Goal: Task Accomplishment & Management: Manage account settings

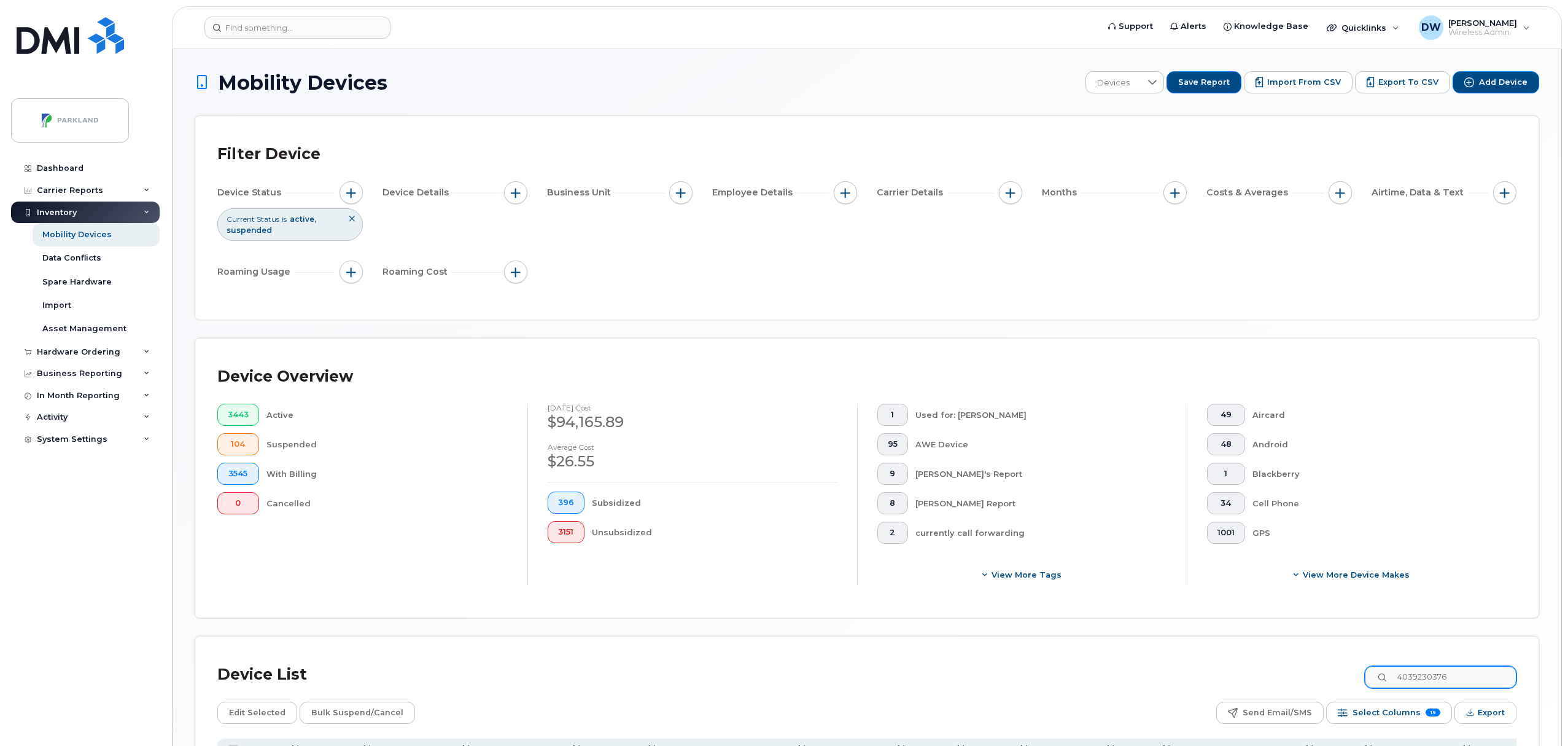
scroll to position [99, 0]
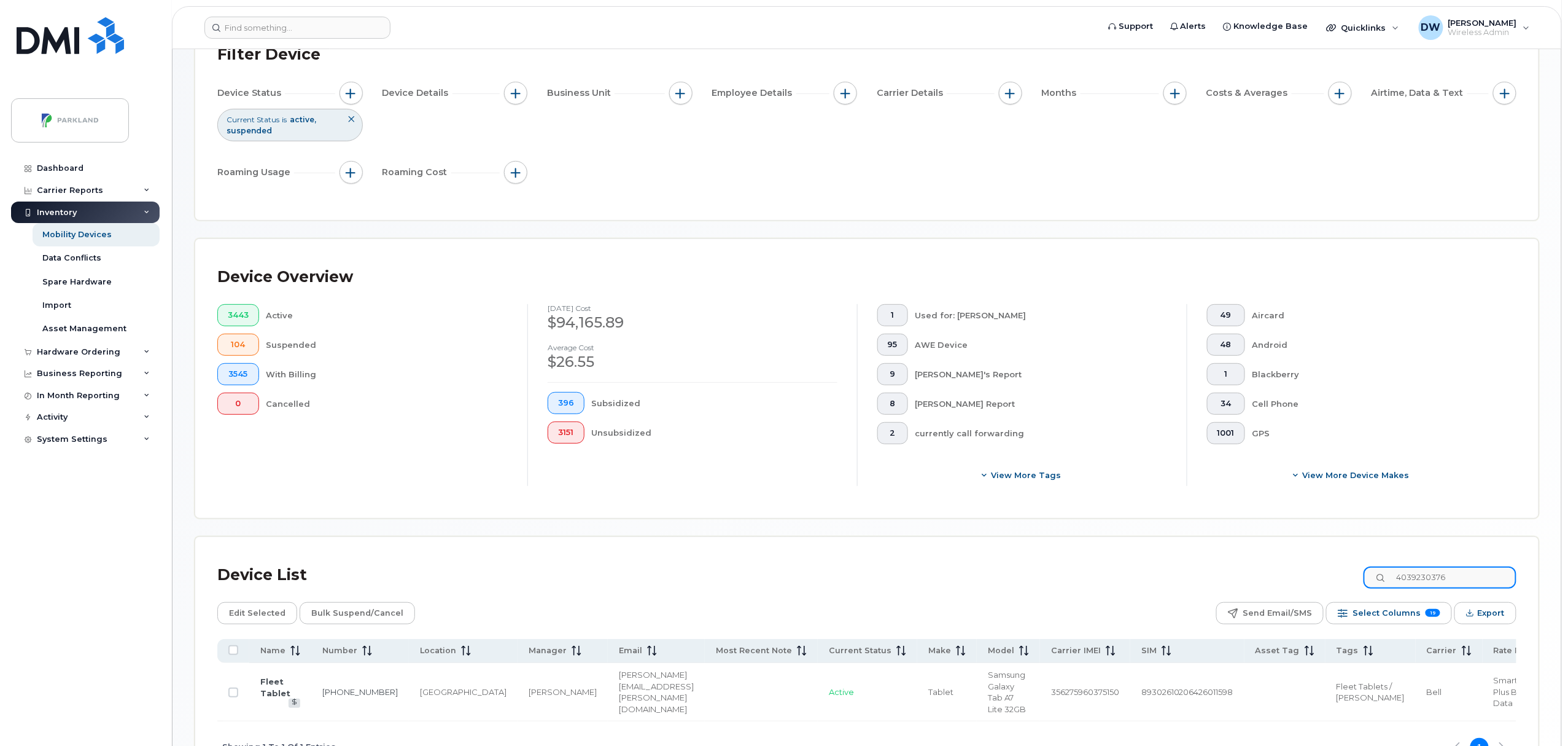
drag, startPoint x: 1469, startPoint y: 568, endPoint x: 1359, endPoint y: 573, distance: 110.1
click at [1359, 573] on div "Device List 4039230376" at bounding box center [867, 575] width 1299 height 32
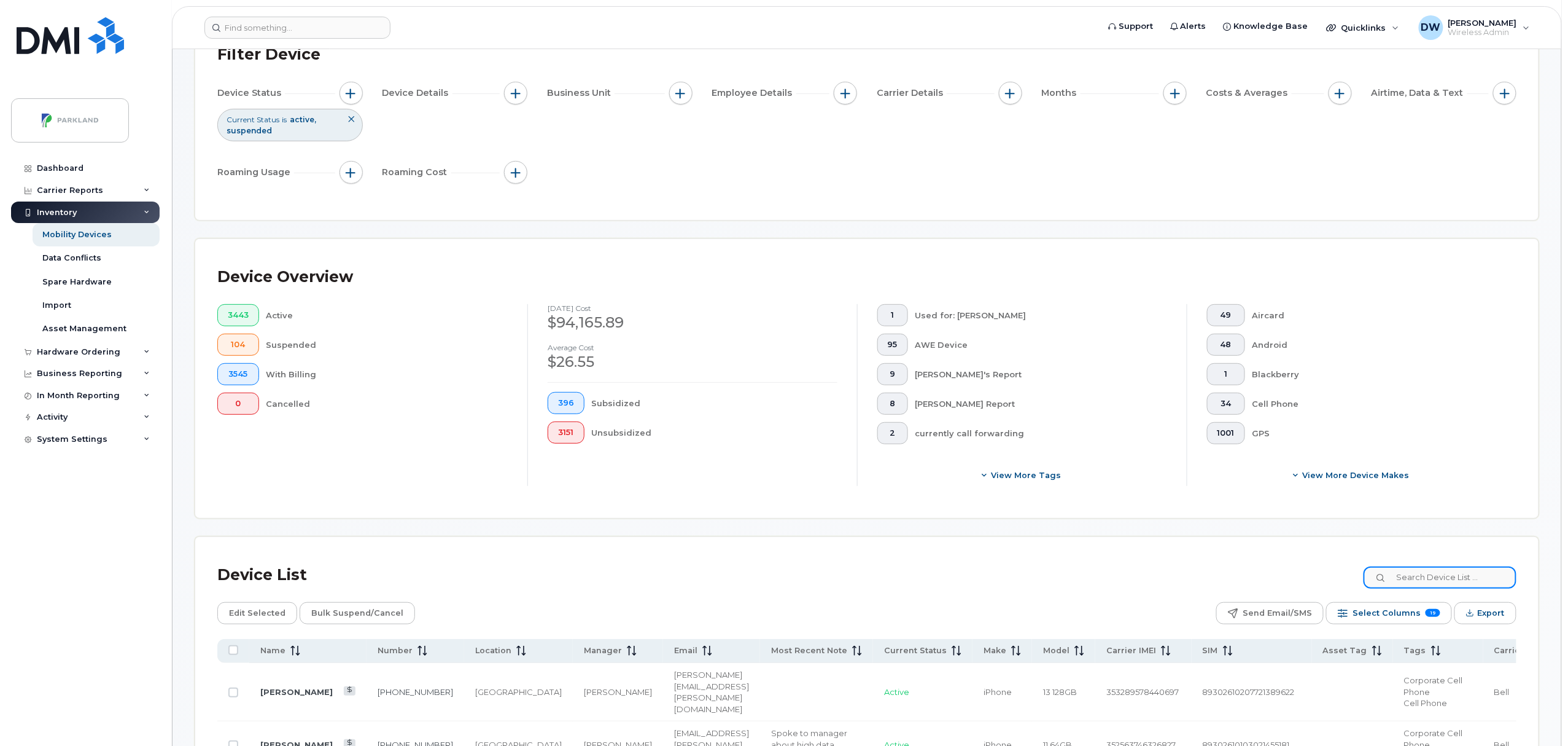
click at [1423, 581] on input at bounding box center [1441, 577] width 153 height 22
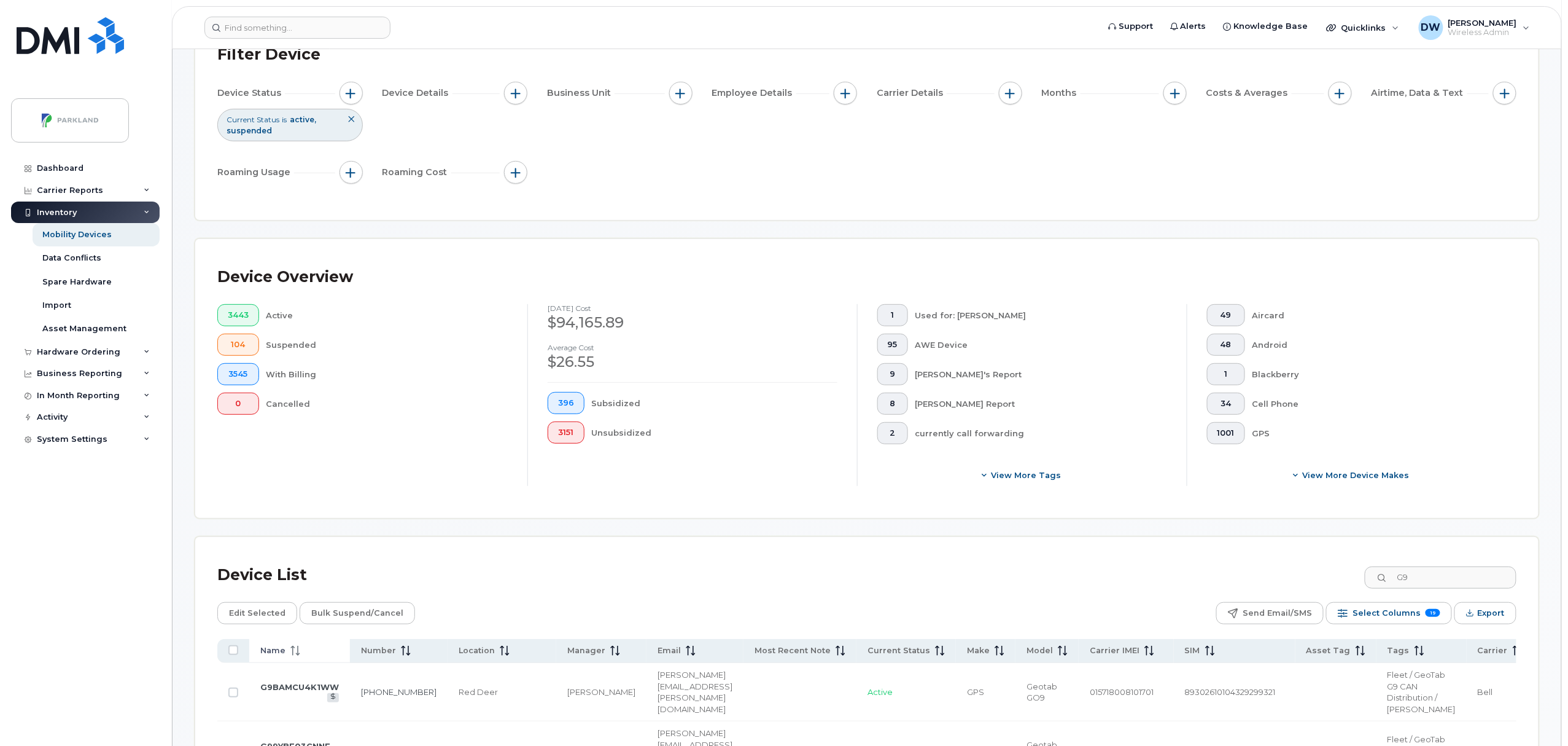
click at [298, 654] on icon at bounding box center [296, 651] width 10 height 10
drag, startPoint x: 1567, startPoint y: 82, endPoint x: 1567, endPoint y: 102, distance: 20.0
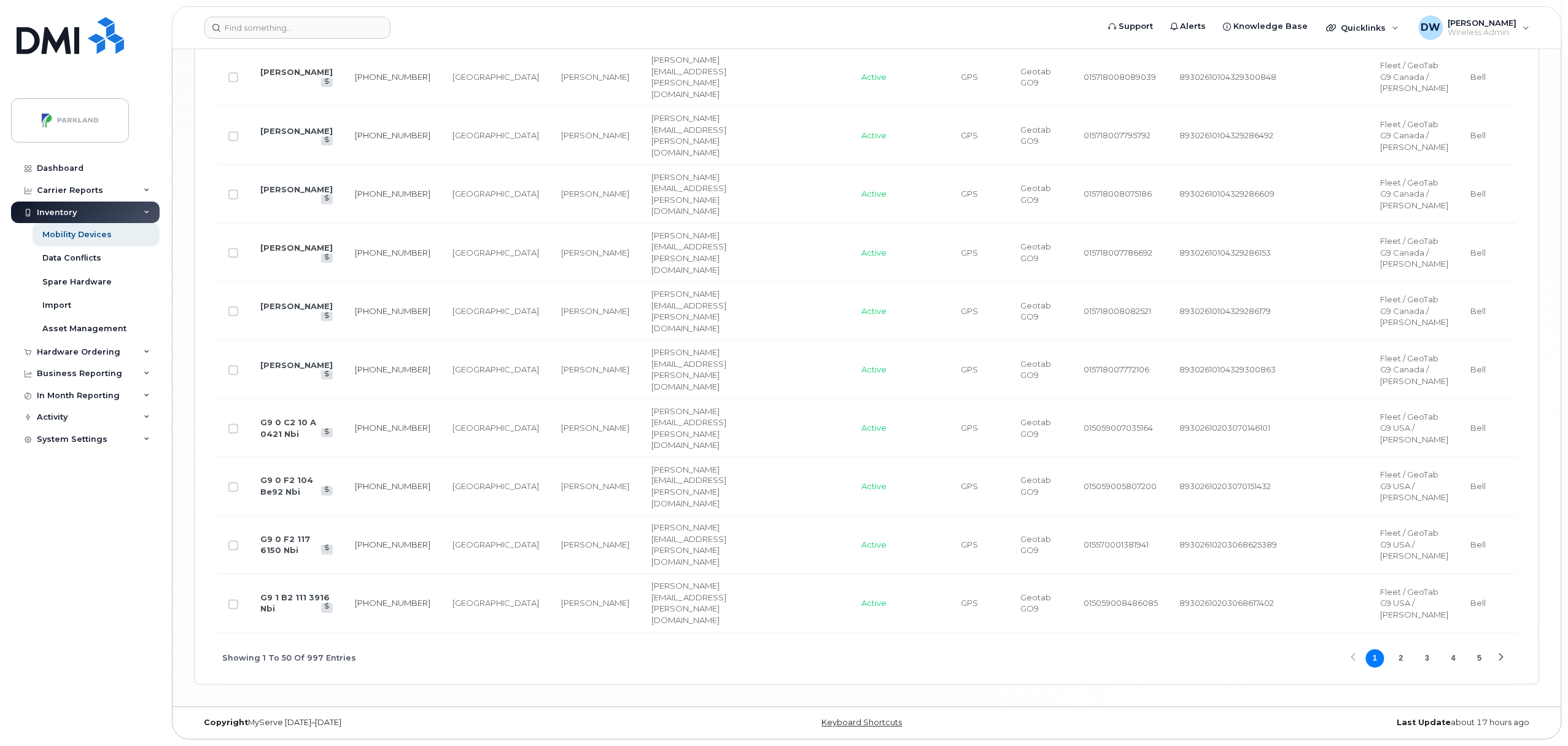
scroll to position [4573, 0]
click at [355, 374] on link "403-923-8187" at bounding box center [392, 369] width 75 height 10
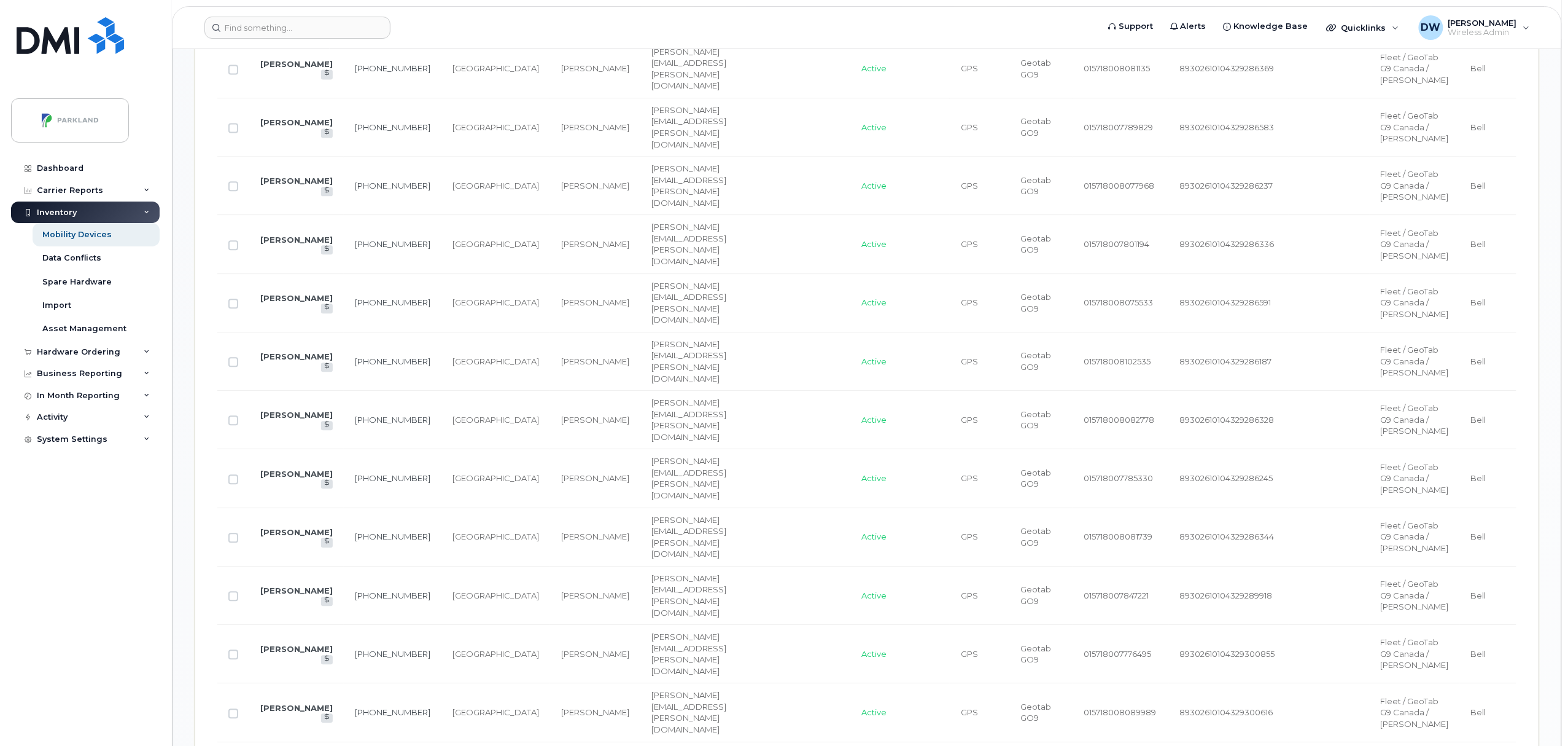
scroll to position [655, 0]
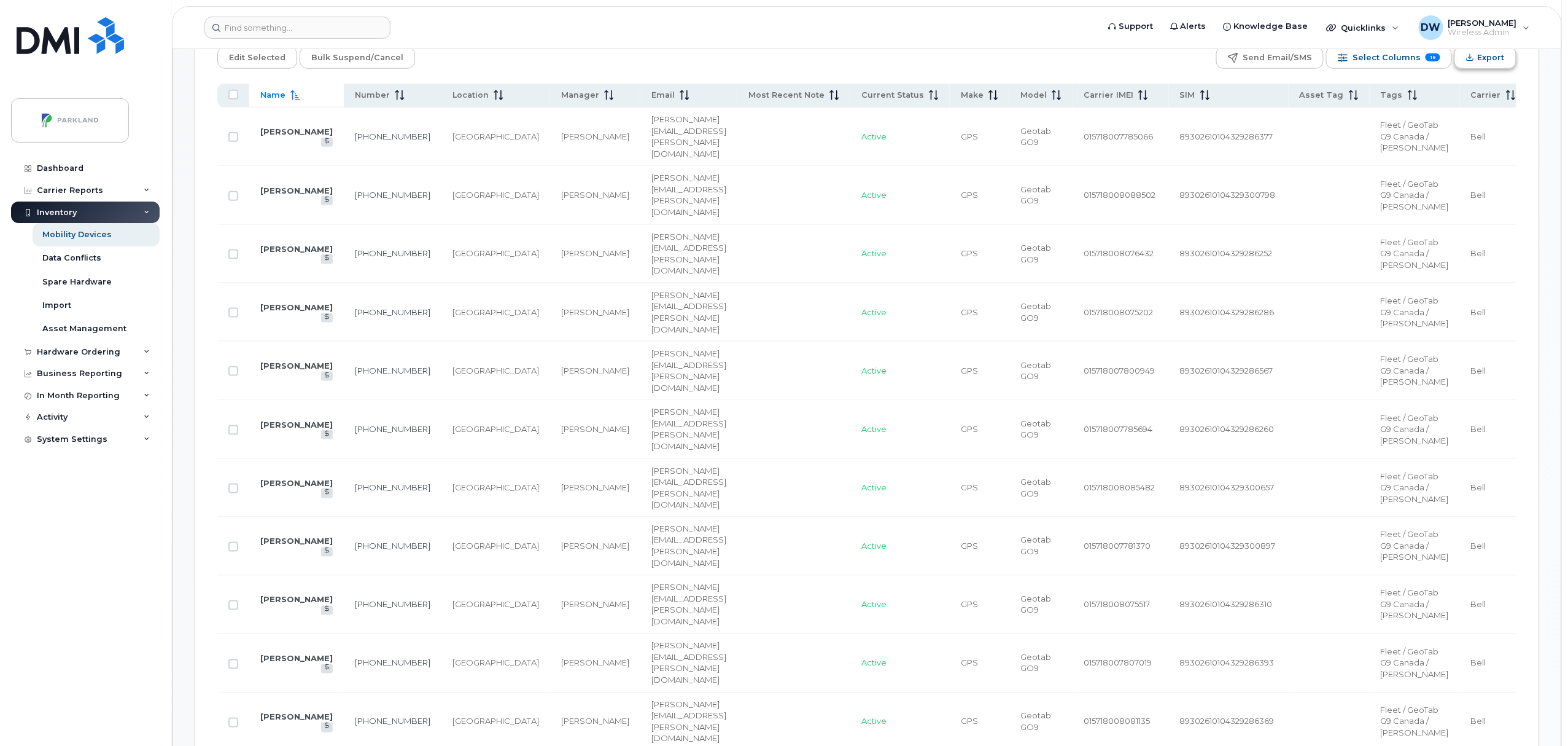
click at [1487, 57] on span "Export" at bounding box center [1491, 57] width 27 height 18
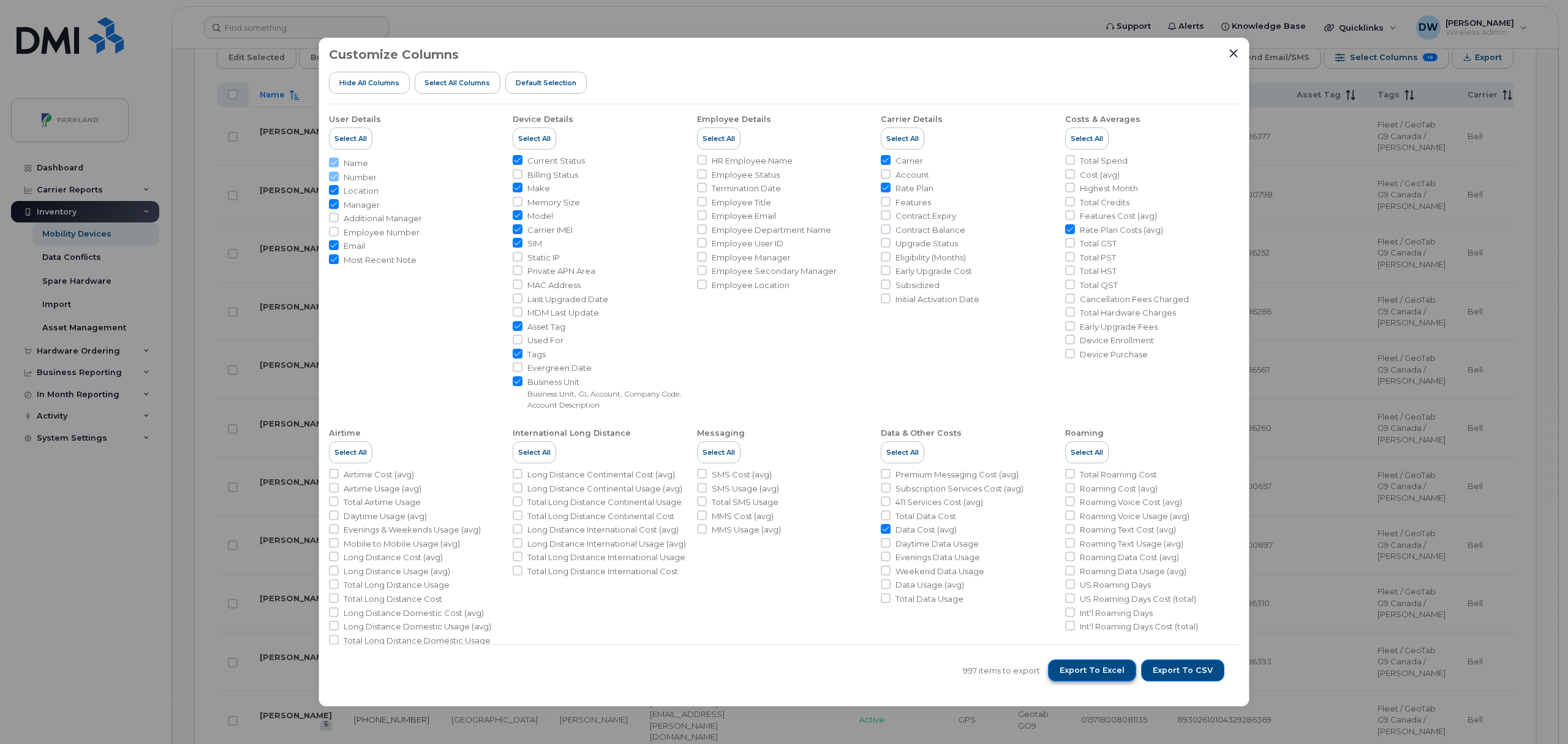
click at [1093, 665] on span "Export to Excel" at bounding box center [1092, 670] width 65 height 11
click at [1235, 46] on div "Customize Columns Hide All Columns Select all Columns Default Selection User De…" at bounding box center [784, 372] width 931 height 669
click at [1232, 49] on icon "Close" at bounding box center [1234, 53] width 10 height 10
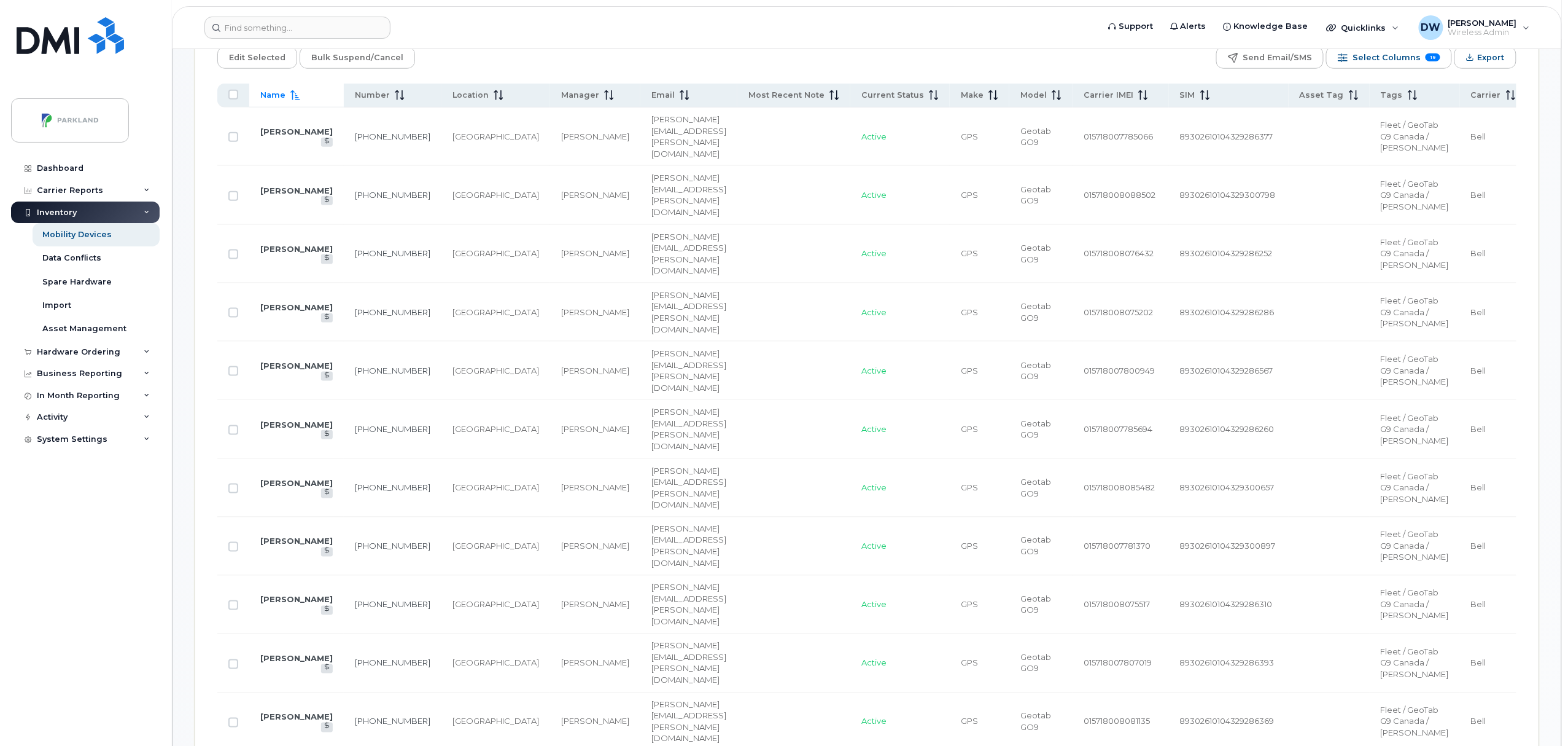
scroll to position [372, 0]
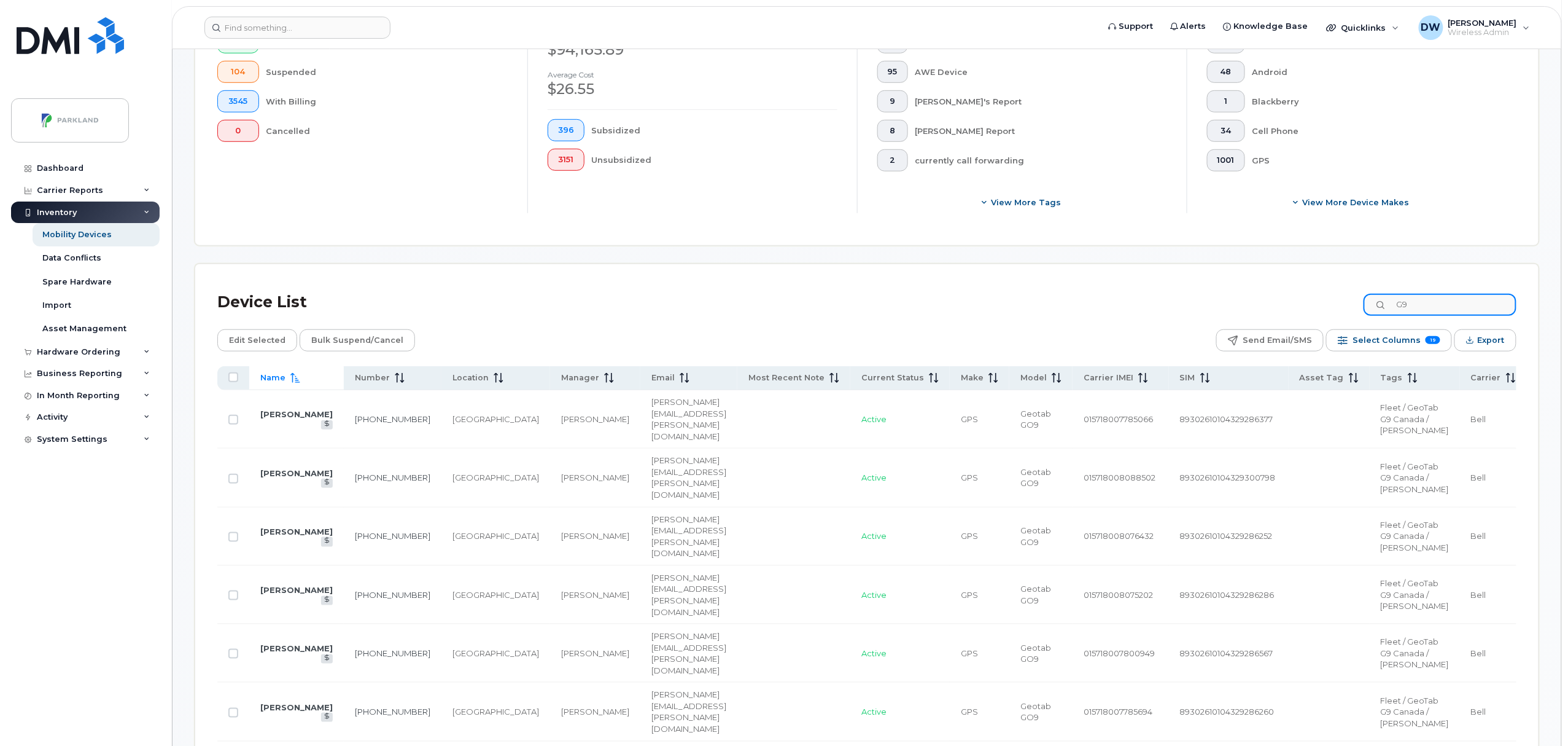
click at [1430, 305] on input "G9" at bounding box center [1441, 305] width 153 height 22
drag, startPoint x: 1442, startPoint y: 306, endPoint x: 1398, endPoint y: 306, distance: 44.0
click at [1398, 306] on div "G9" at bounding box center [1441, 305] width 153 height 22
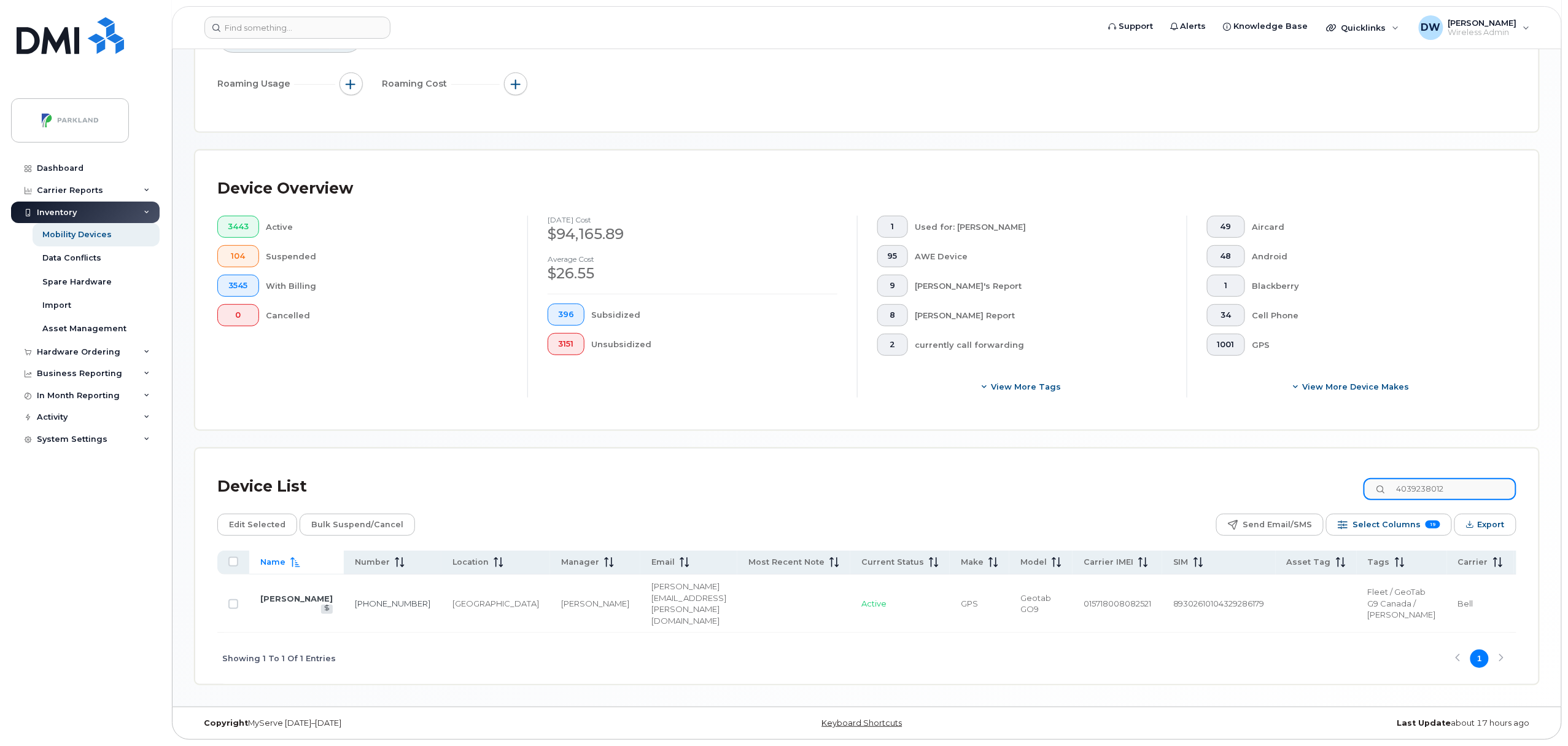
scroll to position [227, 0]
click at [355, 598] on link "403-923-8012" at bounding box center [392, 603] width 75 height 10
click at [1469, 478] on input "4039238012" at bounding box center [1441, 489] width 153 height 22
drag, startPoint x: 1442, startPoint y: 450, endPoint x: 1490, endPoint y: 450, distance: 48.0
click at [1489, 478] on input "4039238012" at bounding box center [1441, 489] width 153 height 22
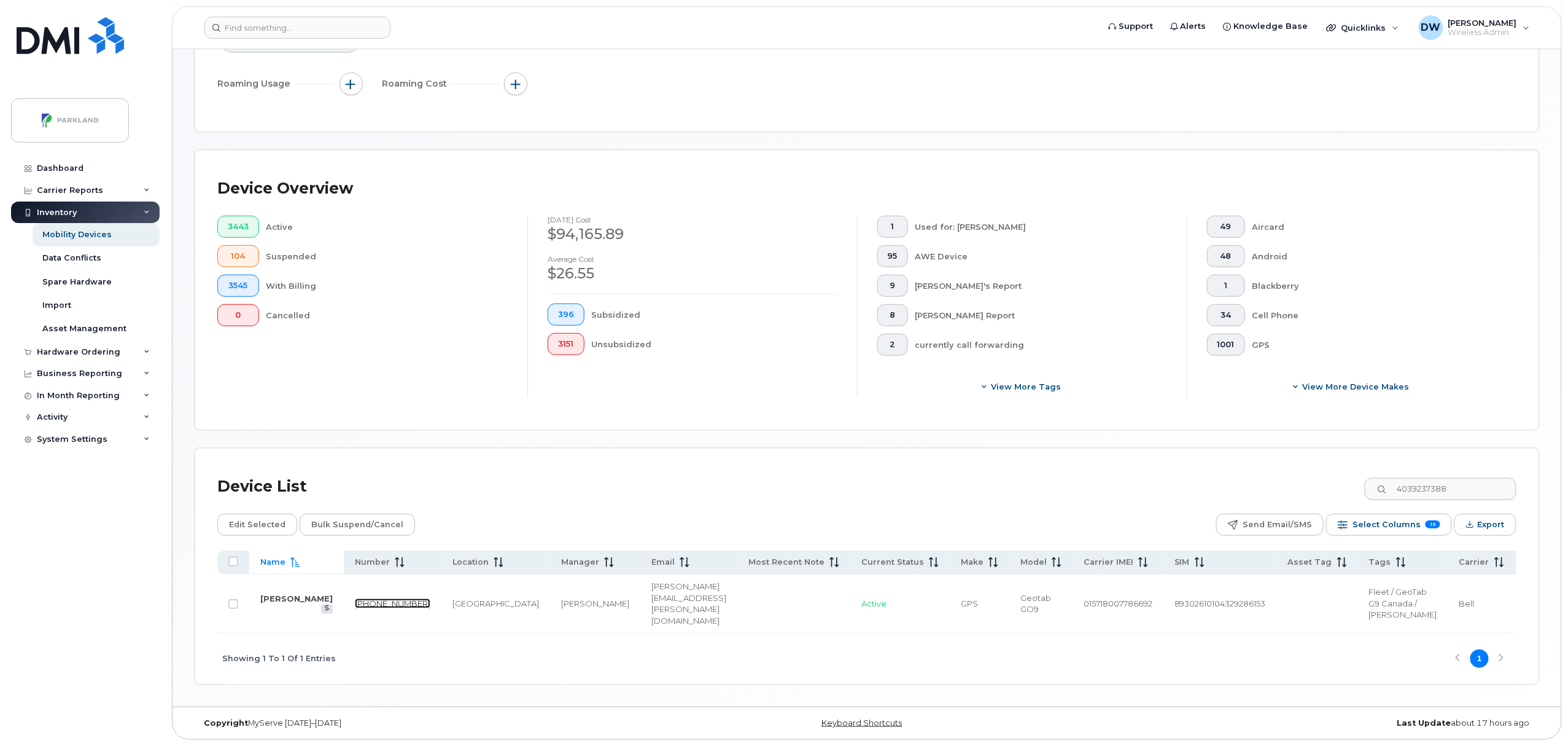
click at [355, 598] on link "403-923-7388" at bounding box center [392, 603] width 75 height 10
click at [1464, 478] on input "4039237388" at bounding box center [1441, 489] width 153 height 22
click at [355, 598] on link "403-923-7222" at bounding box center [392, 603] width 75 height 10
click at [1464, 478] on input "4039237222" at bounding box center [1441, 489] width 153 height 22
click at [355, 598] on link "403-923-4768" at bounding box center [392, 603] width 75 height 10
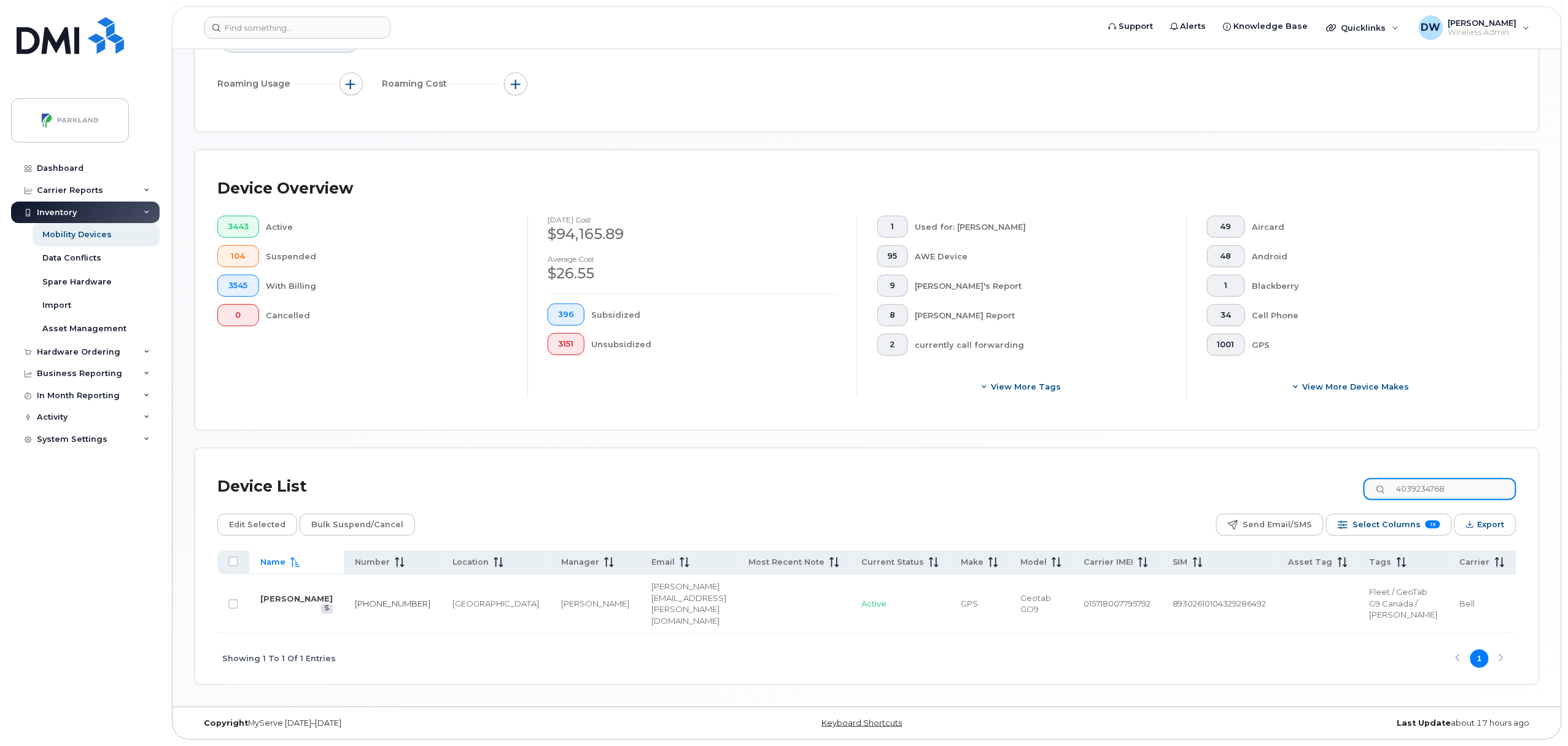
drag, startPoint x: 1479, startPoint y: 450, endPoint x: 1350, endPoint y: 451, distance: 129.0
click at [1350, 470] on div "Device List 4039234768" at bounding box center [867, 486] width 1299 height 32
click at [1464, 478] on input "4039234768" at bounding box center [1441, 489] width 153 height 22
drag, startPoint x: 1476, startPoint y: 450, endPoint x: 1372, endPoint y: 453, distance: 104.0
click at [1372, 470] on div "Device List 4039234768" at bounding box center [867, 486] width 1299 height 32
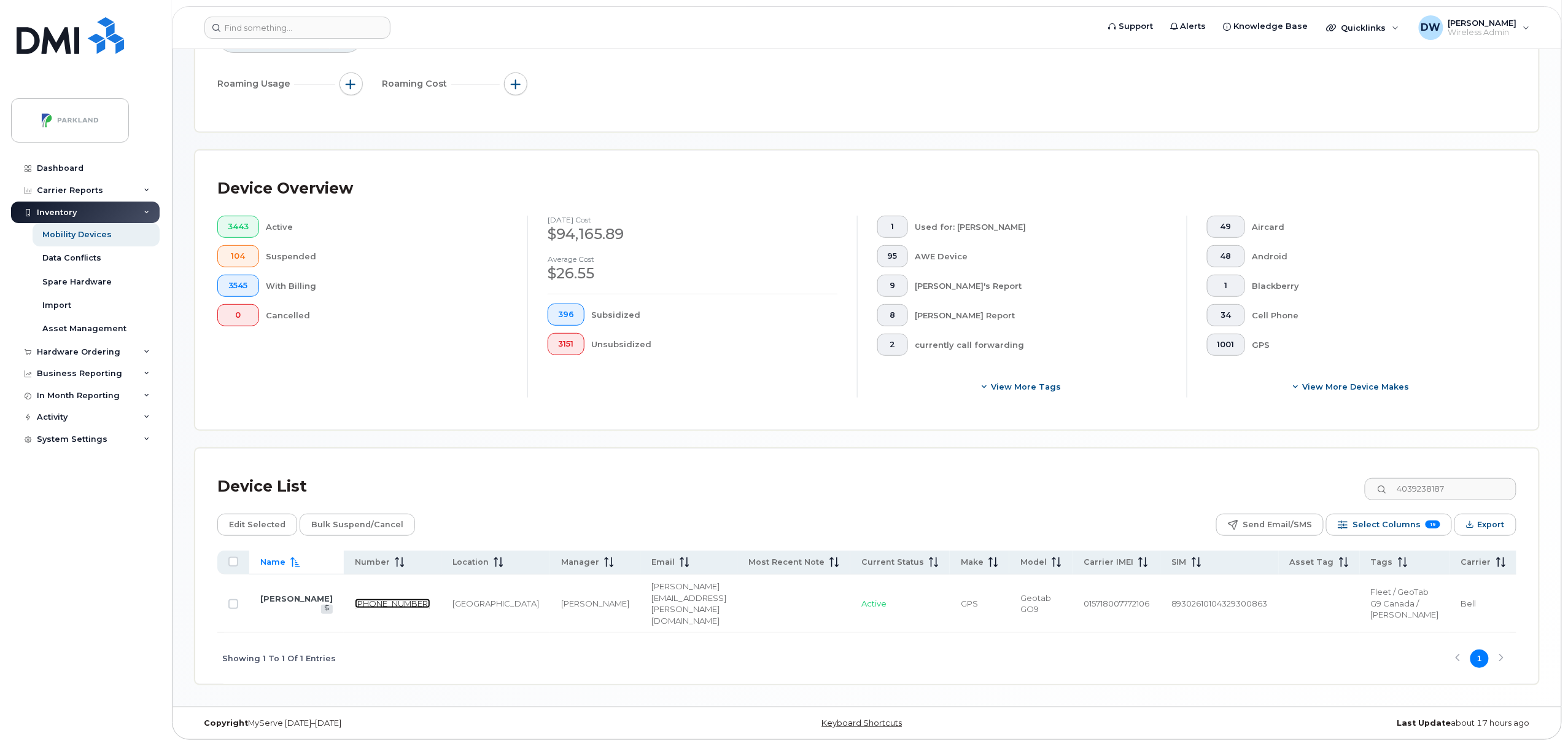
click at [355, 598] on link "403-923-8187" at bounding box center [392, 603] width 75 height 10
click at [1475, 478] on input "4039238187" at bounding box center [1441, 489] width 153 height 22
drag, startPoint x: 1476, startPoint y: 448, endPoint x: 1381, endPoint y: 436, distance: 95.8
click at [1381, 470] on div "Device List 4039238187" at bounding box center [867, 486] width 1299 height 32
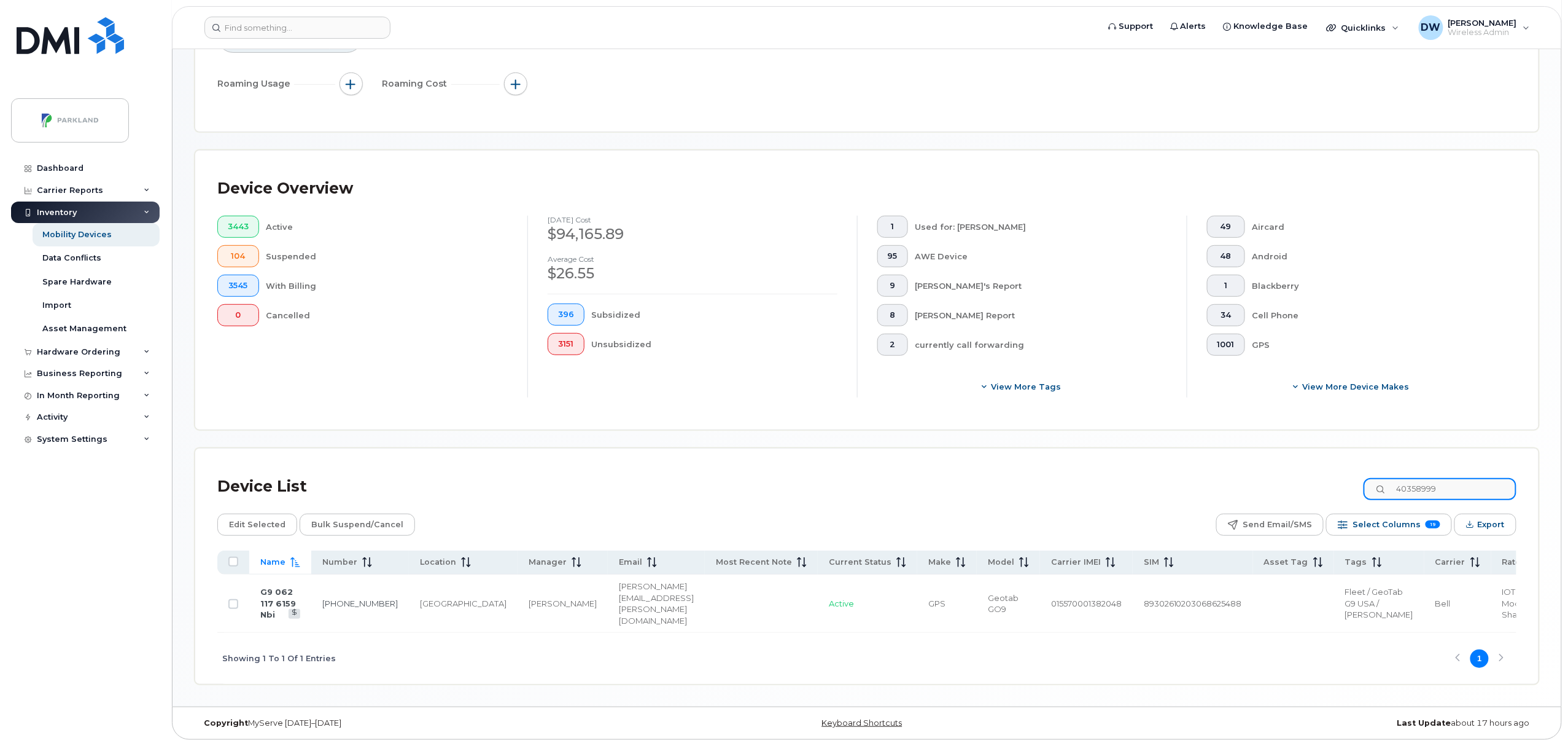
scroll to position [216, 0]
click at [335, 598] on link "403-589-9976" at bounding box center [360, 603] width 75 height 10
drag, startPoint x: 1469, startPoint y: 465, endPoint x: 1297, endPoint y: 448, distance: 172.8
click at [1297, 470] on div "Device List 4035899976" at bounding box center [867, 486] width 1299 height 32
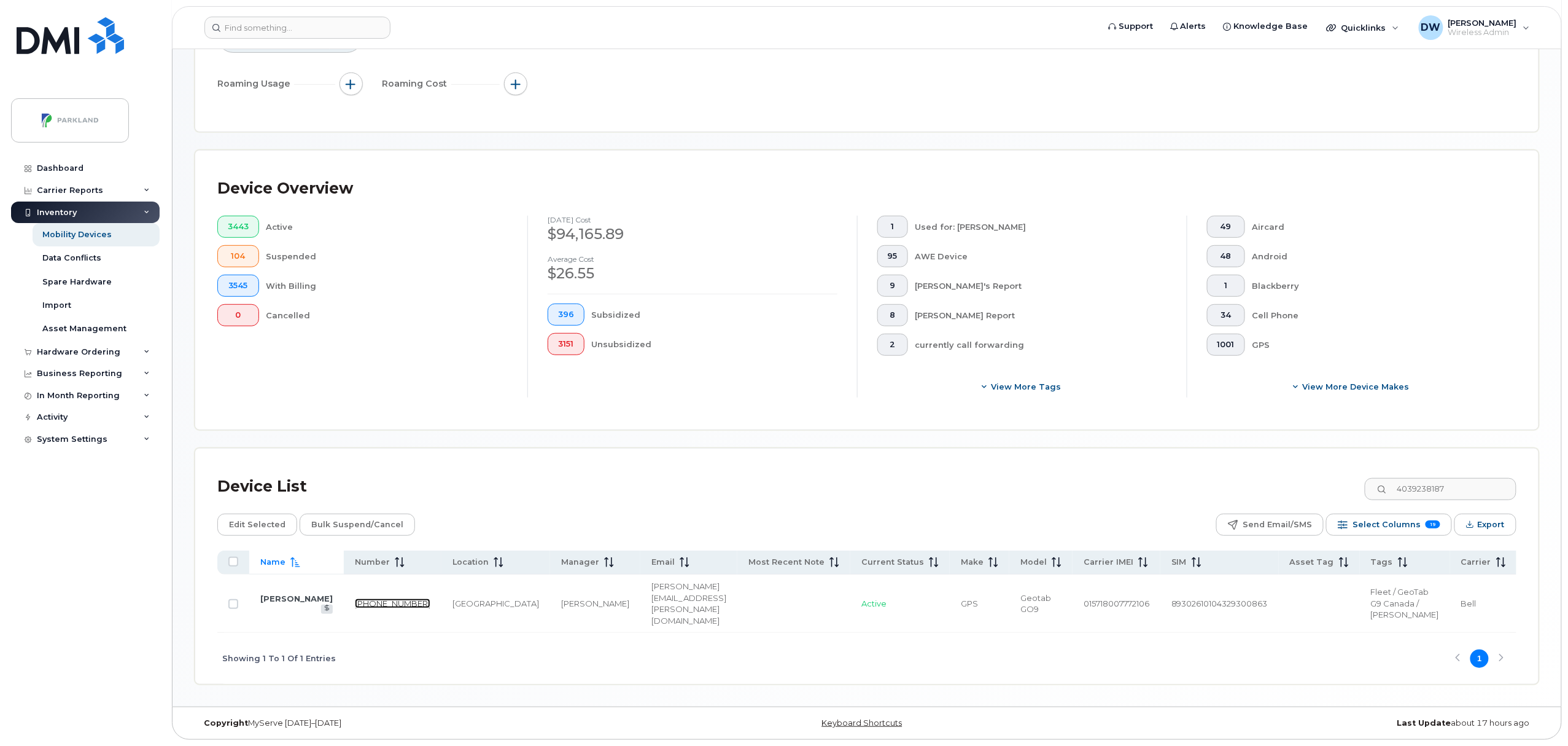
click at [355, 598] on link "403-923-8187" at bounding box center [392, 603] width 75 height 10
drag, startPoint x: 1473, startPoint y: 462, endPoint x: 1255, endPoint y: 457, distance: 218.1
click at [1255, 470] on div "Device List 4039238187" at bounding box center [867, 486] width 1299 height 32
click at [355, 598] on link "403-923-2131" at bounding box center [392, 603] width 75 height 10
click at [1468, 478] on input "4039232131" at bounding box center [1441, 489] width 153 height 22
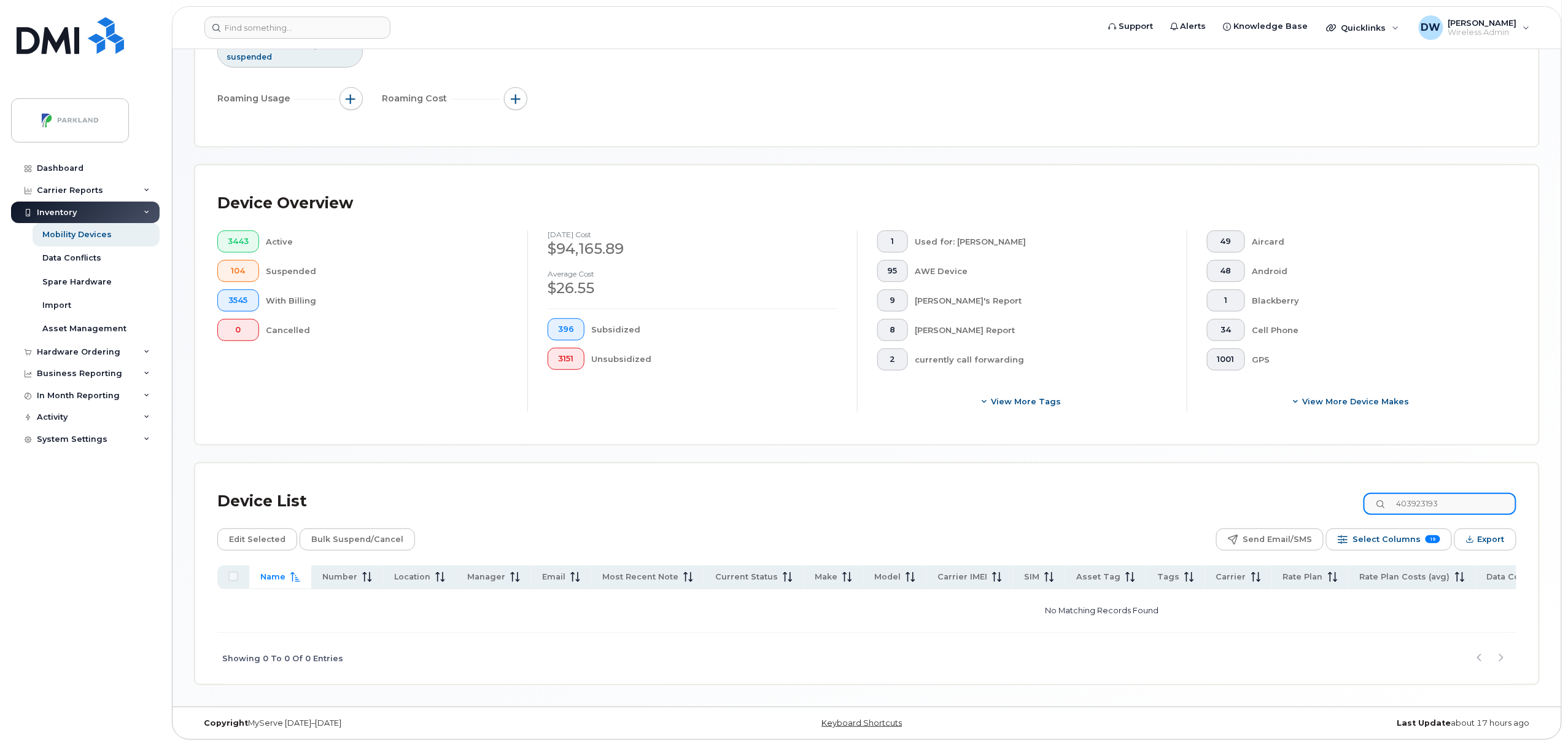
scroll to position [178, 0]
click at [1465, 497] on input "40392319341" at bounding box center [1441, 504] width 153 height 22
drag, startPoint x: 1461, startPoint y: 500, endPoint x: 1302, endPoint y: 522, distance: 160.5
click at [1302, 522] on div "Device List 40392319341 Edit Selected Bulk Suspend/Cancel Send Email/SMS Select…" at bounding box center [867, 585] width 1299 height 198
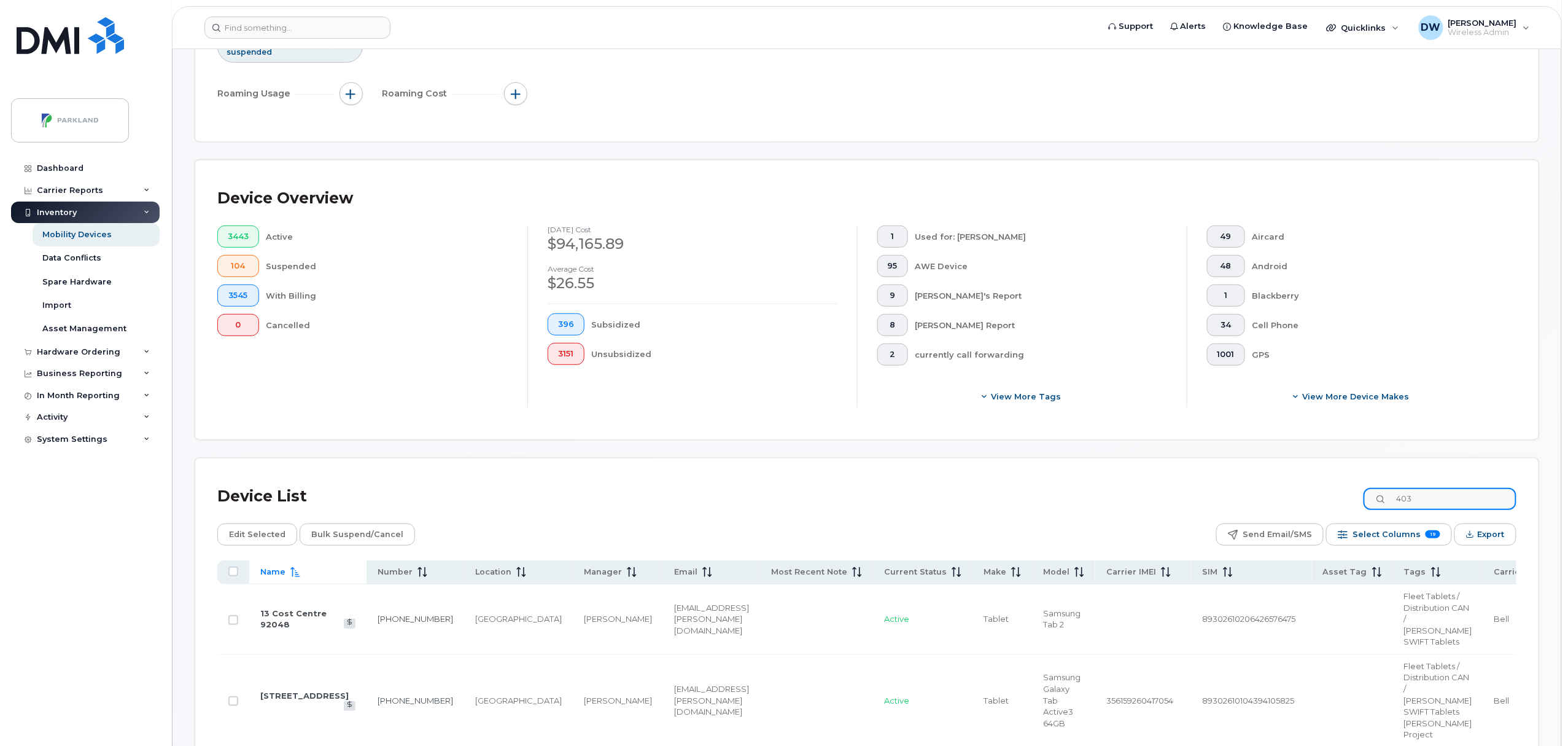
scroll to position [216, 0]
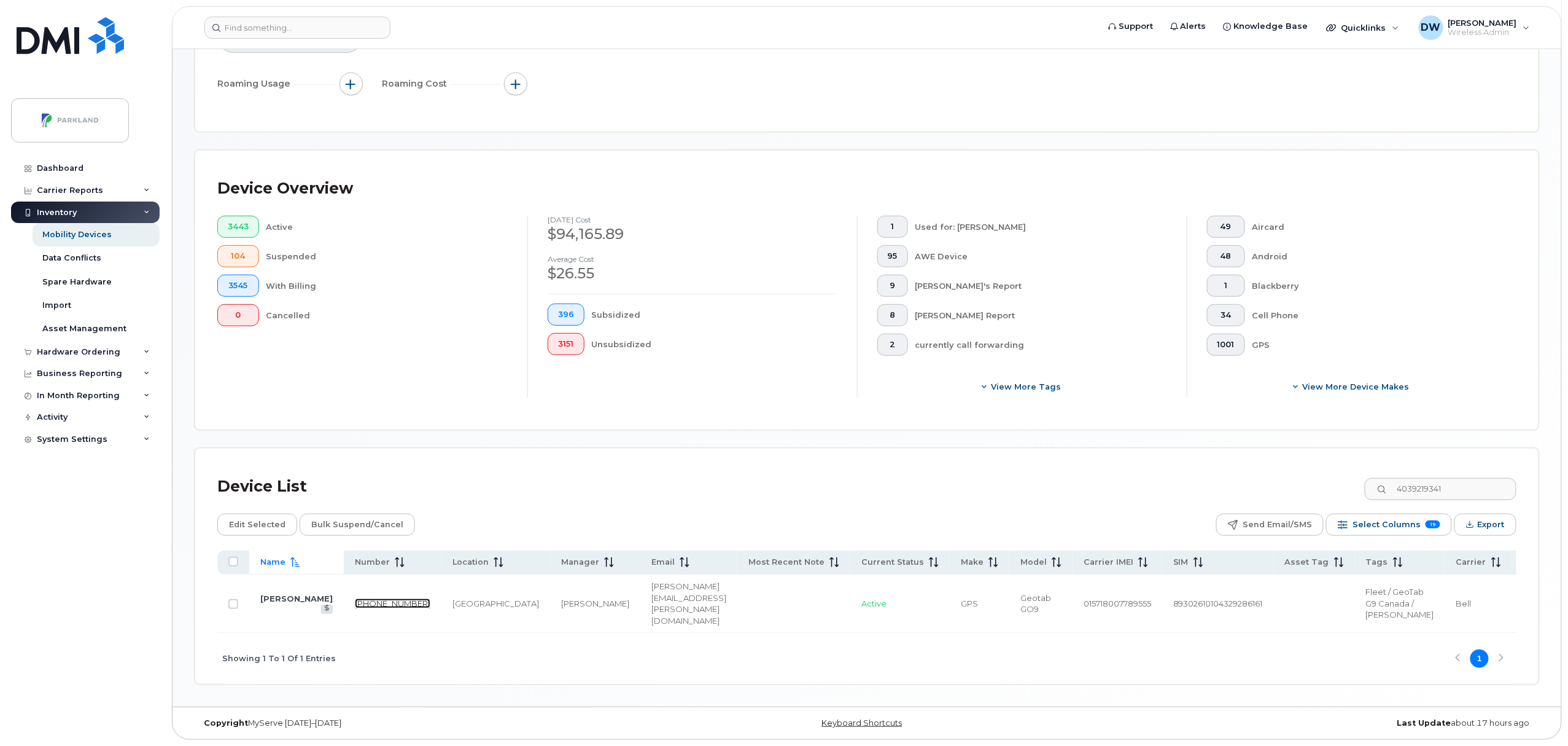
click at [355, 598] on link "403-921-9341" at bounding box center [392, 603] width 75 height 10
drag, startPoint x: 1460, startPoint y: 465, endPoint x: 1474, endPoint y: 463, distance: 14.1
click at [1461, 478] on input "4039219341" at bounding box center [1441, 489] width 153 height 22
click at [344, 593] on td "403-921-8073" at bounding box center [393, 603] width 98 height 58
click at [355, 598] on link "403-921-8073" at bounding box center [392, 603] width 75 height 10
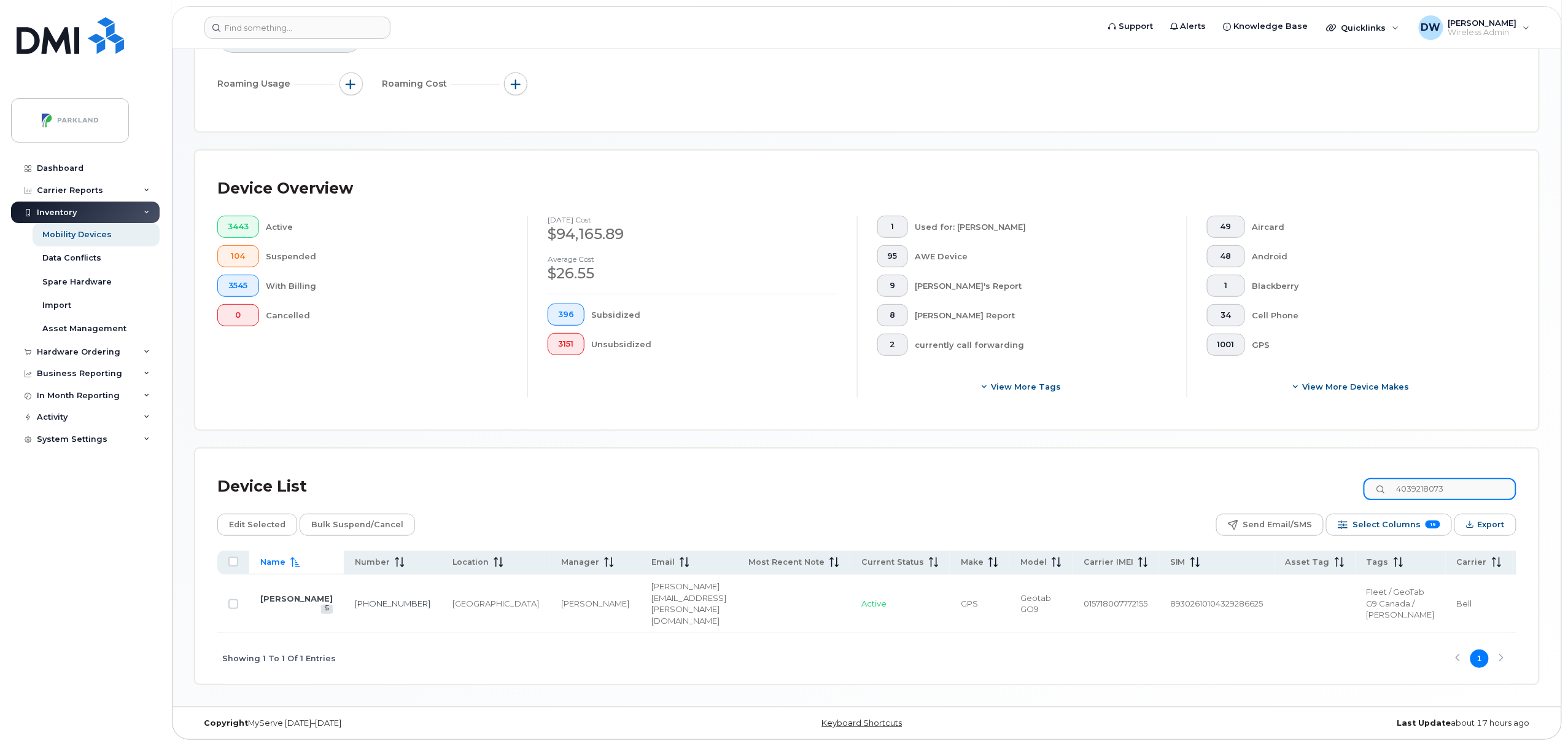
click at [1479, 478] on input "4039218073" at bounding box center [1441, 489] width 153 height 22
click at [355, 598] on link "403-921-6720" at bounding box center [392, 603] width 75 height 10
drag, startPoint x: 1439, startPoint y: 463, endPoint x: 1465, endPoint y: 465, distance: 26.1
click at [1465, 478] on input "4039216720" at bounding box center [1441, 489] width 153 height 22
click at [355, 598] on link "403-921-6011" at bounding box center [392, 603] width 75 height 10
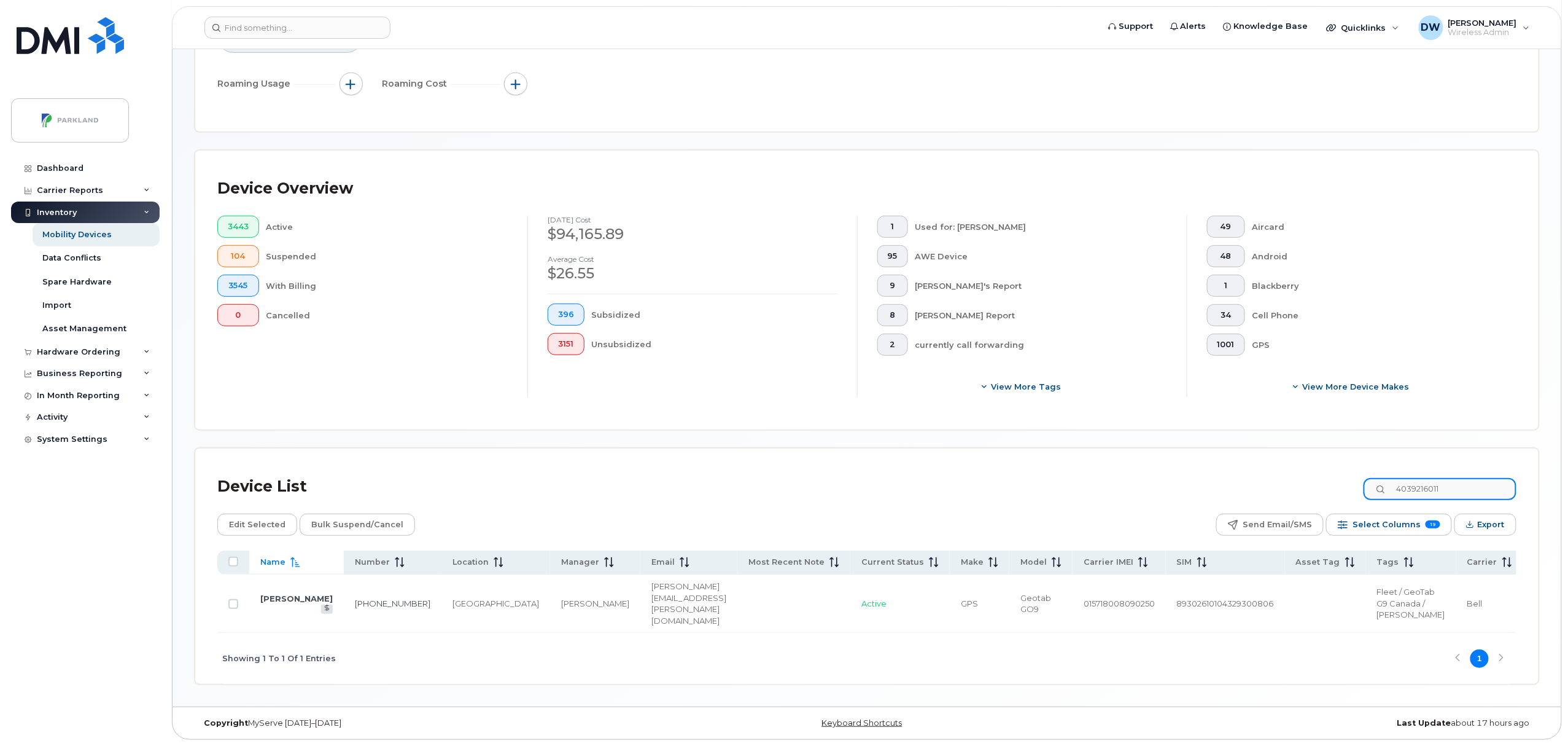
drag, startPoint x: 1440, startPoint y: 463, endPoint x: 1464, endPoint y: 468, distance: 24.5
click at [1464, 478] on input "4039216011" at bounding box center [1441, 489] width 153 height 22
click at [355, 598] on link "403-921-5915" at bounding box center [392, 603] width 75 height 10
click at [1464, 478] on input "4039215915" at bounding box center [1441, 489] width 153 height 22
click at [355, 598] on link "403-921-2145" at bounding box center [392, 603] width 75 height 10
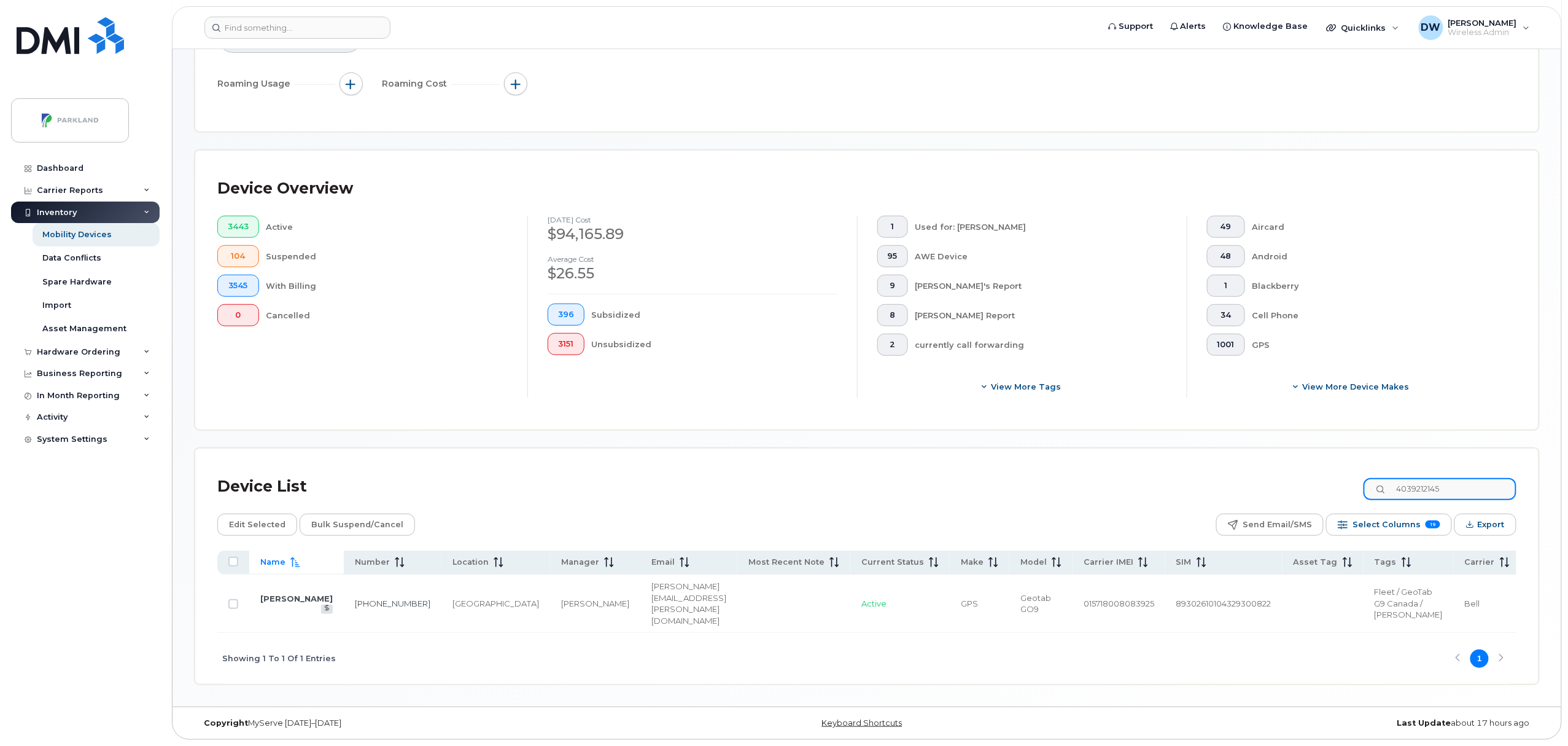
drag, startPoint x: 1469, startPoint y: 463, endPoint x: 1324, endPoint y: 460, distance: 145.0
click at [1324, 470] on div "Device List 4039212145" at bounding box center [867, 486] width 1299 height 32
click at [355, 598] on link "403-837-9880" at bounding box center [392, 603] width 75 height 10
click at [1468, 478] on input "4038379880" at bounding box center [1441, 489] width 153 height 22
click at [355, 598] on link "403-837-9462" at bounding box center [392, 603] width 75 height 10
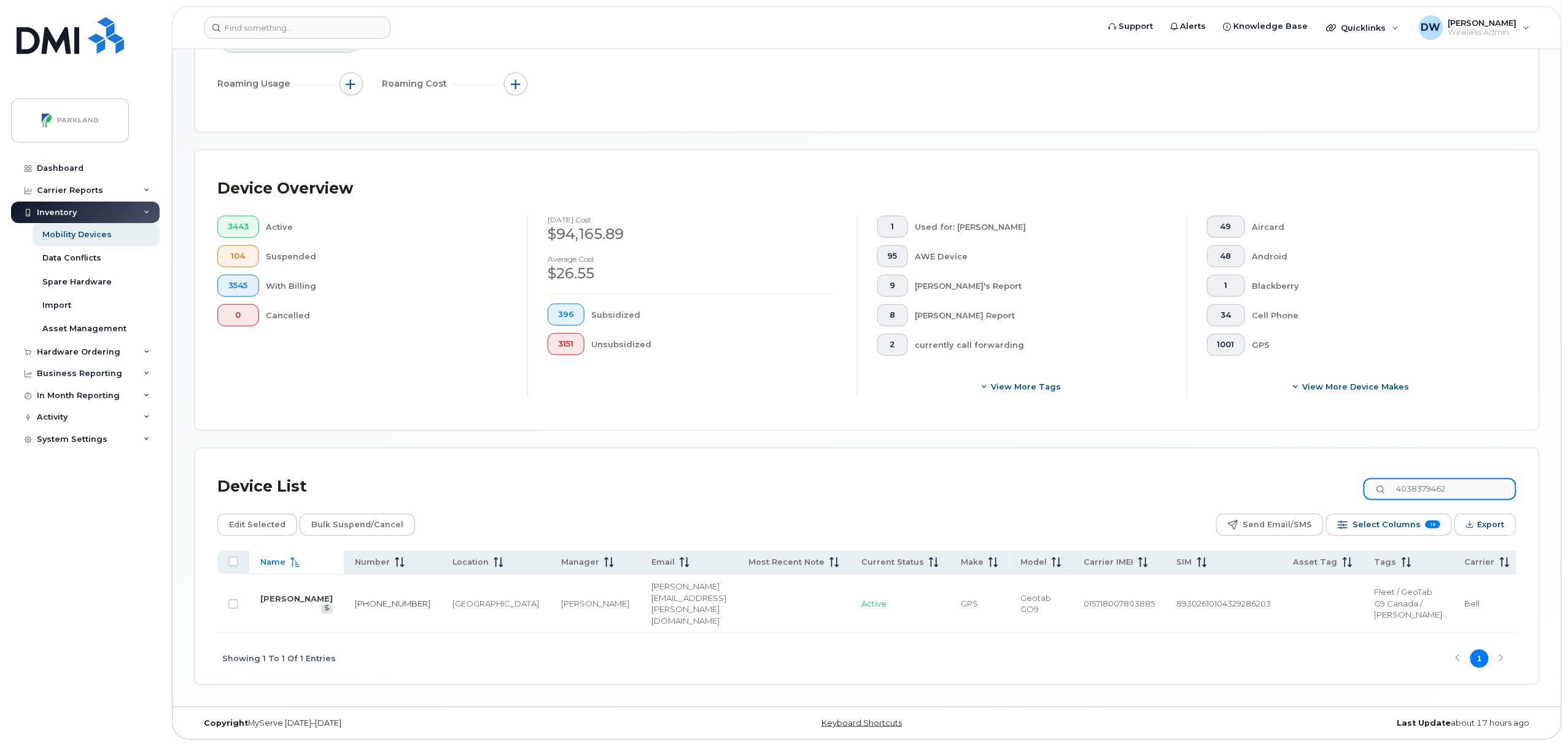
click at [1461, 478] on input "4038379462" at bounding box center [1441, 489] width 153 height 22
click at [355, 598] on link "403-837-7346" at bounding box center [392, 603] width 75 height 10
click at [1460, 478] on input "4038377346" at bounding box center [1441, 489] width 153 height 22
click at [355, 598] on link "403-837-6751" at bounding box center [392, 603] width 75 height 10
click at [1461, 478] on input "4038376751" at bounding box center [1441, 489] width 153 height 22
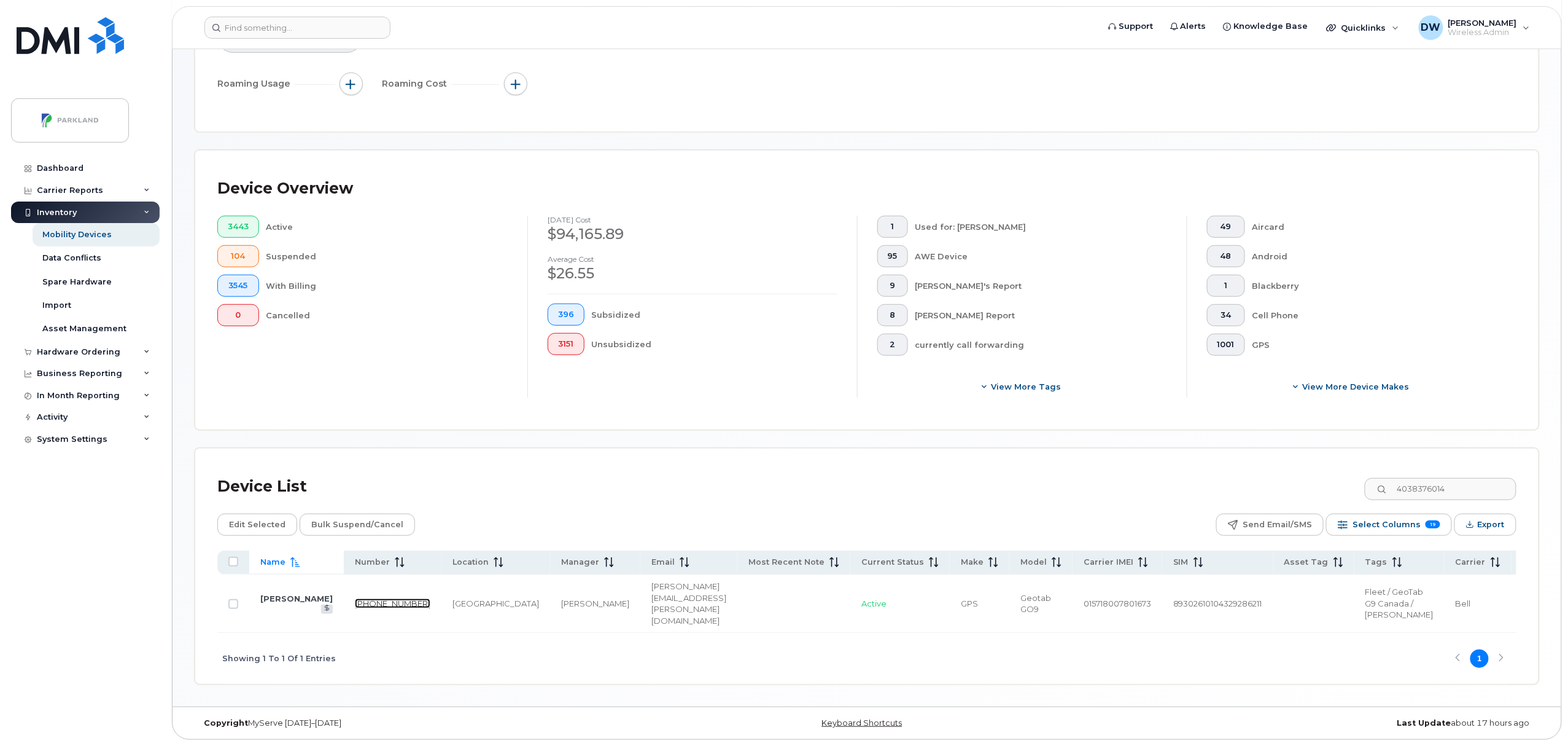
click at [355, 598] on link "403-837-6014" at bounding box center [392, 603] width 75 height 10
click at [1473, 478] on input "4038376014" at bounding box center [1441, 489] width 153 height 22
click at [344, 595] on td "403-837-4623" at bounding box center [393, 603] width 98 height 58
click at [355, 598] on link "403-837-4623" at bounding box center [392, 603] width 75 height 10
click at [1481, 478] on input "4038374623" at bounding box center [1441, 489] width 153 height 22
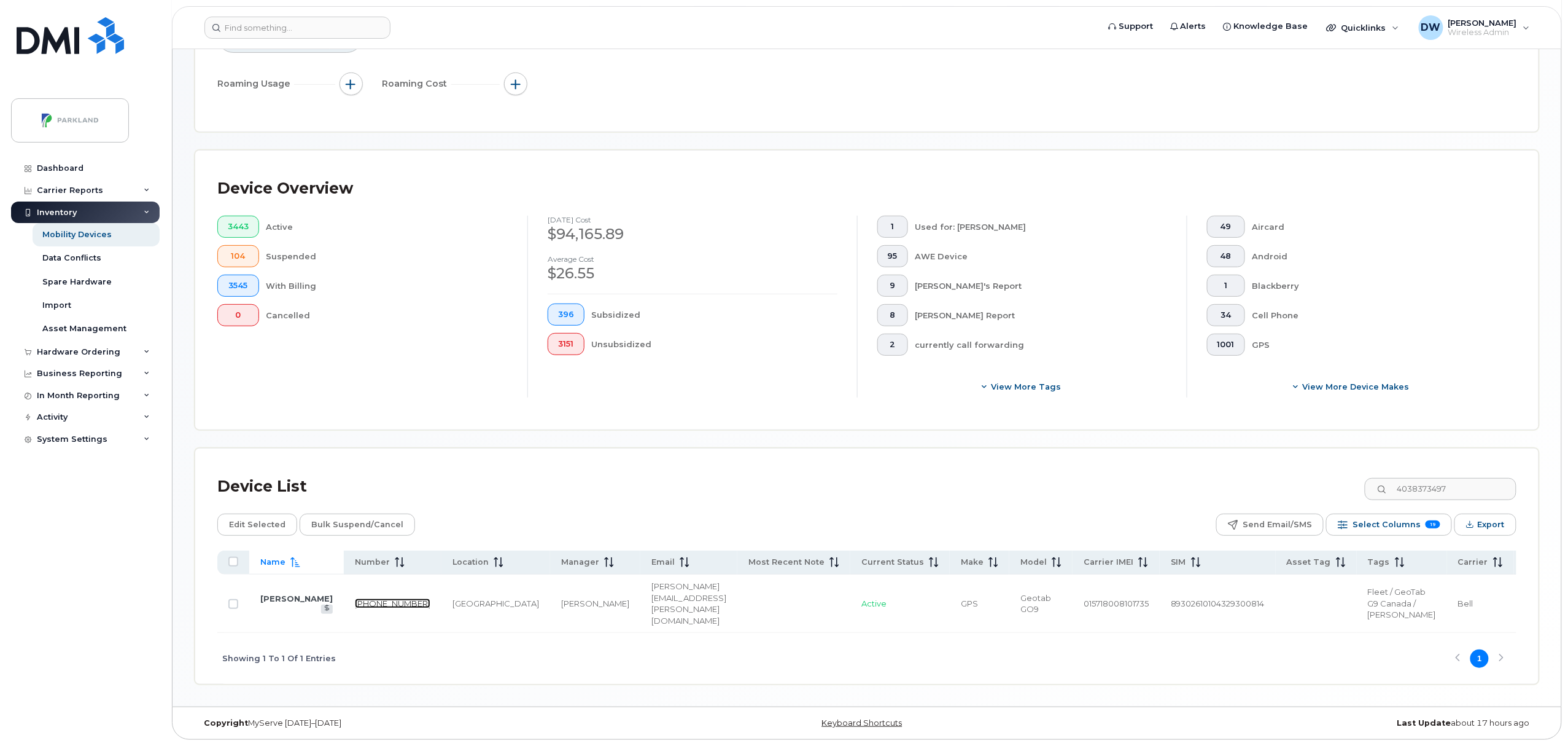
click at [355, 598] on link "403-837-3497" at bounding box center [392, 603] width 75 height 10
click at [1466, 478] on input "4038373497" at bounding box center [1441, 489] width 153 height 22
drag, startPoint x: 1469, startPoint y: 457, endPoint x: 1229, endPoint y: 441, distance: 240.5
click at [1229, 448] on div "Device List 4038373497 Edit Selected Bulk Suspend/Cancel Send Email/SMS Select …" at bounding box center [867, 566] width 1343 height 235
click at [355, 598] on link "403-836-9891" at bounding box center [392, 603] width 75 height 10
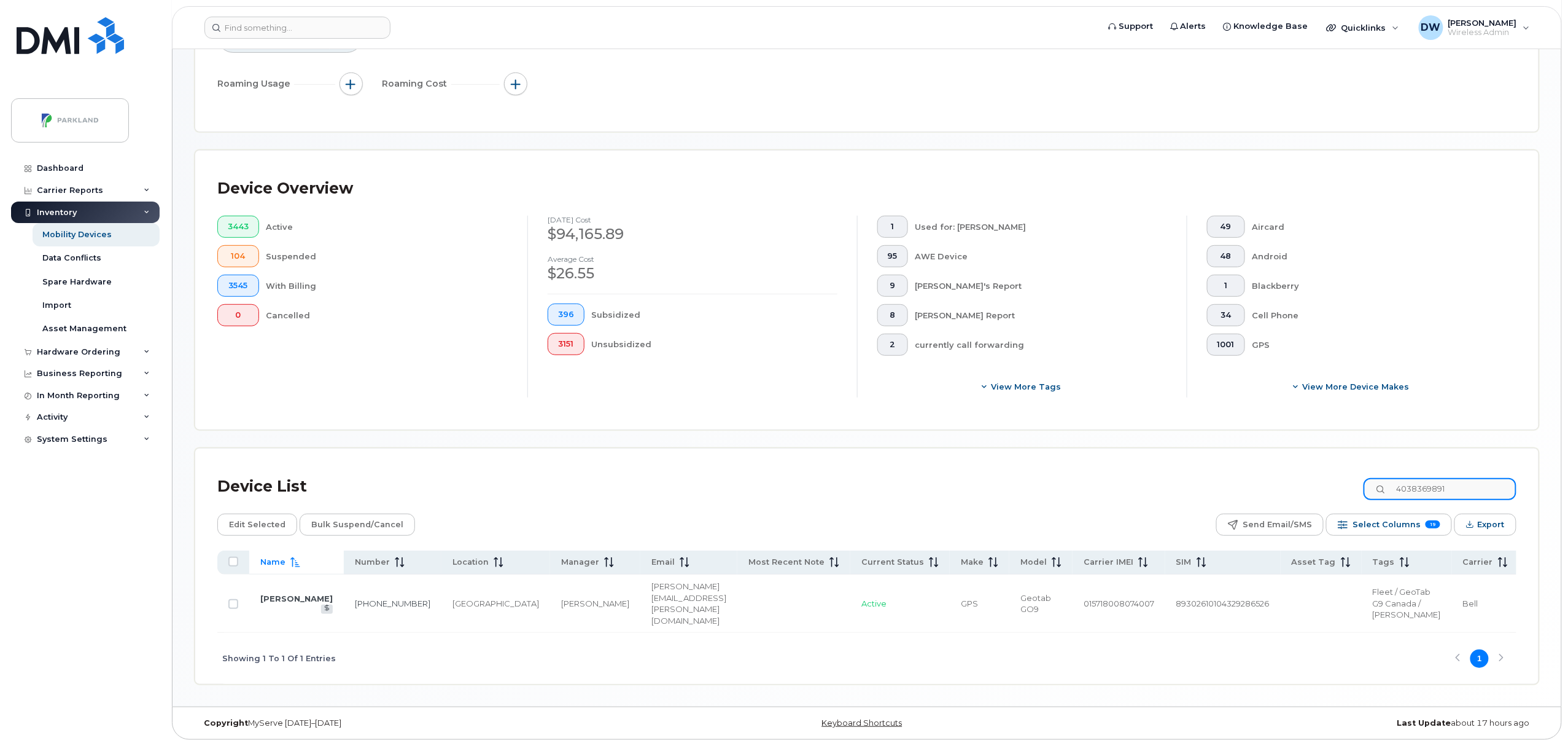
click at [1481, 478] on input "4038369891" at bounding box center [1441, 489] width 153 height 22
click at [355, 598] on link "403-836-8047" at bounding box center [392, 603] width 75 height 10
drag, startPoint x: 1426, startPoint y: 463, endPoint x: 1541, endPoint y: 462, distance: 115.0
click at [1541, 462] on div "Mobility Devices Devices Save Report Import from CSV Export to CSV Add Device F…" at bounding box center [867, 284] width 1389 height 845
click at [355, 598] on link "403-835-8721" at bounding box center [392, 603] width 75 height 10
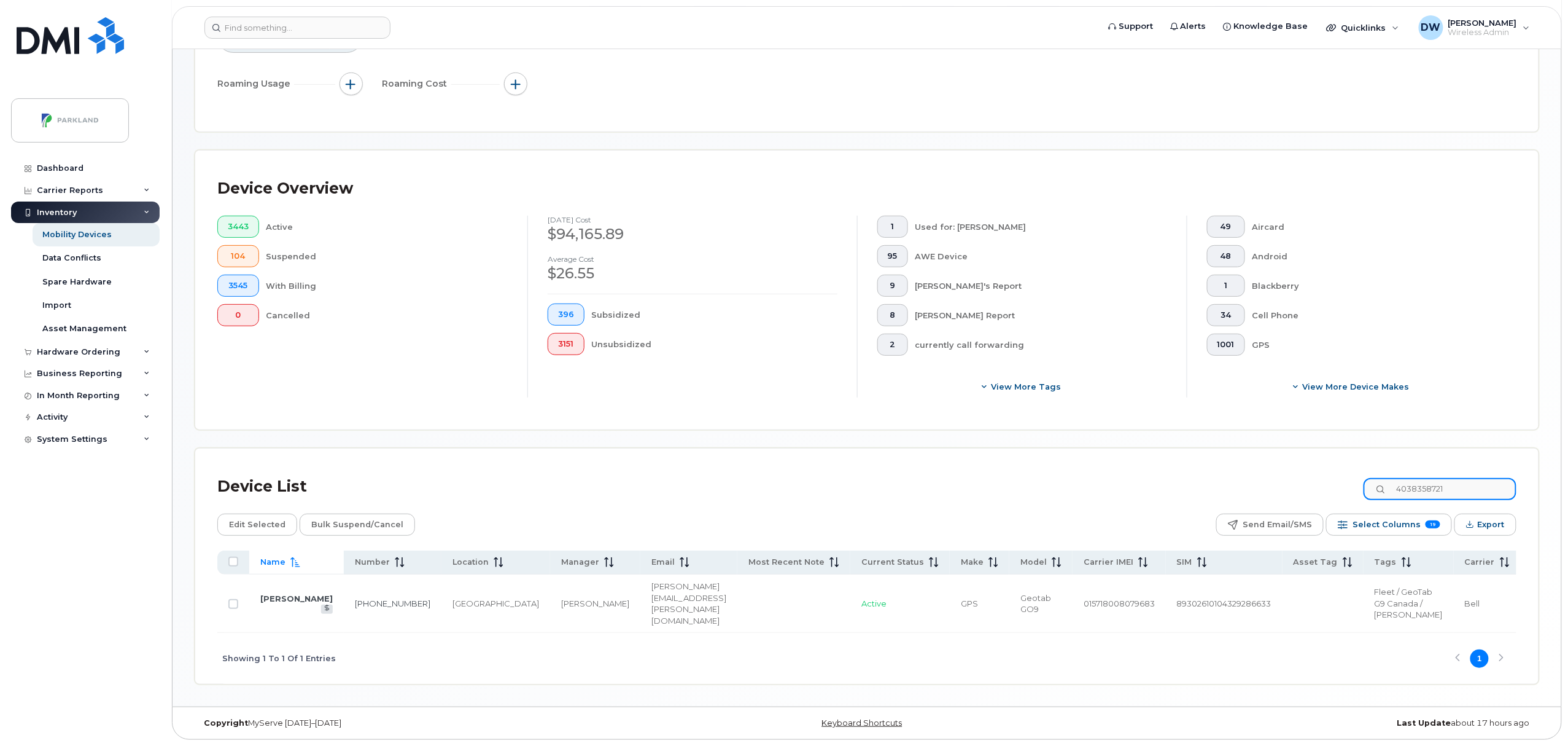
click at [1464, 478] on input "4038358721" at bounding box center [1441, 489] width 153 height 22
click at [355, 598] on link "403-835-7897" at bounding box center [392, 603] width 75 height 10
click at [1467, 478] on input "4038357897" at bounding box center [1441, 489] width 153 height 22
click at [355, 598] on link "403-831-9640" at bounding box center [392, 603] width 75 height 10
click at [1471, 478] on input "4038319640" at bounding box center [1441, 489] width 153 height 22
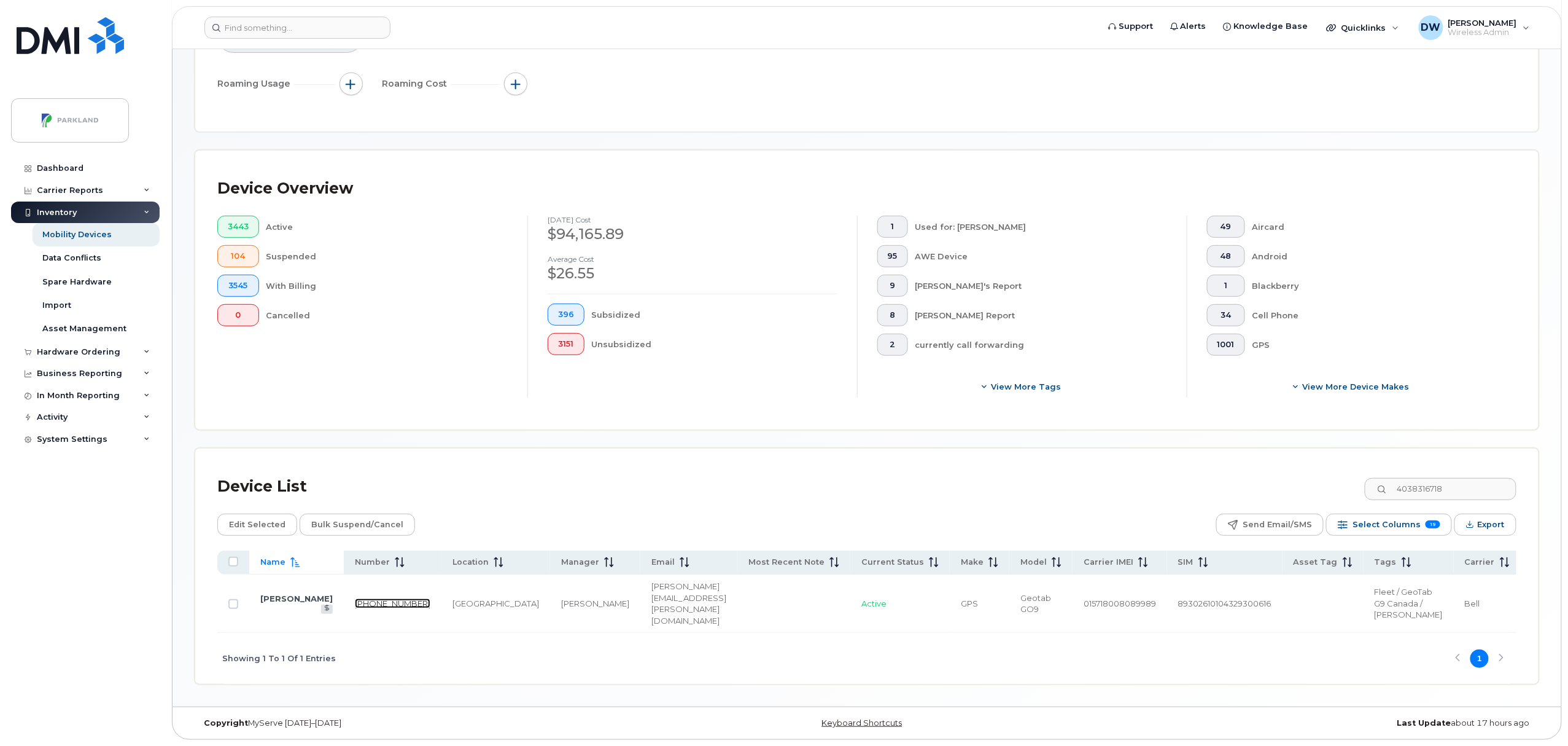
click at [355, 598] on link "403-831-6718" at bounding box center [392, 603] width 75 height 10
drag, startPoint x: 1457, startPoint y: 460, endPoint x: 1478, endPoint y: 453, distance: 22.1
click at [1462, 478] on input "4038316718" at bounding box center [1441, 489] width 153 height 22
click at [355, 598] on link "403-831-6510" at bounding box center [392, 603] width 75 height 10
click at [1464, 478] on input "4038316510" at bounding box center [1441, 489] width 153 height 22
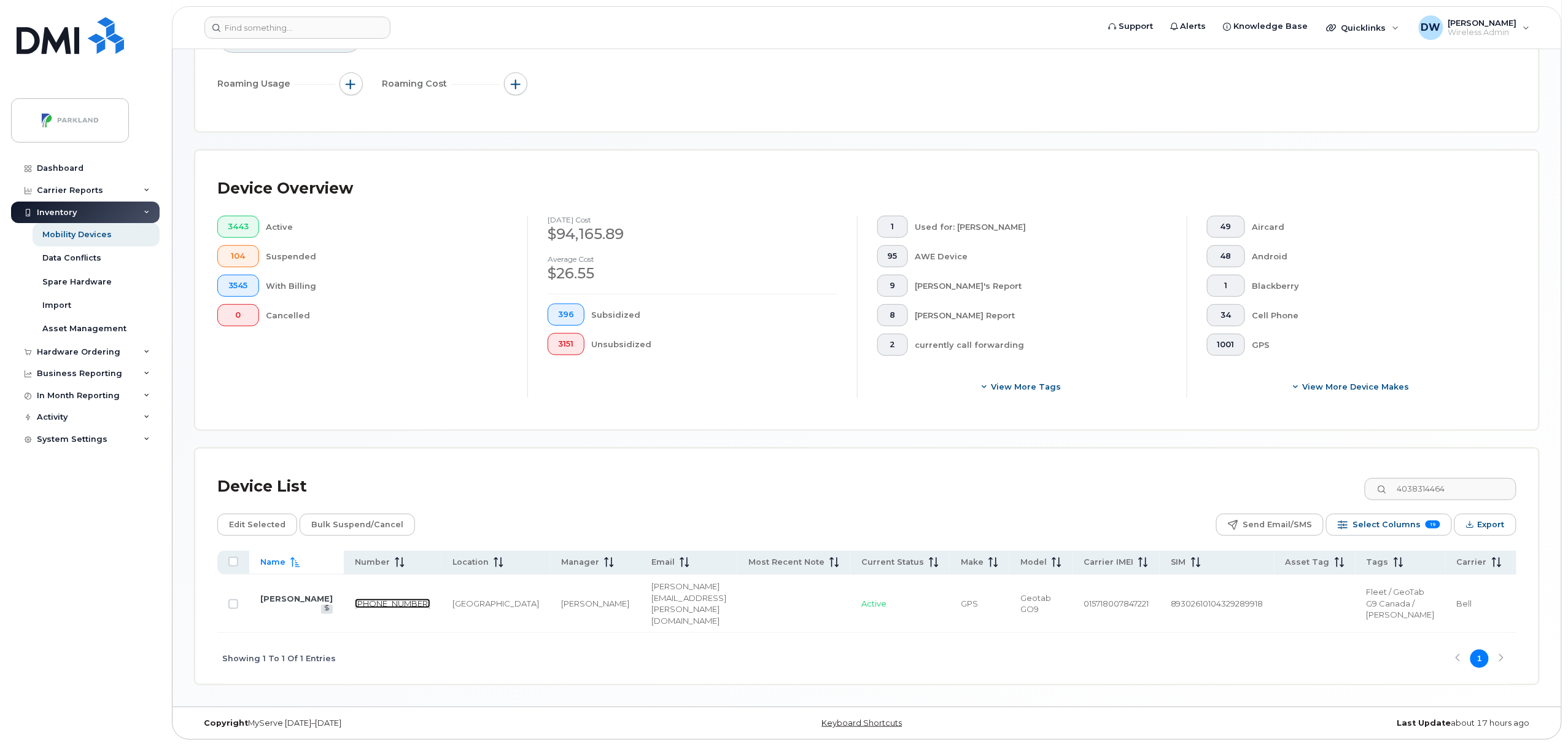
click at [355, 598] on link "403-831-4464" at bounding box center [392, 603] width 75 height 10
click at [1471, 478] on input "4038314464" at bounding box center [1441, 489] width 153 height 22
click at [355, 598] on link "403-831-3895" at bounding box center [392, 603] width 75 height 10
click at [1467, 478] on input "4038313895" at bounding box center [1441, 489] width 153 height 22
click at [355, 598] on link "403-831-3586" at bounding box center [392, 603] width 75 height 10
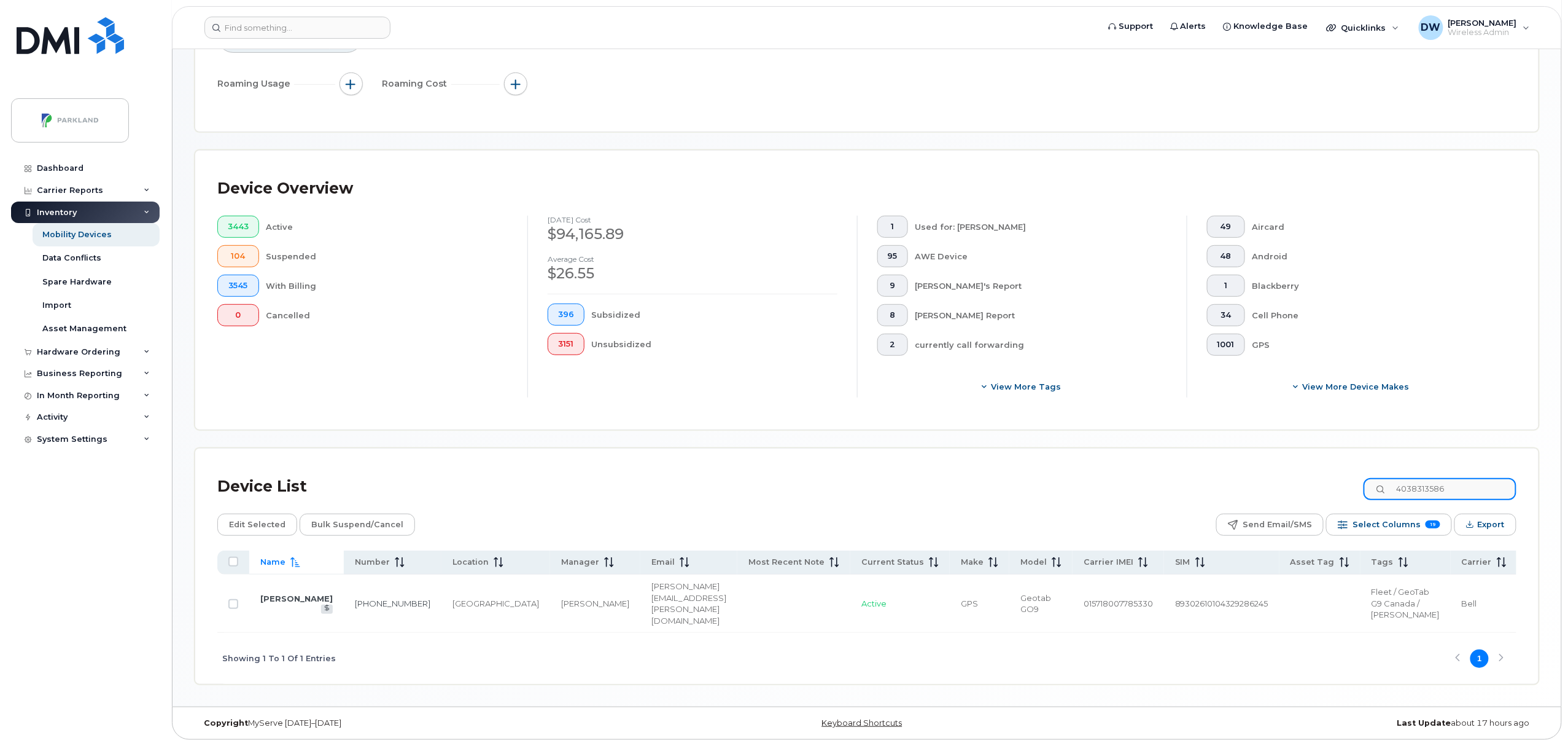
click at [1463, 478] on input "4038313586" at bounding box center [1441, 489] width 153 height 22
click at [355, 598] on link "403-831-2203" at bounding box center [392, 603] width 75 height 10
click at [1461, 478] on input "4038312203" at bounding box center [1441, 489] width 153 height 22
drag, startPoint x: 1474, startPoint y: 458, endPoint x: 1353, endPoint y: 458, distance: 121.0
click at [1353, 470] on div "Device List 4038312203" at bounding box center [867, 486] width 1299 height 32
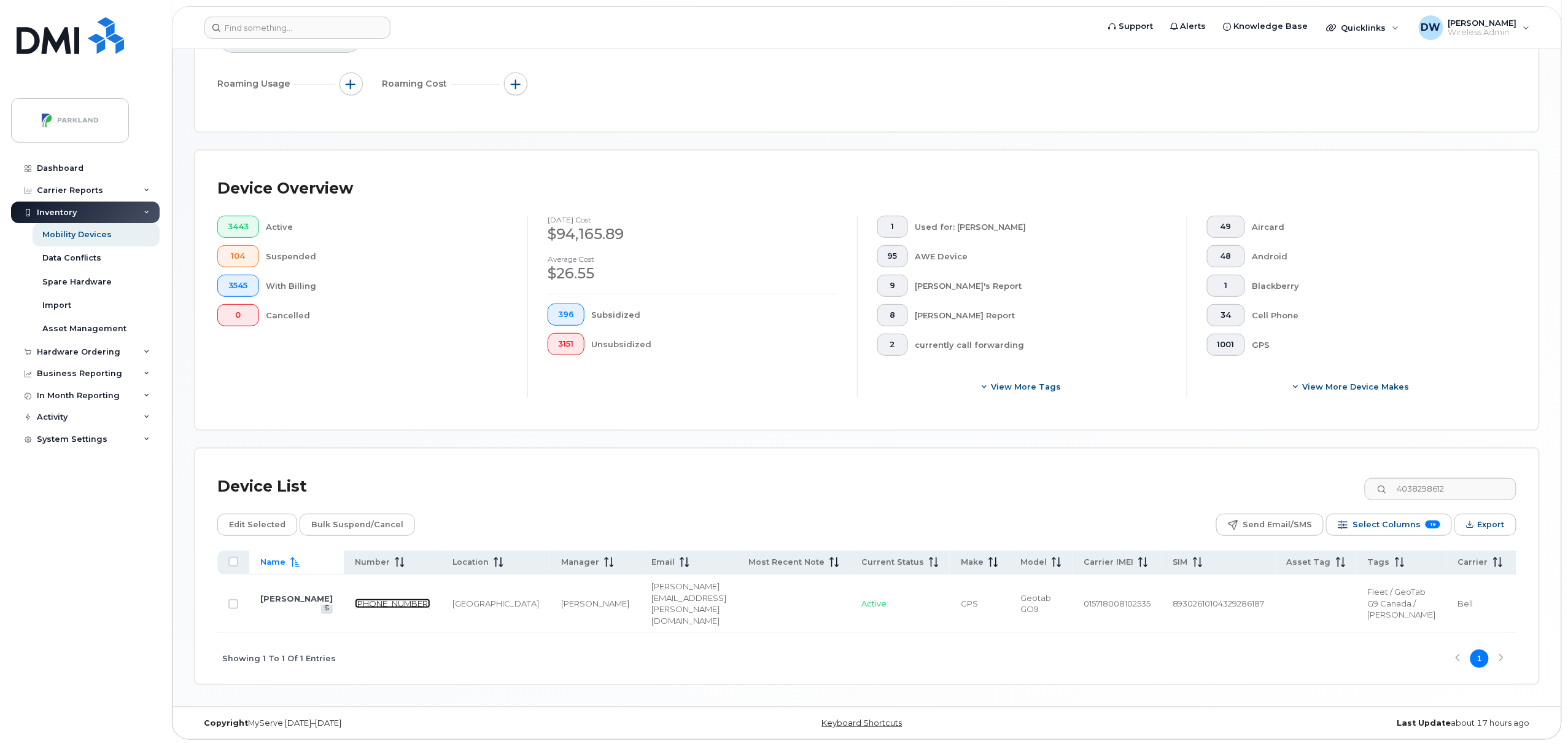
click at [355, 598] on link "403-829-8612" at bounding box center [392, 603] width 75 height 10
click at [1470, 478] on input "4038298612" at bounding box center [1441, 489] width 153 height 22
click at [355, 598] on link "403-829-7864" at bounding box center [392, 603] width 75 height 10
drag, startPoint x: 1468, startPoint y: 465, endPoint x: 1478, endPoint y: 465, distance: 10.0
click at [1468, 478] on input "4038297864" at bounding box center [1441, 489] width 153 height 22
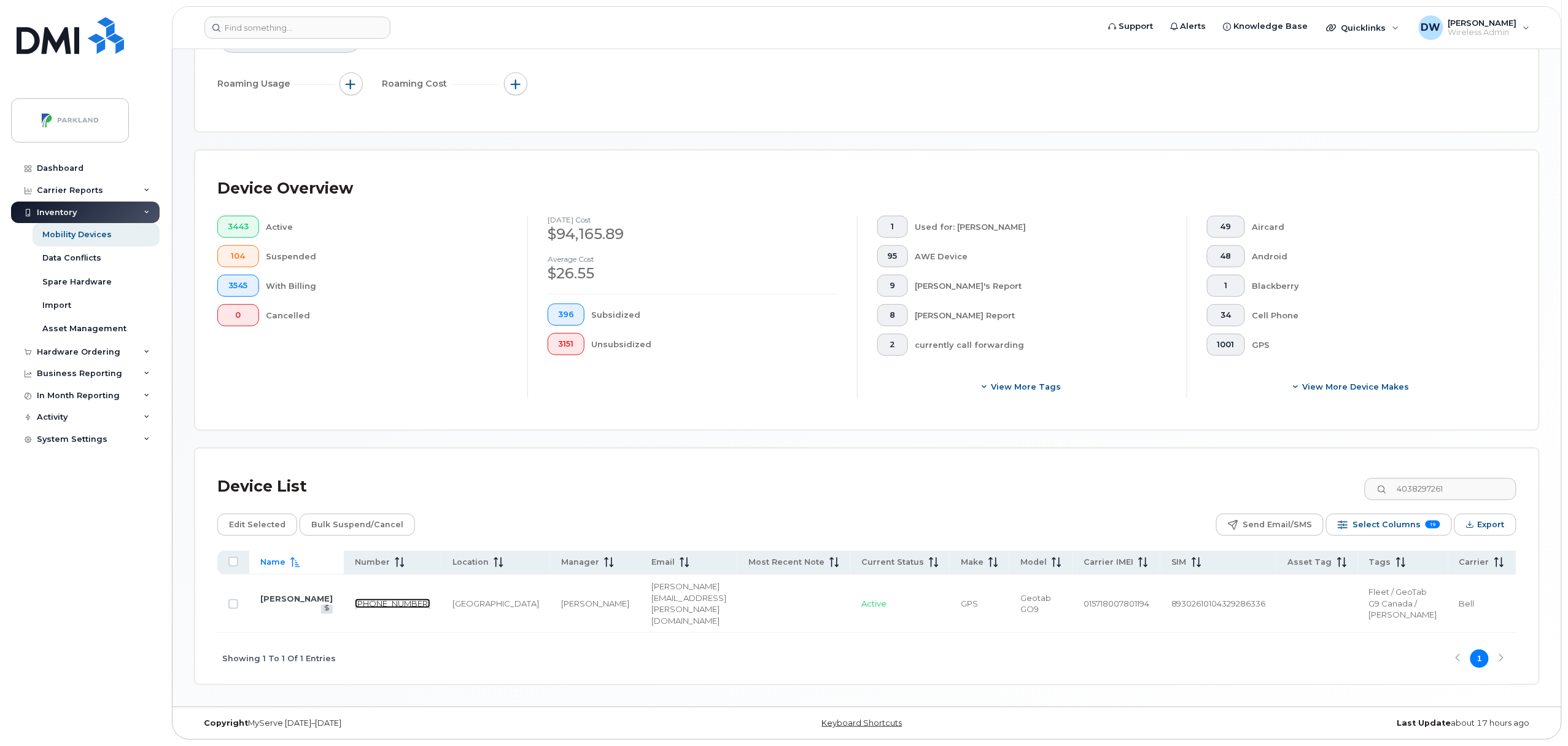
click at [355, 598] on link "403-829-7261" at bounding box center [392, 603] width 75 height 10
click at [1463, 478] on input "4038297261" at bounding box center [1441, 489] width 153 height 22
click at [355, 598] on link "403-829-6067" at bounding box center [392, 603] width 75 height 10
click at [1476, 478] on input "4038296067" at bounding box center [1441, 489] width 153 height 22
click at [355, 598] on link "403-829-3571" at bounding box center [392, 603] width 75 height 10
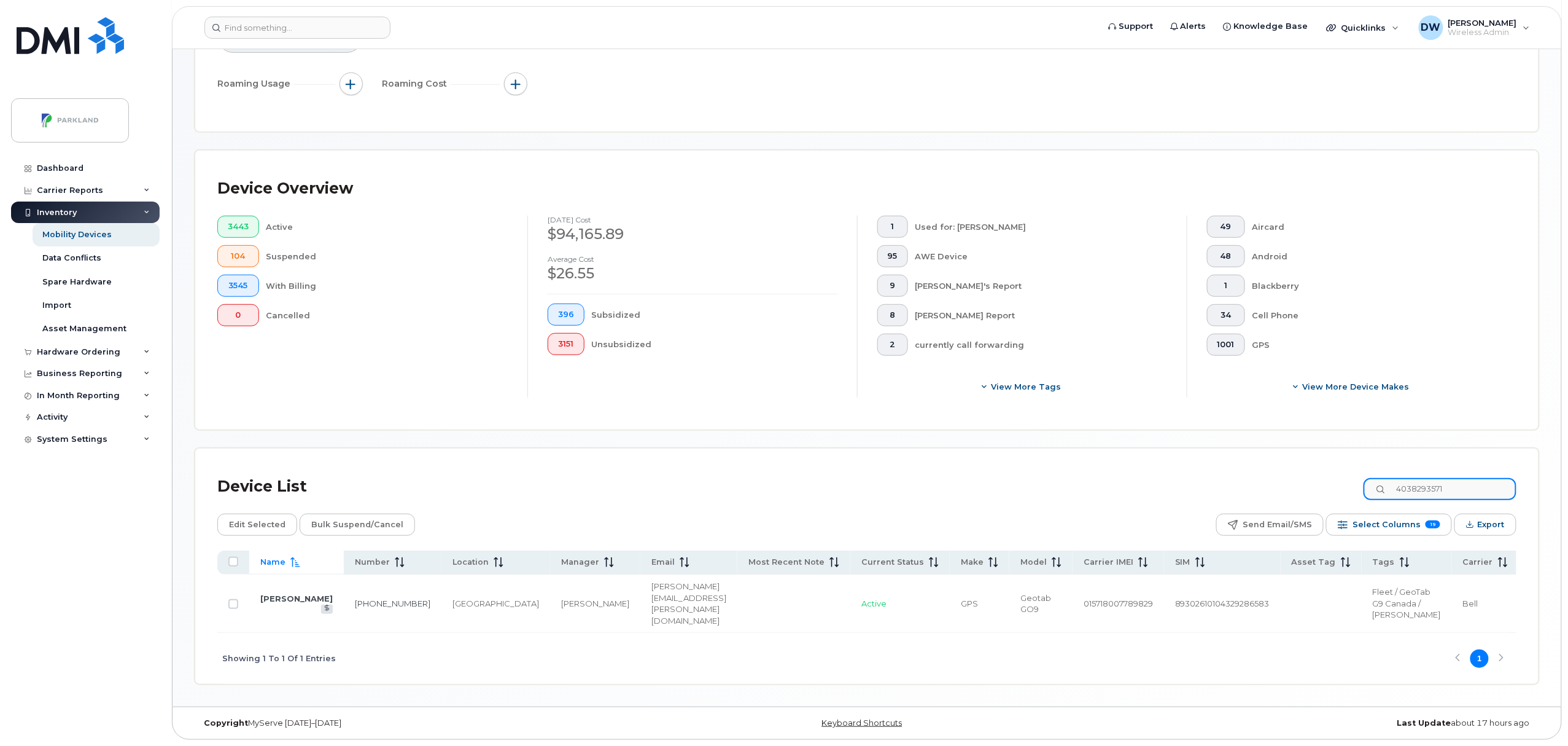
click at [1470, 478] on input "4038293571" at bounding box center [1441, 489] width 153 height 22
click at [355, 598] on link "403-829-3321" at bounding box center [392, 603] width 75 height 10
click at [1460, 478] on input "4038293321" at bounding box center [1441, 489] width 153 height 22
click at [355, 598] on link "403-829-1636" at bounding box center [392, 603] width 75 height 10
click at [1474, 478] on input "4038291636" at bounding box center [1441, 489] width 153 height 22
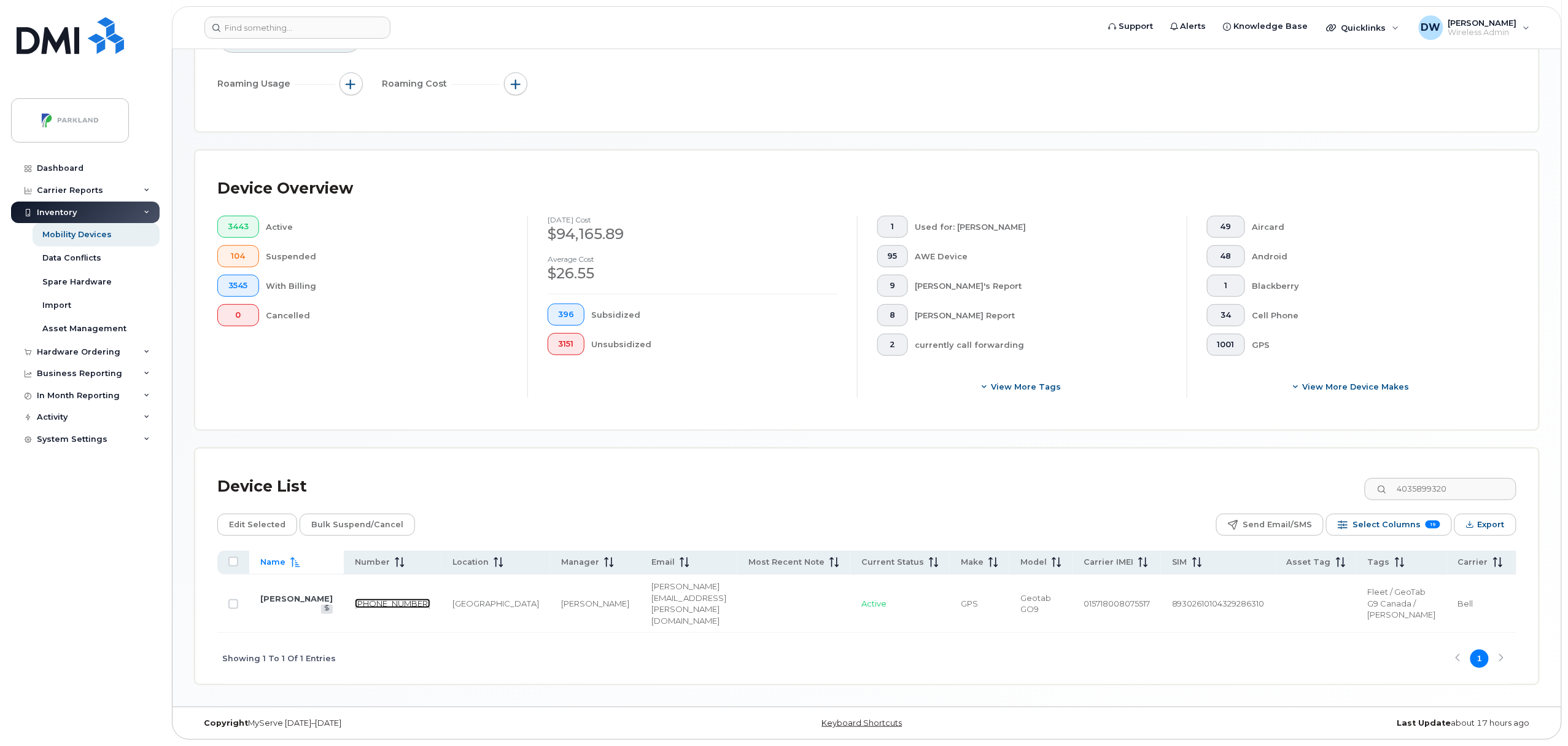
click at [355, 598] on link "403-589-9320" at bounding box center [392, 603] width 75 height 10
click at [1481, 478] on input "4035899320" at bounding box center [1441, 489] width 153 height 22
click at [355, 598] on link "403-589-6740" at bounding box center [392, 603] width 75 height 10
click at [1481, 478] on input "4035896740" at bounding box center [1441, 489] width 153 height 22
click at [355, 598] on link "403-589-6202" at bounding box center [392, 603] width 75 height 10
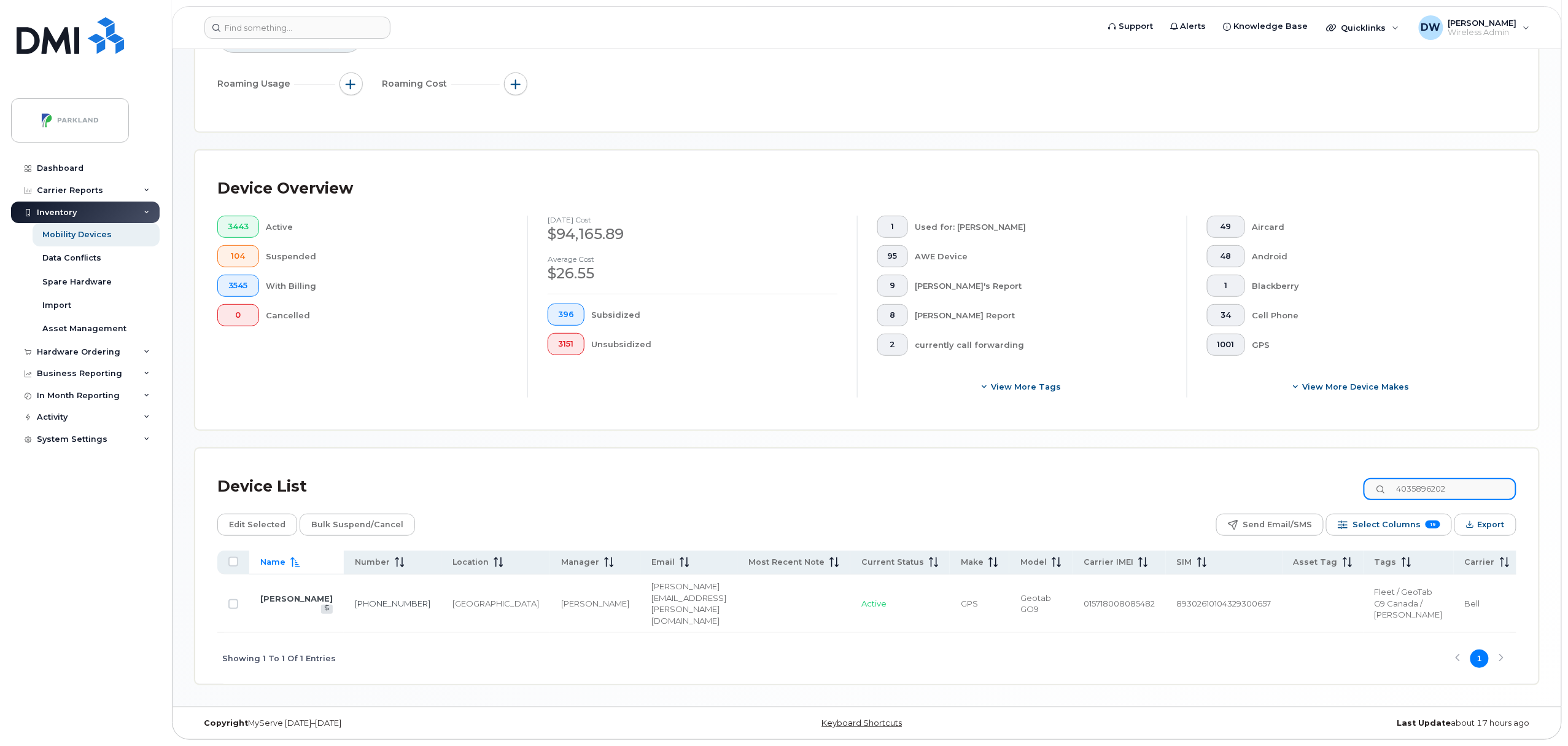
click at [1470, 478] on input "4035896202" at bounding box center [1441, 489] width 153 height 22
click at [344, 593] on td "403-589-5225" at bounding box center [393, 603] width 98 height 58
click at [355, 598] on link "403-589-5225" at bounding box center [392, 603] width 75 height 10
click at [1467, 478] on input "4035895225" at bounding box center [1441, 489] width 153 height 22
click at [355, 598] on link "403-589-4539" at bounding box center [392, 603] width 75 height 10
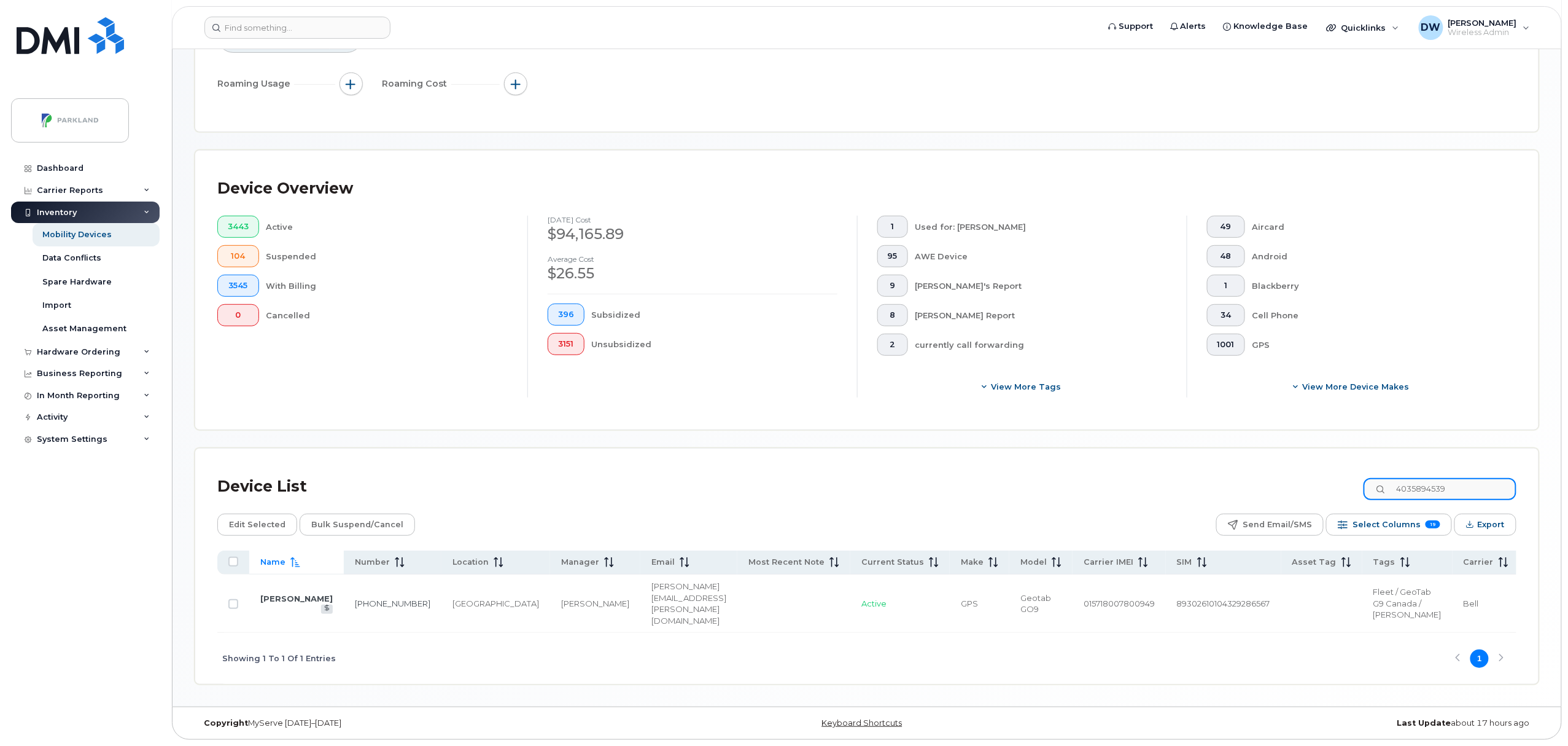
drag, startPoint x: 1467, startPoint y: 465, endPoint x: 1479, endPoint y: 465, distance: 12.0
click at [1467, 478] on input "4035894539" at bounding box center [1441, 489] width 153 height 22
click at [355, 598] on link "403-589-0598" at bounding box center [392, 603] width 75 height 10
click at [1474, 478] on input "4035890598" at bounding box center [1441, 489] width 153 height 22
click at [355, 598] on link "403-585-8867" at bounding box center [392, 603] width 75 height 10
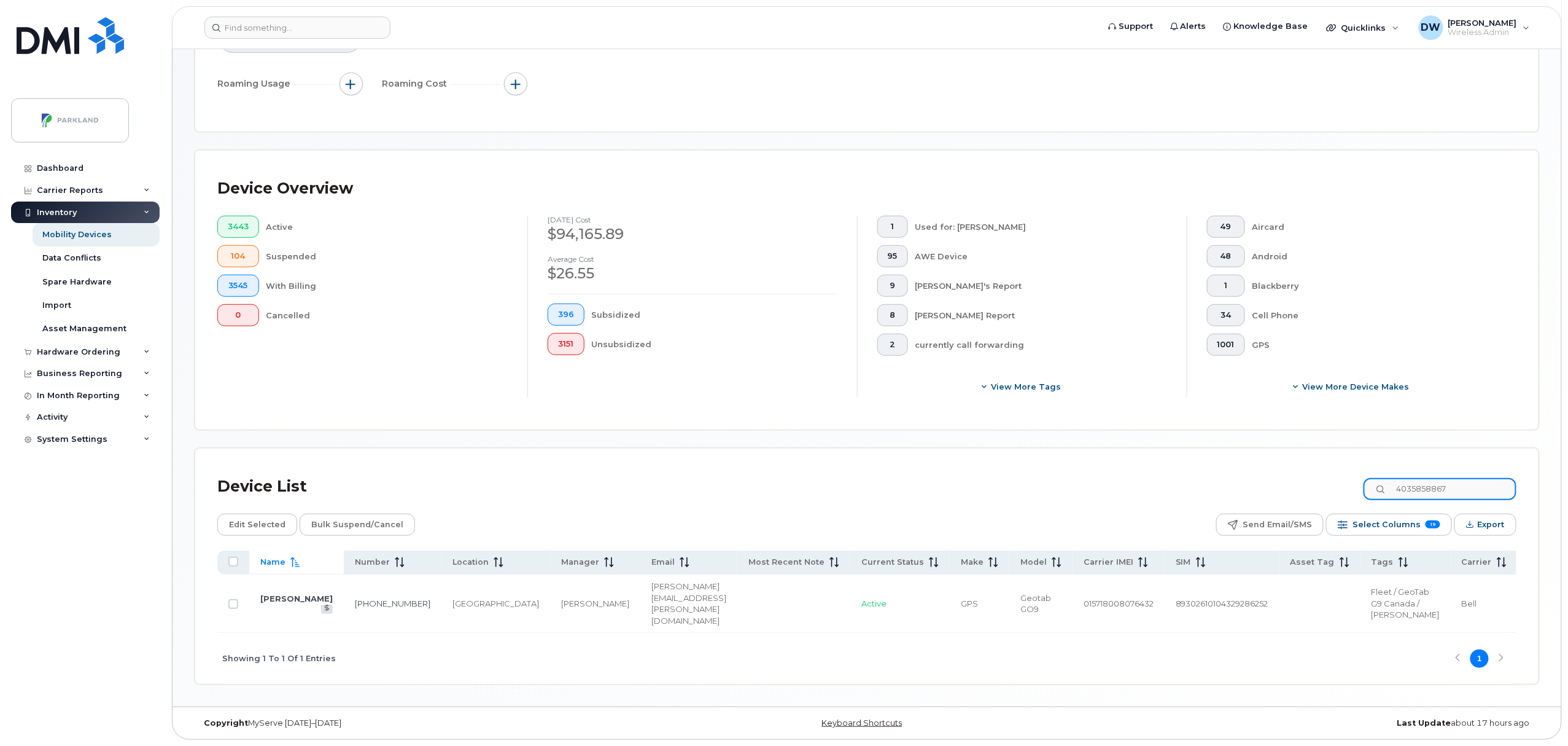
drag, startPoint x: 1475, startPoint y: 469, endPoint x: 1486, endPoint y: 455, distance: 17.8
click at [1477, 478] on input "4035858867" at bounding box center [1441, 489] width 153 height 22
click at [355, 598] on link "403-585-4223" at bounding box center [392, 603] width 75 height 10
click at [1471, 478] on input "4035854223" at bounding box center [1441, 489] width 153 height 22
click at [355, 598] on link "403-462-8081" at bounding box center [392, 603] width 75 height 10
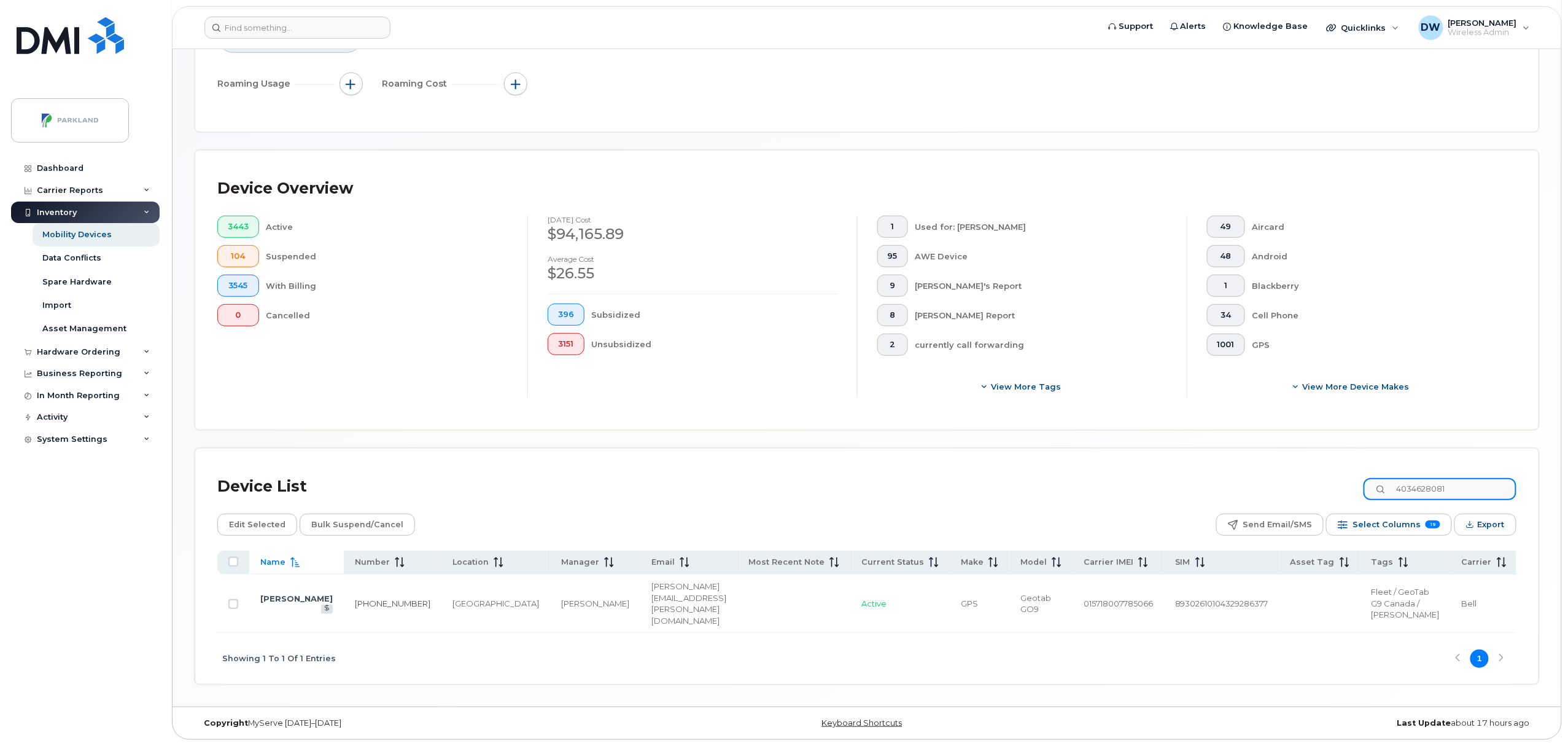
click at [1470, 478] on input "4034628081" at bounding box center [1441, 489] width 153 height 22
drag, startPoint x: 1482, startPoint y: 465, endPoint x: 1305, endPoint y: 457, distance: 177.2
click at [1305, 470] on div "Device List 4034628081" at bounding box center [867, 486] width 1299 height 32
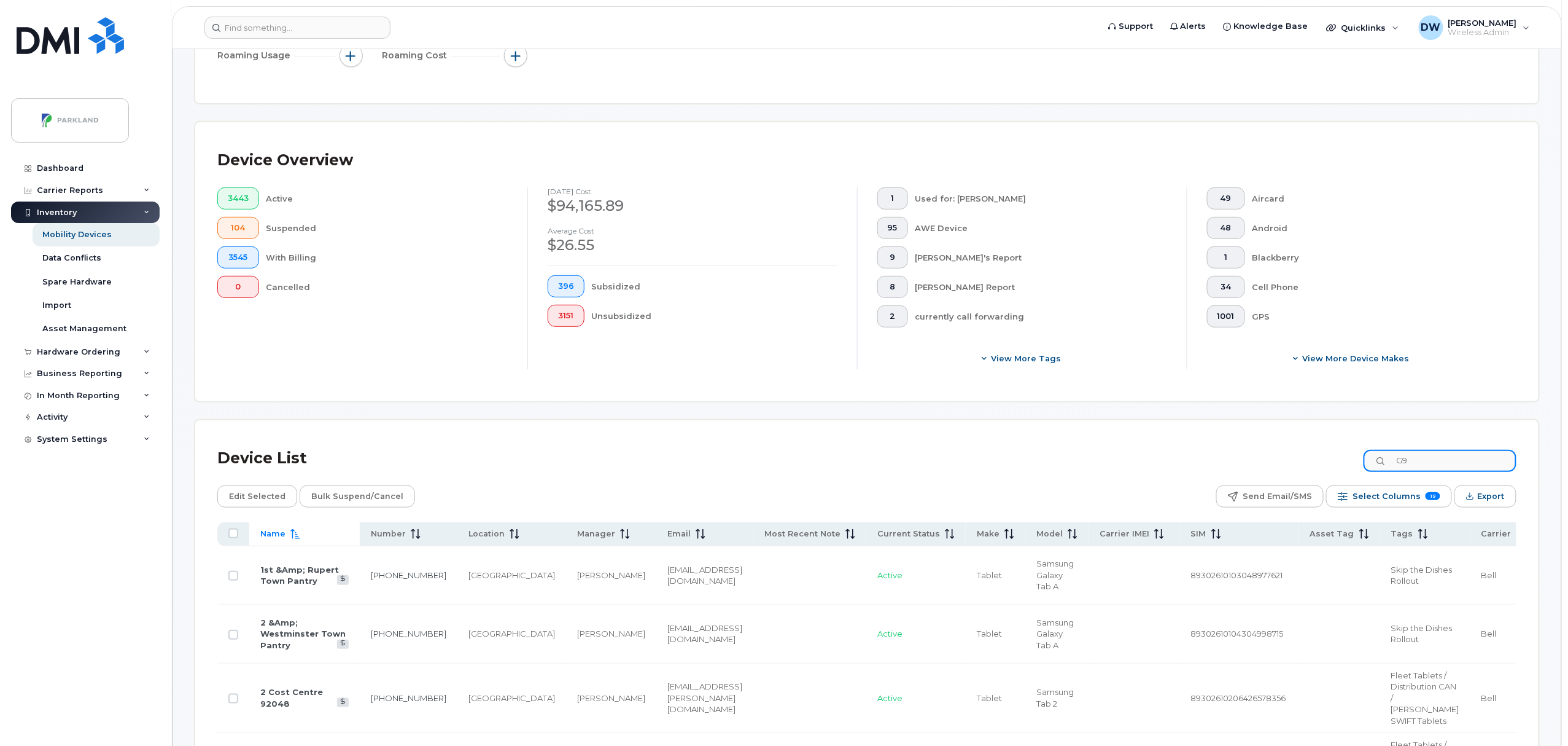
type input "G9"
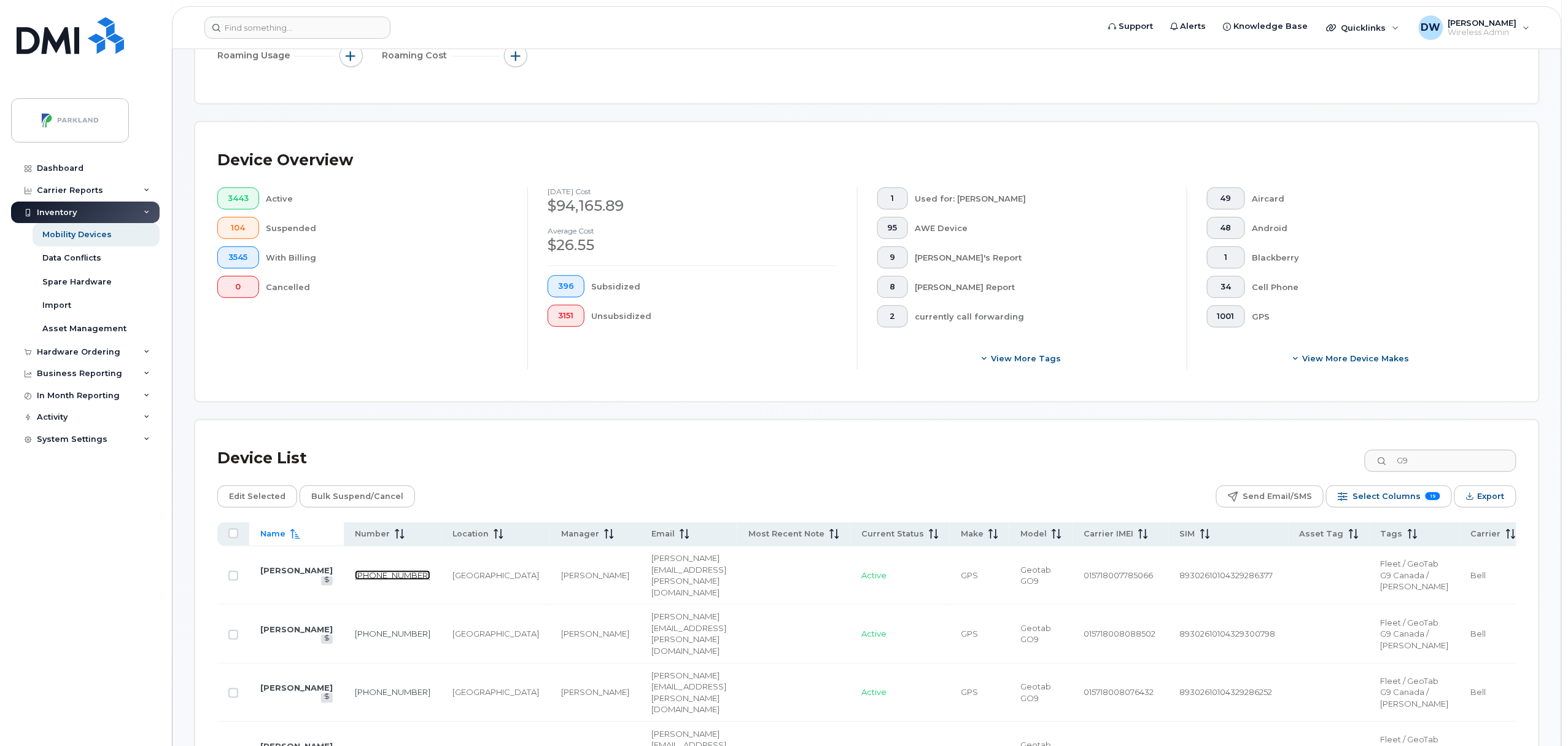
click at [355, 580] on link "403-462-8081" at bounding box center [392, 575] width 75 height 10
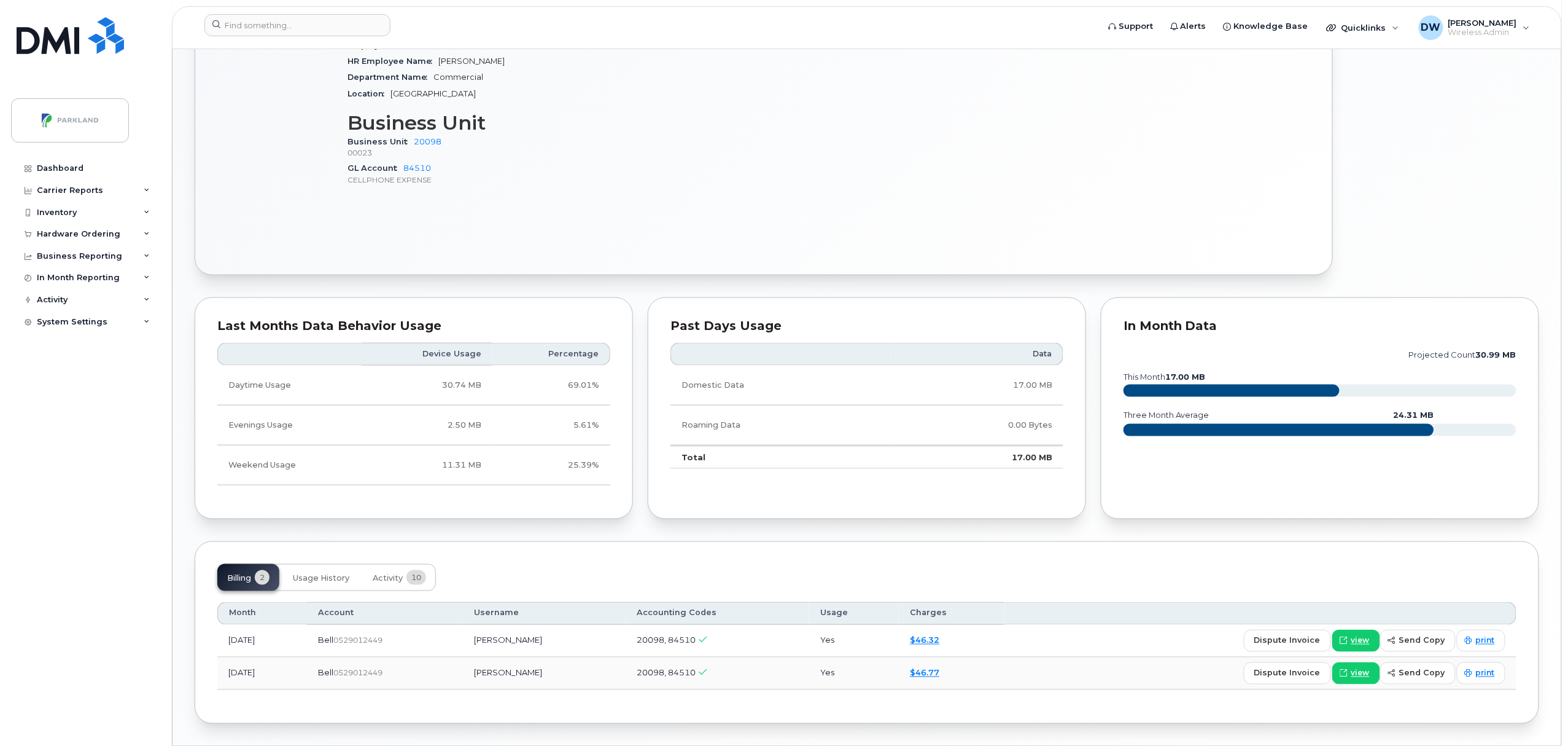
scroll to position [593, 0]
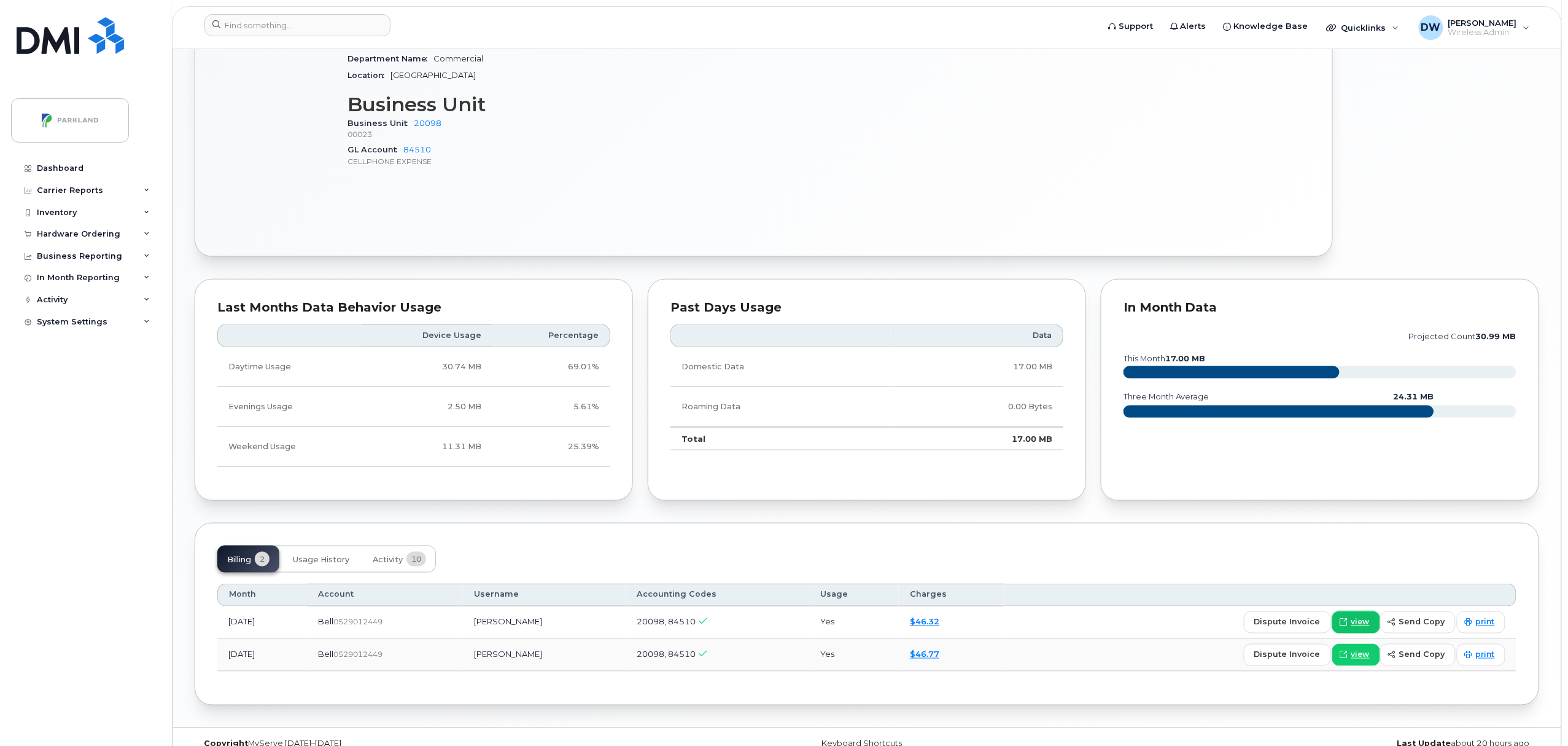
click at [1364, 625] on span "view" at bounding box center [1360, 622] width 18 height 11
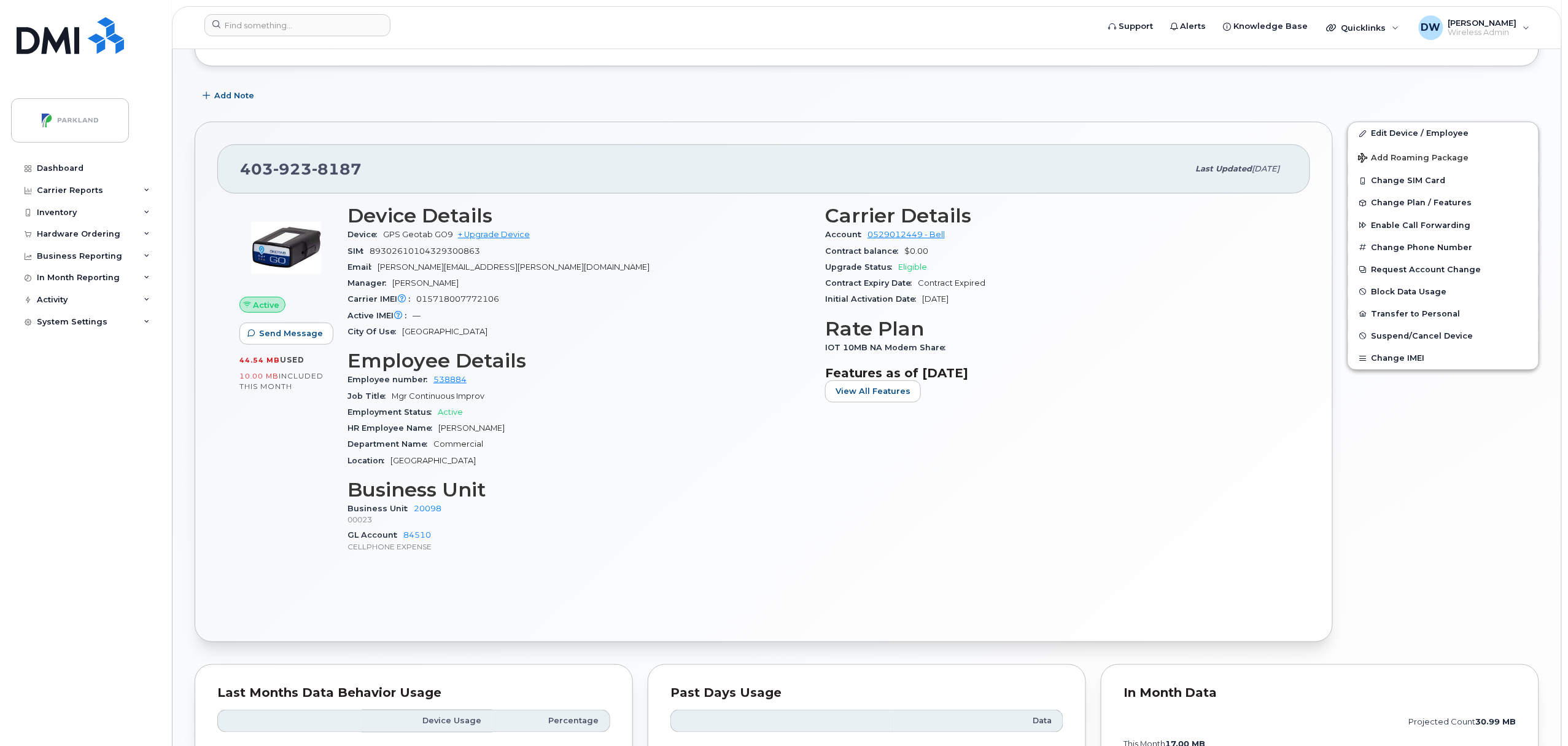
scroll to position [254, 0]
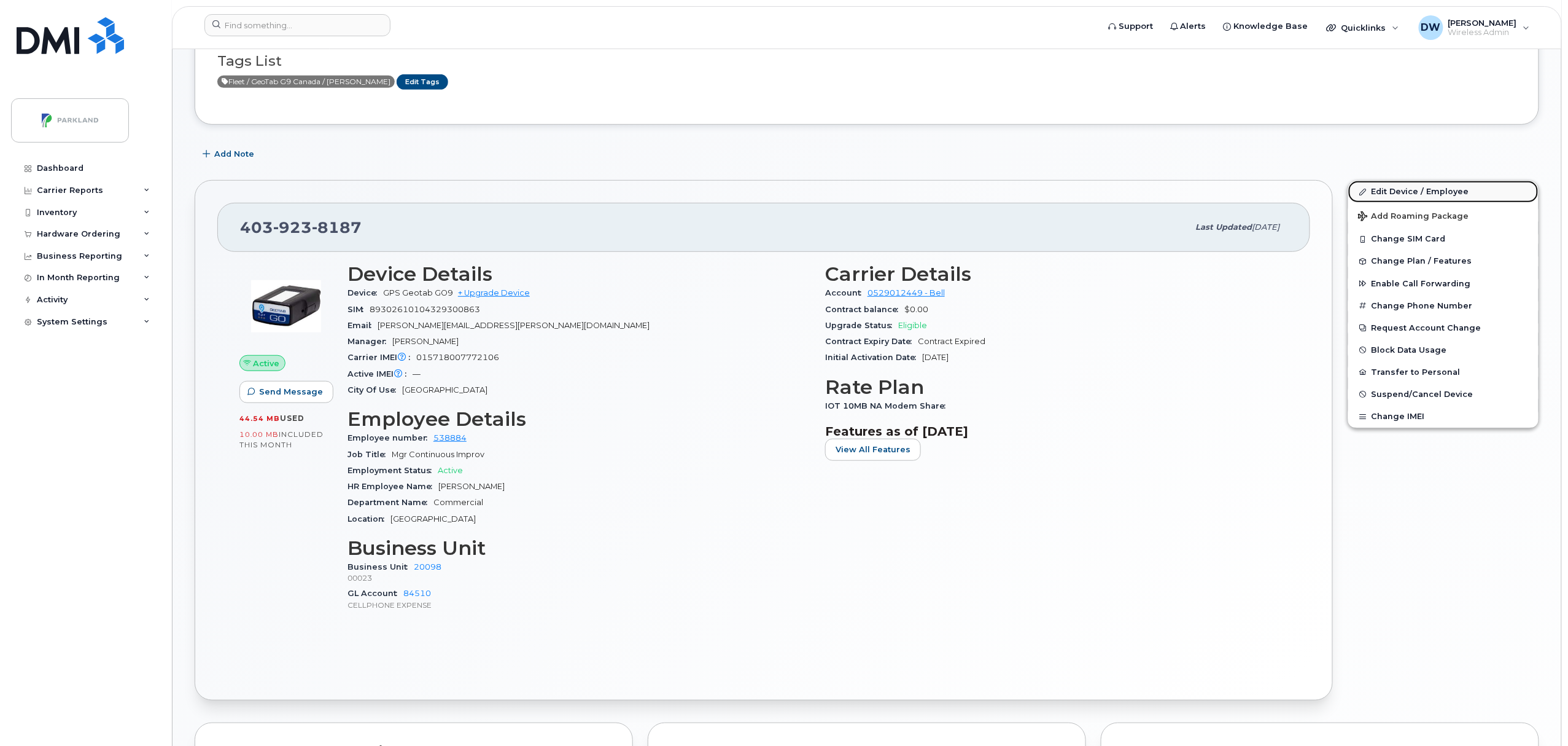
click at [1403, 189] on link "Edit Device / Employee" at bounding box center [1443, 192] width 190 height 22
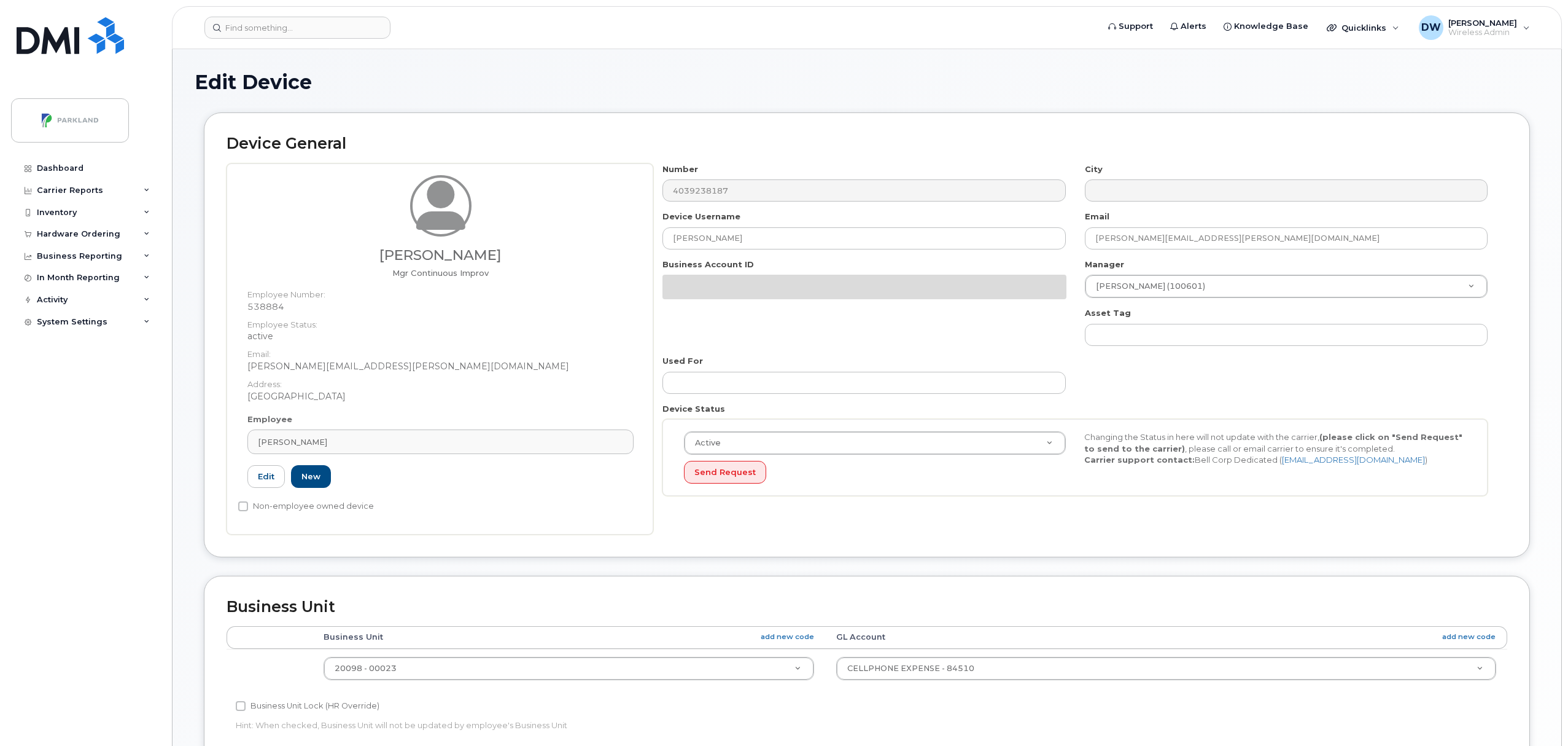
select select "1386637"
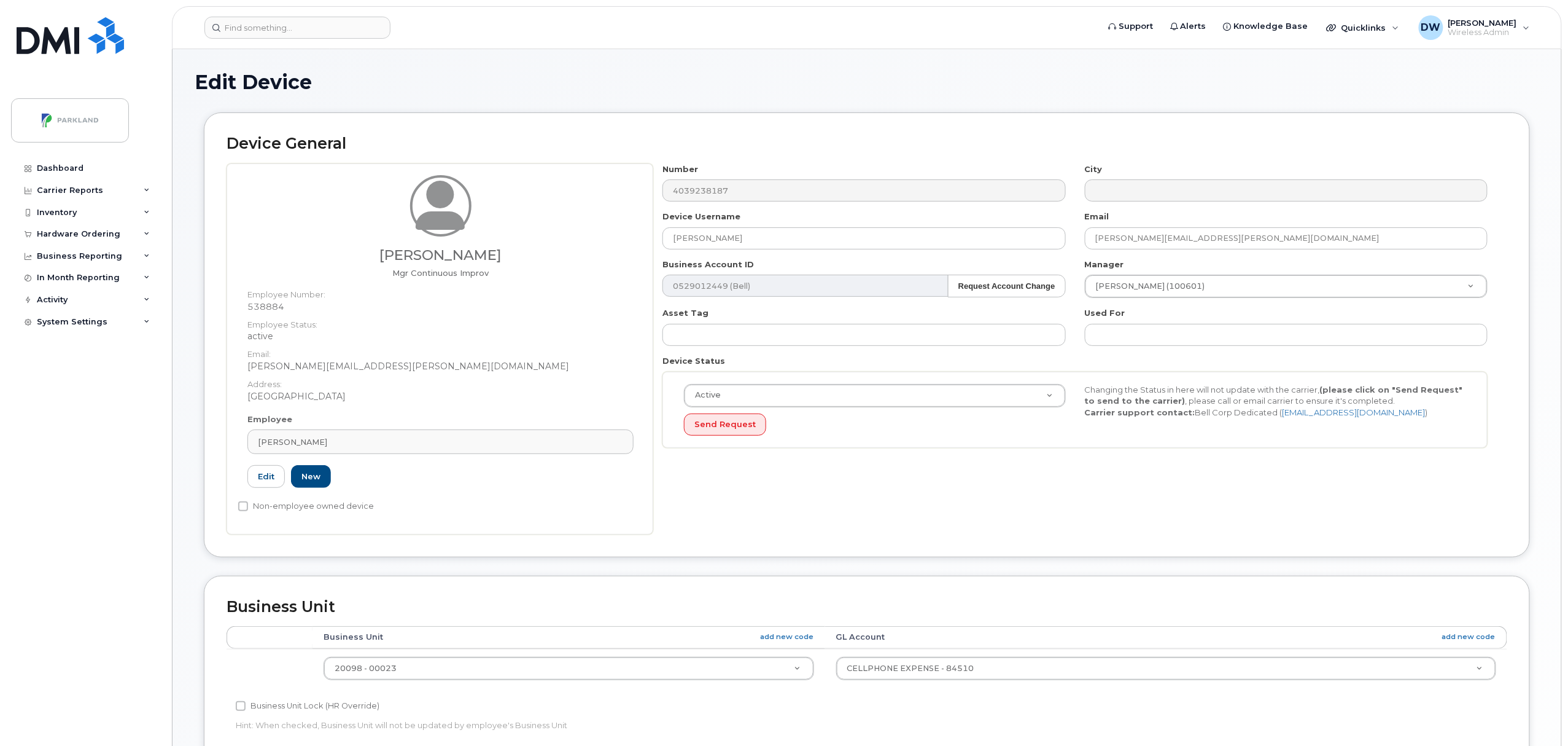
scroll to position [411, 0]
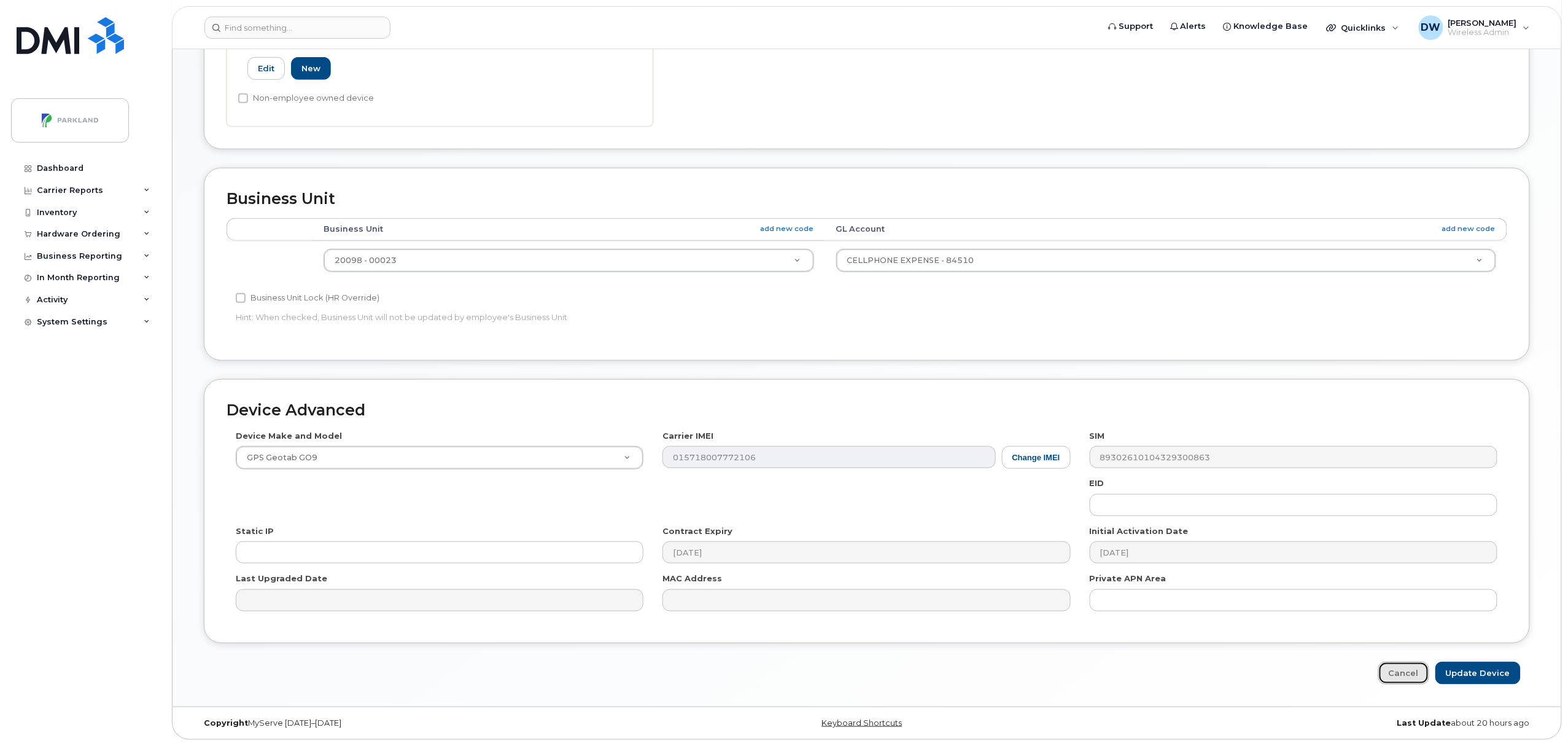
click at [1419, 671] on link "Cancel" at bounding box center [1404, 673] width 51 height 23
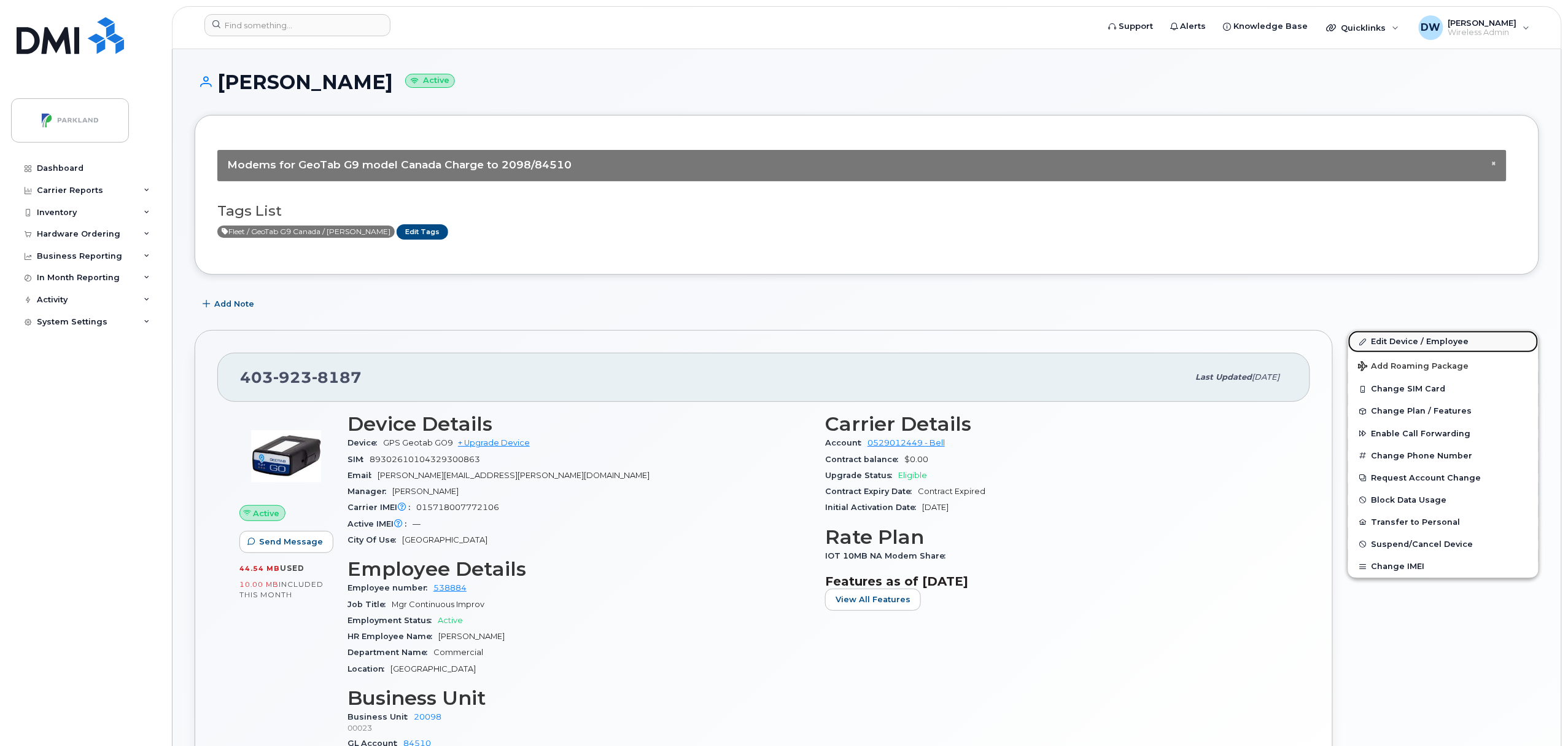
click at [1397, 339] on link "Edit Device / Employee" at bounding box center [1443, 341] width 190 height 22
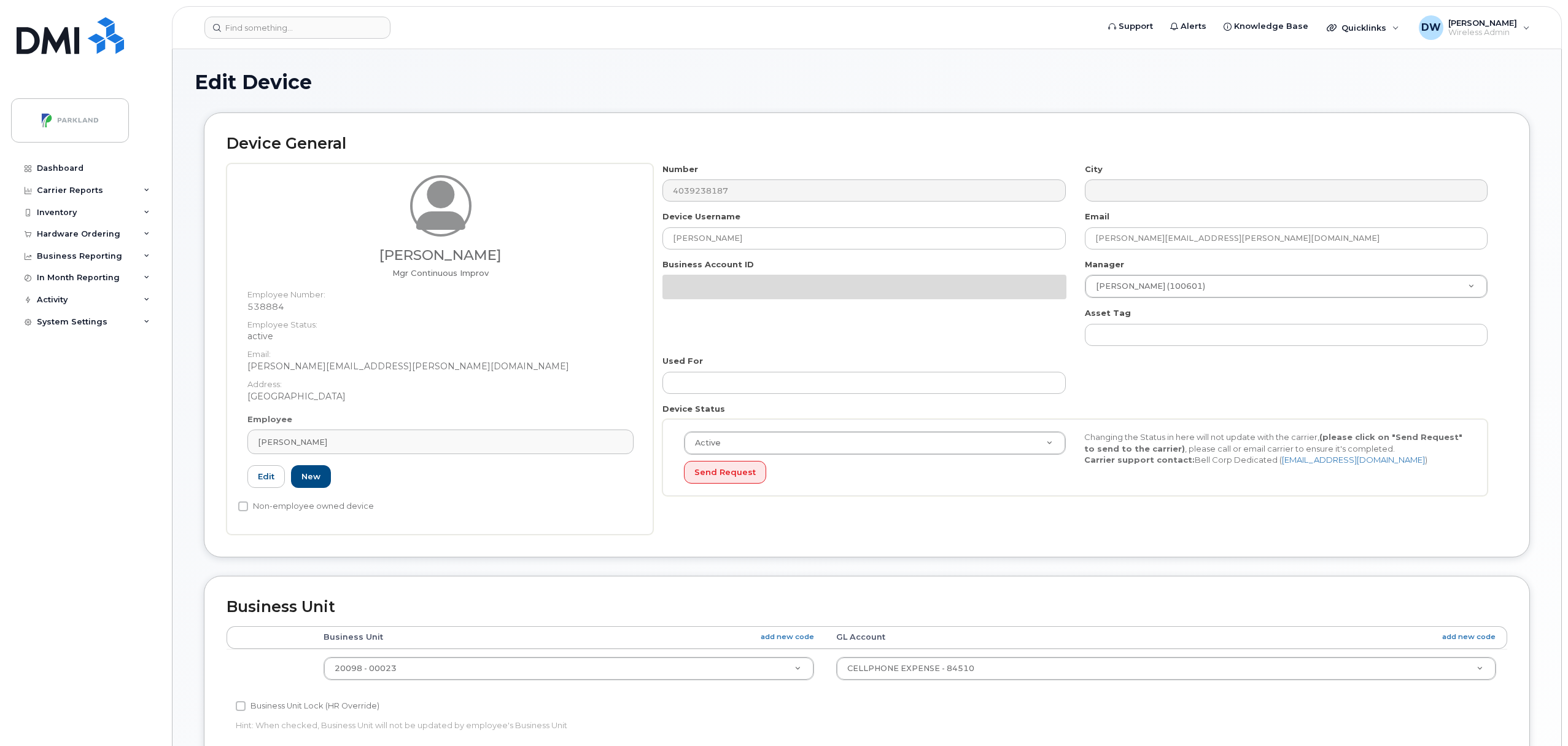
select select "1386637"
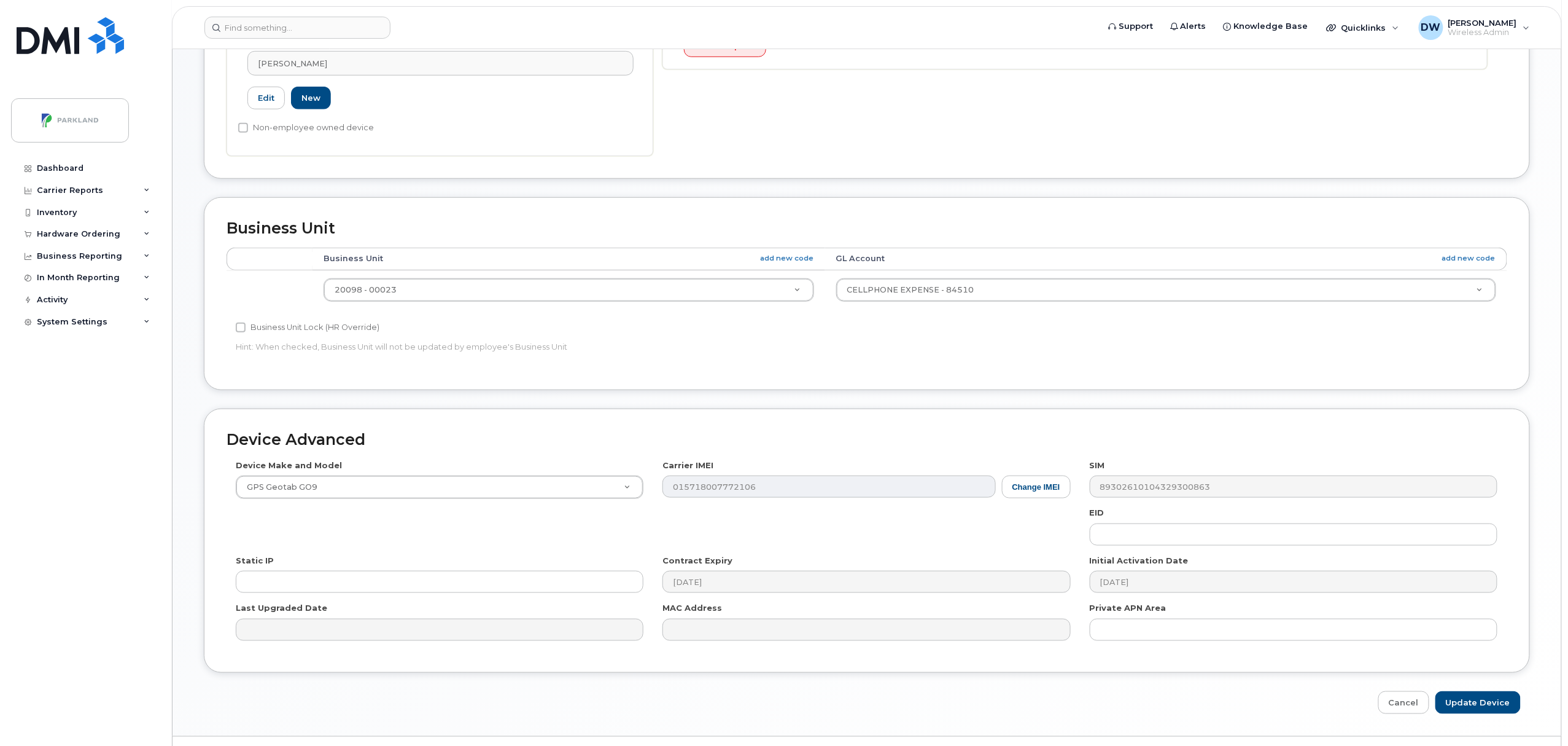
scroll to position [387, 0]
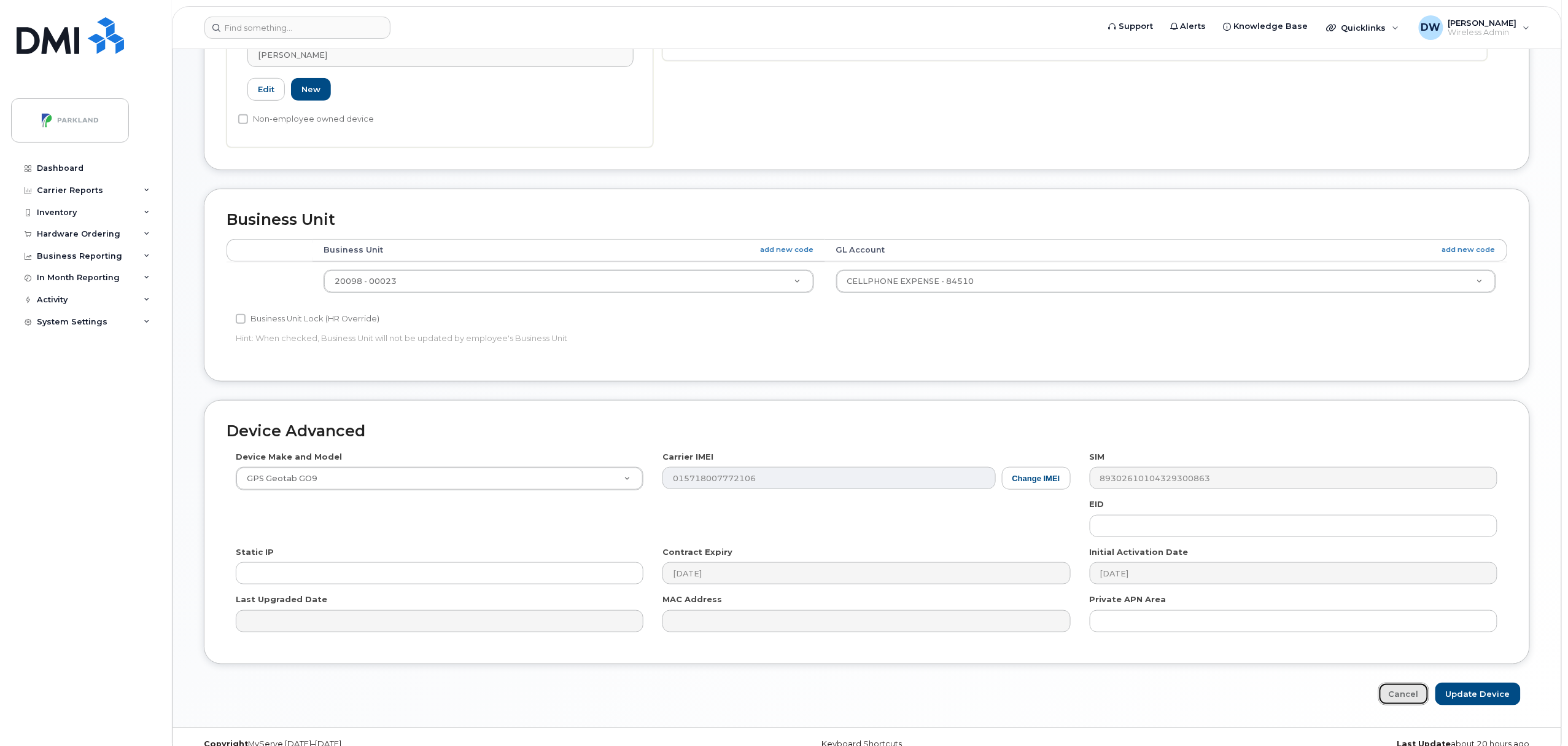
click at [1400, 695] on link "Cancel" at bounding box center [1404, 694] width 51 height 23
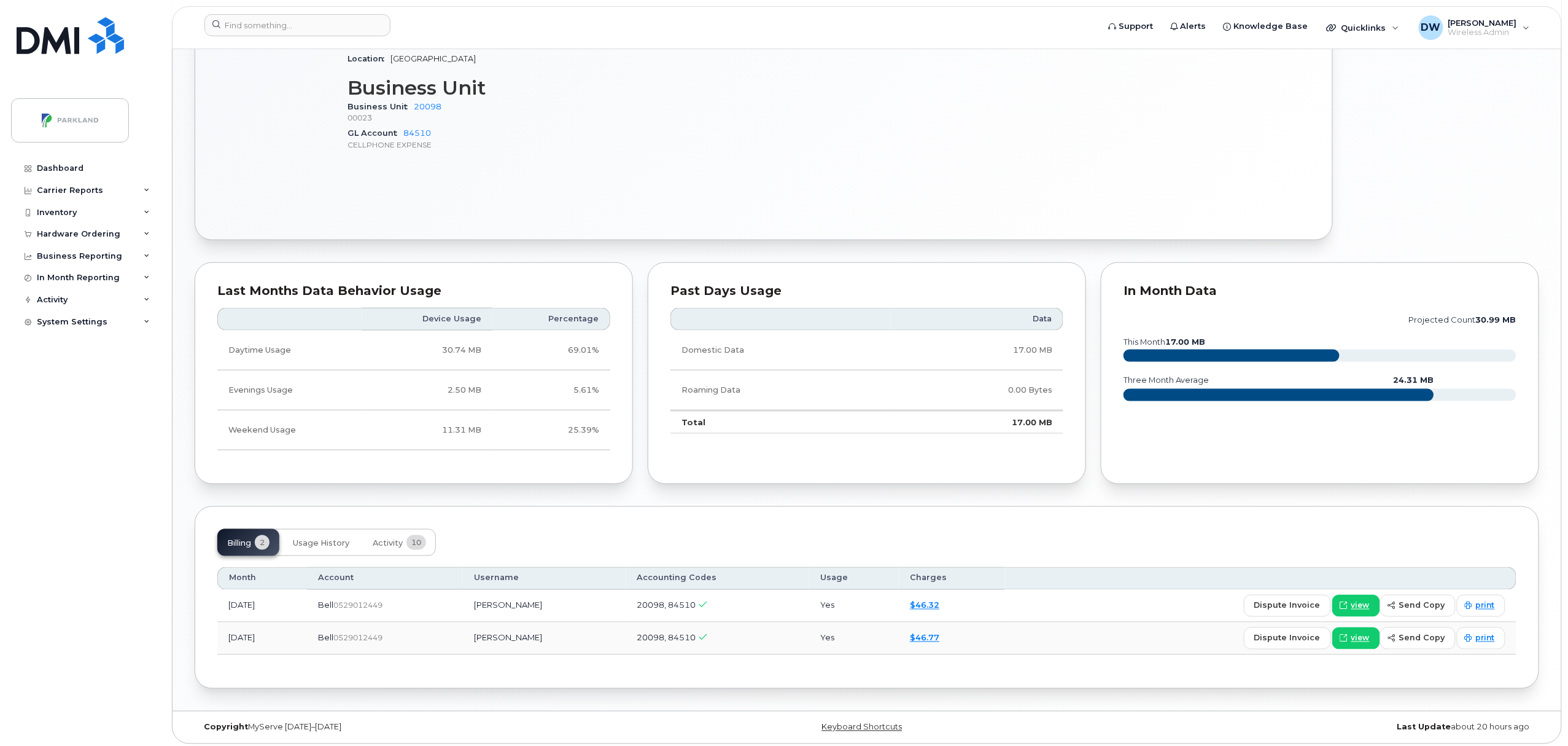
scroll to position [619, 0]
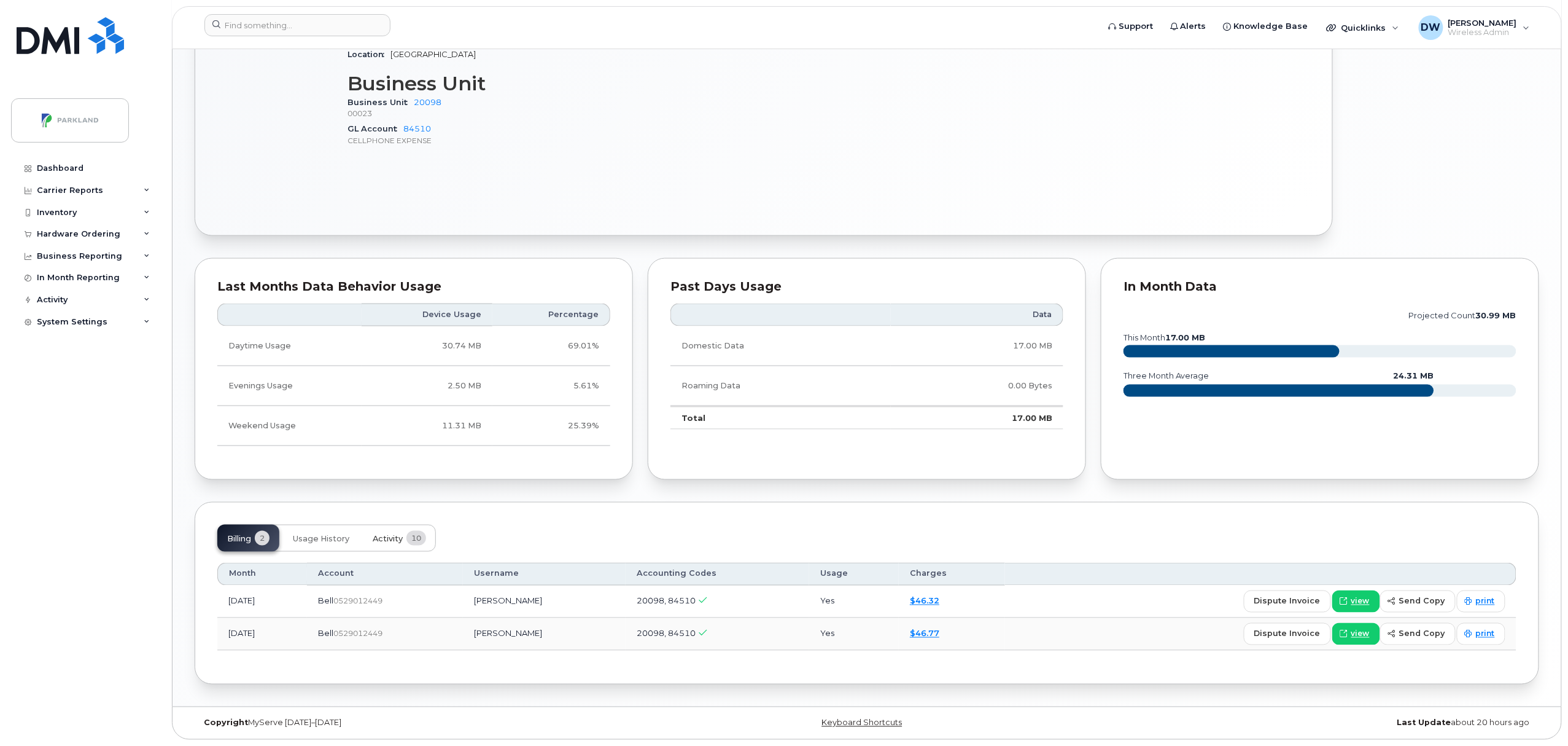
click at [384, 537] on span "Activity" at bounding box center [388, 539] width 30 height 10
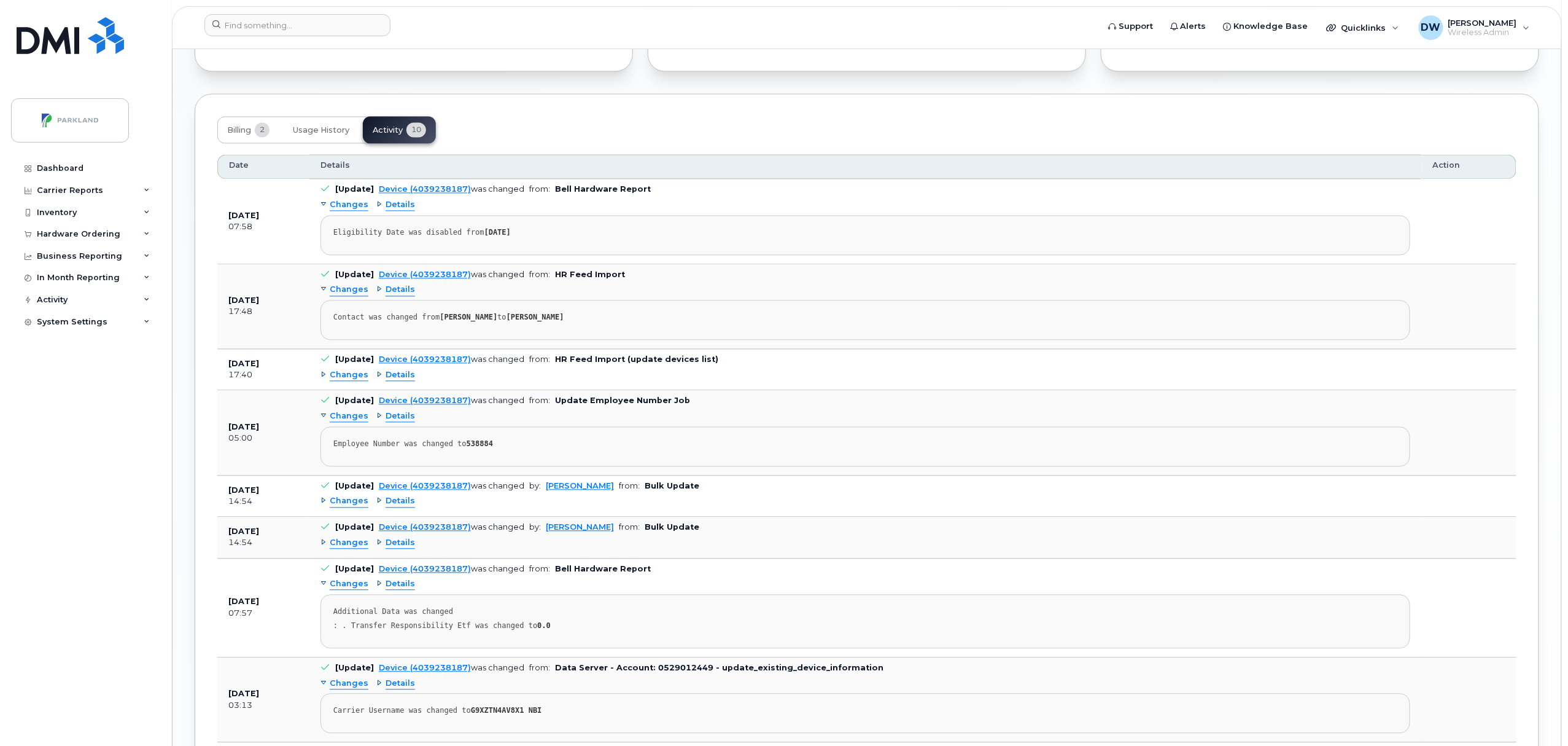
scroll to position [1231, 0]
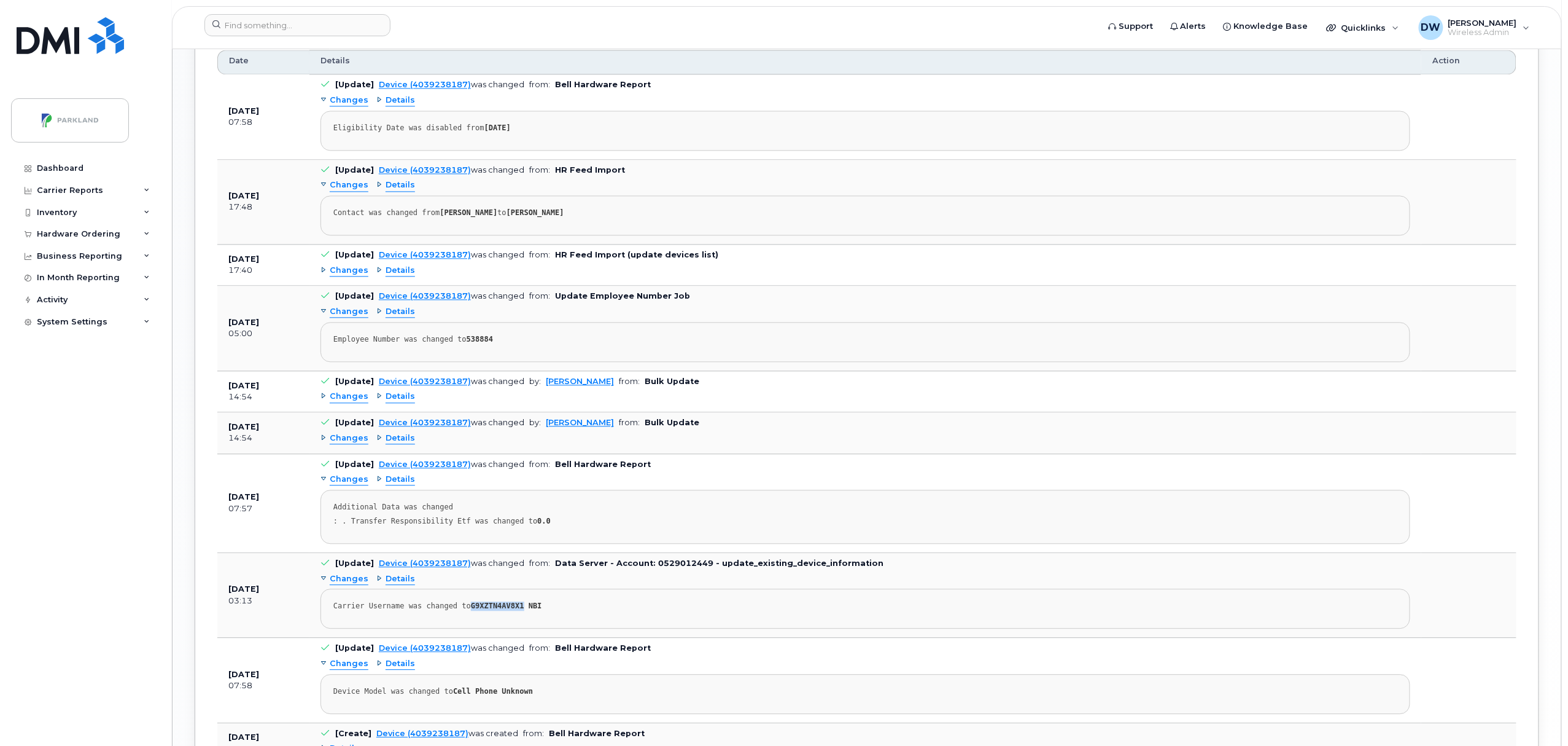
drag, startPoint x: 464, startPoint y: 610, endPoint x: 512, endPoint y: 619, distance: 48.8
click at [512, 610] on div "Carrier Username was changed to G9XZTN4AV8X1 NBI" at bounding box center [865, 606] width 1064 height 9
copy strong "G9XZTN4AV8X1"
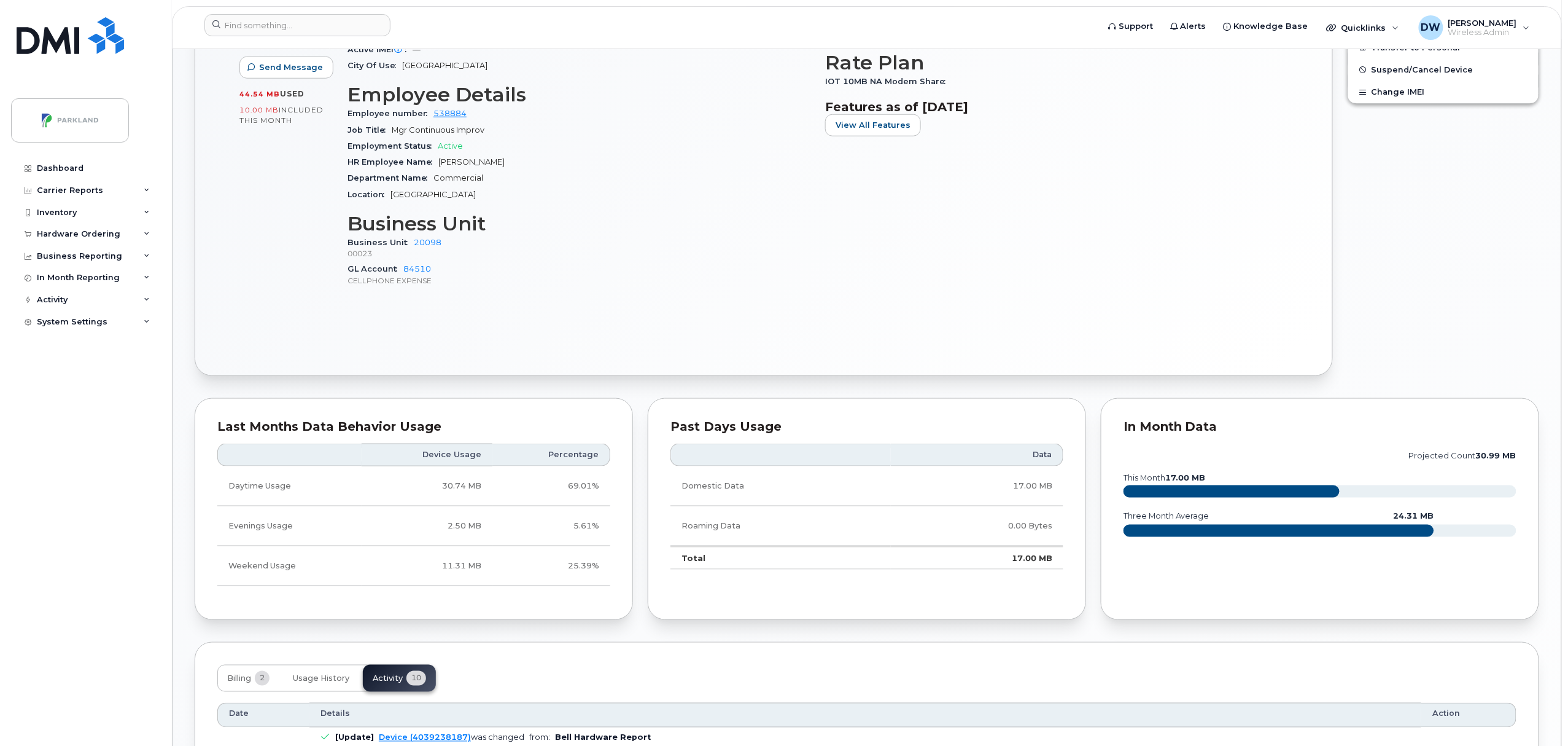
scroll to position [0, 0]
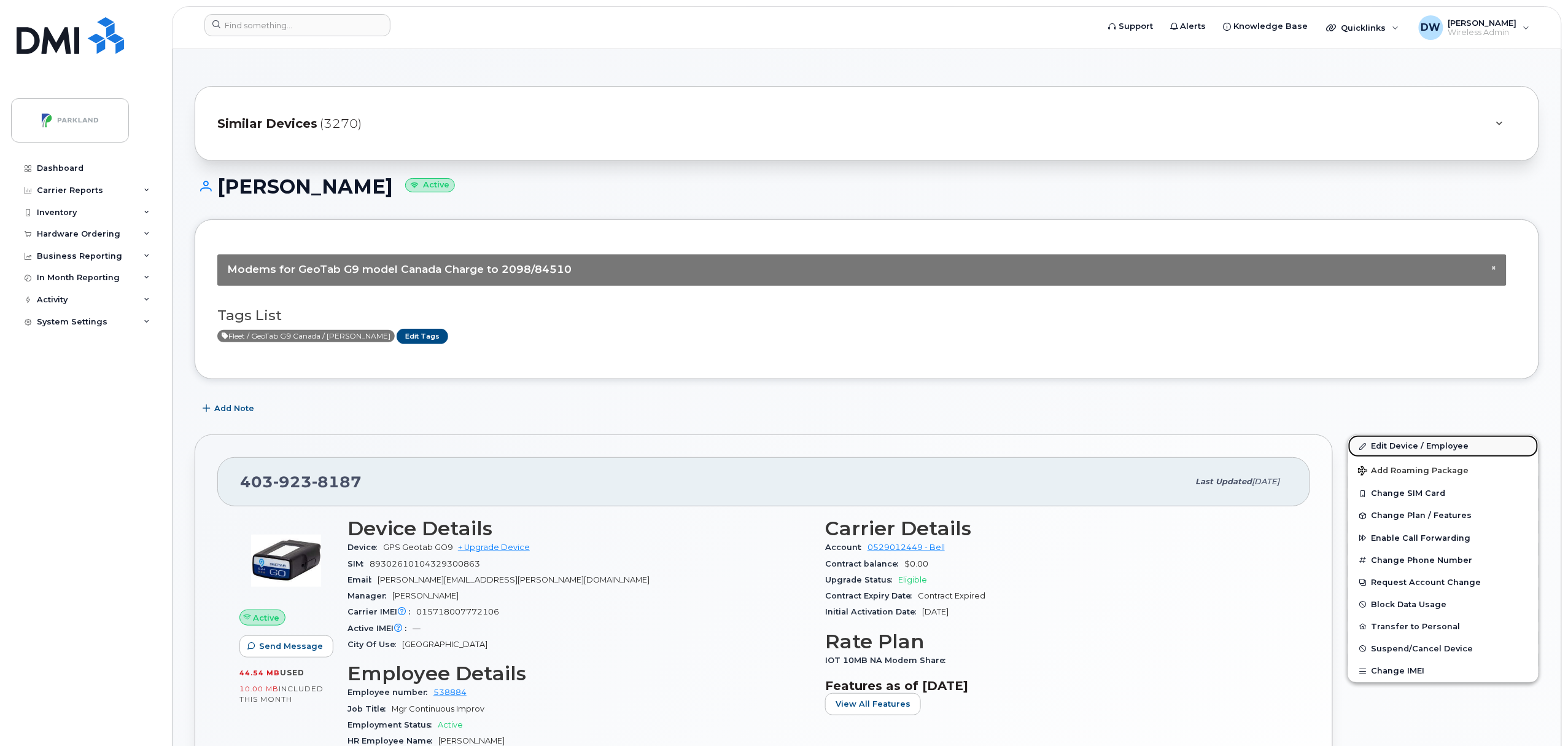
click at [1420, 445] on link "Edit Device / Employee" at bounding box center [1443, 446] width 190 height 22
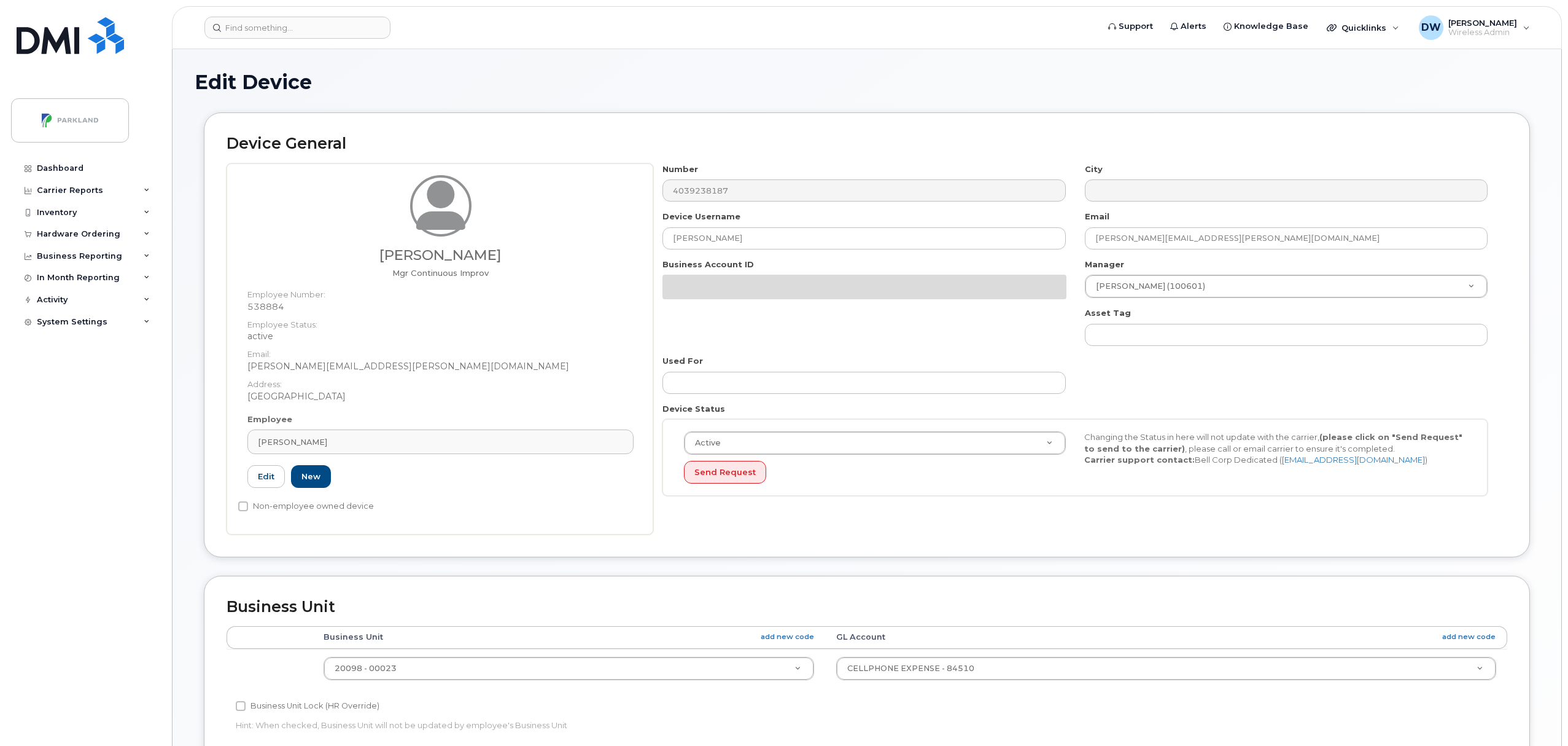
select select "1386637"
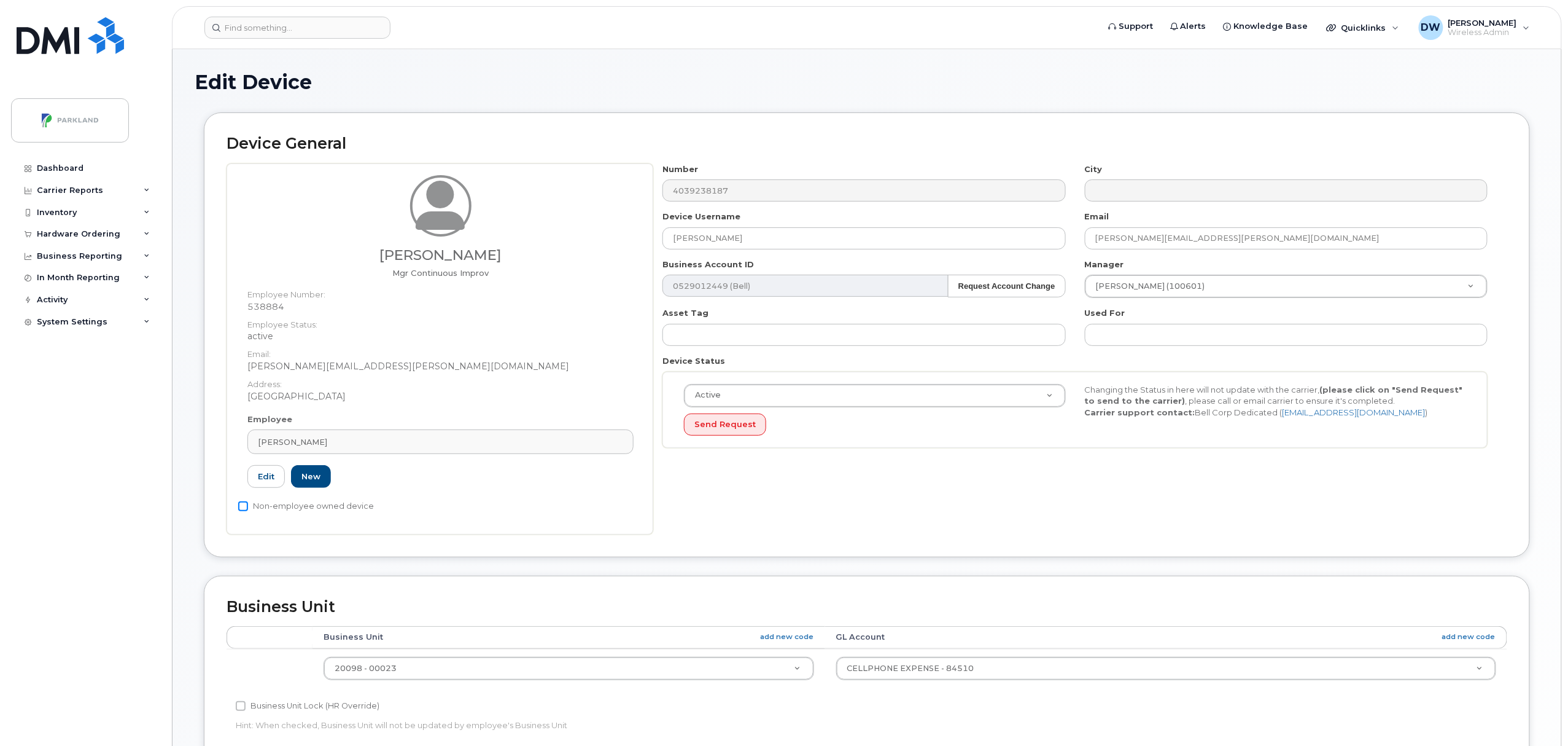
click at [242, 509] on input "Non-employee owned device" at bounding box center [244, 506] width 10 height 10
checkbox input "true"
click at [271, 477] on link "Edit" at bounding box center [266, 476] width 38 height 23
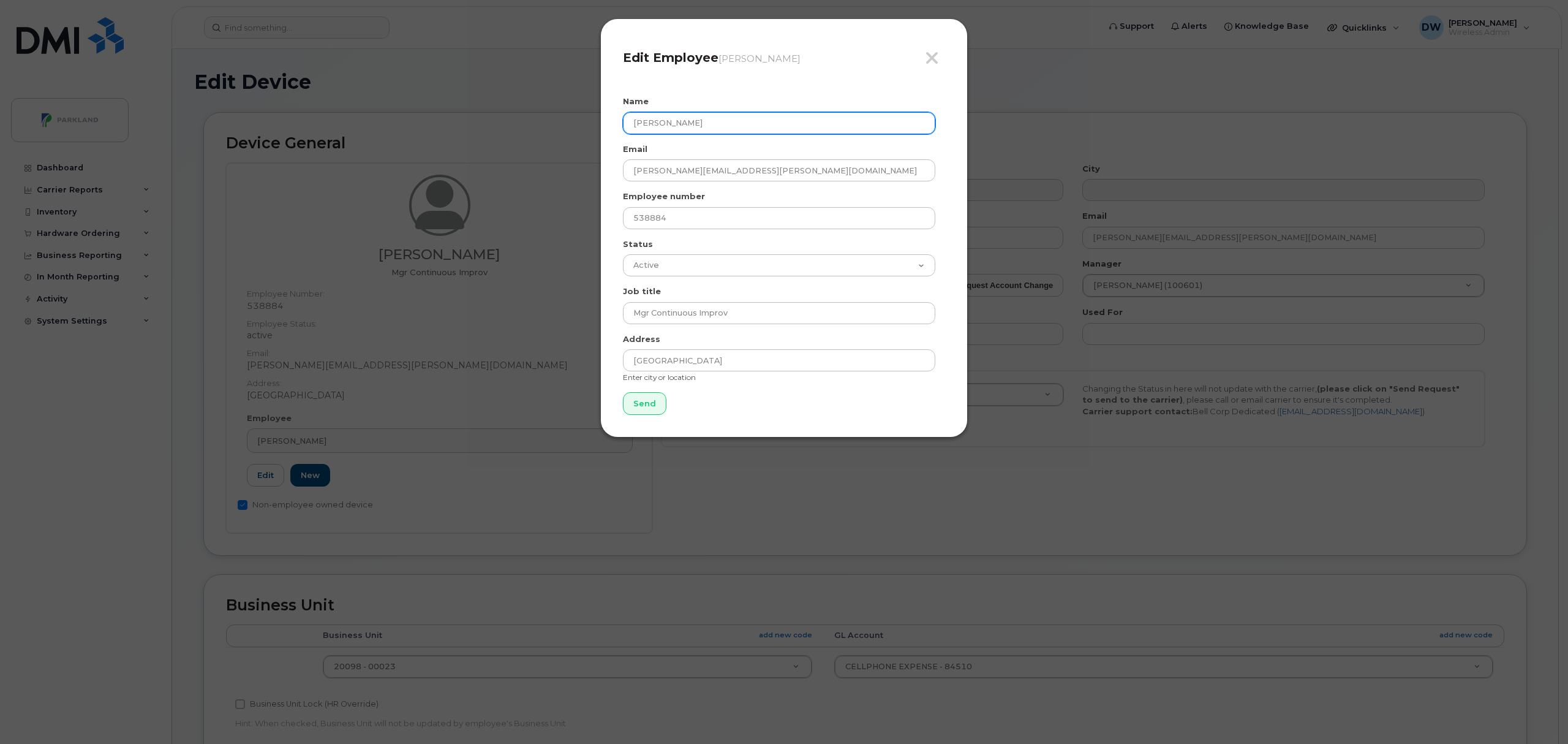
drag, startPoint x: 719, startPoint y: 116, endPoint x: 478, endPoint y: 121, distance: 241.1
click at [478, 121] on div "Close Edit Employee Derrick Wildi Name Derrick Wildi Email Derrick.Wildi@parkla…" at bounding box center [784, 372] width 1568 height 744
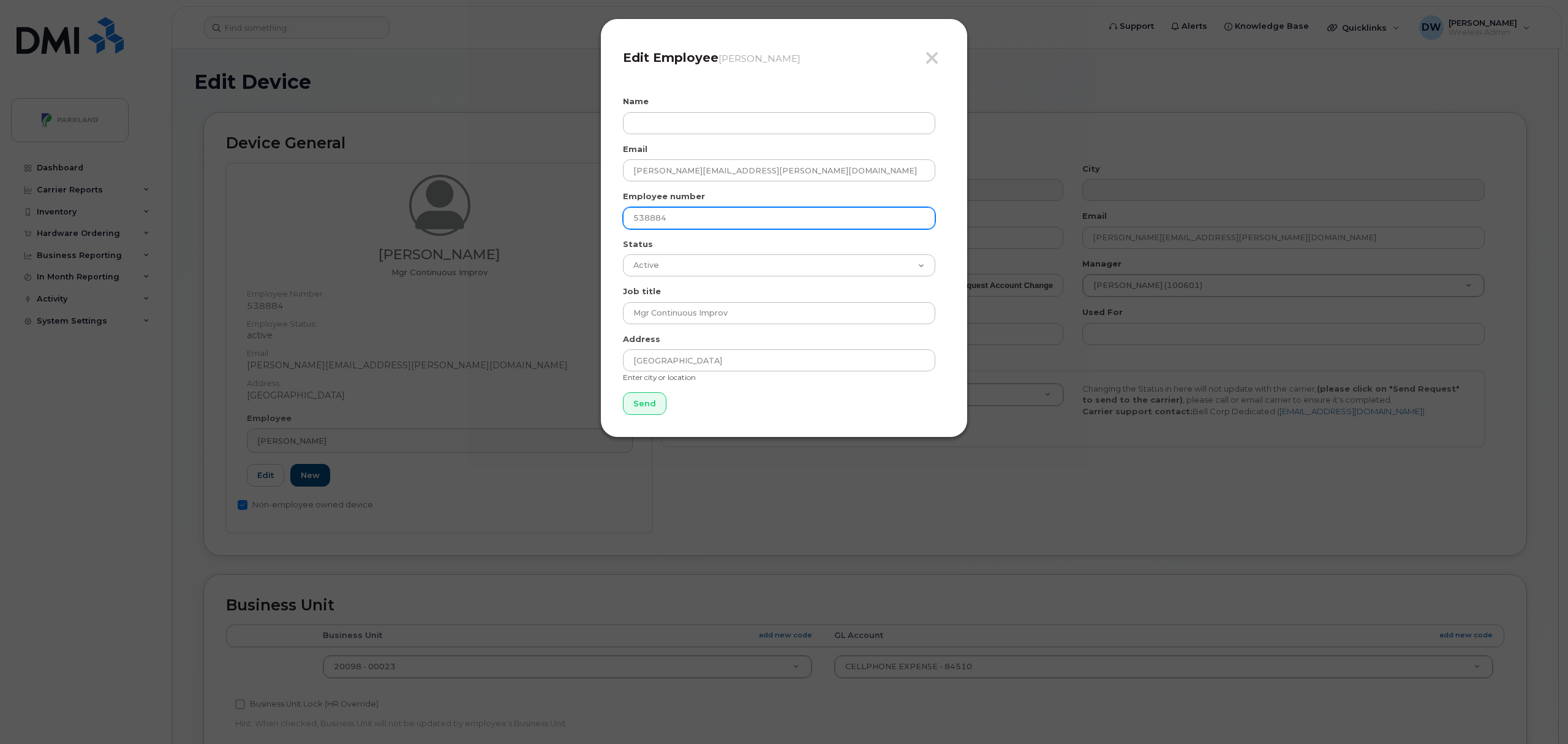
drag, startPoint x: 685, startPoint y: 219, endPoint x: 559, endPoint y: 180, distance: 131.9
click at [559, 180] on div "Close Edit Employee Derrick Wildi Name Email Derrick.Wildi@parkland.ca Employee…" at bounding box center [784, 372] width 1568 height 744
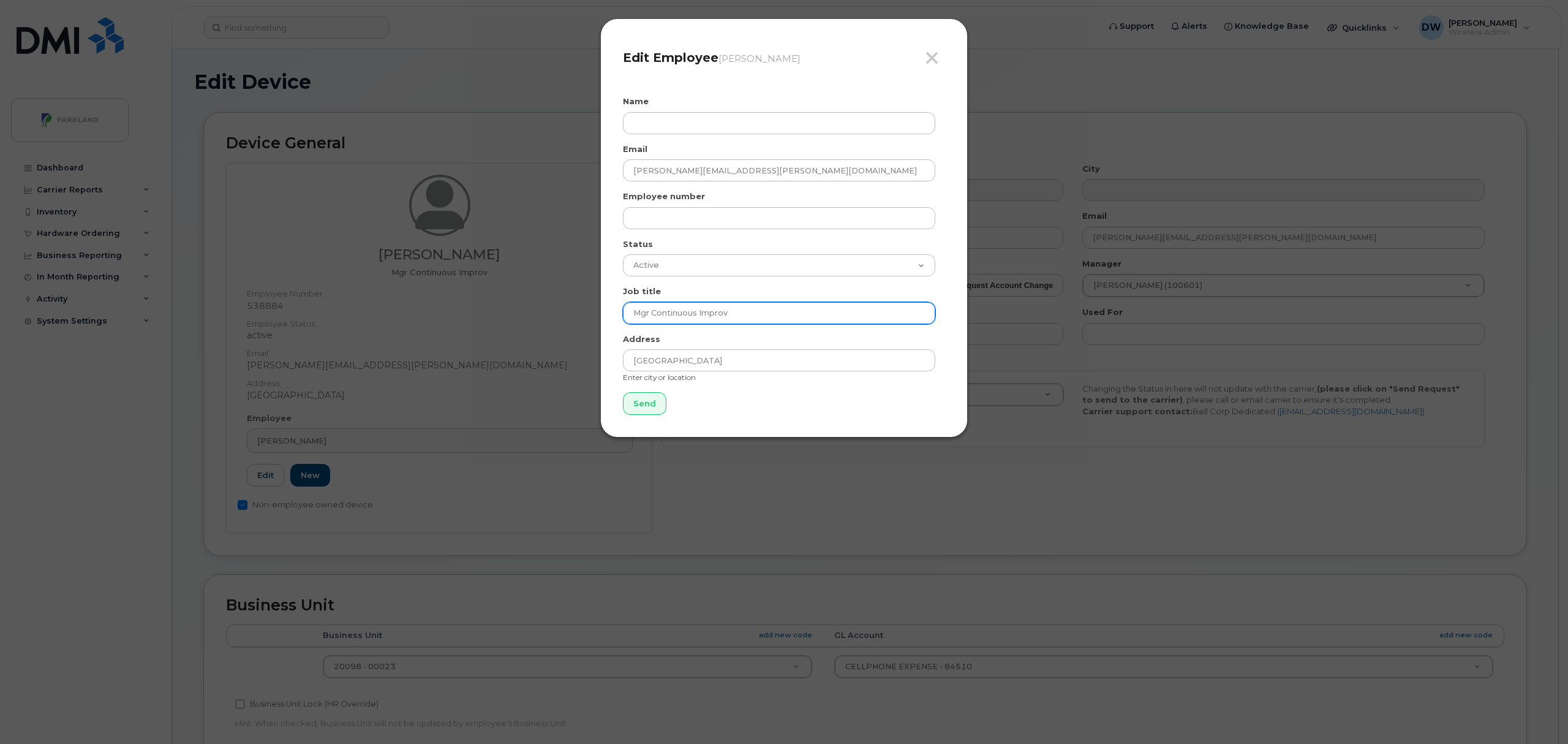
drag, startPoint x: 758, startPoint y: 315, endPoint x: 419, endPoint y: 319, distance: 339.0
click at [419, 319] on div "Close Edit Employee Derrick Wildi Name Email Derrick.Wildi@parkland.ca Employee…" at bounding box center [784, 372] width 1568 height 744
click at [654, 407] on input "Send" at bounding box center [644, 403] width 43 height 23
click at [934, 55] on icon "button" at bounding box center [932, 58] width 14 height 18
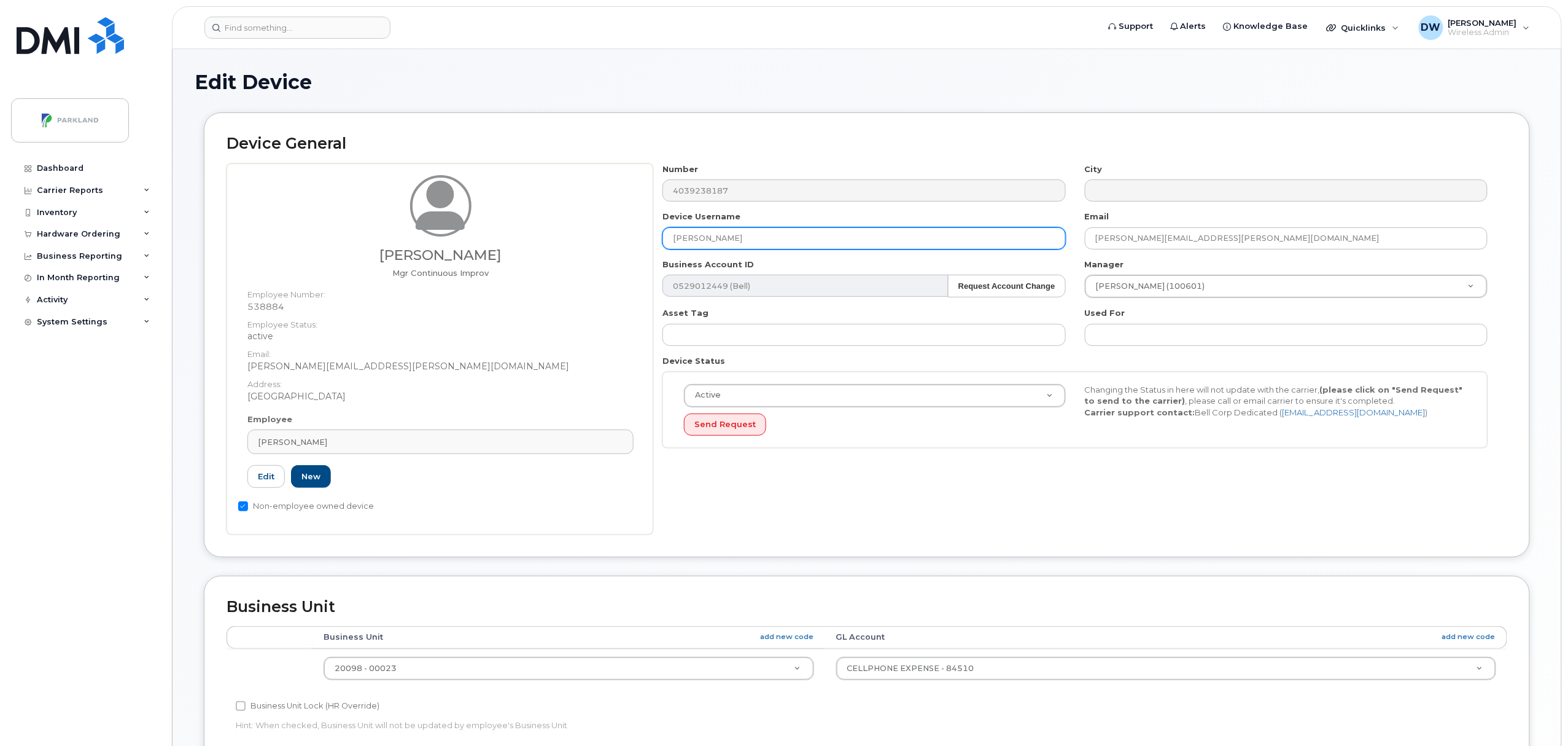
drag, startPoint x: 787, startPoint y: 241, endPoint x: 571, endPoint y: 242, distance: 216.0
click at [571, 242] on div "Derrick Wildi Mgr Continuous Improv Employee Number: 538884 Employee Status: ac…" at bounding box center [867, 349] width 1281 height 371
paste input "G9XZTN4AV8X1"
type input "G9XZTN4AV8X1"
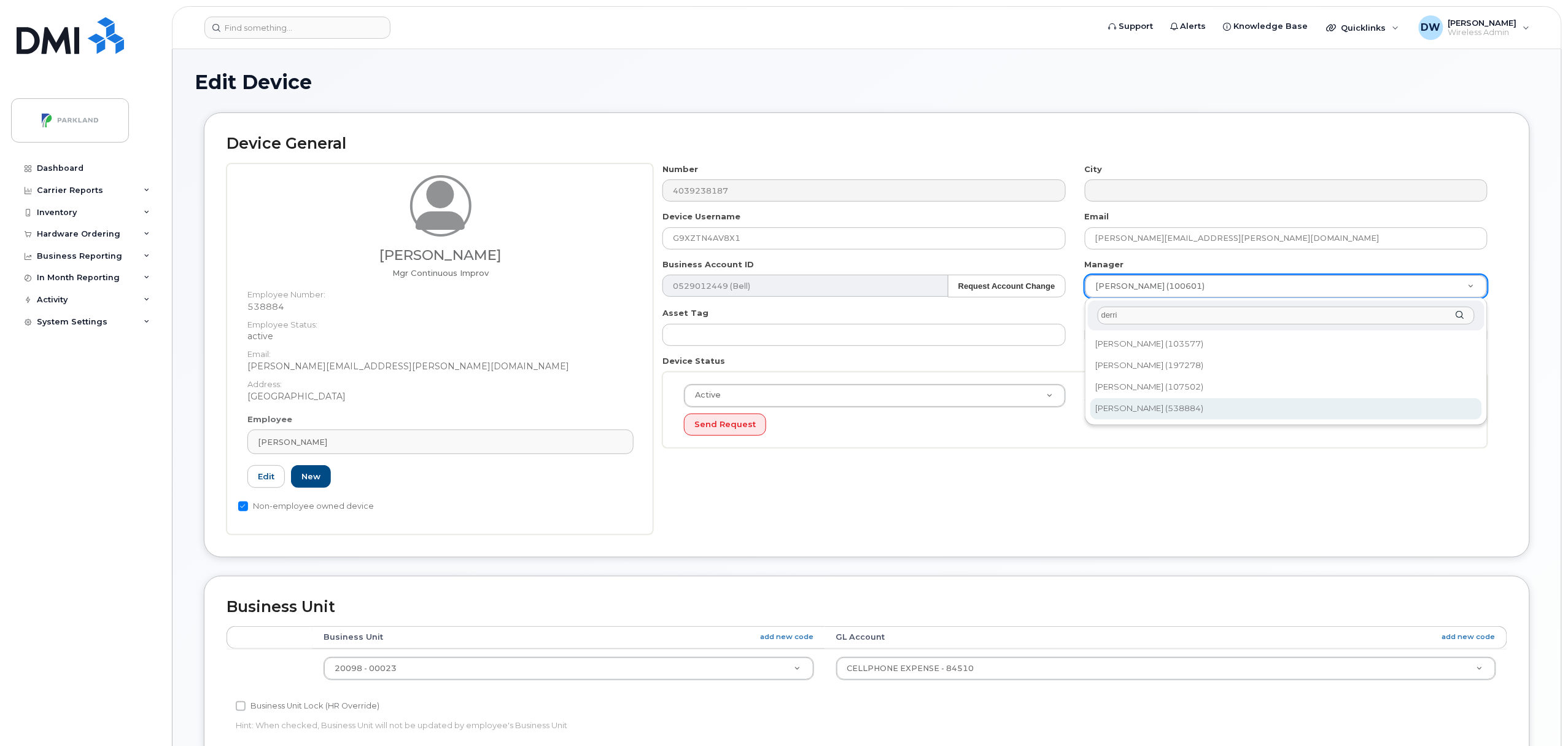
type input "derri"
type input "876592"
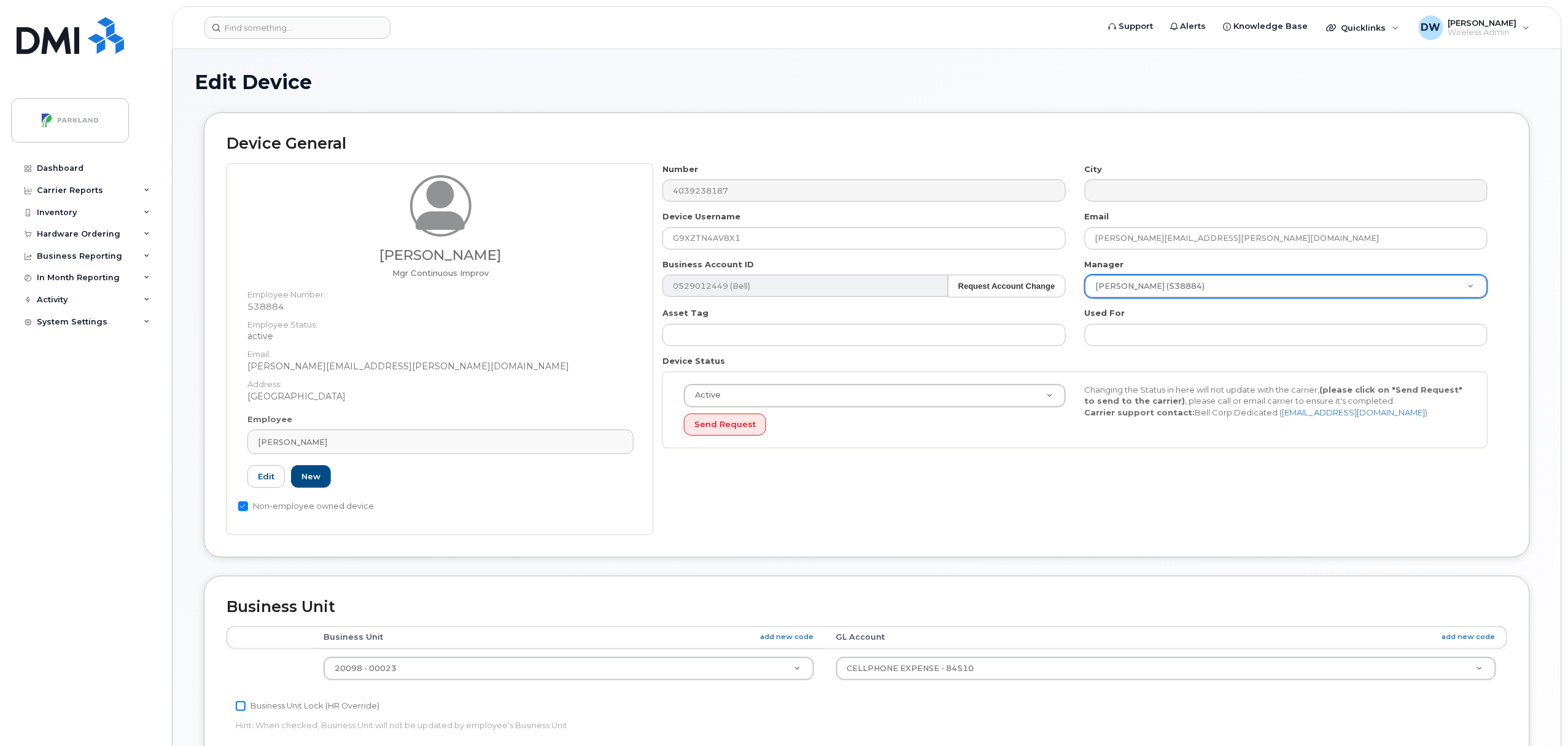
click at [239, 706] on input "Business Unit Lock (HR Override)" at bounding box center [241, 706] width 10 height 10
checkbox input "true"
click at [1567, 728] on body "Support Alerts Knowledge Base Quicklinks Suspend / Cancel Device Change SIM Car…" at bounding box center [784, 576] width 1568 height 1154
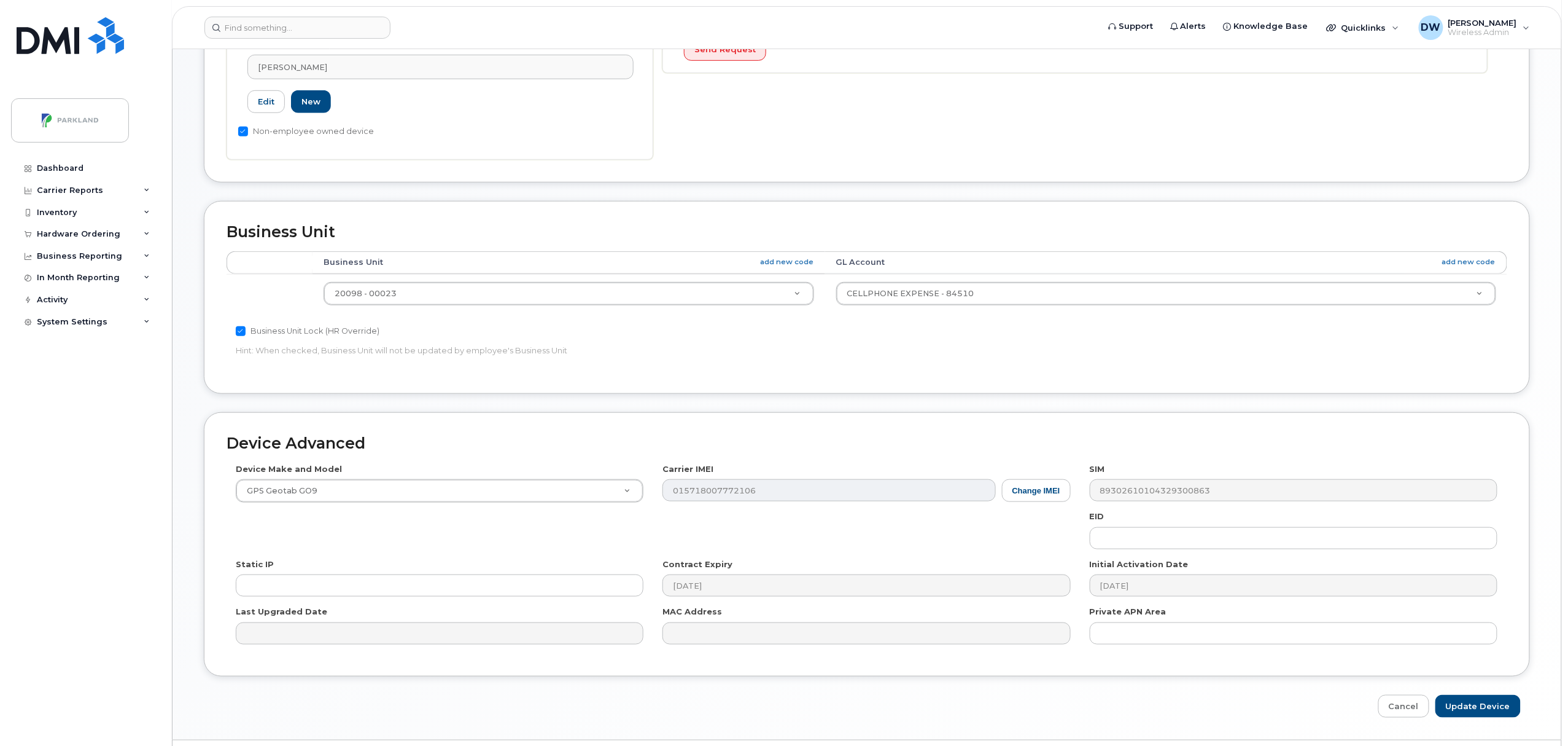
scroll to position [411, 0]
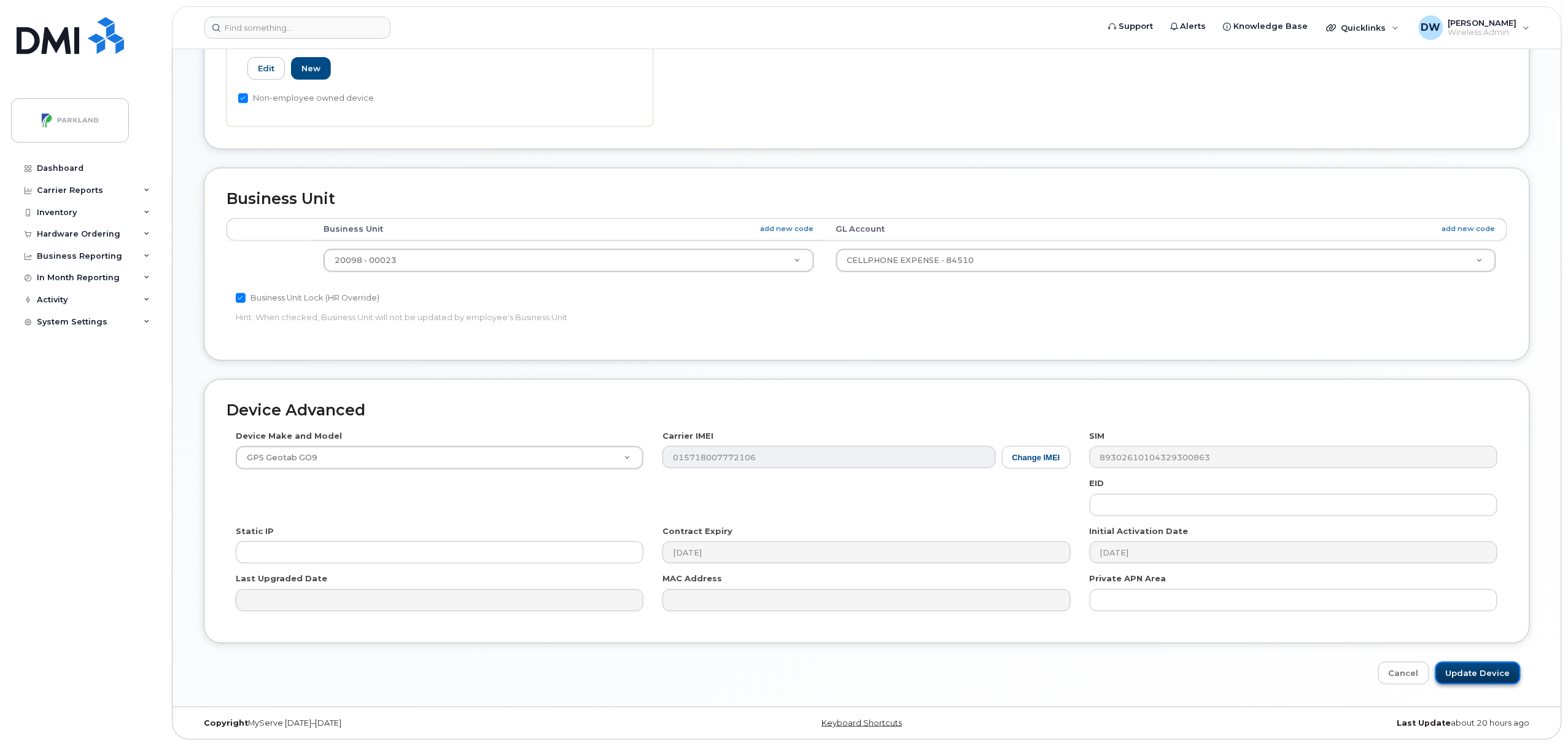
click at [1483, 673] on input "Update Device" at bounding box center [1478, 673] width 85 height 23
type input "Saving..."
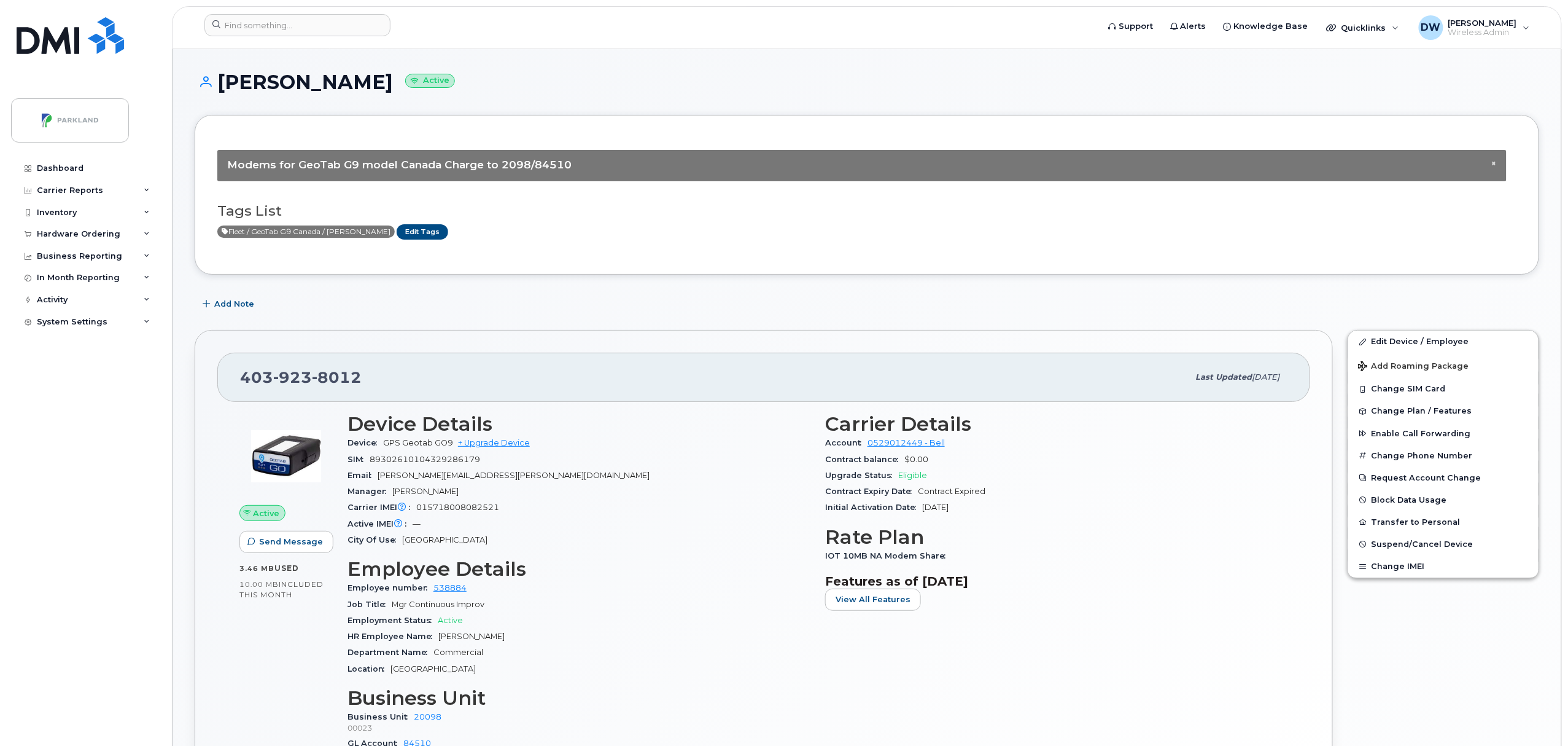
scroll to position [619, 0]
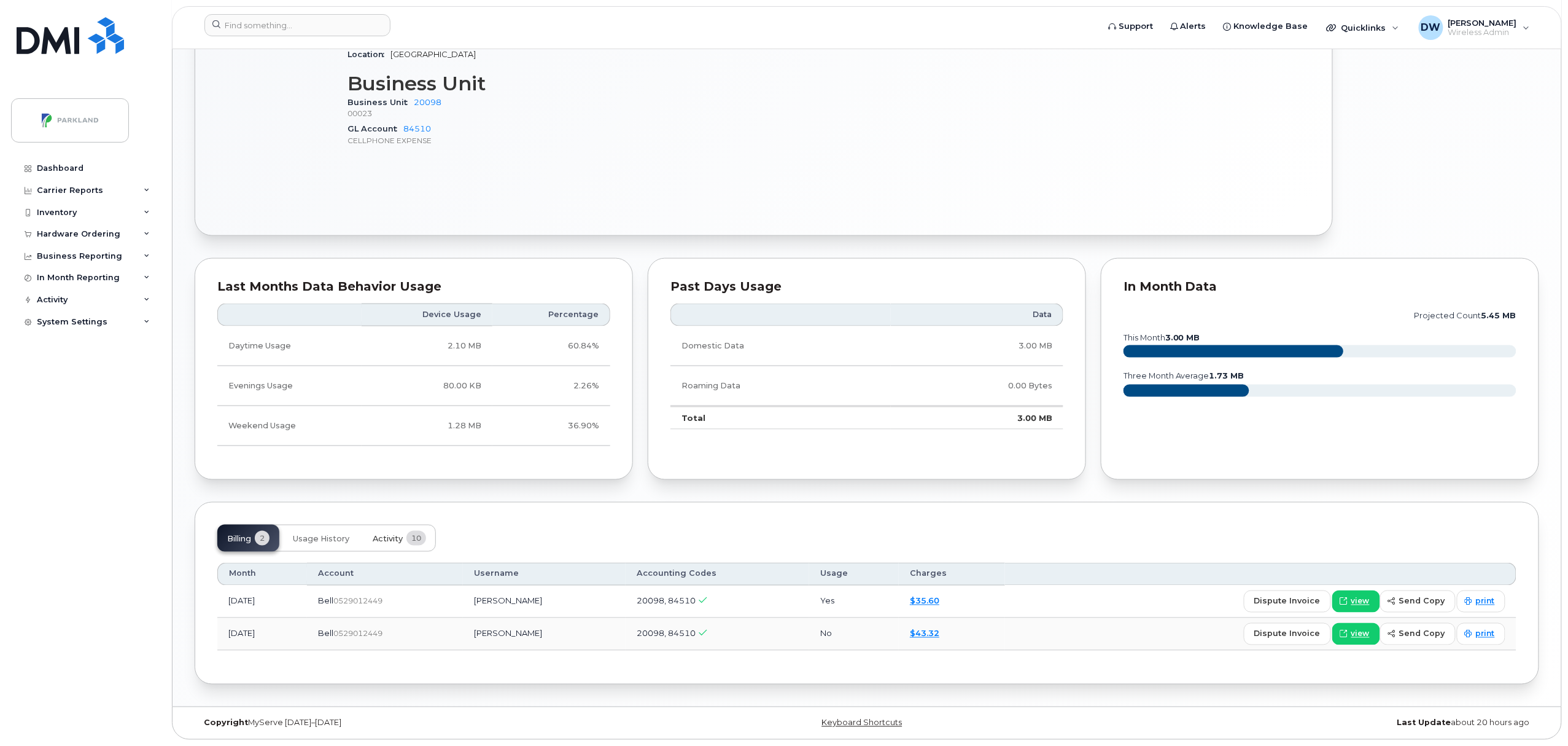
click at [387, 536] on span "Activity" at bounding box center [388, 539] width 30 height 10
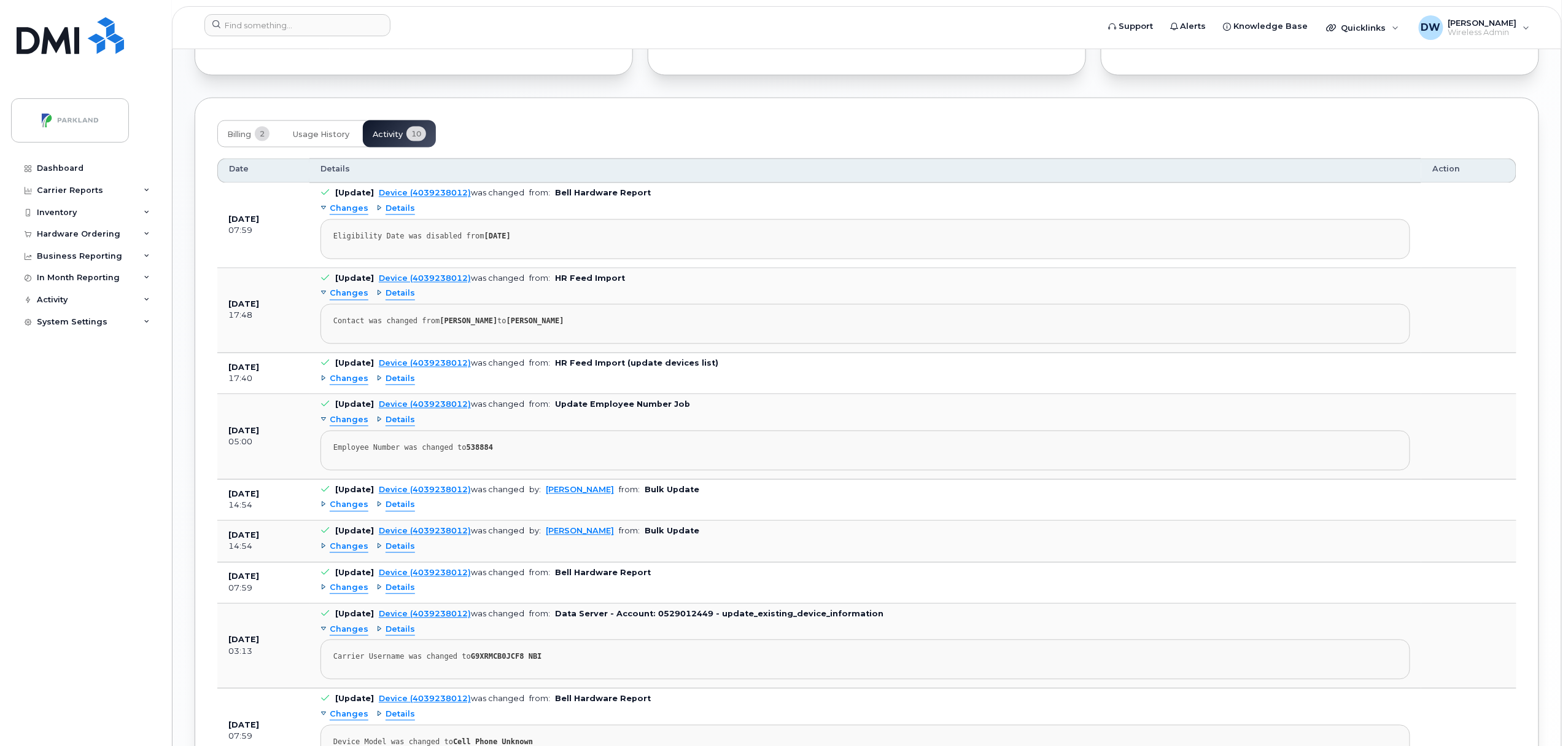
scroll to position [1029, 0]
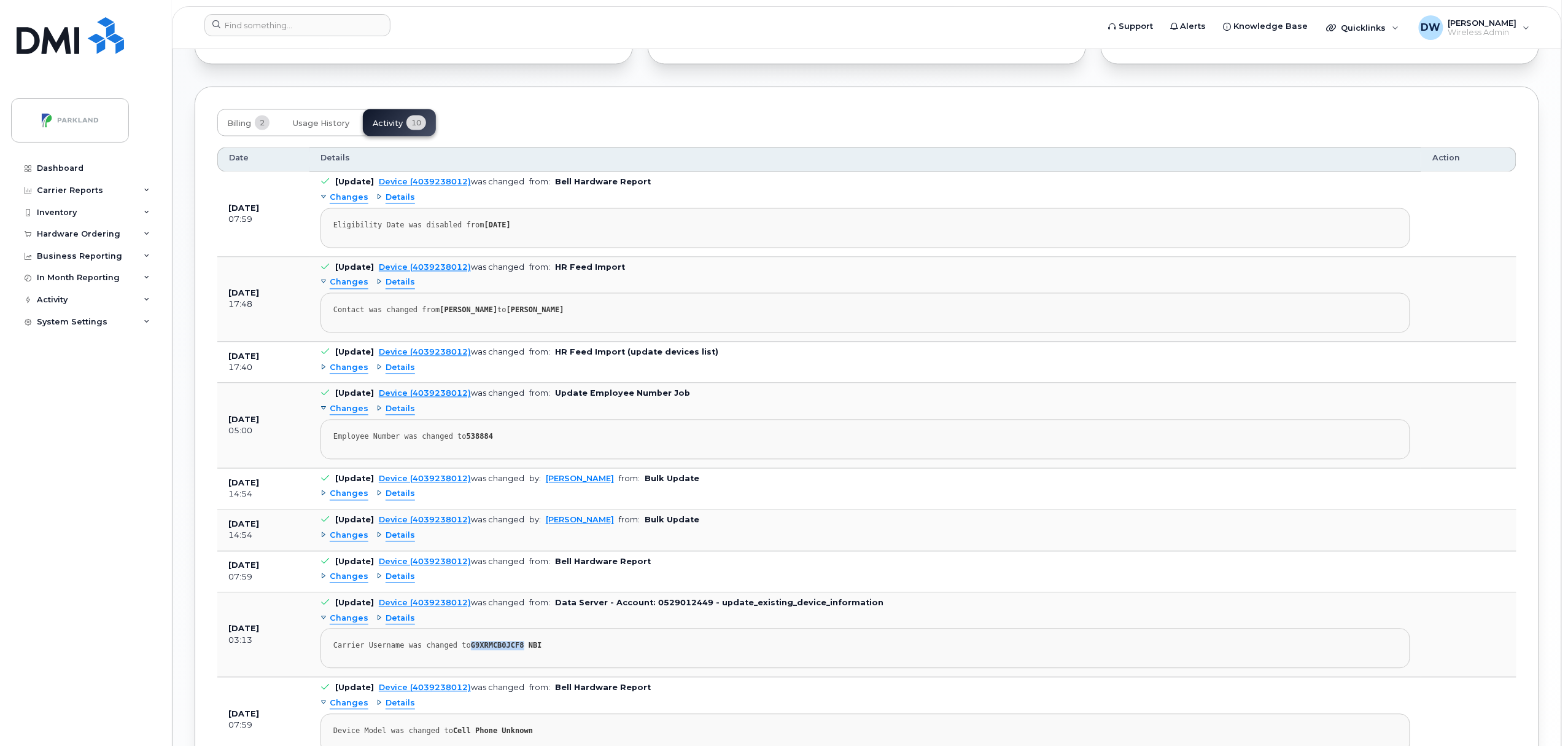
drag, startPoint x: 464, startPoint y: 655, endPoint x: 511, endPoint y: 654, distance: 47.0
click at [511, 650] on strong "G9XRMCB0JCF8 NBI" at bounding box center [506, 646] width 71 height 9
copy strong "G9XRMCB0JCF8"
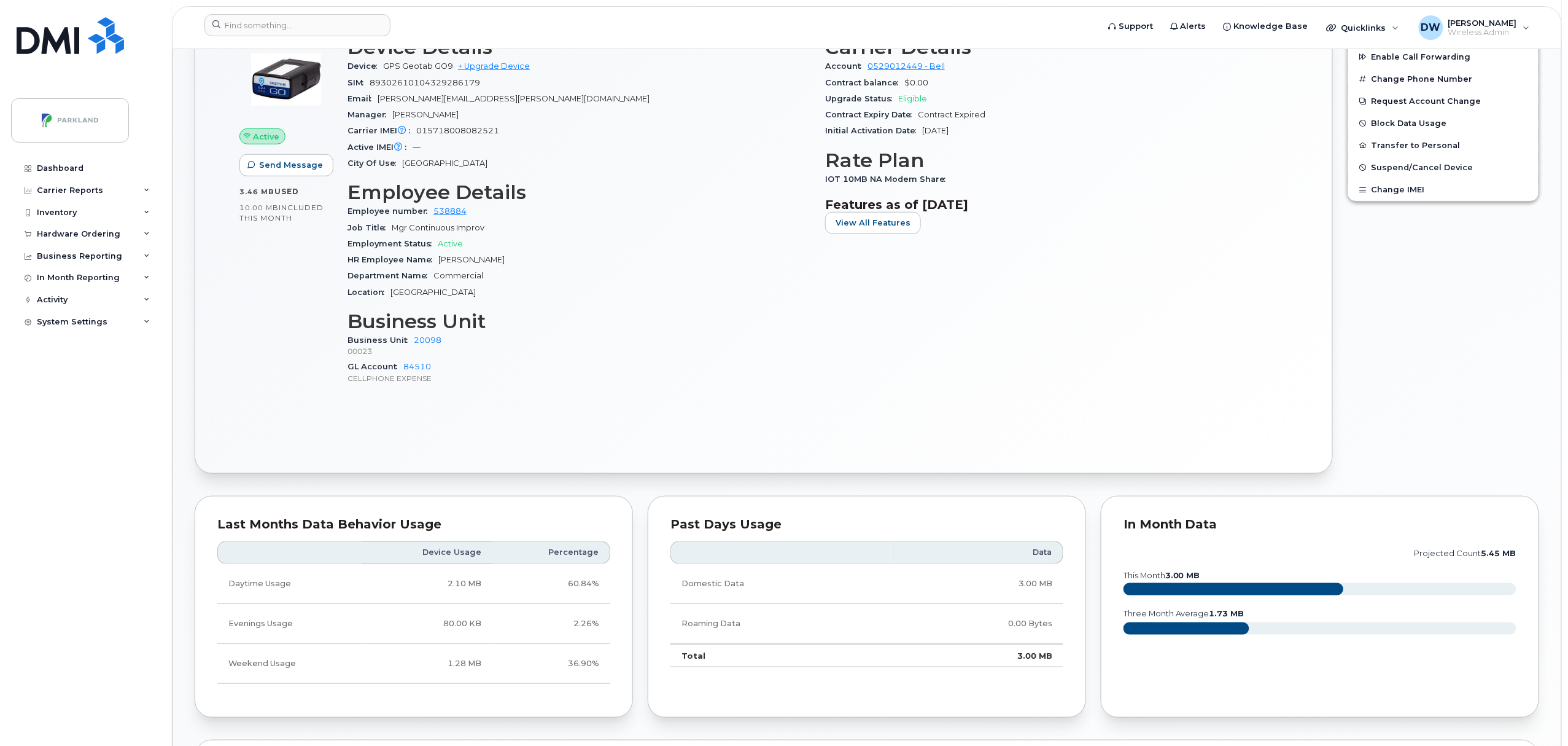
scroll to position [0, 0]
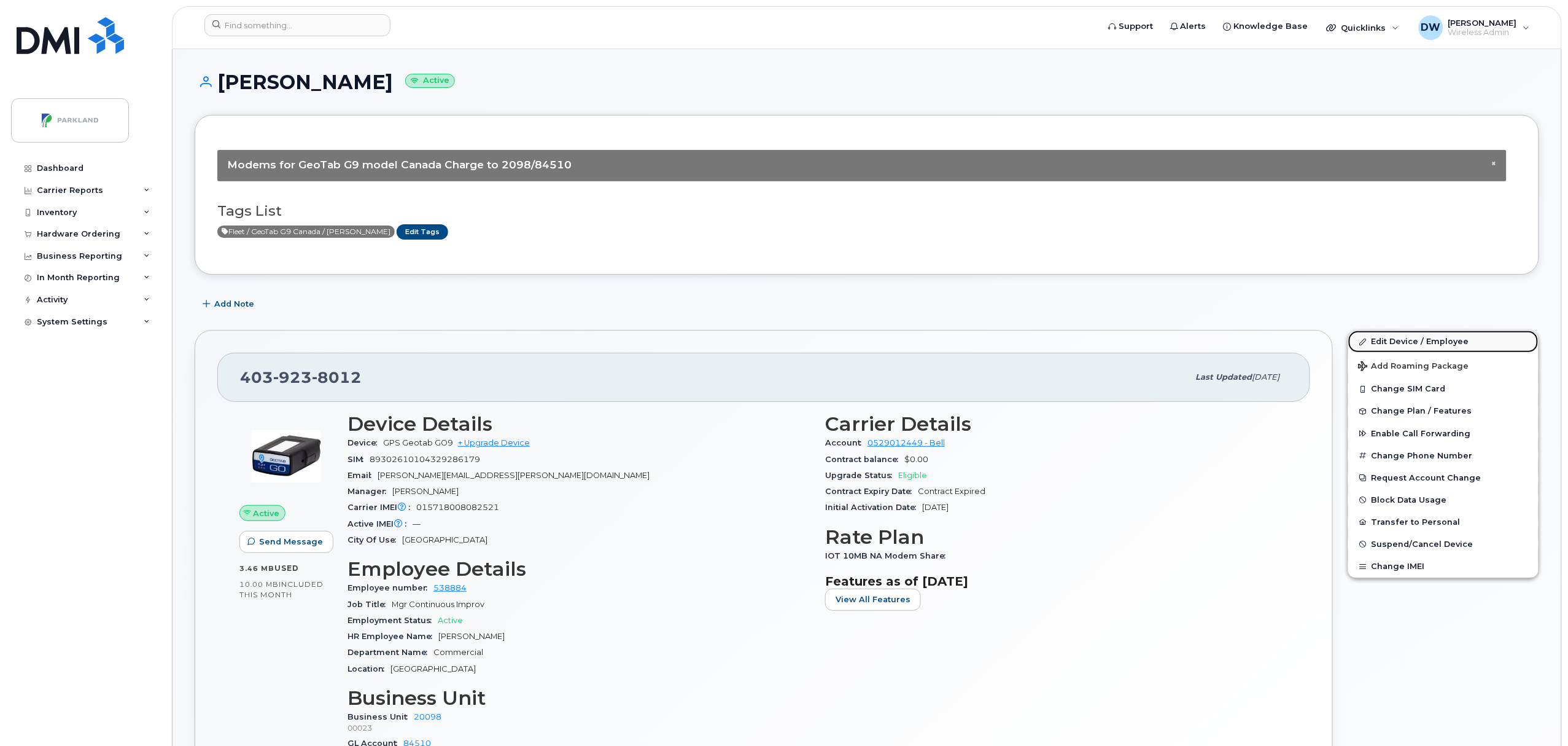
click at [1399, 340] on link "Edit Device / Employee" at bounding box center [1443, 341] width 190 height 22
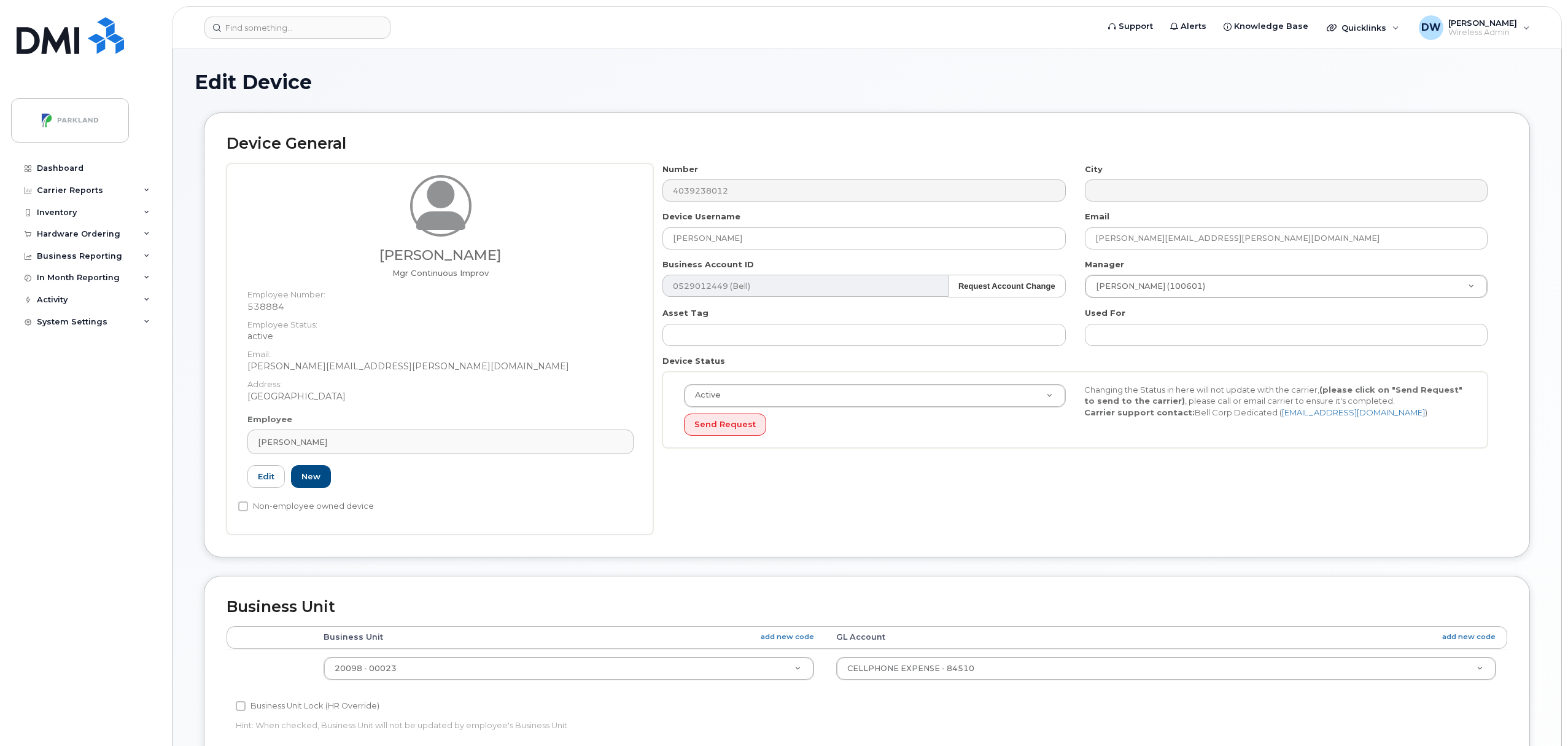
select select "1386637"
click at [754, 239] on input "[PERSON_NAME]" at bounding box center [864, 238] width 403 height 22
drag, startPoint x: 774, startPoint y: 239, endPoint x: 524, endPoint y: 232, distance: 250.1
click at [524, 232] on div "[PERSON_NAME] Mgr Continuous Improv Employee Number: 538884 Employee Status: ac…" at bounding box center [867, 349] width 1281 height 371
paste input "G9XRMCB0JCF8"
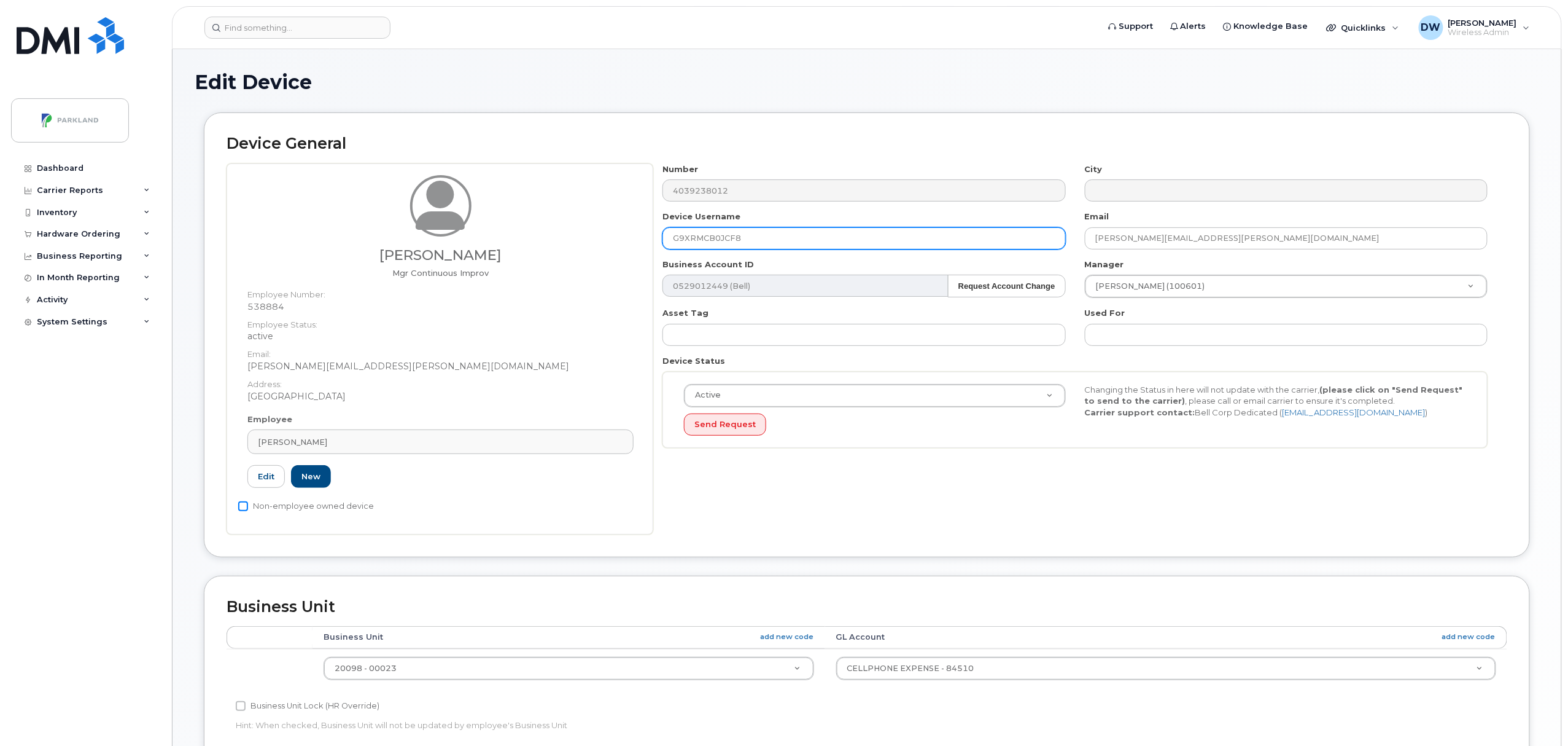
type input "G9XRMCB0JCF8"
click at [245, 509] on input "Non-employee owned device" at bounding box center [244, 506] width 10 height 10
checkbox input "true"
click at [242, 705] on input "Business Unit Lock (HR Override)" at bounding box center [241, 706] width 10 height 10
checkbox input "true"
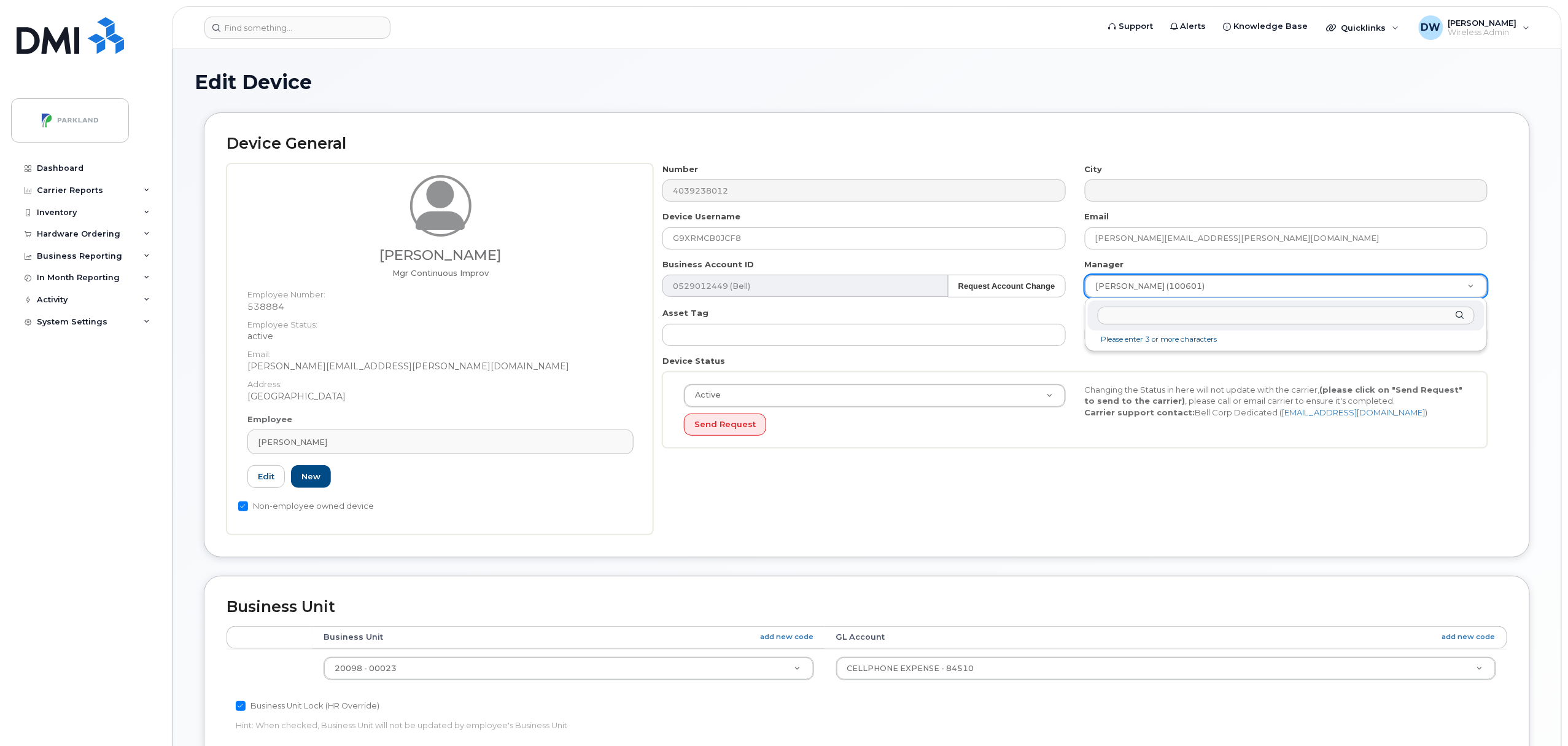
click at [1212, 315] on input "text" at bounding box center [1286, 315] width 377 height 18
type input "[PERSON_NAME]"
type input "876592"
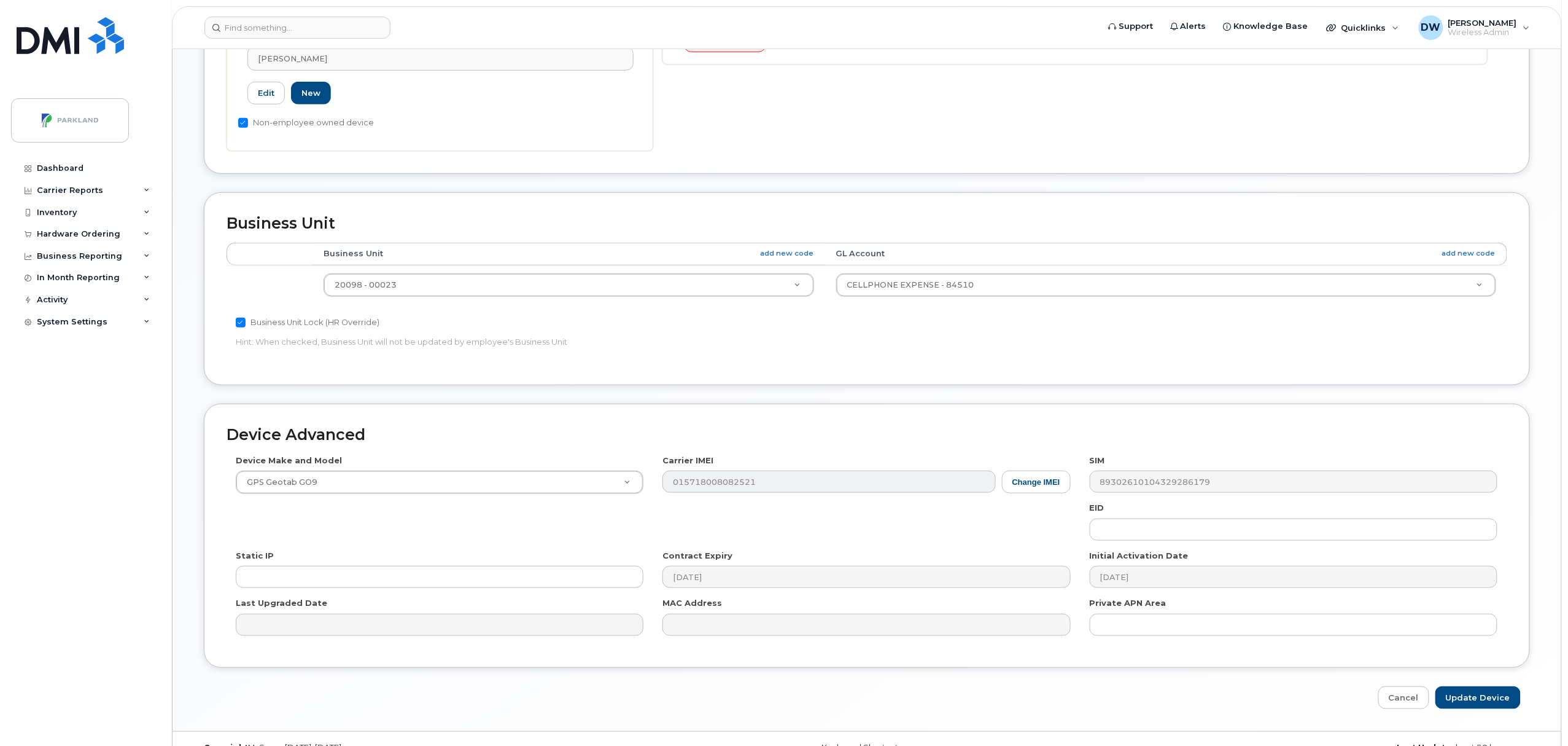
scroll to position [411, 0]
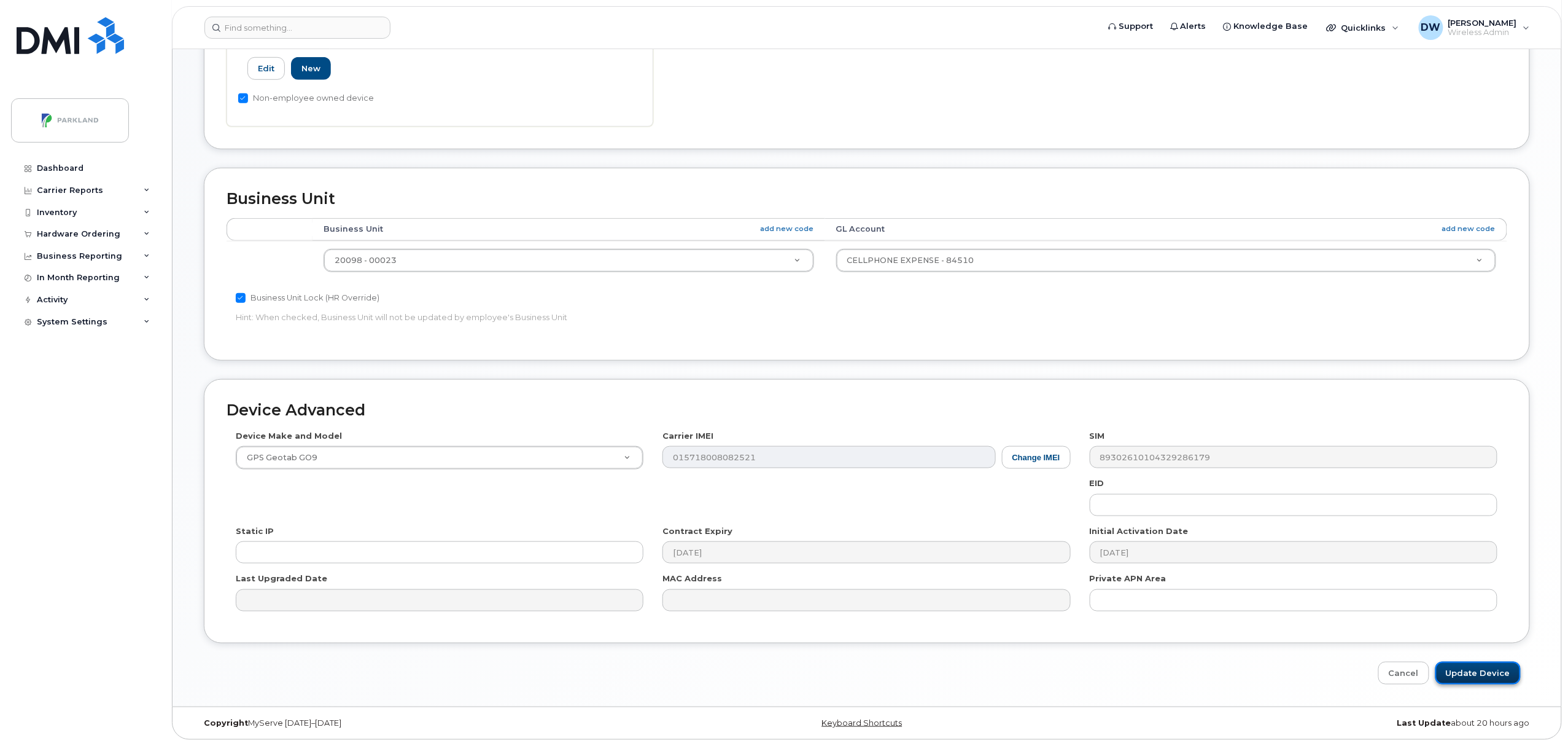
click at [1481, 671] on input "Update Device" at bounding box center [1478, 673] width 85 height 23
type input "Saving..."
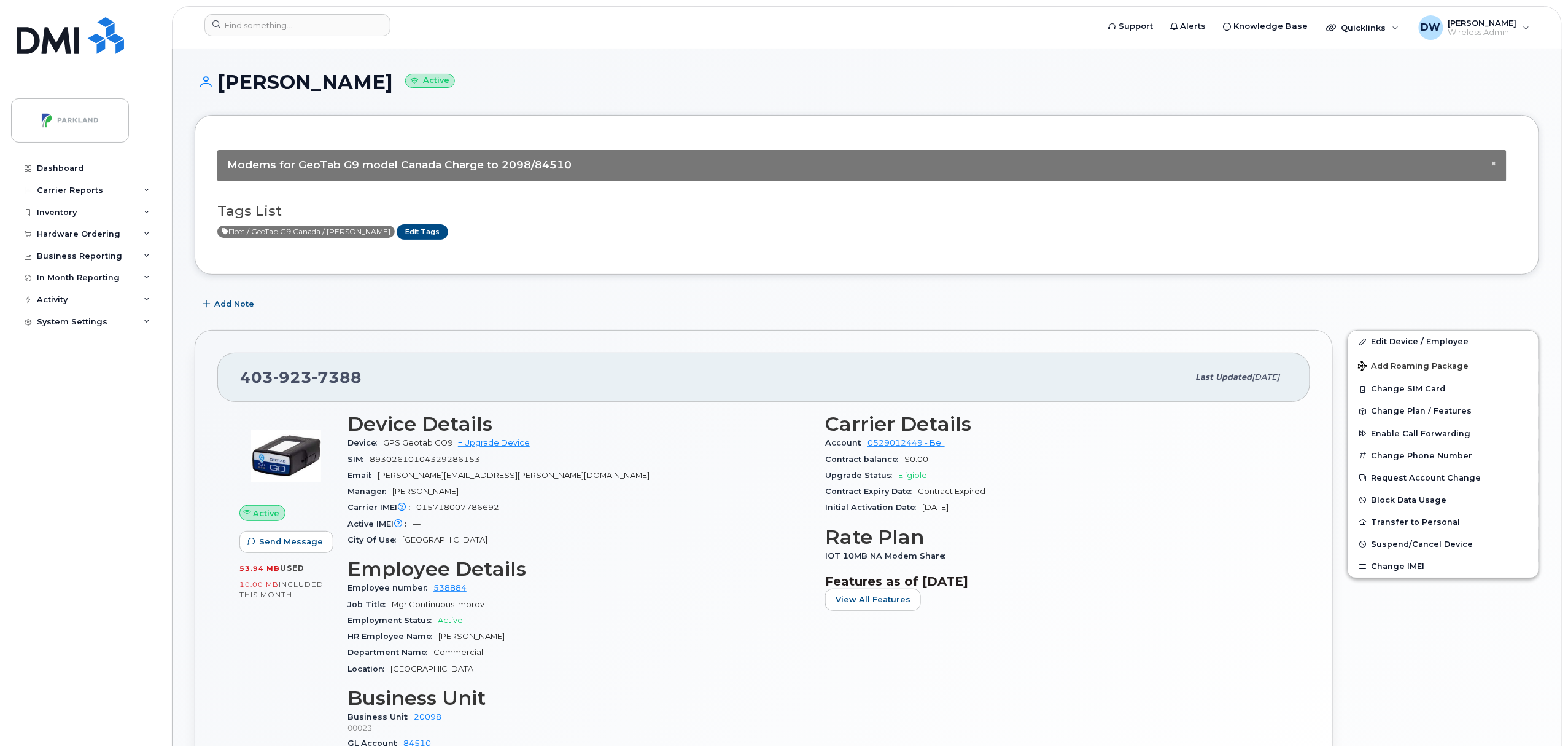
scroll to position [619, 0]
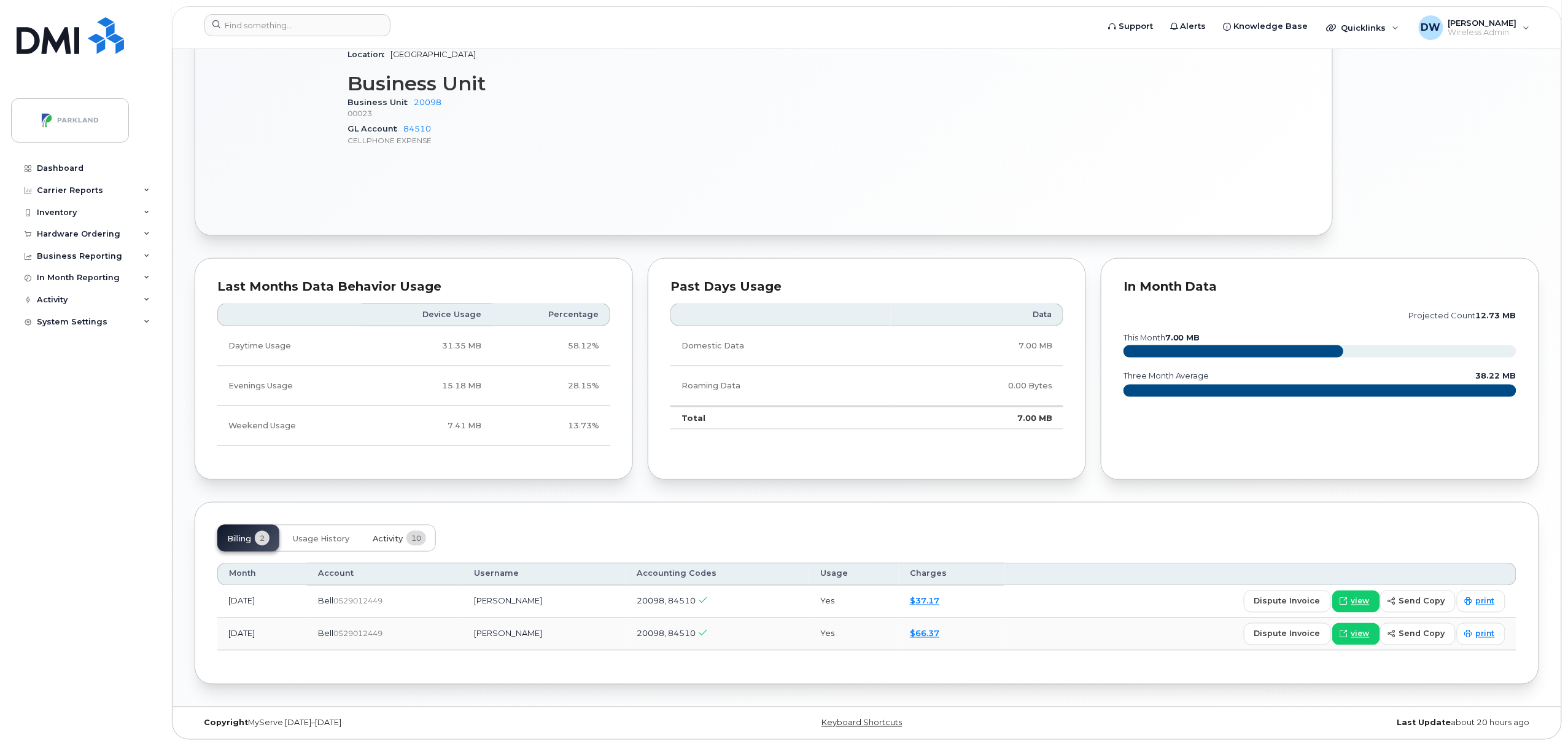
click at [389, 527] on button "Activity 10" at bounding box center [399, 538] width 73 height 27
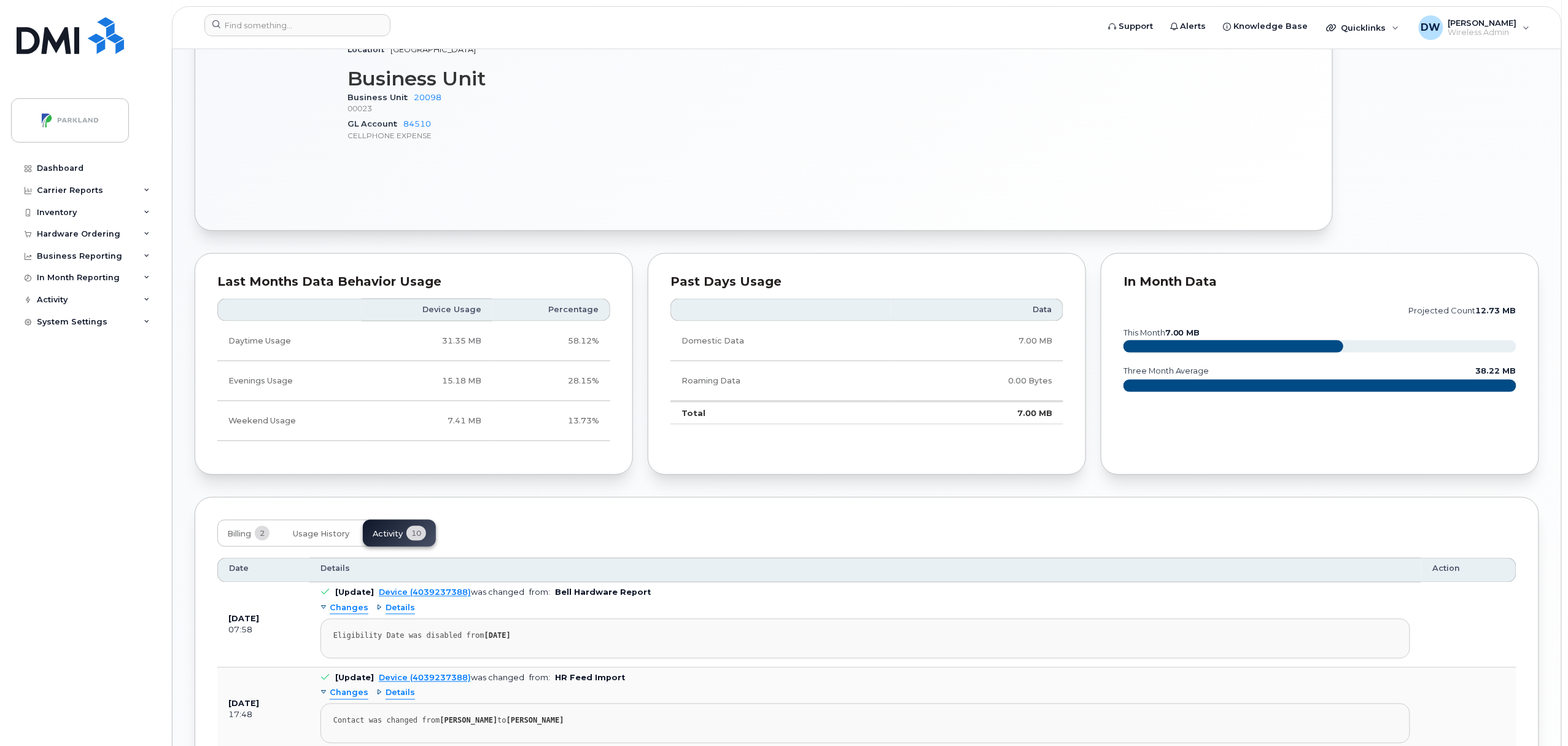
click at [1567, 705] on body "Support Alerts Knowledge Base Quicklinks Suspend / Cancel Device Change SIM Car…" at bounding box center [784, 350] width 1568 height 1938
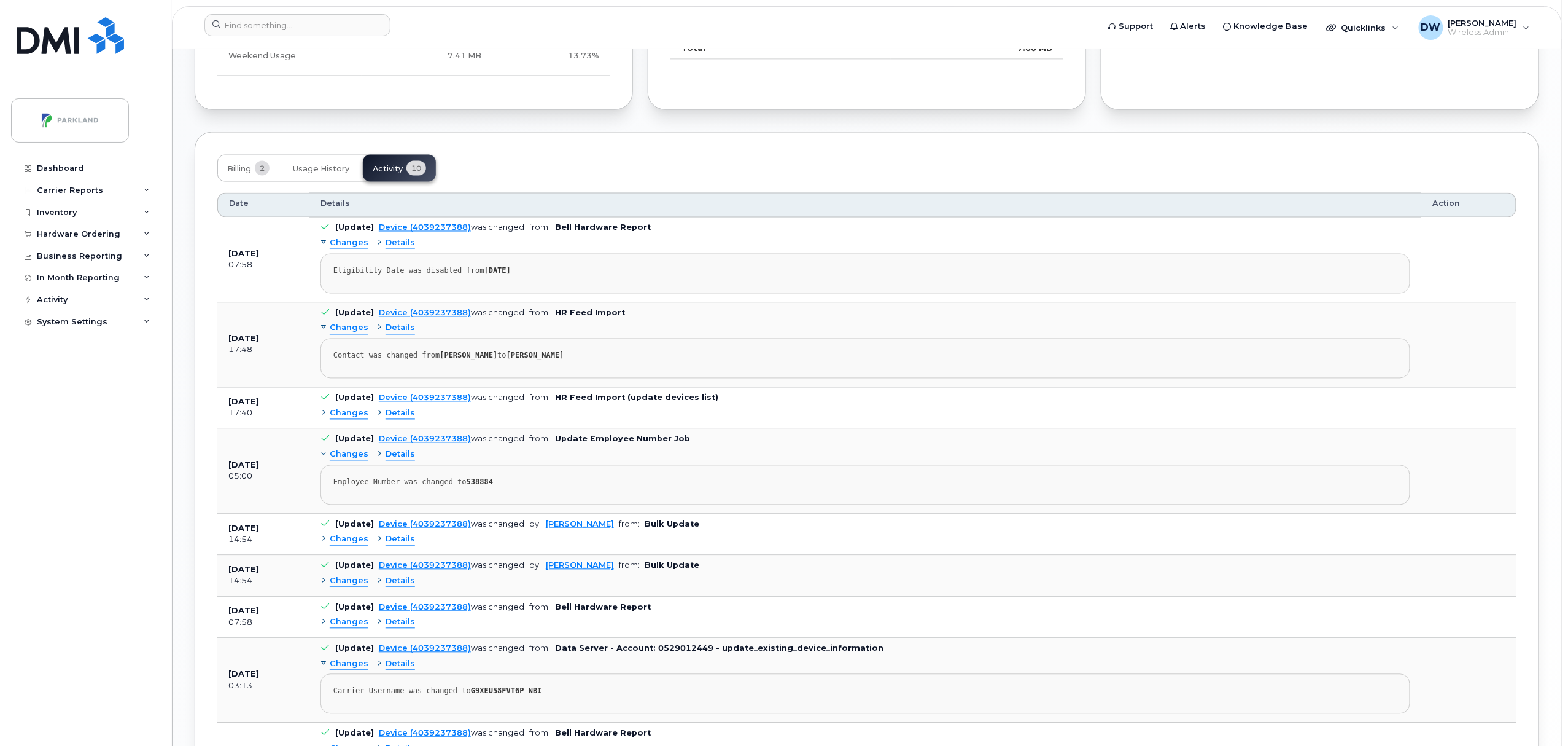
scroll to position [996, 0]
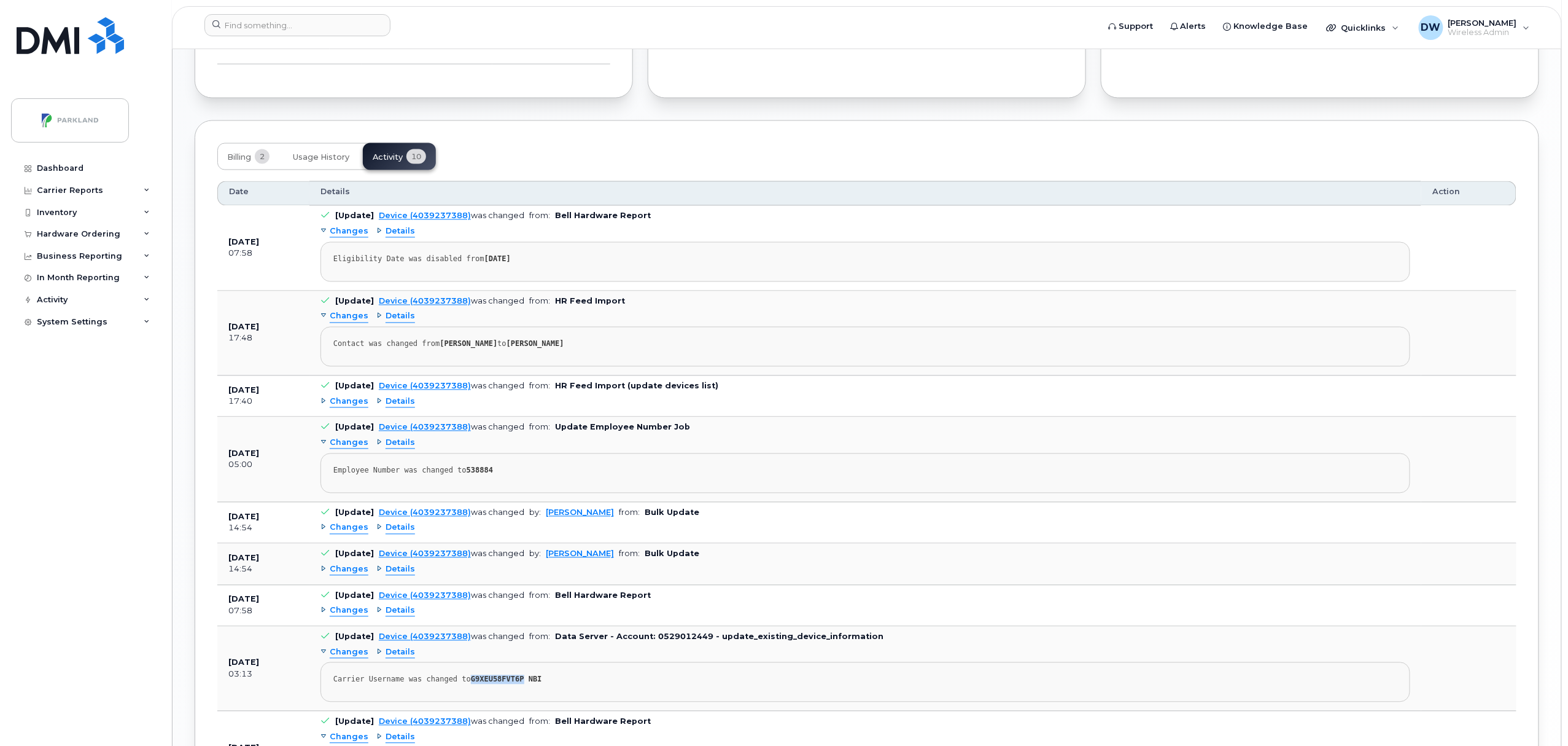
drag, startPoint x: 463, startPoint y: 688, endPoint x: 512, endPoint y: 687, distance: 49.0
click at [512, 684] on strong "G9XEU58FVT6P NBI" at bounding box center [506, 679] width 71 height 9
copy strong "G9XEU58FVT6P"
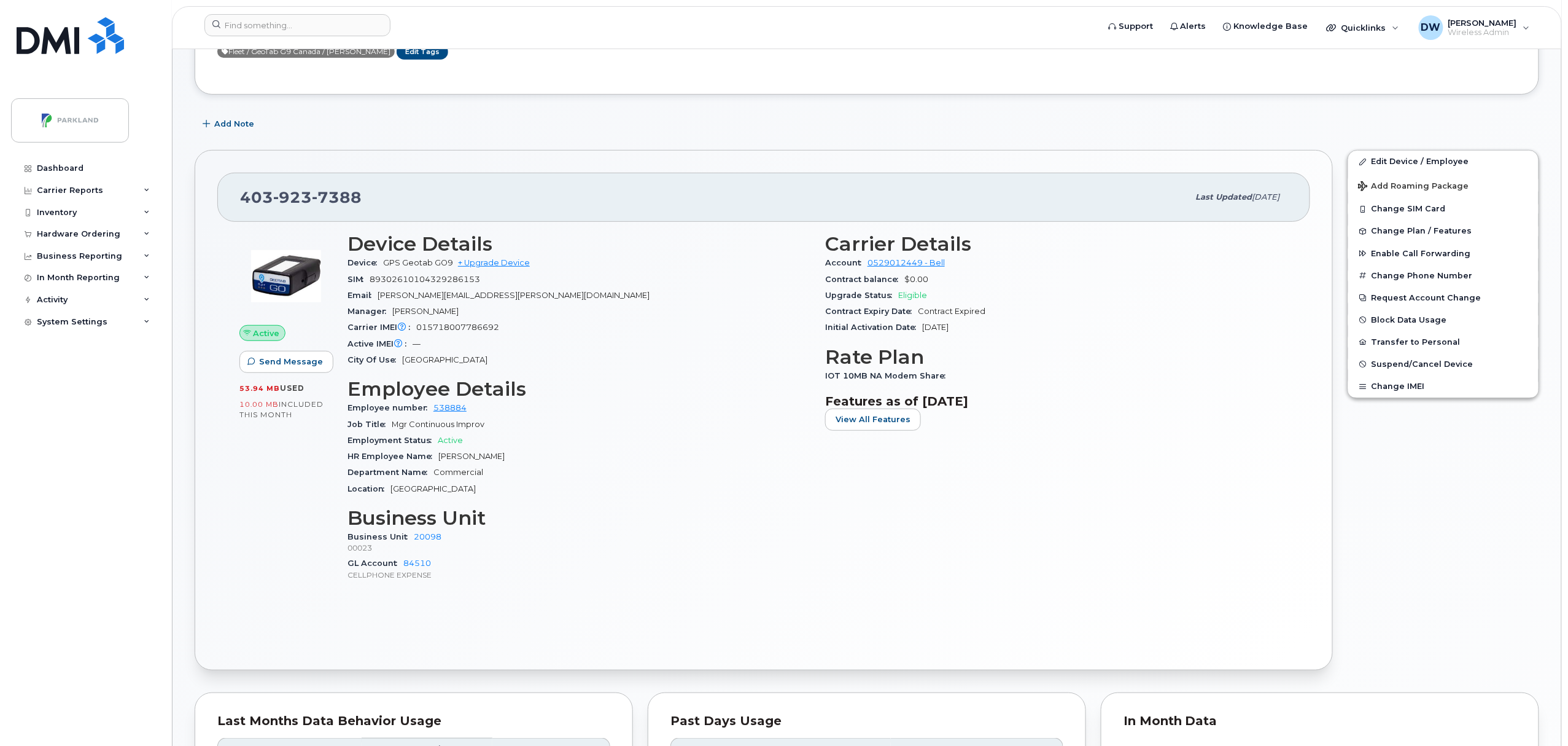
scroll to position [175, 0]
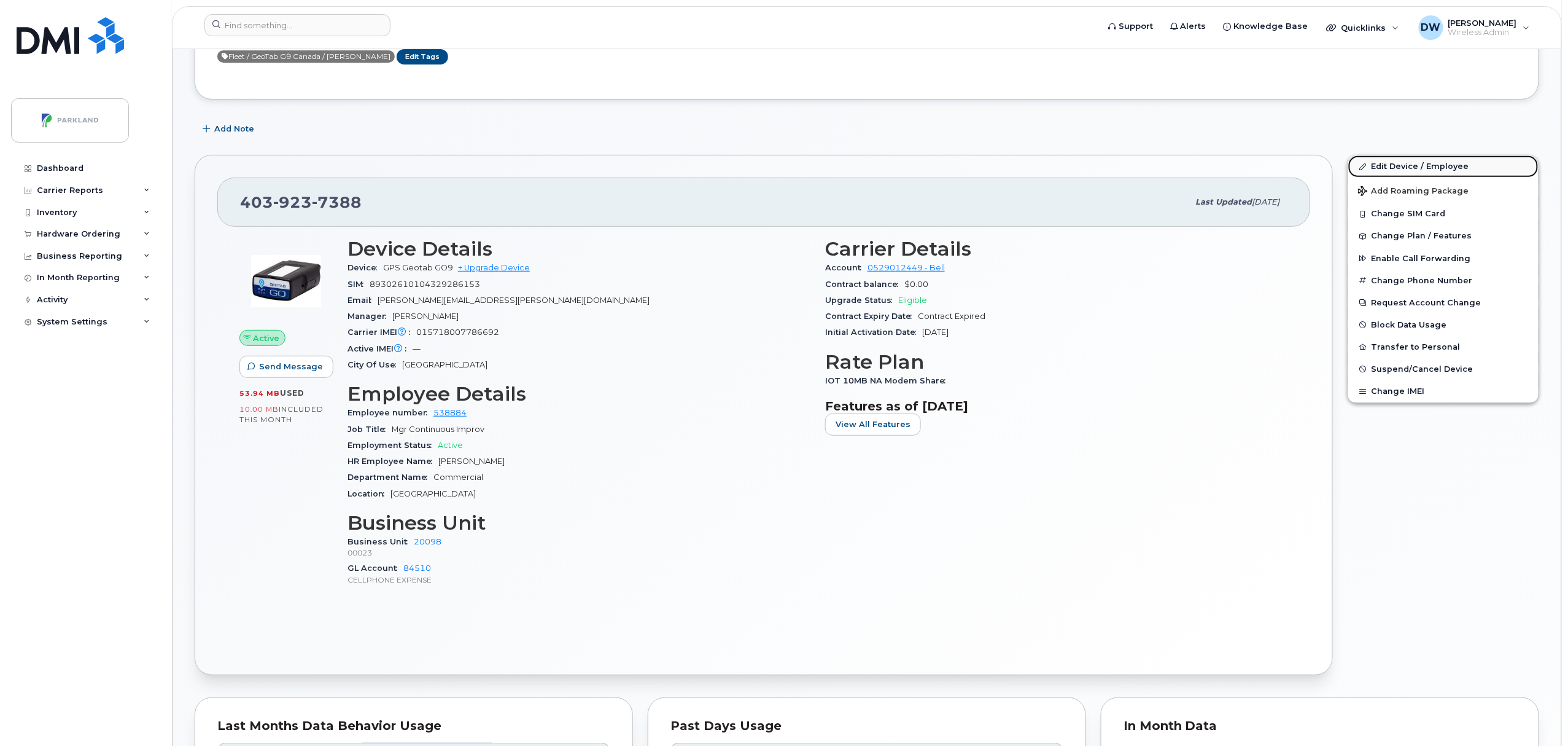
click at [1410, 167] on link "Edit Device / Employee" at bounding box center [1443, 166] width 190 height 22
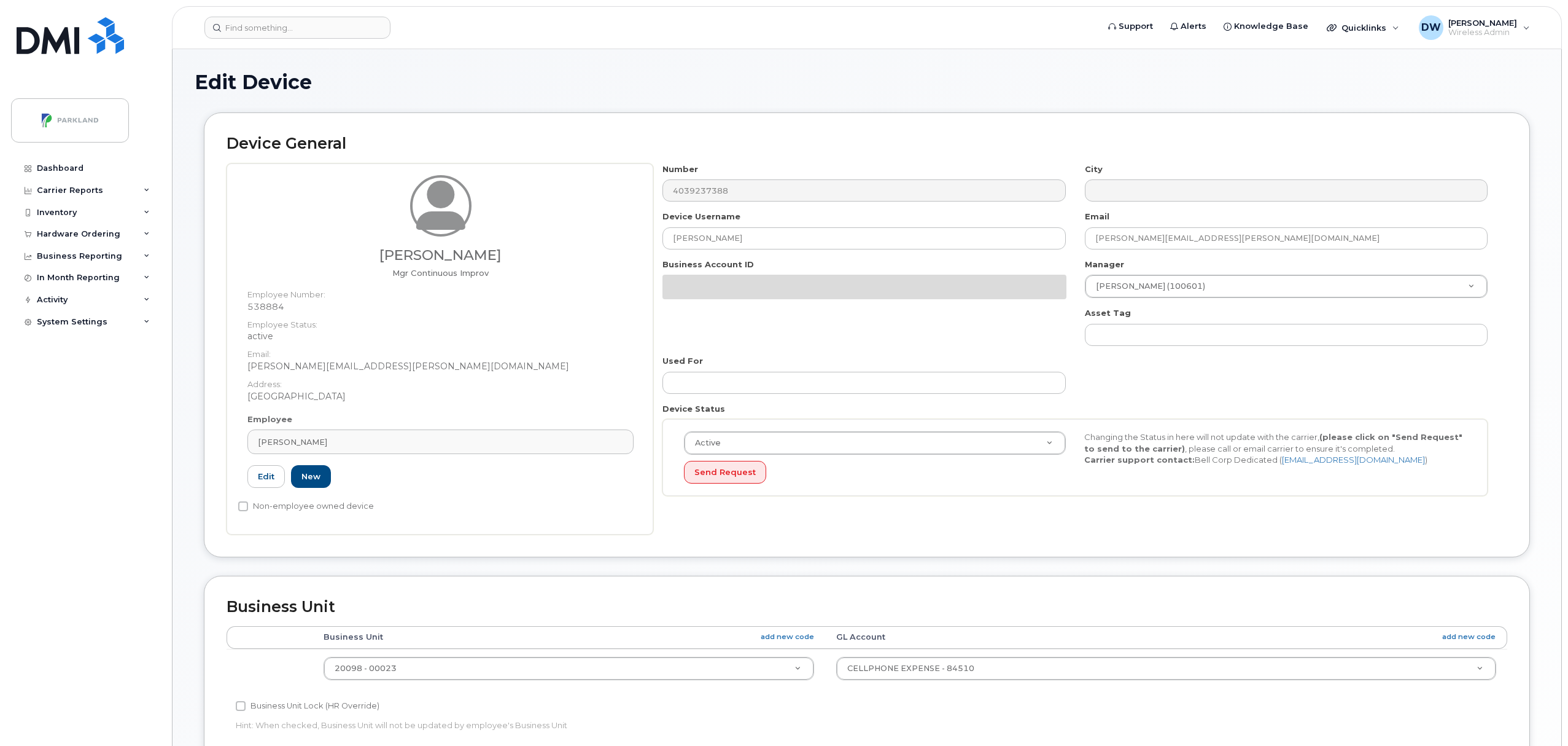
select select "1386637"
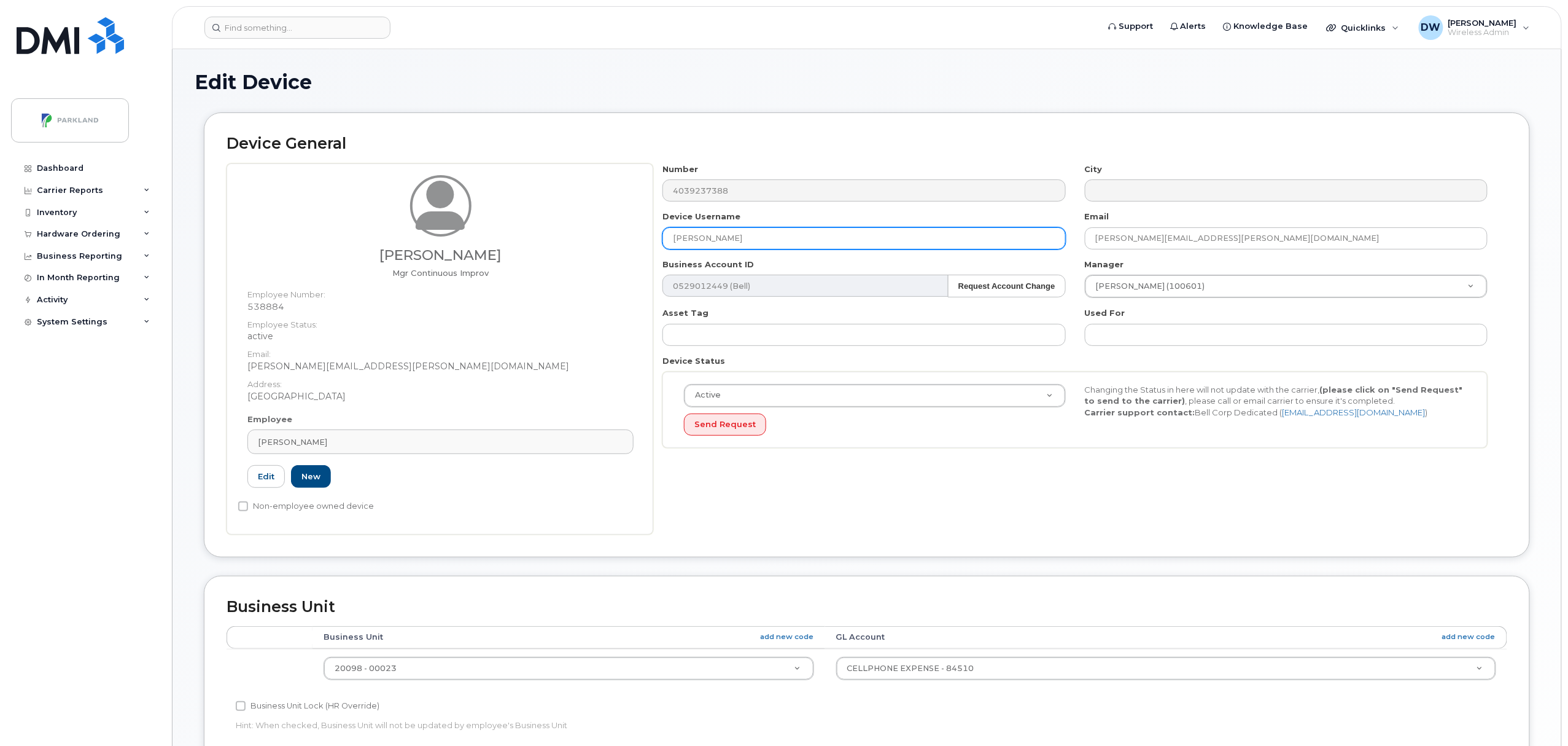
drag, startPoint x: 752, startPoint y: 241, endPoint x: 543, endPoint y: 232, distance: 209.2
click at [543, 232] on div "Derrick Wildi Mgr Continuous Improv Employee Number: 538884 Employee Status: ac…" at bounding box center [867, 349] width 1281 height 371
paste input "G9XEU58FVT6P"
type input "G9XEU58FVT6P"
click at [244, 505] on input "Non-employee owned device" at bounding box center [244, 506] width 10 height 10
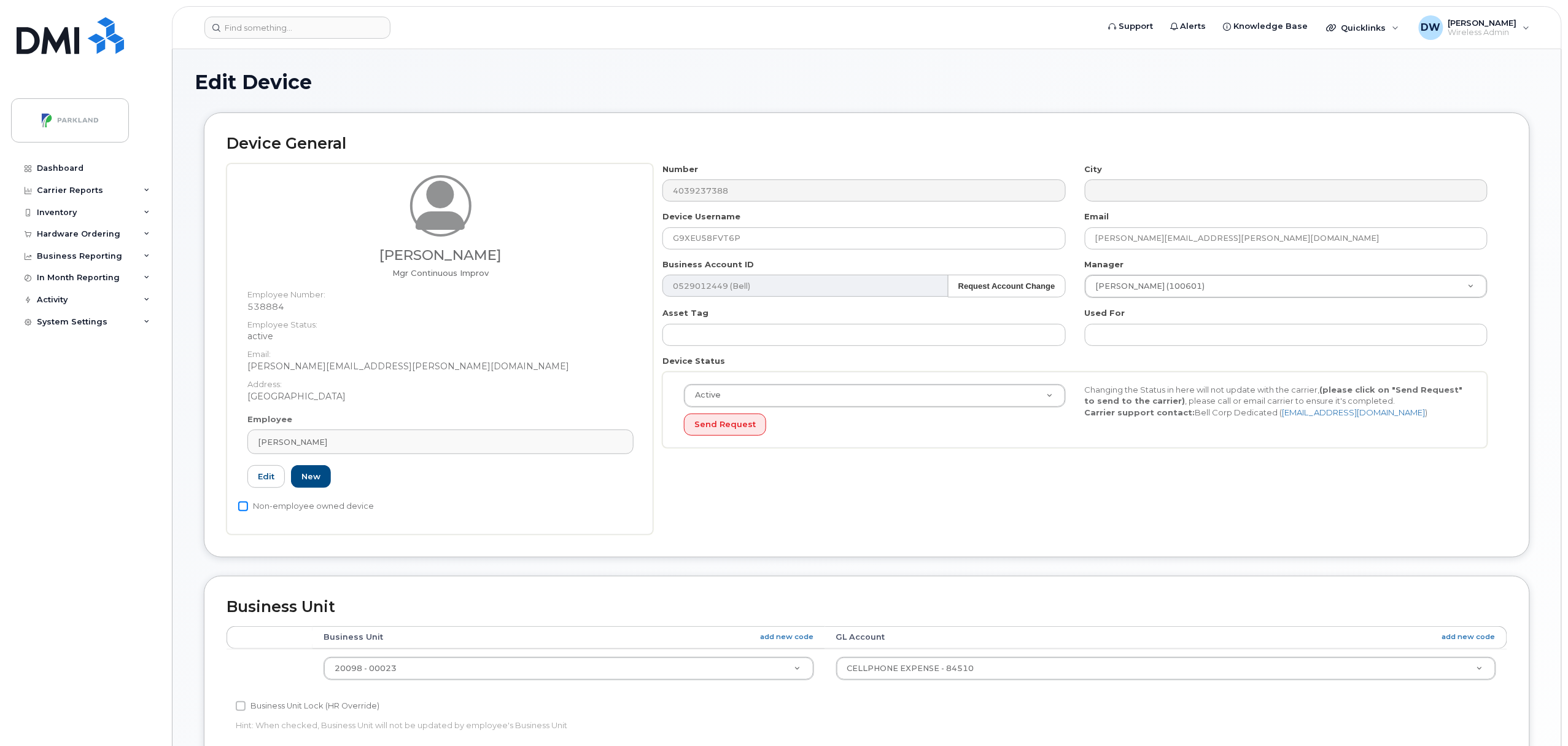
checkbox input "true"
click at [240, 710] on input "Business Unit Lock (HR Override)" at bounding box center [241, 706] width 10 height 10
checkbox input "true"
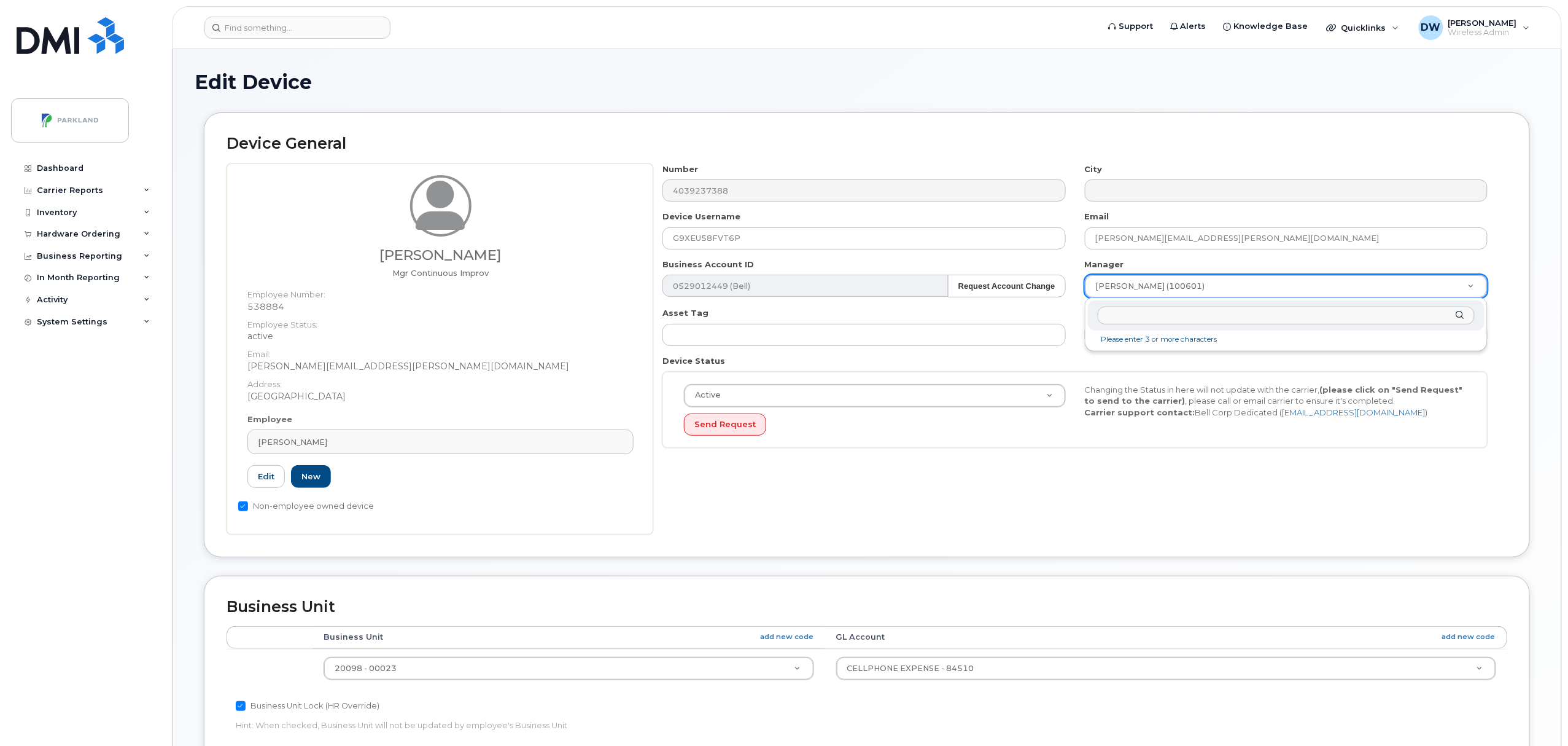
click at [1183, 318] on input "text" at bounding box center [1286, 315] width 377 height 18
type input "Derrick"
type input "876592"
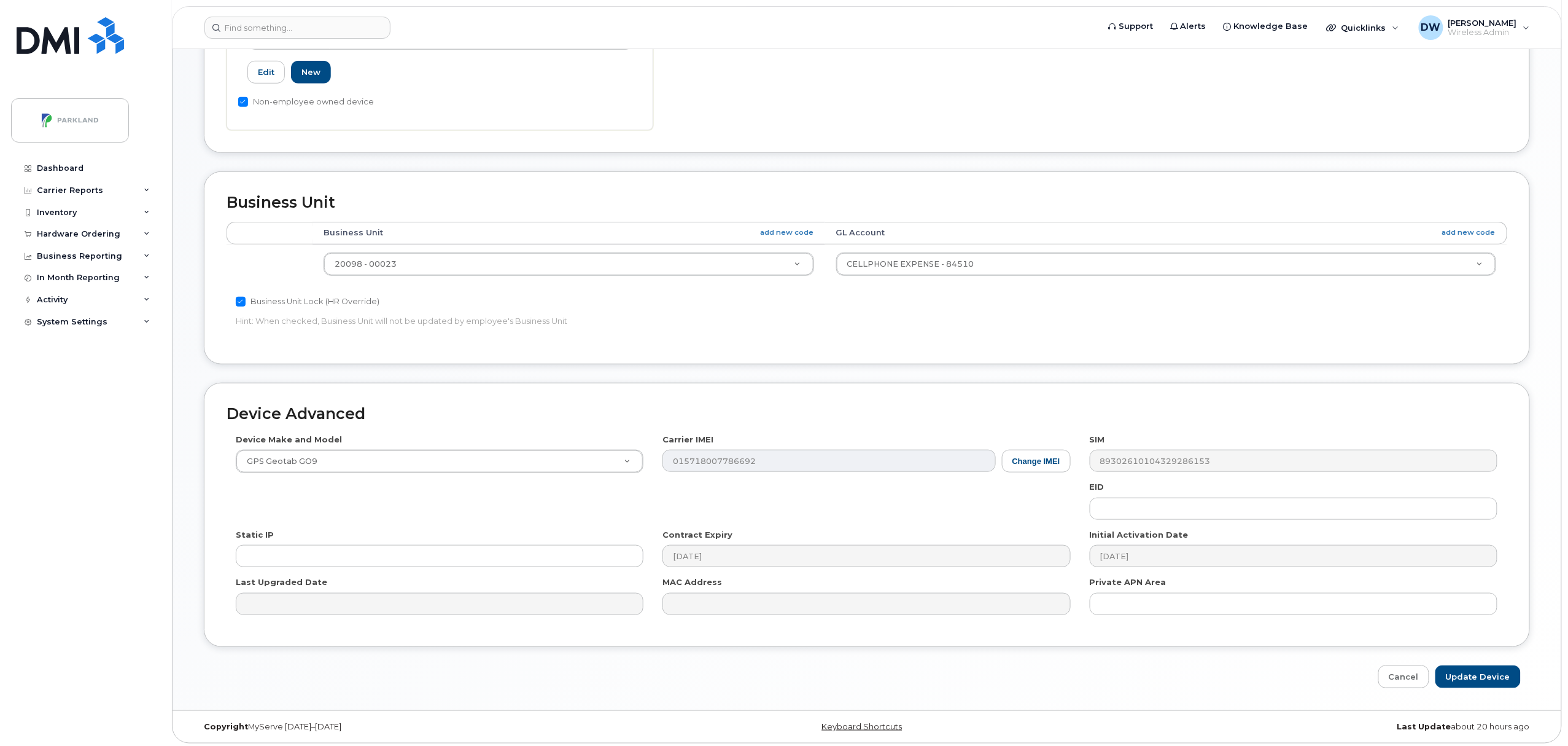
scroll to position [411, 0]
click at [1493, 669] on input "Update Device" at bounding box center [1478, 673] width 85 height 23
type input "Saving..."
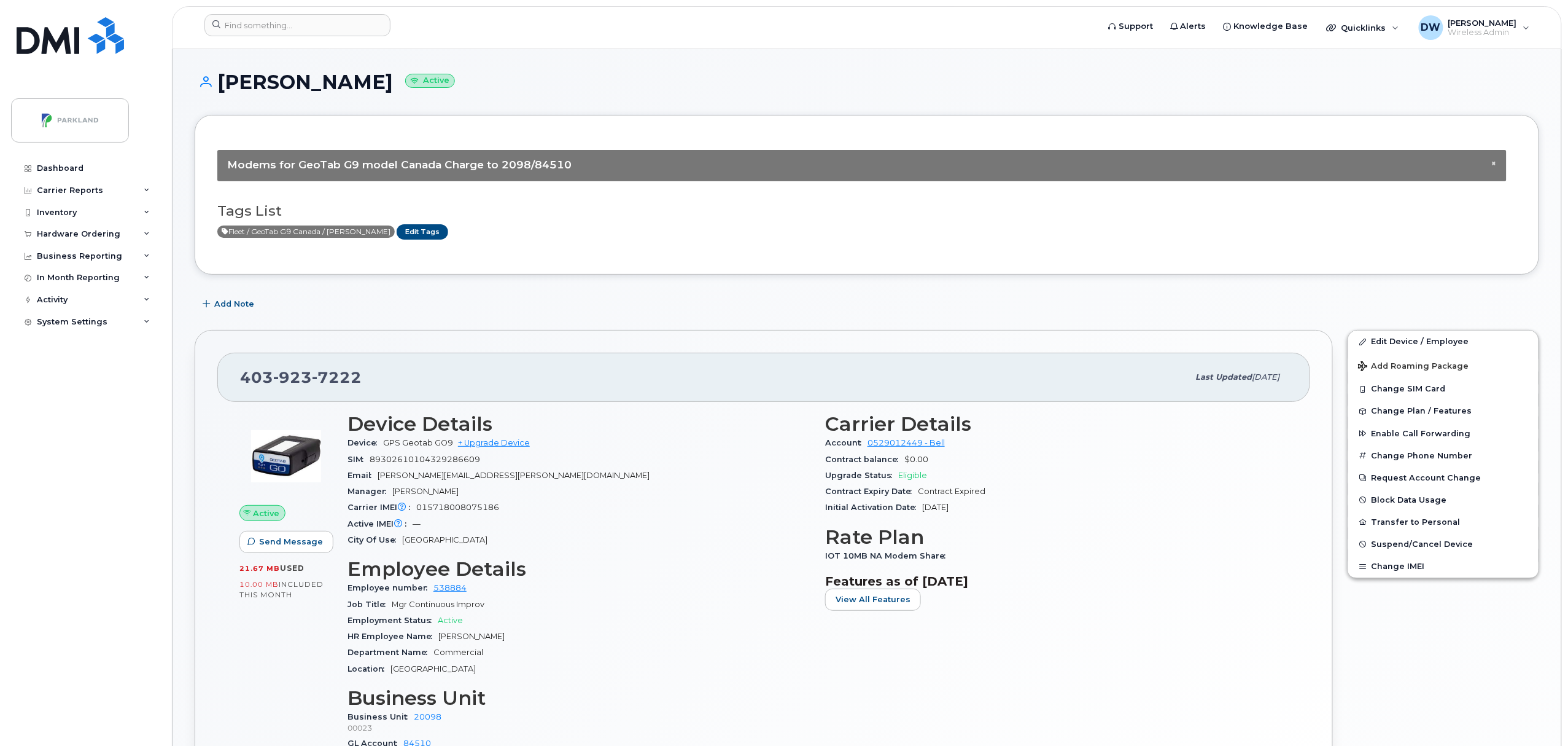
scroll to position [619, 0]
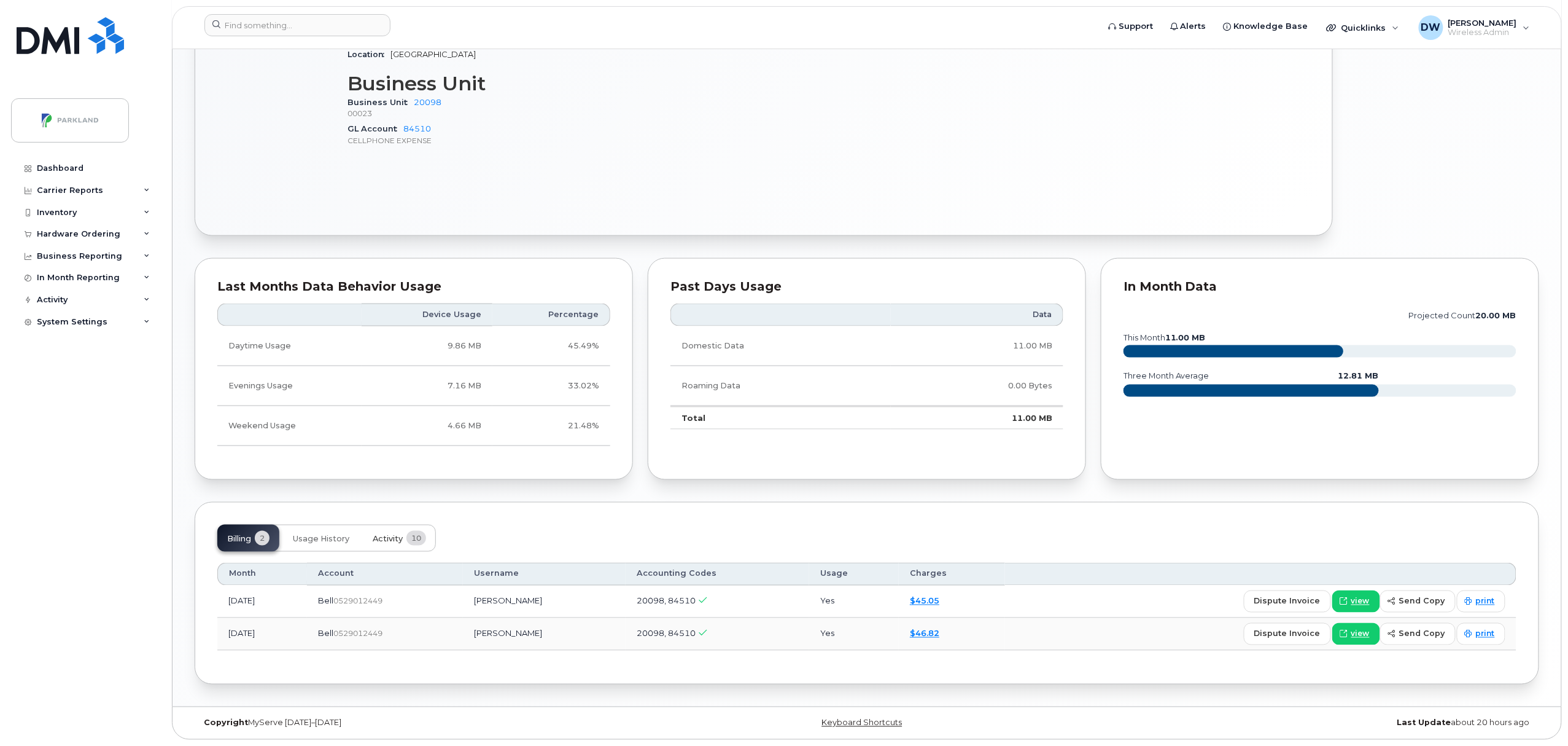
click at [391, 539] on span "Activity" at bounding box center [388, 539] width 30 height 10
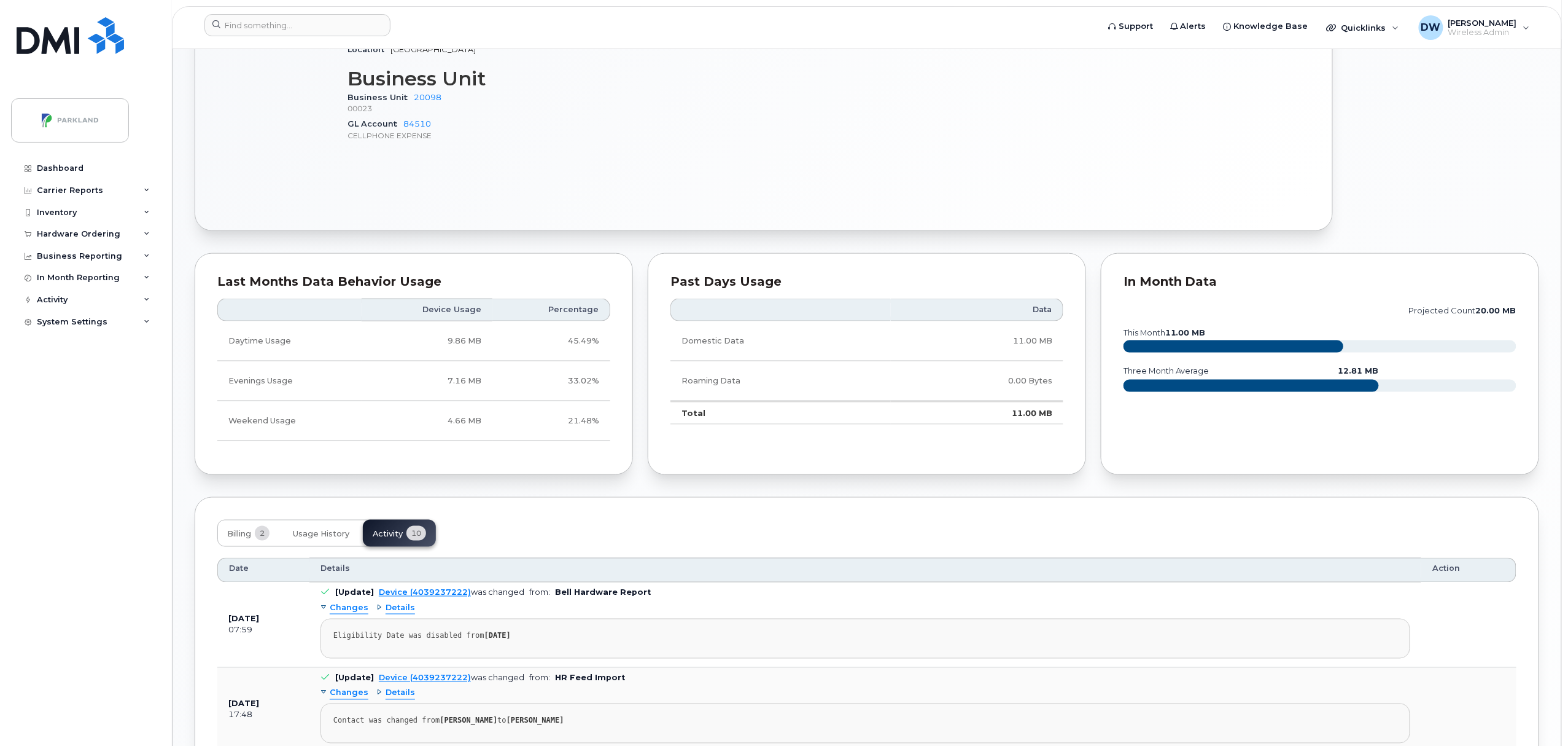
click at [1567, 640] on body "Support Alerts Knowledge Base Quicklinks Suspend / Cancel Device Change SIM Car…" at bounding box center [784, 350] width 1568 height 1938
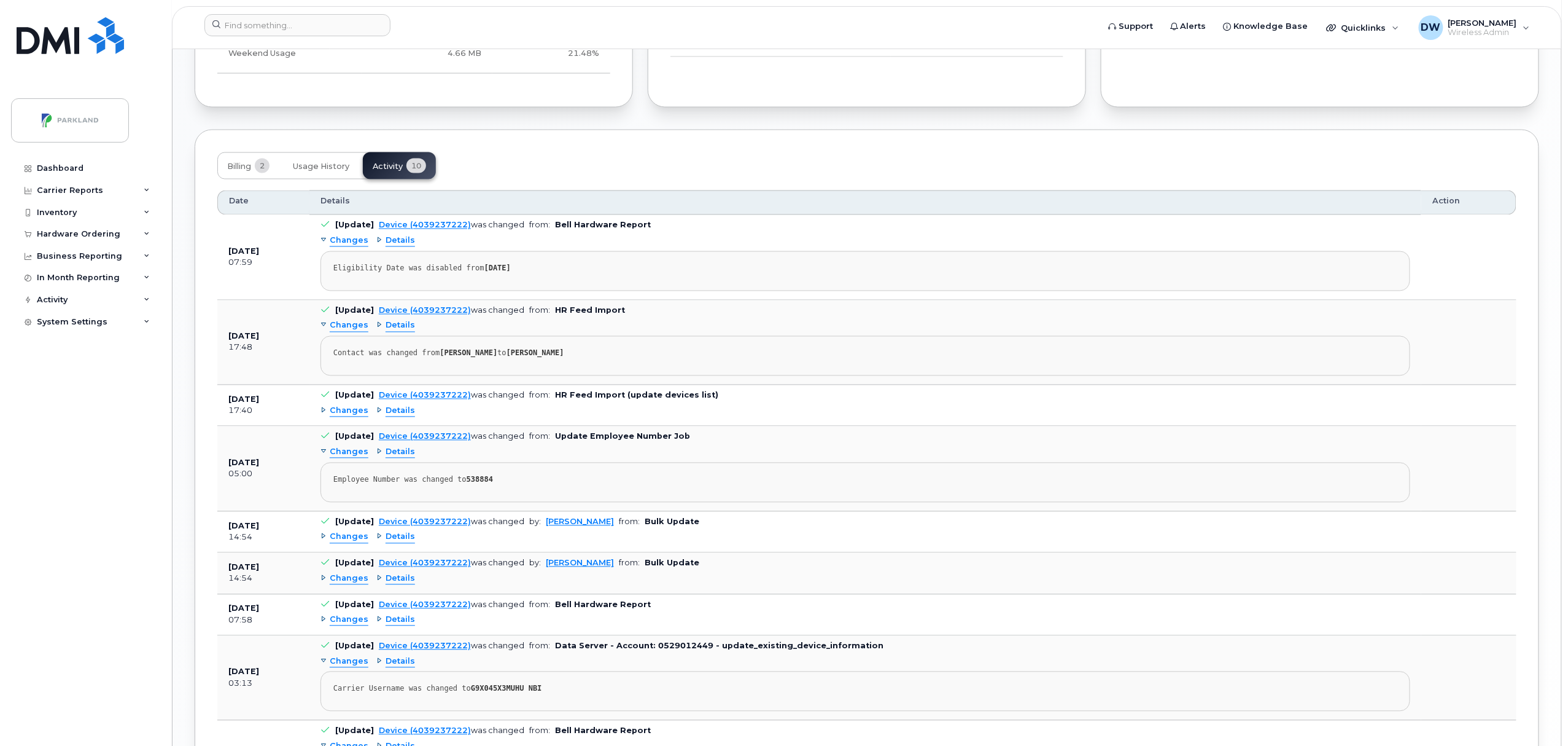
scroll to position [1015, 0]
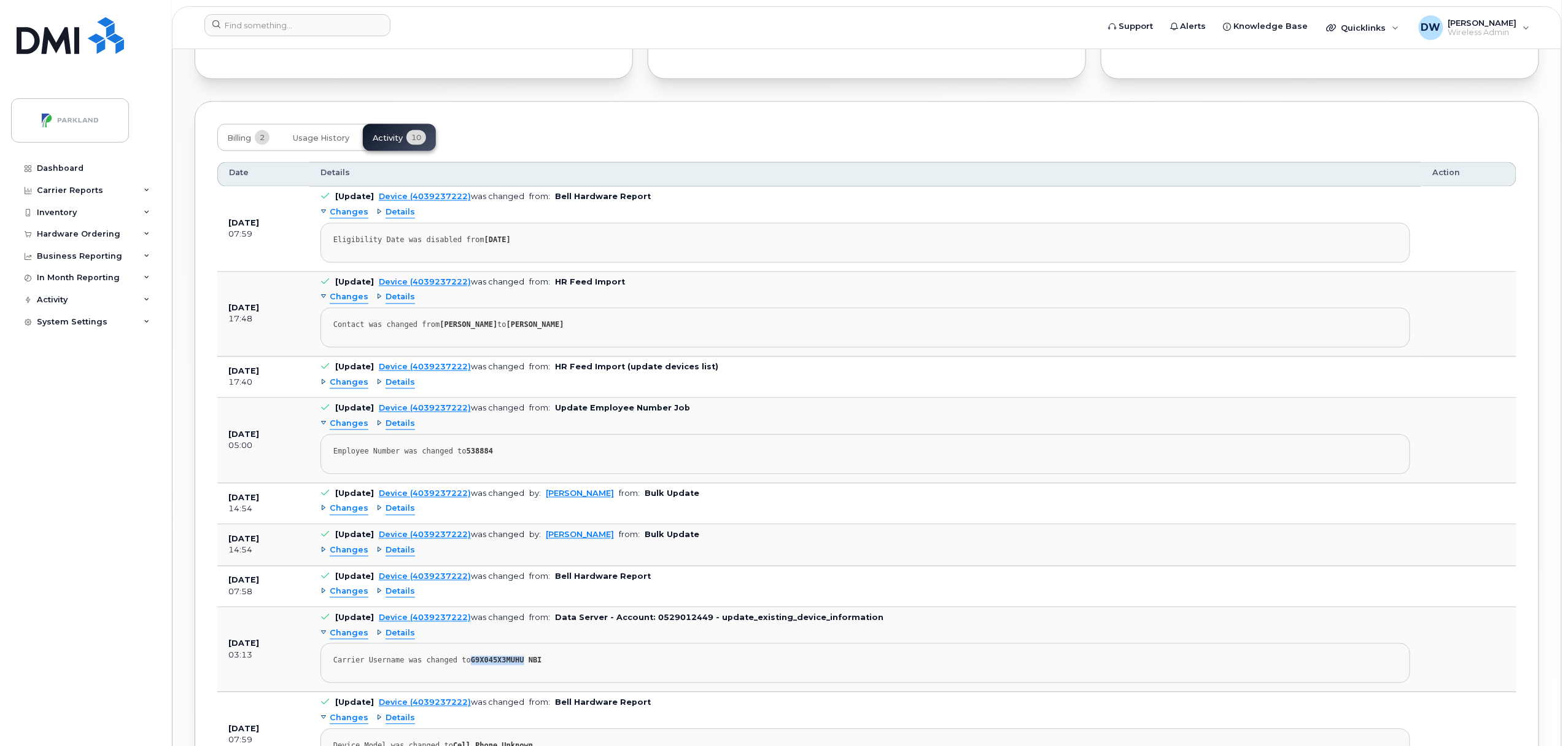
drag, startPoint x: 464, startPoint y: 669, endPoint x: 511, endPoint y: 676, distance: 47.5
click at [511, 676] on pre "Carrier Username was changed to G9X045X3MUHU NBI" at bounding box center [866, 663] width 1090 height 40
copy strong "G9X045X3MUHU"
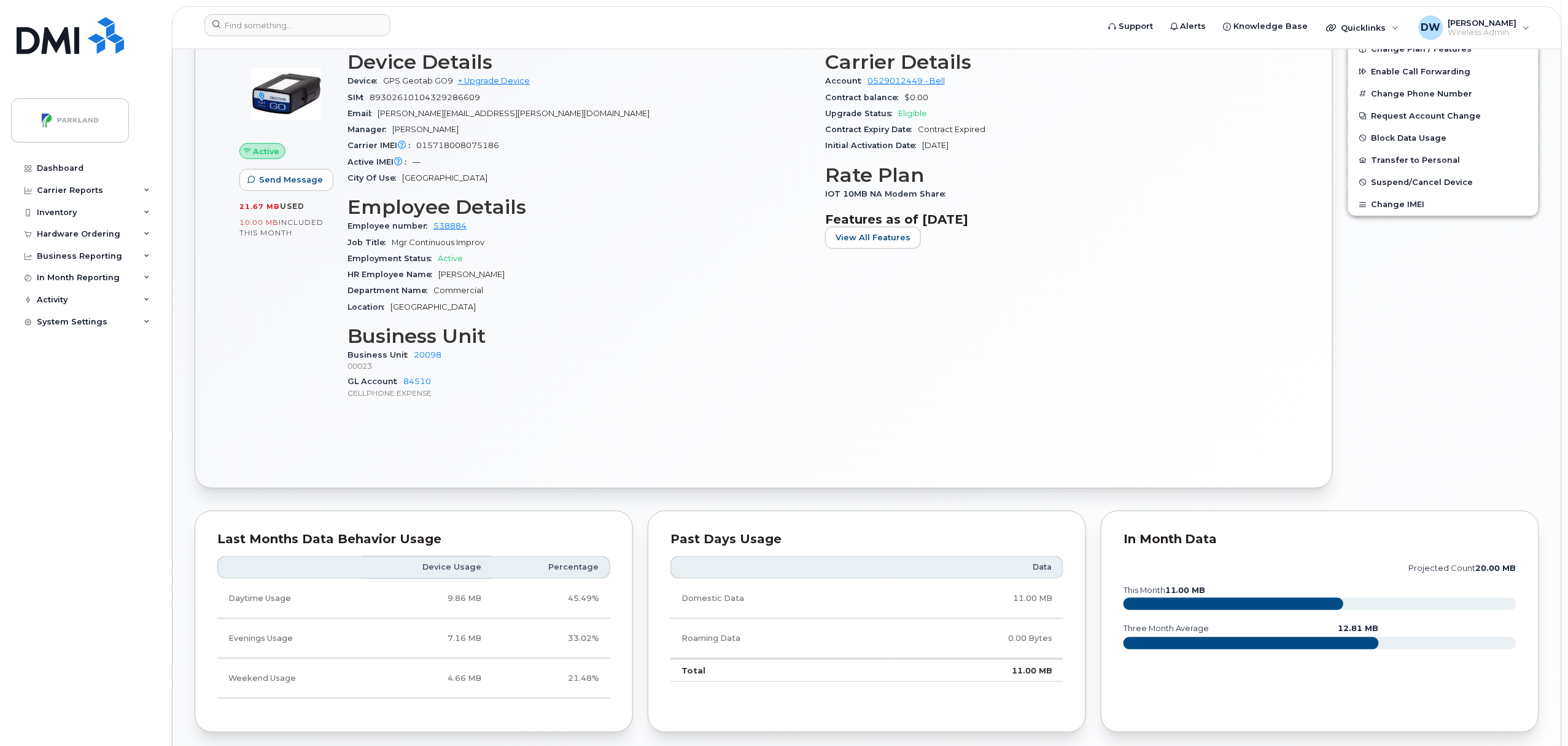
scroll to position [0, 0]
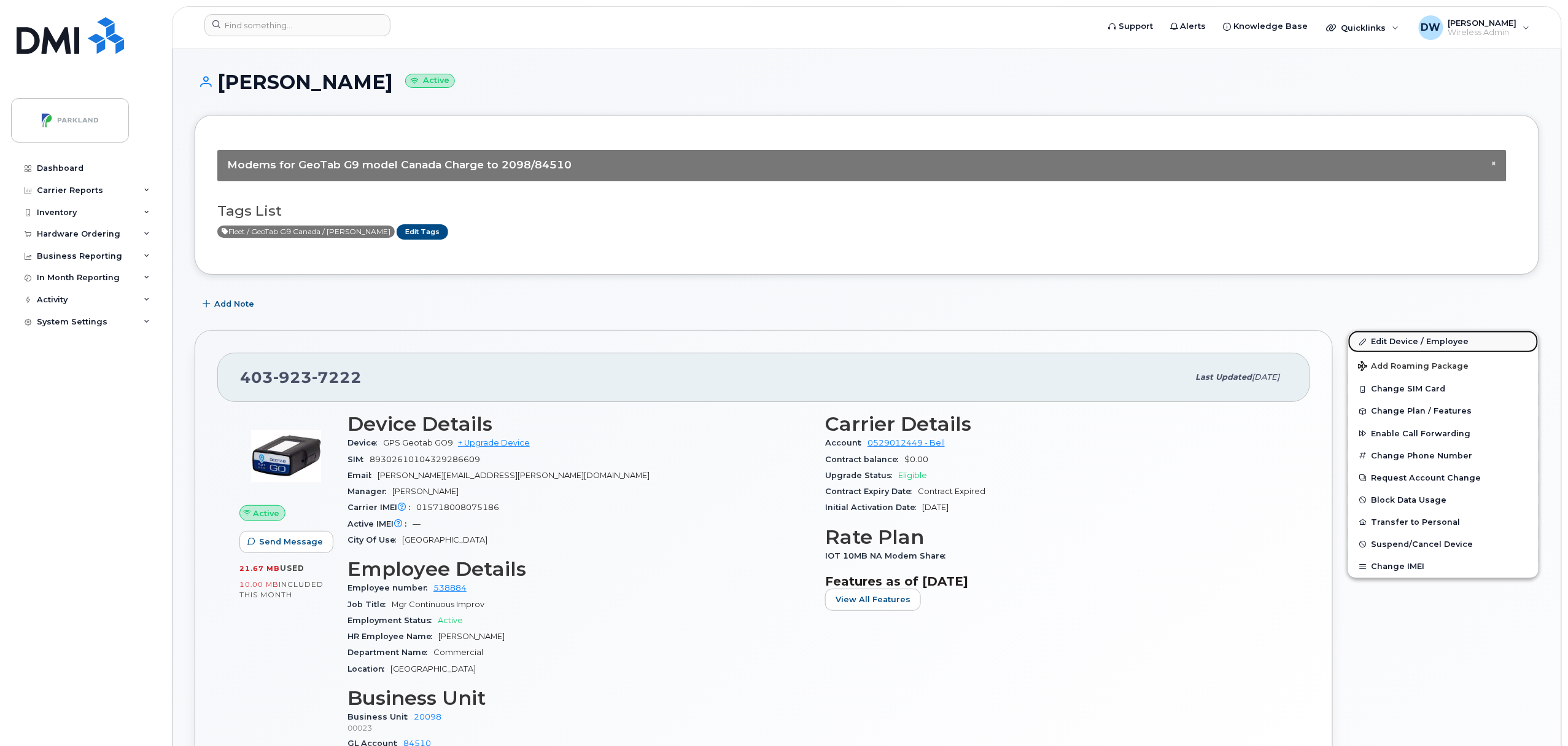
click at [1393, 340] on link "Edit Device / Employee" at bounding box center [1443, 341] width 190 height 22
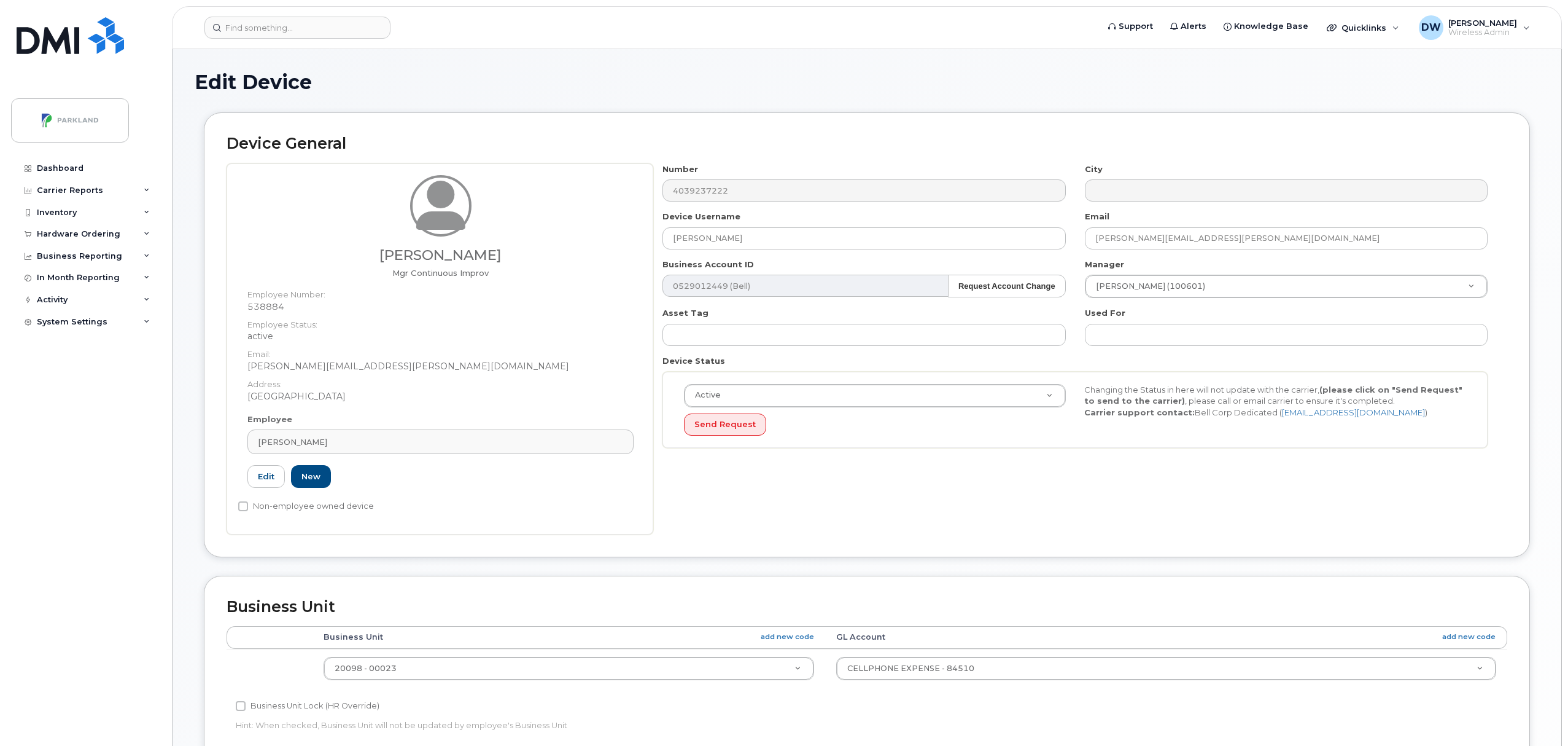
select select "1386637"
drag, startPoint x: 770, startPoint y: 241, endPoint x: 455, endPoint y: 227, distance: 315.3
click at [455, 227] on div "[PERSON_NAME] Mgr Continuous Improv Employee Number: 538884 Employee Status: ac…" at bounding box center [867, 349] width 1281 height 371
paste input "G9X045X3MUHU"
type input "G9X045X3MUHU"
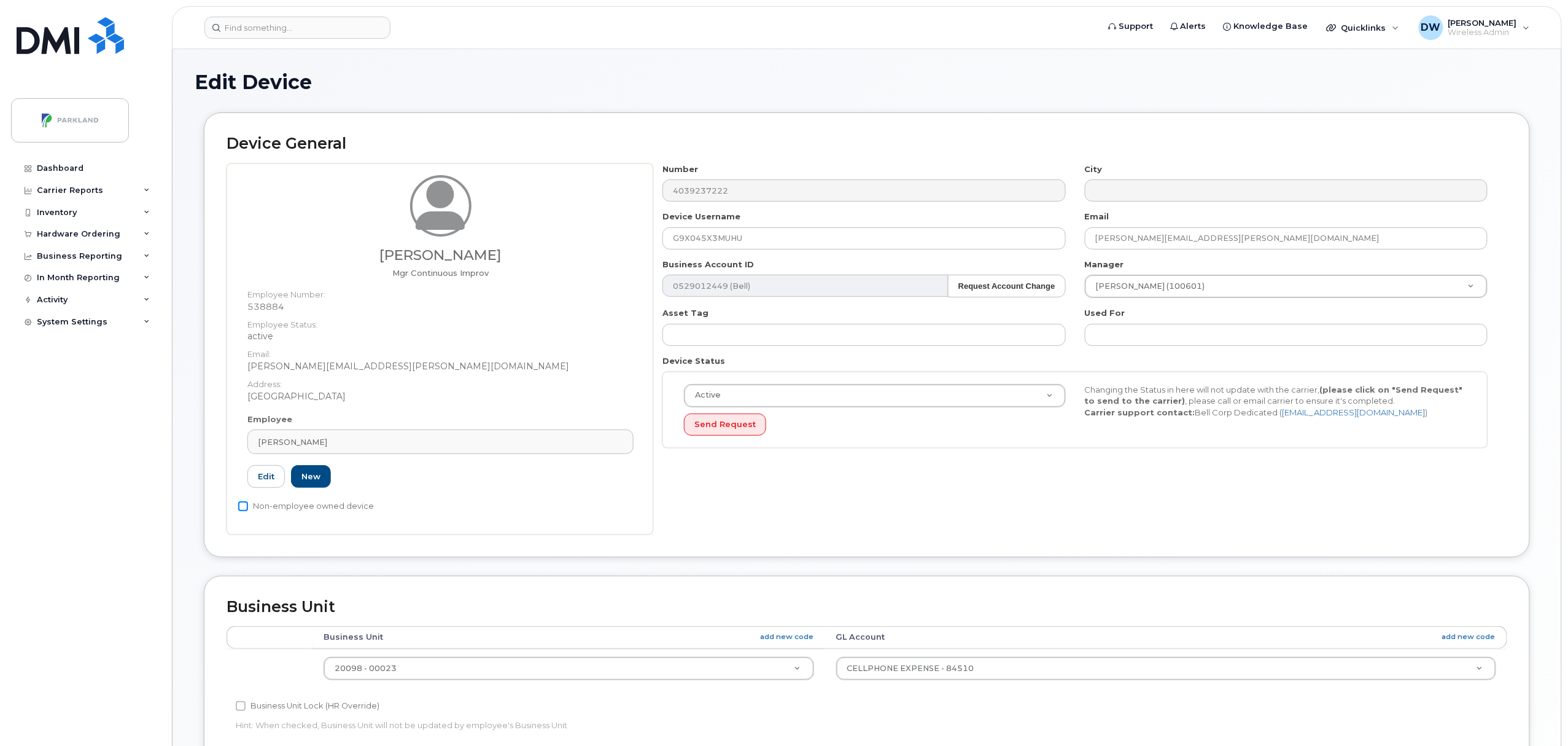
click at [243, 505] on input "Non-employee owned device" at bounding box center [244, 506] width 10 height 10
checkbox input "true"
click at [243, 709] on input "Business Unit Lock (HR Override)" at bounding box center [241, 706] width 10 height 10
checkbox input "true"
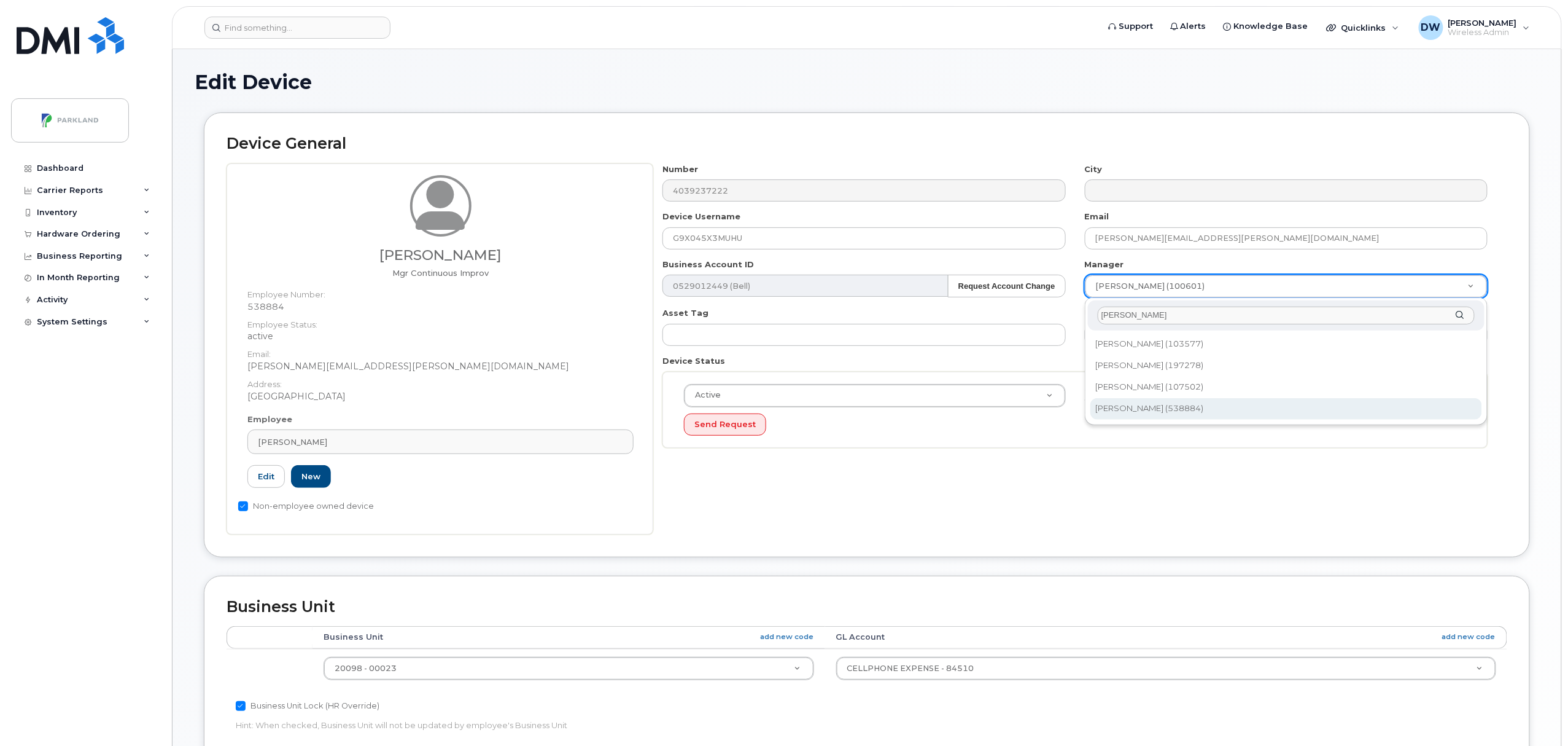
type input "[PERSON_NAME]"
type input "876592"
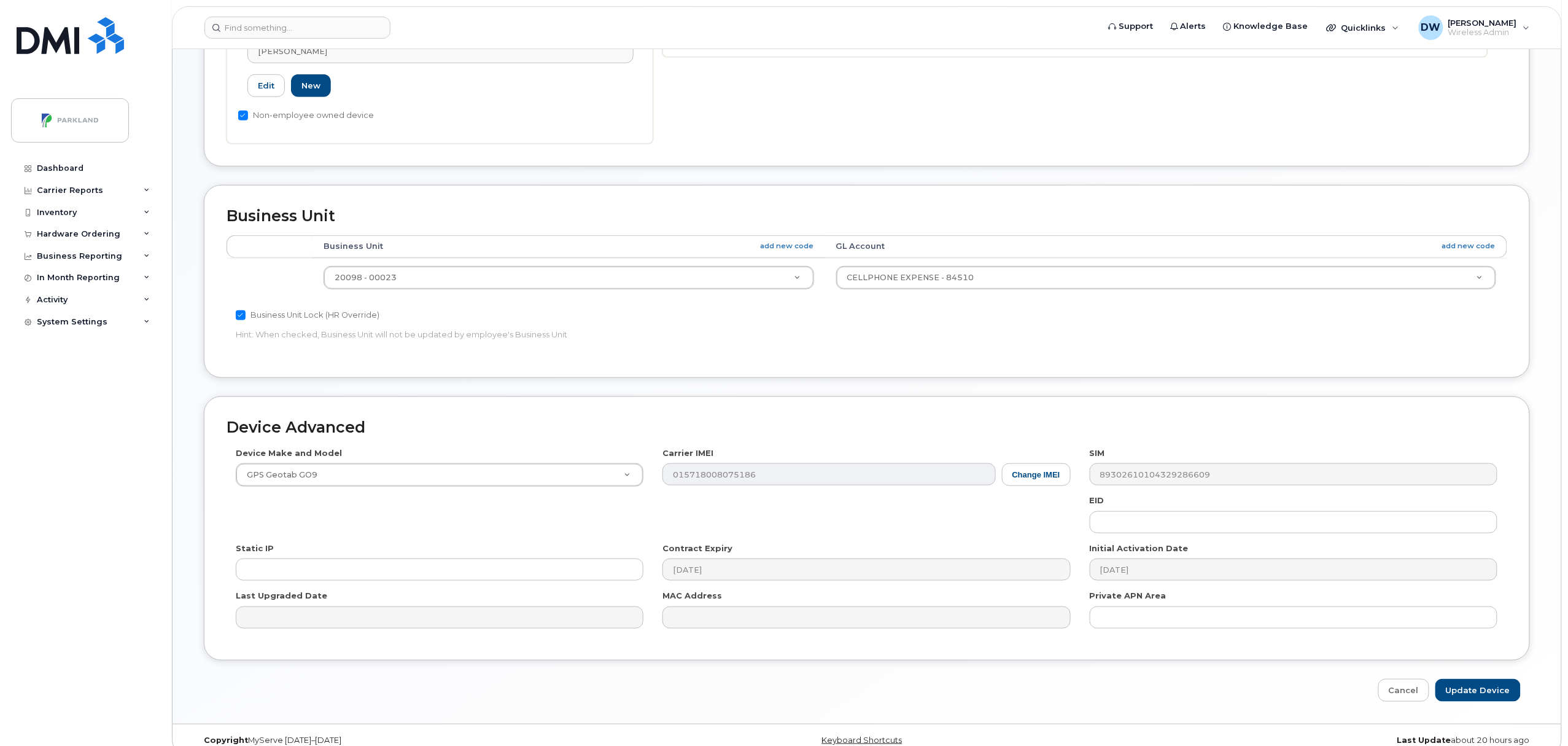
scroll to position [411, 0]
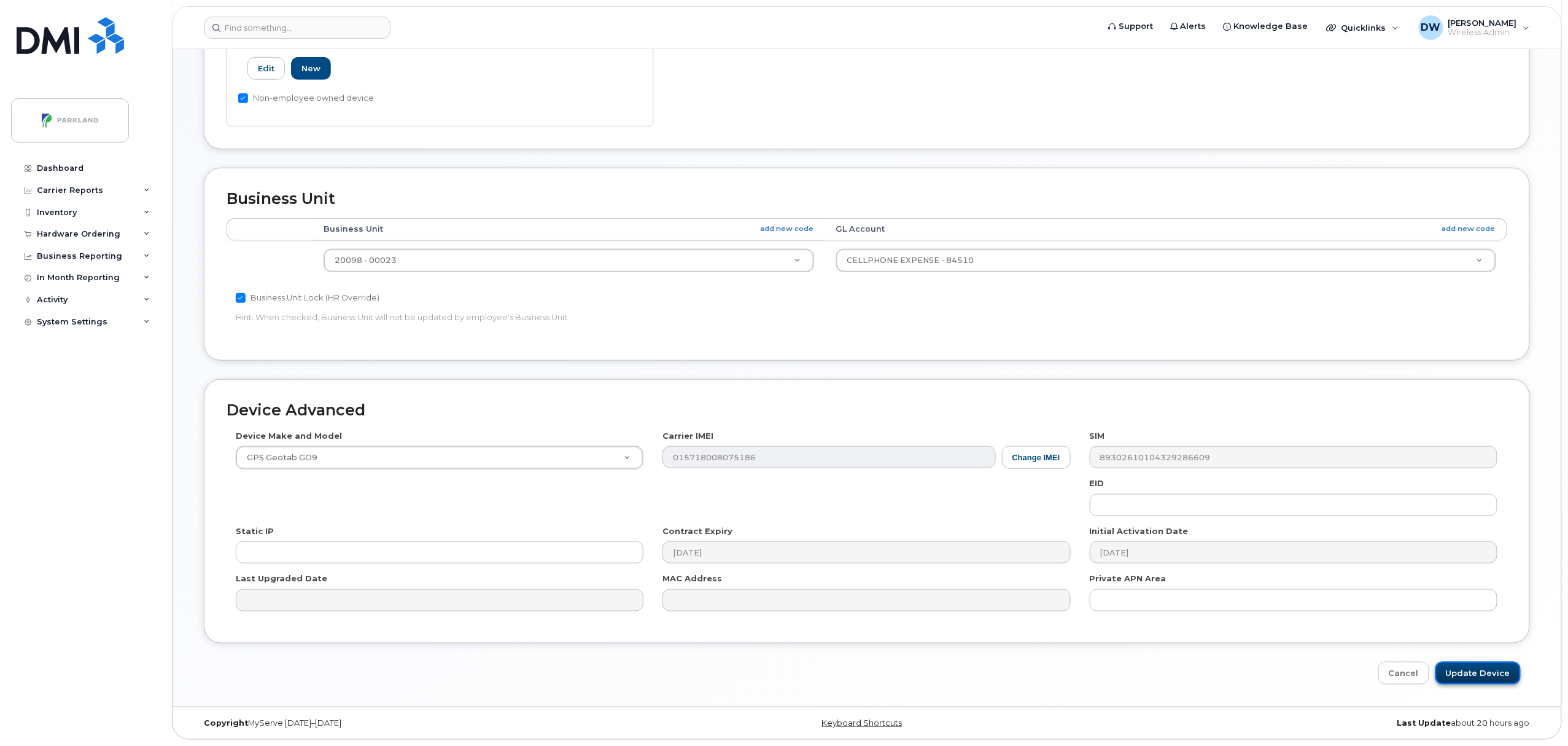
click at [1465, 669] on input "Update Device" at bounding box center [1478, 673] width 85 height 23
type input "Saving..."
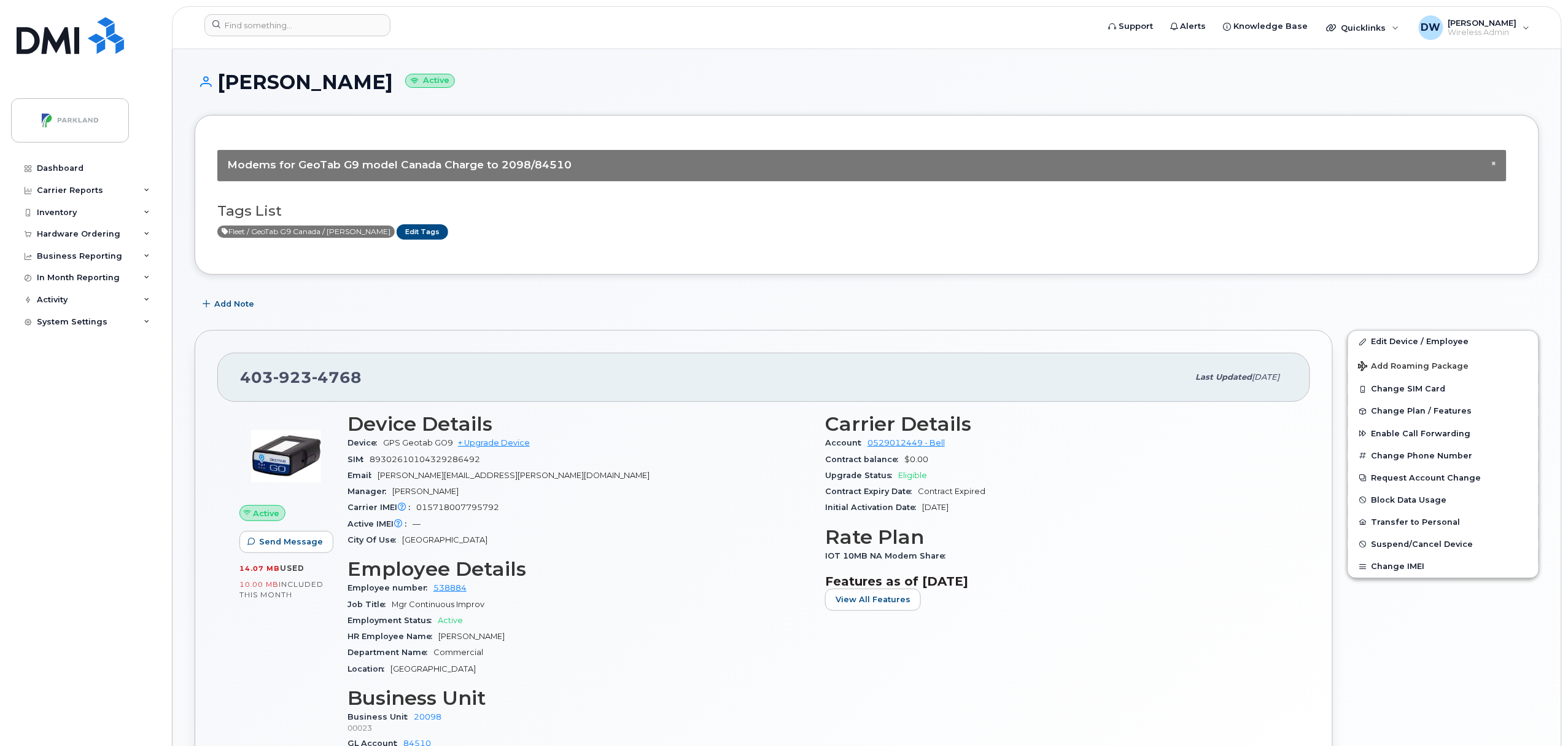
click at [1565, 671] on body "Support Alerts Knowledge Base Quicklinks Suspend / Cancel Device Change SIM Car…" at bounding box center [784, 680] width 1568 height 1360
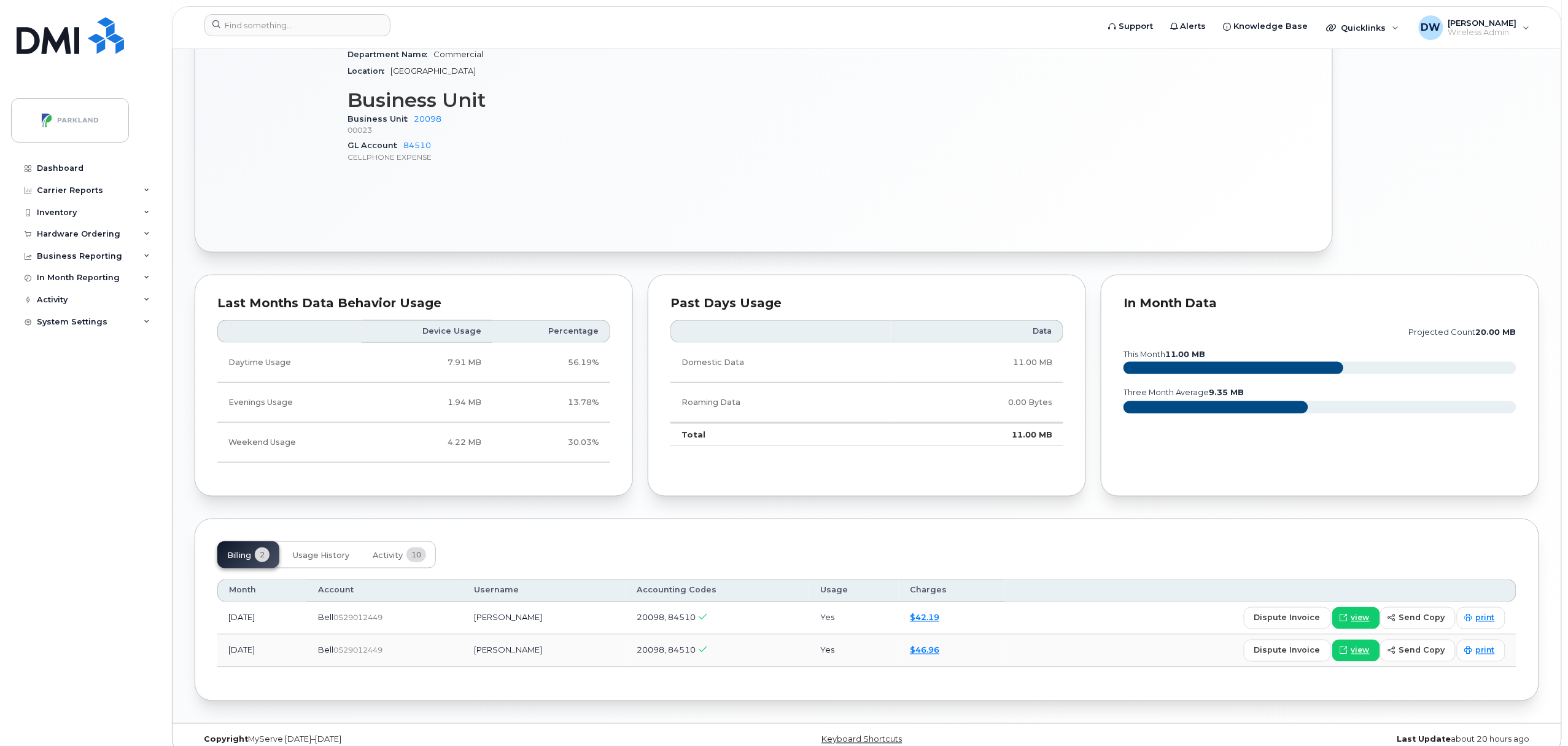
scroll to position [619, 0]
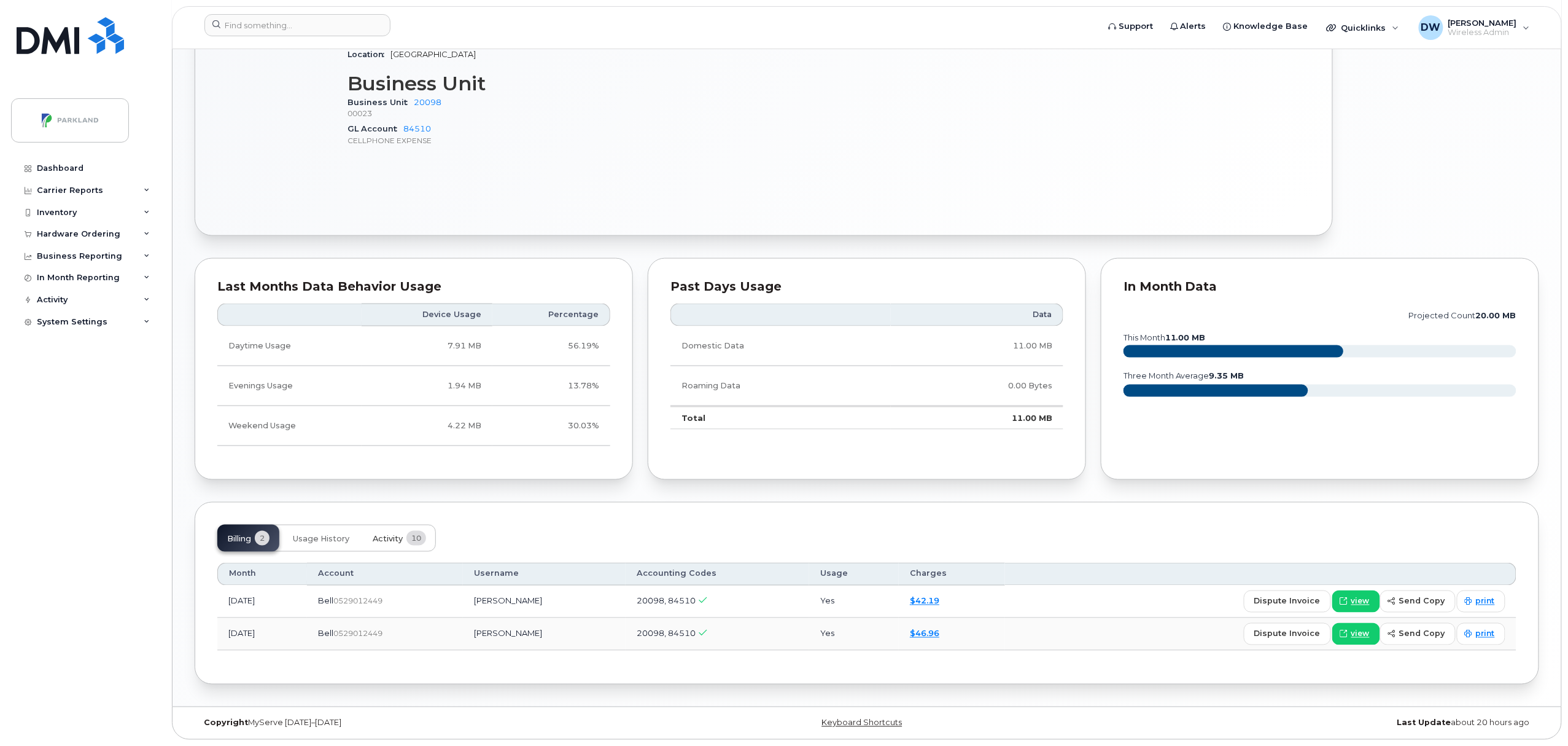
click at [389, 534] on span "Activity" at bounding box center [388, 539] width 30 height 10
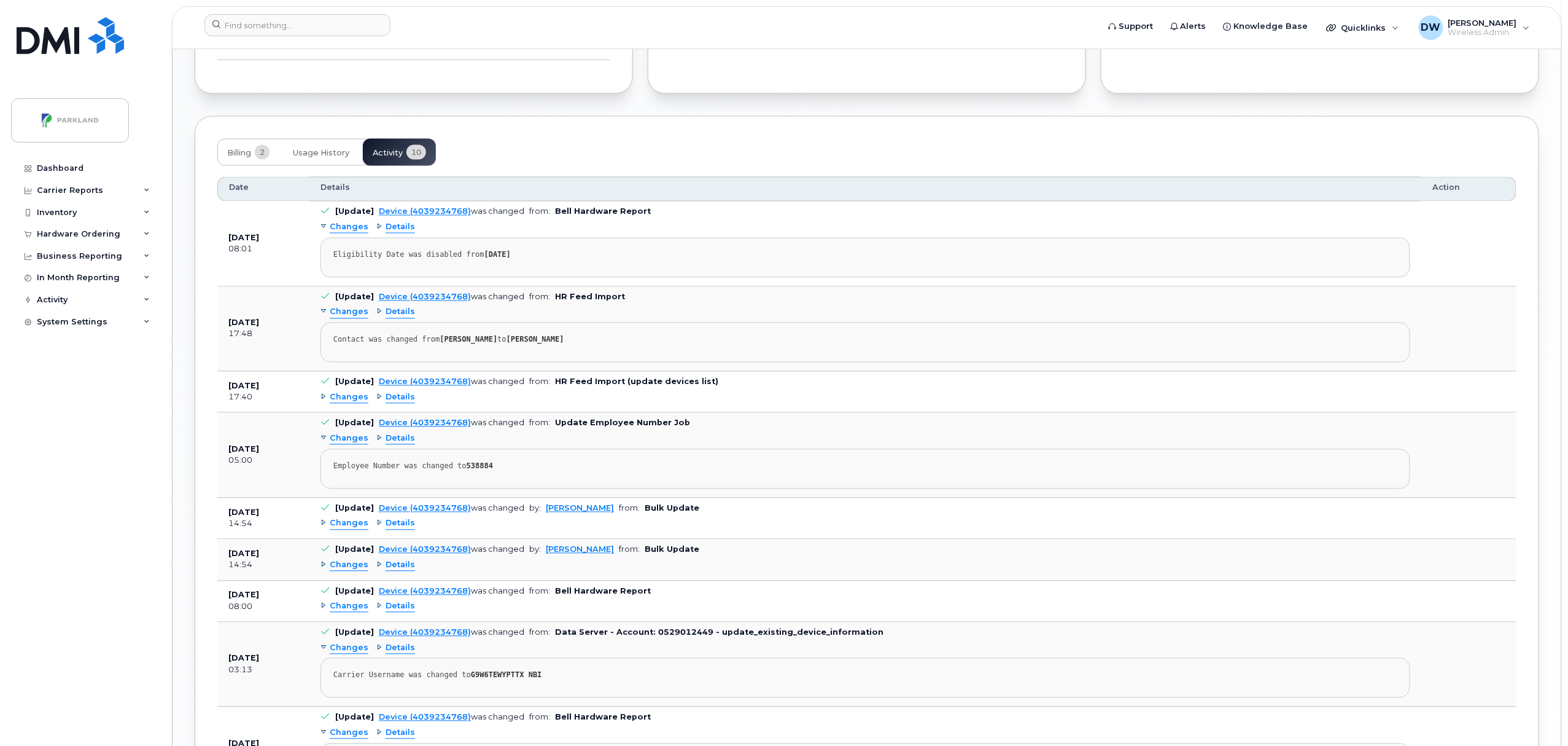
scroll to position [1049, 0]
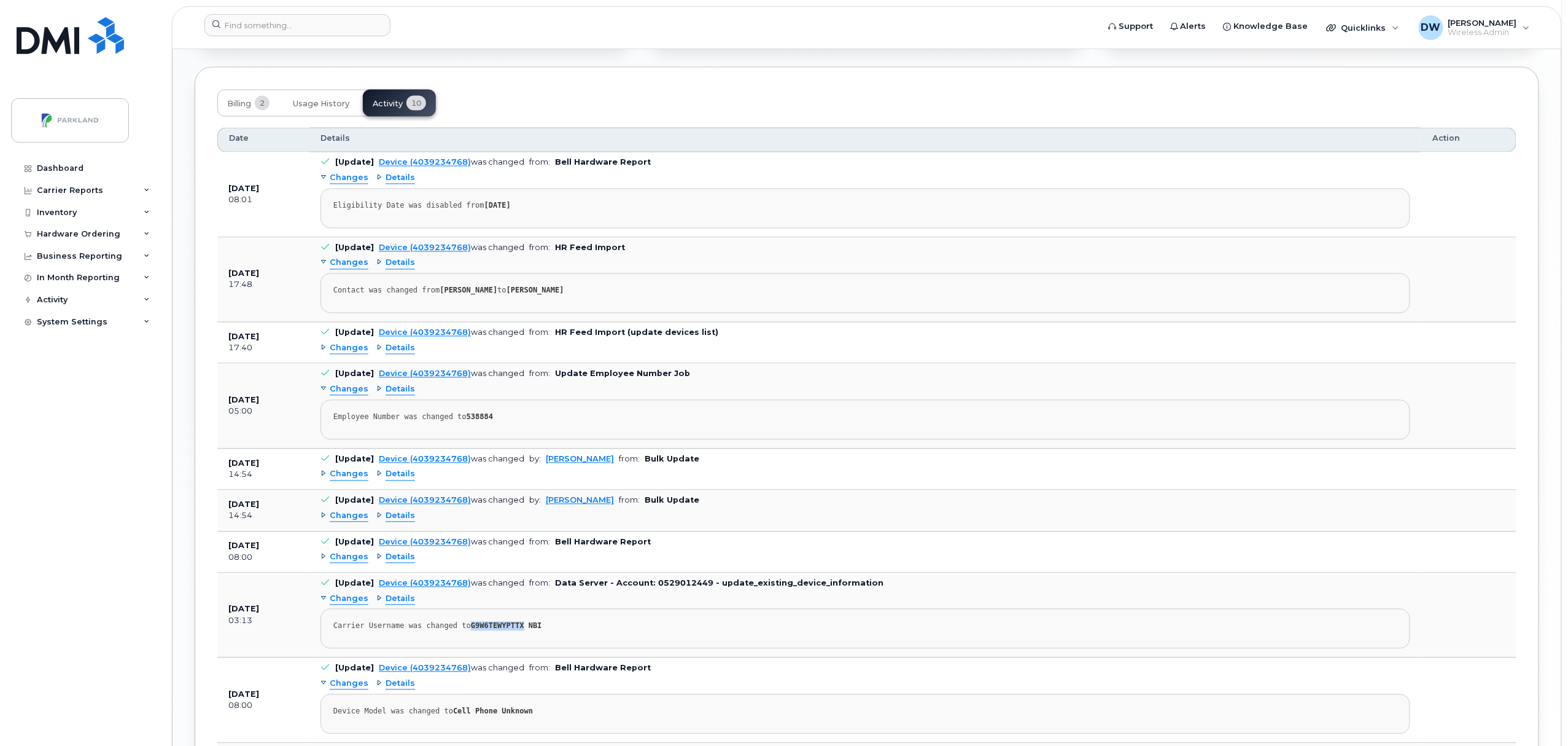
drag, startPoint x: 464, startPoint y: 632, endPoint x: 511, endPoint y: 630, distance: 47.0
click at [511, 630] on strong "G9W6TEWYPTTX NBI" at bounding box center [506, 626] width 71 height 9
copy strong "G9W6TEWYPTTX"
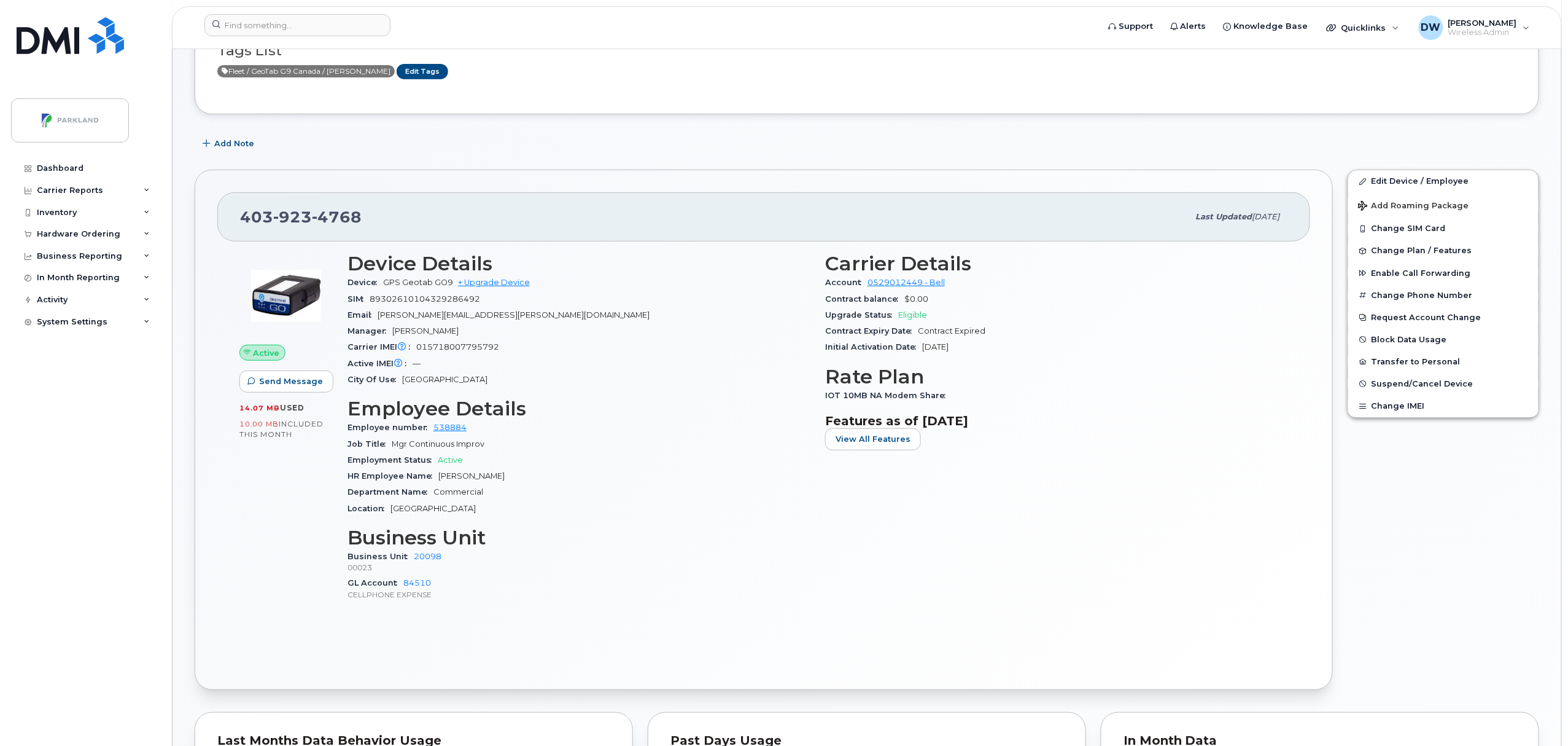
scroll to position [154, 0]
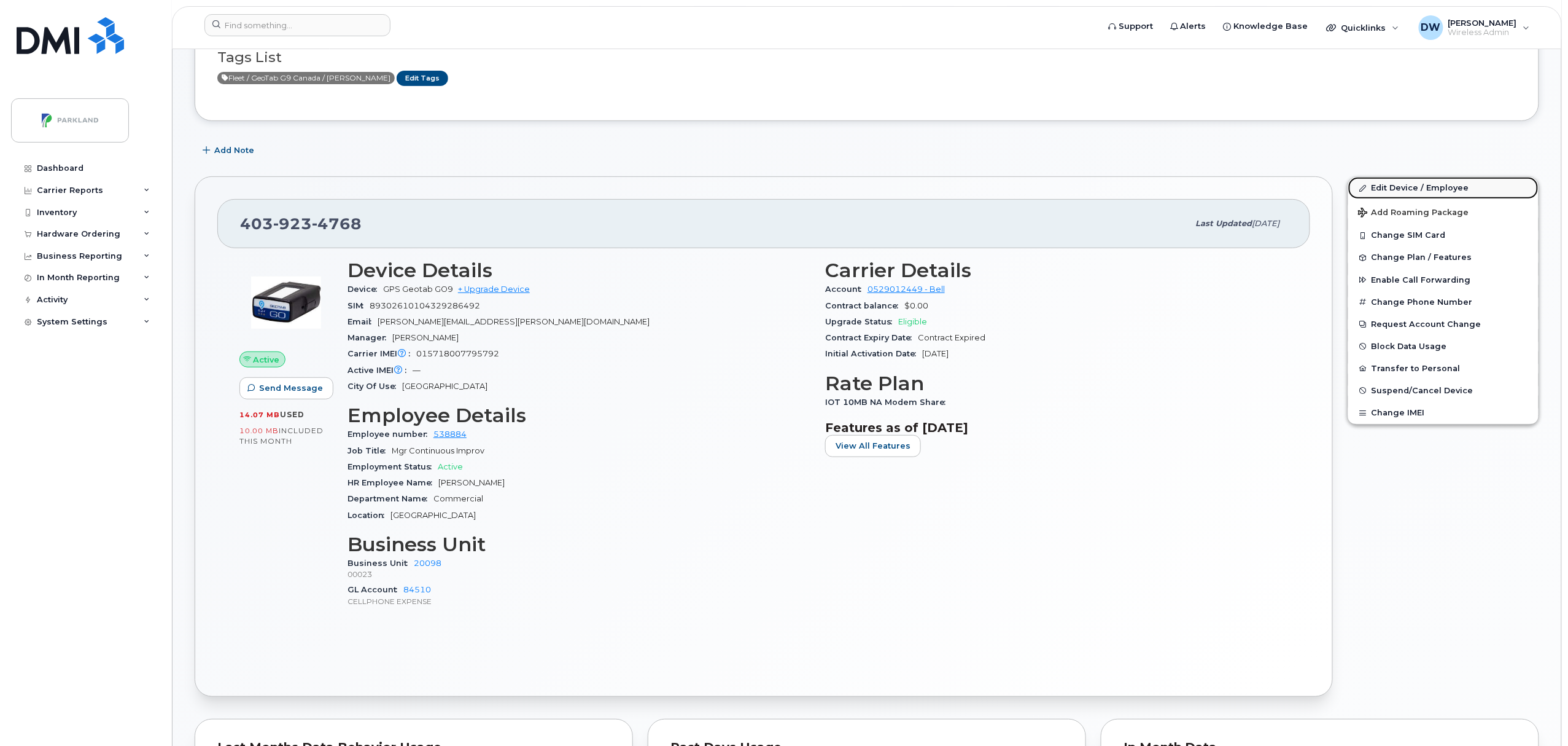
click at [1391, 183] on link "Edit Device / Employee" at bounding box center [1443, 188] width 190 height 22
click at [1393, 185] on link "Edit Device / Employee" at bounding box center [1443, 188] width 190 height 22
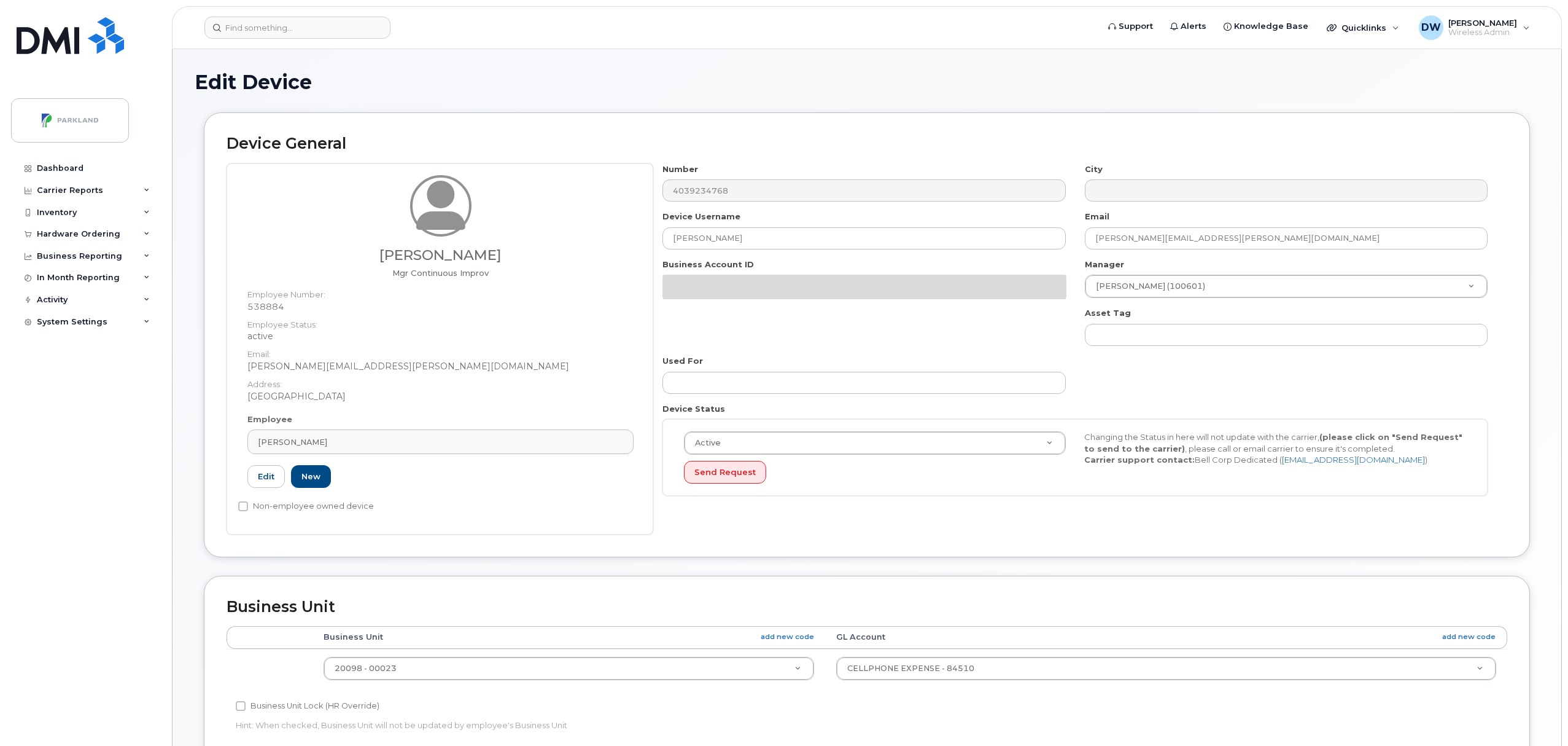
select select "1386637"
drag, startPoint x: 764, startPoint y: 241, endPoint x: 388, endPoint y: 226, distance: 376.3
click at [388, 226] on div "Derrick Wildi Mgr Continuous Improv Employee Number: 538884 Employee Status: ac…" at bounding box center [867, 349] width 1281 height 371
paste input "G9W6TEWYPTTX"
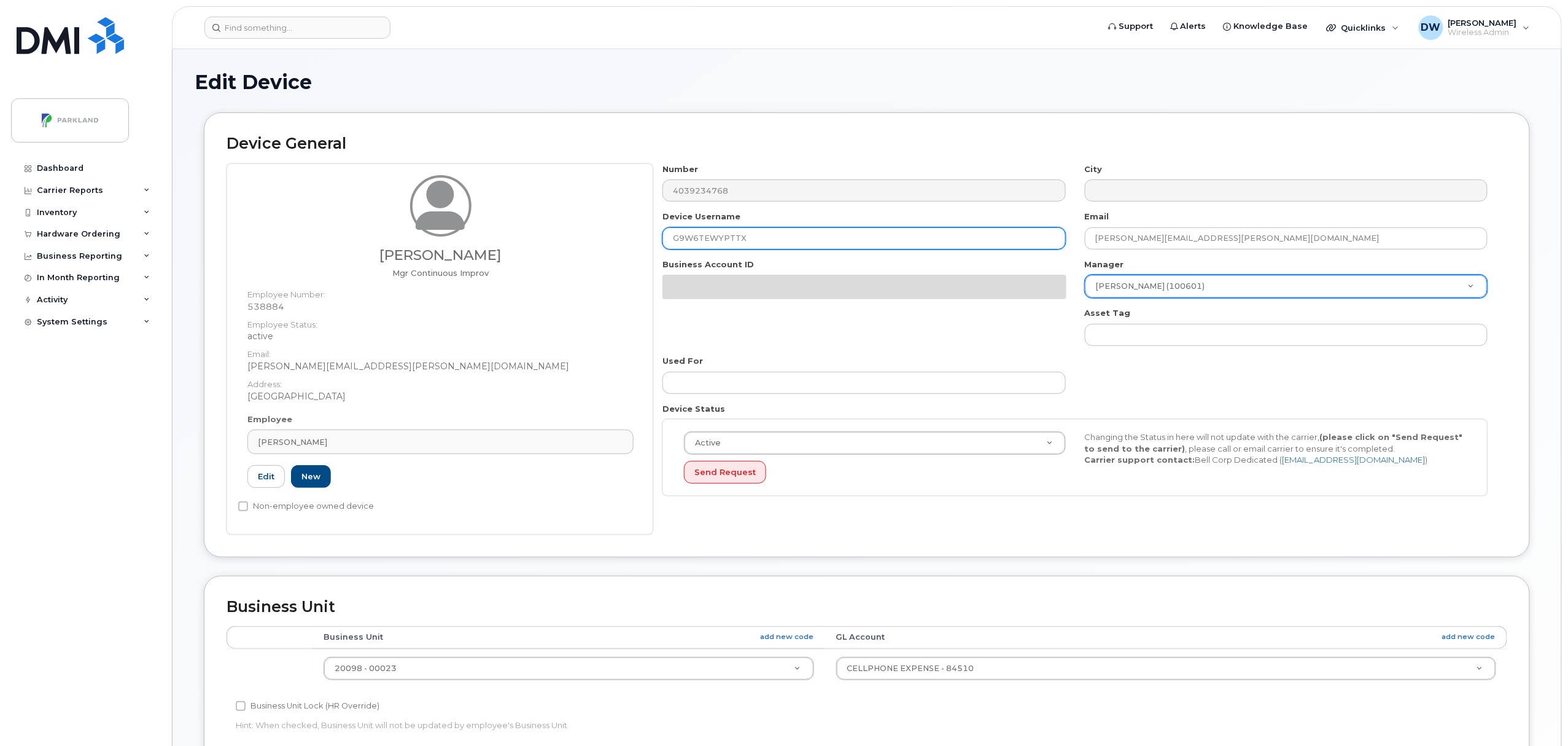
type input "G9W6TEWYPTTX"
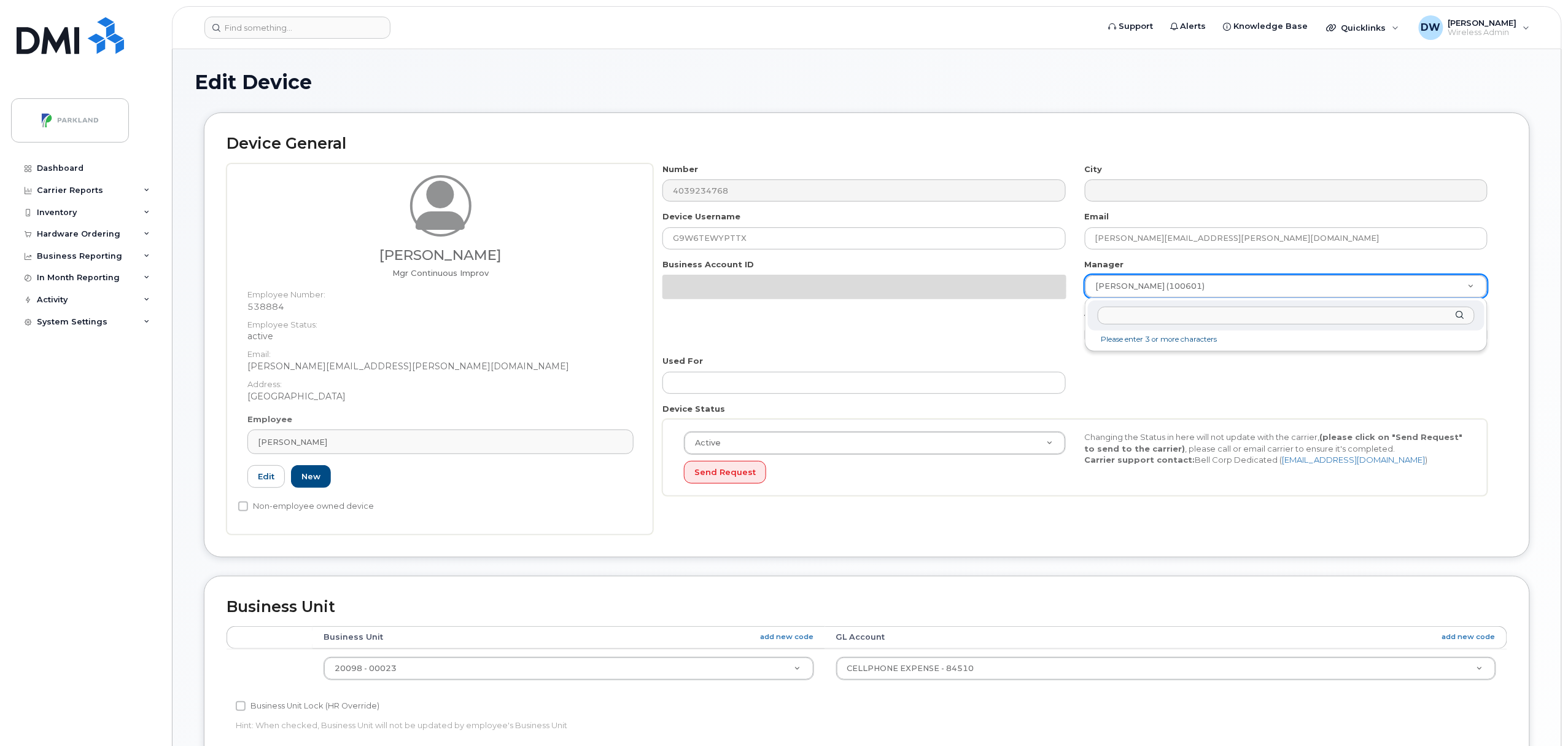
click at [1122, 315] on input "text" at bounding box center [1286, 315] width 377 height 18
type input "Derrick"
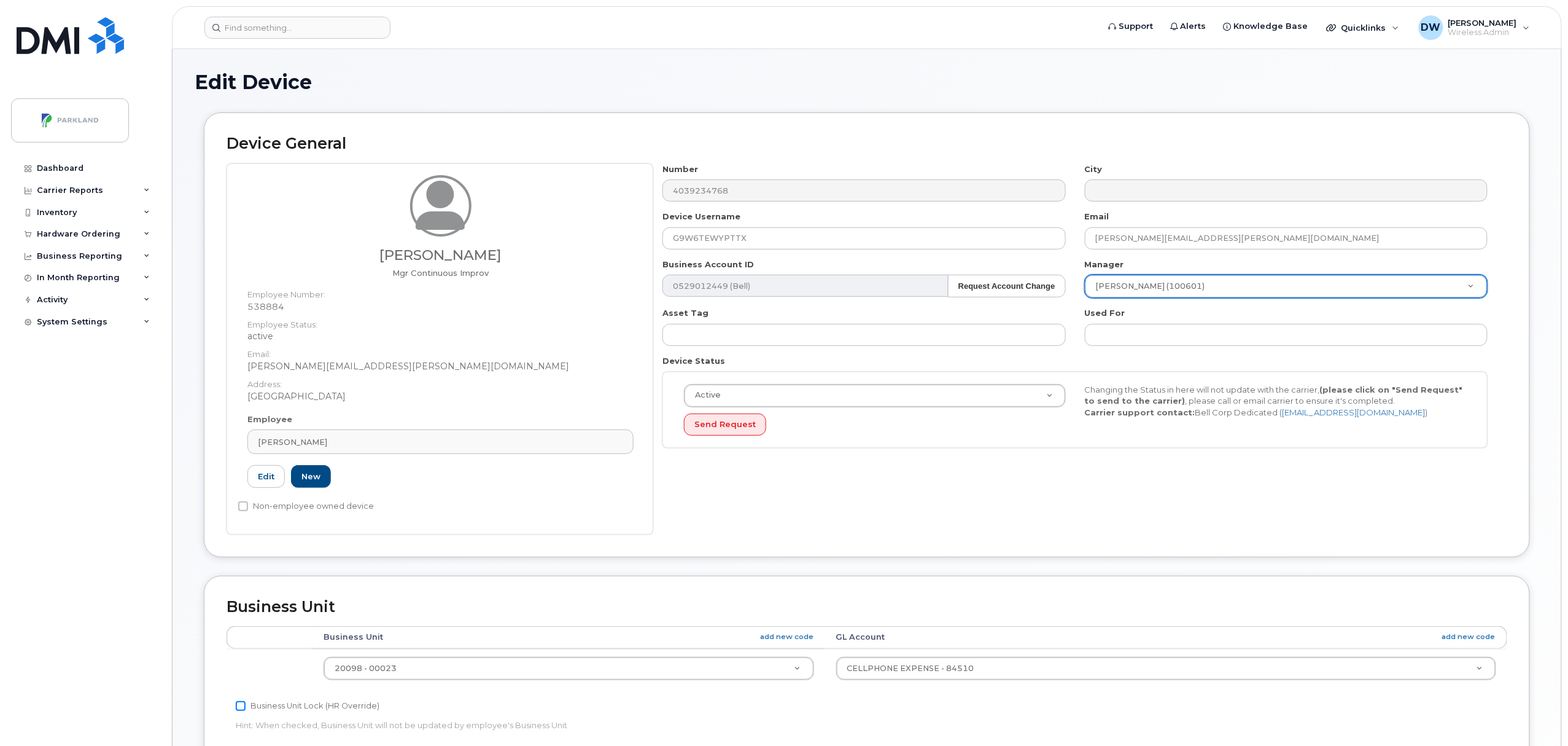
click at [240, 706] on input "Business Unit Lock (HR Override)" at bounding box center [241, 706] width 10 height 10
checkbox input "true"
click at [1144, 318] on input "text" at bounding box center [1286, 315] width 377 height 18
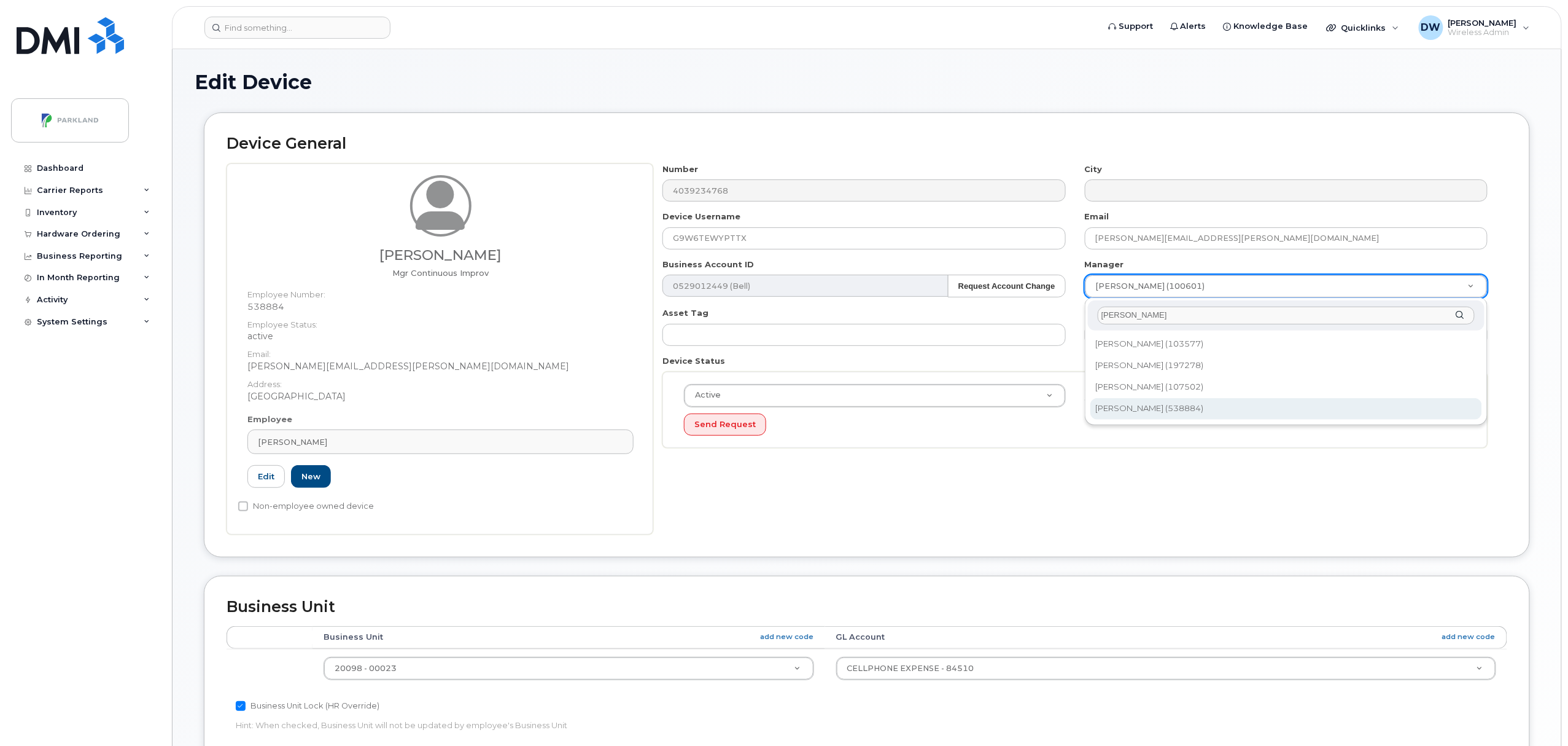
type input "derr"
type input "876592"
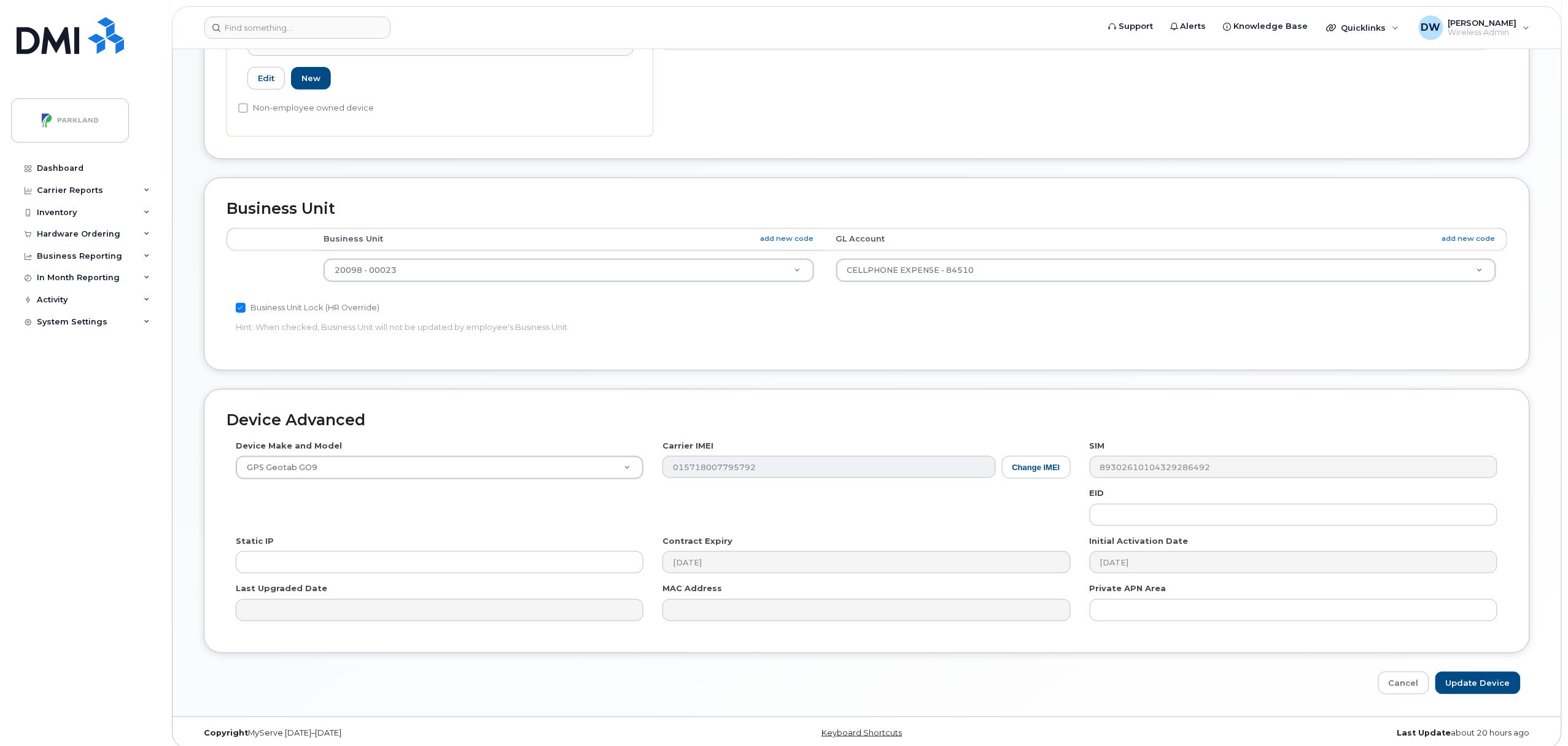
scroll to position [411, 0]
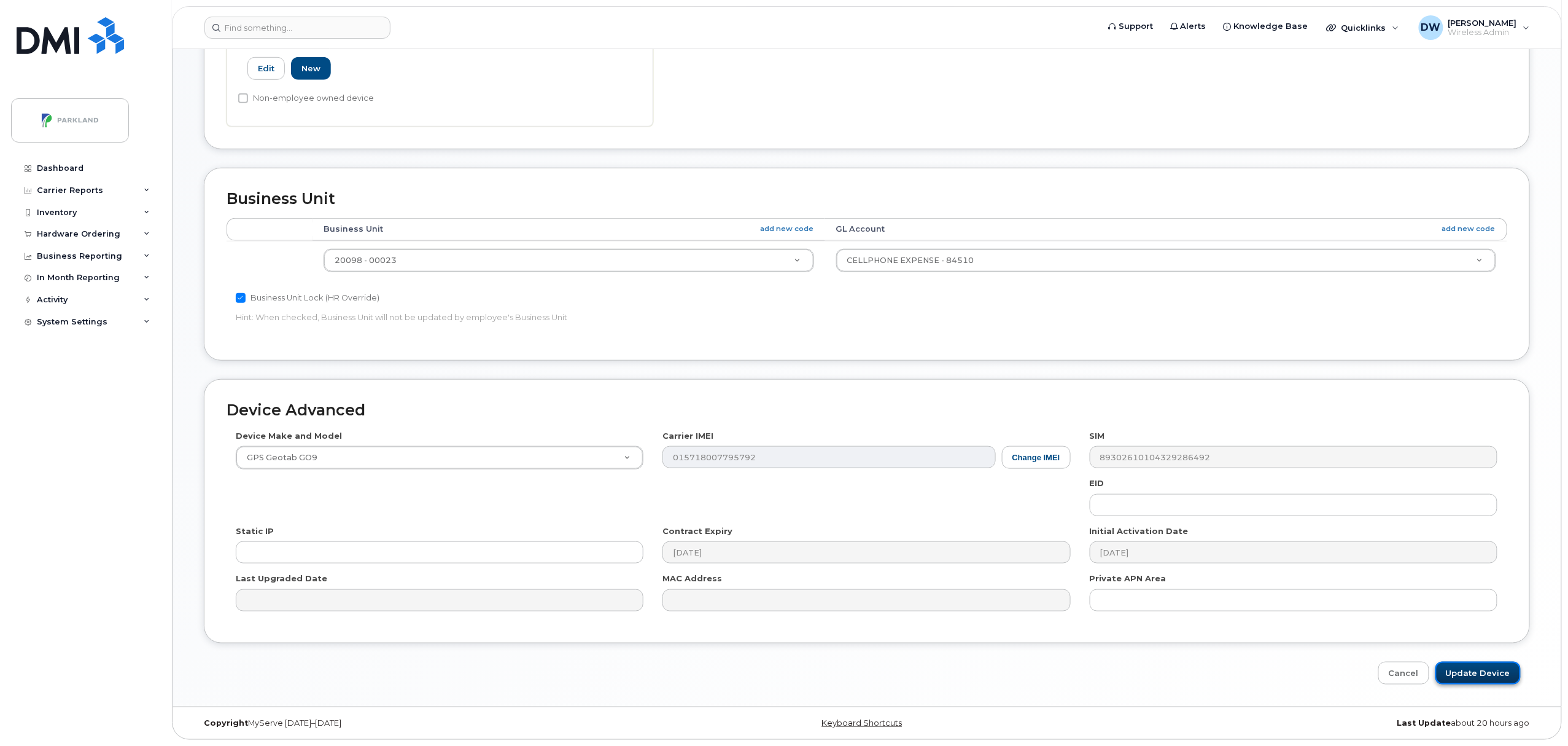
click at [1476, 671] on input "Update Device" at bounding box center [1478, 673] width 85 height 23
type input "Saving..."
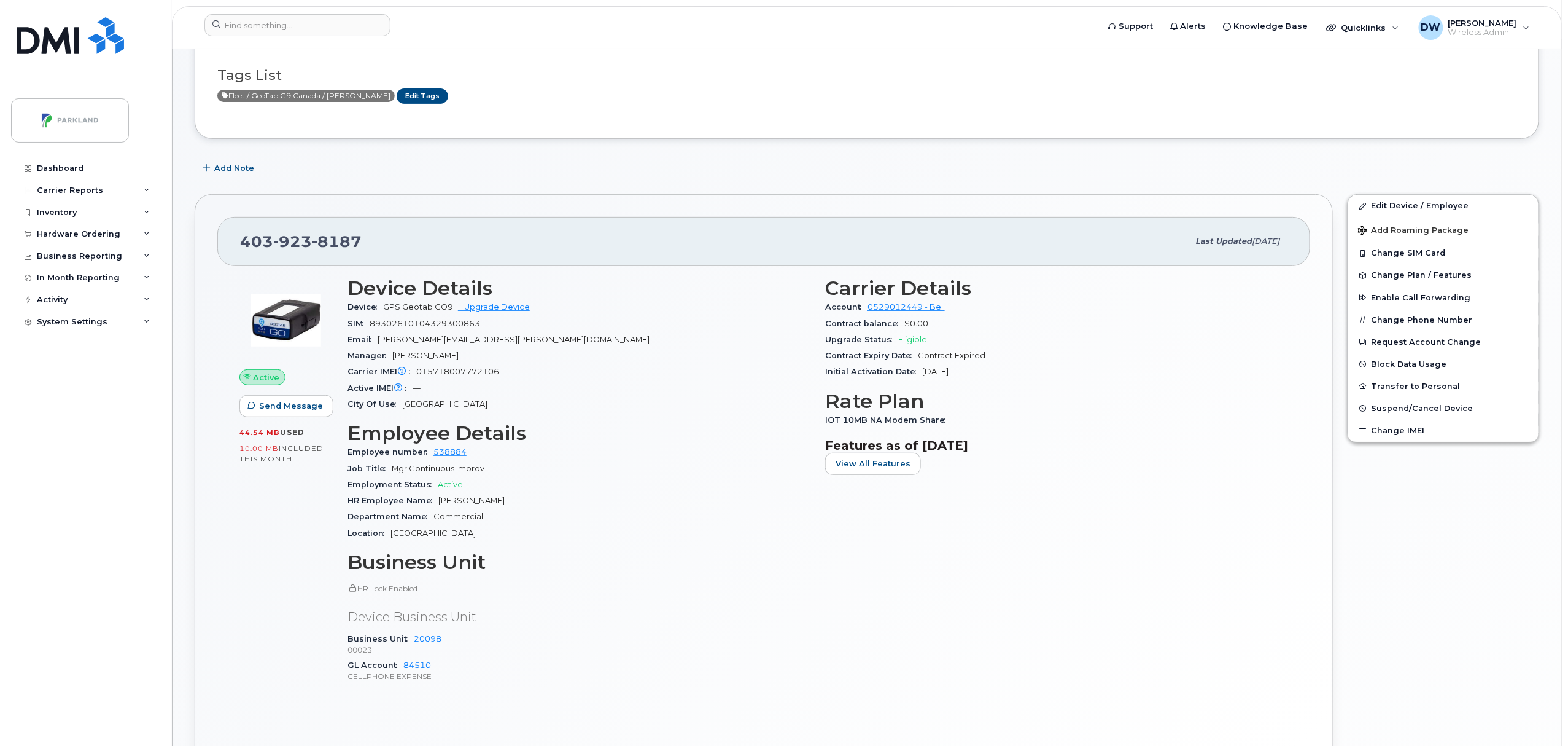
scroll to position [139, 0]
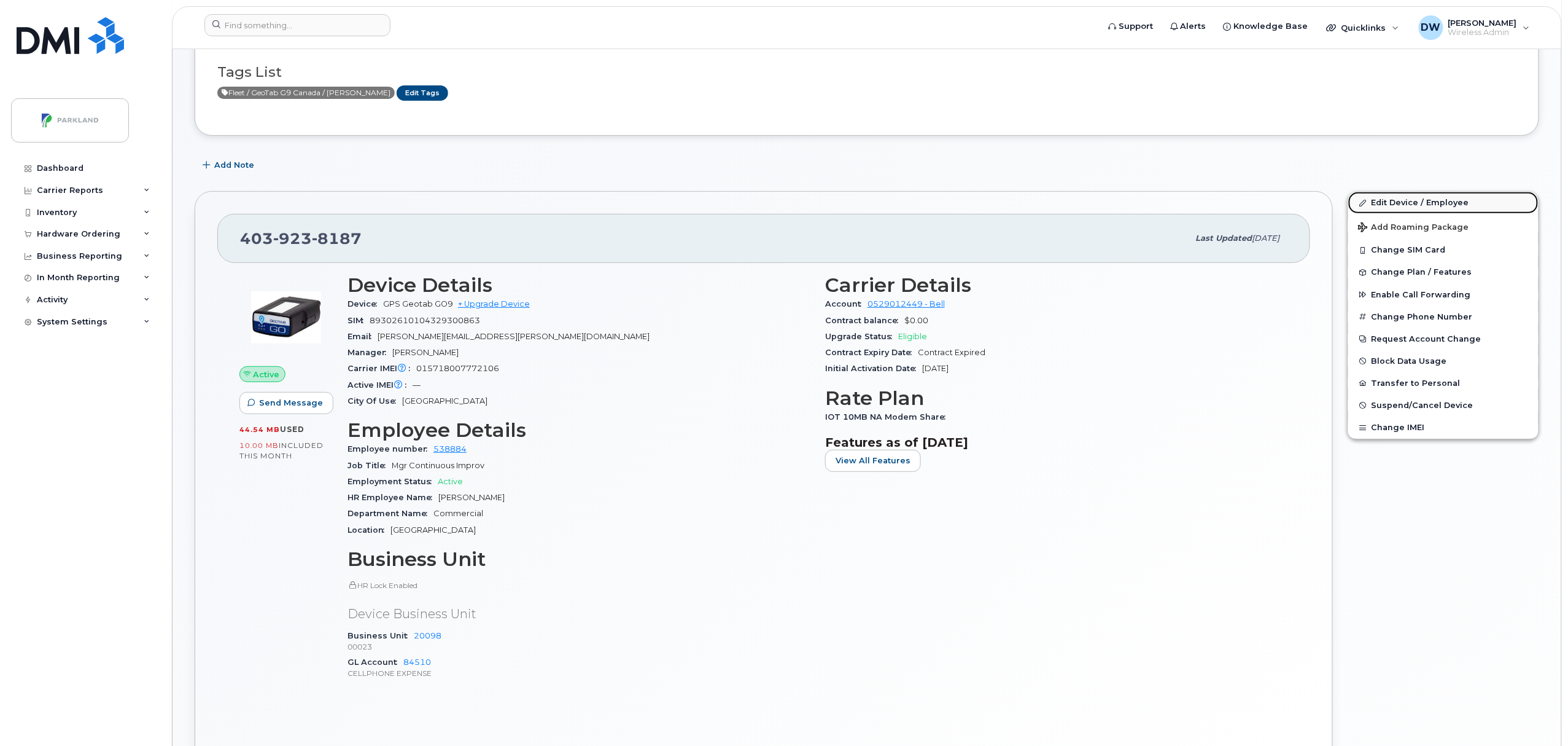
click at [1420, 203] on link "Edit Device / Employee" at bounding box center [1443, 202] width 190 height 22
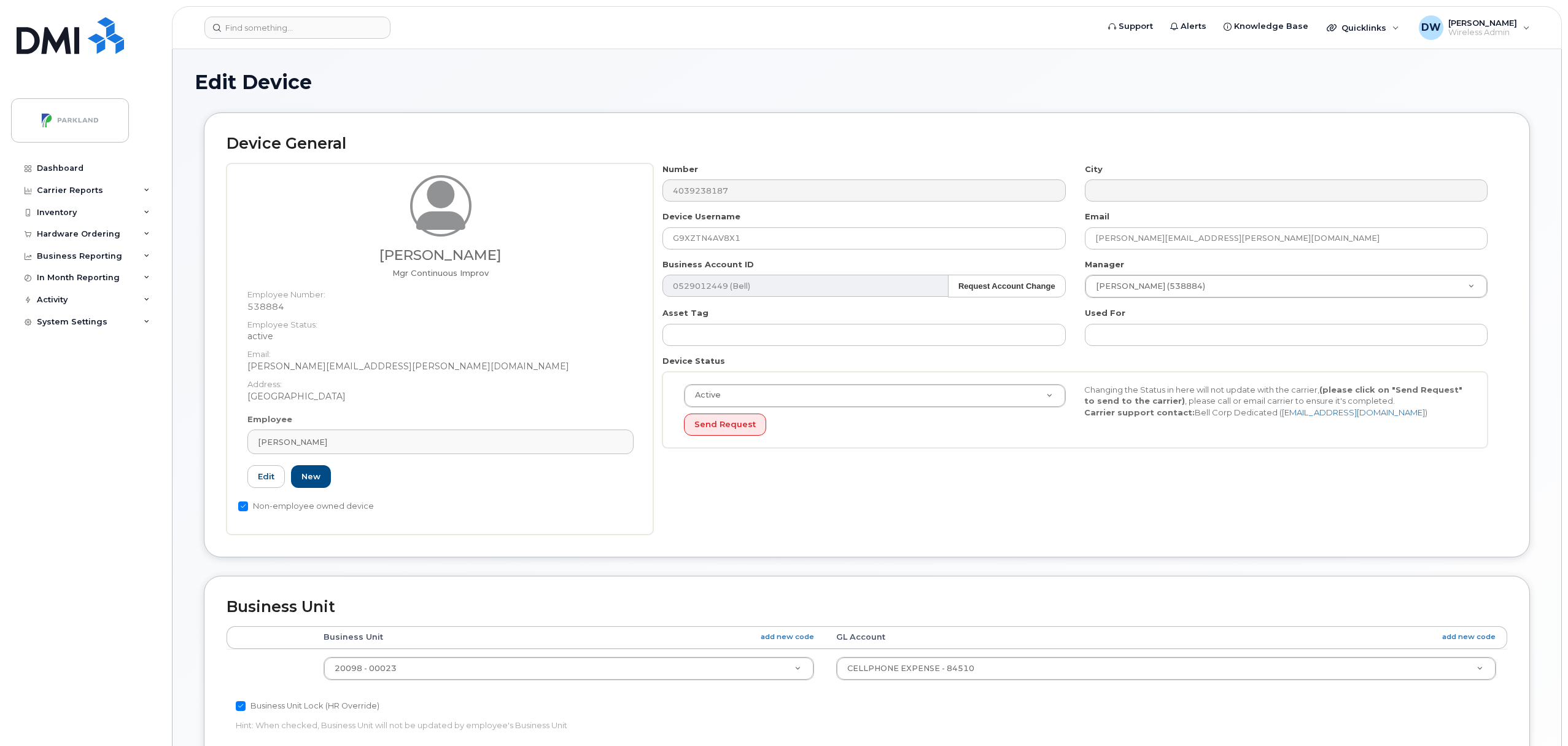
select select "1386637"
click at [314, 477] on link "New" at bounding box center [311, 476] width 40 height 23
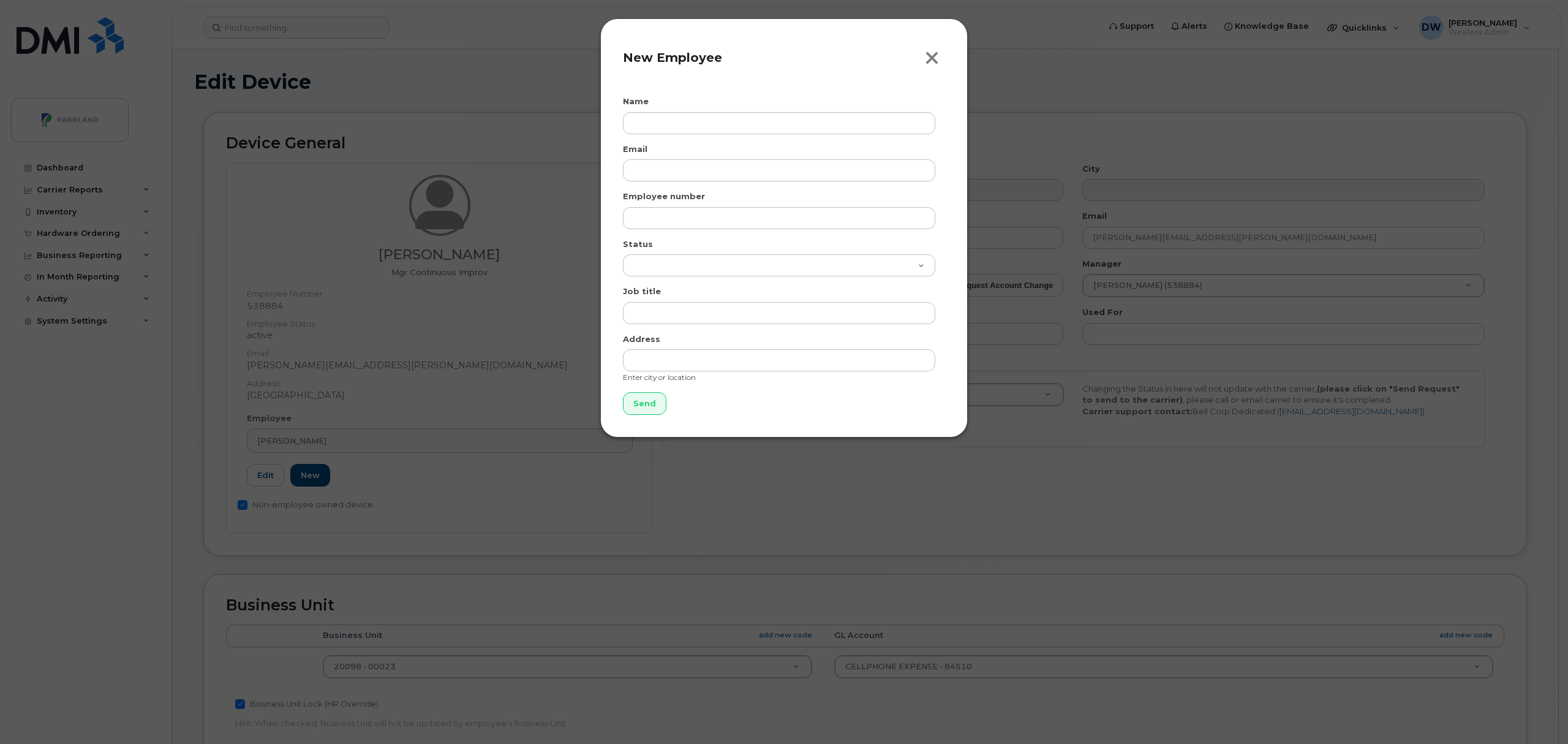
click at [937, 54] on icon "button" at bounding box center [932, 58] width 14 height 18
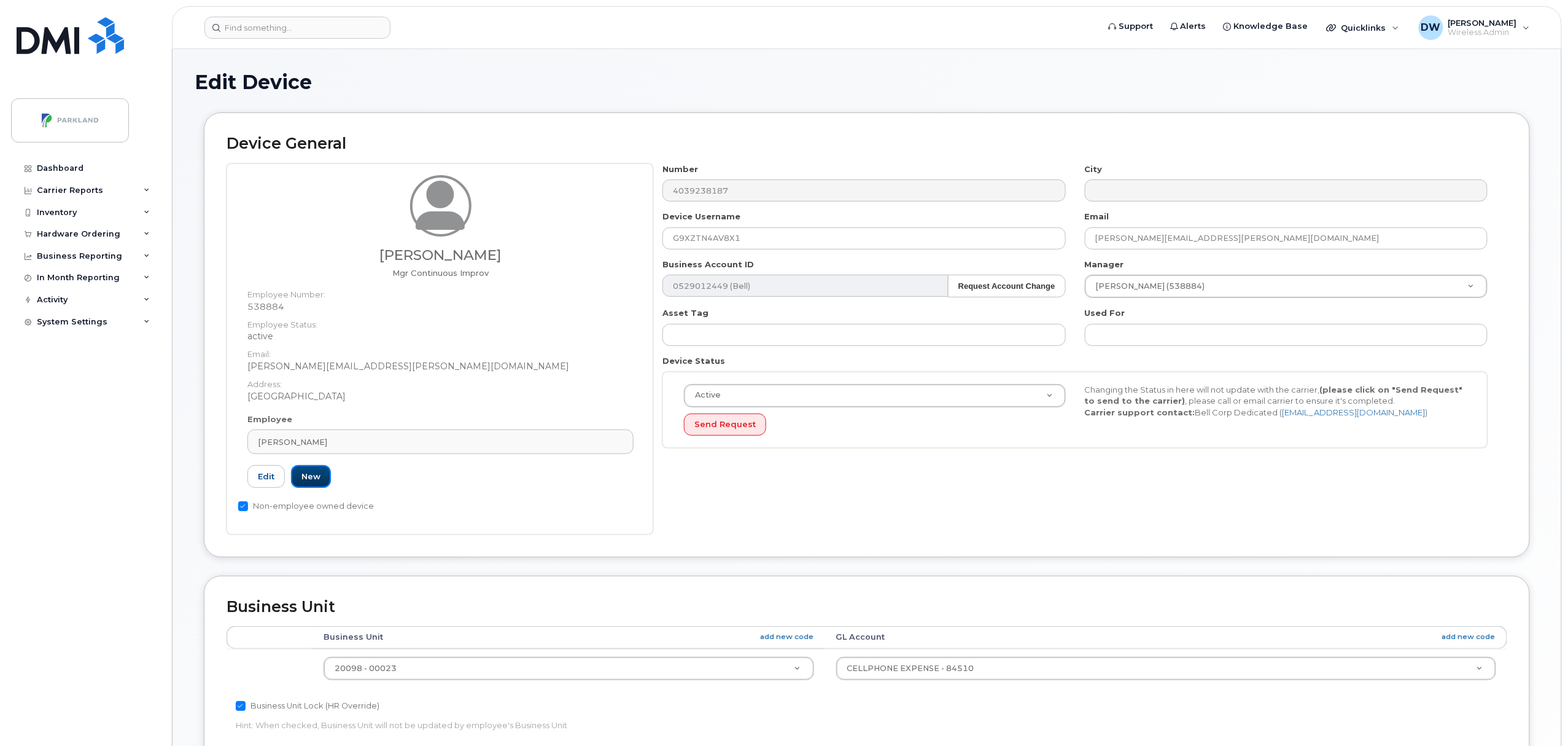
scroll to position [411, 0]
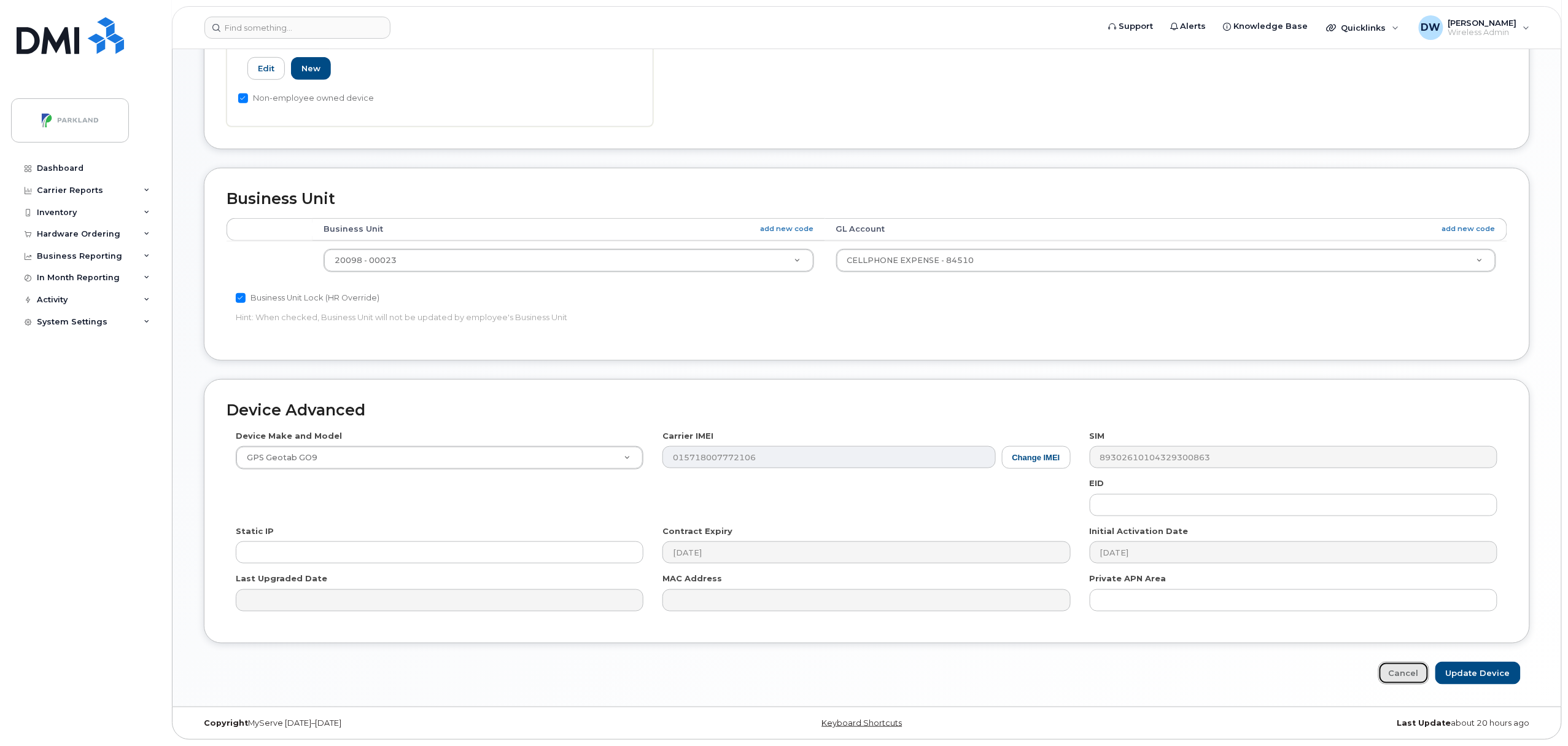
click at [1413, 669] on link "Cancel" at bounding box center [1404, 673] width 51 height 23
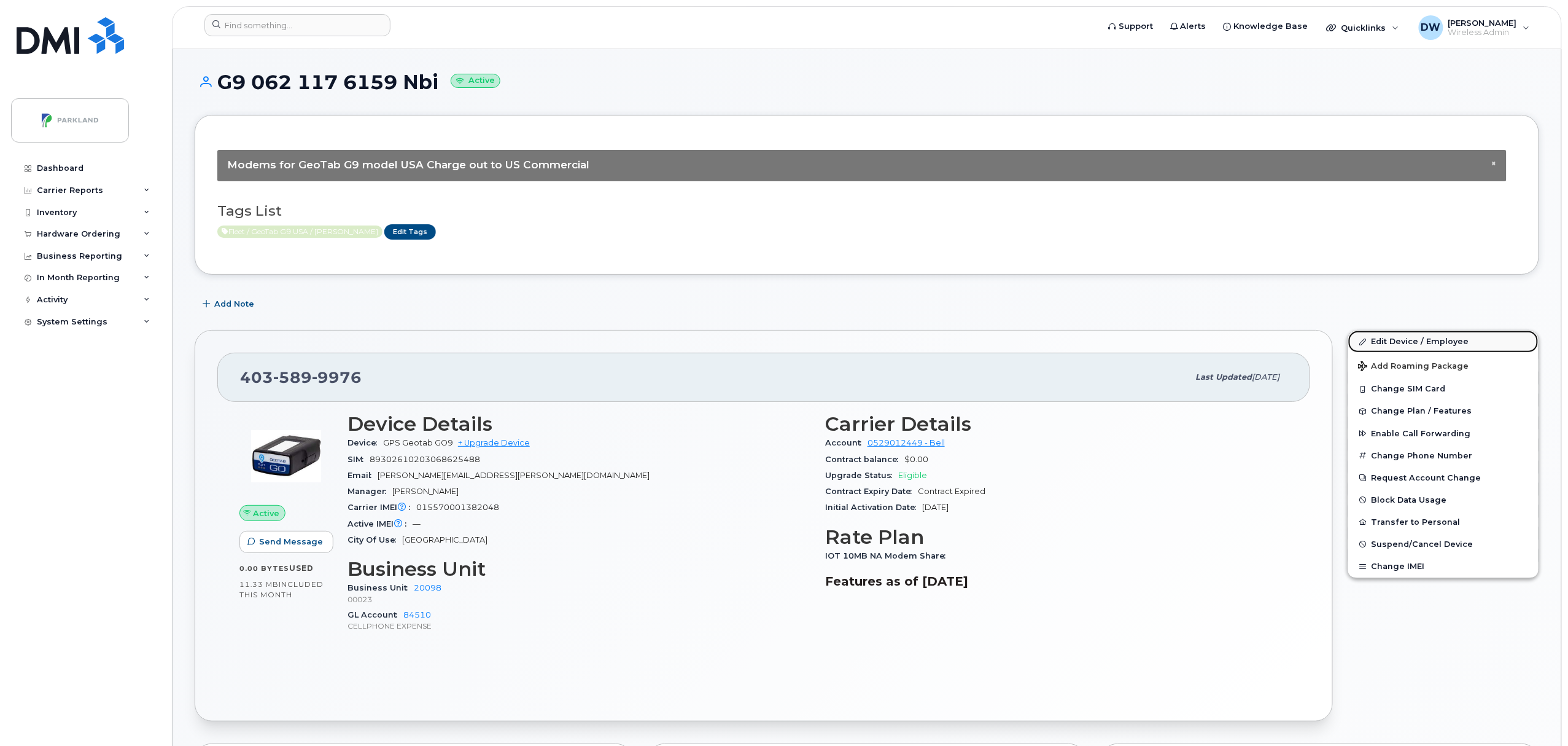
click at [1401, 340] on link "Edit Device / Employee" at bounding box center [1443, 341] width 190 height 22
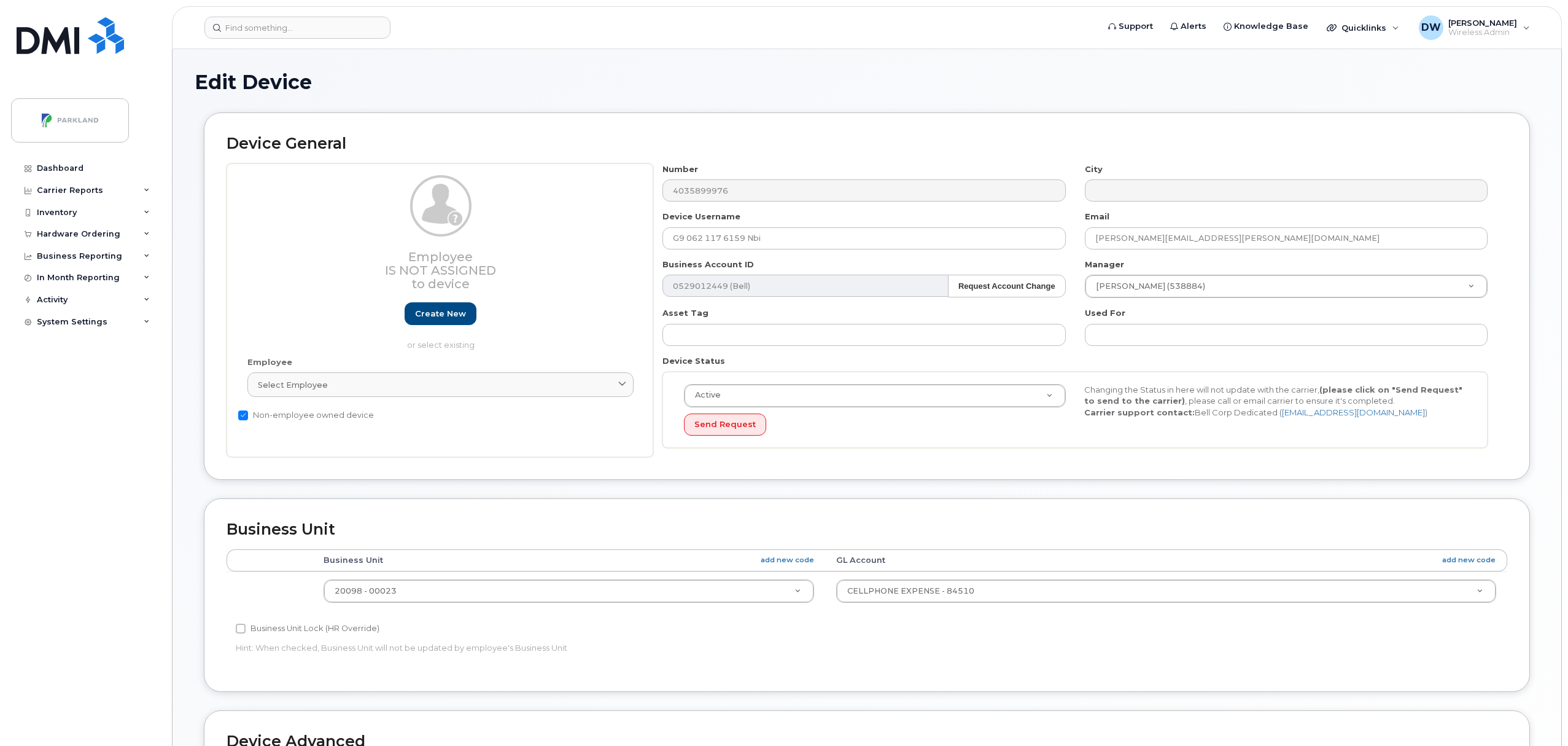
select select "1386637"
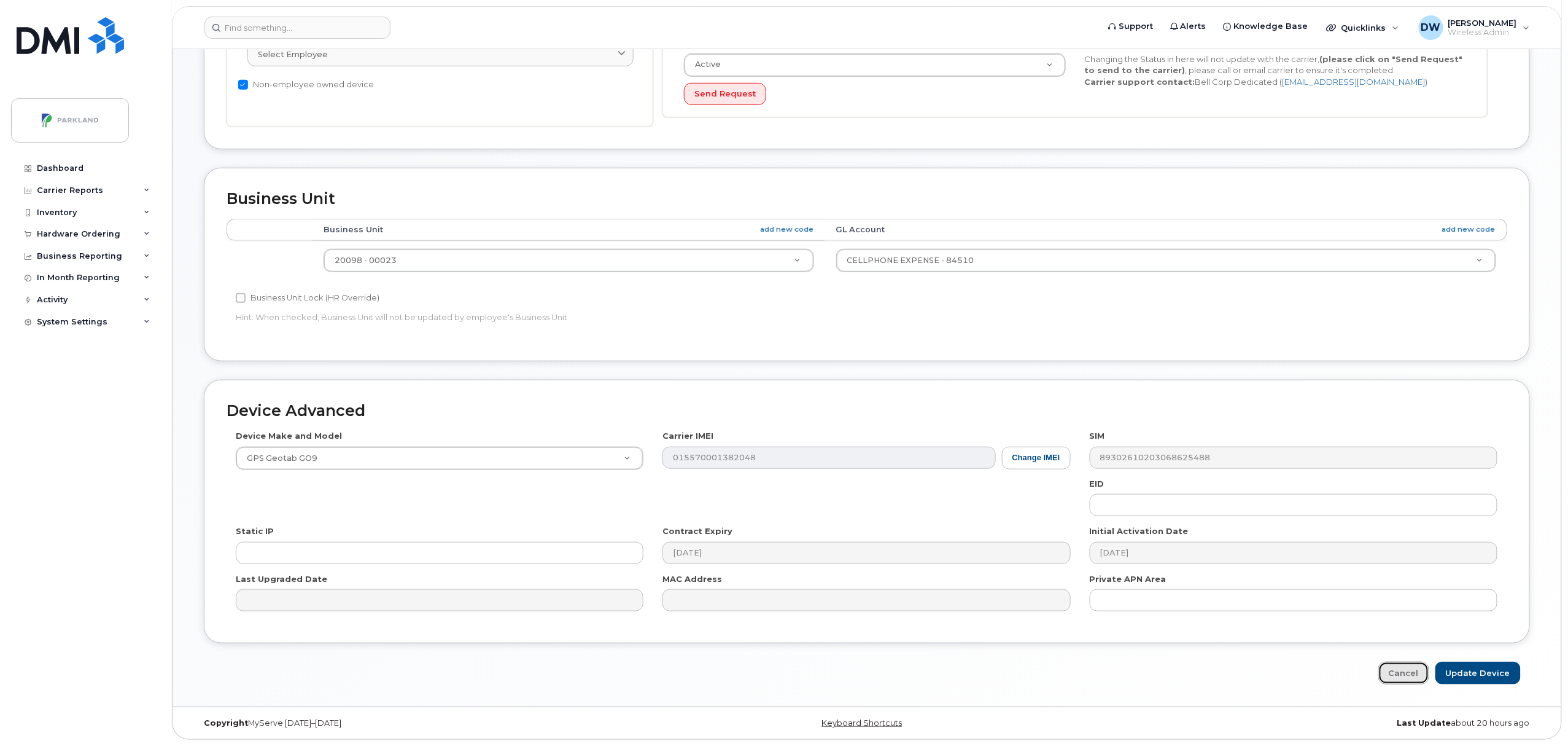
click at [1398, 677] on link "Cancel" at bounding box center [1404, 673] width 51 height 23
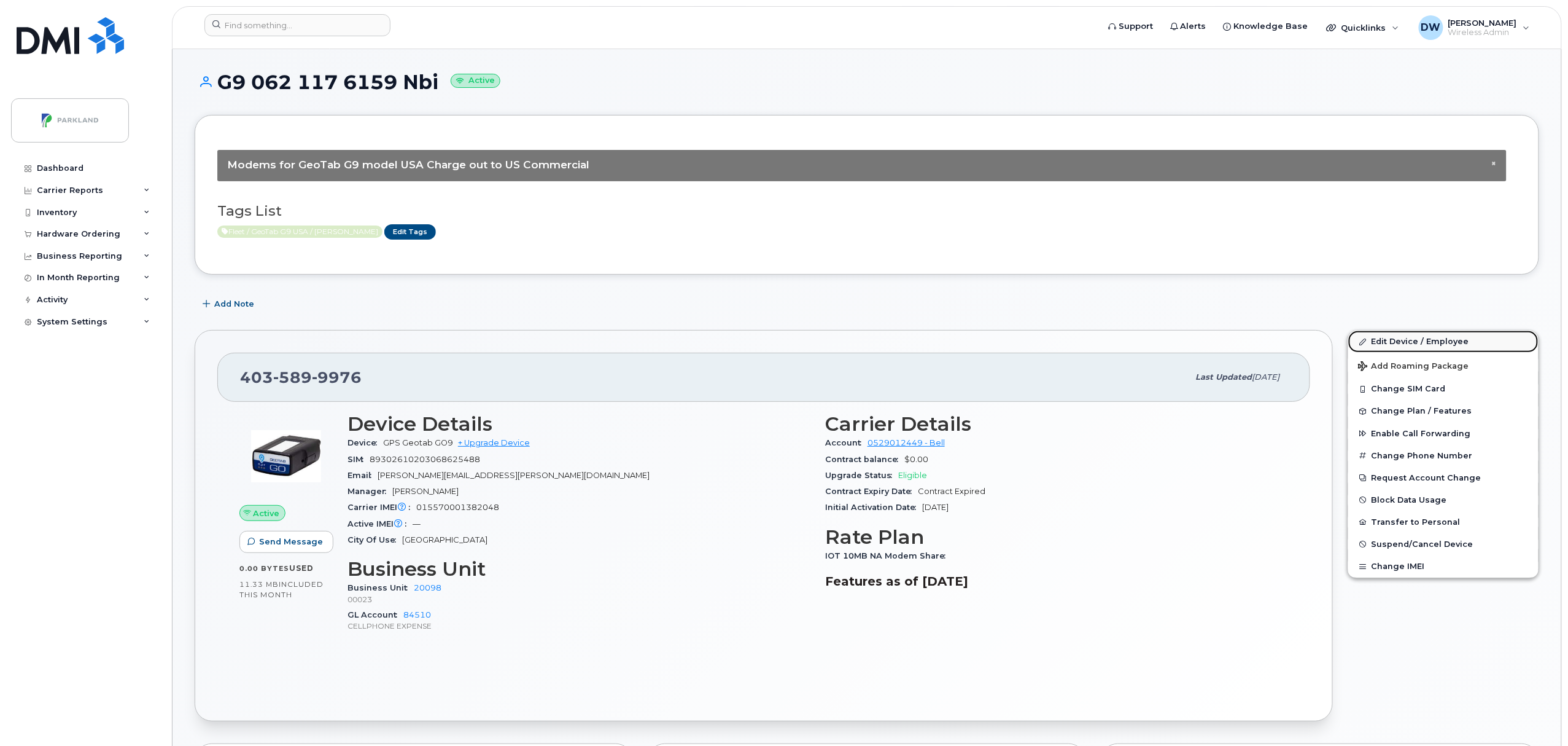
click at [1409, 340] on link "Edit Device / Employee" at bounding box center [1443, 341] width 190 height 22
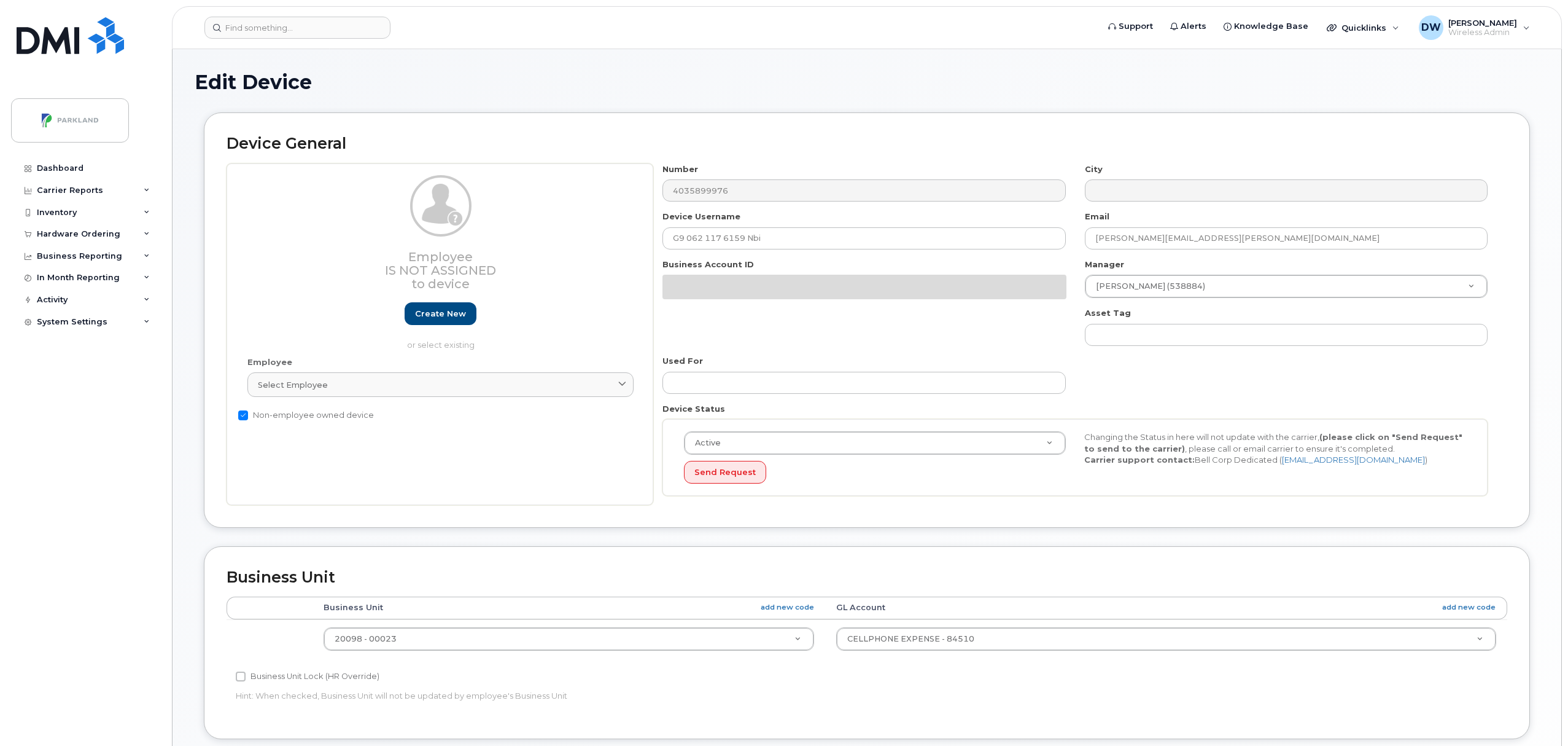
select select "1386637"
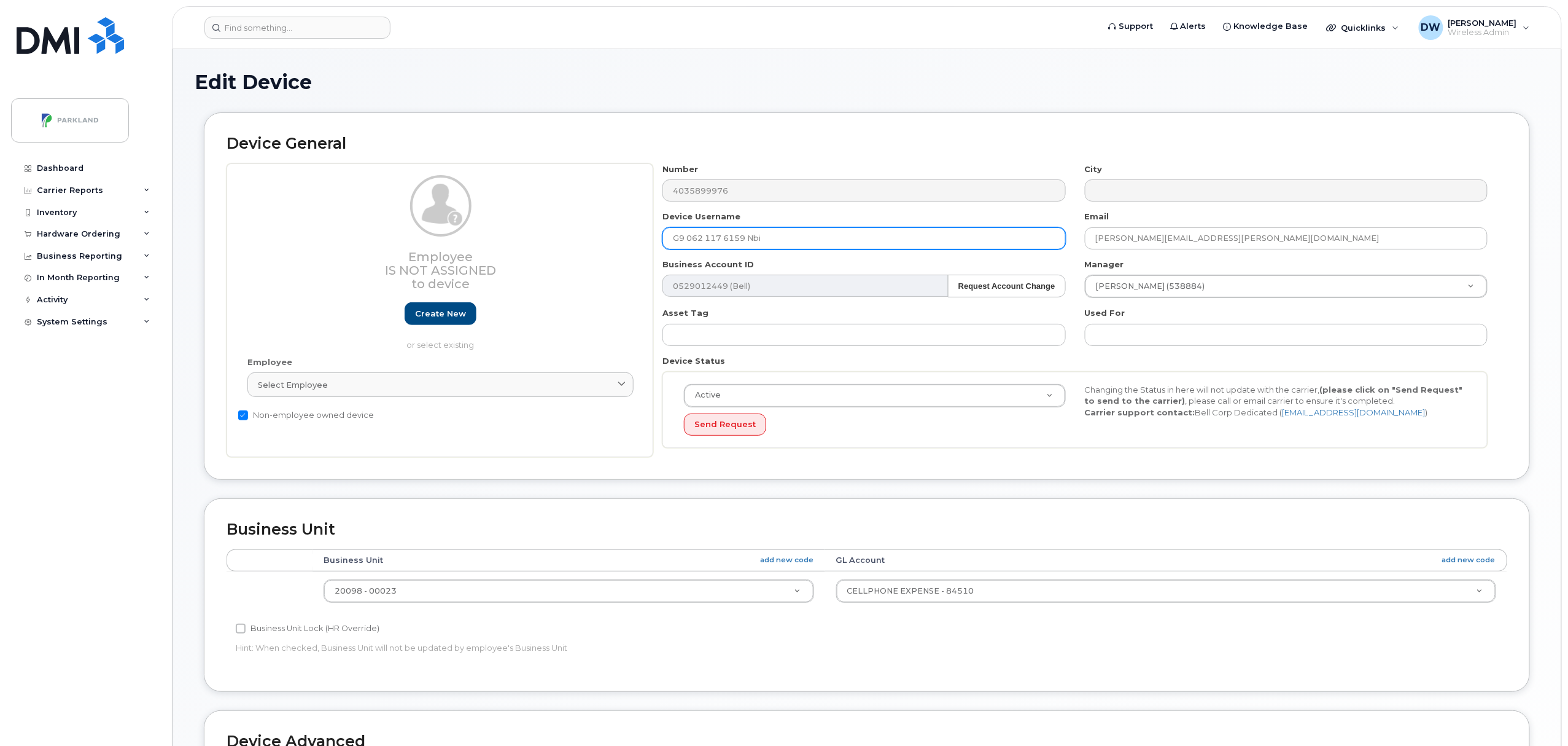
click at [780, 239] on input "G9 062 117 6159 Nbi" at bounding box center [864, 238] width 403 height 22
click at [724, 237] on input "G9 062 117 6159" at bounding box center [864, 238] width 403 height 22
click at [707, 241] on input "G9 062 1176159" at bounding box center [864, 238] width 403 height 22
click at [689, 241] on input "G9 0621176159" at bounding box center [864, 238] width 403 height 22
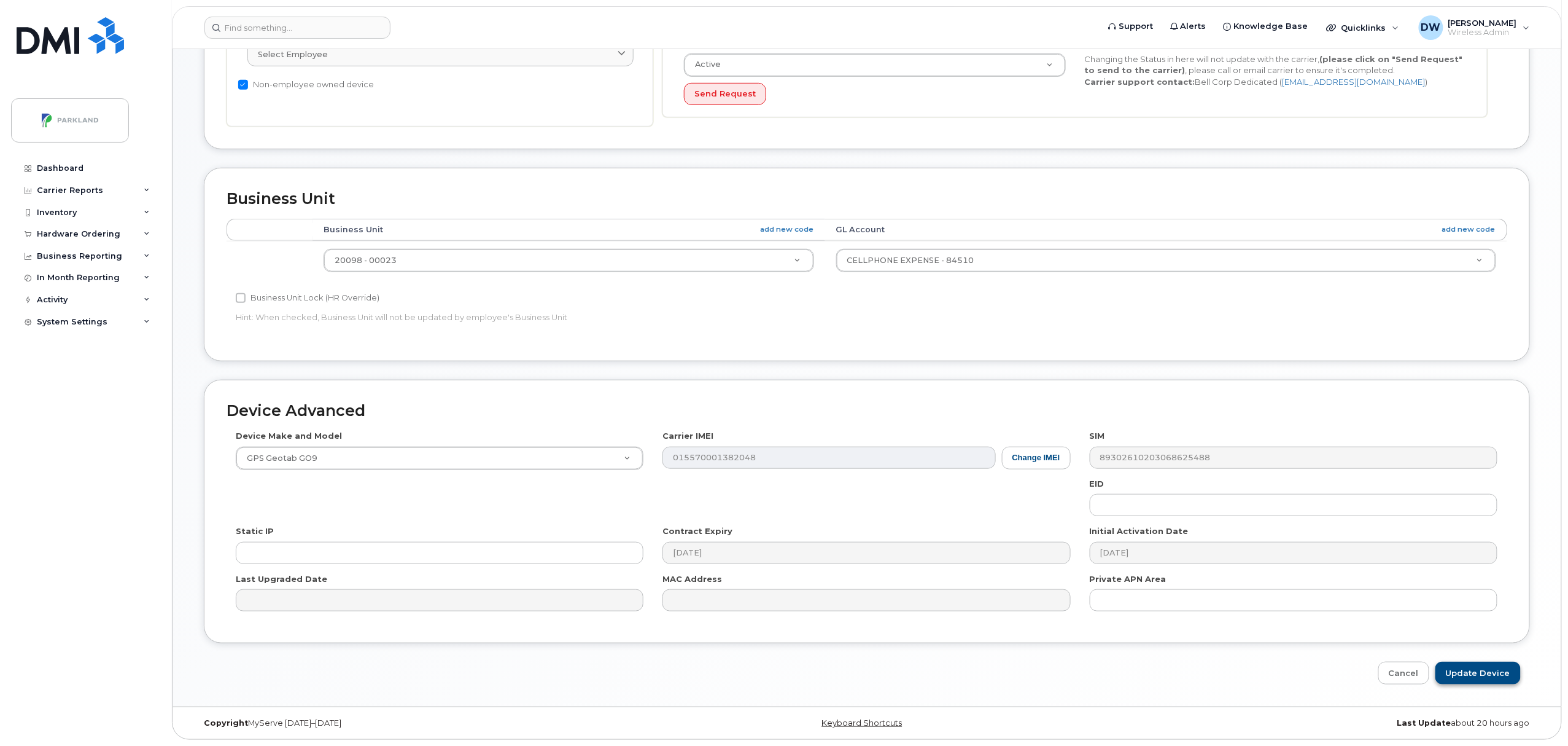
type input "G90621176159"
click at [1471, 666] on input "Update Device" at bounding box center [1478, 673] width 85 height 23
type input "Saving..."
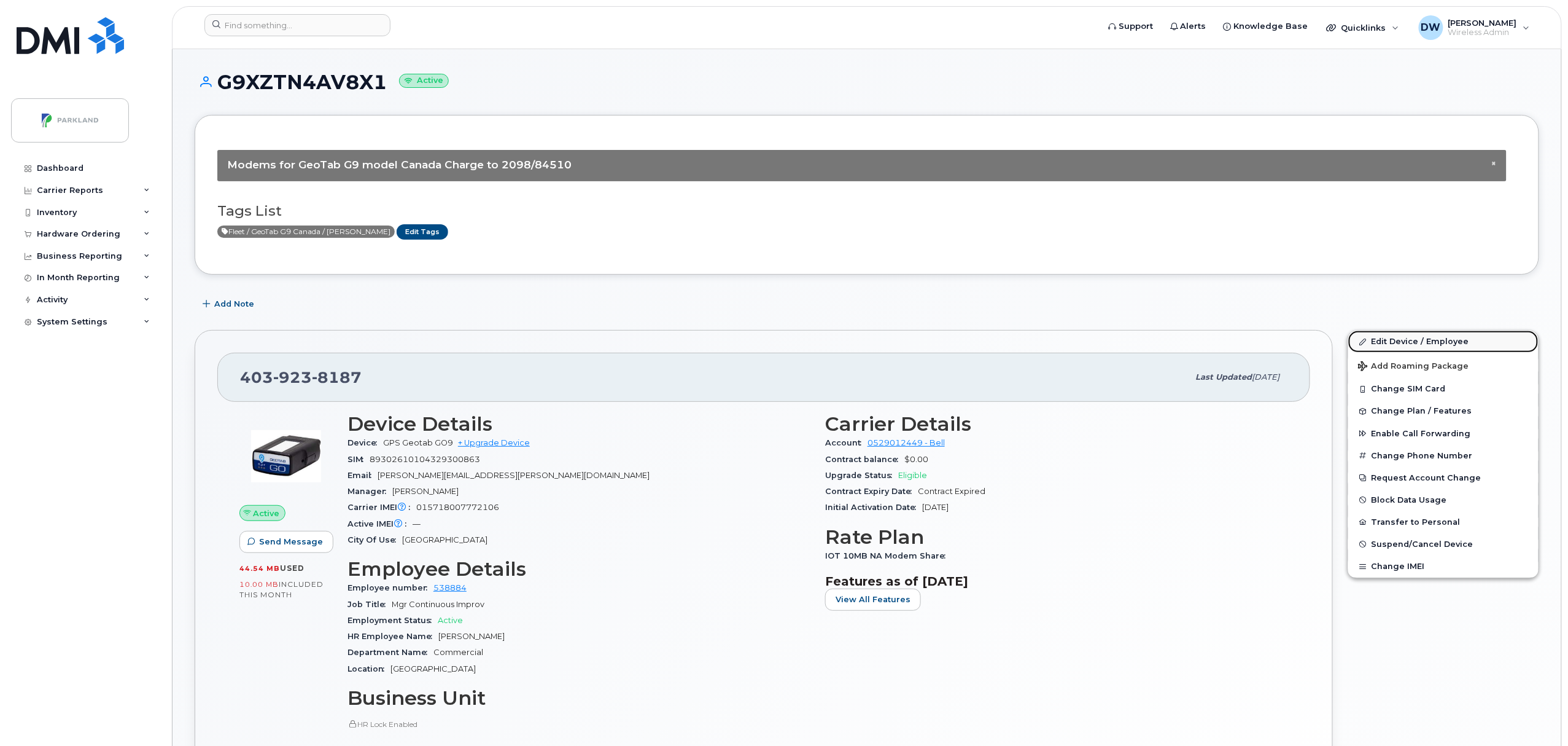
click at [1390, 339] on link "Edit Device / Employee" at bounding box center [1443, 341] width 190 height 22
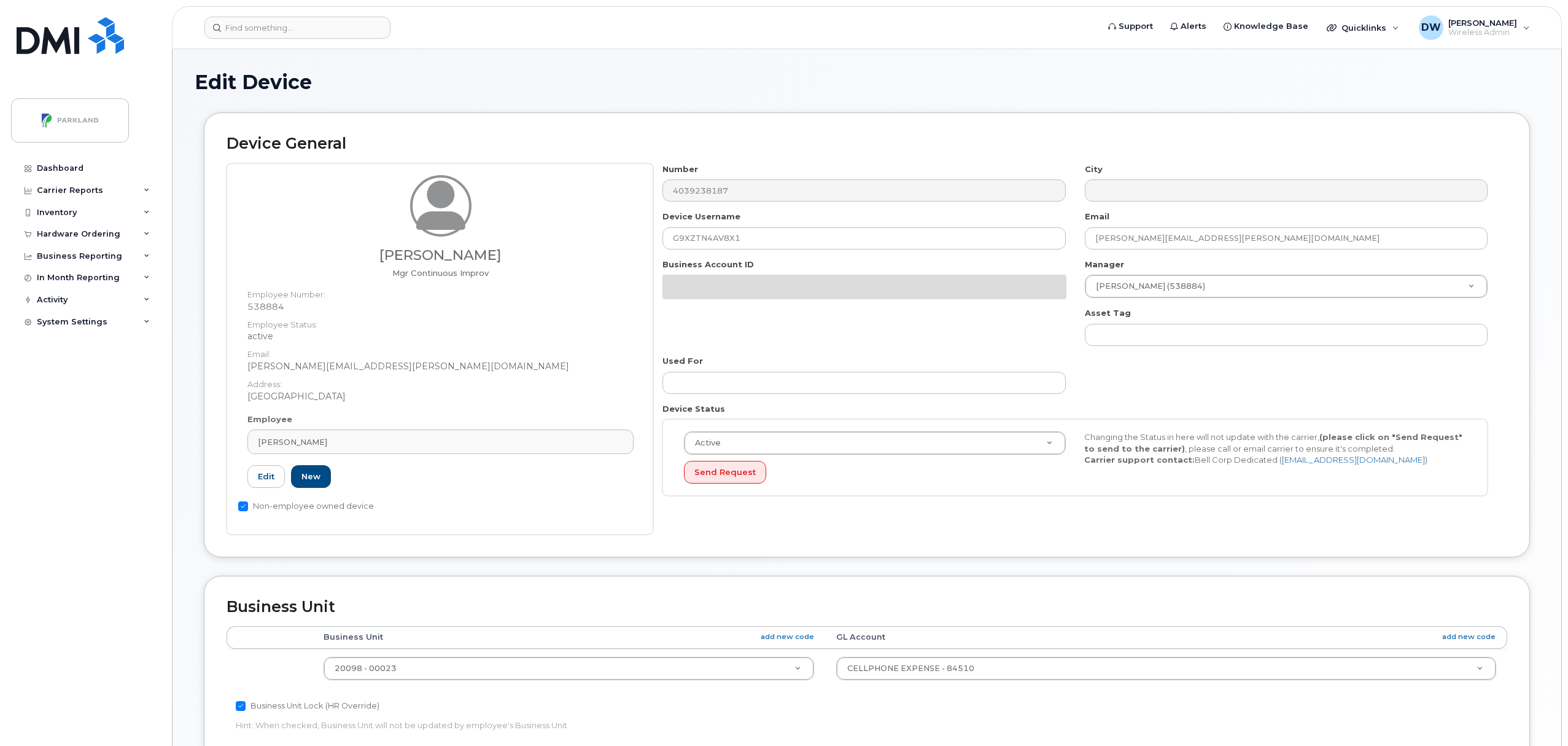
select select "1386637"
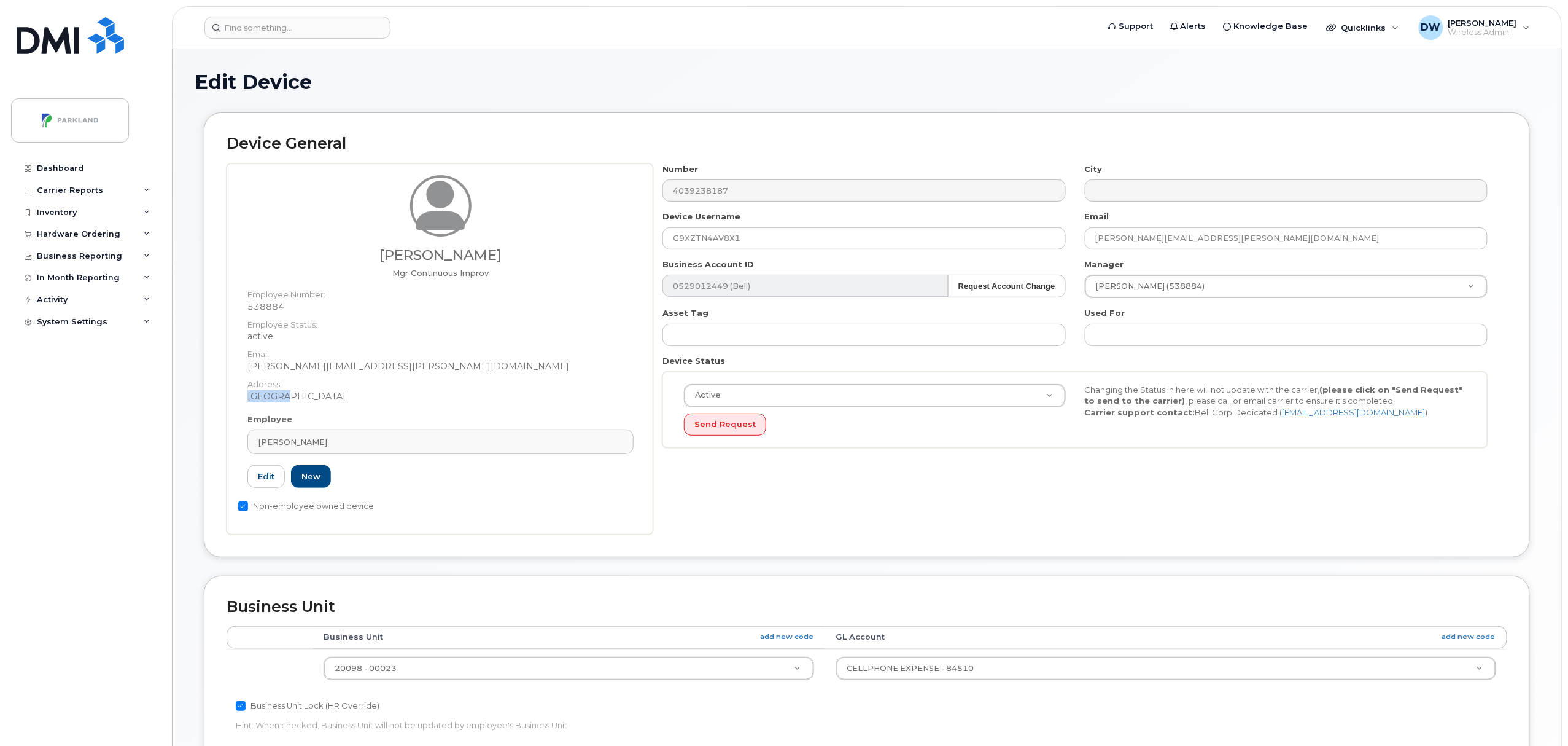
drag, startPoint x: 284, startPoint y: 396, endPoint x: 244, endPoint y: 396, distance: 40.0
click at [244, 396] on div "[PERSON_NAME] Mgr Continuous Improv Employee Number: 538884 Employee Status: ac…" at bounding box center [441, 295] width 405 height 239
click at [269, 475] on link "Edit" at bounding box center [266, 476] width 38 height 23
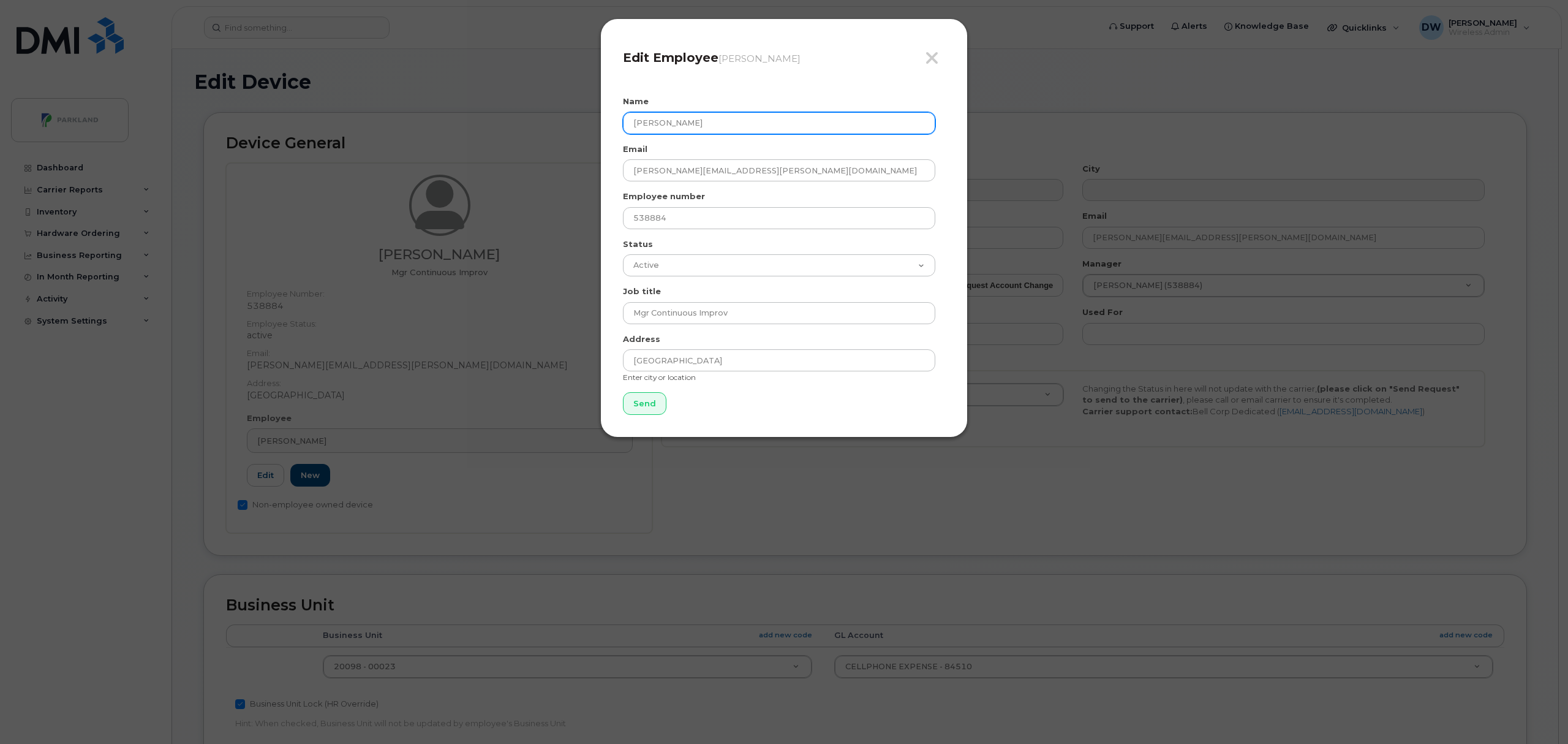
drag, startPoint x: 719, startPoint y: 126, endPoint x: 358, endPoint y: 92, distance: 362.6
click at [358, 92] on div "Close Edit Employee Derrick Wildi Name Derrick Wildi Email Derrick.Wildi@parkla…" at bounding box center [784, 372] width 1568 height 744
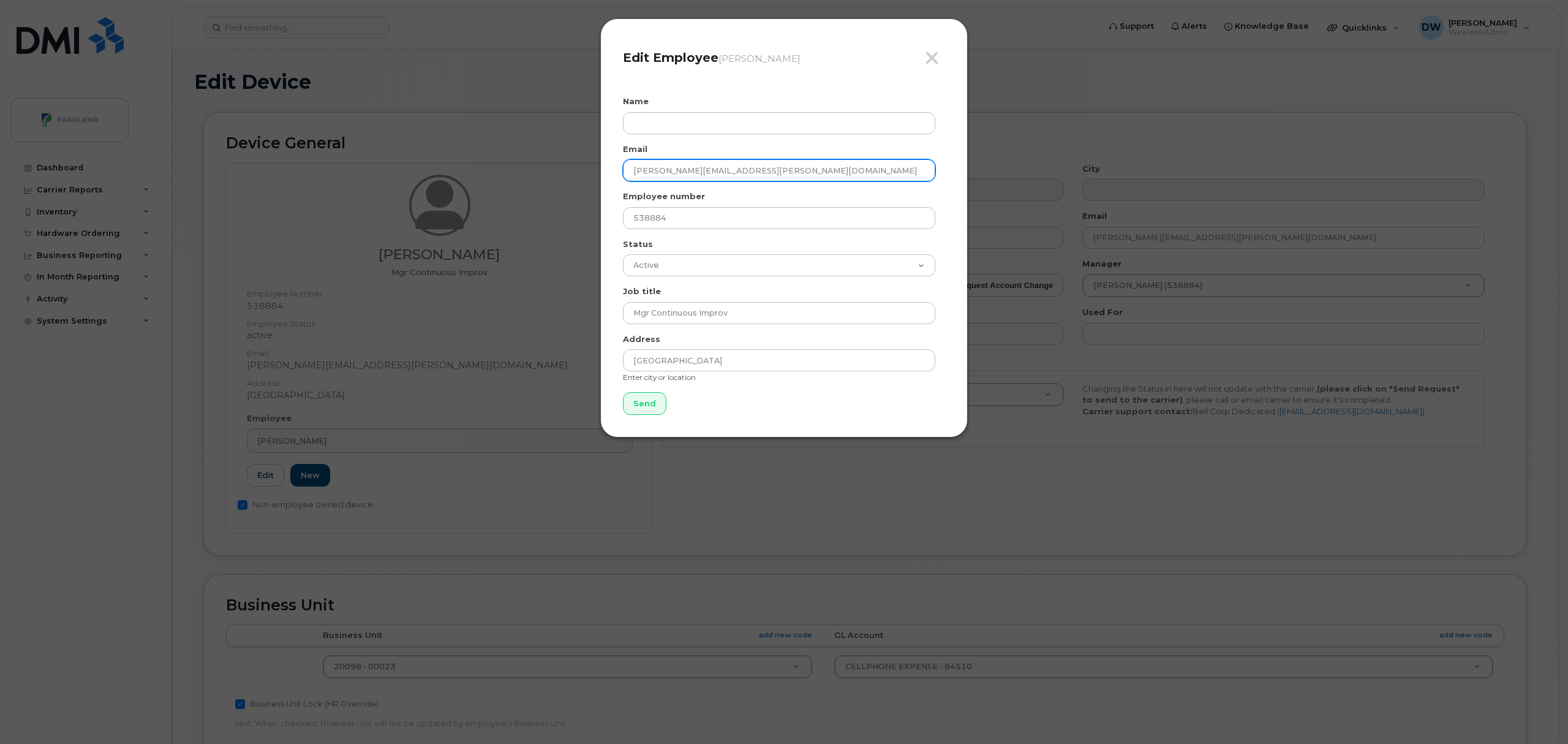
drag, startPoint x: 750, startPoint y: 163, endPoint x: 470, endPoint y: 153, distance: 280.2
click at [470, 153] on div "Close Edit Employee Derrick Wildi Name Email Derrick.Wildi@parkland.ca Employee…" at bounding box center [784, 372] width 1568 height 744
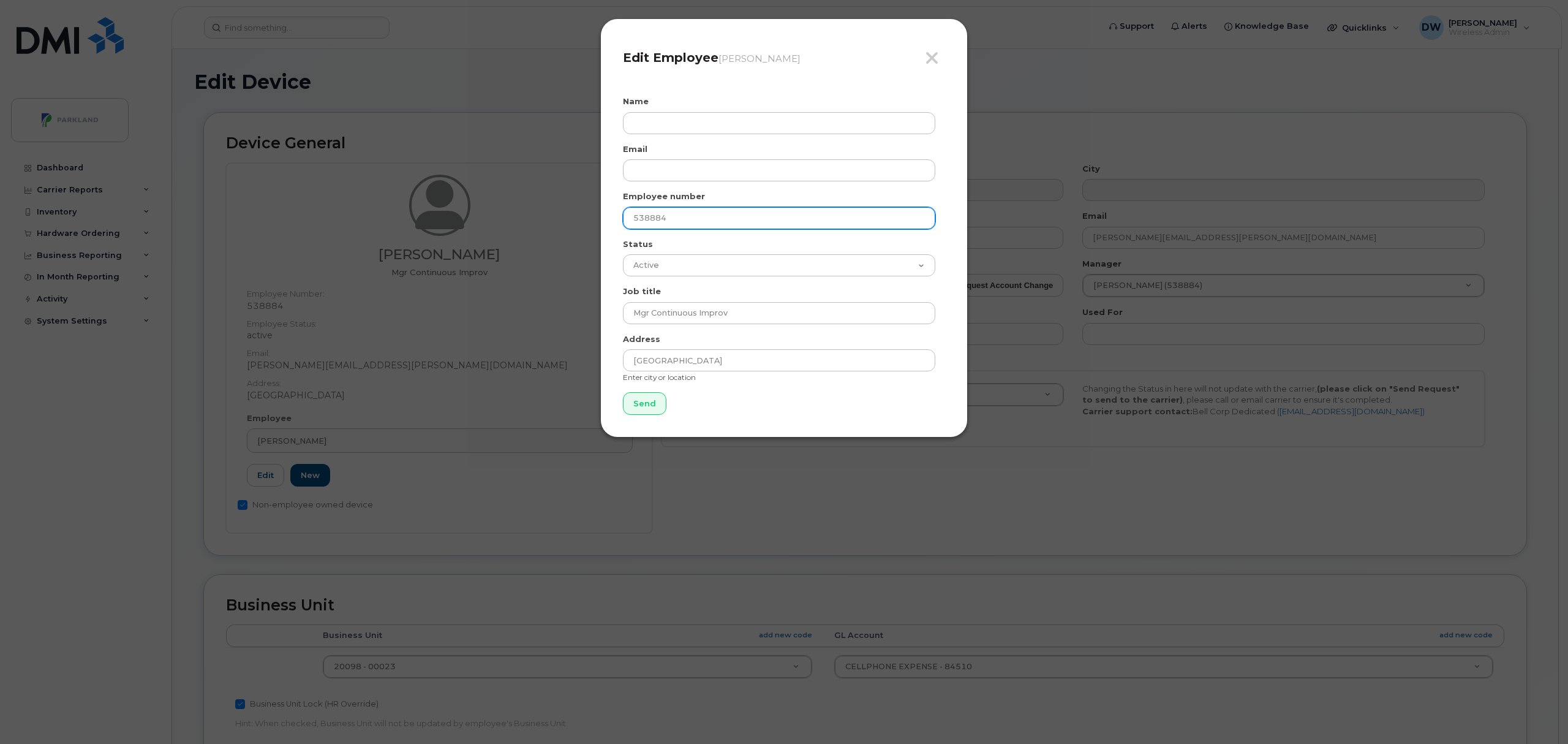
drag, startPoint x: 686, startPoint y: 222, endPoint x: 537, endPoint y: 219, distance: 149.0
click at [537, 219] on div "Close Edit Employee Derrick Wildi Name Email Employee number 538884 Status Acti…" at bounding box center [784, 372] width 1568 height 744
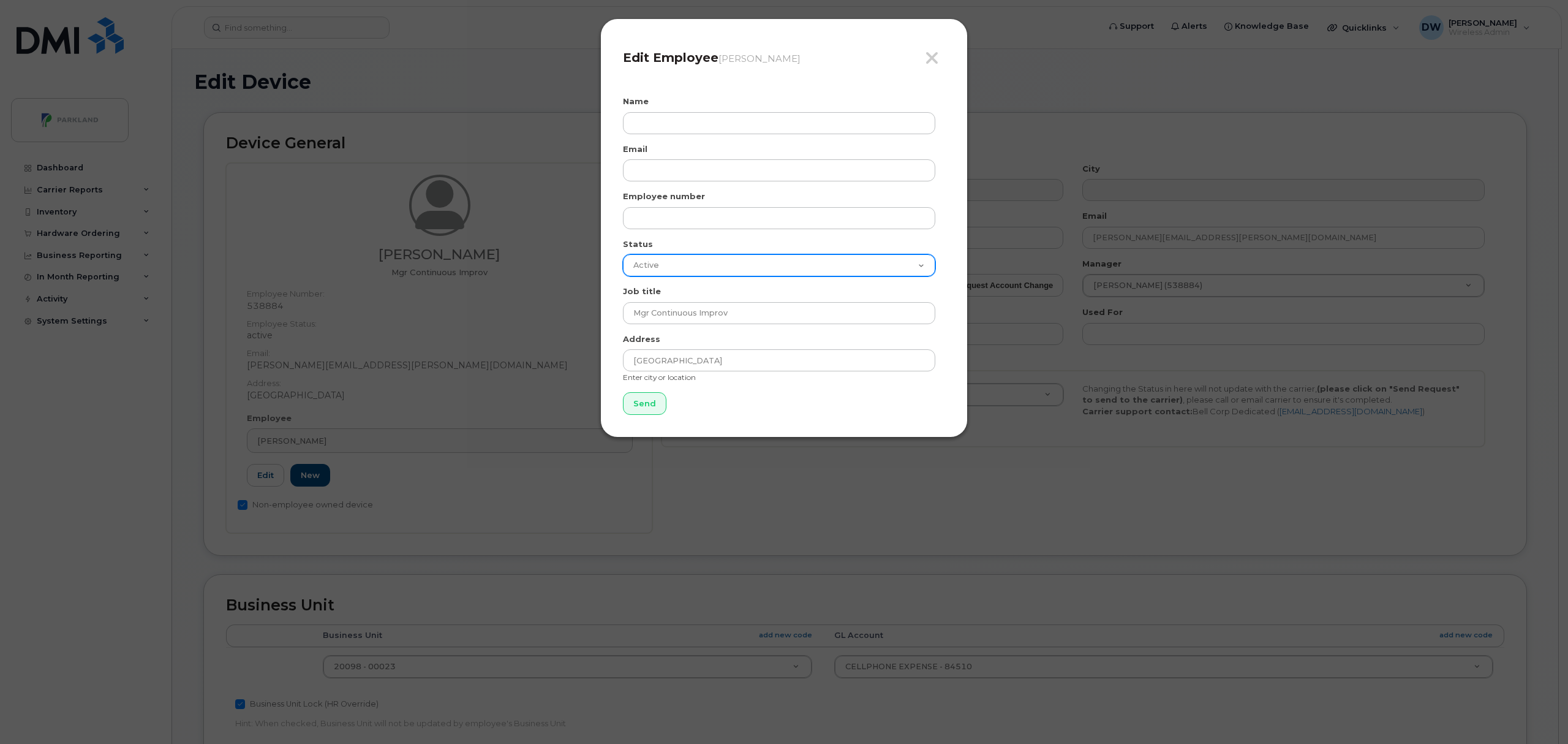
click at [924, 265] on select "Active On-Leave Long Term Short Term Maternity Leave Temp Layoff Inactive" at bounding box center [779, 265] width 312 height 22
click at [1088, 229] on div "Close Edit Employee Derrick Wildi Name Email Employee number Status Active On-L…" at bounding box center [784, 372] width 1568 height 744
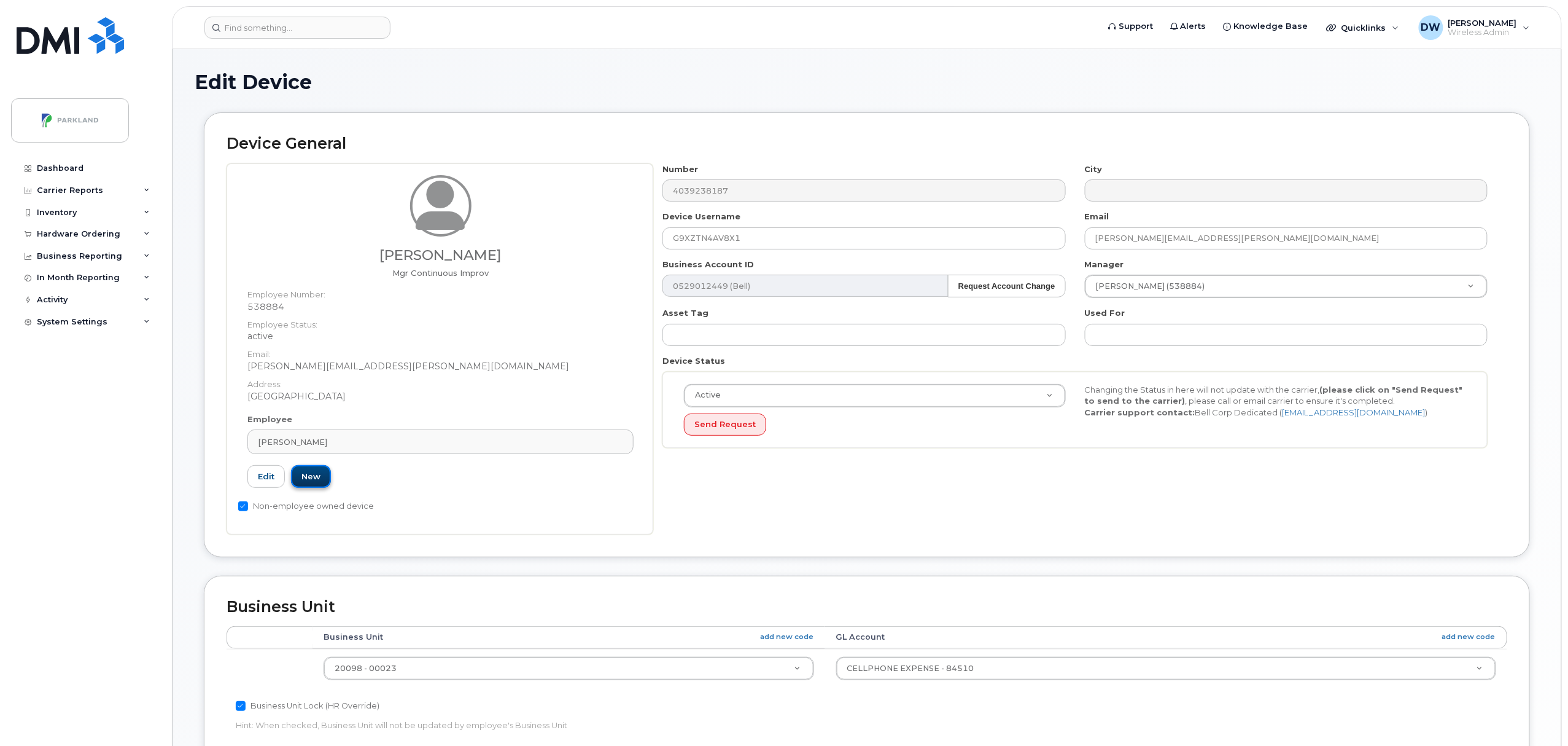
click at [317, 477] on link "New" at bounding box center [311, 476] width 40 height 23
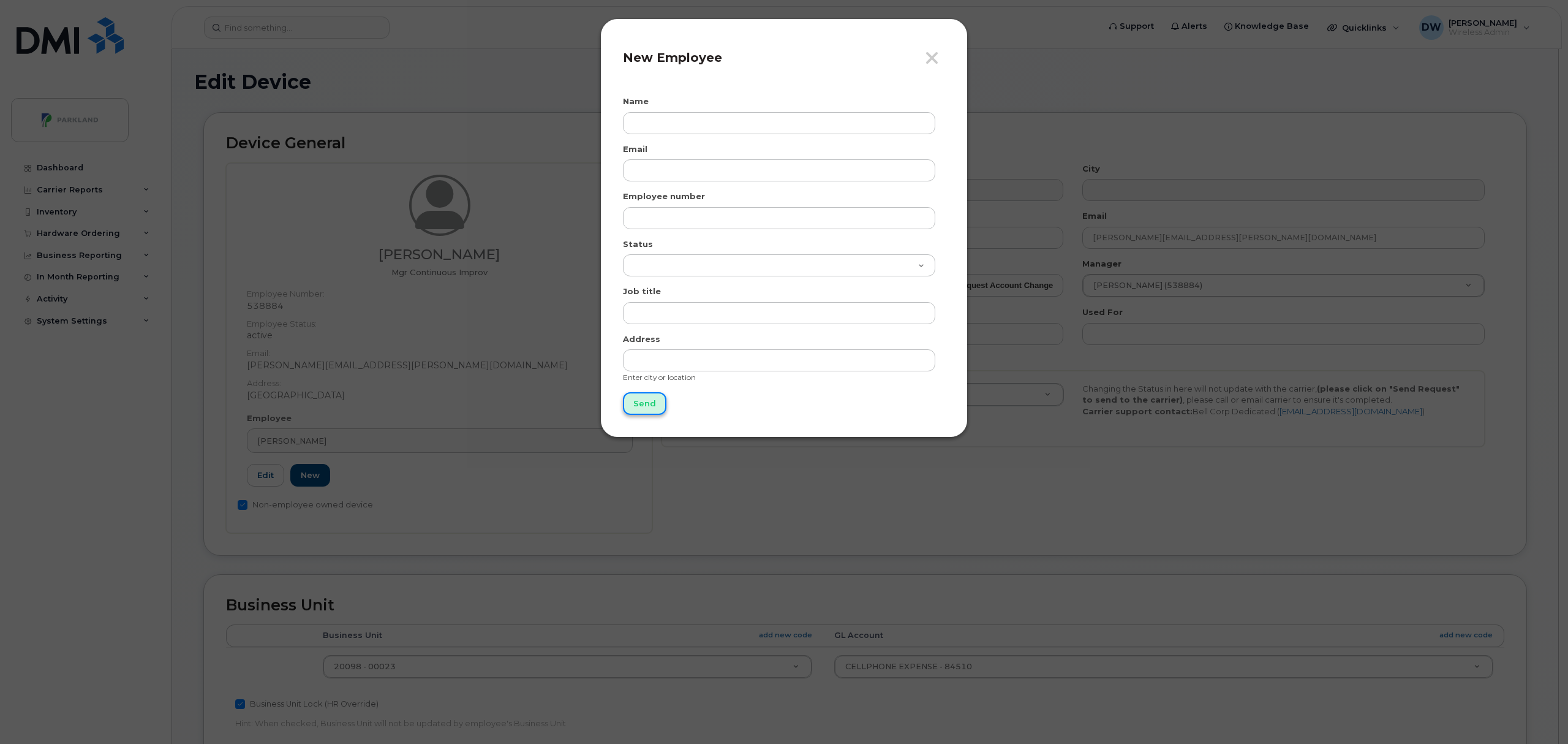
click at [644, 403] on input "Send" at bounding box center [644, 403] width 43 height 23
click at [931, 65] on icon "button" at bounding box center [932, 58] width 14 height 18
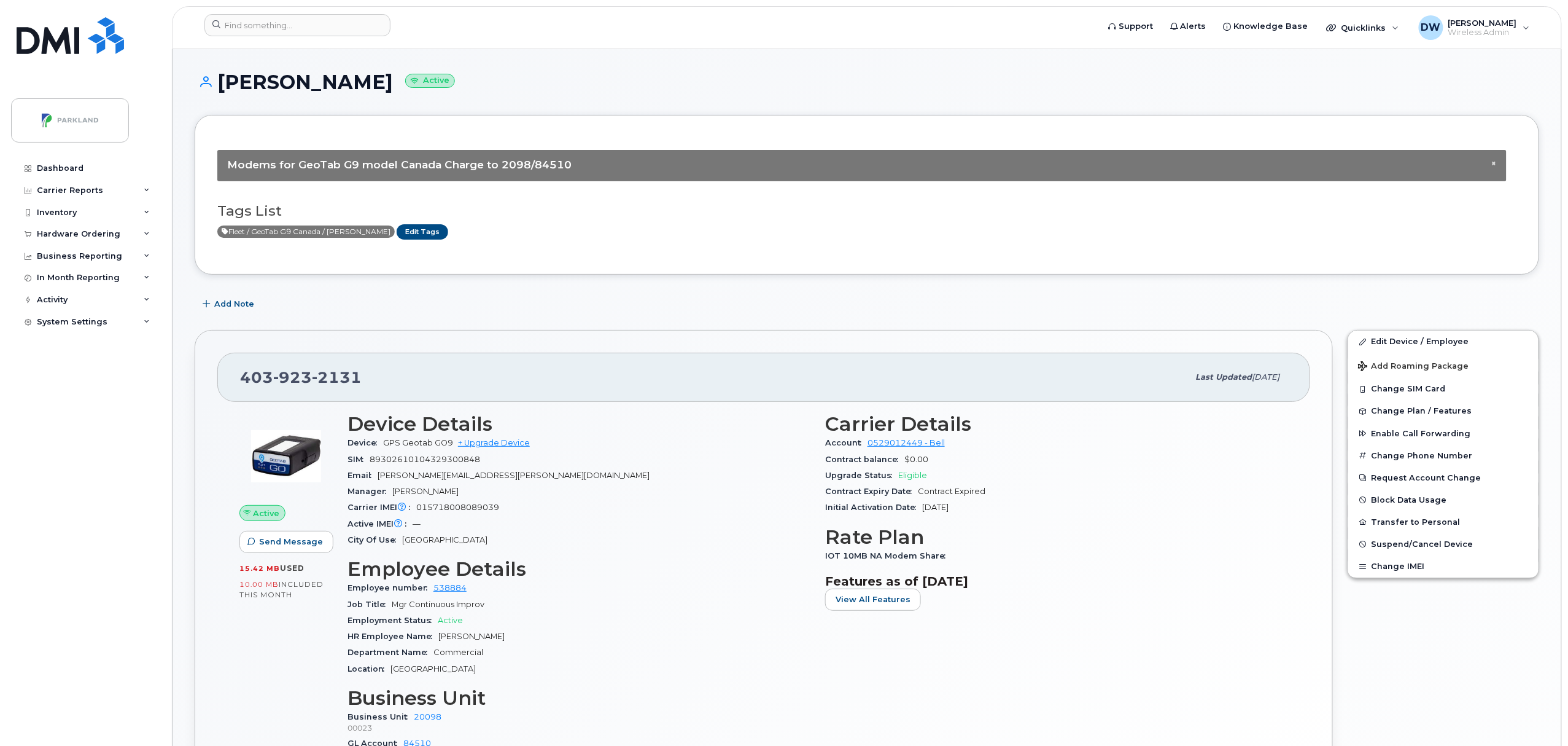
scroll to position [619, 0]
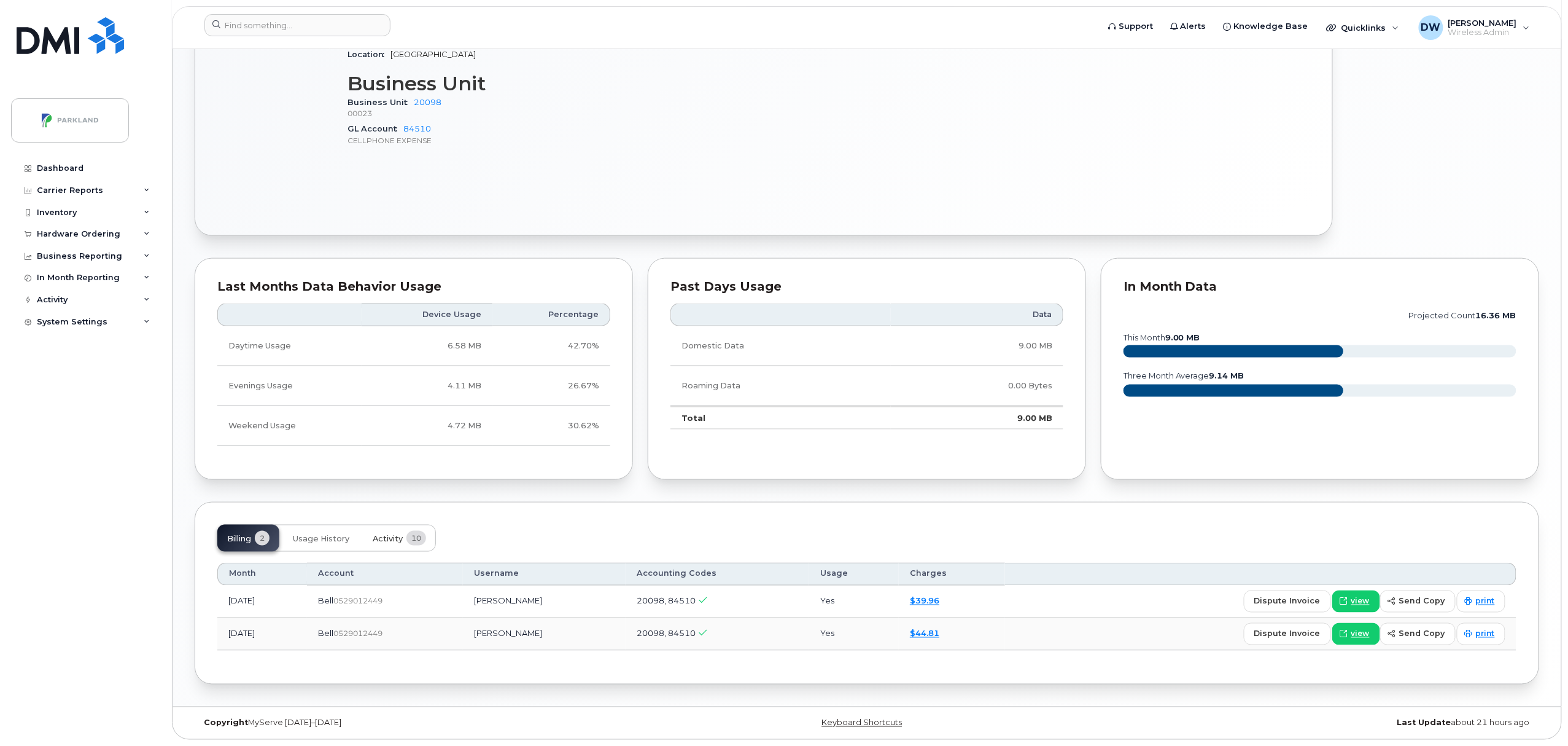
click at [377, 537] on span "Activity" at bounding box center [388, 539] width 30 height 10
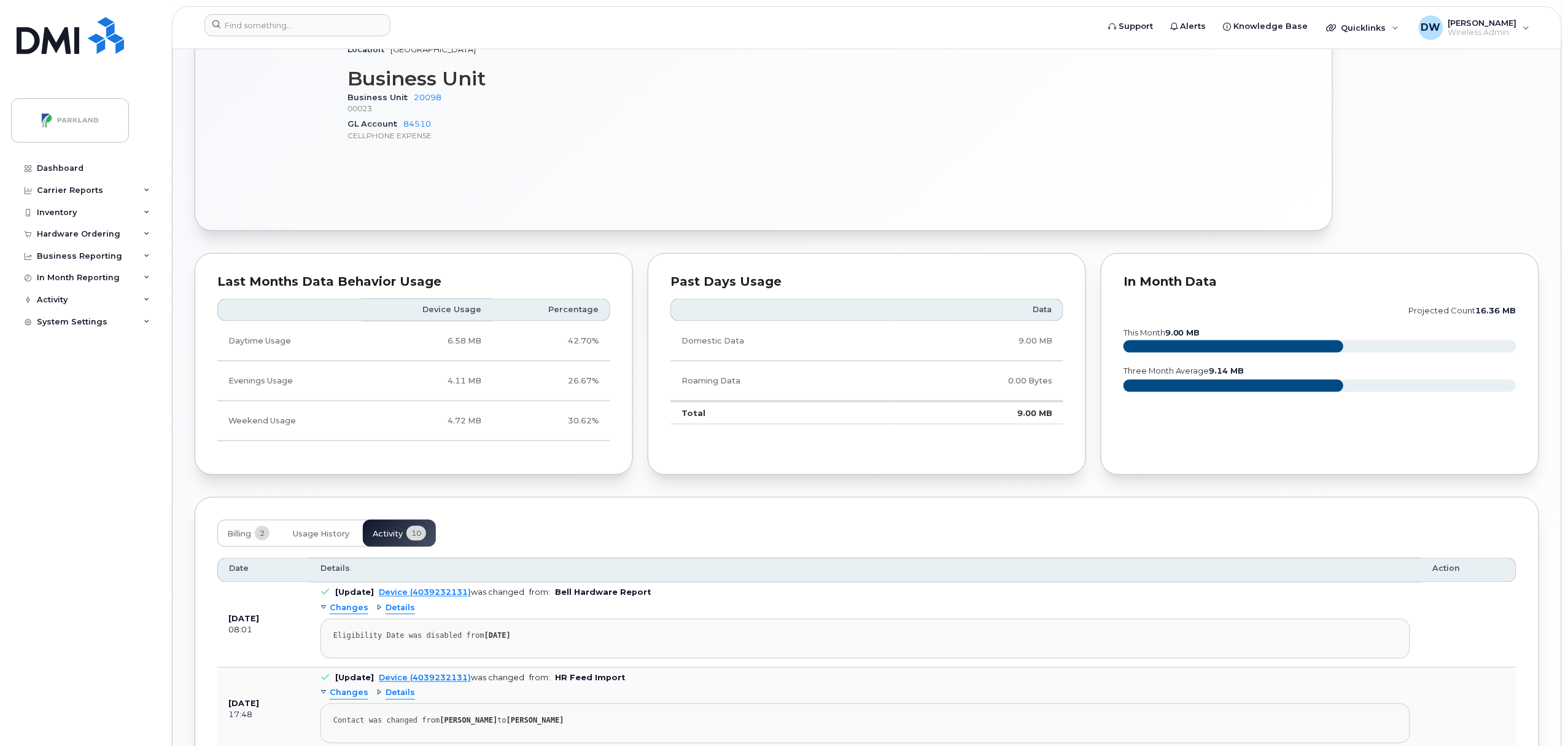
scroll to position [1203, 0]
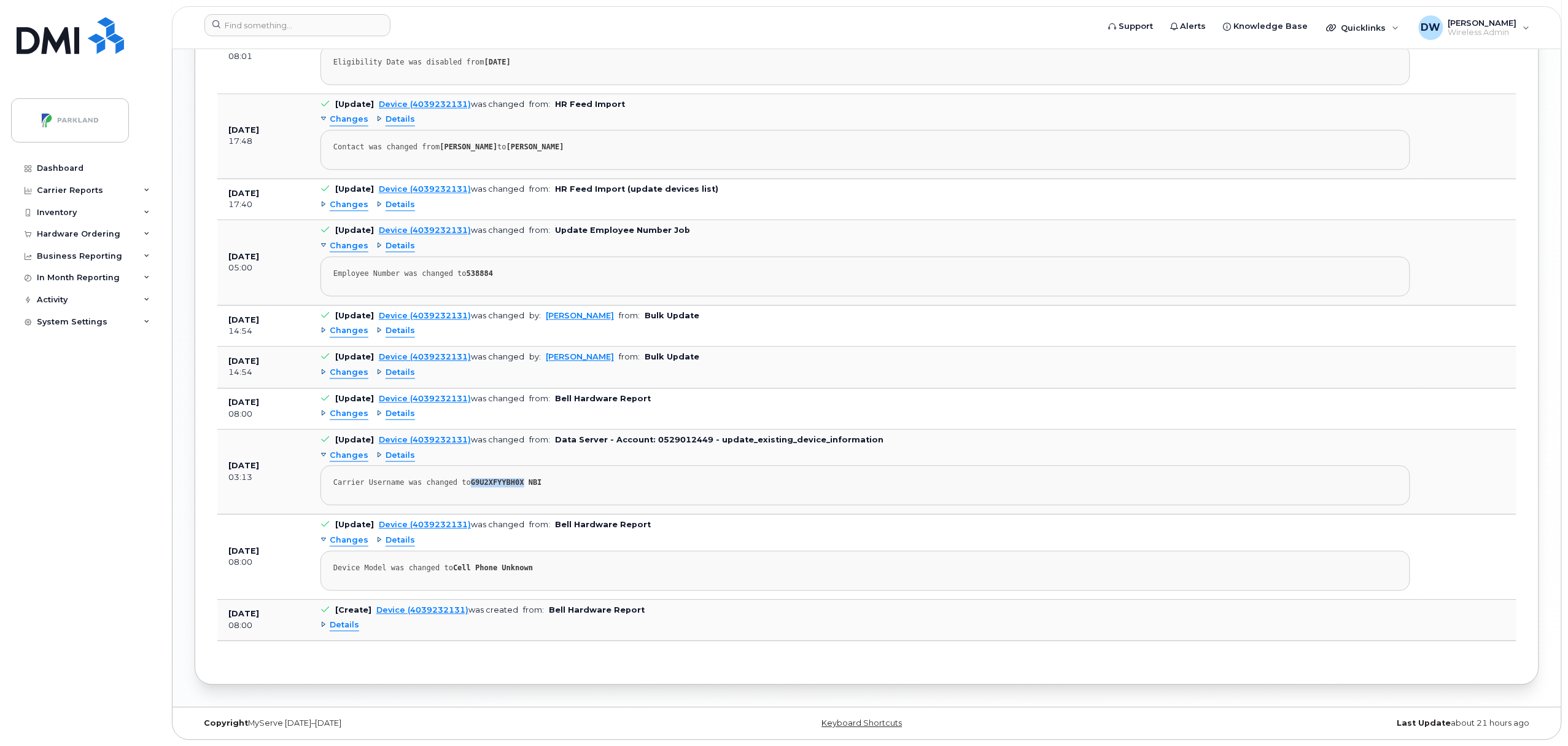
drag, startPoint x: 464, startPoint y: 482, endPoint x: 511, endPoint y: 477, distance: 47.3
click at [511, 478] on strong "G9U2XFYYBH0X NBI" at bounding box center [506, 482] width 71 height 9
copy strong "G9U2XFYYBH0X"
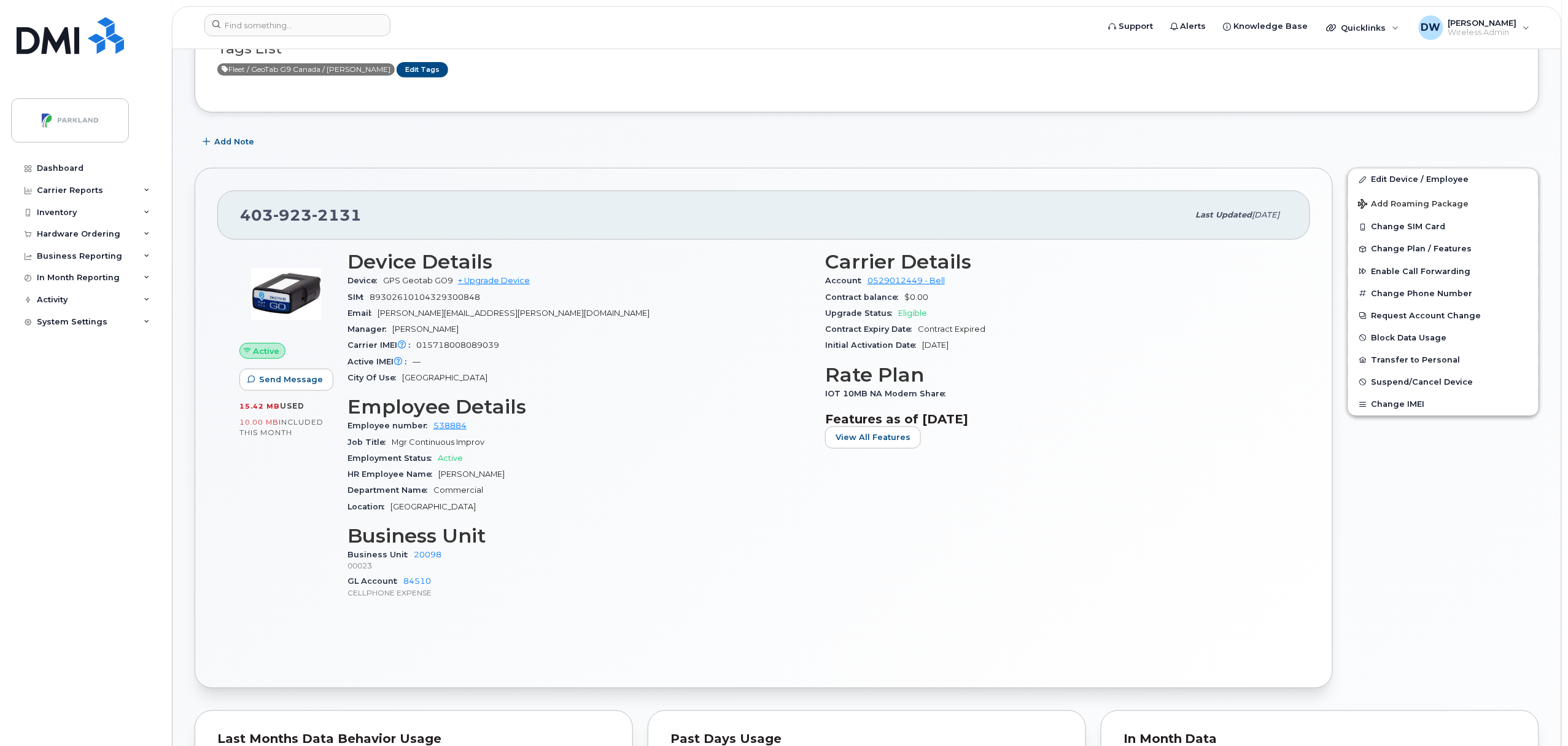
scroll to position [158, 0]
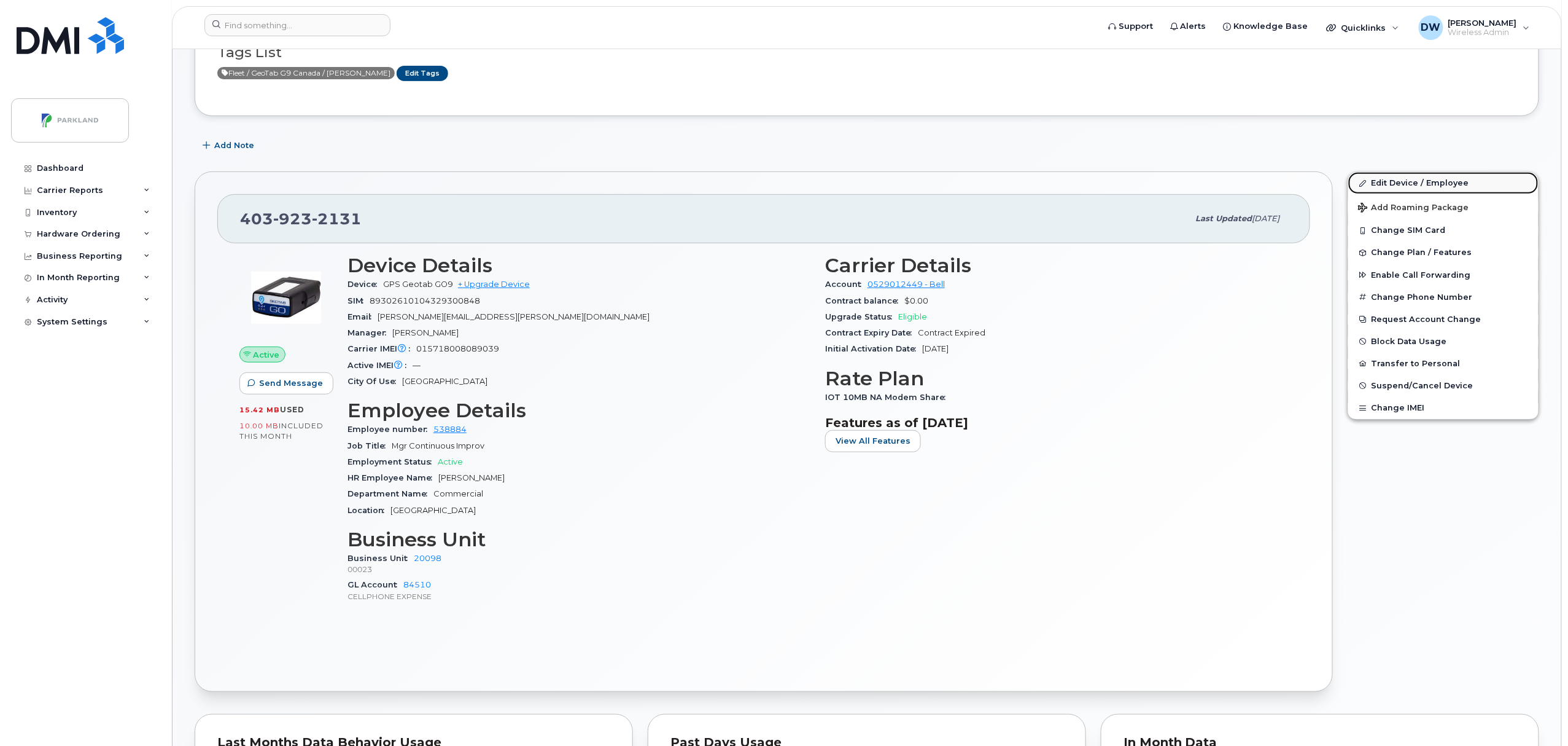
click at [1409, 182] on link "Edit Device / Employee" at bounding box center [1443, 183] width 190 height 22
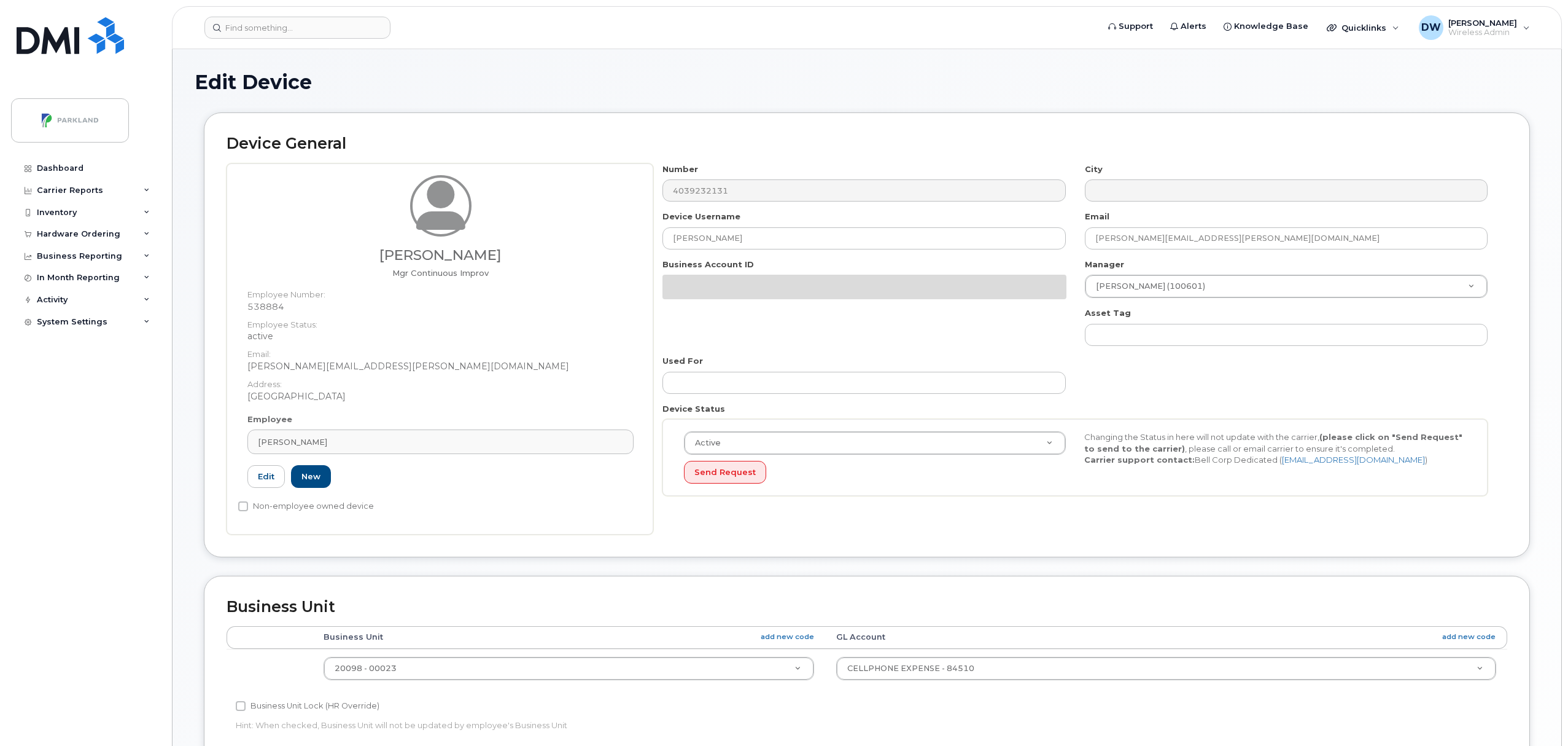
select select "1386637"
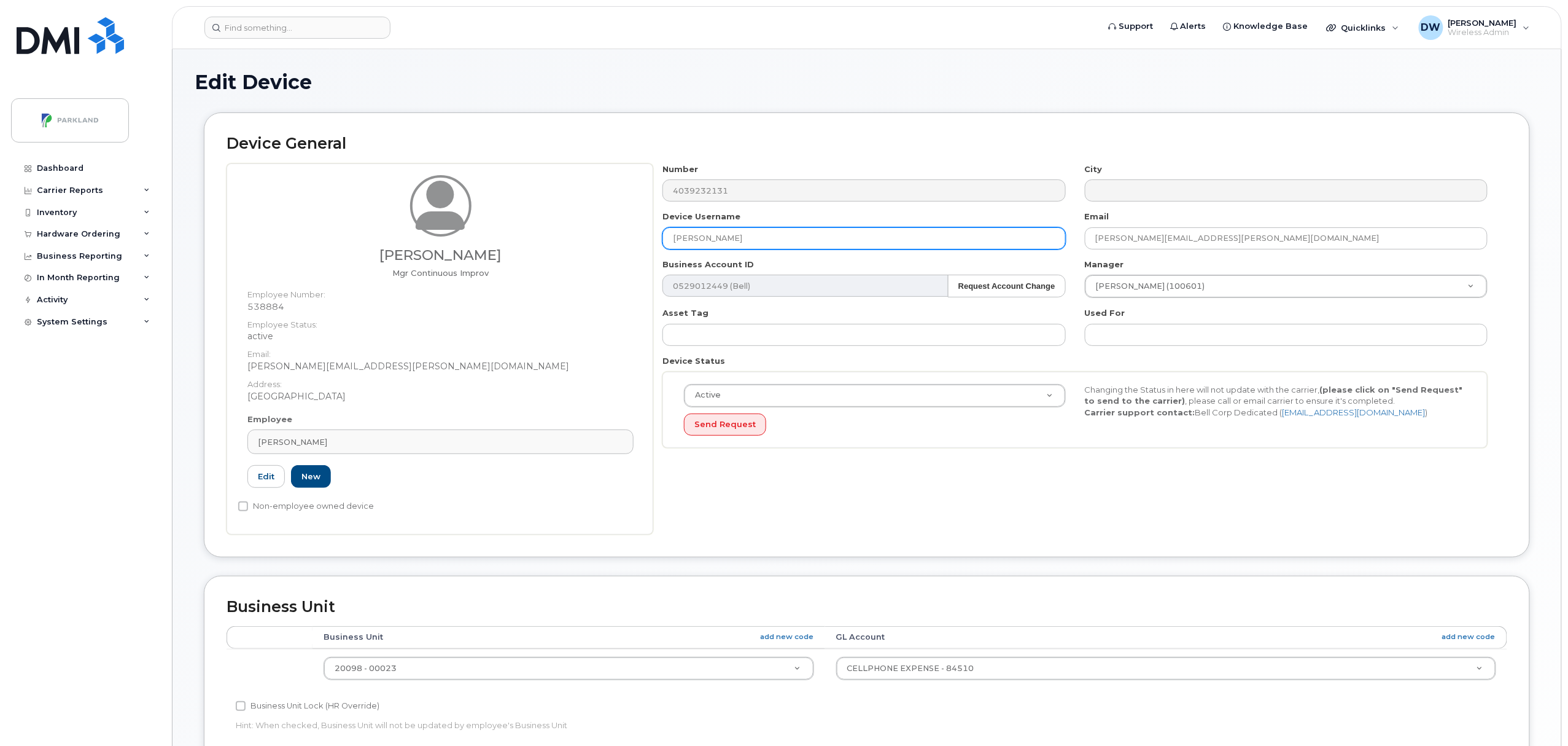
click at [739, 239] on input "[PERSON_NAME]" at bounding box center [864, 238] width 403 height 22
drag, startPoint x: 749, startPoint y: 239, endPoint x: 522, endPoint y: 227, distance: 227.3
click at [522, 227] on div "Derrick Wildi Mgr Continuous Improv Employee Number: 538884 Employee Status: ac…" at bounding box center [867, 349] width 1281 height 371
paste input "G9U2XFYYBH0X"
type input "G9U2XFYYBH0X"
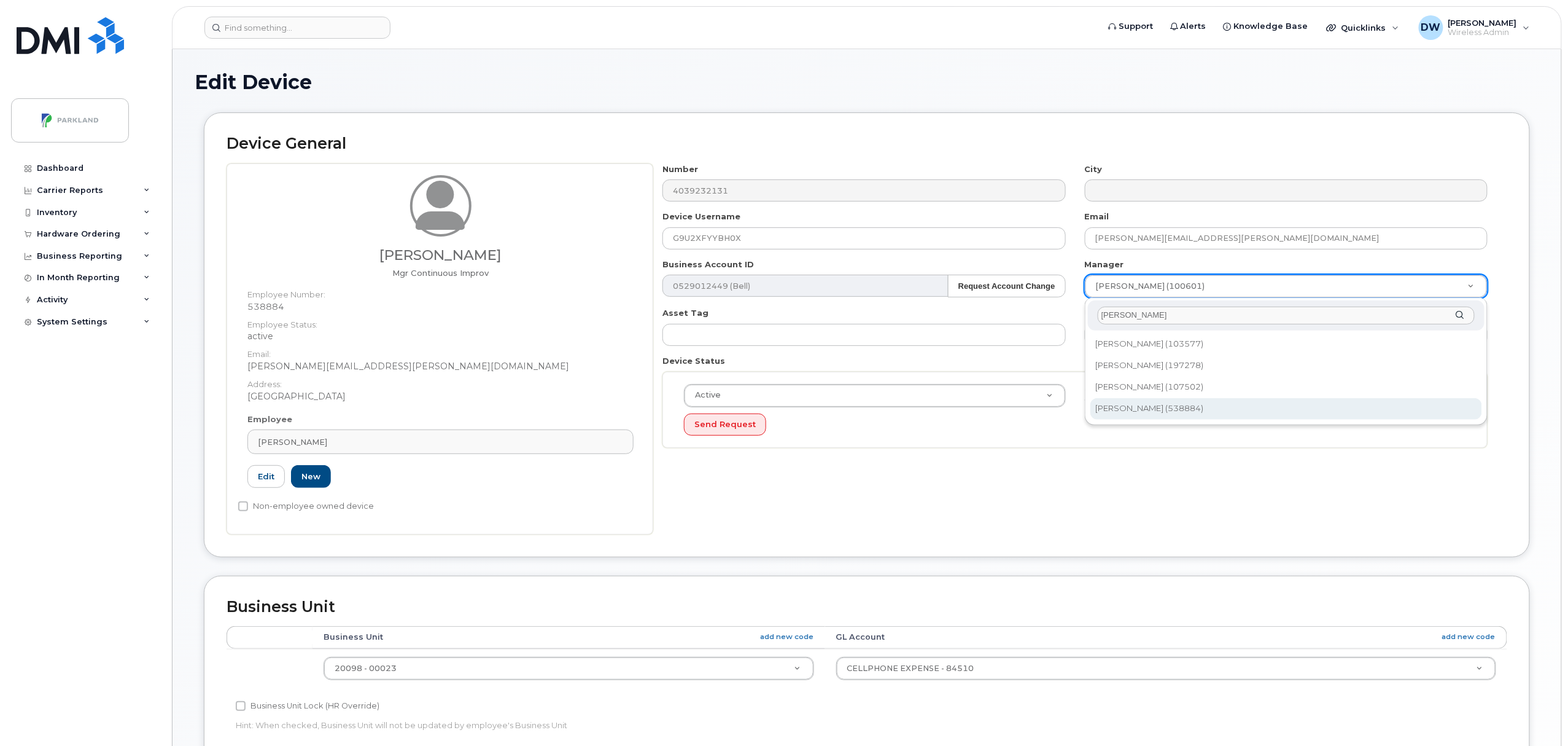
type input "[PERSON_NAME]"
type input "876592"
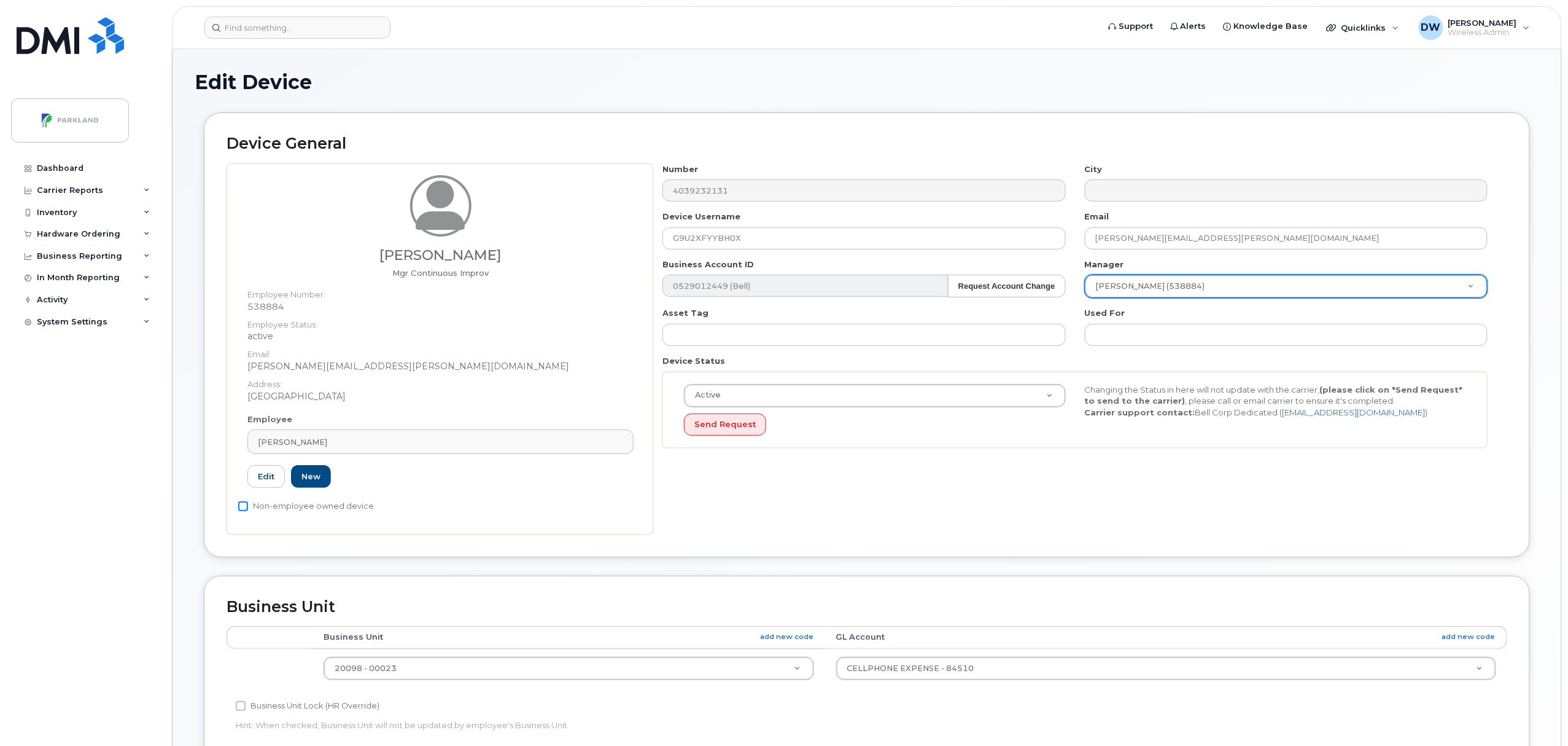
click at [243, 507] on input "Non-employee owned device" at bounding box center [244, 506] width 10 height 10
checkbox input "true"
click at [240, 711] on input "Business Unit Lock (HR Override)" at bounding box center [241, 706] width 10 height 10
checkbox input "true"
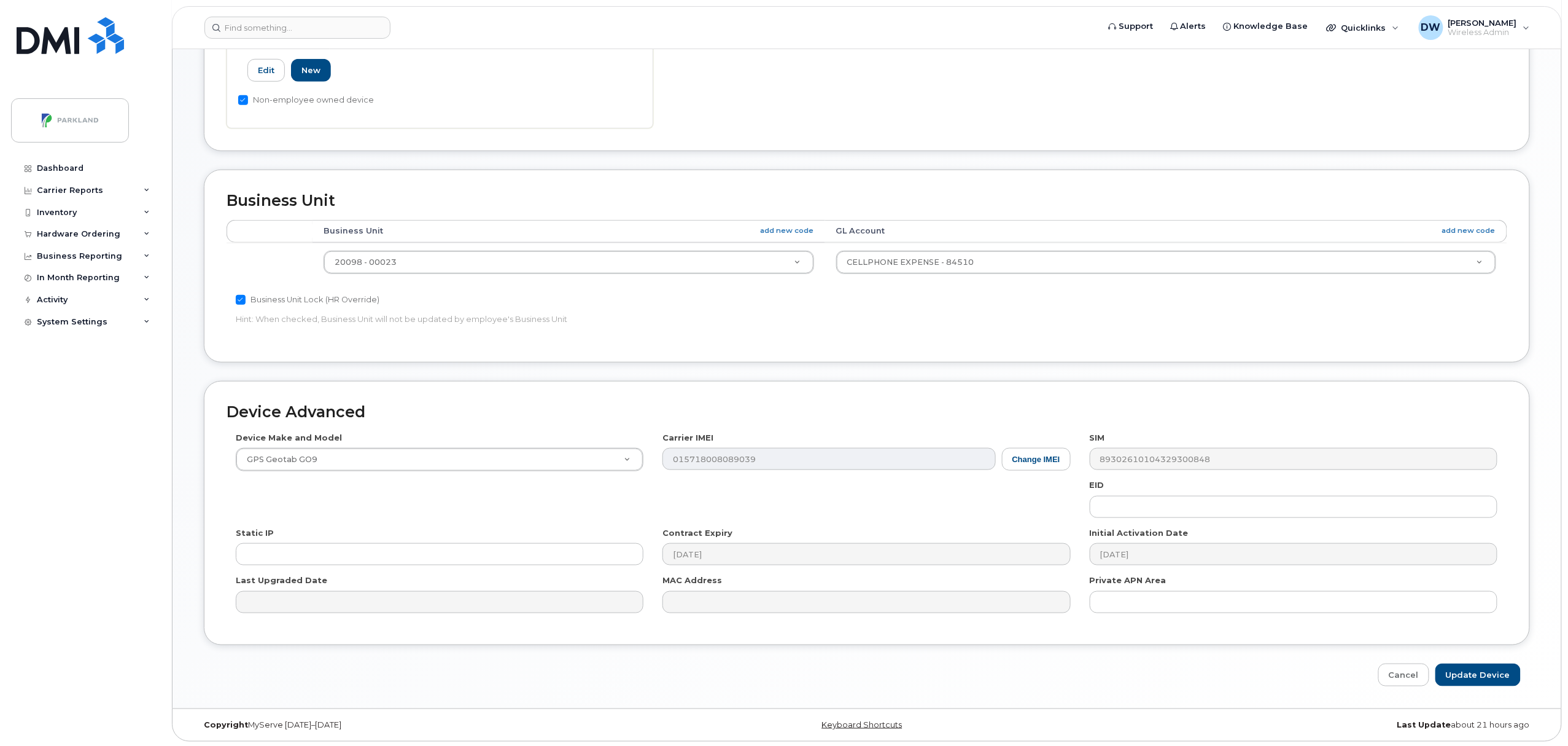
scroll to position [411, 0]
click at [1481, 673] on input "Update Device" at bounding box center [1478, 673] width 85 height 23
type input "Saving..."
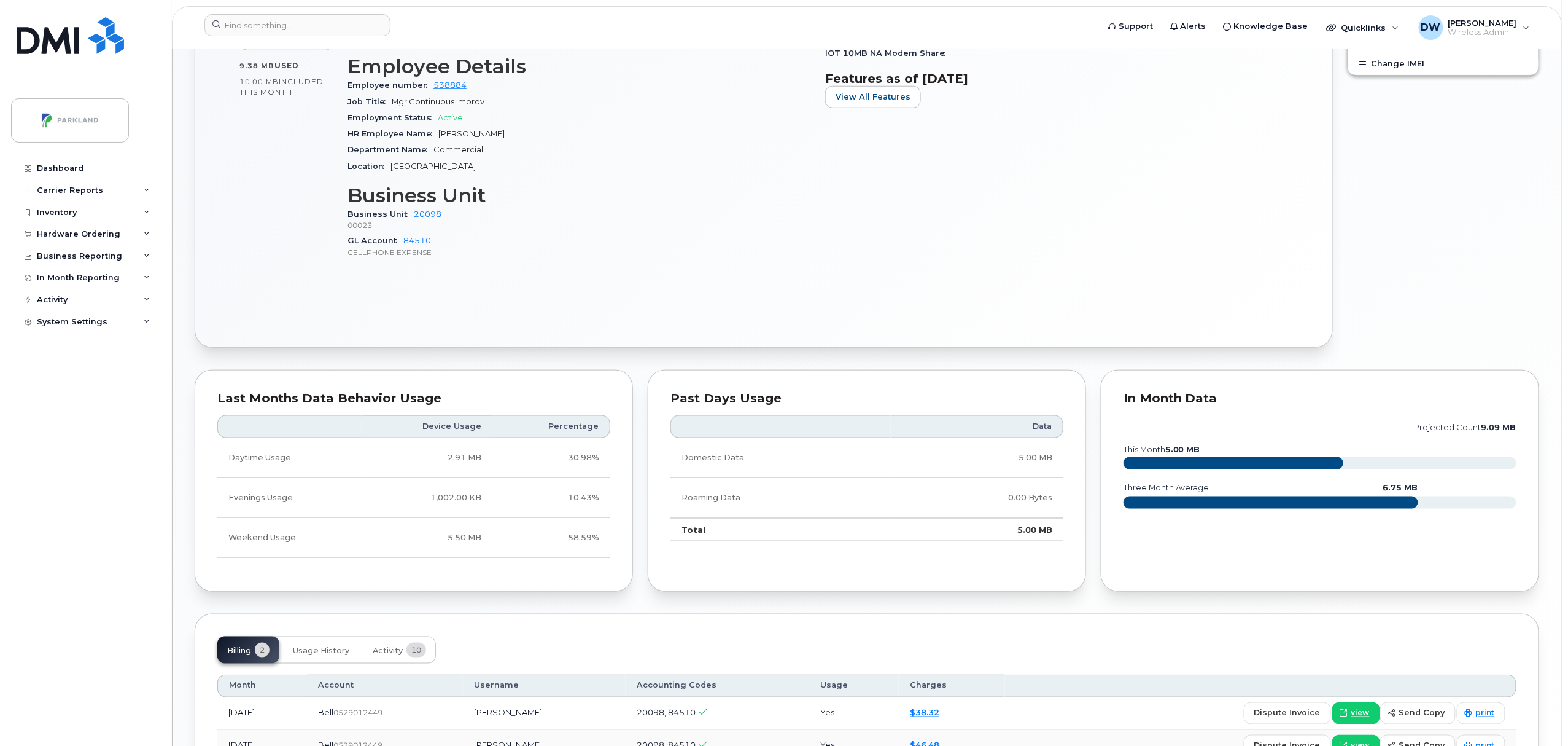
scroll to position [521, 0]
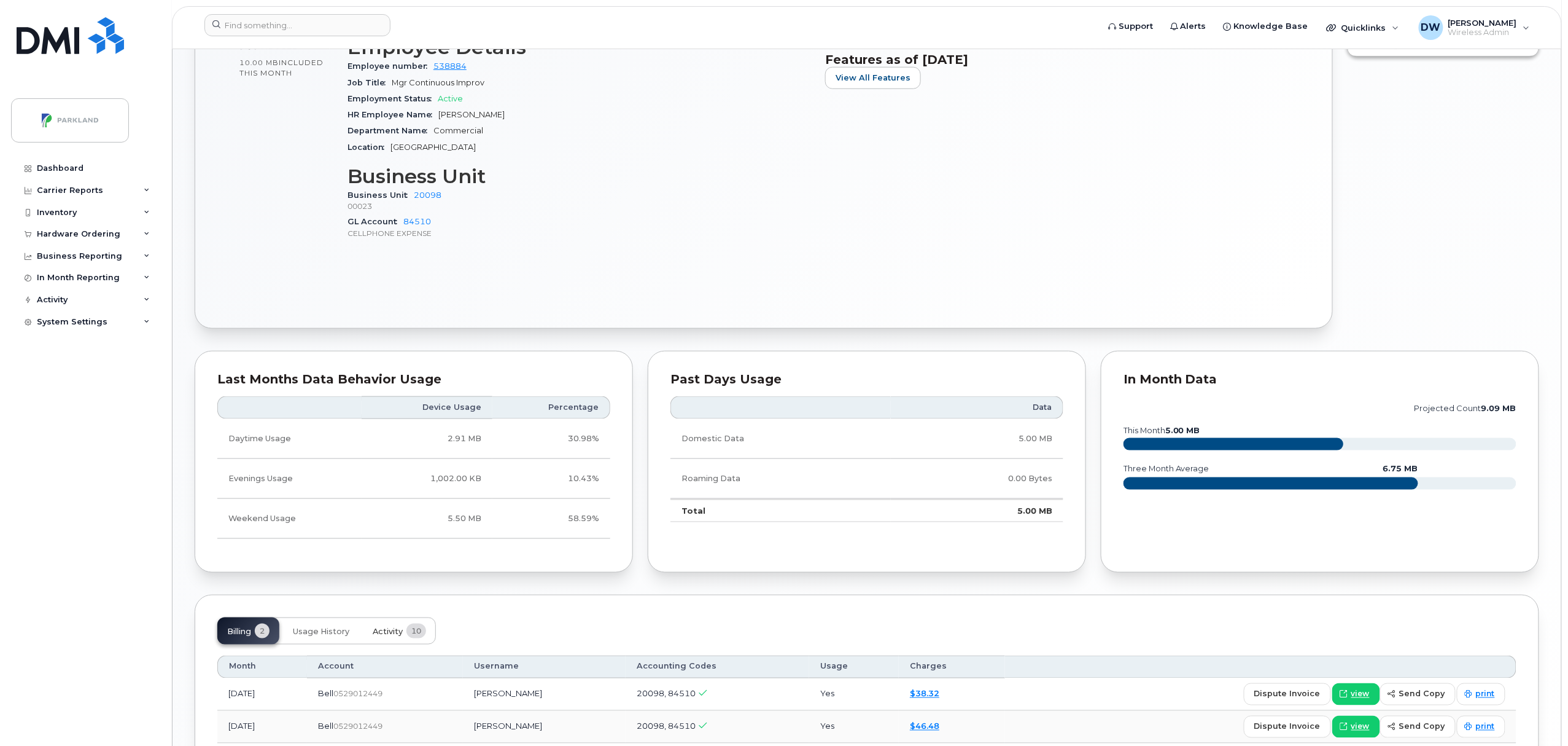
click at [384, 634] on span "Activity" at bounding box center [388, 632] width 30 height 10
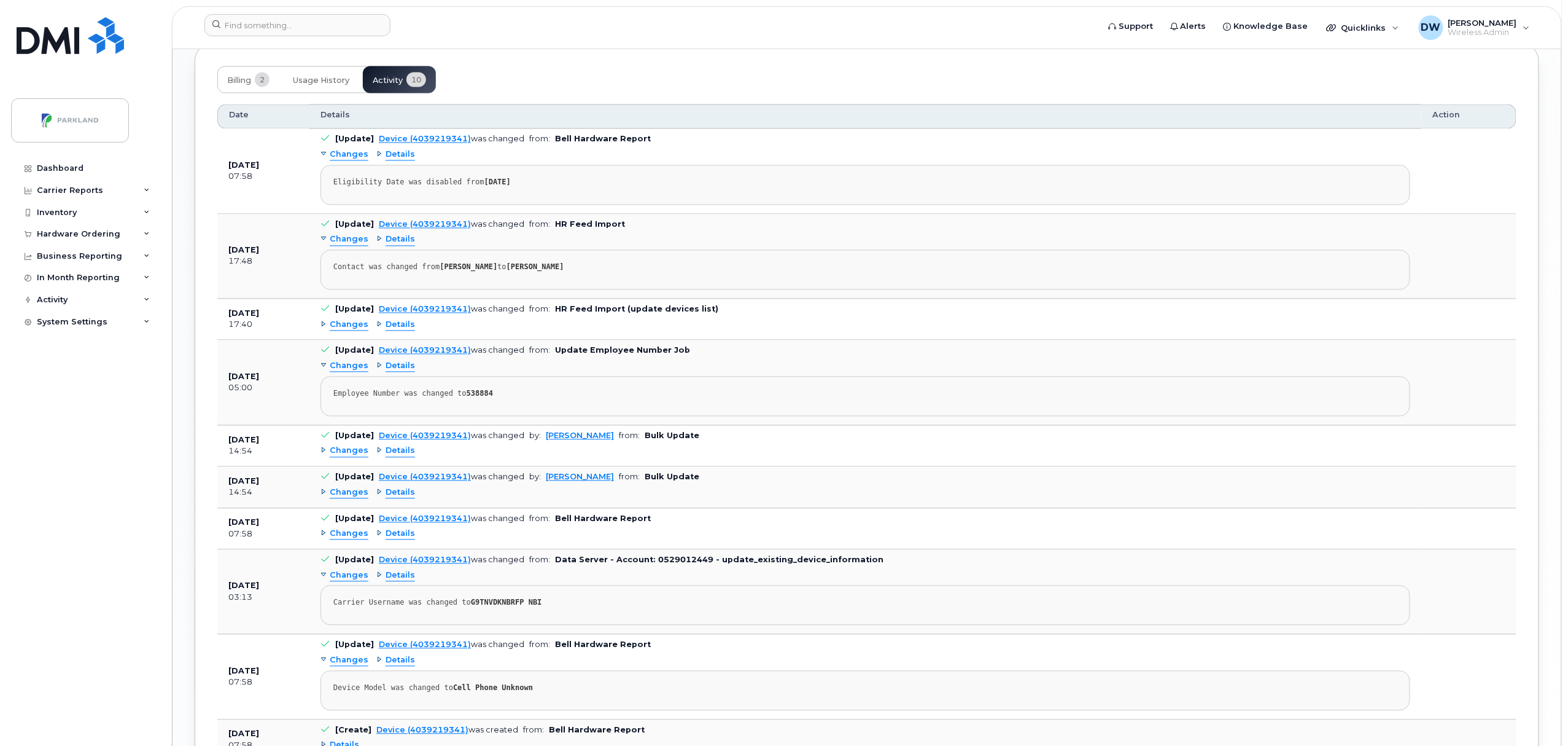
scroll to position [1084, 0]
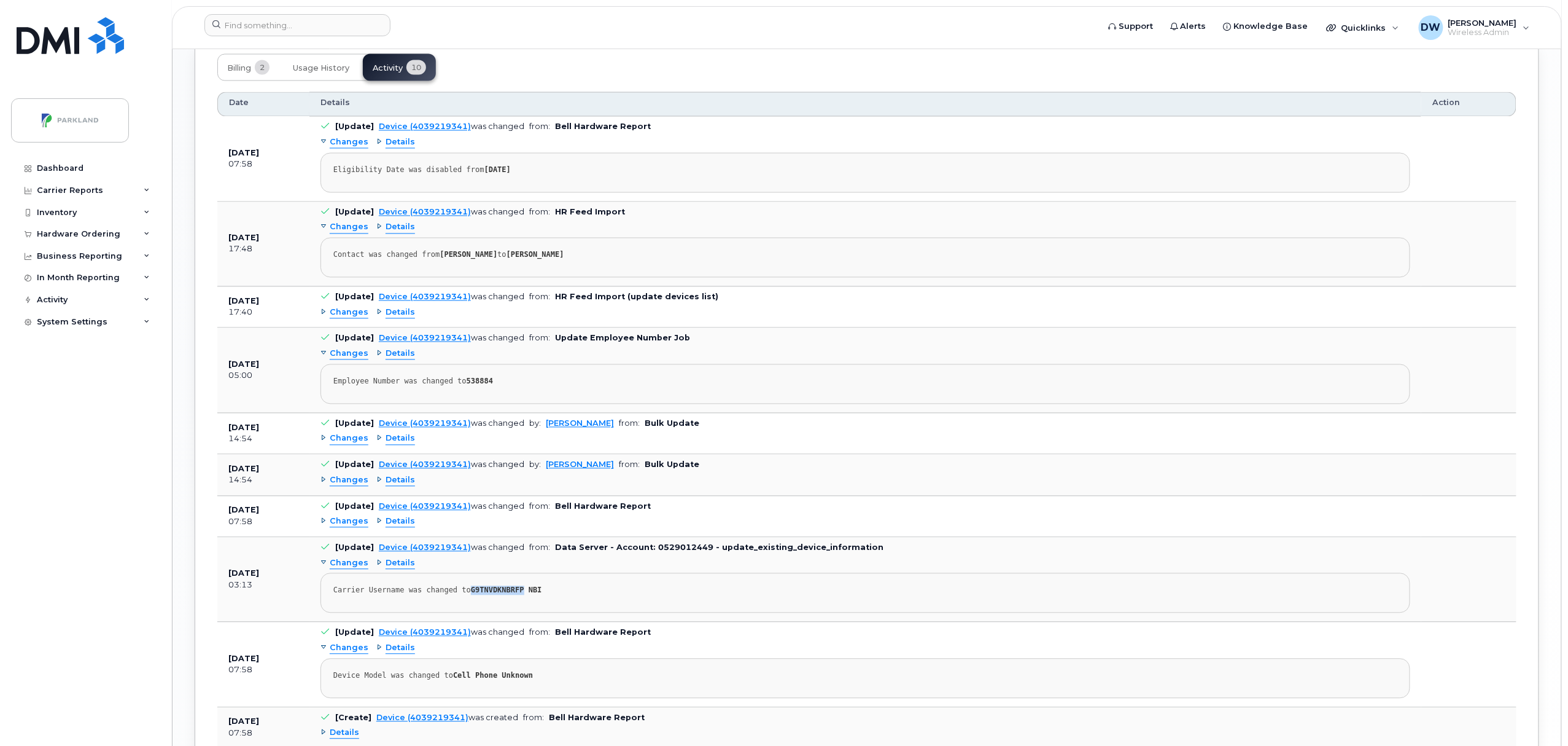
drag, startPoint x: 463, startPoint y: 597, endPoint x: 512, endPoint y: 597, distance: 49.0
click at [512, 595] on strong "G9TNVDKNBRFP NBI" at bounding box center [506, 590] width 71 height 9
copy strong "G9TNVDKNBRFP"
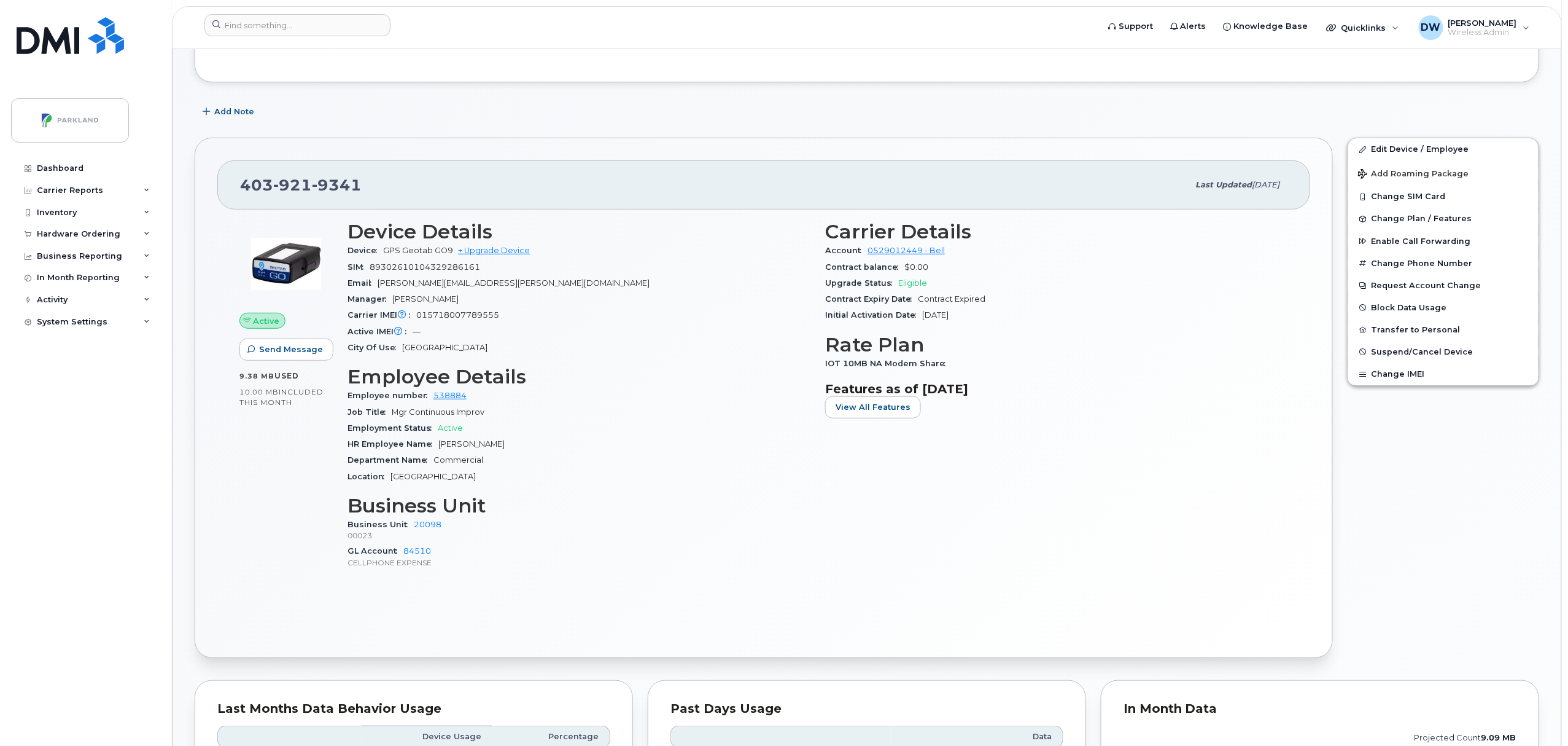
scroll to position [182, 0]
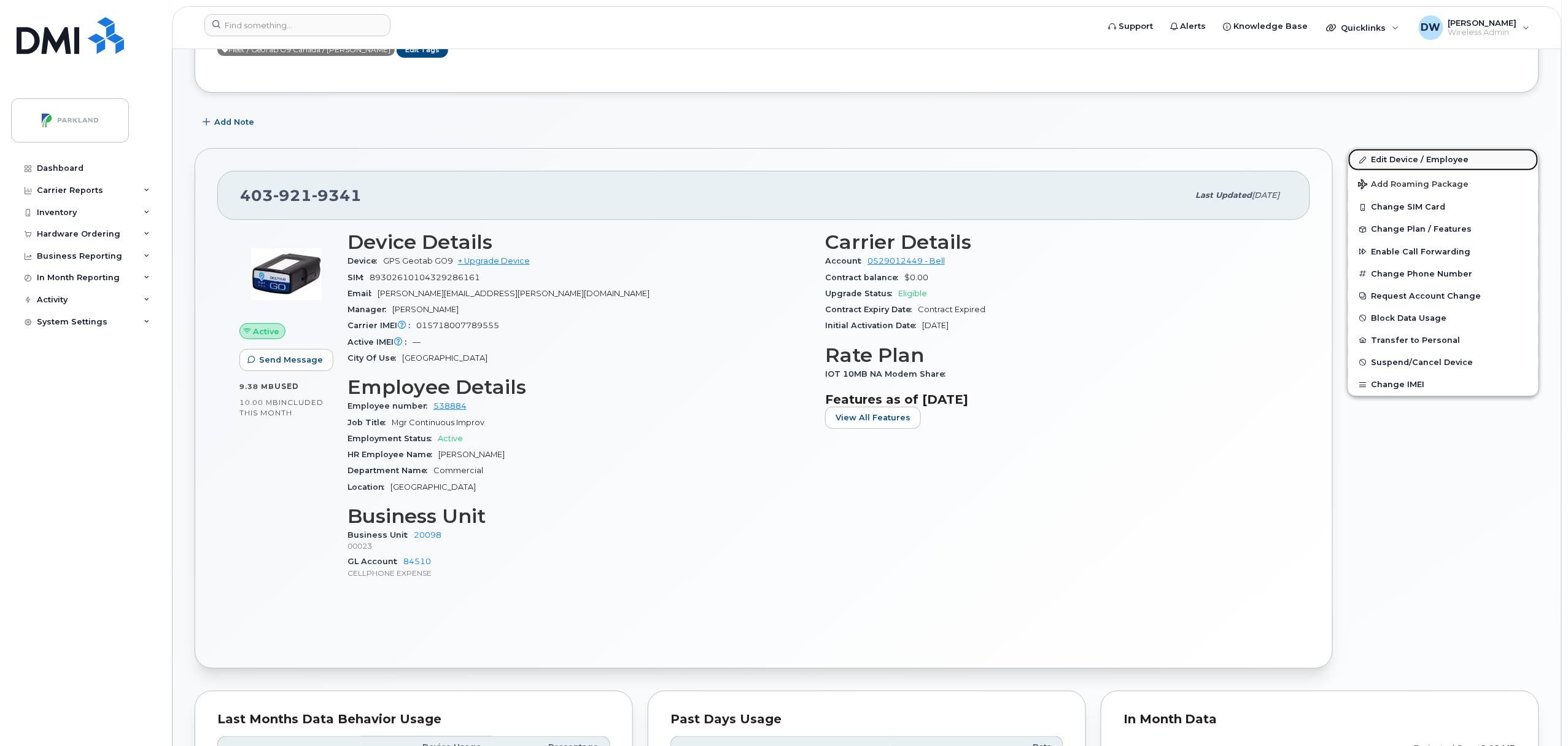
click at [1400, 155] on link "Edit Device / Employee" at bounding box center [1443, 159] width 190 height 22
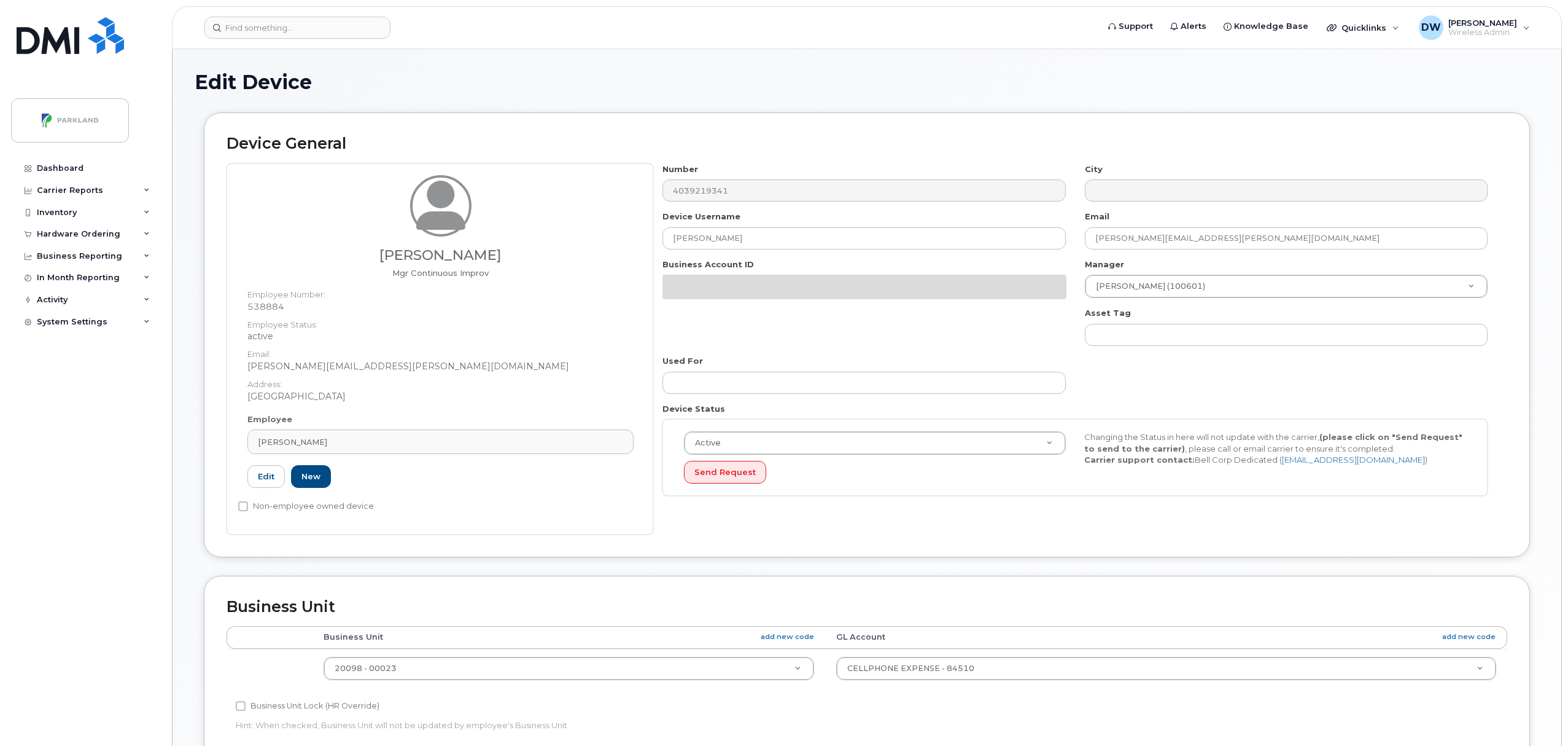
select select "1386637"
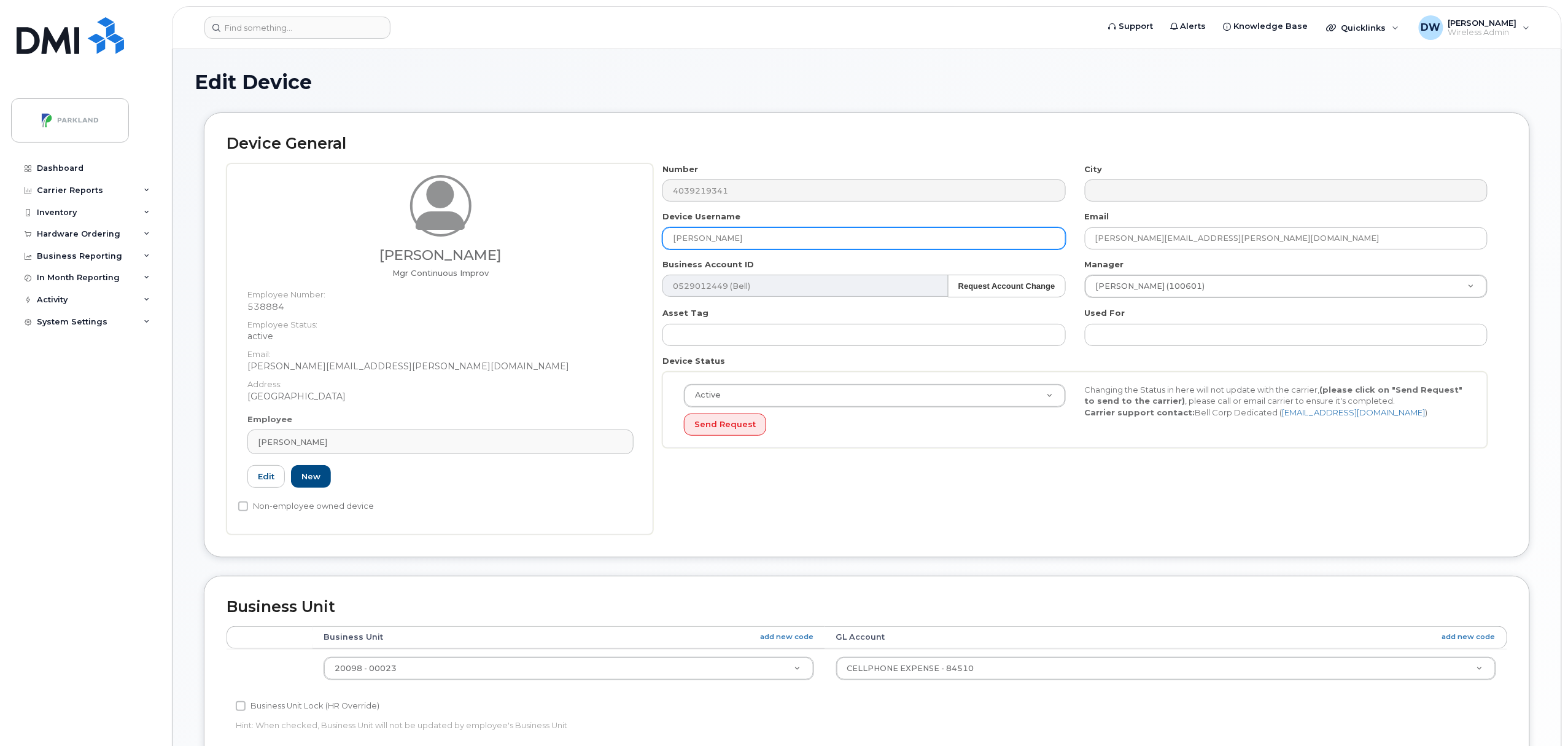
drag, startPoint x: 744, startPoint y: 239, endPoint x: 574, endPoint y: 236, distance: 170.0
click at [574, 236] on div "Derrick Wildi Mgr Continuous Improv Employee Number: 538884 Employee Status: ac…" at bounding box center [867, 349] width 1281 height 371
paste input "G9TNVDKNBRFP"
type input "G9TNVDKNBRFP"
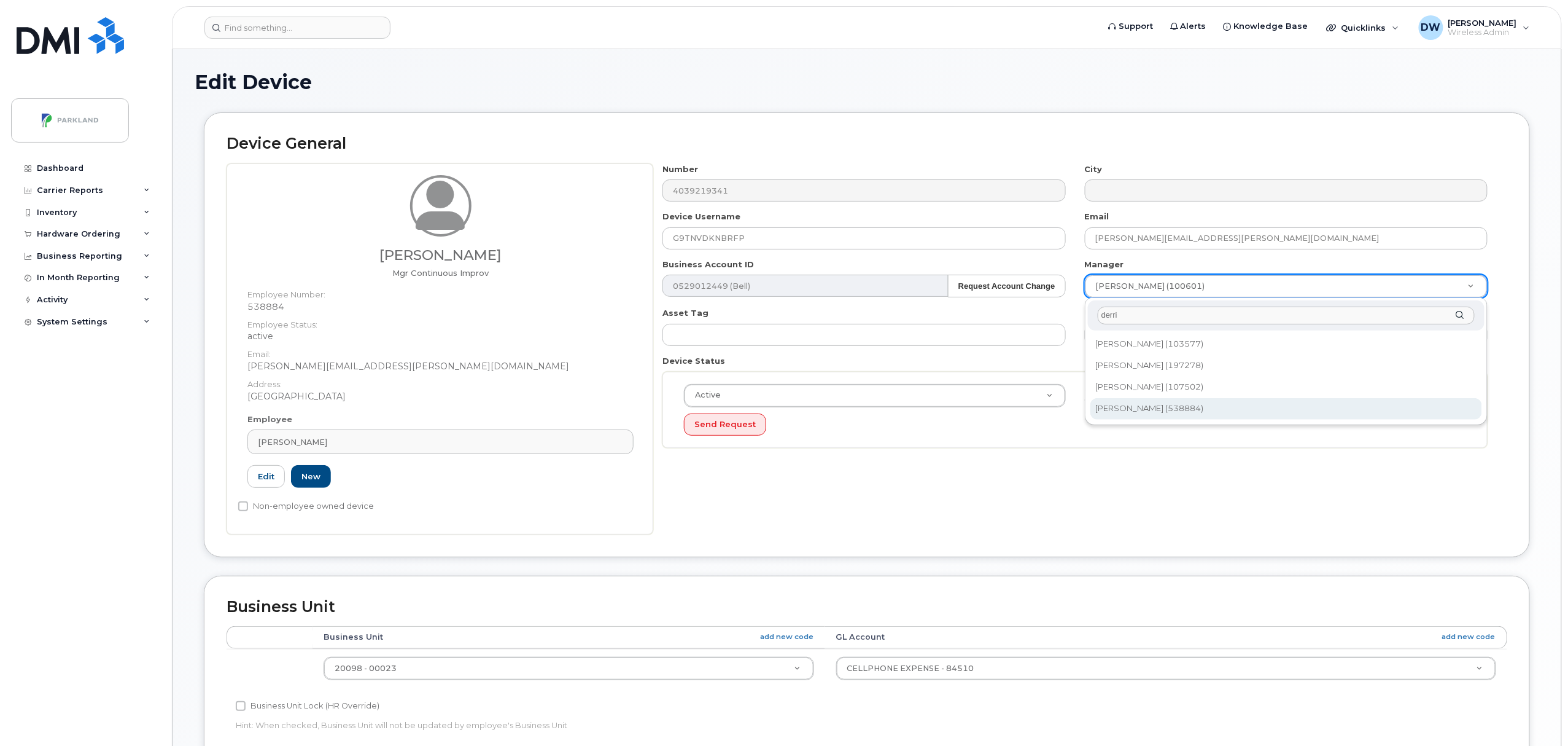
type input "derri"
type input "876592"
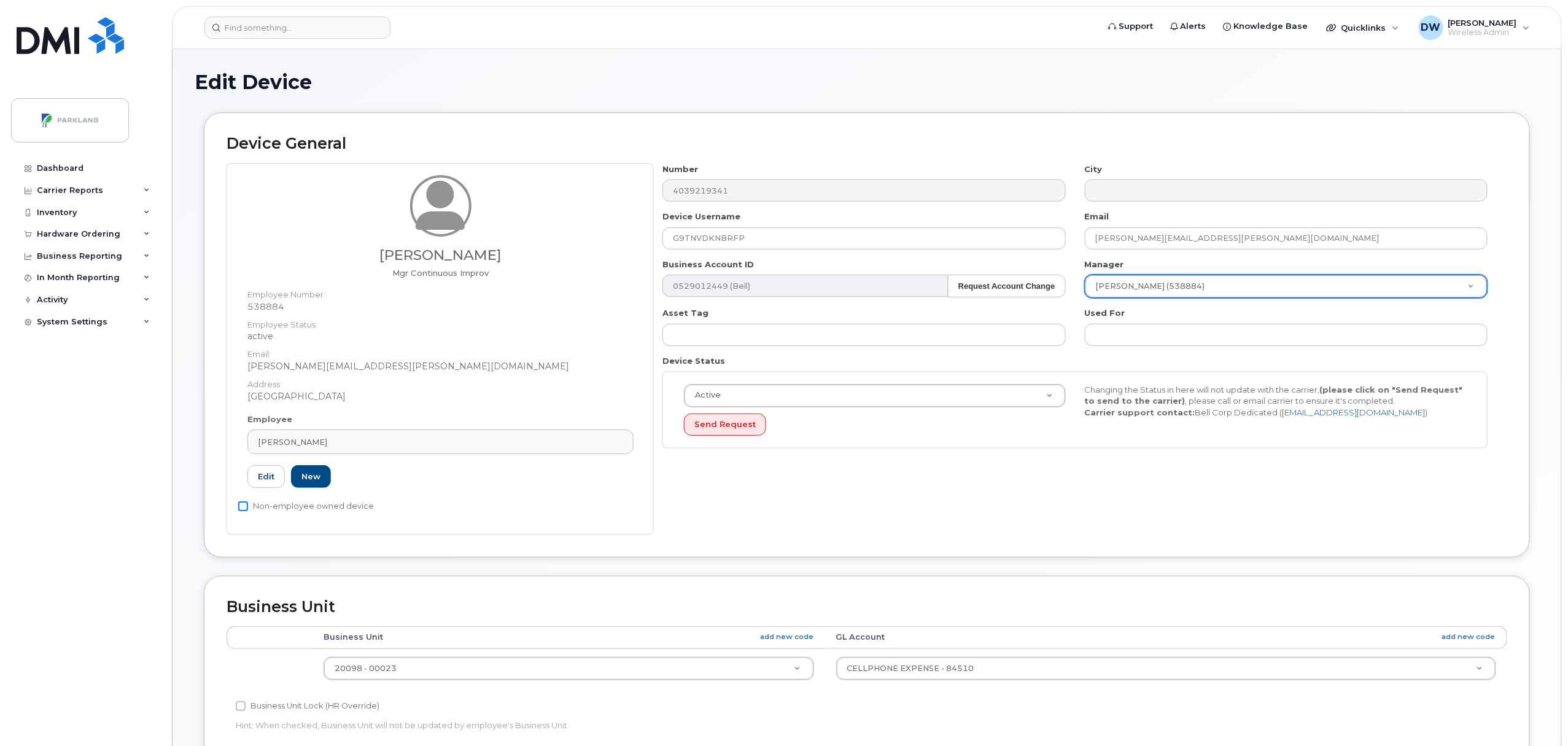
click at [242, 506] on input "Non-employee owned device" at bounding box center [244, 506] width 10 height 10
checkbox input "true"
click at [239, 704] on input "Business Unit Lock (HR Override)" at bounding box center [241, 706] width 10 height 10
checkbox input "true"
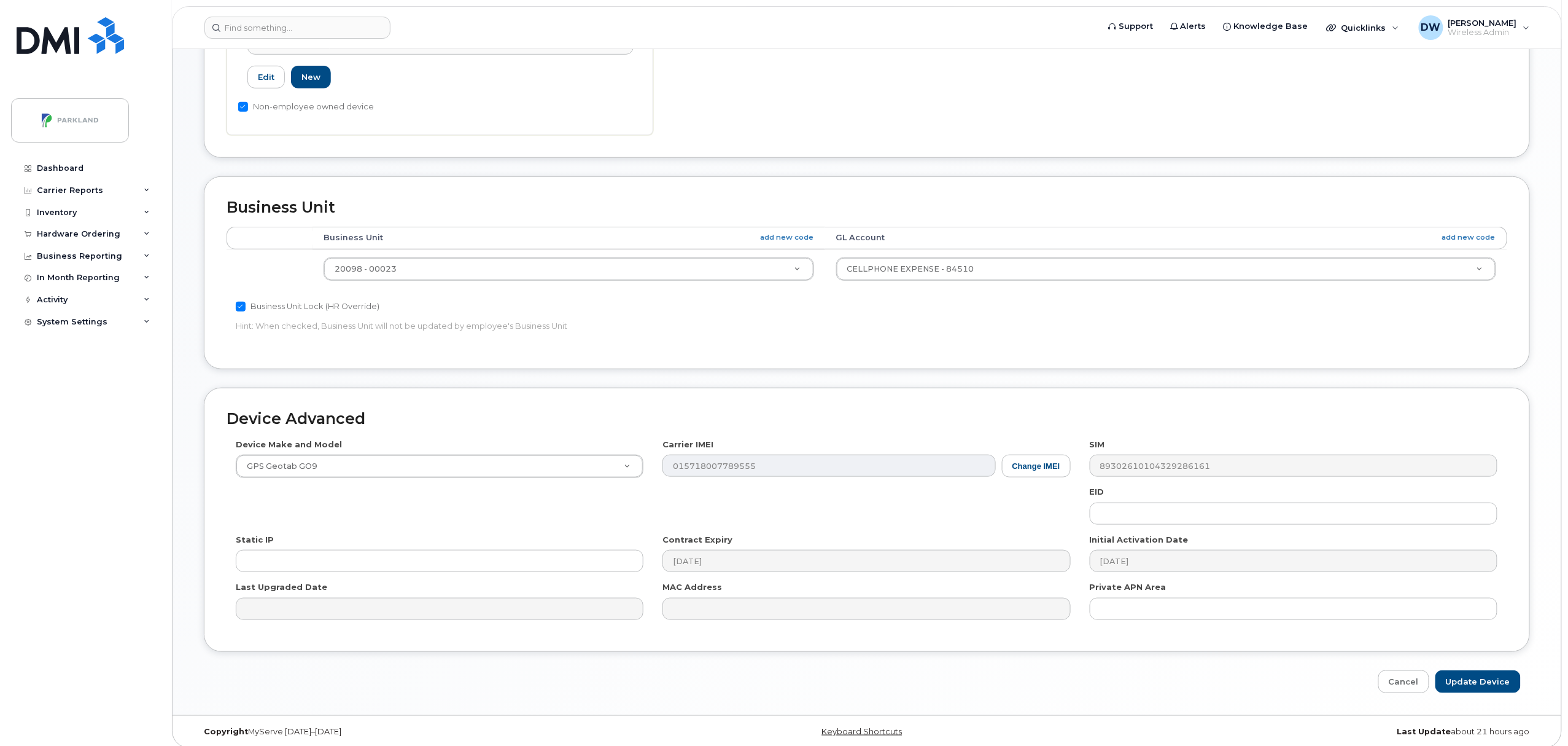
scroll to position [411, 0]
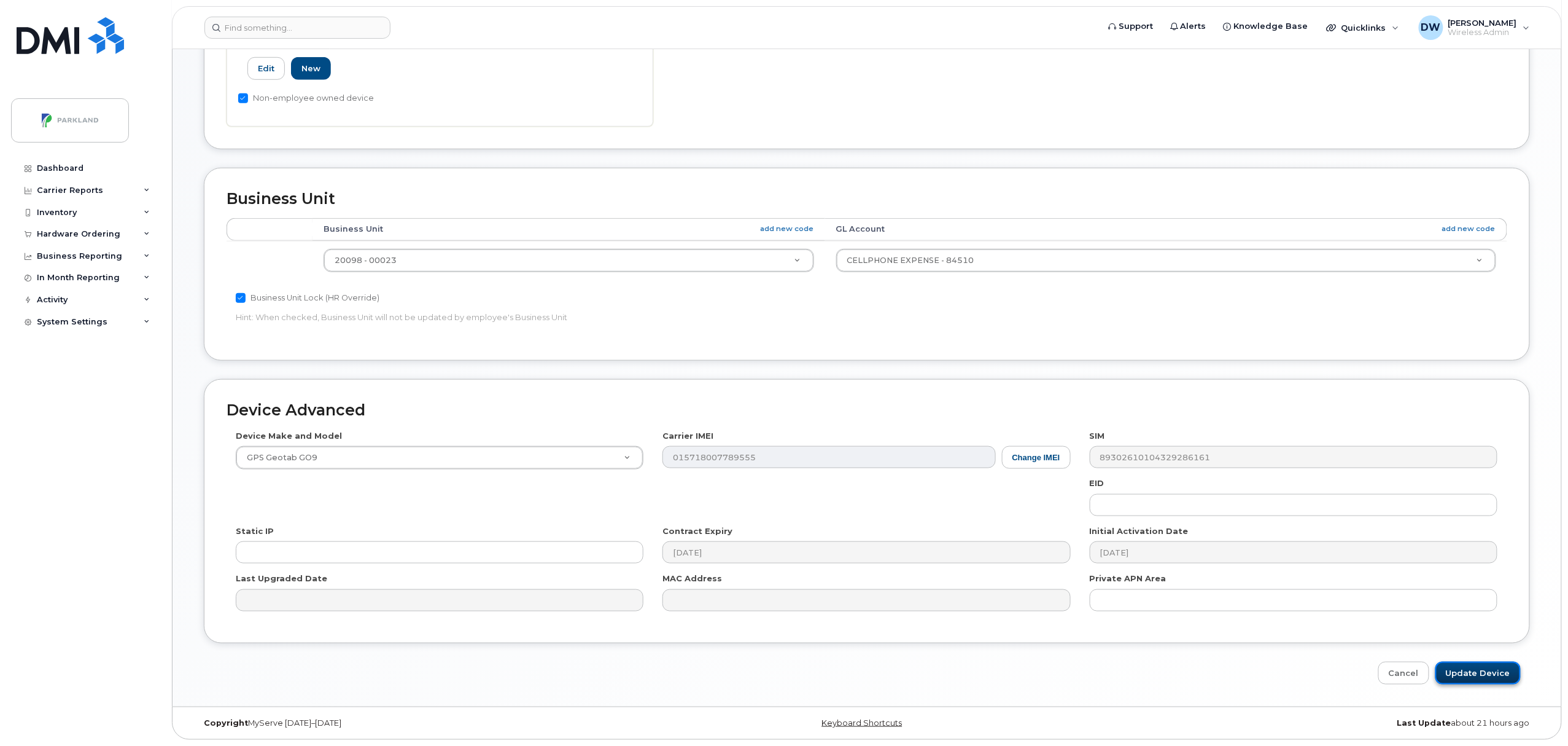
click at [1486, 667] on input "Update Device" at bounding box center [1478, 673] width 85 height 23
type input "Saving..."
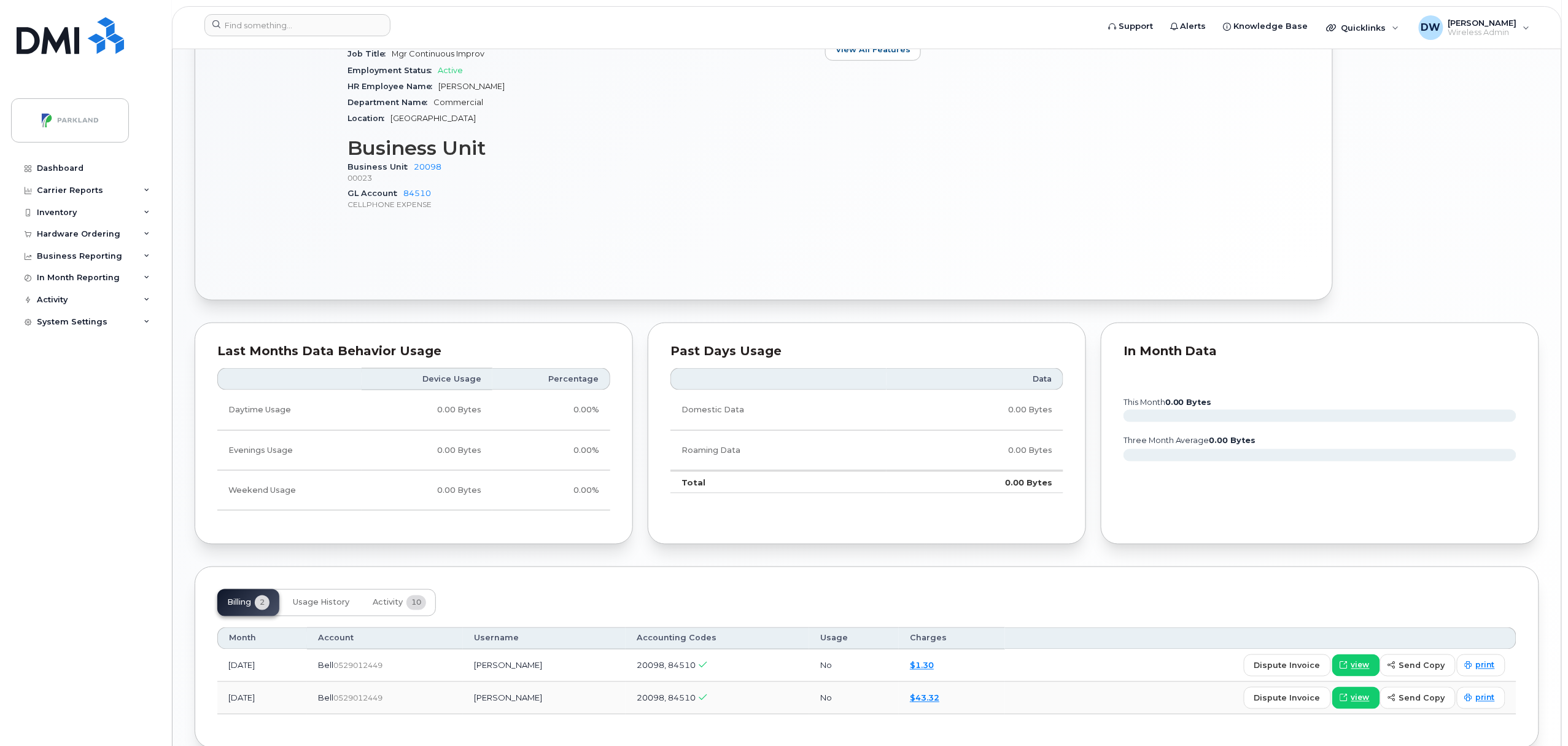
scroll to position [618, 0]
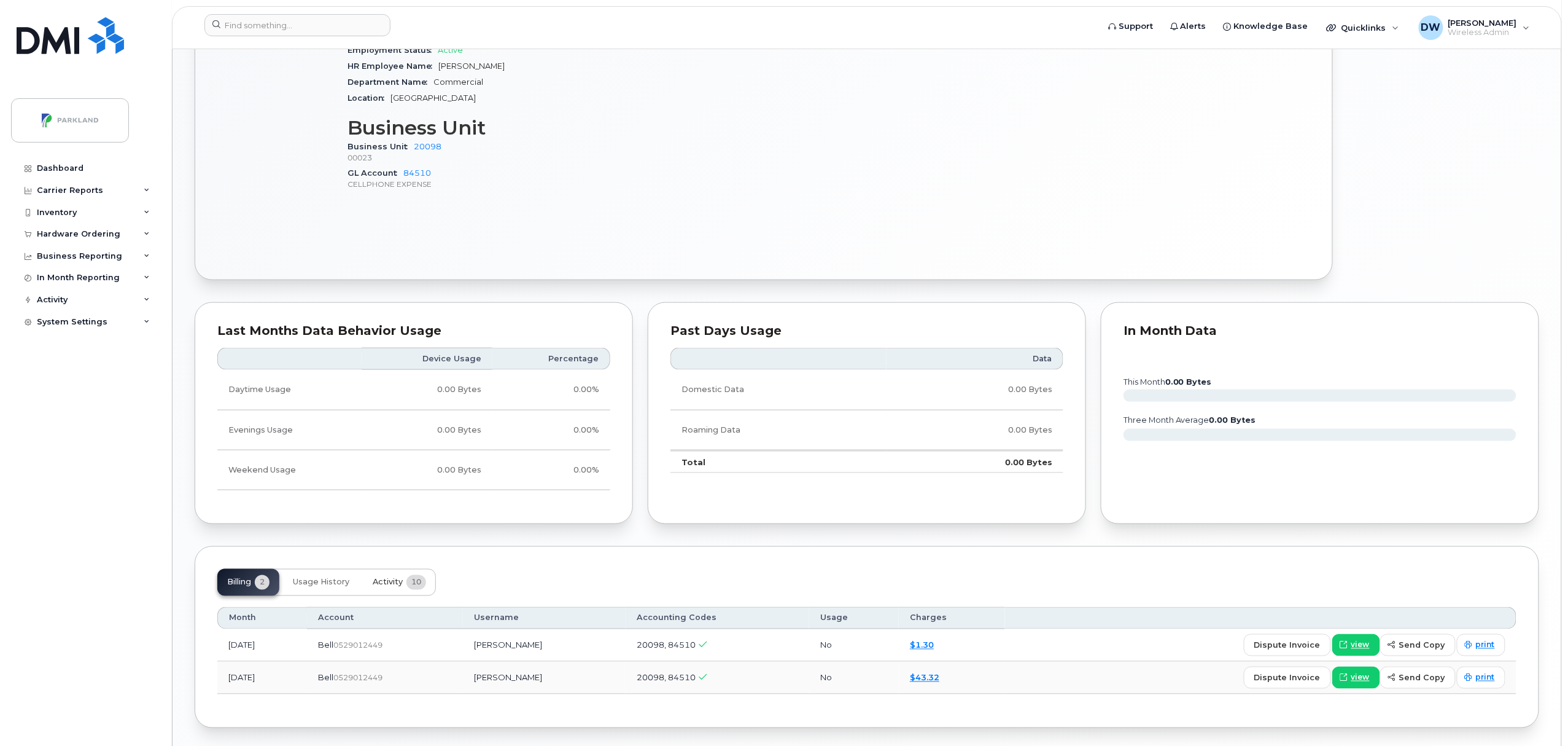
click at [380, 587] on span "Activity" at bounding box center [388, 582] width 30 height 10
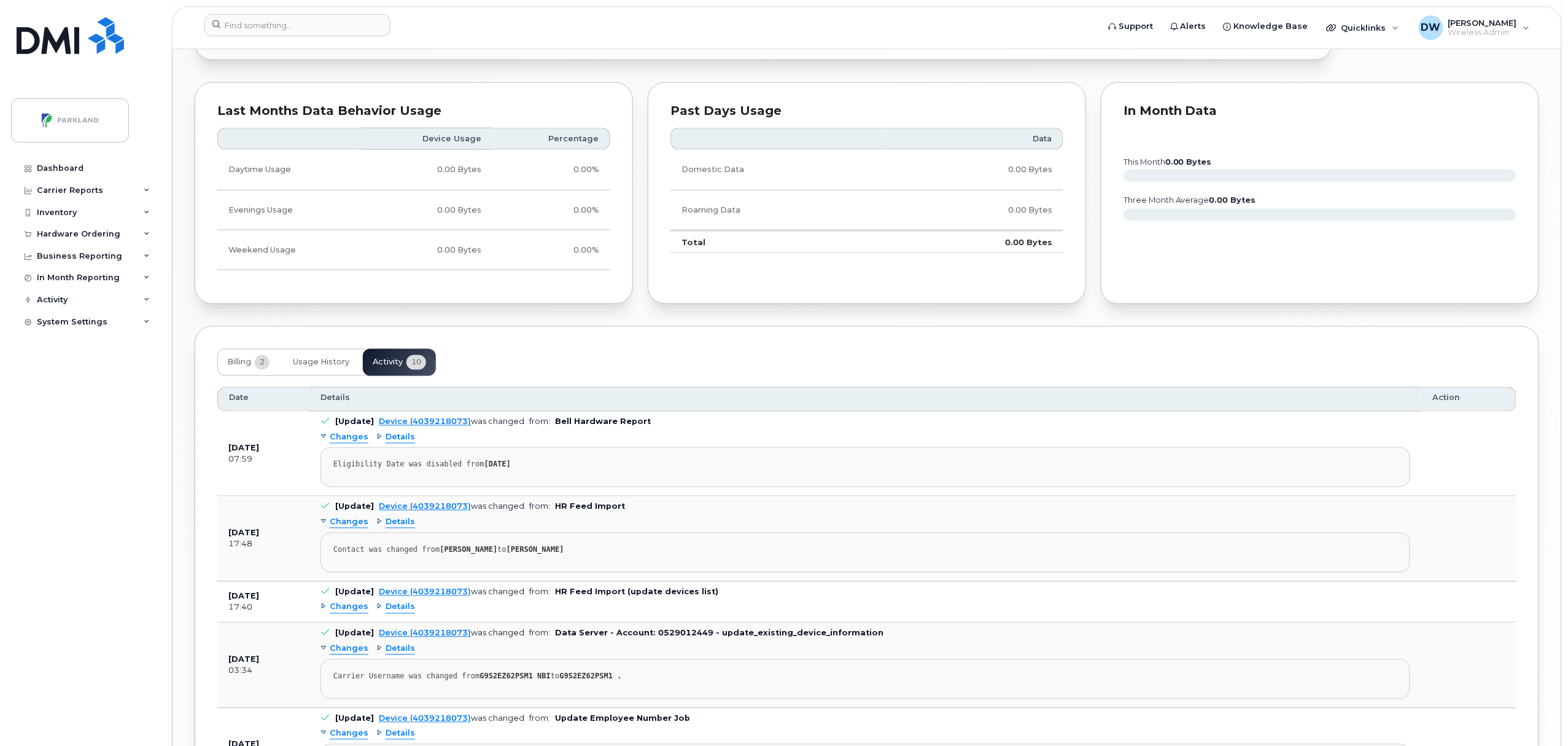
scroll to position [840, 0]
drag, startPoint x: 470, startPoint y: 682, endPoint x: 520, endPoint y: 686, distance: 50.2
click at [520, 686] on pre "Carrier Username was changed from G9S2EZ62PSM1 NBI to G9S2EZ62PSM1 ." at bounding box center [866, 677] width 1090 height 40
copy strong "G9S2EZ62PSM1"
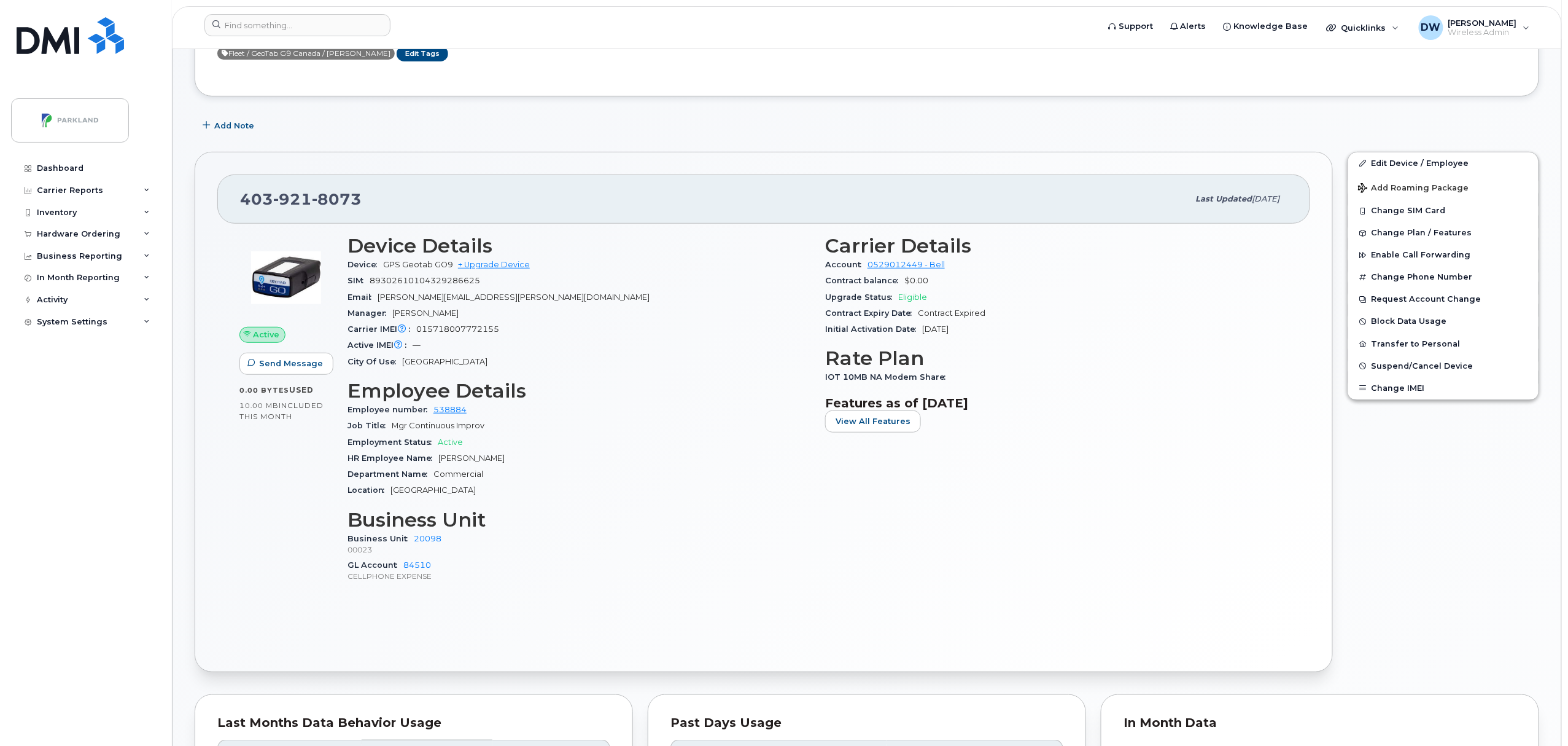
scroll to position [220, 0]
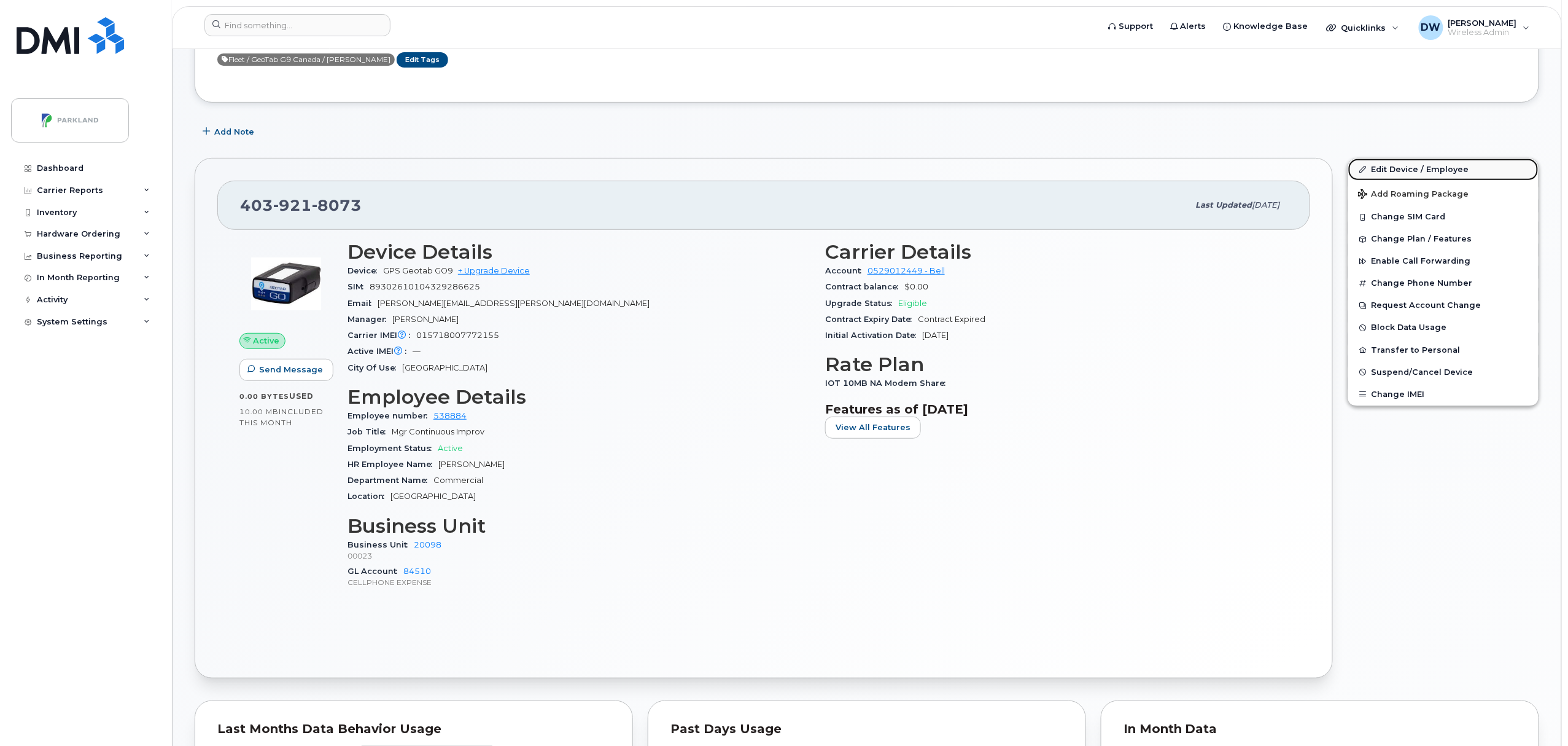
click at [1393, 172] on link "Edit Device / Employee" at bounding box center [1443, 169] width 190 height 22
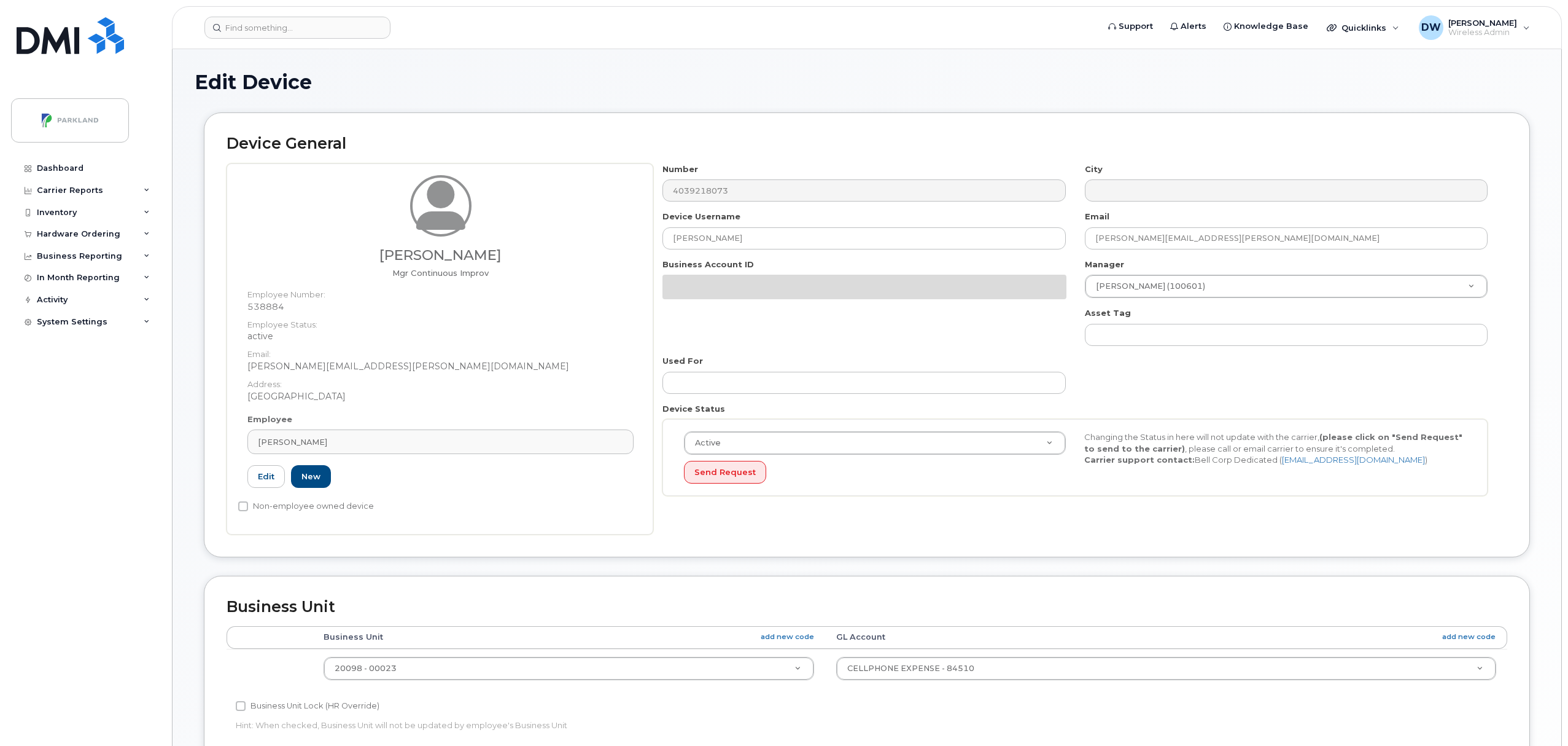
select select "1386637"
drag, startPoint x: 750, startPoint y: 237, endPoint x: 640, endPoint y: 241, distance: 110.1
click at [640, 241] on div "[PERSON_NAME] Mgr Continuous Improv Employee Number: 538884 Employee Status: ac…" at bounding box center [867, 349] width 1281 height 371
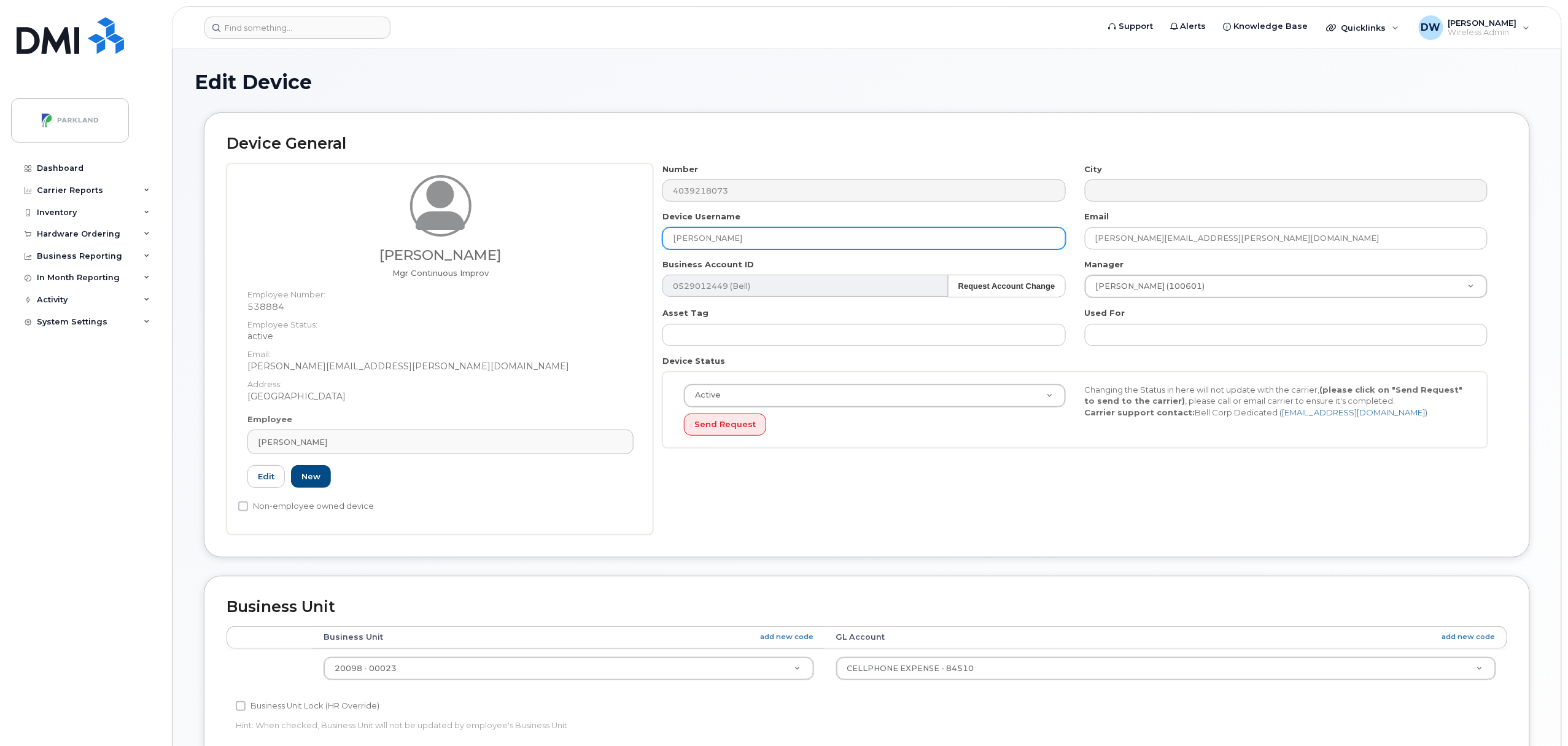
paste input "G9S2EZ62PSM1"
type input "G9S2EZ62PSM1"
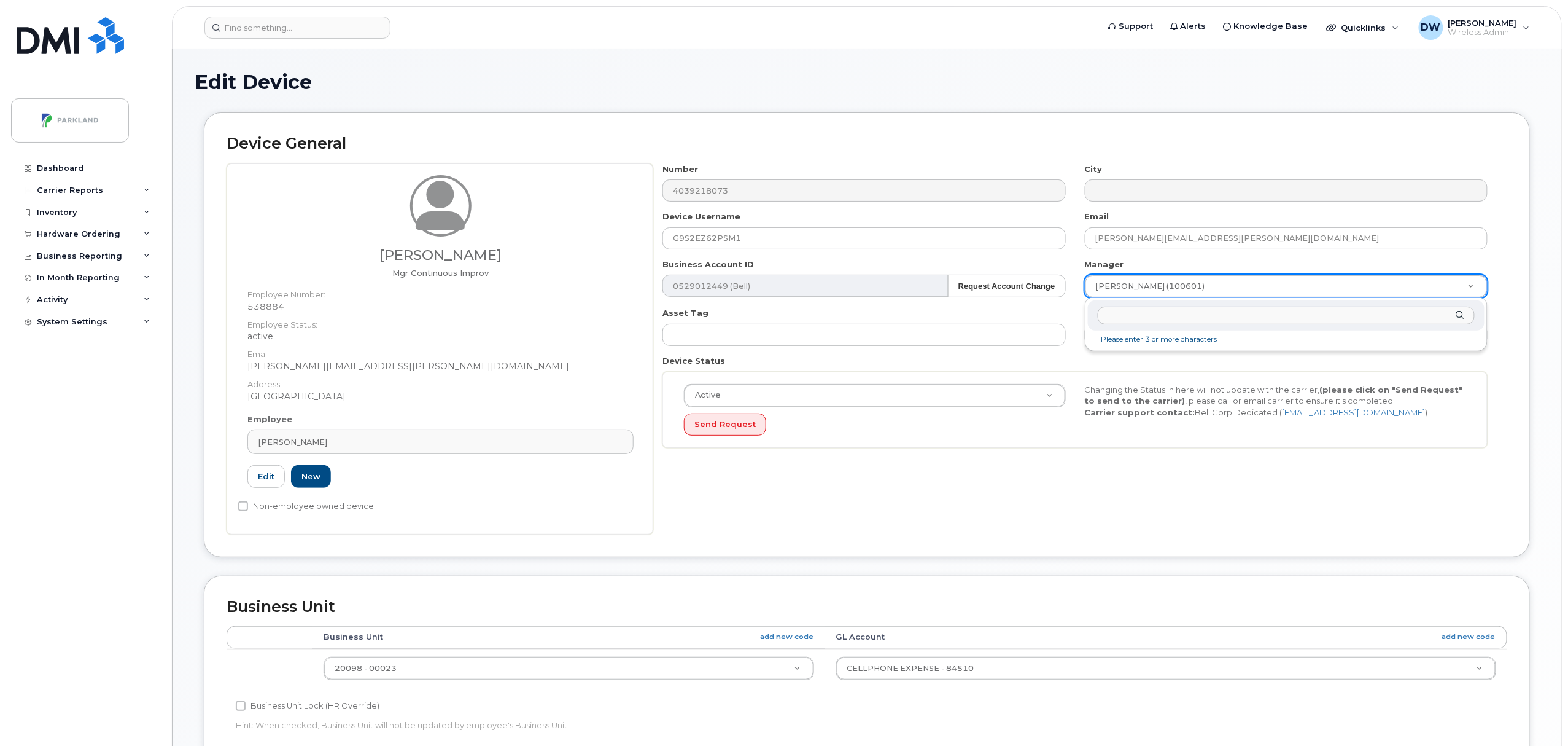
click at [1155, 312] on input "text" at bounding box center [1286, 315] width 377 height 18
type input "[PERSON_NAME]"
type input "876592"
click at [242, 509] on input "Non-employee owned device" at bounding box center [244, 506] width 10 height 10
checkbox input "true"
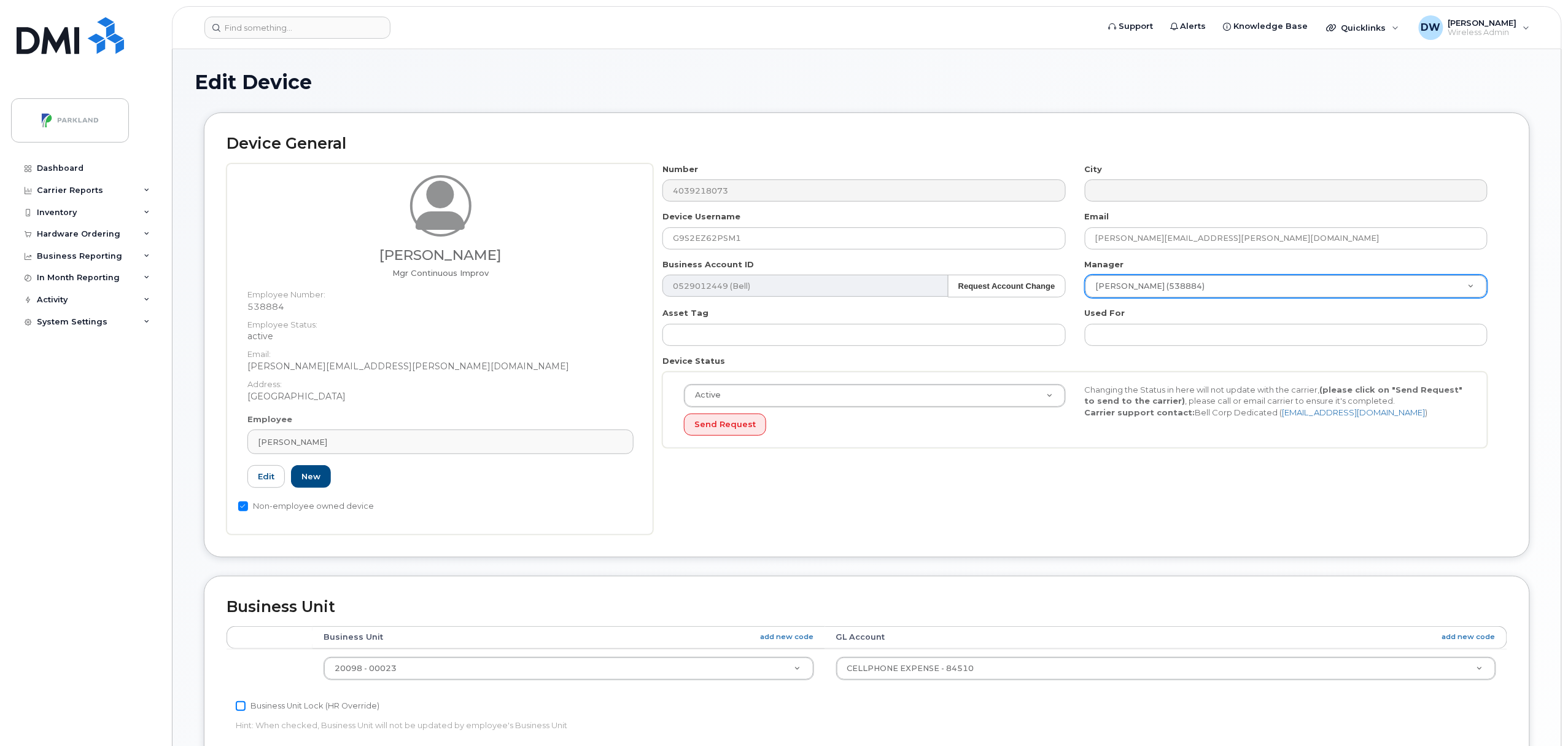
click at [241, 708] on input "Business Unit Lock (HR Override)" at bounding box center [241, 706] width 10 height 10
checkbox input "true"
click at [1565, 660] on body "Support Alerts Knowledge Base Quicklinks Suspend / Cancel Device Change SIM Car…" at bounding box center [784, 576] width 1568 height 1154
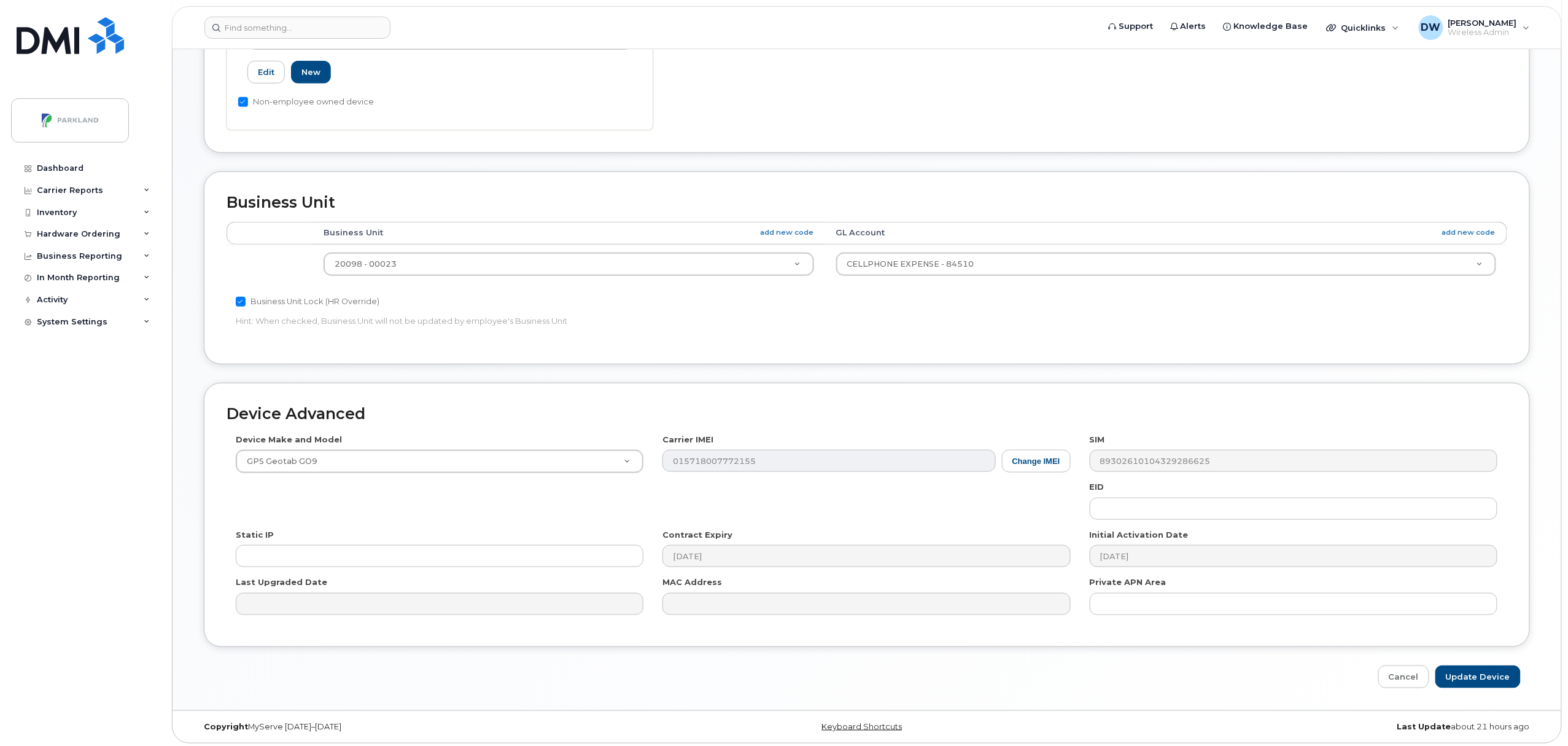
scroll to position [411, 0]
click at [1486, 669] on input "Update Device" at bounding box center [1478, 673] width 85 height 23
type input "Saving..."
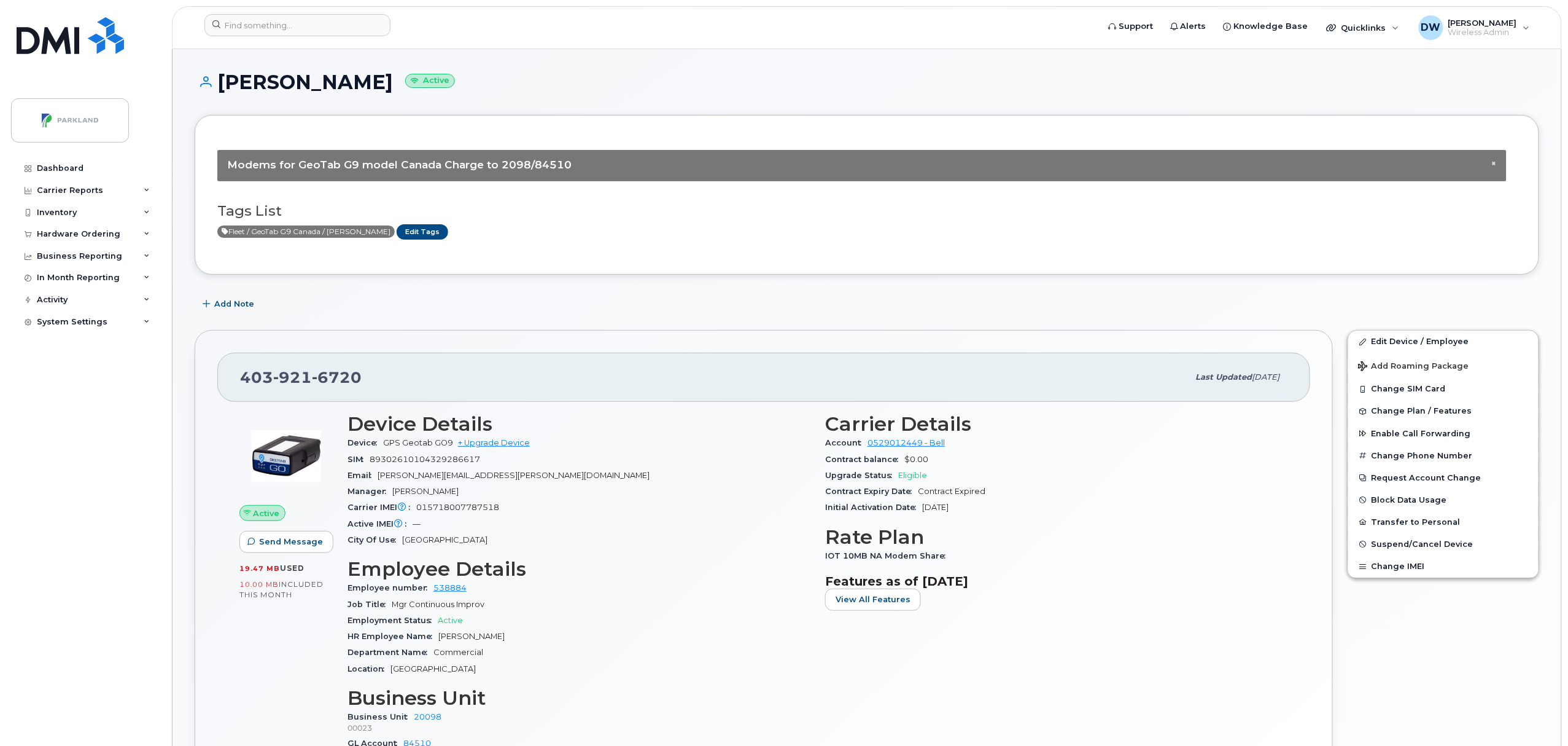
scroll to position [619, 0]
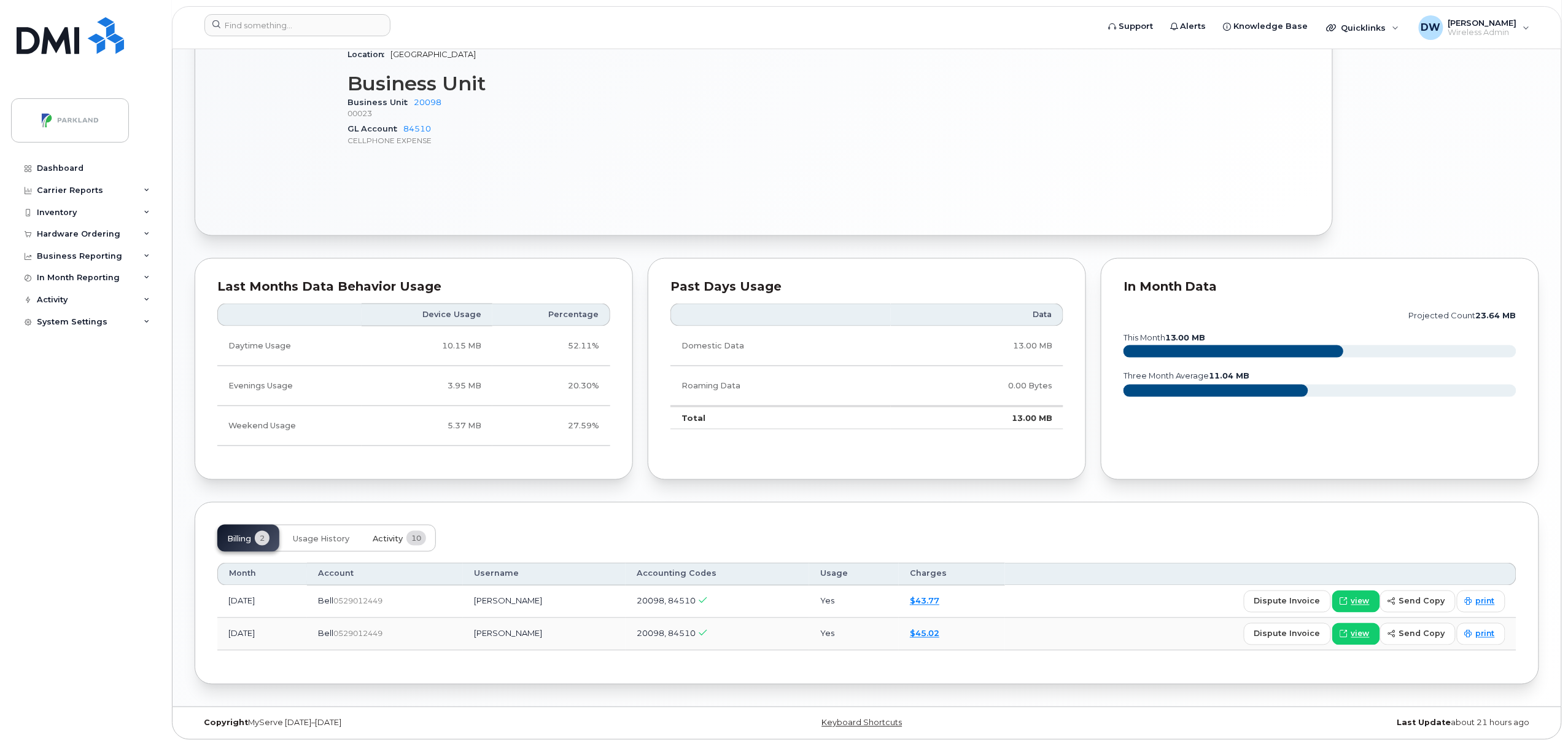
click at [388, 537] on span "Activity" at bounding box center [388, 539] width 30 height 10
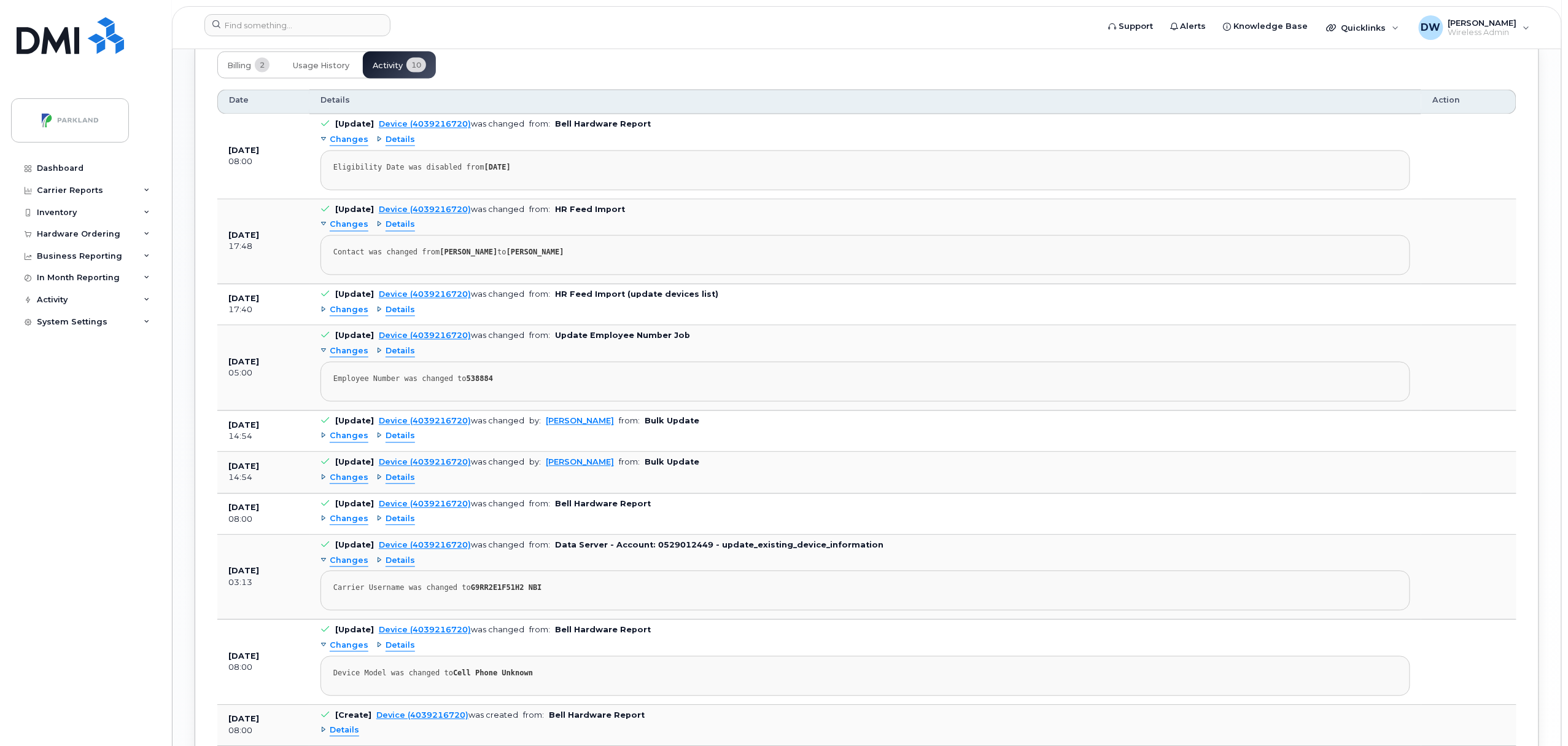
scroll to position [1089, 0]
drag, startPoint x: 464, startPoint y: 593, endPoint x: 512, endPoint y: 593, distance: 48.0
click at [512, 590] on strong "G9RR2E1F51H2 NBI" at bounding box center [506, 586] width 71 height 9
copy strong "G9RR2E1F51H2"
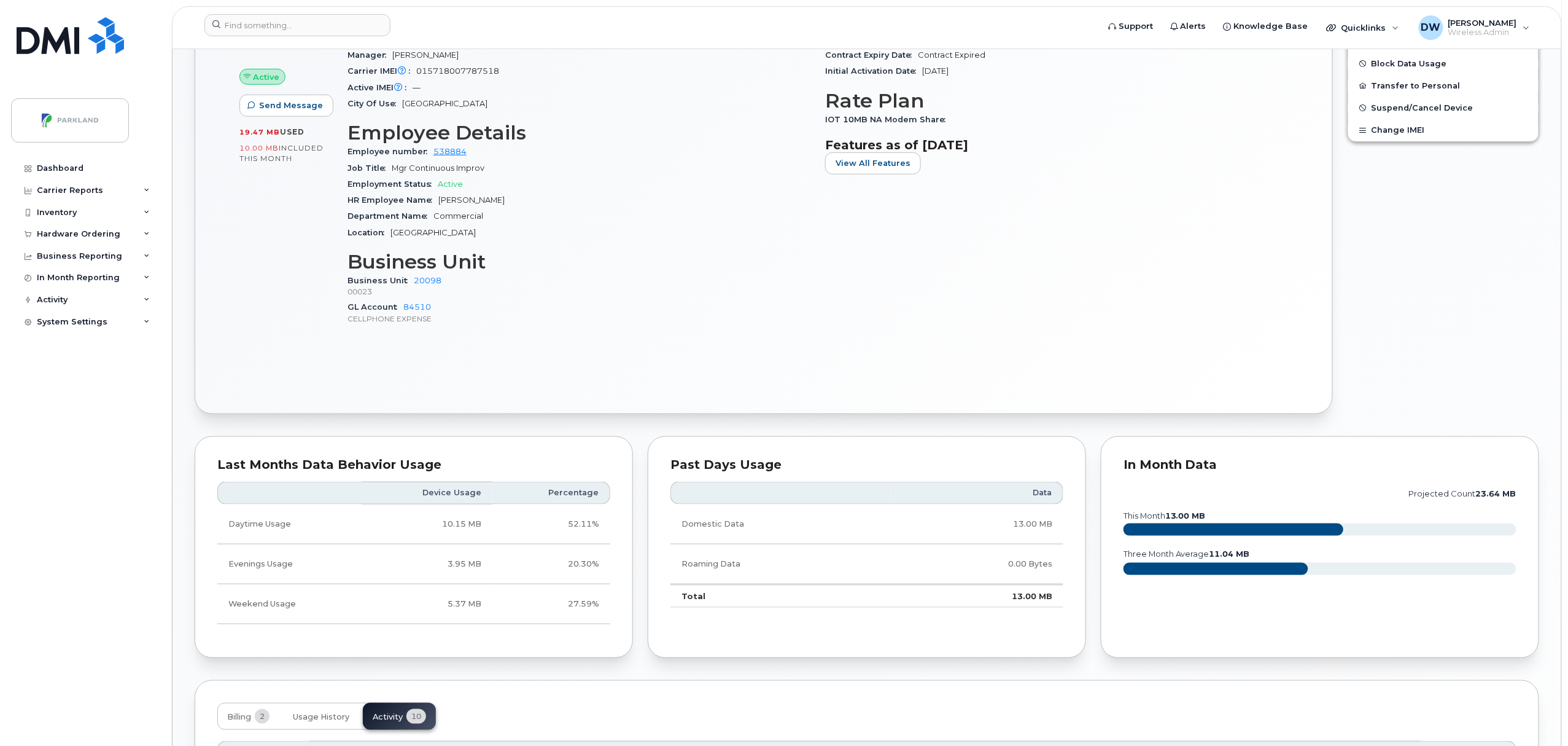
scroll to position [0, 0]
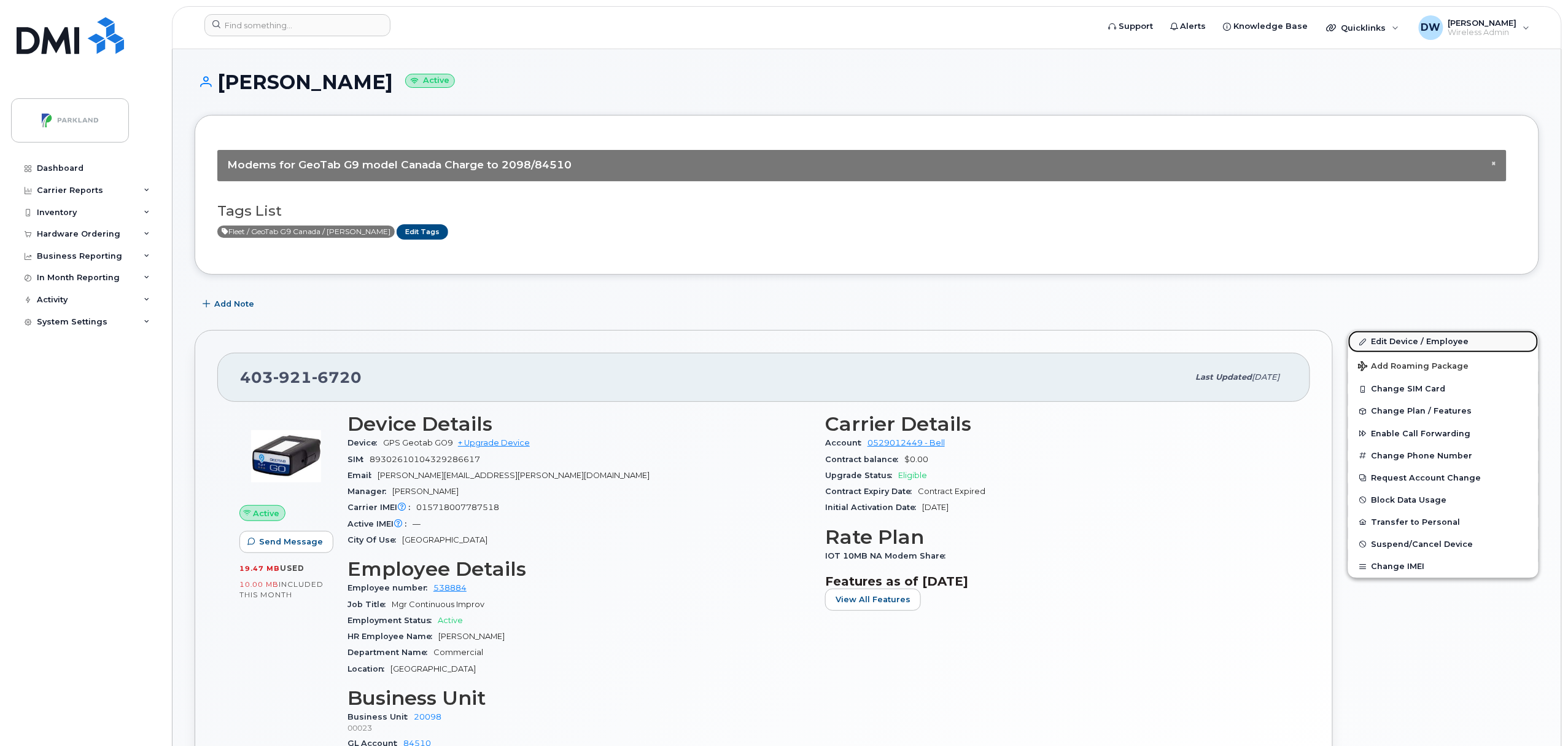
click at [1405, 340] on link "Edit Device / Employee" at bounding box center [1443, 341] width 190 height 22
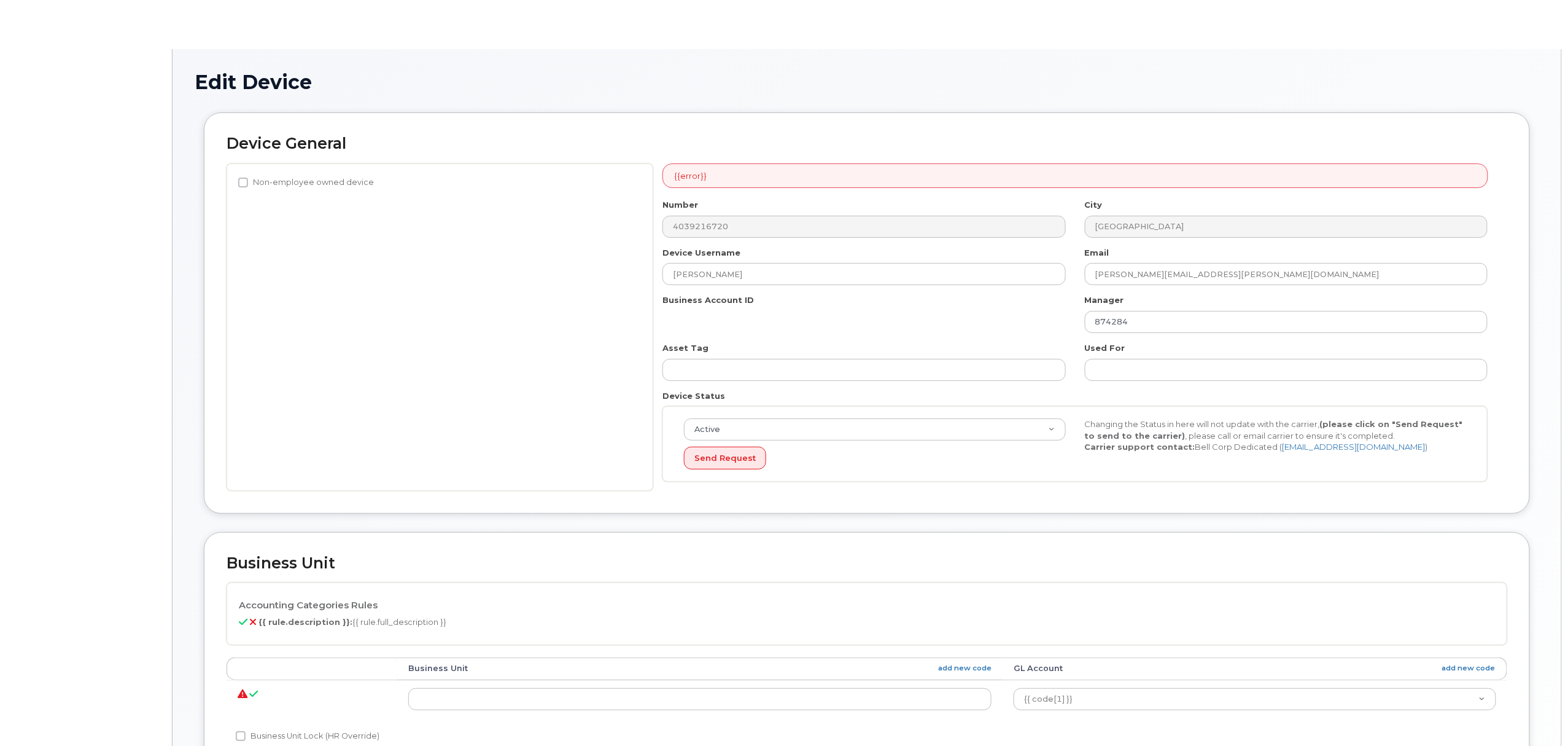
select select "1386637"
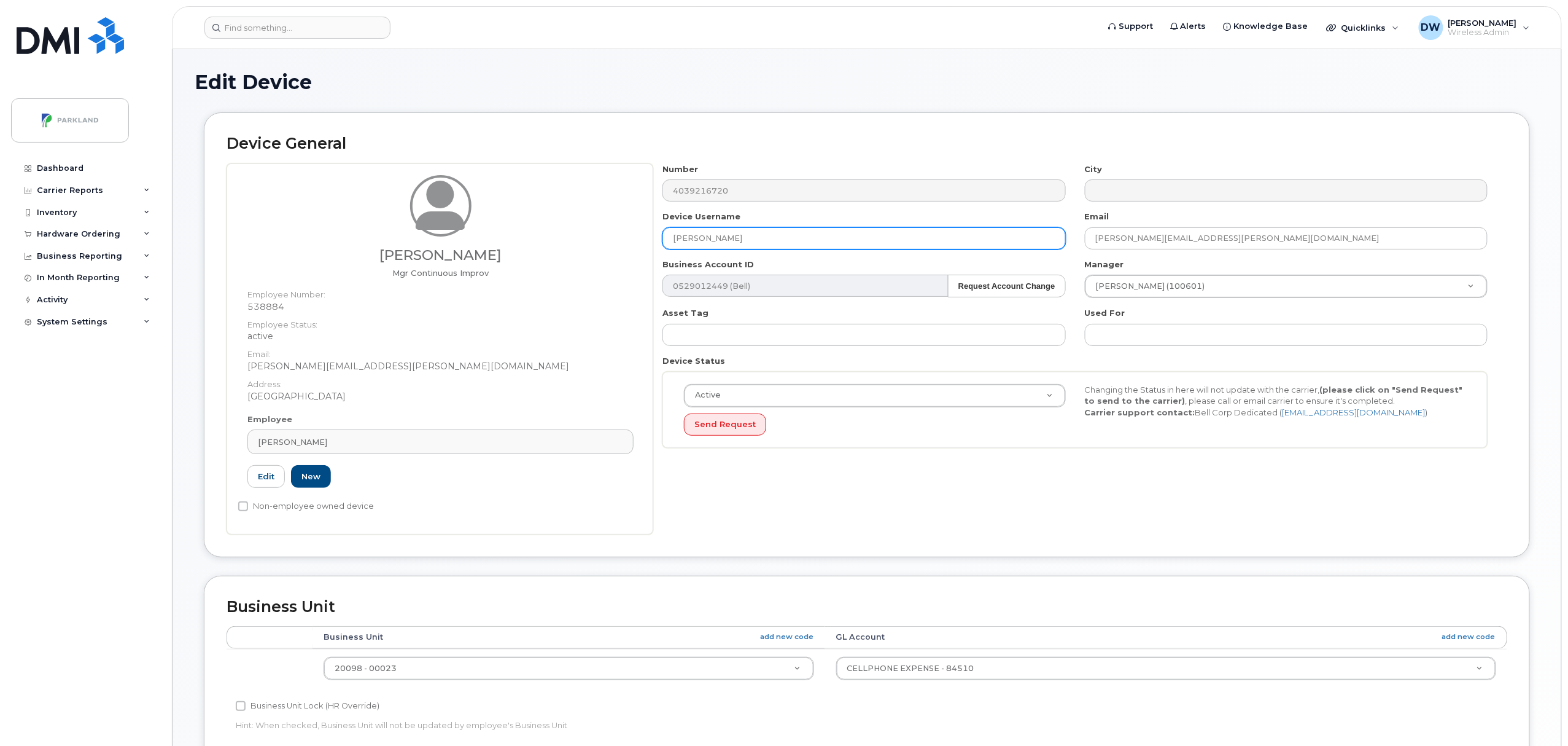
drag, startPoint x: 787, startPoint y: 241, endPoint x: 491, endPoint y: 232, distance: 296.1
click at [491, 232] on div "[PERSON_NAME] Mgr Continuous Improv Employee Number: 538884 Employee Status: ac…" at bounding box center [867, 349] width 1281 height 371
paste input "G9RR2E1F51H2"
type input "G9RR2E1F51H2"
click at [241, 507] on input "Non-employee owned device" at bounding box center [244, 506] width 10 height 10
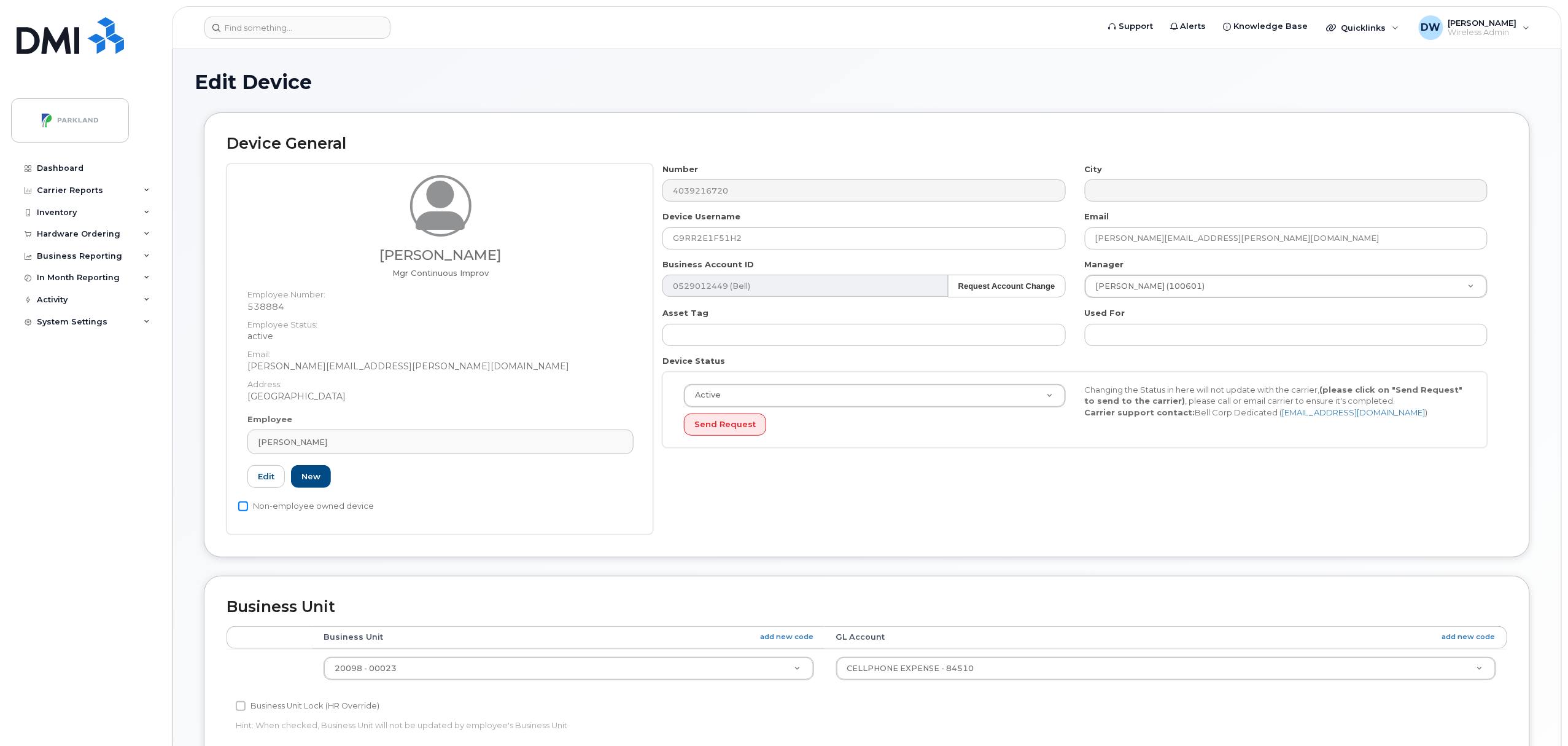
checkbox input "true"
click at [240, 708] on input "Business Unit Lock (HR Override)" at bounding box center [241, 706] width 10 height 10
checkbox input "true"
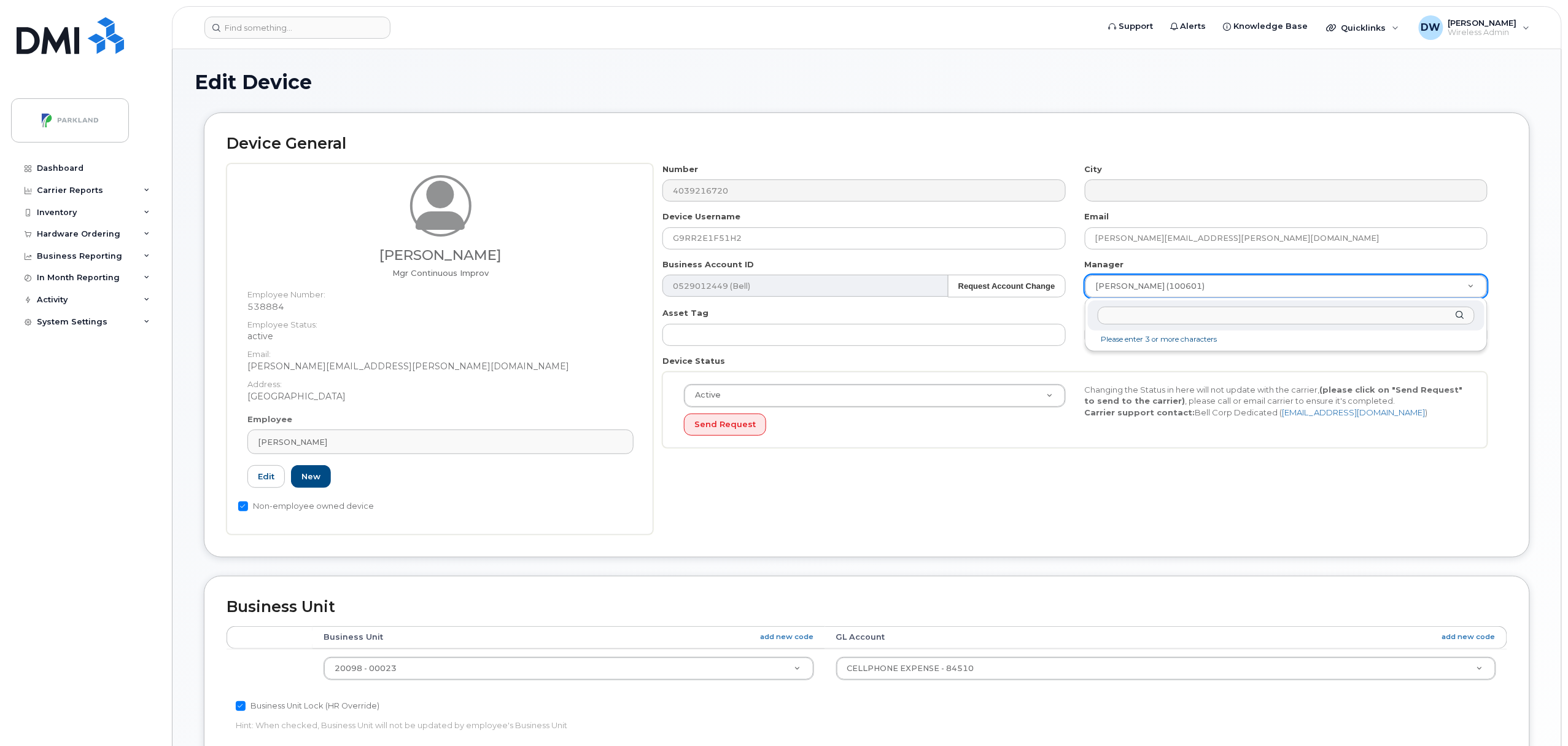
click at [1147, 315] on input "text" at bounding box center [1286, 315] width 377 height 18
type input "derr"
type input "876592"
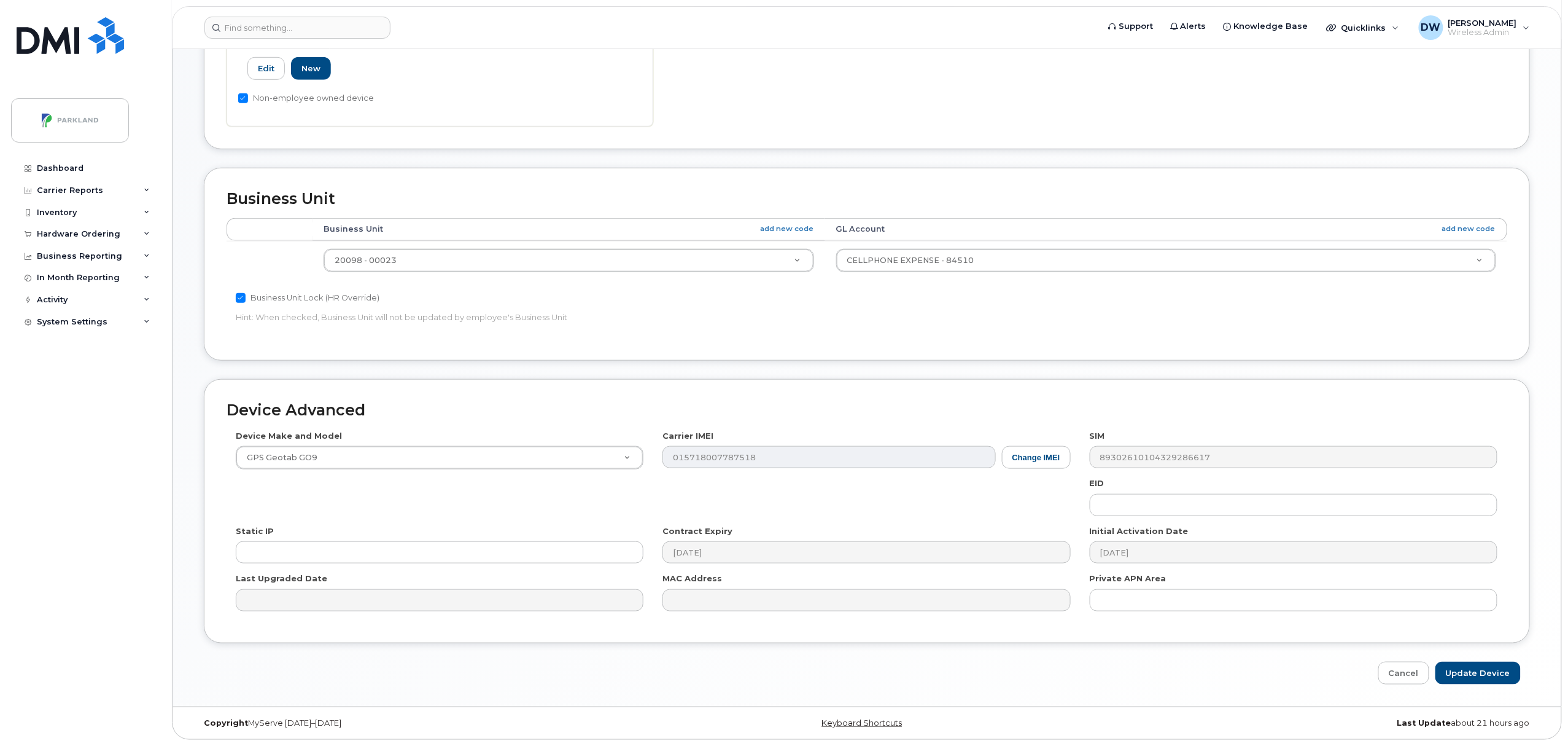
scroll to position [411, 0]
click at [1472, 674] on input "Update Device" at bounding box center [1478, 673] width 85 height 23
type input "Saving..."
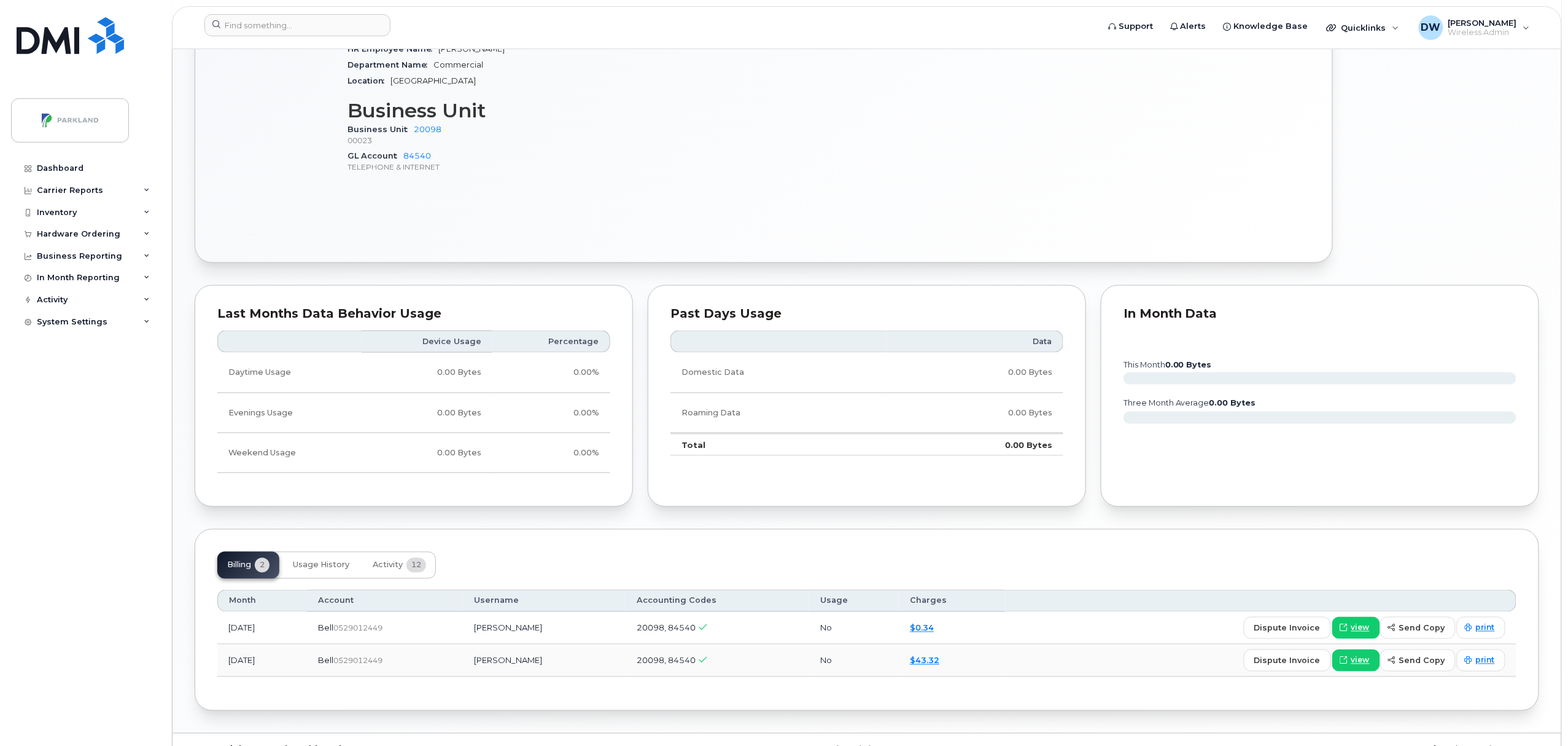
scroll to position [666, 0]
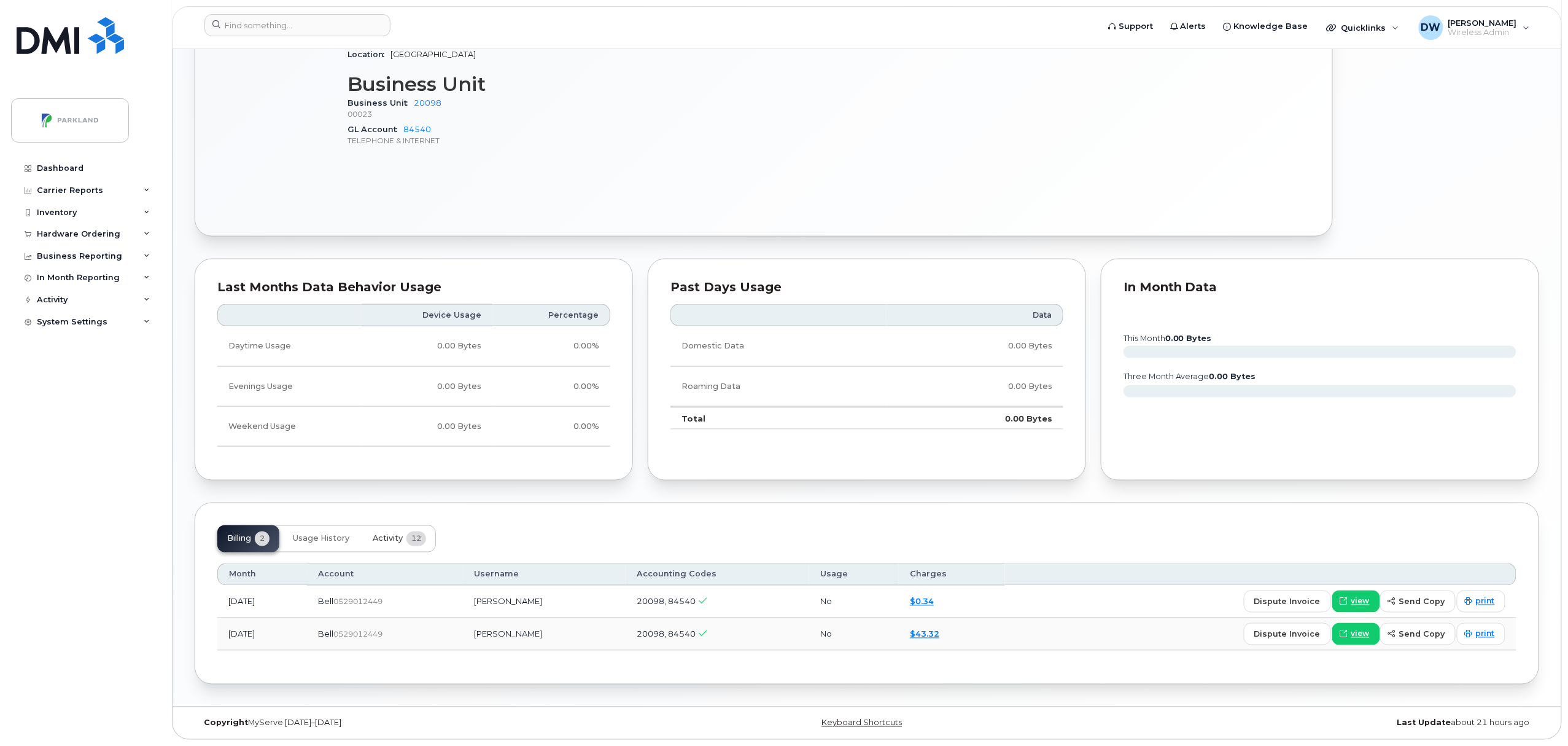
click at [393, 536] on span "Activity" at bounding box center [388, 539] width 30 height 10
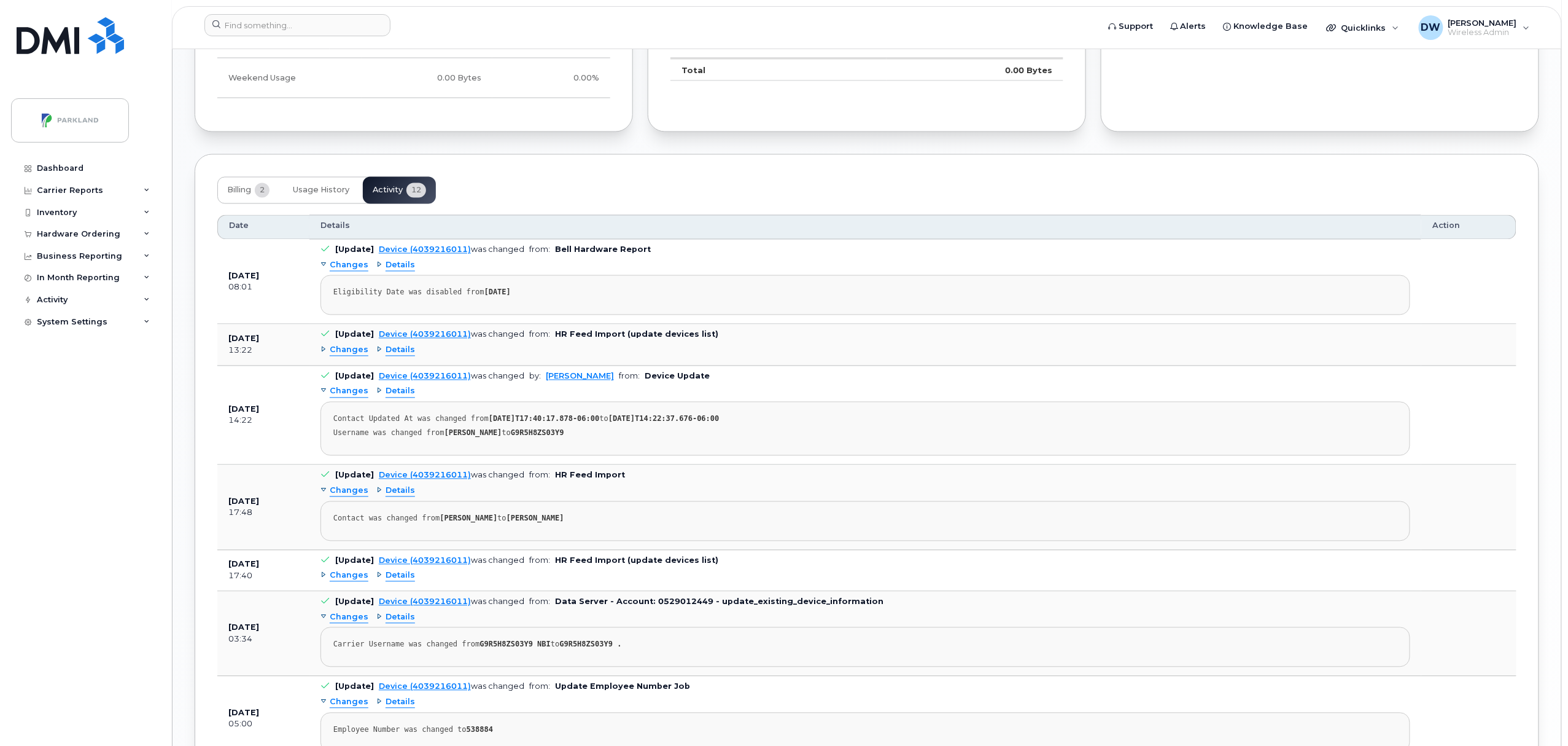
scroll to position [1013, 0]
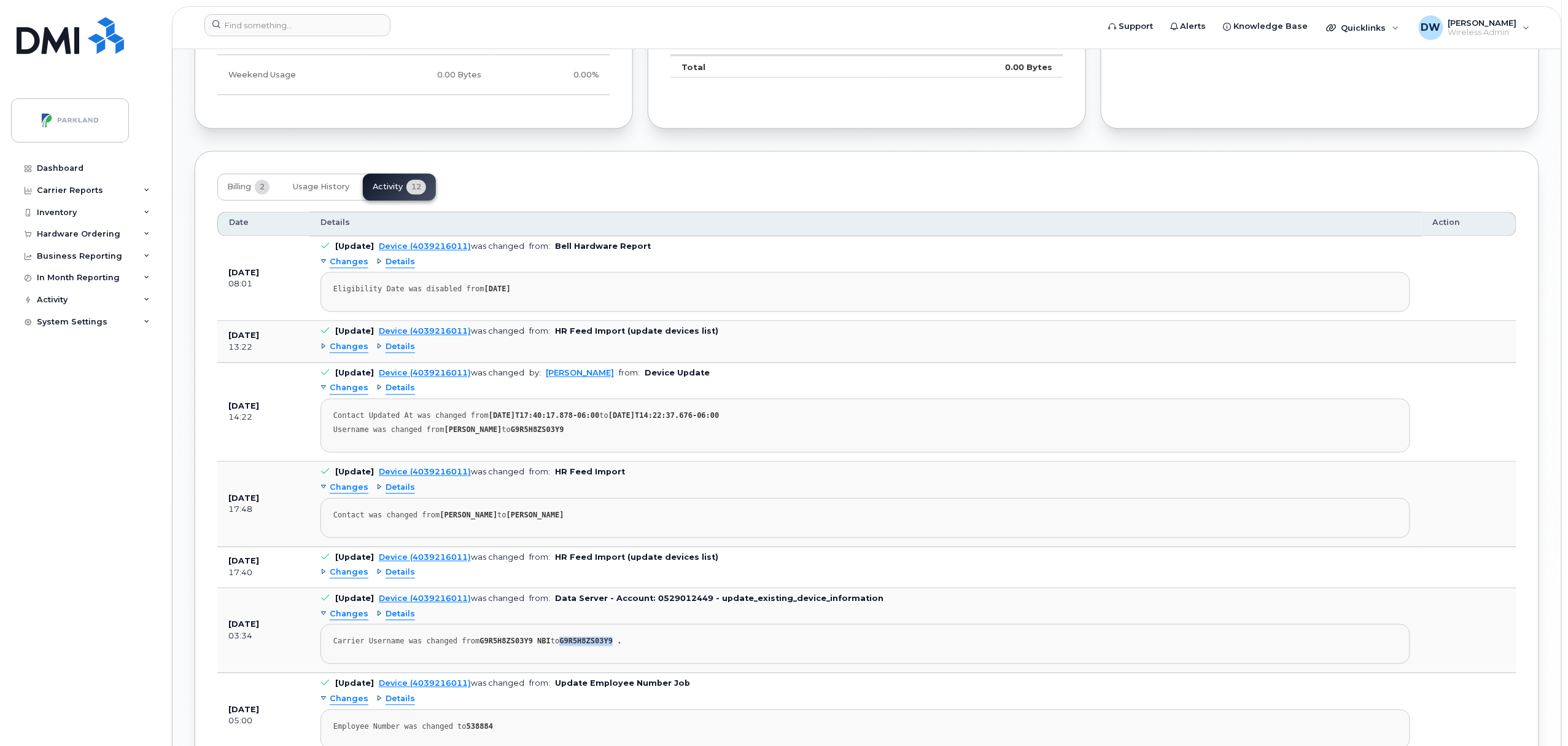
drag, startPoint x: 552, startPoint y: 647, endPoint x: 601, endPoint y: 650, distance: 49.1
click at [601, 646] on strong "G9R5H8ZS03Y9 ." at bounding box center [590, 641] width 62 height 9
copy strong "G9R5H8ZS03Y9"
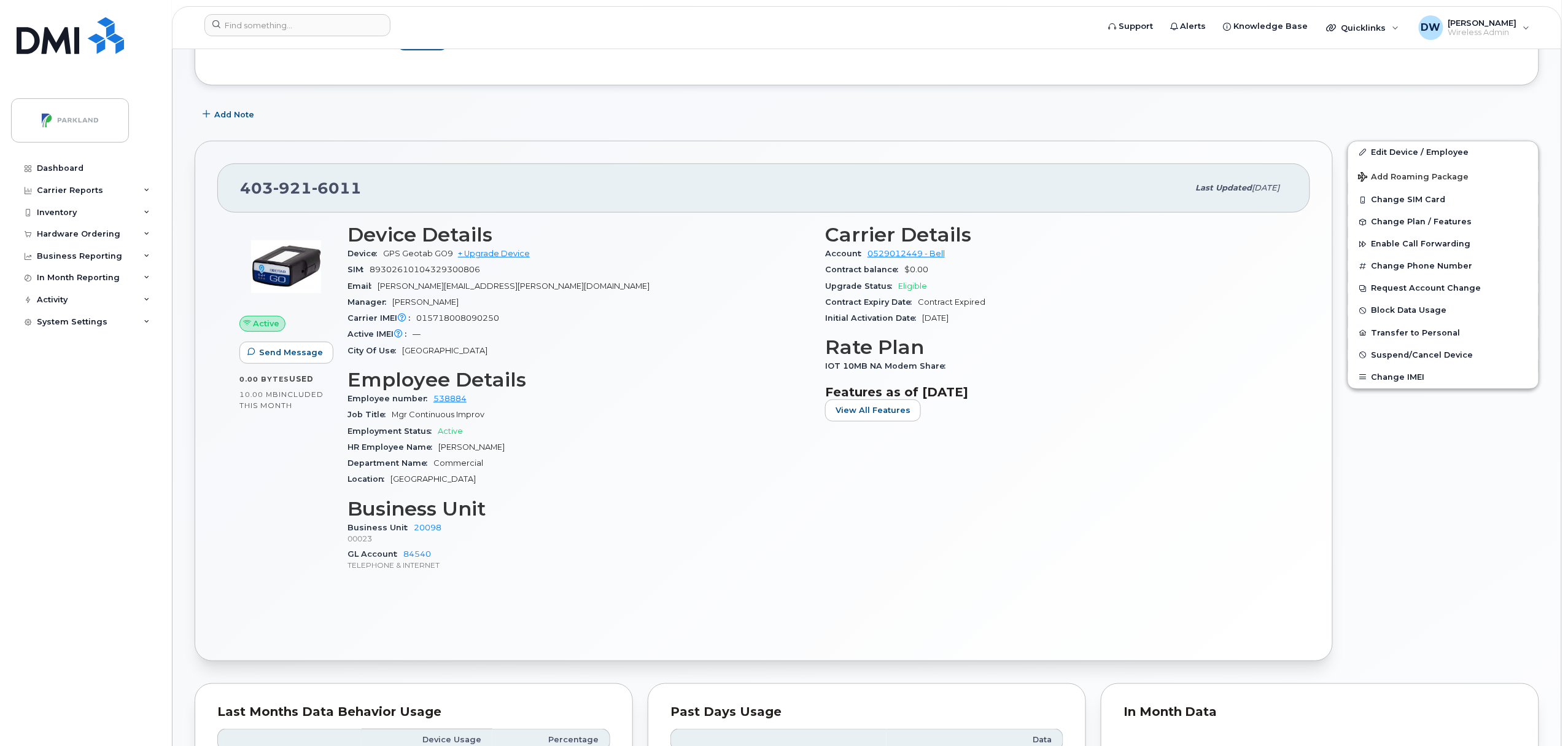
scroll to position [234, 0]
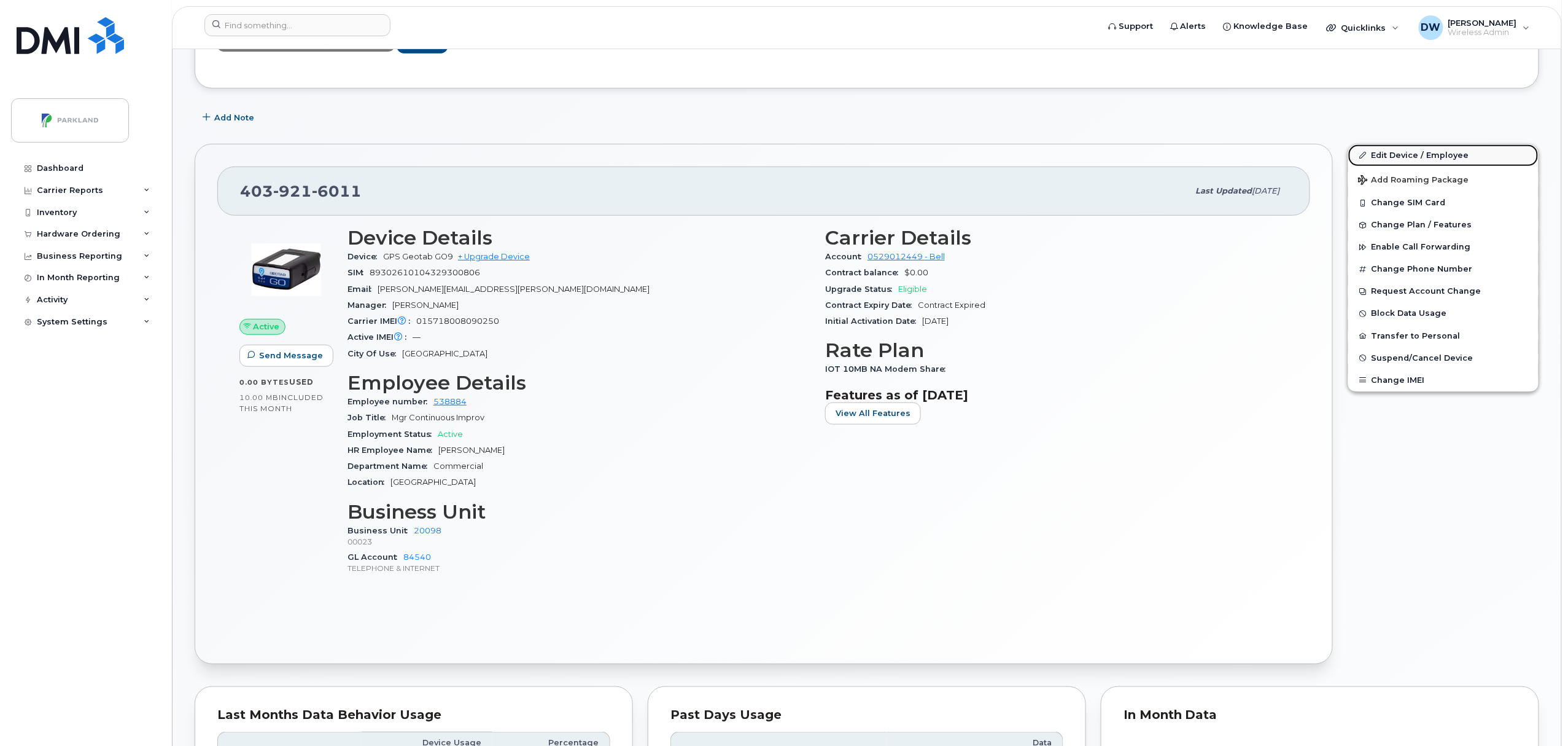
click at [1409, 151] on link "Edit Device / Employee" at bounding box center [1443, 155] width 190 height 22
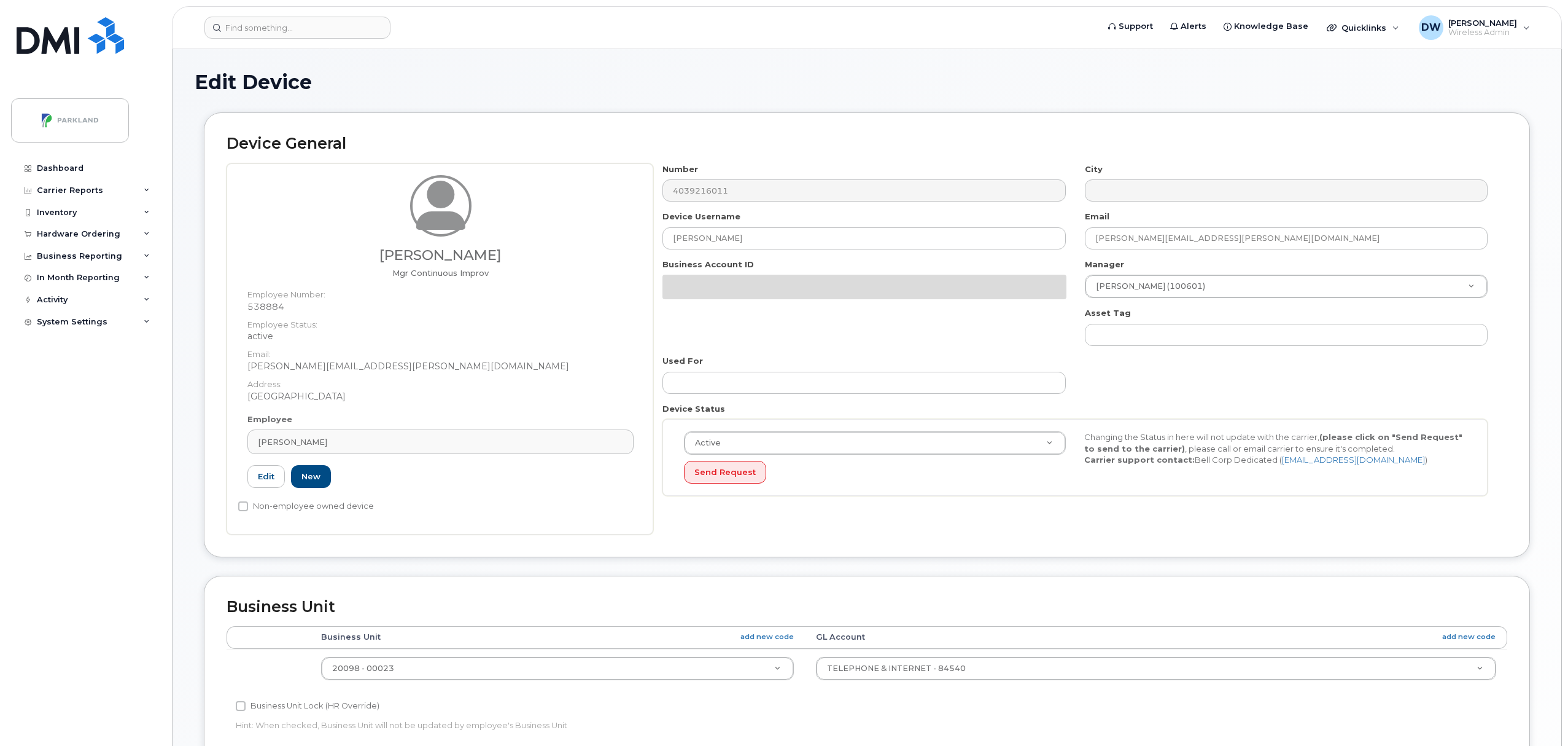
select select "1386639"
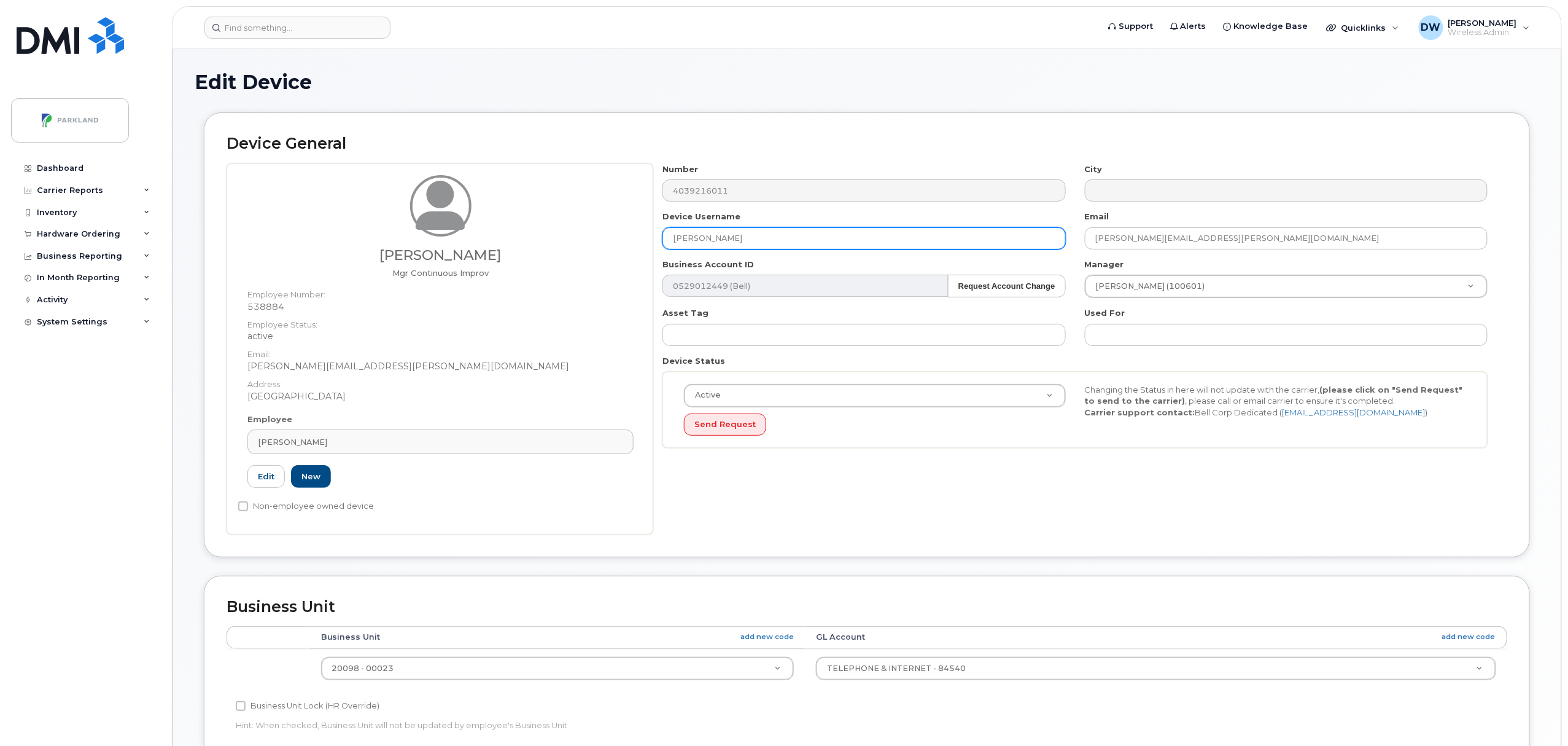
click at [738, 237] on input "[PERSON_NAME]" at bounding box center [864, 238] width 403 height 22
drag, startPoint x: 756, startPoint y: 237, endPoint x: 470, endPoint y: 214, distance: 286.9
click at [470, 214] on div "[PERSON_NAME] Mgr Continuous Improv Employee Number: 538884 Employee Status: ac…" at bounding box center [867, 349] width 1281 height 371
paste input "G9R5H8ZS03Y9"
type input "G9R5H8ZS03Y9"
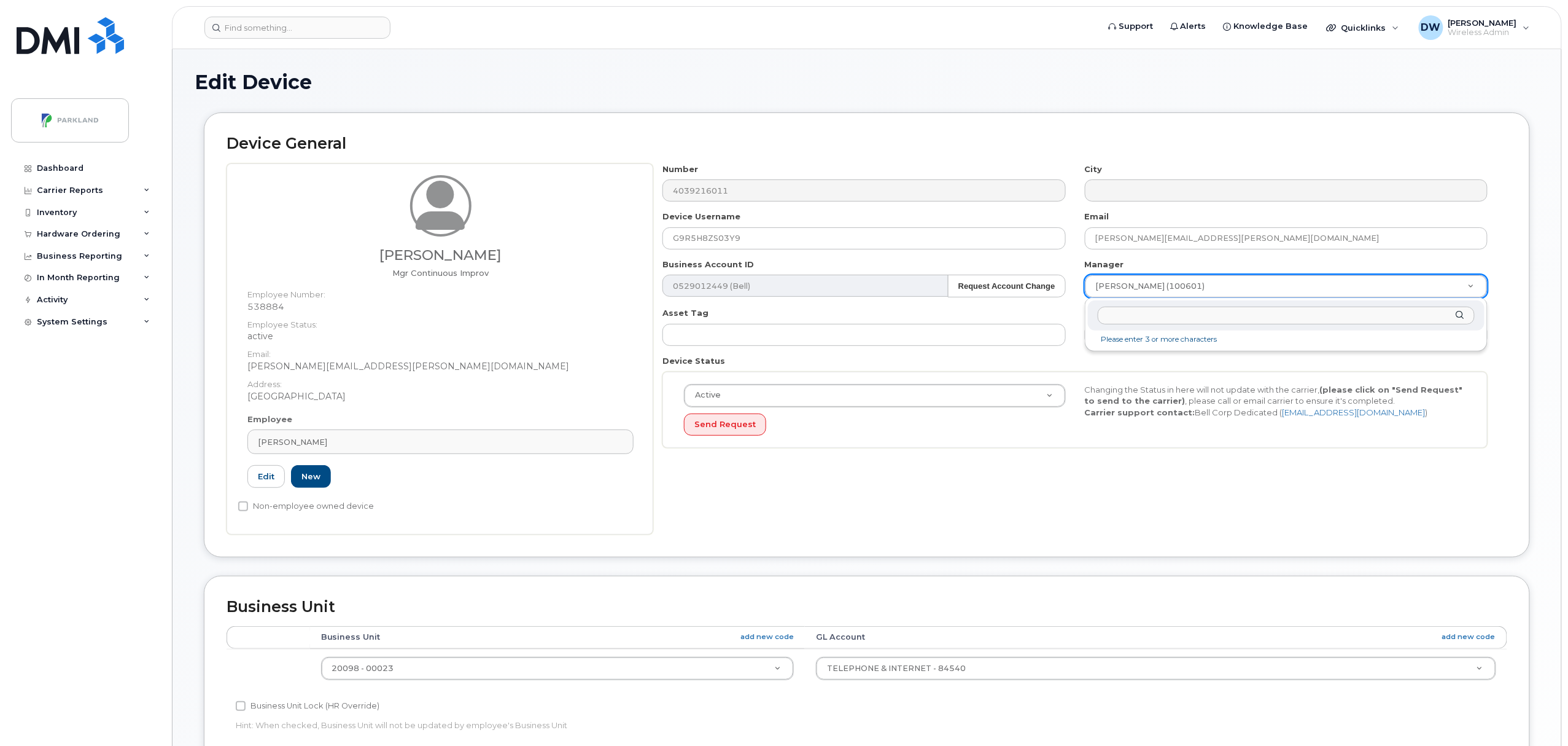
click at [1179, 316] on input "text" at bounding box center [1286, 315] width 377 height 18
type input "derr"
type input "876592"
click at [245, 506] on input "Non-employee owned device" at bounding box center [244, 506] width 10 height 10
checkbox input "true"
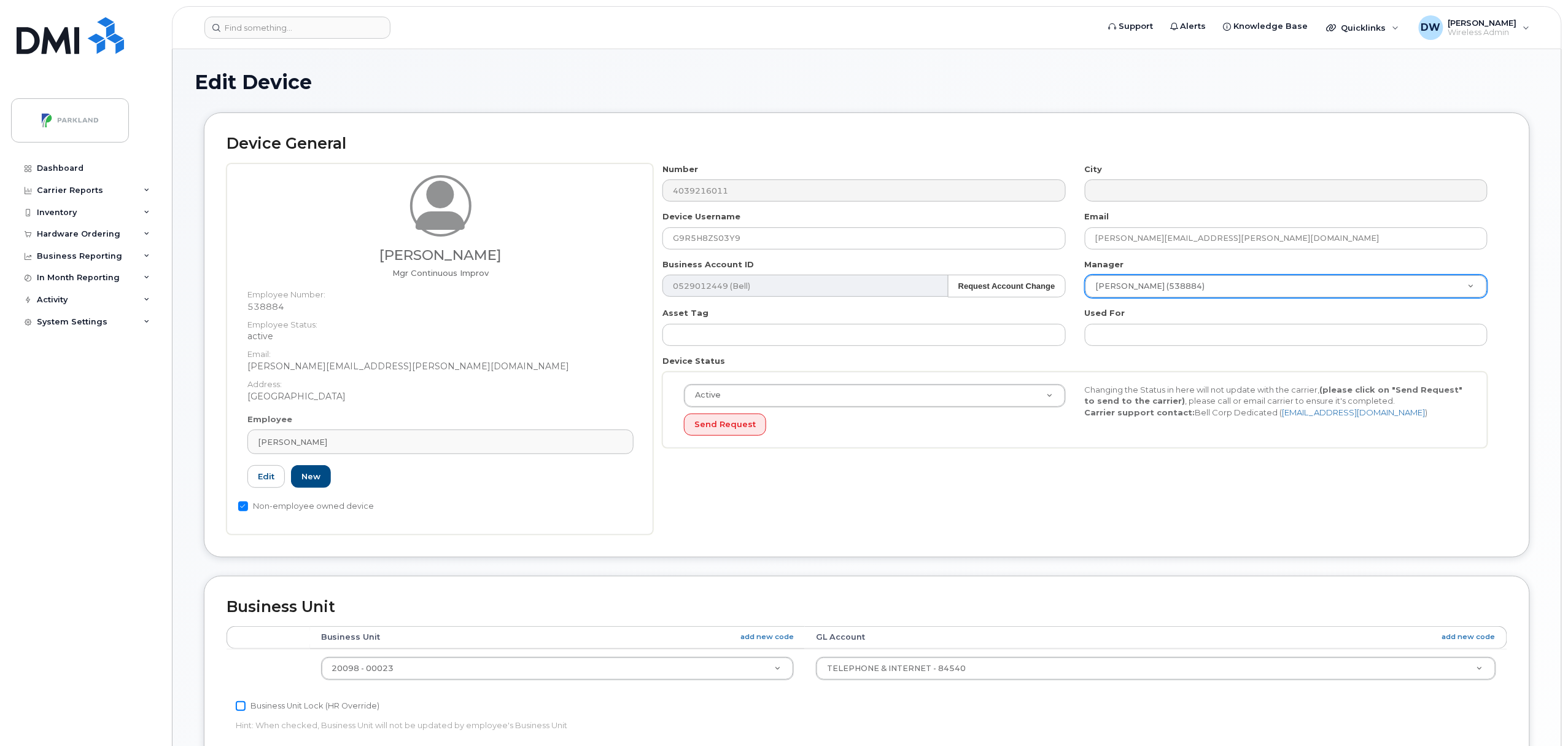
click at [240, 708] on input "Business Unit Lock (HR Override)" at bounding box center [241, 706] width 10 height 10
checkbox input "true"
drag, startPoint x: 1567, startPoint y: 337, endPoint x: 1567, endPoint y: 514, distance: 177.0
click at [1567, 514] on body "Support Alerts Knowledge Base Quicklinks Suspend / Cancel Device Change SIM Car…" at bounding box center [784, 576] width 1568 height 1154
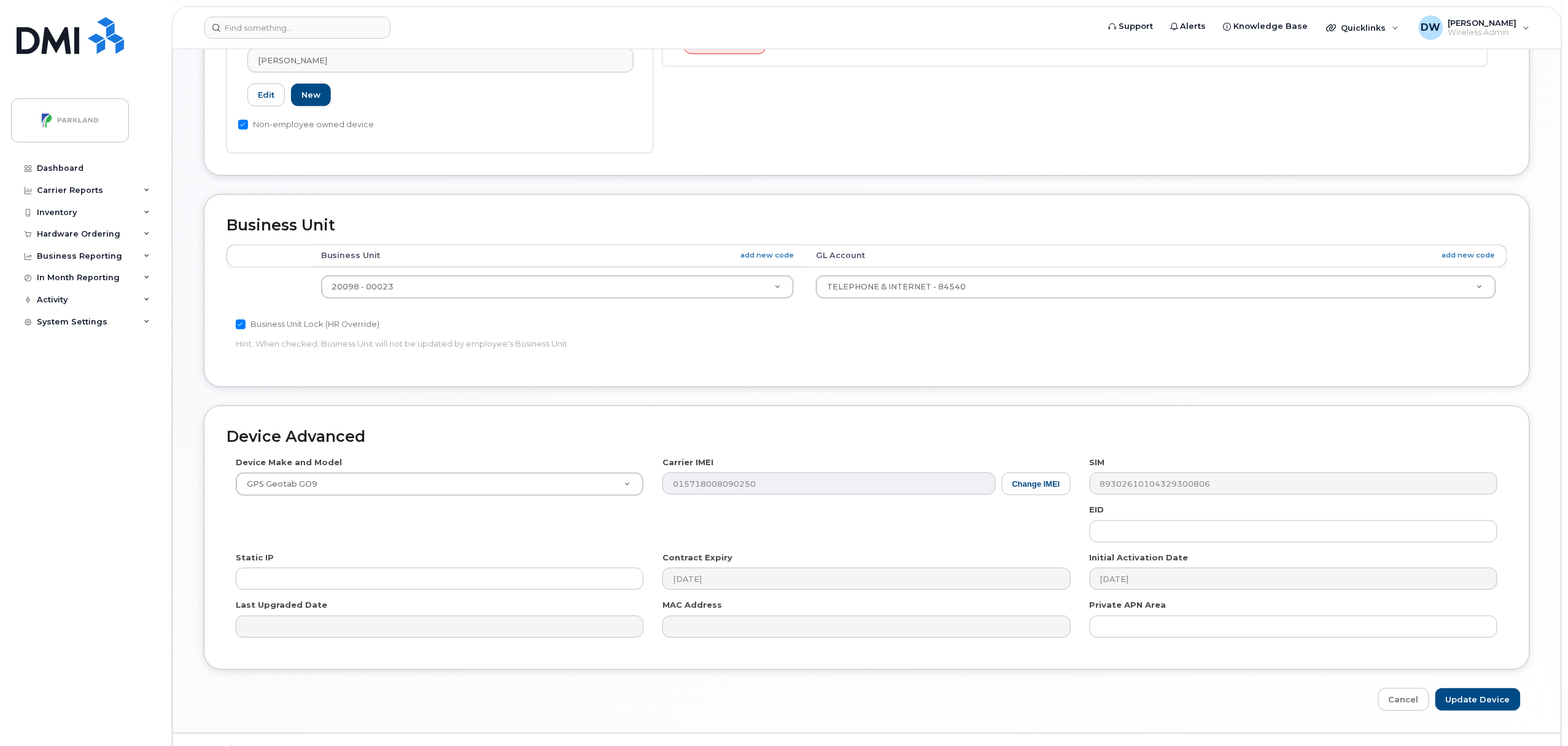
scroll to position [411, 0]
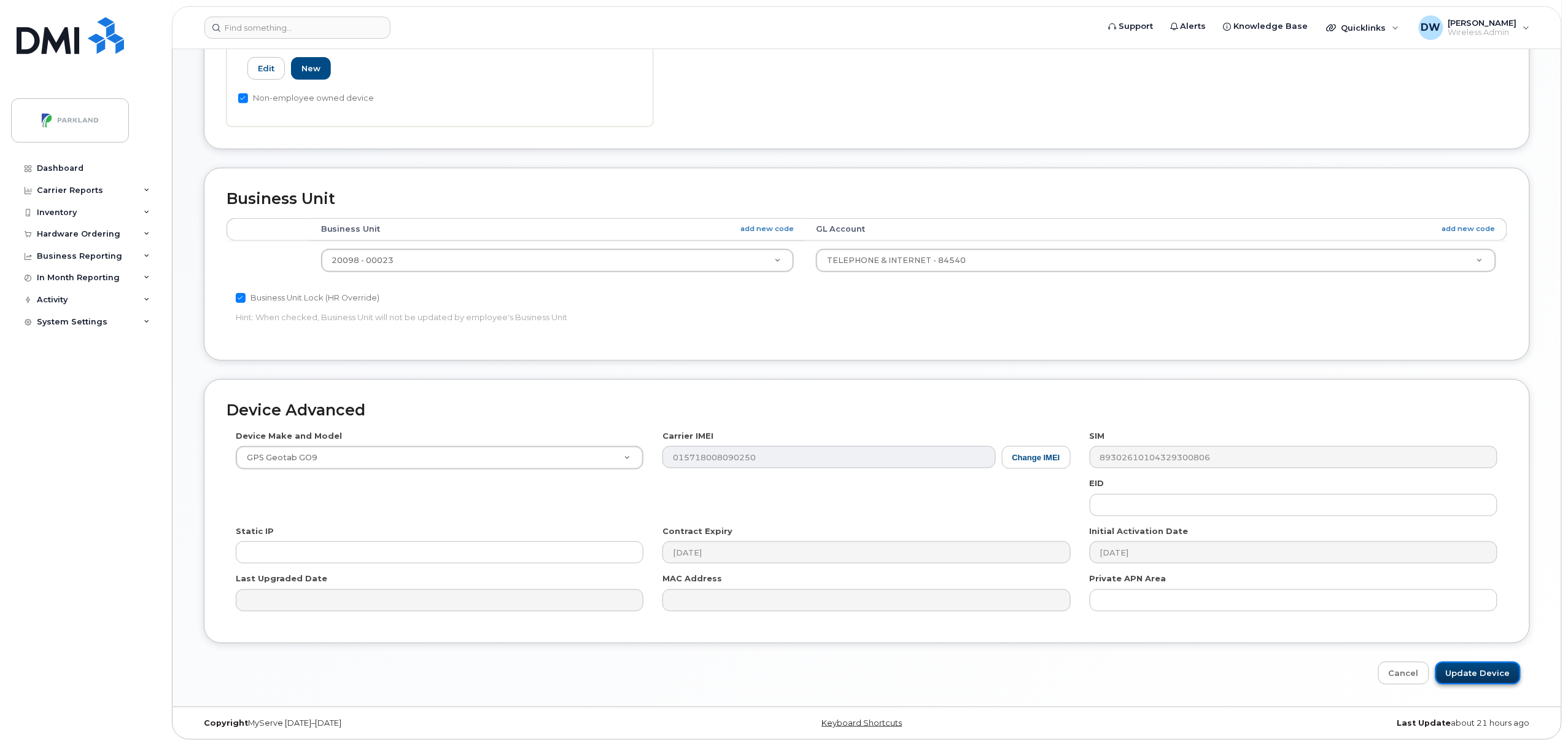
click at [1458, 669] on input "Update Device" at bounding box center [1478, 673] width 85 height 23
type input "Saving..."
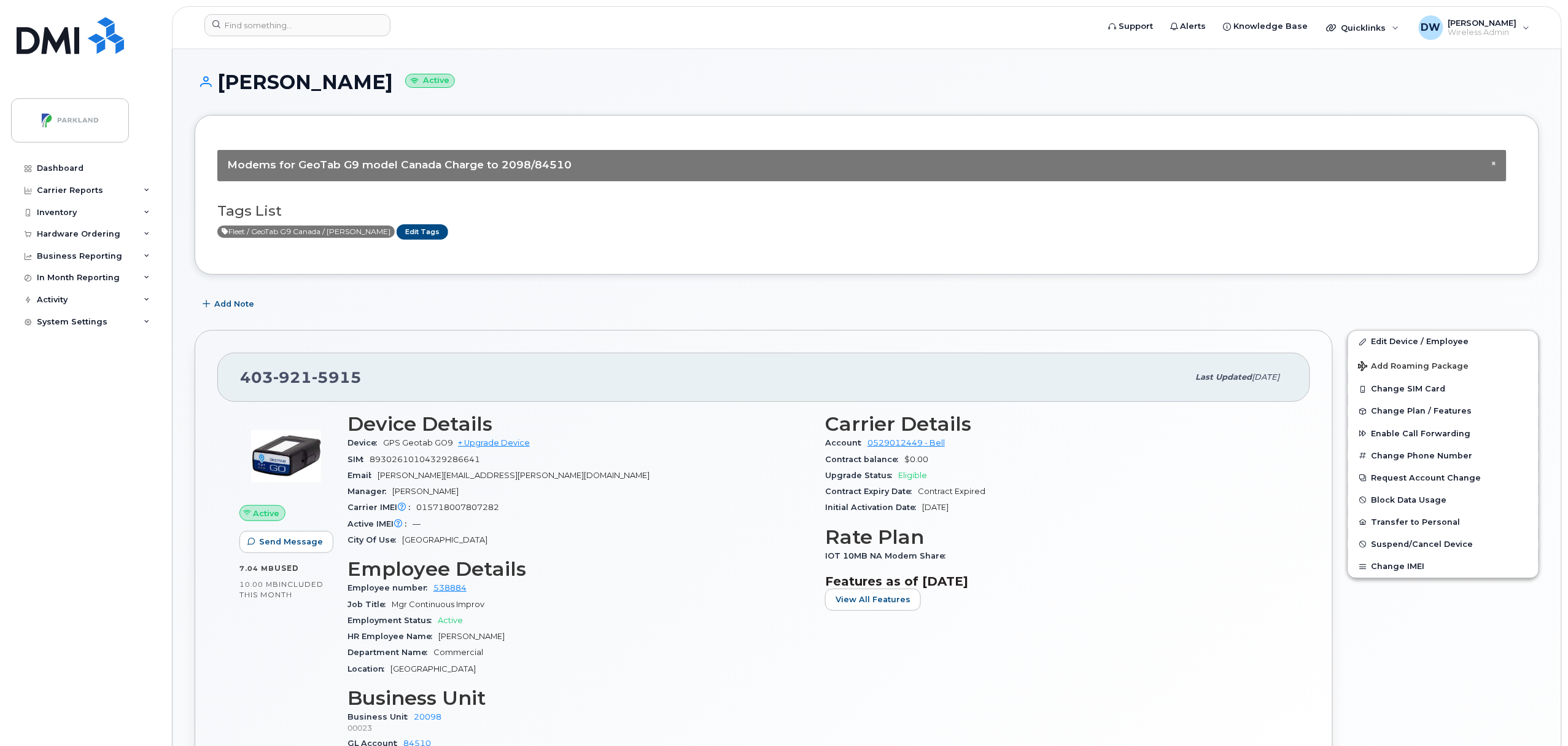
click at [1567, 689] on body "Support Alerts Knowledge Base Quicklinks Suspend / Cancel Device Change SIM Car…" at bounding box center [784, 680] width 1568 height 1360
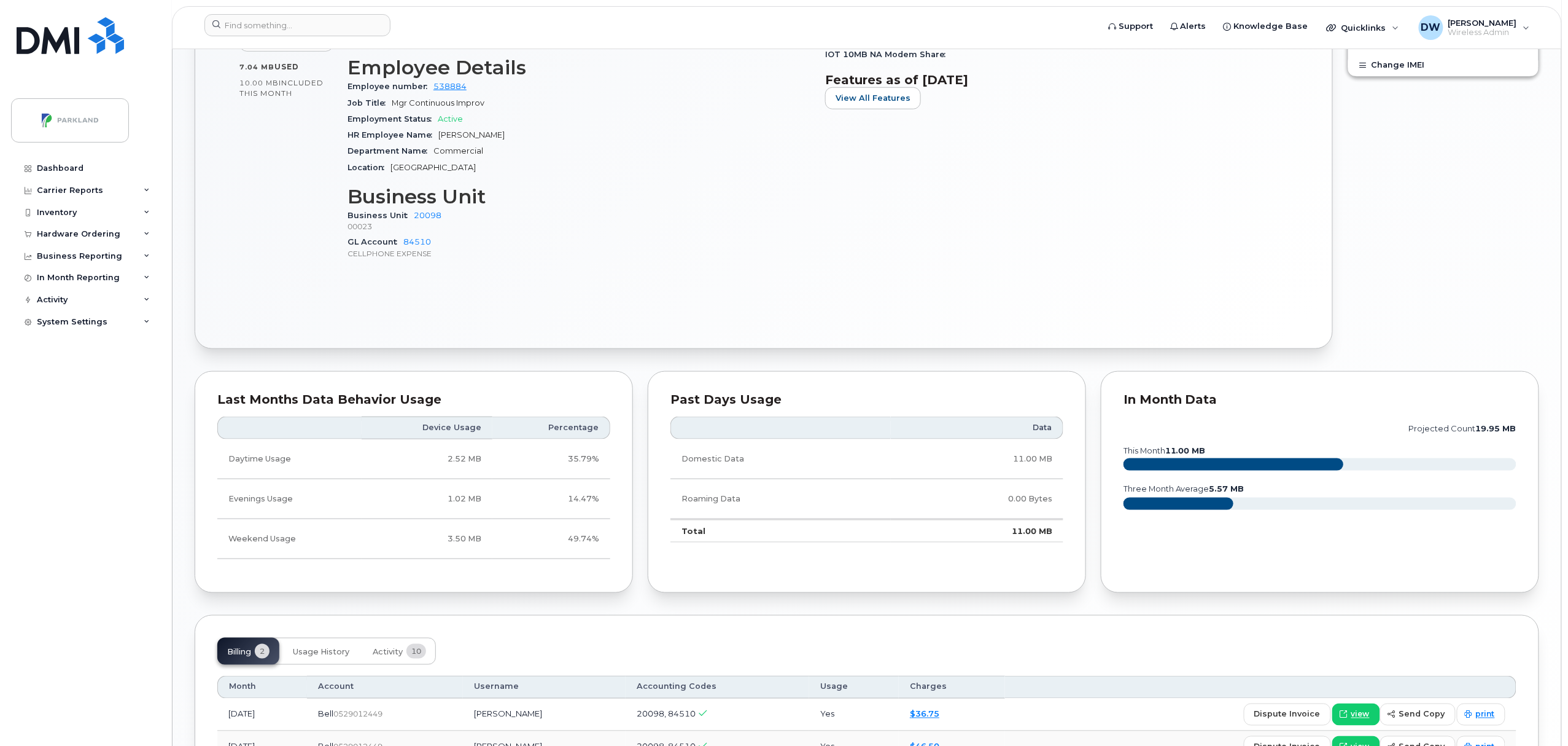
scroll to position [532, 0]
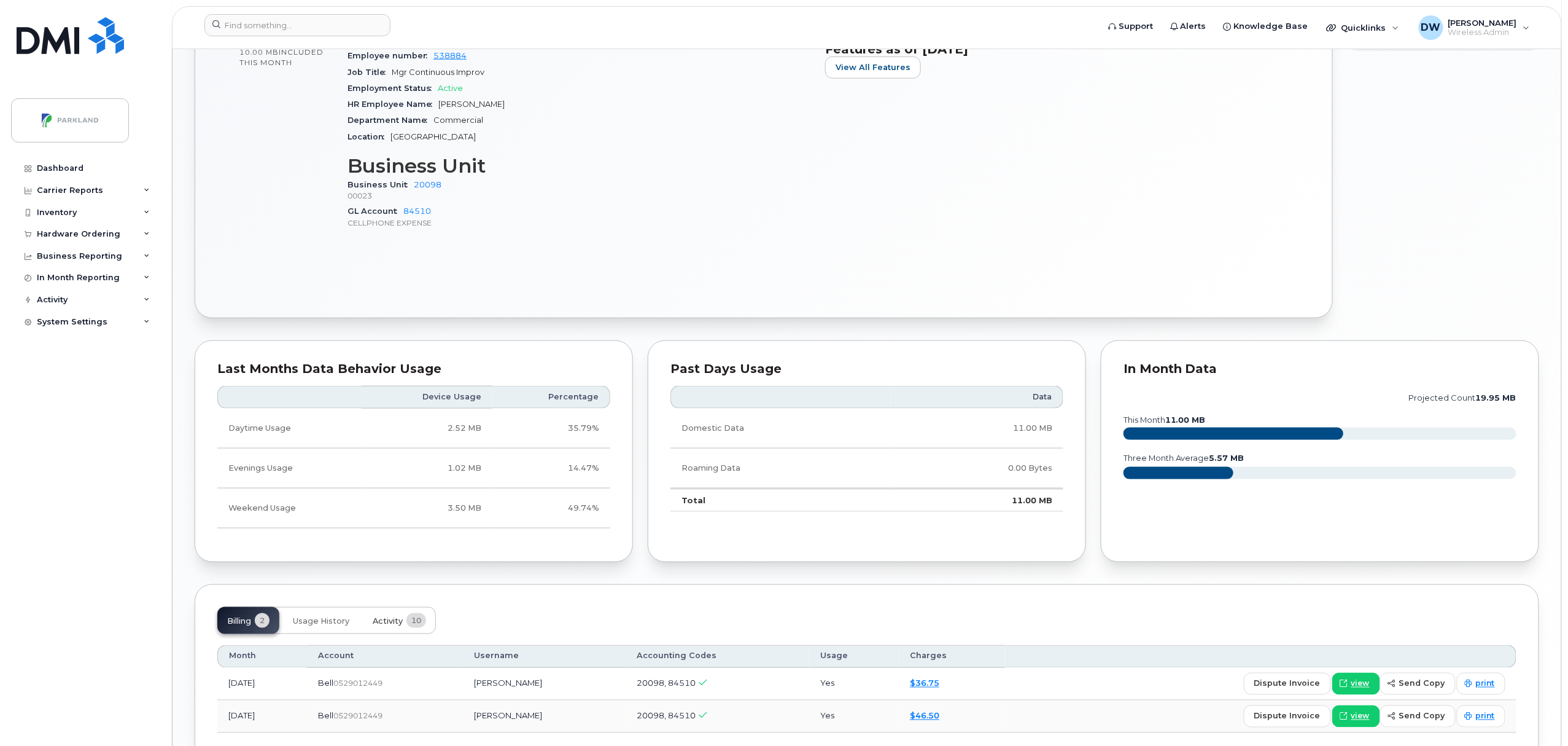
click at [380, 619] on span "Activity" at bounding box center [388, 621] width 30 height 10
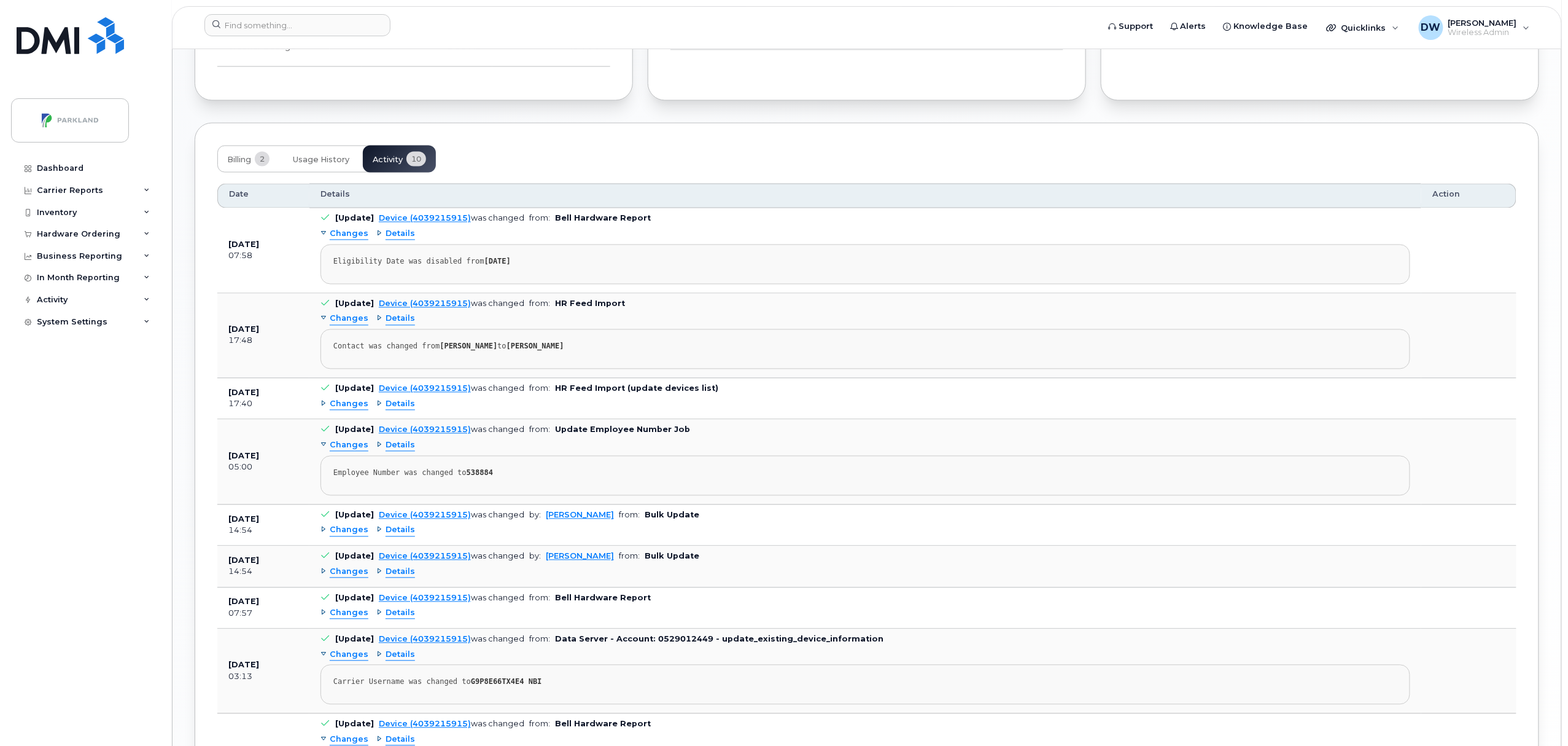
scroll to position [1015, 0]
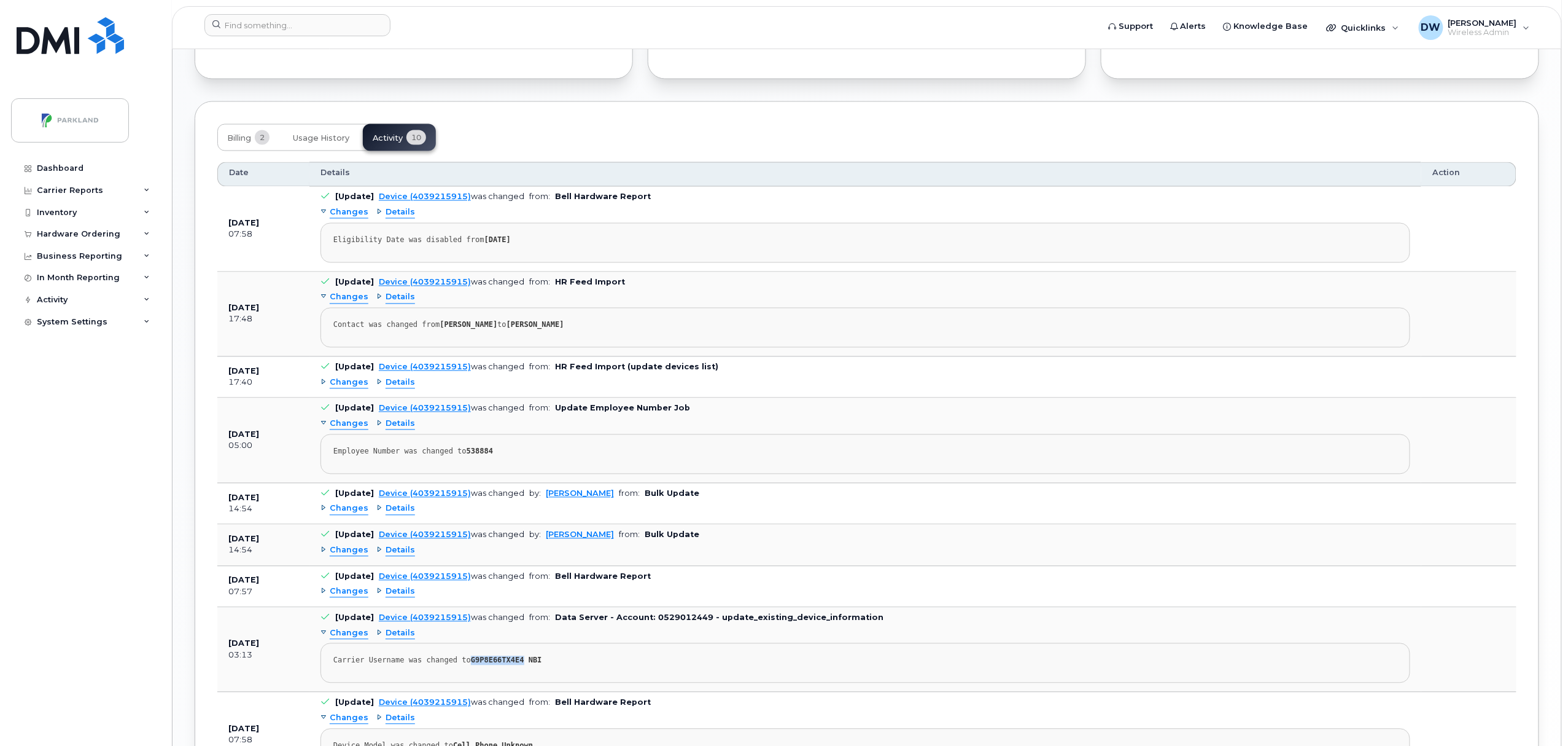
drag, startPoint x: 463, startPoint y: 669, endPoint x: 512, endPoint y: 667, distance: 49.0
click at [512, 665] on div "Carrier Username was changed to G9P8E66TX4E4 NBI" at bounding box center [865, 661] width 1064 height 9
copy strong "G9P8E66TX4E4"
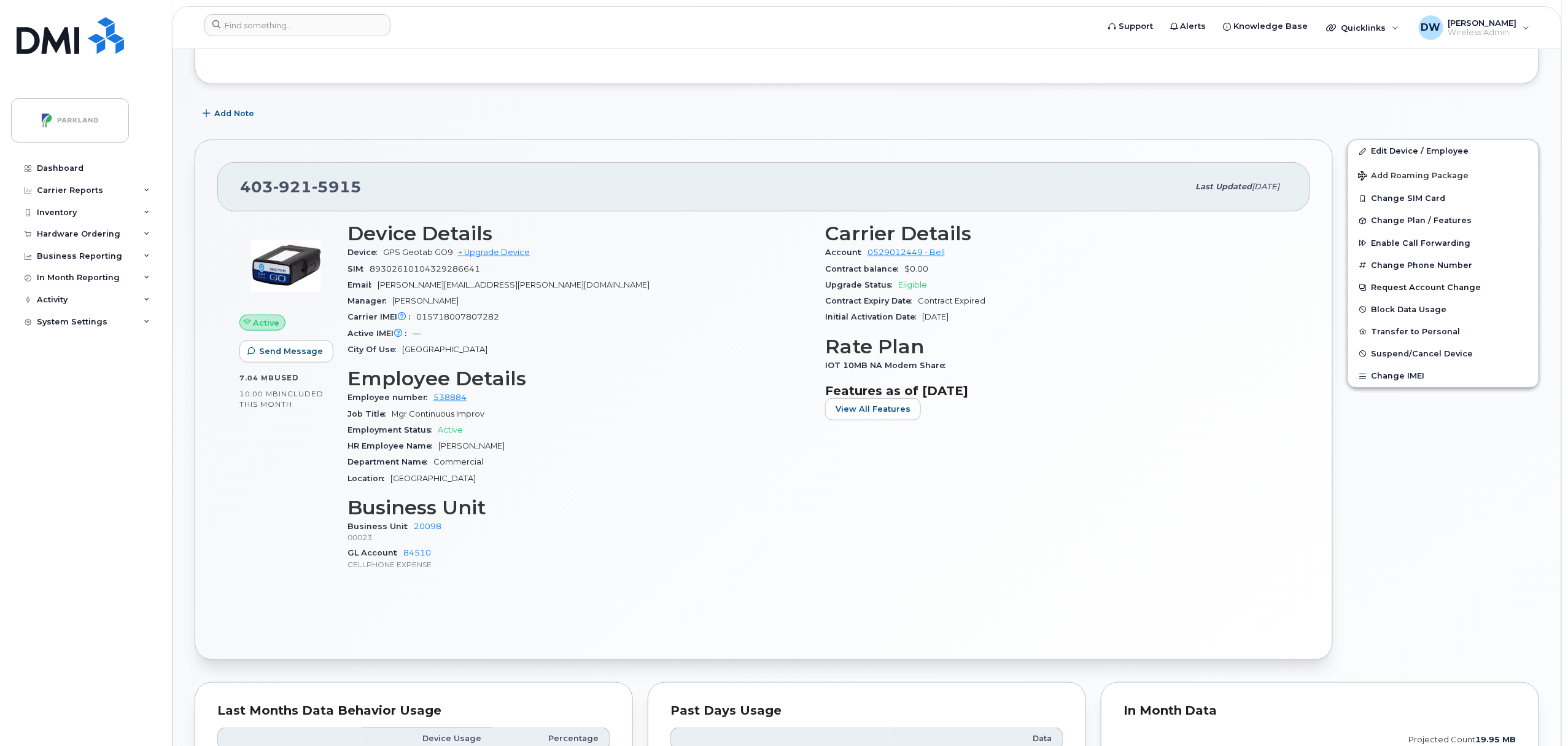
scroll to position [143, 0]
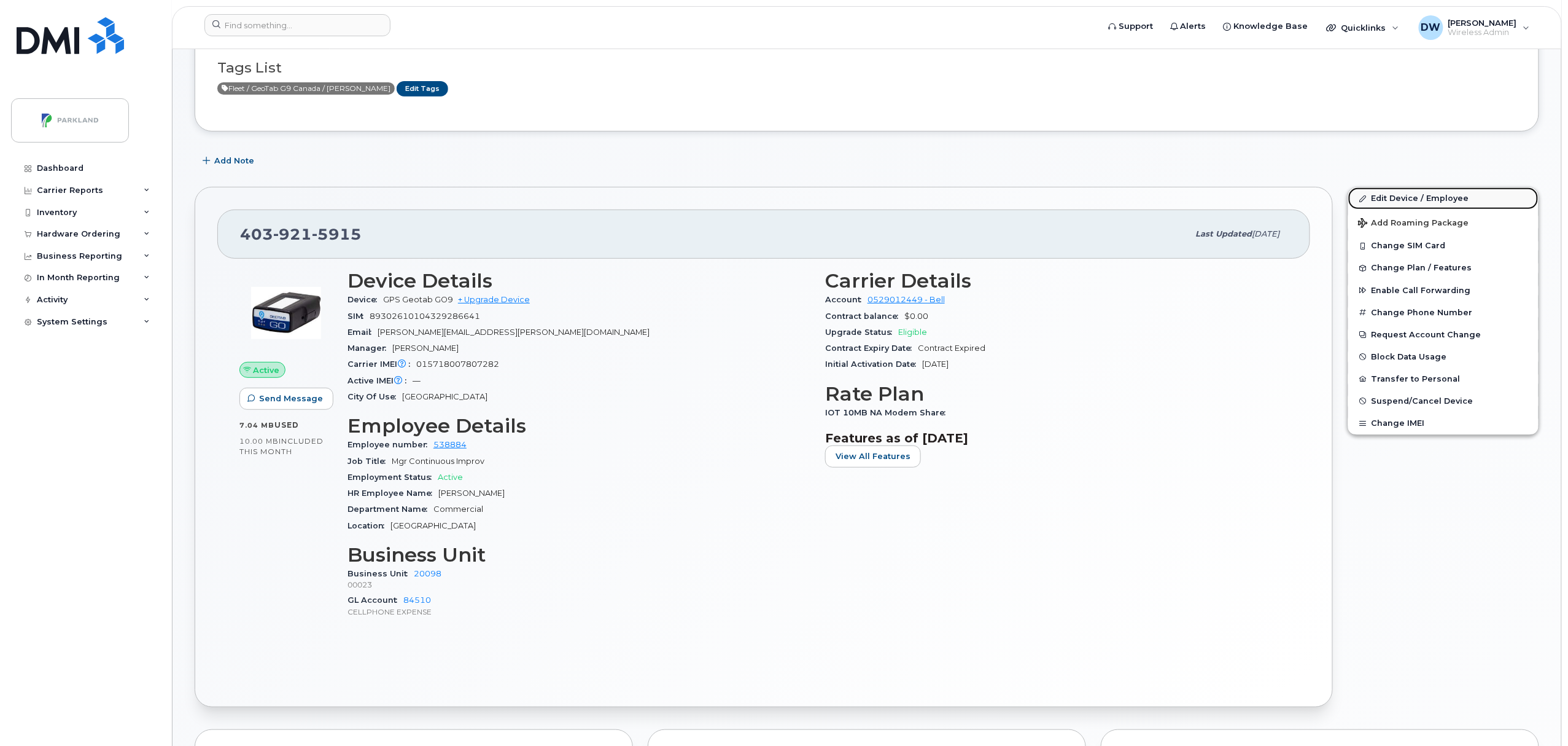
click at [1416, 199] on link "Edit Device / Employee" at bounding box center [1443, 198] width 190 height 22
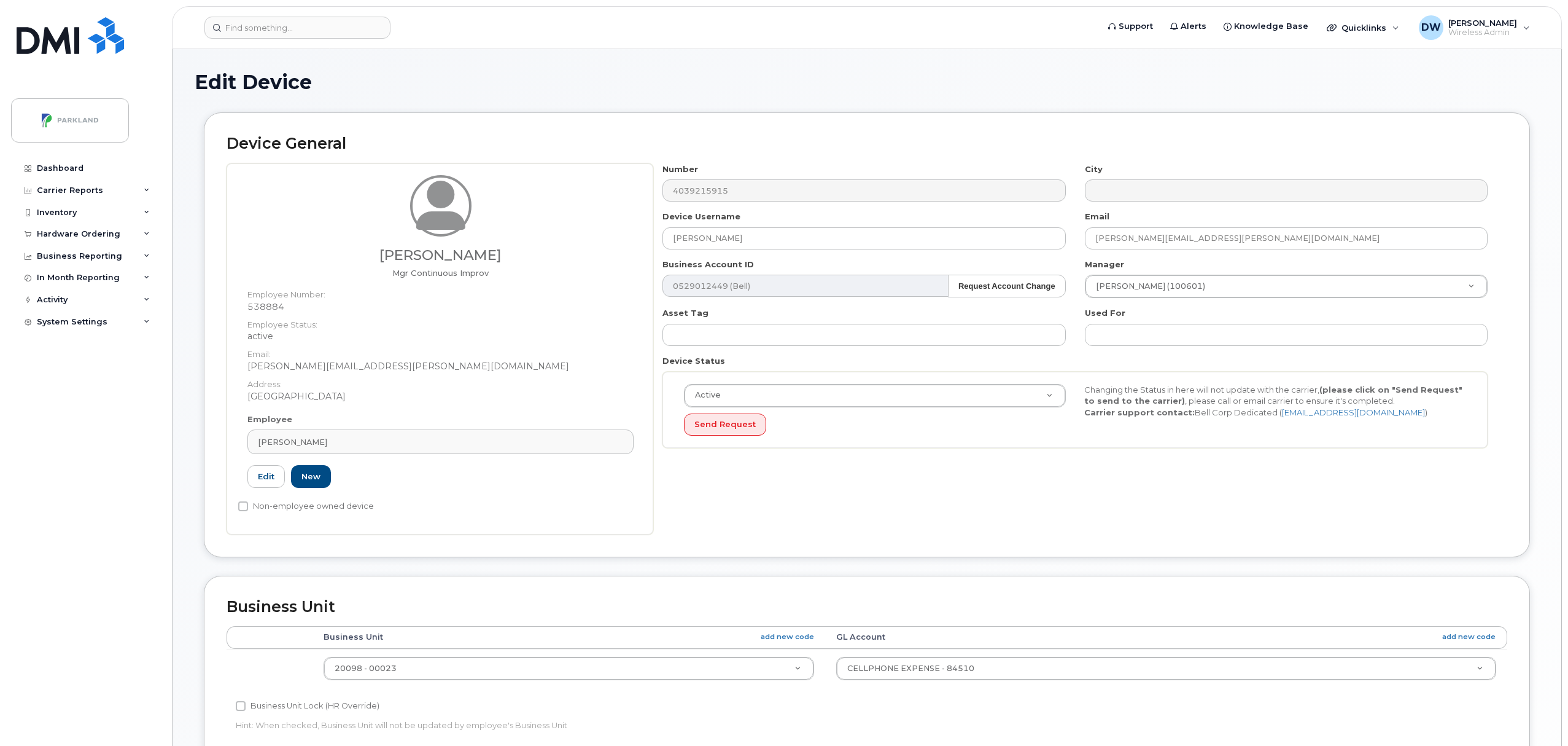
select select "1386637"
type input "G9P8E66TX4E4"
click at [241, 505] on input "Non-employee owned device" at bounding box center [244, 506] width 10 height 10
checkbox input "true"
click at [239, 708] on input "Business Unit Lock (HR Override)" at bounding box center [241, 706] width 10 height 10
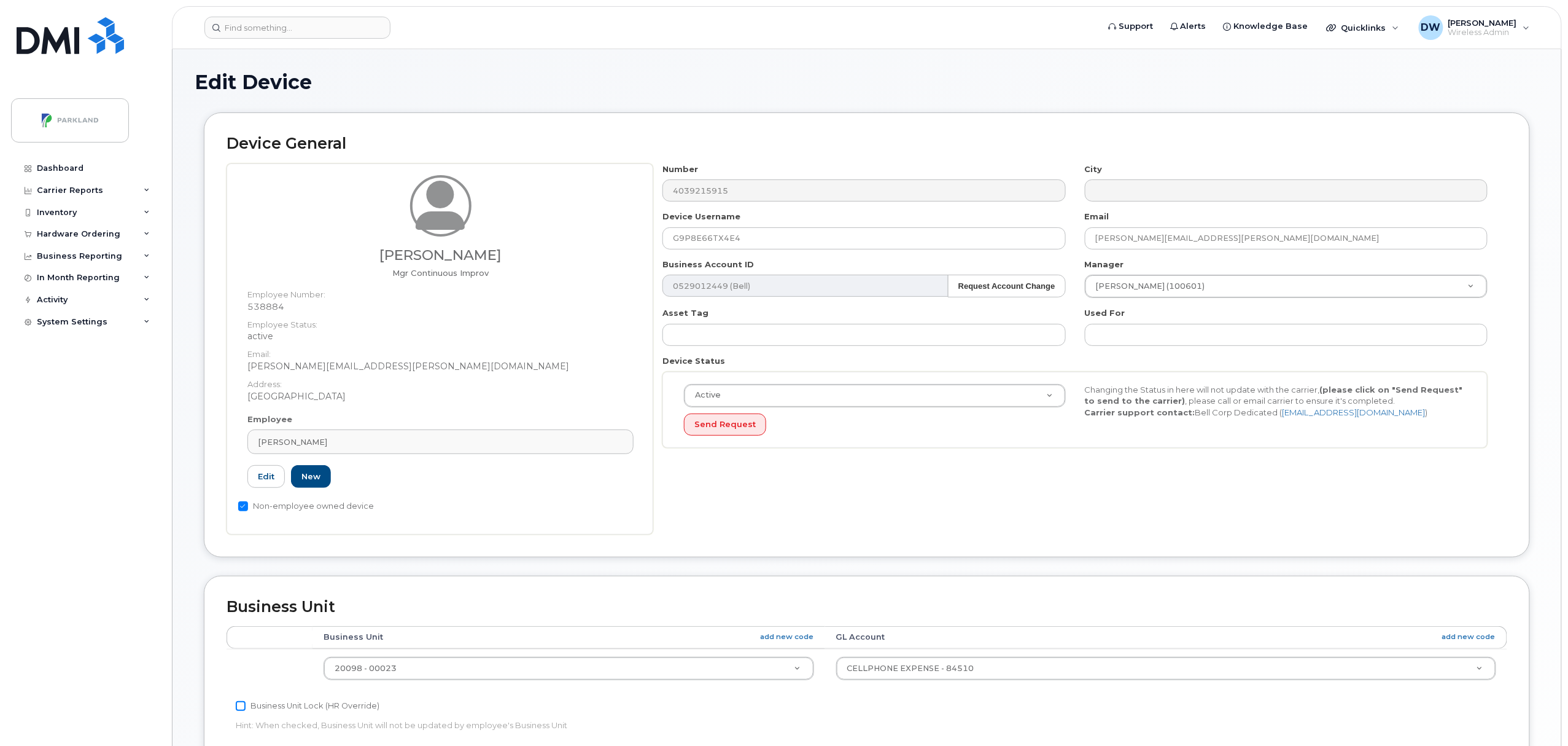
checkbox input "true"
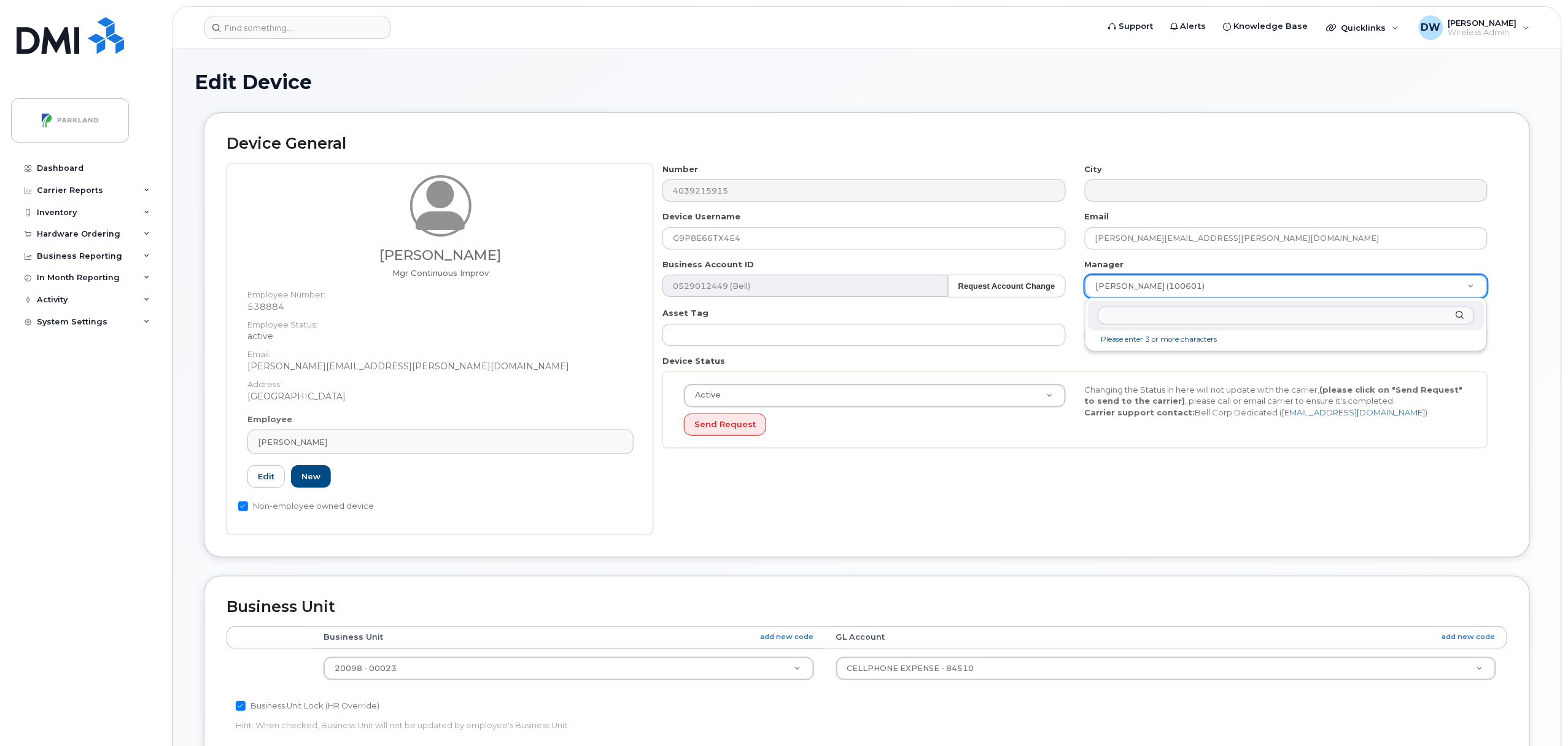
click at [1206, 313] on input "text" at bounding box center [1286, 315] width 377 height 18
type input "derri"
type input "876592"
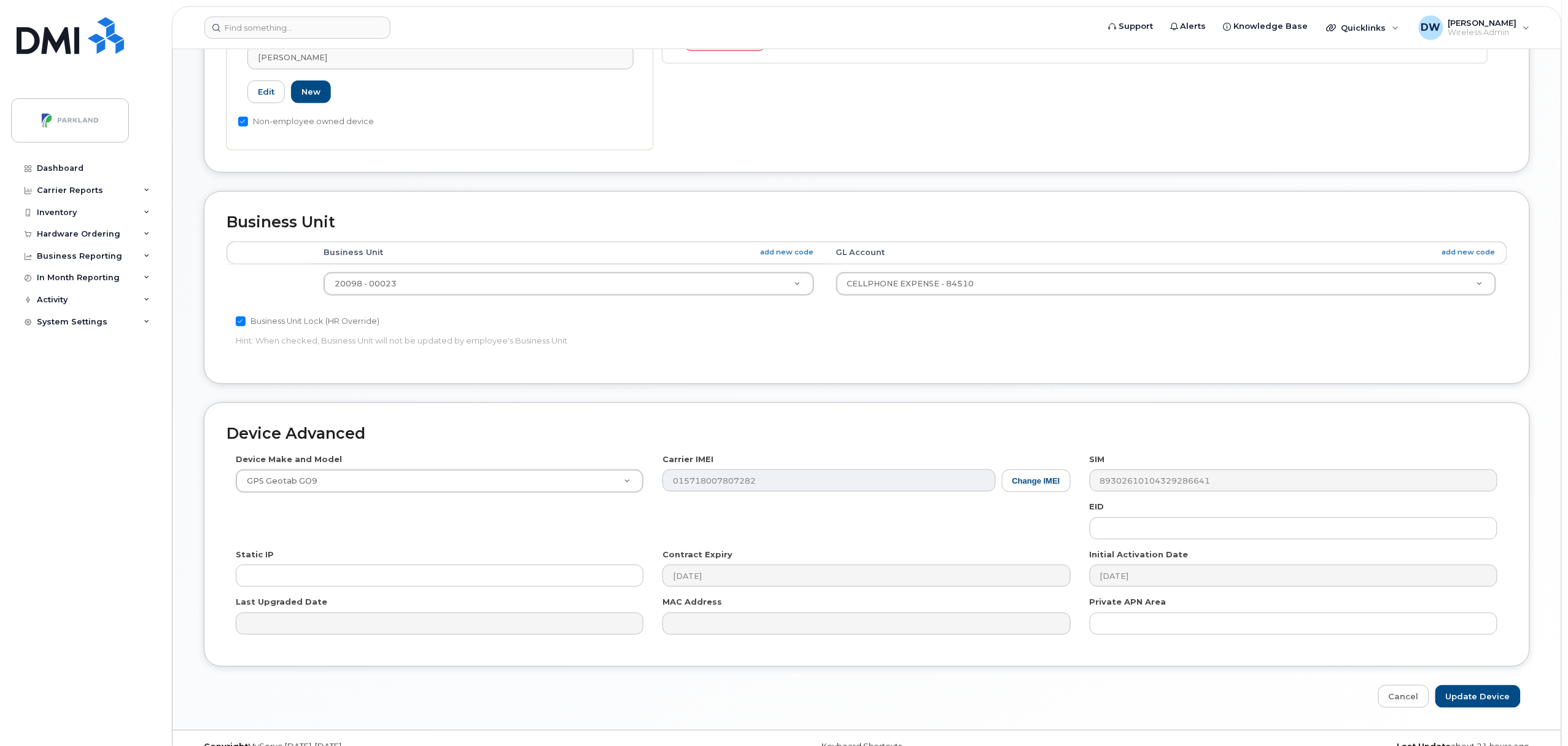
scroll to position [411, 0]
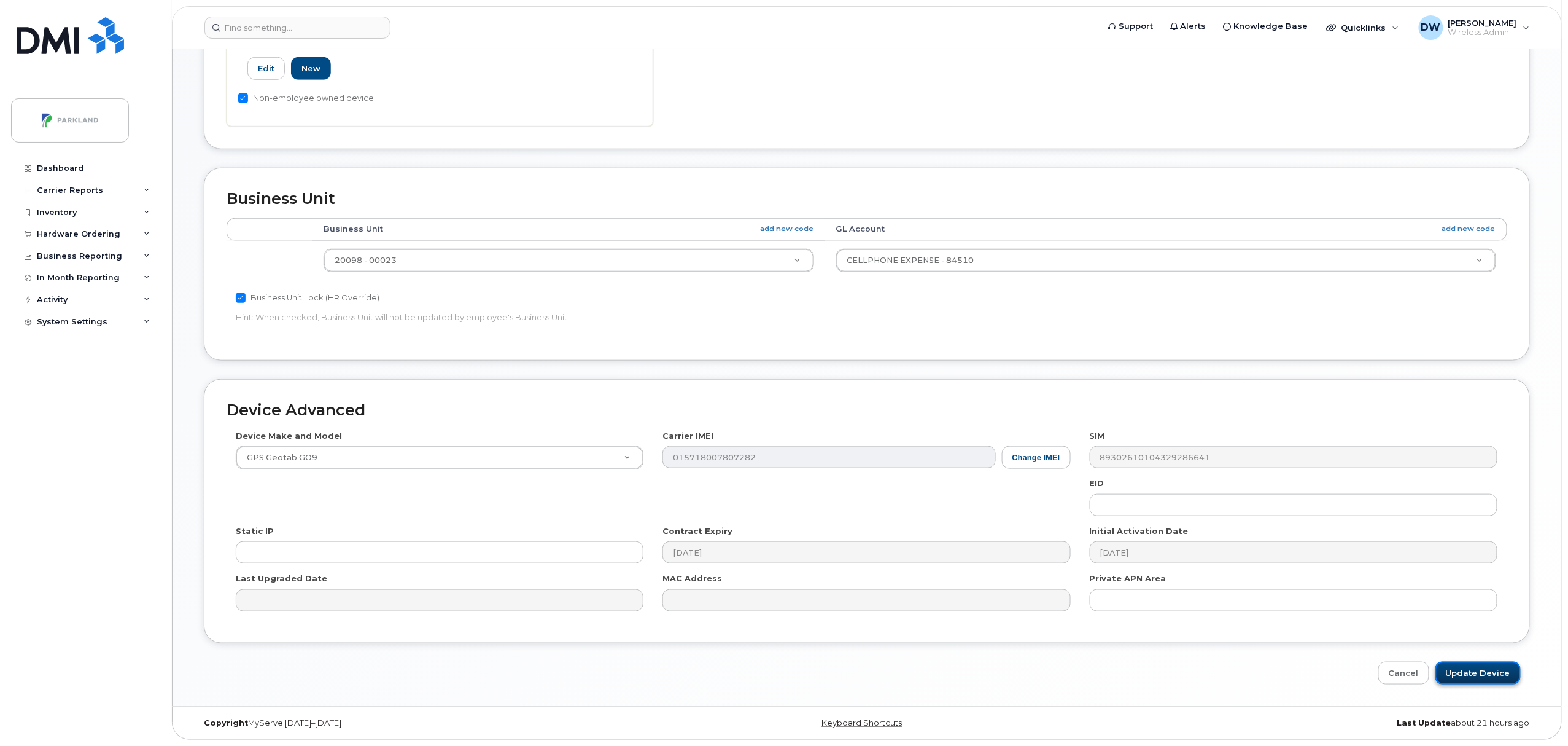
click at [1481, 667] on input "Update Device" at bounding box center [1478, 673] width 85 height 23
type input "Saving..."
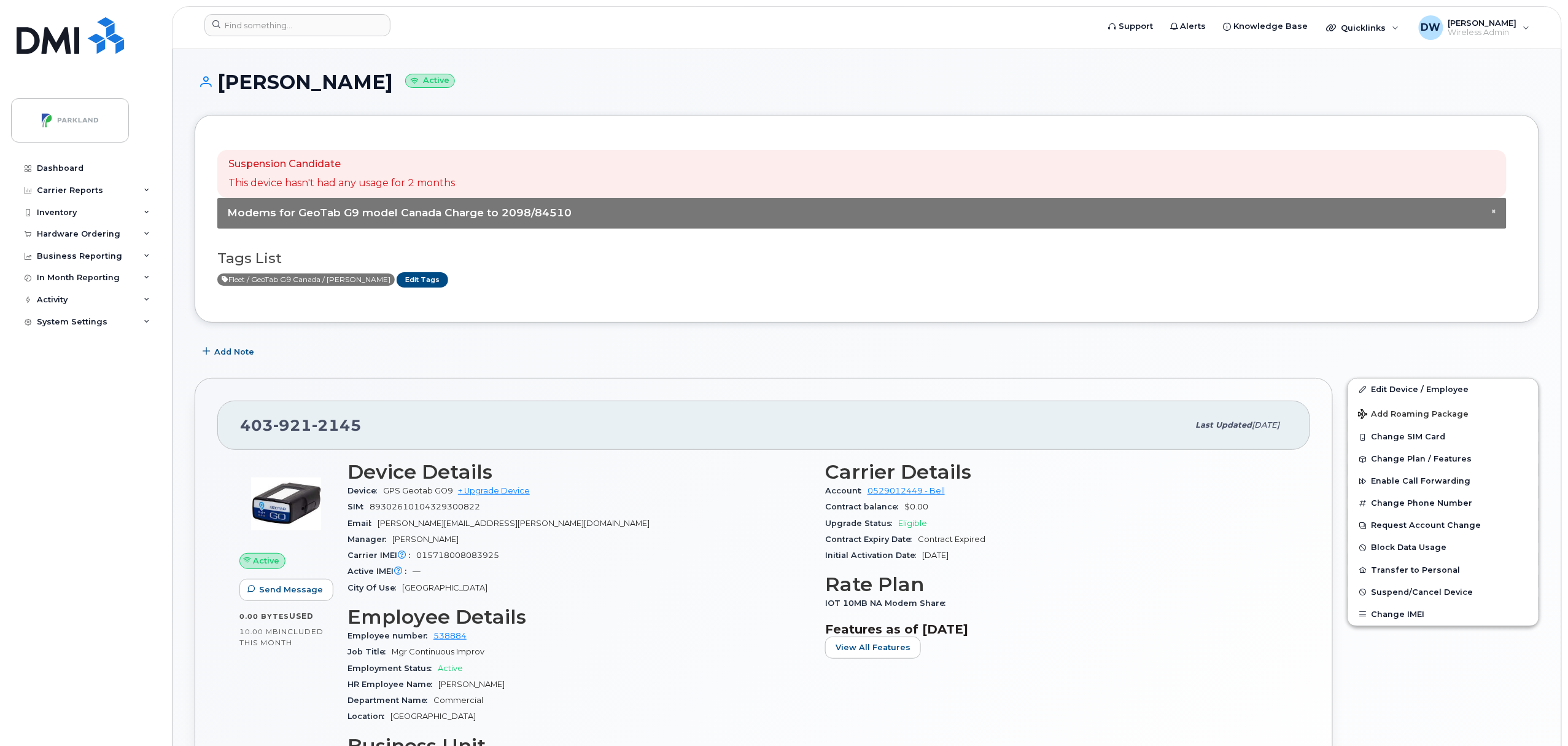
scroll to position [652, 0]
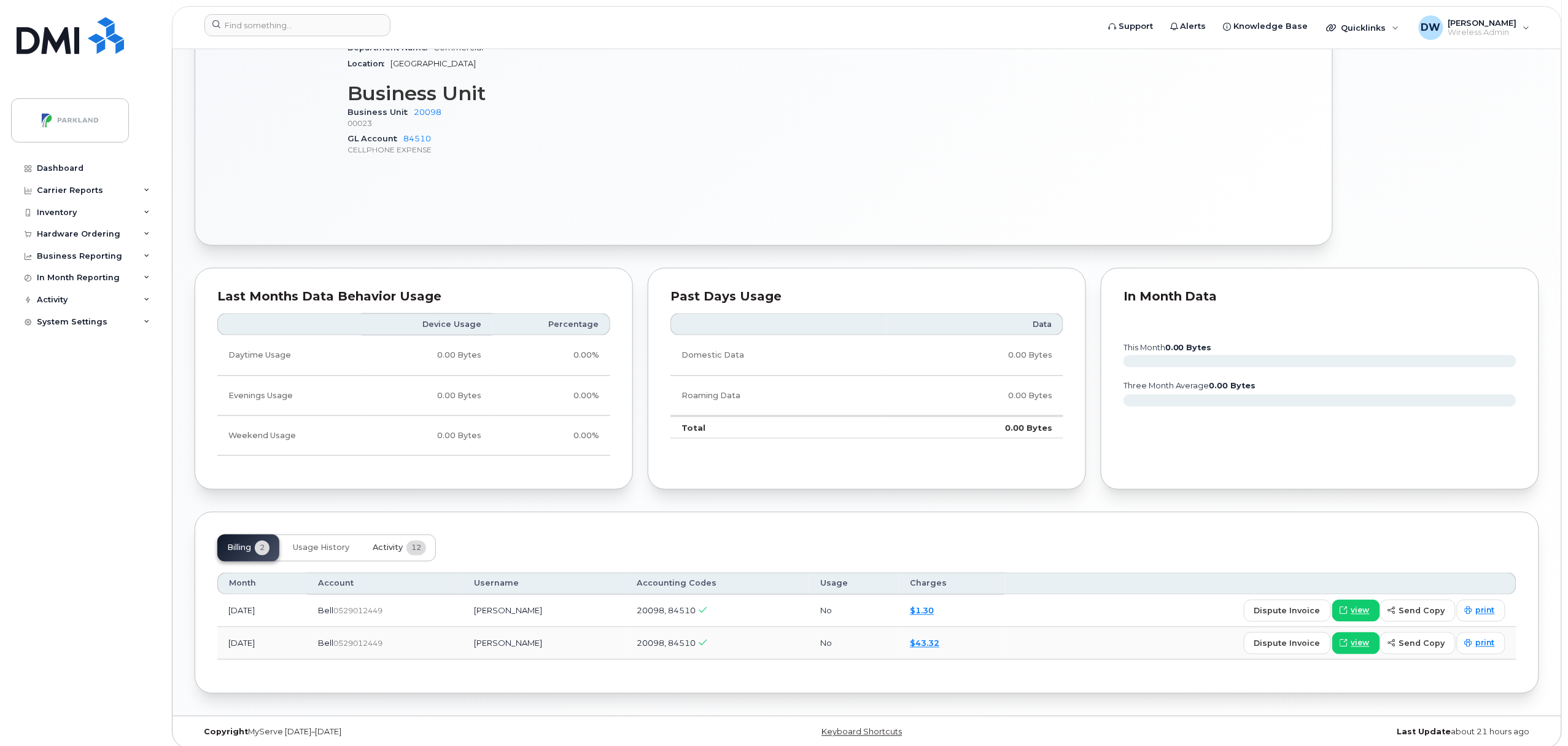
click at [391, 549] on span "Activity" at bounding box center [388, 548] width 30 height 10
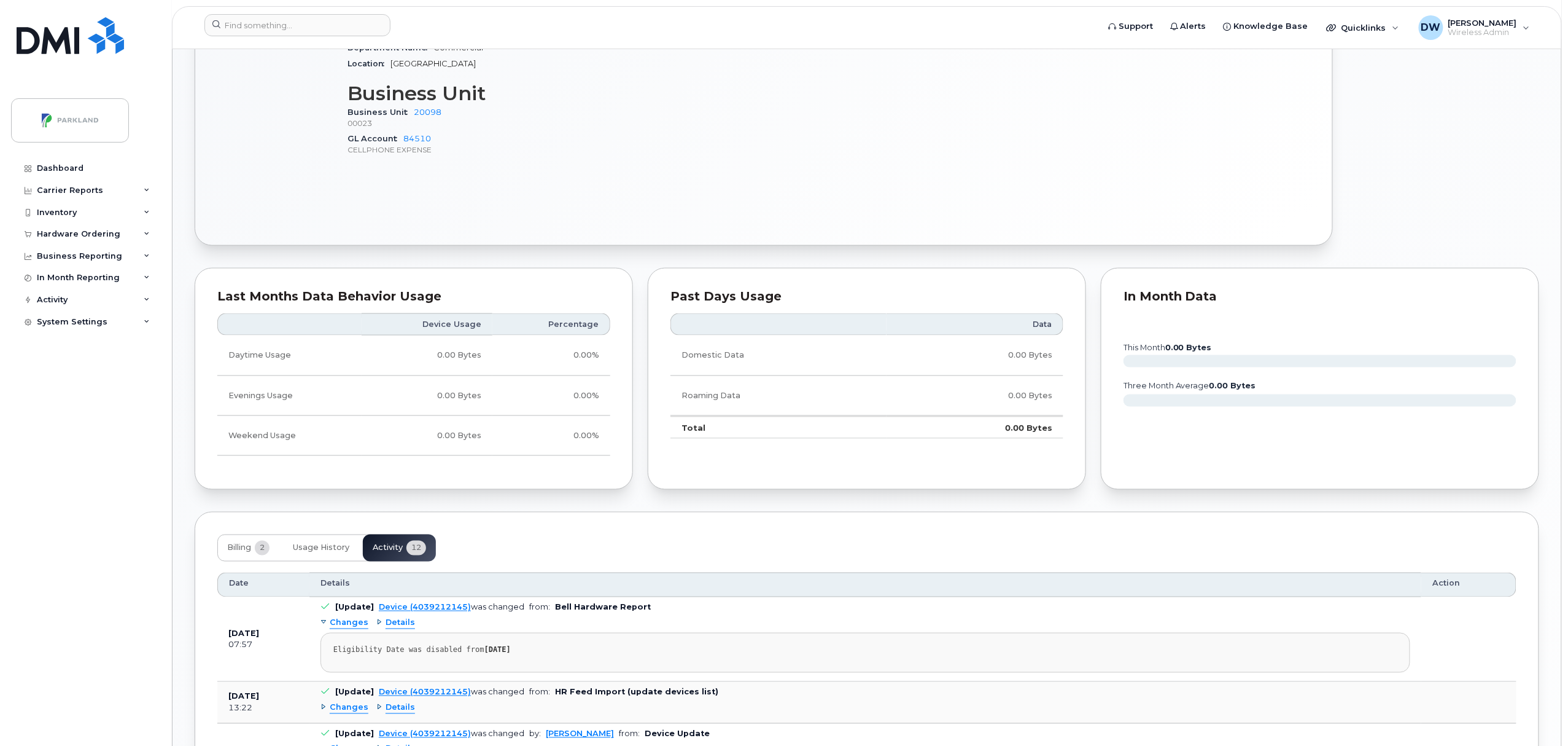
scroll to position [1306, 0]
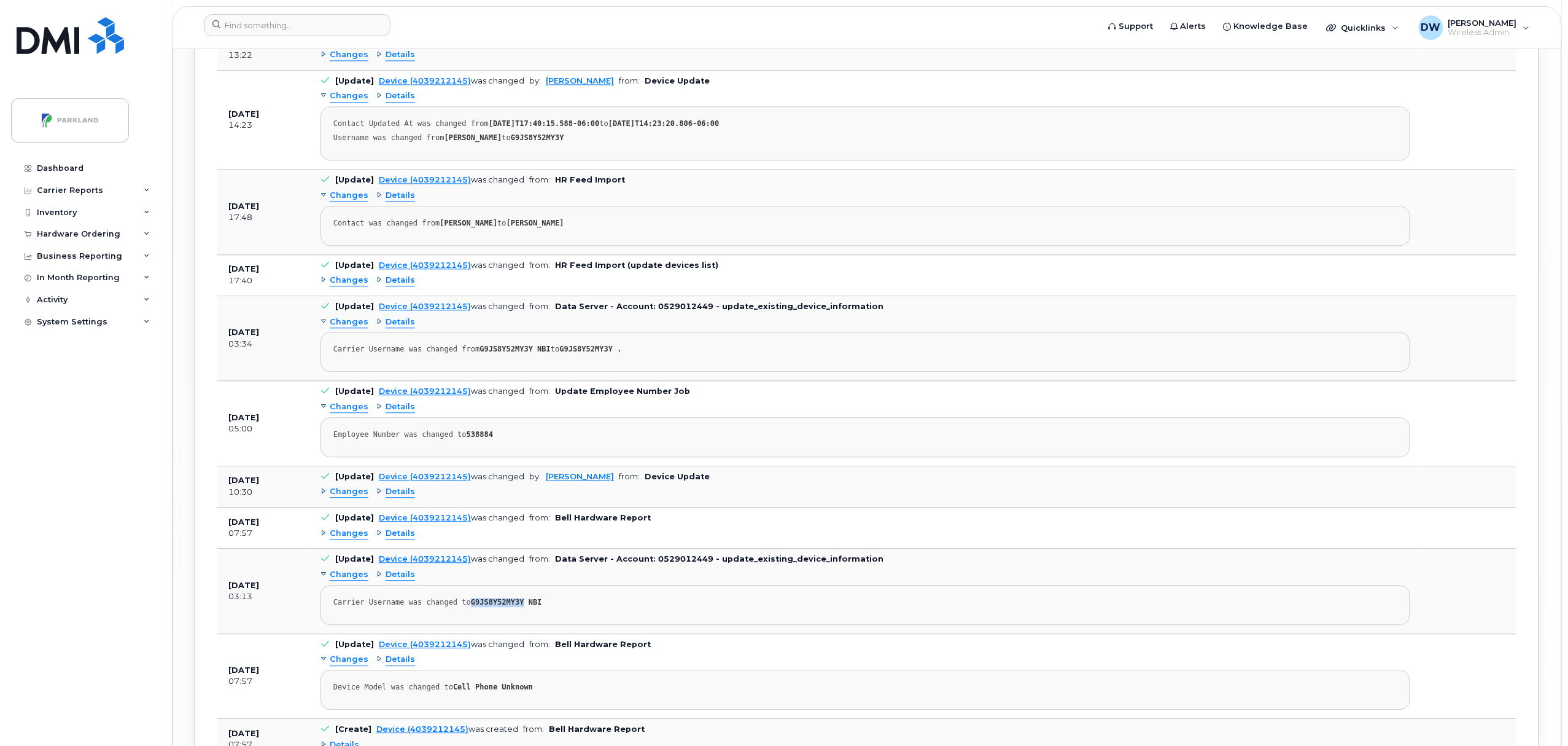
drag, startPoint x: 463, startPoint y: 607, endPoint x: 512, endPoint y: 609, distance: 49.0
click at [512, 606] on strong "G9JS8Y52MY3Y NBI" at bounding box center [506, 602] width 71 height 9
copy strong "G9JS8Y52MY3Y"
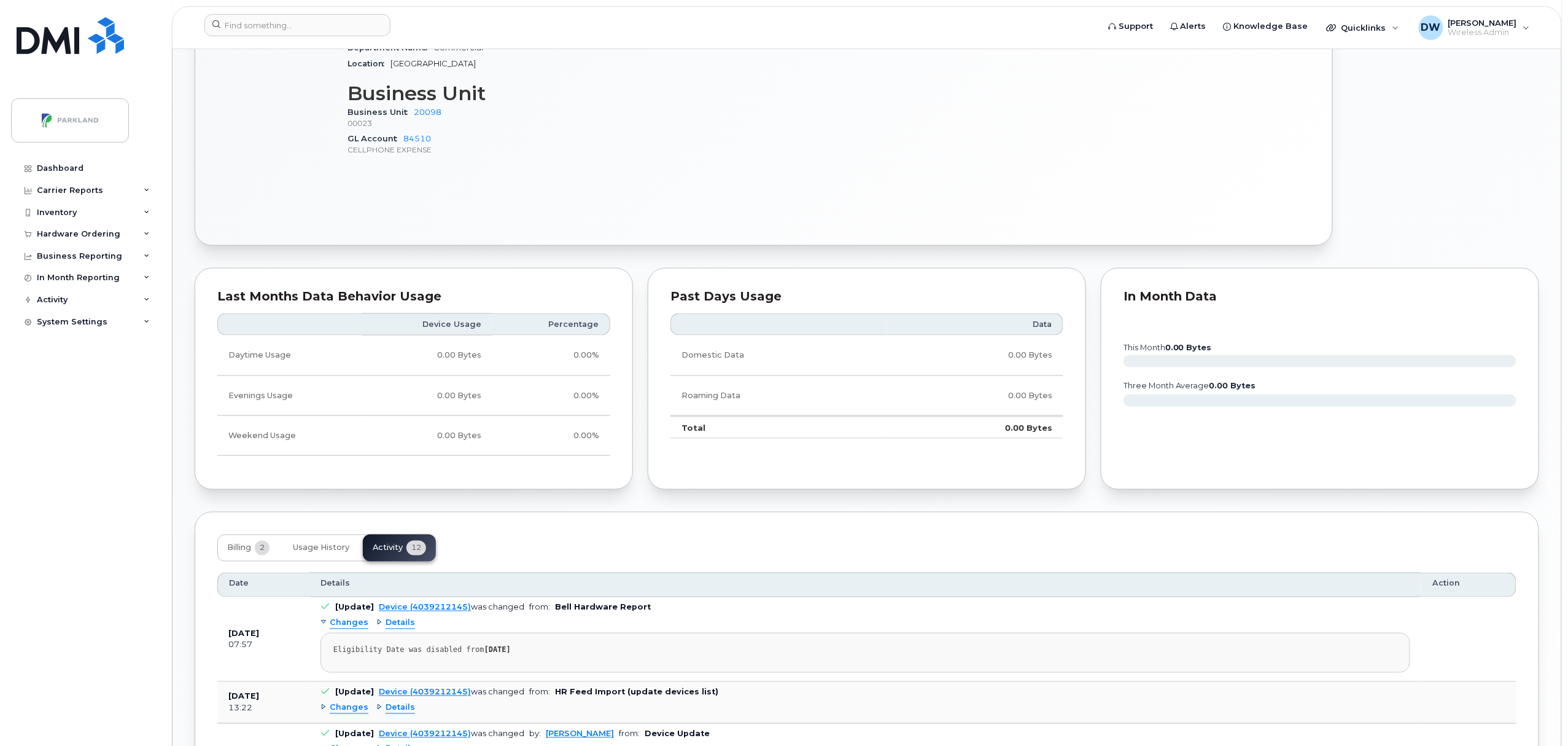
click at [1567, 65] on body "Support Alerts Knowledge Base Quicklinks Suspend / Cancel Device Change SIM Car…" at bounding box center [784, 433] width 1568 height 2170
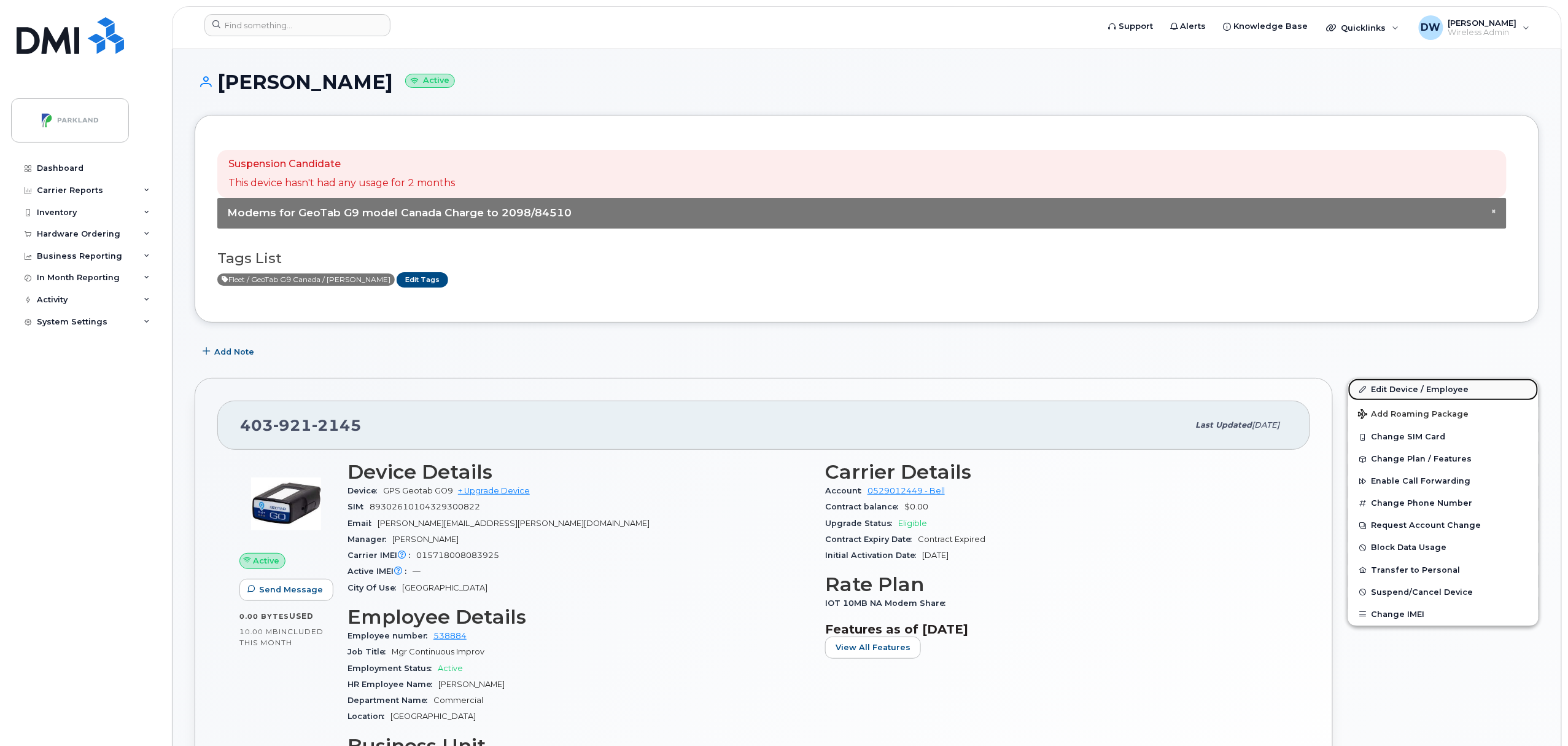
click at [1404, 392] on link "Edit Device / Employee" at bounding box center [1443, 389] width 190 height 22
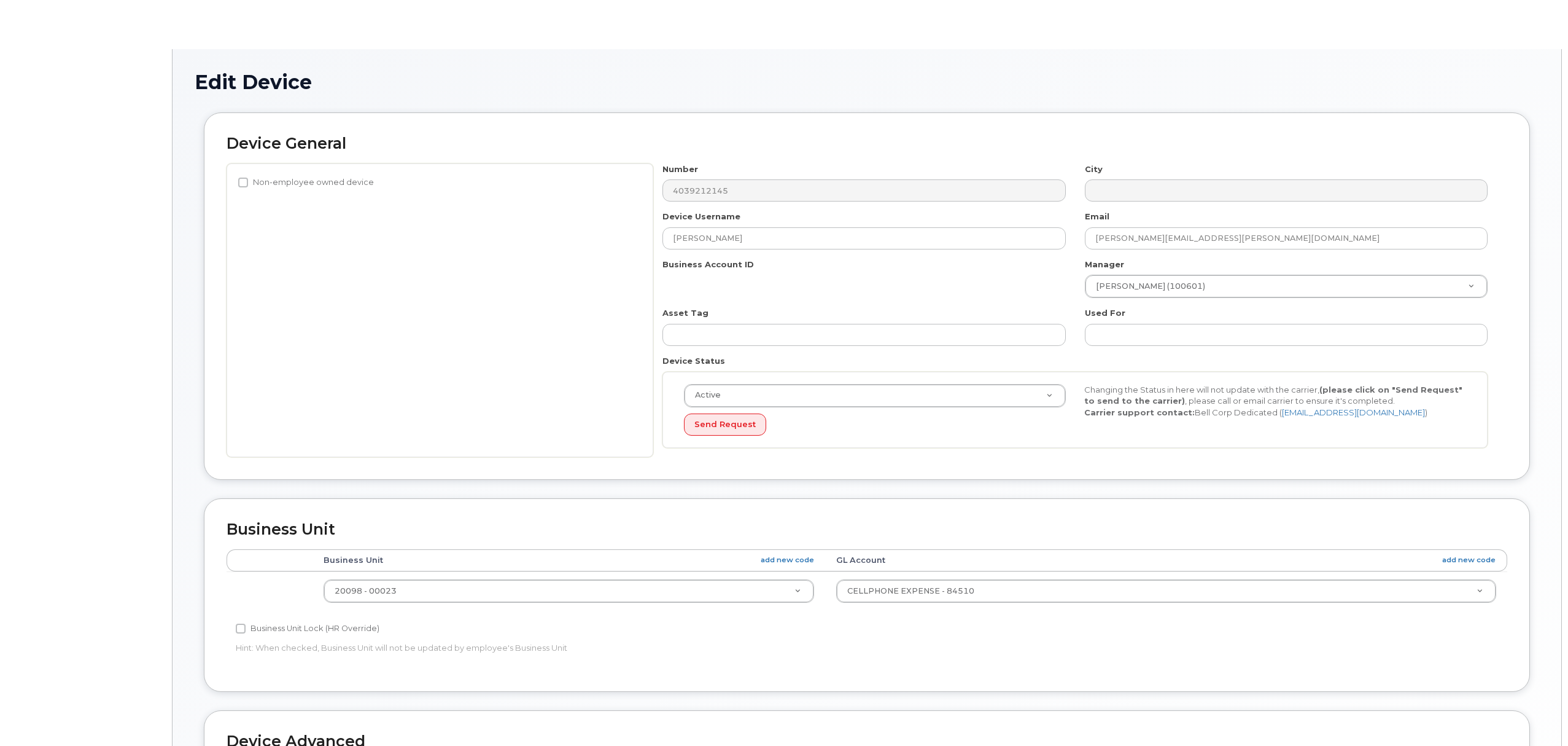
select select "1386637"
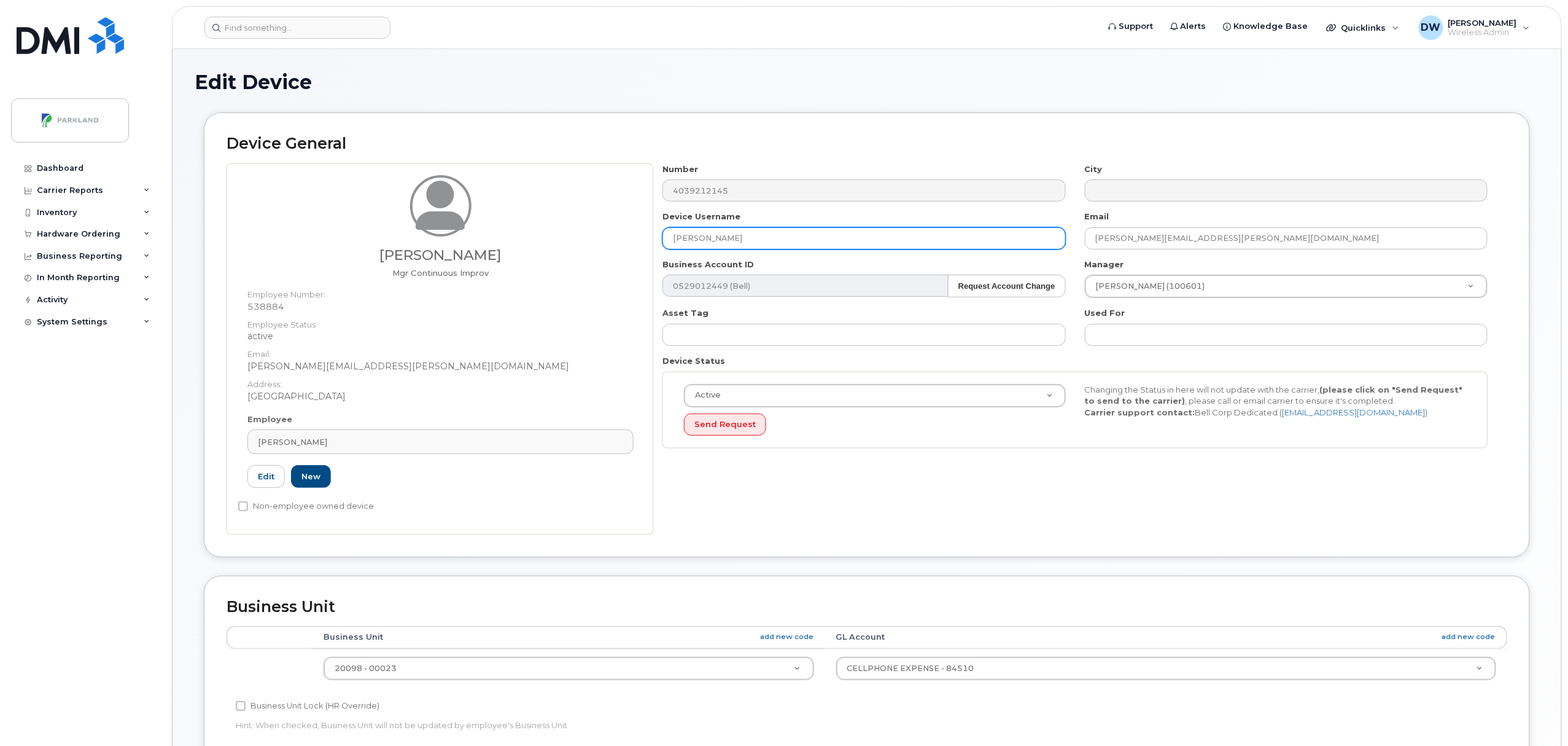
drag, startPoint x: 800, startPoint y: 232, endPoint x: 352, endPoint y: 232, distance: 448.0
click at [352, 232] on div "[PERSON_NAME] Mgr Continuous Improv Employee Number: 538884 Employee Status: ac…" at bounding box center [867, 349] width 1281 height 371
paste input "G9JS8Y52MY3Y"
type input "G9JS8Y52MY3Y"
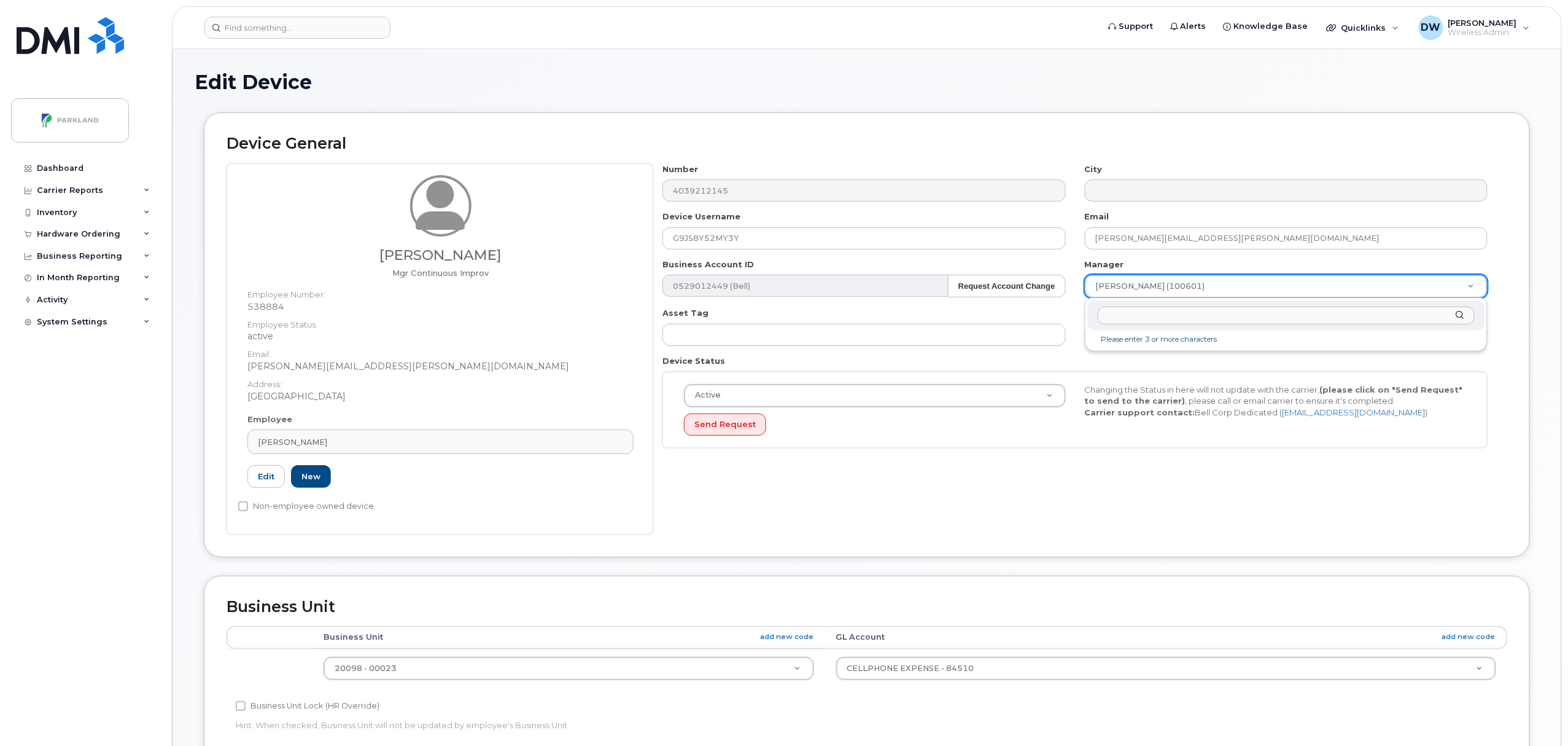
type input "s"
type input "derr"
type input "876592"
click at [241, 507] on input "Non-employee owned device" at bounding box center [244, 506] width 10 height 10
checkbox input "true"
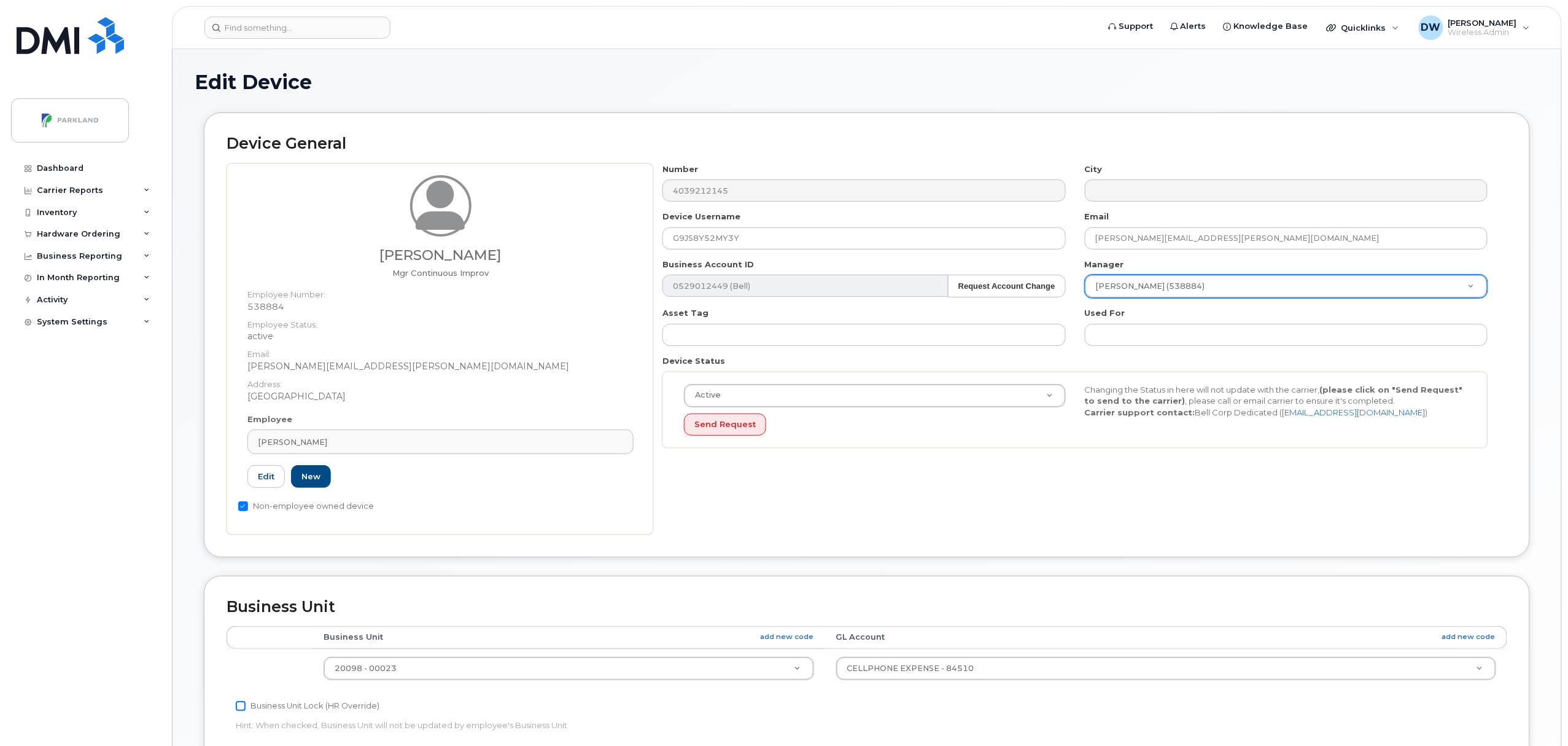
click at [239, 706] on input "Business Unit Lock (HR Override)" at bounding box center [241, 706] width 10 height 10
checkbox input "true"
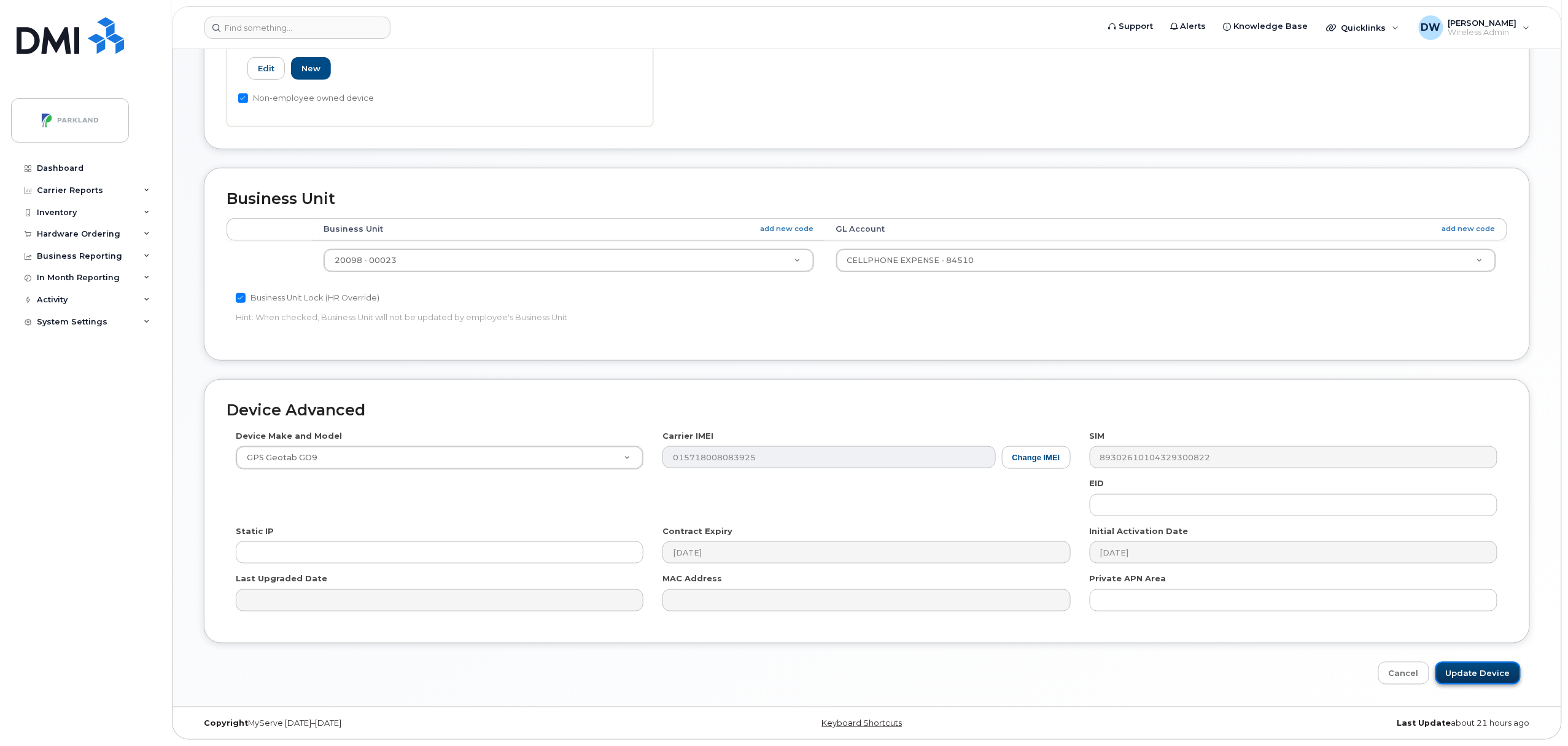
click at [1472, 673] on input "Update Device" at bounding box center [1478, 673] width 85 height 23
type input "Saving..."
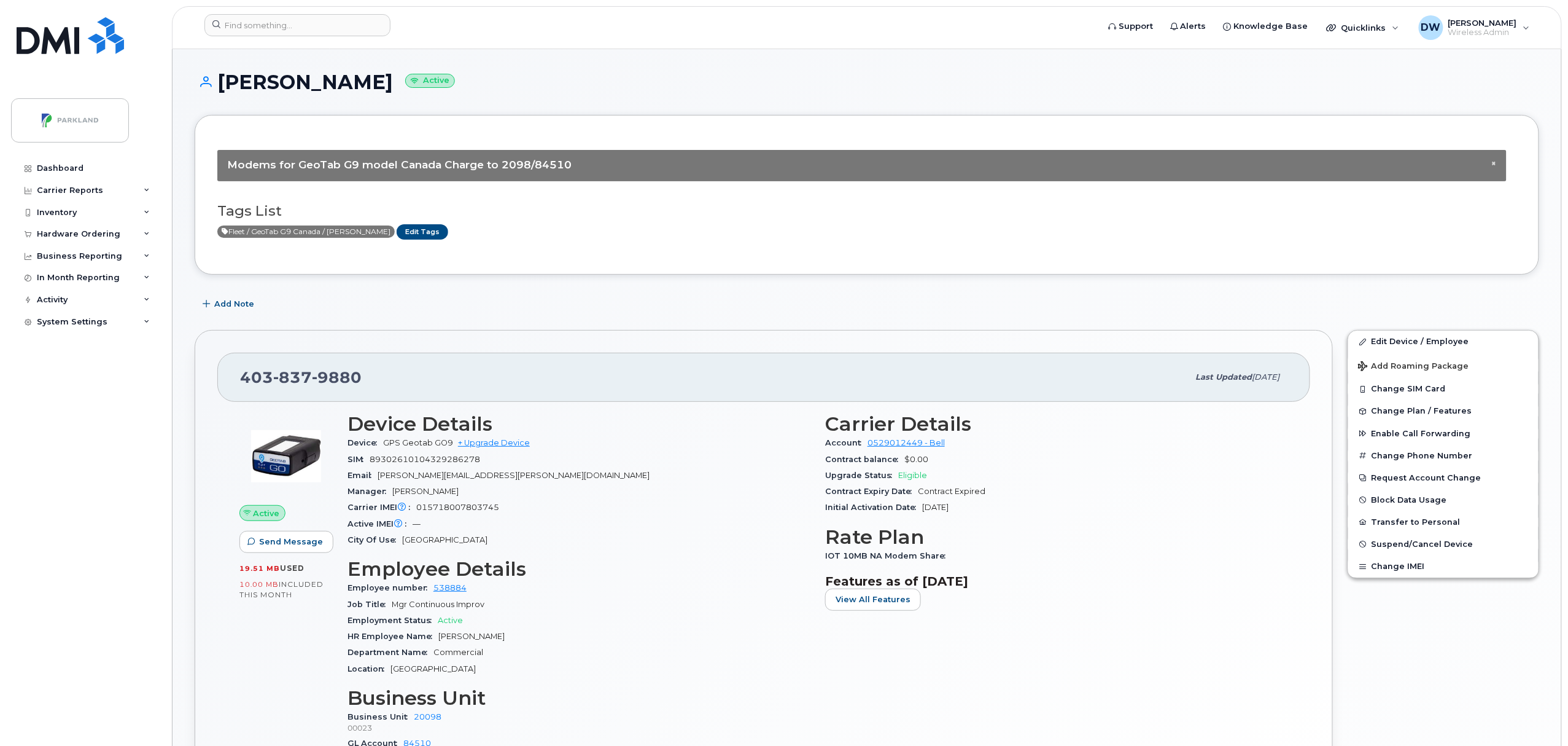
scroll to position [619, 0]
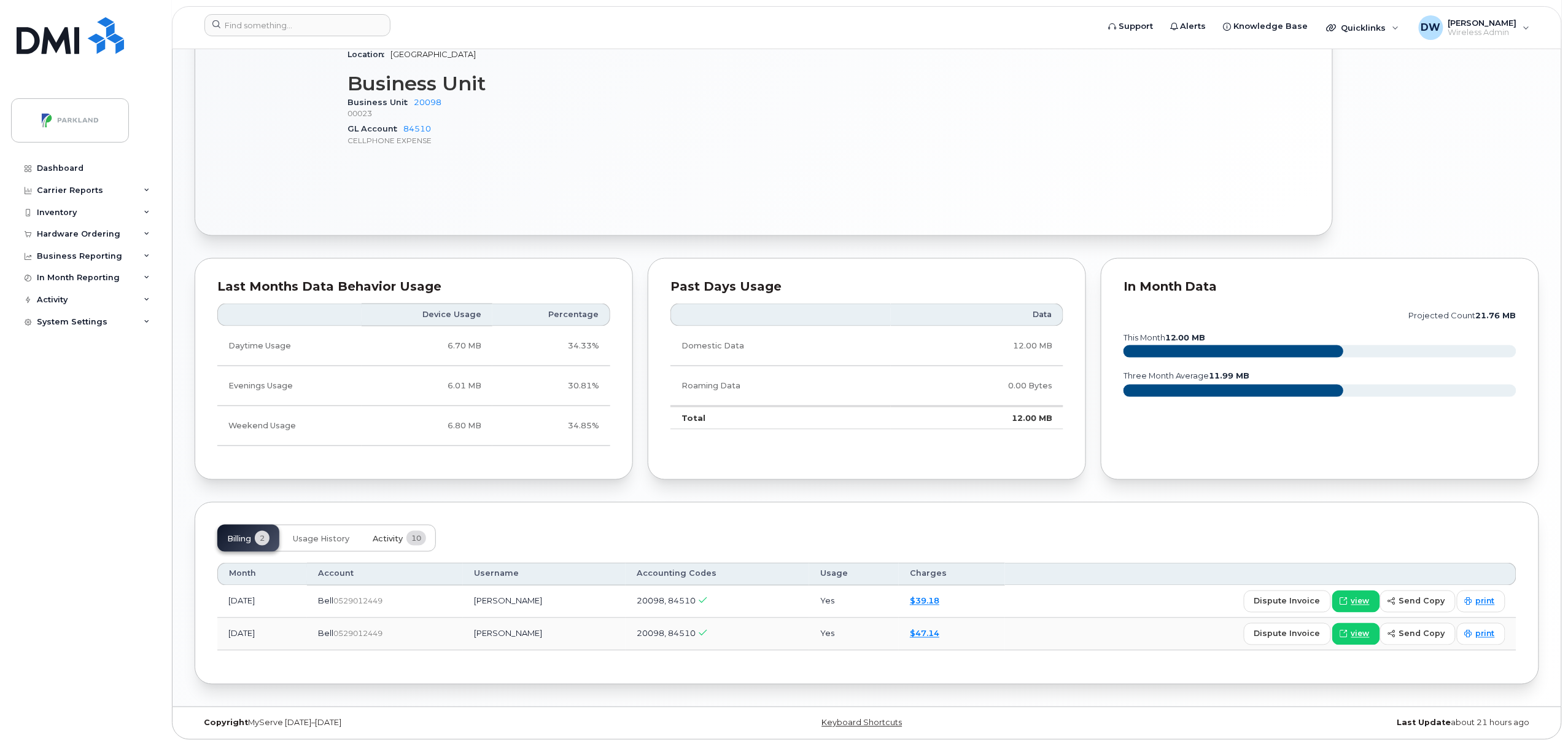
click at [394, 538] on span "Activity" at bounding box center [388, 539] width 30 height 10
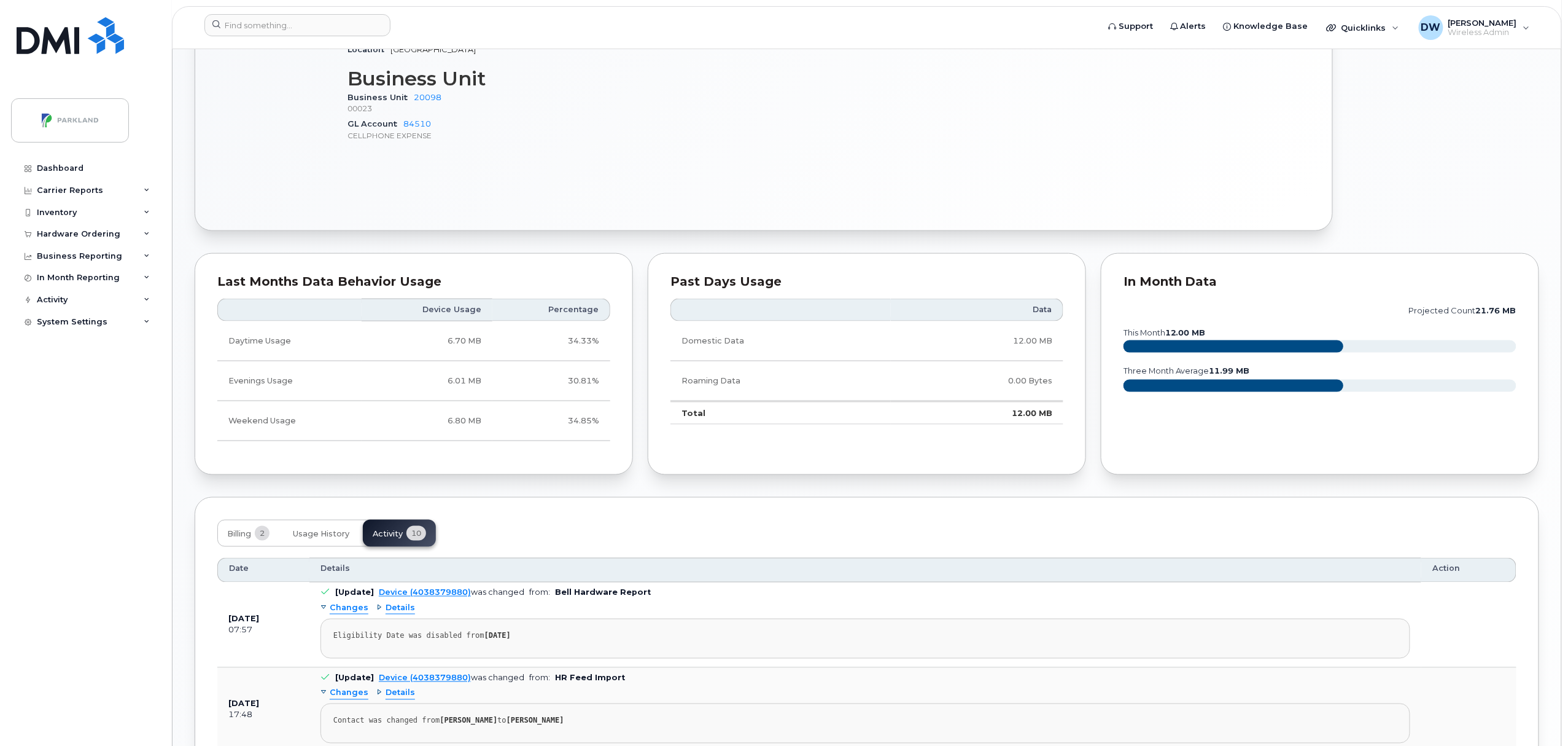
click at [1567, 694] on body "Support Alerts Knowledge Base Quicklinks Suspend / Cancel Device Change SIM Car…" at bounding box center [784, 350] width 1568 height 1938
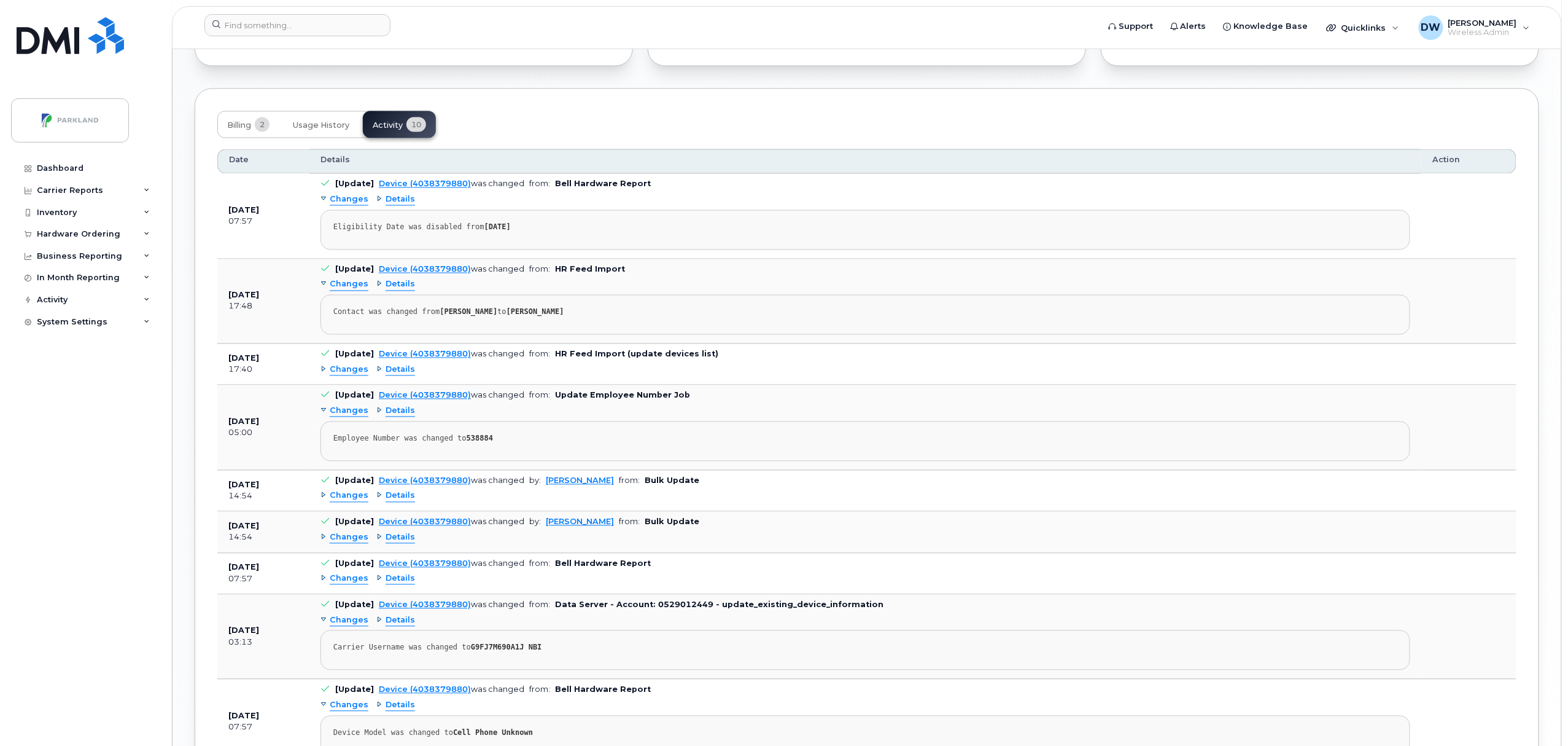
scroll to position [1032, 0]
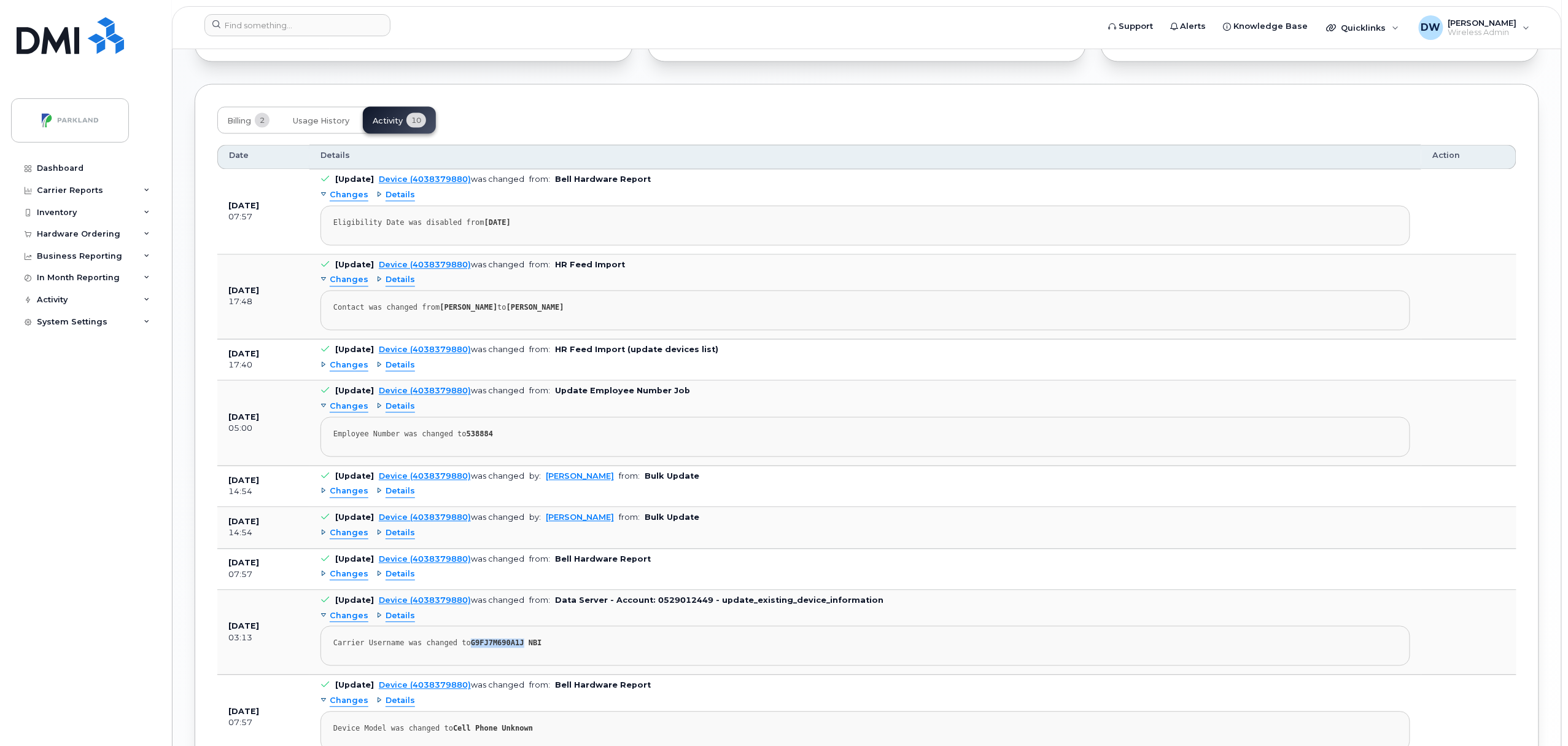
drag, startPoint x: 463, startPoint y: 654, endPoint x: 512, endPoint y: 659, distance: 49.3
click at [512, 659] on pre "Carrier Username was changed to G9FJ7M690A1J NBI" at bounding box center [866, 646] width 1090 height 40
copy strong "G9FJ7M690A1J"
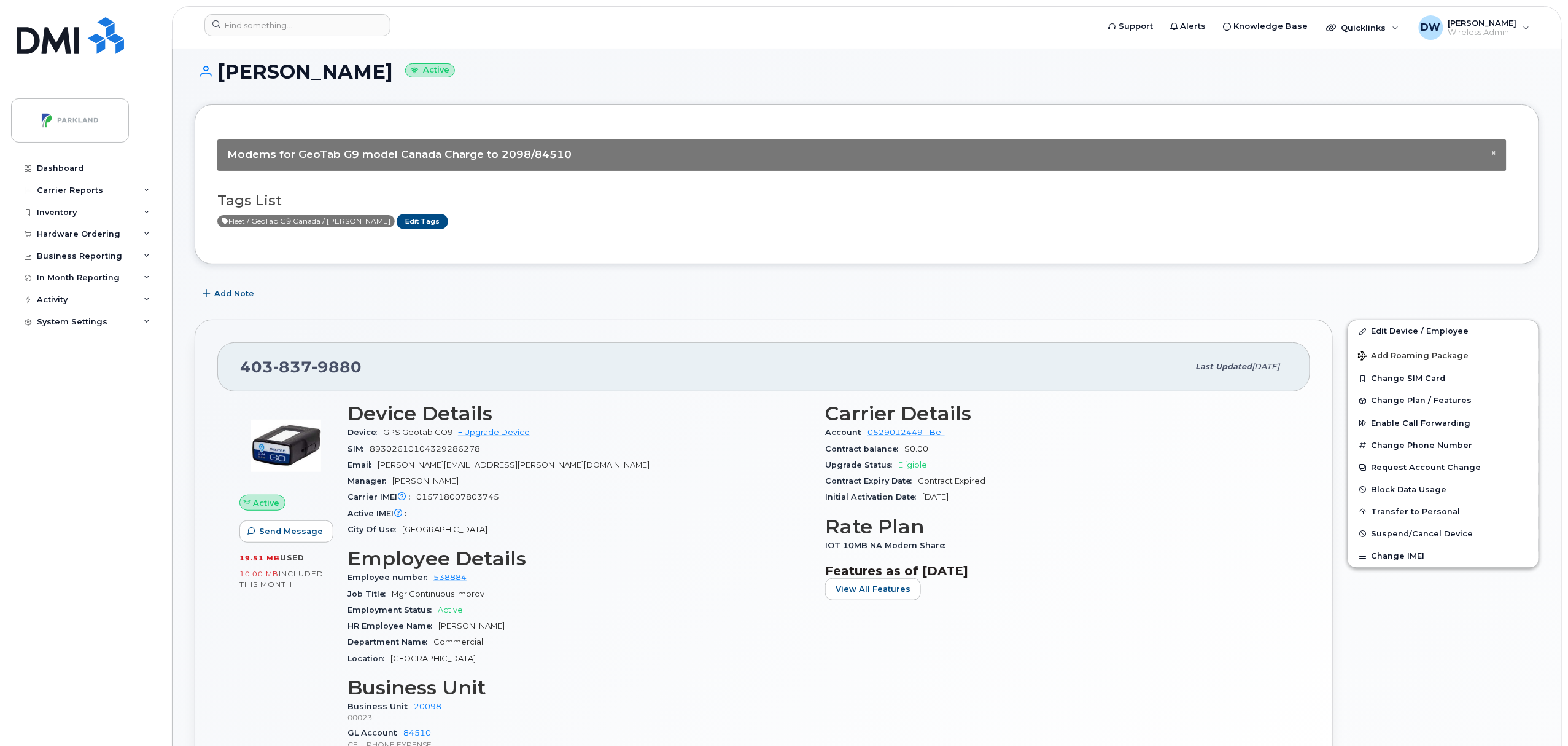
scroll to position [0, 0]
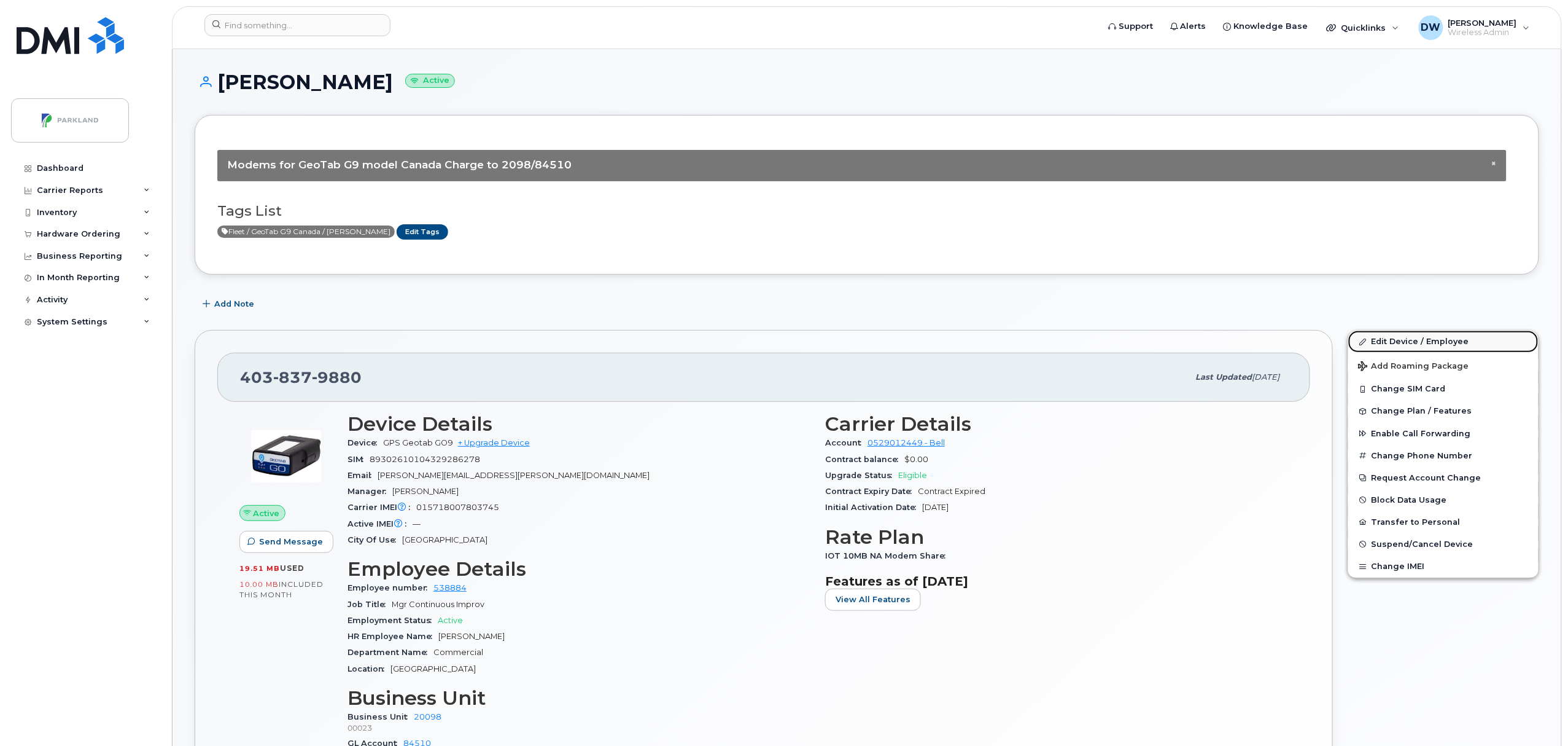
click at [1418, 340] on link "Edit Device / Employee" at bounding box center [1443, 341] width 190 height 22
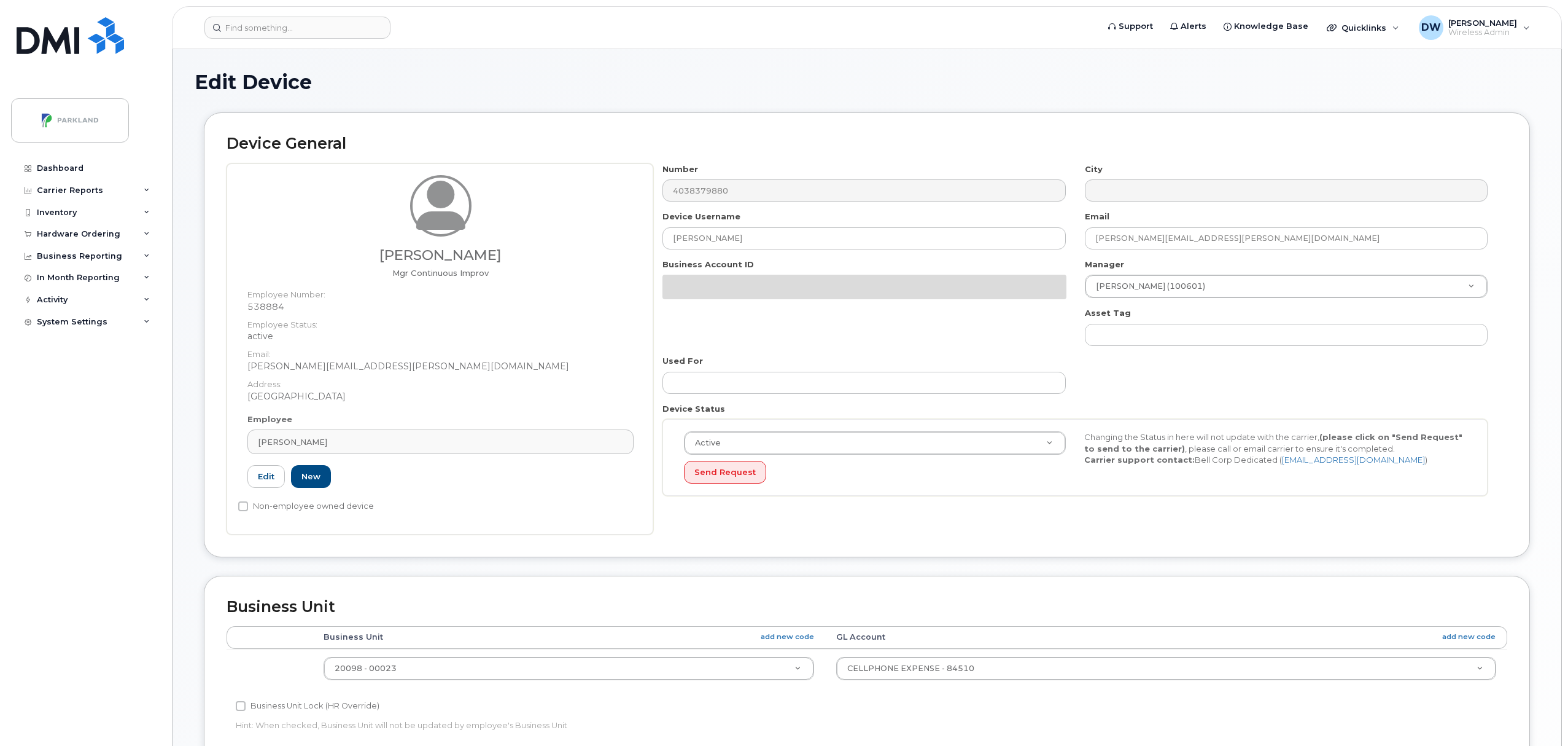
select select "1386637"
click at [515, 219] on div "[PERSON_NAME] Mgr Continuous Improv Employee Number: 538884 Employee Status: ac…" at bounding box center [867, 349] width 1281 height 371
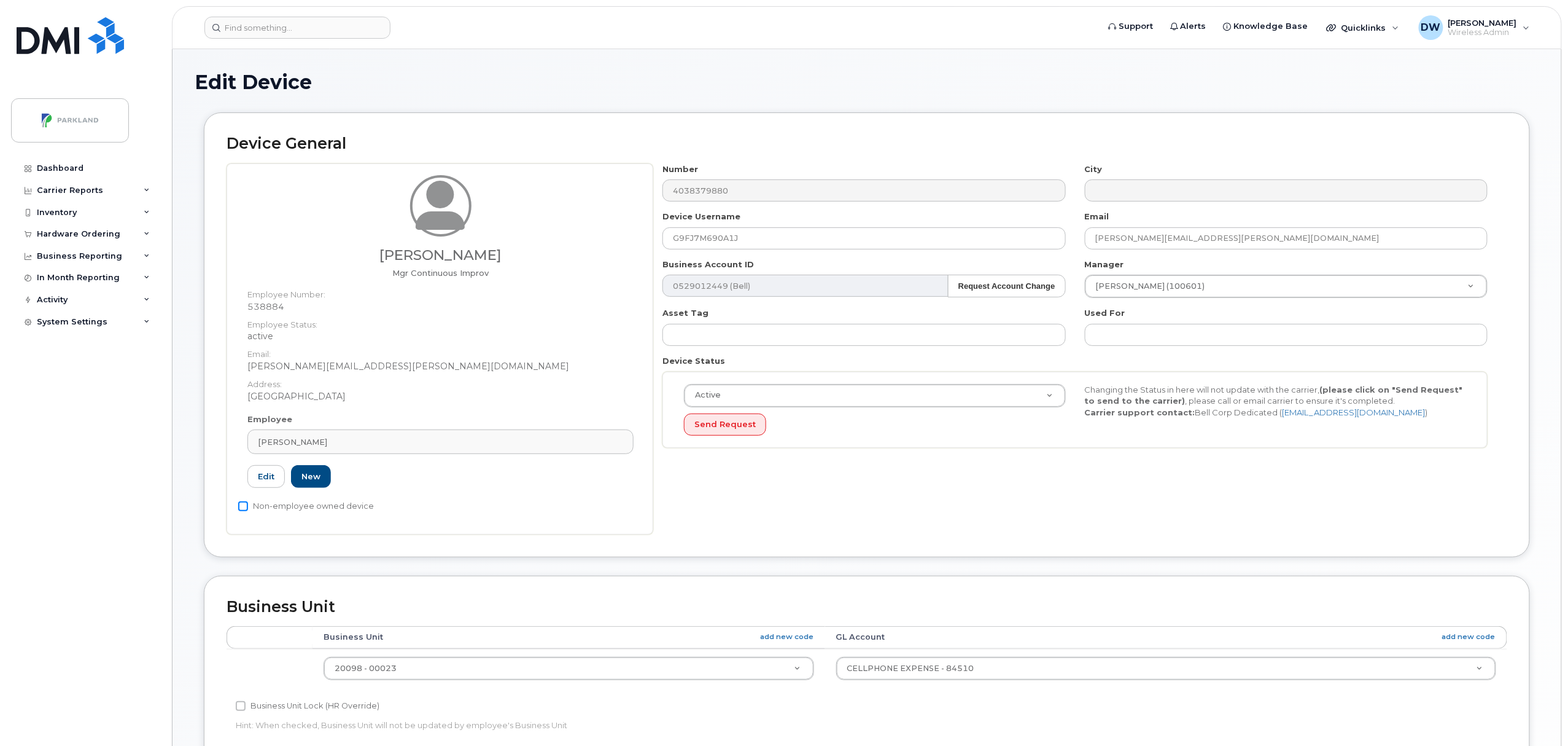
type input "G9FJ7M690A1J"
click at [241, 506] on input "Non-employee owned device" at bounding box center [244, 506] width 10 height 10
checkbox input "true"
click at [243, 708] on input "Business Unit Lock (HR Override)" at bounding box center [241, 706] width 10 height 10
checkbox input "true"
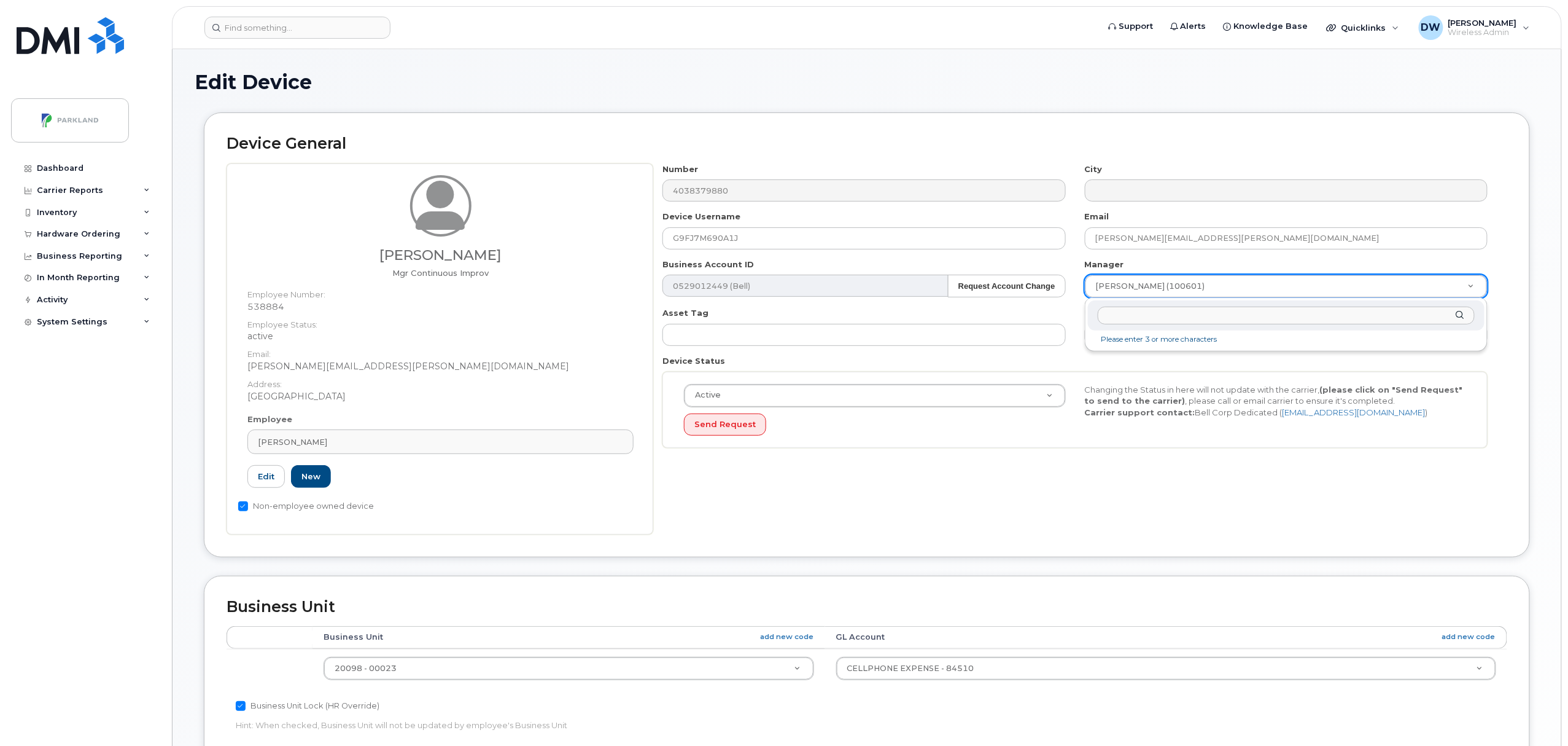
click at [1253, 320] on input "text" at bounding box center [1286, 315] width 377 height 18
type input "[PERSON_NAME]"
type input "876592"
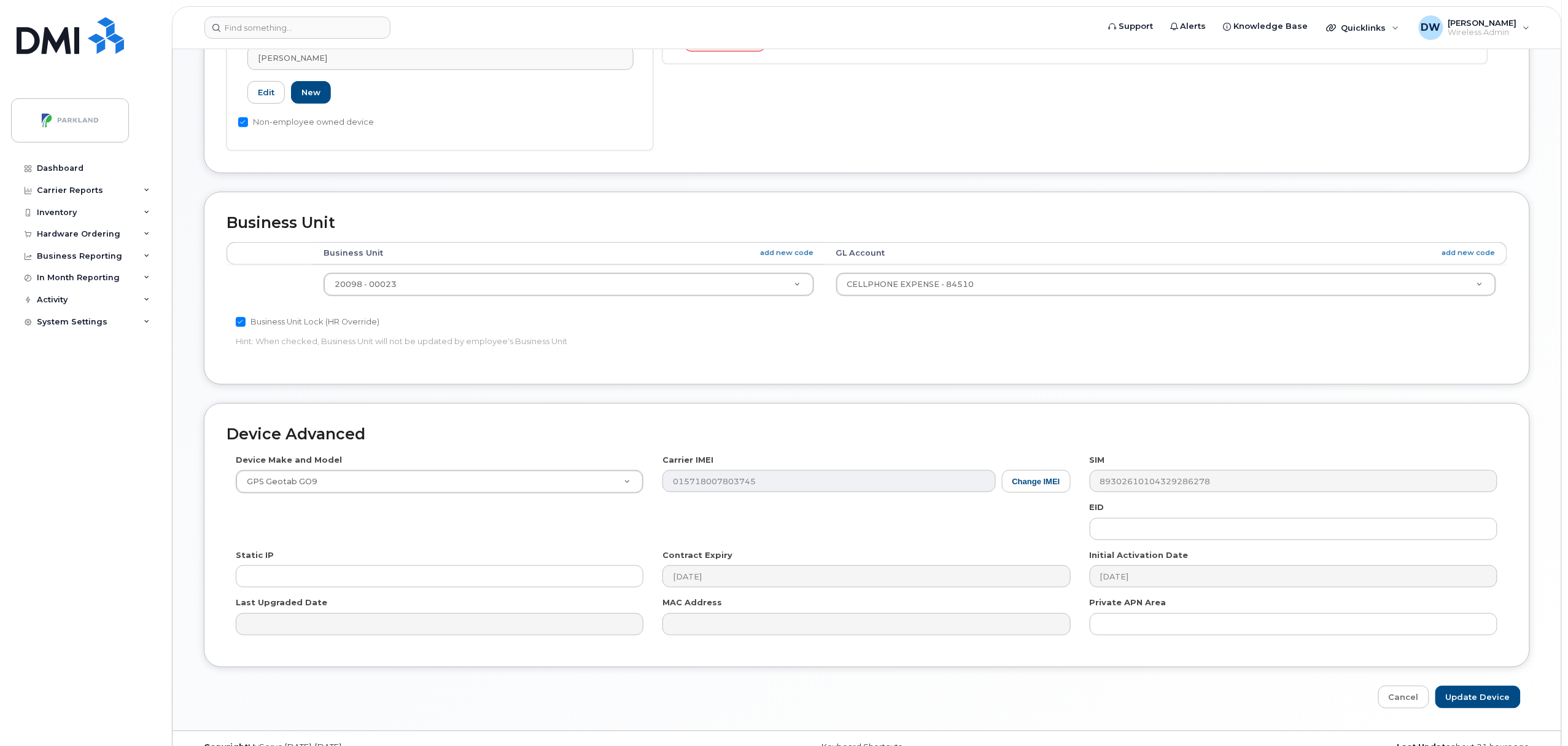
scroll to position [411, 0]
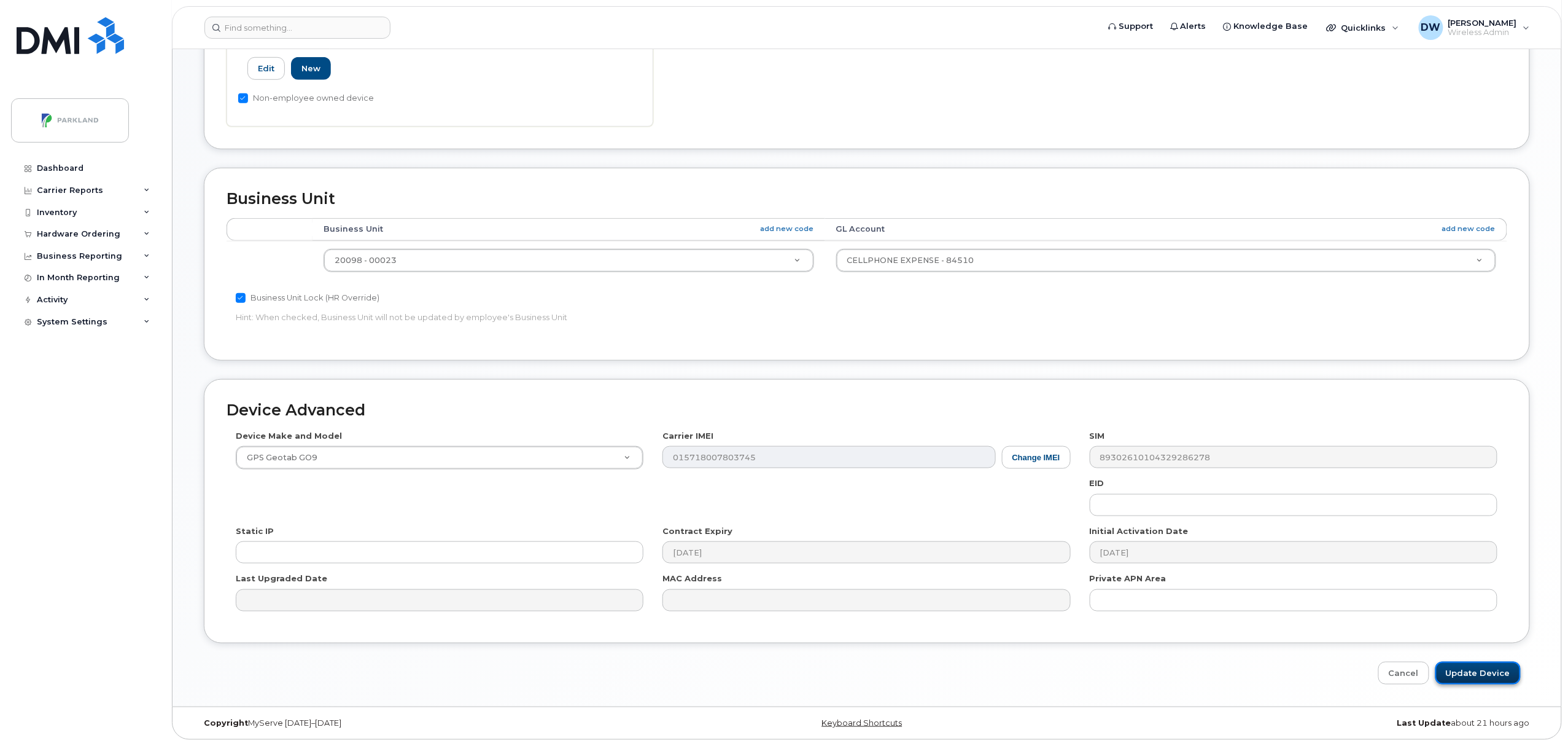
click at [1481, 671] on input "Update Device" at bounding box center [1478, 673] width 85 height 23
type input "Saving..."
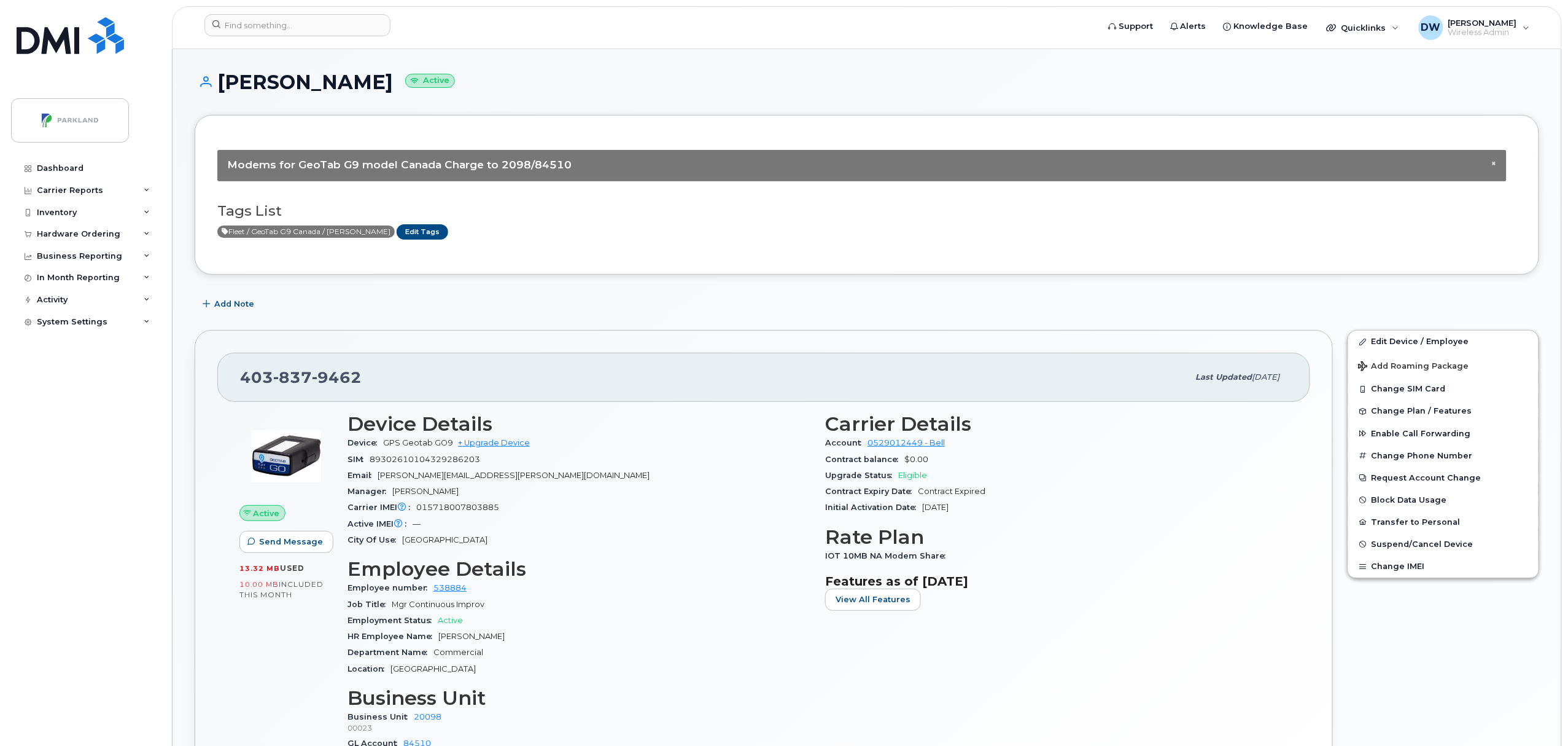
scroll to position [619, 0]
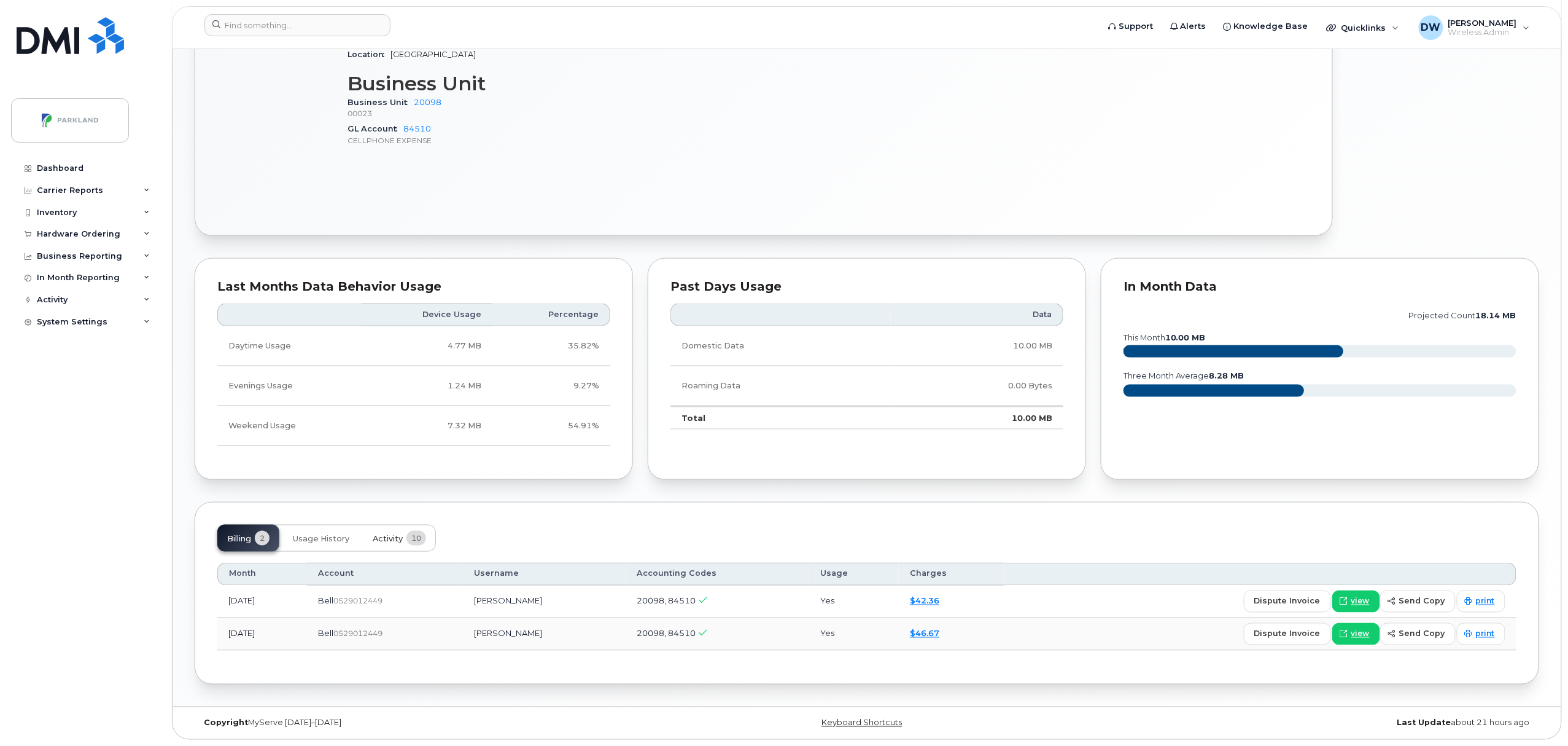
click at [392, 536] on span "Activity" at bounding box center [388, 539] width 30 height 10
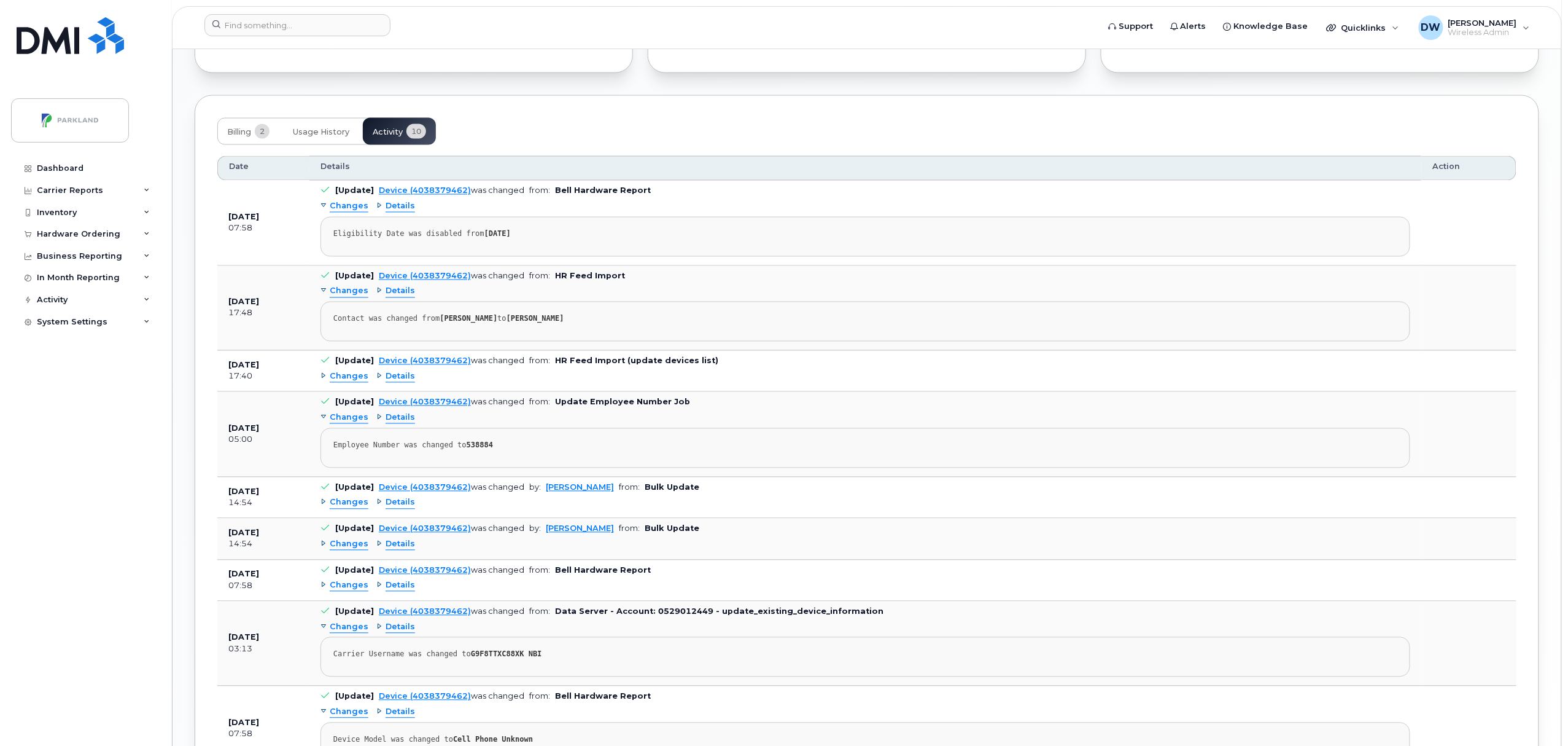
scroll to position [1023, 0]
drag, startPoint x: 464, startPoint y: 662, endPoint x: 511, endPoint y: 659, distance: 47.1
click at [511, 657] on strong "G9F8TTXC88XK NBI" at bounding box center [506, 652] width 71 height 9
copy strong "G9F8TTXC88XK"
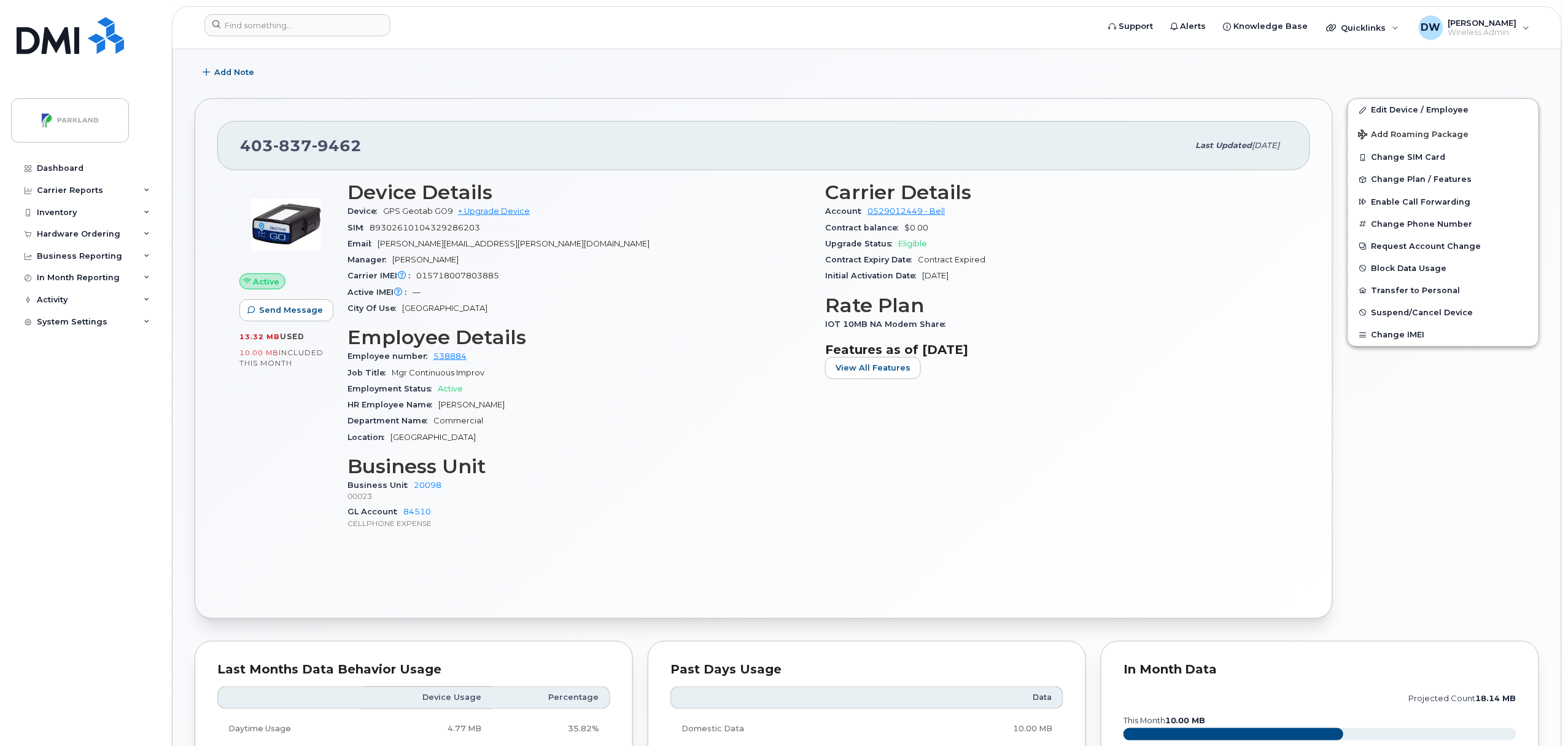
scroll to position [178, 0]
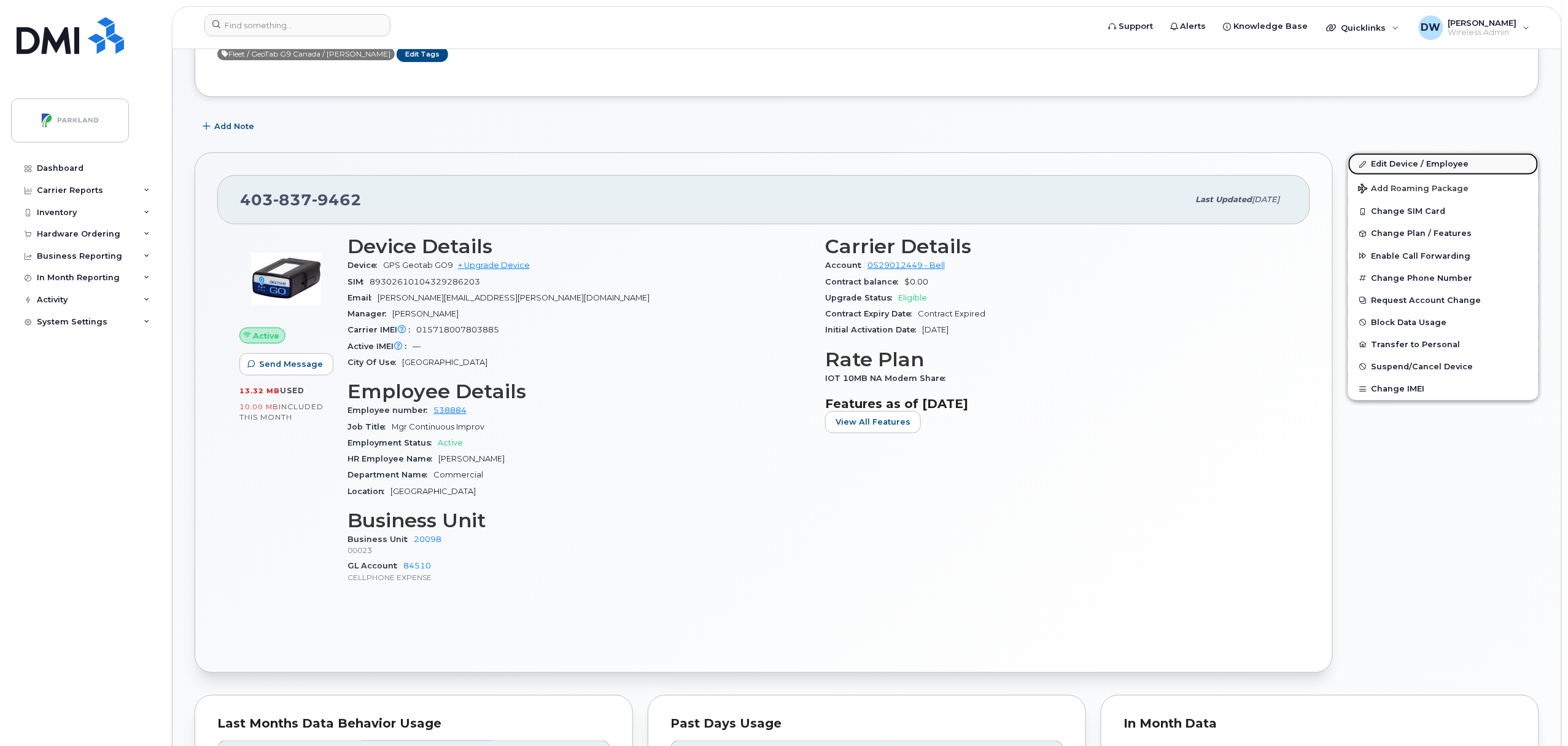
click at [1404, 161] on link "Edit Device / Employee" at bounding box center [1443, 164] width 190 height 22
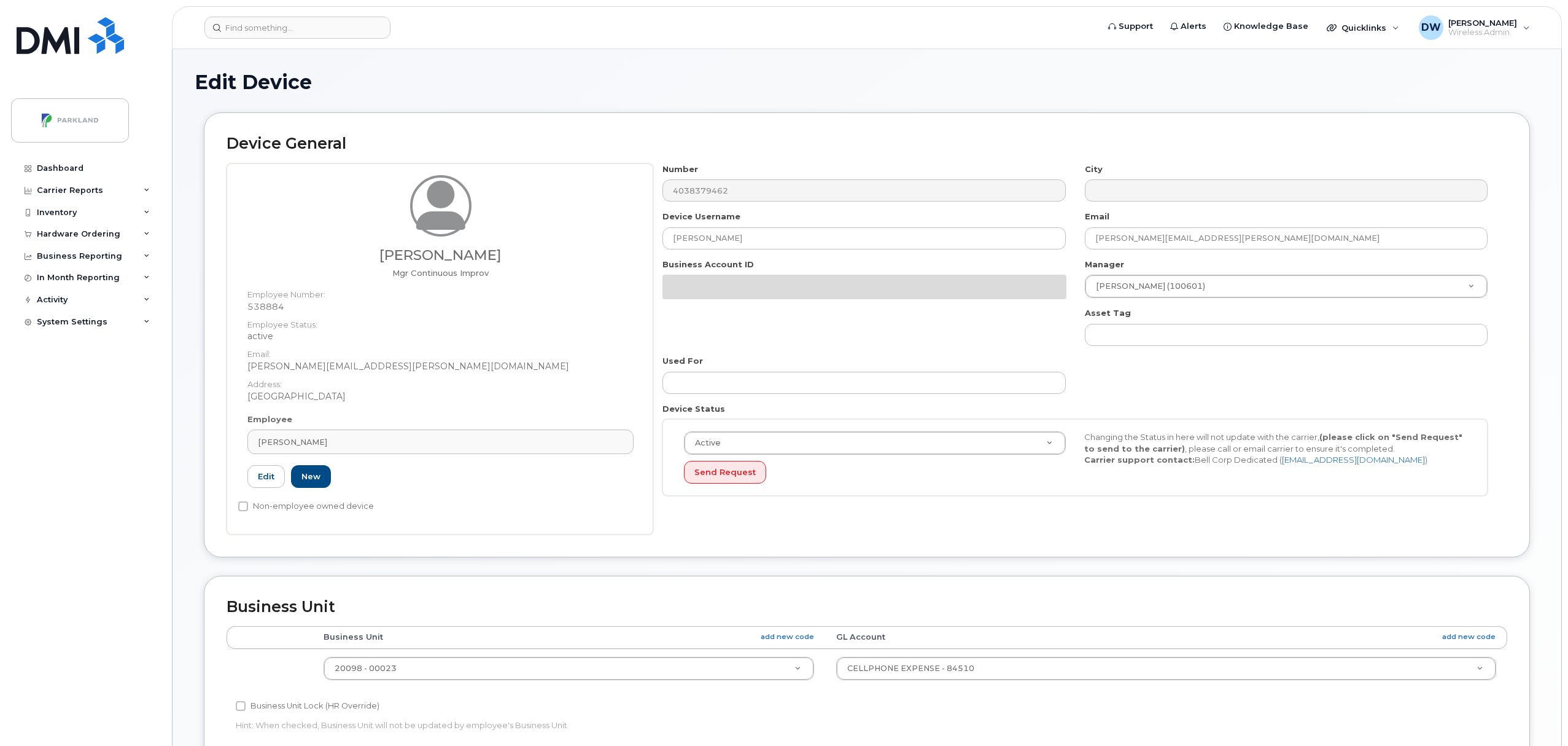
select select "1386637"
click at [431, 219] on div "Derrick Wildi Mgr Continuous Improv Employee Number: 538884 Employee Status: ac…" at bounding box center [867, 349] width 1281 height 371
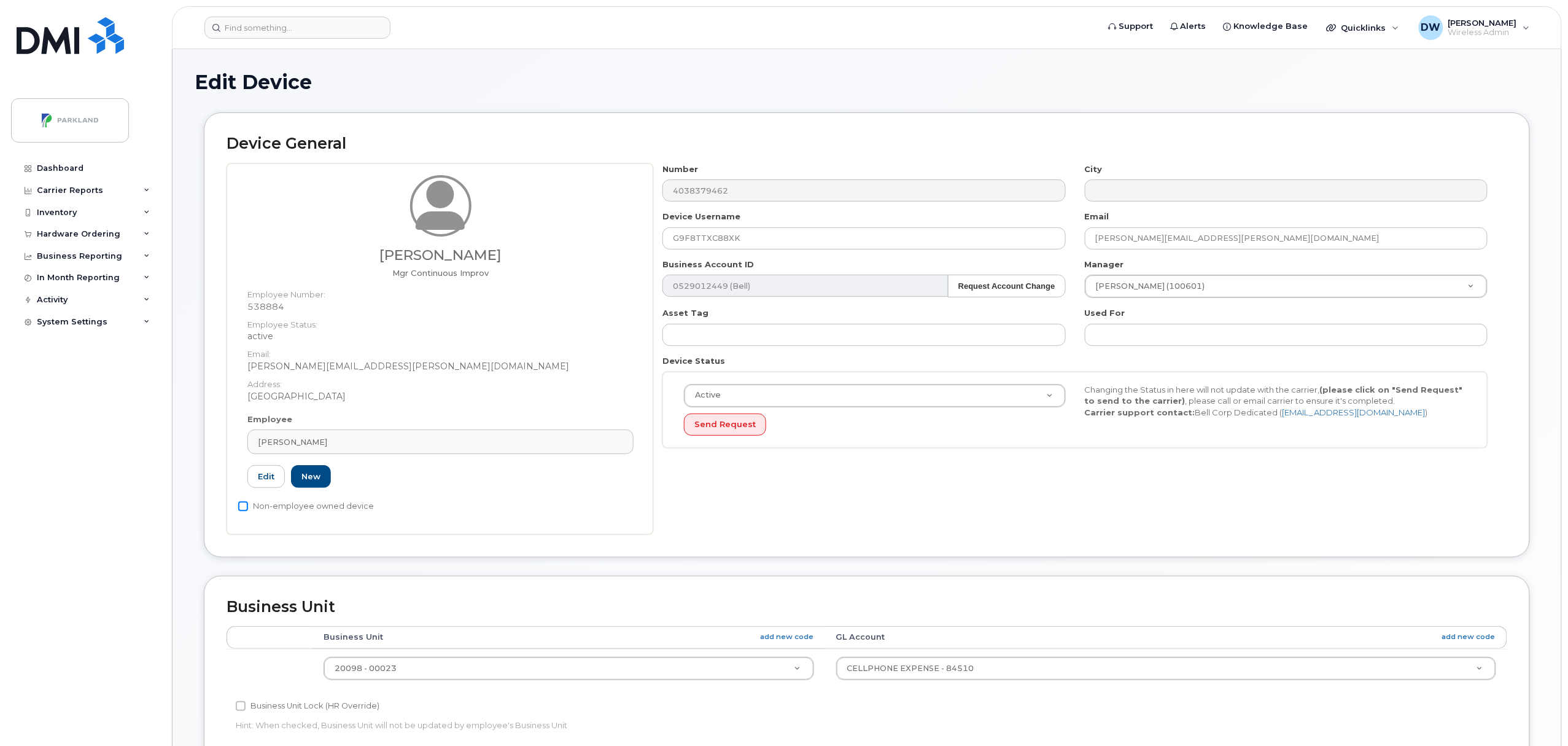
type input "G9F8TTXC88XK"
click at [244, 509] on input "Non-employee owned device" at bounding box center [244, 506] width 10 height 10
checkbox input "true"
click at [239, 708] on input "Business Unit Lock (HR Override)" at bounding box center [241, 706] width 10 height 10
checkbox input "true"
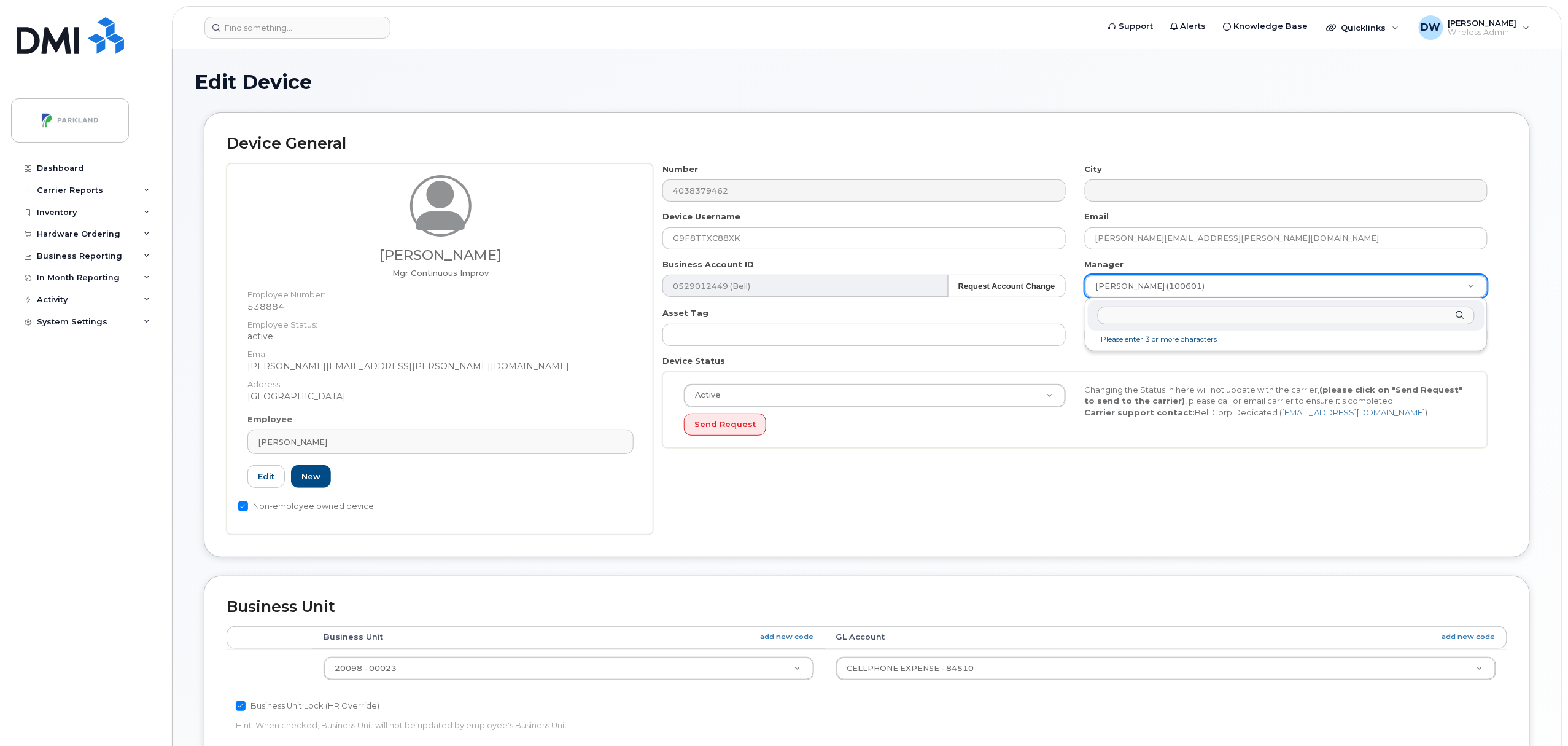
click at [1178, 317] on input "text" at bounding box center [1286, 315] width 377 height 18
type input "derr"
type input "876592"
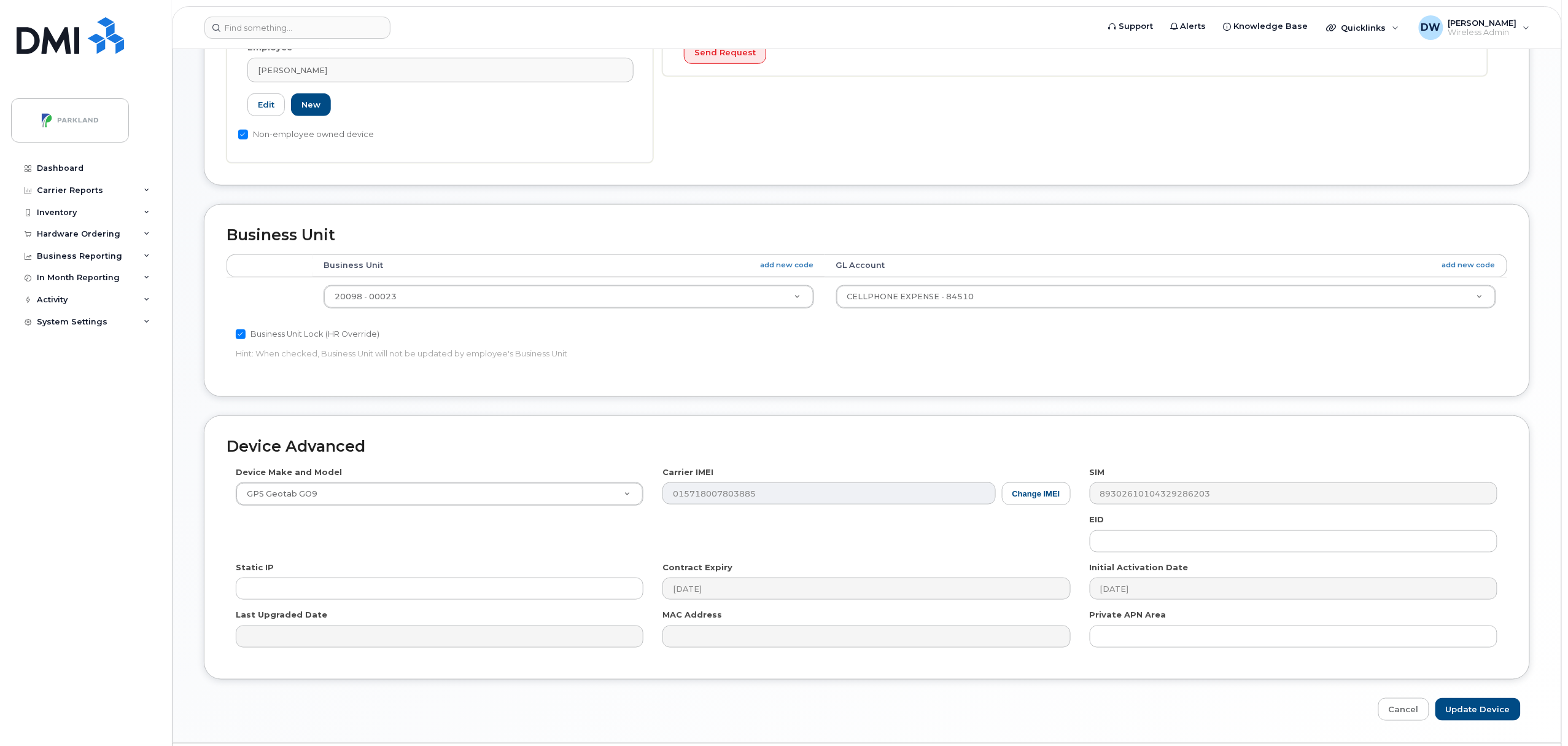
scroll to position [377, 0]
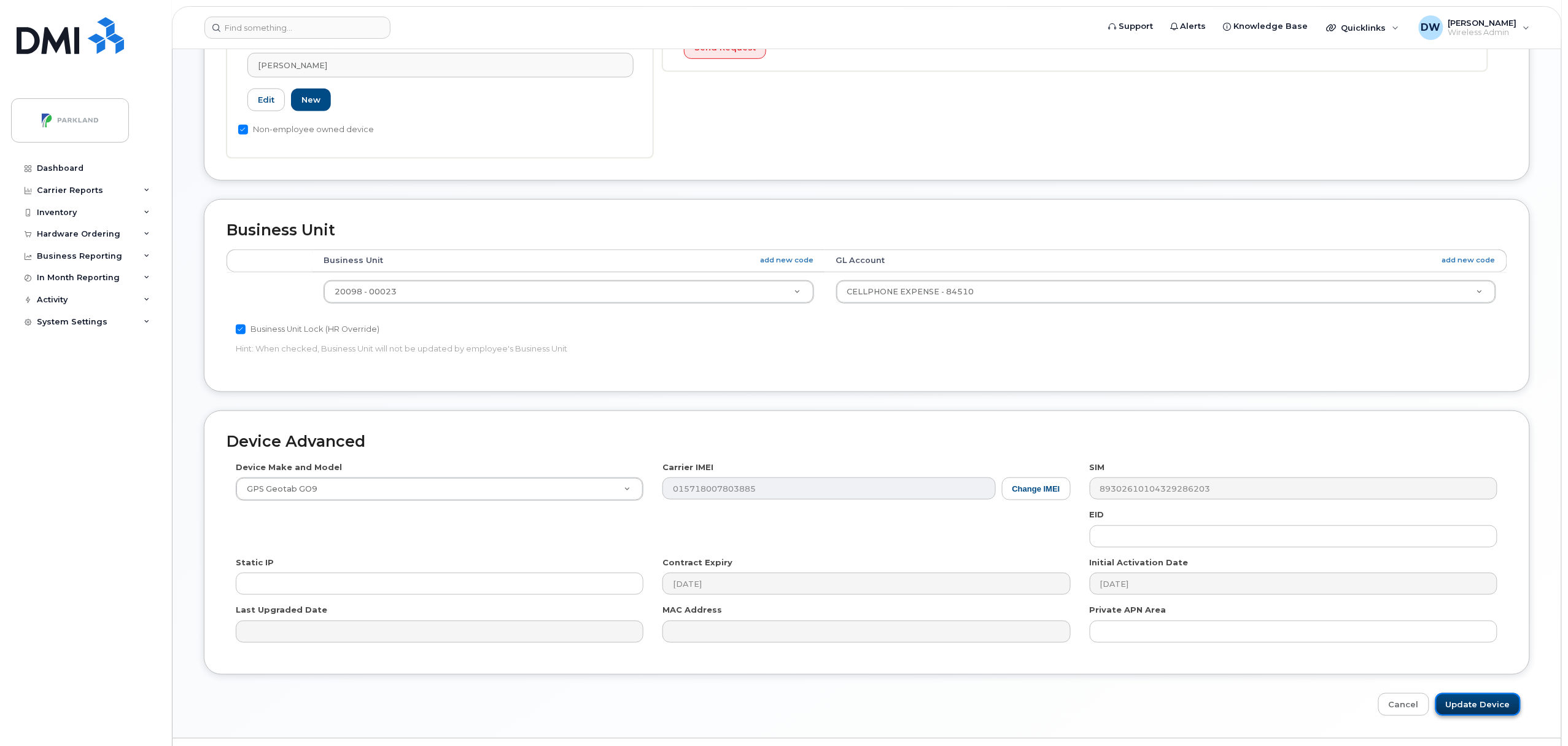
click at [1491, 701] on input "Update Device" at bounding box center [1478, 704] width 85 height 23
type input "Saving..."
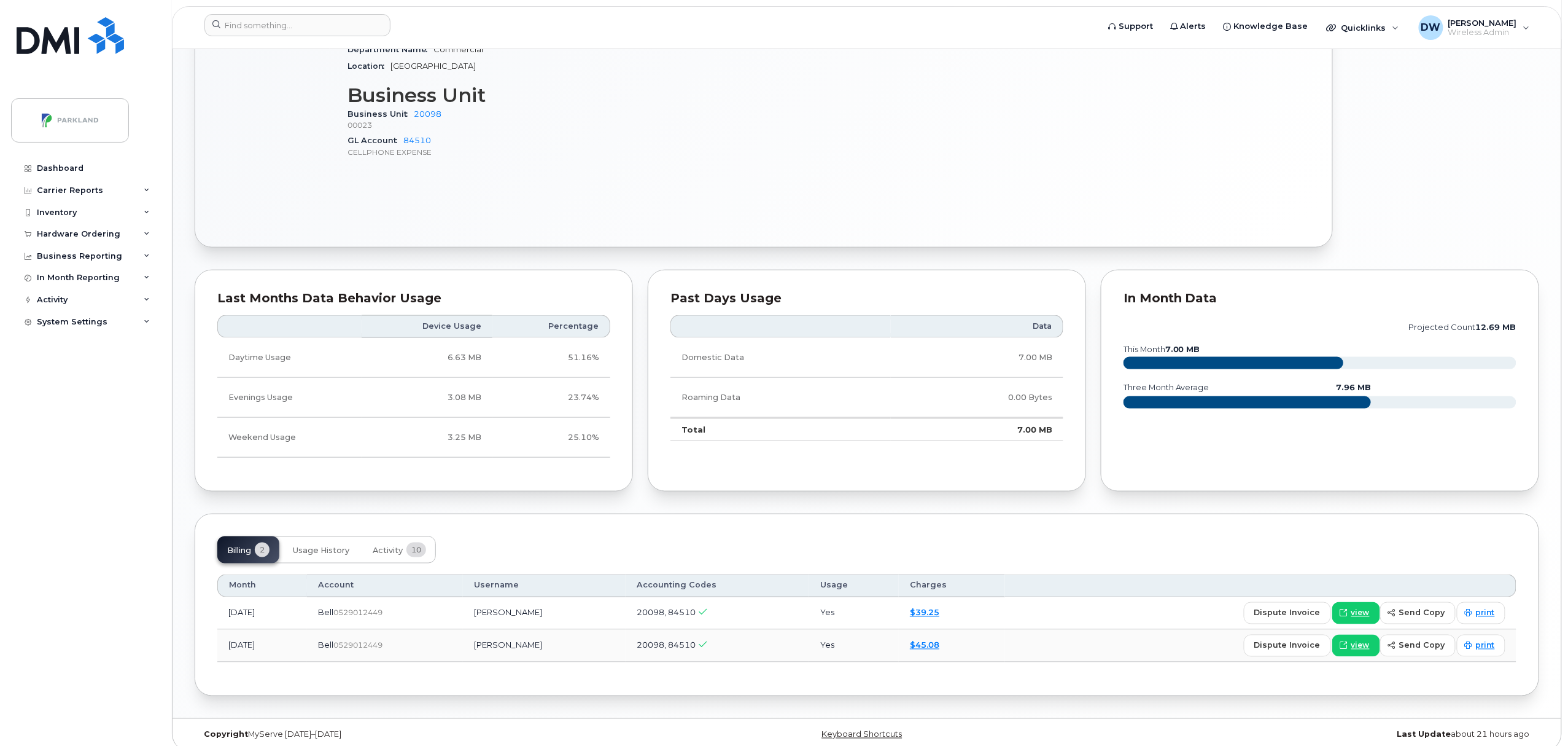
scroll to position [619, 0]
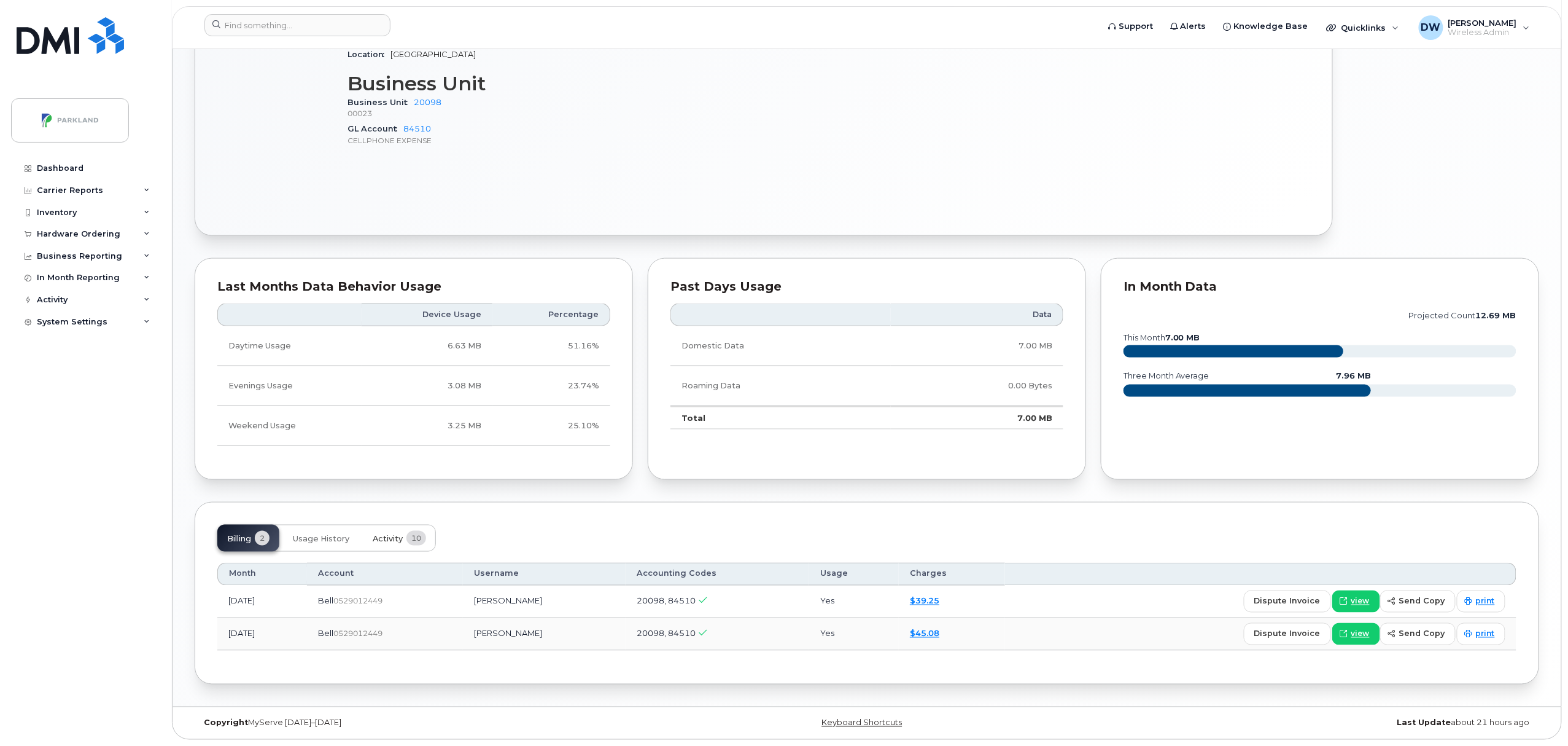
click at [394, 536] on span "Activity" at bounding box center [388, 539] width 30 height 10
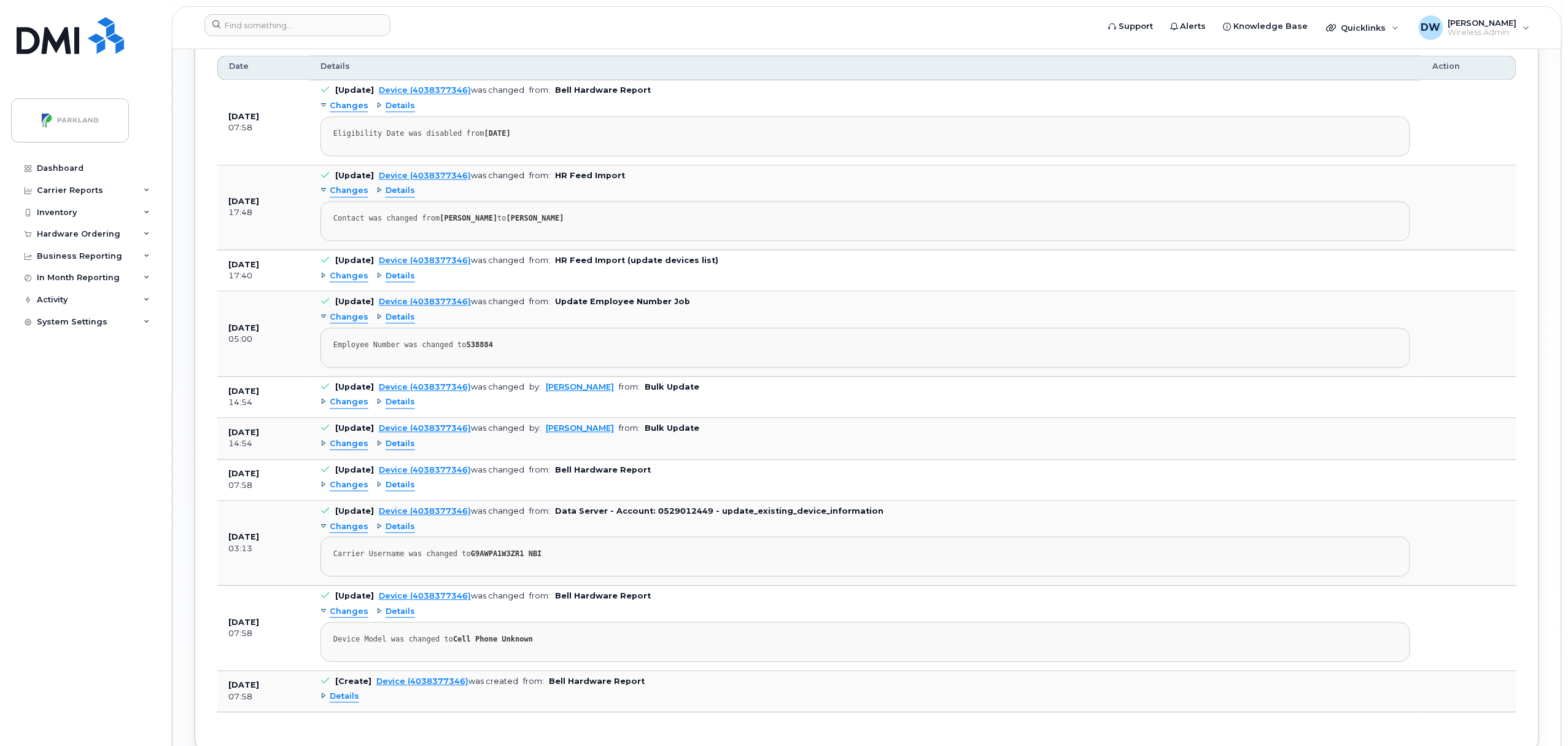
scroll to position [1130, 0]
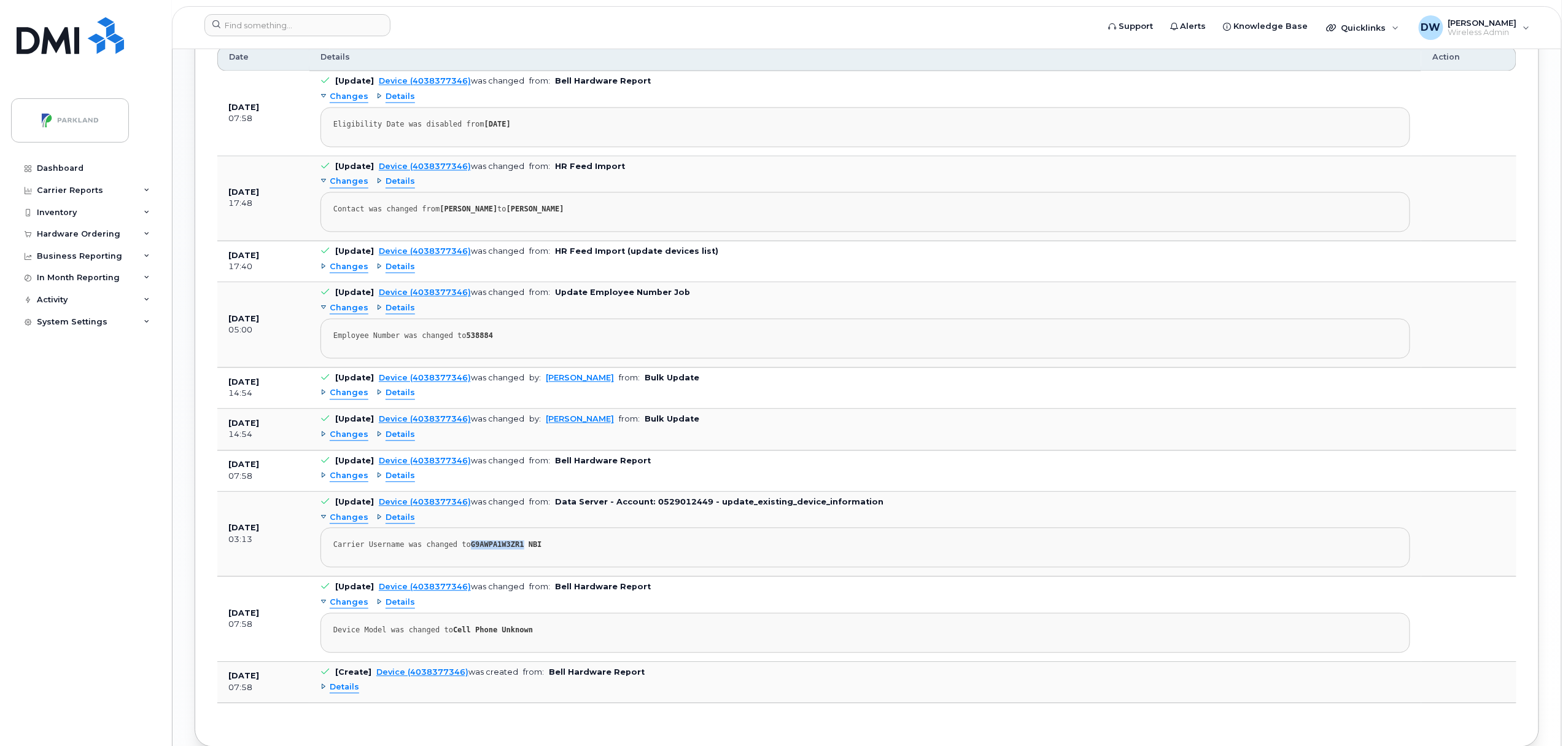
drag, startPoint x: 464, startPoint y: 553, endPoint x: 512, endPoint y: 554, distance: 48.0
click at [512, 549] on strong "G9AWPA1W3ZR1 NBI" at bounding box center [506, 545] width 71 height 9
copy strong "G9AWPA1W3ZR1"
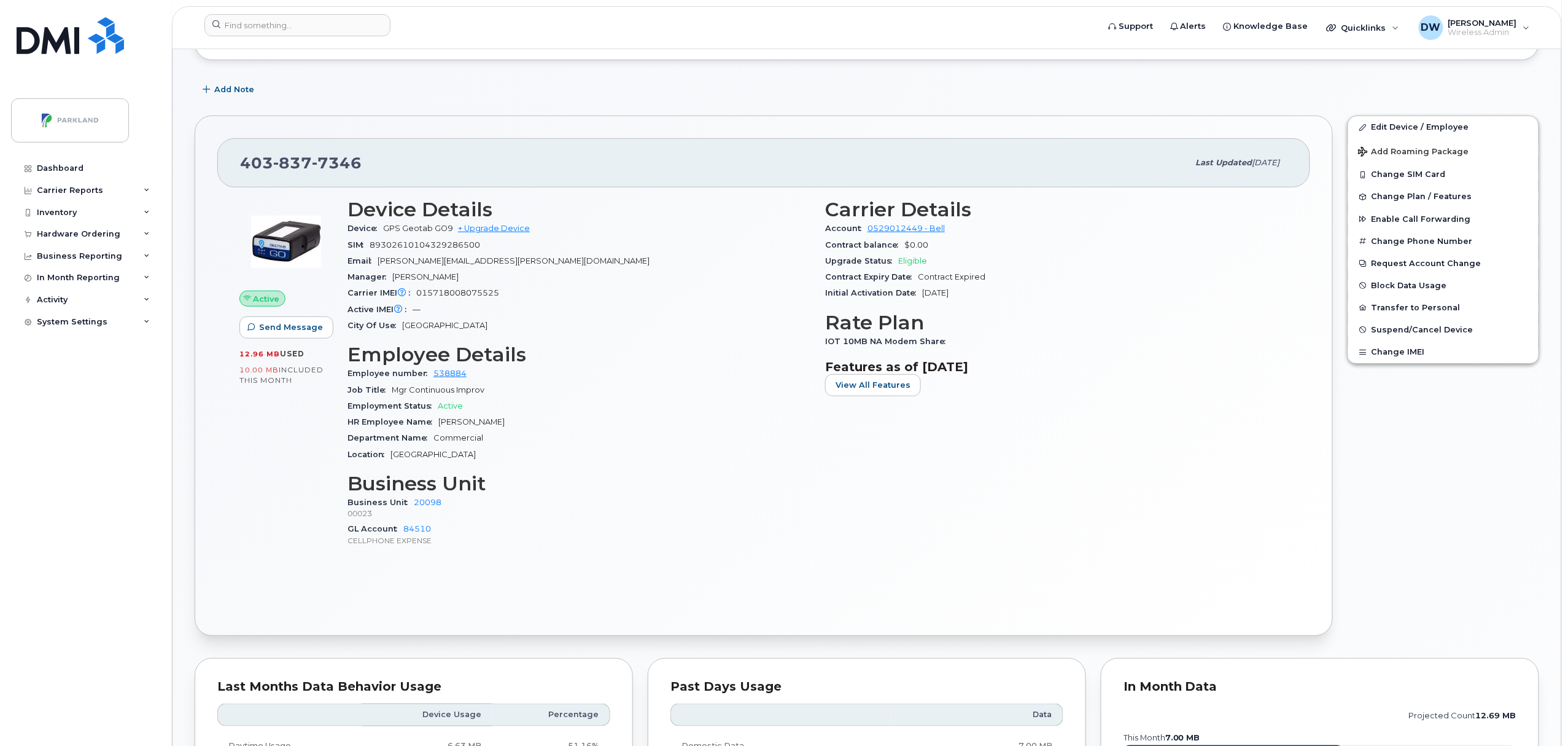
scroll to position [195, 0]
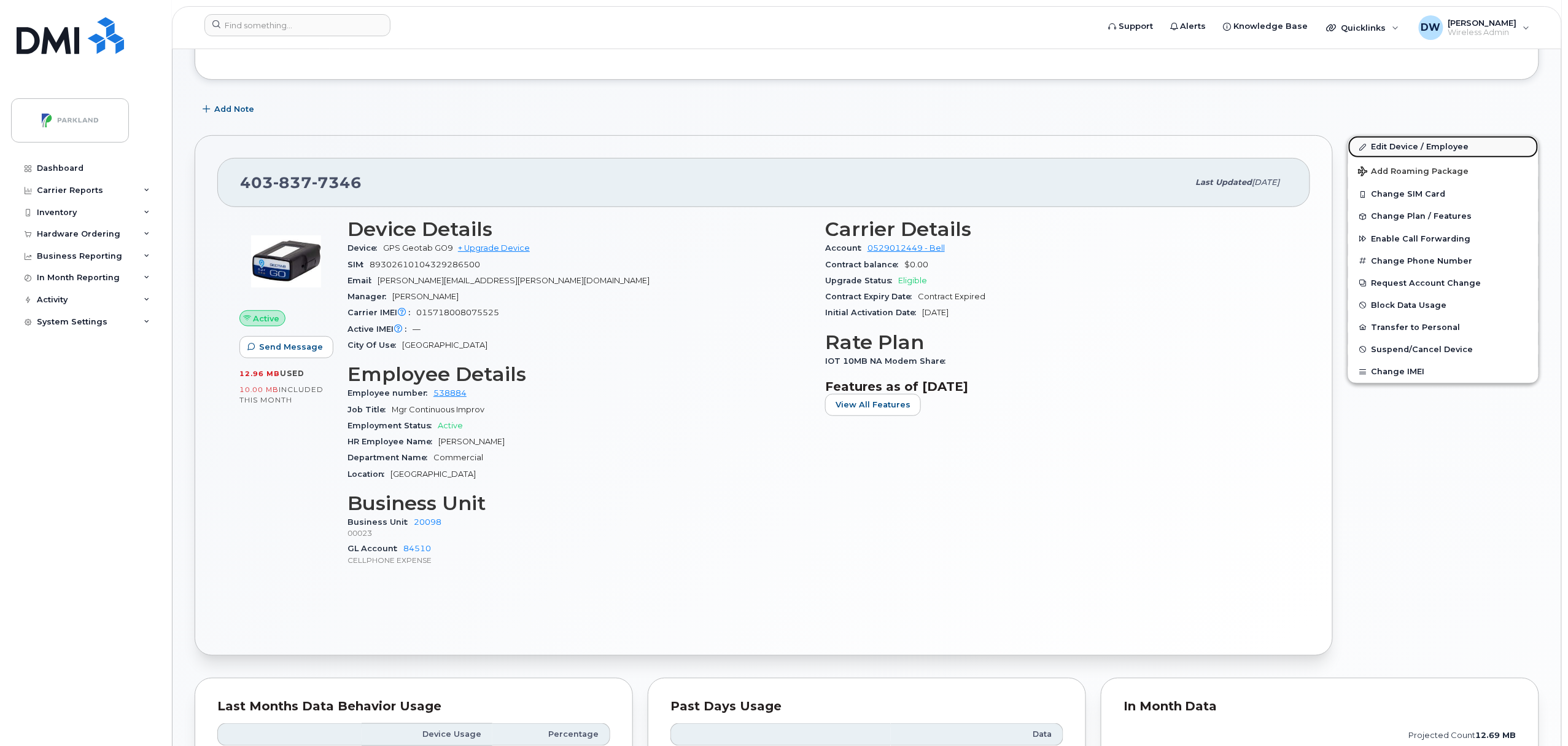
click at [1398, 149] on link "Edit Device / Employee" at bounding box center [1443, 146] width 190 height 22
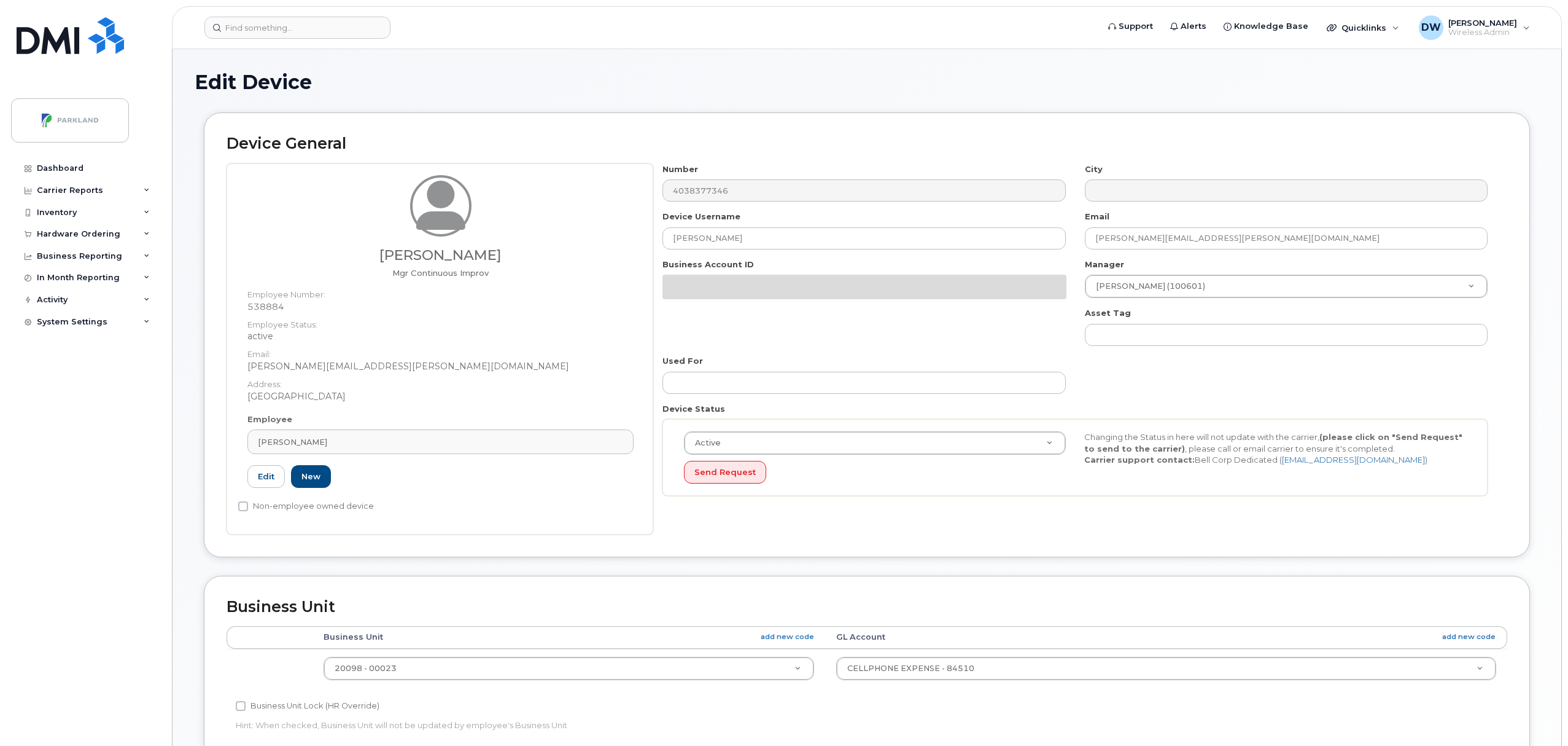
select select "1386637"
click at [583, 234] on div "Derrick Wildi Mgr Continuous Improv Employee Number: 538884 Employee Status: ac…" at bounding box center [867, 349] width 1281 height 371
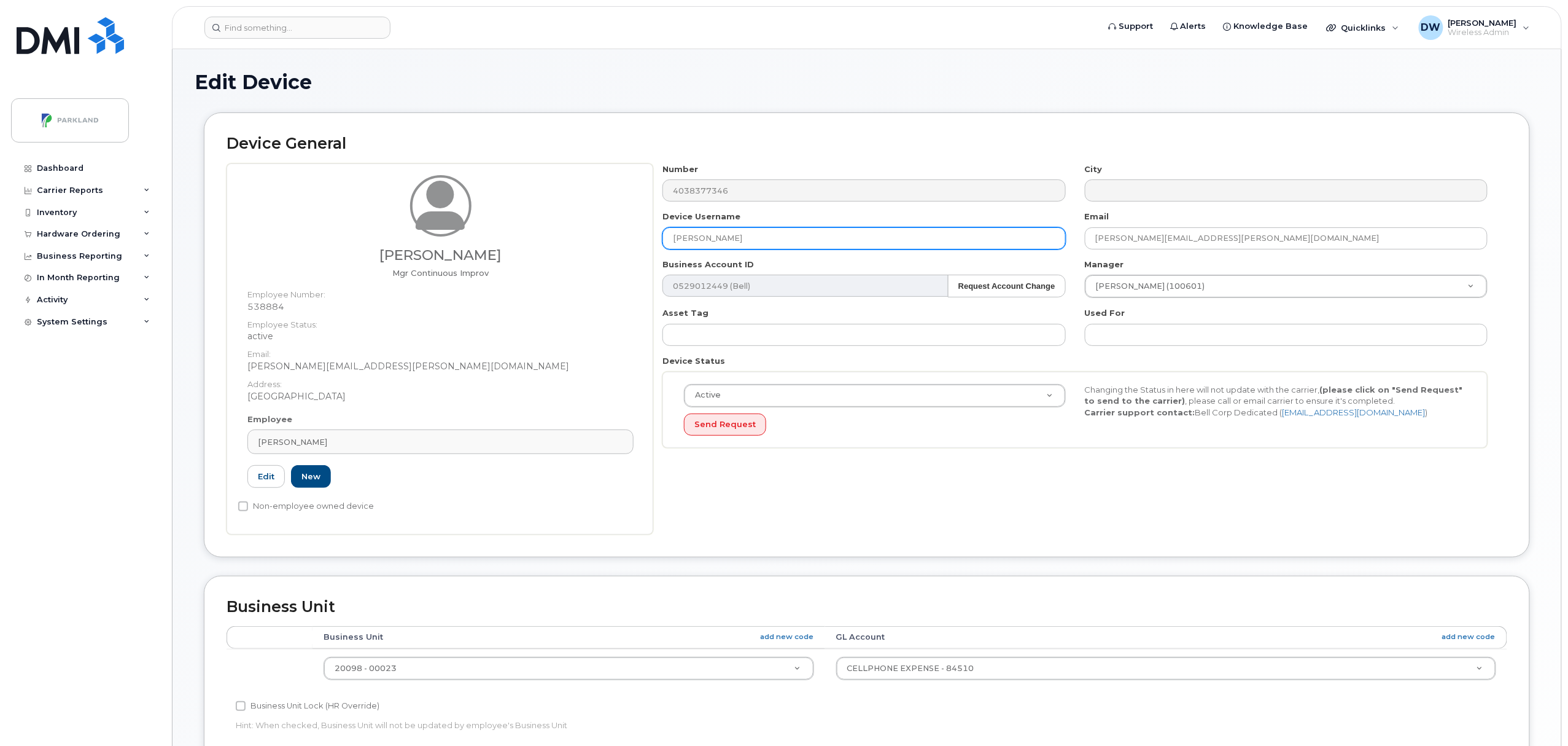
paste input "G9AWPA1W3ZR1"
type input "G9AWPA1W3ZR1"
click at [239, 506] on input "Non-employee owned device" at bounding box center [244, 506] width 10 height 10
checkbox input "true"
click at [239, 708] on input "Business Unit Lock (HR Override)" at bounding box center [241, 706] width 10 height 10
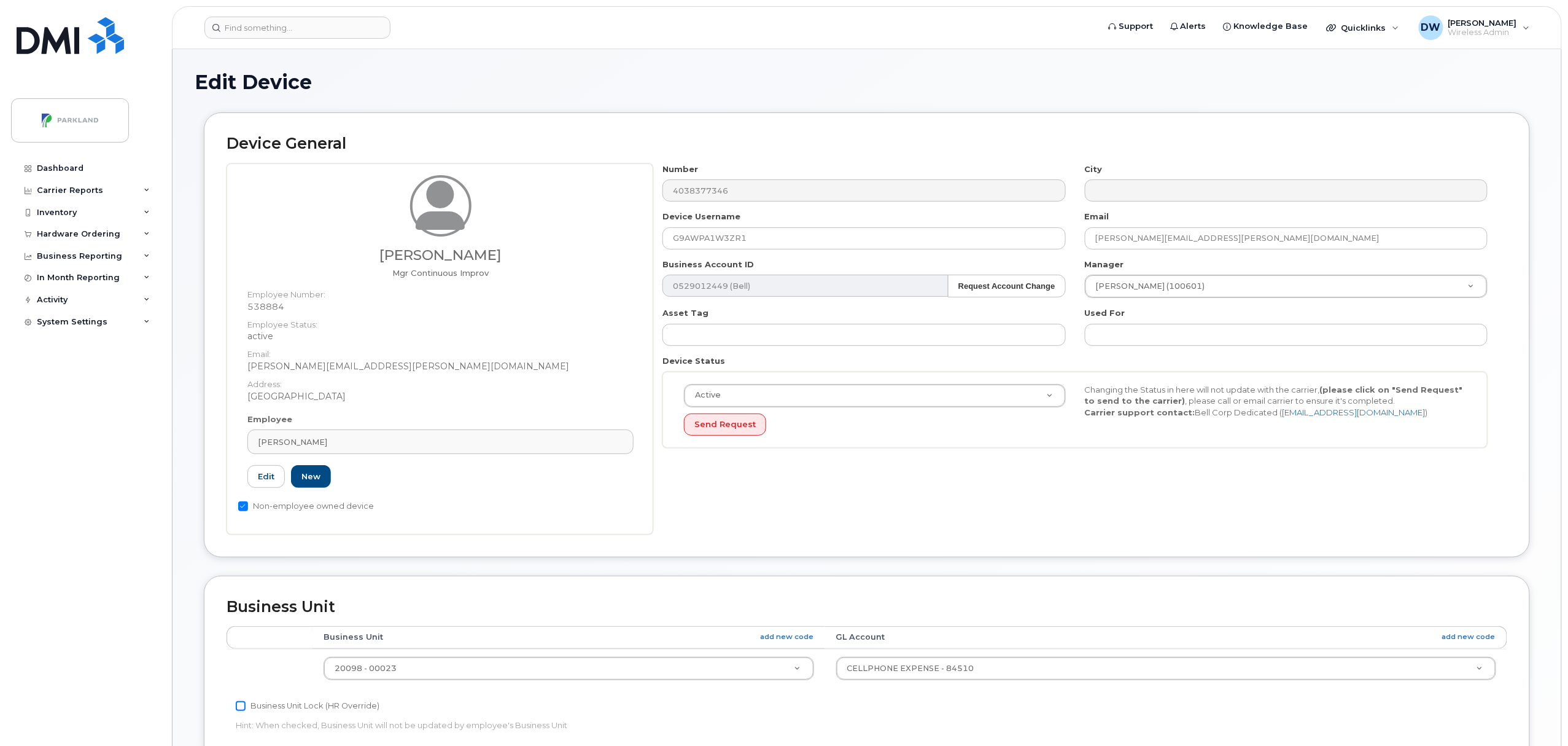
checkbox input "true"
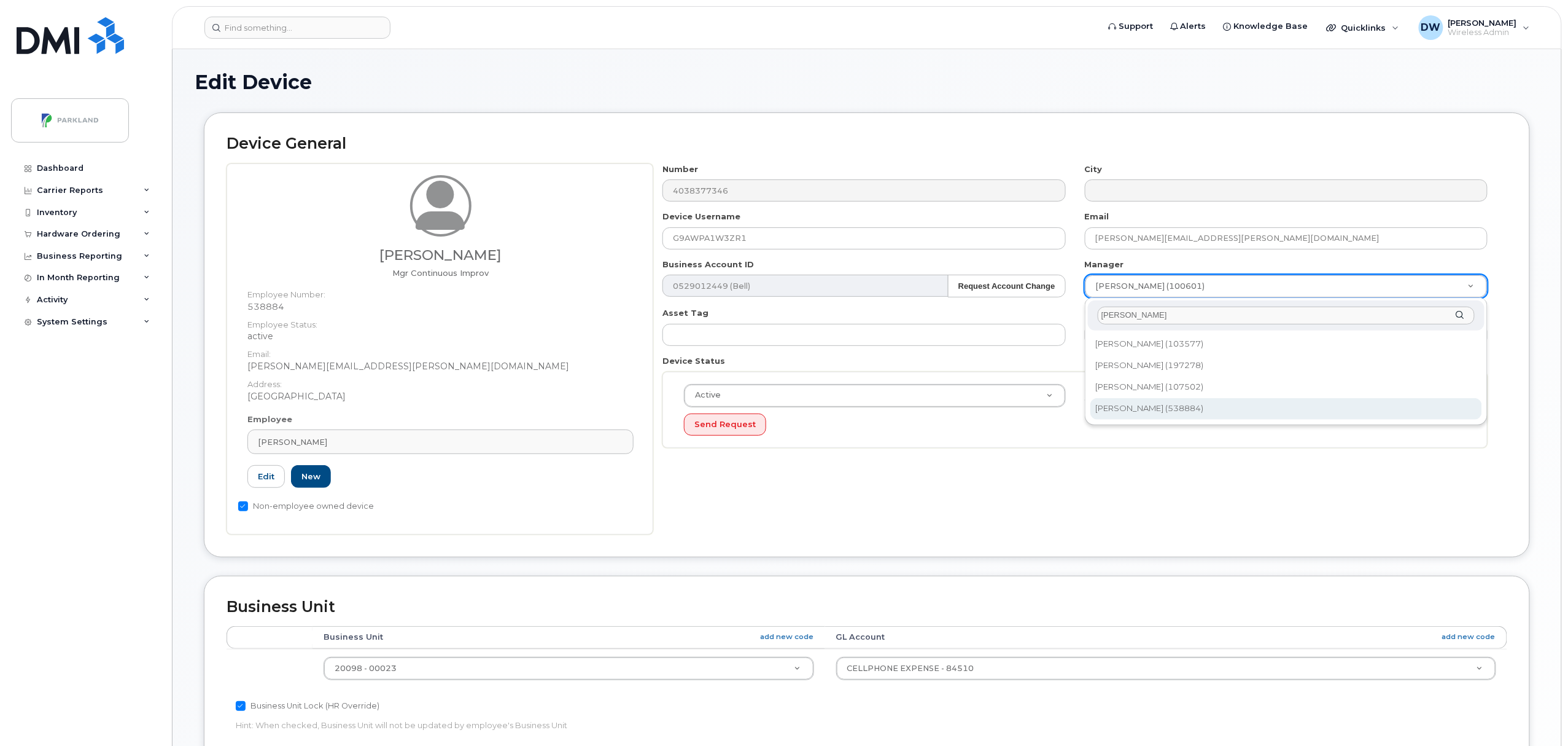
type input "[PERSON_NAME]"
type input "876592"
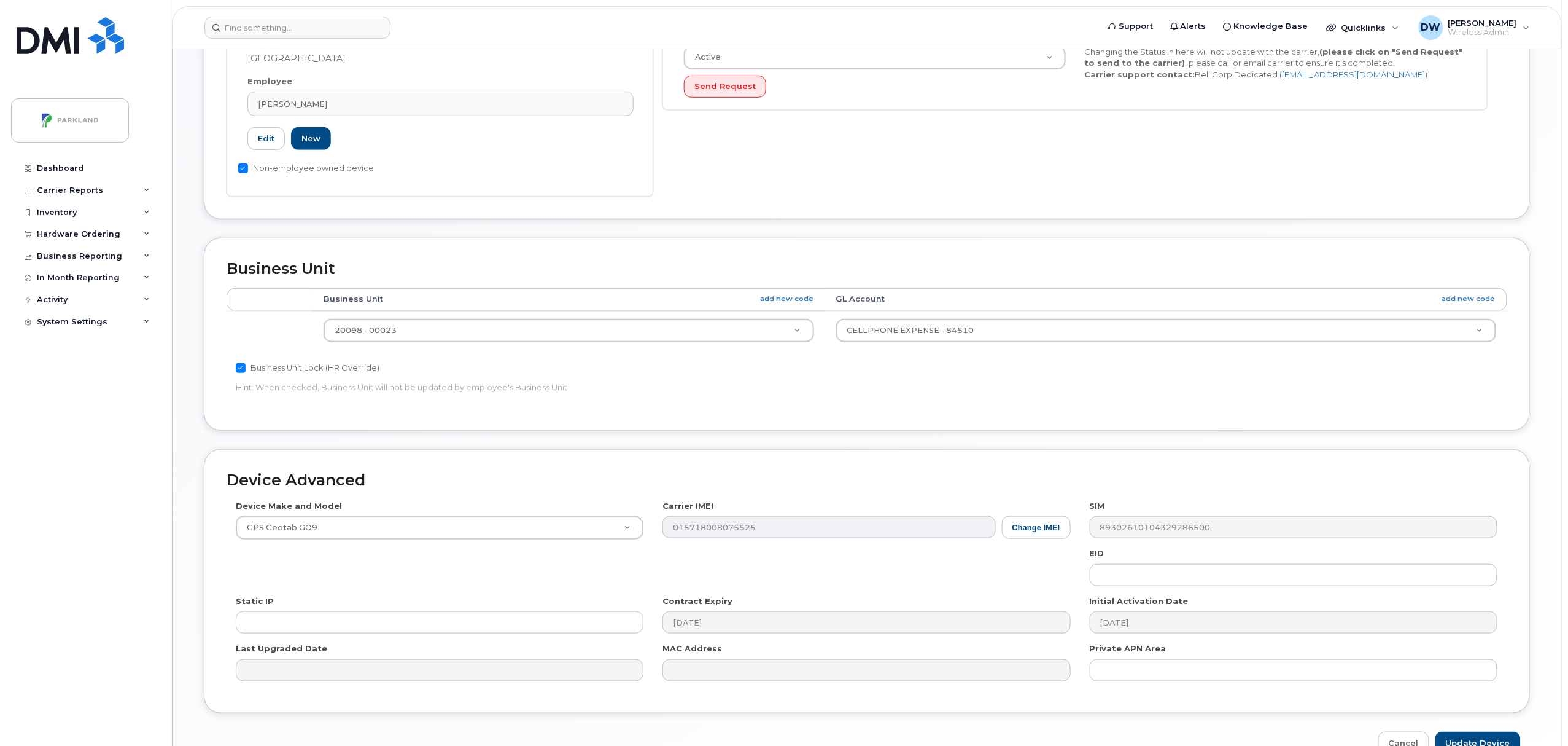
scroll to position [411, 0]
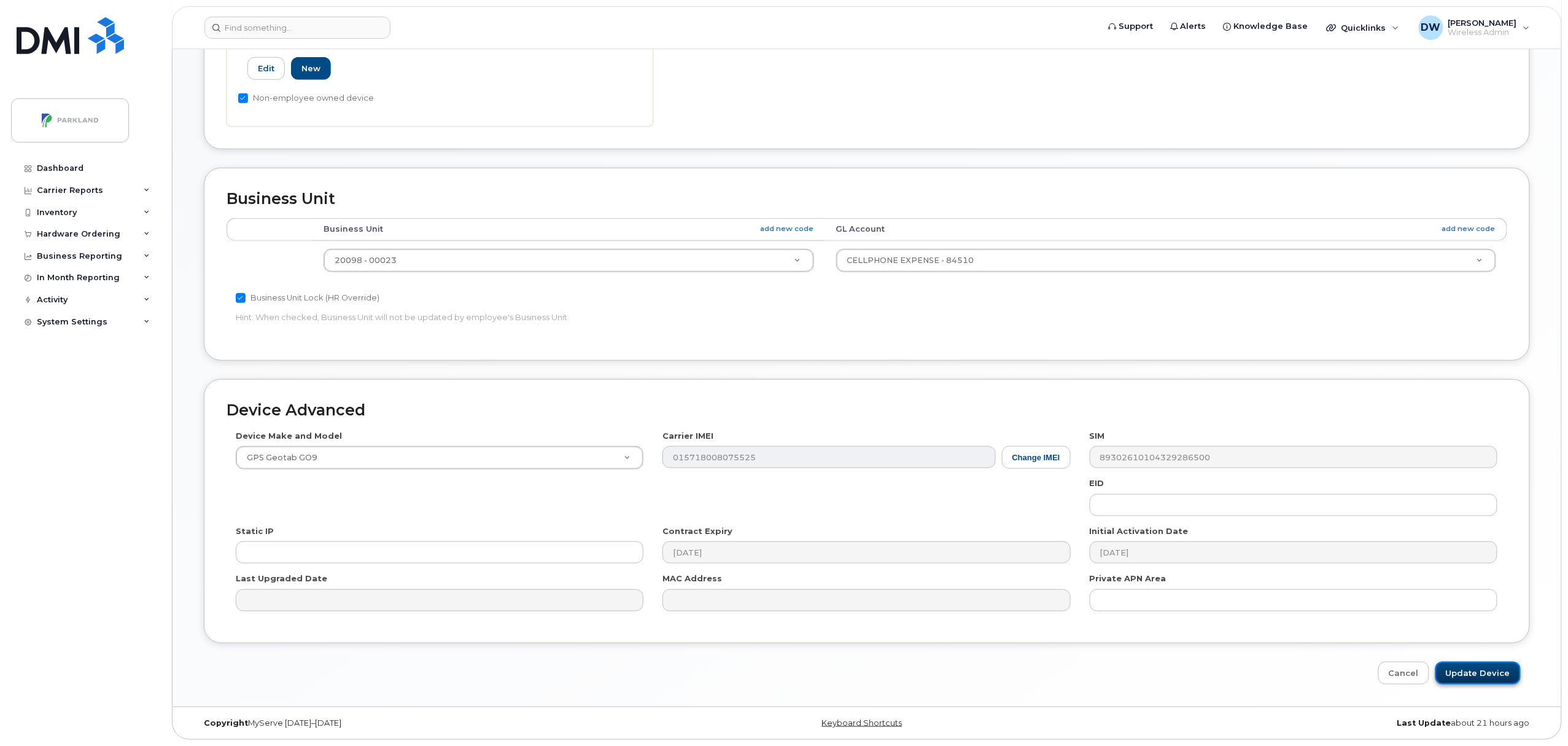
click at [1475, 673] on input "Update Device" at bounding box center [1478, 673] width 85 height 23
type input "Saving..."
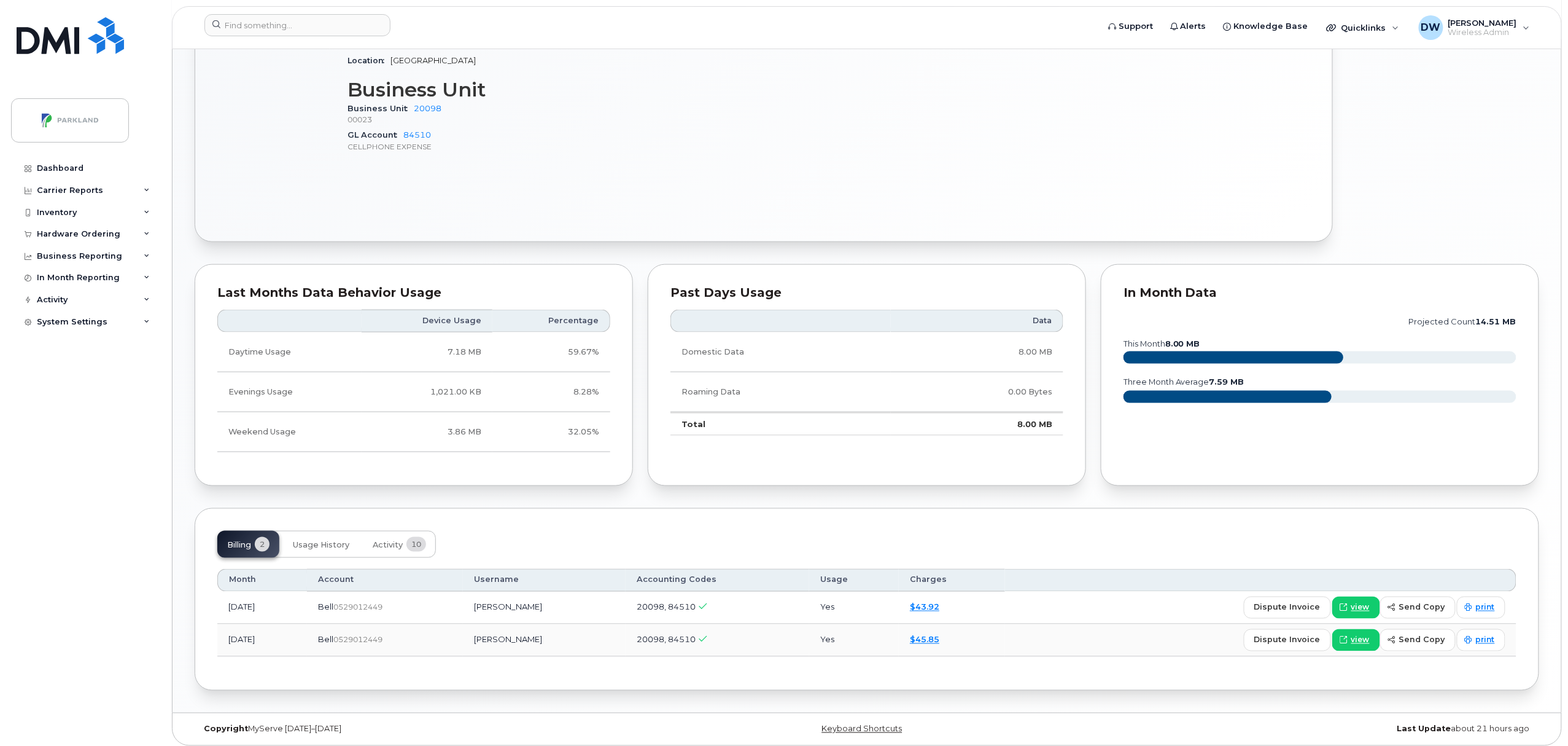
scroll to position [619, 0]
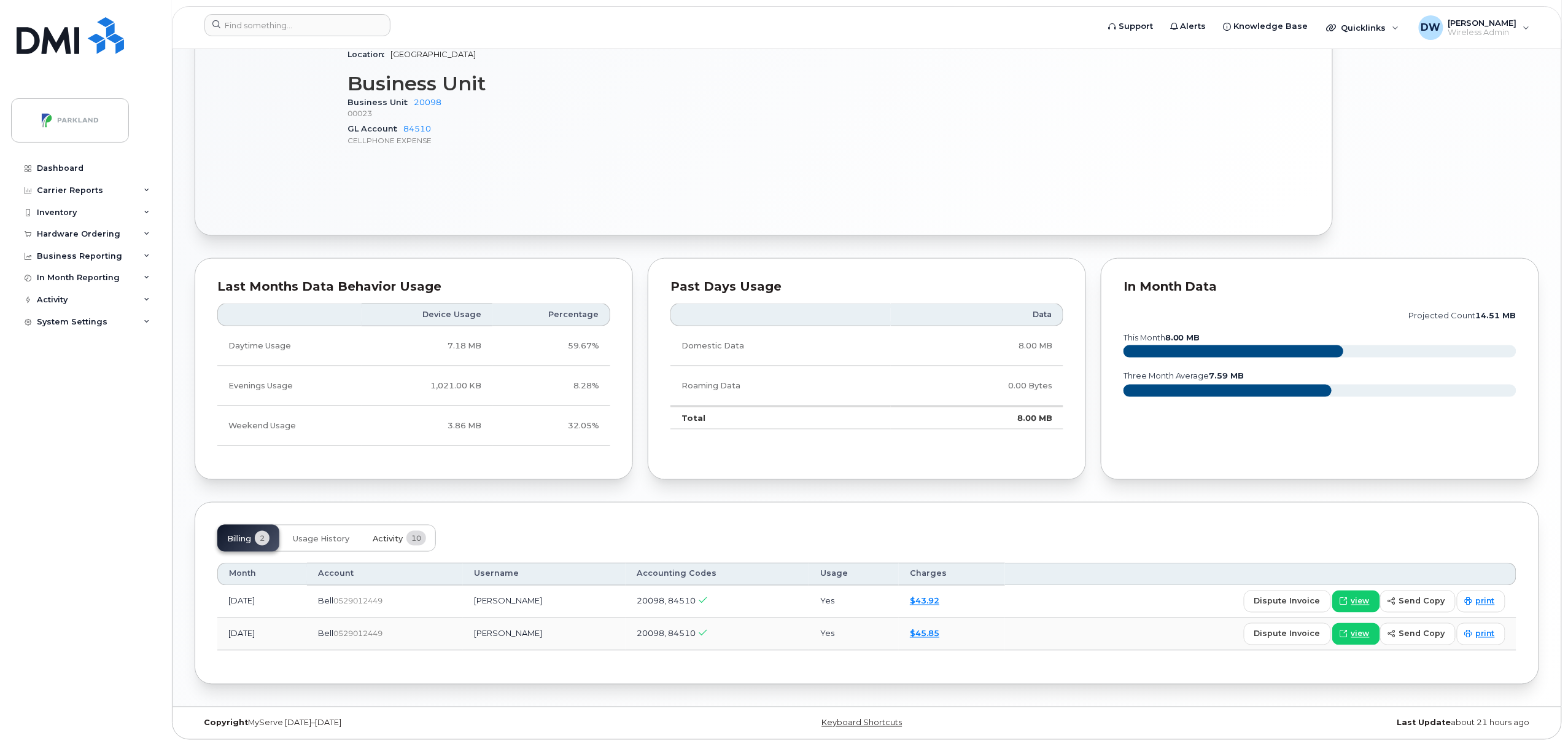
click at [388, 534] on span "Activity" at bounding box center [388, 539] width 30 height 10
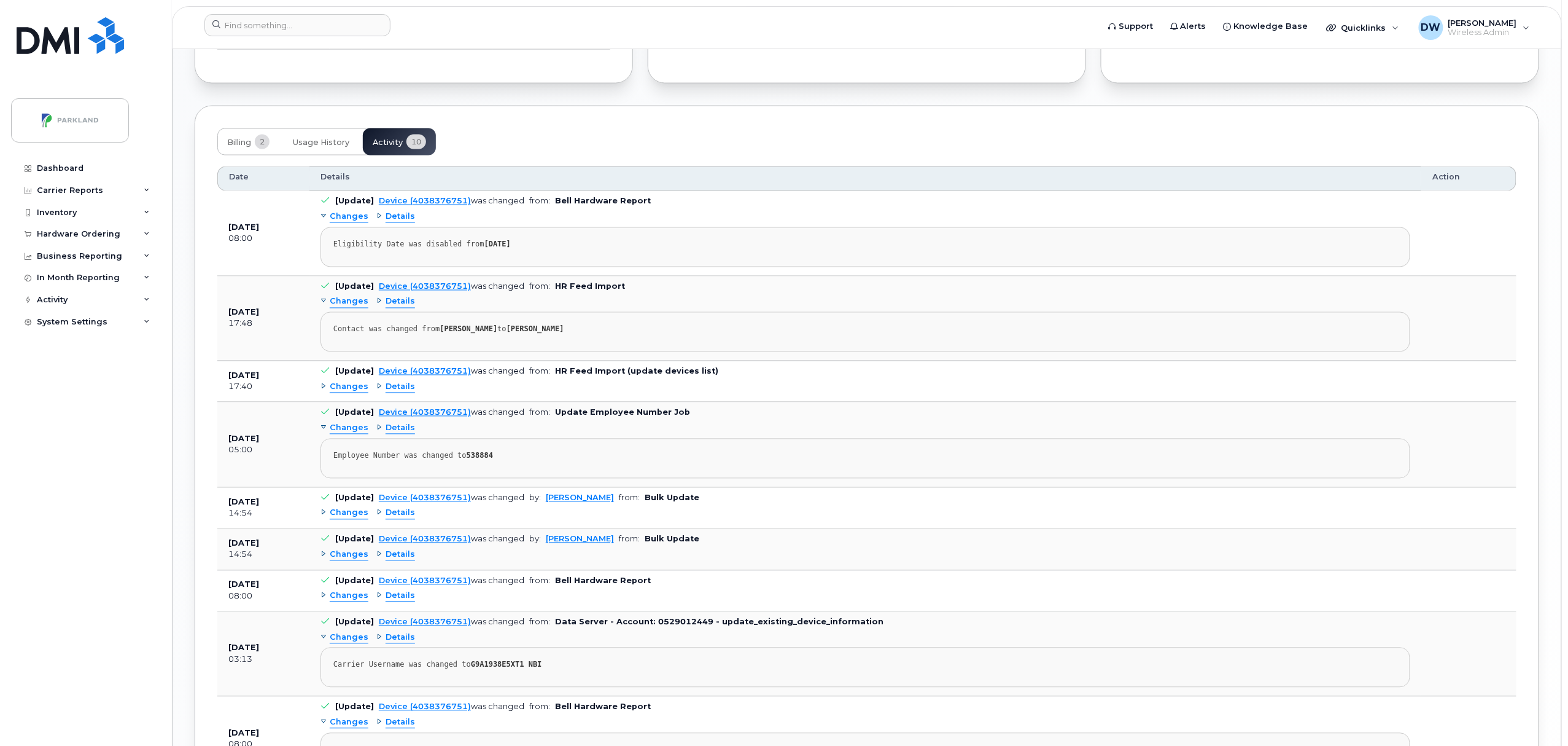
scroll to position [1020, 0]
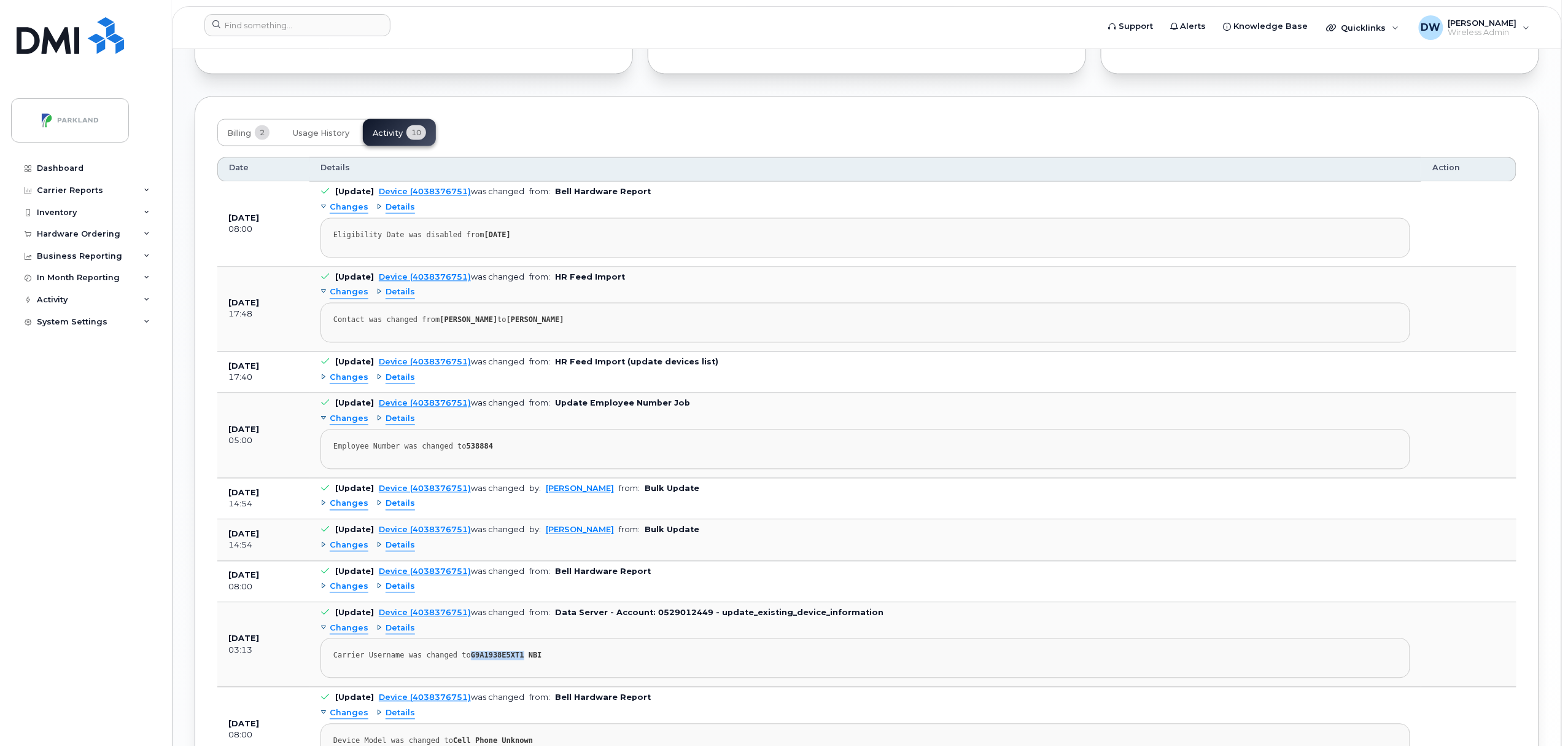
drag, startPoint x: 464, startPoint y: 664, endPoint x: 512, endPoint y: 664, distance: 48.0
click at [512, 660] on strong "G9A1938E5XT1 NBI" at bounding box center [506, 656] width 71 height 9
copy strong "G9A1938E5XT1"
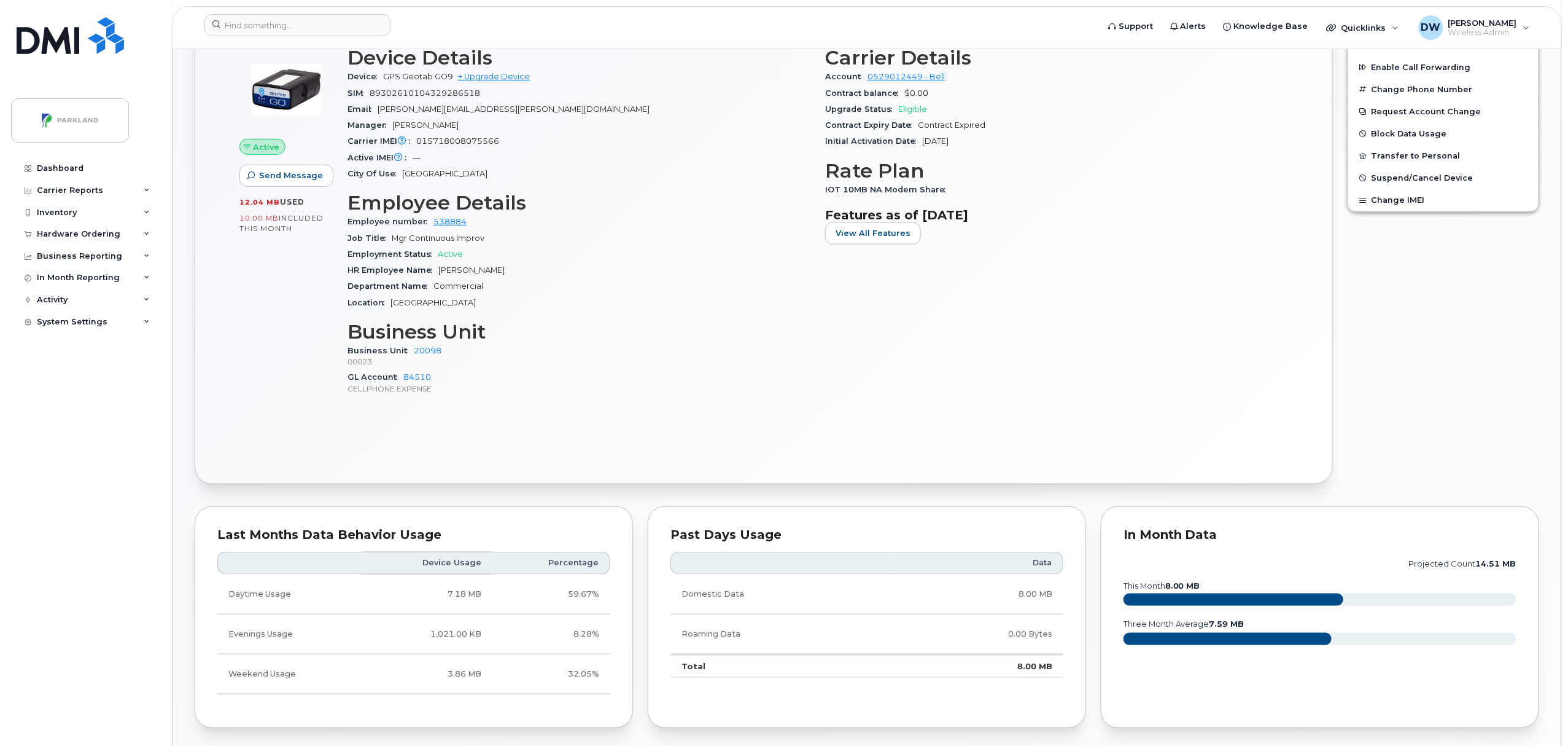
scroll to position [0, 0]
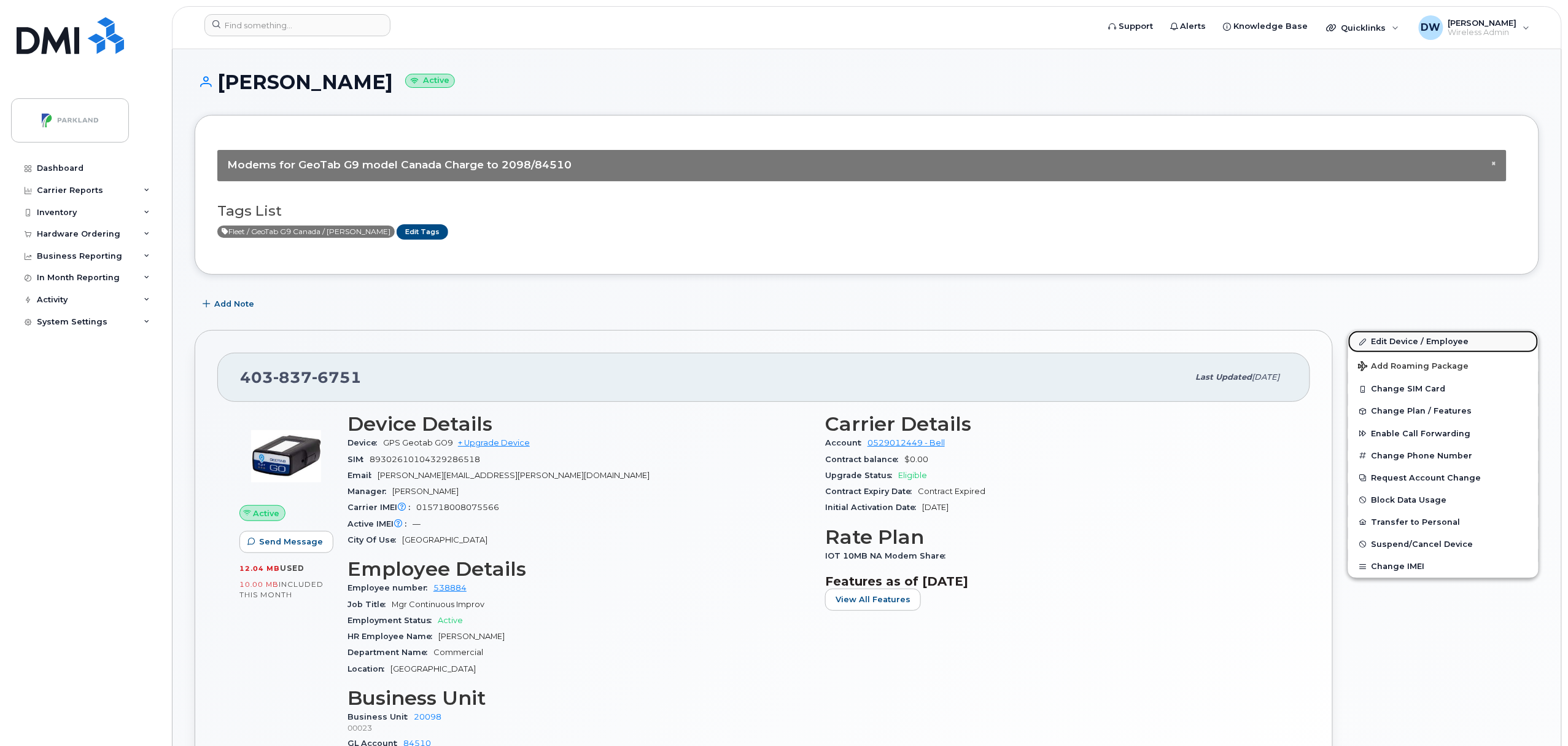
click at [1409, 340] on link "Edit Device / Employee" at bounding box center [1443, 341] width 190 height 22
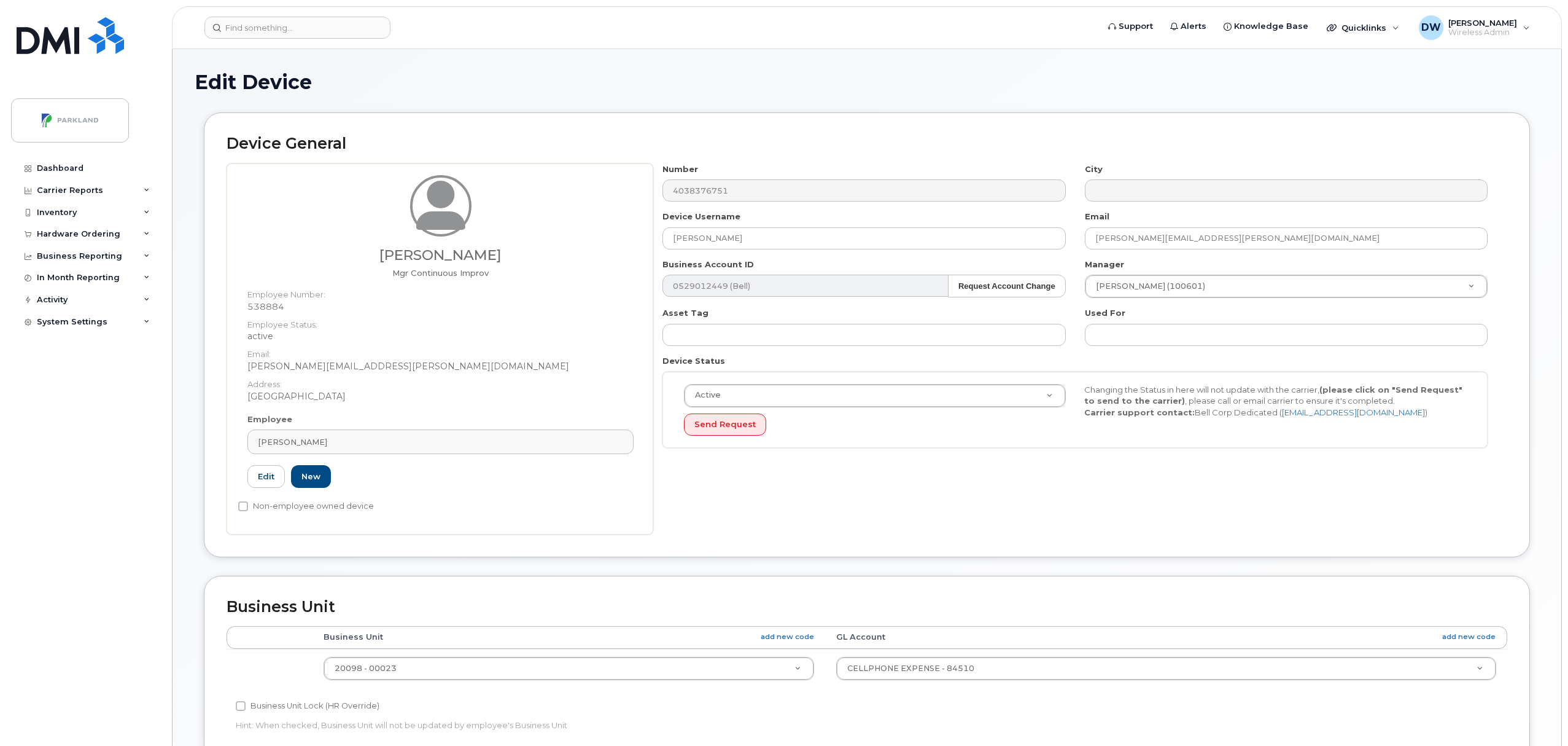
select select "1386637"
drag, startPoint x: 740, startPoint y: 241, endPoint x: 588, endPoint y: 239, distance: 152.0
click at [588, 239] on div "[PERSON_NAME] Mgr Continuous Improv Employee Number: 538884 Employee Status: ac…" at bounding box center [867, 349] width 1281 height 371
paste input "G9A1938E5XT1"
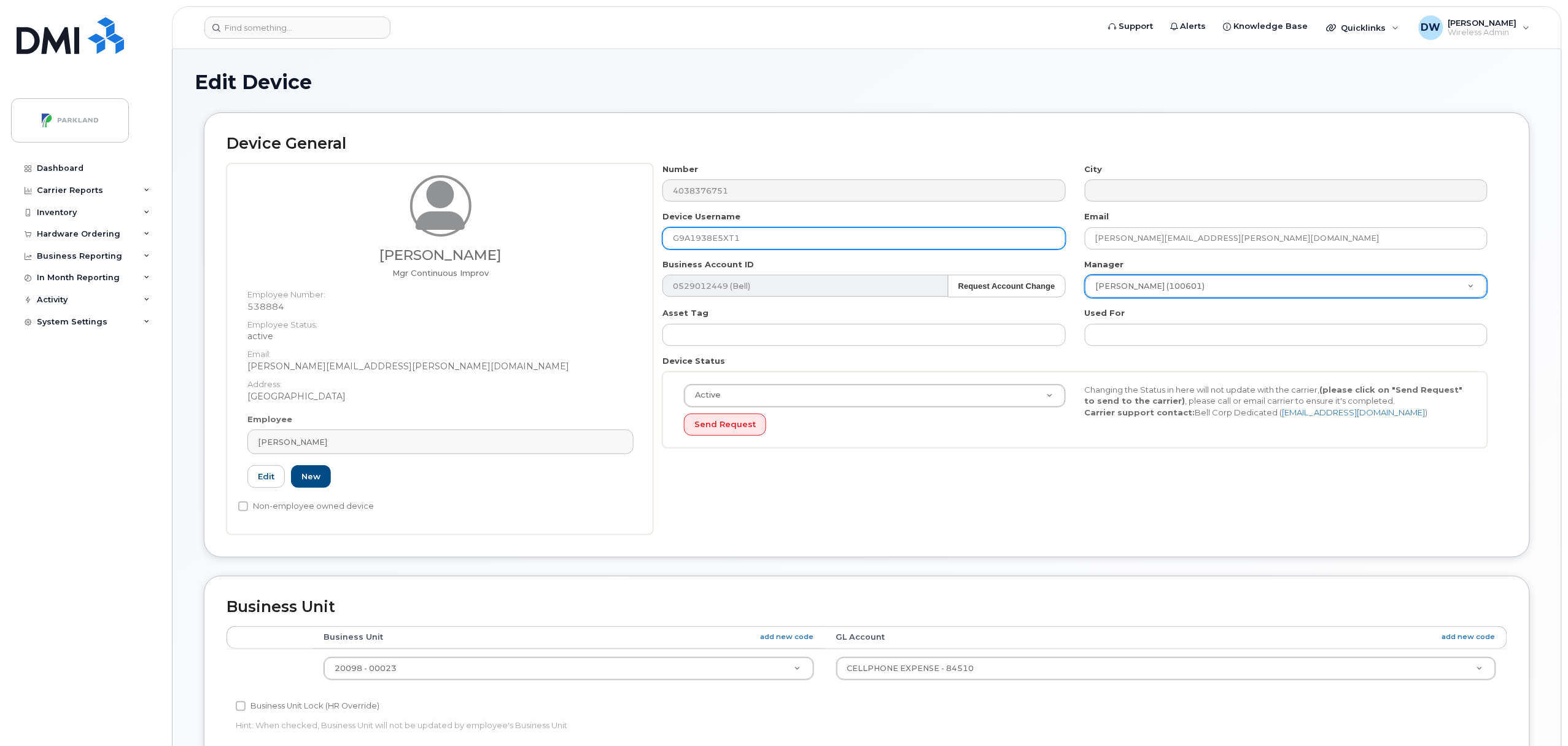
type input "G9A1938E5XT1"
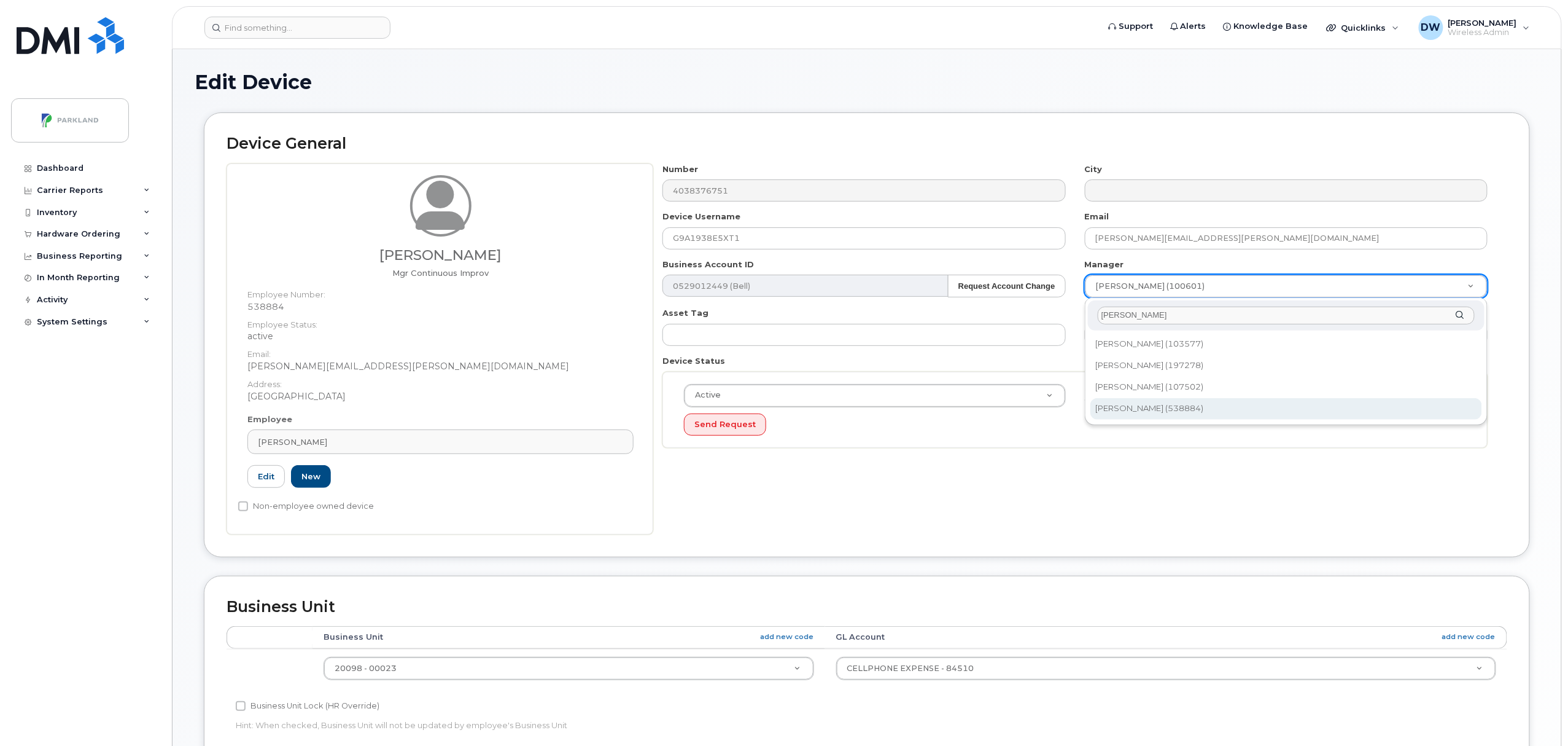
type input "[PERSON_NAME]"
type input "876592"
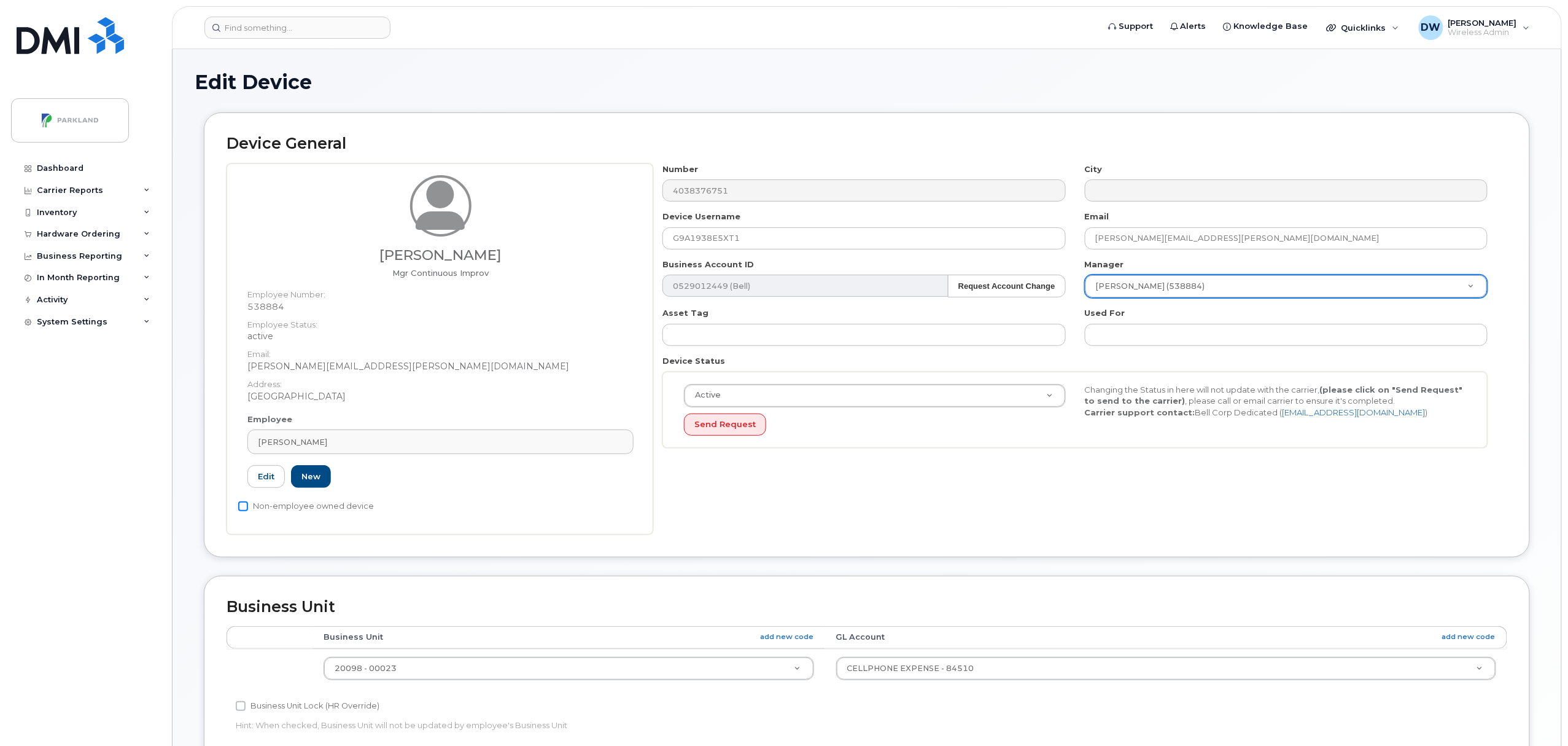
click at [242, 507] on input "Non-employee owned device" at bounding box center [244, 506] width 10 height 10
checkbox input "true"
click at [240, 711] on input "Business Unit Lock (HR Override)" at bounding box center [241, 706] width 10 height 10
checkbox input "true"
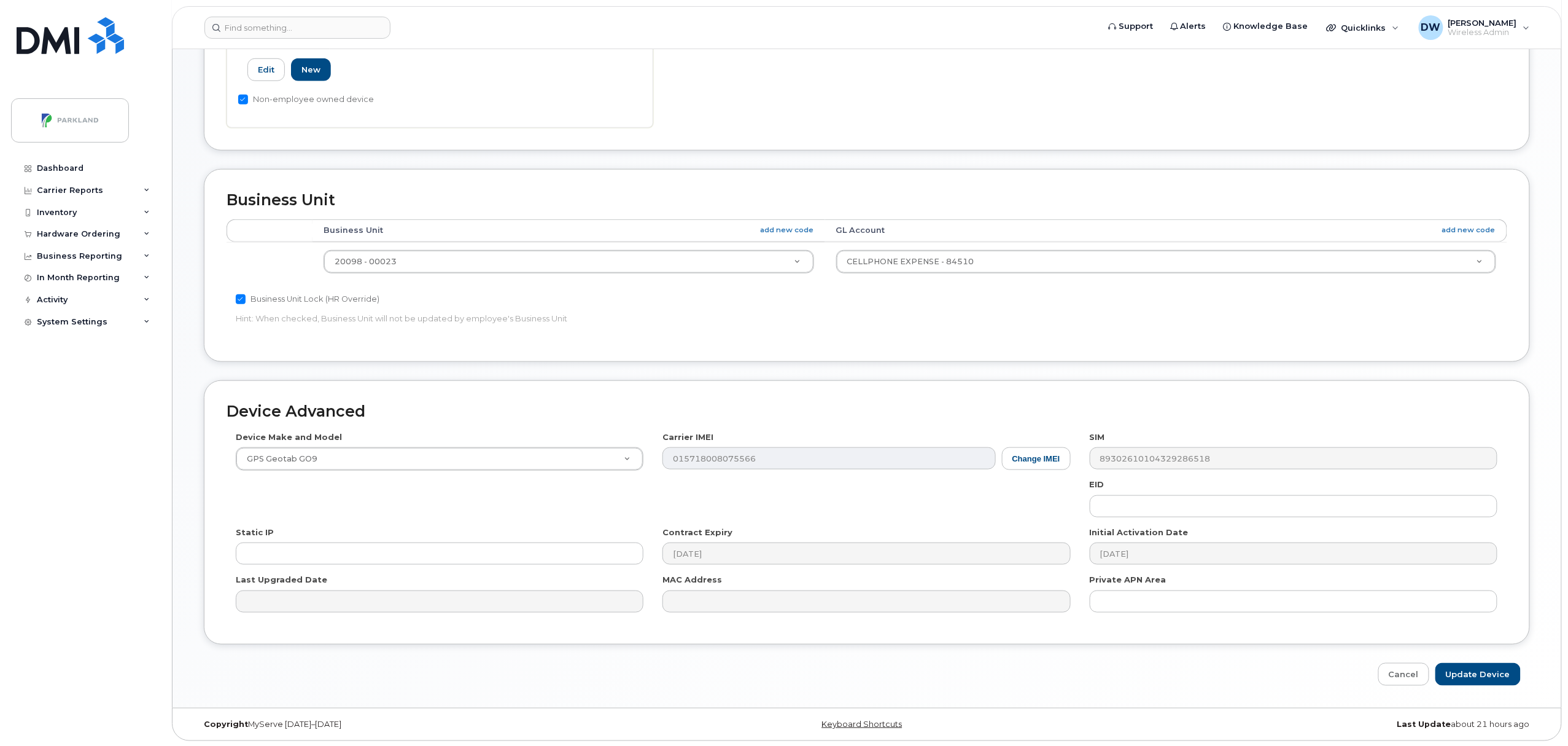
scroll to position [411, 0]
click at [1458, 674] on input "Update Device" at bounding box center [1478, 673] width 85 height 23
type input "Saving..."
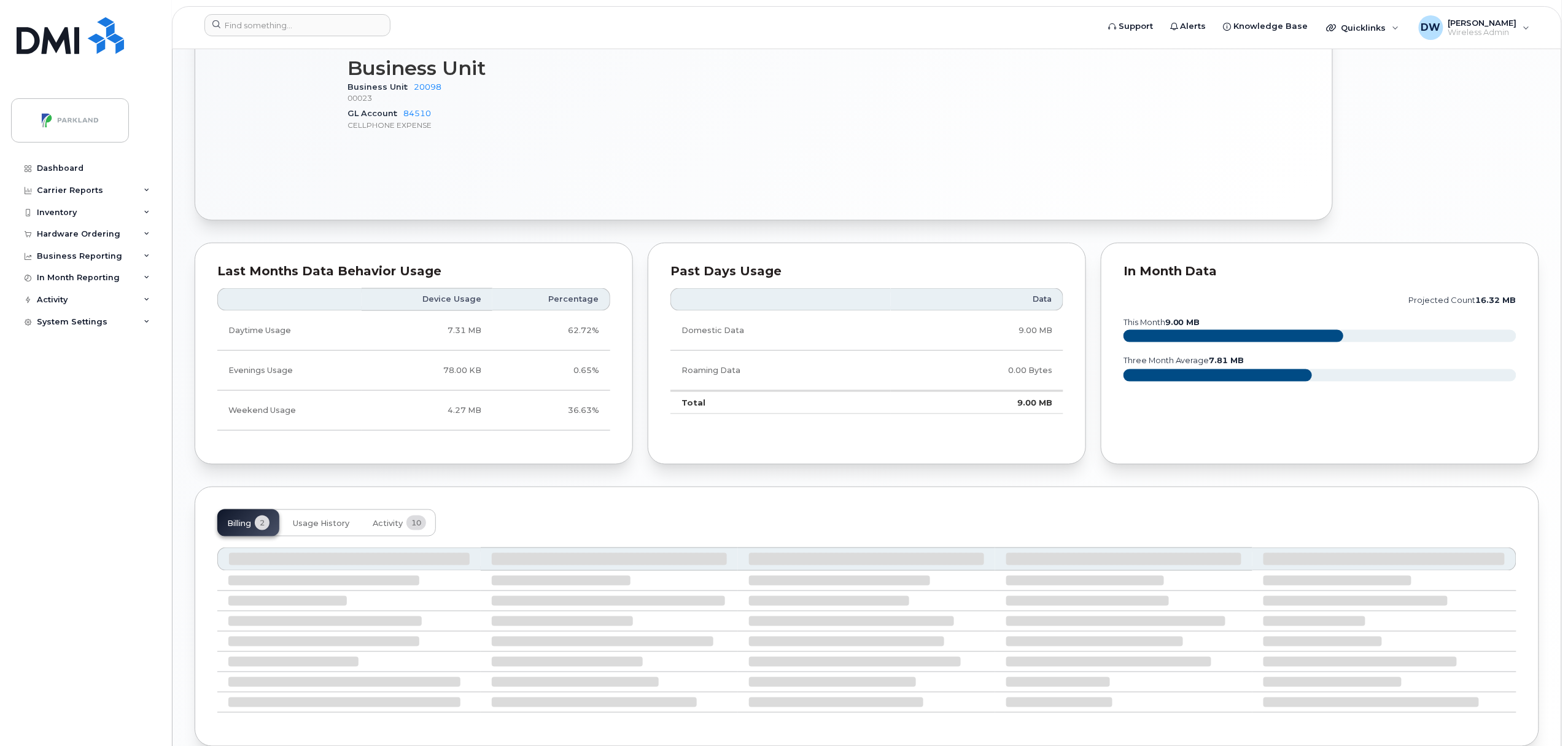
scroll to position [619, 0]
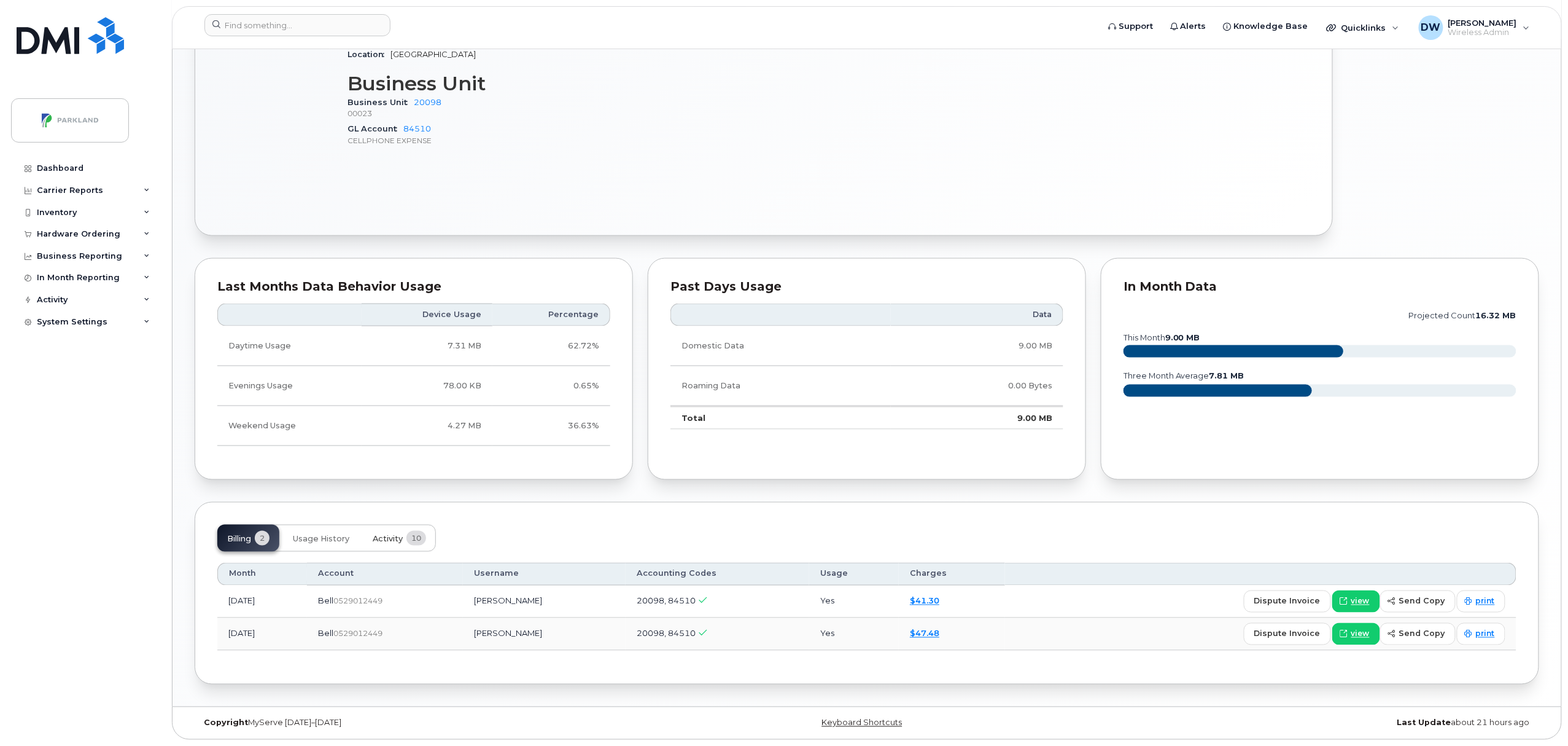
click at [390, 539] on span "Activity" at bounding box center [388, 539] width 30 height 10
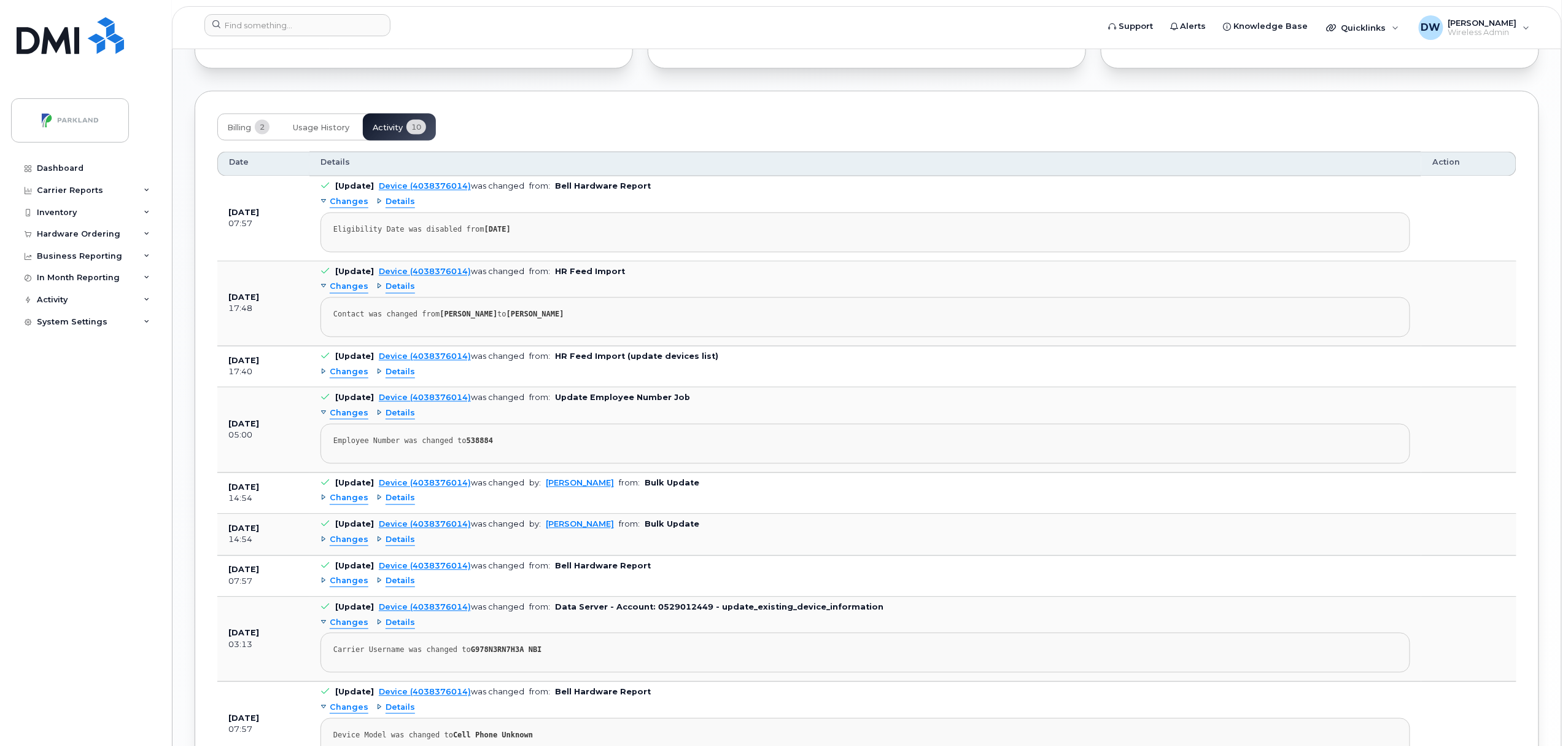
scroll to position [1061, 0]
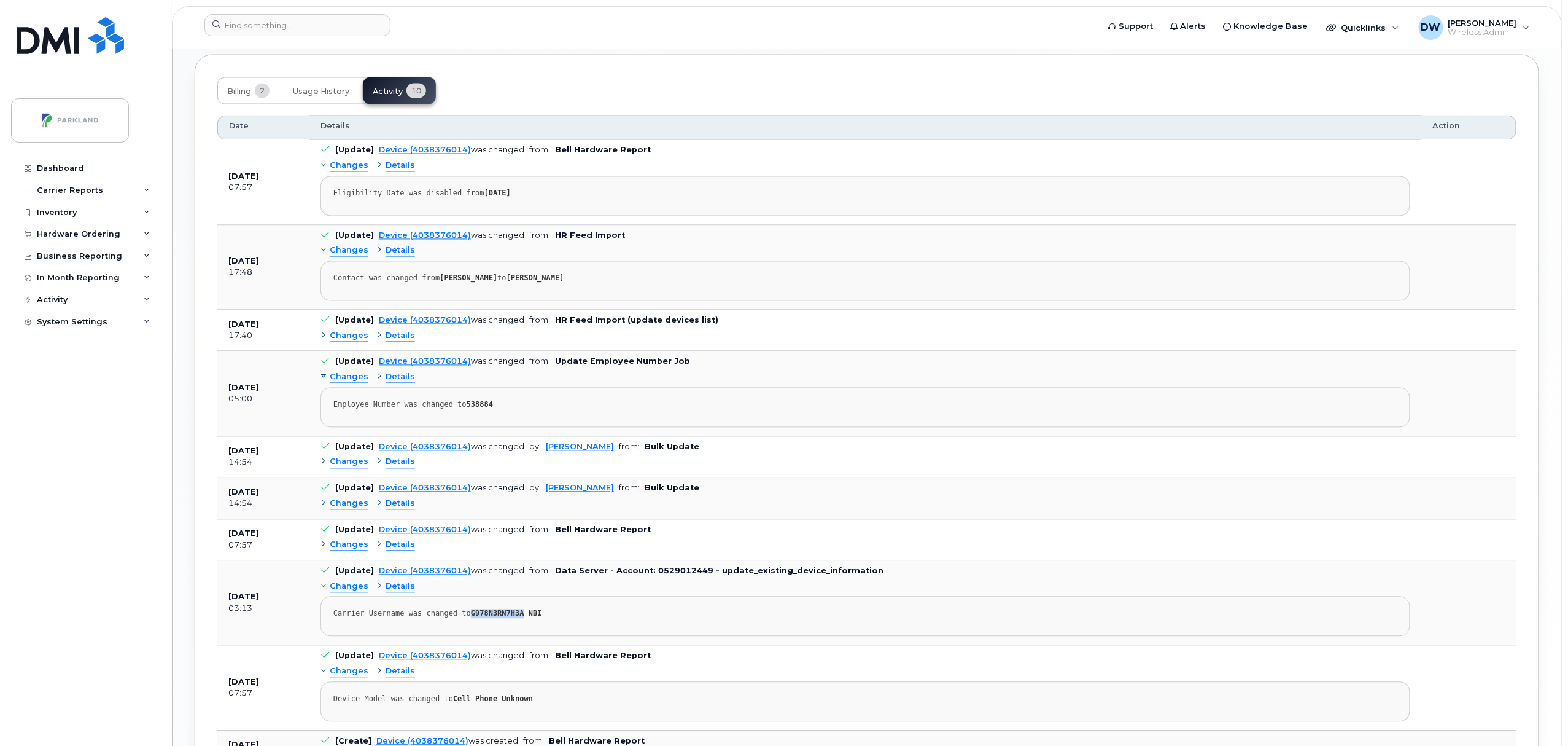
drag, startPoint x: 463, startPoint y: 622, endPoint x: 512, endPoint y: 624, distance: 49.0
click at [512, 619] on div "Carrier Username was changed to G978N3RN7H3A NBI" at bounding box center [865, 614] width 1064 height 9
copy strong "G978N3RN7H3A"
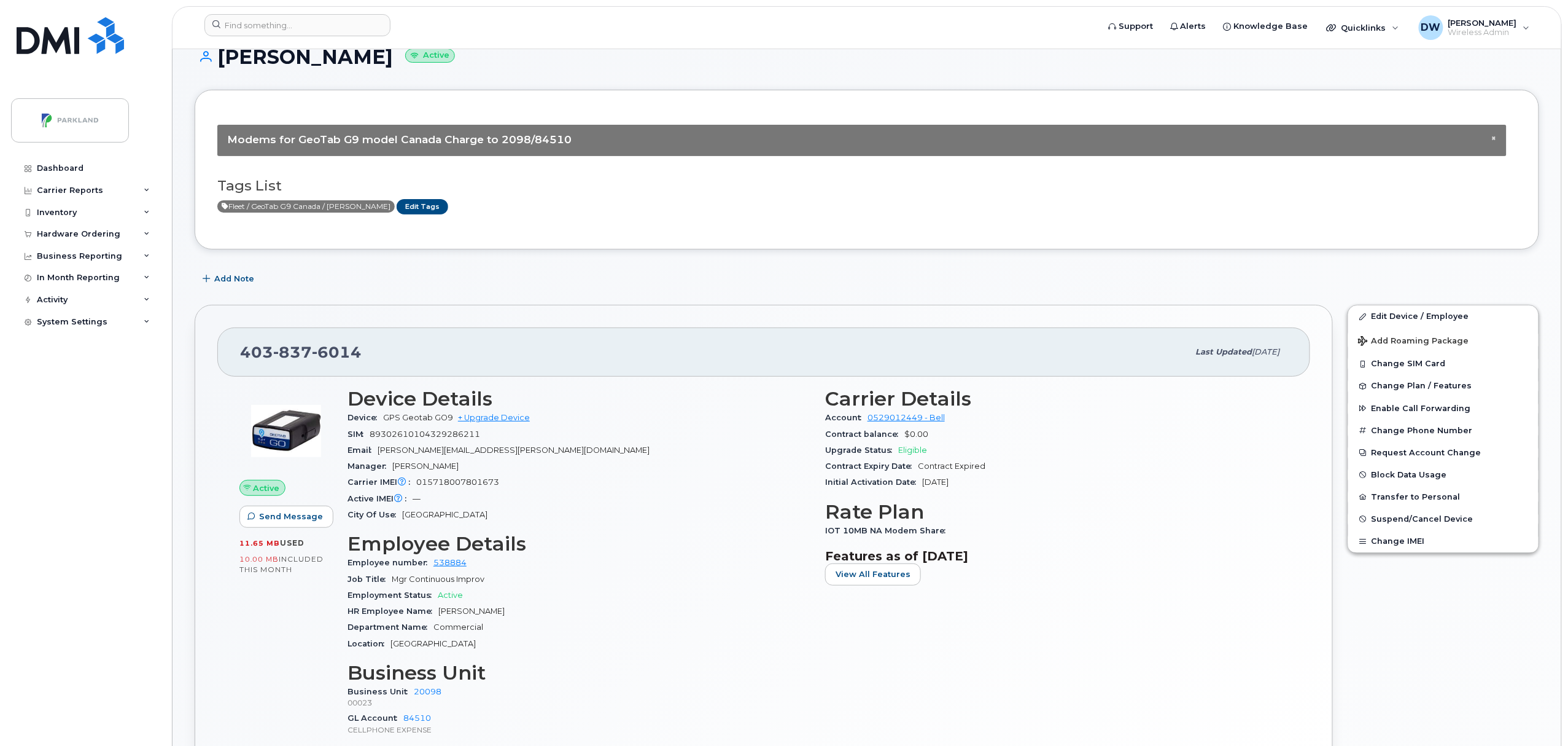
scroll to position [0, 0]
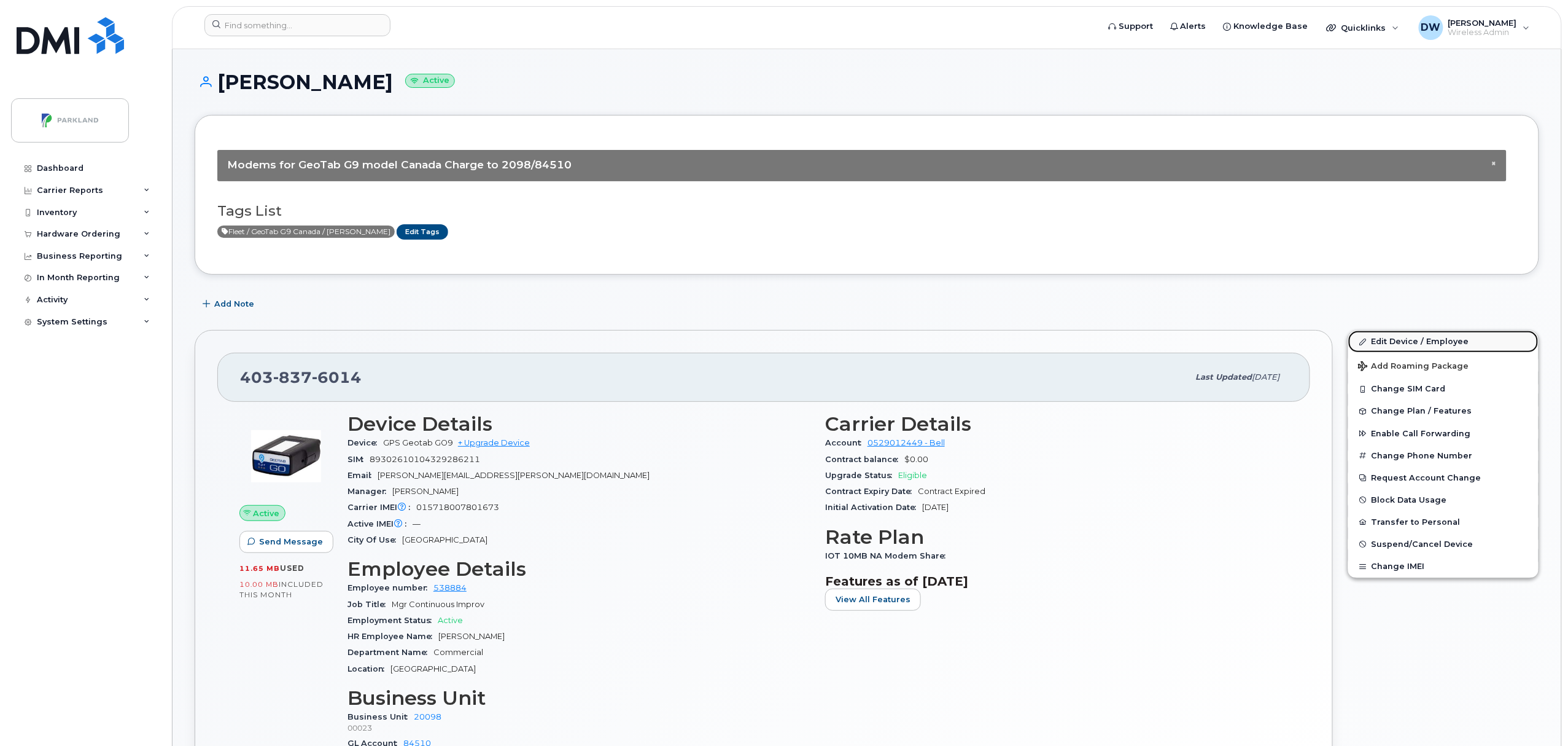
click at [1410, 340] on link "Edit Device / Employee" at bounding box center [1443, 341] width 190 height 22
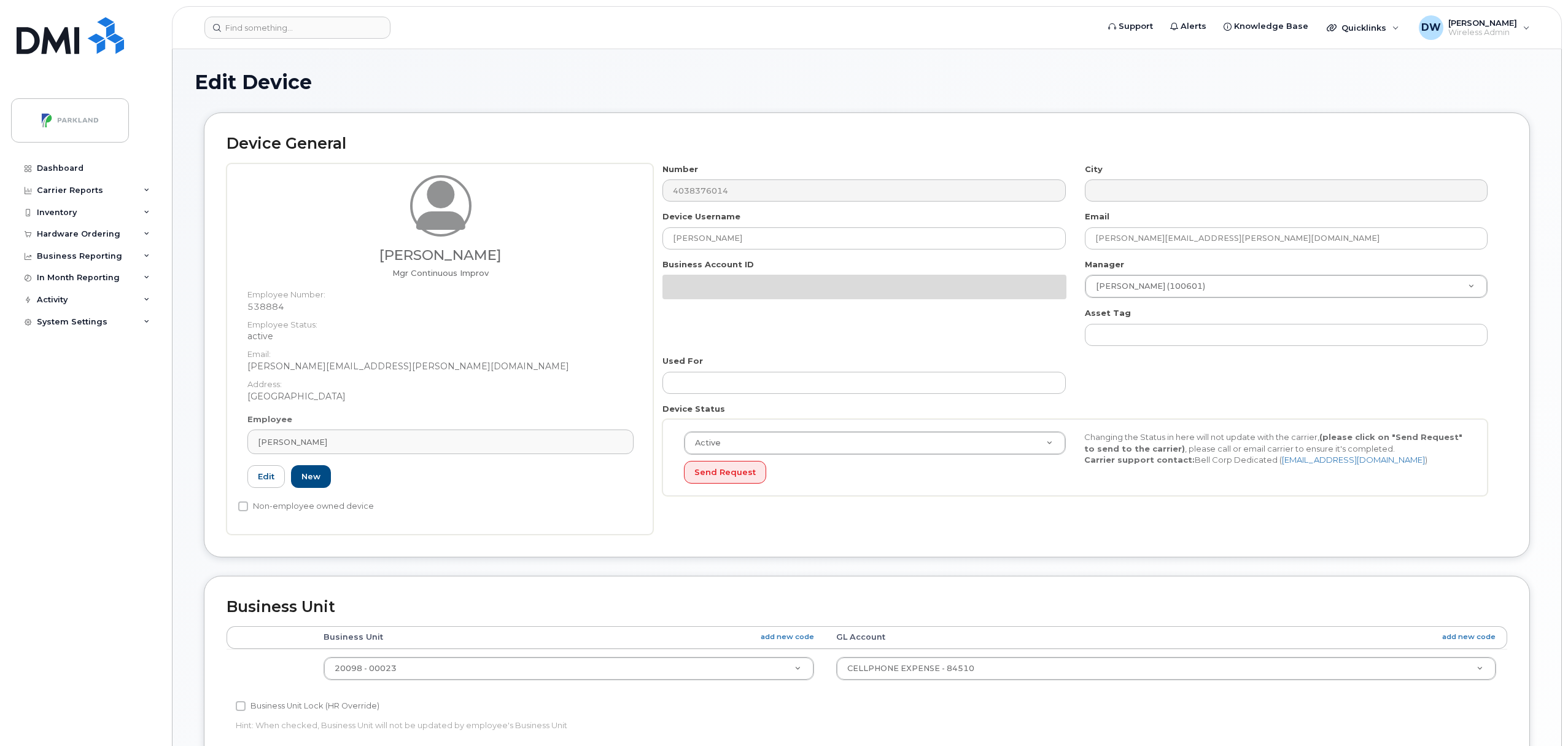
select select "1386637"
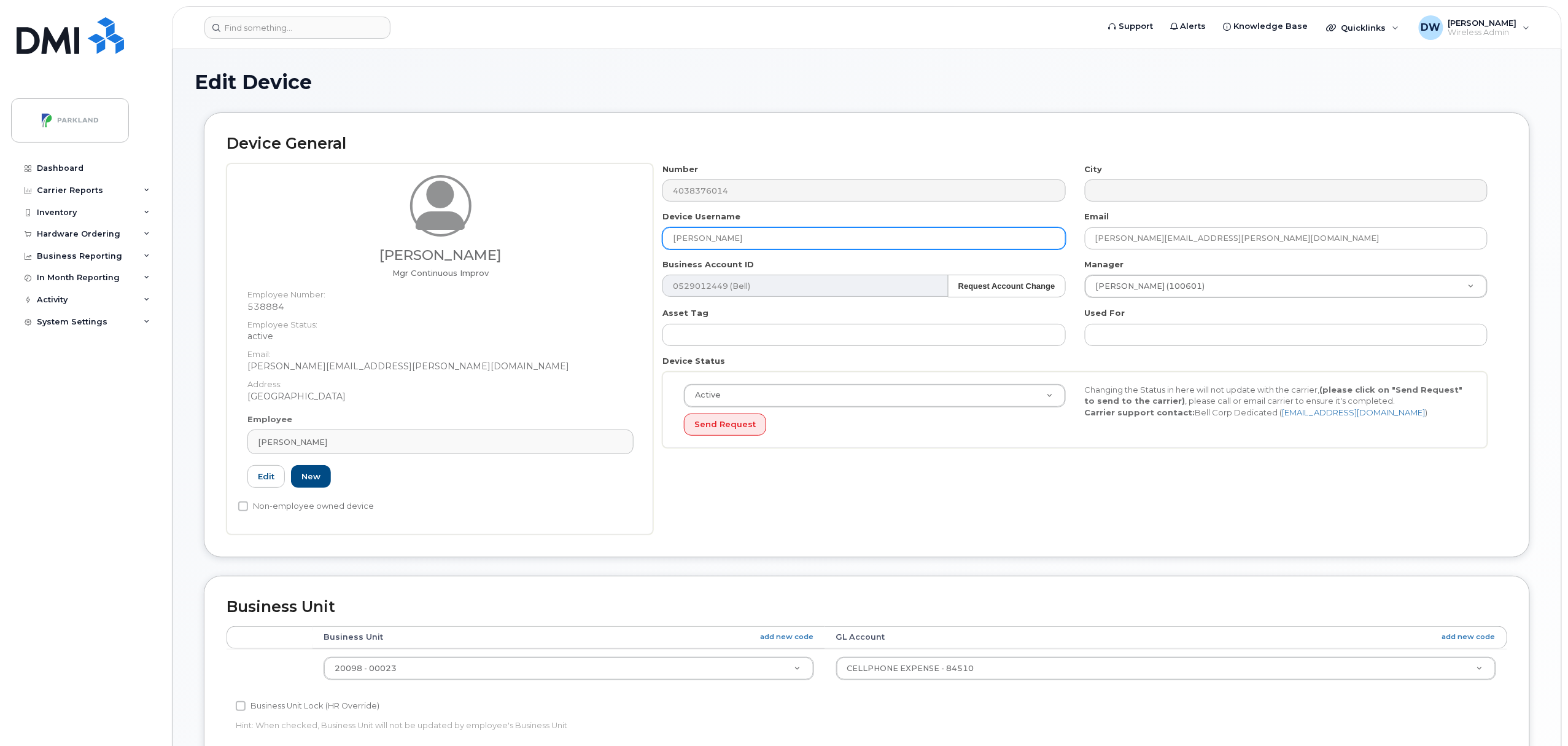
drag, startPoint x: 765, startPoint y: 246, endPoint x: 612, endPoint y: 226, distance: 154.3
click at [612, 226] on div "[PERSON_NAME] Mgr Continuous Improv Employee Number: 538884 Employee Status: ac…" at bounding box center [867, 349] width 1281 height 371
paste input "G978N3RN7H3A"
type input "G978N3RN7H3A"
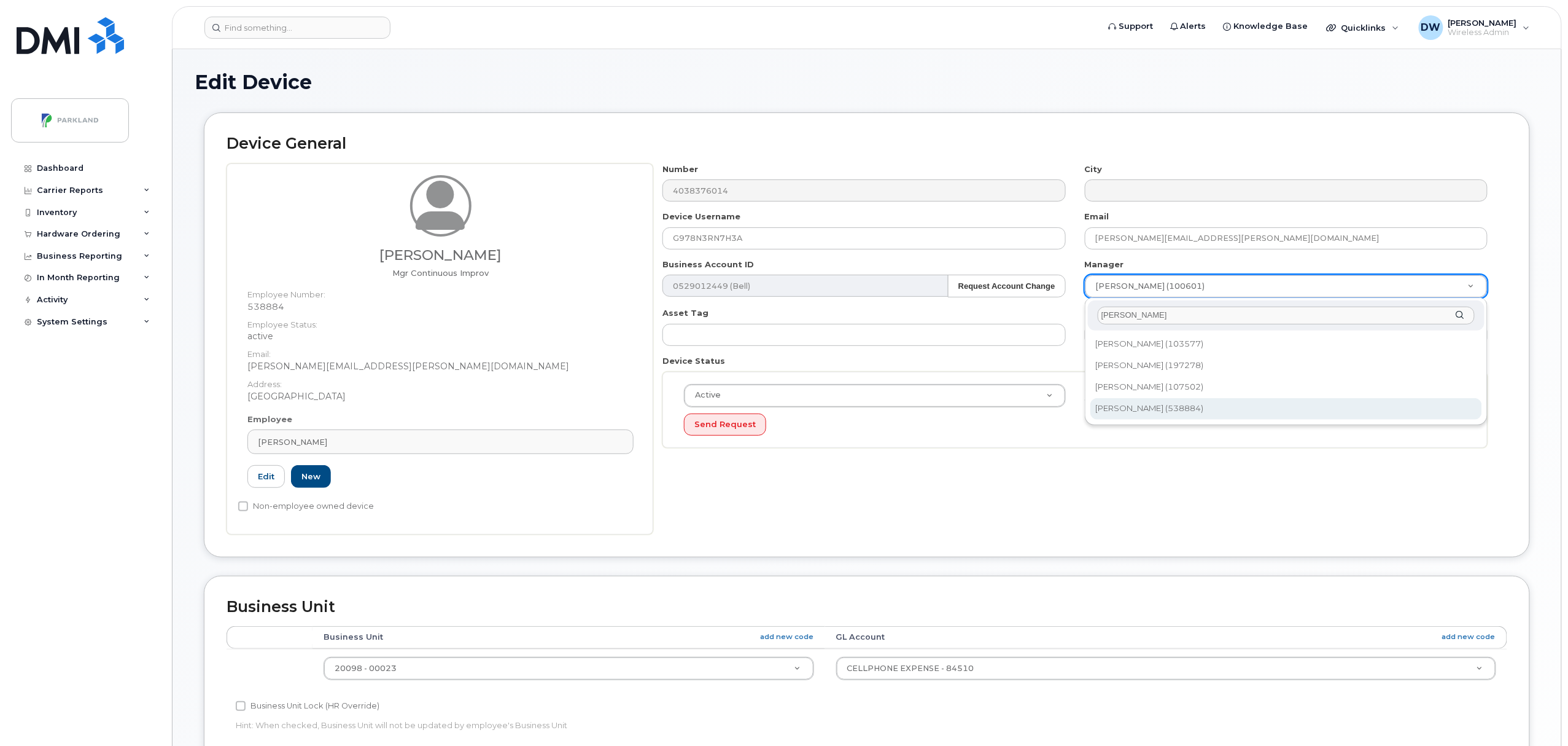
type input "derr"
type input "876592"
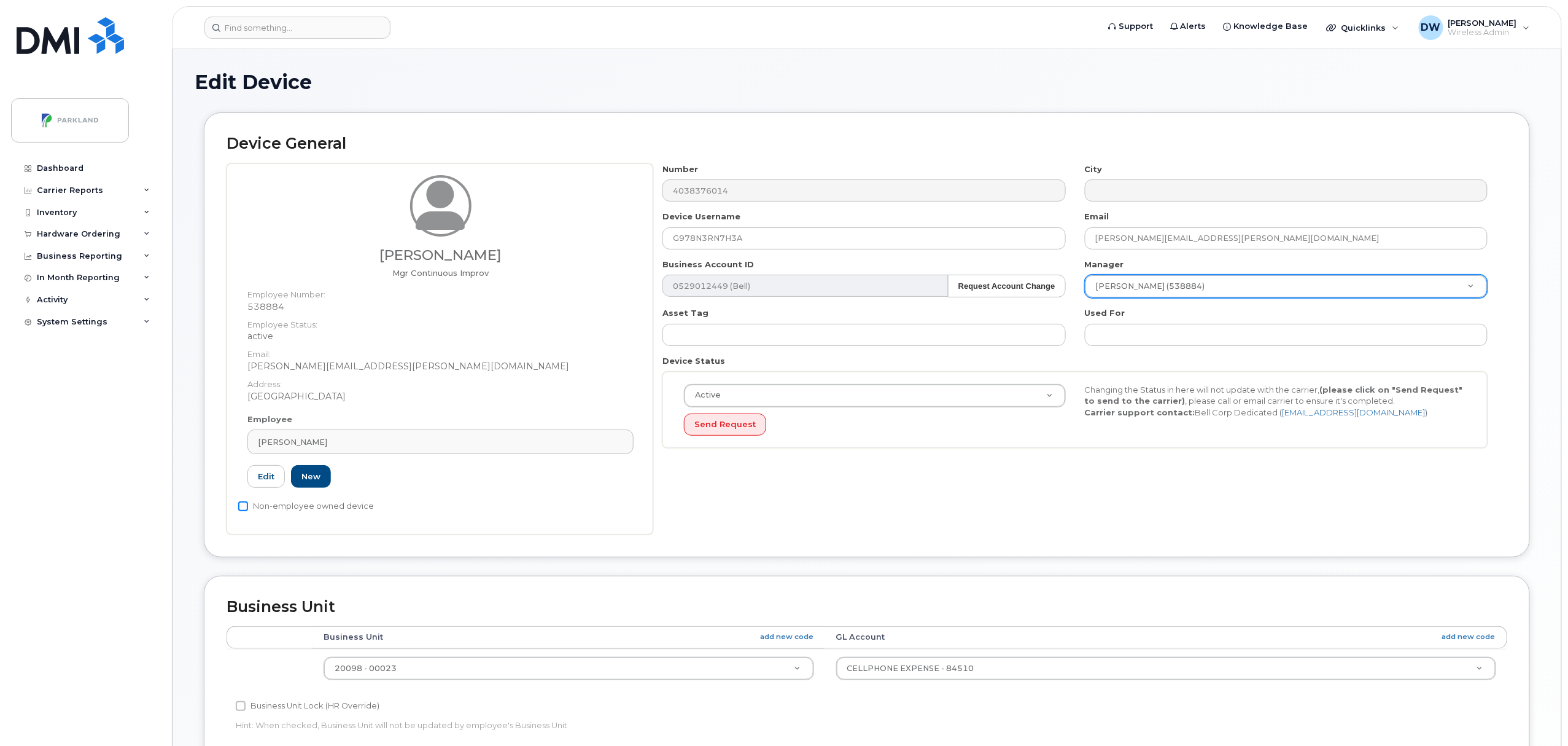
click at [242, 504] on input "Non-employee owned device" at bounding box center [244, 506] width 10 height 10
checkbox input "true"
click at [239, 706] on input "Business Unit Lock (HR Override)" at bounding box center [241, 706] width 10 height 10
checkbox input "true"
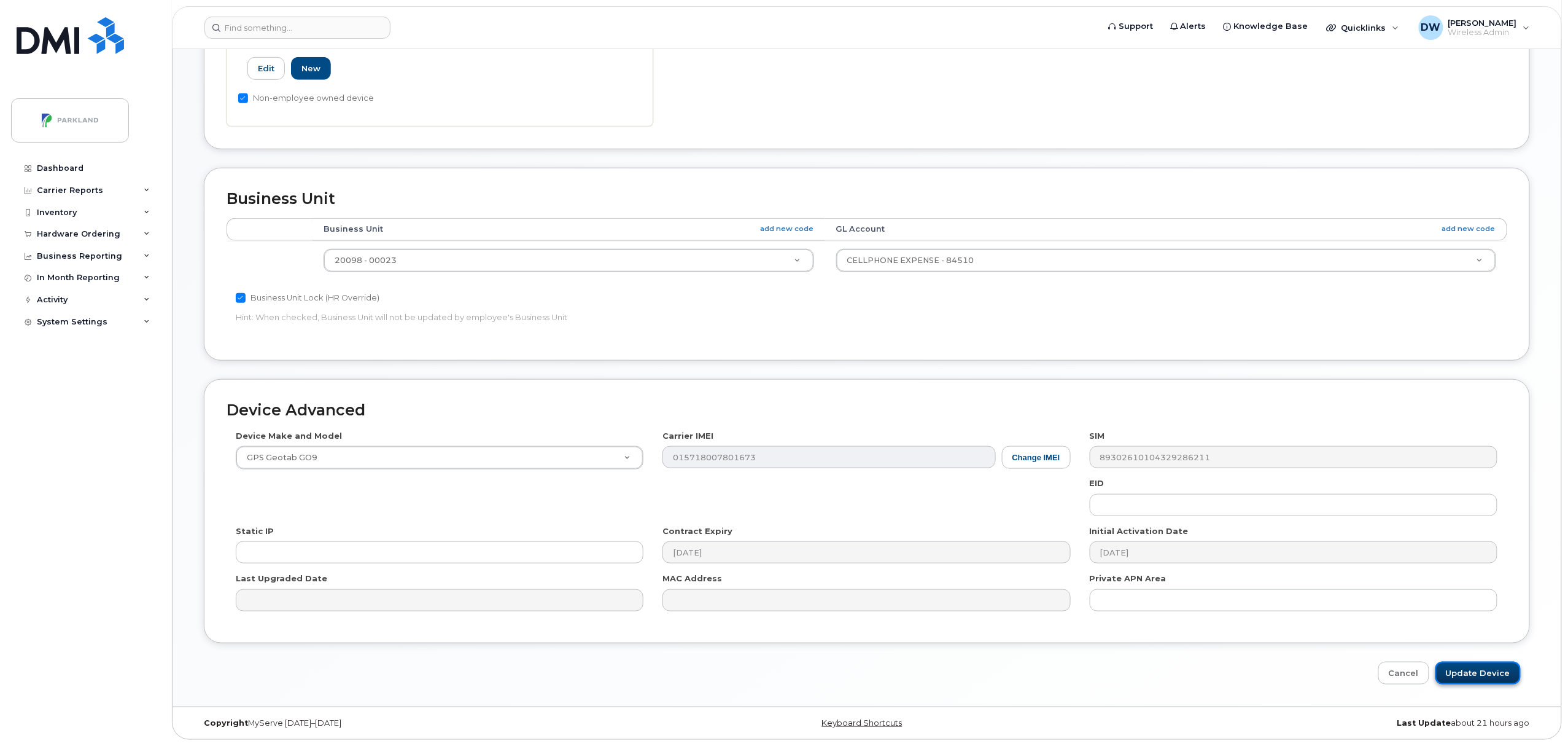
click at [1476, 674] on input "Update Device" at bounding box center [1478, 673] width 85 height 23
type input "Saving..."
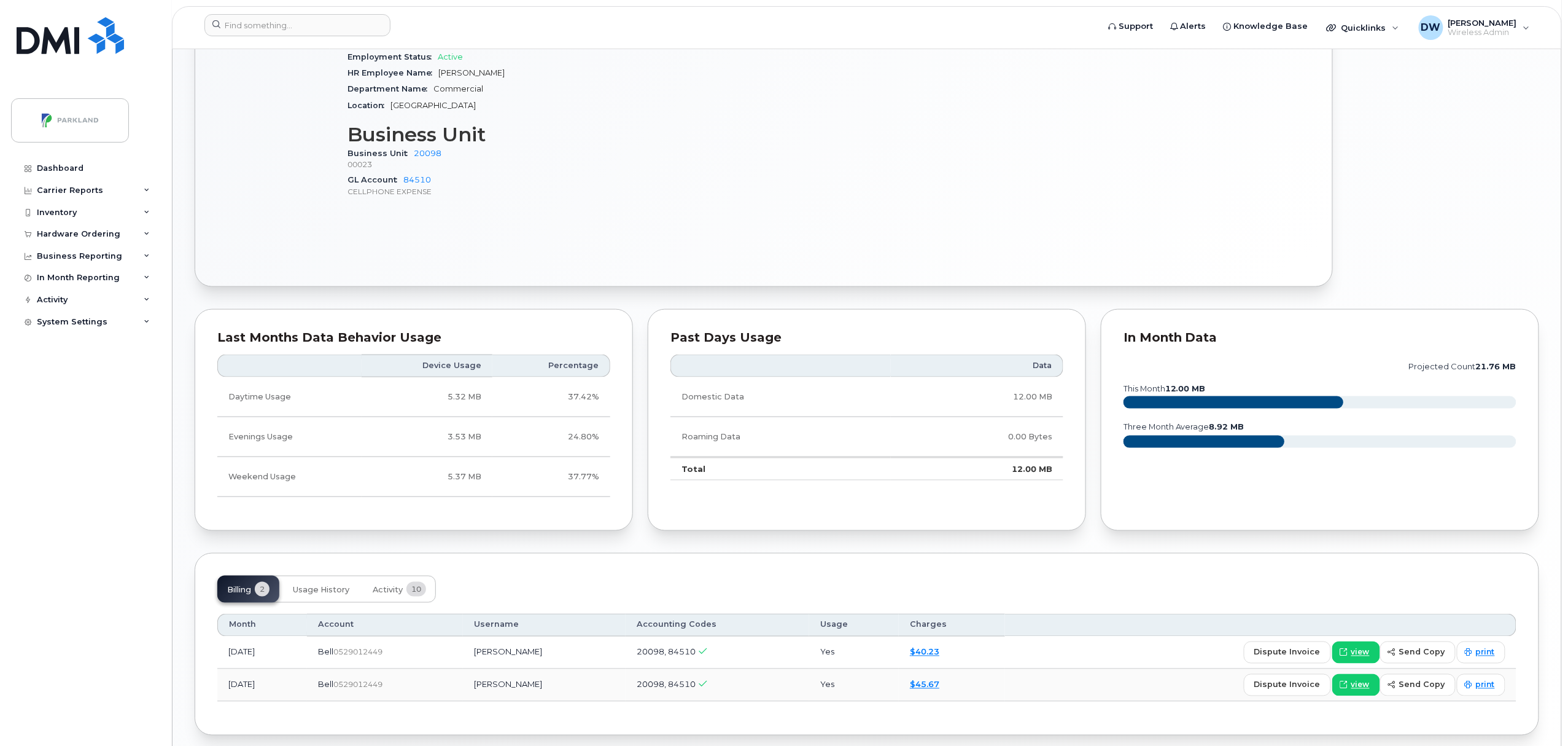
scroll to position [619, 0]
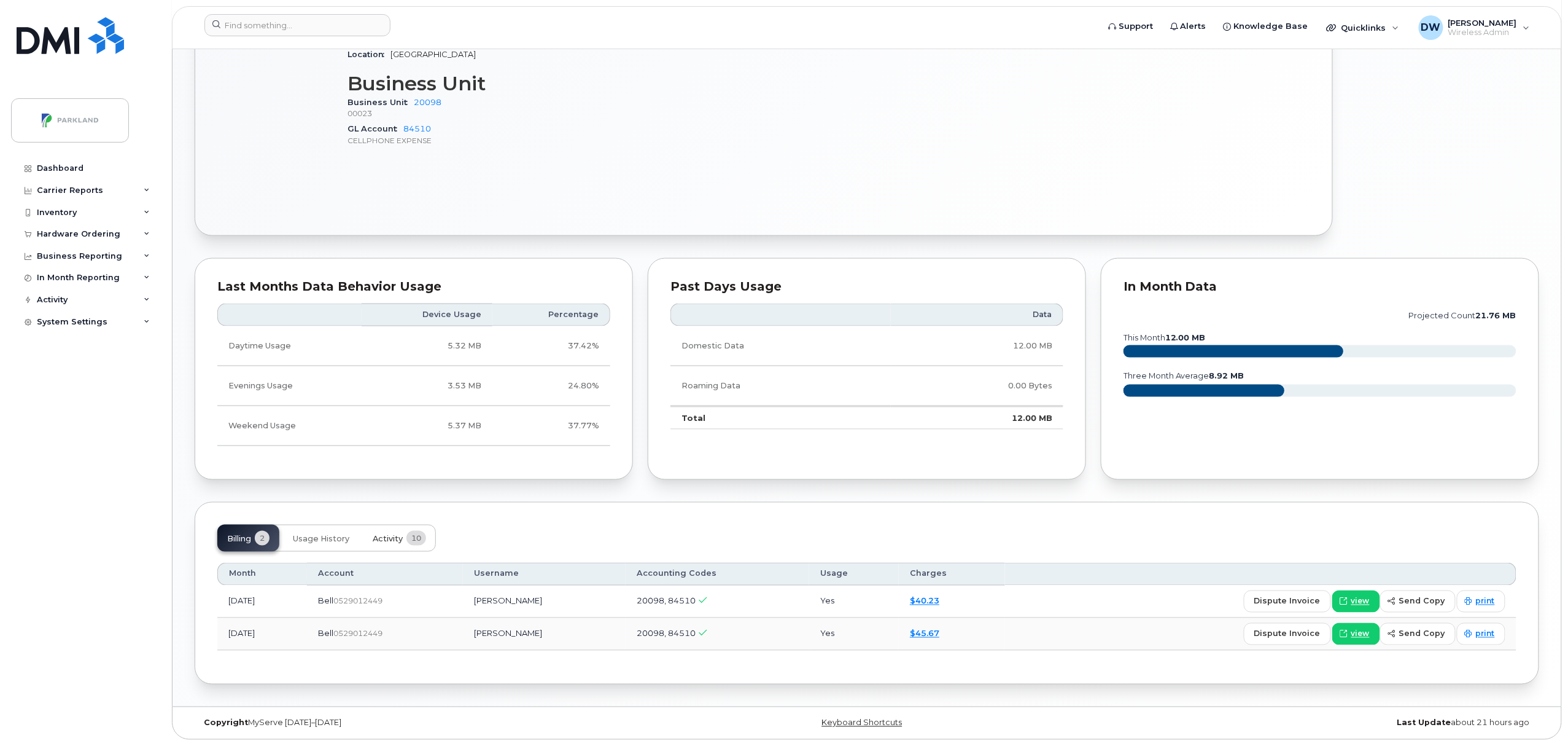
click at [392, 538] on span "Activity" at bounding box center [388, 539] width 30 height 10
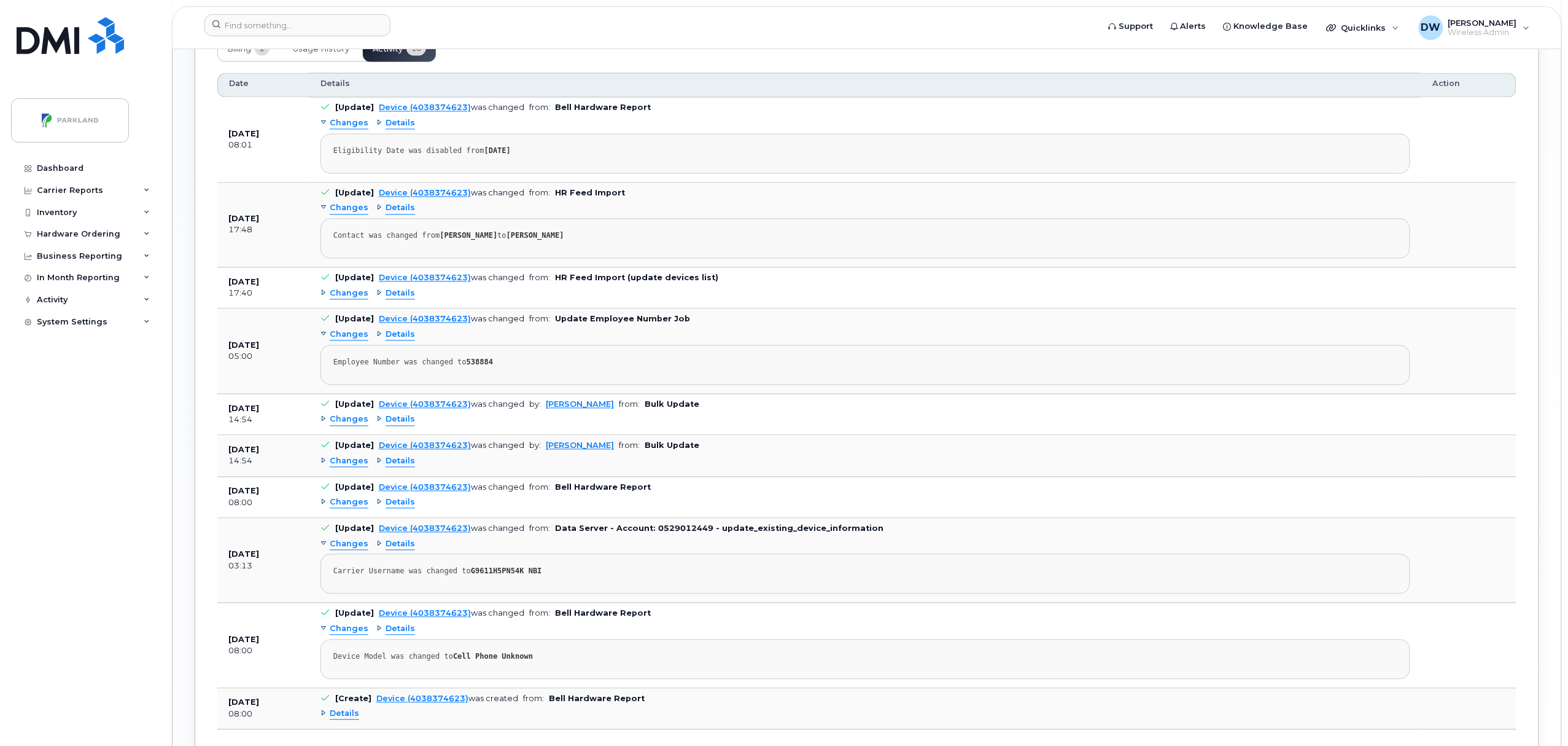
scroll to position [1116, 0]
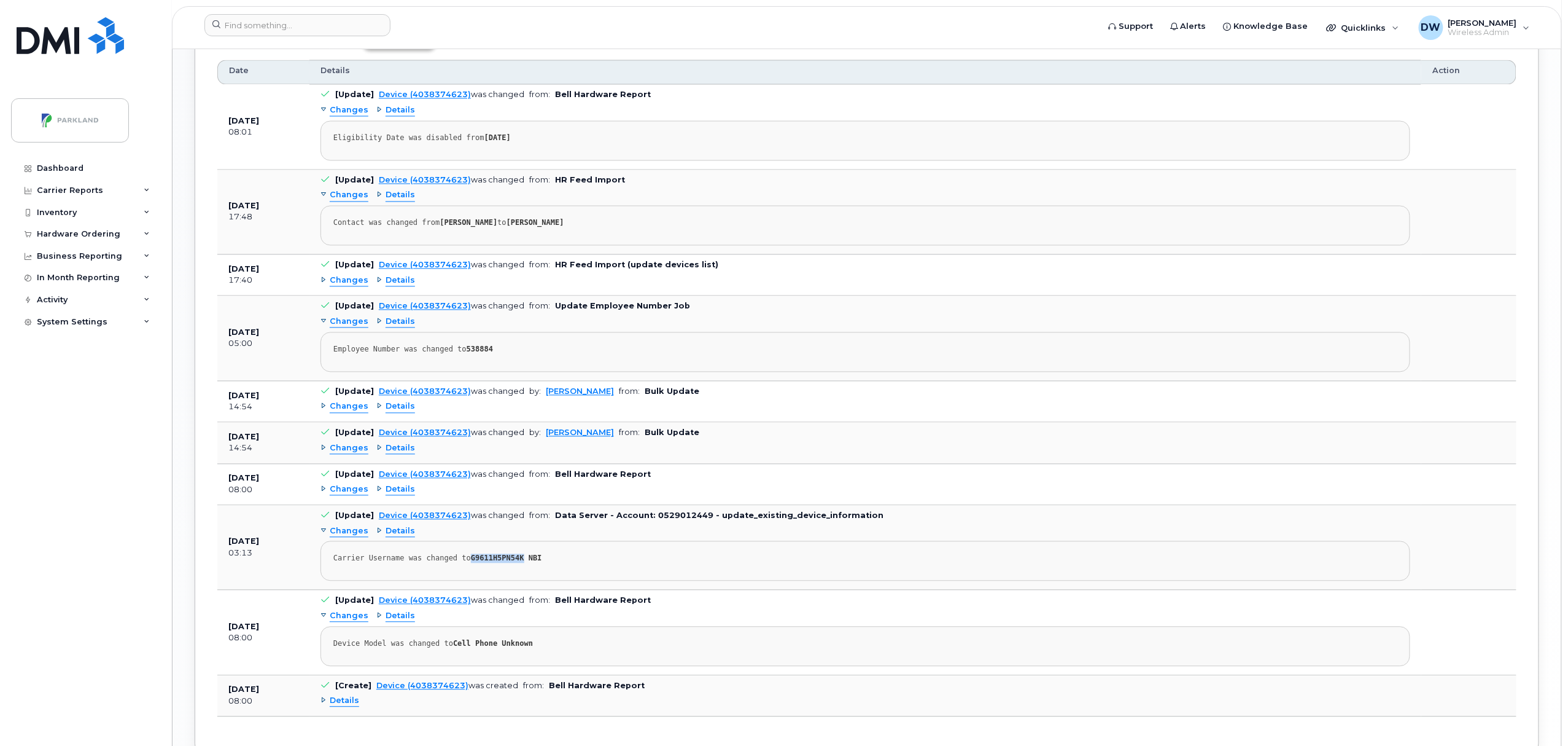
drag, startPoint x: 463, startPoint y: 566, endPoint x: 511, endPoint y: 565, distance: 48.0
click at [511, 563] on strong "G9611H5PN54K NBI" at bounding box center [506, 558] width 71 height 9
copy strong "G9611H5PN54K"
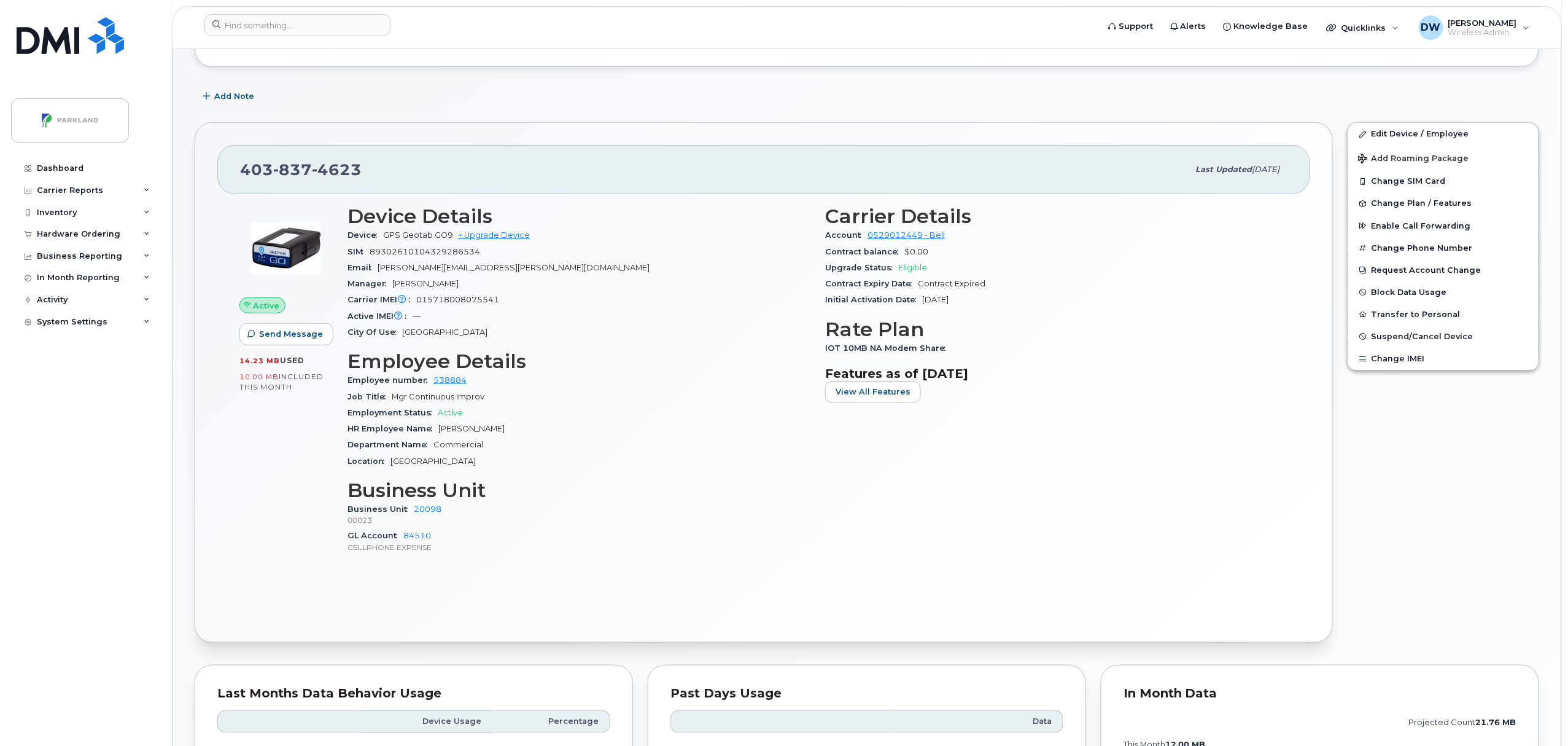
scroll to position [192, 0]
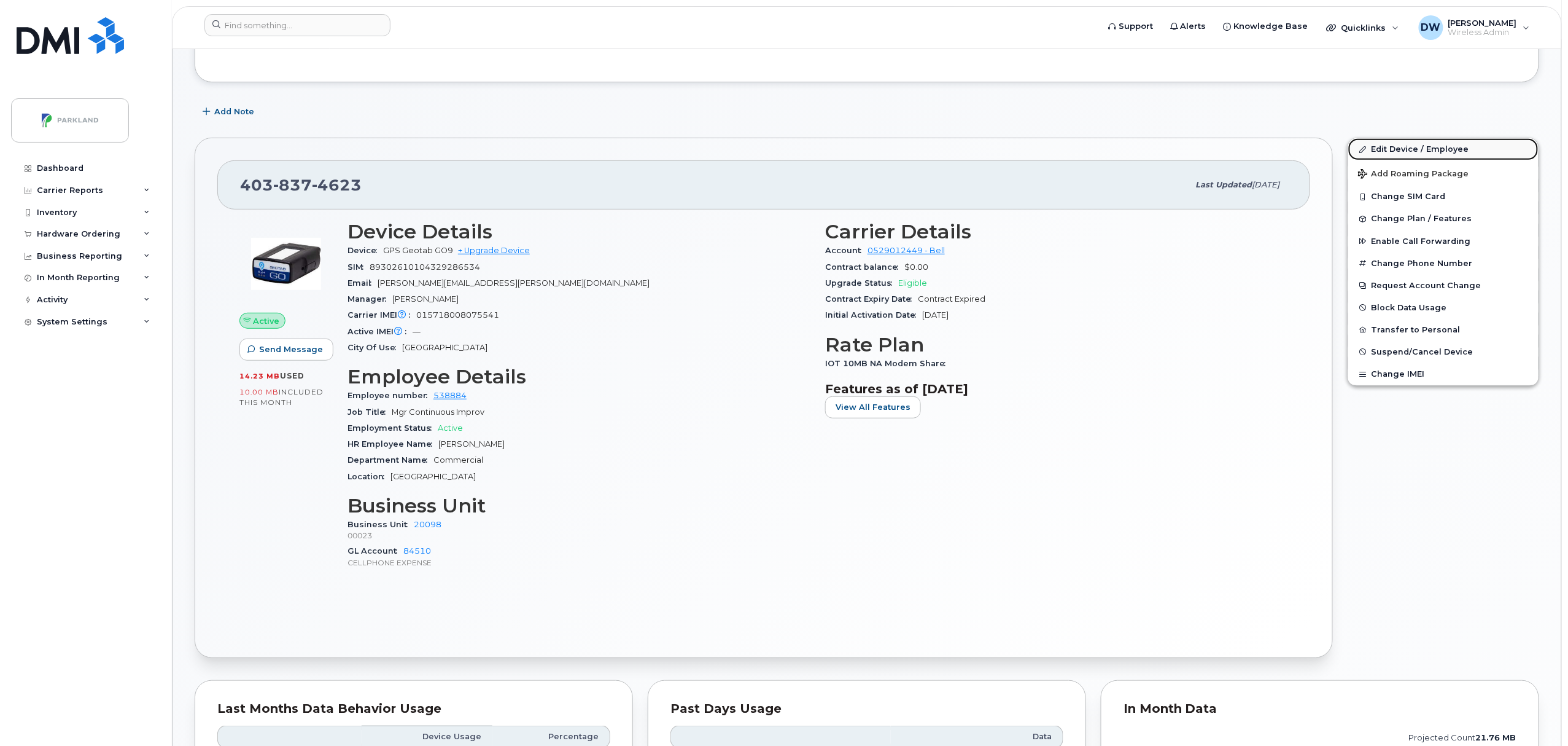
click at [1402, 153] on link "Edit Device / Employee" at bounding box center [1443, 149] width 190 height 22
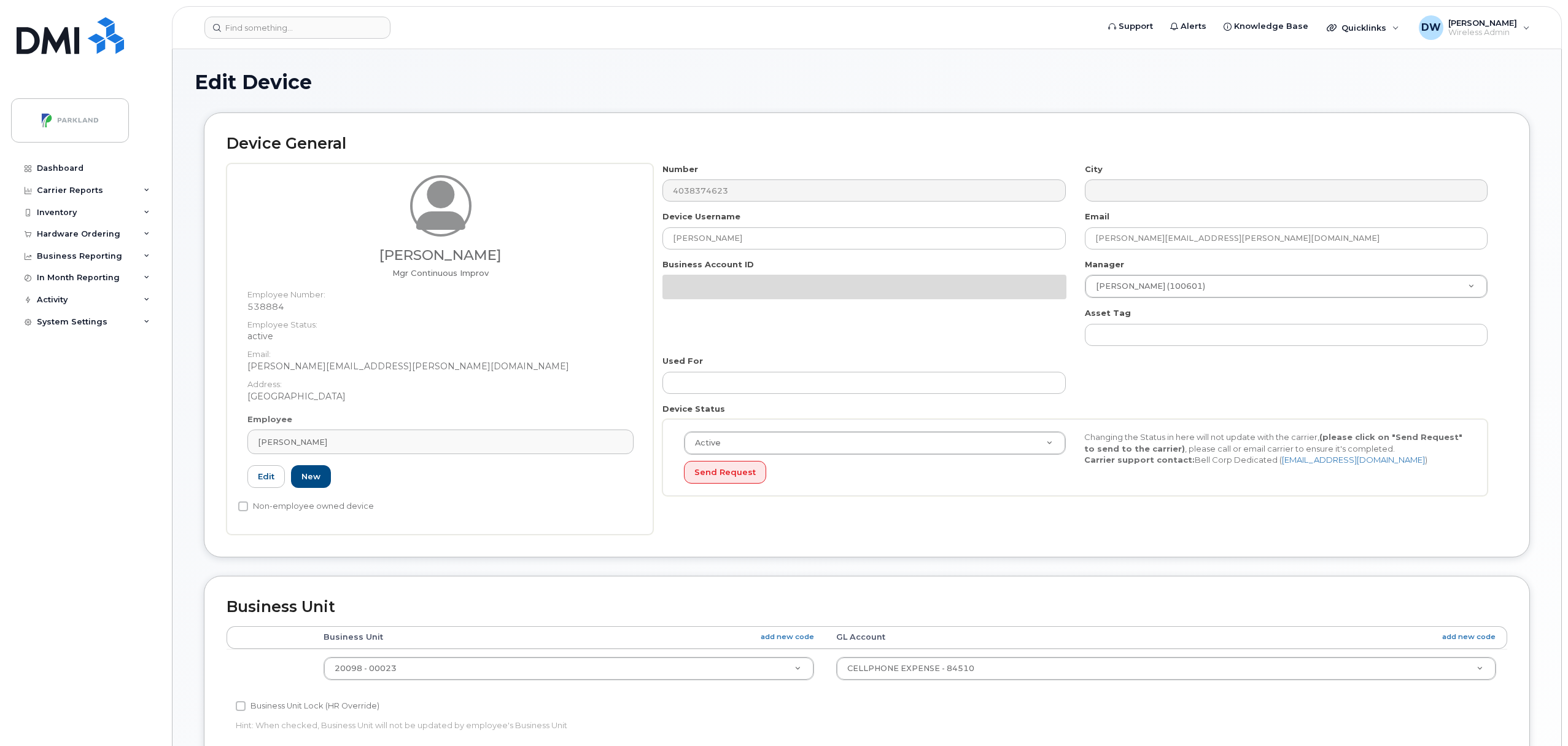
select select "1386637"
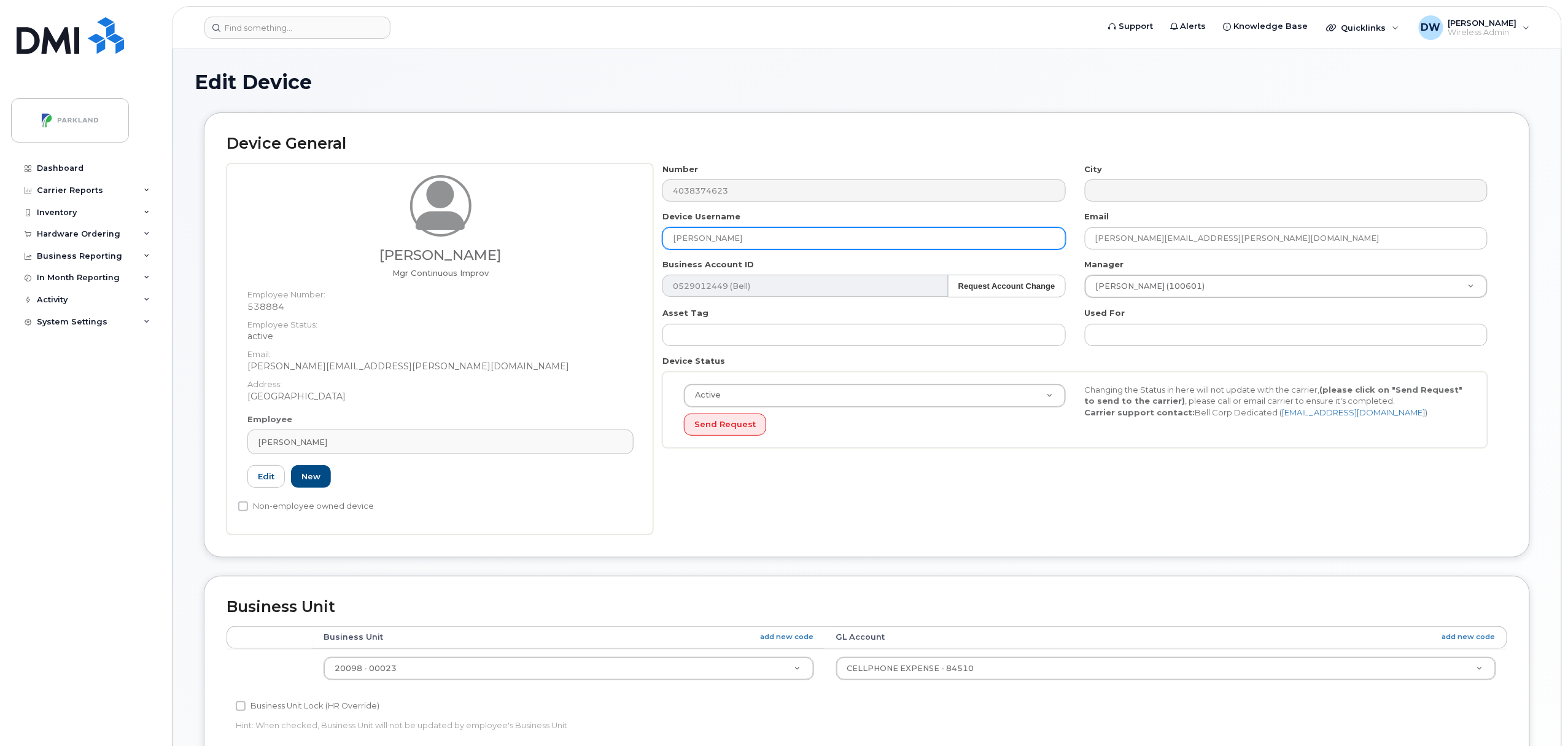
drag, startPoint x: 755, startPoint y: 237, endPoint x: 448, endPoint y: 208, distance: 308.4
click at [448, 208] on div "[PERSON_NAME] Mgr Continuous Improv Employee Number: 538884 Employee Status: ac…" at bounding box center [867, 349] width 1281 height 371
paste input "G9611H5PN54K"
type input "G9611H5PN54K"
click at [244, 507] on input "Non-employee owned device" at bounding box center [244, 506] width 10 height 10
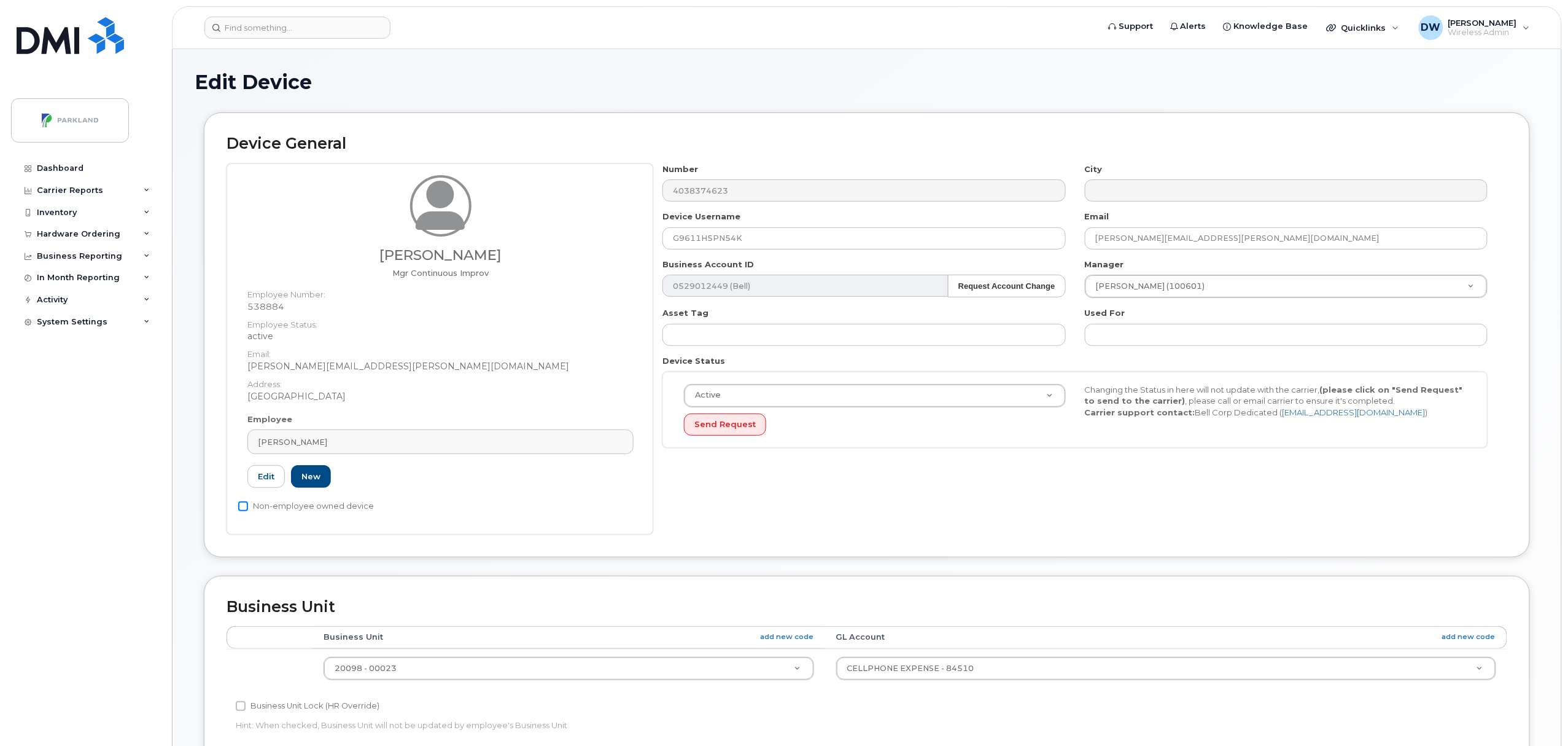
checkbox input "true"
click at [239, 706] on input "Business Unit Lock (HR Override)" at bounding box center [241, 706] width 10 height 10
checkbox input "true"
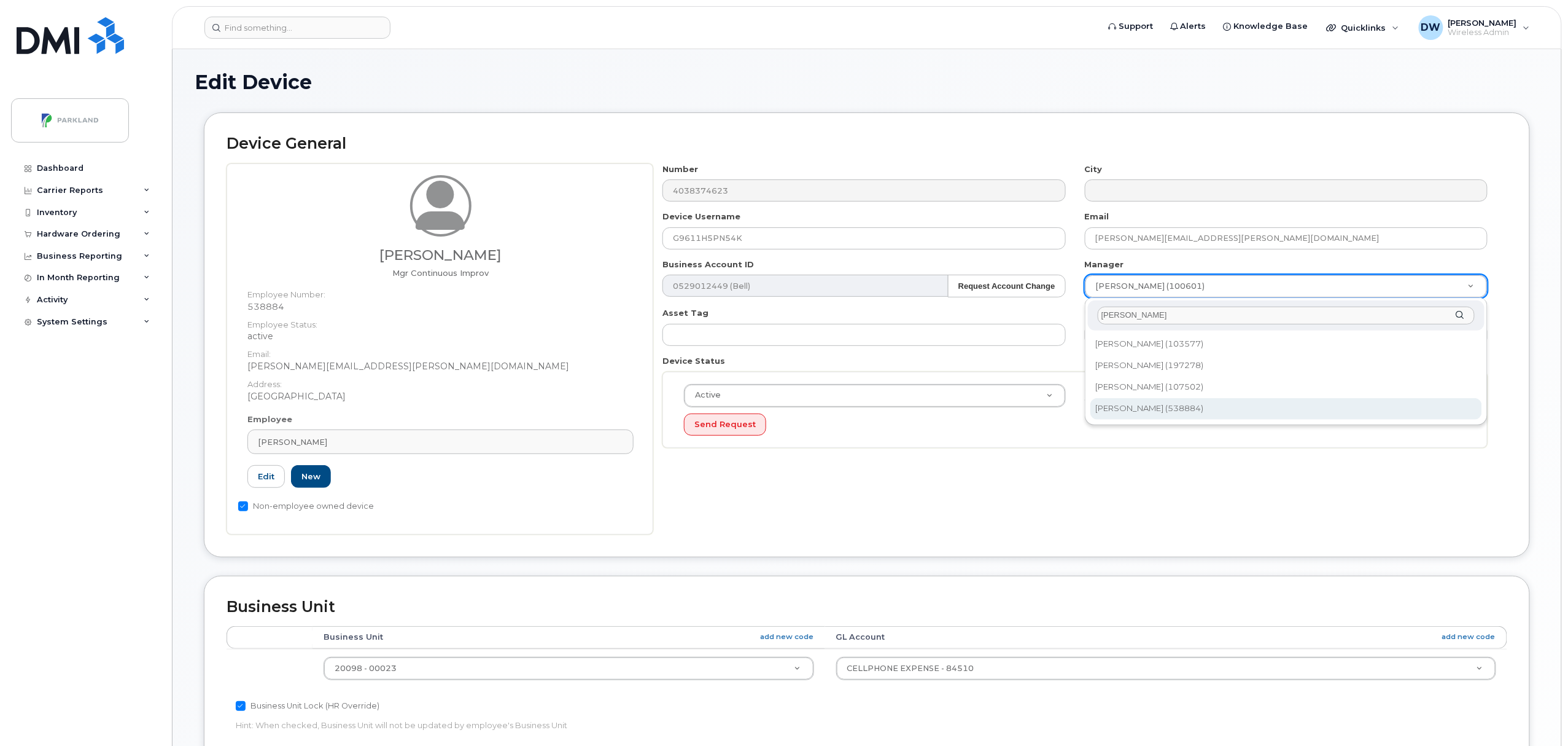
type input "[PERSON_NAME]"
type input "876592"
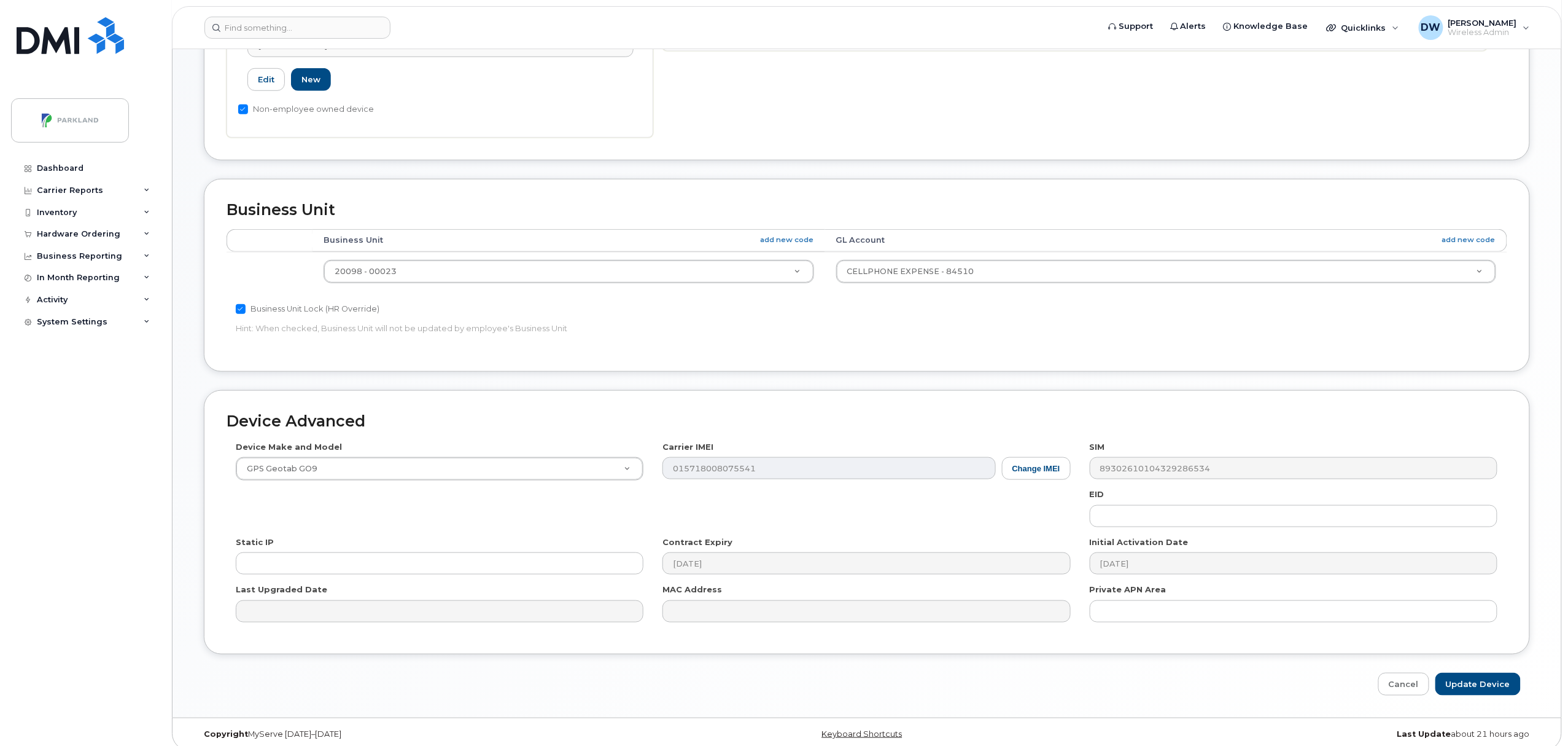
scroll to position [411, 0]
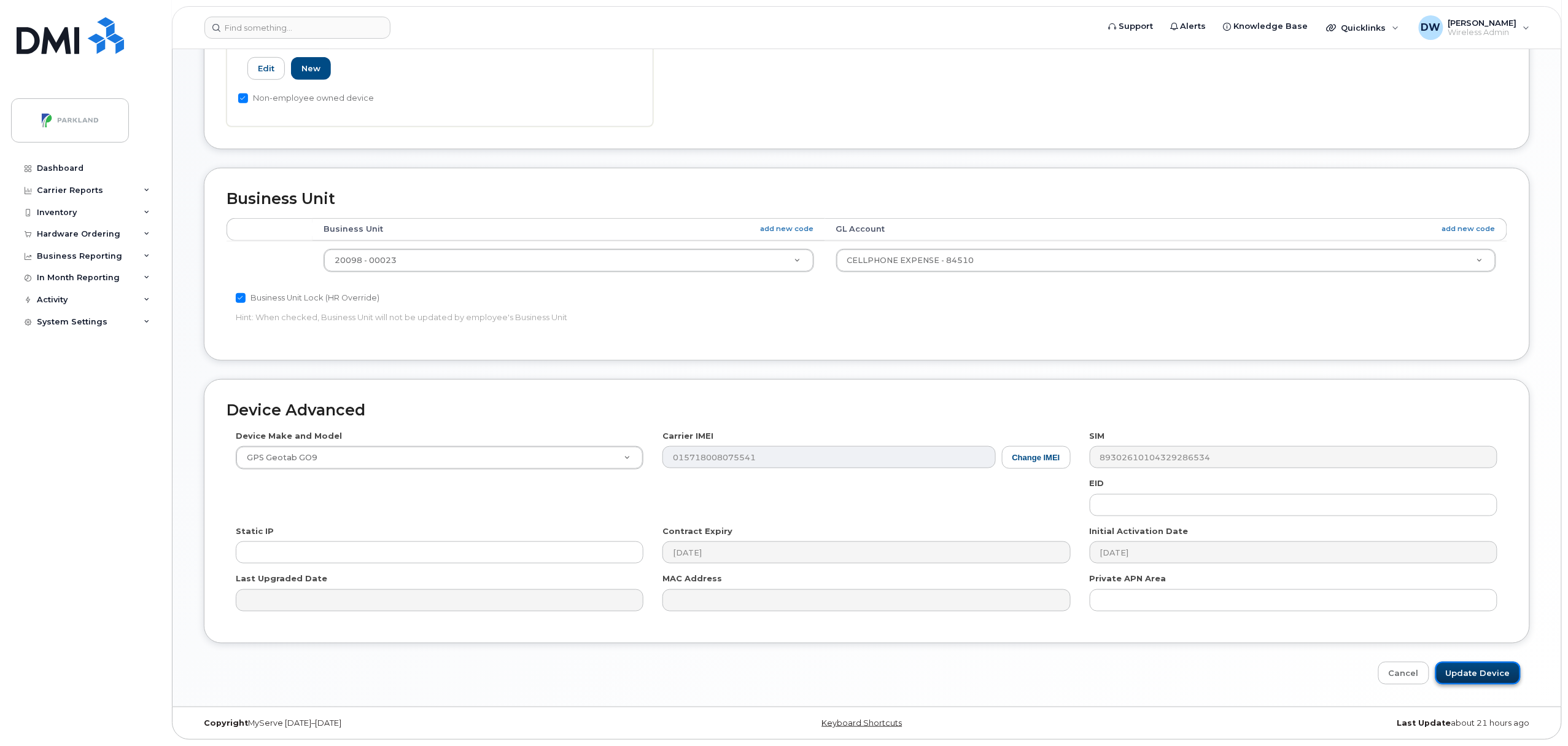
click at [1478, 674] on input "Update Device" at bounding box center [1478, 673] width 85 height 23
type input "Saving..."
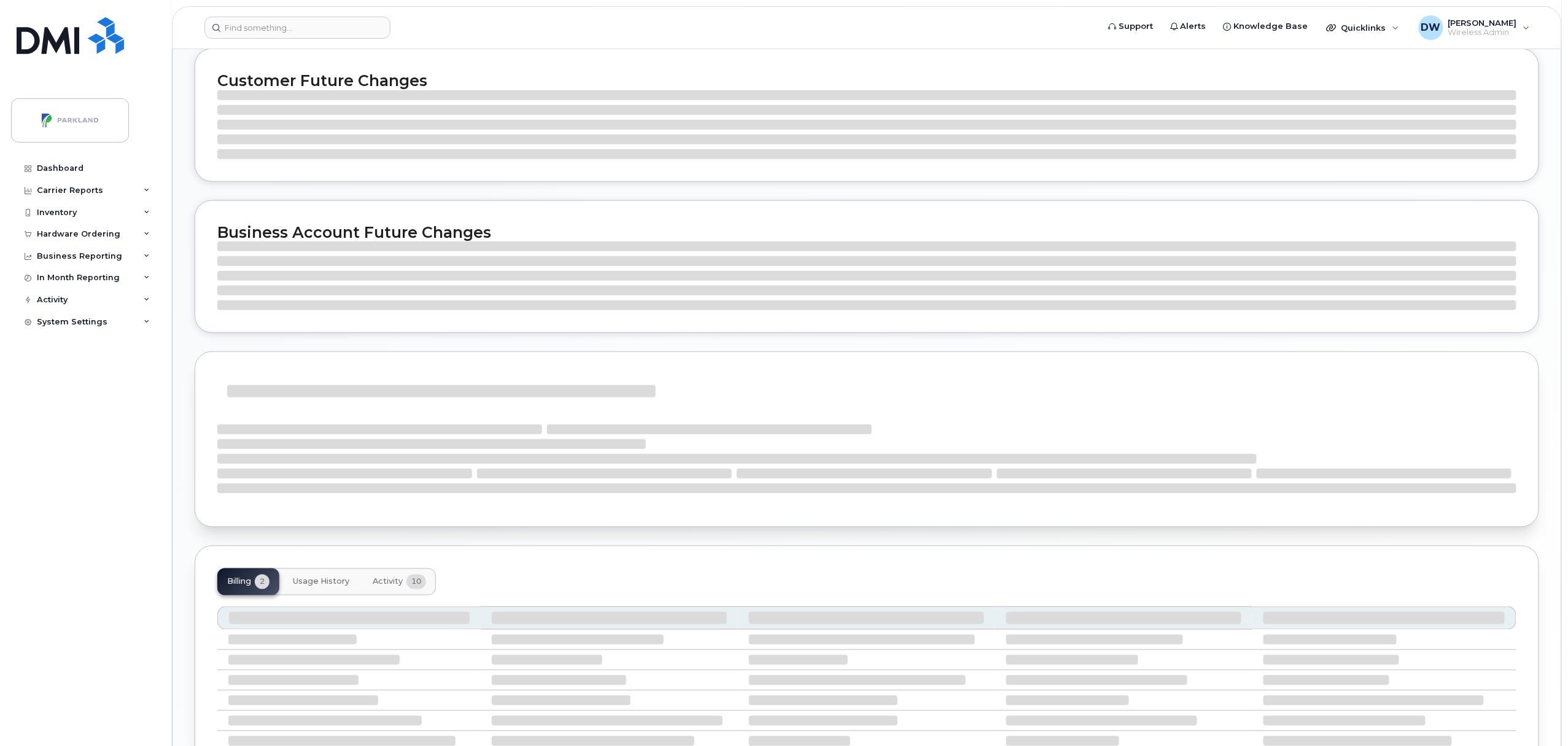
scroll to position [607, 0]
click at [393, 583] on span "Activity" at bounding box center [388, 581] width 30 height 10
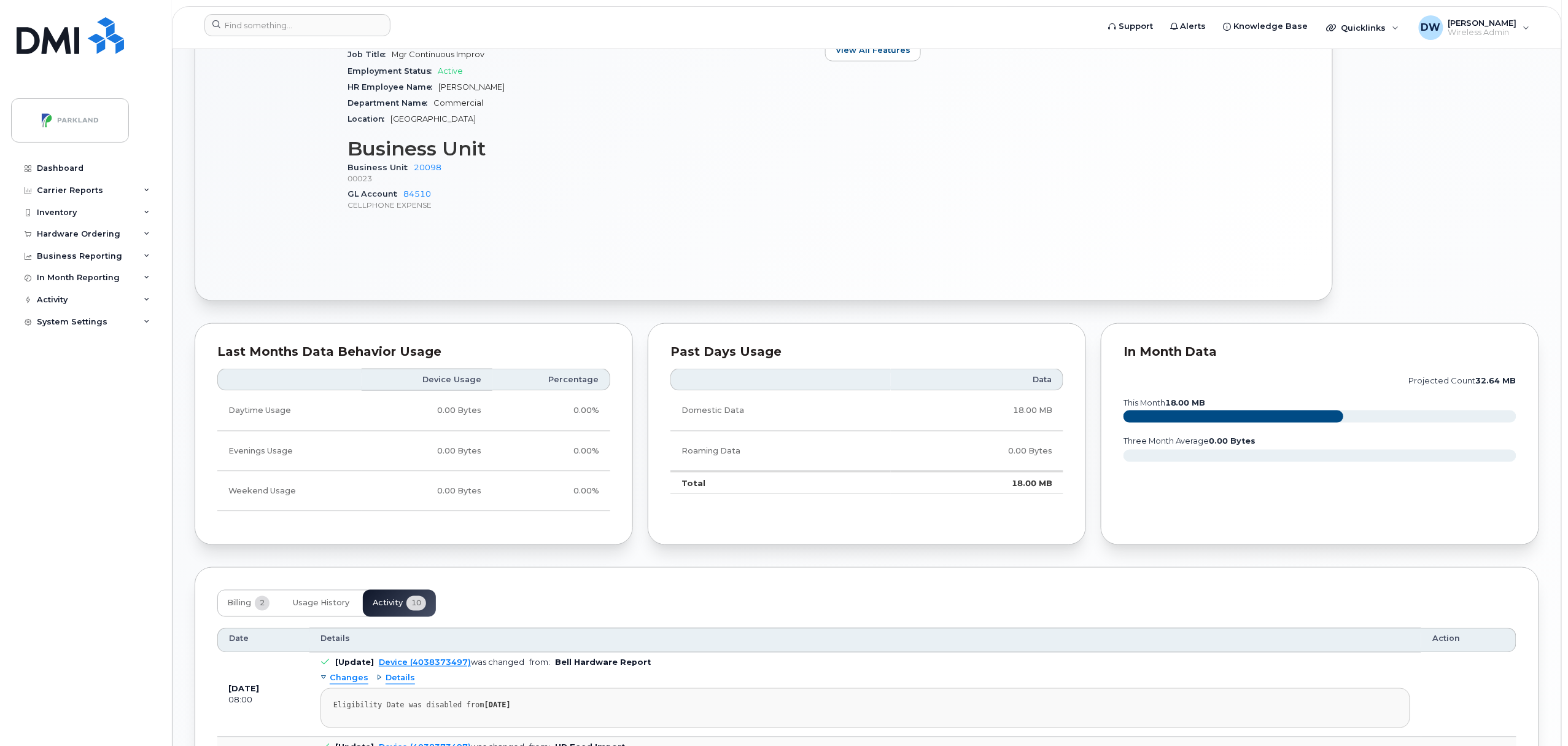
scroll to position [1250, 0]
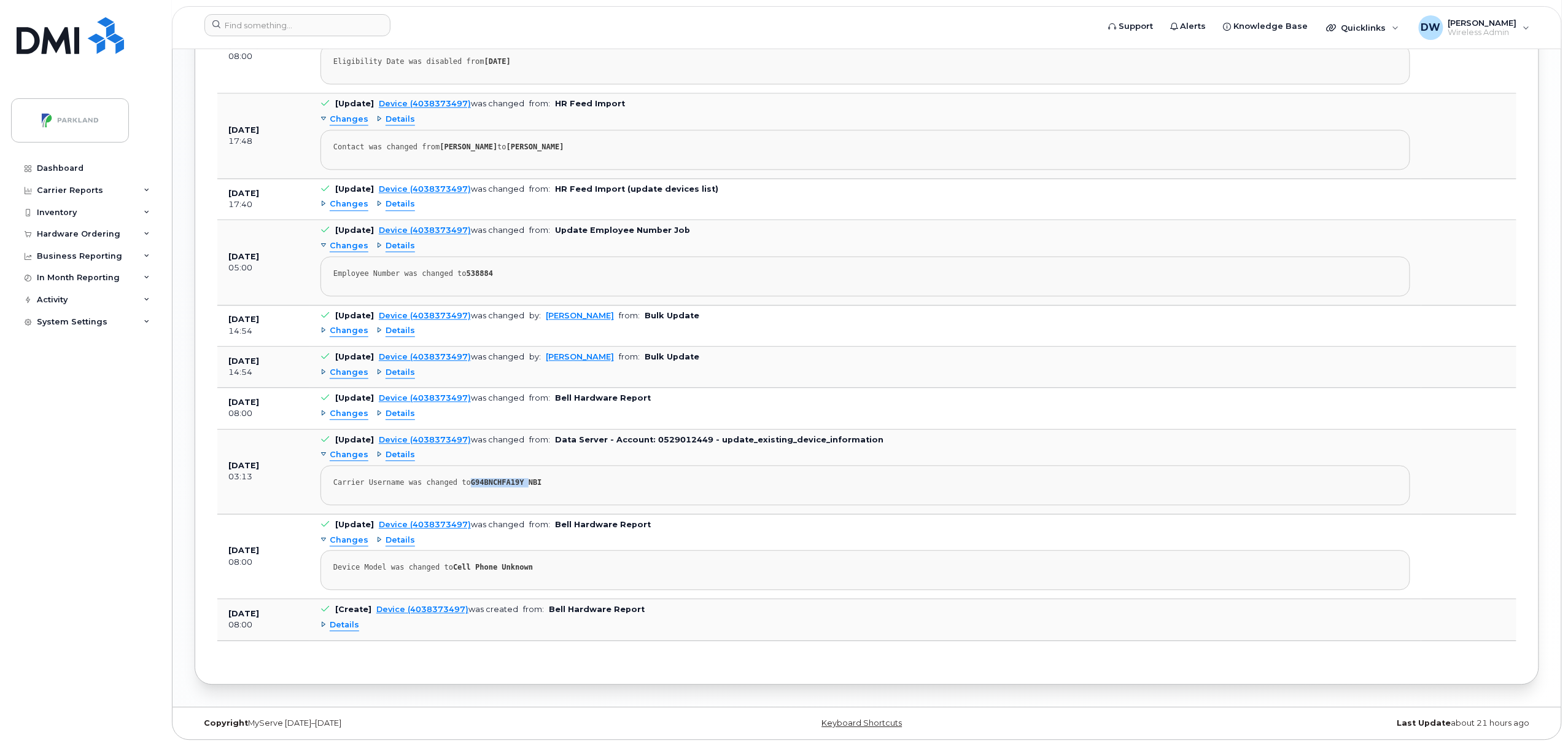
drag, startPoint x: 464, startPoint y: 483, endPoint x: 517, endPoint y: 482, distance: 53.0
click at [517, 482] on strong "G94BNCHFA19Y NBI" at bounding box center [506, 482] width 71 height 9
drag, startPoint x: 463, startPoint y: 484, endPoint x: 511, endPoint y: 483, distance: 48.0
click at [511, 483] on strong "G94BNCHFA19Y NBI" at bounding box center [506, 482] width 71 height 9
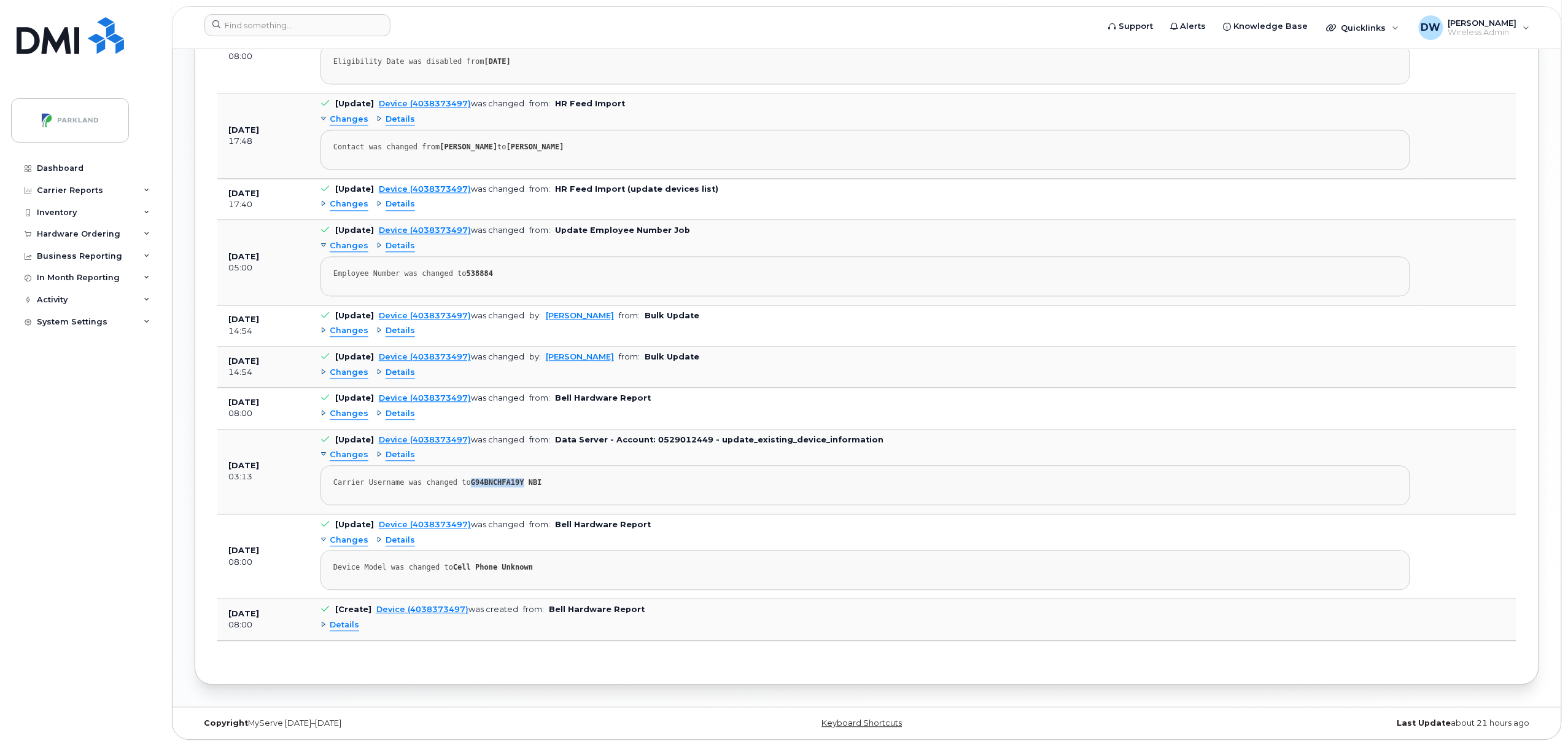
copy strong "G94BNCHFA19Y"
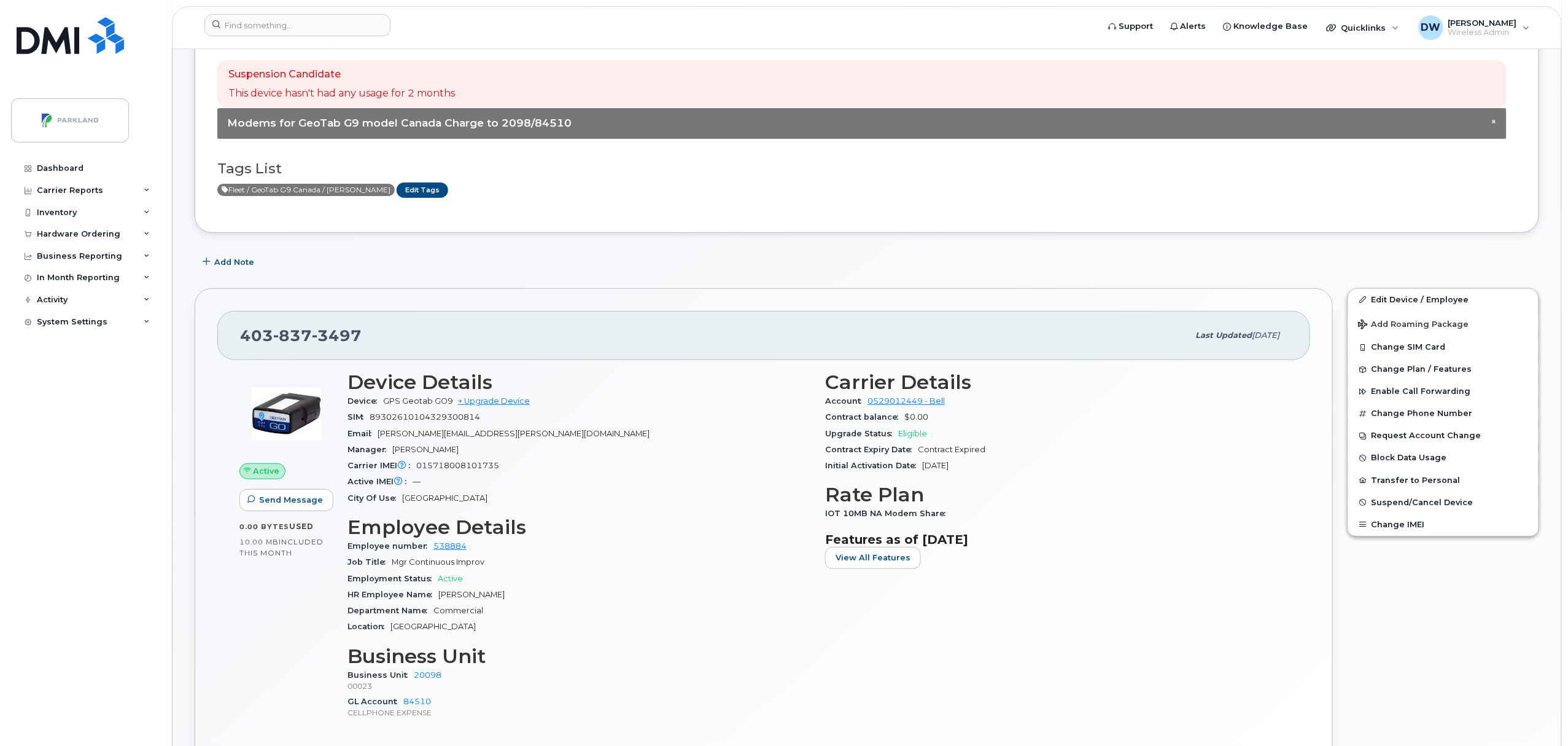
scroll to position [82, 0]
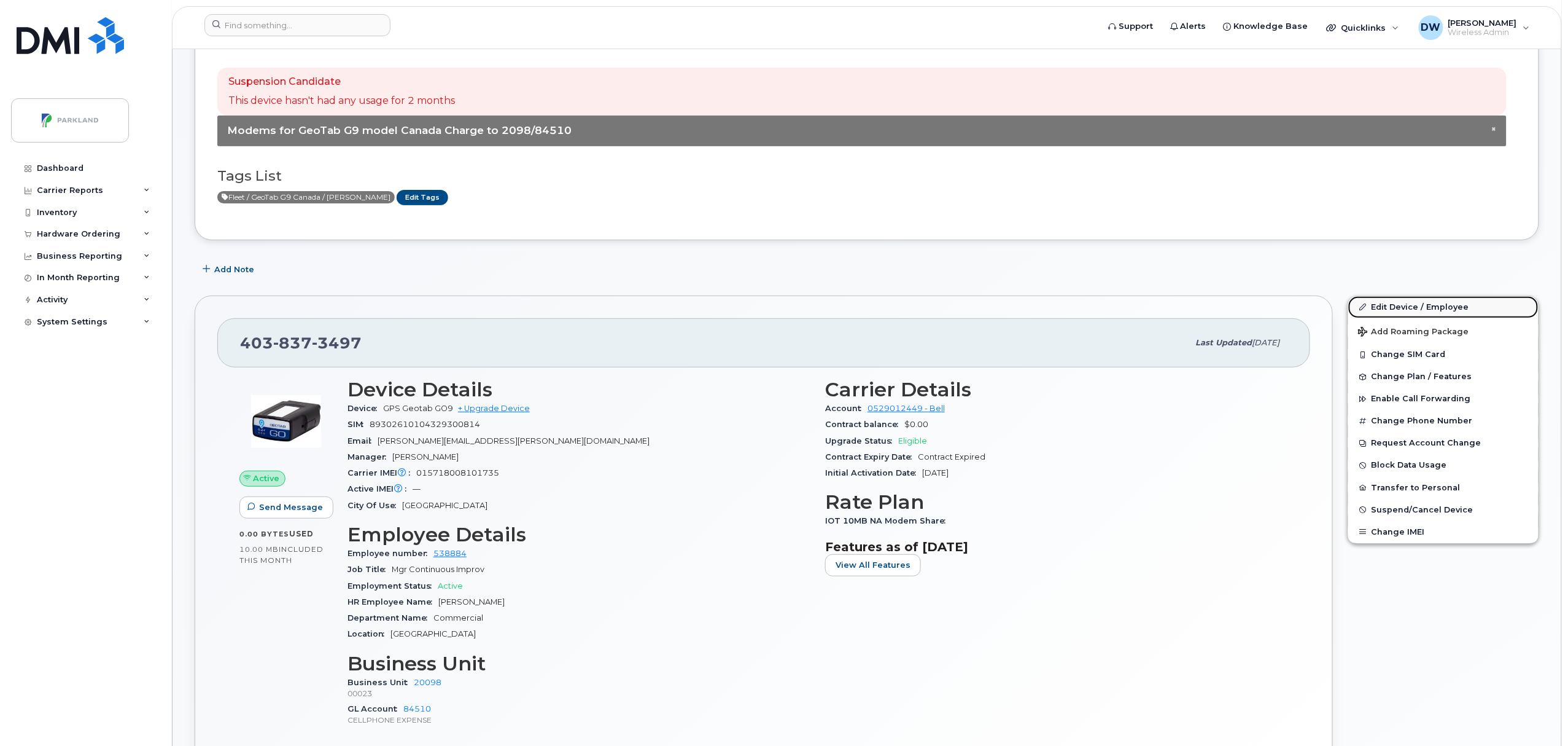
click at [1405, 305] on link "Edit Device / Employee" at bounding box center [1443, 306] width 190 height 22
click at [1405, 306] on link "Edit Device / Employee" at bounding box center [1443, 306] width 190 height 22
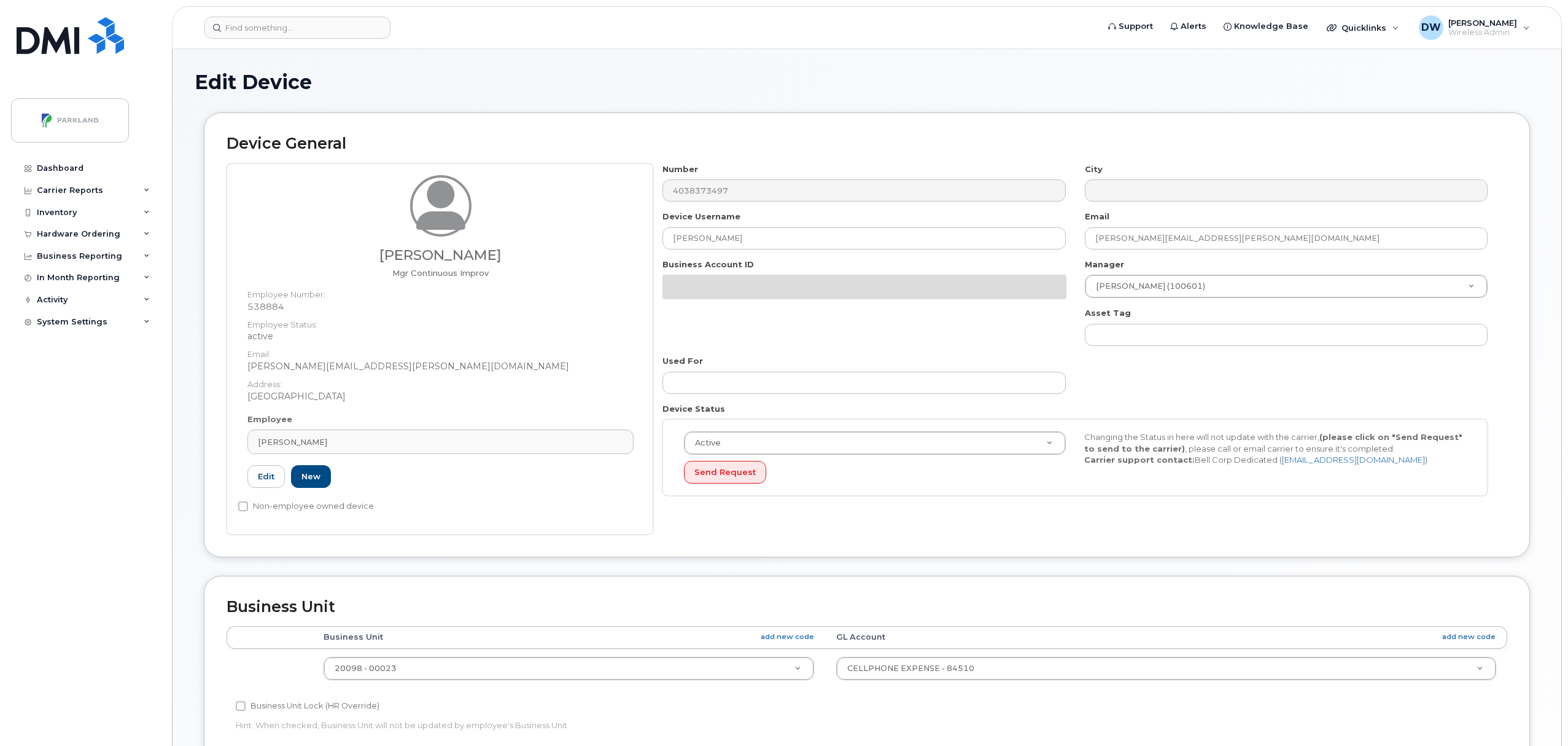
select select "1386637"
drag, startPoint x: 740, startPoint y: 242, endPoint x: 583, endPoint y: 241, distance: 157.0
click at [583, 241] on div "[PERSON_NAME] Mgr Continuous Improv Employee Number: 538884 Employee Status: ac…" at bounding box center [867, 349] width 1281 height 371
paste input "G94BNCHFA19Y"
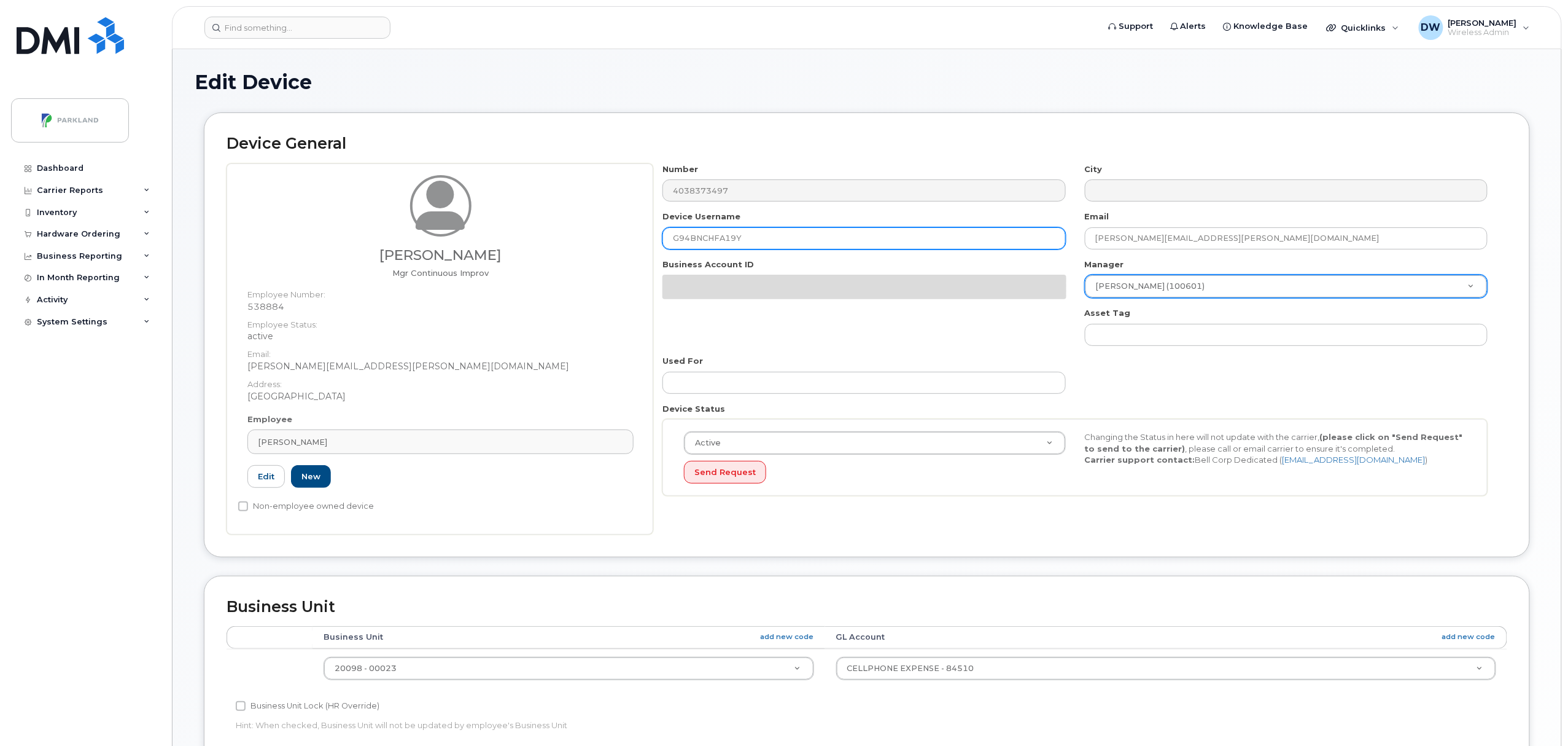
type input "G94BNCHFA19Y"
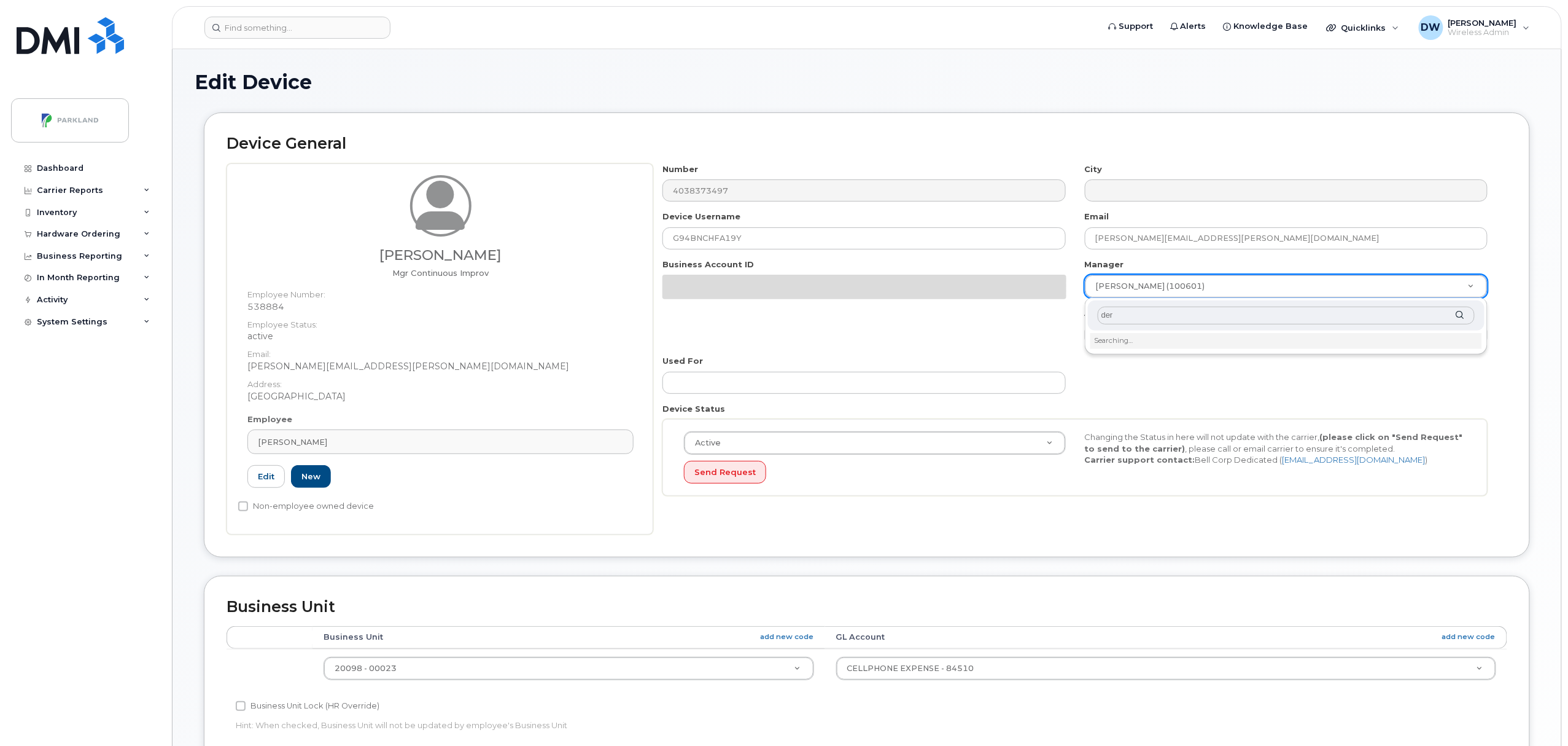
type input "[PERSON_NAME]"
click at [241, 704] on input "Business Unit Lock (HR Override)" at bounding box center [241, 706] width 10 height 10
checkbox input "true"
click at [243, 509] on input "Non-employee owned device" at bounding box center [244, 506] width 10 height 10
checkbox input "true"
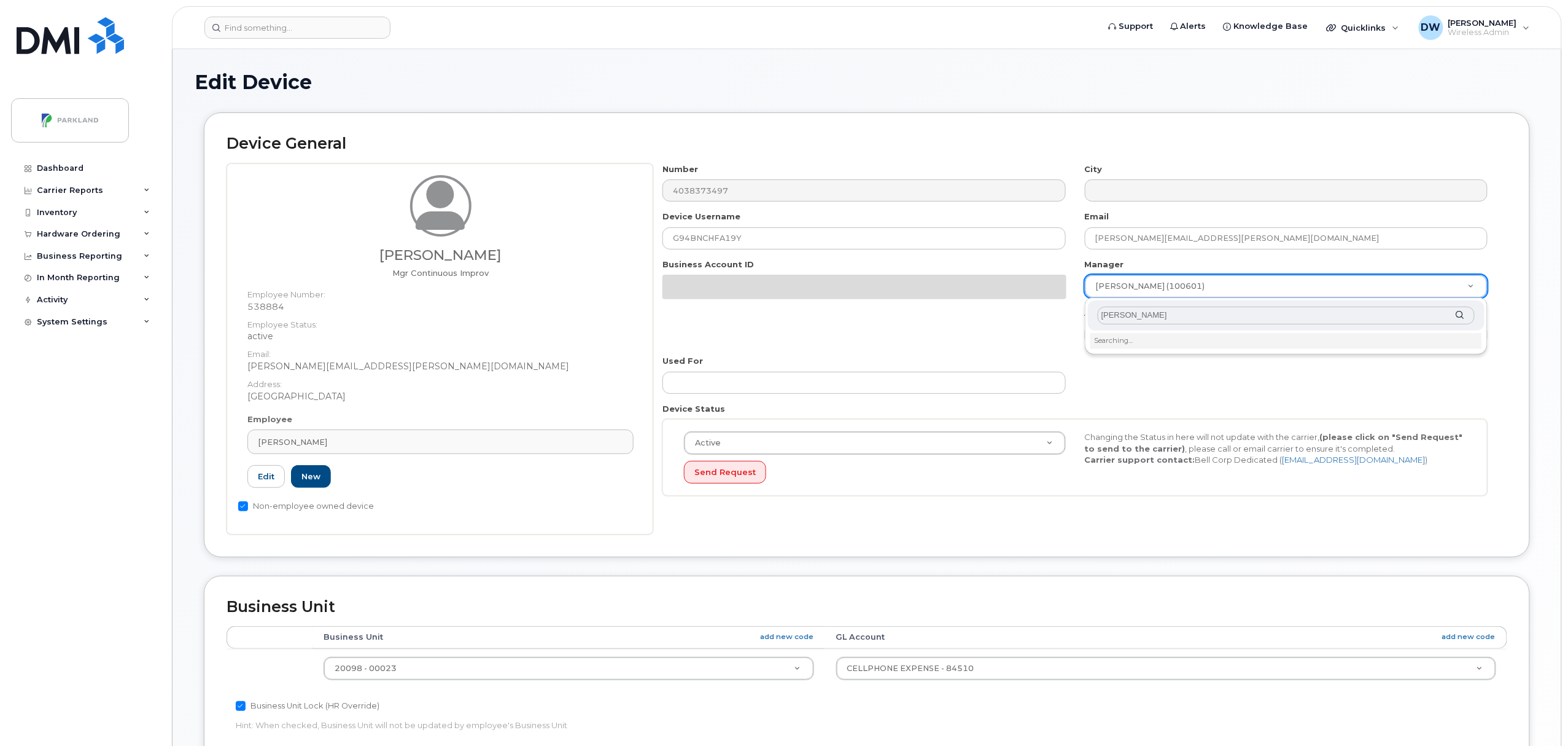
click at [1202, 313] on input "[PERSON_NAME]" at bounding box center [1286, 315] width 377 height 18
drag, startPoint x: 1172, startPoint y: 315, endPoint x: 1004, endPoint y: 308, distance: 168.1
click at [1004, 312] on body "Support Alerts Knowledge Base Quicklinks Suspend / Cancel Device Change SIM Car…" at bounding box center [784, 576] width 1568 height 1154
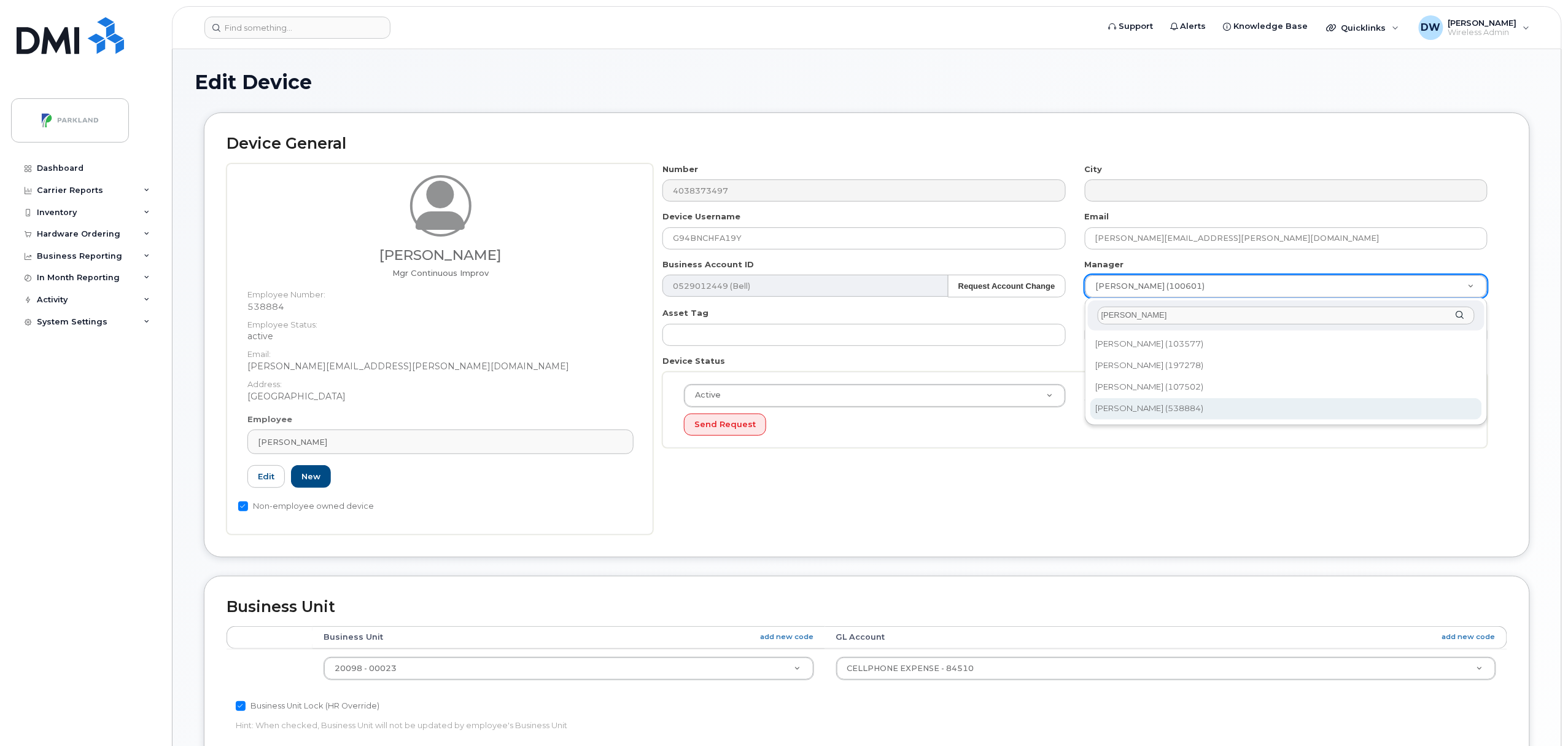
type input "[PERSON_NAME]"
type input "876592"
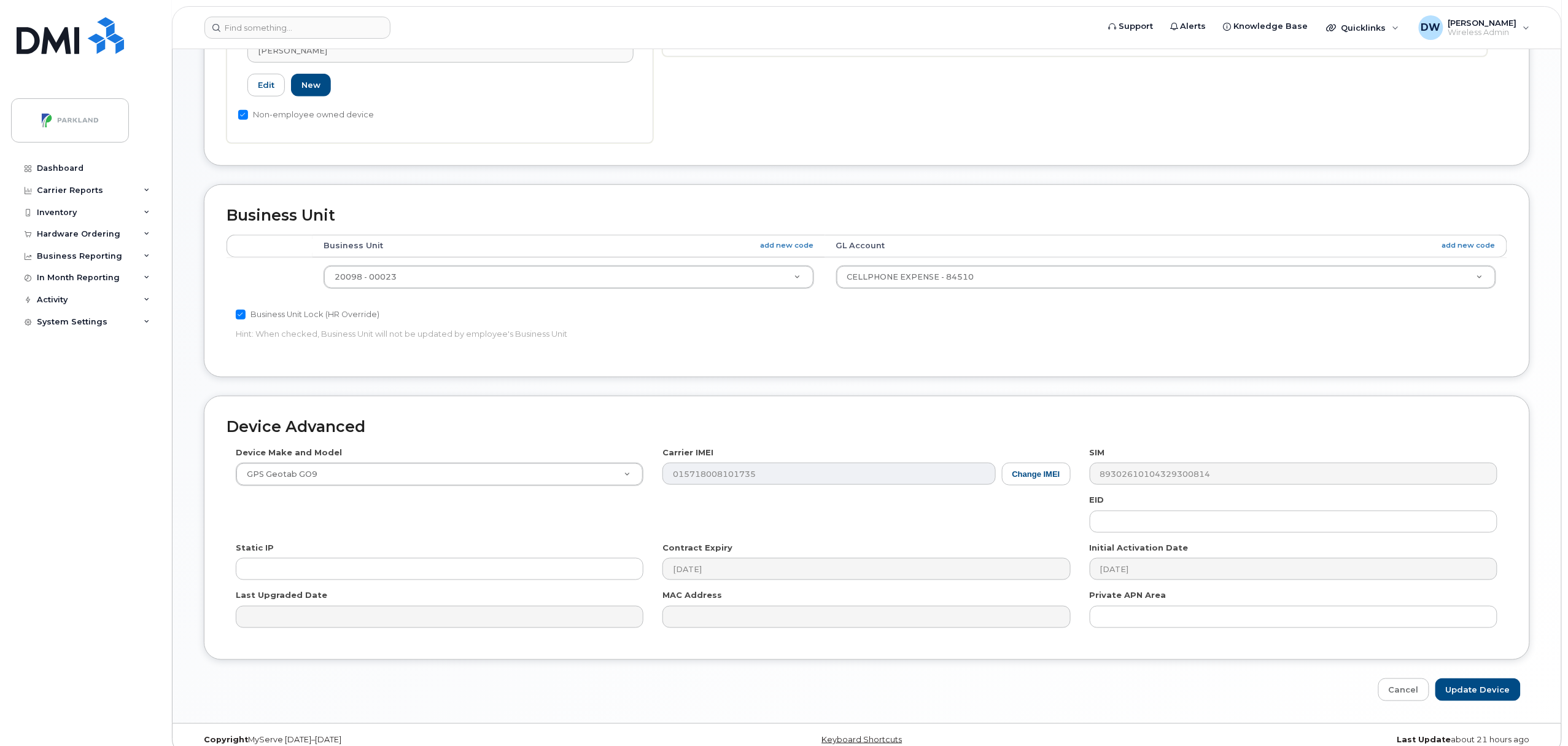
scroll to position [411, 0]
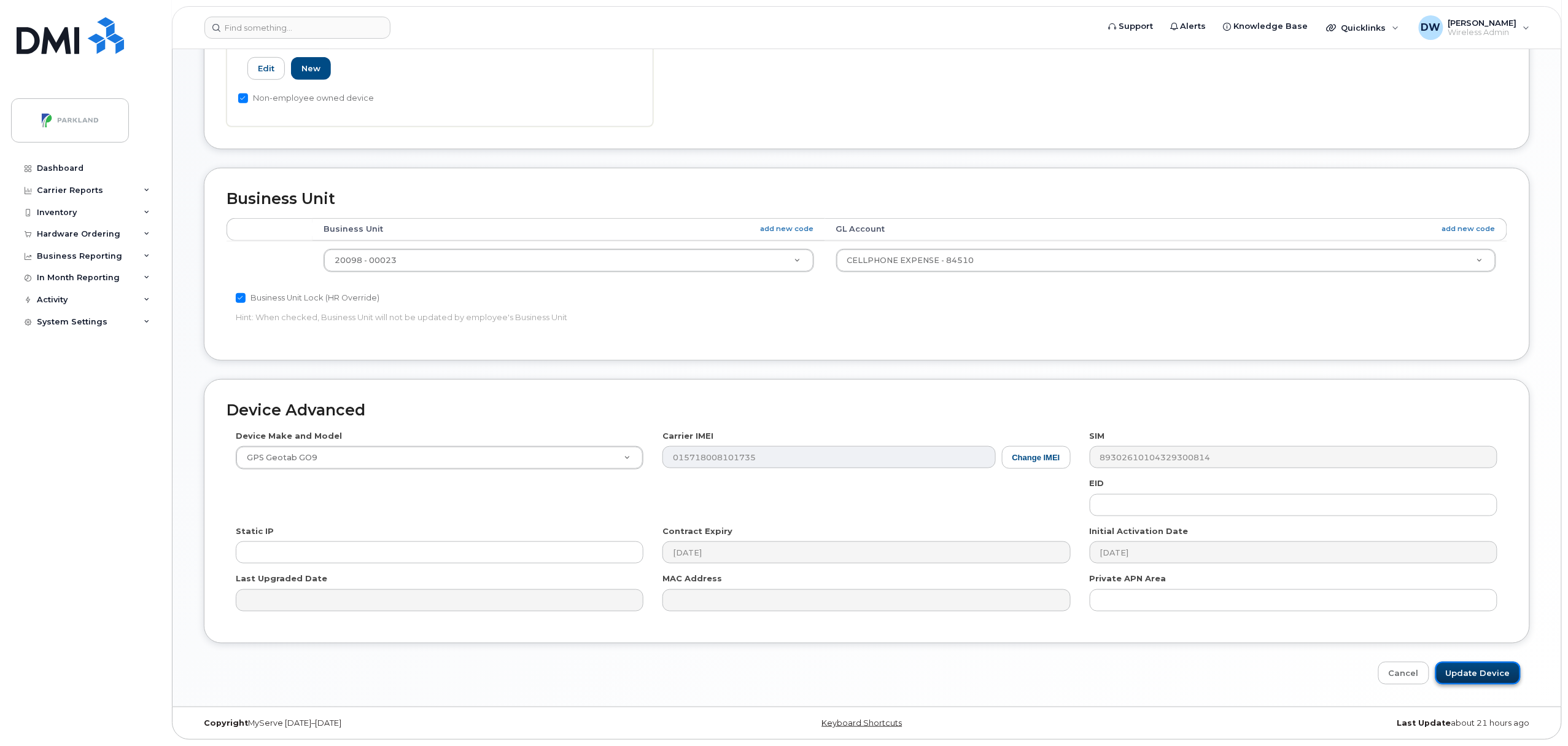
click at [1491, 673] on input "Update Device" at bounding box center [1478, 673] width 85 height 23
type input "Saving..."
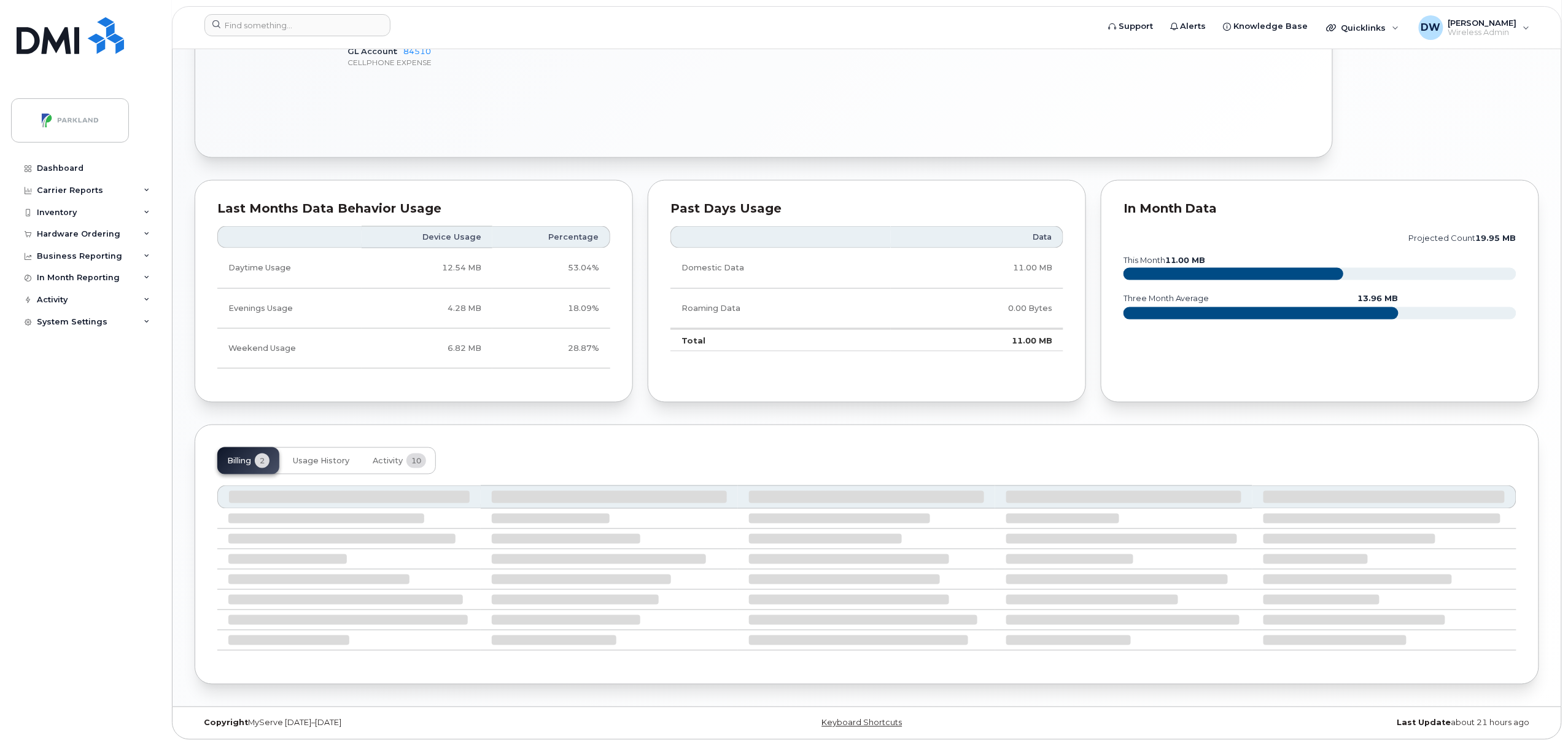
scroll to position [709, 0]
click at [395, 460] on span "Activity" at bounding box center [388, 461] width 30 height 10
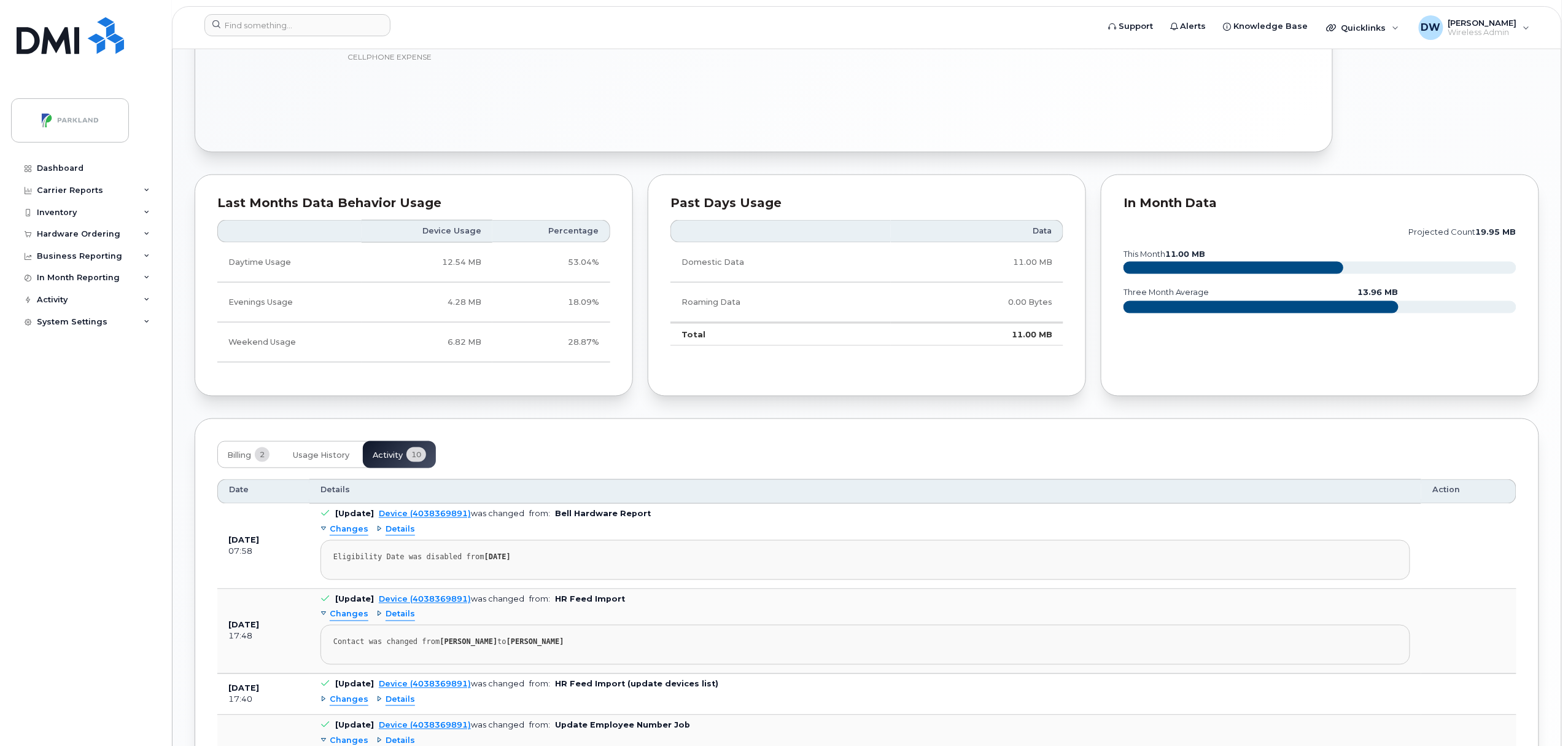
scroll to position [1203, 0]
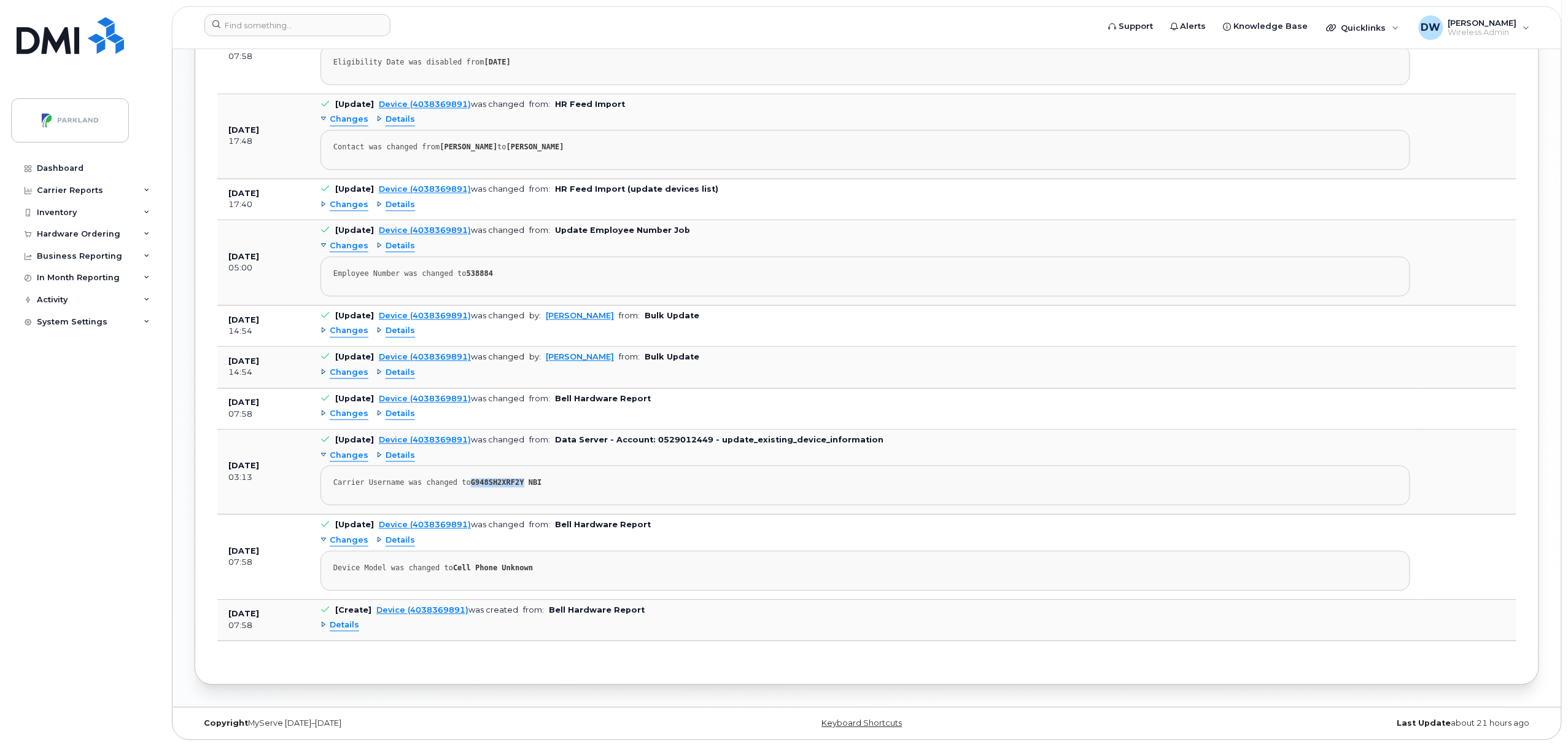
drag, startPoint x: 462, startPoint y: 480, endPoint x: 512, endPoint y: 482, distance: 50.0
click at [512, 482] on div "Carrier Username was changed to G948SH2XRF2Y NBI" at bounding box center [865, 482] width 1064 height 9
copy strong "G948SH2XRF2Y"
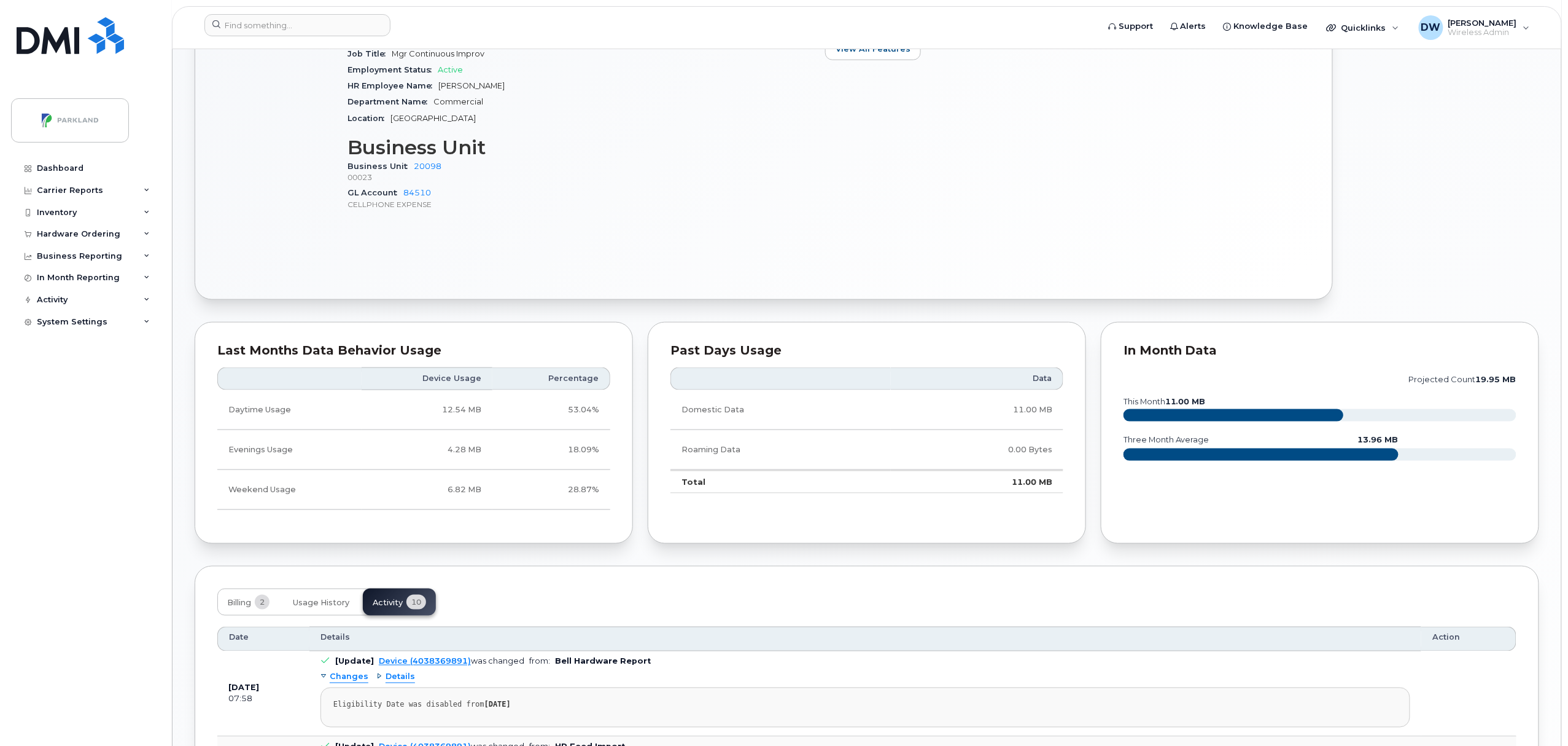
scroll to position [0, 0]
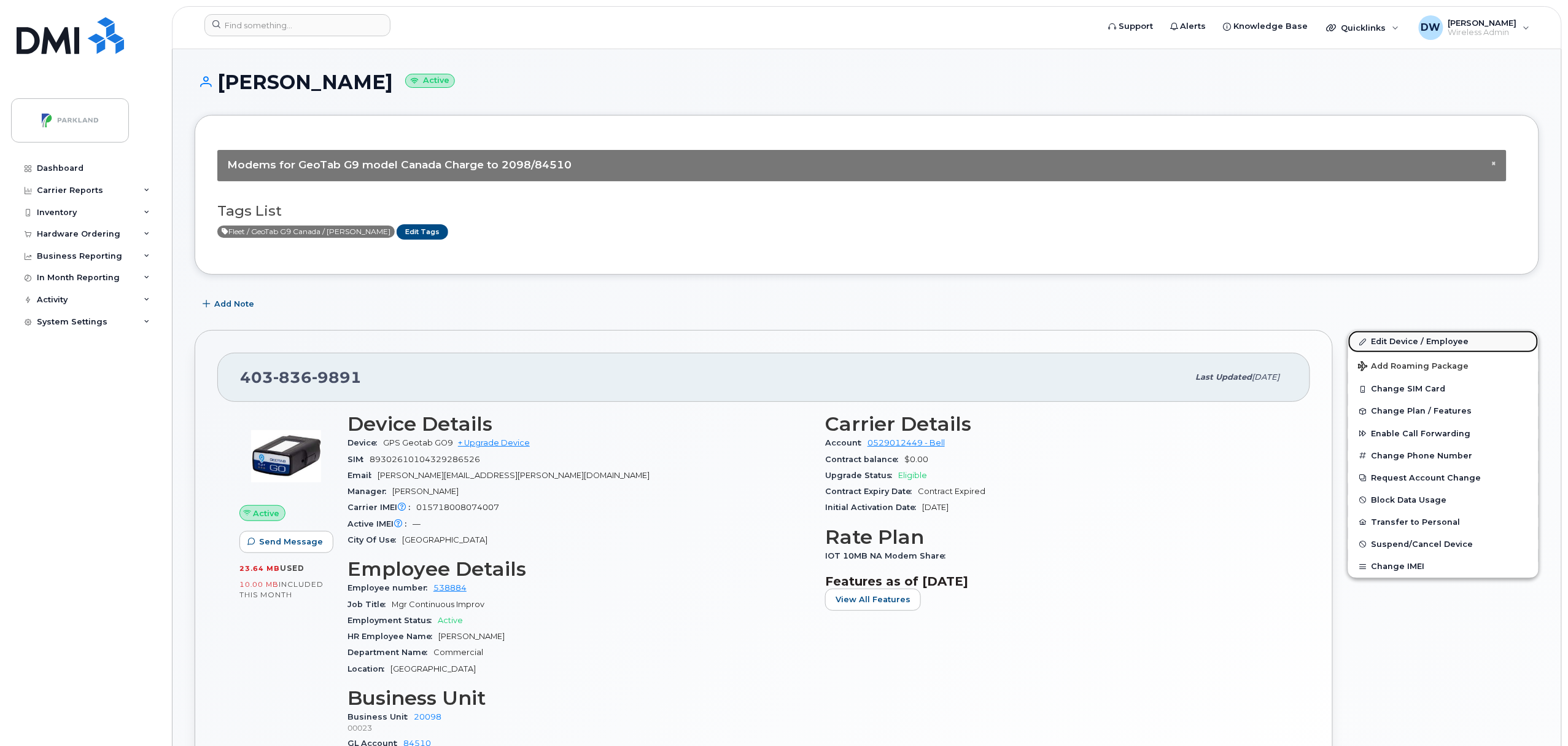
click at [1407, 340] on link "Edit Device / Employee" at bounding box center [1443, 341] width 190 height 22
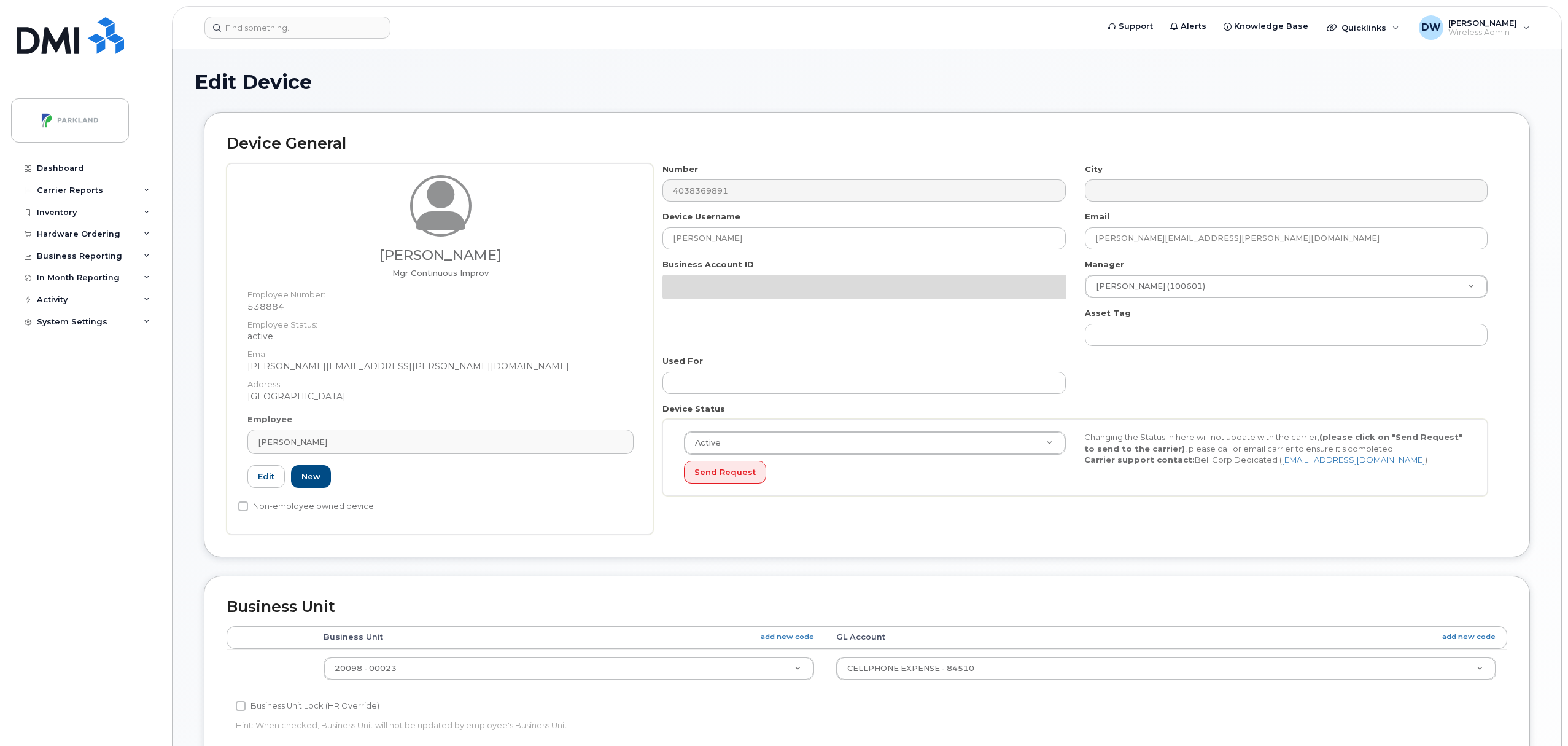
select select "1386637"
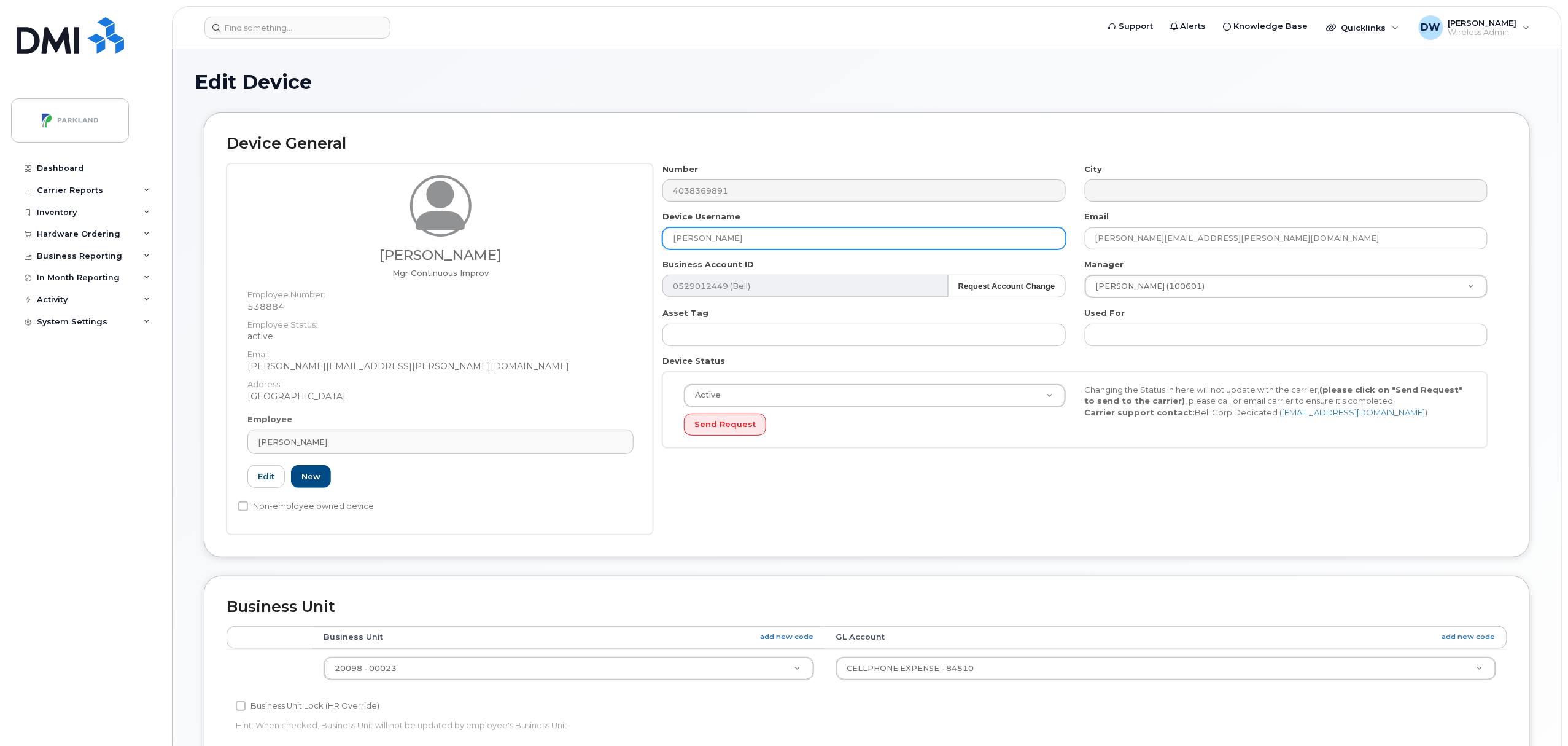
drag, startPoint x: 792, startPoint y: 242, endPoint x: 498, endPoint y: 210, distance: 295.7
click at [498, 210] on div "Derrick Wildi Mgr Continuous Improv Employee Number: 538884 Employee Status: ac…" at bounding box center [867, 349] width 1281 height 371
paste input "G948SH2XRF2Y"
type input "G948SH2XRF2Y"
click at [242, 506] on input "Non-employee owned device" at bounding box center [244, 506] width 10 height 10
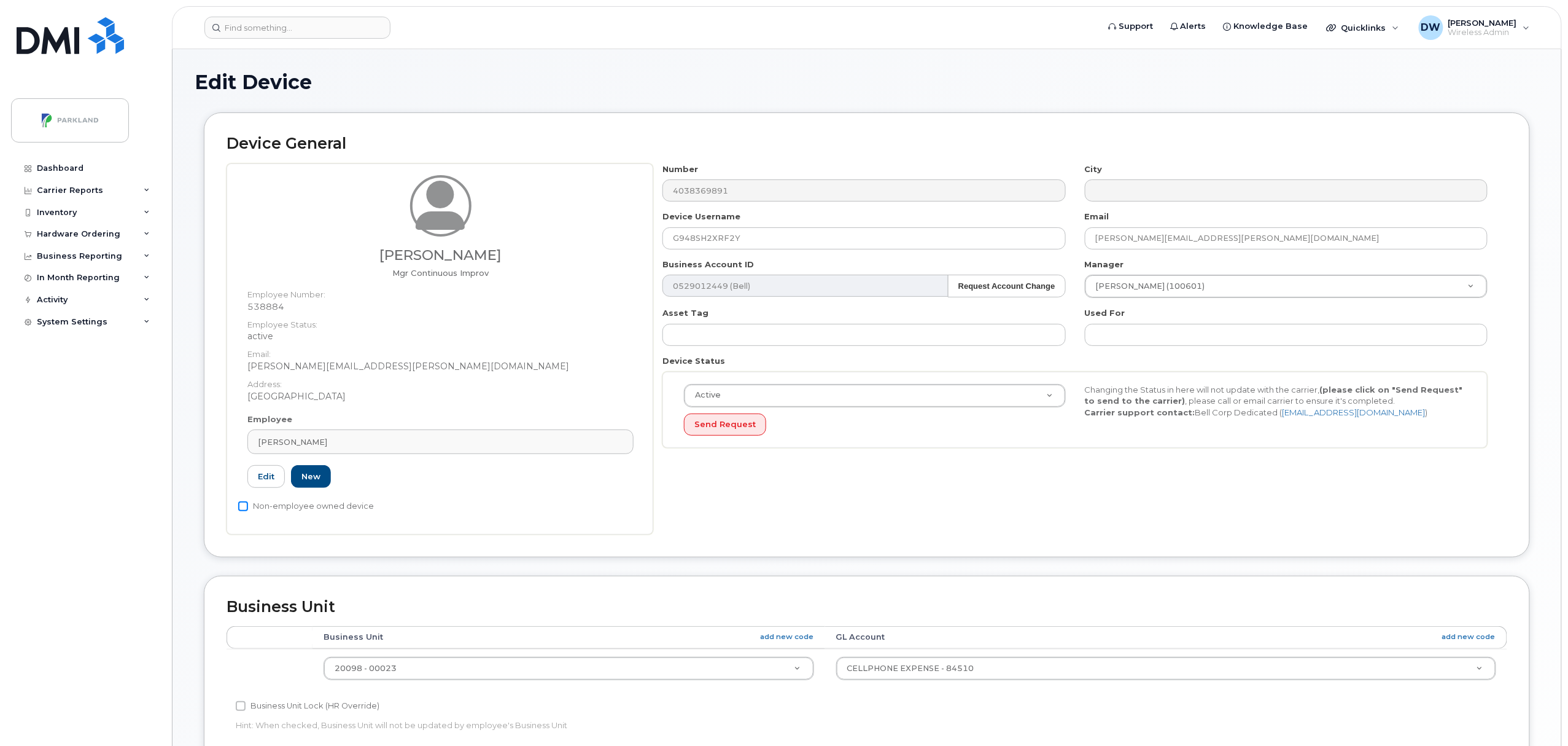
checkbox input "true"
click at [242, 709] on input "Business Unit Lock (HR Override)" at bounding box center [241, 706] width 10 height 10
checkbox input "true"
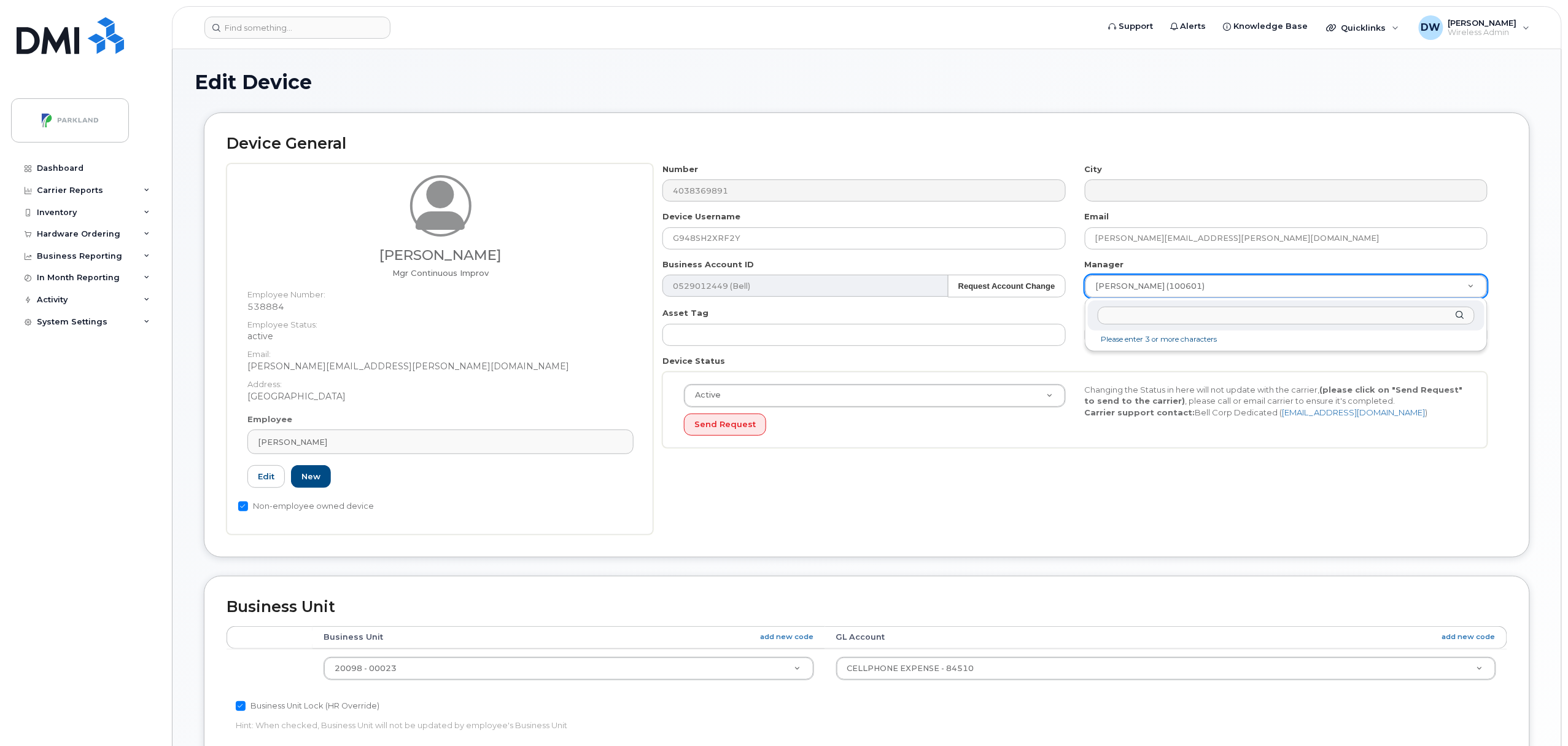
click at [1165, 318] on input "text" at bounding box center [1286, 315] width 377 height 18
type input "[PERSON_NAME]"
type input "876592"
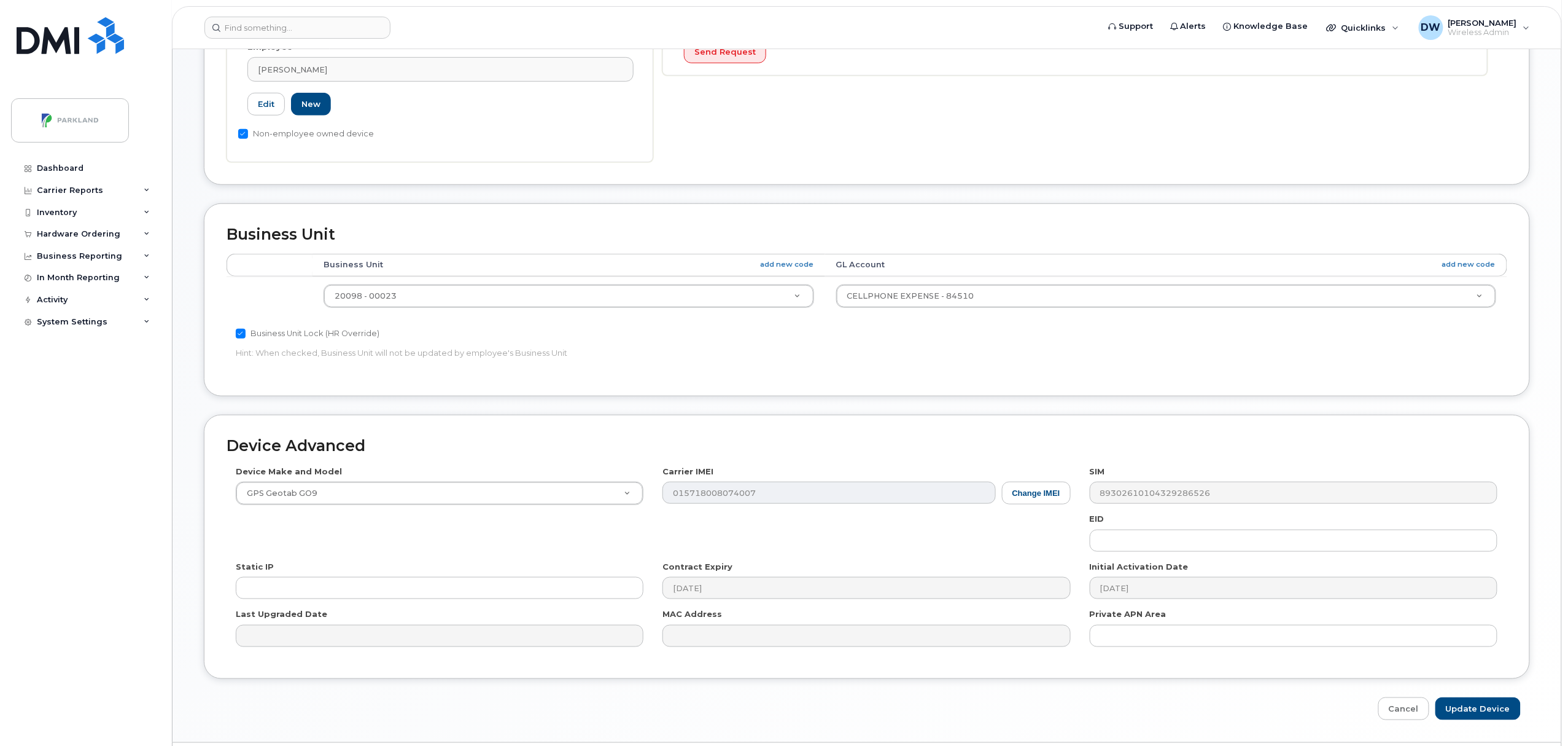
scroll to position [411, 0]
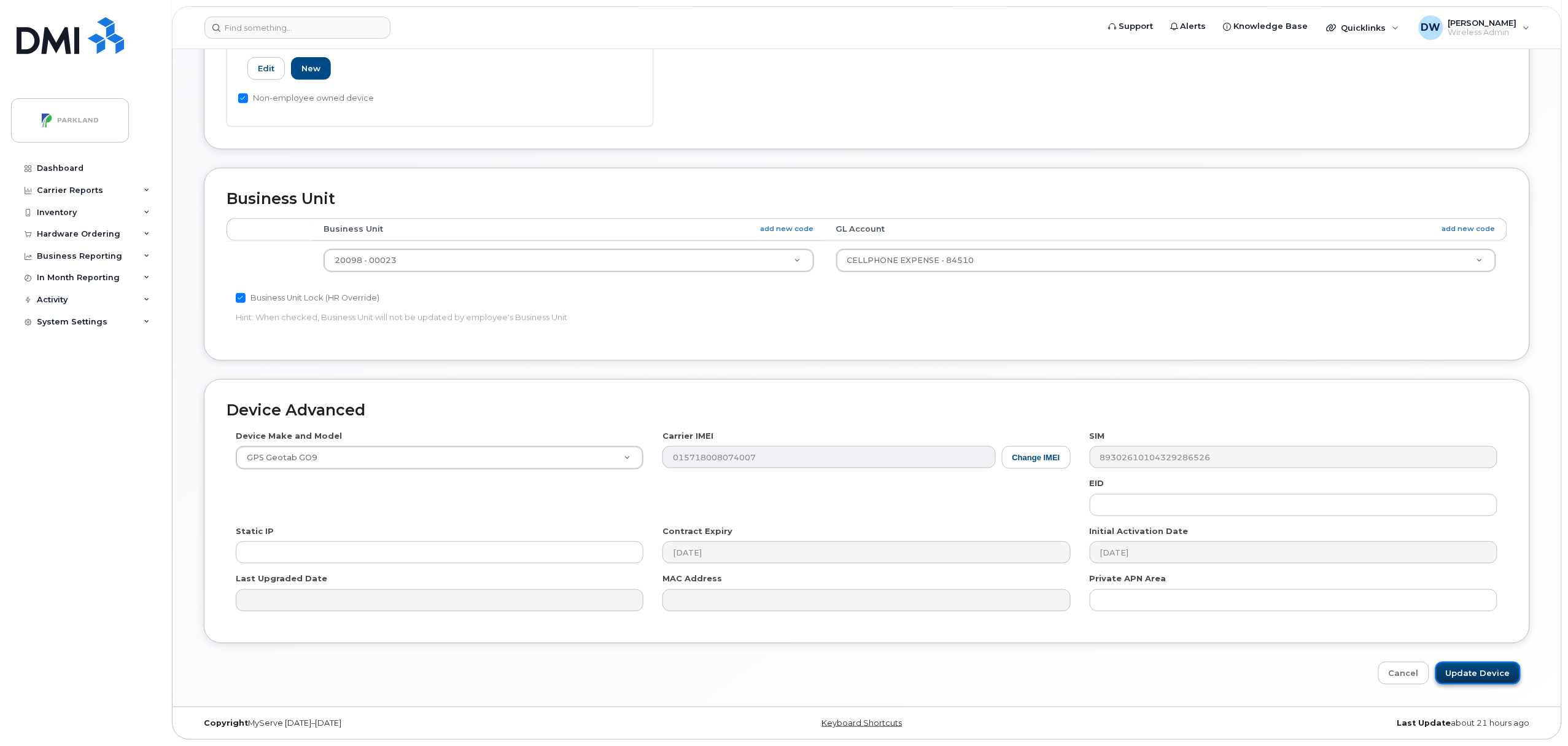
click at [1494, 669] on input "Update Device" at bounding box center [1478, 673] width 85 height 23
type input "Saving..."
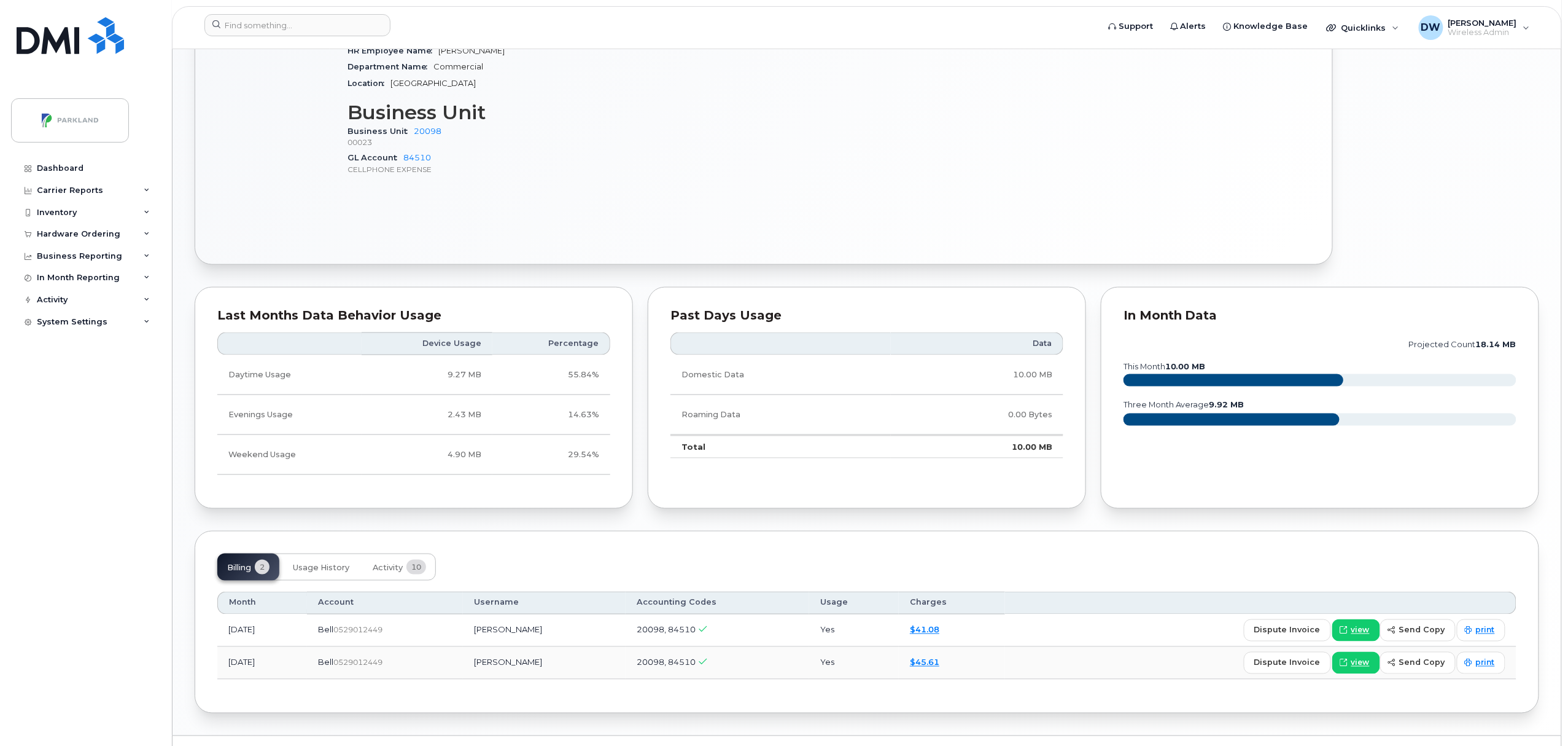
scroll to position [619, 0]
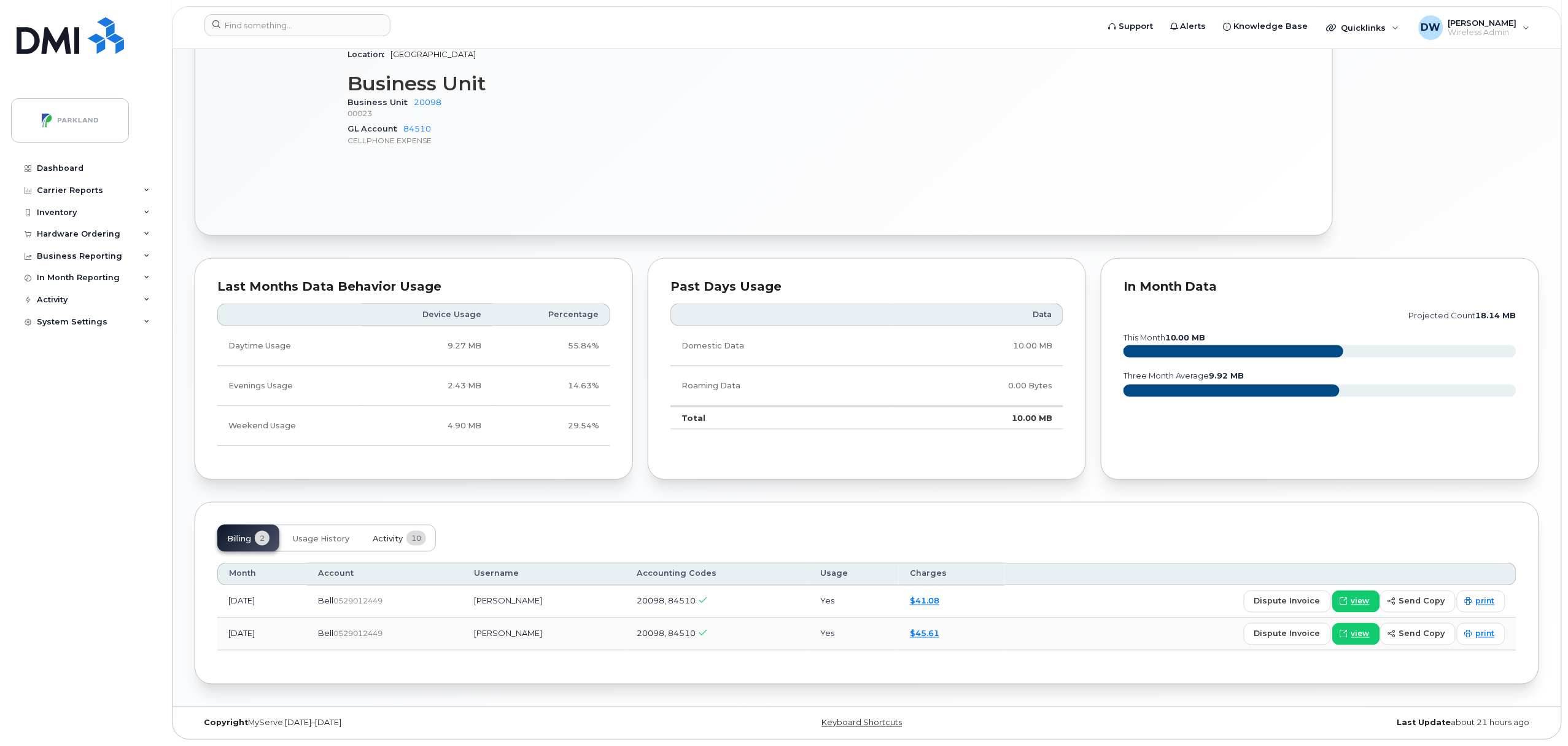
click at [384, 534] on span "Activity" at bounding box center [388, 539] width 30 height 10
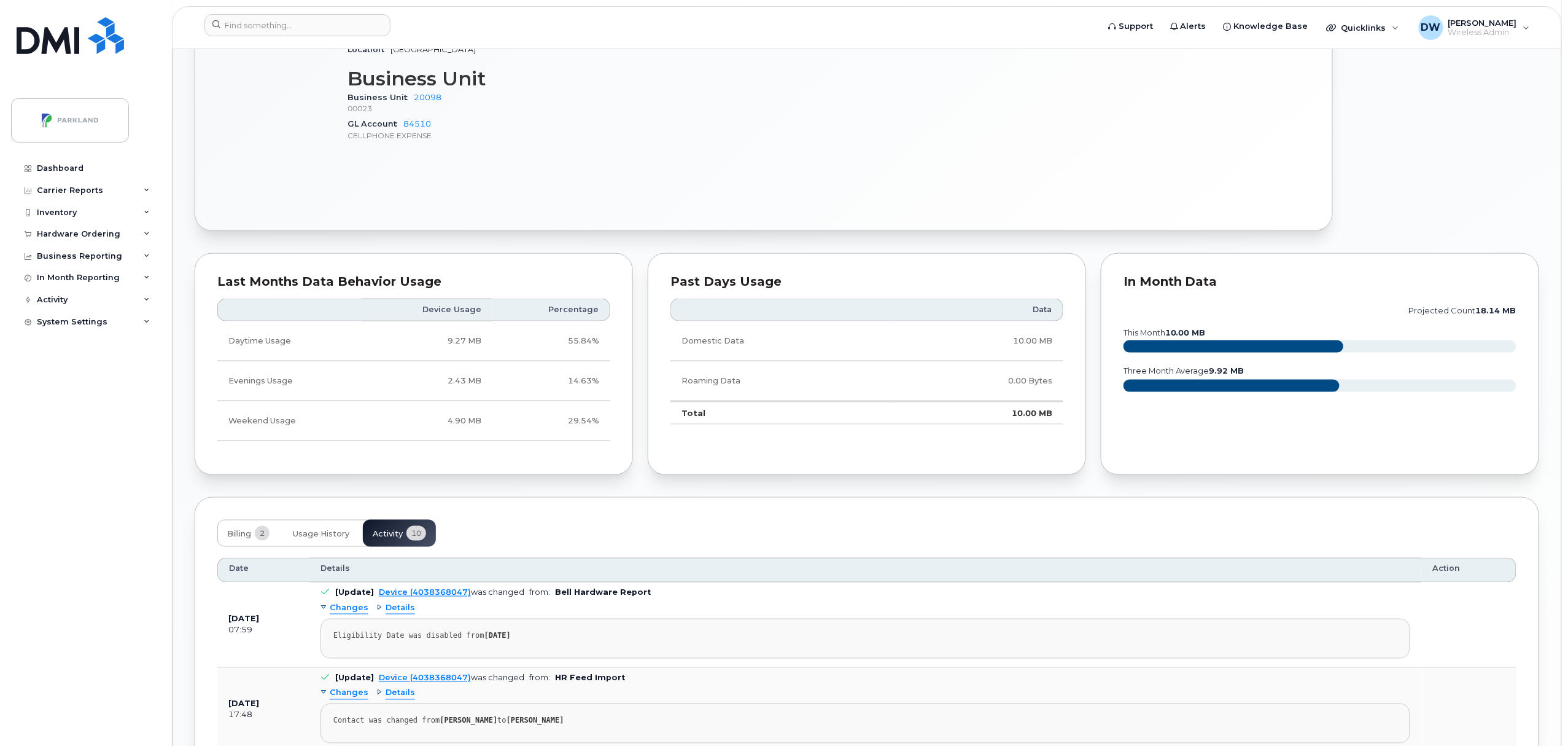
scroll to position [1203, 0]
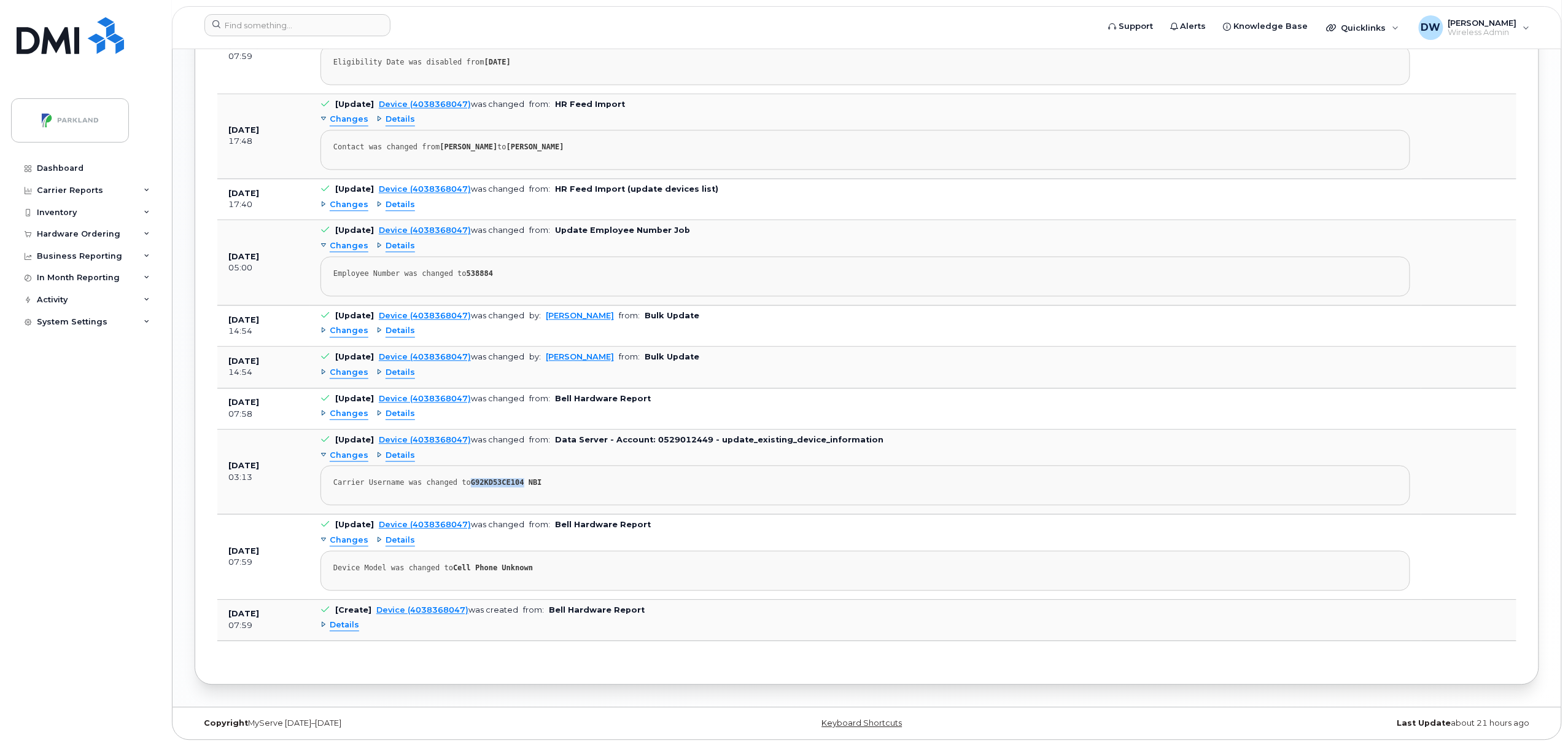
drag, startPoint x: 463, startPoint y: 478, endPoint x: 514, endPoint y: 482, distance: 51.2
click at [514, 482] on strong "G92KD53CE104 NBI" at bounding box center [506, 482] width 71 height 9
copy strong "G92KD53CE104"
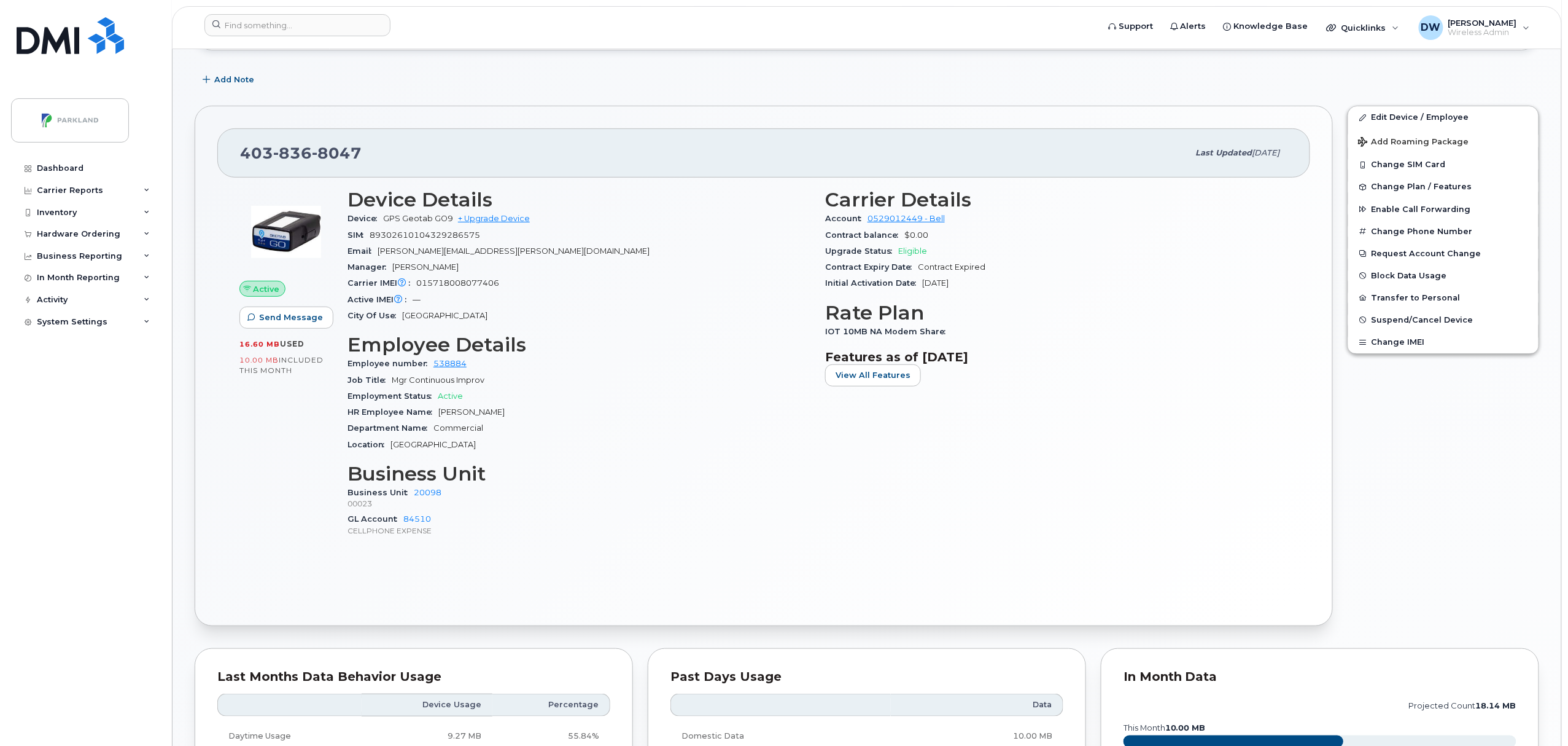
scroll to position [74, 0]
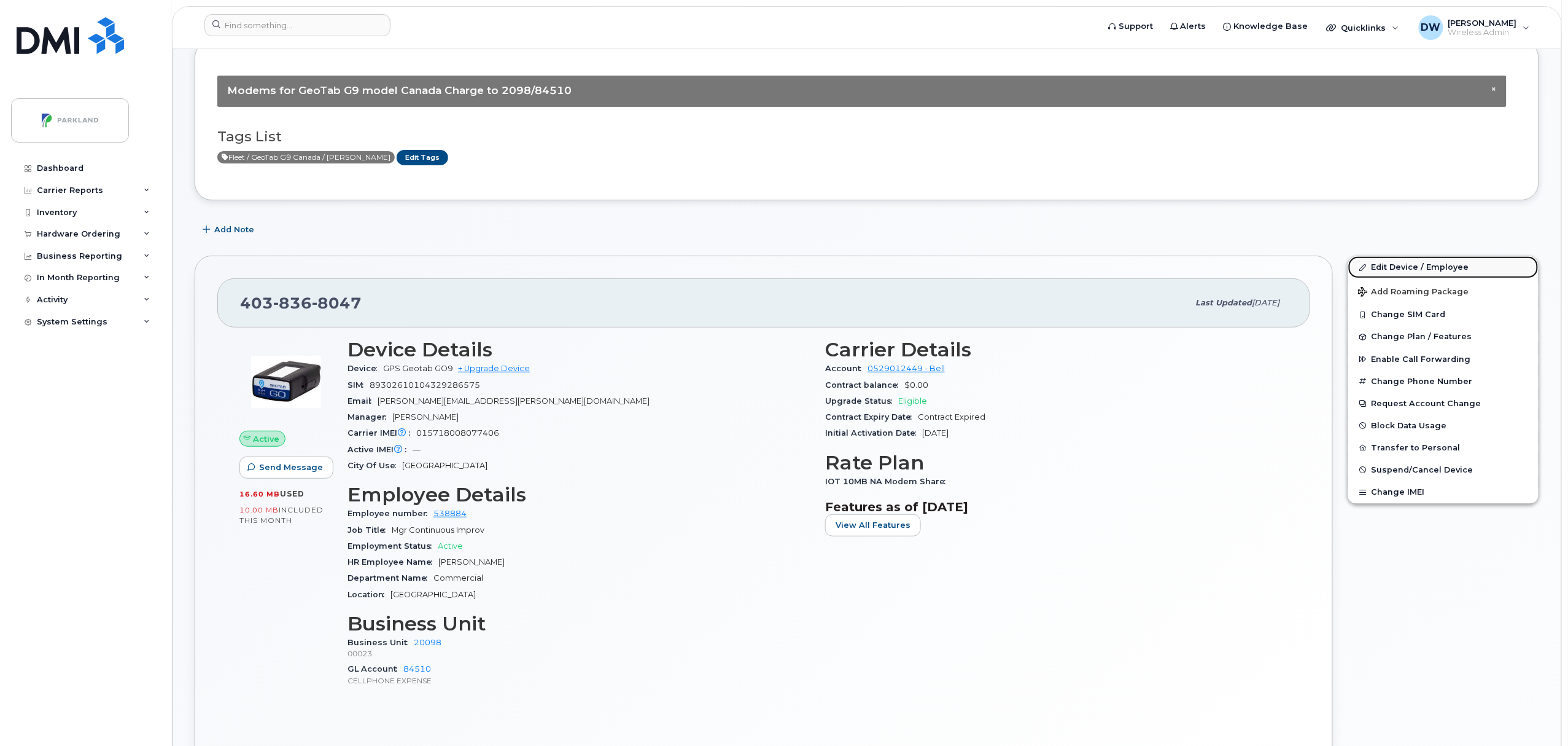
click at [1405, 269] on link "Edit Device / Employee" at bounding box center [1443, 267] width 190 height 22
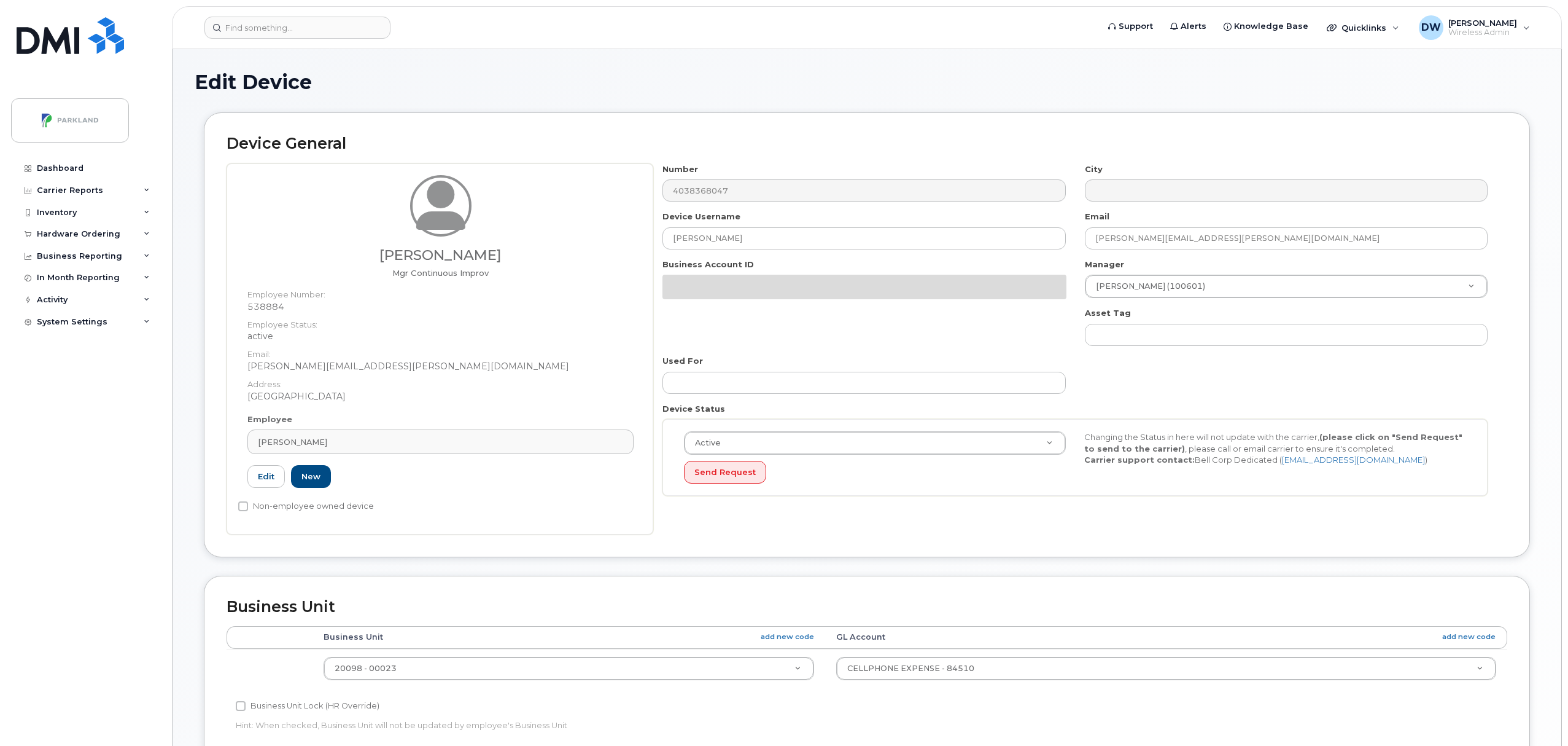
select select "1386637"
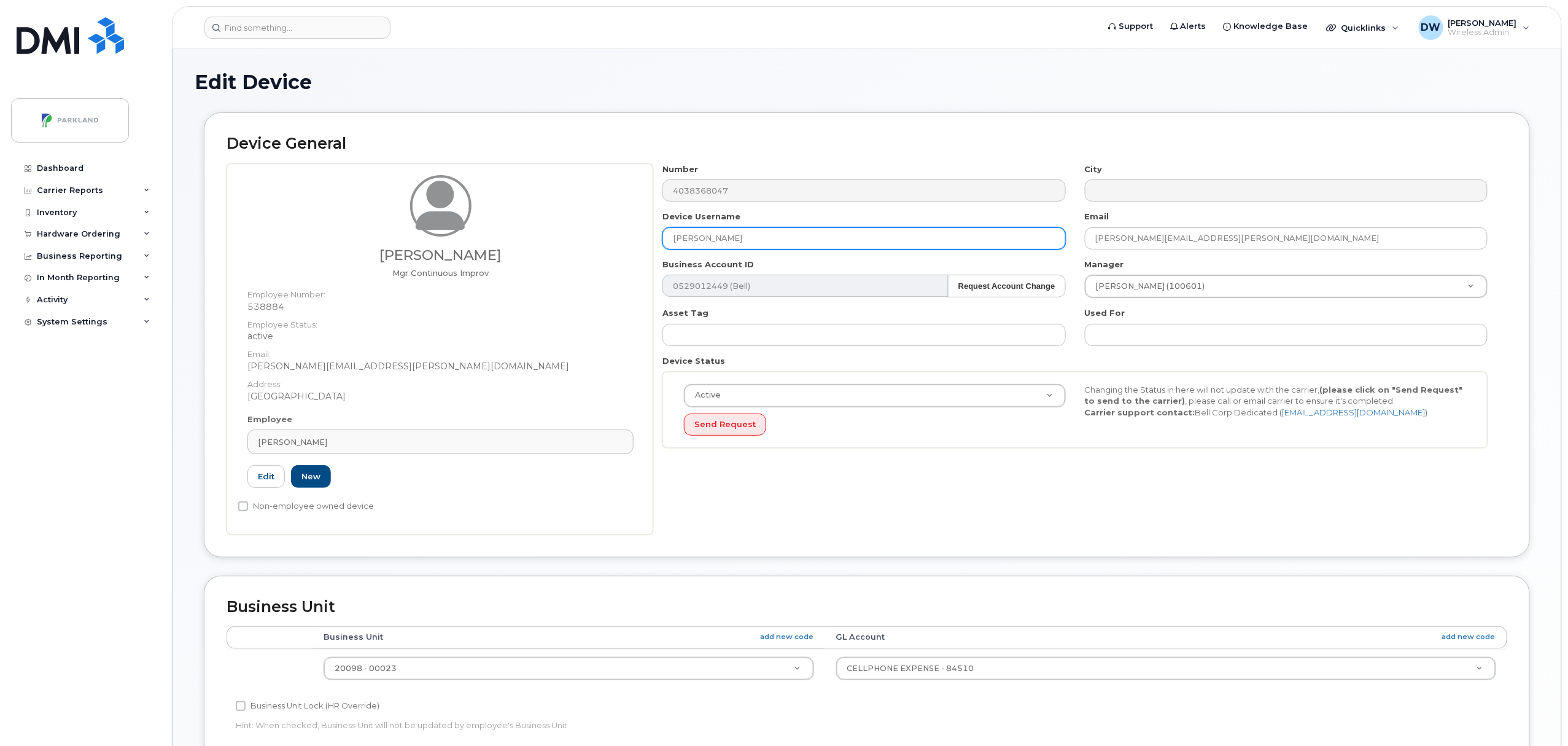
drag, startPoint x: 750, startPoint y: 239, endPoint x: 613, endPoint y: 234, distance: 137.1
click at [613, 234] on div "Derrick Wildi Mgr Continuous Improv Employee Number: 538884 Employee Status: ac…" at bounding box center [867, 349] width 1281 height 371
paste input "G92KD53CE104"
type input "G92KD53CE104"
click at [240, 506] on input "Non-employee owned device" at bounding box center [244, 506] width 10 height 10
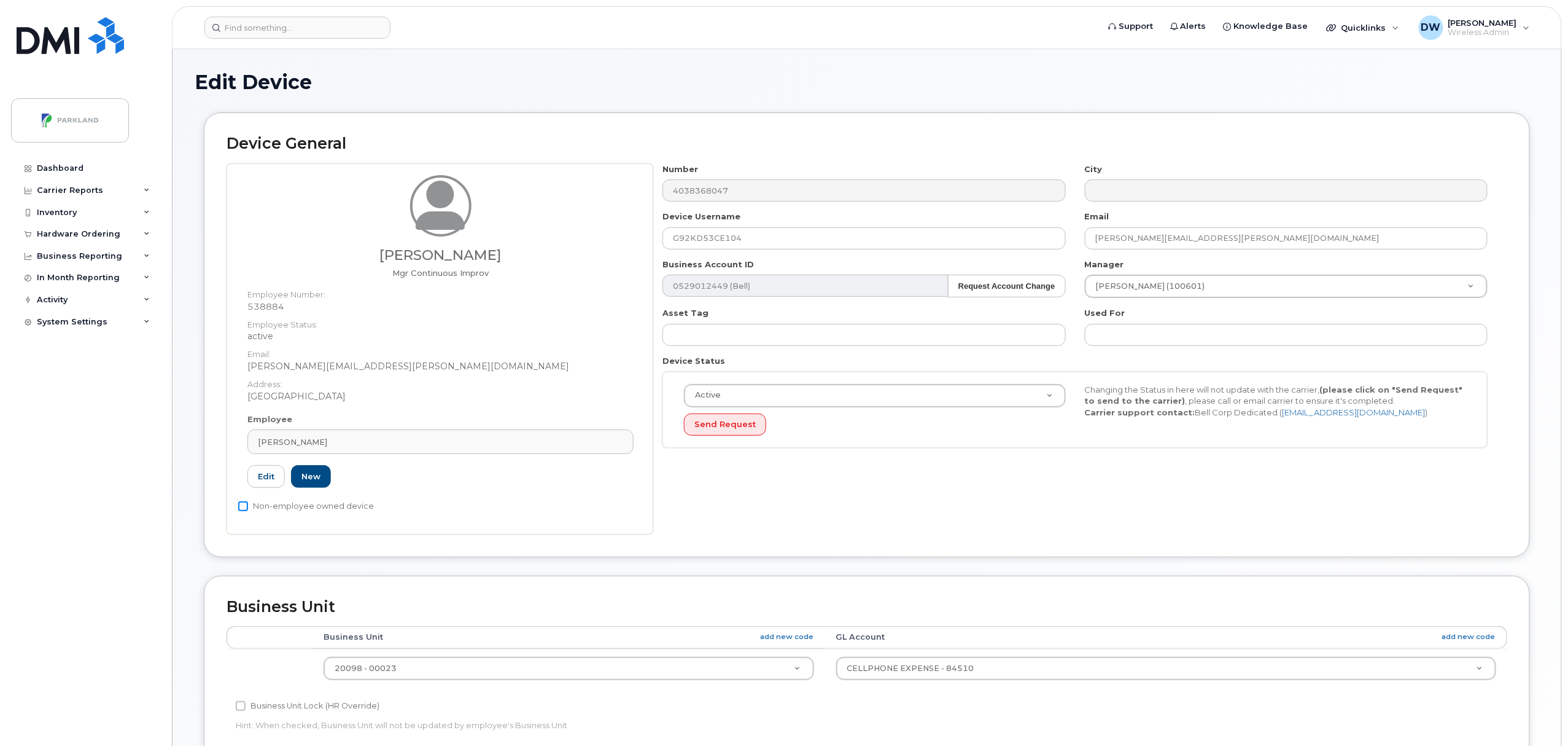
checkbox input "true"
click at [239, 709] on input "Business Unit Lock (HR Override)" at bounding box center [241, 706] width 10 height 10
checkbox input "true"
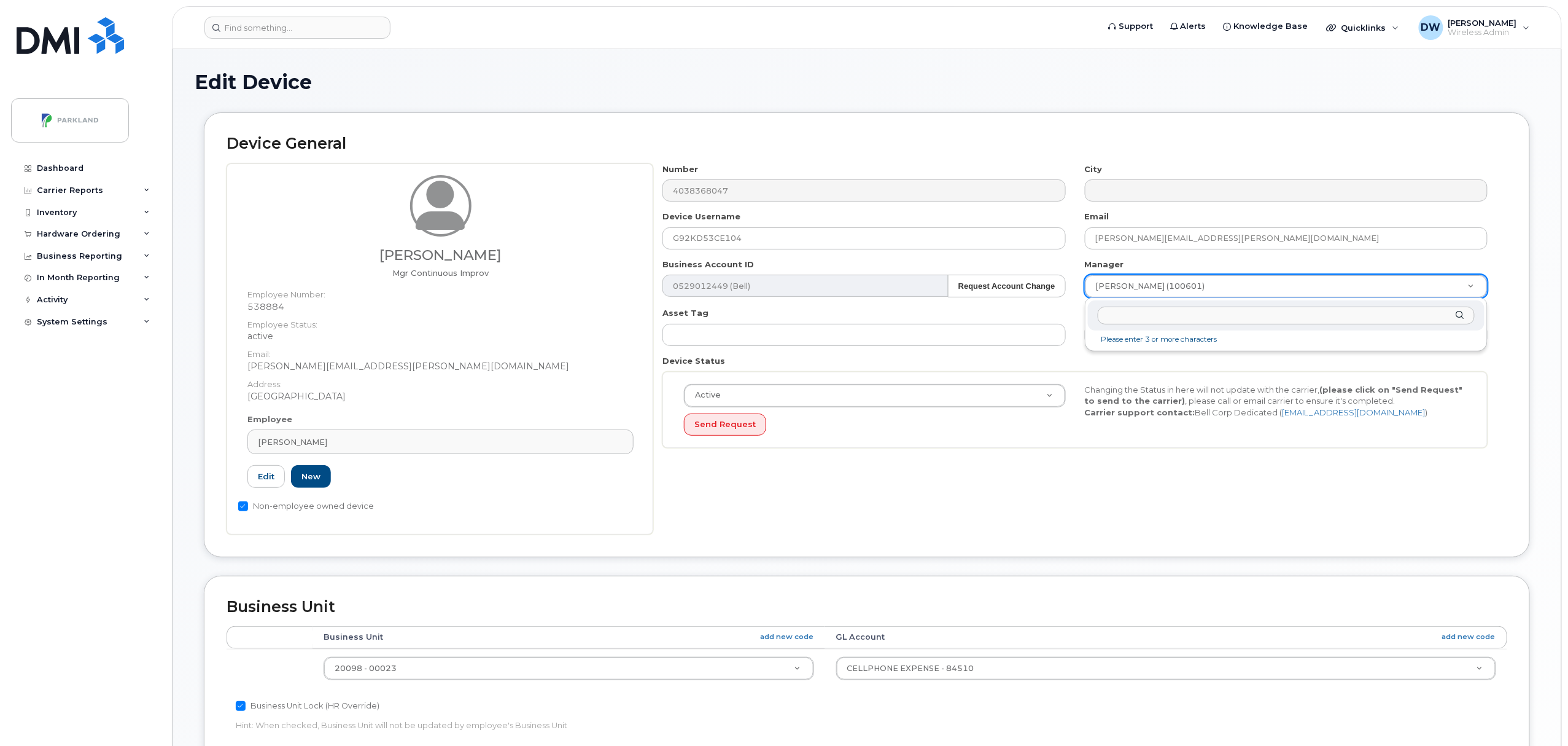
click at [1152, 320] on input "text" at bounding box center [1286, 315] width 377 height 18
type input "derr"
type input "876592"
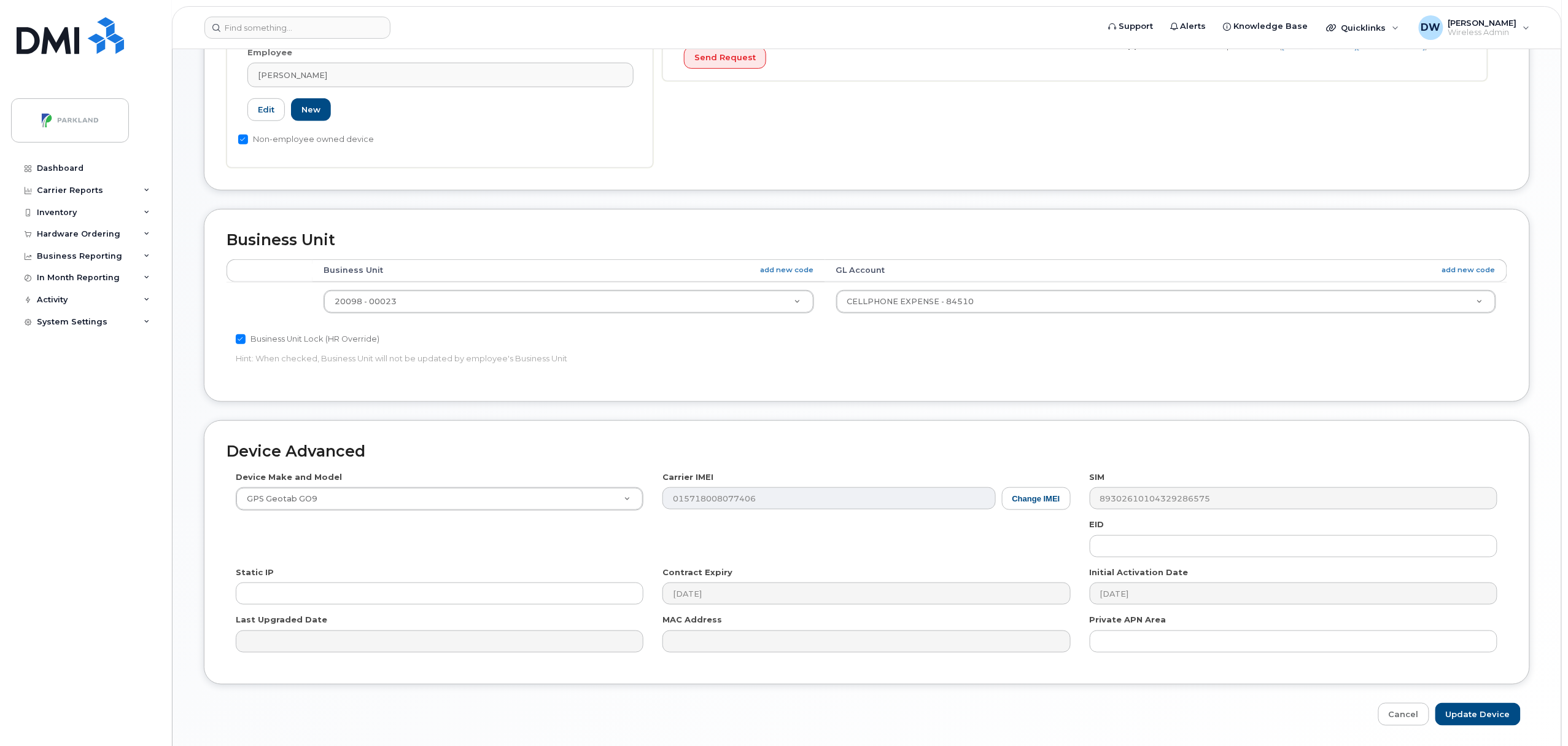
scroll to position [411, 0]
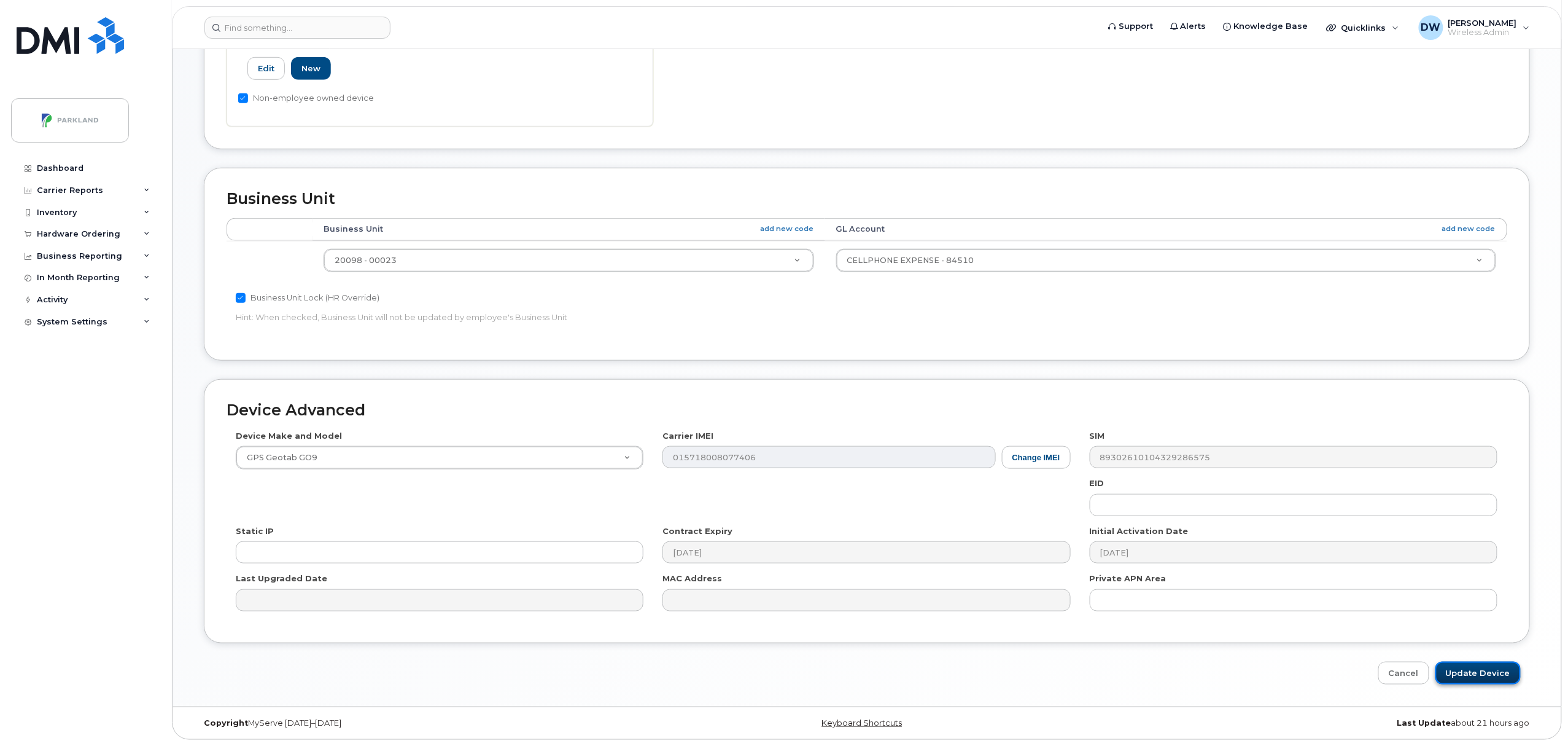
click at [1484, 671] on input "Update Device" at bounding box center [1478, 673] width 85 height 23
type input "Saving..."
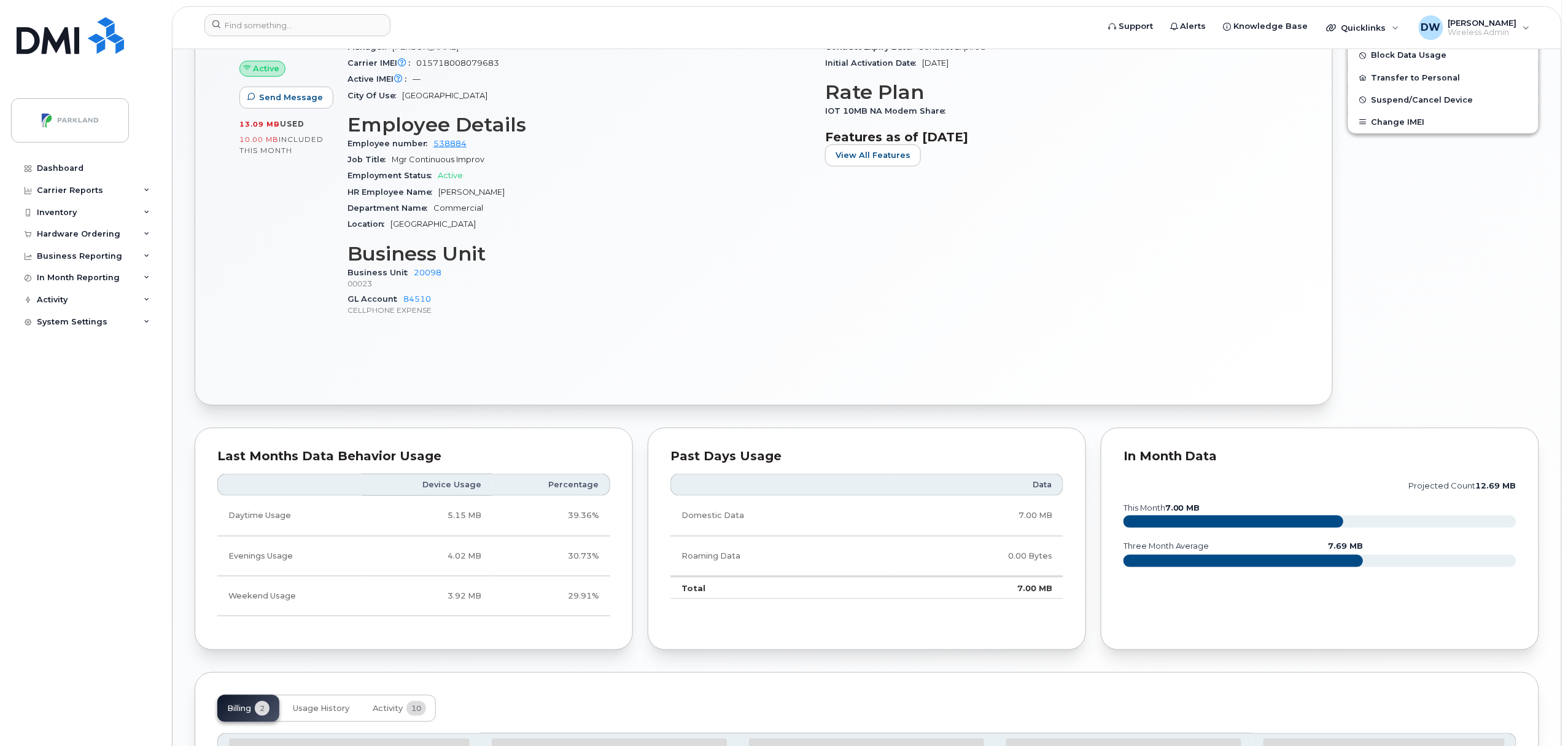
scroll to position [445, 0]
click at [380, 708] on span "Activity" at bounding box center [388, 708] width 30 height 10
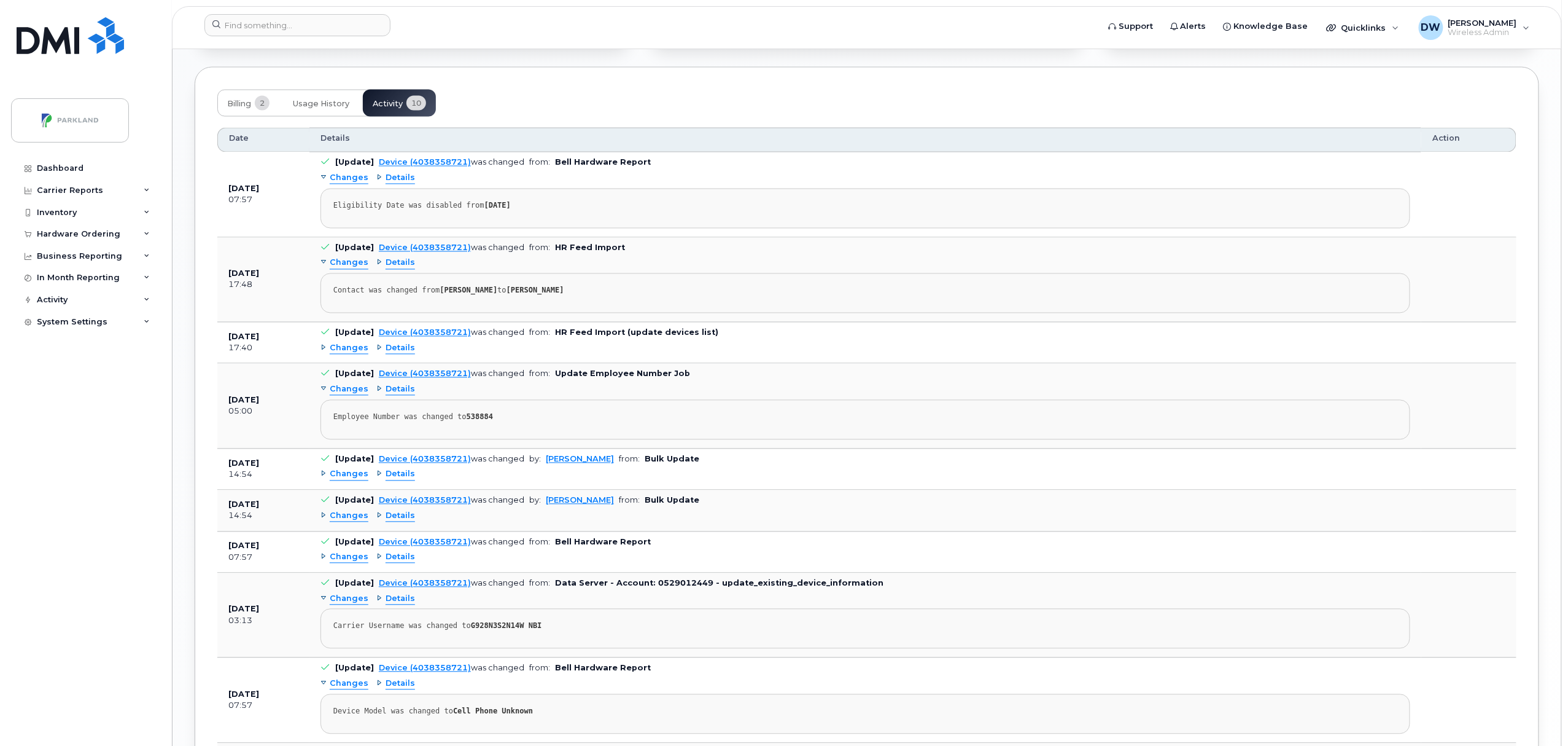
scroll to position [1056, 0]
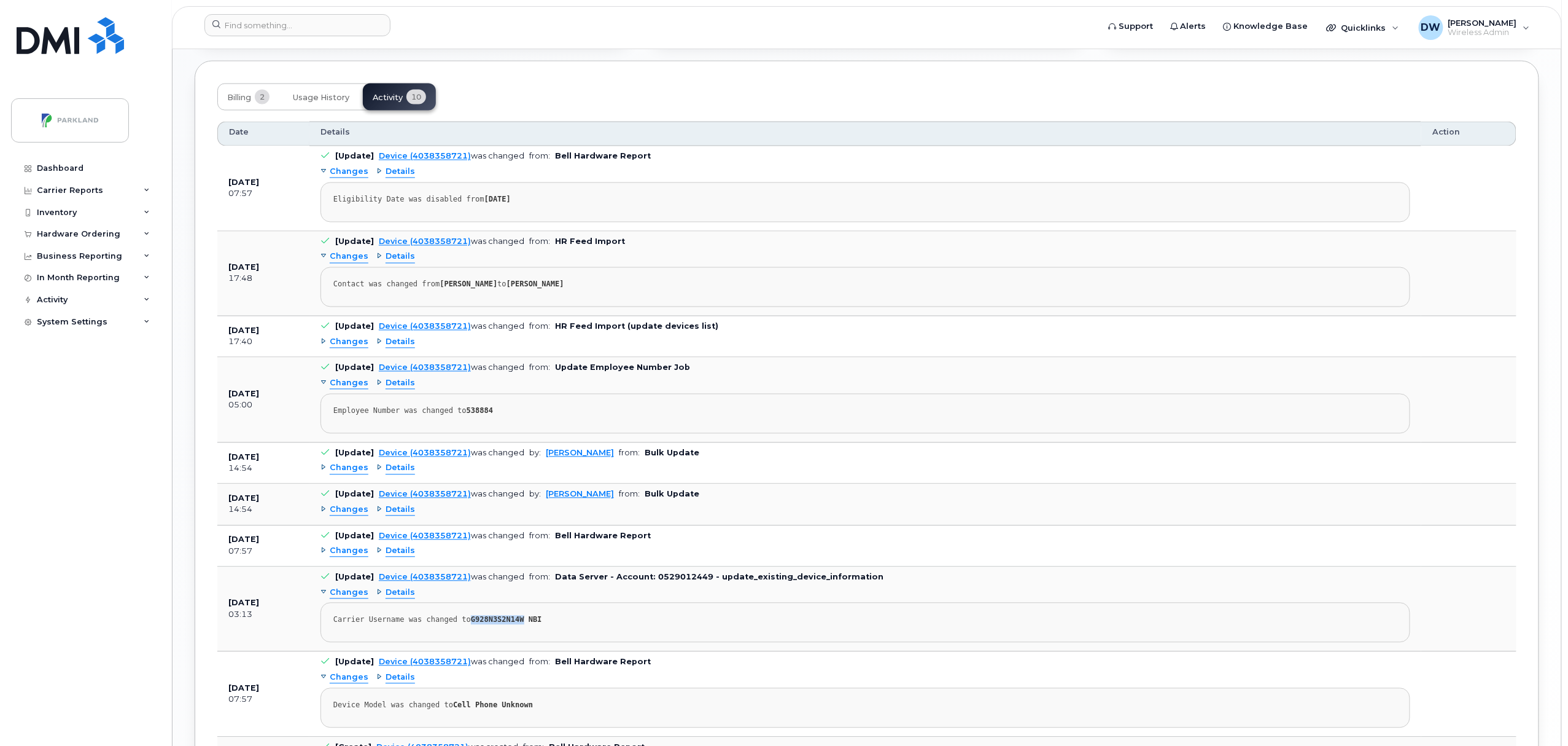
drag, startPoint x: 463, startPoint y: 628, endPoint x: 511, endPoint y: 630, distance: 48.0
click at [511, 624] on strong "G928N3S2N14W NBI" at bounding box center [506, 620] width 71 height 9
copy strong "G928N3S2N14W"
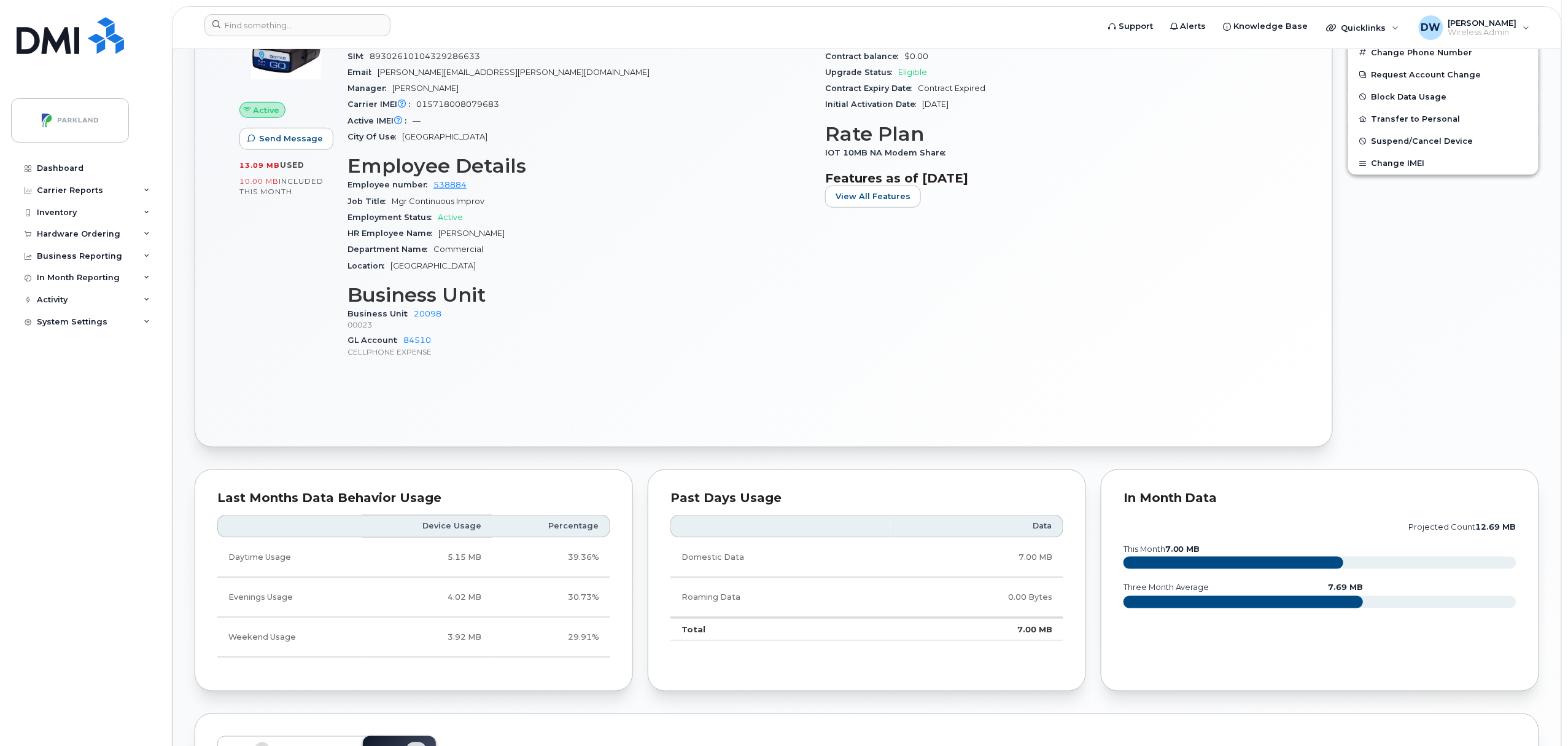
scroll to position [0, 0]
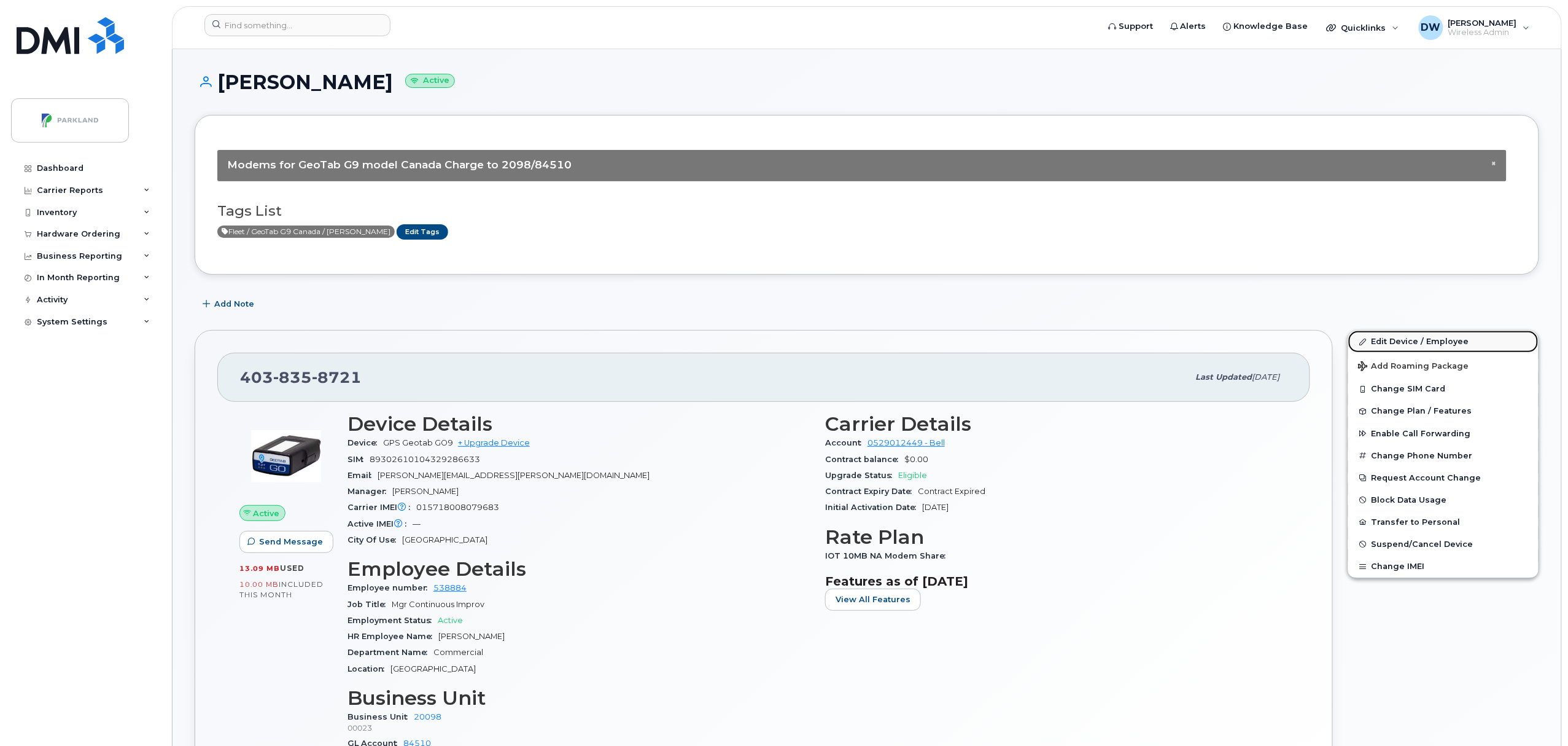
click at [1413, 344] on link "Edit Device / Employee" at bounding box center [1443, 341] width 190 height 22
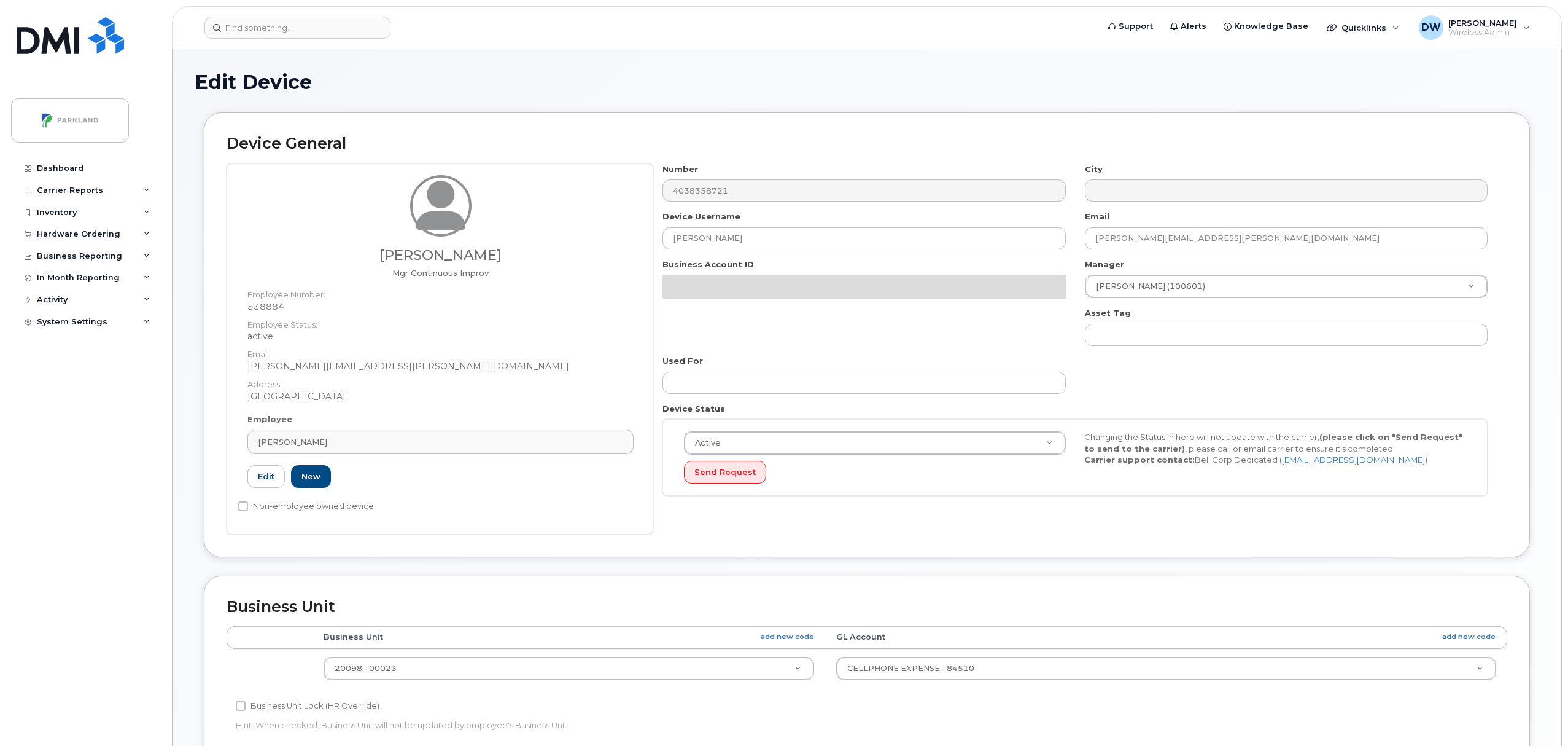
select select "1386637"
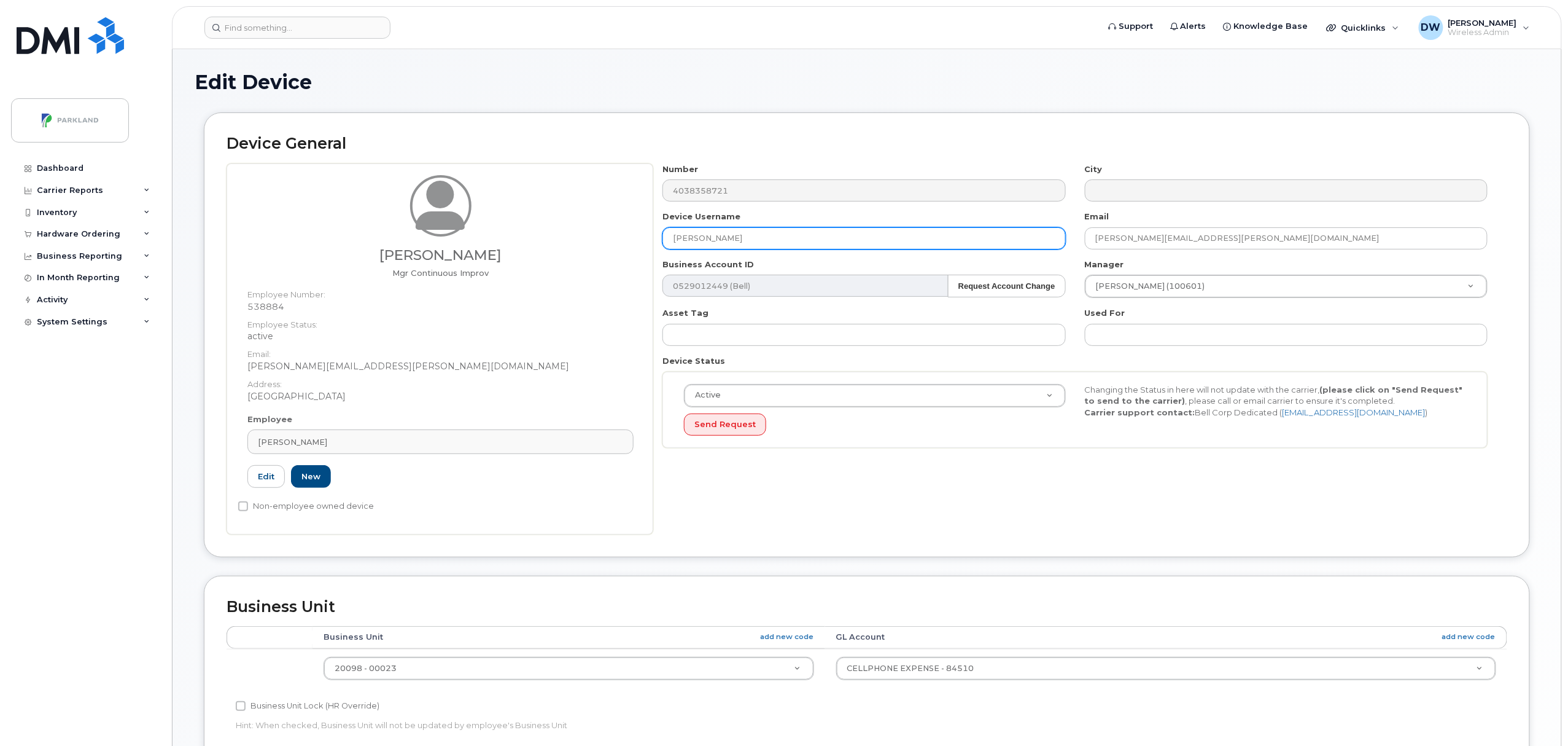
drag, startPoint x: 752, startPoint y: 239, endPoint x: 611, endPoint y: 236, distance: 141.0
click at [611, 235] on div "[PERSON_NAME] Mgr Continuous Improv Employee Number: 538884 Employee Status: ac…" at bounding box center [867, 349] width 1281 height 371
paste input "G928N3S2N14W"
type input "G928N3S2N14W"
click at [240, 506] on input "Non-employee owned device" at bounding box center [244, 506] width 10 height 10
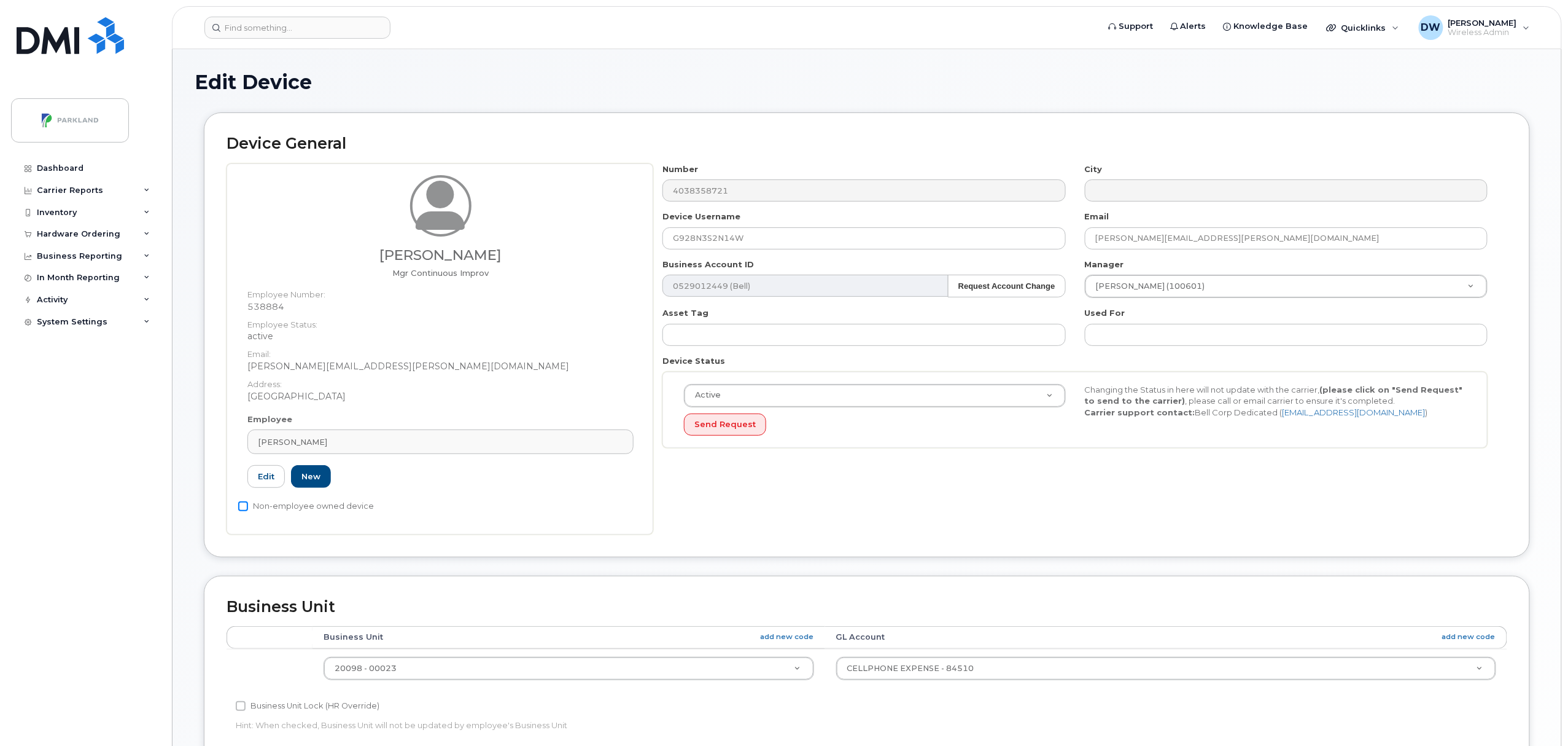
checkbox input "true"
click at [239, 708] on input "Business Unit Lock (HR Override)" at bounding box center [241, 706] width 10 height 10
checkbox input "true"
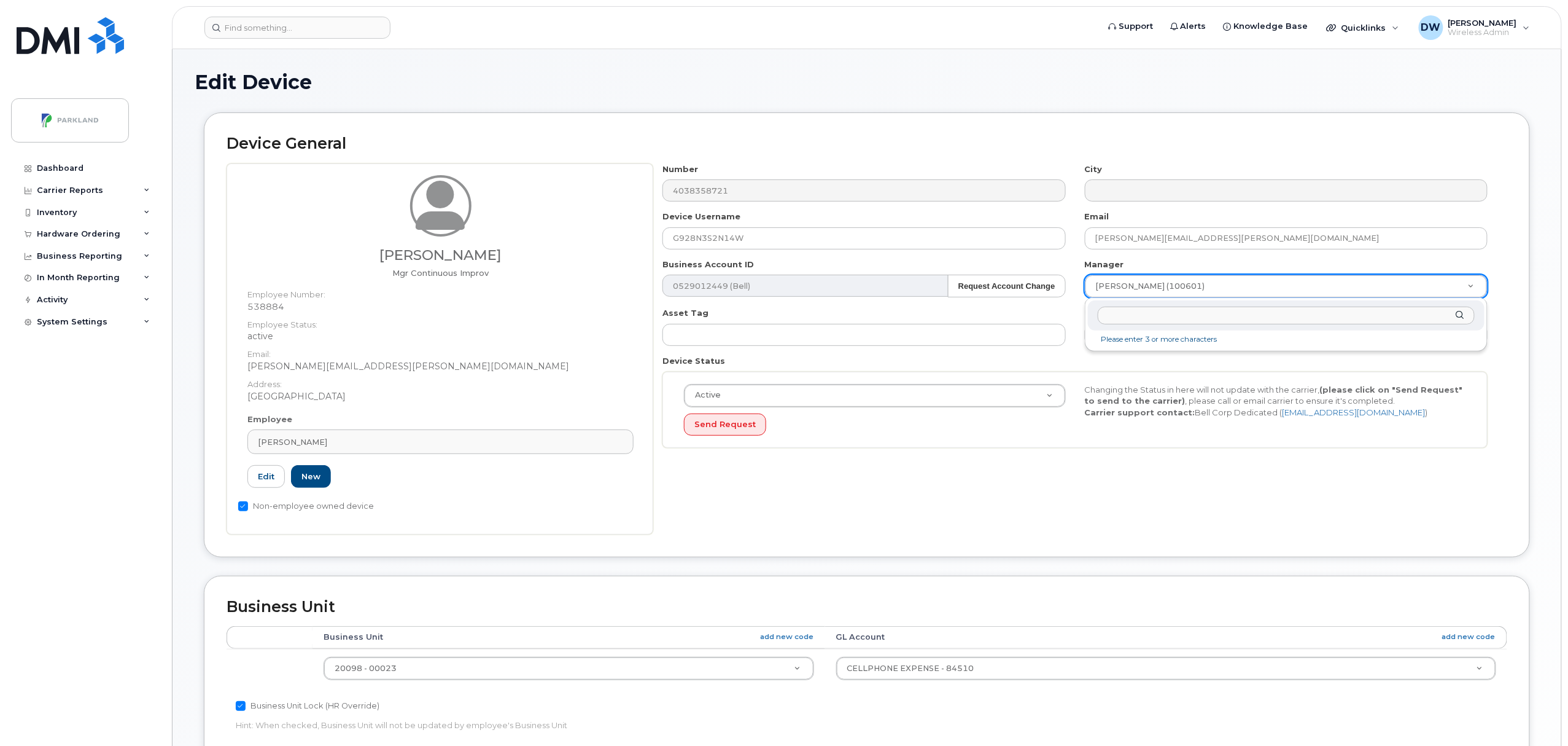
click at [1124, 318] on input "text" at bounding box center [1286, 315] width 377 height 18
type input "derr"
type input "876592"
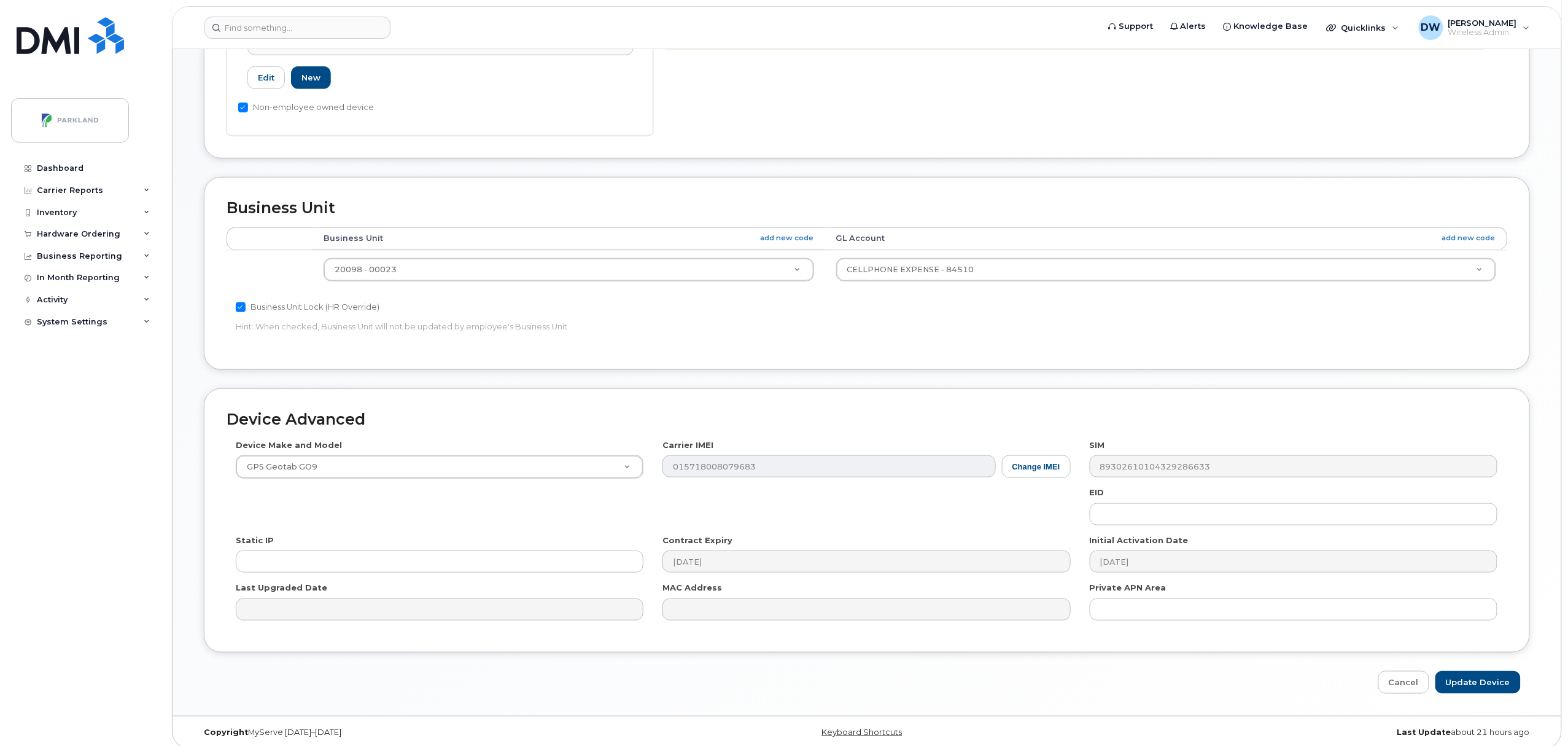
scroll to position [411, 0]
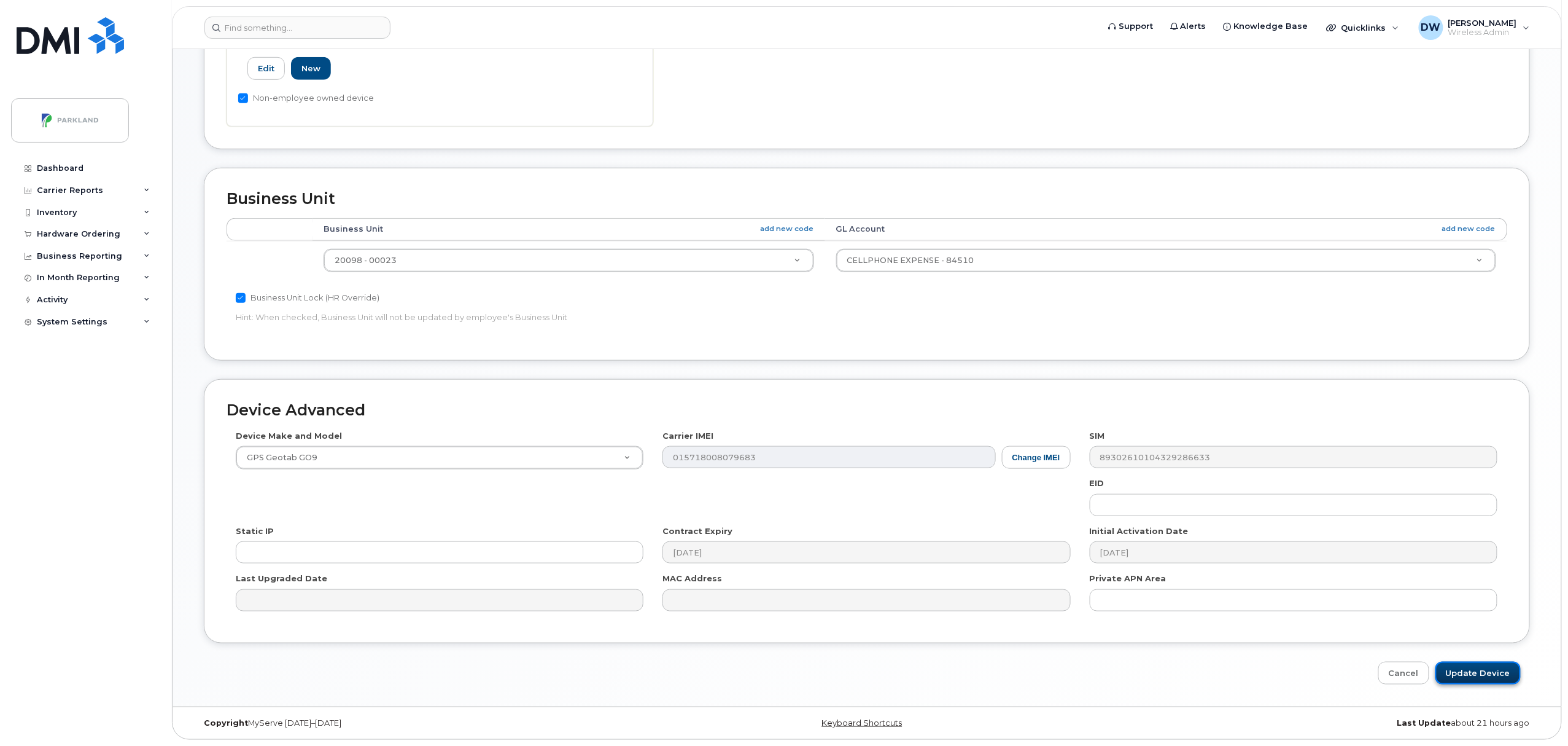
click at [1484, 672] on input "Update Device" at bounding box center [1478, 673] width 85 height 23
type input "Saving..."
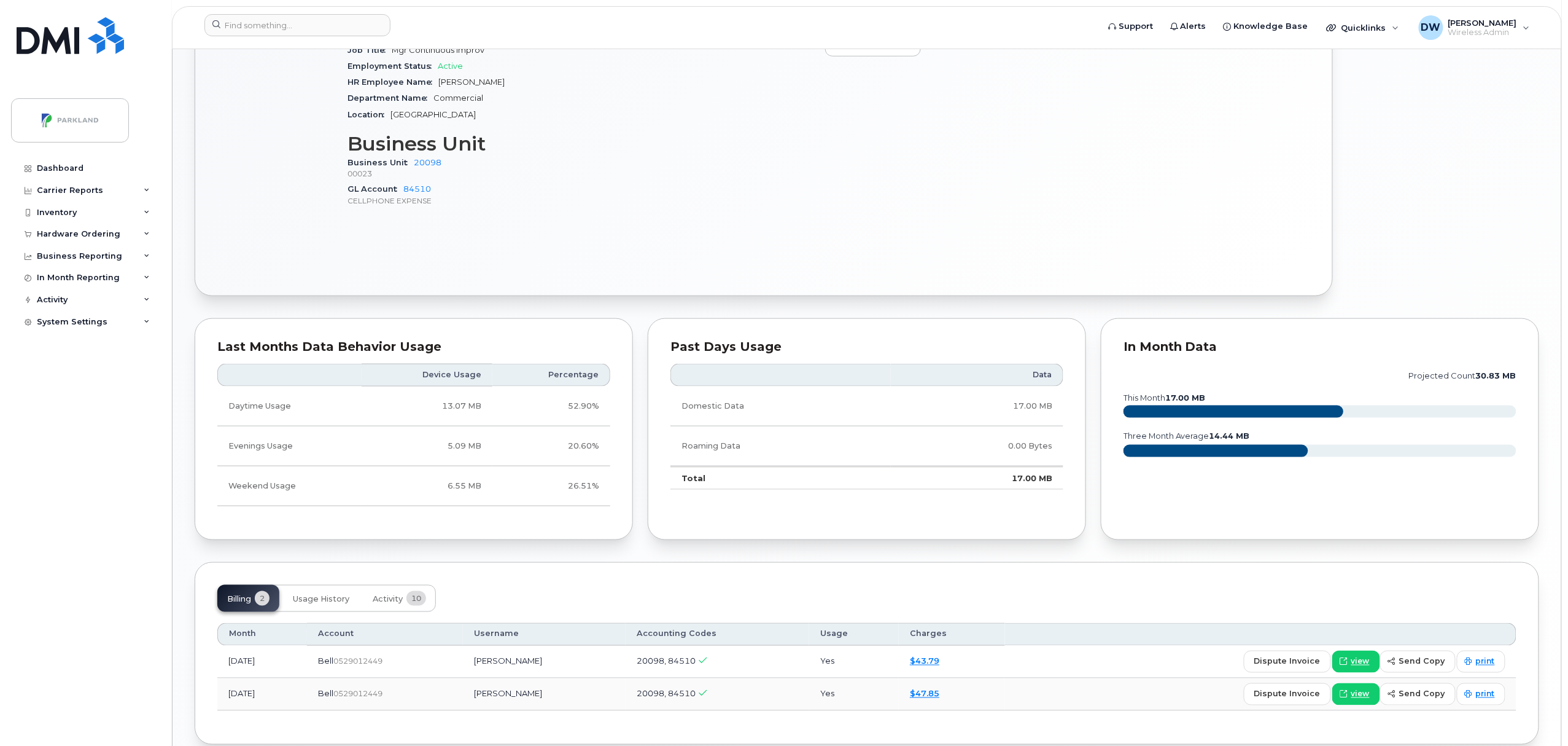
scroll to position [619, 0]
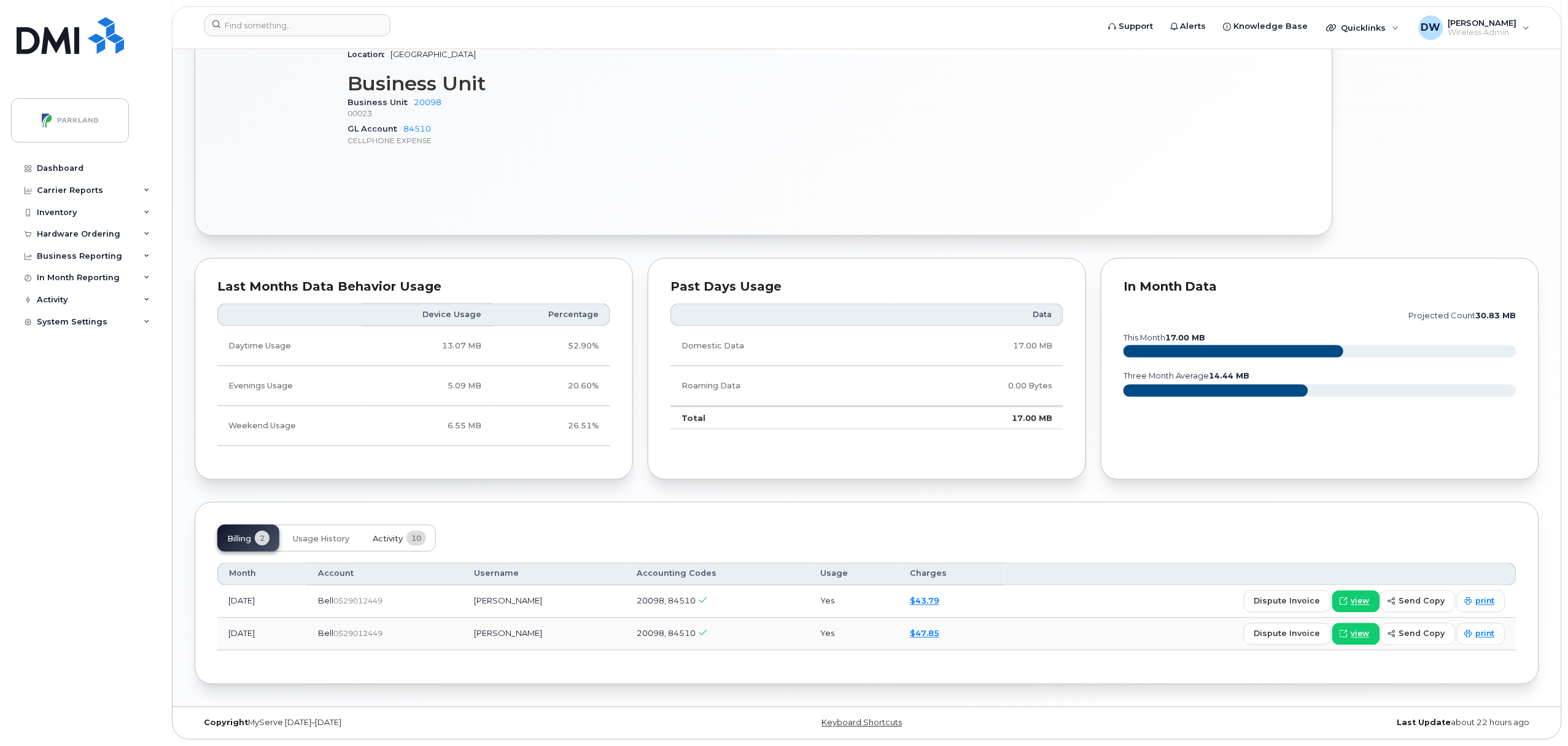
click at [390, 536] on span "Activity" at bounding box center [388, 539] width 30 height 10
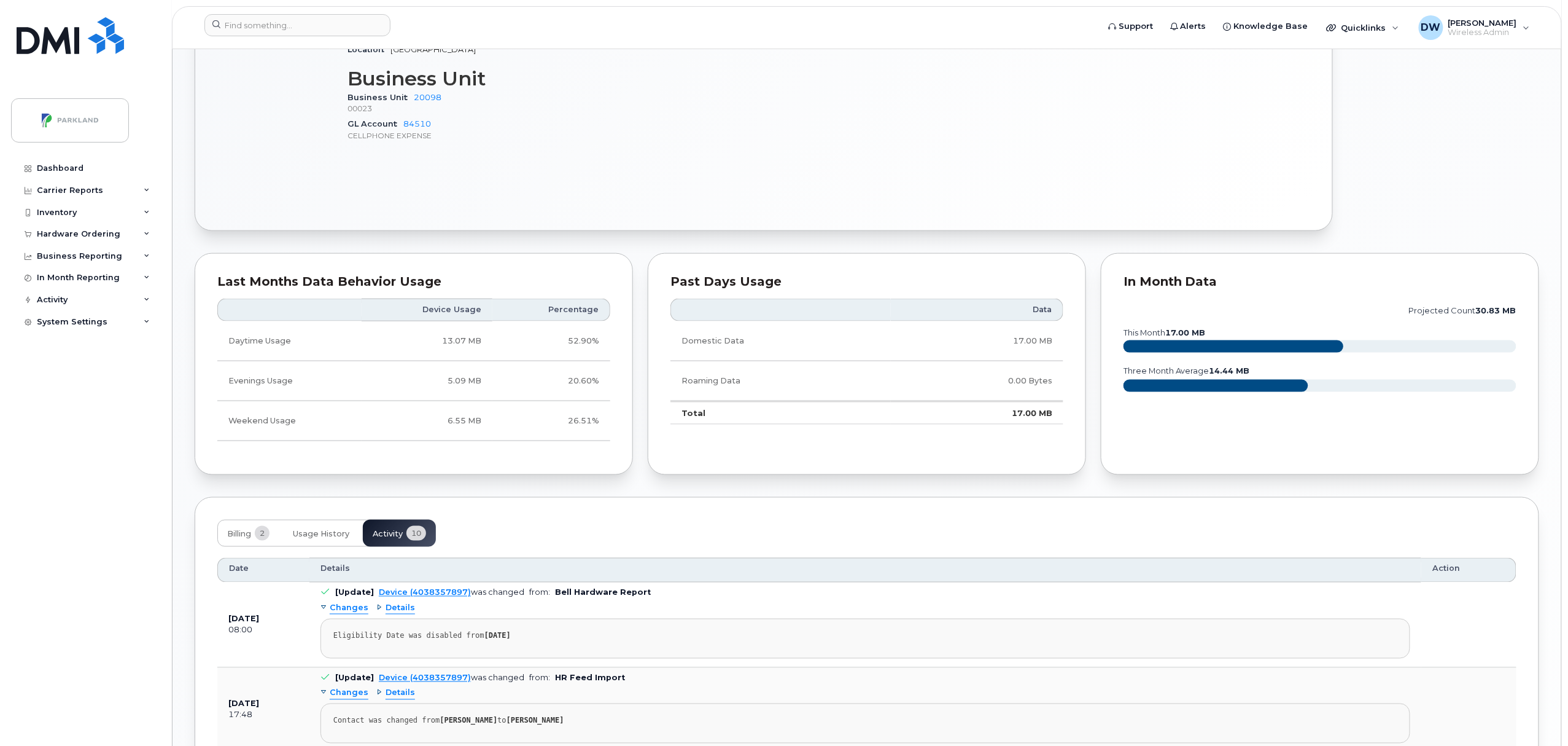
scroll to position [1203, 0]
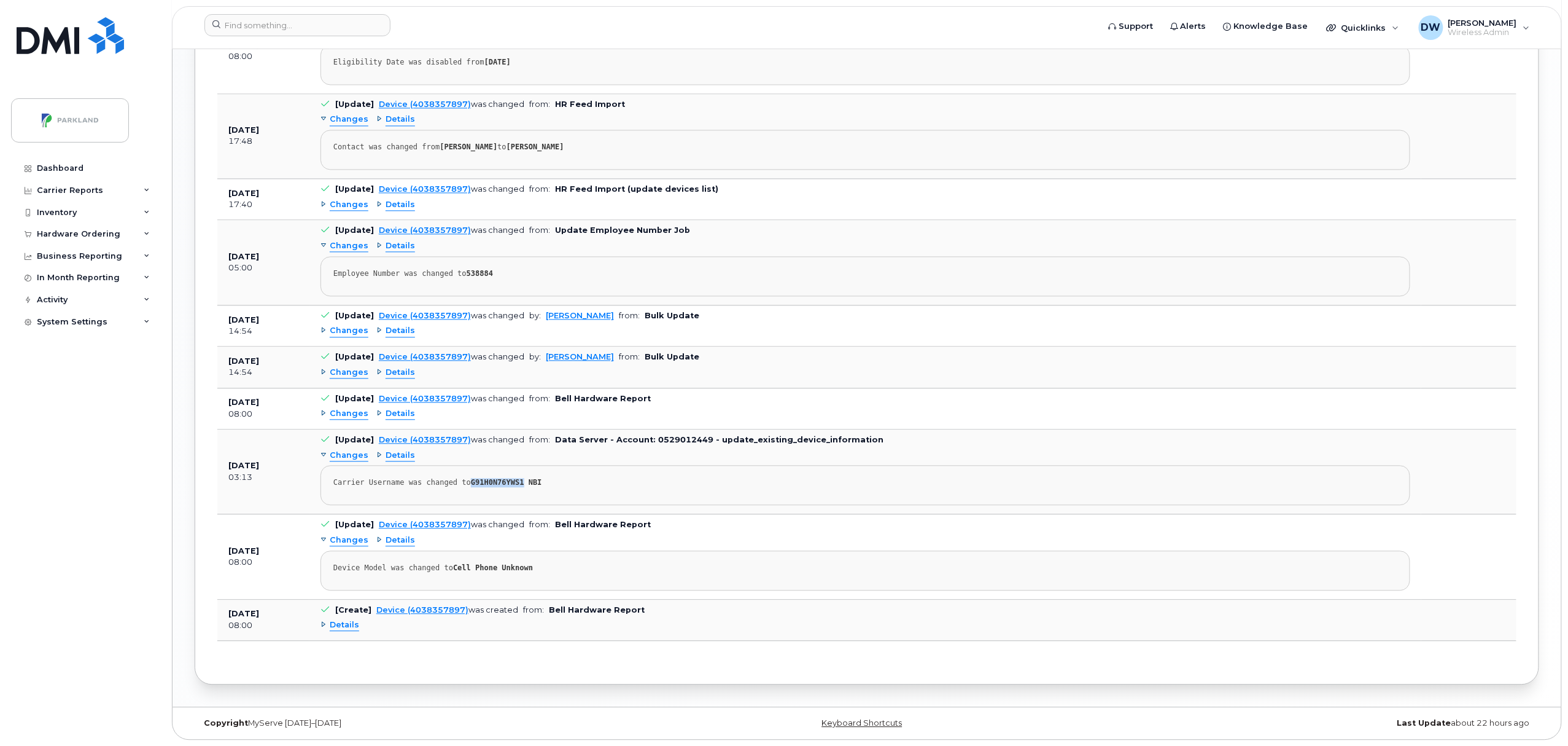
drag, startPoint x: 463, startPoint y: 480, endPoint x: 513, endPoint y: 473, distance: 50.5
click at [513, 473] on pre "Carrier Username was changed to G91H0N76YWS1 NBI" at bounding box center [866, 485] width 1090 height 40
copy strong "G91H0N76YWS1"
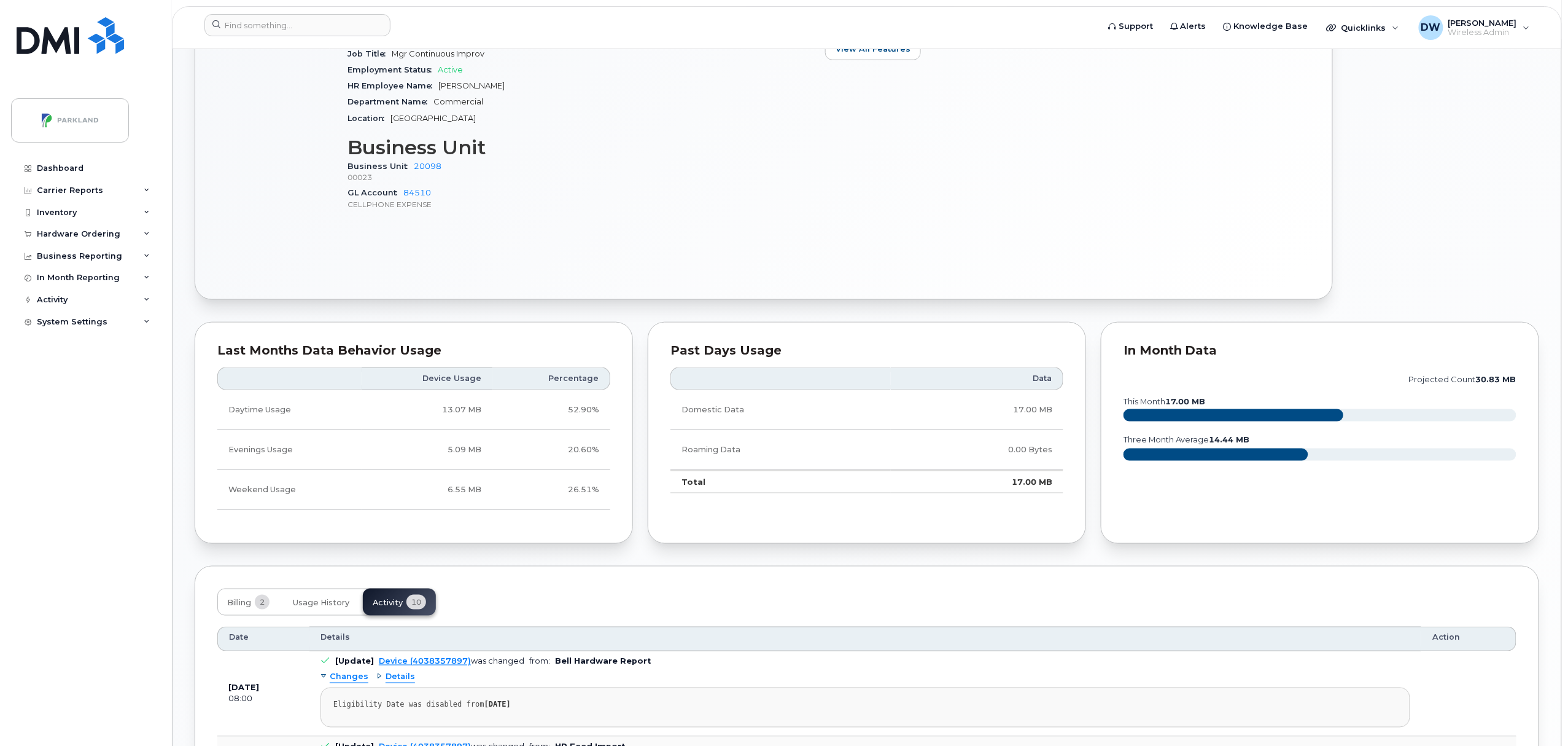
scroll to position [0, 0]
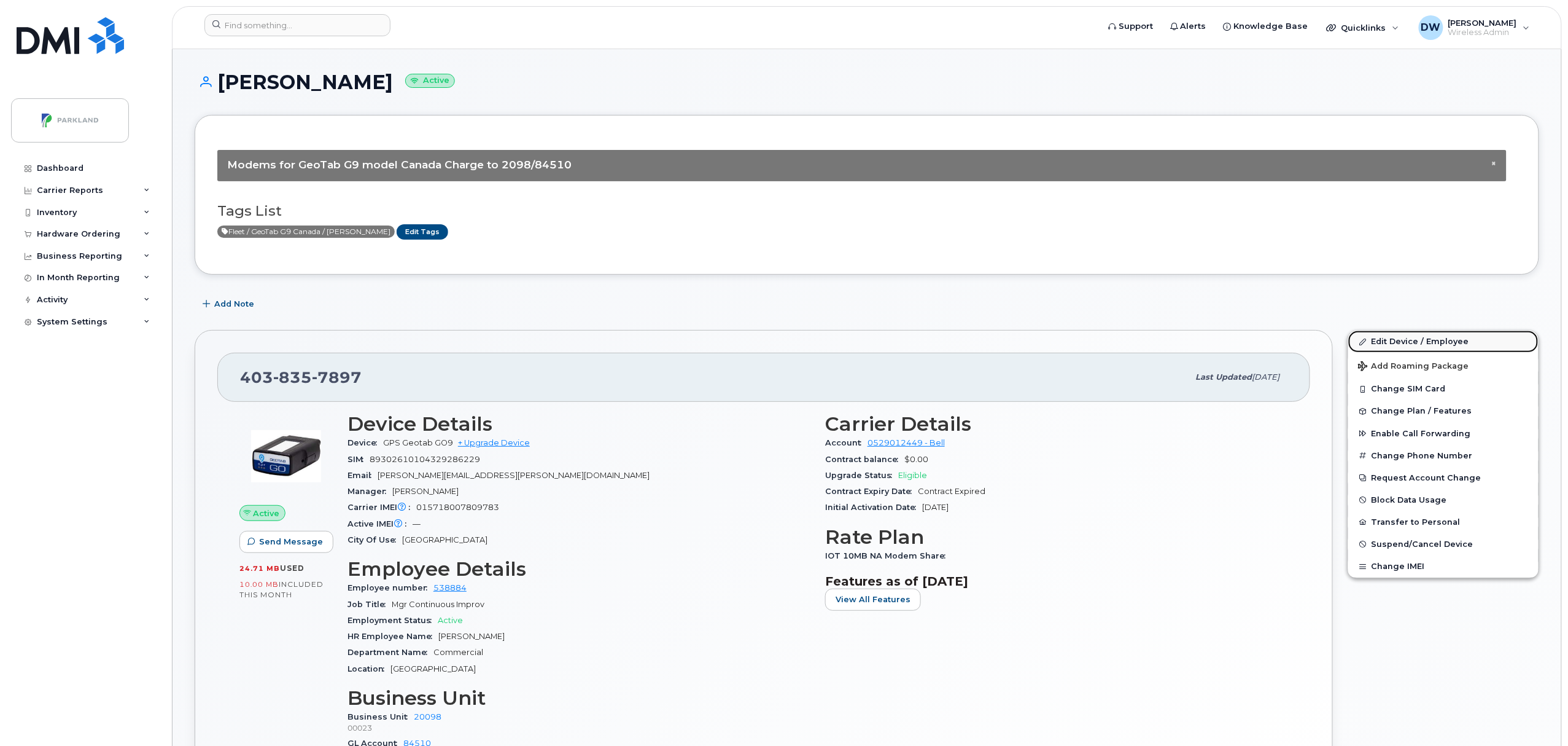
click at [1395, 343] on link "Edit Device / Employee" at bounding box center [1443, 341] width 190 height 22
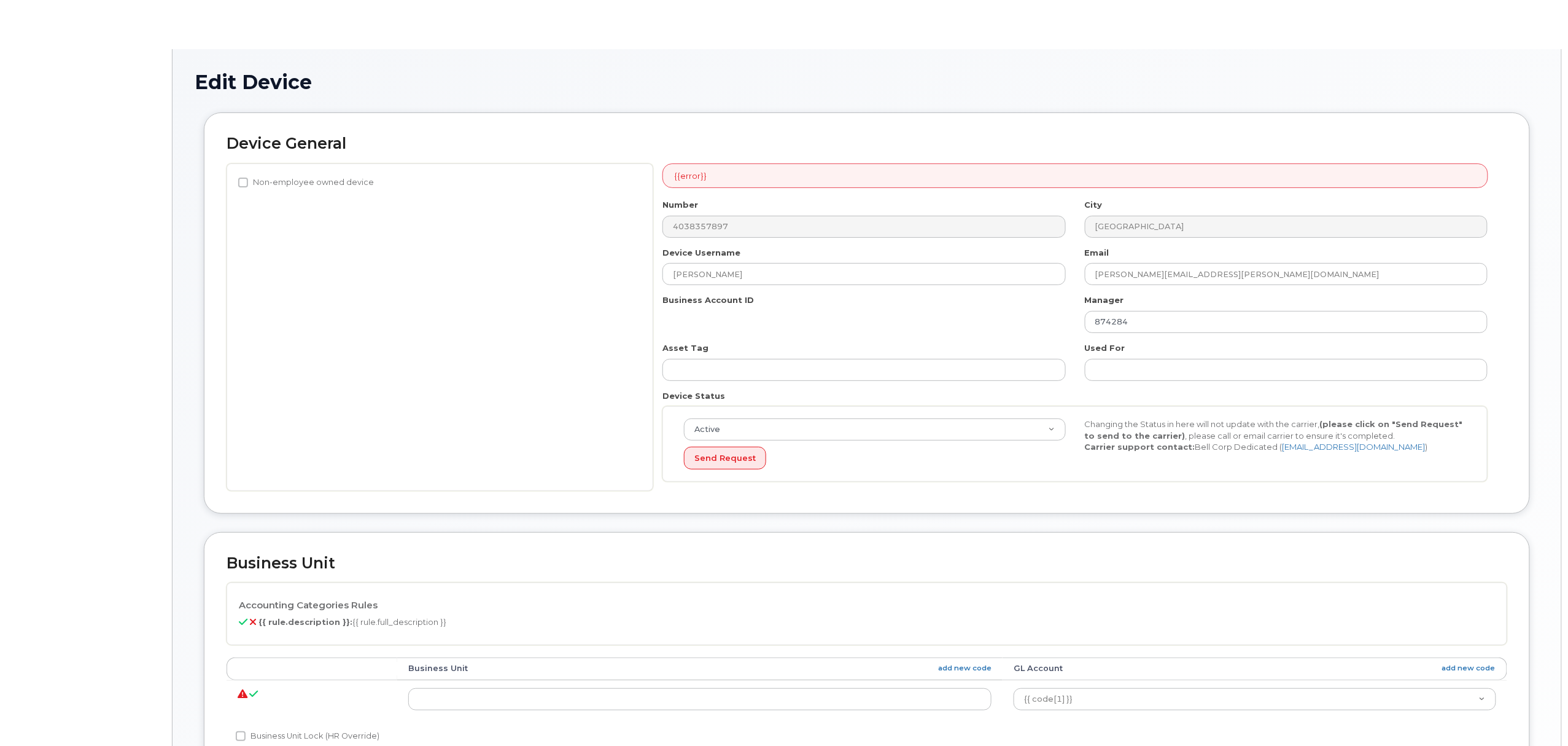
select select "1386637"
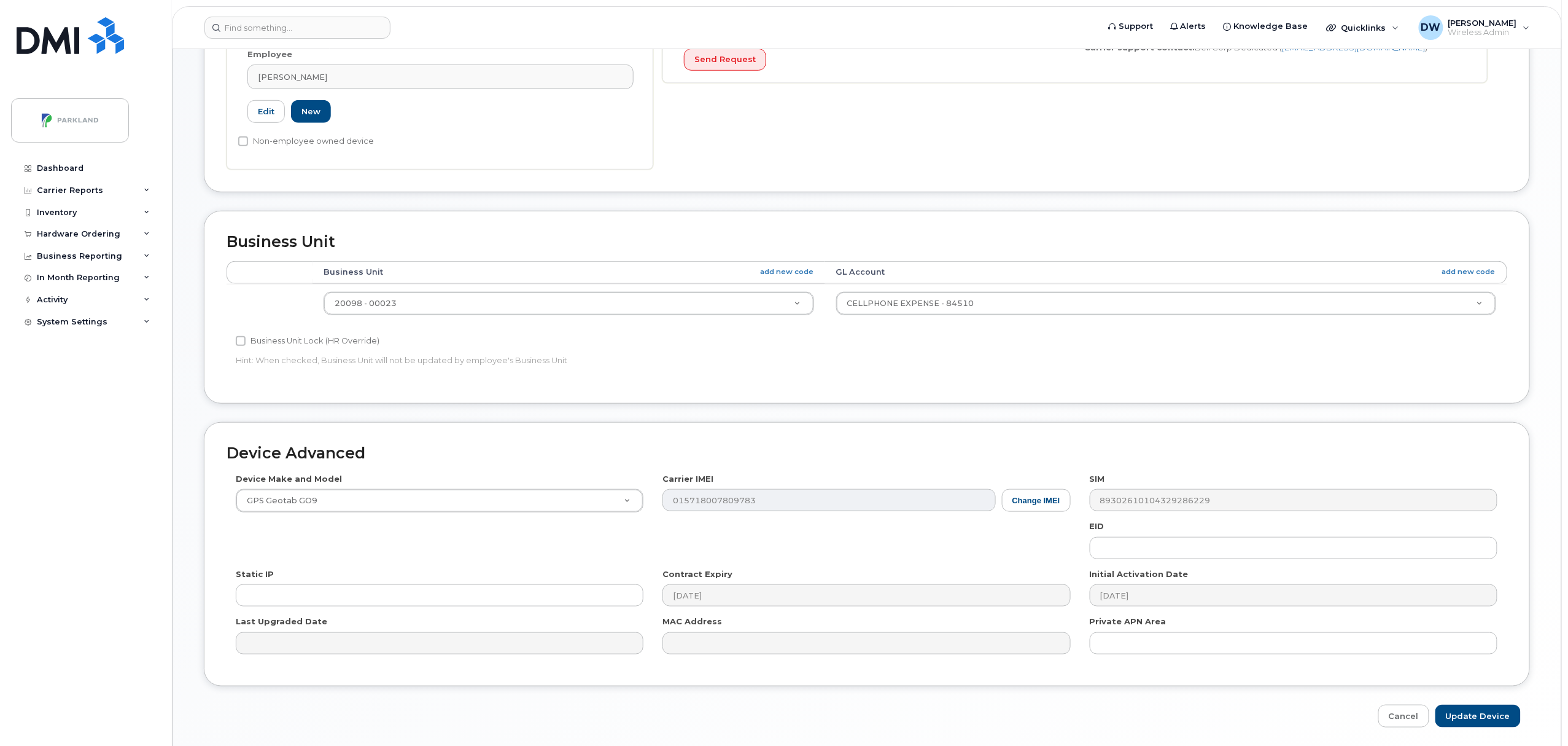
scroll to position [411, 0]
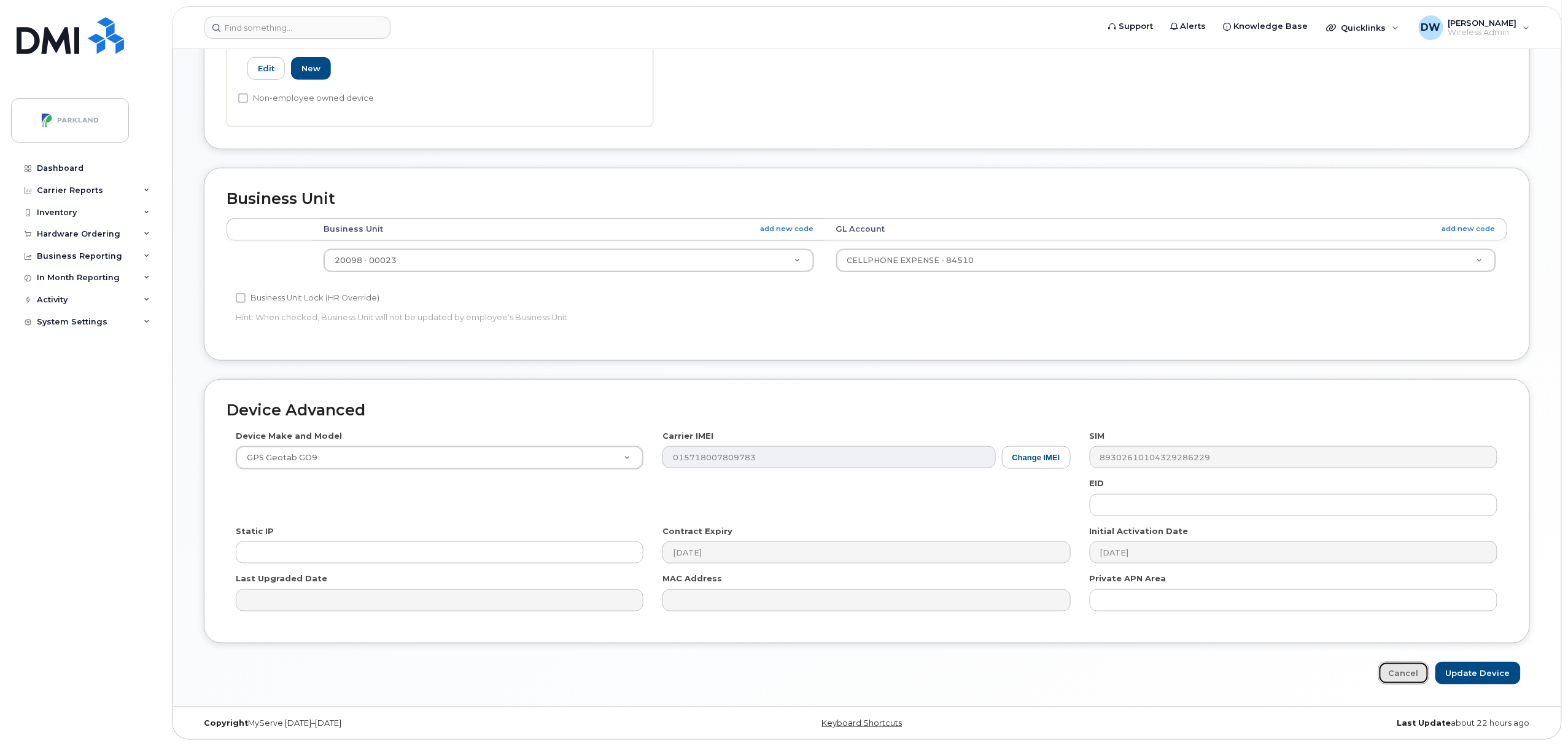
click at [1407, 671] on link "Cancel" at bounding box center [1404, 673] width 51 height 23
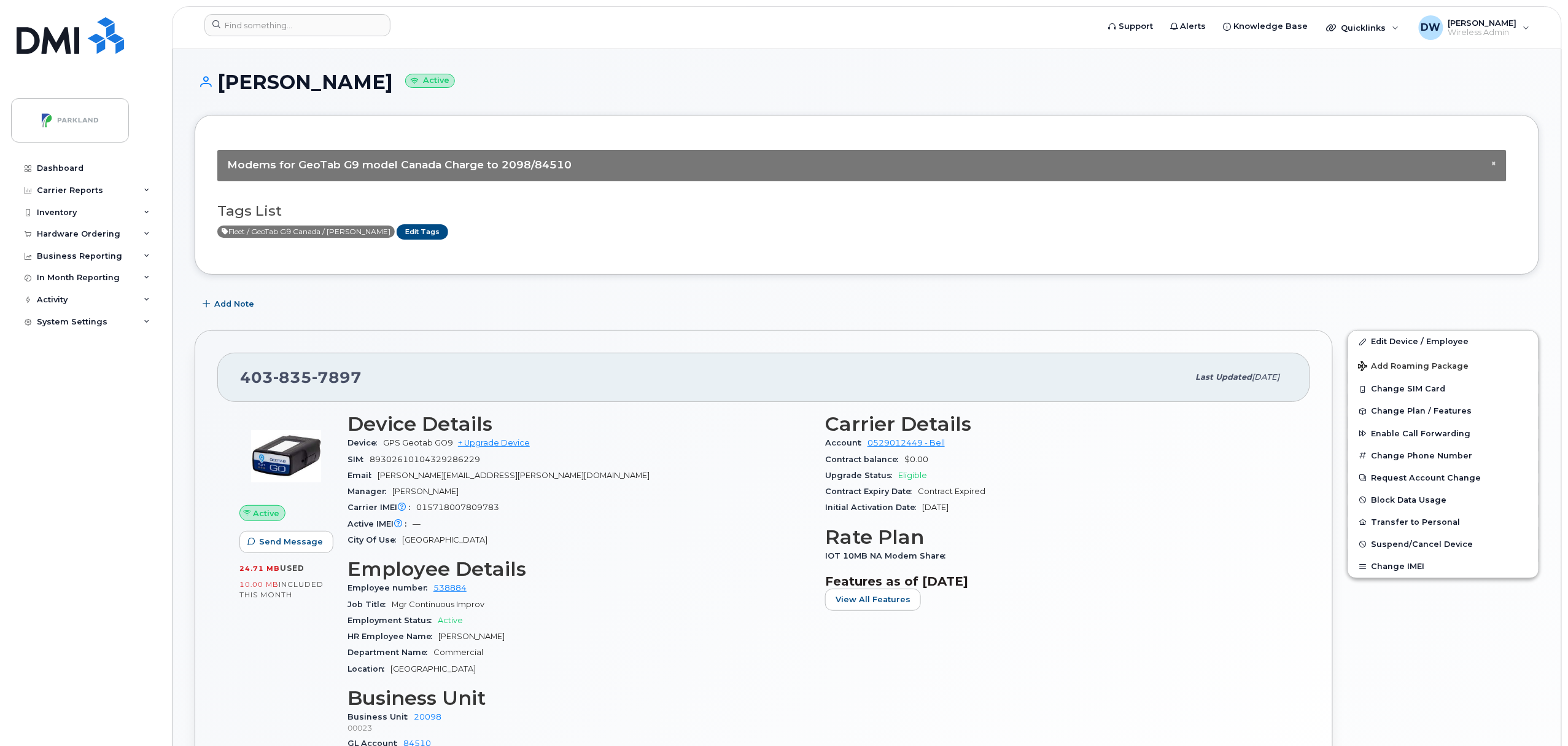
scroll to position [619, 0]
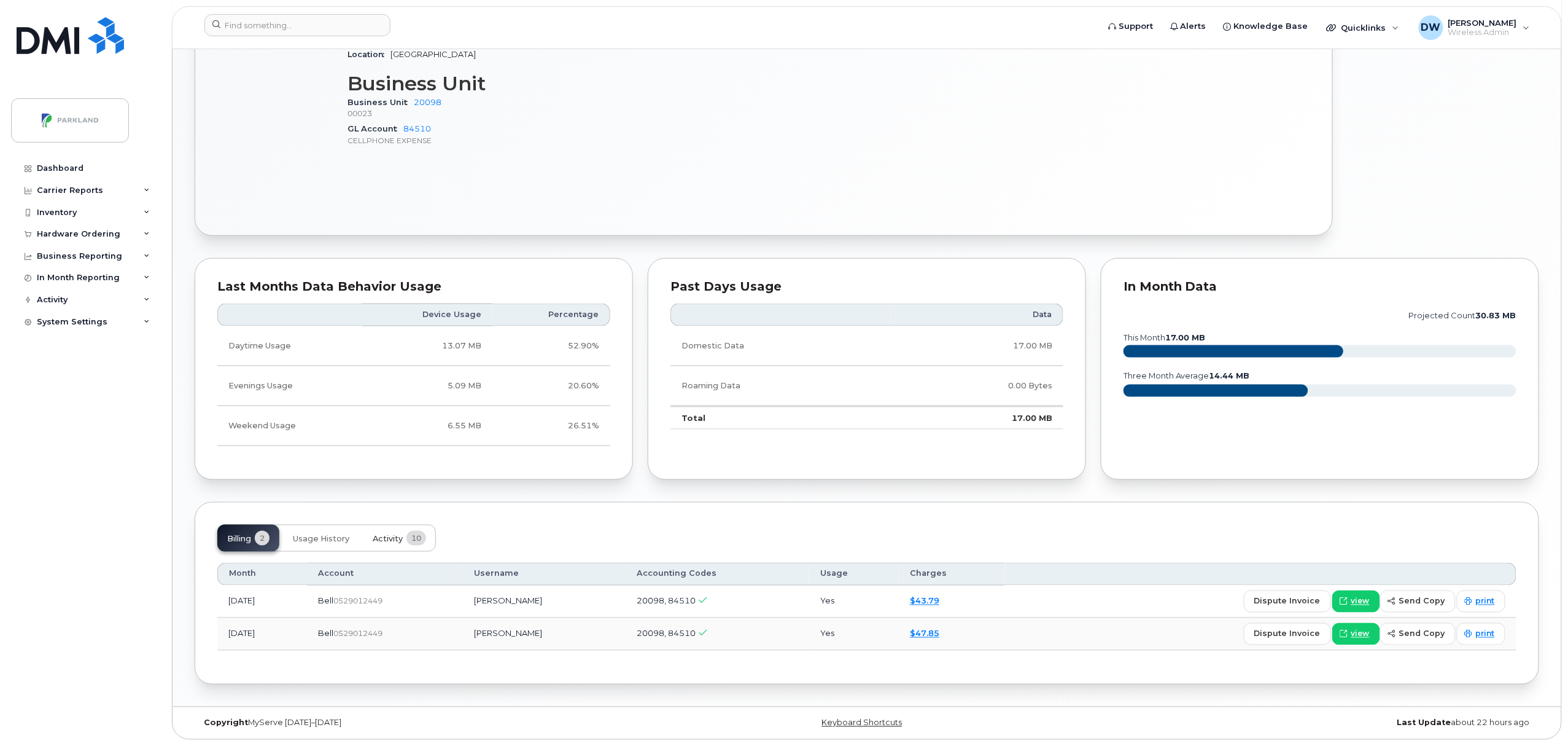
click at [384, 538] on span "Activity" at bounding box center [388, 539] width 30 height 10
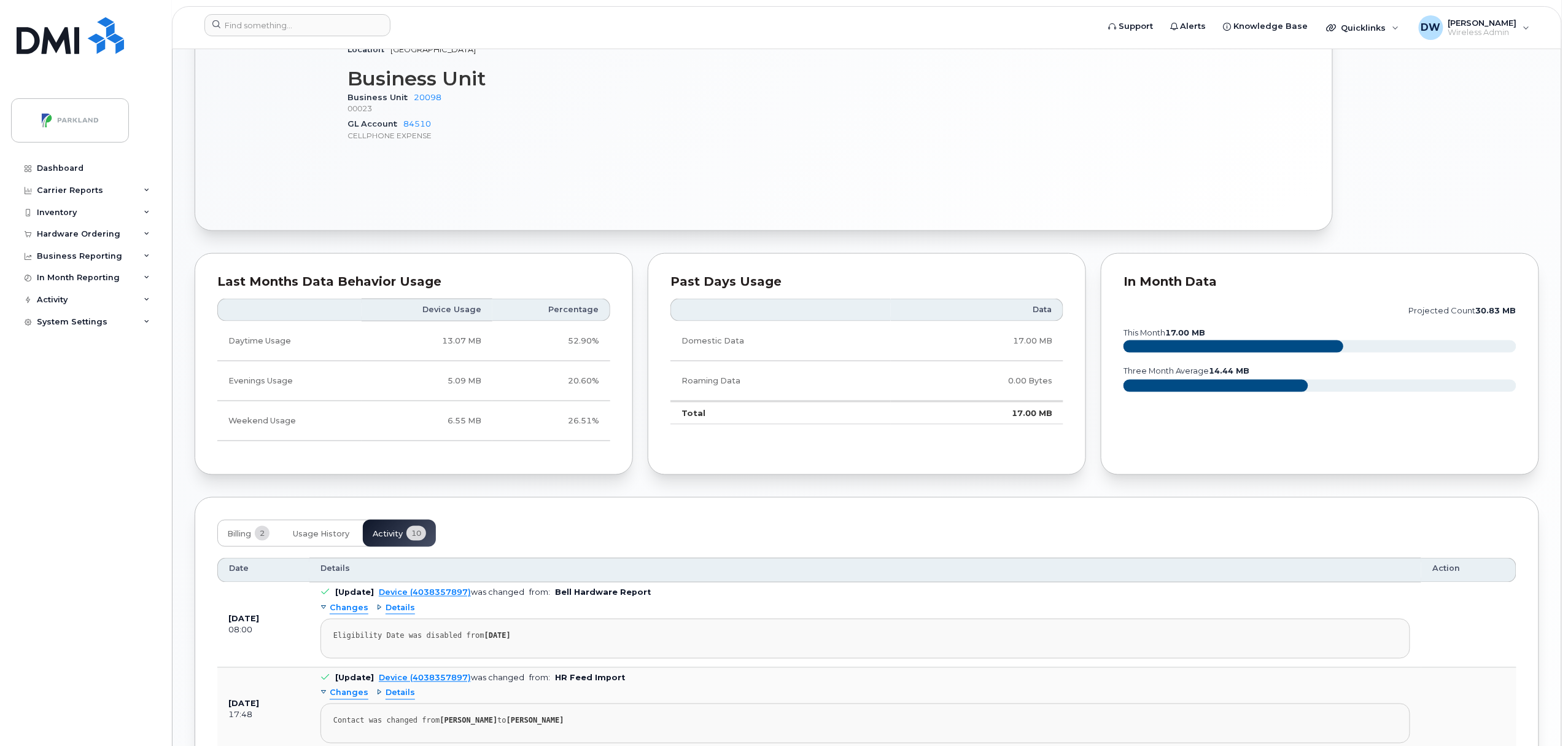
scroll to position [1203, 0]
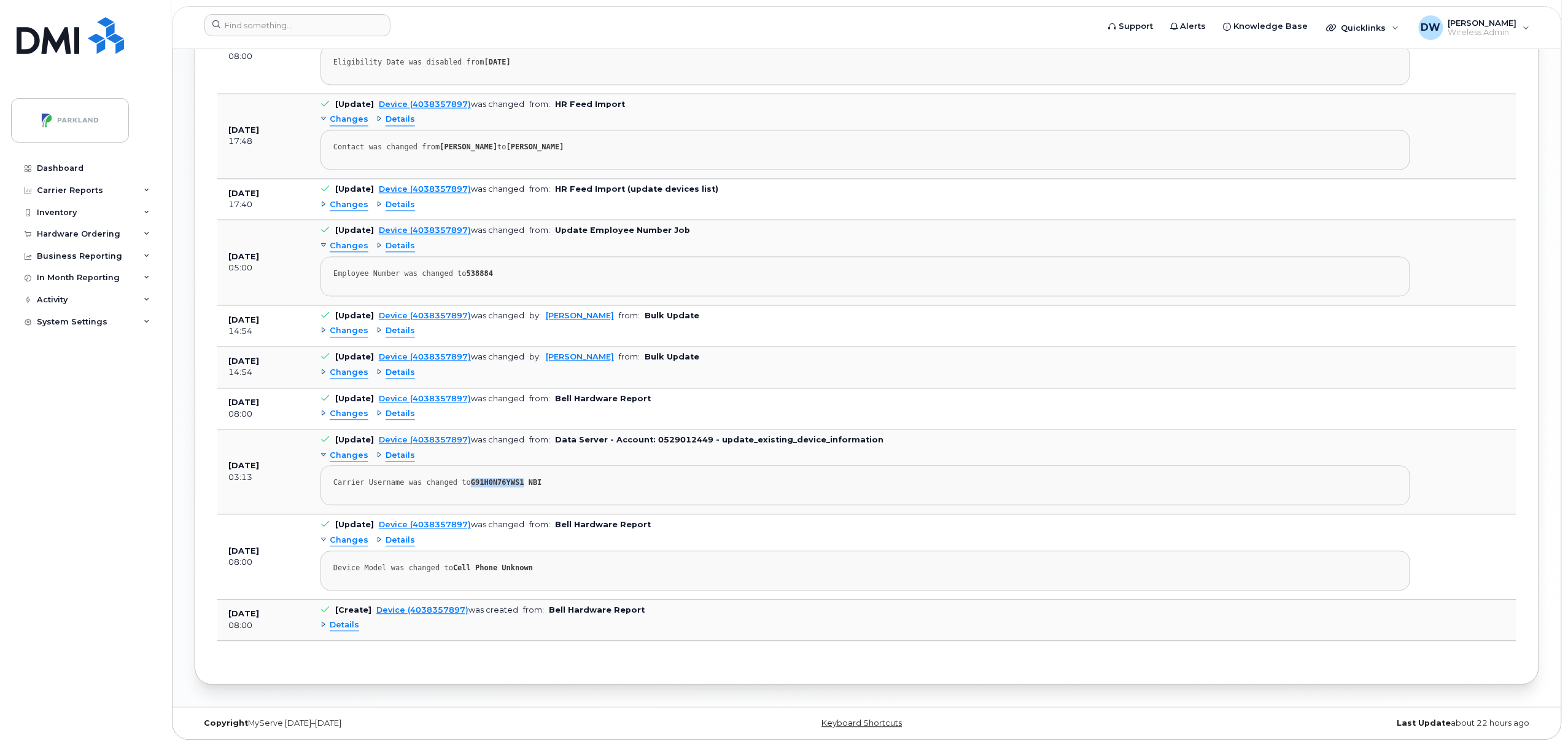
drag, startPoint x: 463, startPoint y: 482, endPoint x: 512, endPoint y: 477, distance: 49.3
click at [512, 478] on div "Carrier Username was changed to G91H0N76YWS1 NBI" at bounding box center [865, 482] width 1064 height 9
copy strong "G91H0N76YWS1"
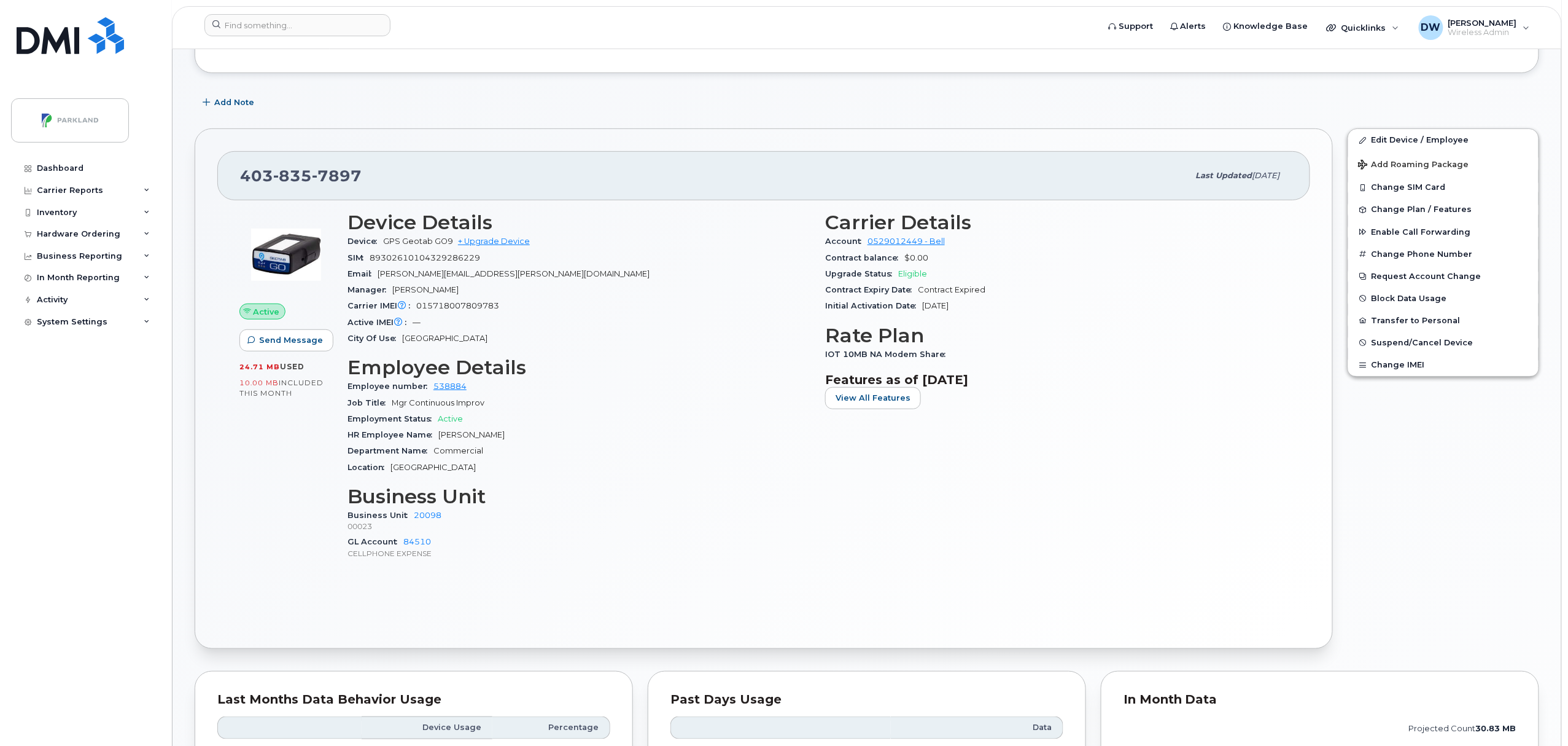
scroll to position [197, 0]
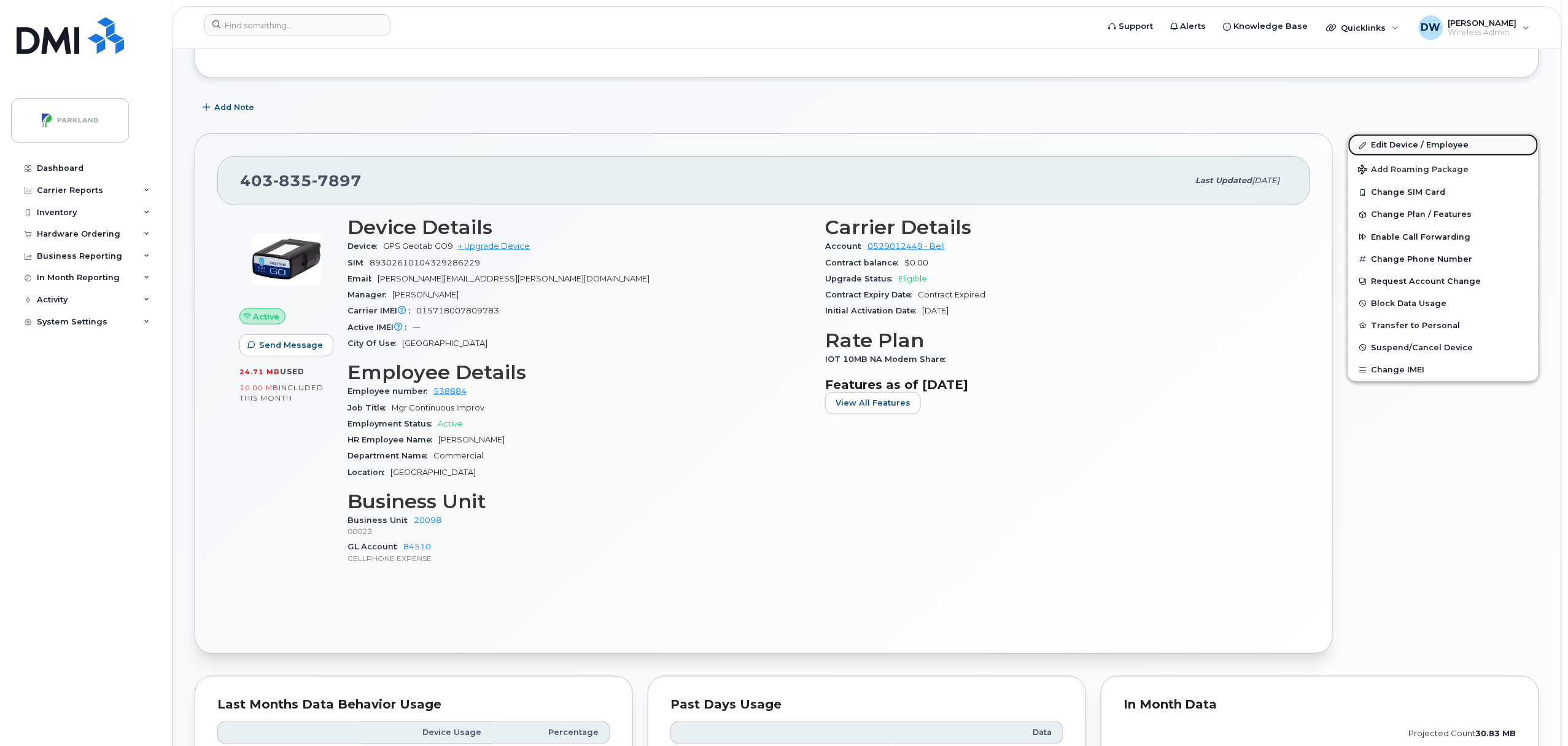
click at [1405, 146] on link "Edit Device / Employee" at bounding box center [1443, 144] width 190 height 22
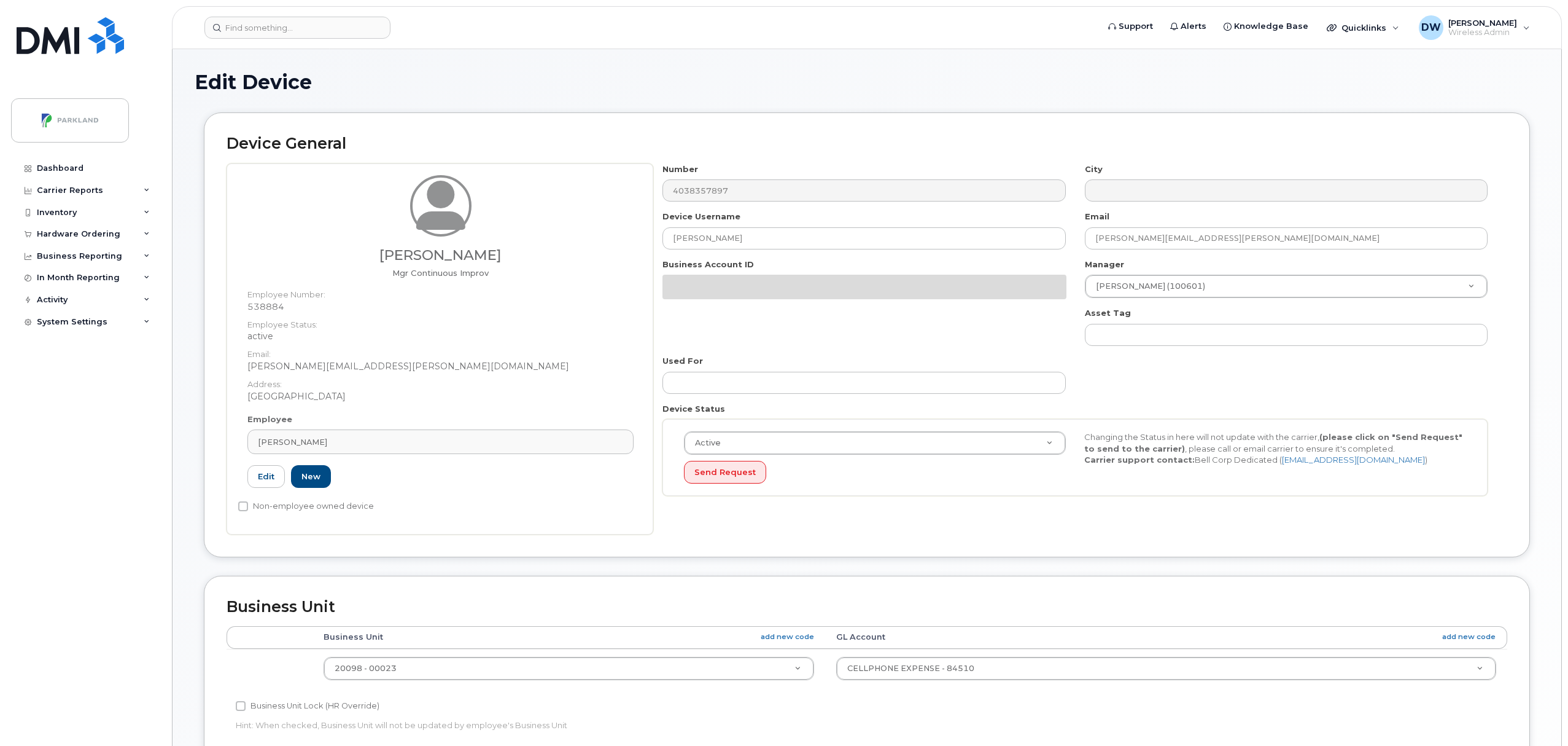
select select "1386637"
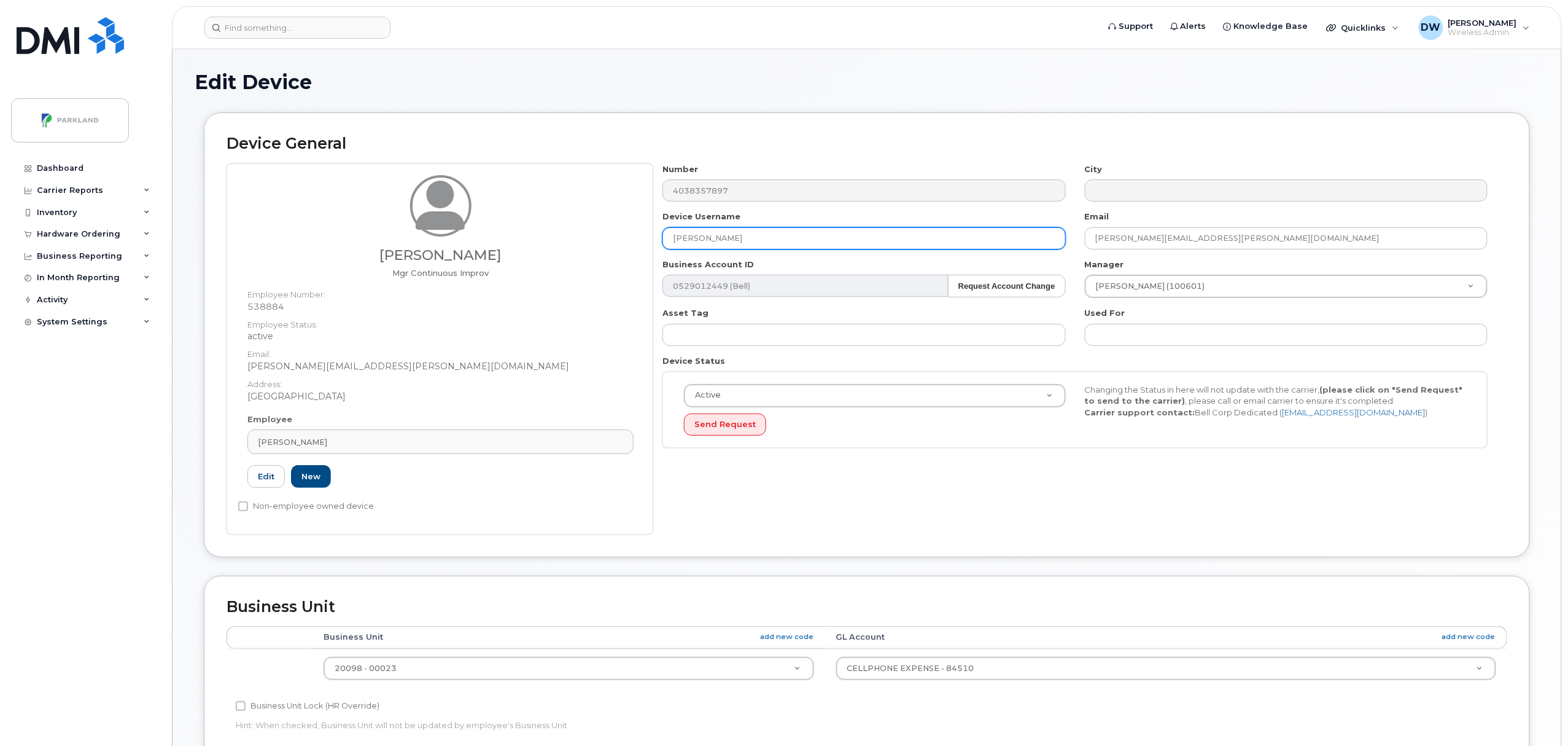
drag, startPoint x: 751, startPoint y: 244, endPoint x: 497, endPoint y: 219, distance: 255.2
click at [497, 219] on div "Derrick Wildi Mgr Continuous Improv Employee Number: 538884 Employee Status: ac…" at bounding box center [867, 349] width 1281 height 371
paste input "G91H0N76YWS1"
type input "G91H0N76YWS1"
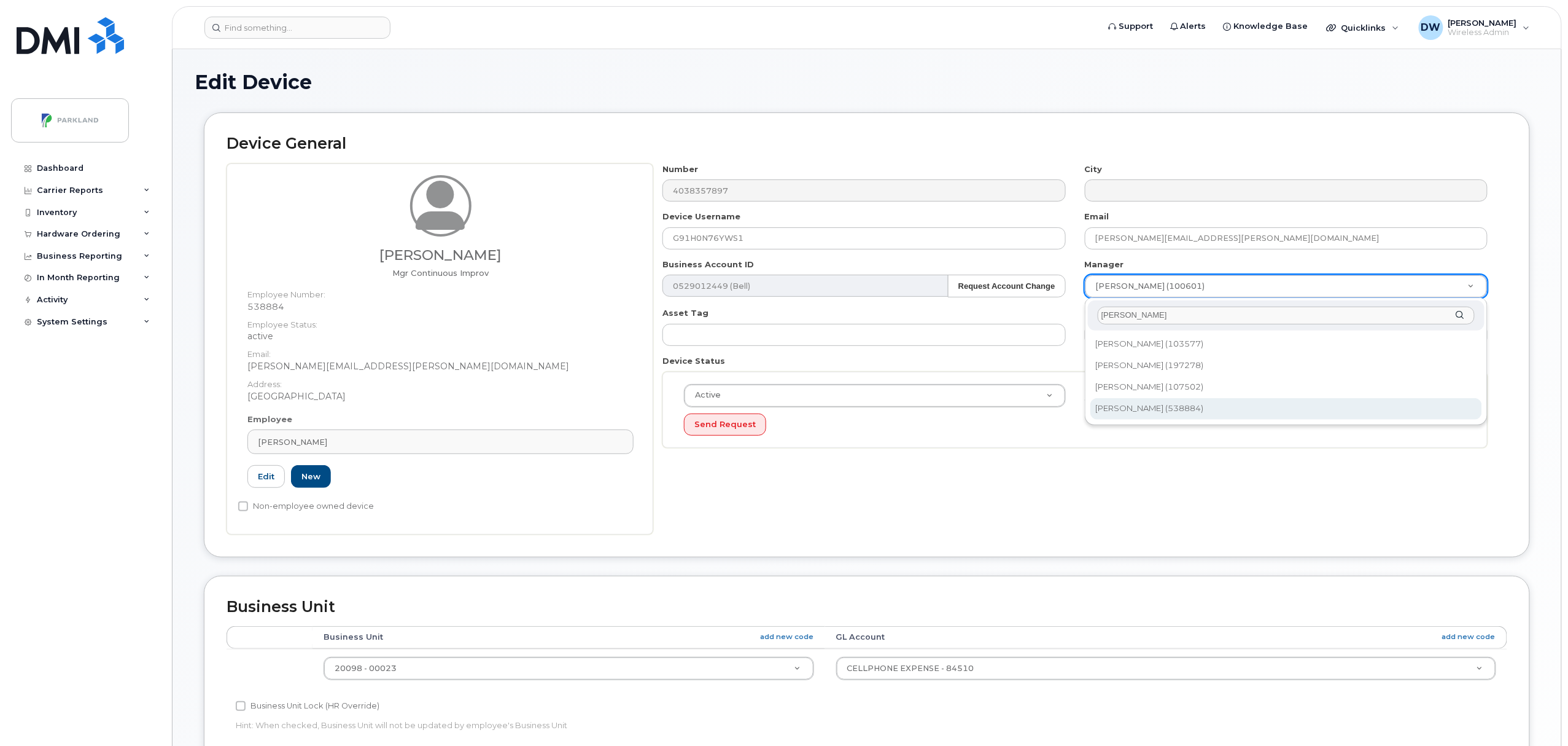
type input "[PERSON_NAME]"
type input "876592"
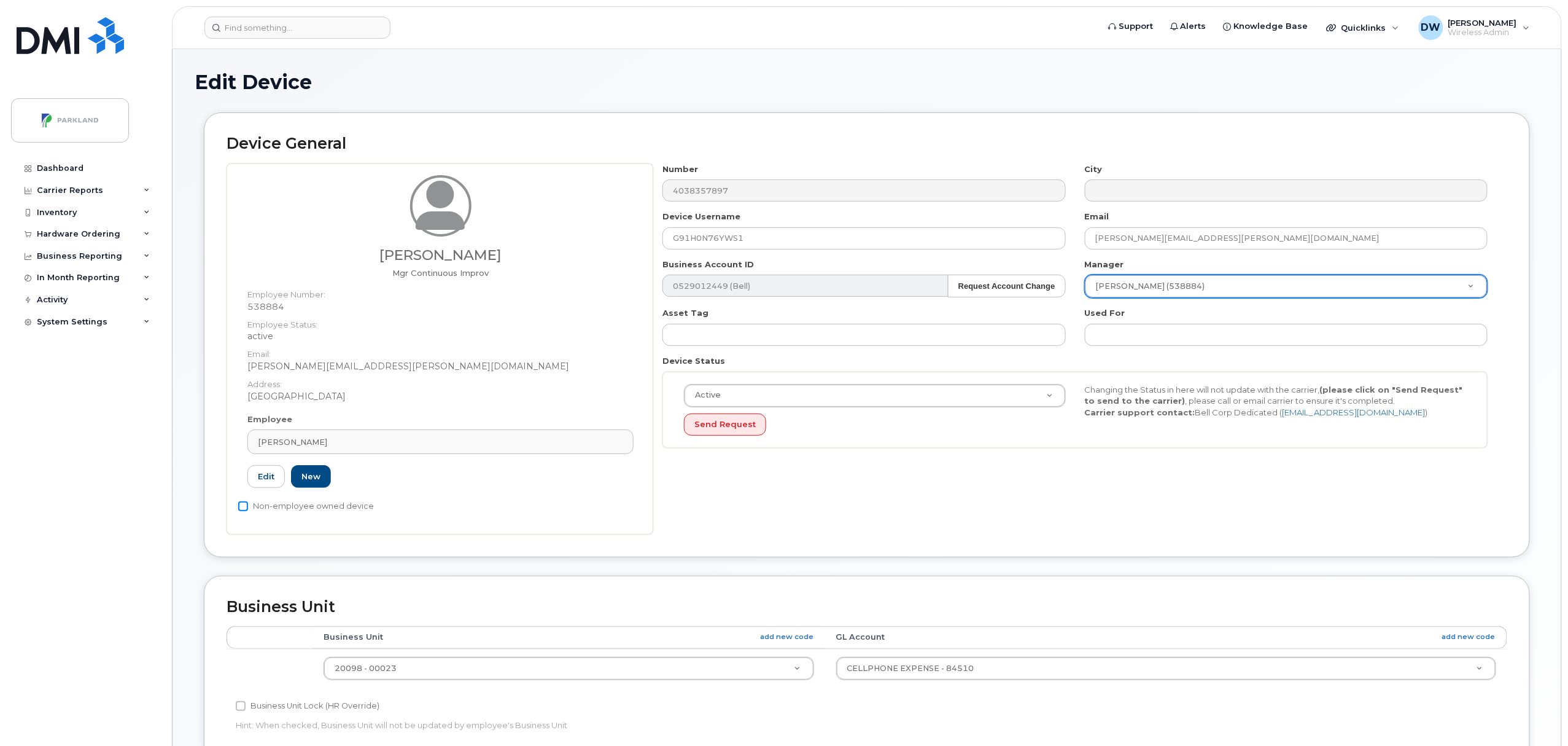
click at [240, 506] on input "Non-employee owned device" at bounding box center [244, 506] width 10 height 10
checkbox input "true"
click at [240, 704] on input "Business Unit Lock (HR Override)" at bounding box center [241, 706] width 10 height 10
checkbox input "true"
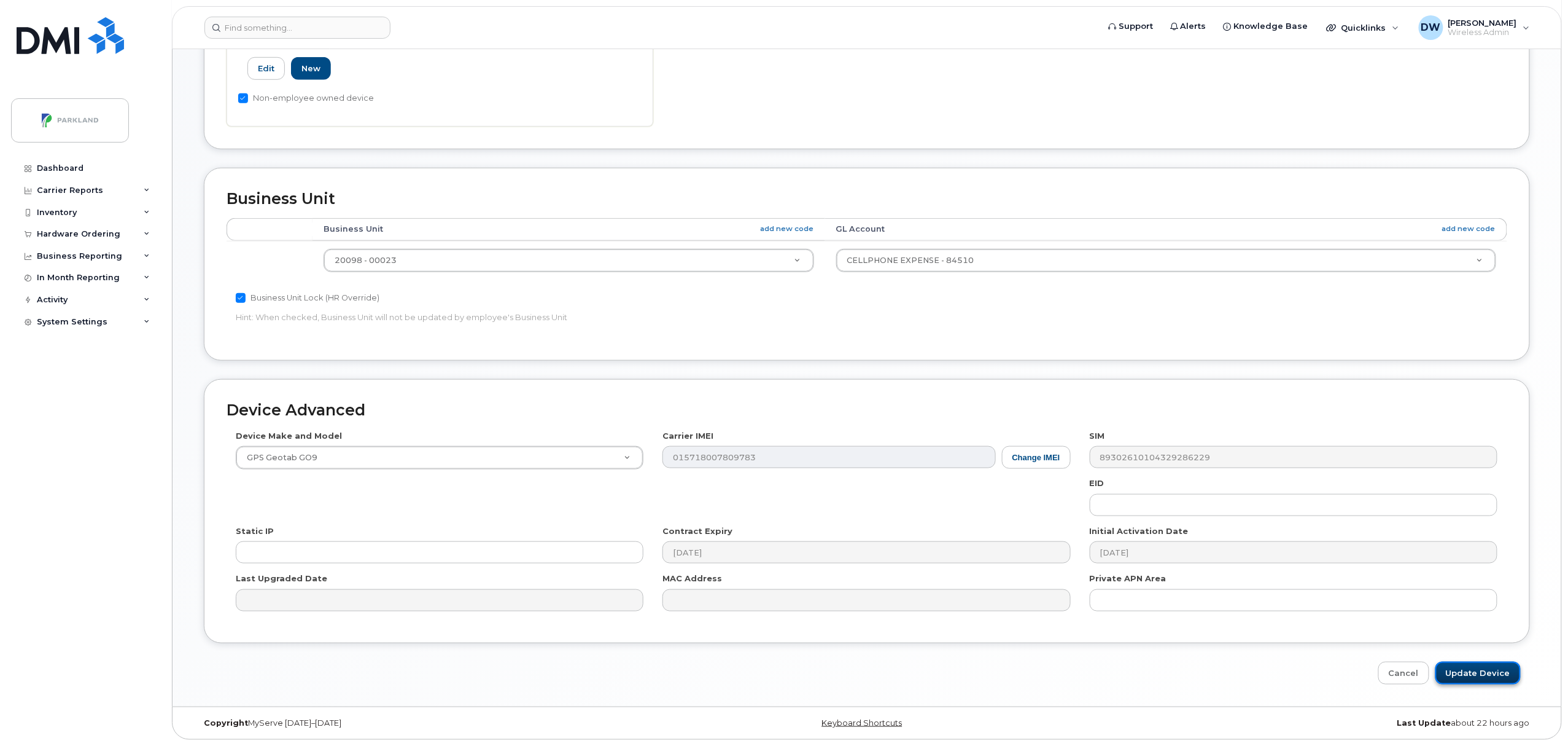
click at [1474, 673] on input "Update Device" at bounding box center [1478, 673] width 85 height 23
type input "Saving..."
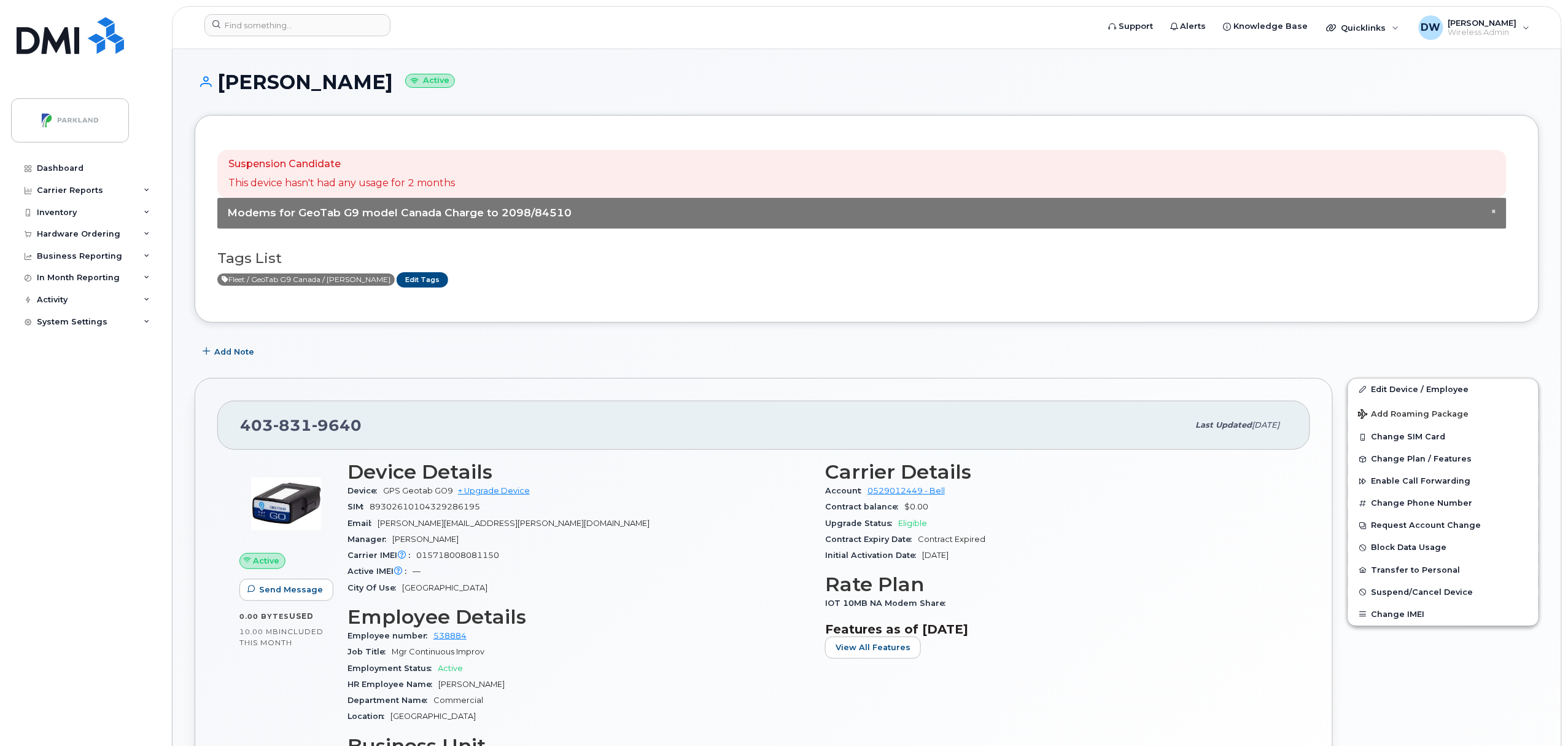
scroll to position [652, 0]
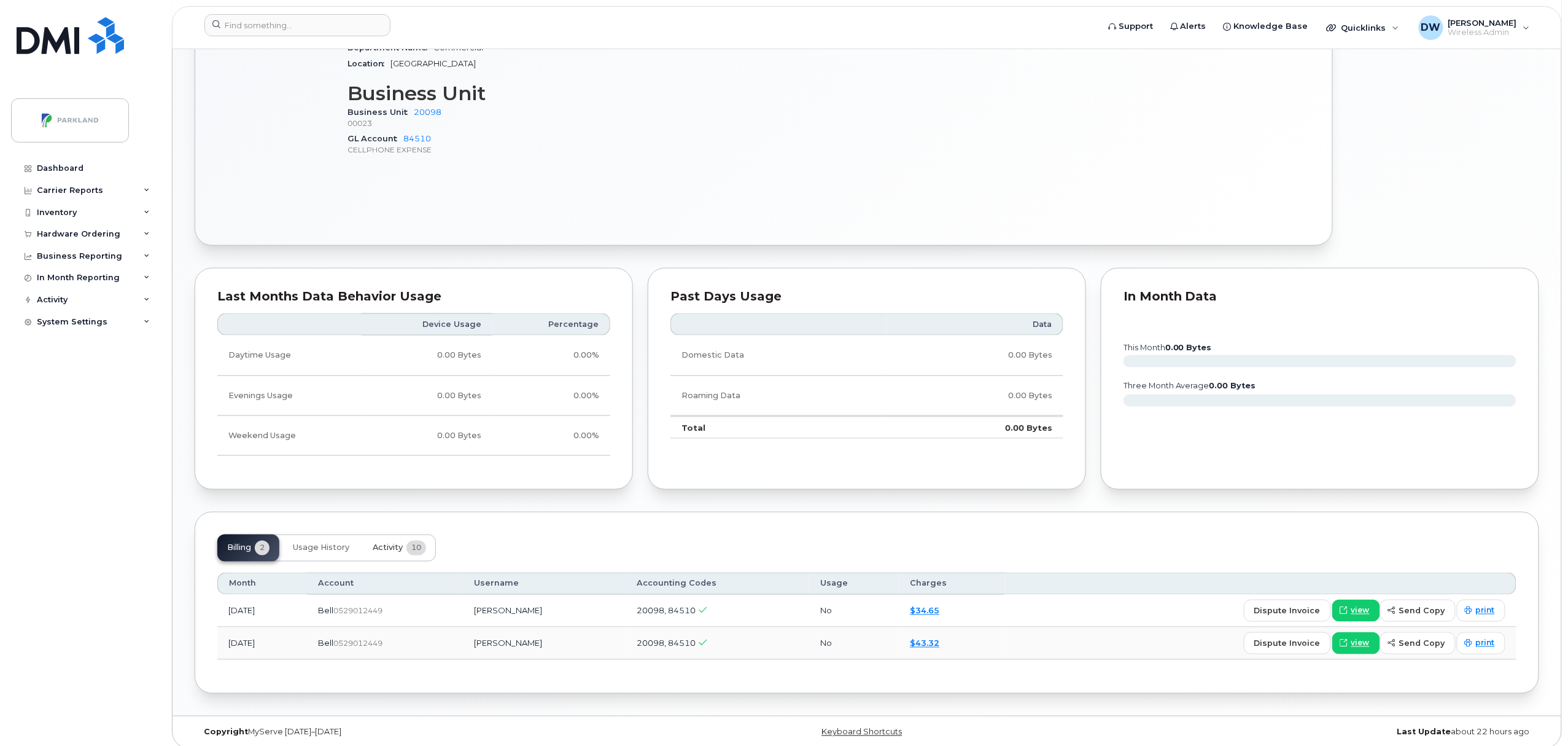
click at [381, 551] on span "Activity" at bounding box center [388, 548] width 30 height 10
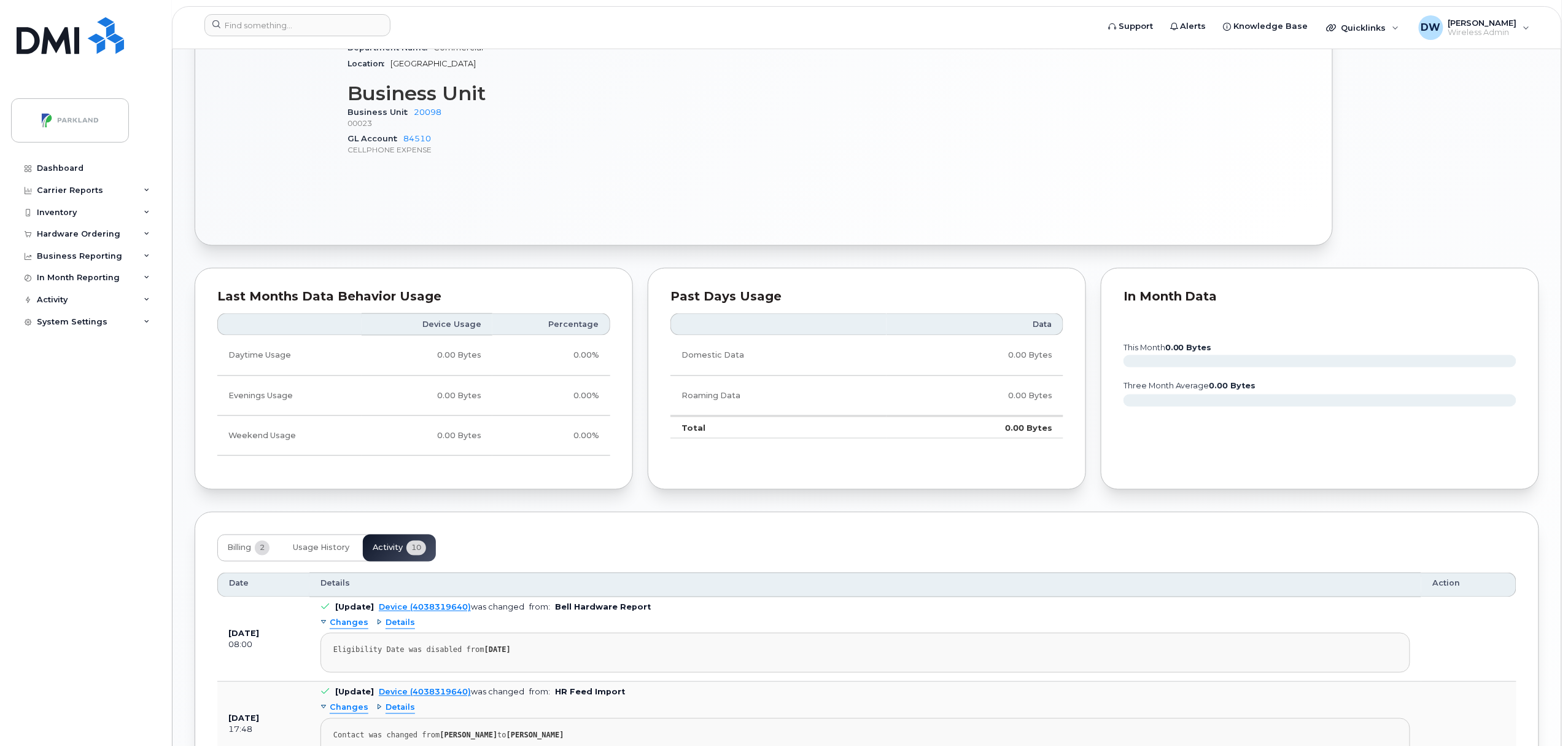
scroll to position [1251, 0]
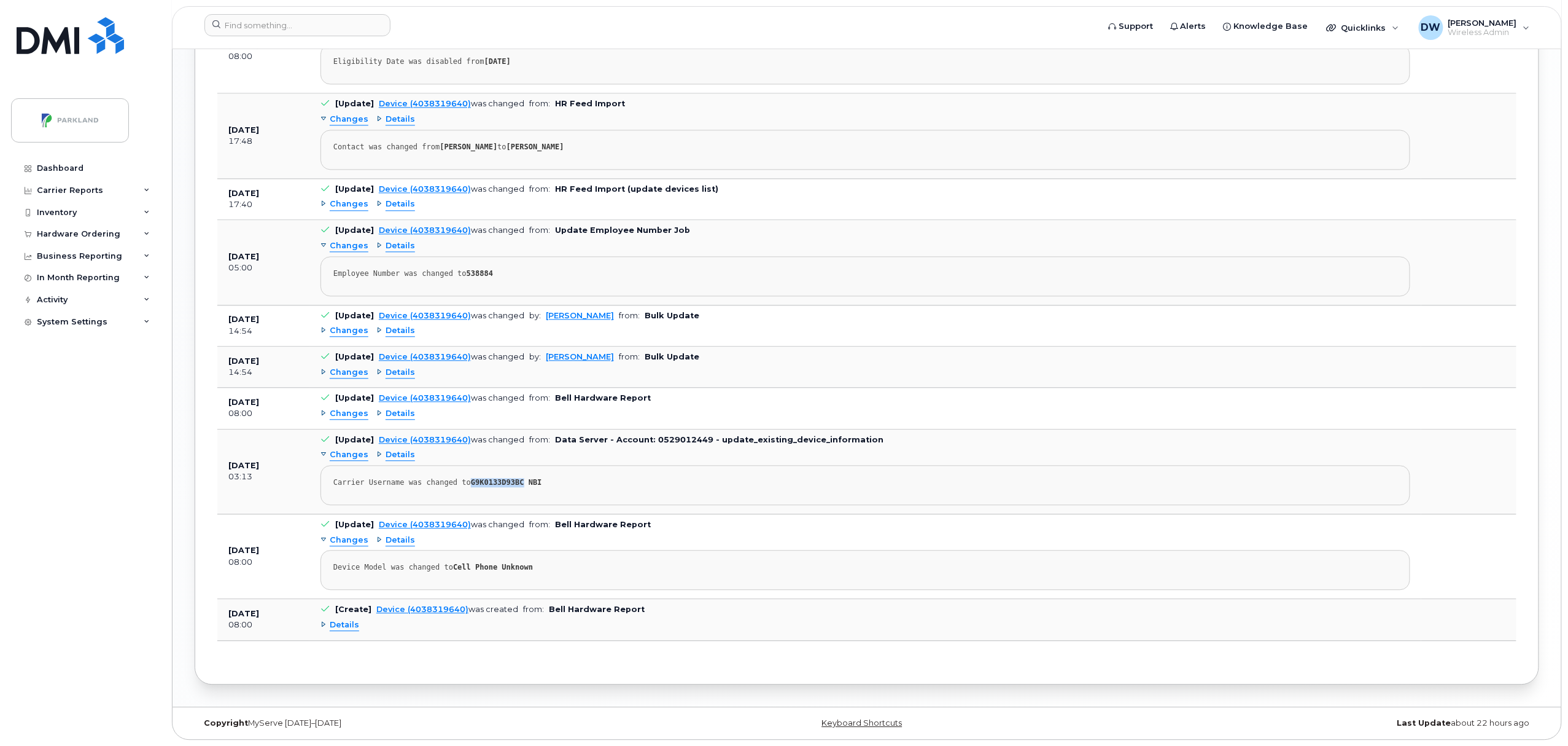
drag, startPoint x: 463, startPoint y: 482, endPoint x: 512, endPoint y: 482, distance: 49.0
click at [512, 482] on div "Carrier Username was changed to G9K0133D93BC NBI" at bounding box center [865, 482] width 1064 height 9
copy strong "G9K0133D93BC"
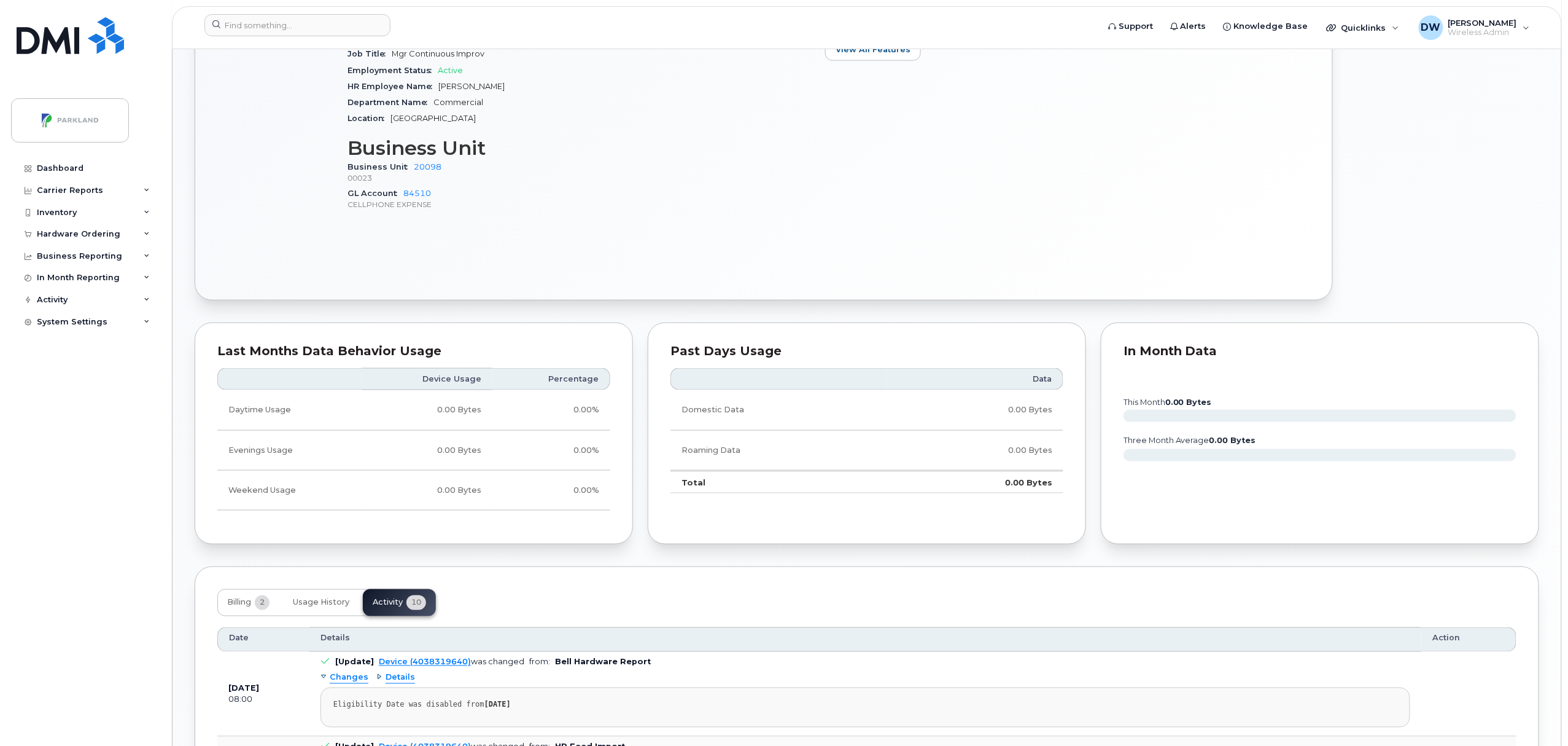
scroll to position [0, 0]
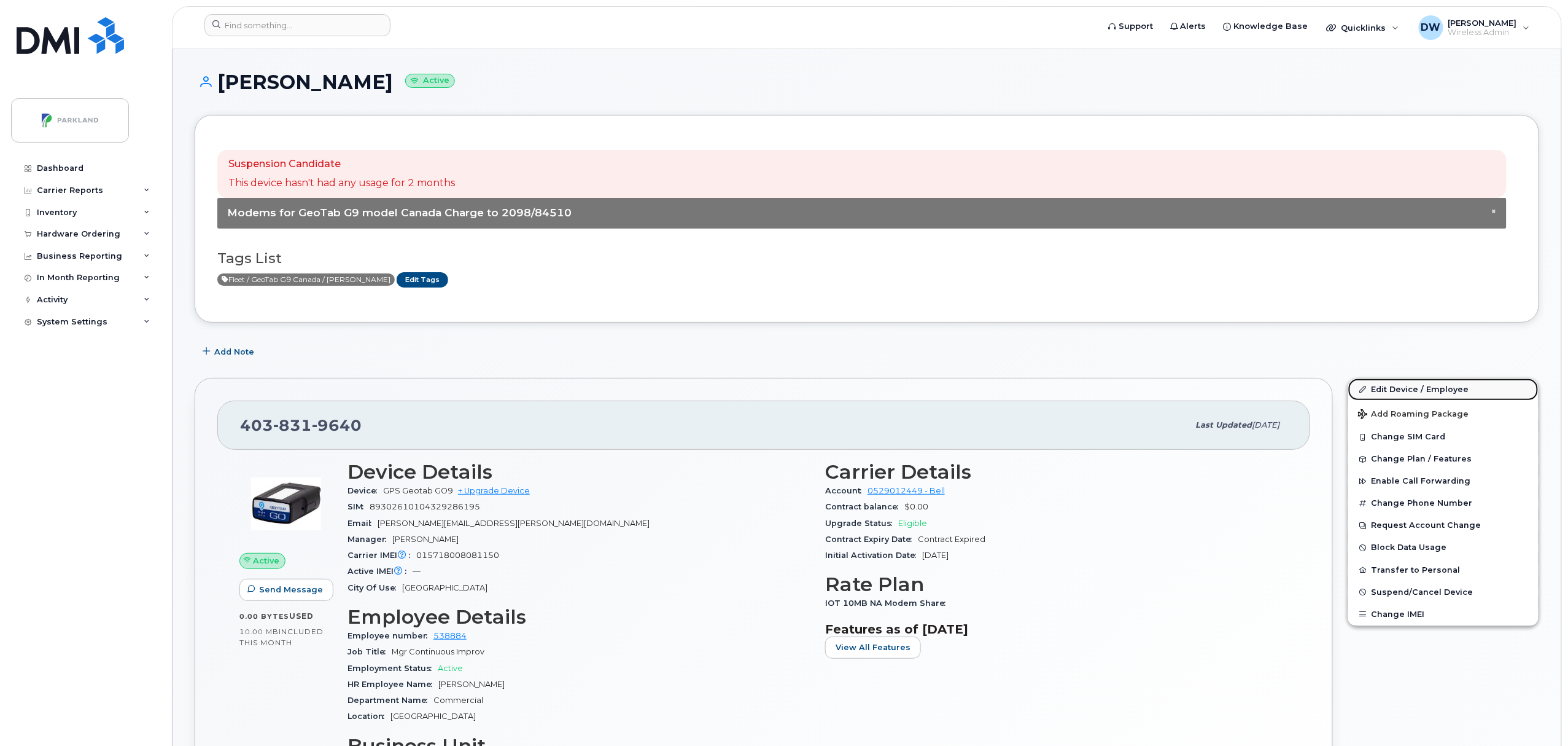
click at [1399, 391] on link "Edit Device / Employee" at bounding box center [1443, 389] width 190 height 22
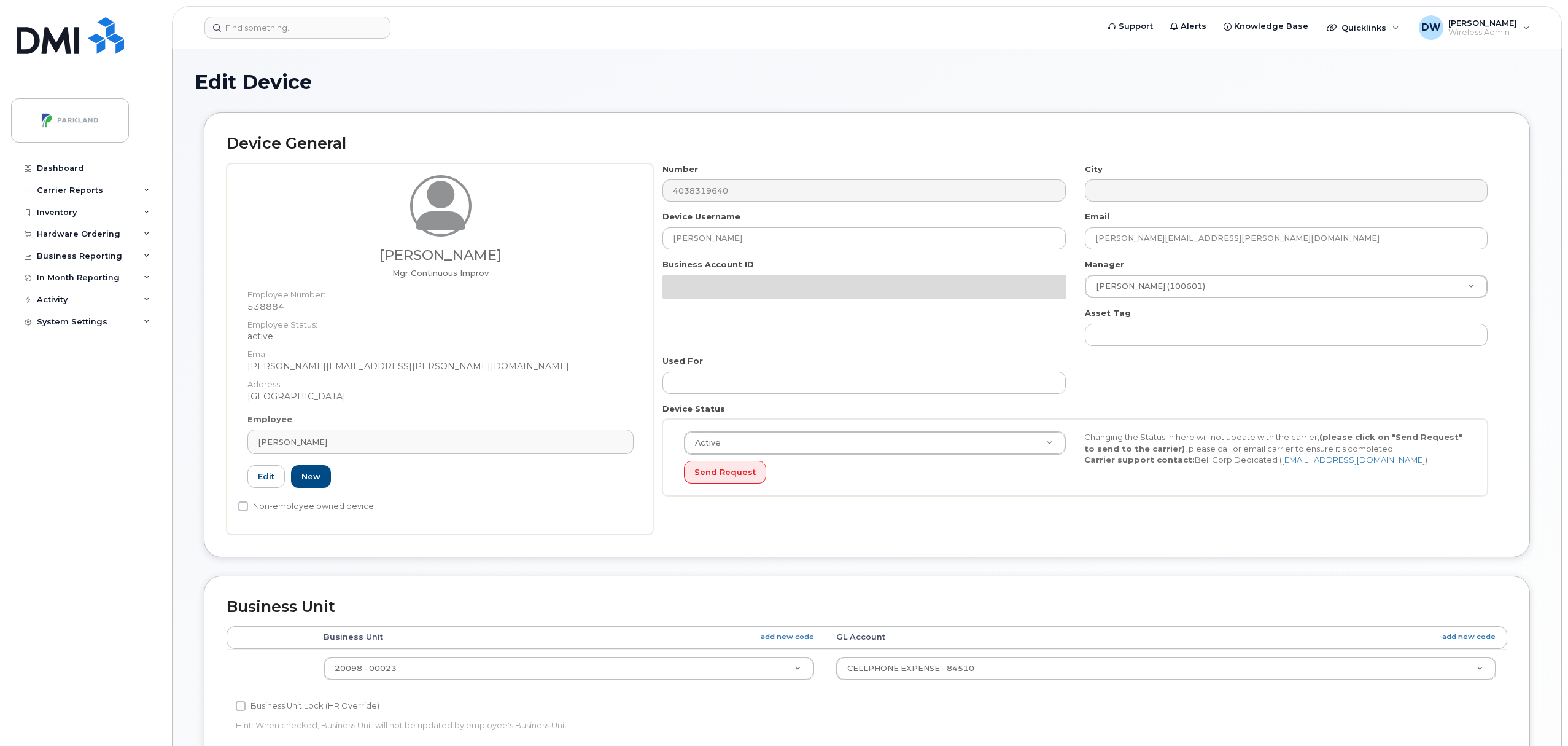
select select "1386637"
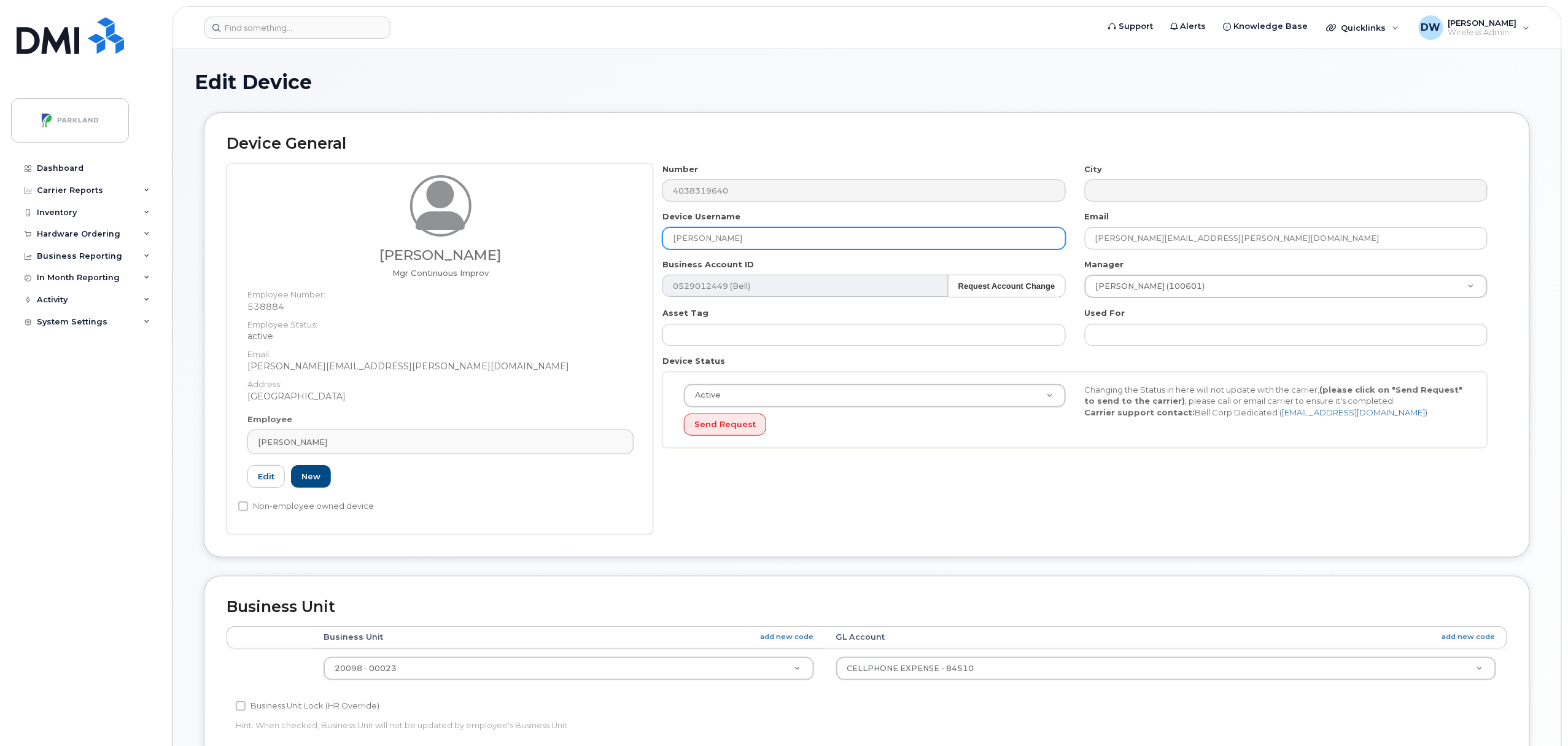
drag, startPoint x: 740, startPoint y: 242, endPoint x: 589, endPoint y: 234, distance: 151.2
click at [590, 234] on div "Derrick Wildi Mgr Continuous Improv Employee Number: 538884 Employee Status: ac…" at bounding box center [867, 349] width 1281 height 371
paste input "G9K0133D93BC"
type input "G9K0133D93BC"
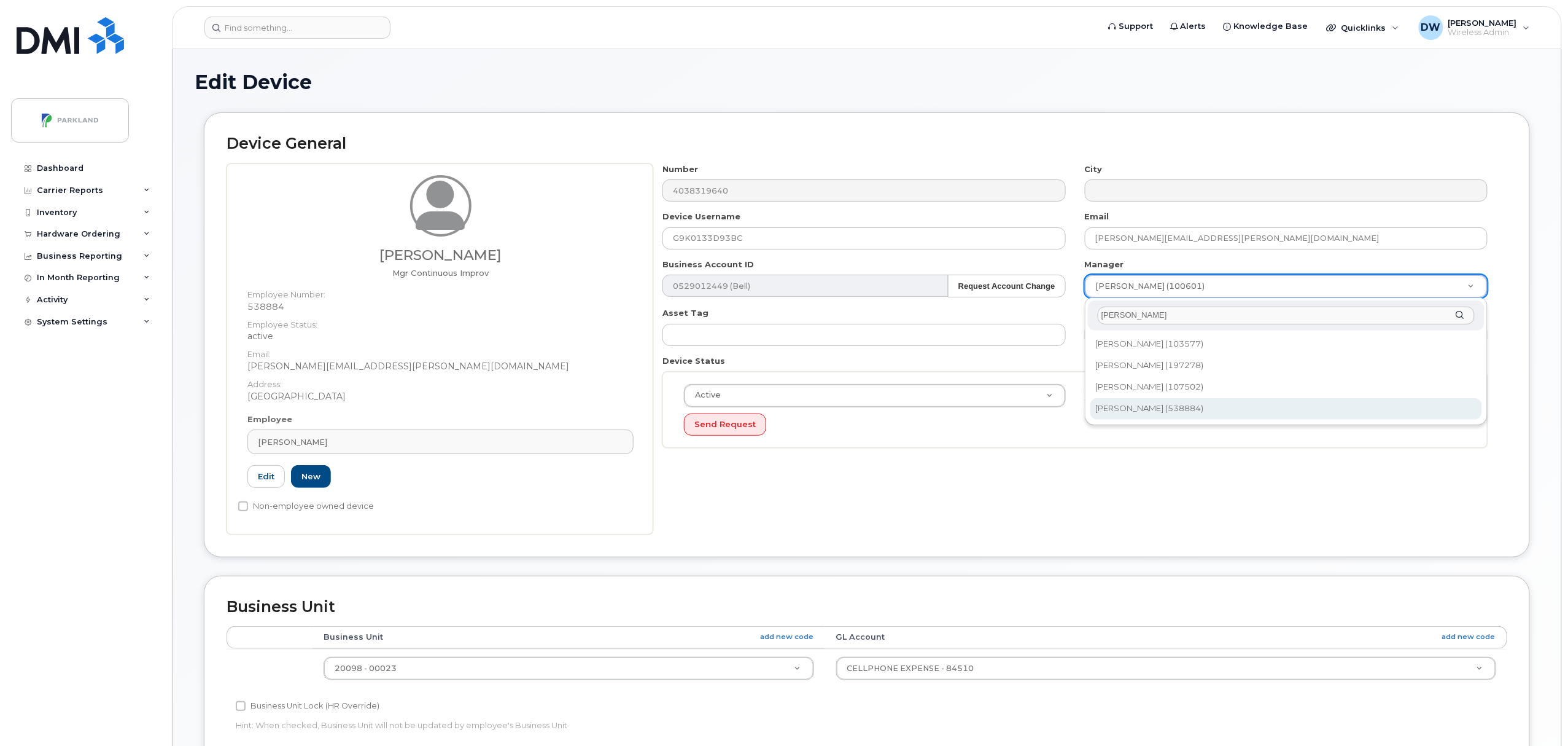
type input "derr"
type input "876592"
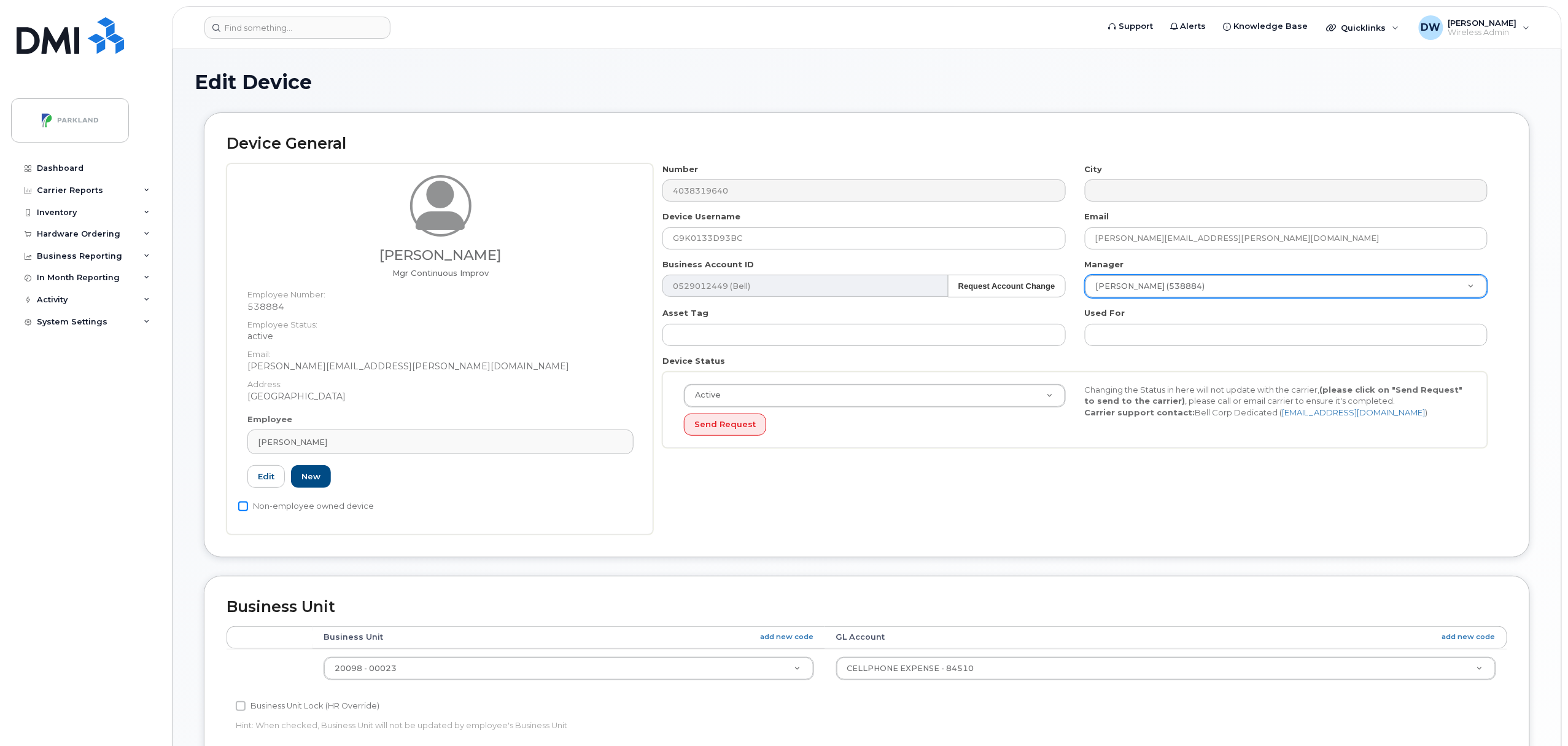
click at [242, 509] on input "Non-employee owned device" at bounding box center [244, 506] width 10 height 10
checkbox input "true"
click at [240, 706] on input "Business Unit Lock (HR Override)" at bounding box center [241, 706] width 10 height 10
checkbox input "true"
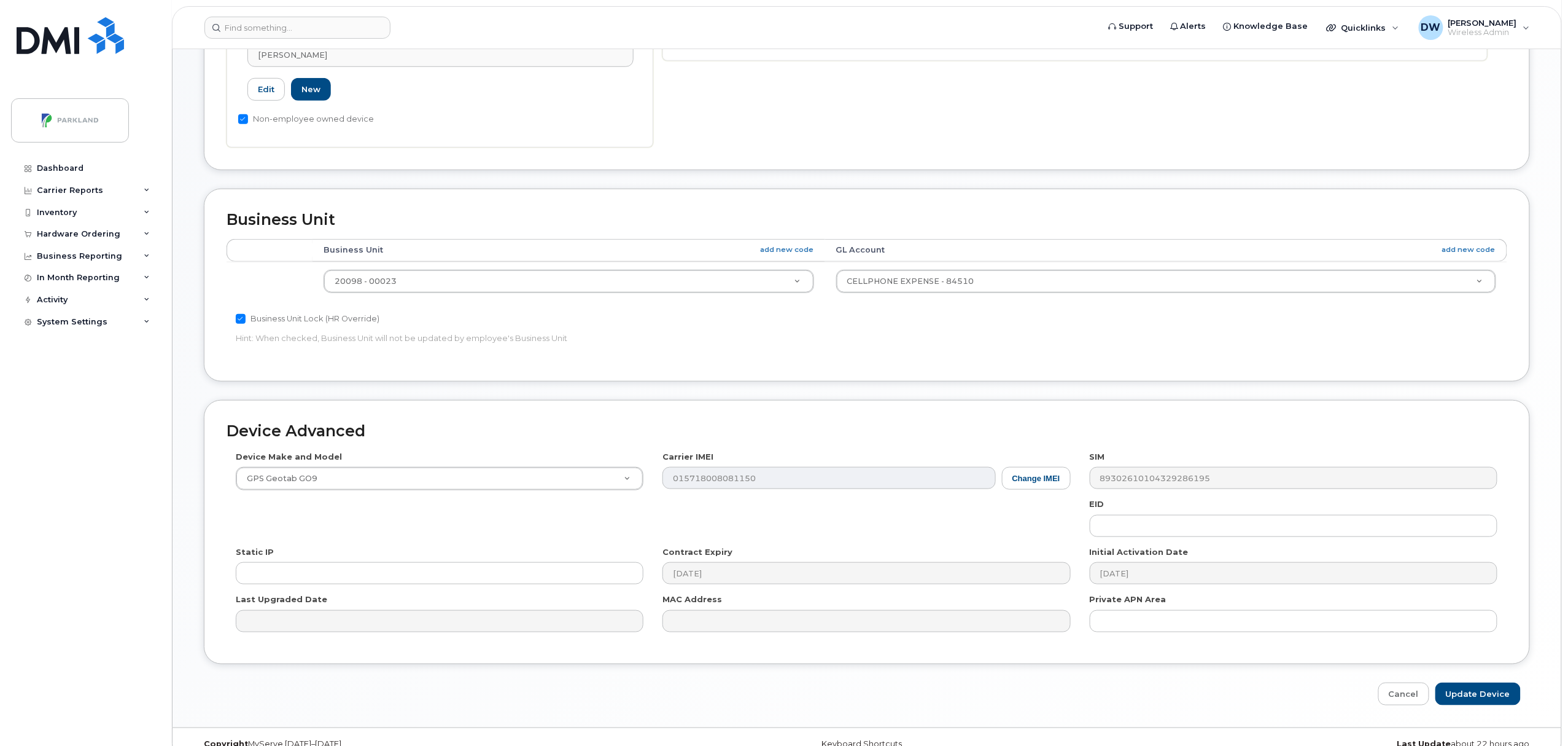
scroll to position [401, 0]
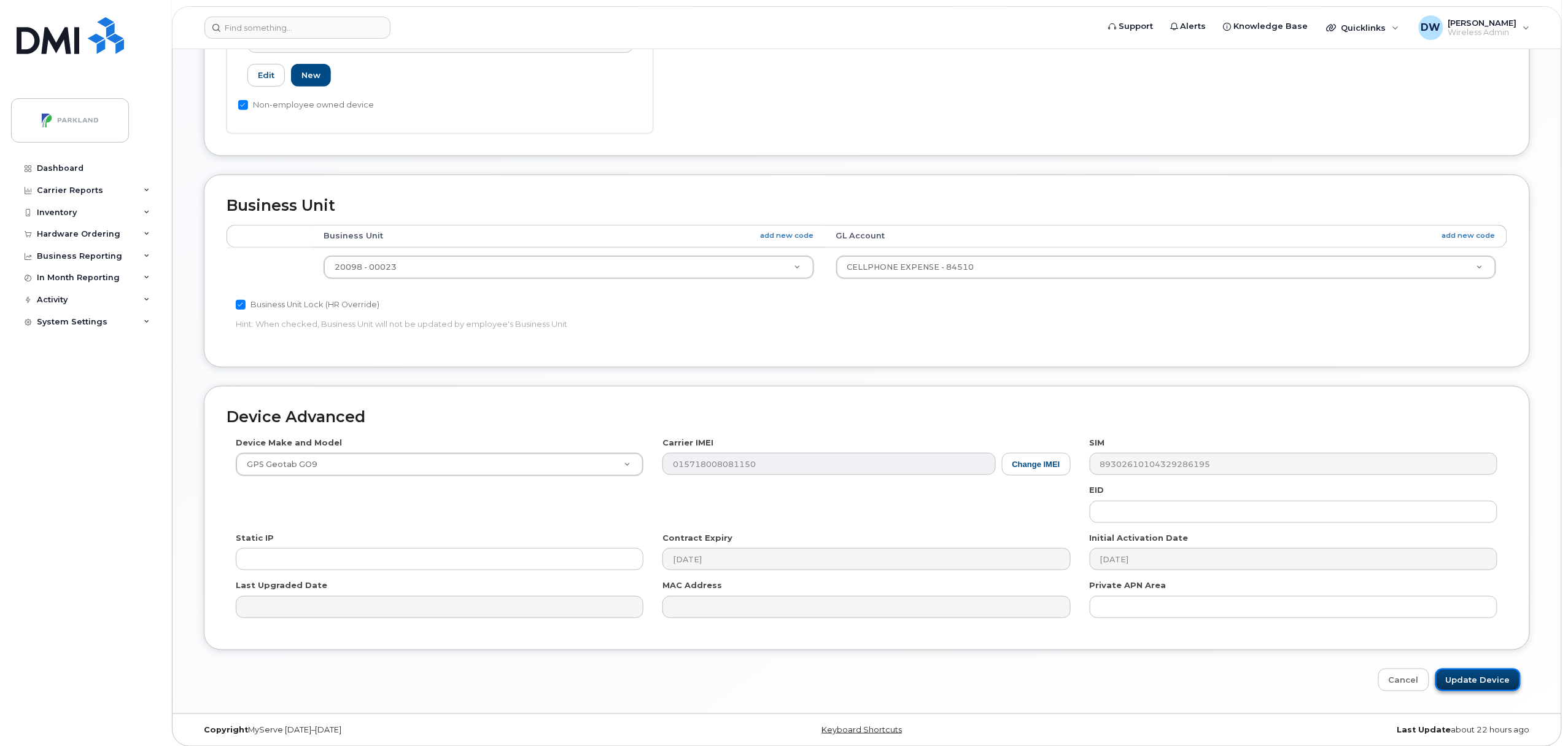
click at [1469, 678] on input "Update Device" at bounding box center [1478, 679] width 85 height 23
type input "Saving..."
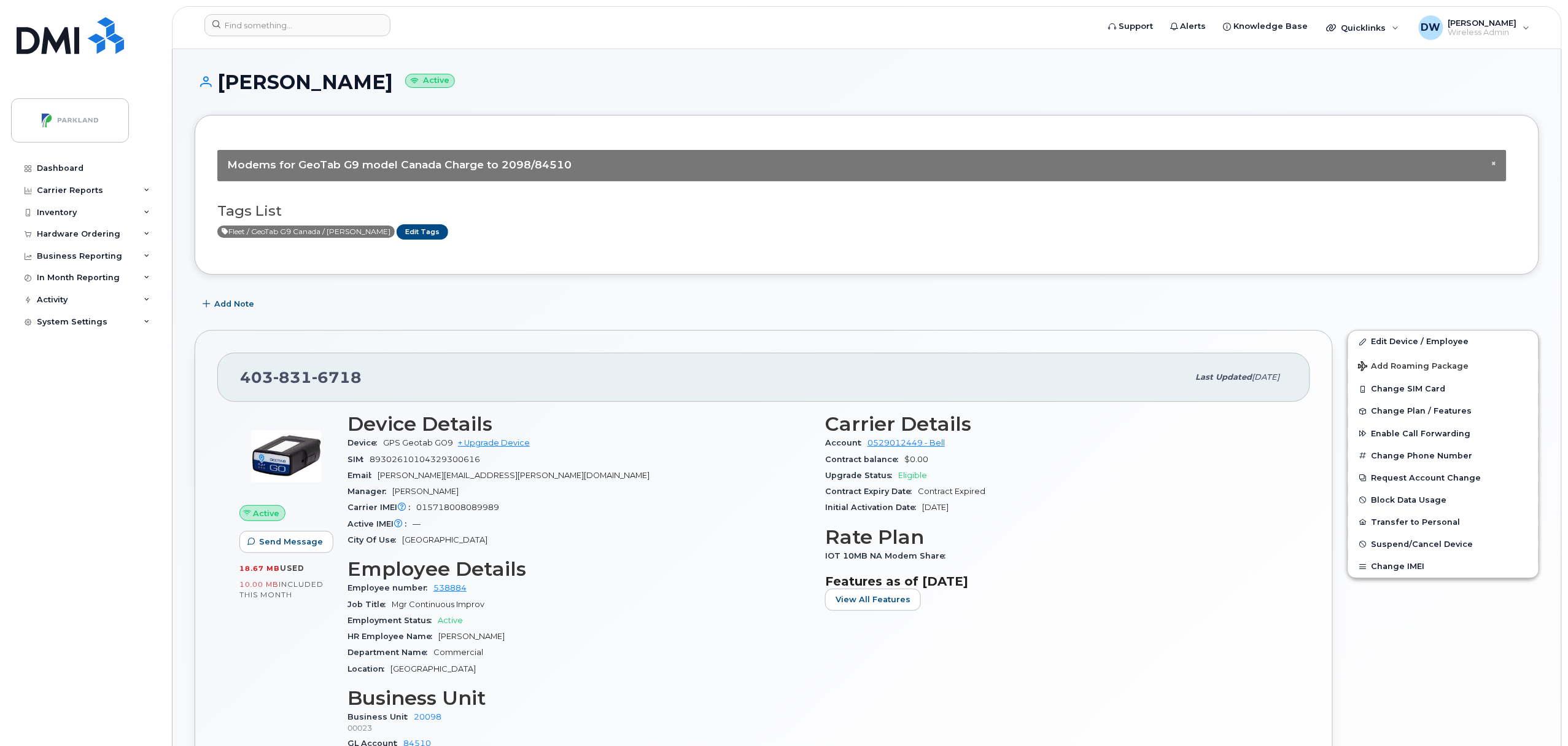
click at [1567, 693] on body "Support Alerts Knowledge Base Quicklinks Suspend / Cancel Device Change SIM Car…" at bounding box center [784, 680] width 1568 height 1360
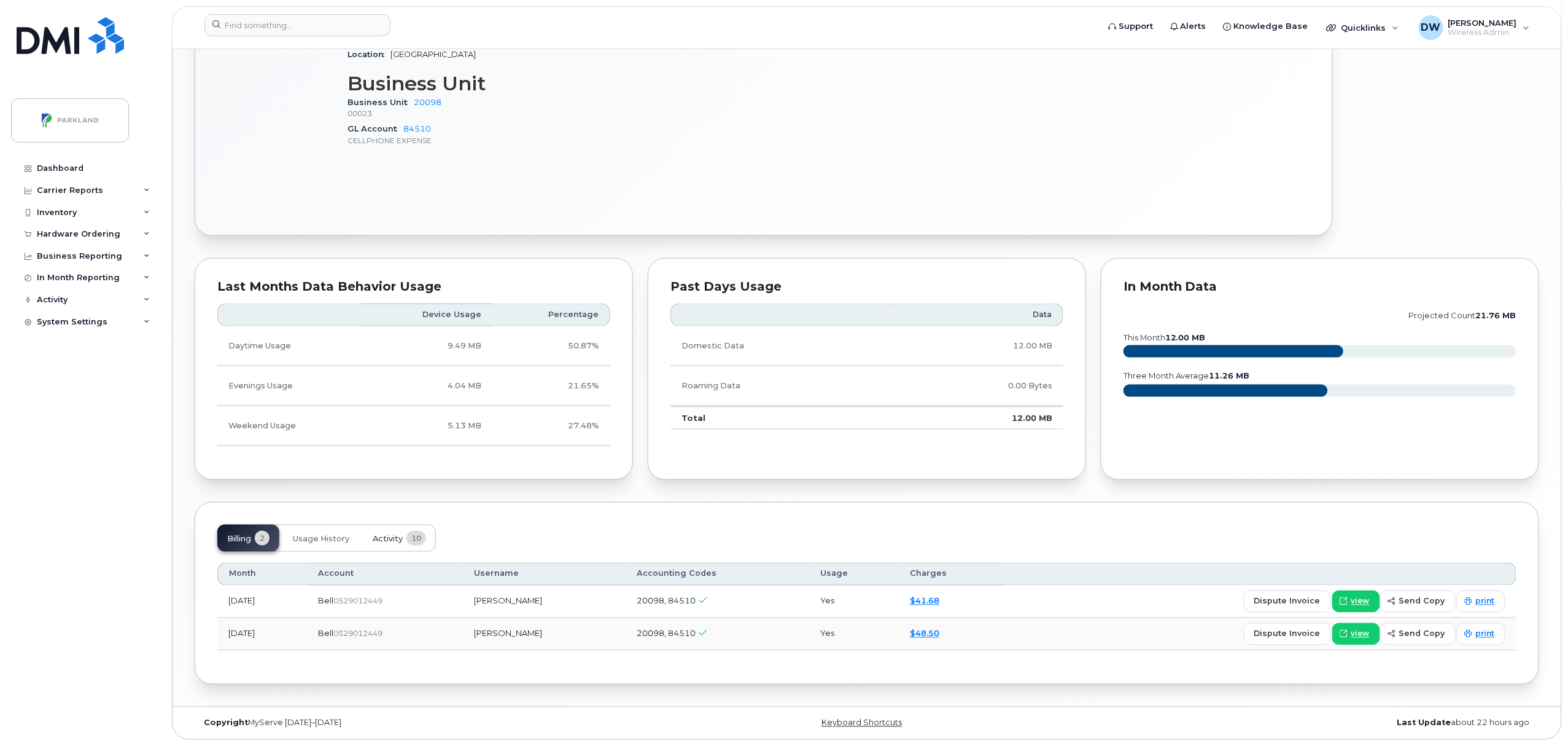
click at [384, 539] on span "Activity" at bounding box center [388, 539] width 30 height 10
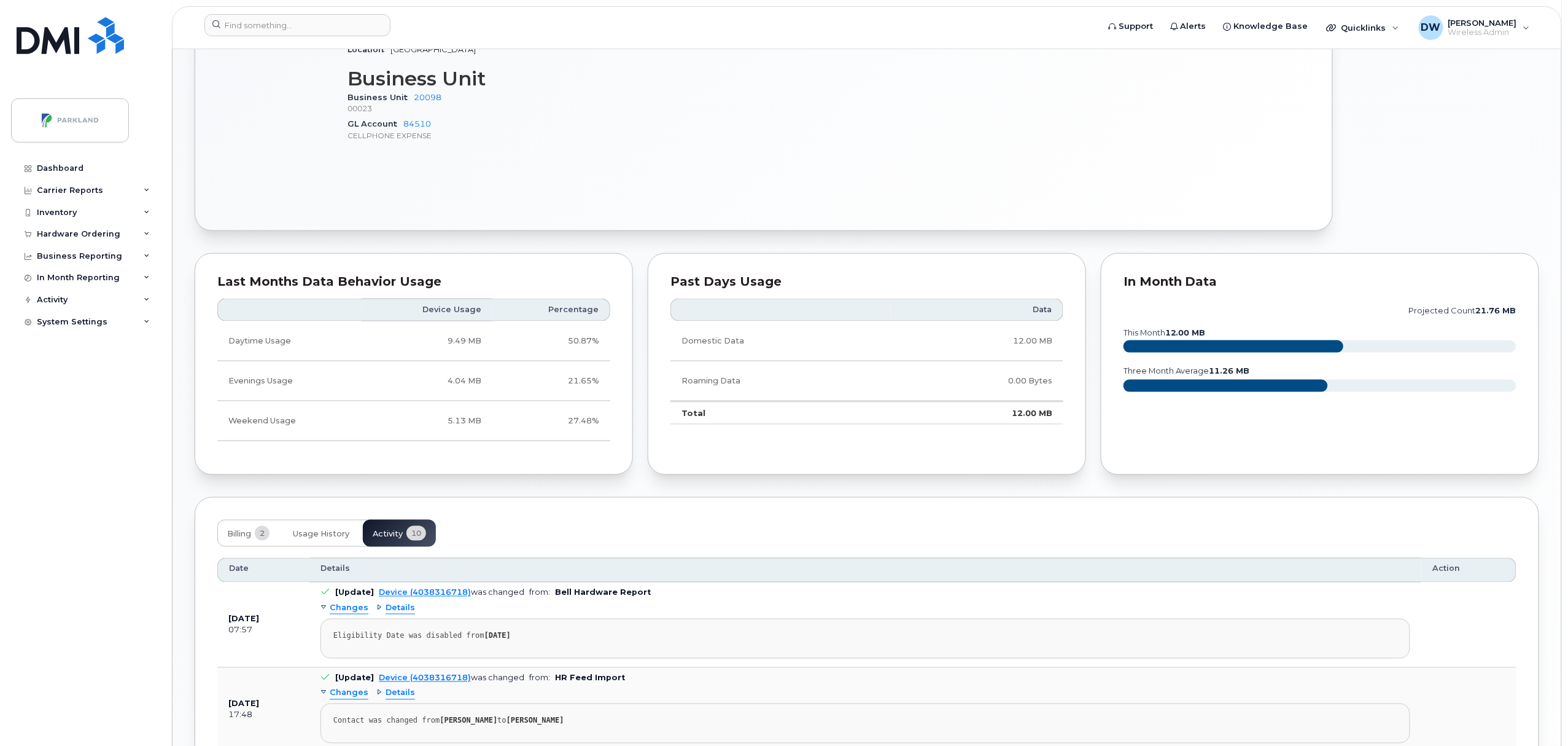
scroll to position [1203, 0]
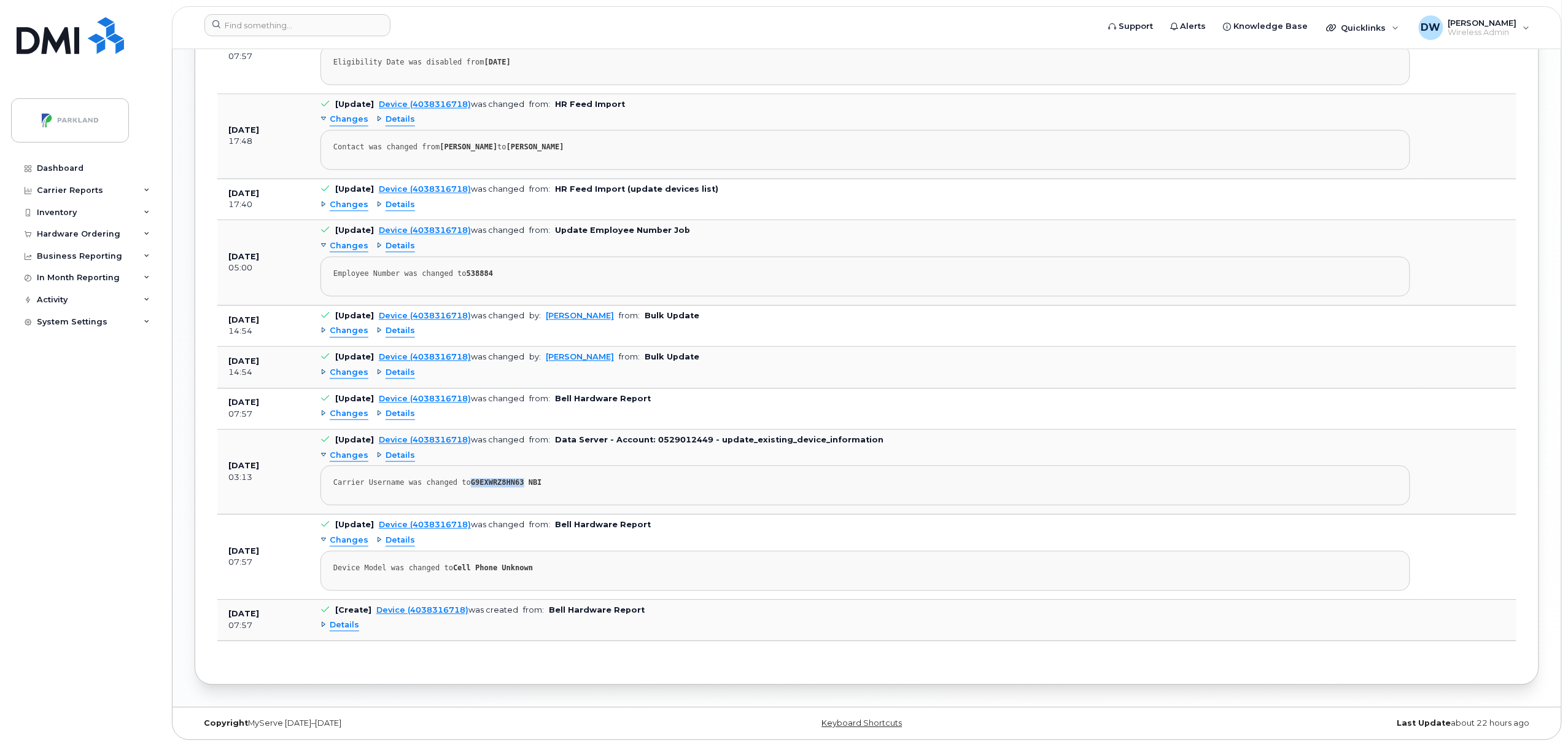
drag, startPoint x: 464, startPoint y: 480, endPoint x: 512, endPoint y: 480, distance: 48.0
click at [512, 480] on strong "G9EXWRZ8HN63 NBI" at bounding box center [506, 482] width 71 height 9
copy strong "G9EXWRZ8HN63"
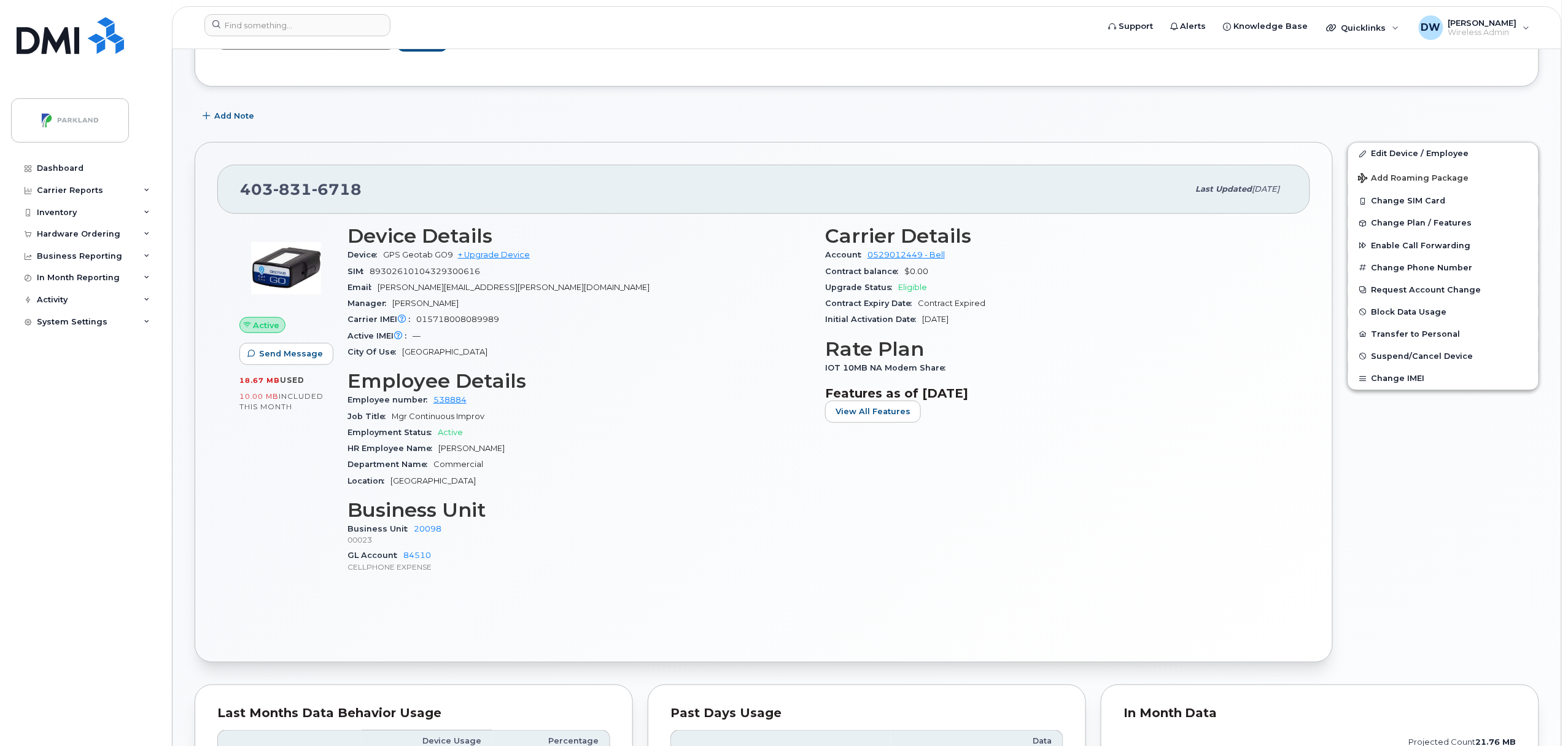
scroll to position [182, 0]
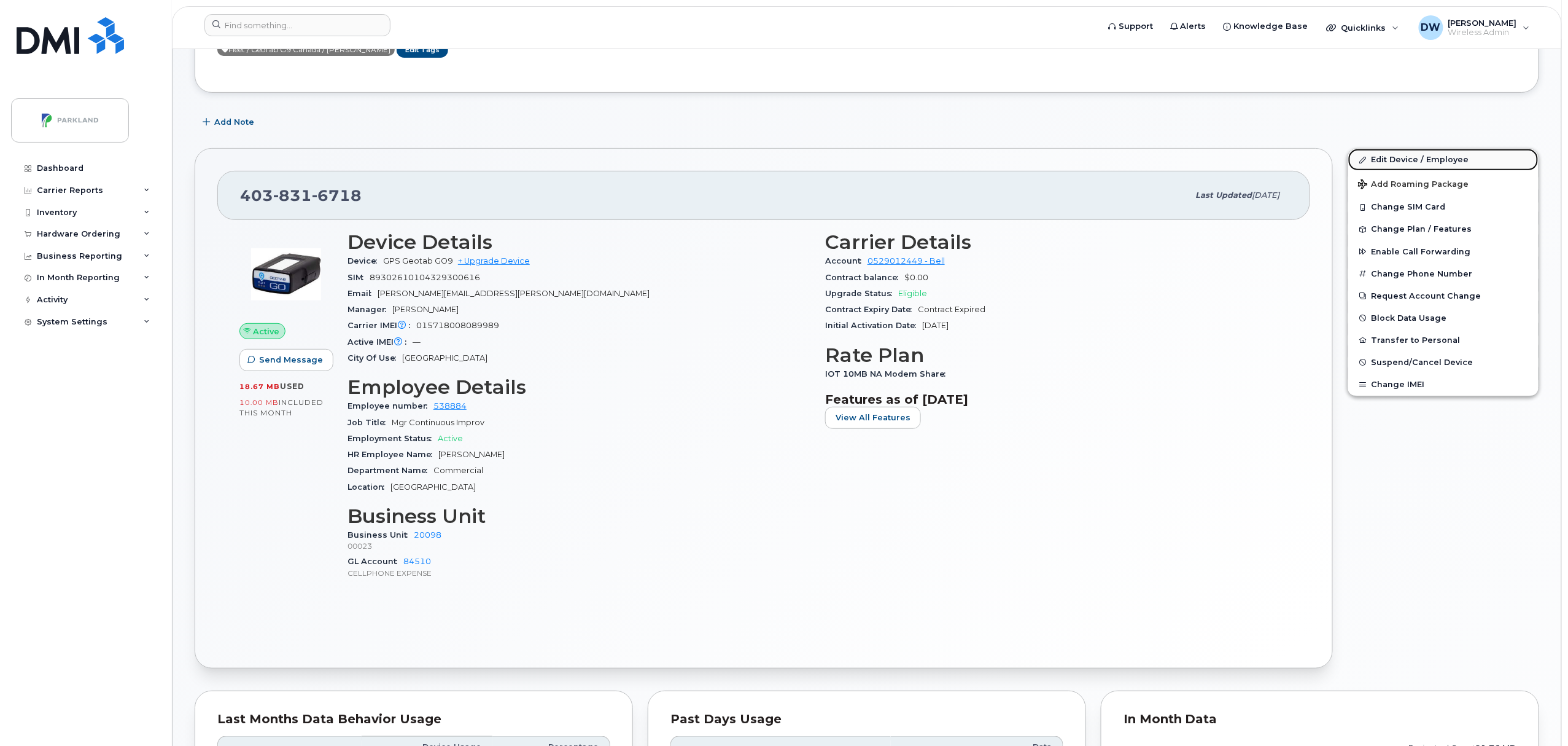
click at [1409, 159] on link "Edit Device / Employee" at bounding box center [1443, 159] width 190 height 22
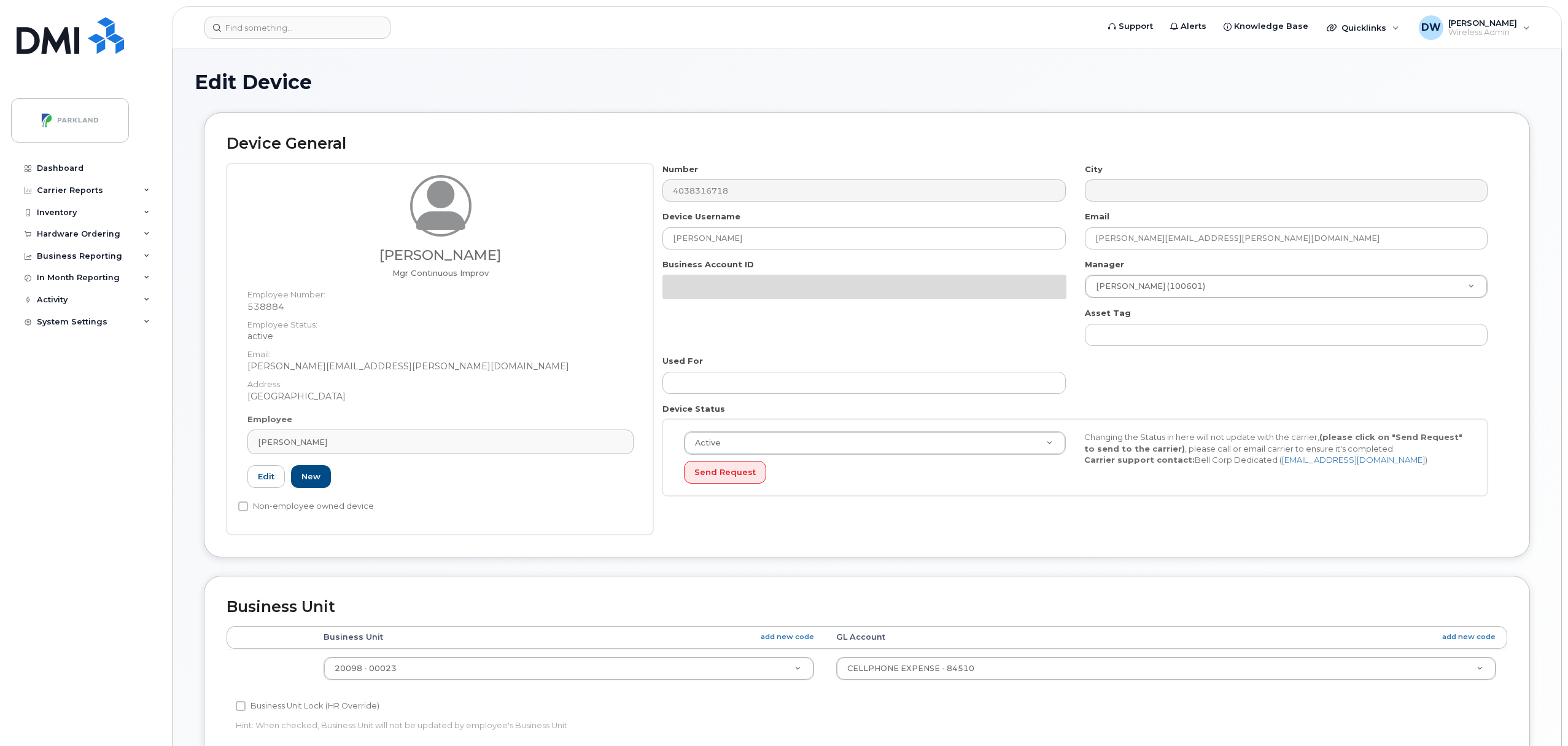
select select "1386637"
drag, startPoint x: 745, startPoint y: 234, endPoint x: 526, endPoint y: 212, distance: 220.1
click at [526, 212] on div "[PERSON_NAME] Mgr Continuous Improv Employee Number: 538884 Employee Status: ac…" at bounding box center [867, 349] width 1281 height 371
paste input "G9EXWRZ8HN63"
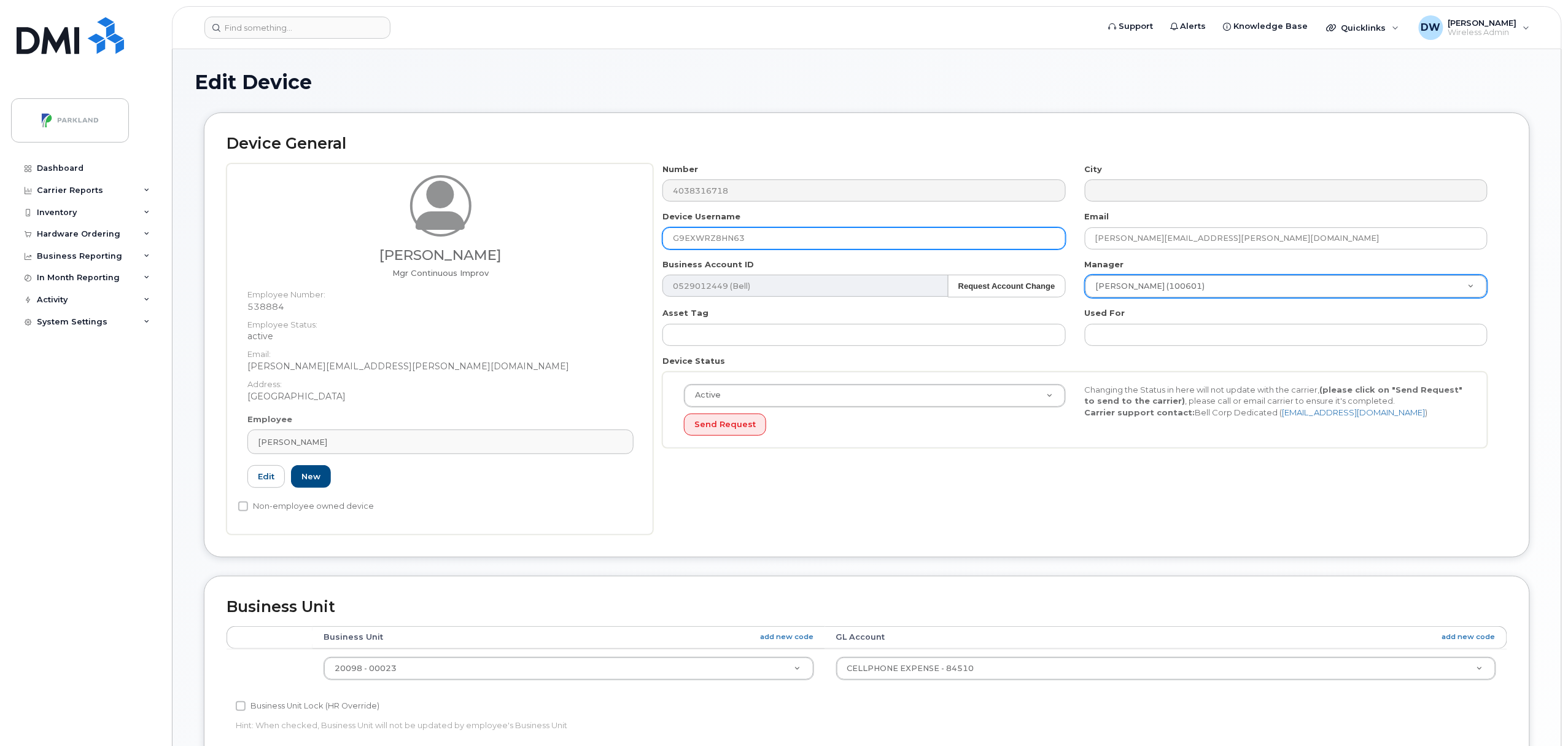
type input "G9EXWRZ8HN63"
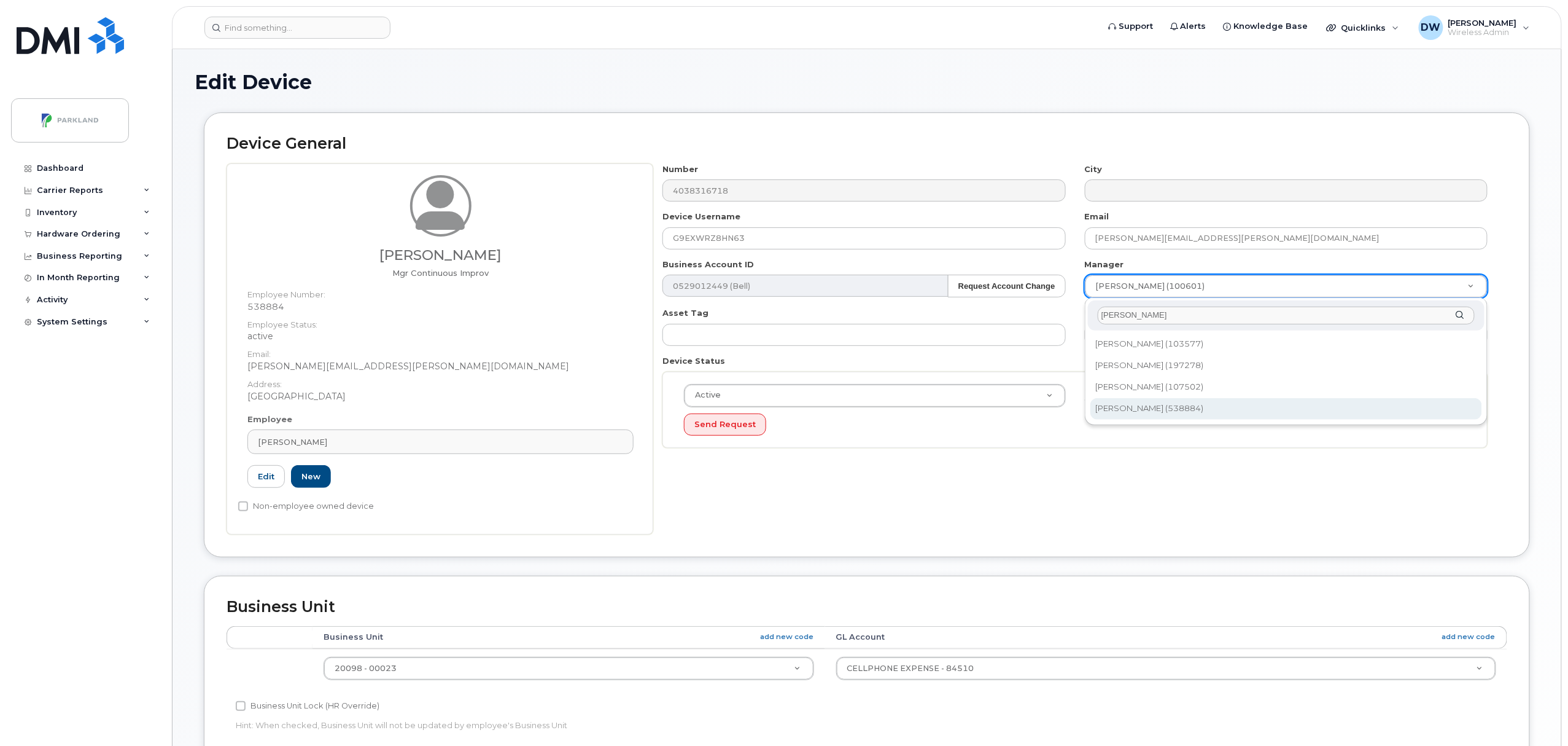
type input "derr"
type input "876592"
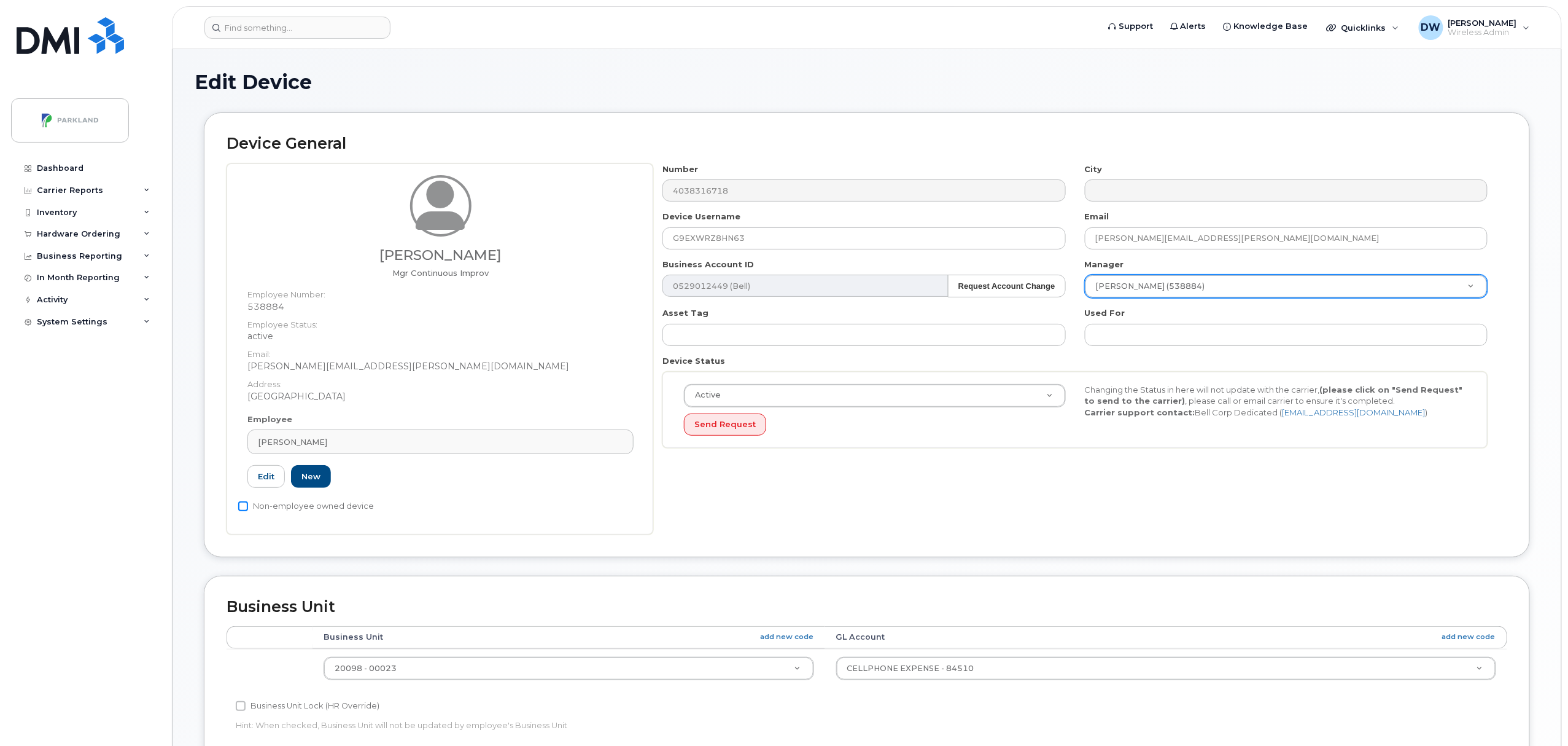
click at [242, 505] on input "Non-employee owned device" at bounding box center [244, 506] width 10 height 10
checkbox input "true"
click at [239, 706] on input "Business Unit Lock (HR Override)" at bounding box center [241, 706] width 10 height 10
checkbox input "true"
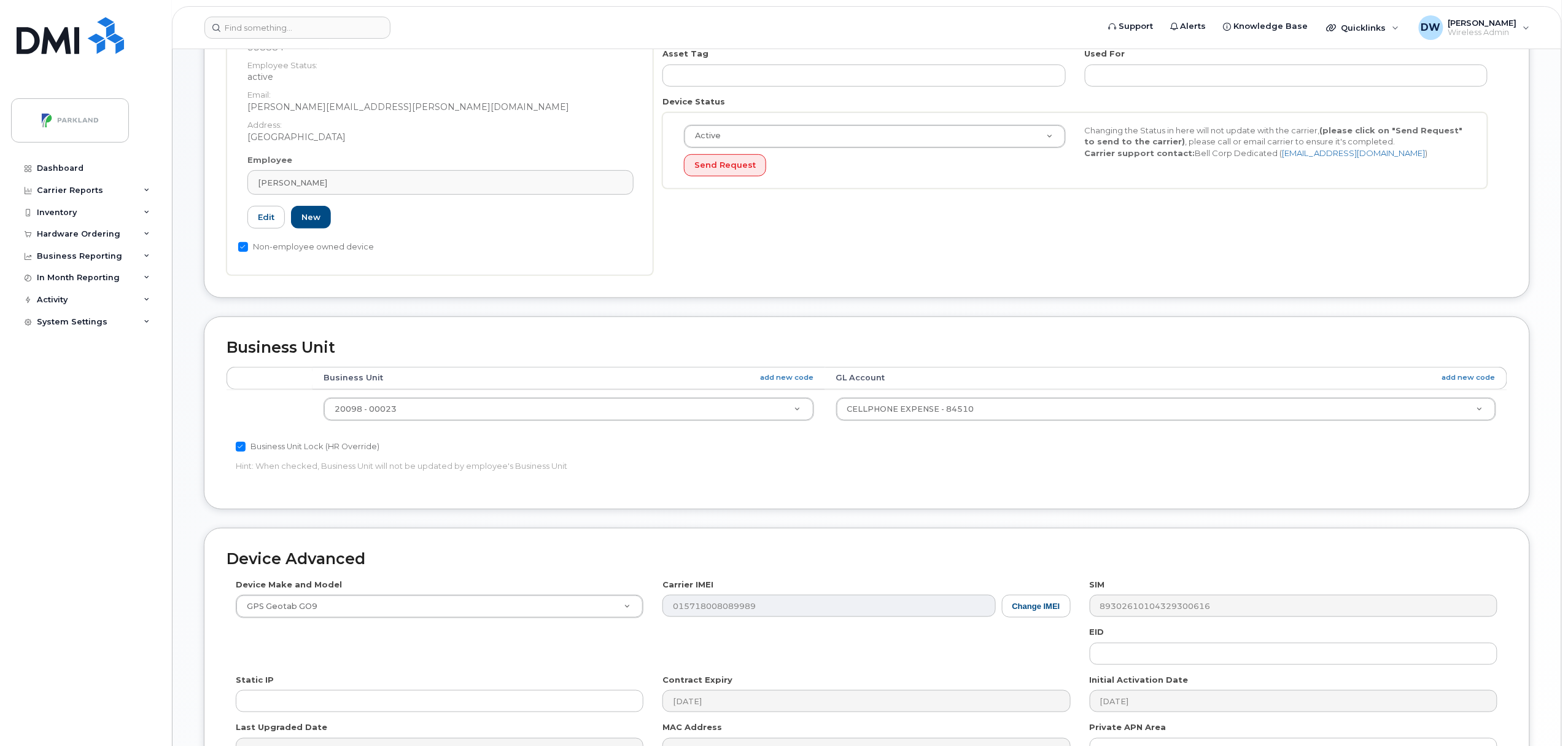
scroll to position [411, 0]
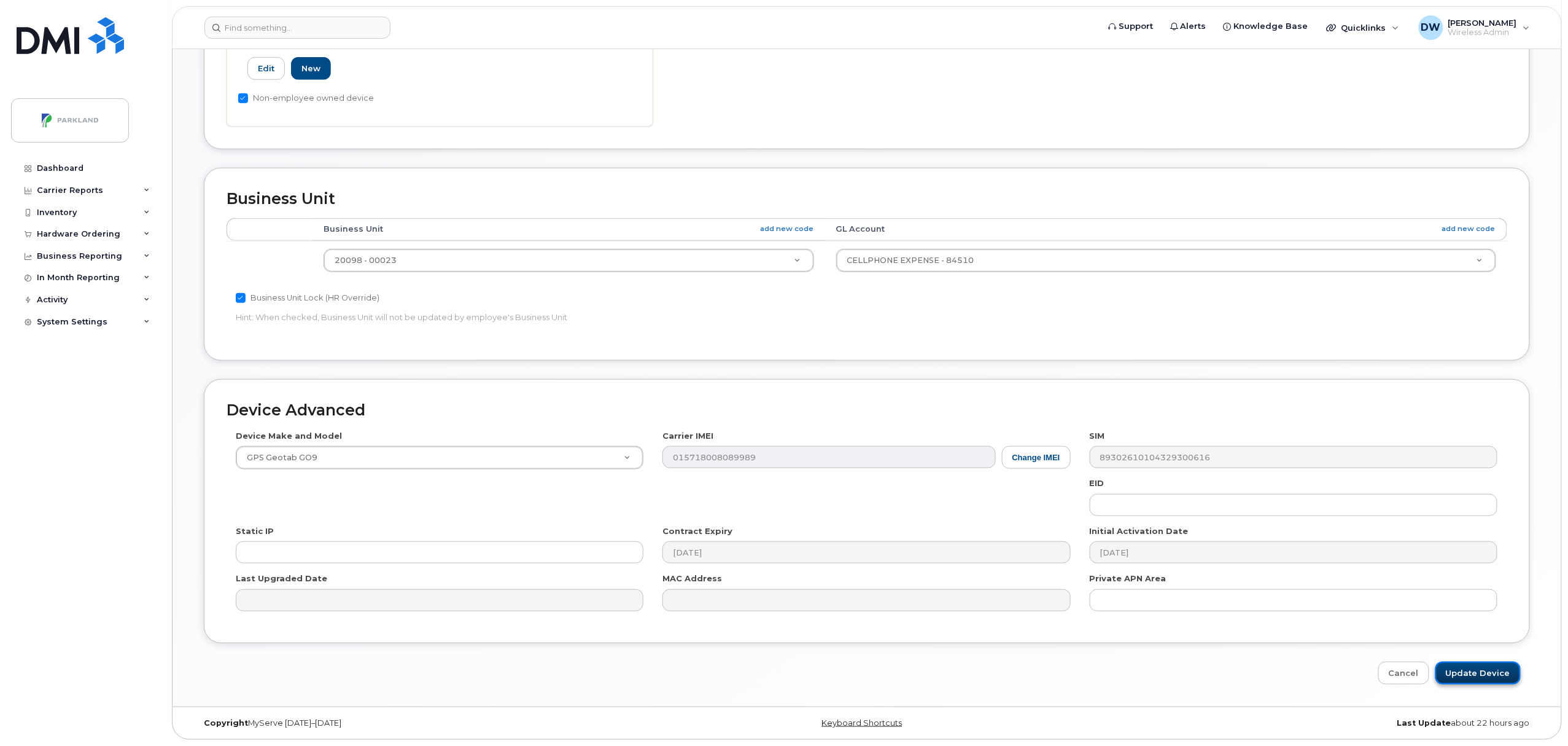
click at [1477, 666] on input "Update Device" at bounding box center [1478, 673] width 85 height 23
type input "Saving..."
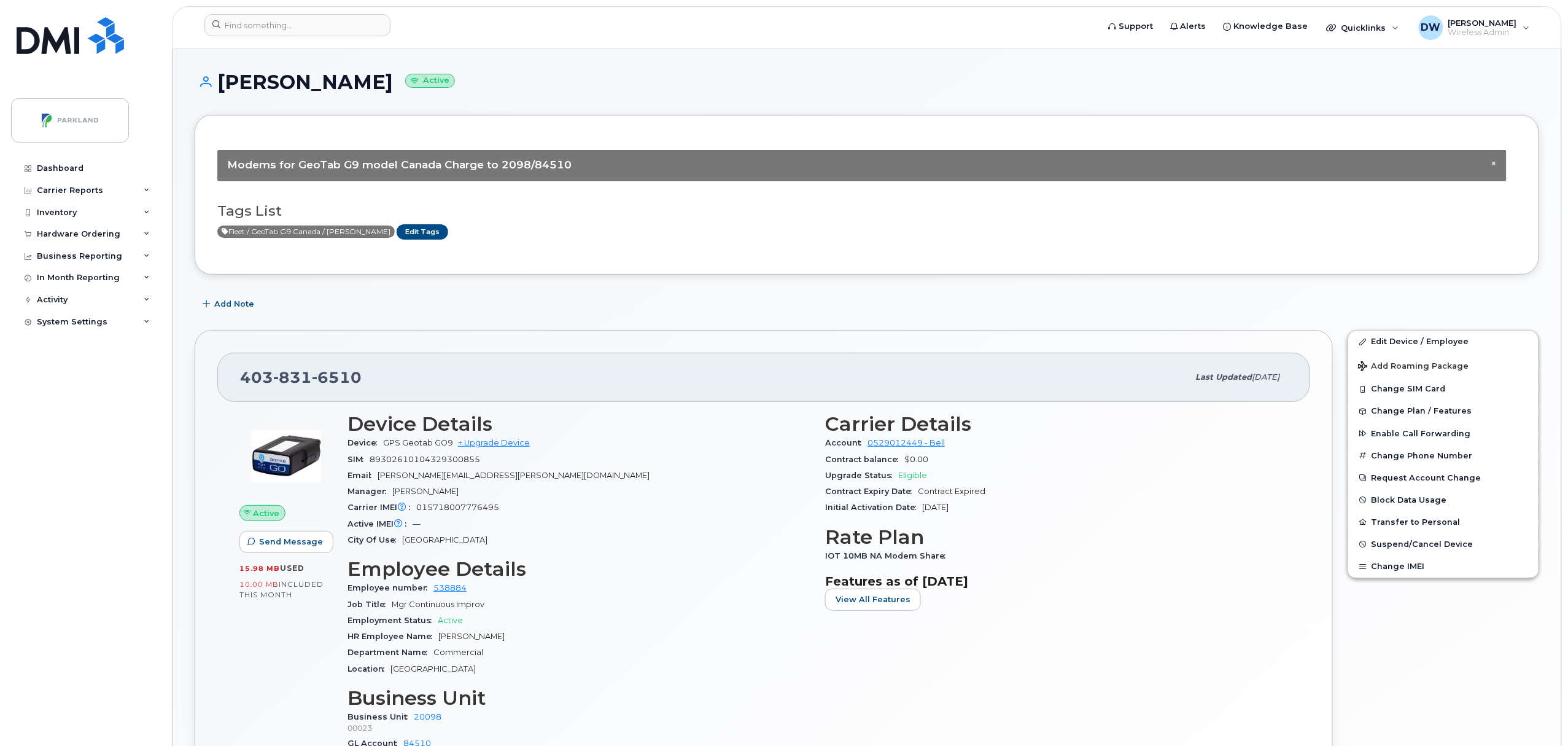
scroll to position [619, 0]
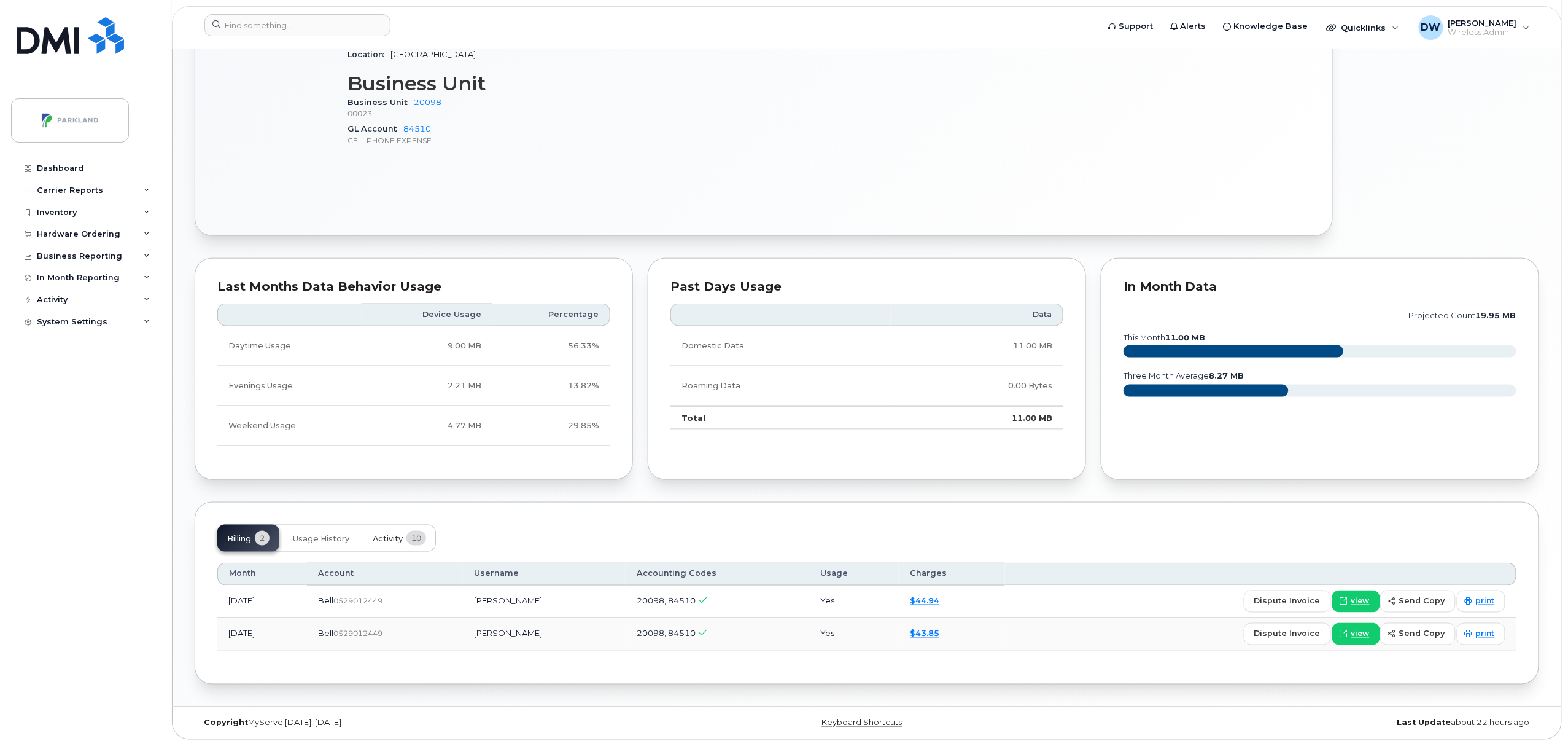
click at [384, 536] on span "Activity" at bounding box center [388, 539] width 30 height 10
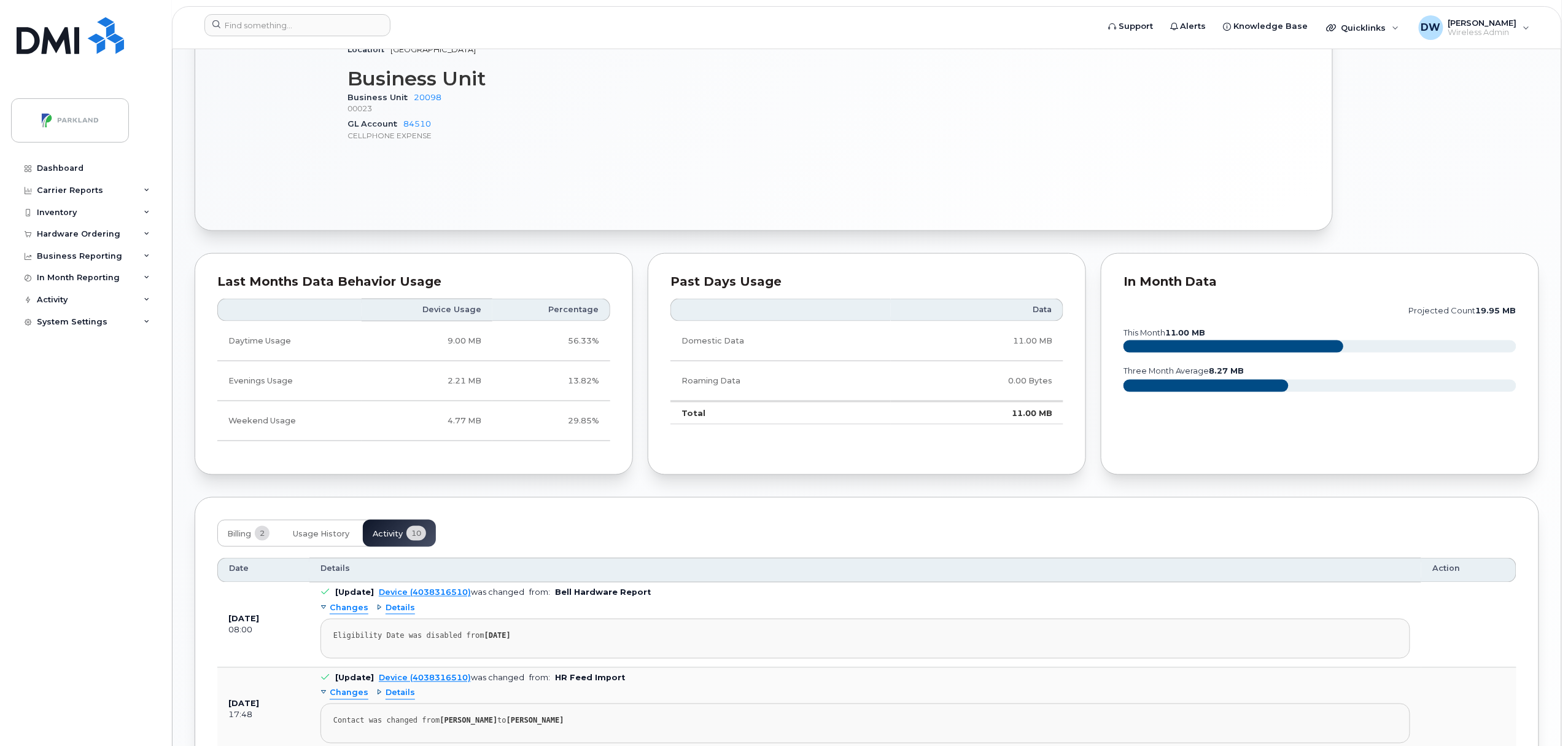
scroll to position [1203, 0]
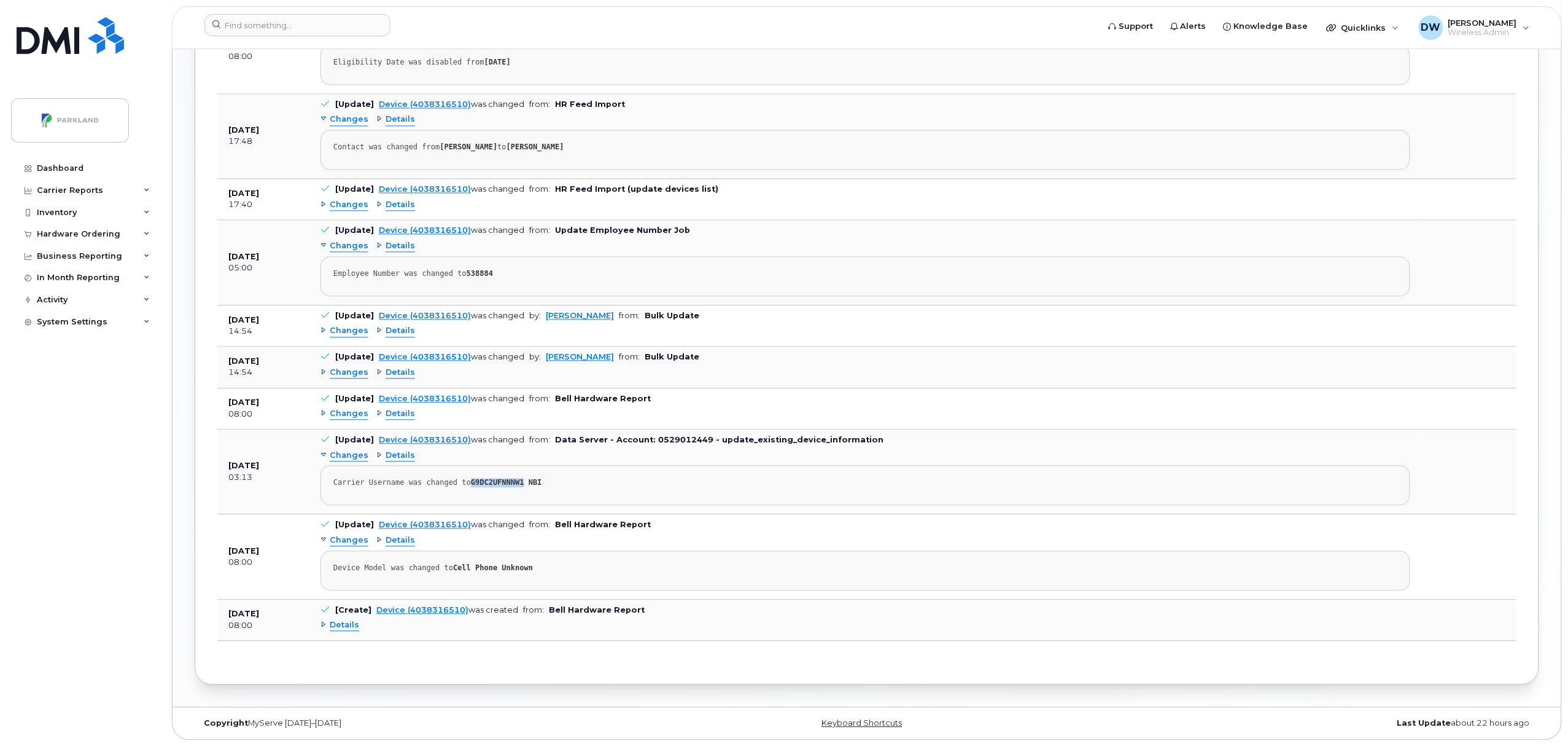
drag, startPoint x: 463, startPoint y: 479, endPoint x: 512, endPoint y: 475, distance: 49.2
click at [512, 478] on strong "G9DC2UFNNNW1 NBI" at bounding box center [506, 482] width 71 height 9
copy strong "G9DC2UFNNNW1"
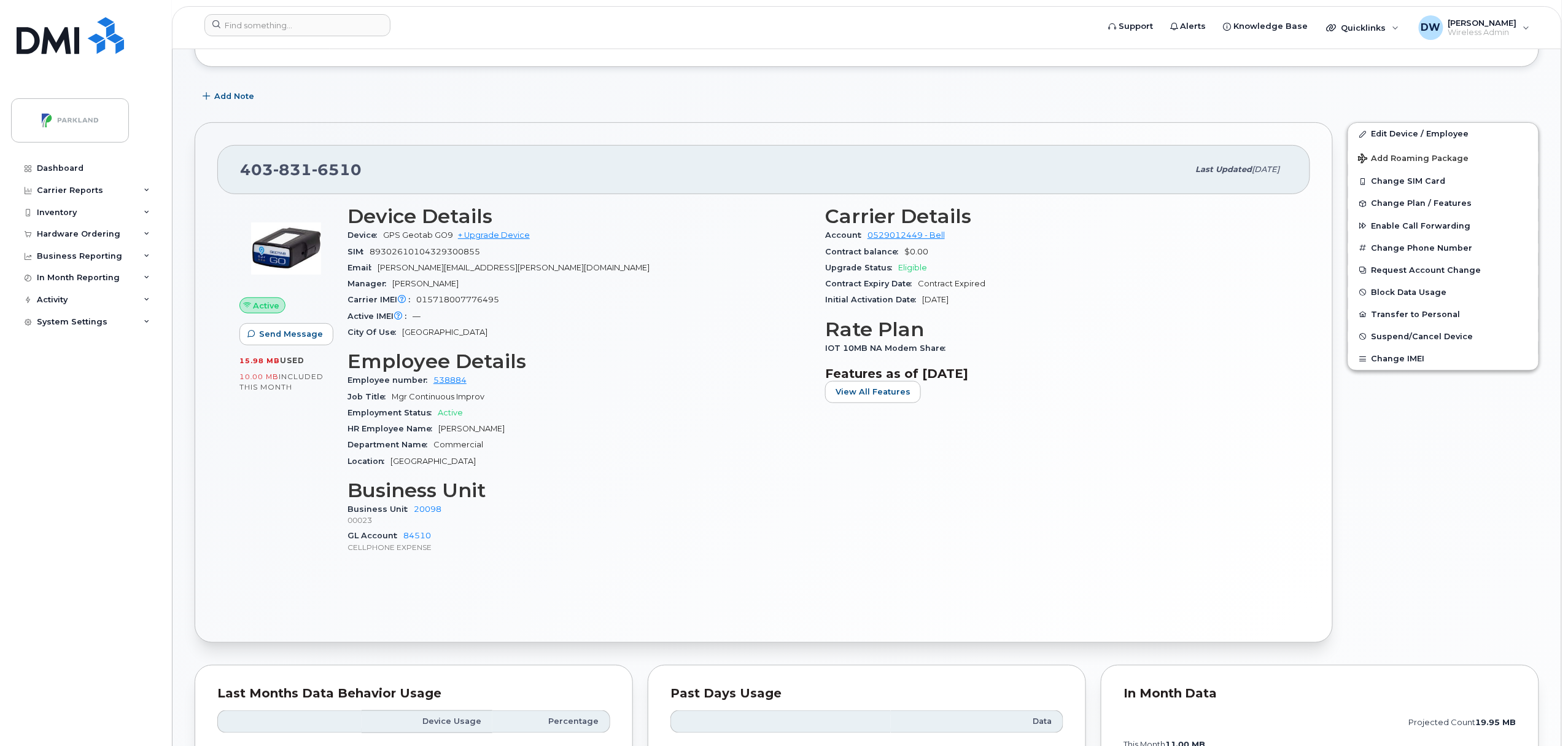
scroll to position [155, 0]
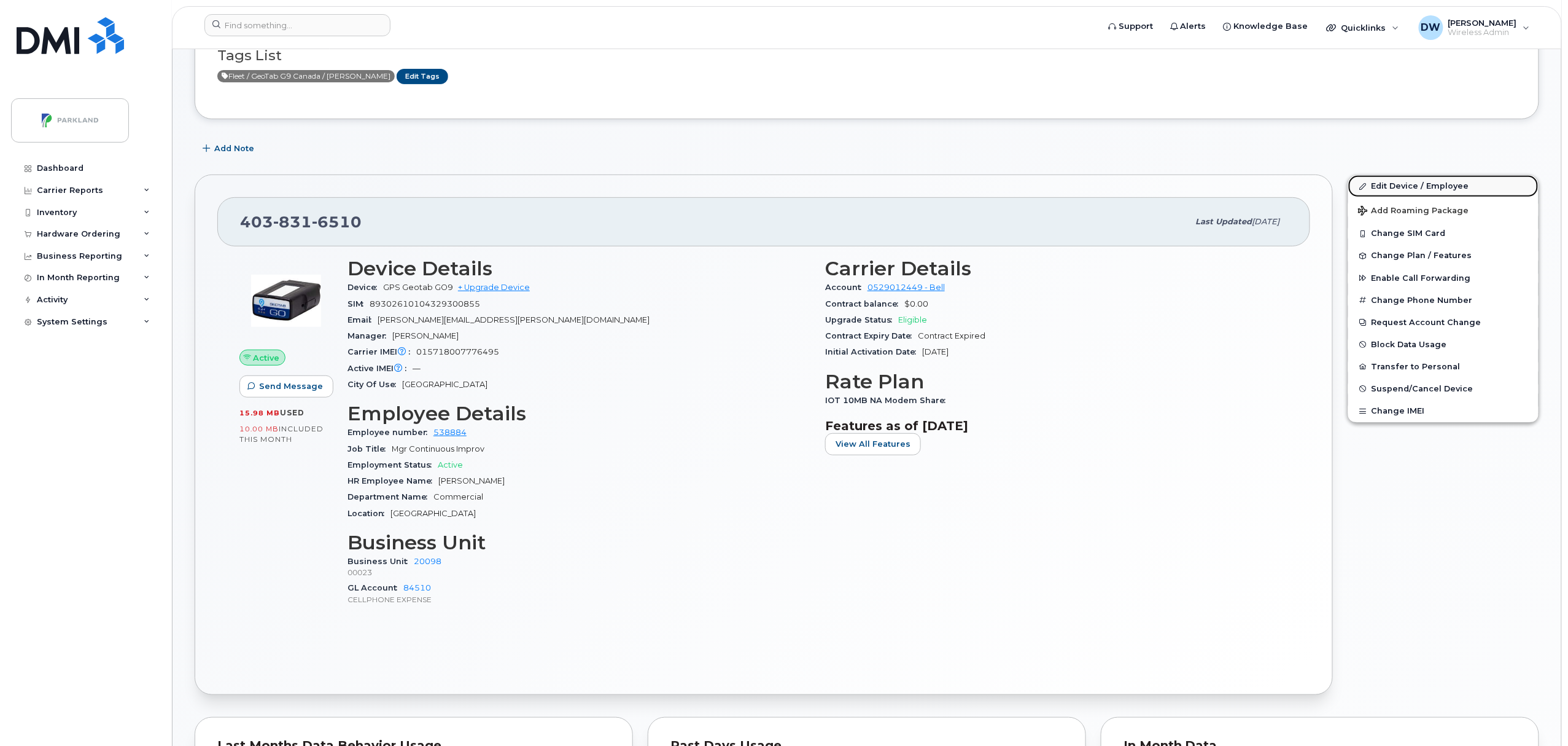
click at [1402, 183] on link "Edit Device / Employee" at bounding box center [1443, 186] width 190 height 22
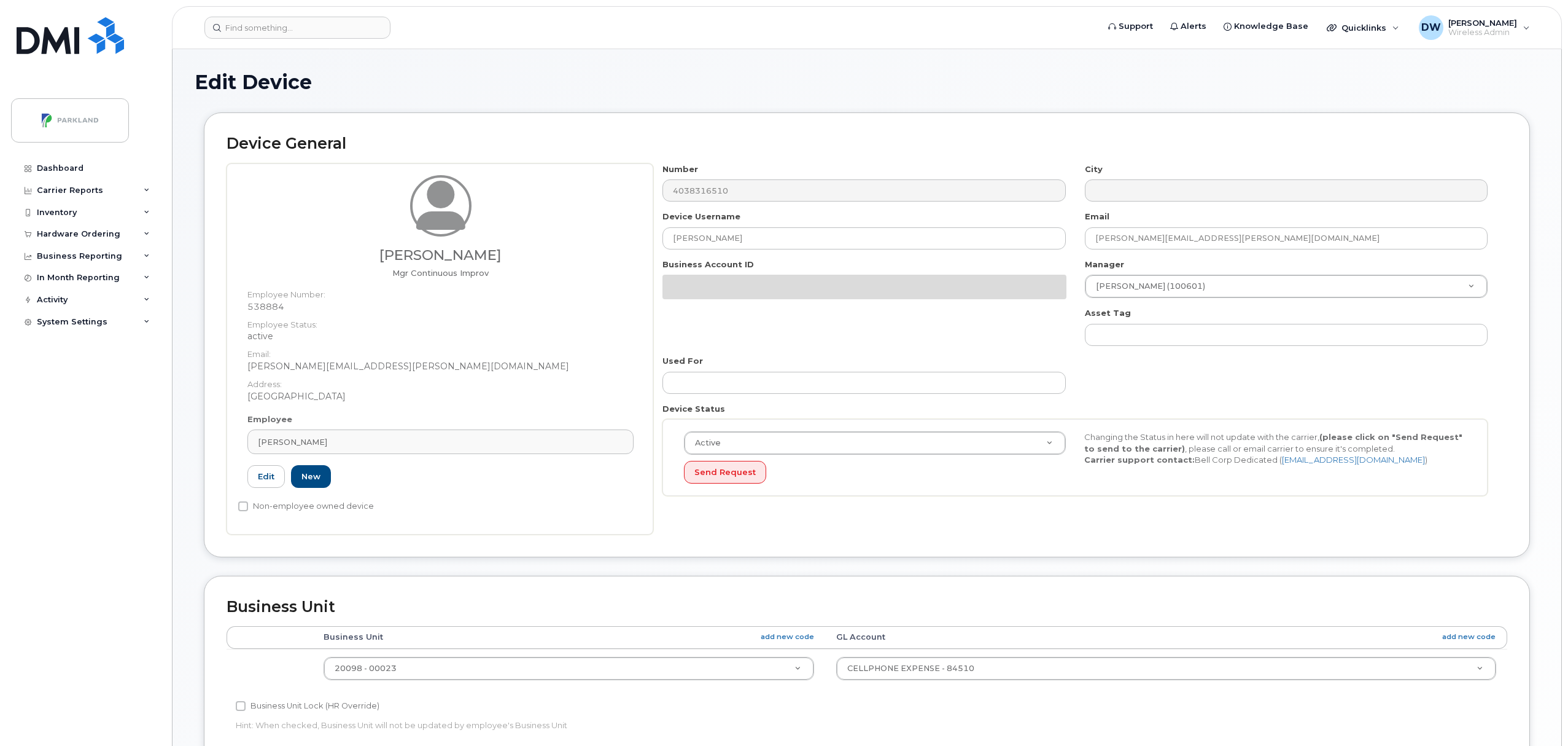
select select "1386637"
drag, startPoint x: 0, startPoint y: 0, endPoint x: 593, endPoint y: 232, distance: 636.8
click at [593, 232] on div "Derrick Wildi Mgr Continuous Improv Employee Number: 538884 Employee Status: ac…" at bounding box center [867, 349] width 1281 height 371
paste input "G9DC2UFNNNW1"
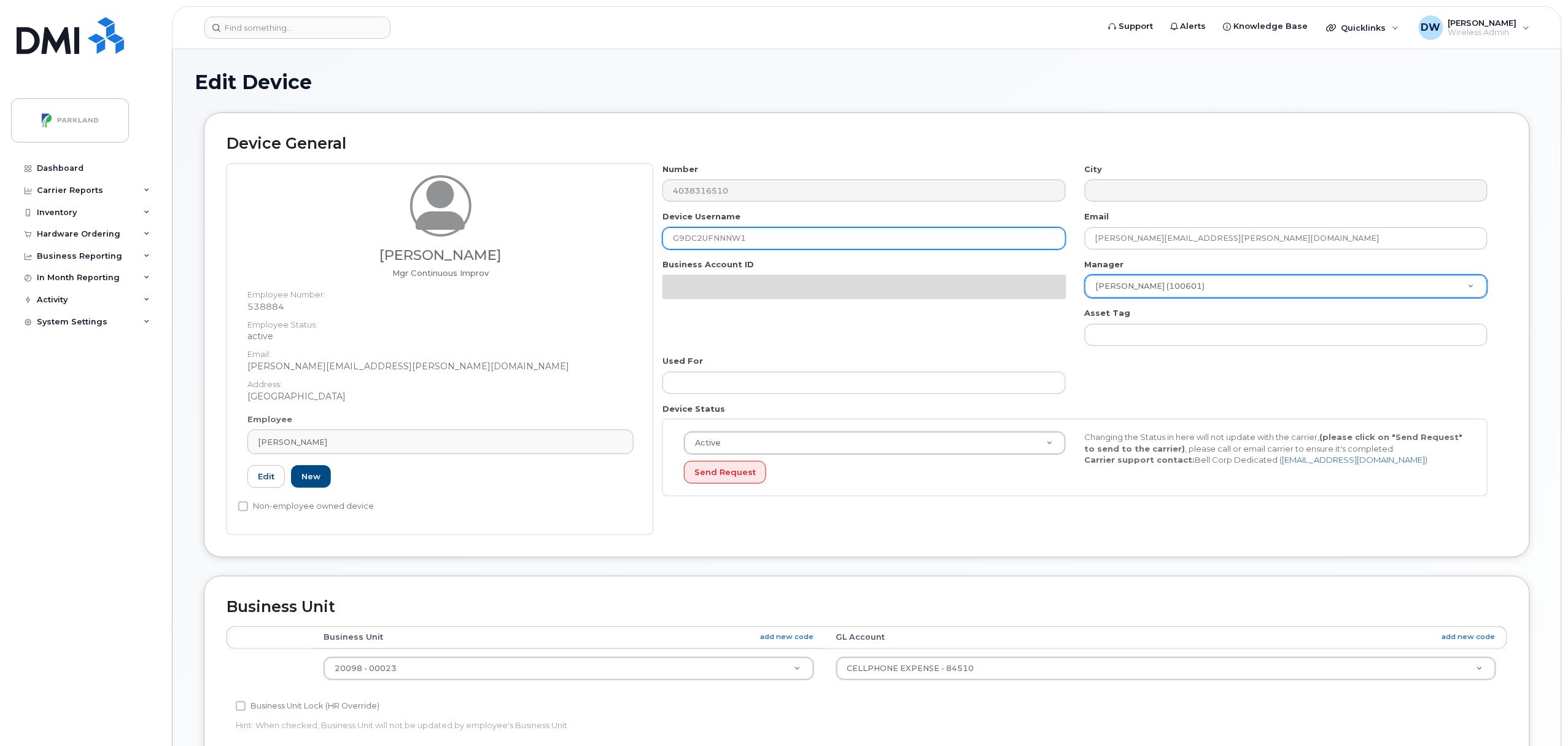
type input "G9DC2UFNNNW1"
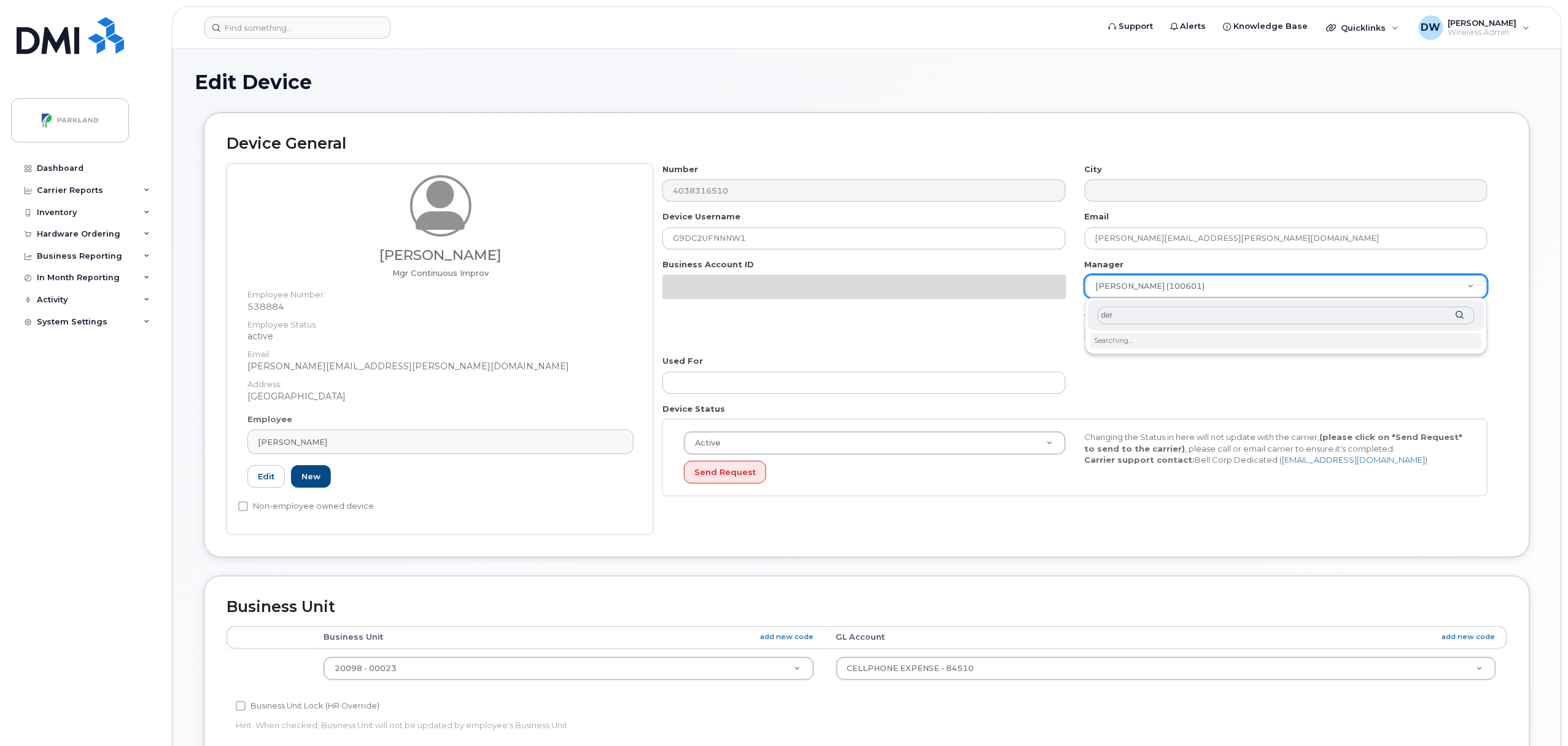
type input "[PERSON_NAME]"
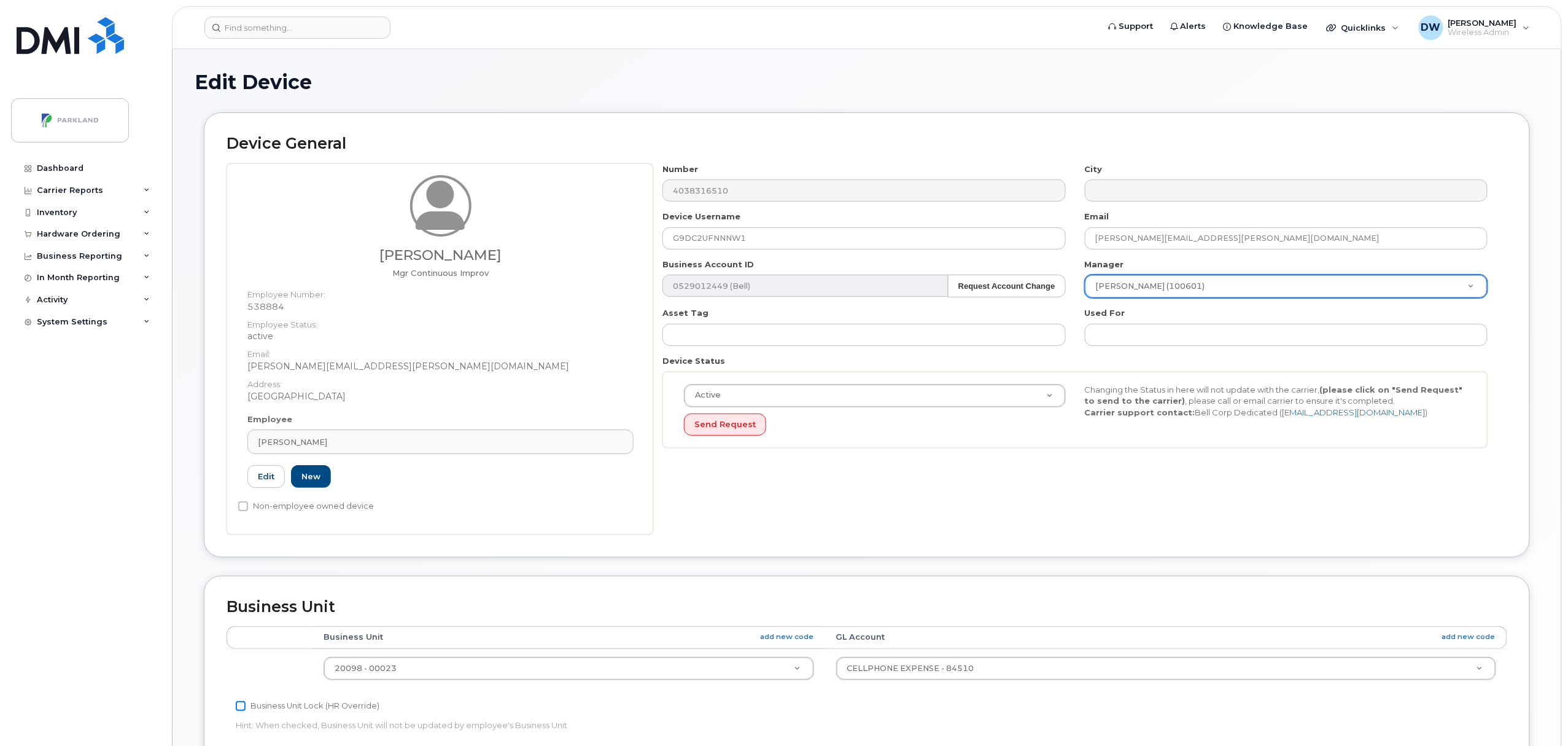
click at [241, 704] on input "Business Unit Lock (HR Override)" at bounding box center [241, 706] width 10 height 10
checkbox input "true"
click at [243, 507] on input "Non-employee owned device" at bounding box center [244, 506] width 10 height 10
checkbox input "true"
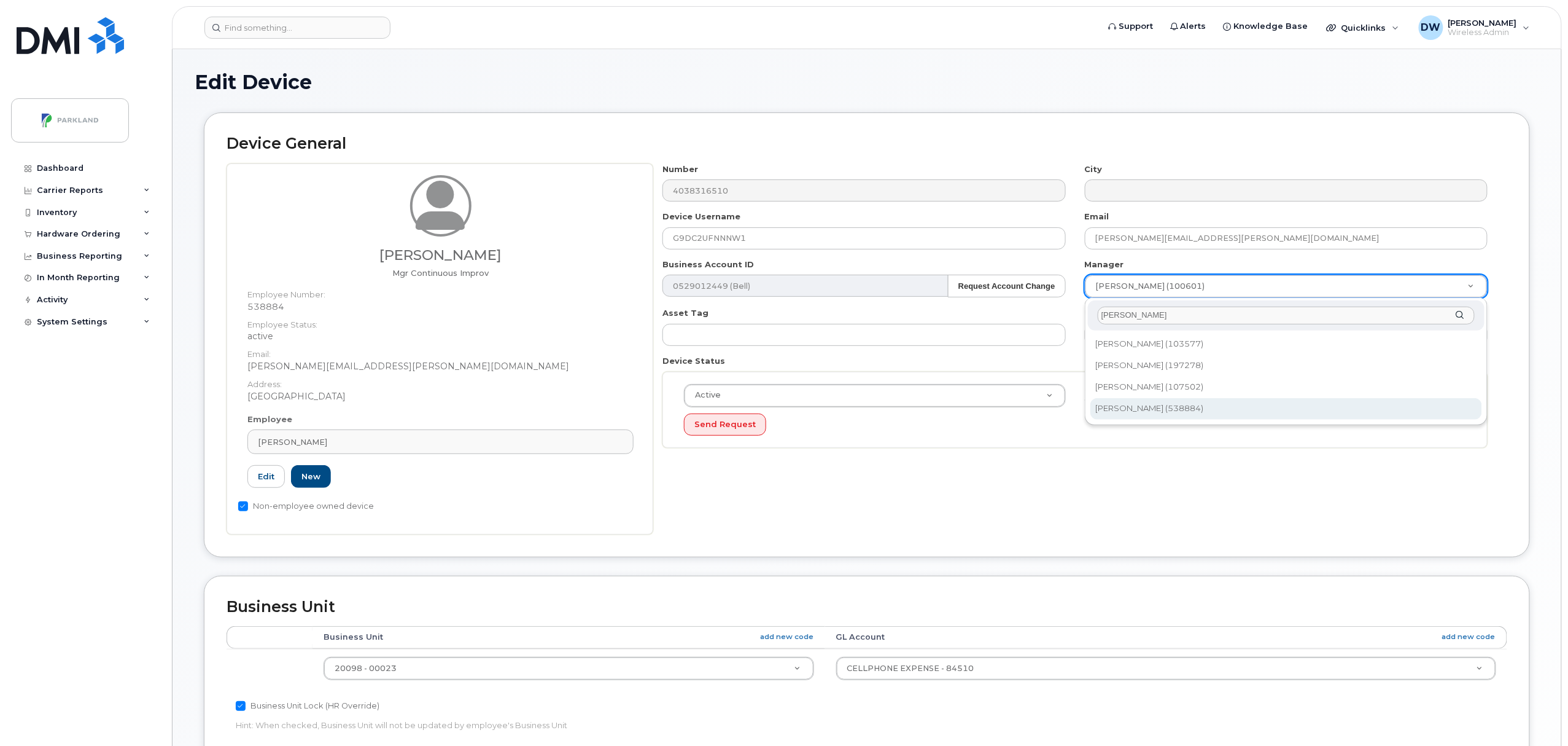
type input "derr"
type input "876592"
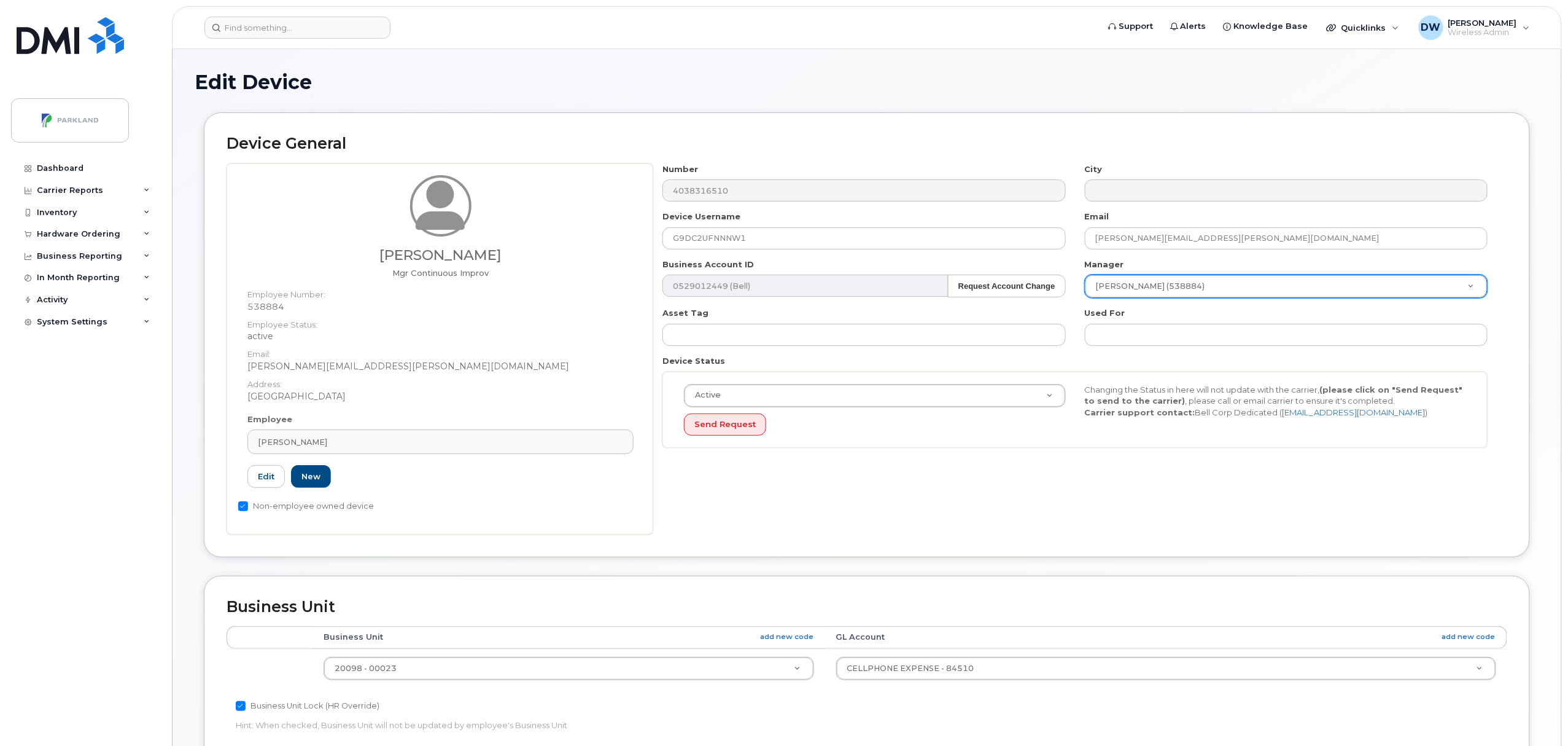
click at [1567, 539] on body "Support Alerts Knowledge Base Quicklinks Suspend / Cancel Device Change SIM Car…" at bounding box center [784, 576] width 1568 height 1154
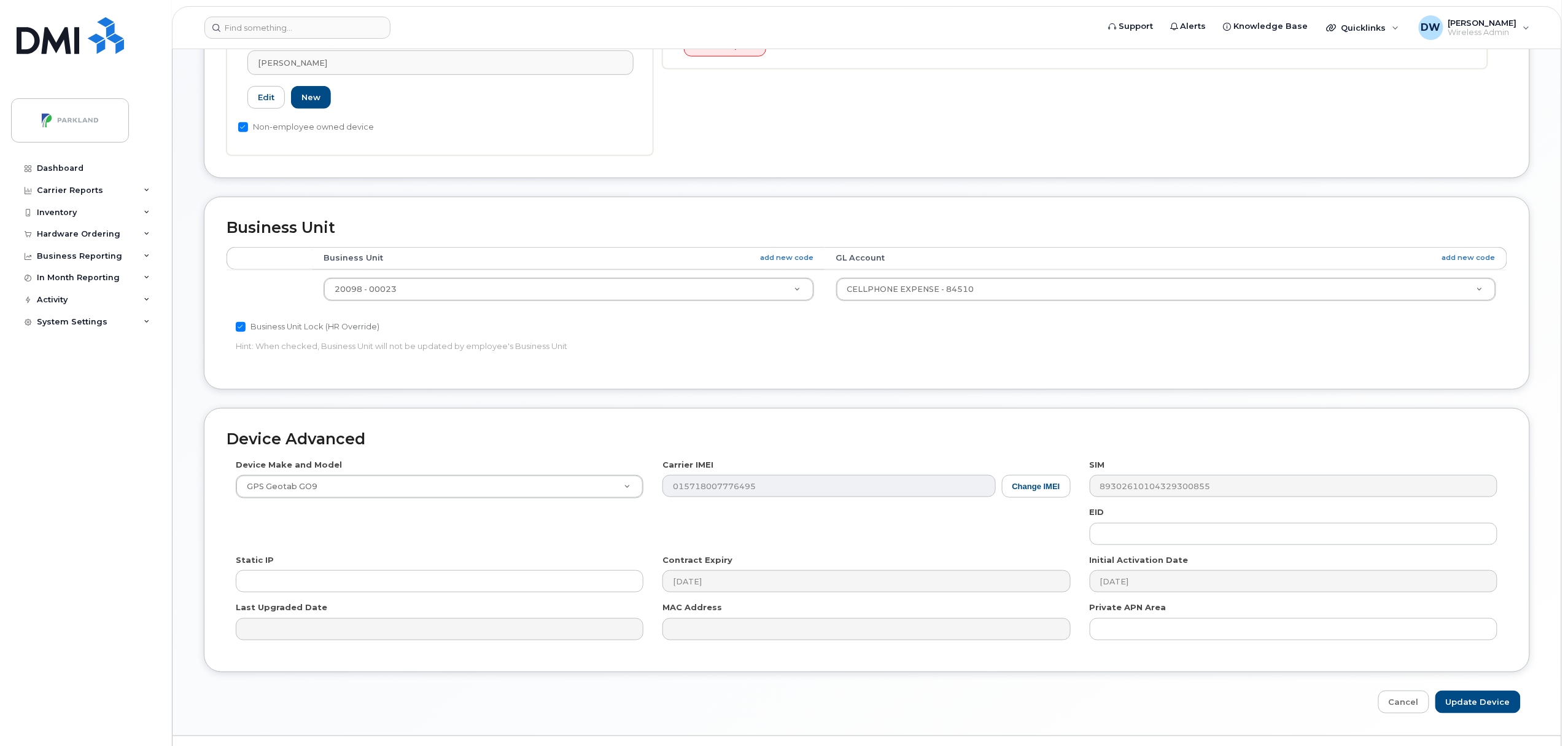
scroll to position [383, 0]
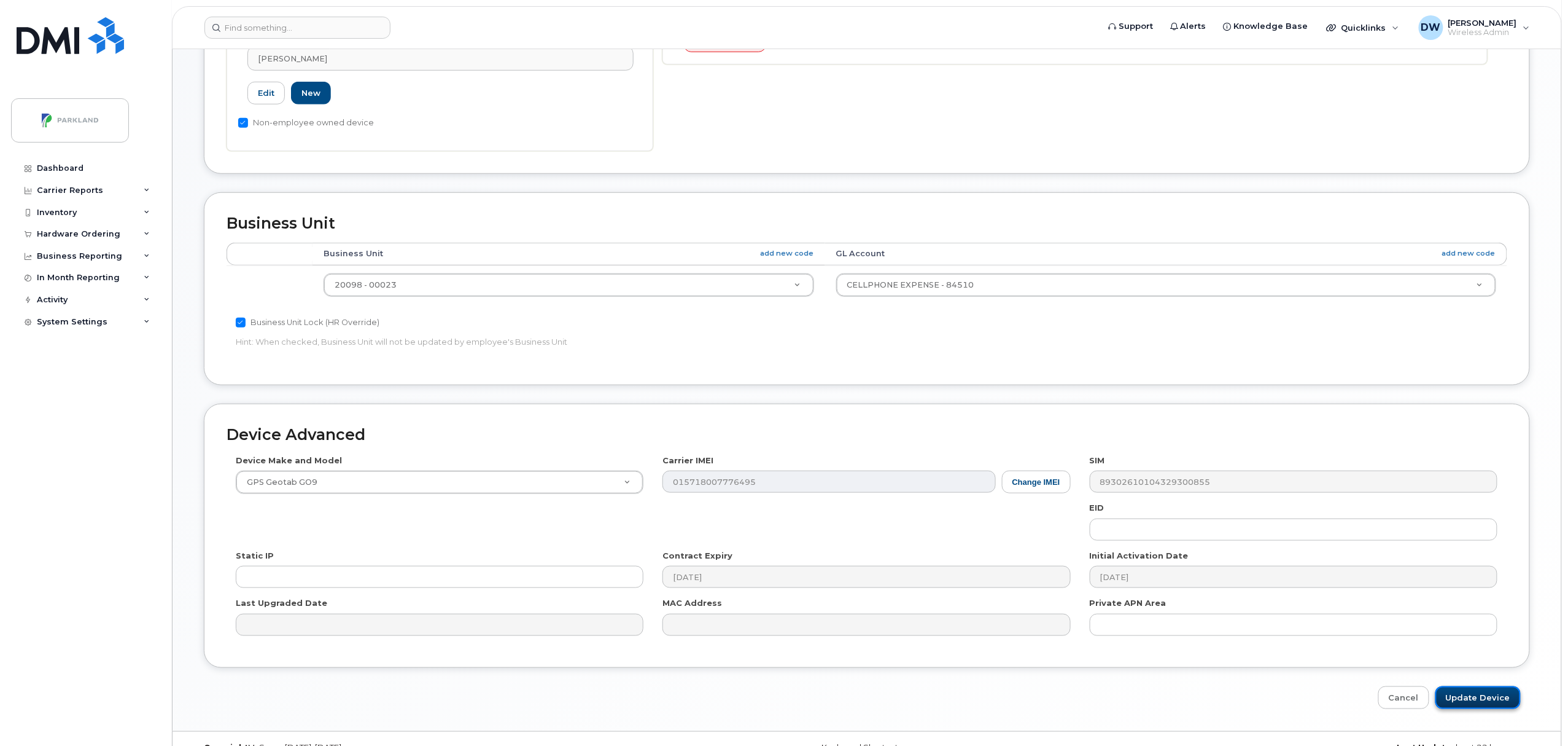
click at [1474, 699] on input "Update Device" at bounding box center [1478, 698] width 85 height 23
type input "Saving..."
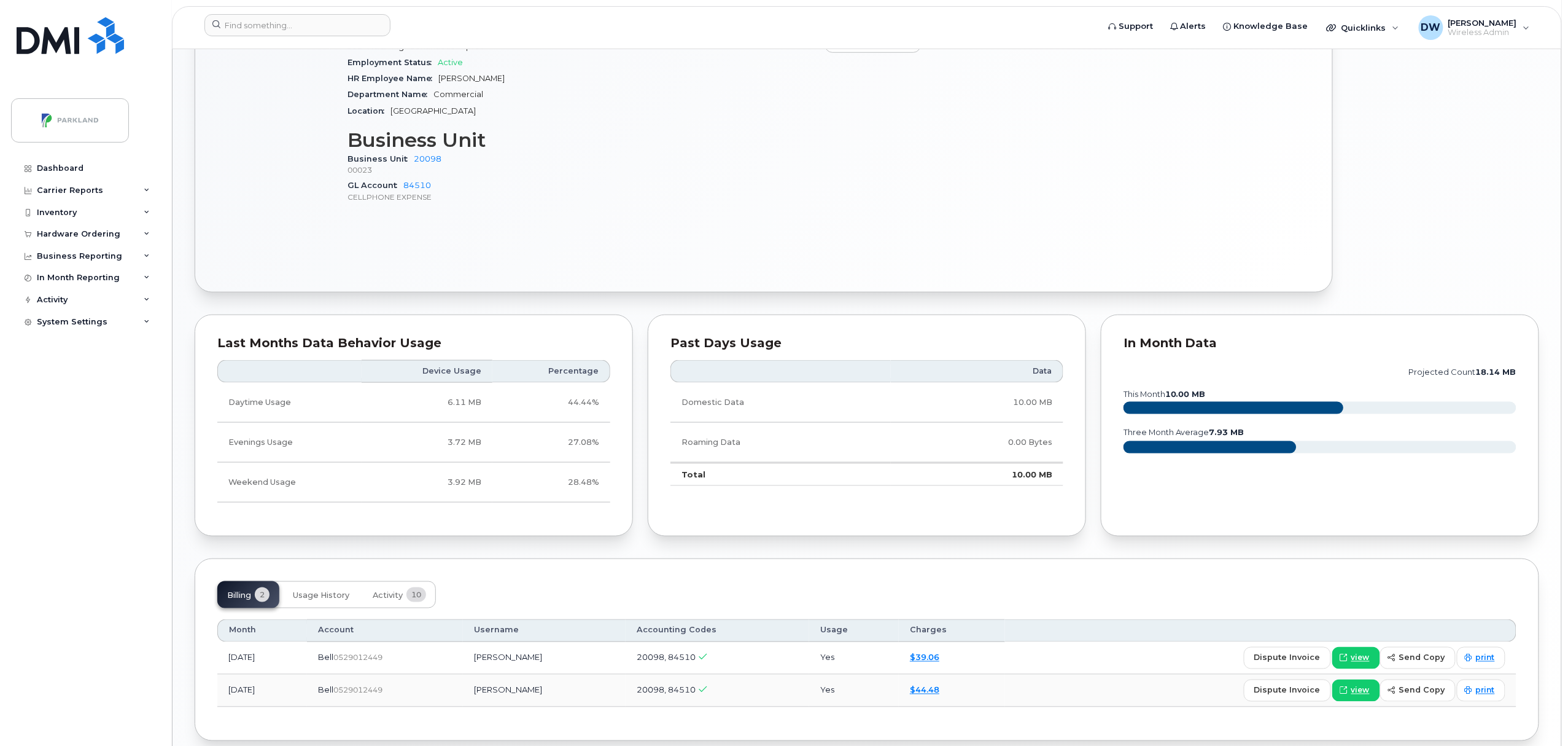
scroll to position [564, 0]
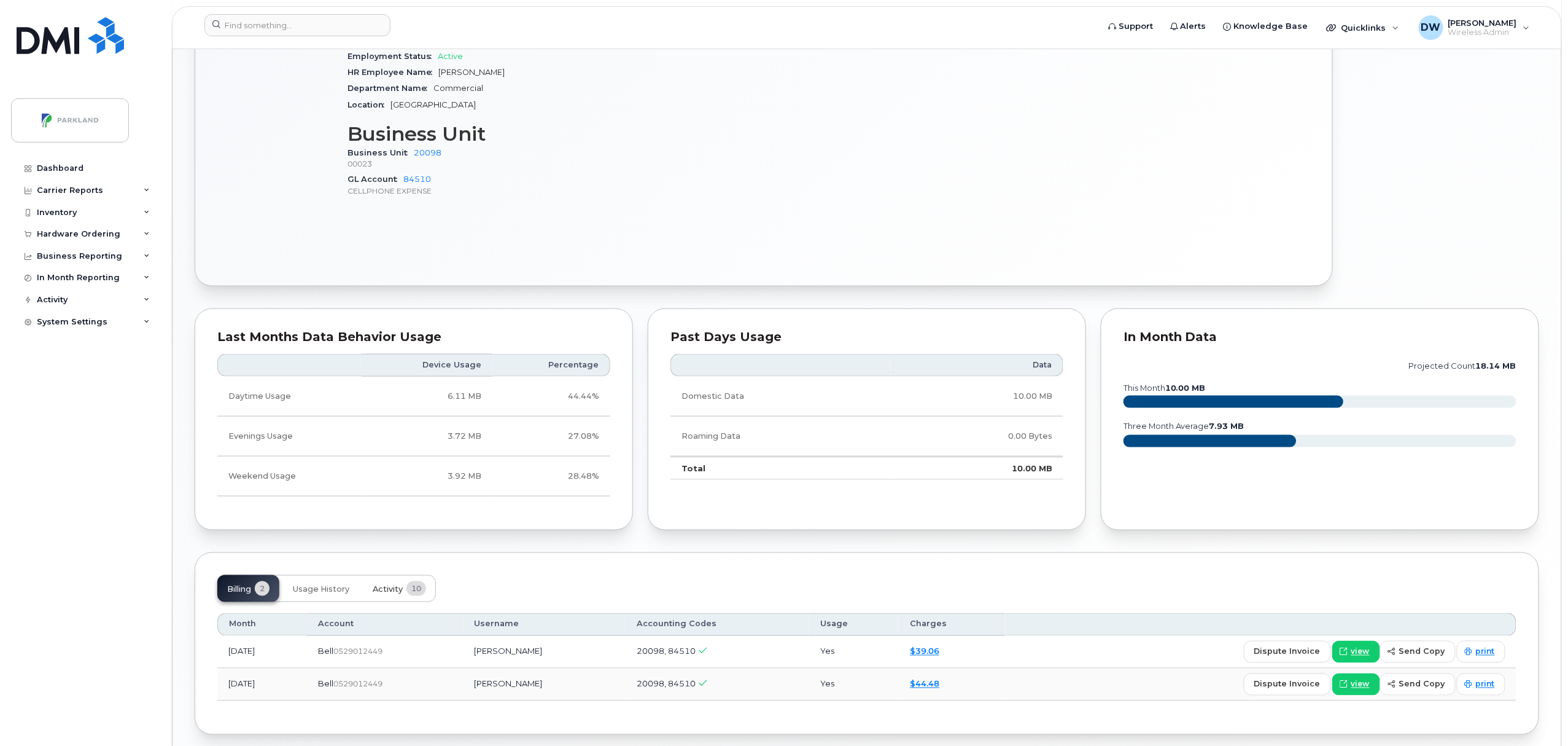
click at [389, 591] on span "Activity" at bounding box center [388, 589] width 30 height 10
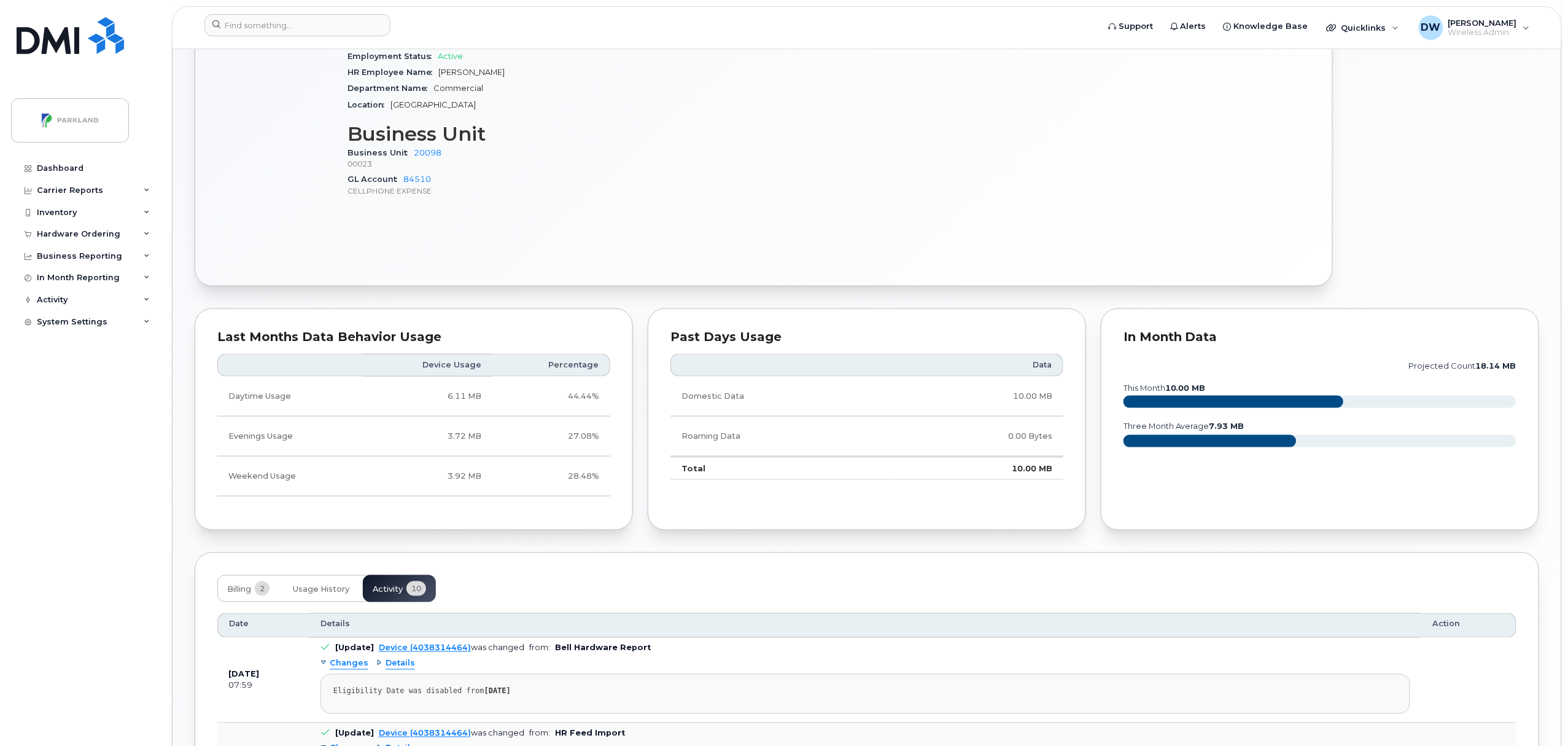
scroll to position [1203, 0]
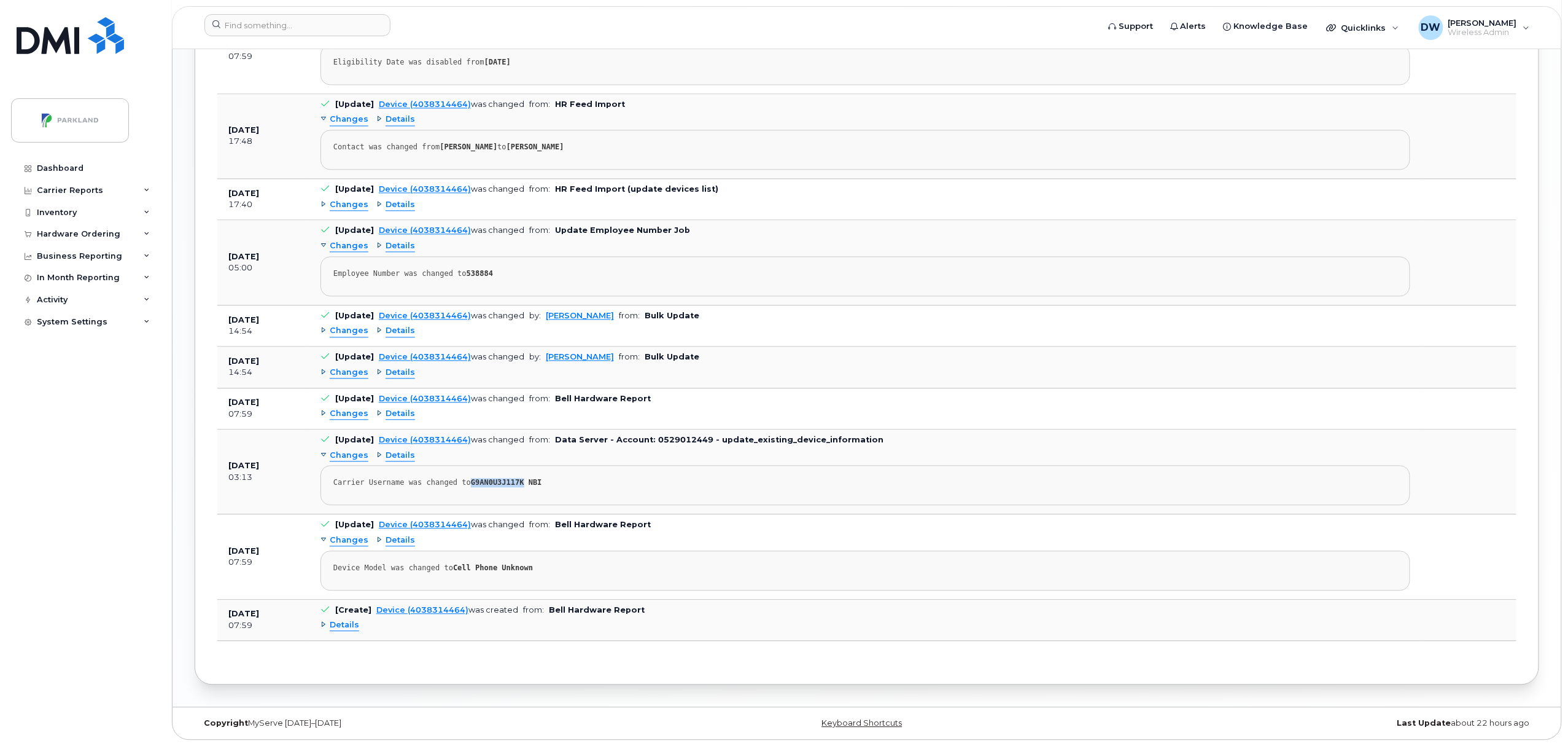
drag, startPoint x: 464, startPoint y: 480, endPoint x: 512, endPoint y: 482, distance: 48.0
click at [512, 482] on strong "G9AN0U3J117K NBI" at bounding box center [506, 482] width 71 height 9
copy strong "G9AN0U3J117K"
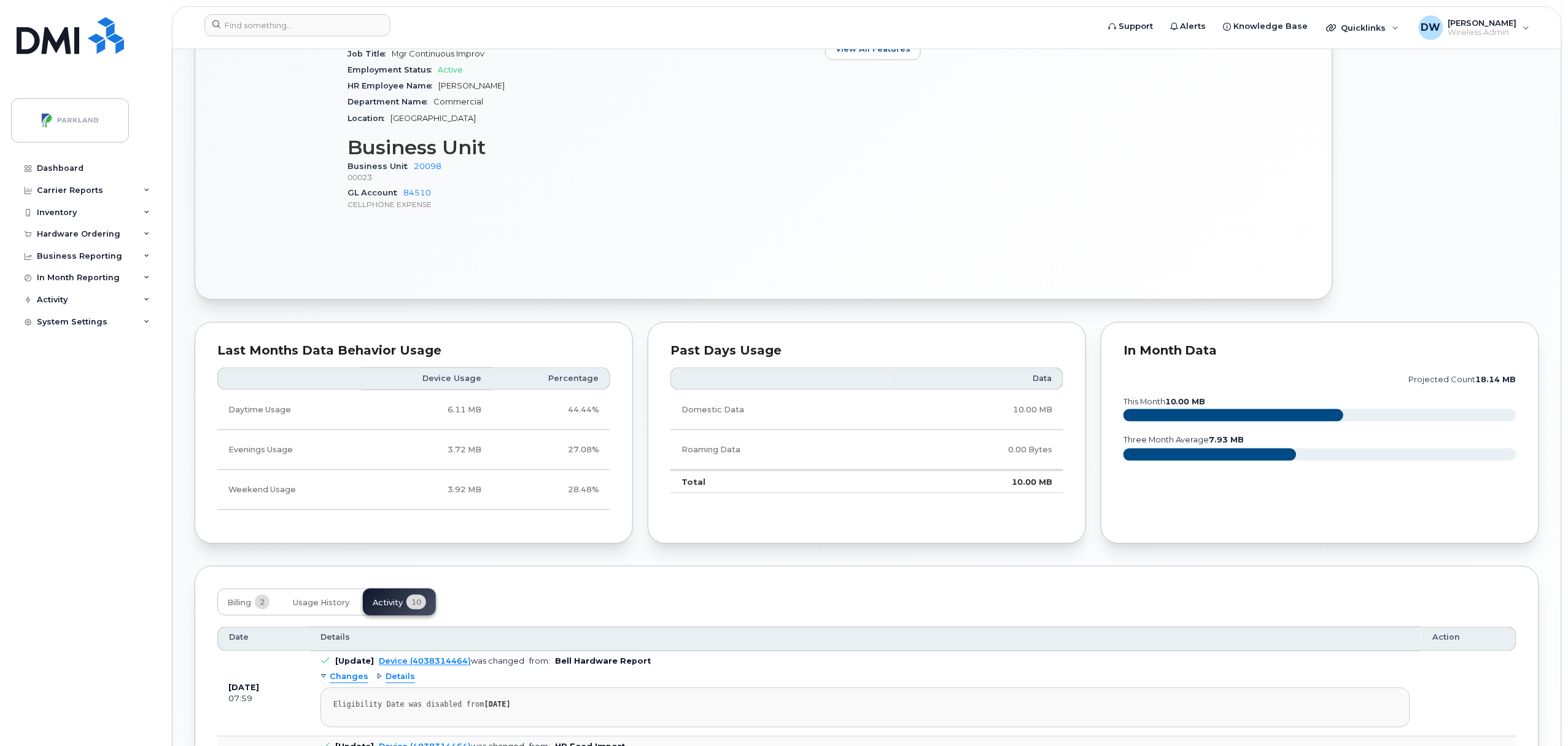
scroll to position [0, 0]
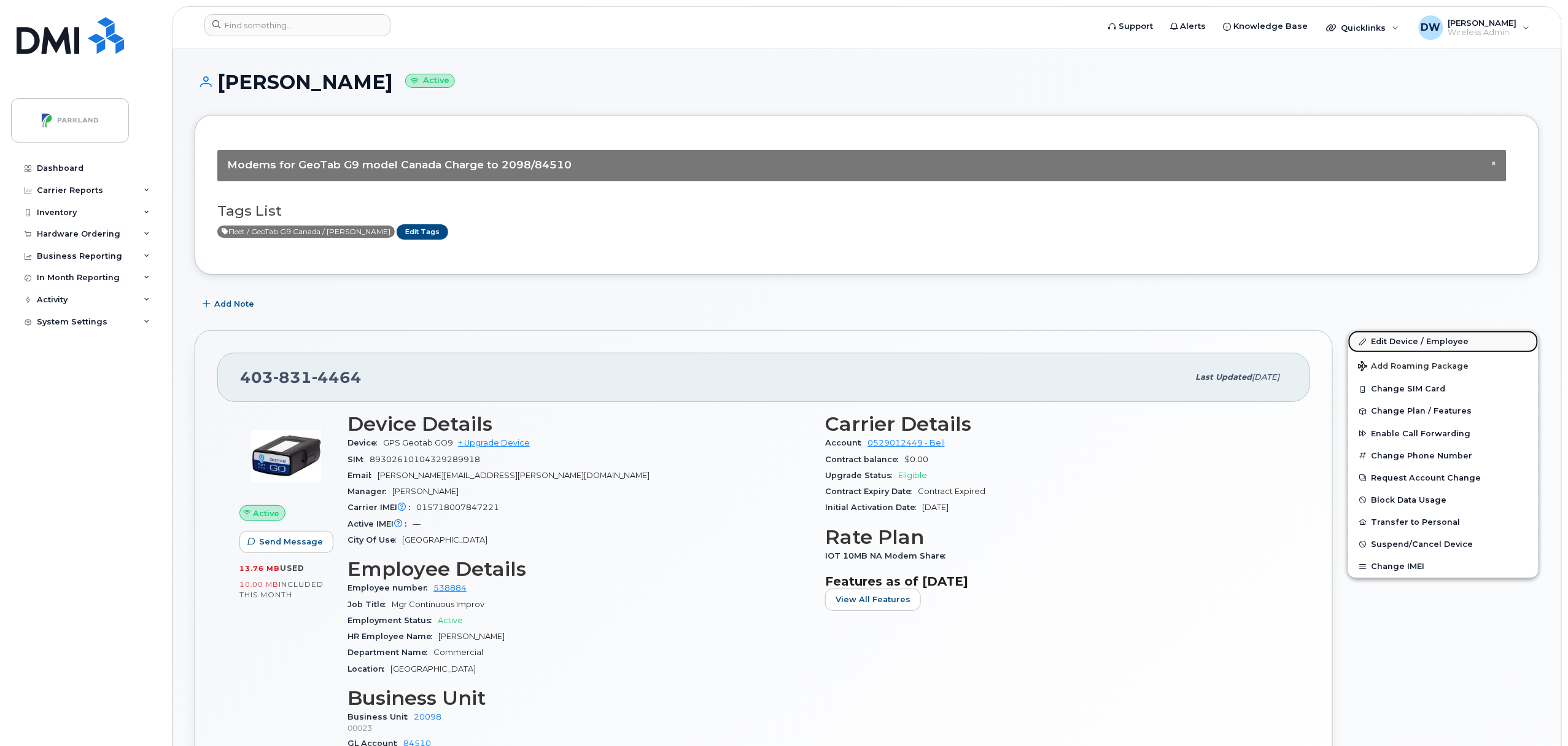
click at [1396, 343] on link "Edit Device / Employee" at bounding box center [1443, 341] width 190 height 22
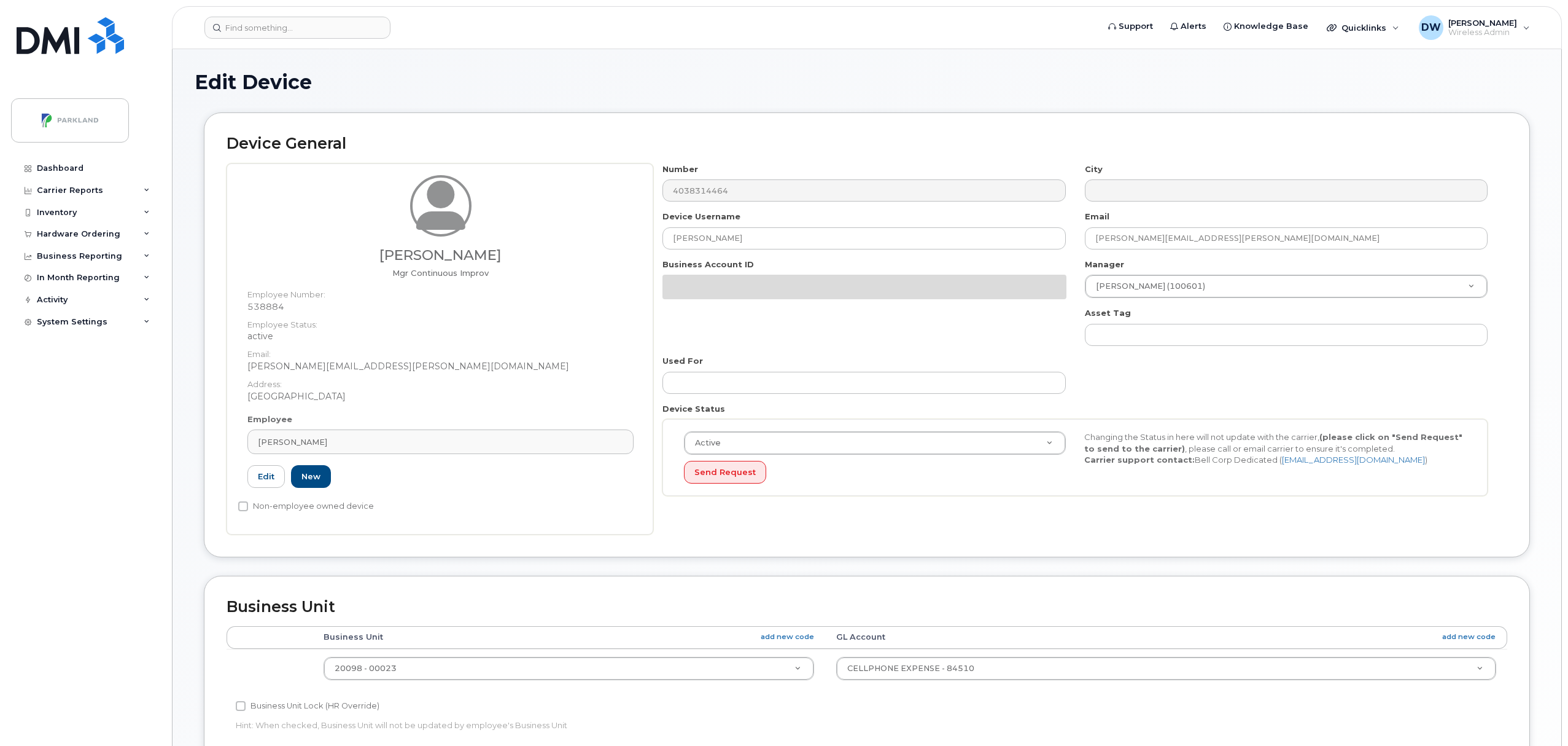
select select "1386637"
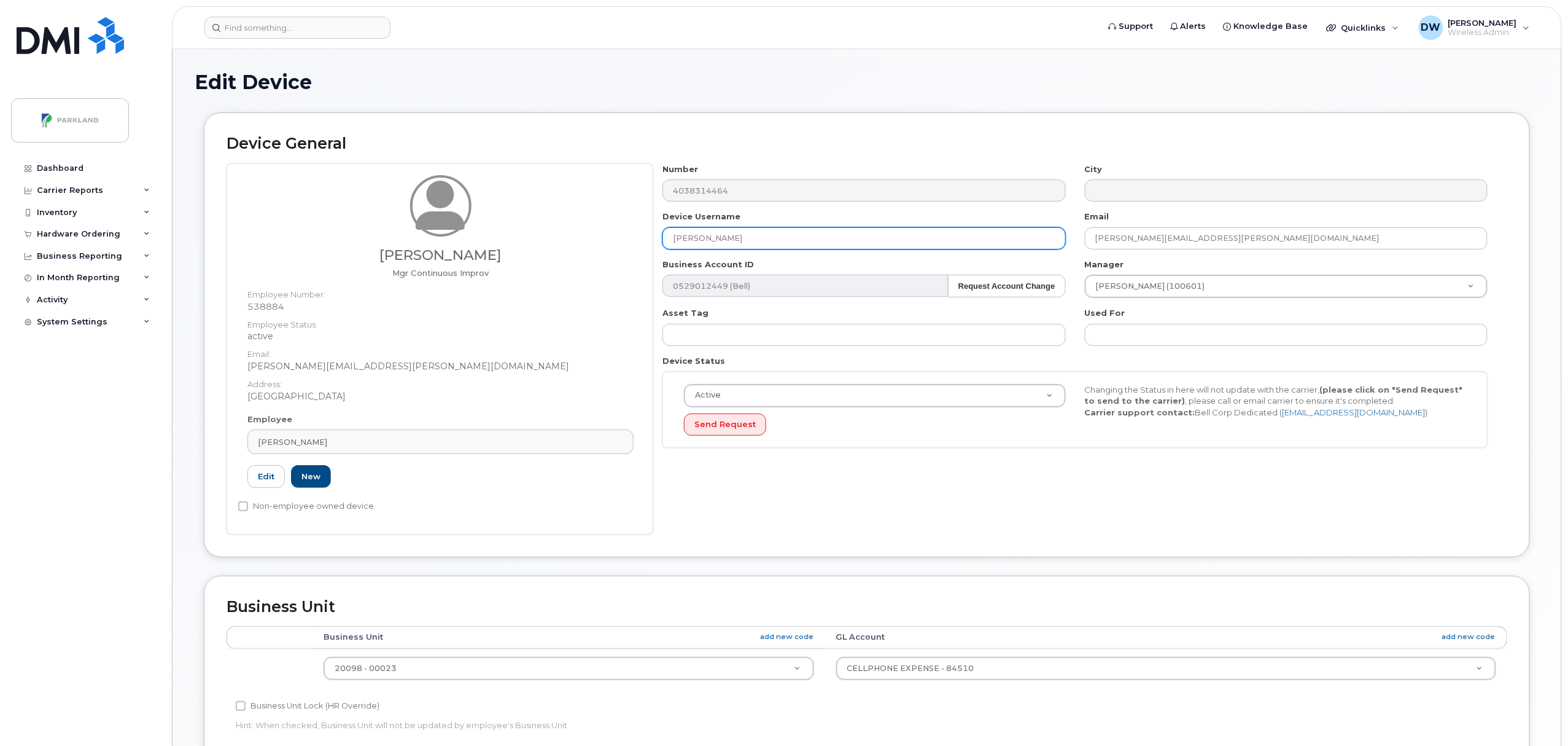
drag, startPoint x: 749, startPoint y: 236, endPoint x: 459, endPoint y: 232, distance: 290.0
click at [459, 232] on div "[PERSON_NAME] Mgr Continuous Improv Employee Number: 538884 Employee Status: ac…" at bounding box center [867, 349] width 1281 height 371
paste input "G9AN0U3J117K"
type input "G9AN0U3J117K"
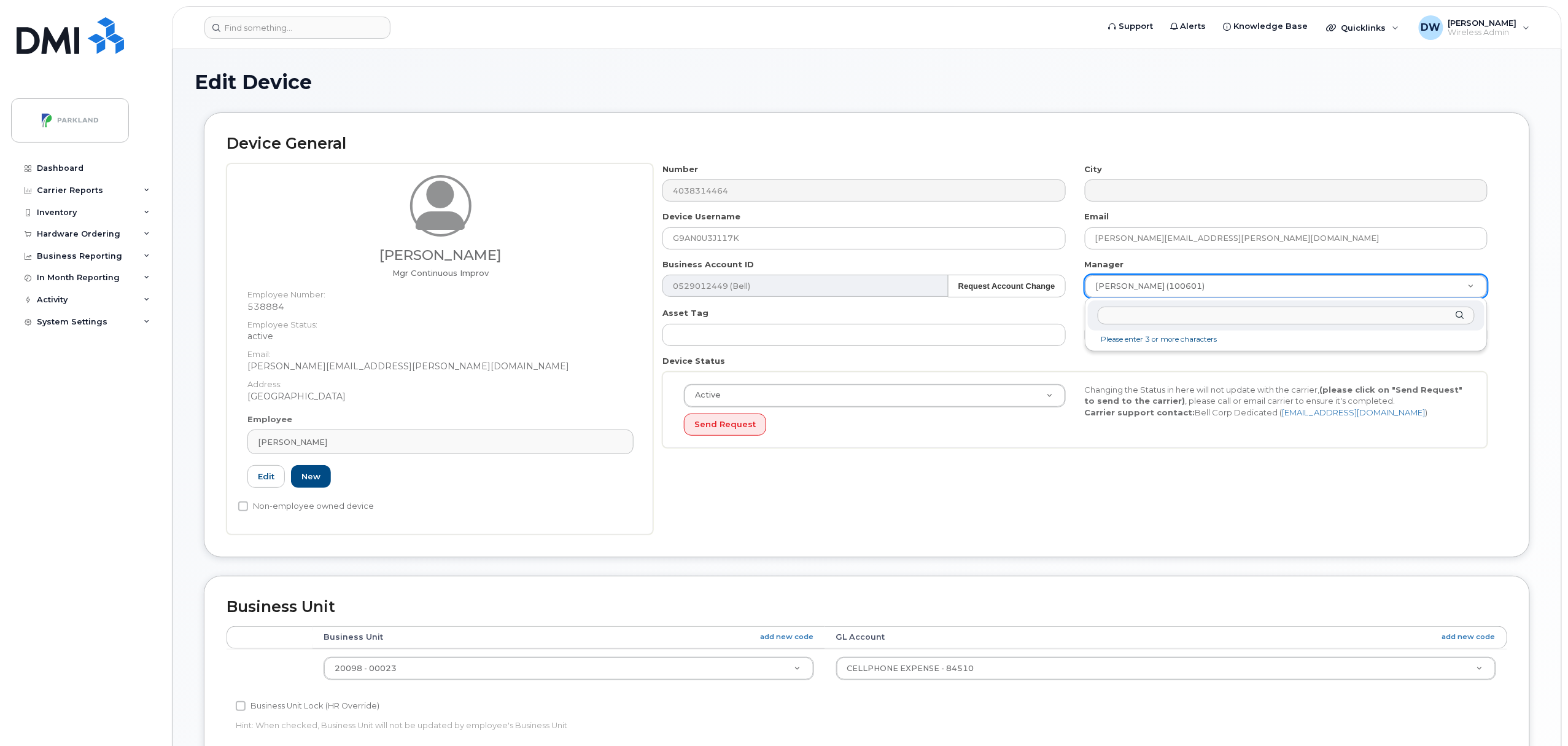
click at [1150, 318] on input "text" at bounding box center [1286, 315] width 377 height 18
type input "derr"
type input "876592"
click at [240, 505] on input "Non-employee owned device" at bounding box center [244, 506] width 10 height 10
checkbox input "true"
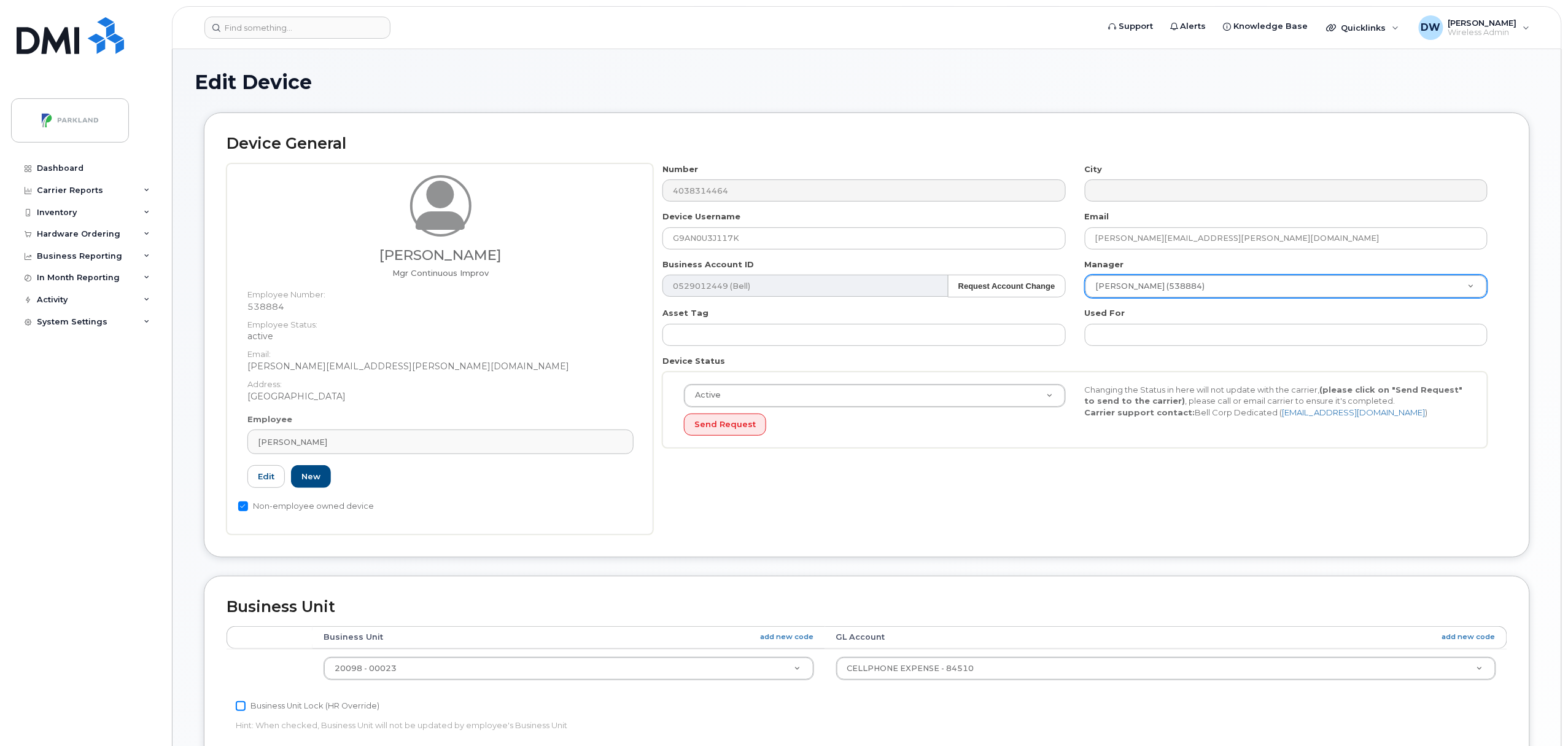
click at [239, 708] on input "Business Unit Lock (HR Override)" at bounding box center [241, 706] width 10 height 10
checkbox input "true"
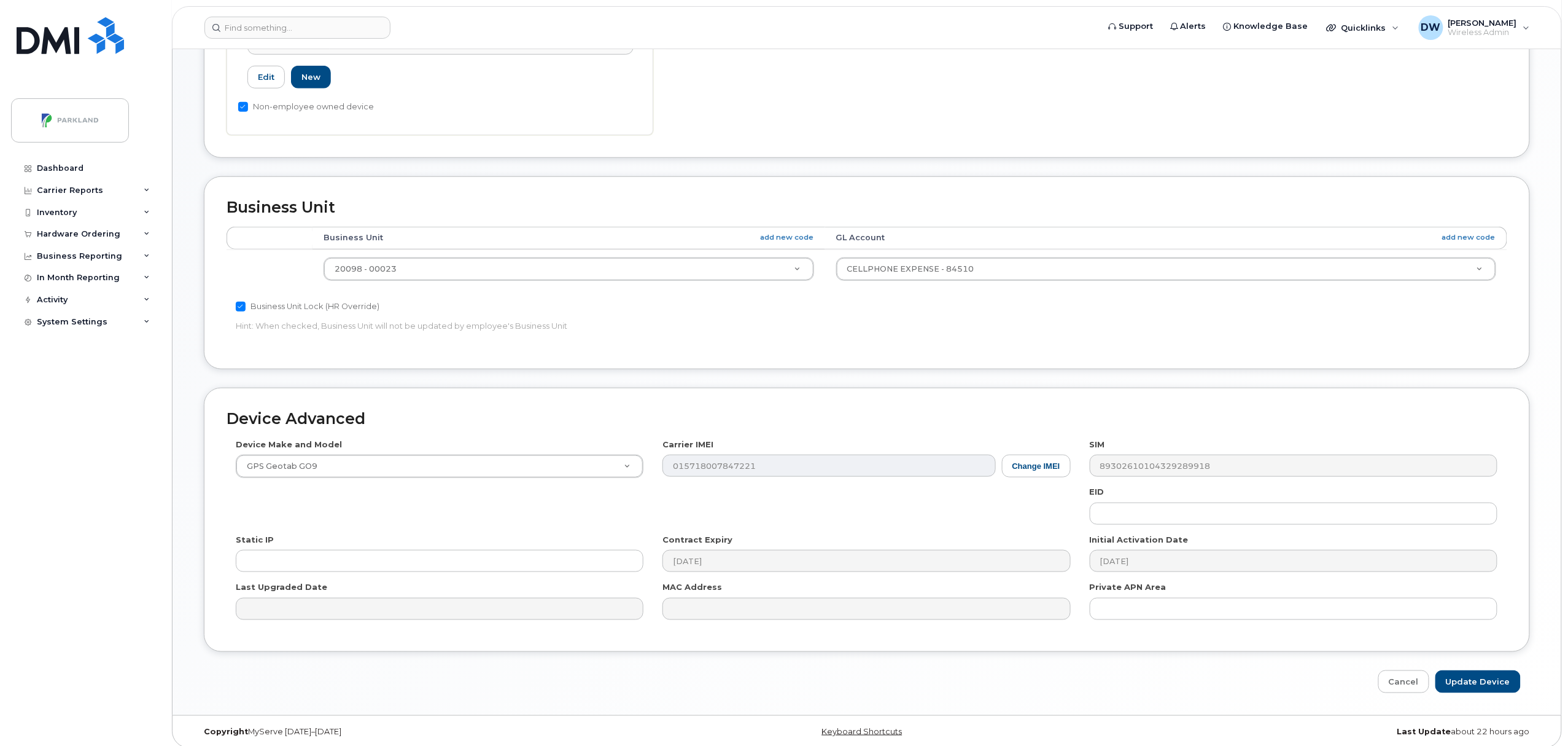
scroll to position [411, 0]
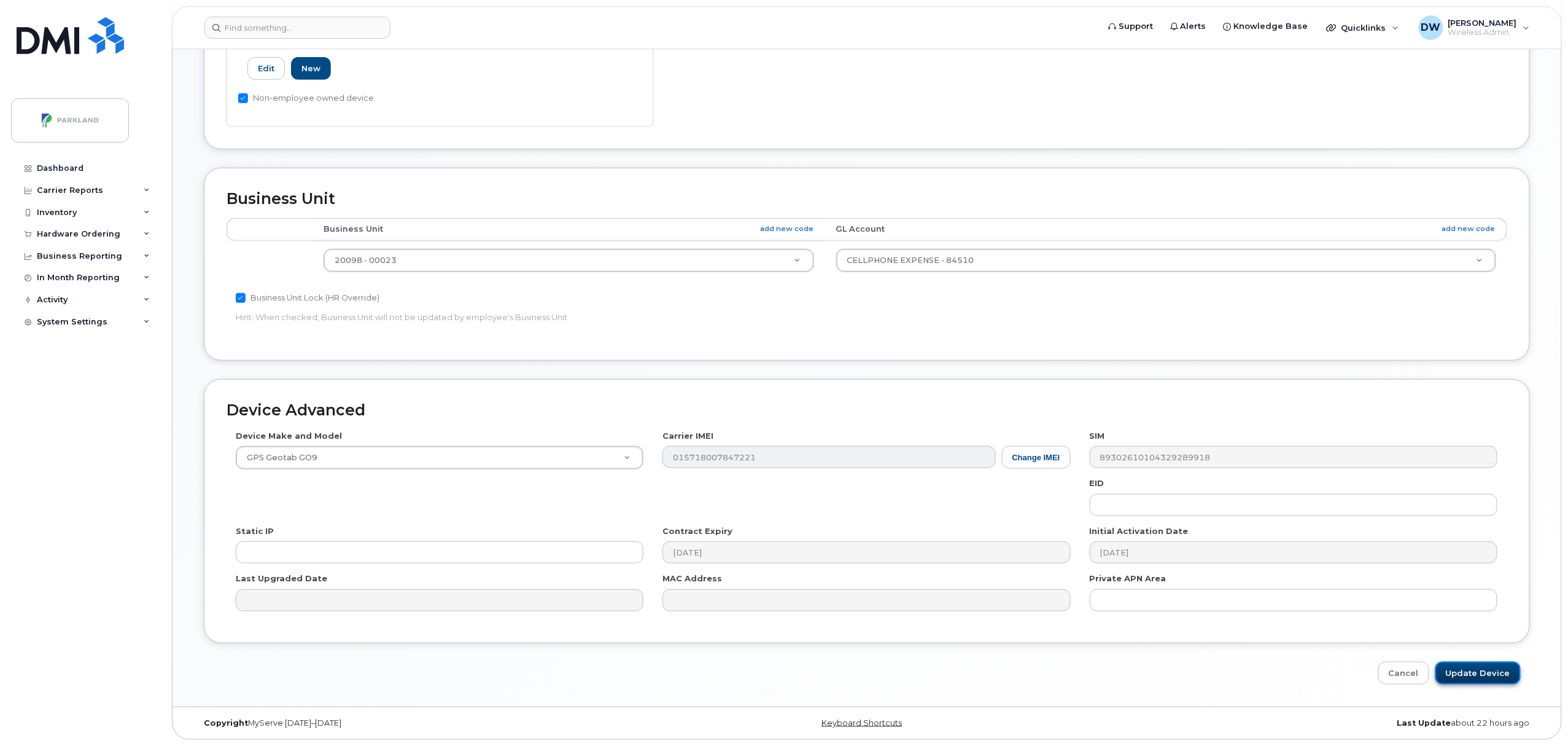
click at [1494, 666] on input "Update Device" at bounding box center [1478, 673] width 85 height 23
type input "Saving..."
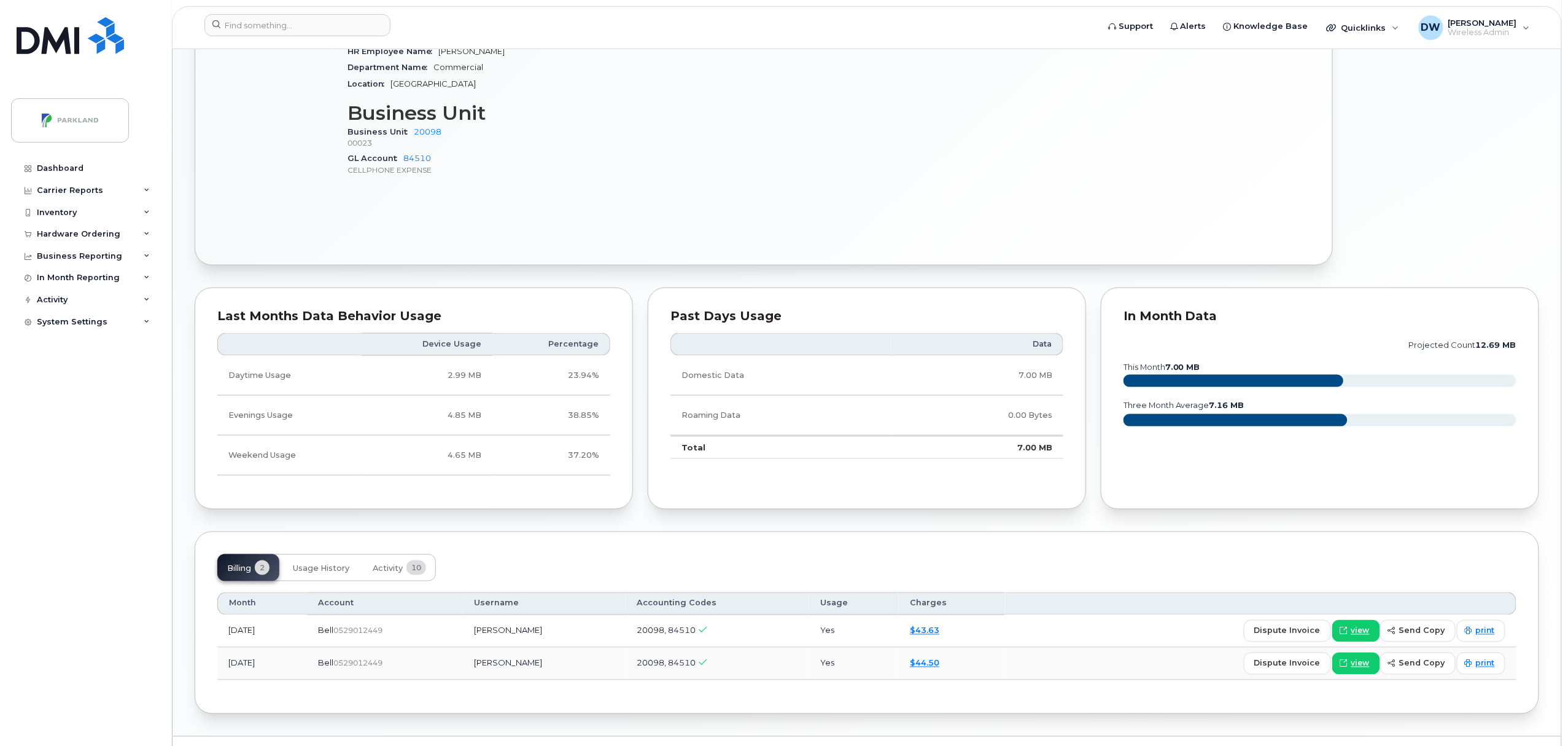
scroll to position [619, 0]
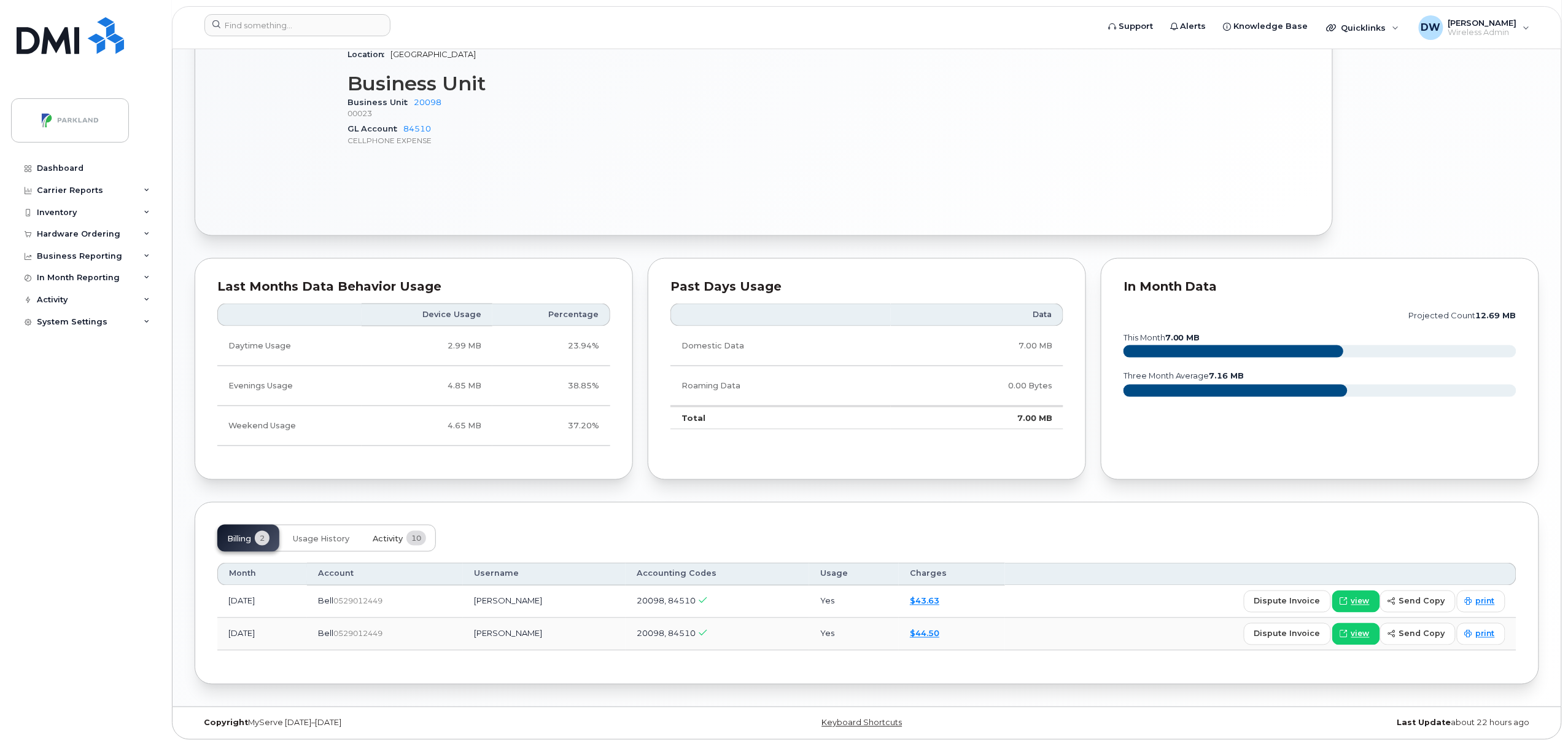
click at [373, 534] on button "Activity 10" at bounding box center [399, 538] width 73 height 27
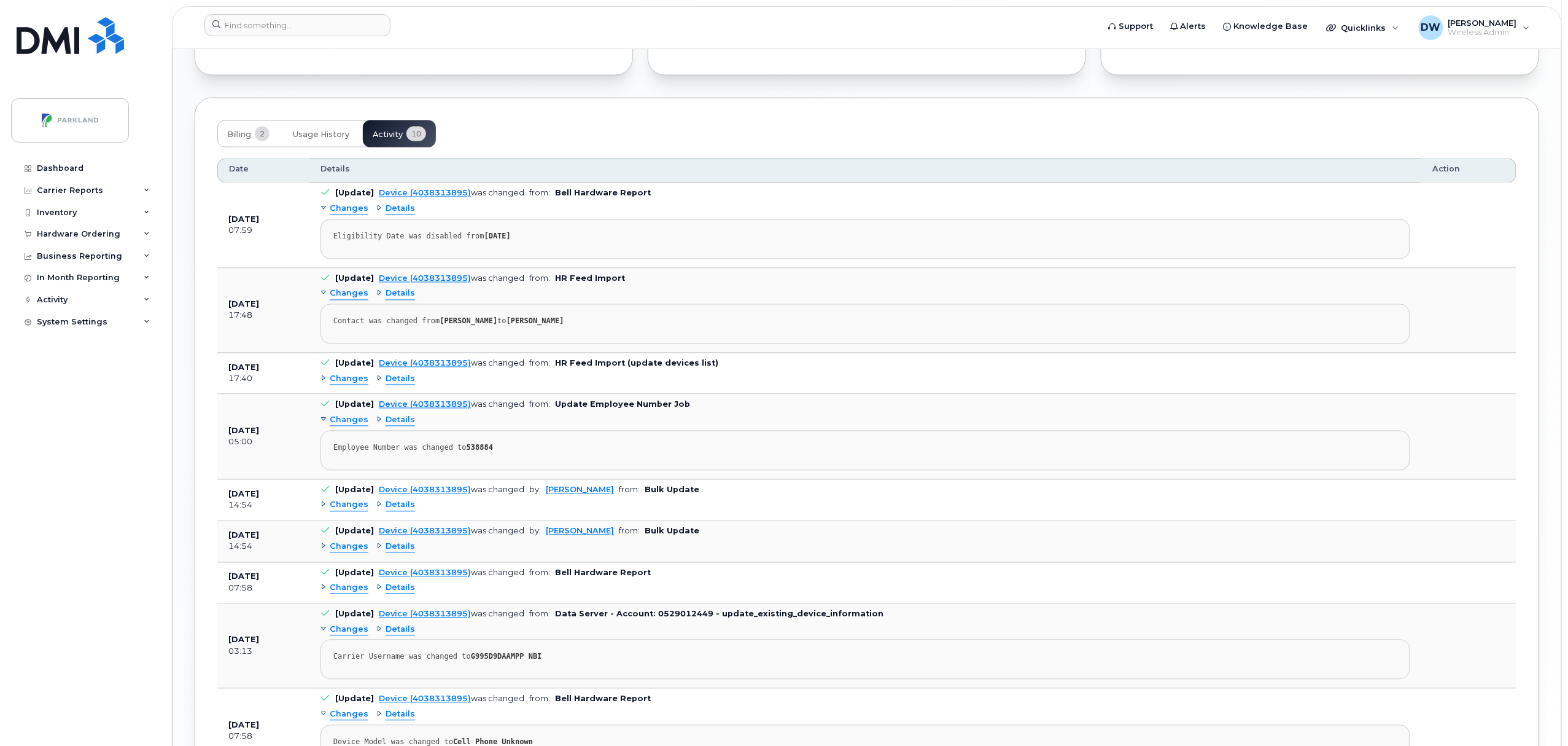
scroll to position [1006, 0]
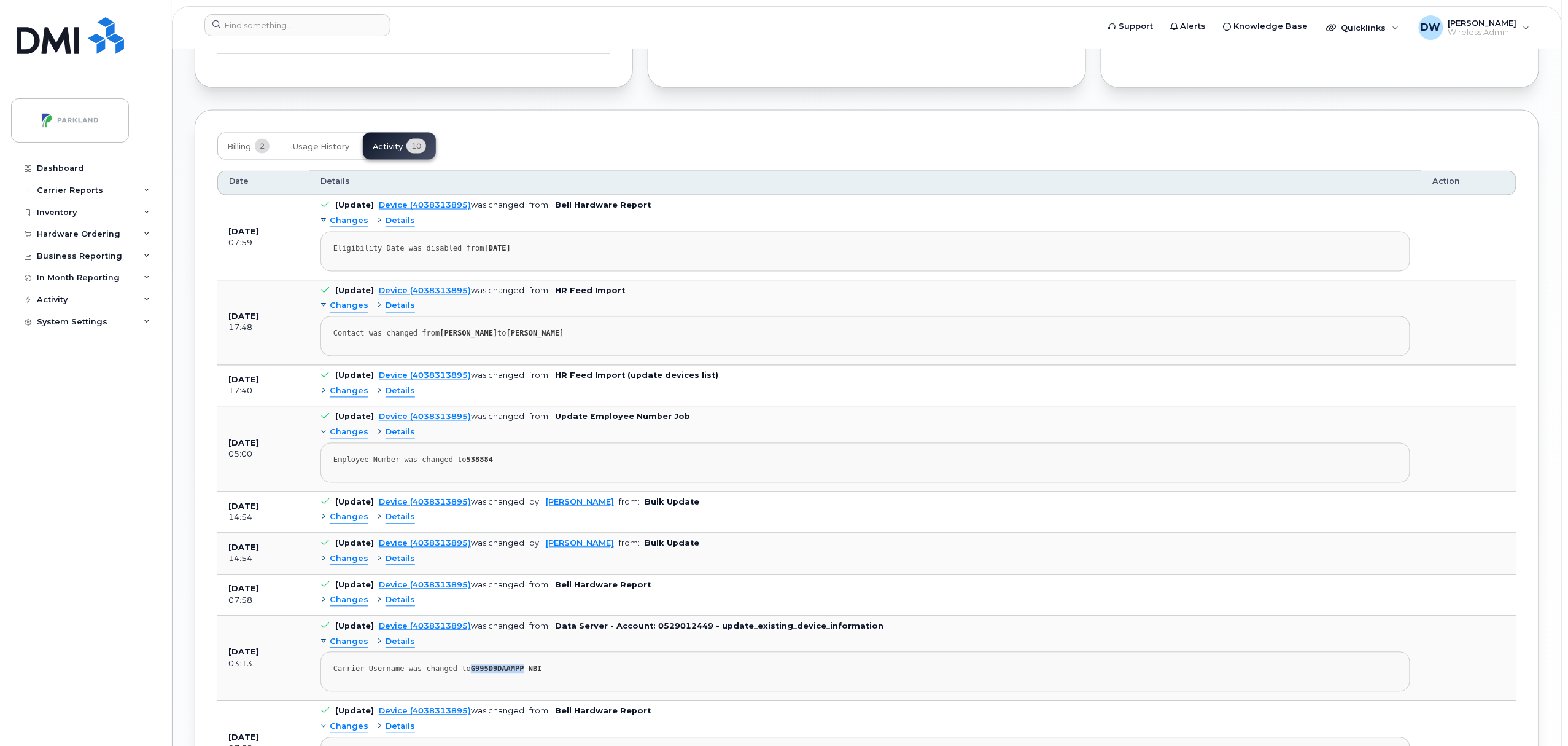
drag, startPoint x: 463, startPoint y: 677, endPoint x: 512, endPoint y: 676, distance: 49.0
click at [512, 673] on strong "G995D9DAAMPP NBI" at bounding box center [506, 669] width 71 height 9
copy strong "G995D9DAAMPP"
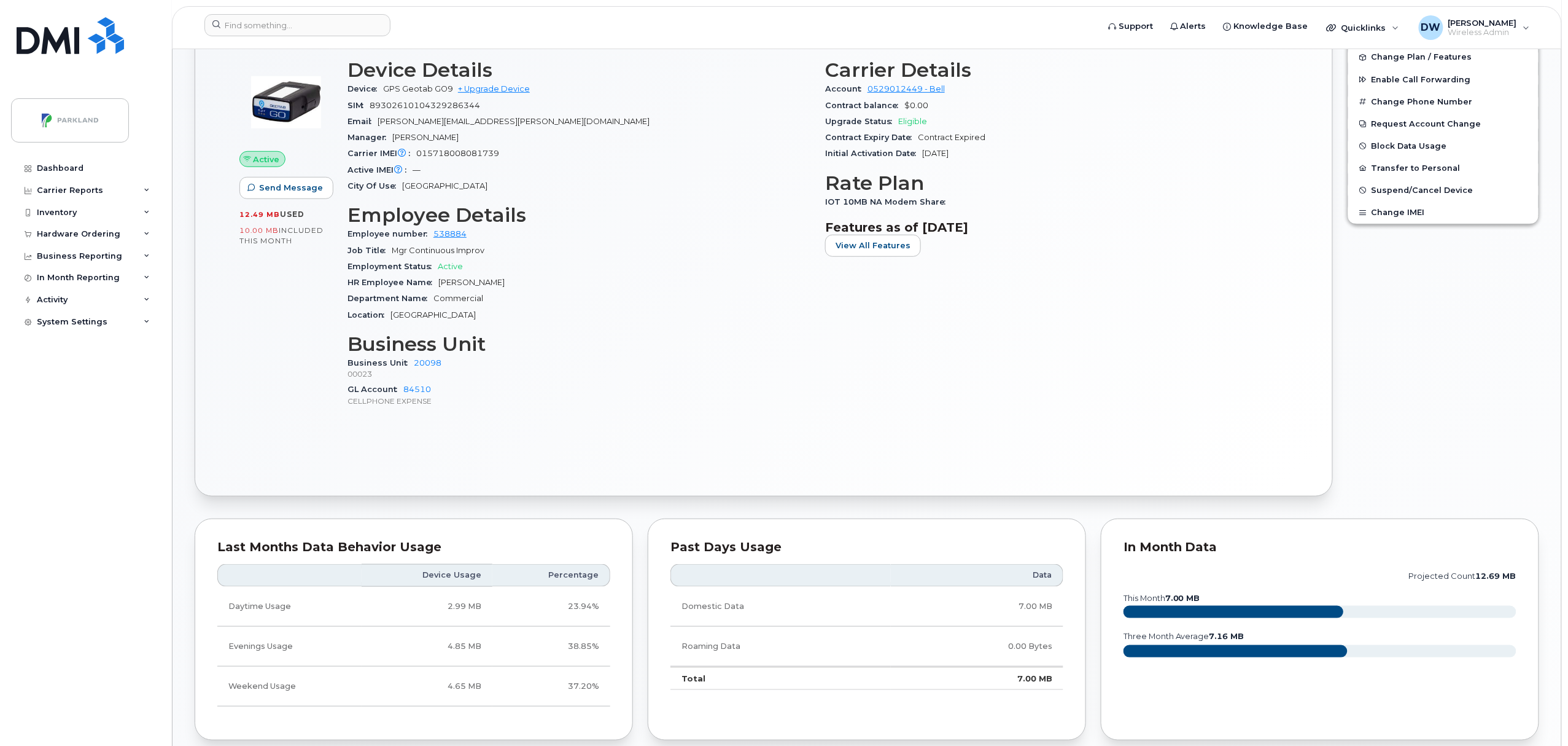
scroll to position [0, 0]
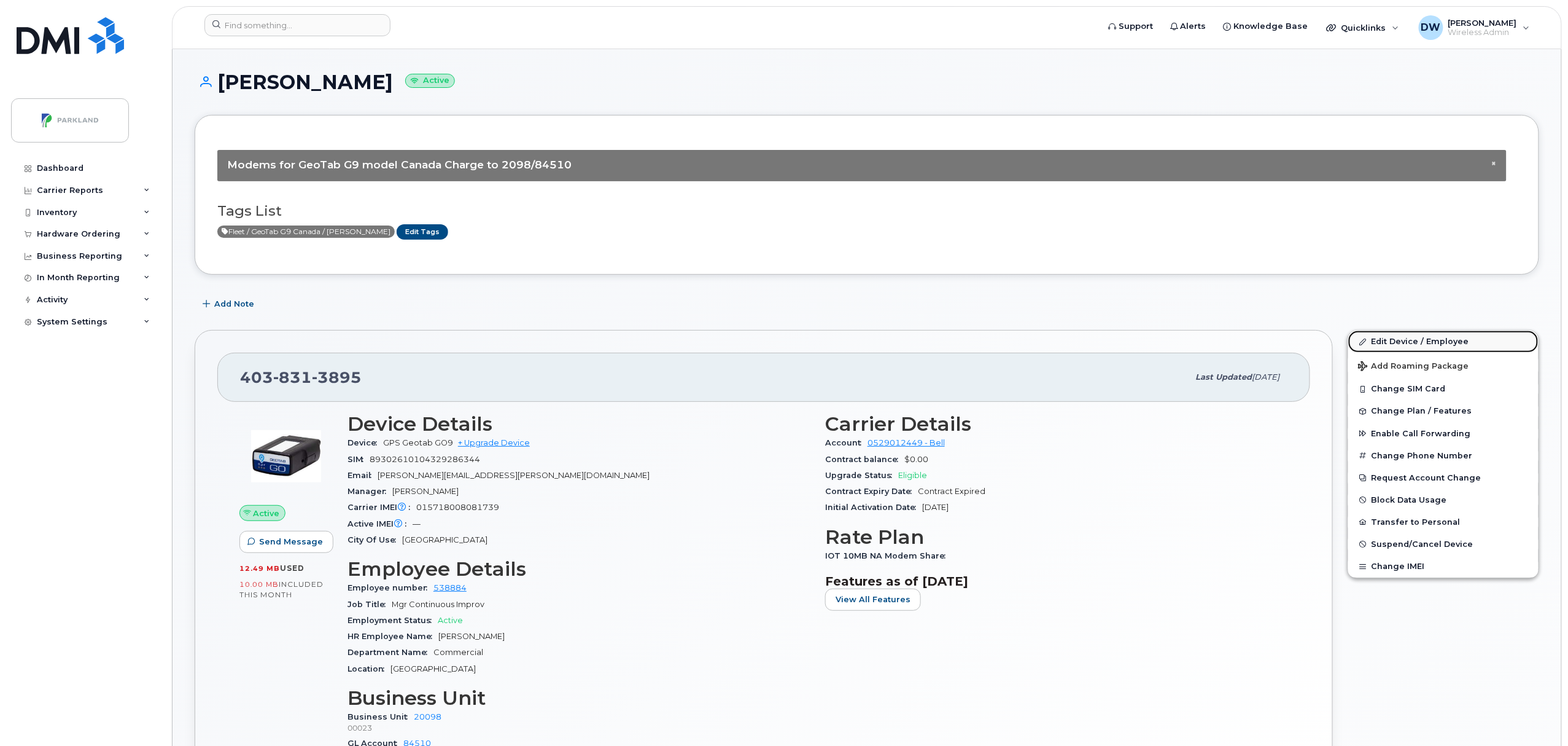
click at [1403, 337] on link "Edit Device / Employee" at bounding box center [1443, 341] width 190 height 22
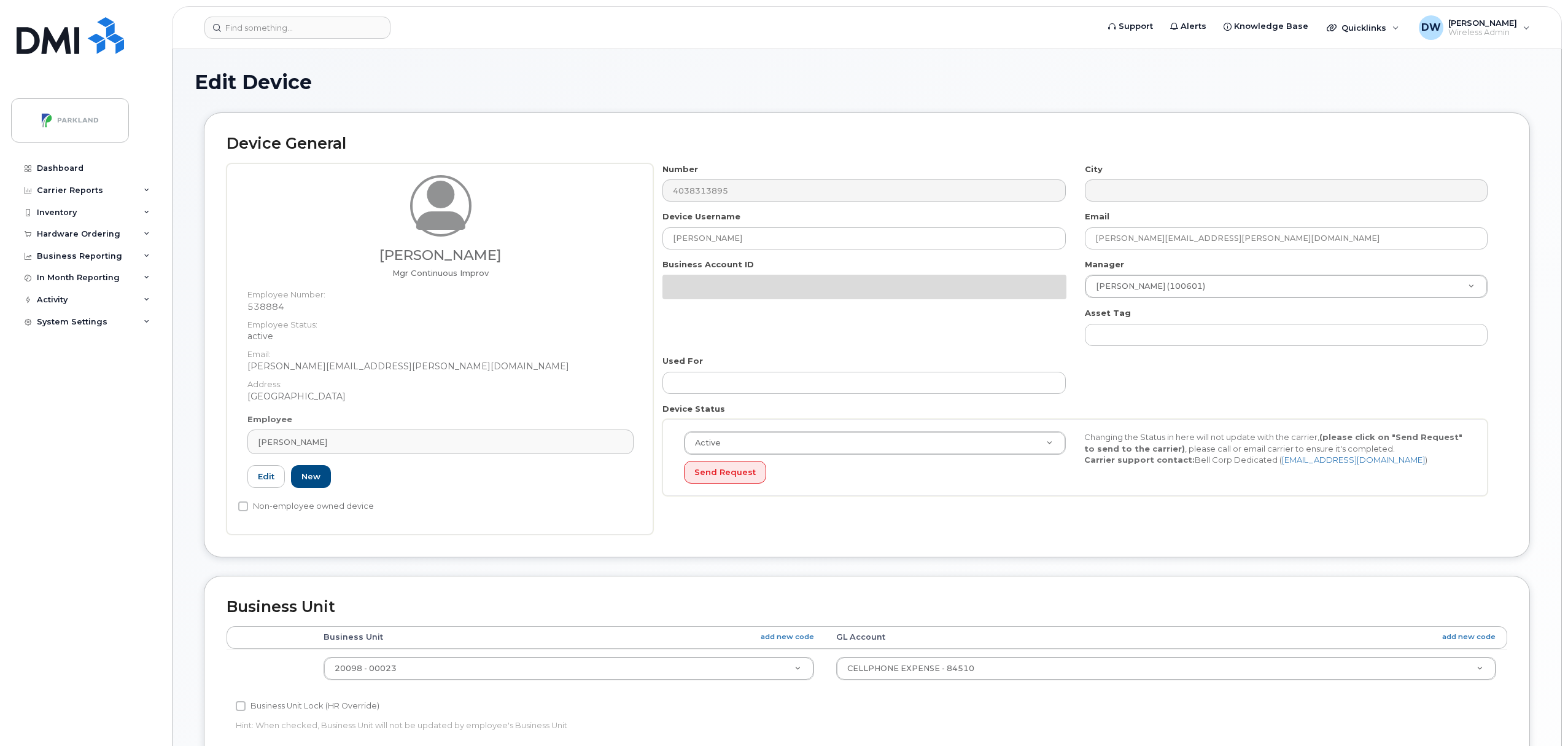
select select "1386637"
click at [534, 222] on div "[PERSON_NAME] Mgr Continuous Improv Employee Number: 538884 Employee Status: ac…" at bounding box center [867, 349] width 1281 height 371
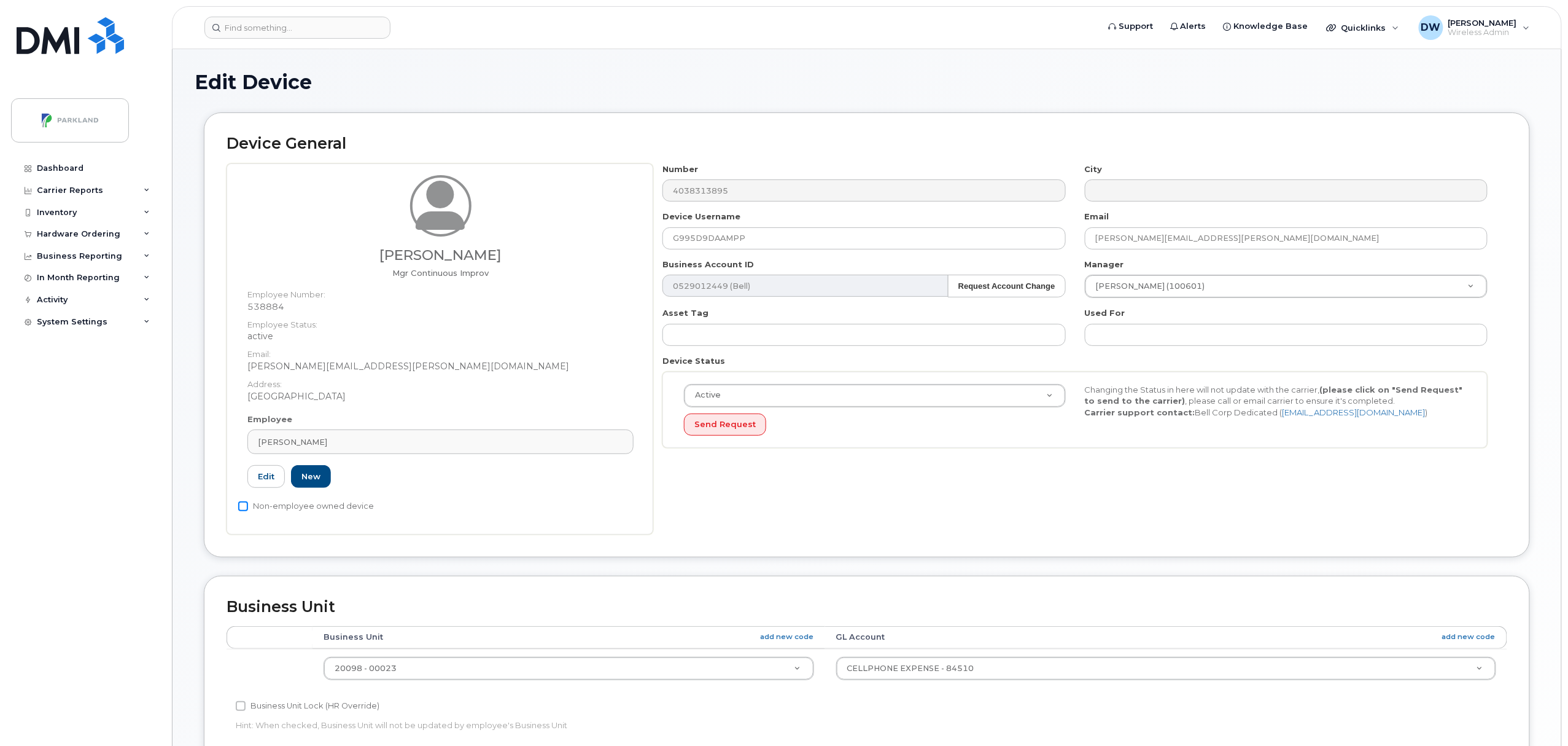
type input "G995D9DAAMPP"
click at [243, 504] on input "Non-employee owned device" at bounding box center [244, 506] width 10 height 10
checkbox input "true"
click at [241, 709] on input "Business Unit Lock (HR Override)" at bounding box center [241, 706] width 10 height 10
checkbox input "true"
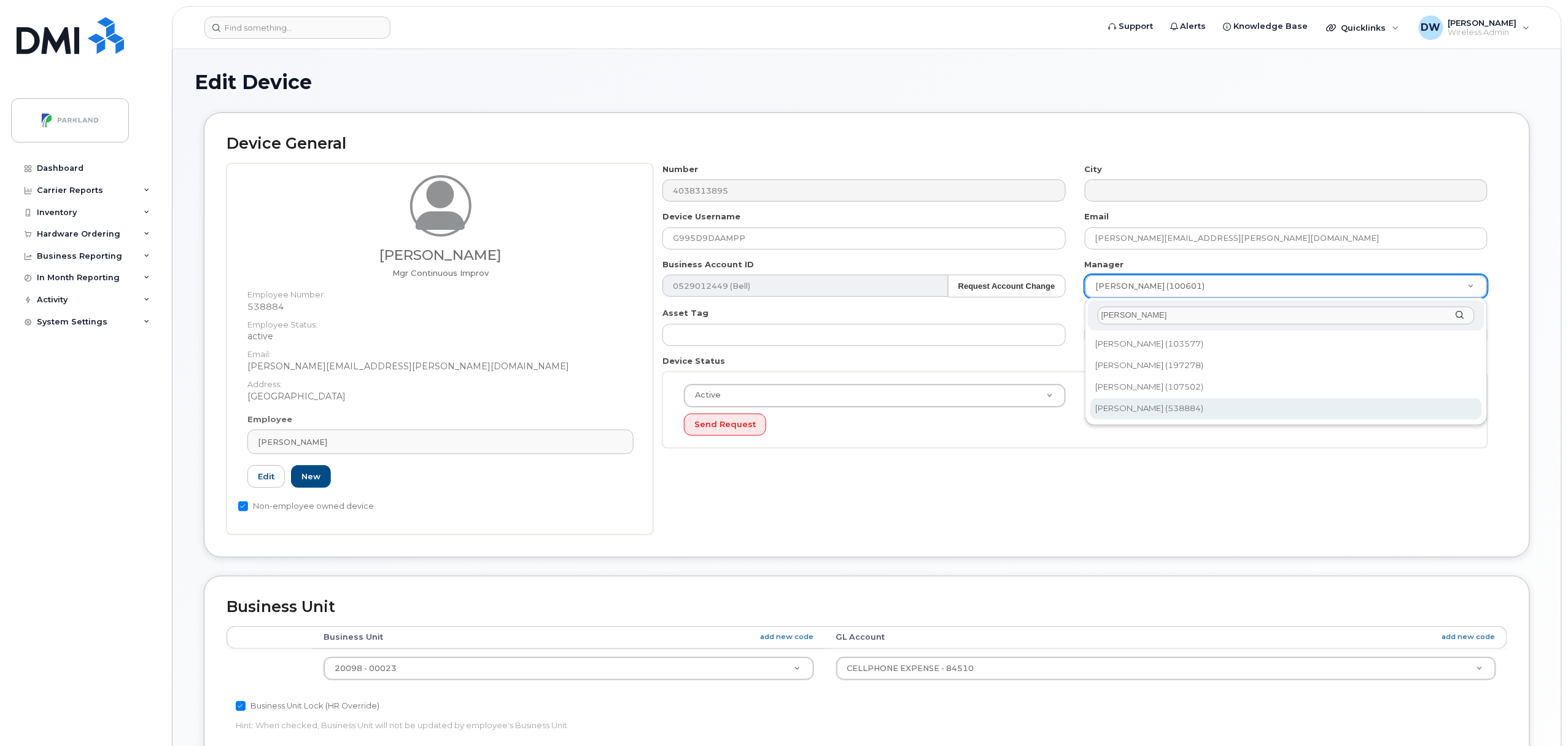
type input "[PERSON_NAME]"
type input "876592"
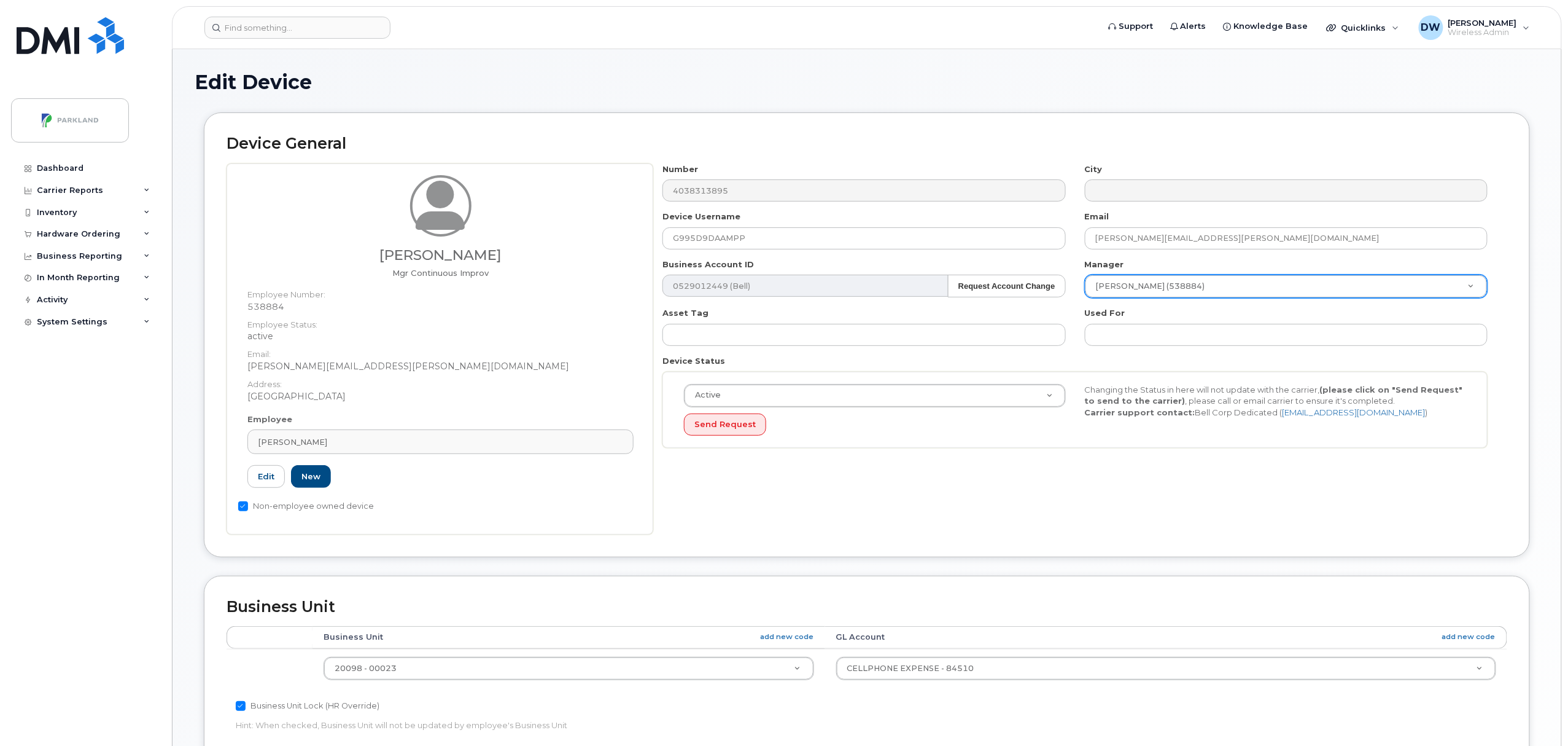
drag, startPoint x: 1567, startPoint y: 286, endPoint x: 1560, endPoint y: 421, distance: 135.2
click at [1567, 455] on html "Support Alerts Knowledge Base Quicklinks Suspend / Cancel Device Change SIM Car…" at bounding box center [784, 576] width 1568 height 1154
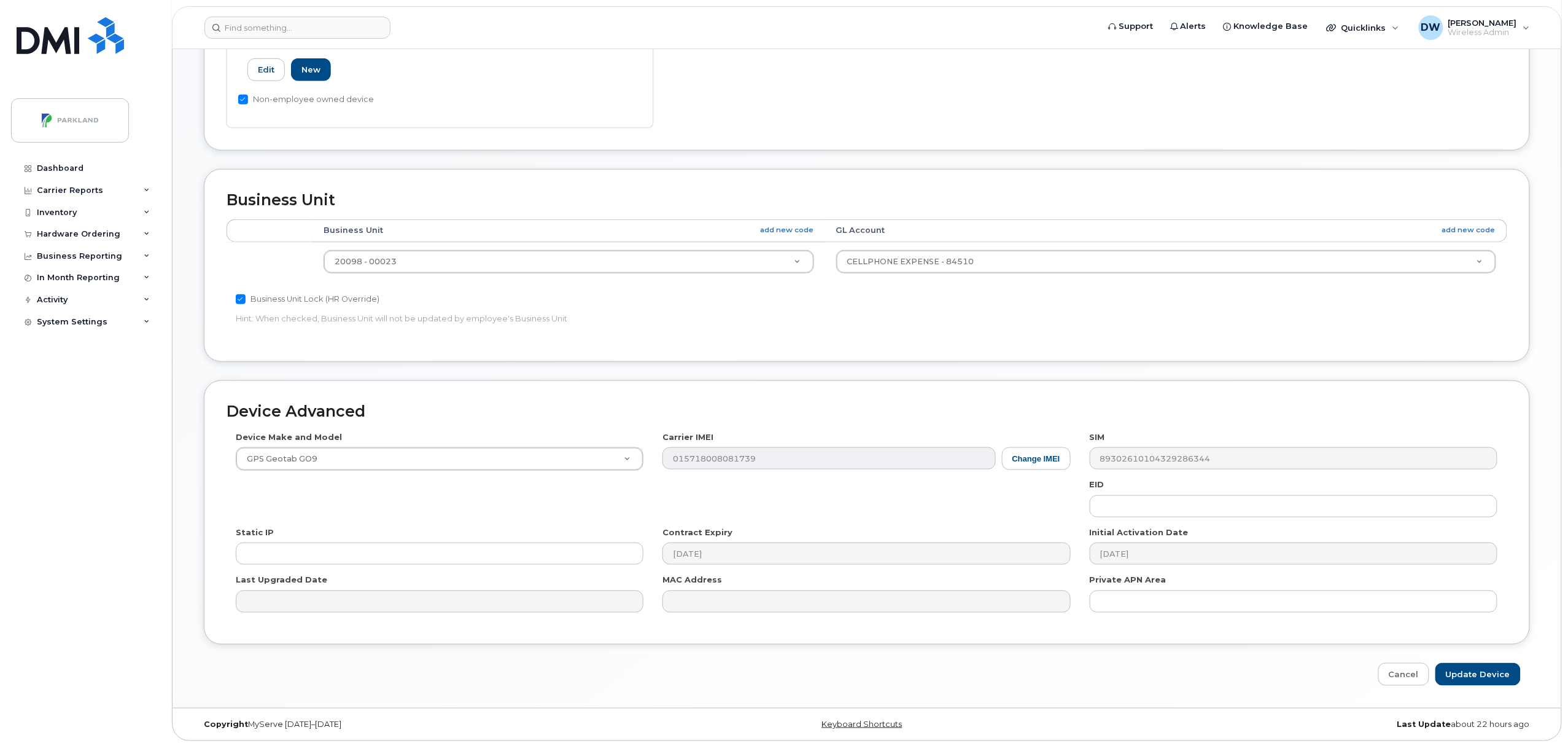
scroll to position [411, 0]
click at [1486, 671] on input "Update Device" at bounding box center [1478, 673] width 85 height 23
type input "Saving..."
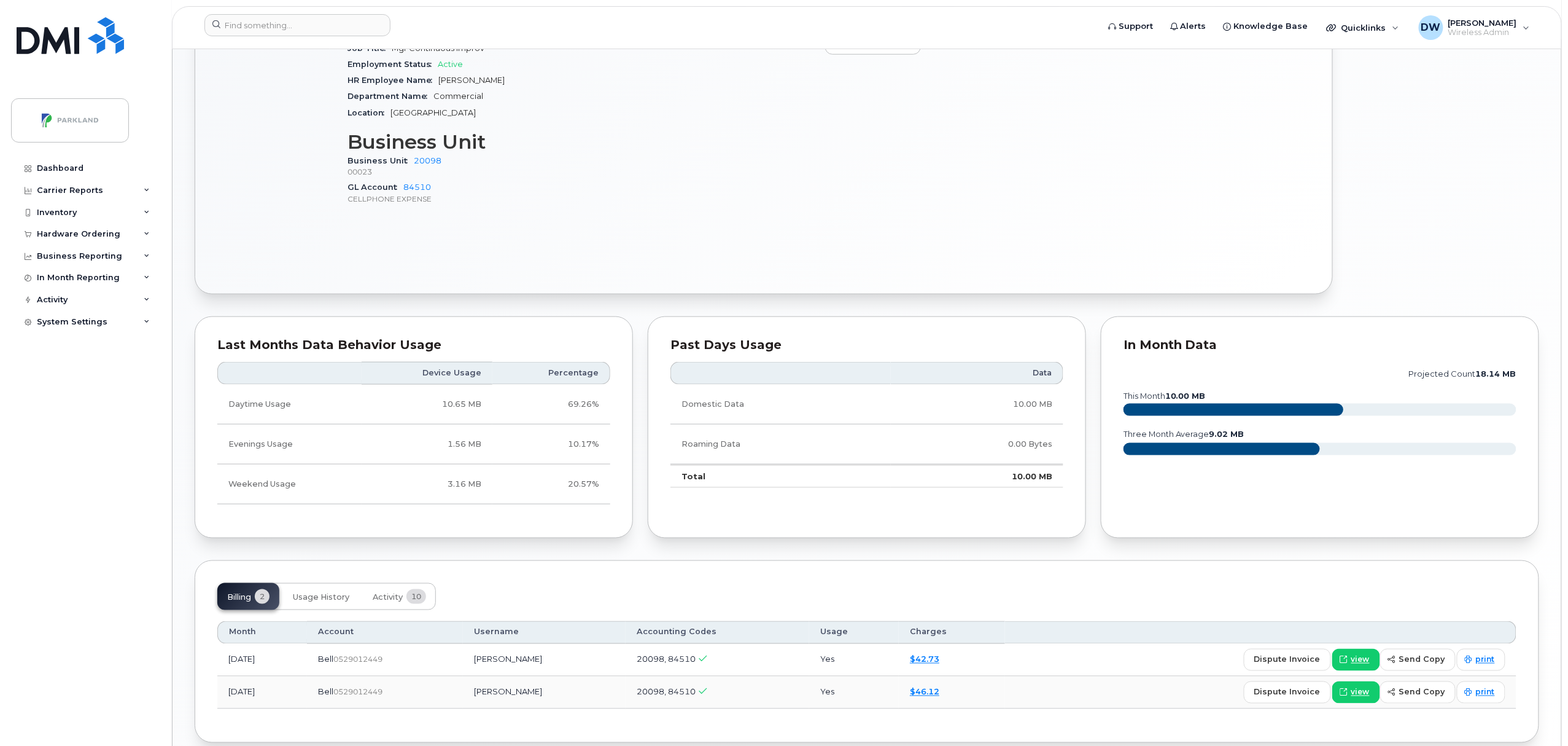
scroll to position [590, 0]
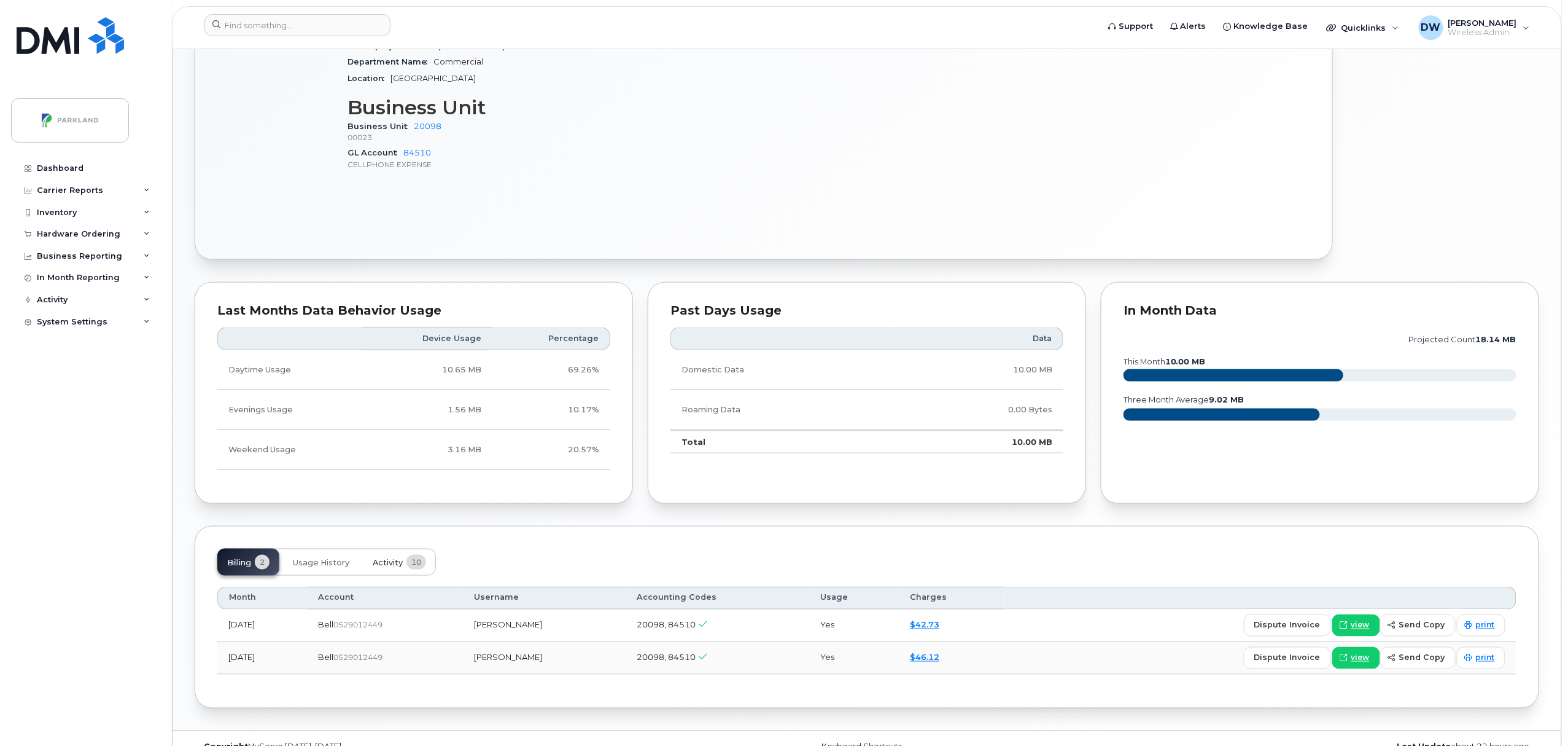
click at [385, 561] on span "Activity" at bounding box center [388, 563] width 30 height 10
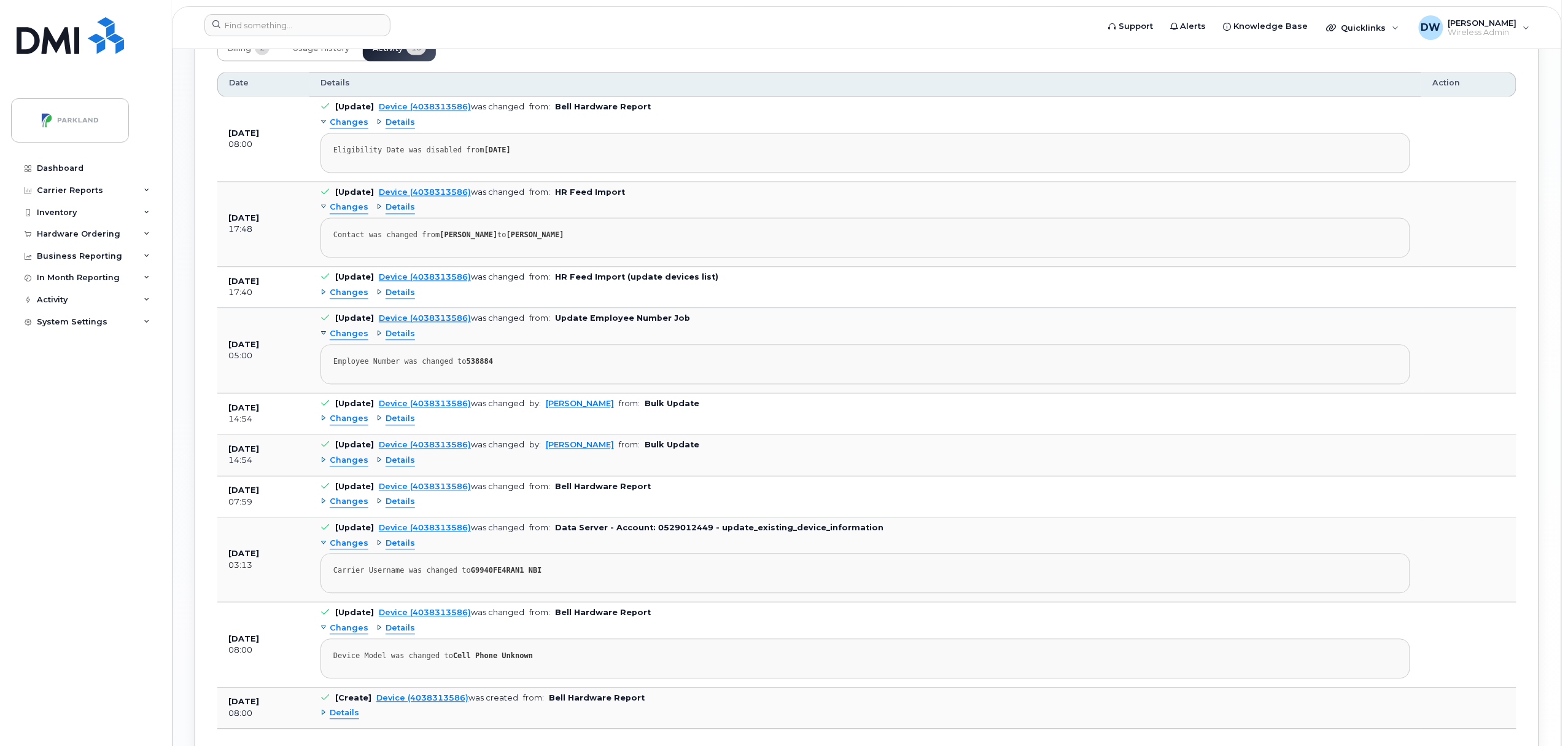
scroll to position [1106, 0]
drag, startPoint x: 463, startPoint y: 580, endPoint x: 511, endPoint y: 583, distance: 48.1
click at [511, 583] on pre "Carrier Username was changed to G9940FE4RAN1 NBI" at bounding box center [866, 571] width 1090 height 40
copy strong "G9940FE4RAN1"
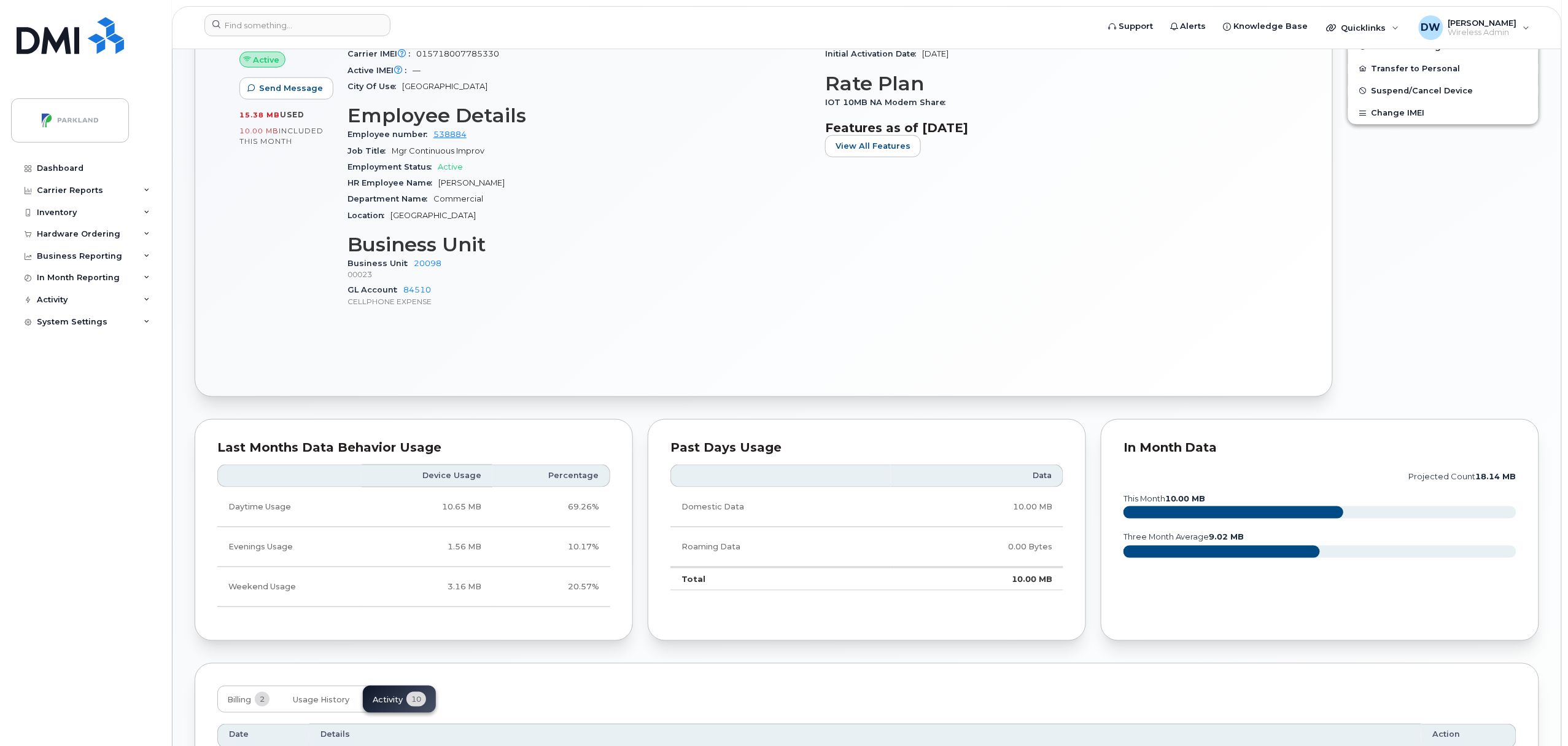
scroll to position [0, 0]
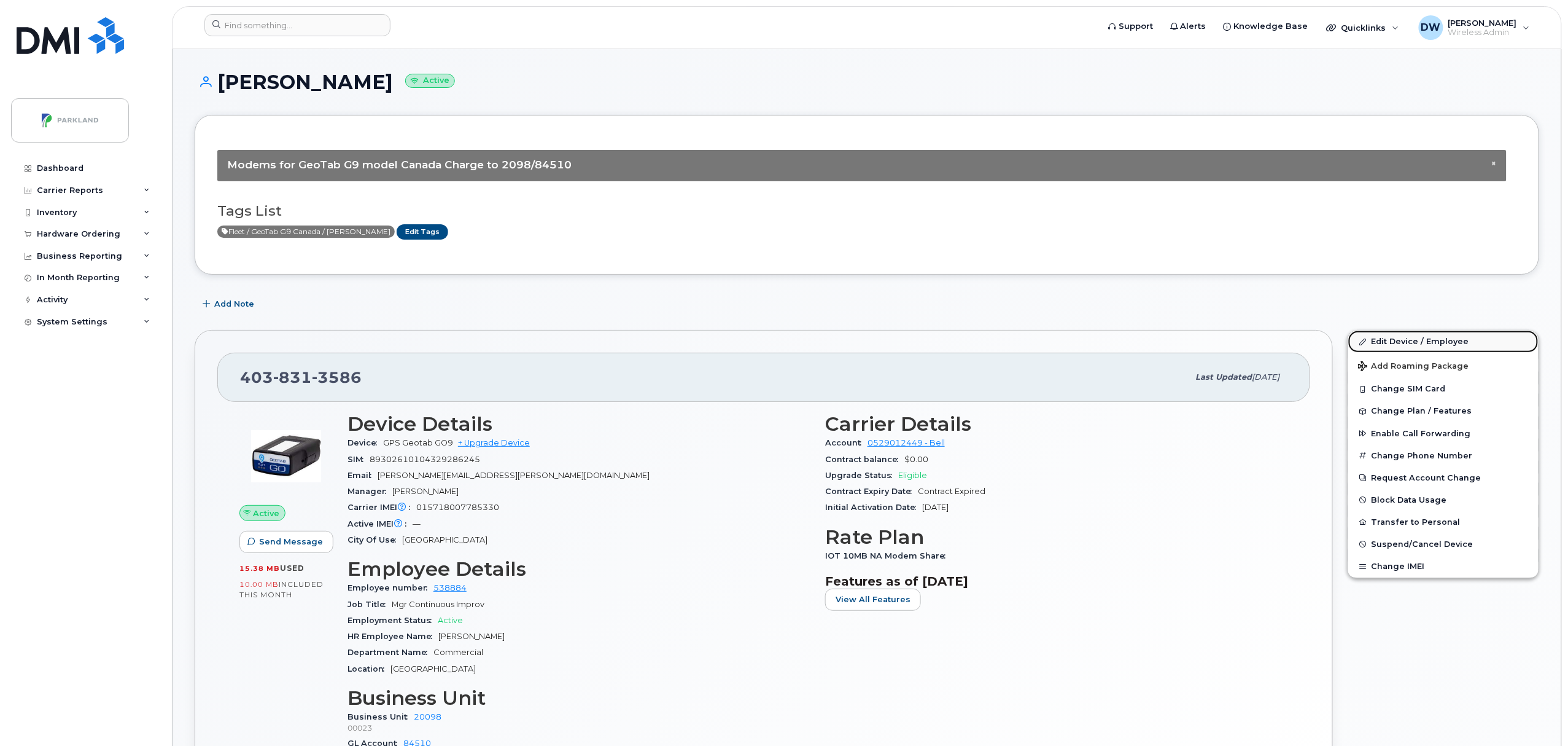
click at [1400, 340] on link "Edit Device / Employee" at bounding box center [1443, 341] width 190 height 22
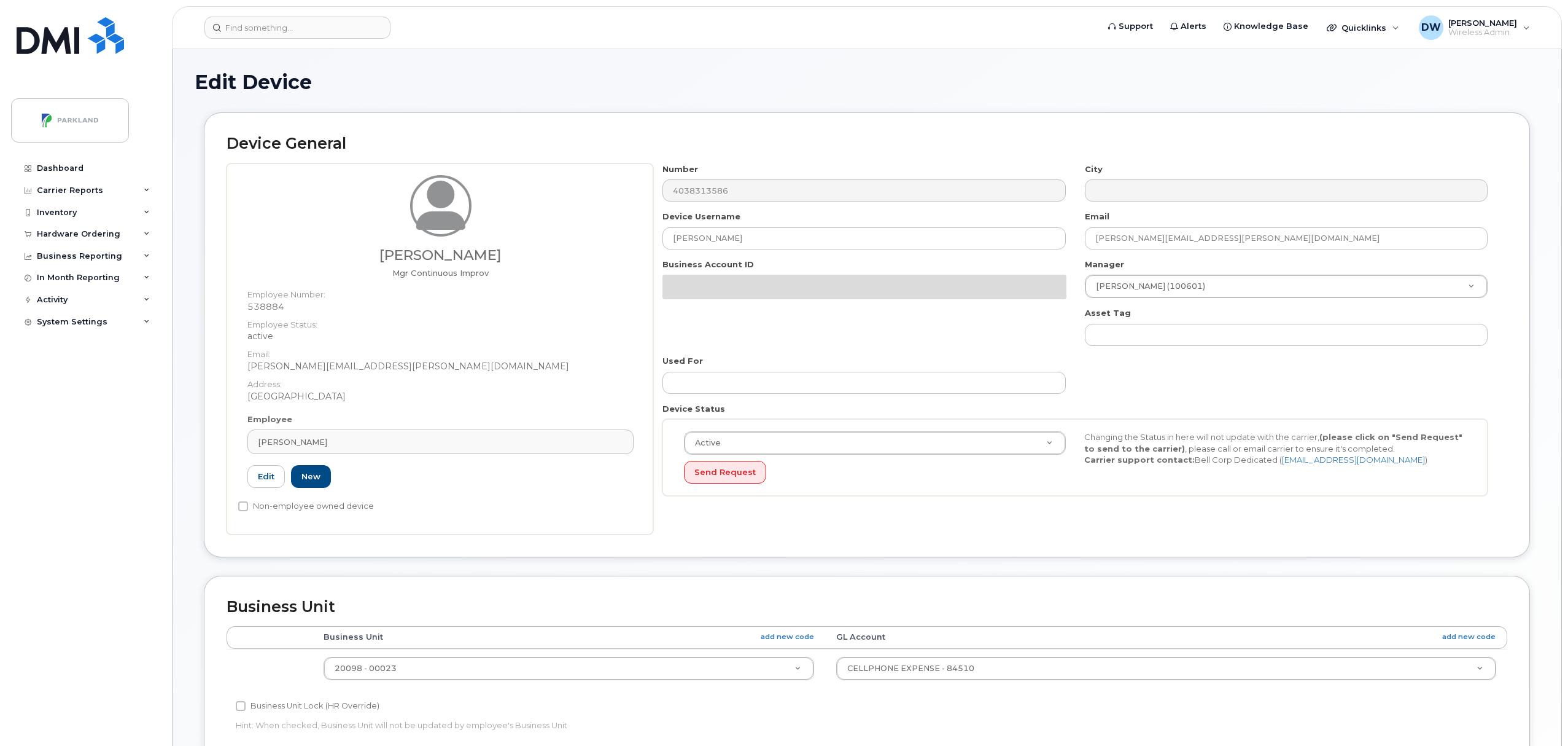
select select "1386637"
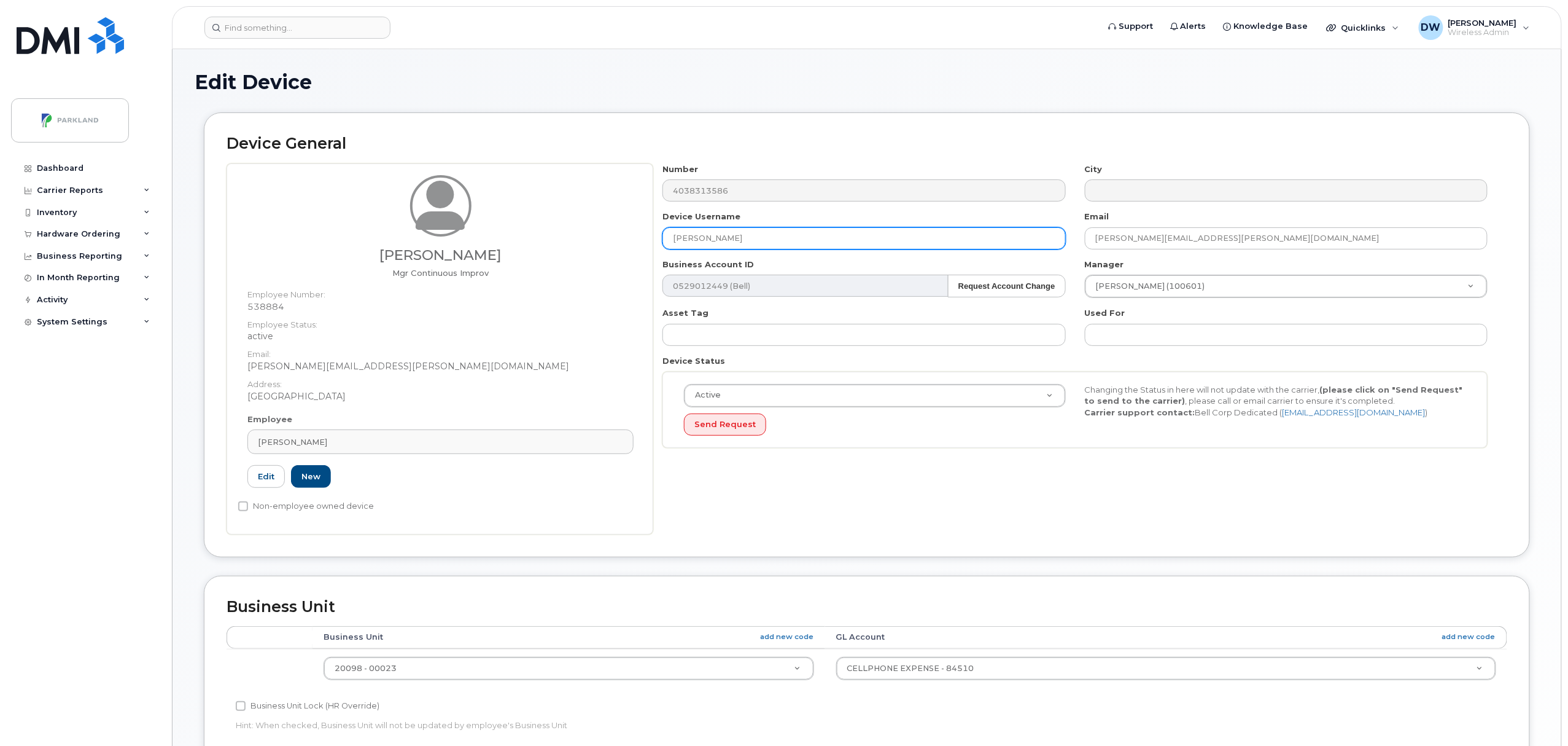
drag, startPoint x: 737, startPoint y: 237, endPoint x: 593, endPoint y: 237, distance: 144.0
click at [593, 237] on div "[PERSON_NAME] Mgr Continuous Improv Employee Number: 538884 Employee Status: ac…" at bounding box center [867, 349] width 1281 height 371
paste input "G9940FE4RAN1"
type input "G9940FE4RAN1"
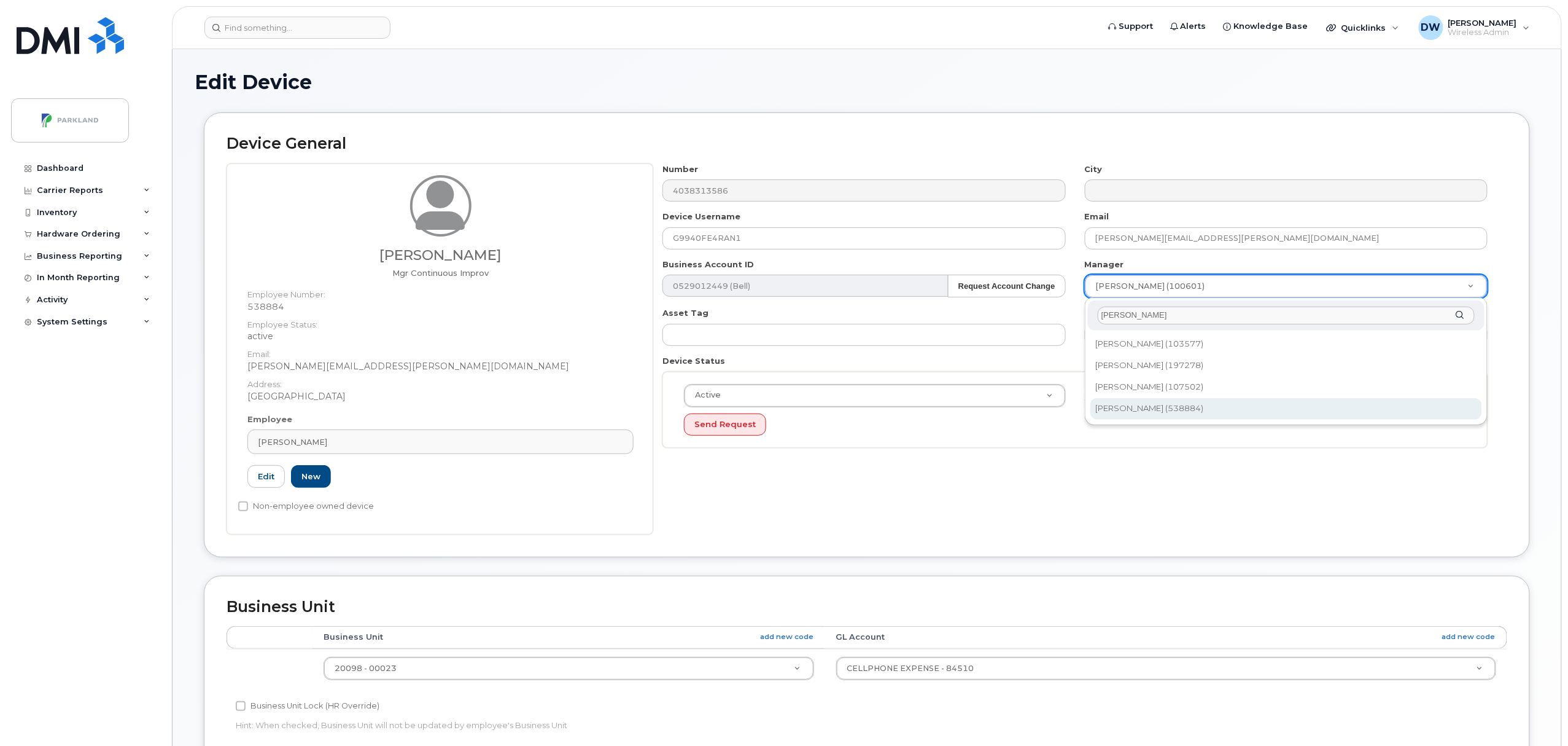
type input "[PERSON_NAME]"
type input "876592"
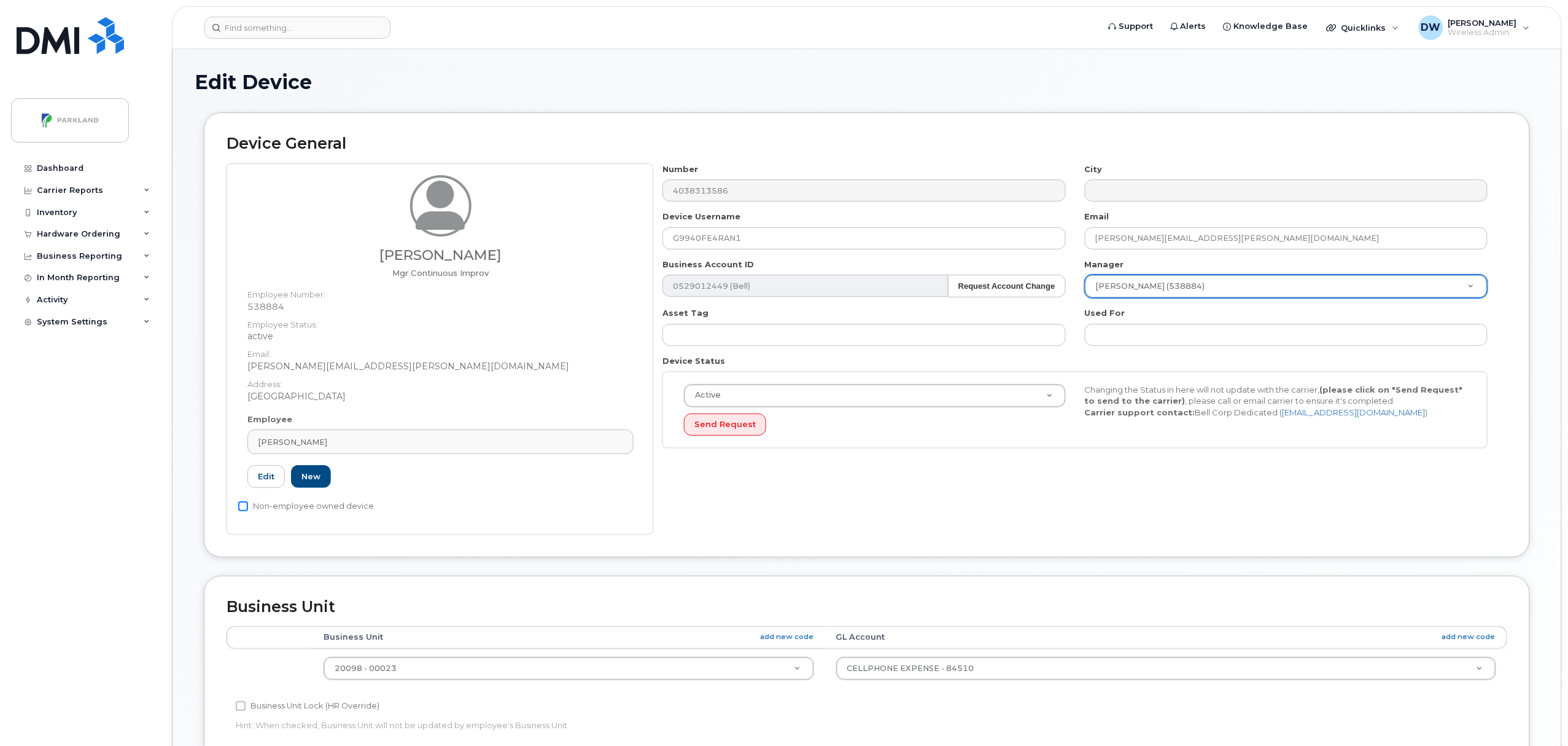
click at [243, 507] on input "Non-employee owned device" at bounding box center [244, 506] width 10 height 10
checkbox input "true"
click at [239, 708] on input "Business Unit Lock (HR Override)" at bounding box center [241, 706] width 10 height 10
checkbox input "true"
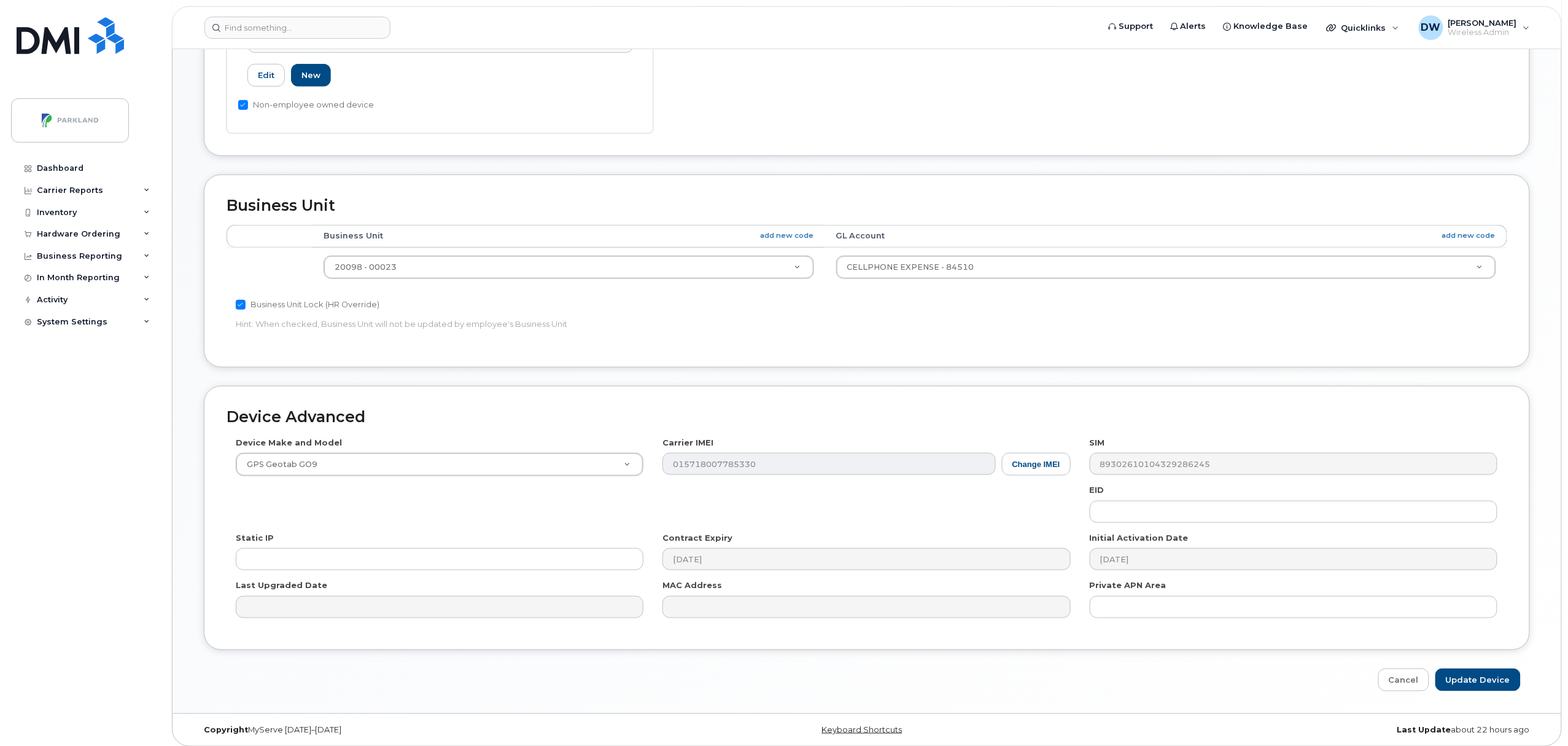
scroll to position [411, 0]
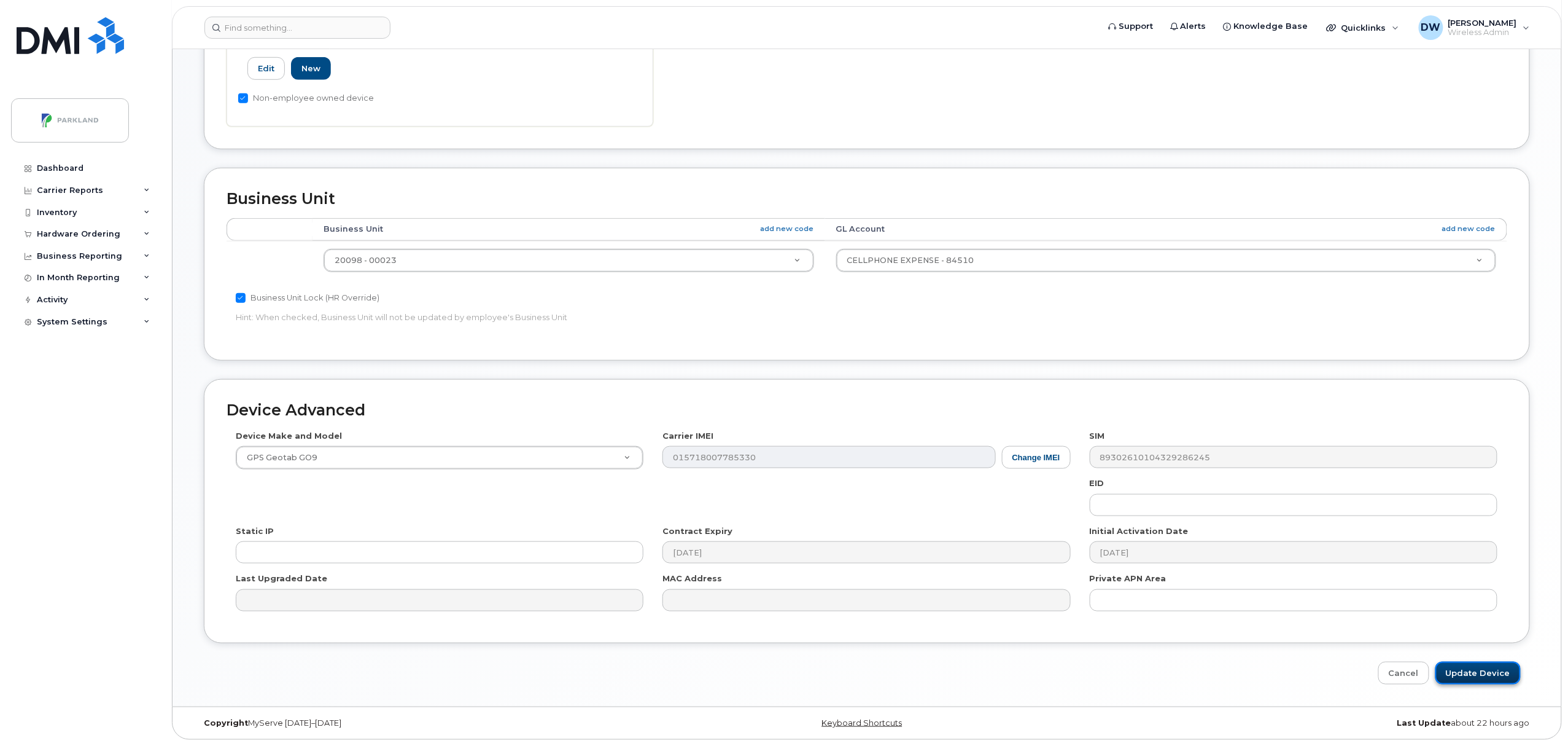
click at [1488, 672] on input "Update Device" at bounding box center [1478, 673] width 85 height 23
type input "Saving..."
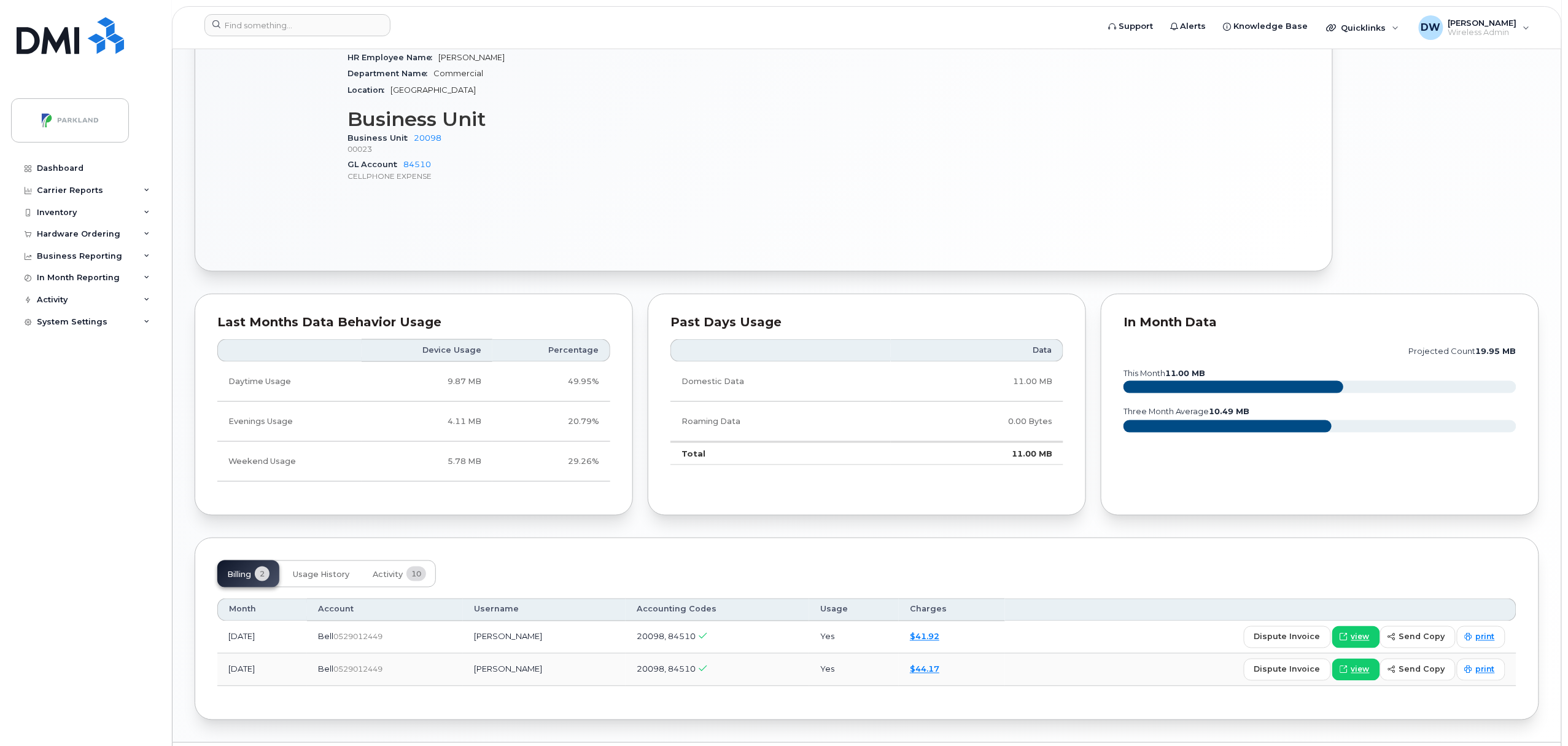
scroll to position [619, 0]
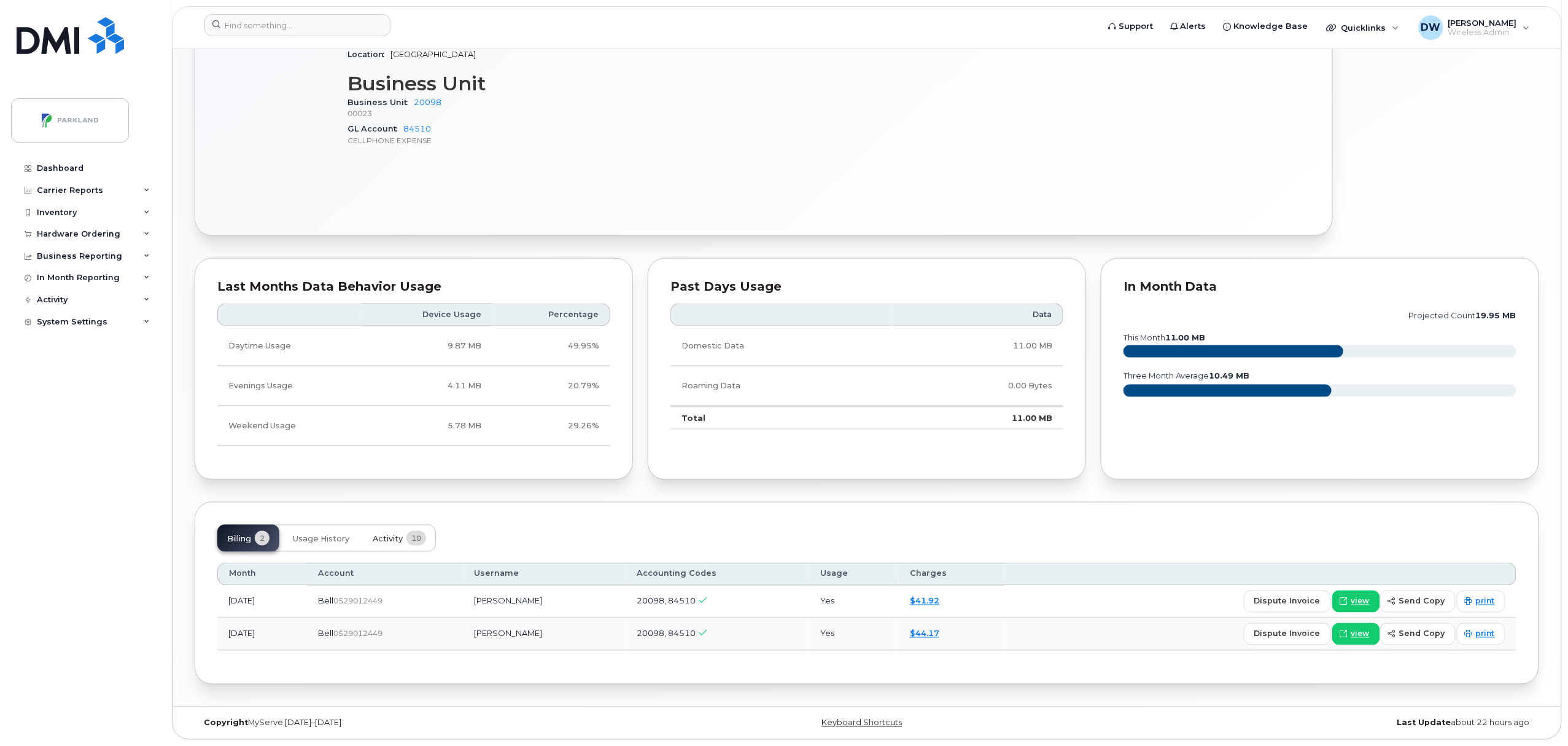
click at [389, 536] on span "Activity" at bounding box center [388, 539] width 30 height 10
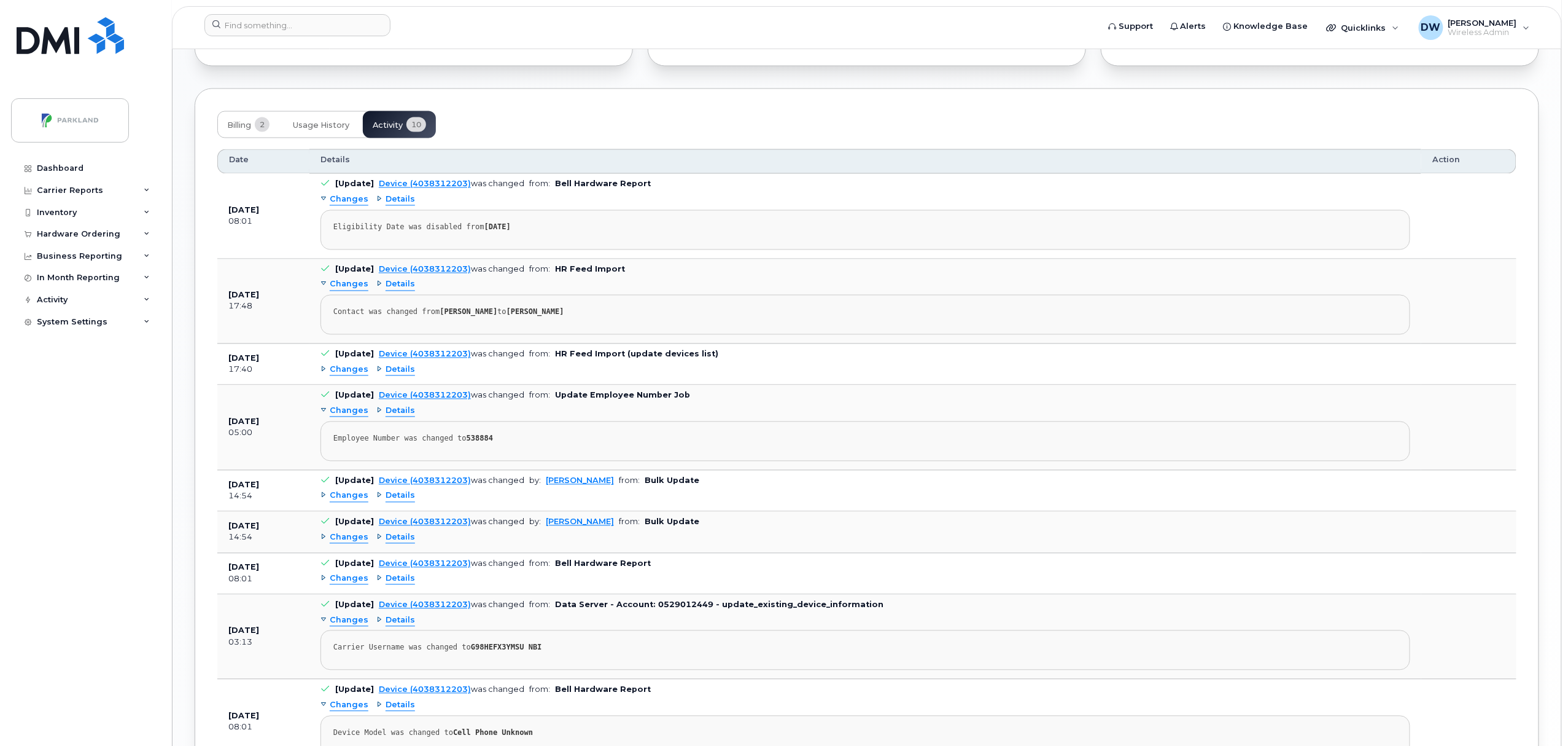
scroll to position [1068, 0]
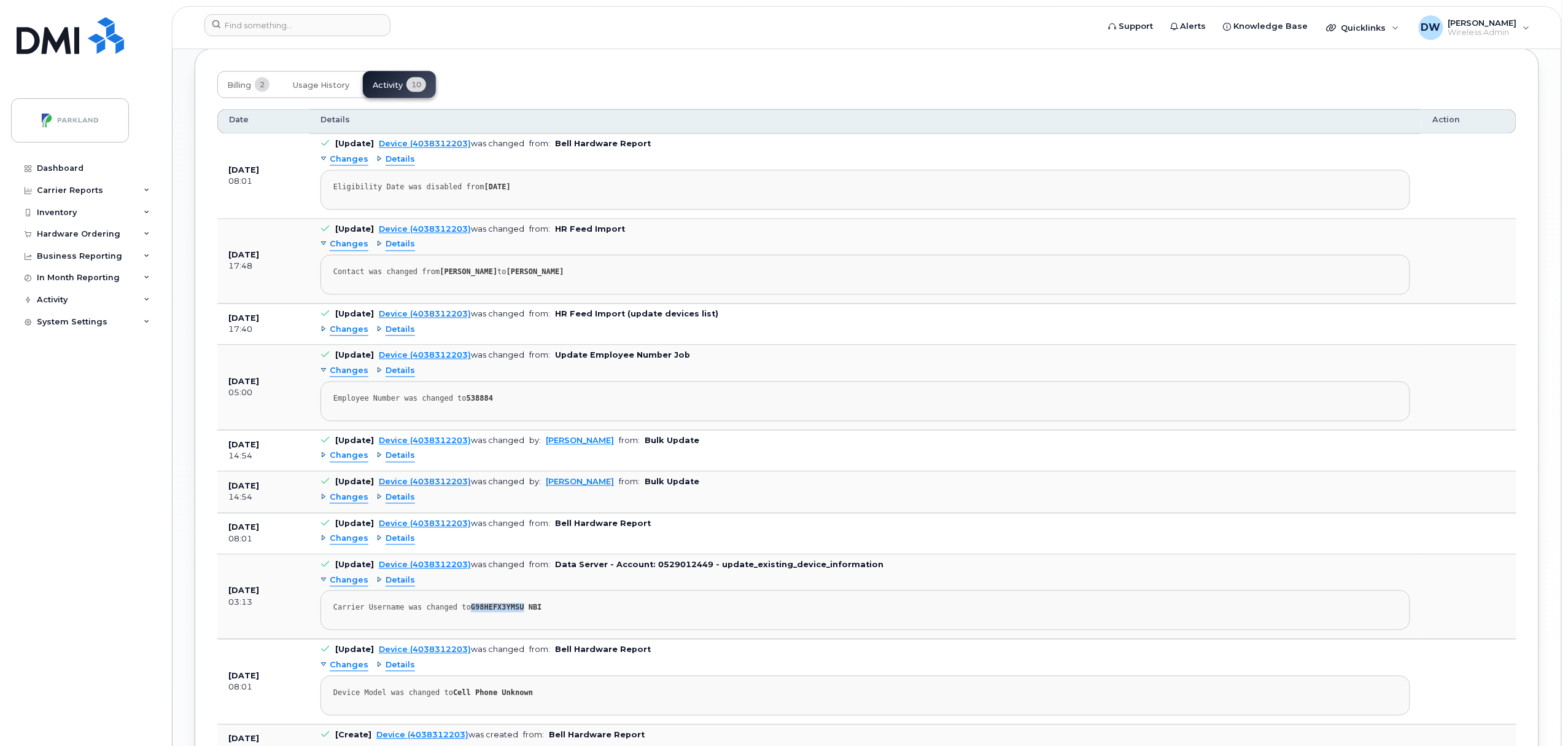
drag, startPoint x: 463, startPoint y: 614, endPoint x: 512, endPoint y: 614, distance: 49.0
click at [512, 612] on strong "G98HEFX3YMSU NBI" at bounding box center [506, 608] width 71 height 9
copy strong "G98HEFX3YMSU"
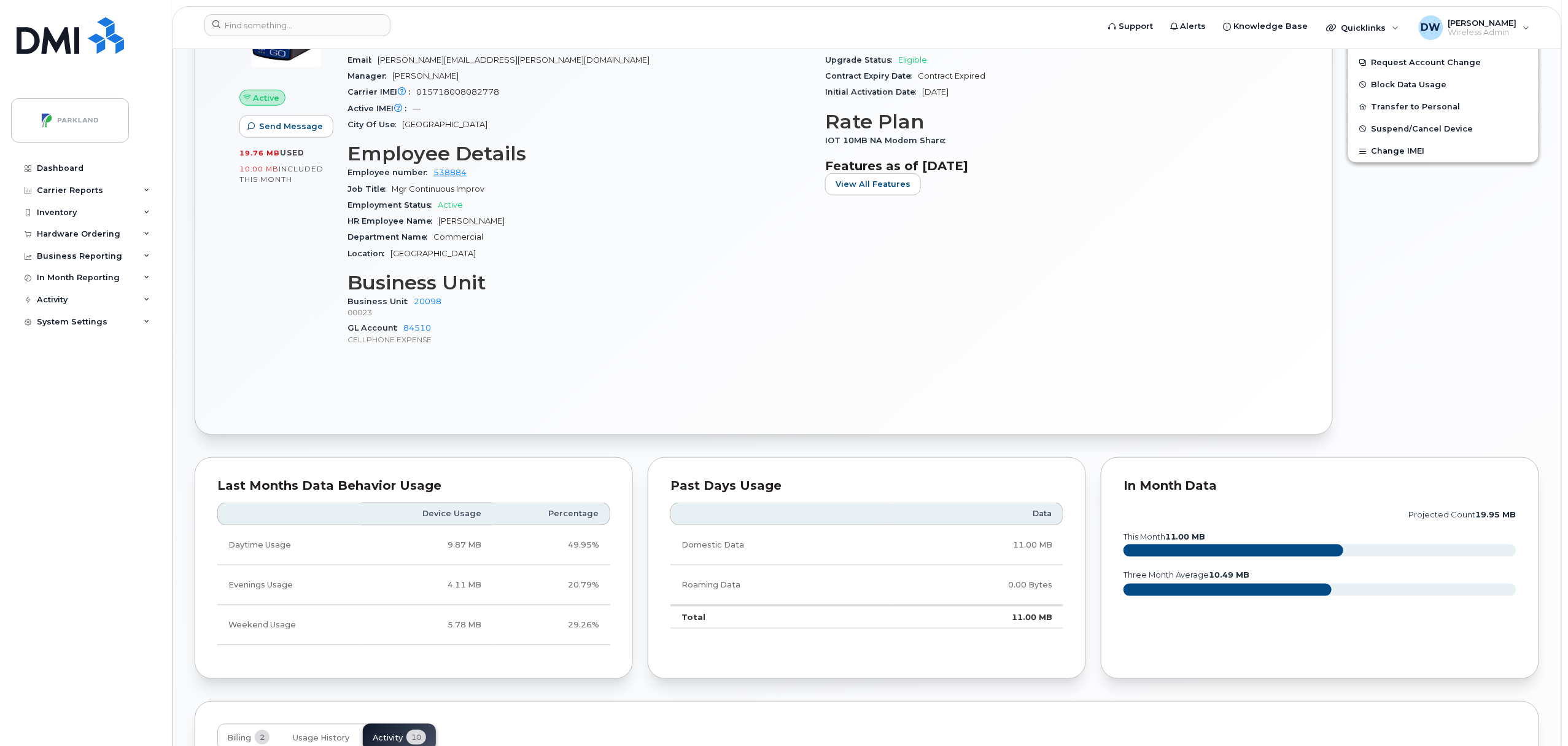
scroll to position [0, 0]
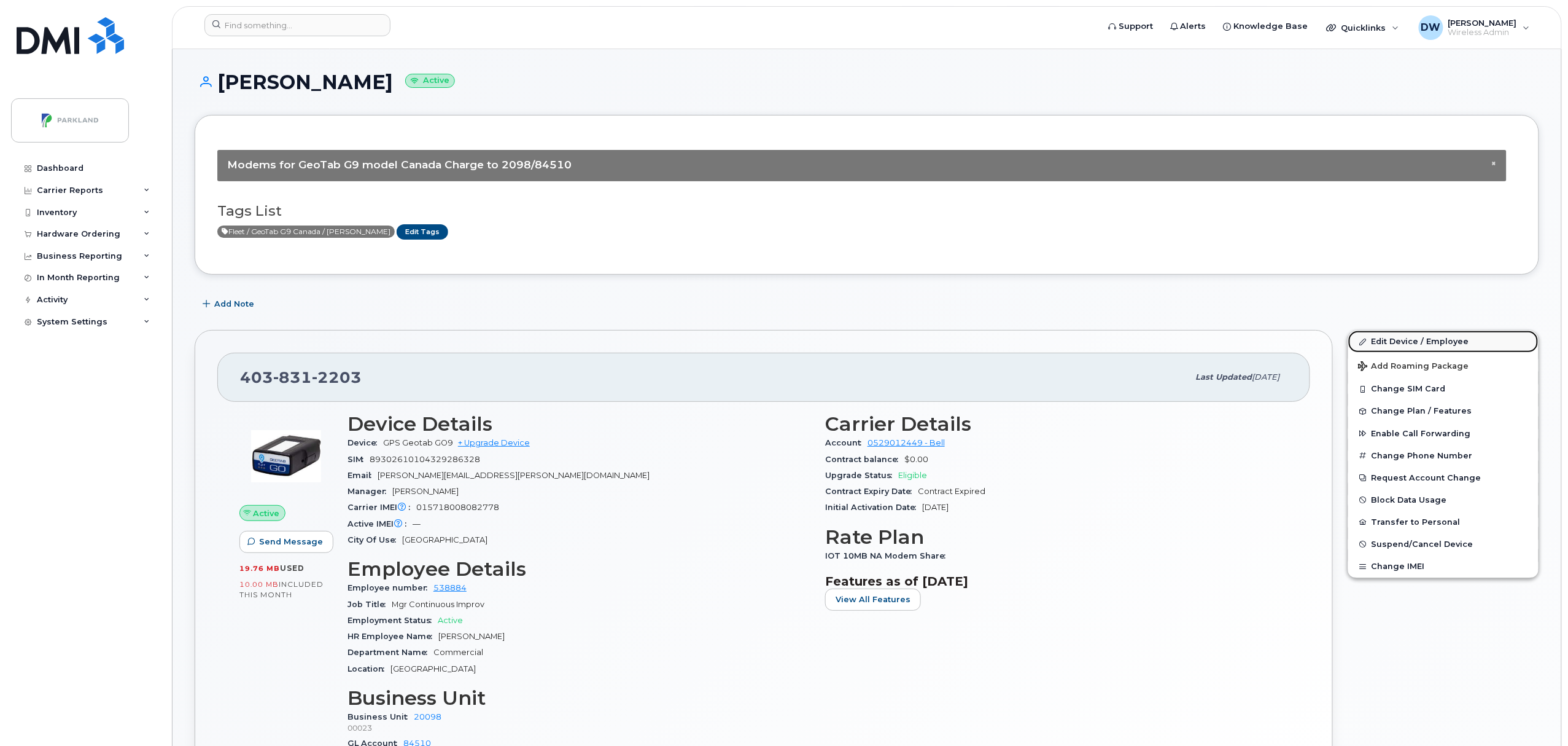
click at [1412, 338] on link "Edit Device / Employee" at bounding box center [1443, 341] width 190 height 22
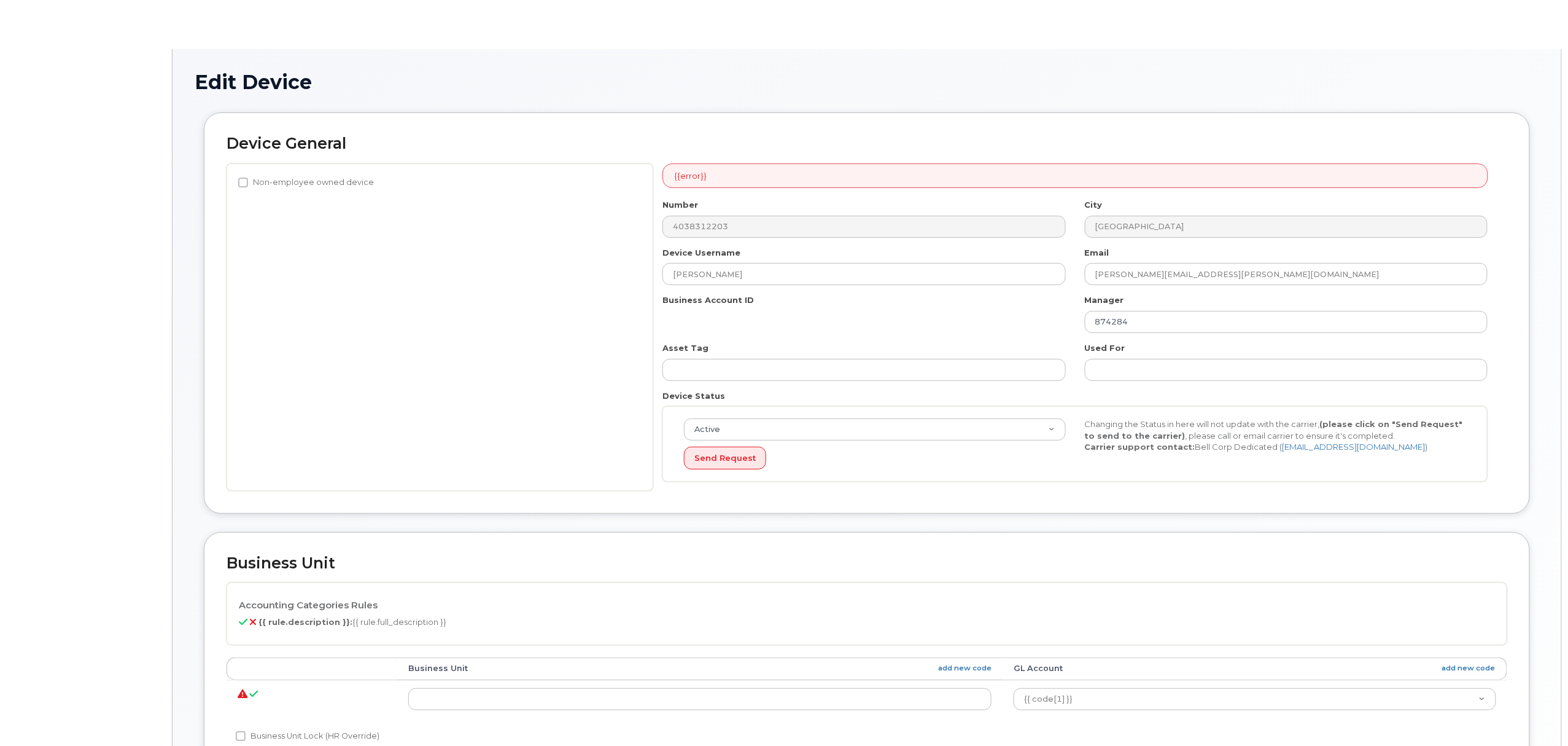
select select "1386637"
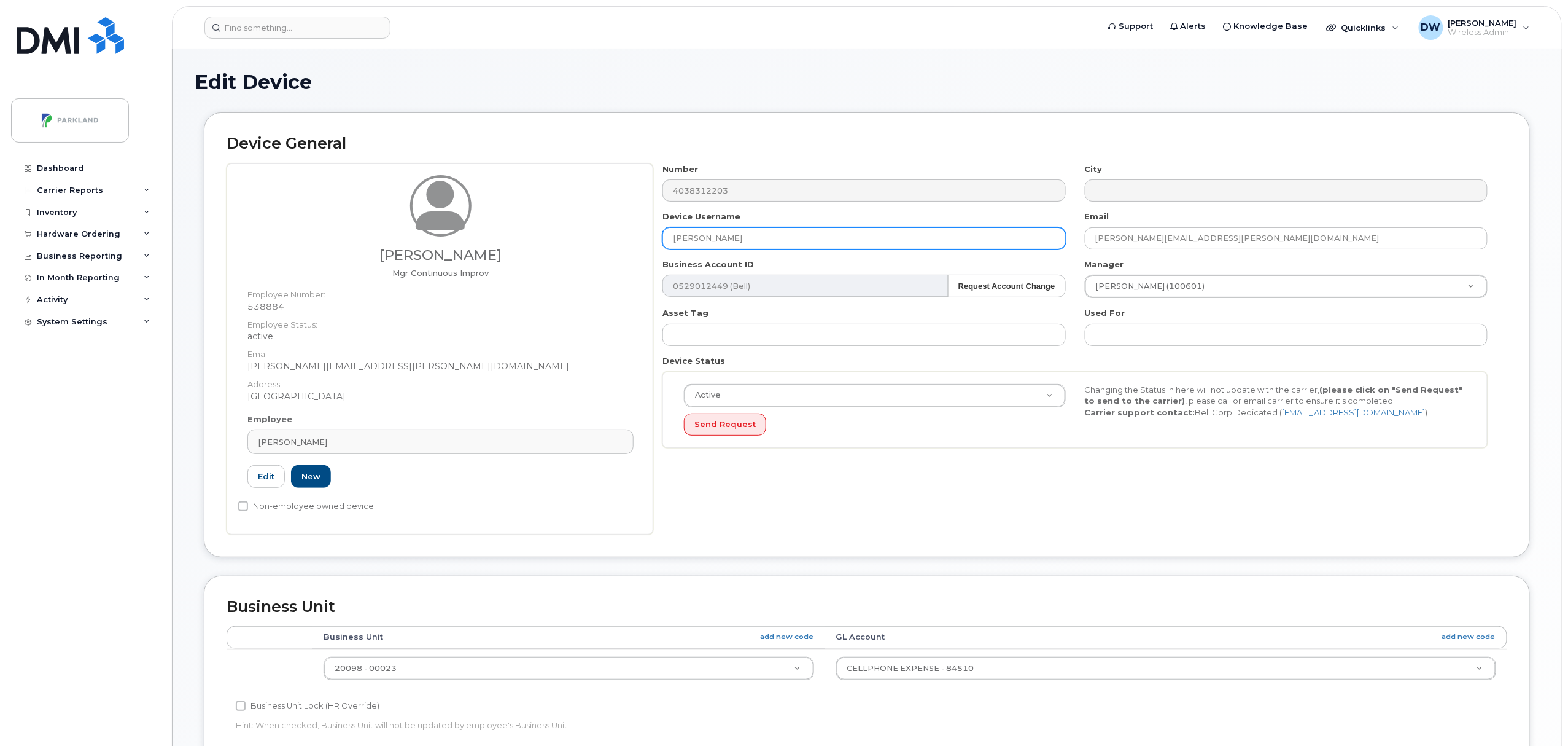
click at [739, 237] on input "[PERSON_NAME]" at bounding box center [864, 238] width 403 height 22
drag, startPoint x: 753, startPoint y: 237, endPoint x: 555, endPoint y: 232, distance: 198.1
click at [555, 232] on div "Derrick Wildi Mgr Continuous Improv Employee Number: 538884 Employee Status: ac…" at bounding box center [867, 349] width 1281 height 371
paste input "G98HEFX3YMSU"
type input "G98HEFX3YMSU"
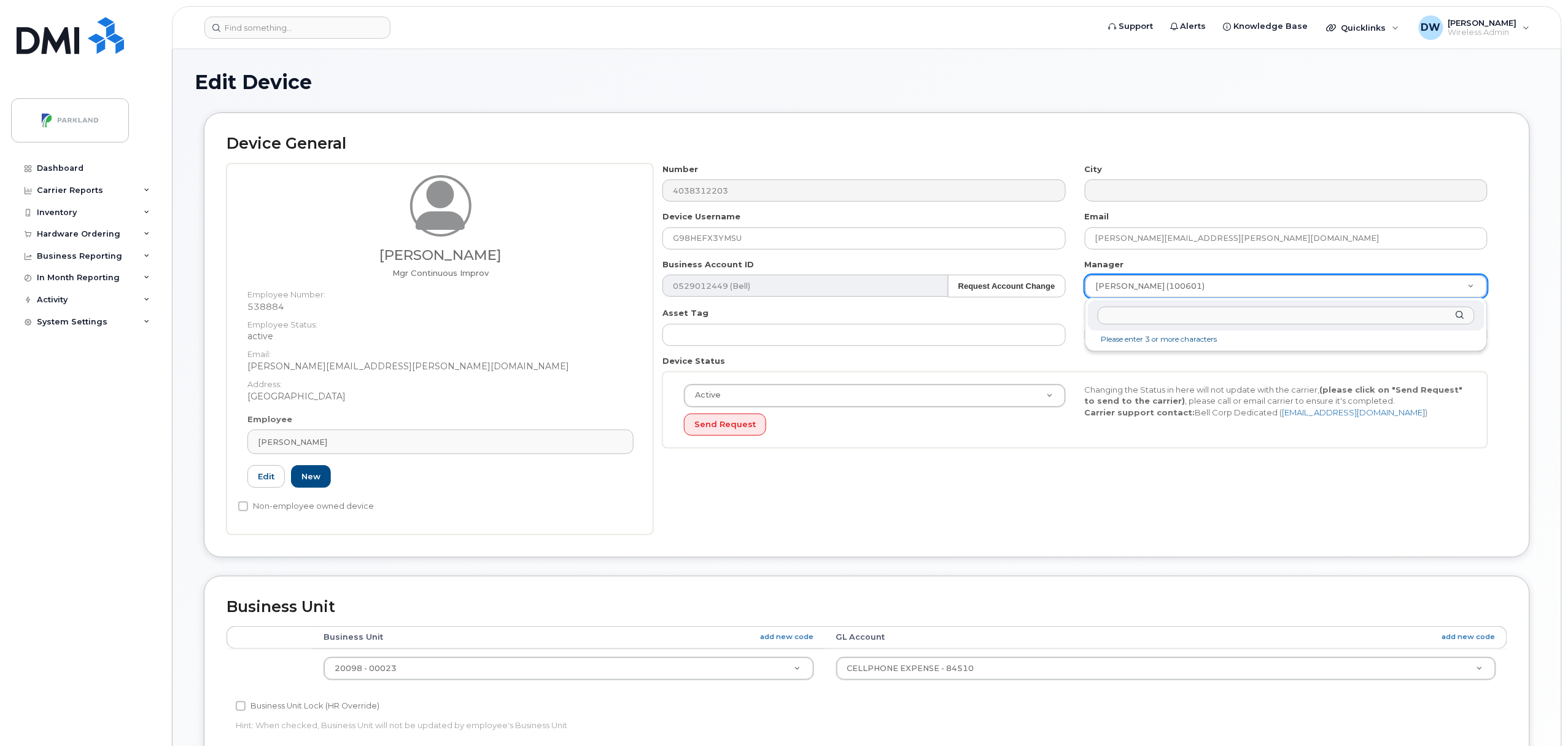
click at [1173, 316] on input "text" at bounding box center [1286, 315] width 377 height 18
type input "derr"
type input "876592"
click at [243, 509] on input "Non-employee owned device" at bounding box center [244, 506] width 10 height 10
checkbox input "true"
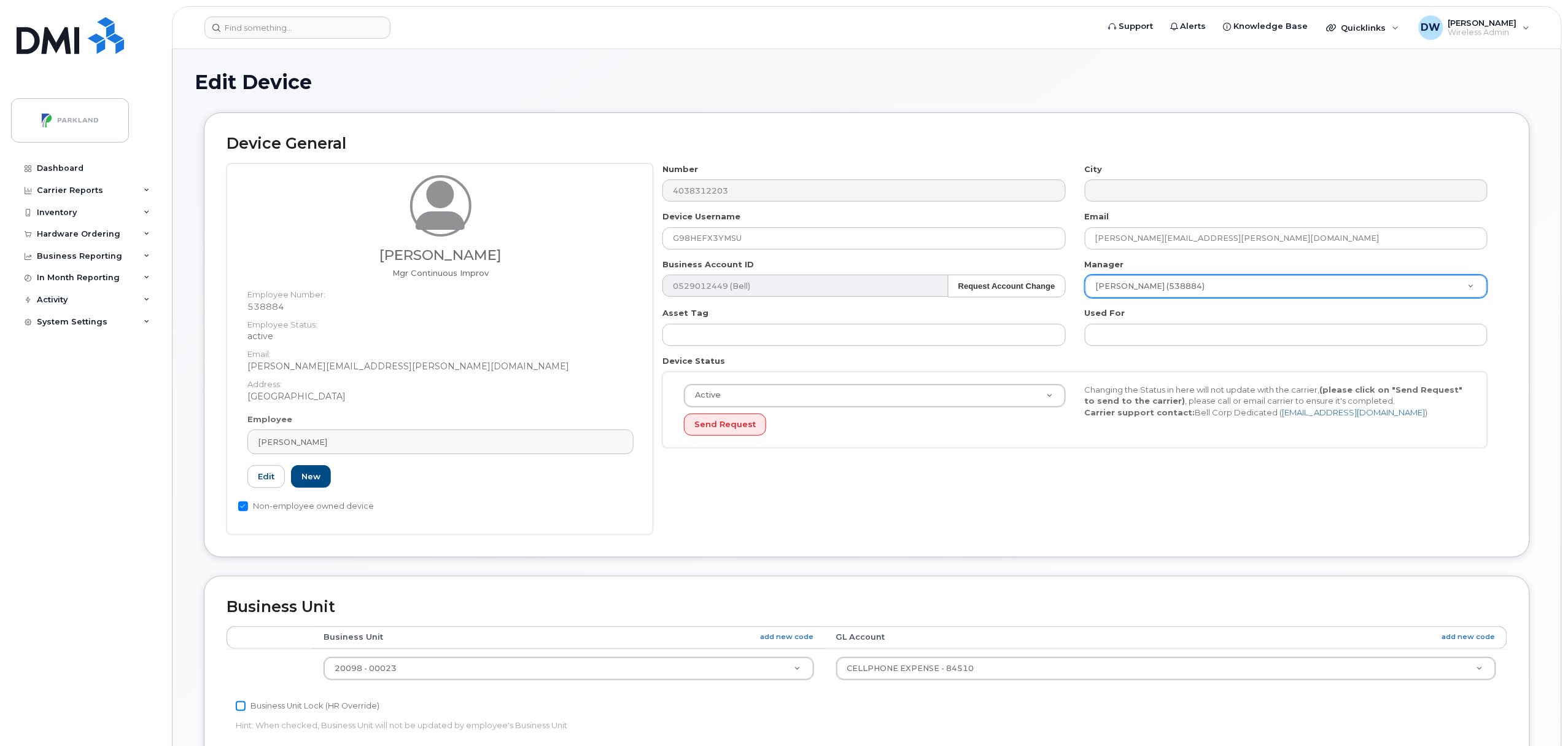
click at [240, 706] on input "Business Unit Lock (HR Override)" at bounding box center [241, 706] width 10 height 10
checkbox input "true"
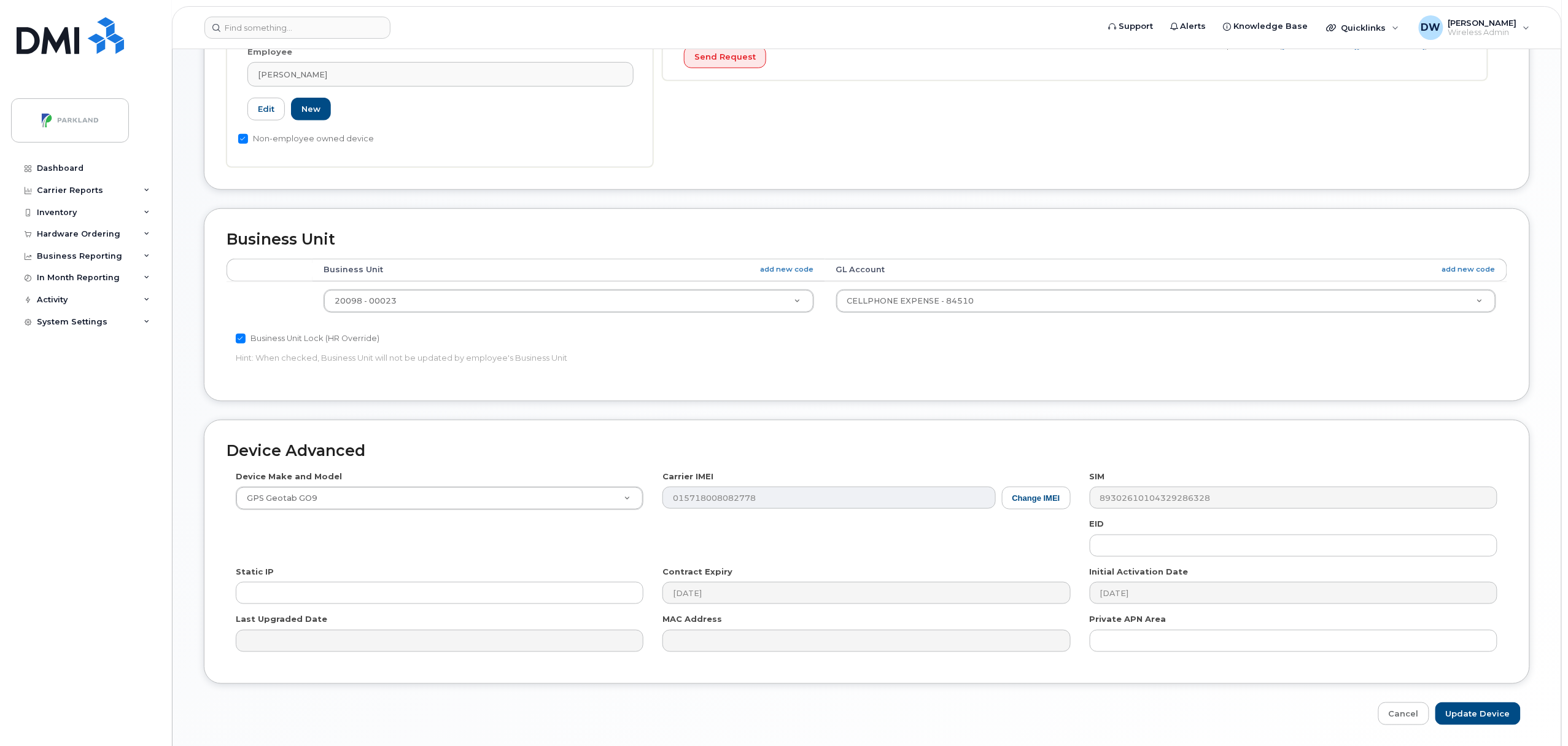
scroll to position [411, 0]
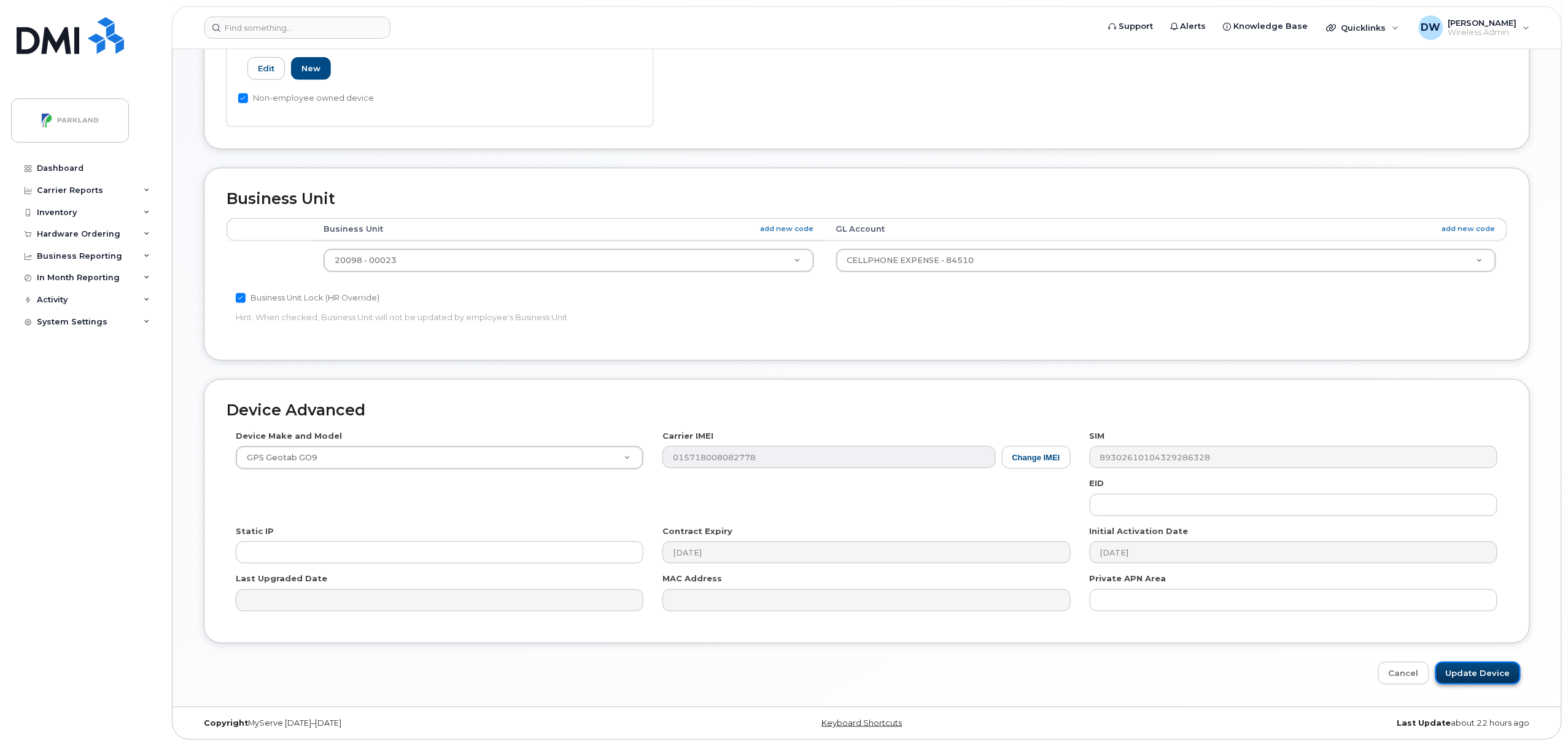
click at [1478, 672] on input "Update Device" at bounding box center [1478, 673] width 85 height 23
type input "Saving..."
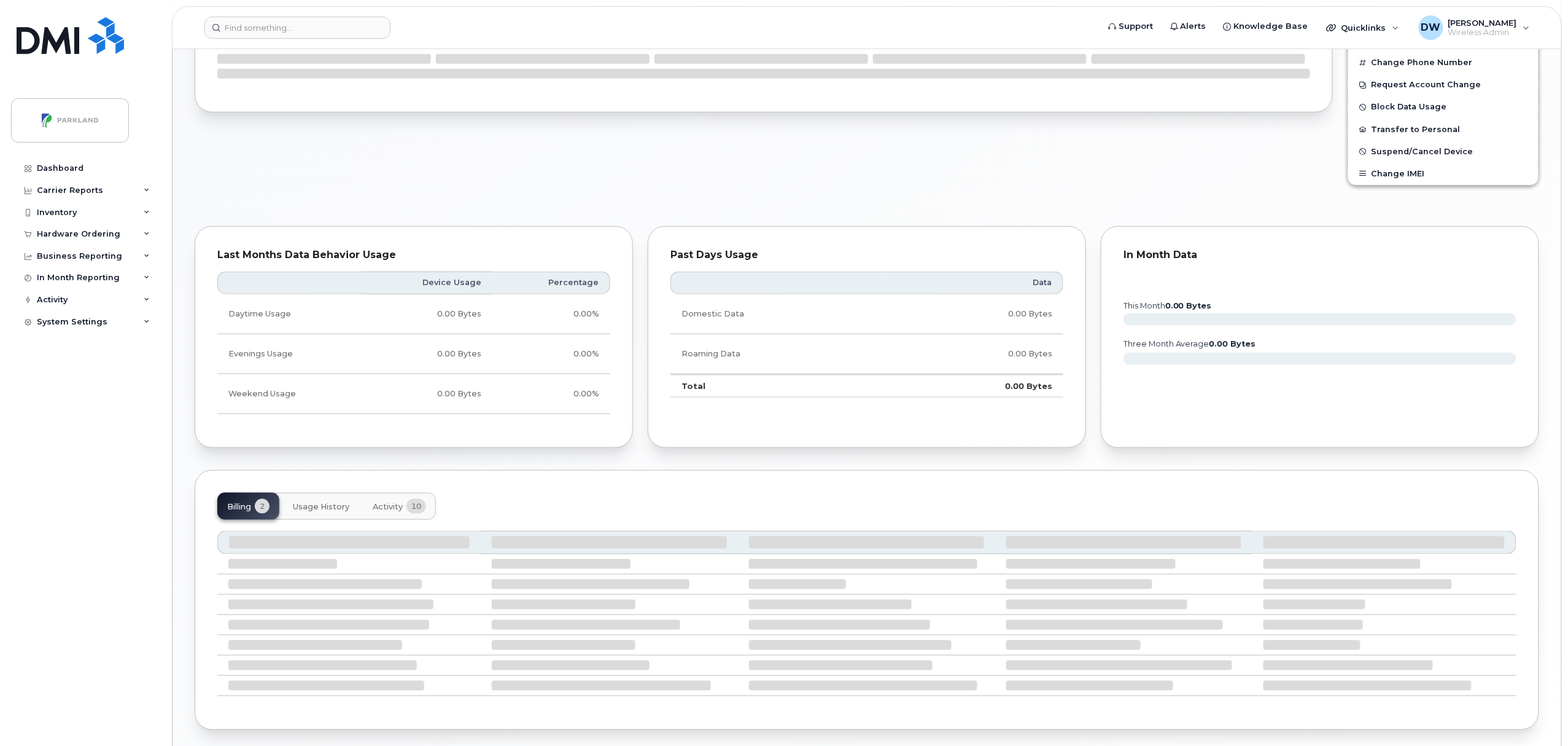
scroll to position [456, 0]
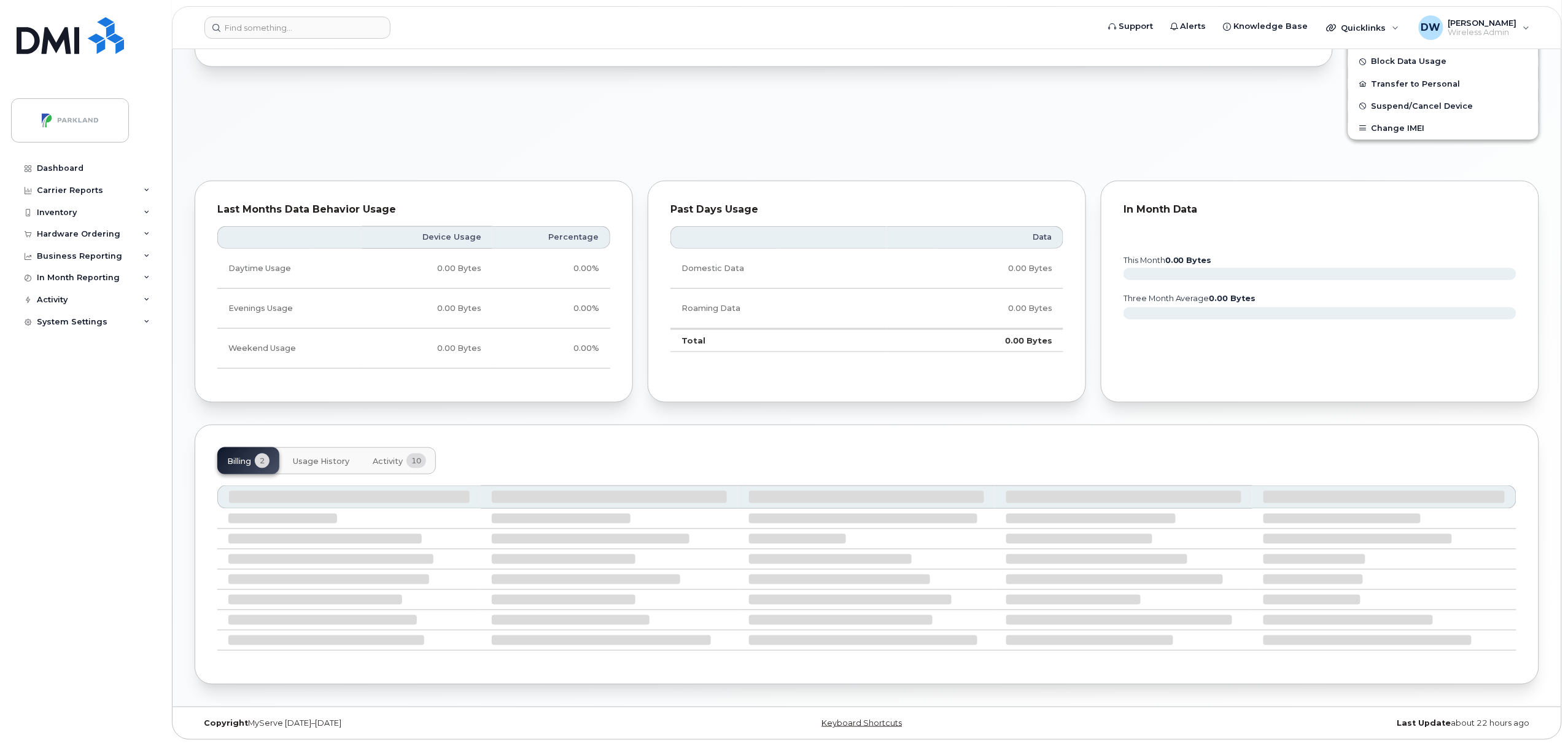
click at [379, 215] on div "Last Months Data Behavior Usage" at bounding box center [414, 210] width 393 height 13
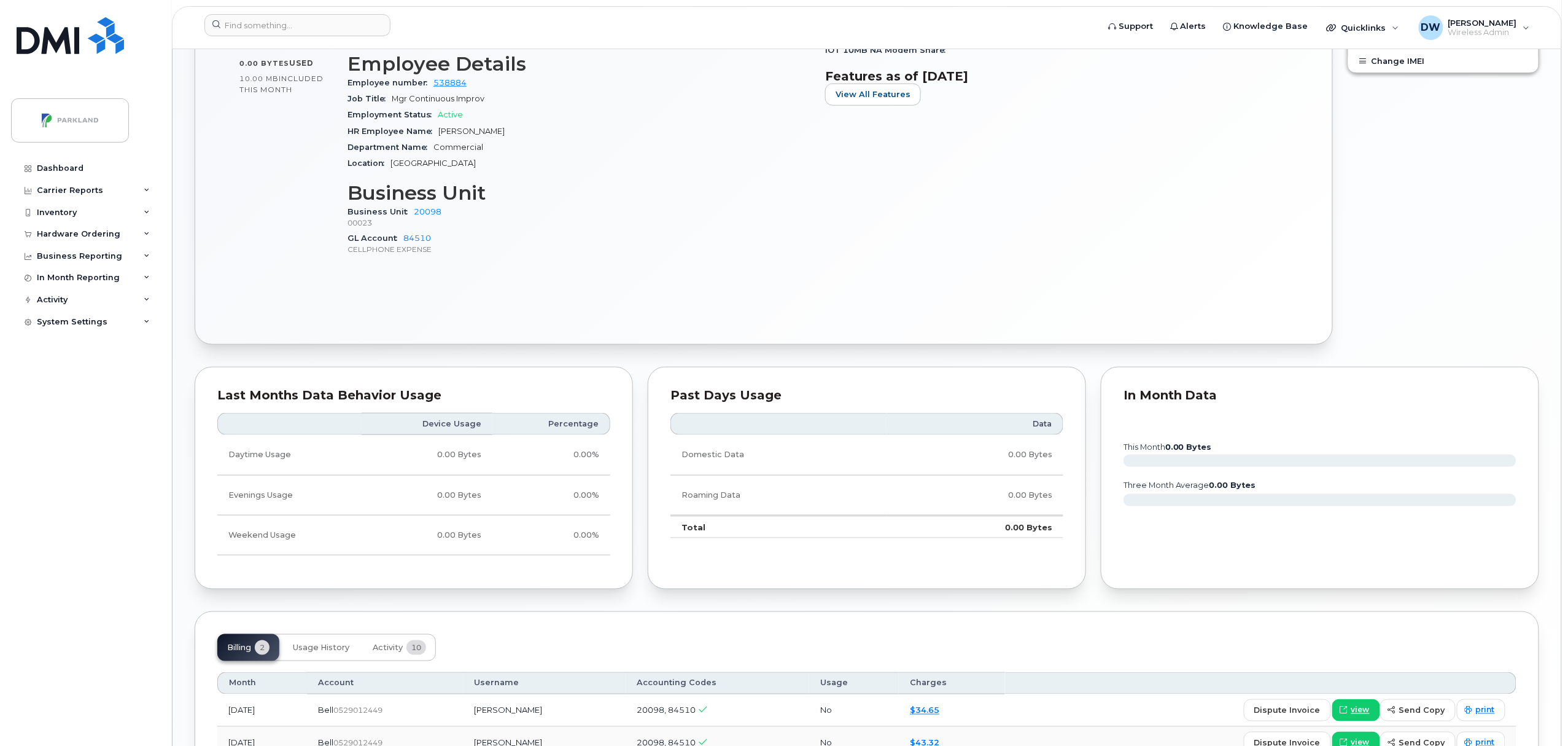
scroll to position [630, 0]
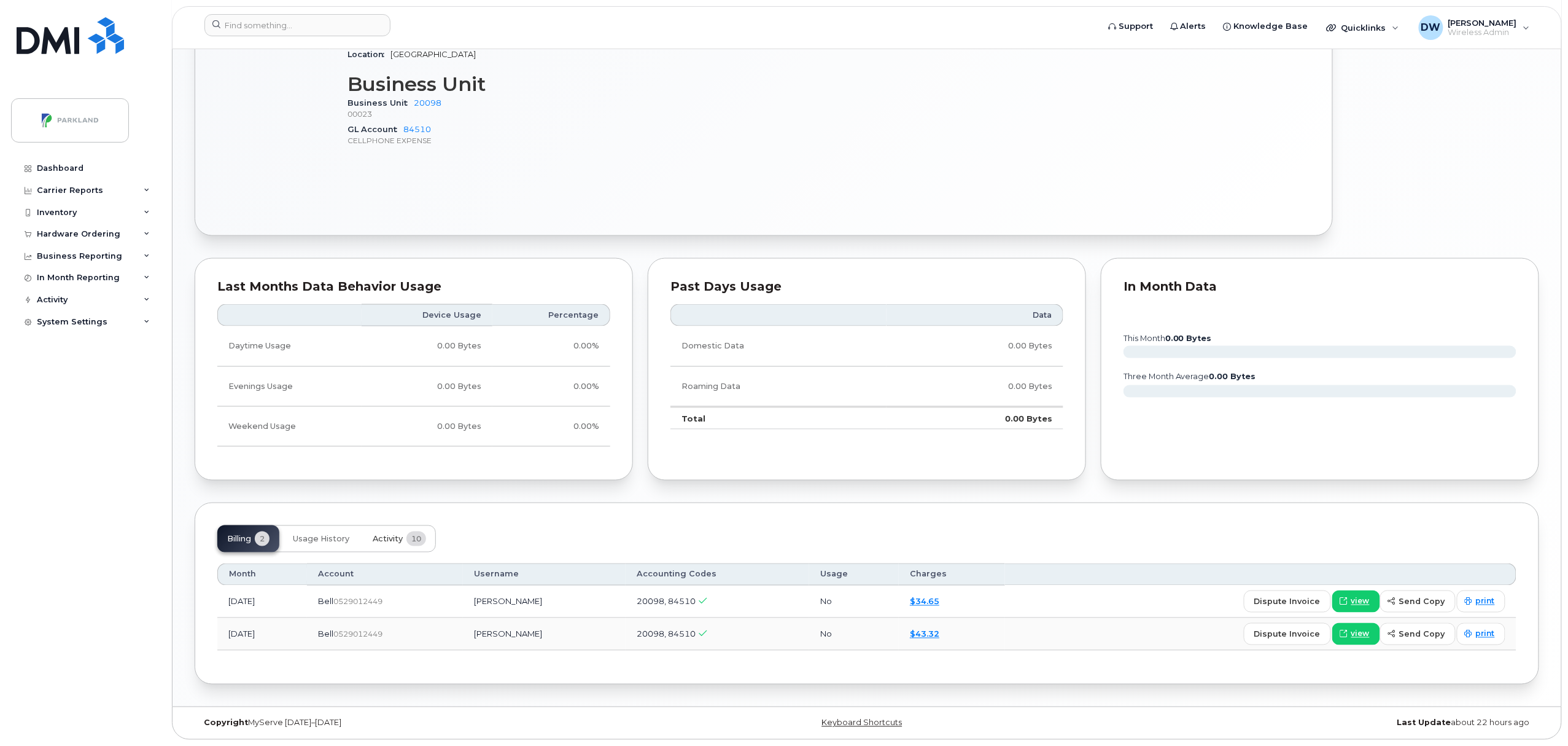
click at [379, 536] on span "Activity" at bounding box center [388, 539] width 30 height 10
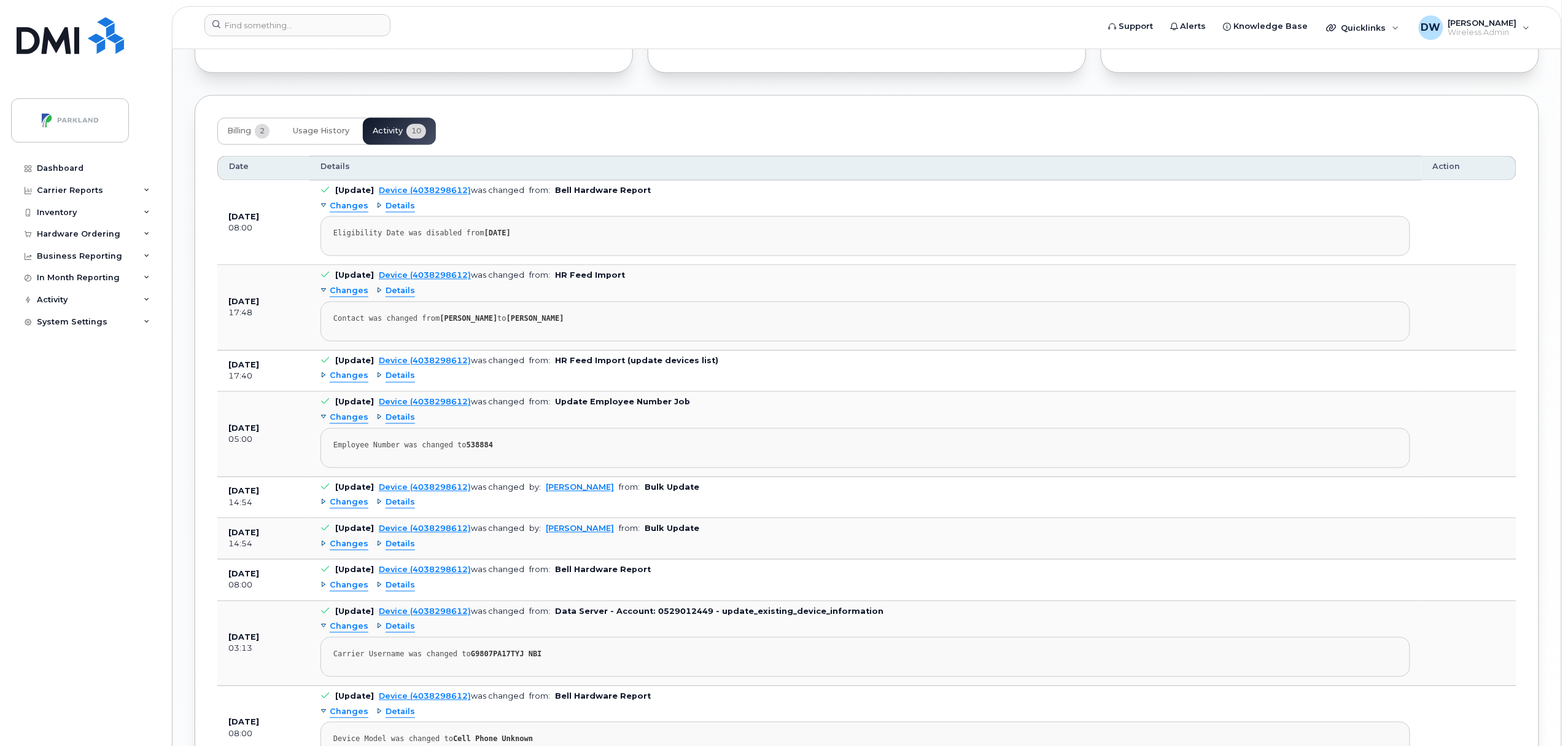
scroll to position [1073, 0]
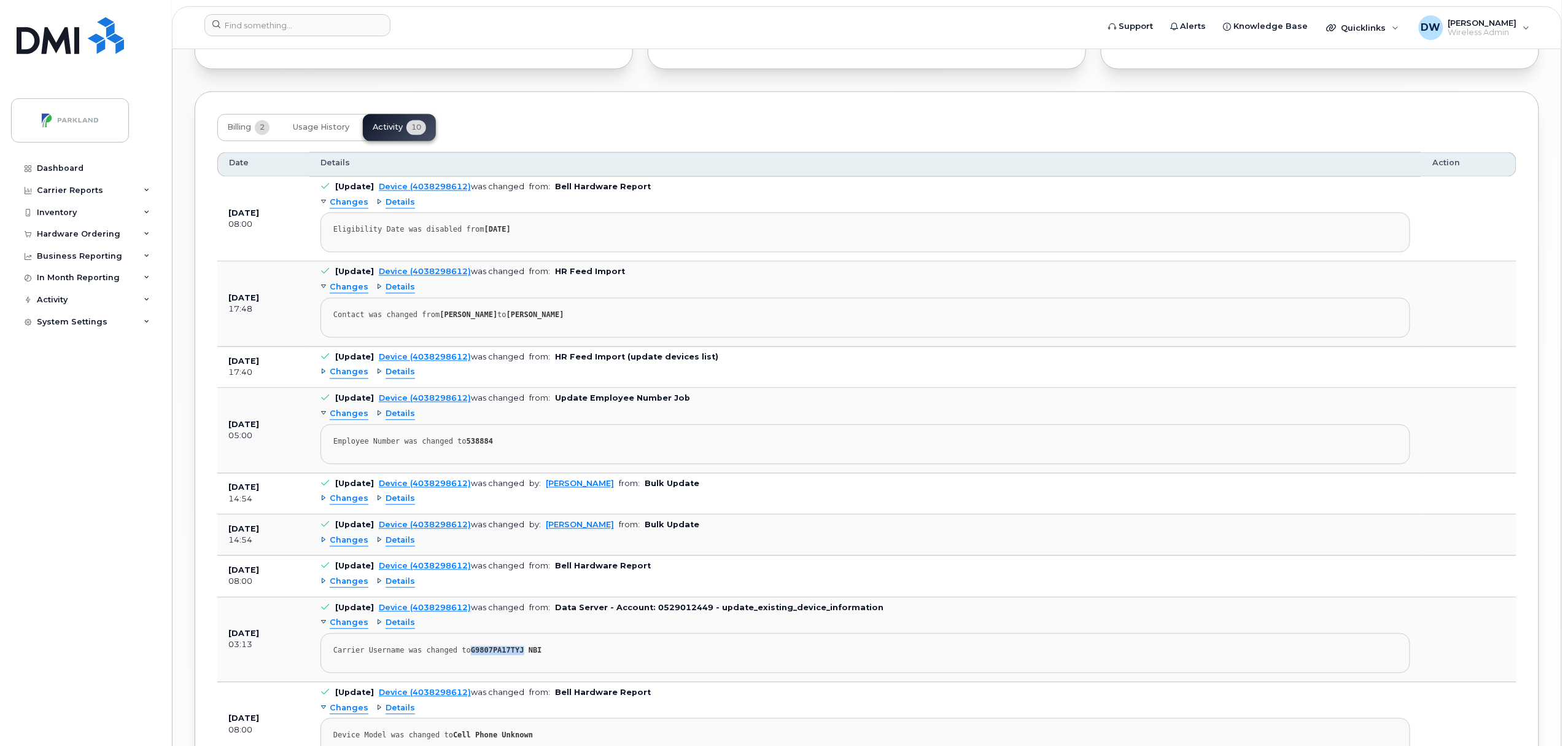
drag, startPoint x: 464, startPoint y: 660, endPoint x: 512, endPoint y: 661, distance: 48.0
click at [512, 655] on strong "G9807PA17TYJ NBI" at bounding box center [506, 651] width 71 height 9
copy strong "G9807PA17TYJ"
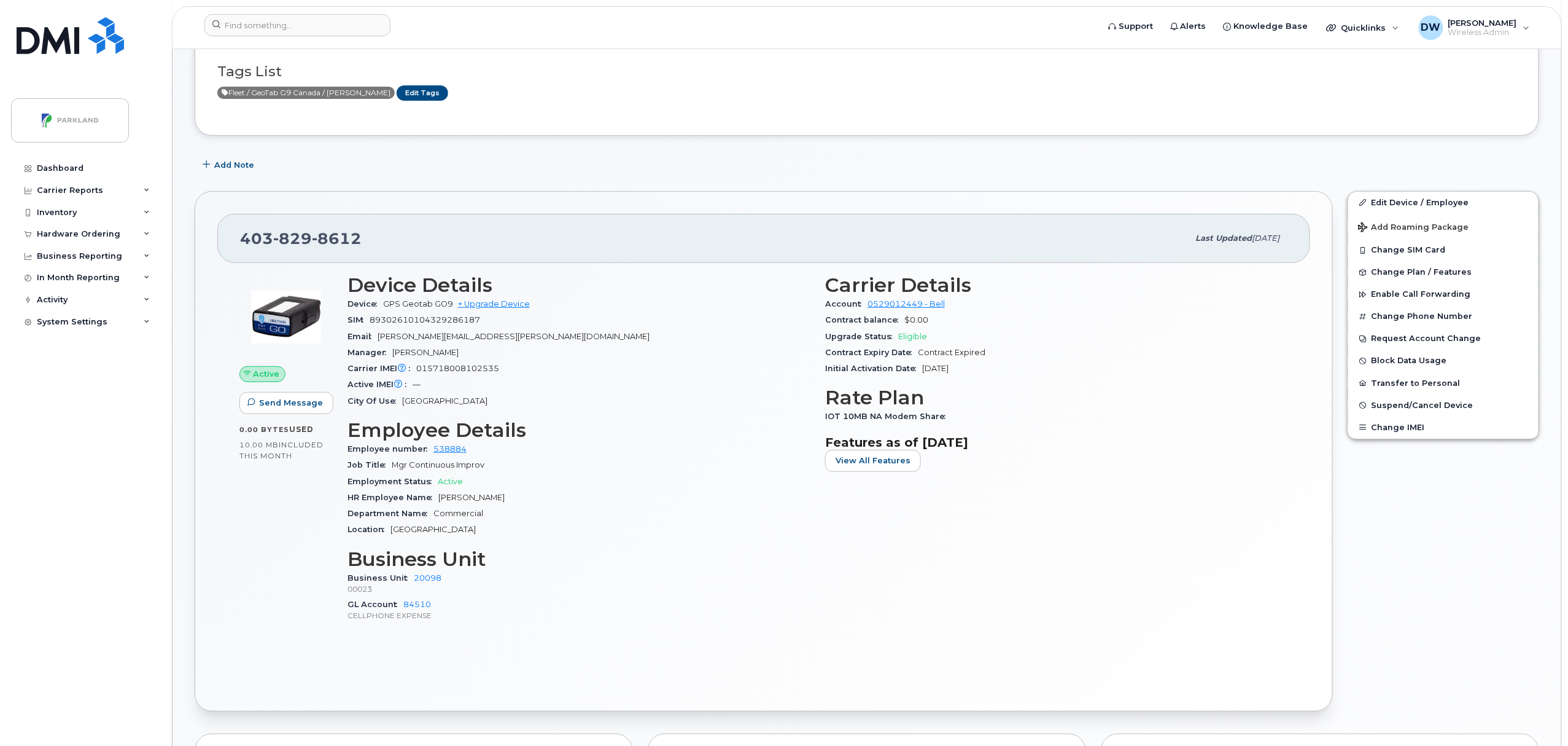
scroll to position [133, 0]
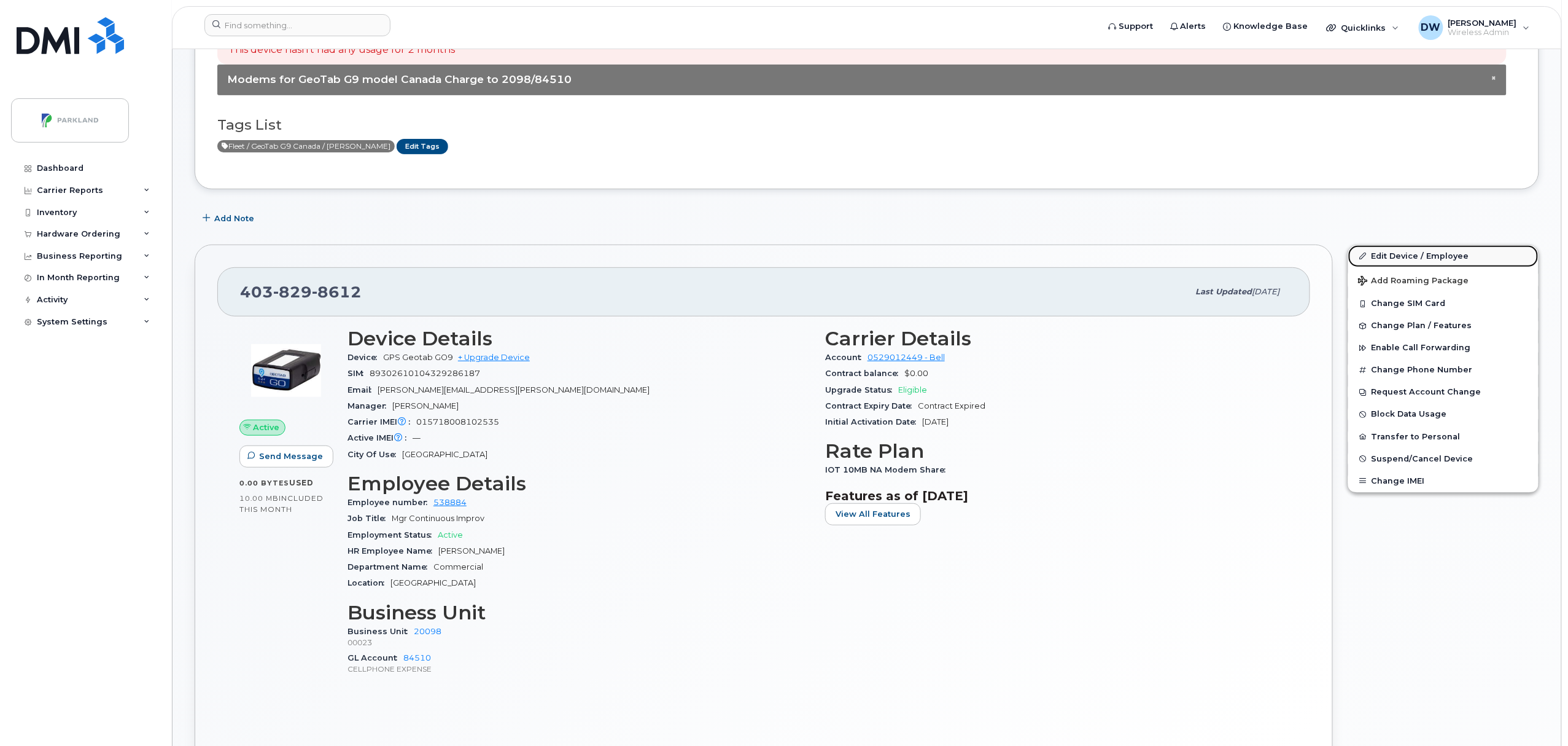
click at [1398, 254] on link "Edit Device / Employee" at bounding box center [1443, 256] width 190 height 22
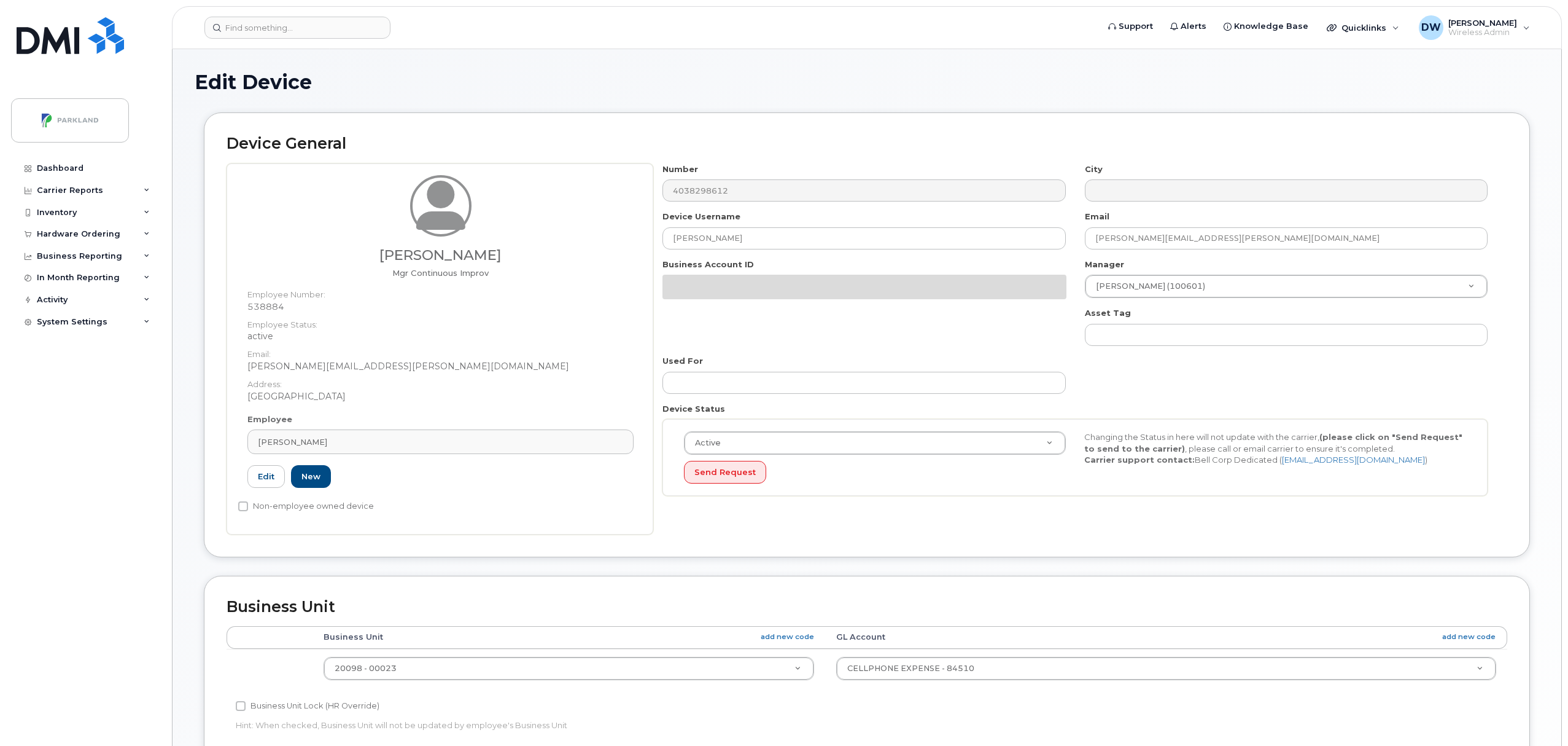
select select "1386637"
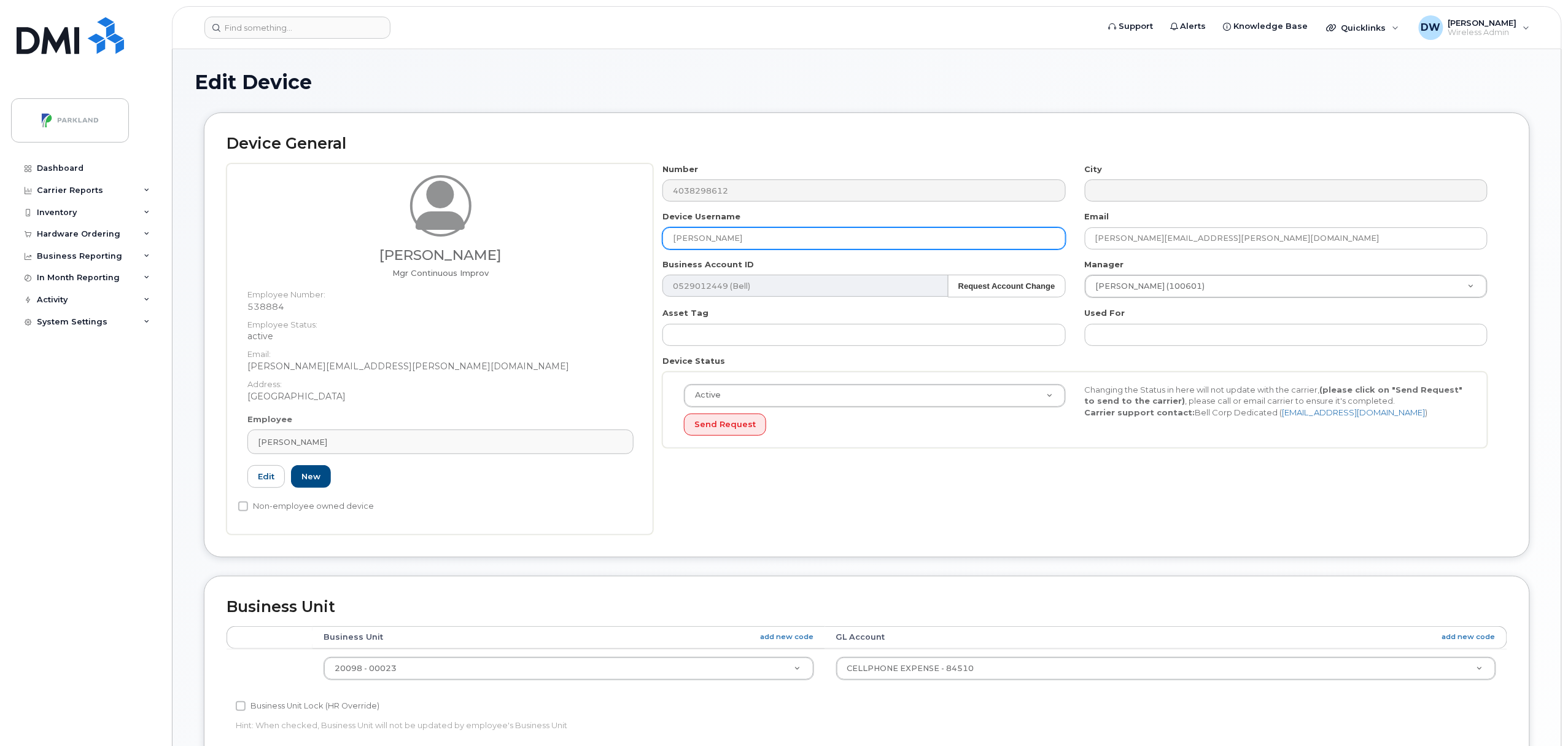
click at [768, 237] on input "[PERSON_NAME]" at bounding box center [864, 238] width 403 height 22
drag, startPoint x: 768, startPoint y: 237, endPoint x: 615, endPoint y: 236, distance: 153.0
click at [615, 236] on div "[PERSON_NAME] Mgr Continuous Improv Employee Number: 538884 Employee Status: ac…" at bounding box center [867, 349] width 1281 height 371
paste input "G9807PA17TYJ"
type input "G9807PA17TYJ"
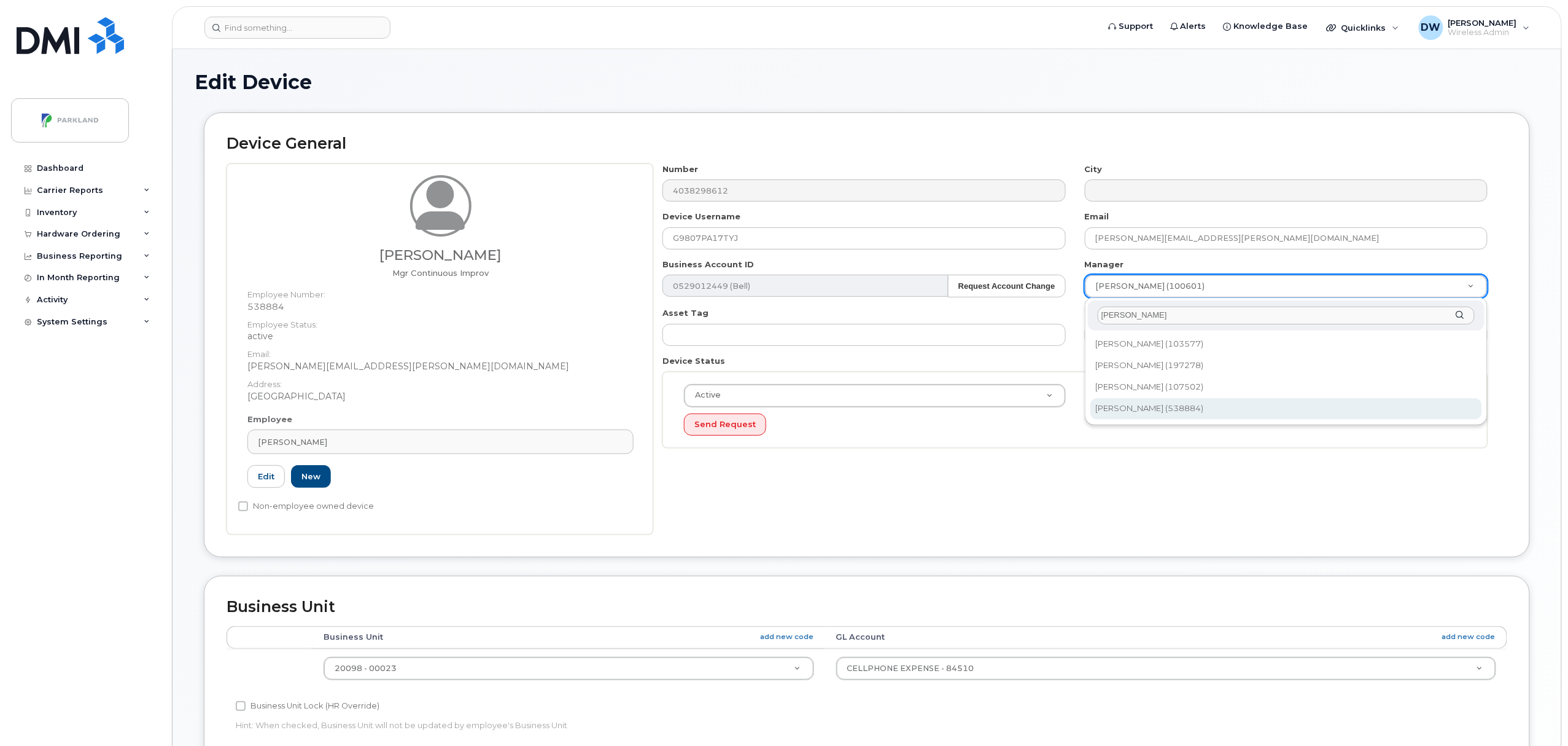
type input "[PERSON_NAME]"
type input "876592"
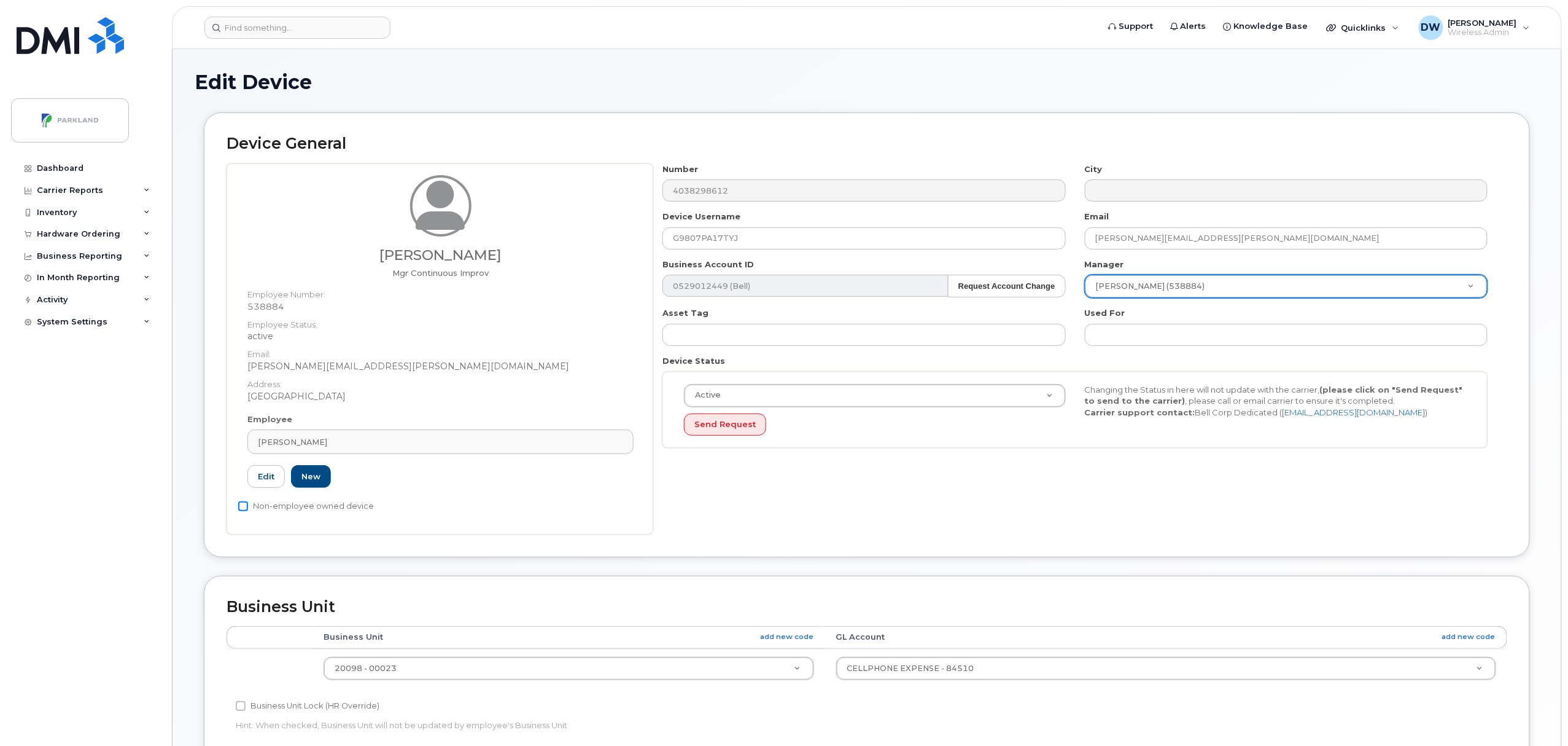
click at [240, 510] on input "Non-employee owned device" at bounding box center [244, 506] width 10 height 10
checkbox input "true"
click at [239, 709] on input "Business Unit Lock (HR Override)" at bounding box center [241, 706] width 10 height 10
checkbox input "true"
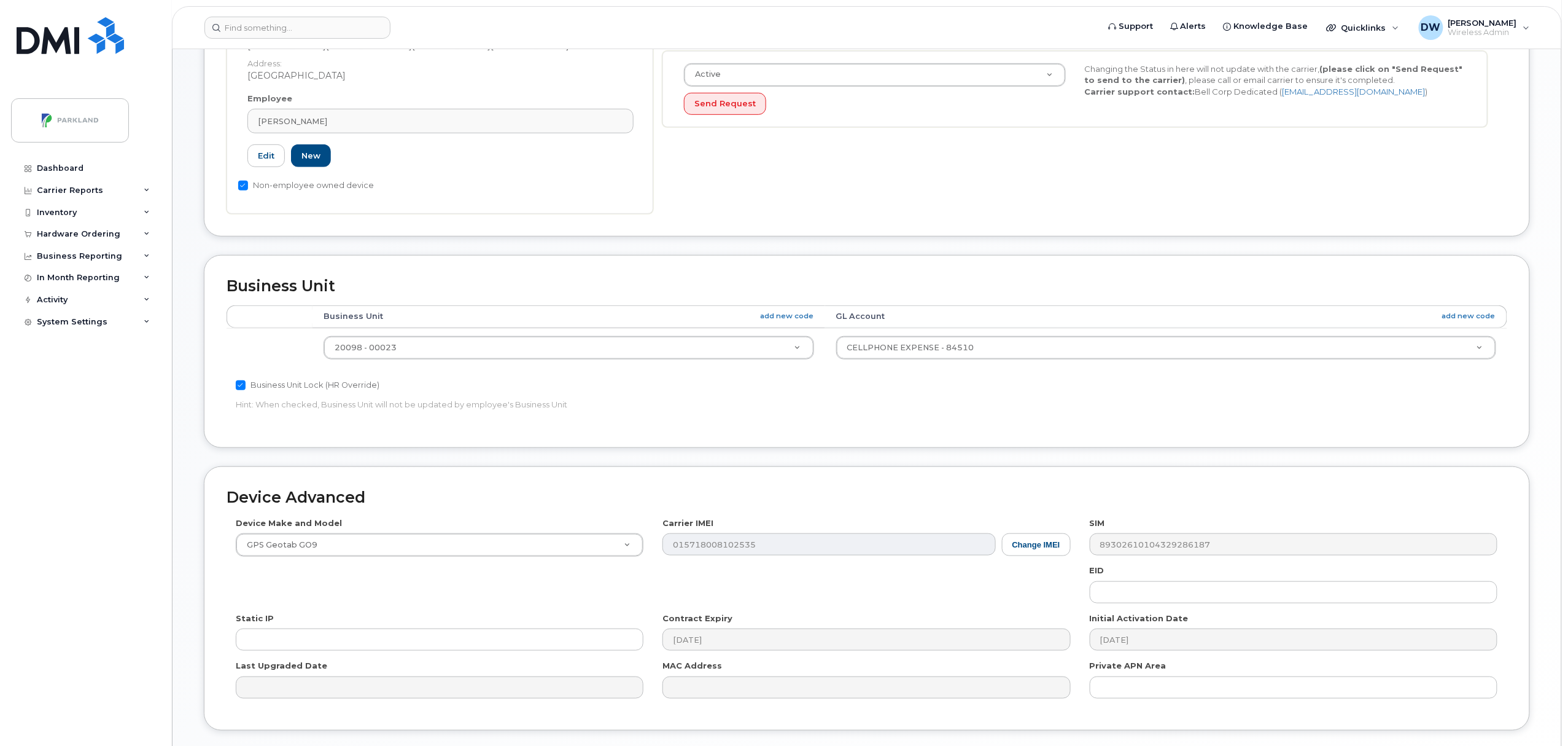
scroll to position [411, 0]
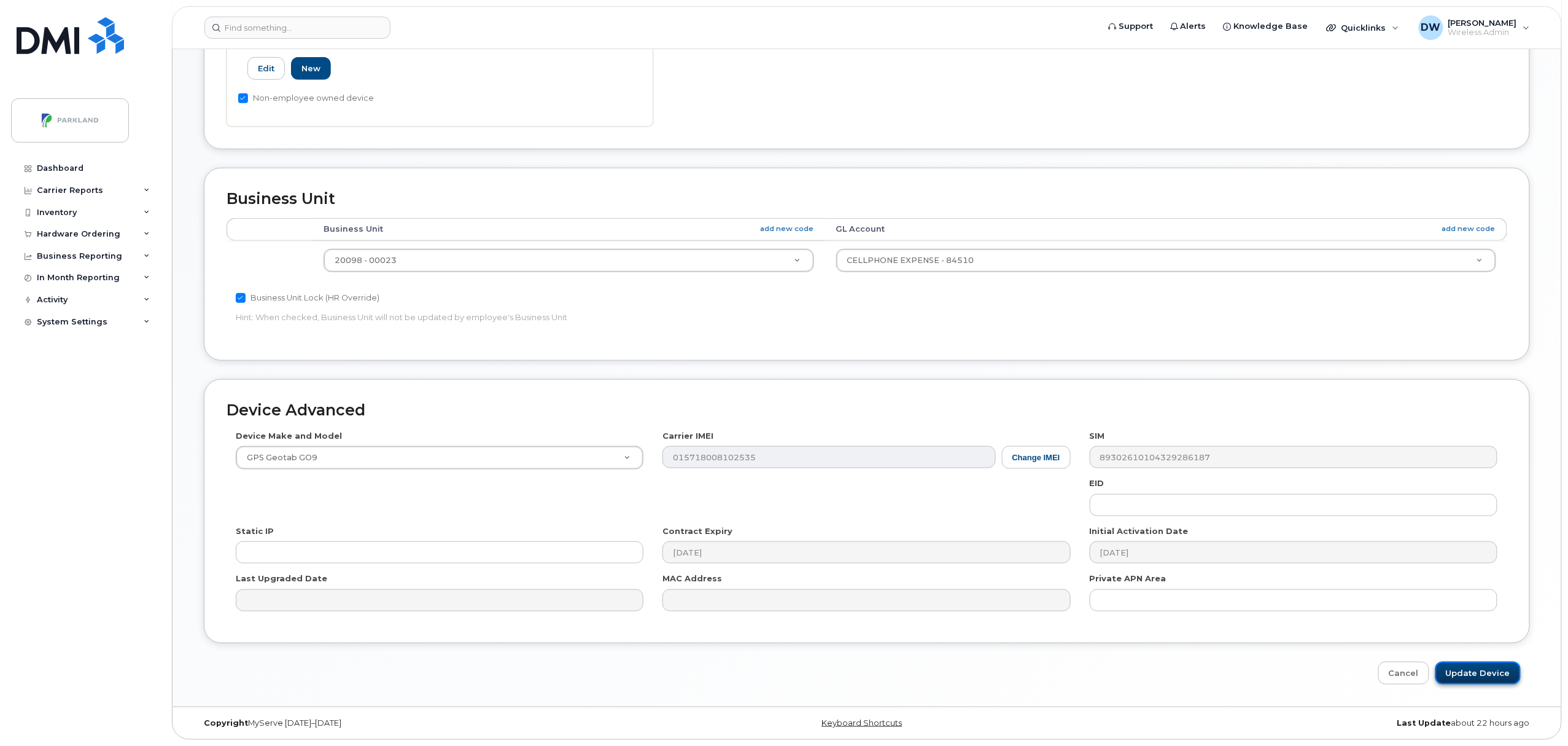
click at [1482, 671] on input "Update Device" at bounding box center [1478, 673] width 85 height 23
type input "Saving..."
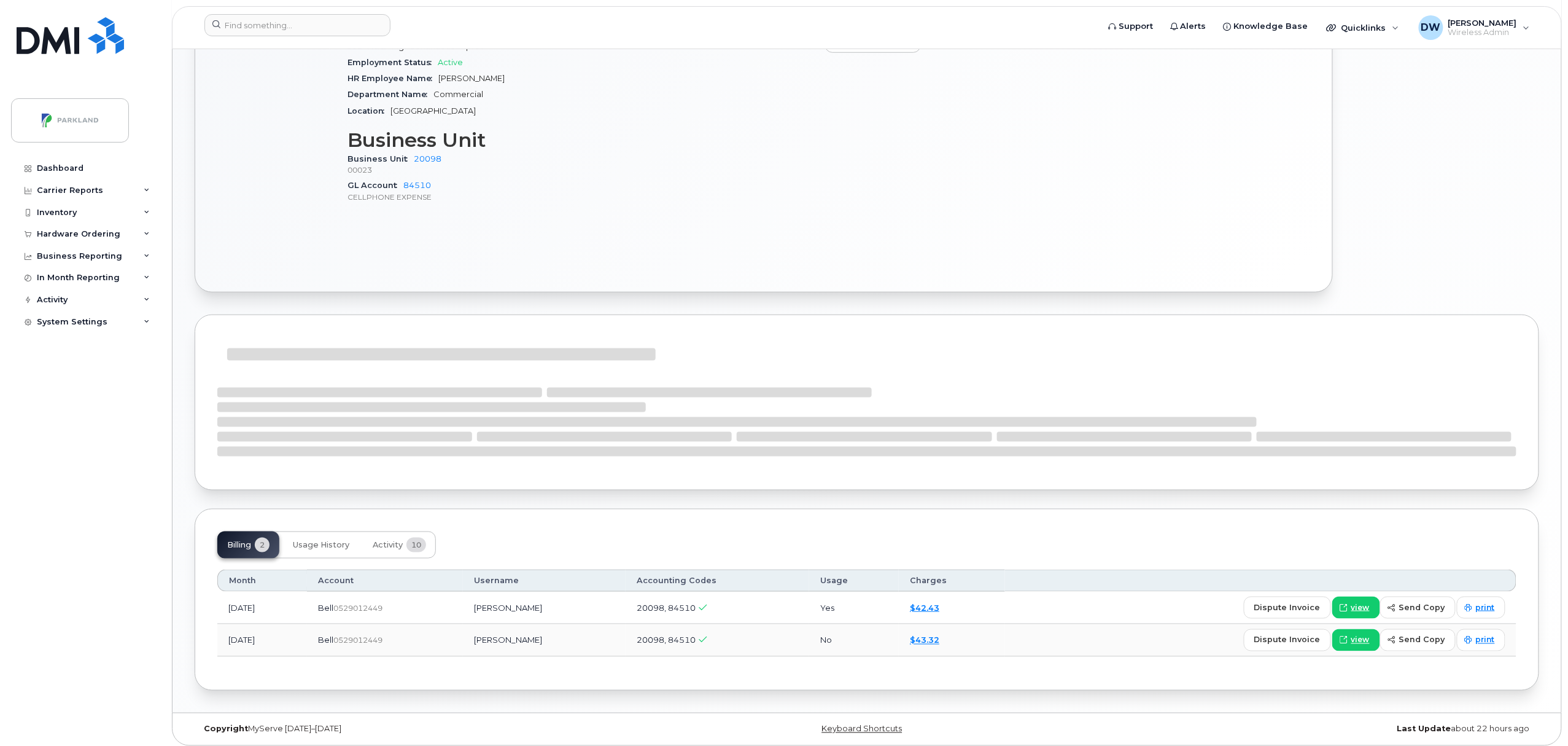
scroll to position [568, 0]
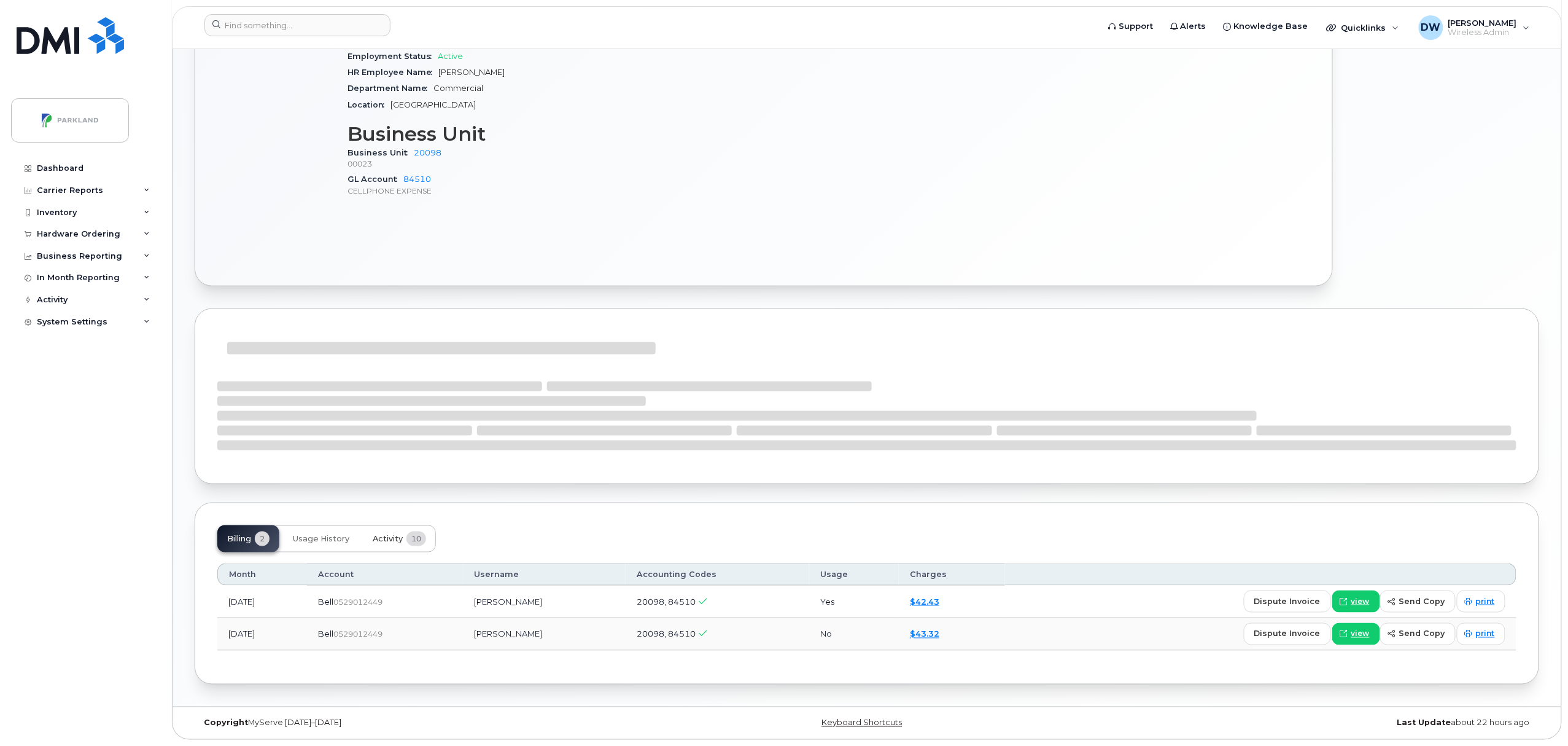
click at [386, 539] on span "Activity" at bounding box center [388, 539] width 30 height 10
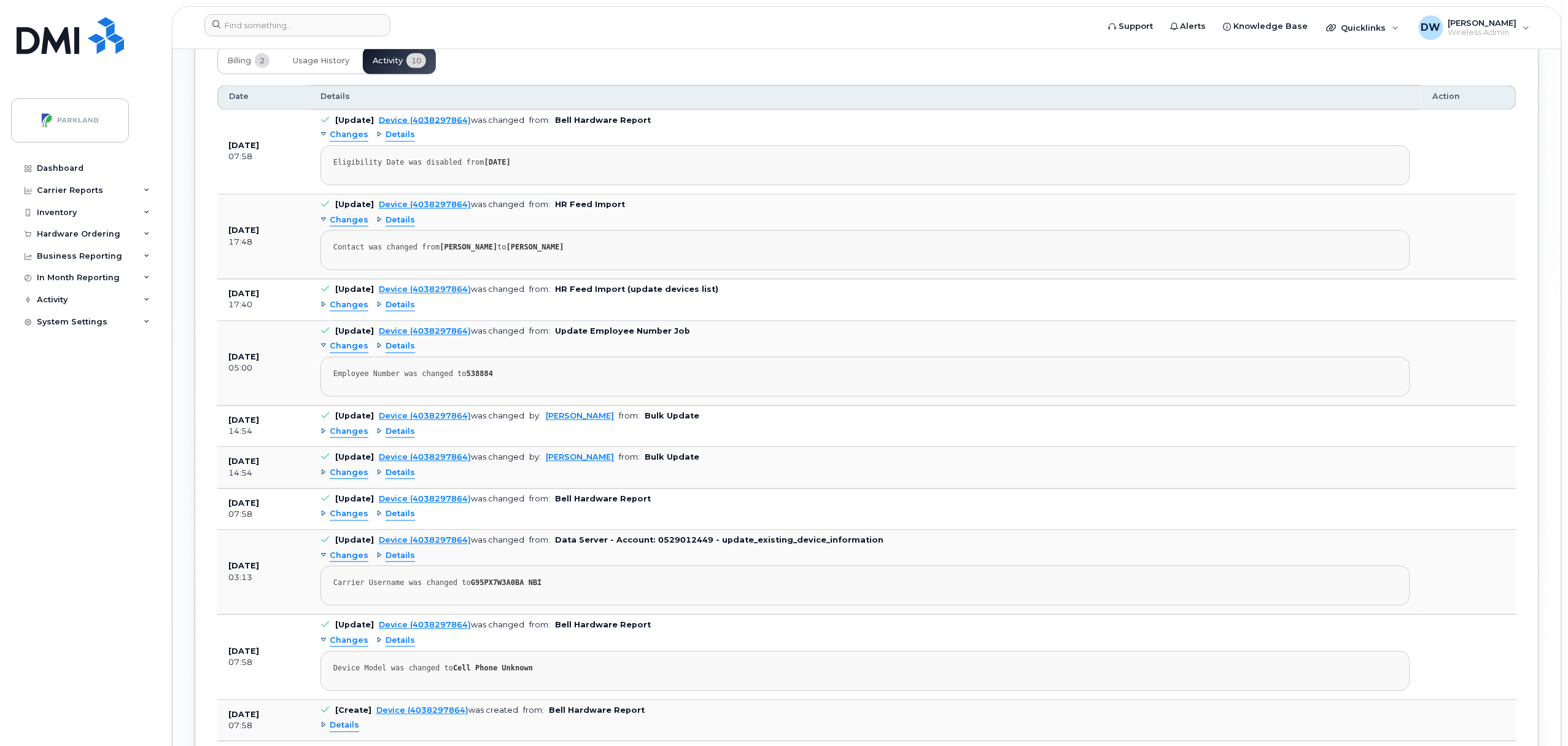
scroll to position [1079, 0]
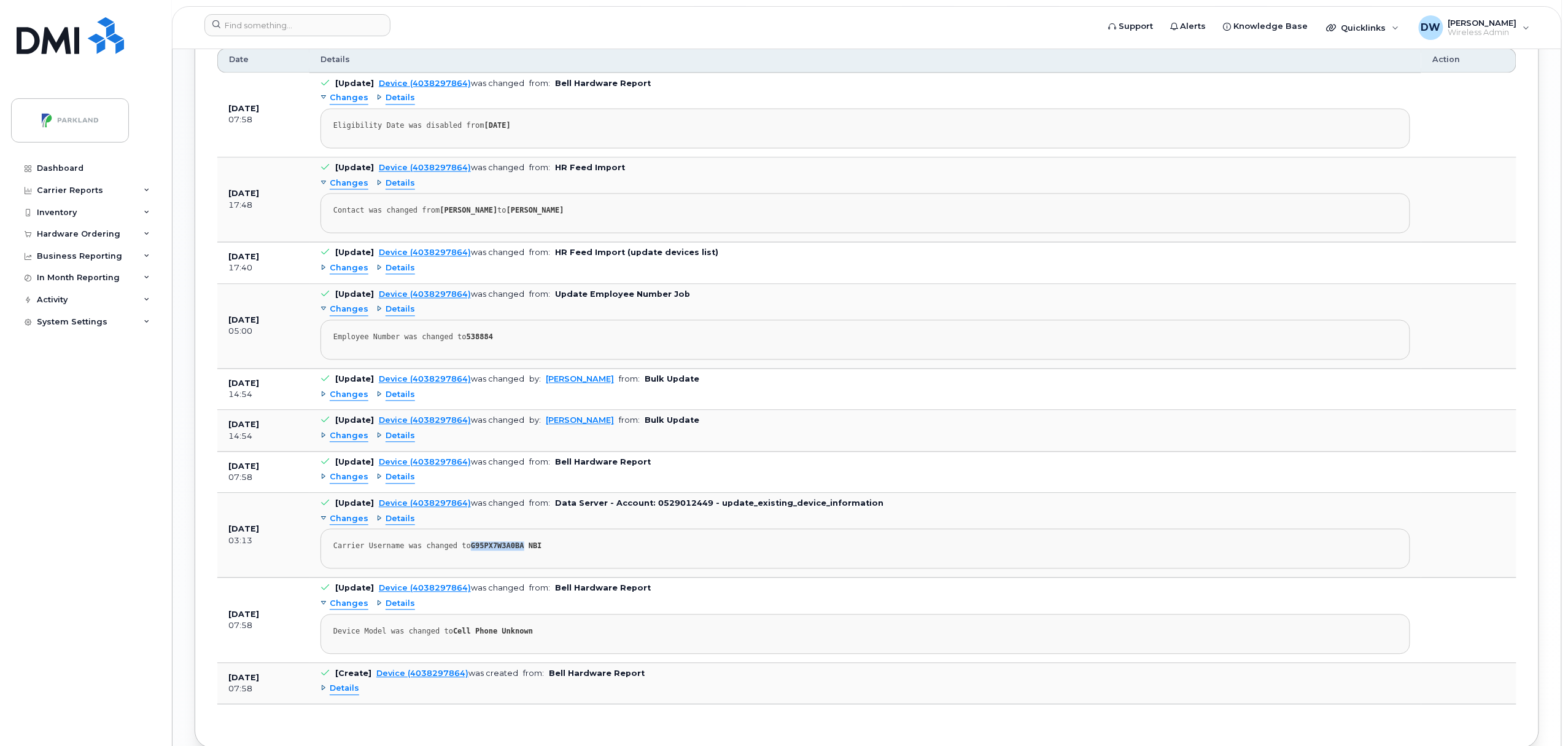
drag, startPoint x: 463, startPoint y: 556, endPoint x: 512, endPoint y: 563, distance: 49.5
click at [512, 563] on pre "Carrier Username was changed to G95PX7W3A0BA NBI" at bounding box center [866, 549] width 1090 height 40
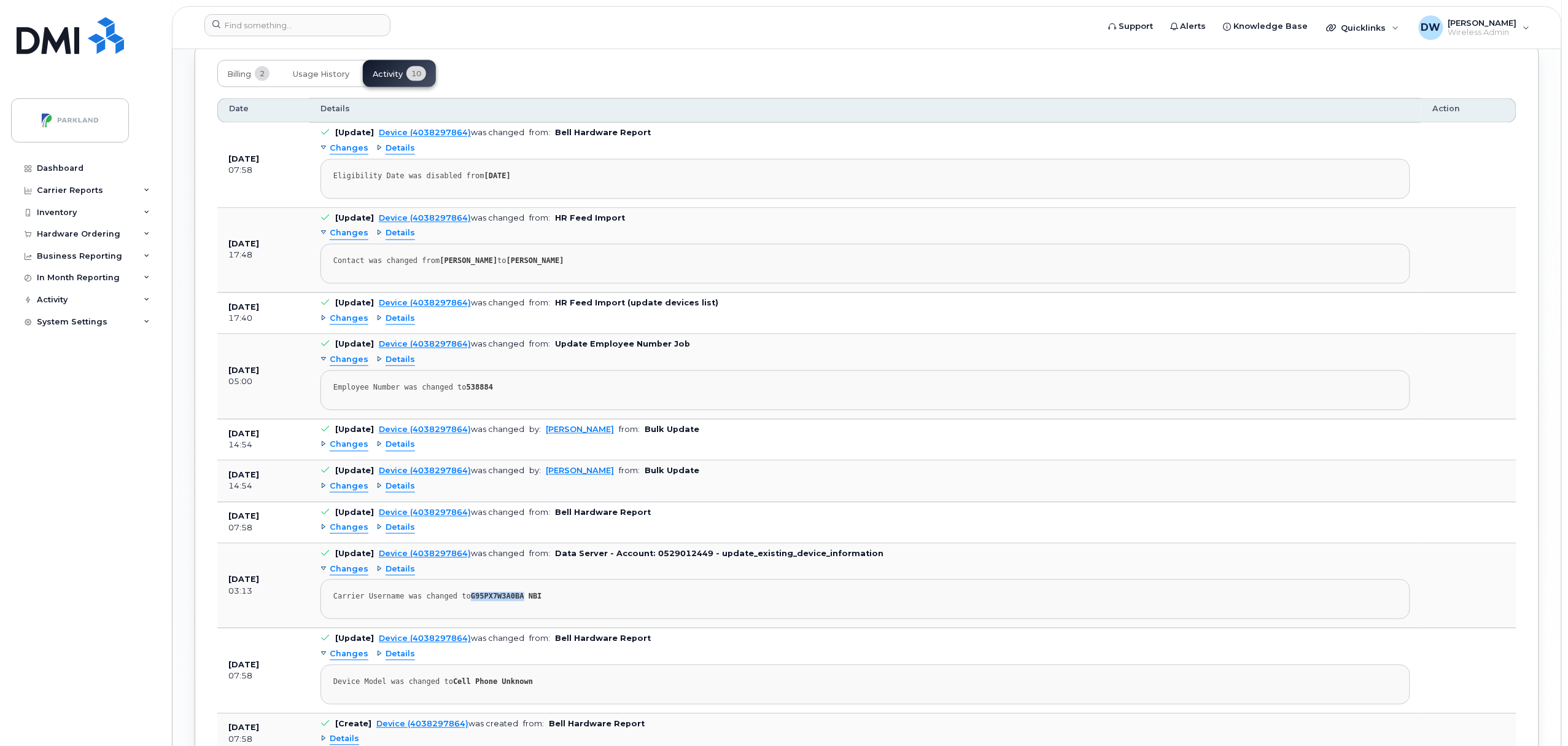
scroll to position [1129, 0]
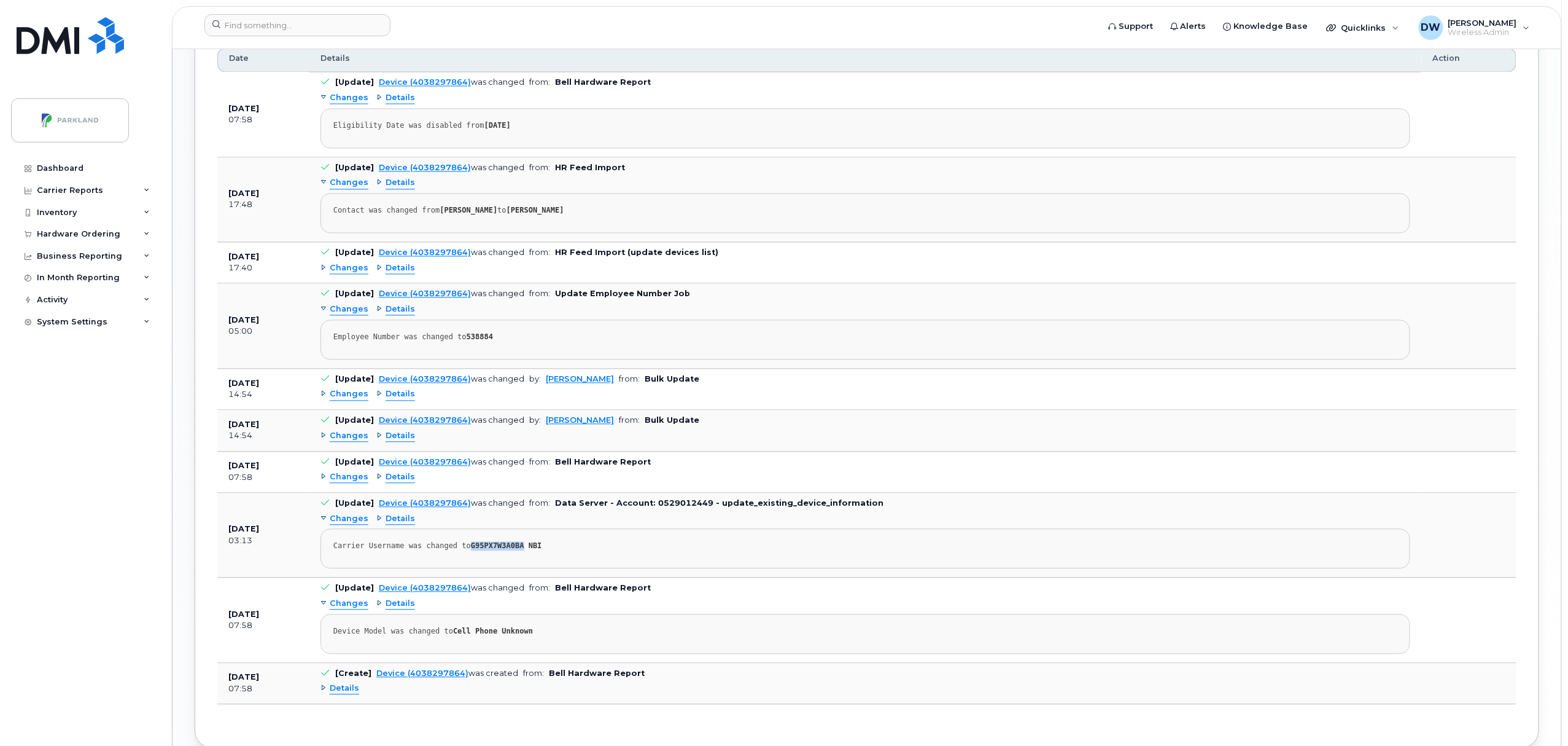
copy strong "G95PX7W3A0BA"
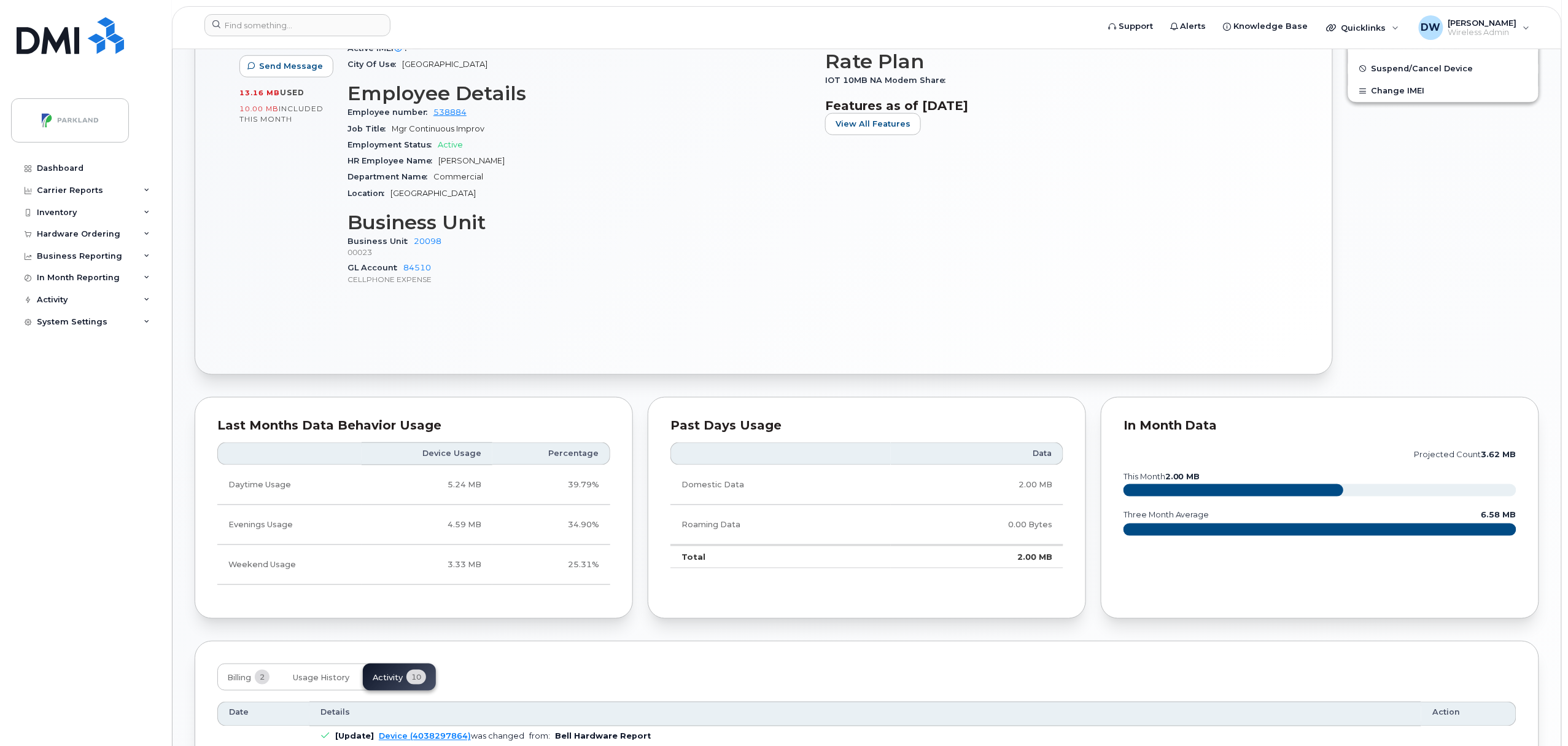
scroll to position [0, 0]
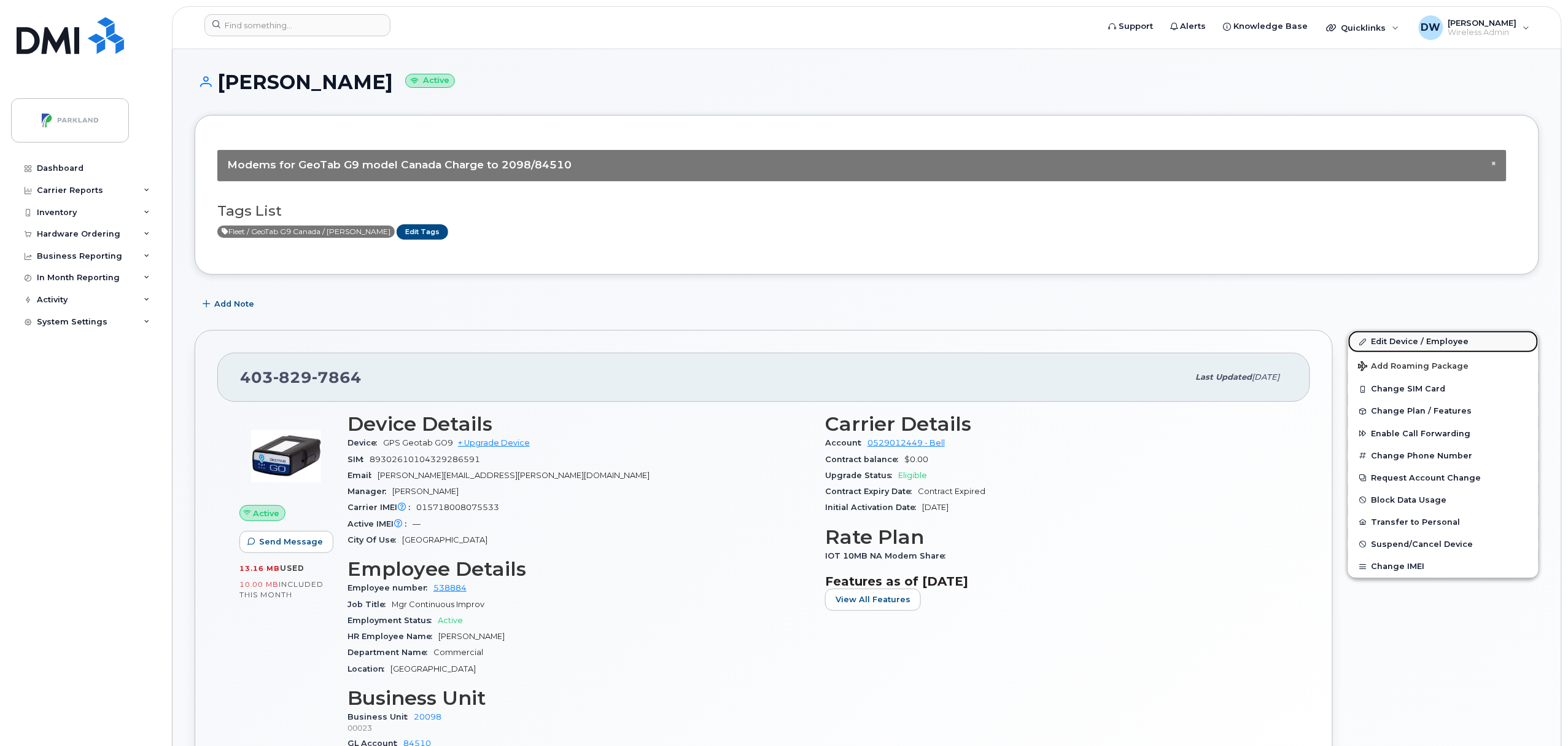
click at [1412, 342] on link "Edit Device / Employee" at bounding box center [1443, 341] width 190 height 22
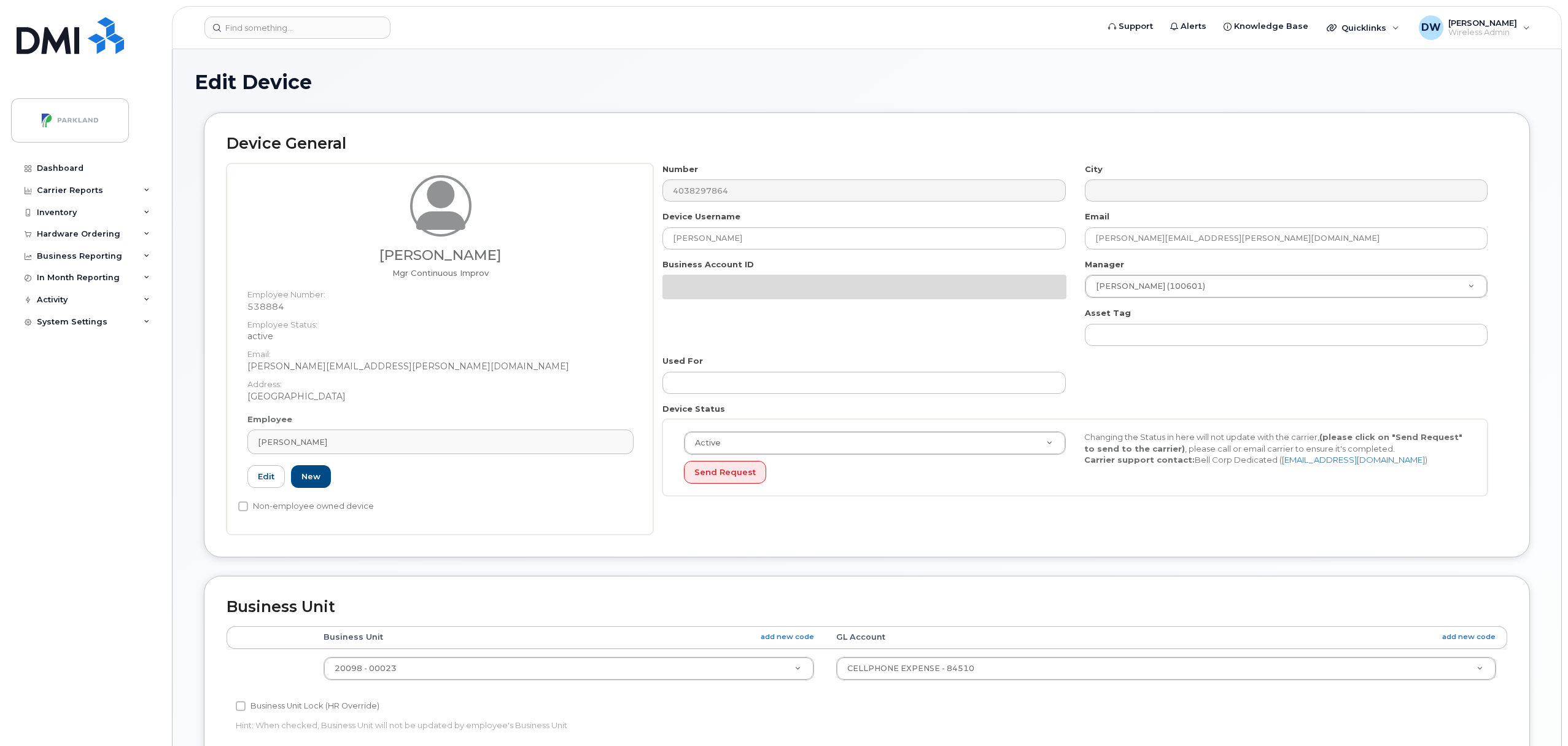
select select "1386637"
drag, startPoint x: 743, startPoint y: 235, endPoint x: 464, endPoint y: 227, distance: 279.1
click at [464, 227] on div "Derrick Wildi Mgr Continuous Improv Employee Number: 538884 Employee Status: ac…" at bounding box center [867, 349] width 1281 height 371
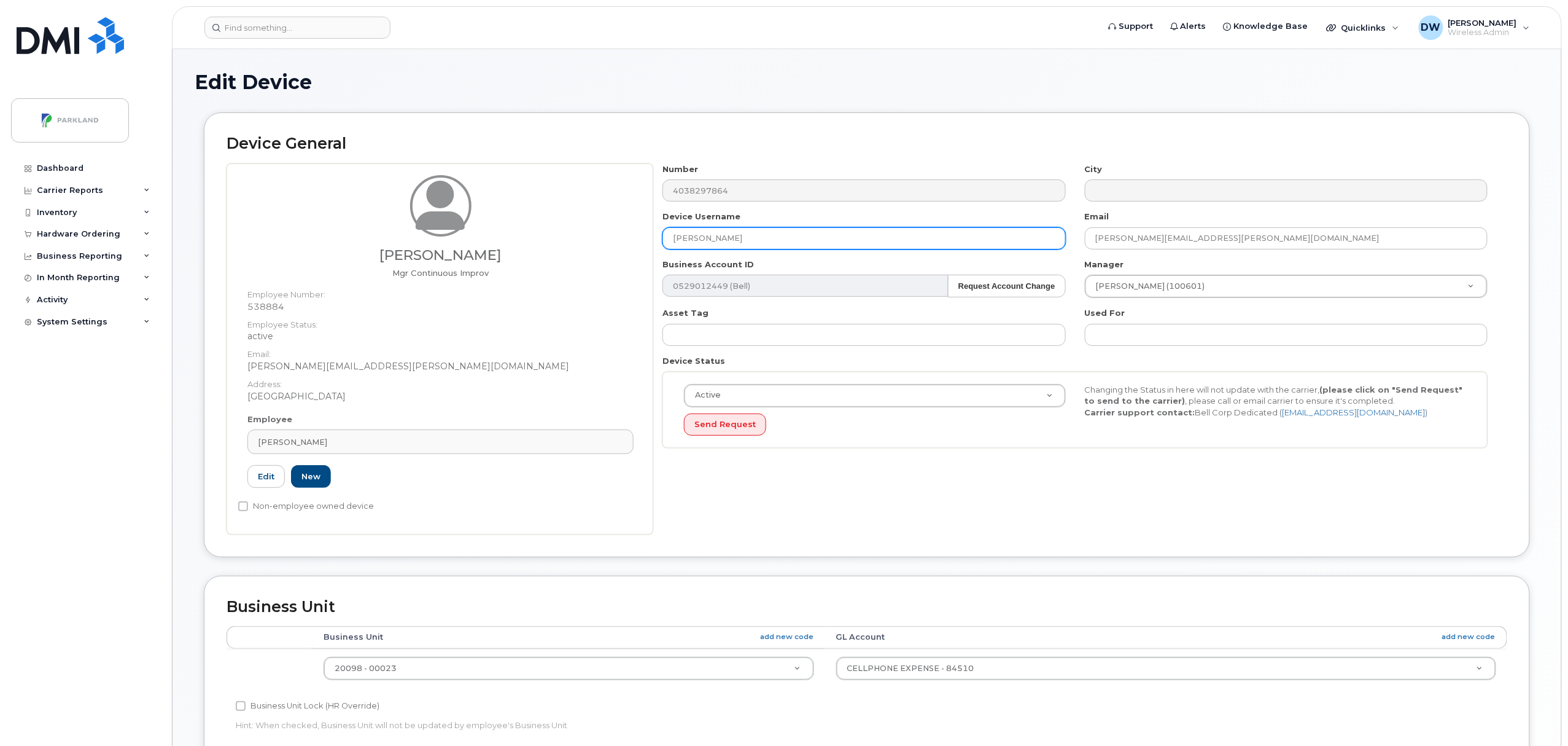
paste input "G95PX7W3A0BA"
type input "G95PX7W3A0BA"
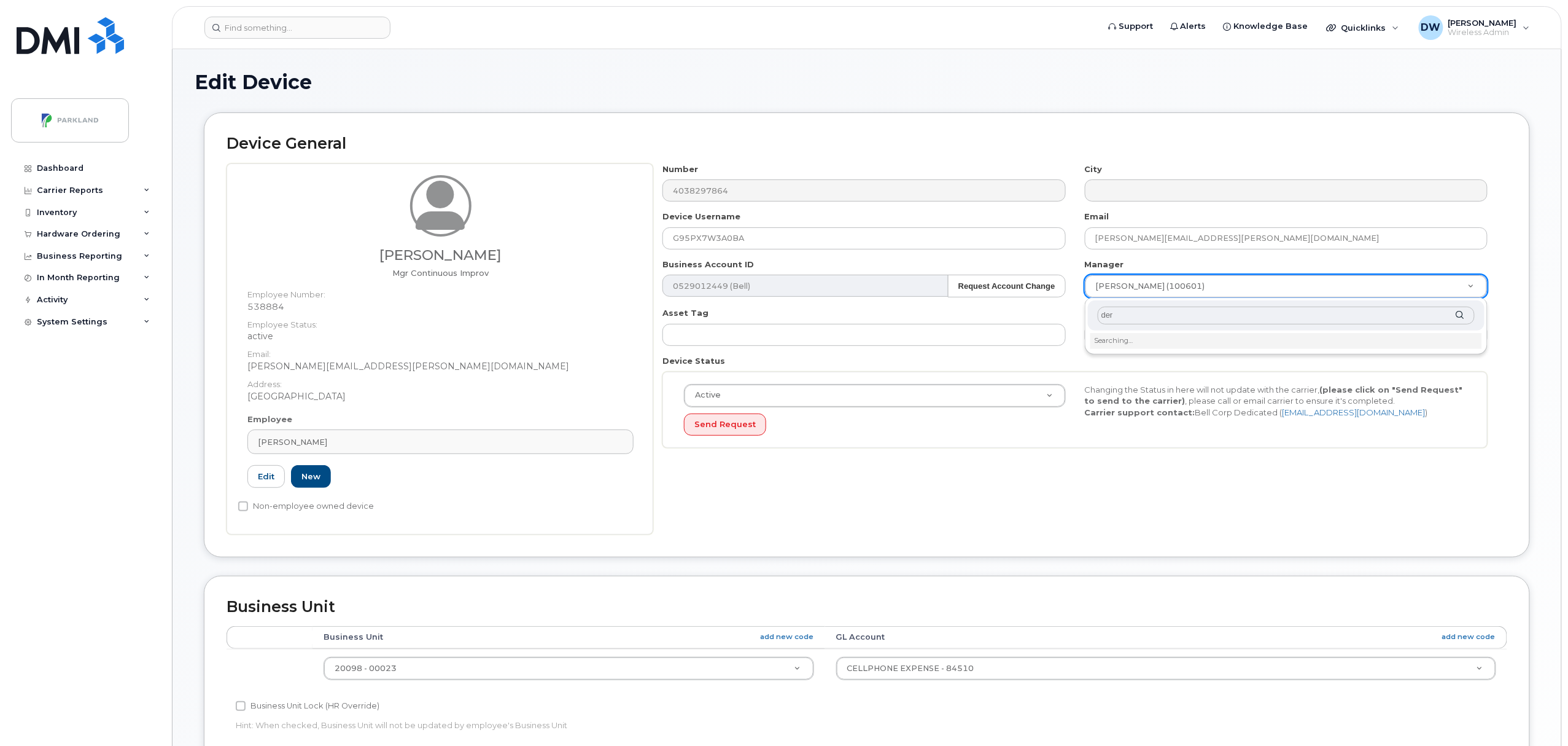
type input "derr"
type input "876592"
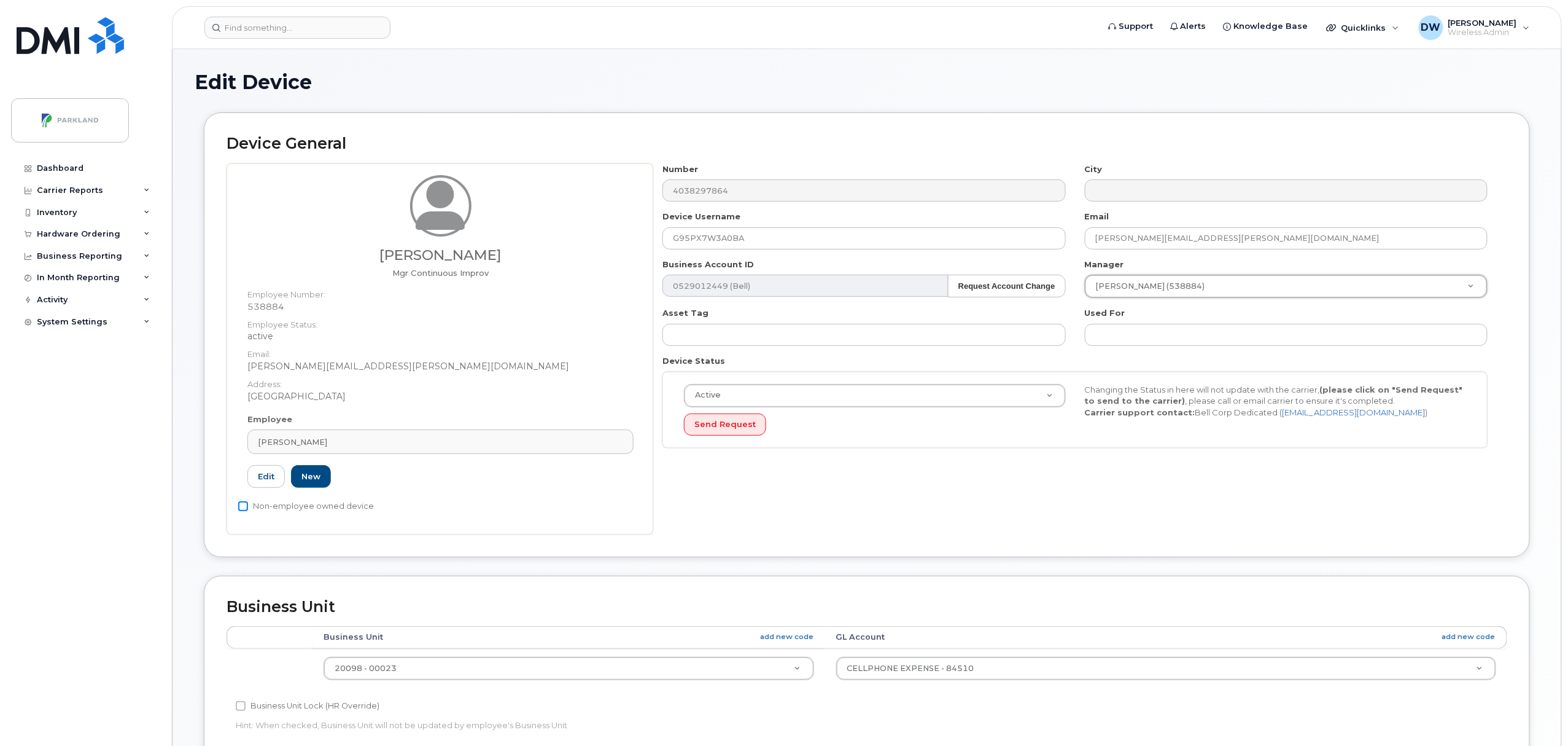
click at [242, 509] on input "Non-employee owned device" at bounding box center [244, 506] width 10 height 10
checkbox input "true"
click at [240, 706] on input "Business Unit Lock (HR Override)" at bounding box center [241, 706] width 10 height 10
checkbox input "true"
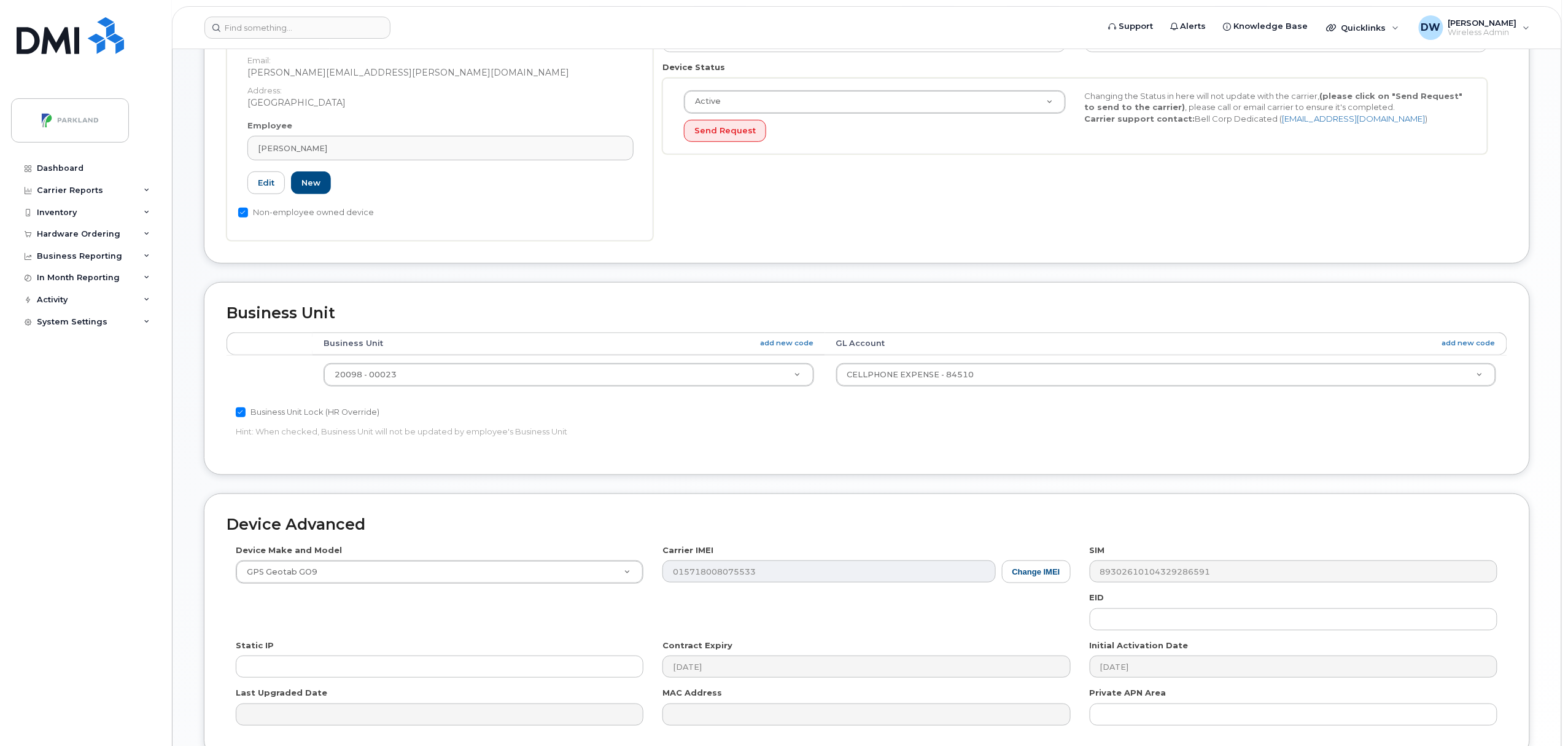
scroll to position [411, 0]
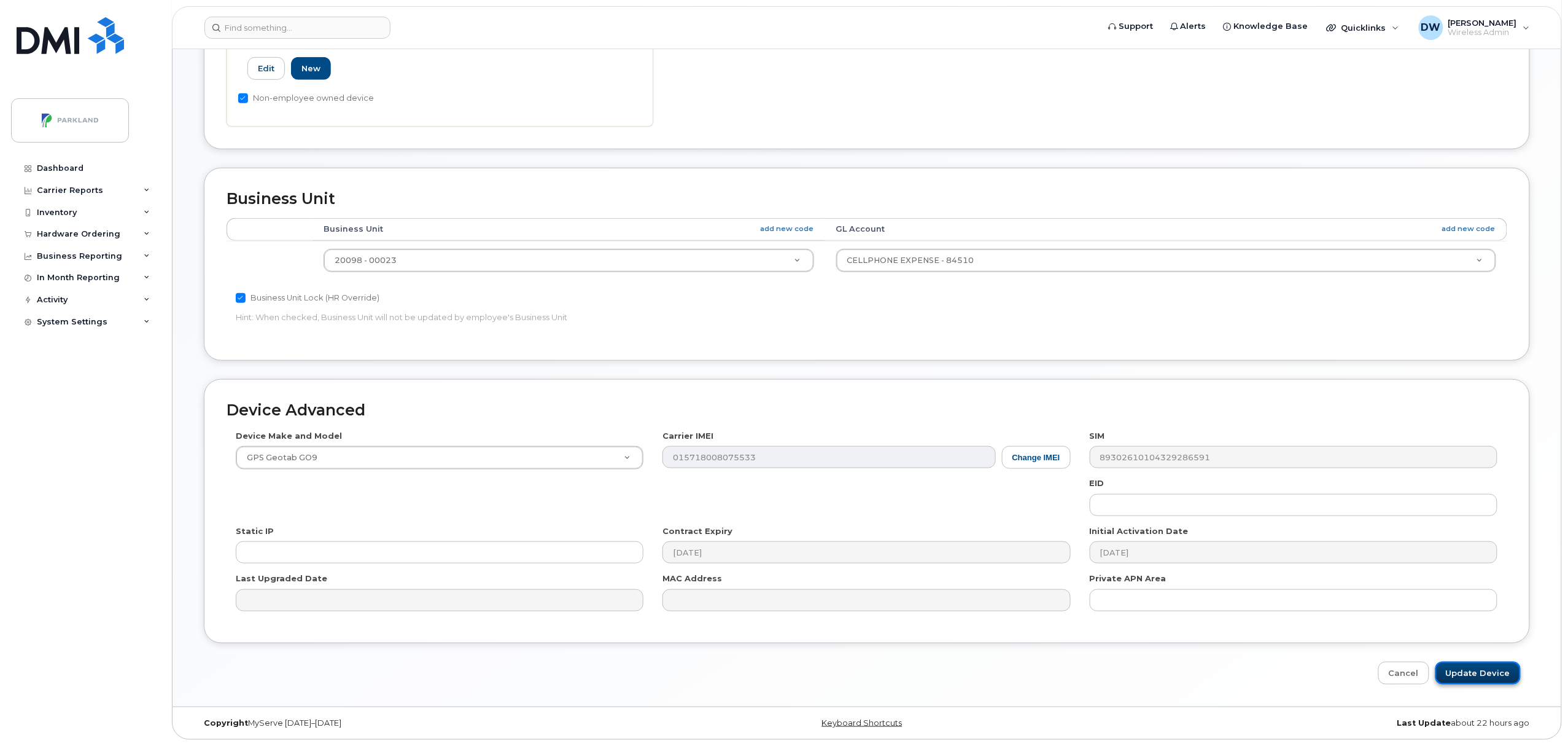
click at [1476, 671] on input "Update Device" at bounding box center [1478, 673] width 85 height 23
type input "Saving..."
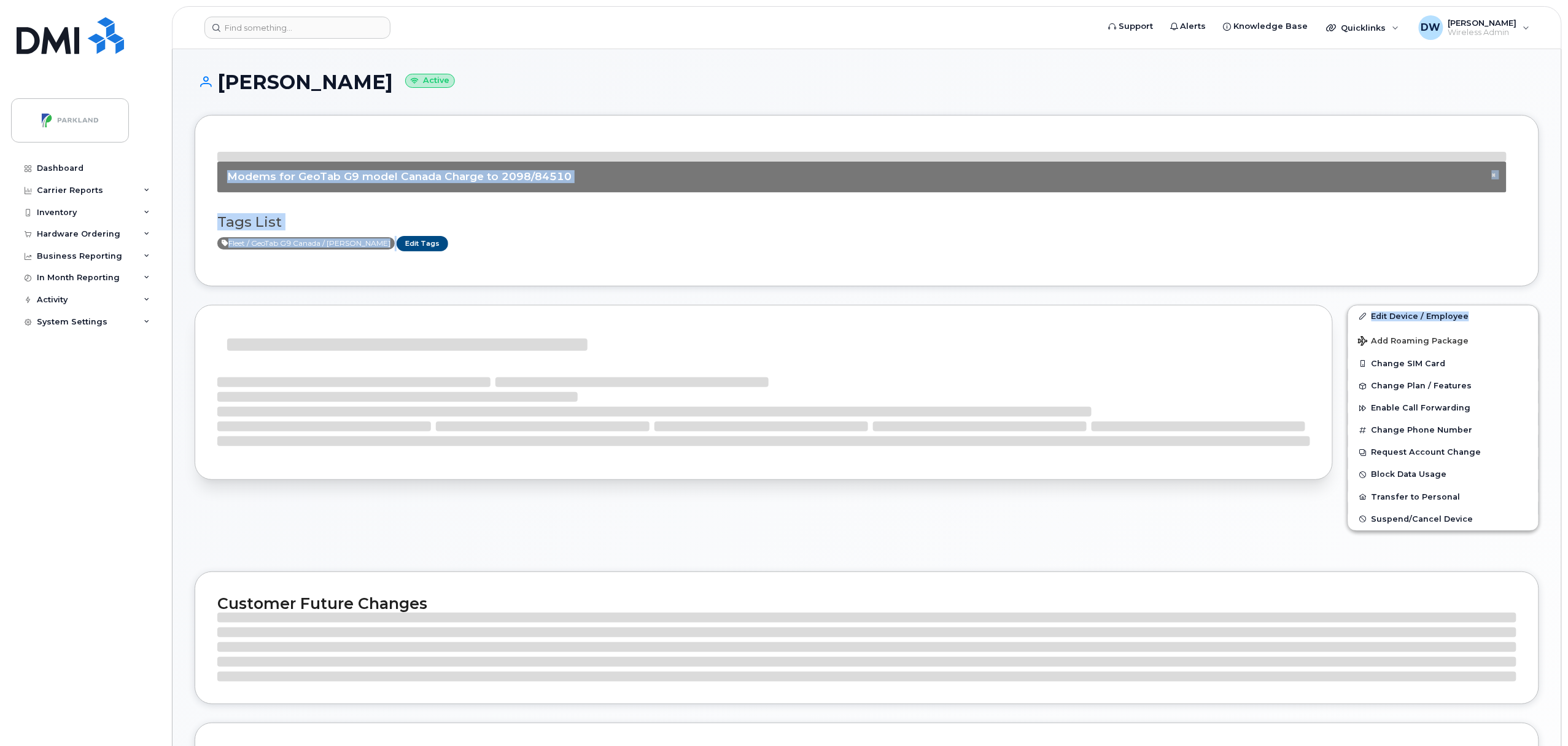
drag, startPoint x: 1567, startPoint y: 121, endPoint x: 1571, endPoint y: 294, distance: 173.0
click at [1567, 294] on html "Support Alerts Knowledge Base Quicklinks Suspend / Cancel Device Change SIM Car…" at bounding box center [784, 661] width 1568 height 1323
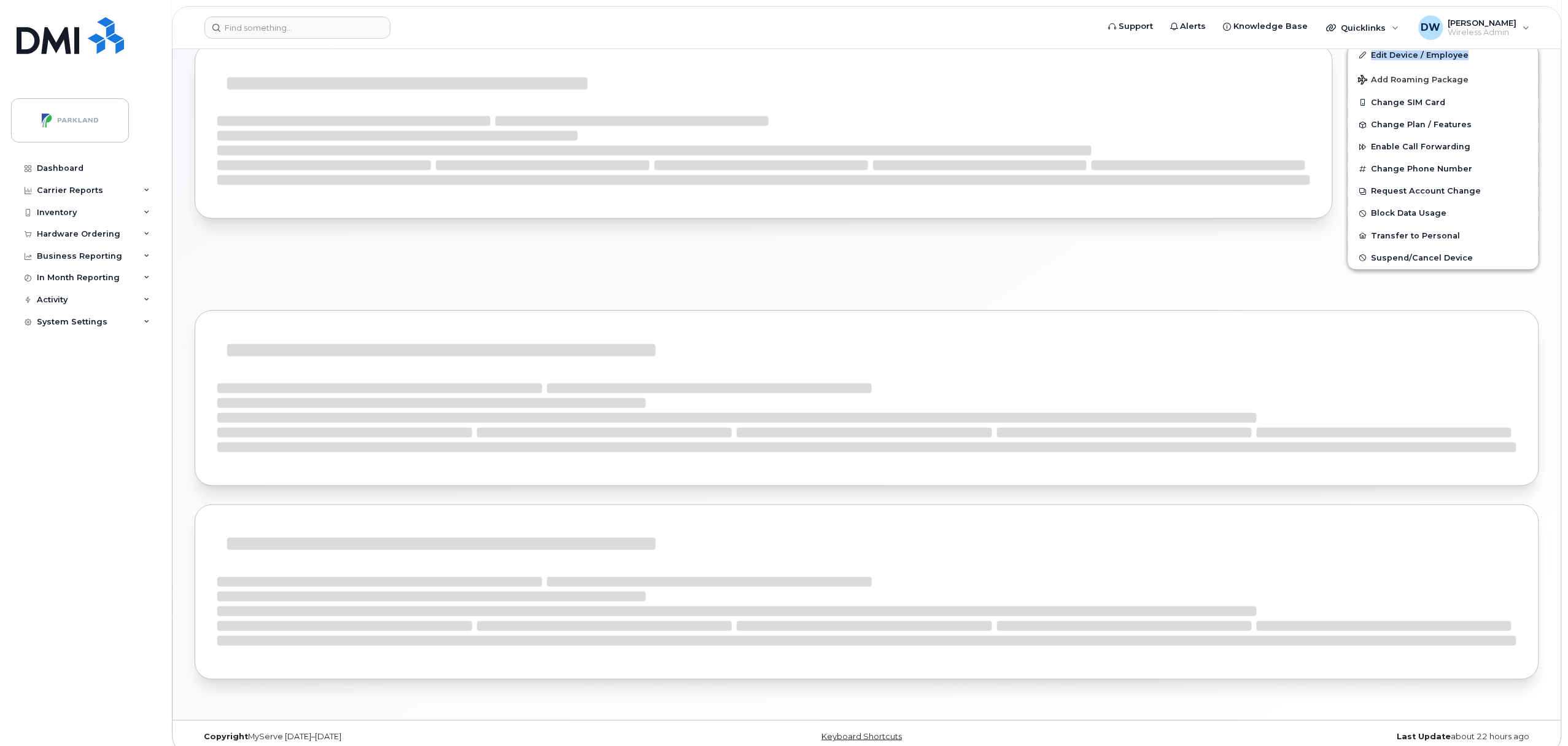
scroll to position [315, 0]
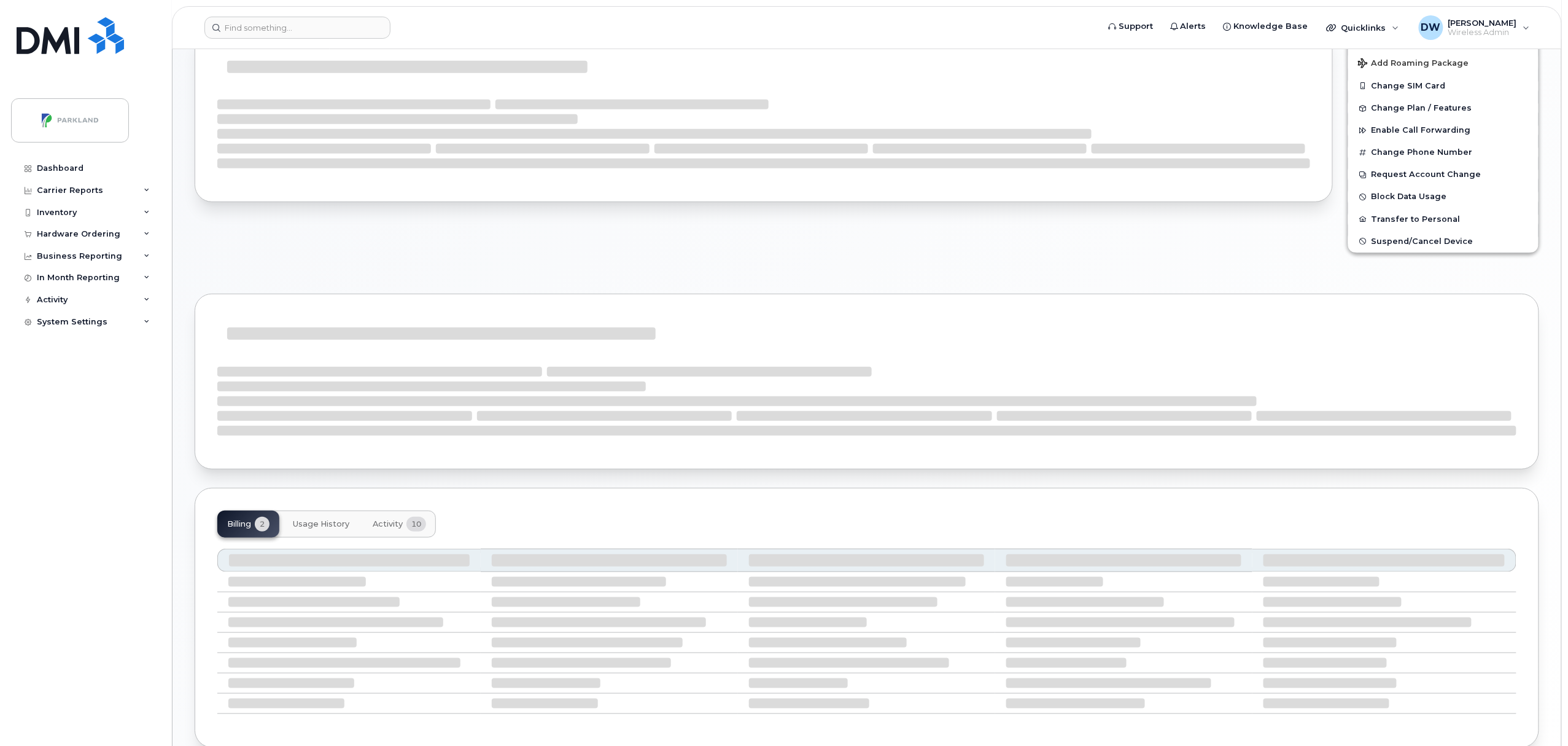
click at [385, 524] on span "Activity" at bounding box center [388, 524] width 30 height 10
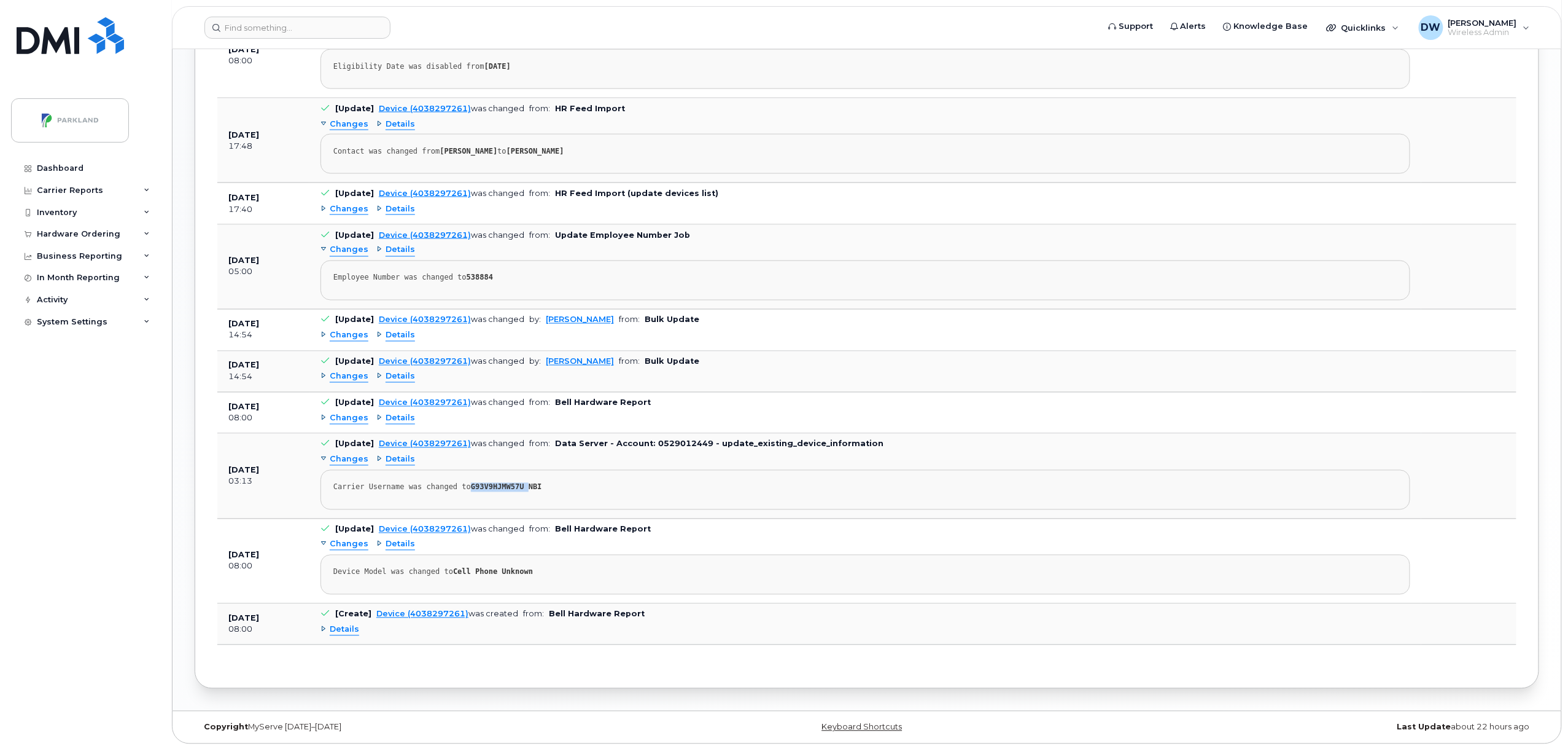
scroll to position [1188, 0]
drag, startPoint x: 463, startPoint y: 499, endPoint x: 512, endPoint y: 496, distance: 49.1
click at [512, 492] on div "Carrier Username was changed to G93V9HJMW57U NBI" at bounding box center [865, 487] width 1064 height 9
copy strong "G93V9HJMW57U"
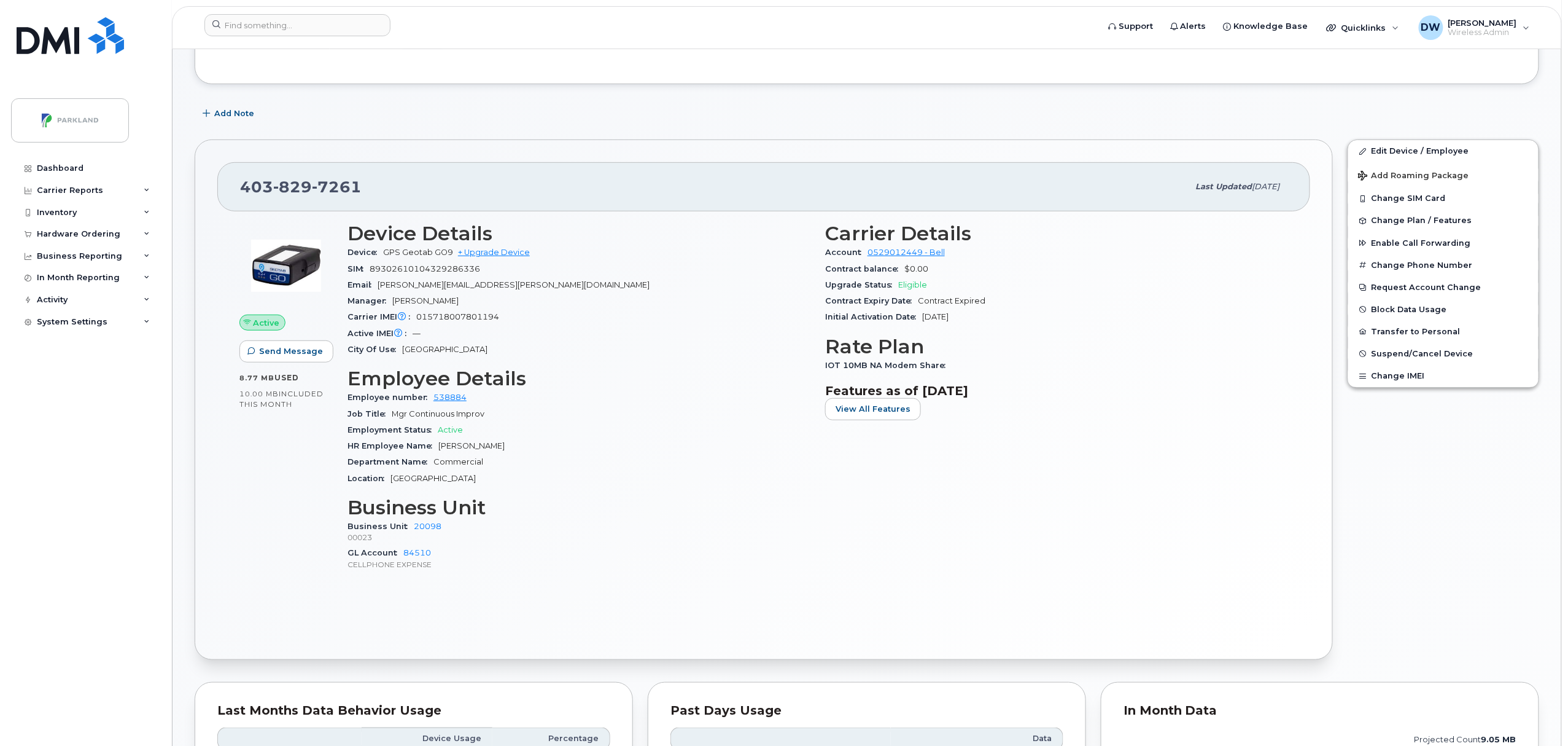
scroll to position [160, 0]
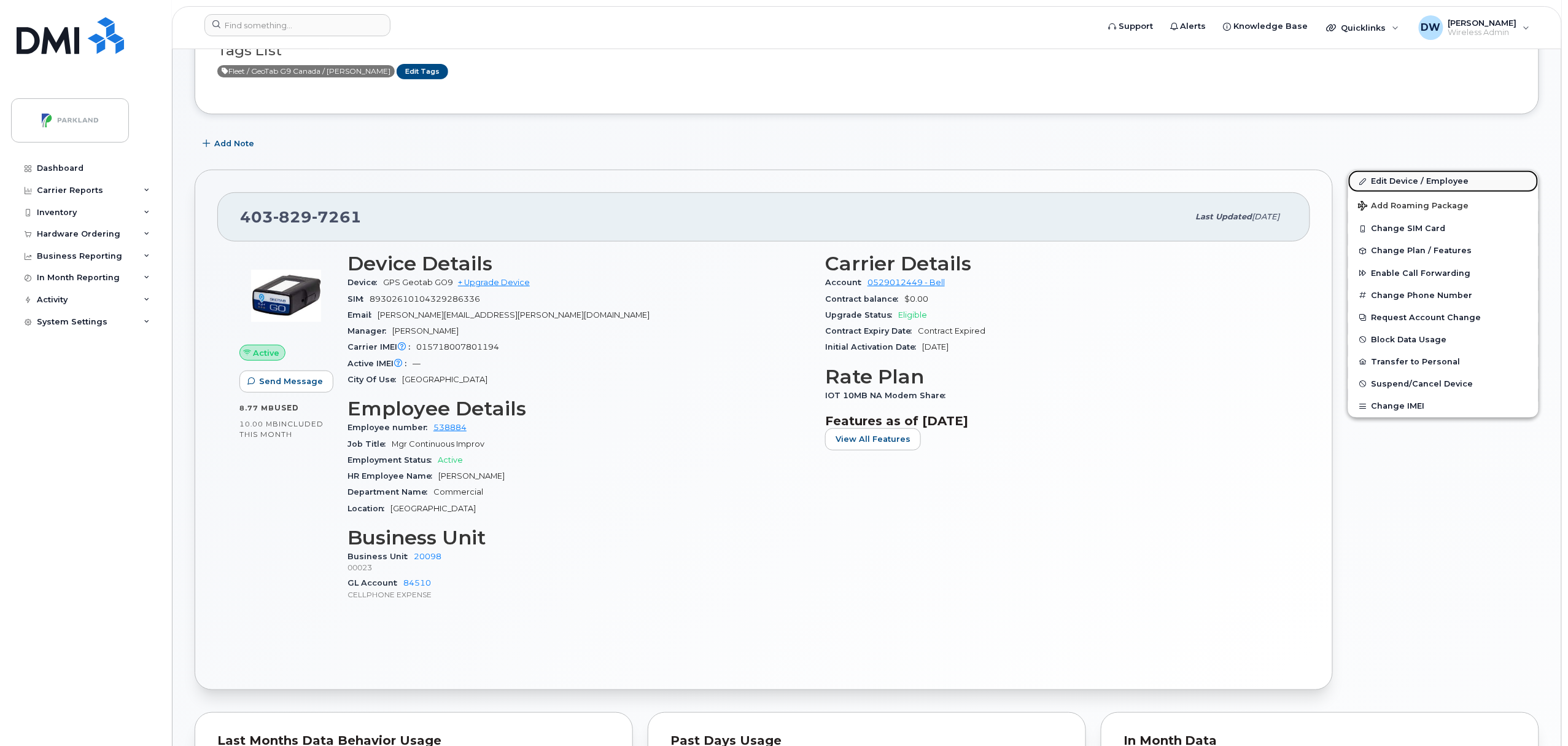
click at [1405, 180] on link "Edit Device / Employee" at bounding box center [1443, 181] width 190 height 22
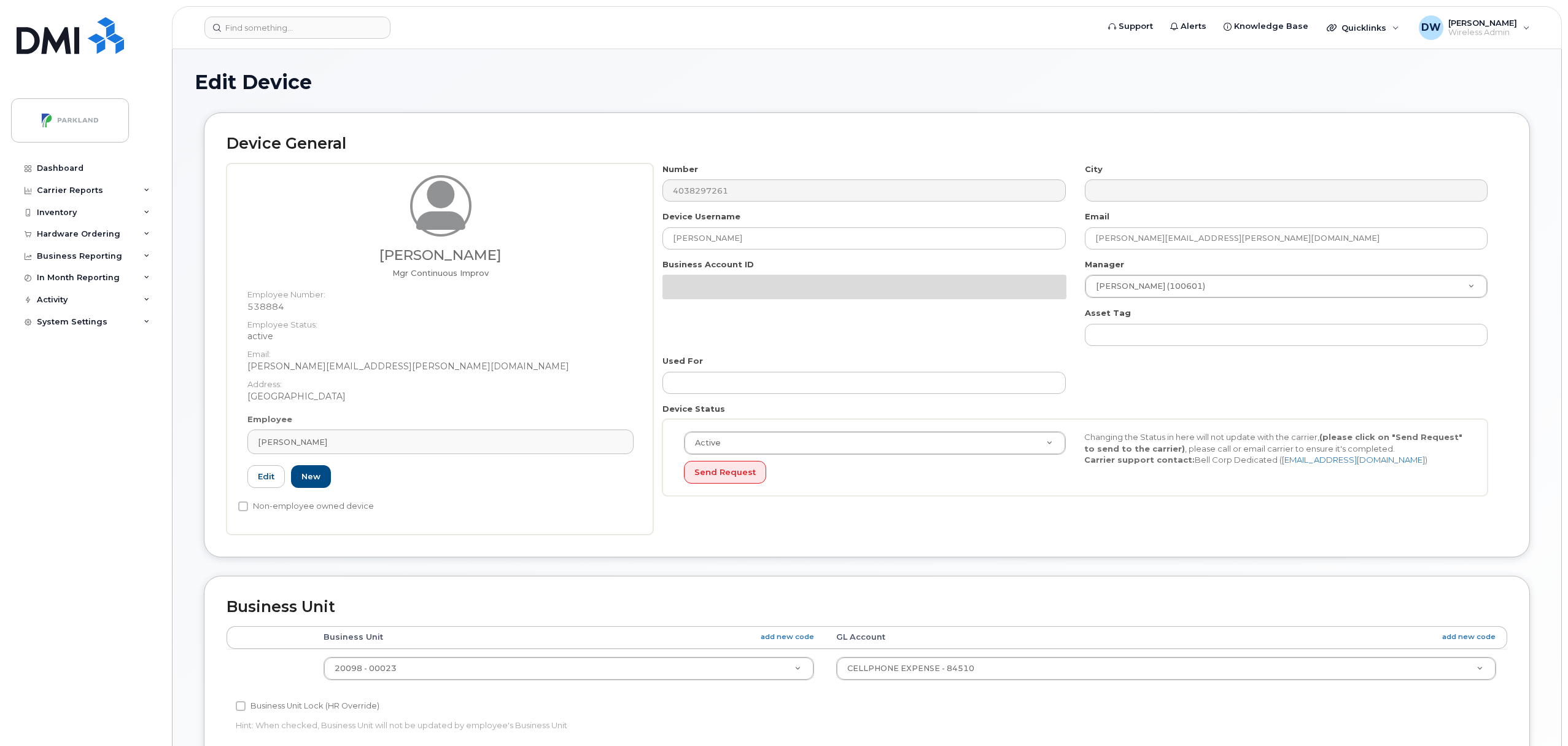
select select "1386637"
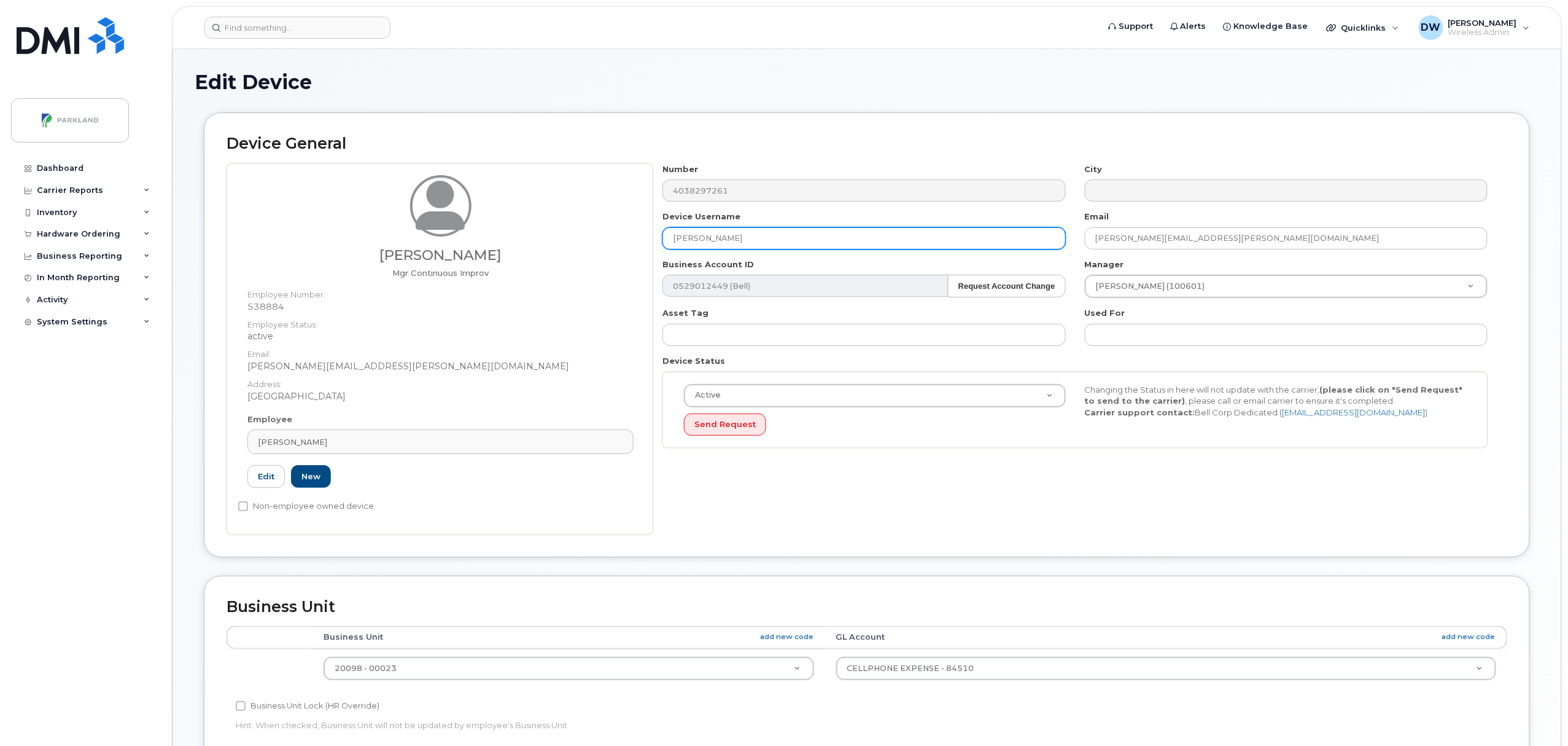
drag, startPoint x: 736, startPoint y: 236, endPoint x: 750, endPoint y: 236, distance: 14.0
click at [743, 236] on input "[PERSON_NAME]" at bounding box center [864, 238] width 403 height 22
drag, startPoint x: 753, startPoint y: 236, endPoint x: 656, endPoint y: 236, distance: 97.0
click at [656, 236] on div "Device Username Derrick Wildi" at bounding box center [864, 230] width 422 height 39
paste input "G93V9HJMW57U"
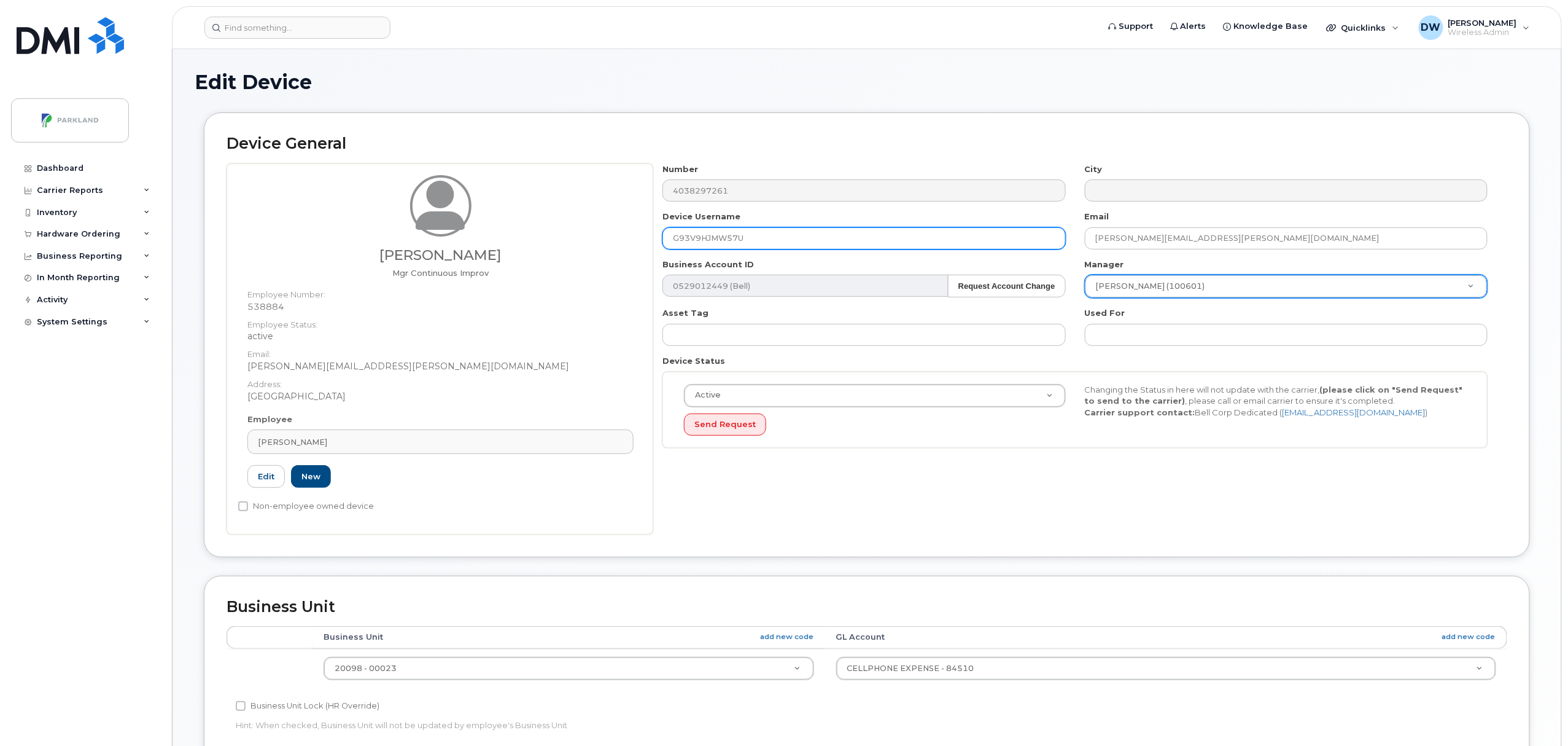
type input "G93V9HJMW57U"
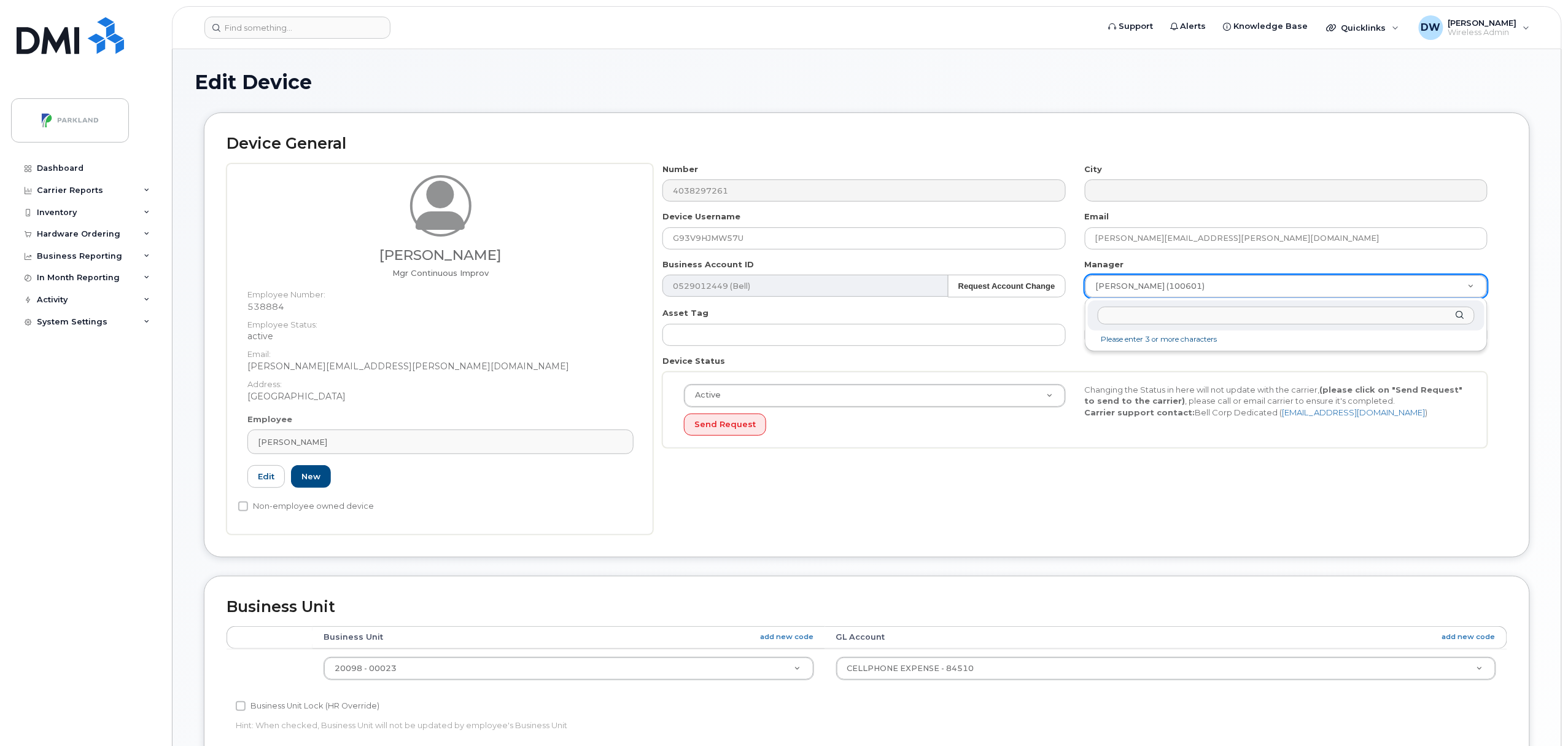
click at [1181, 318] on input "text" at bounding box center [1286, 315] width 377 height 18
type input "derr"
type input "876592"
click at [244, 507] on input "Non-employee owned device" at bounding box center [244, 506] width 10 height 10
checkbox input "true"
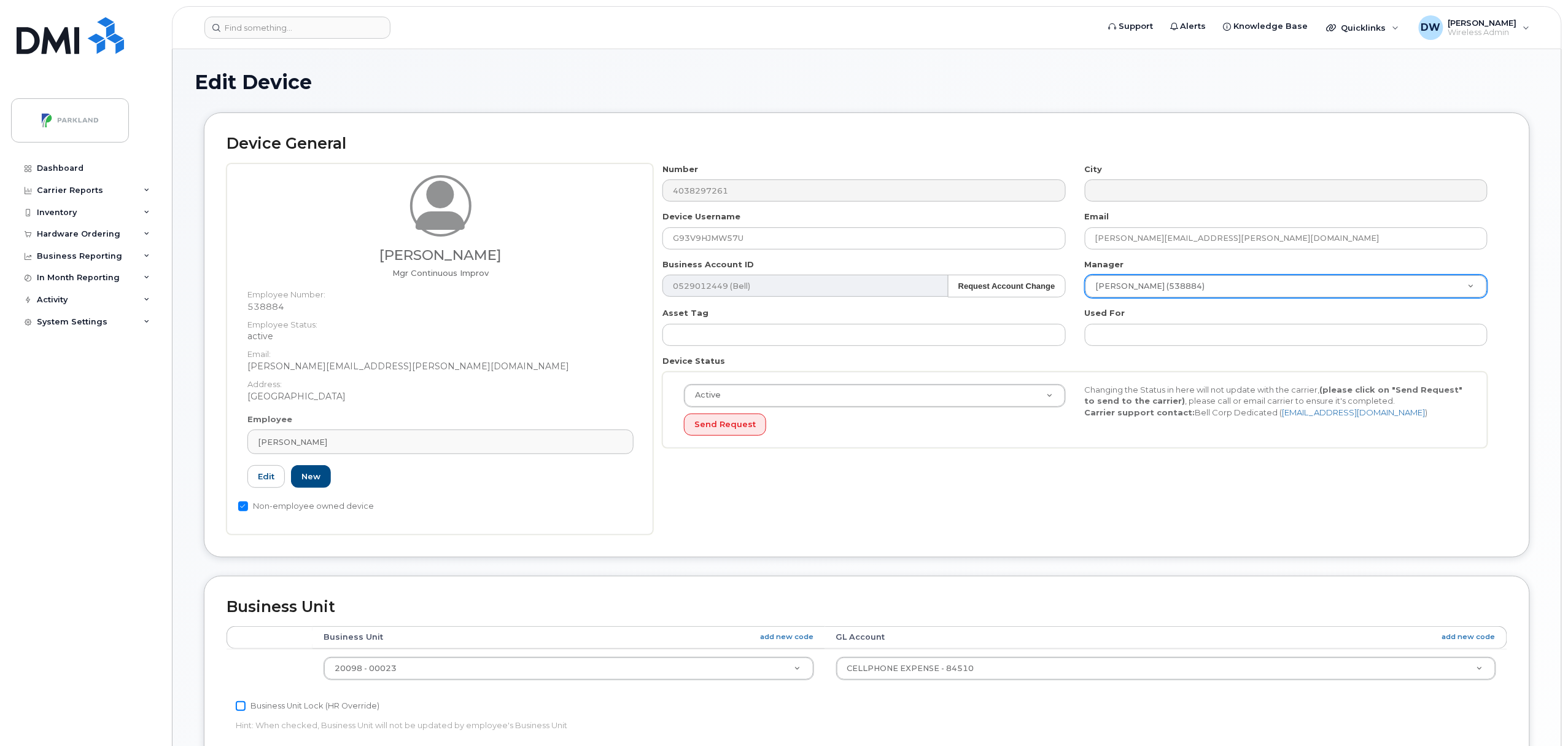
click at [241, 706] on input "Business Unit Lock (HR Override)" at bounding box center [241, 706] width 10 height 10
checkbox input "true"
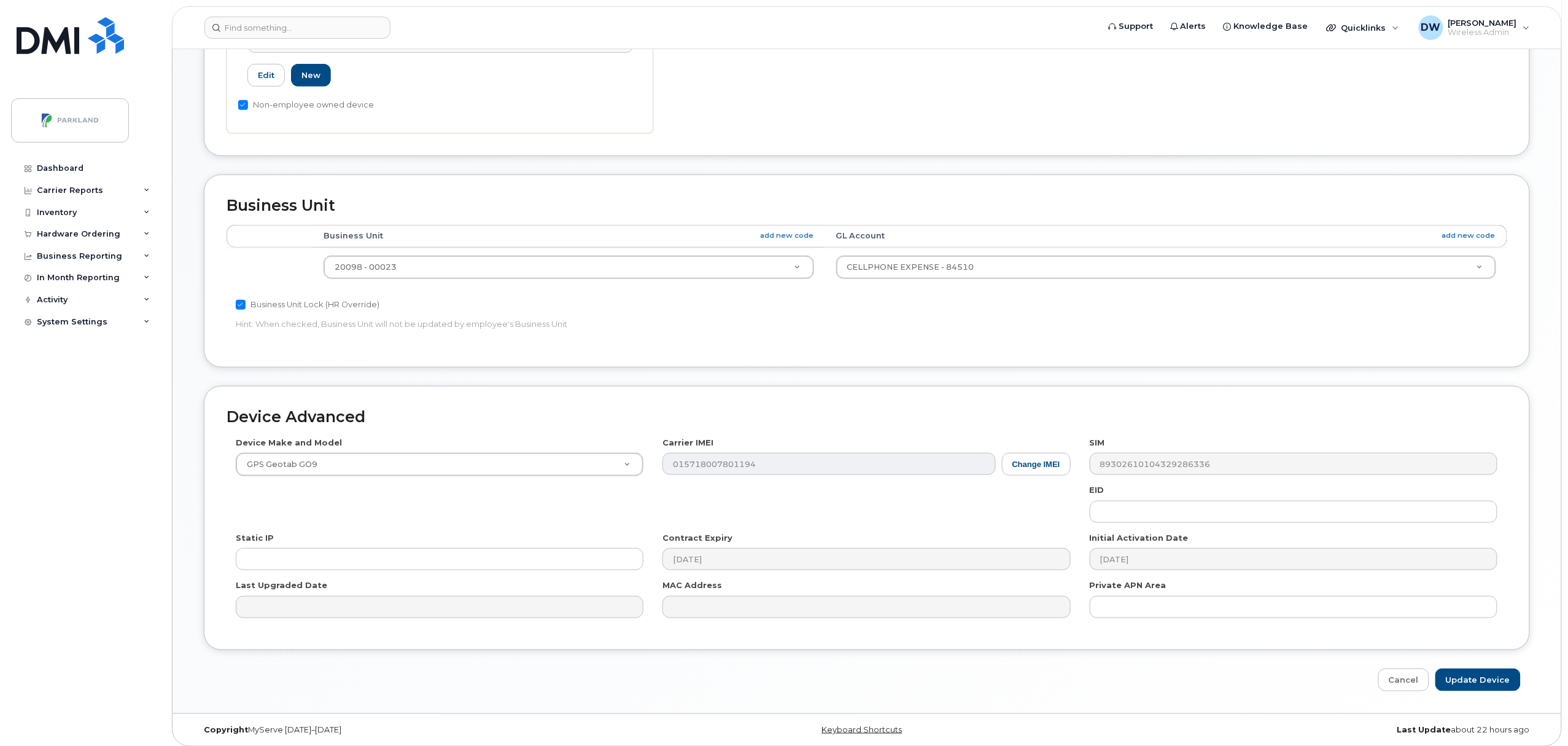
scroll to position [411, 0]
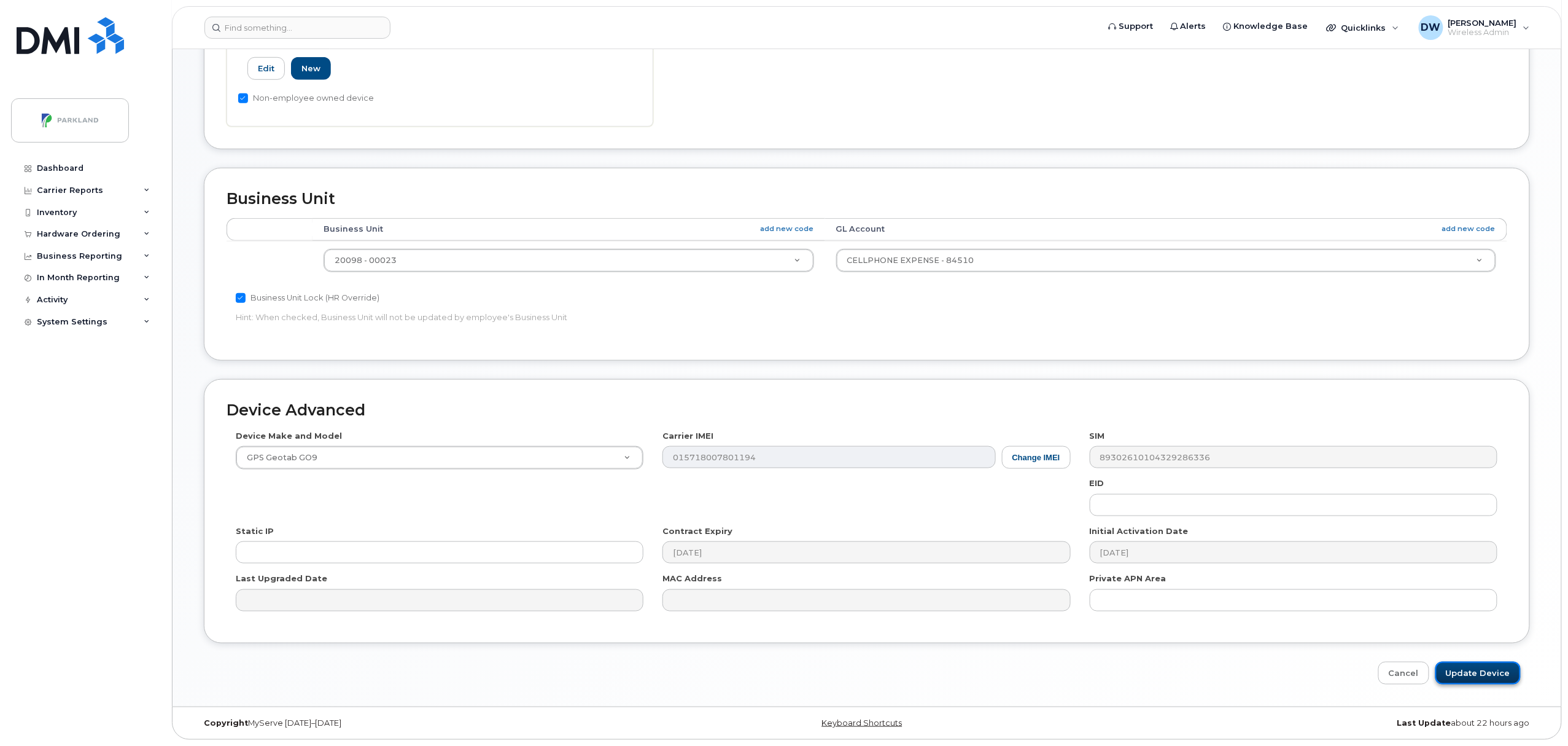
click at [1478, 669] on input "Update Device" at bounding box center [1478, 673] width 85 height 23
type input "Saving..."
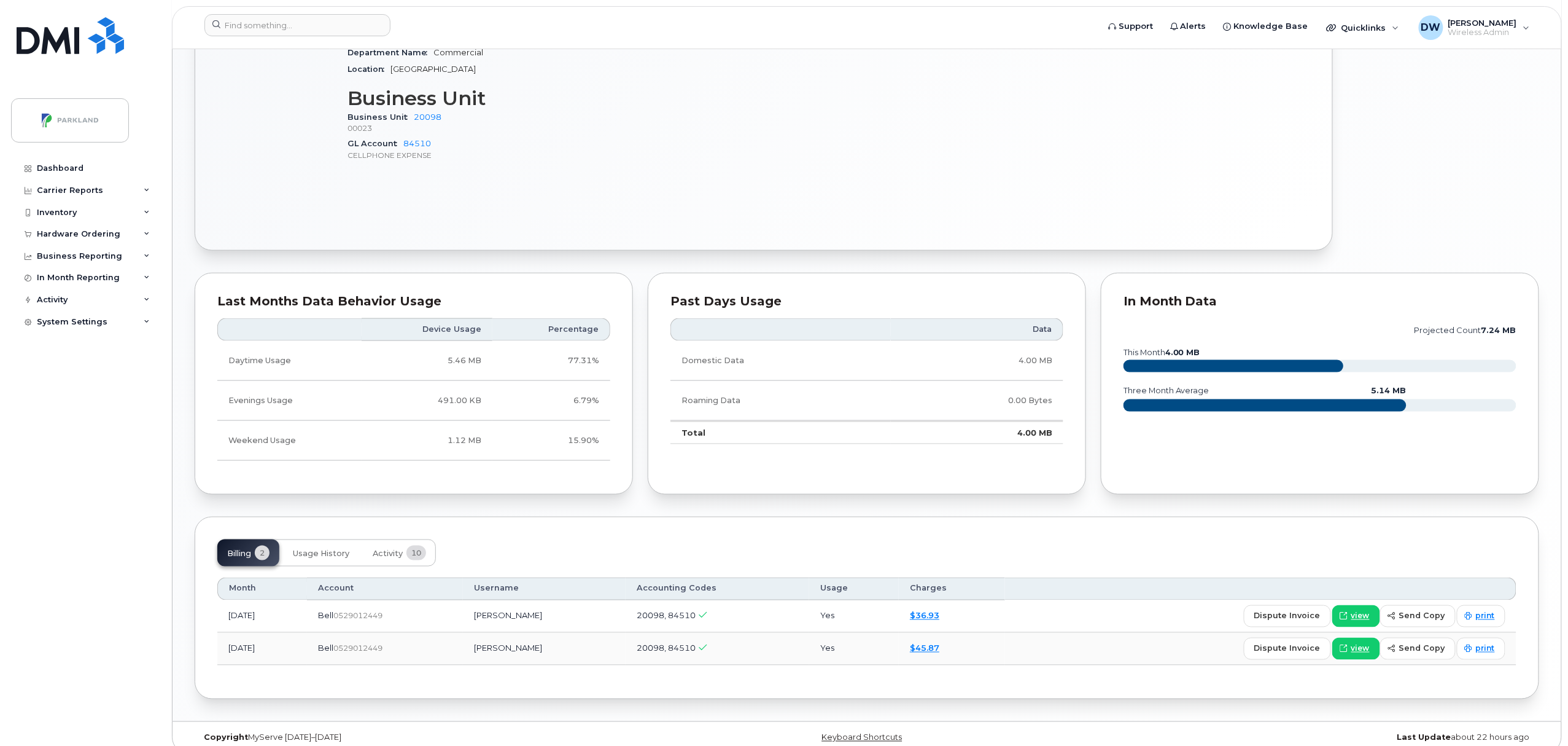
scroll to position [619, 0]
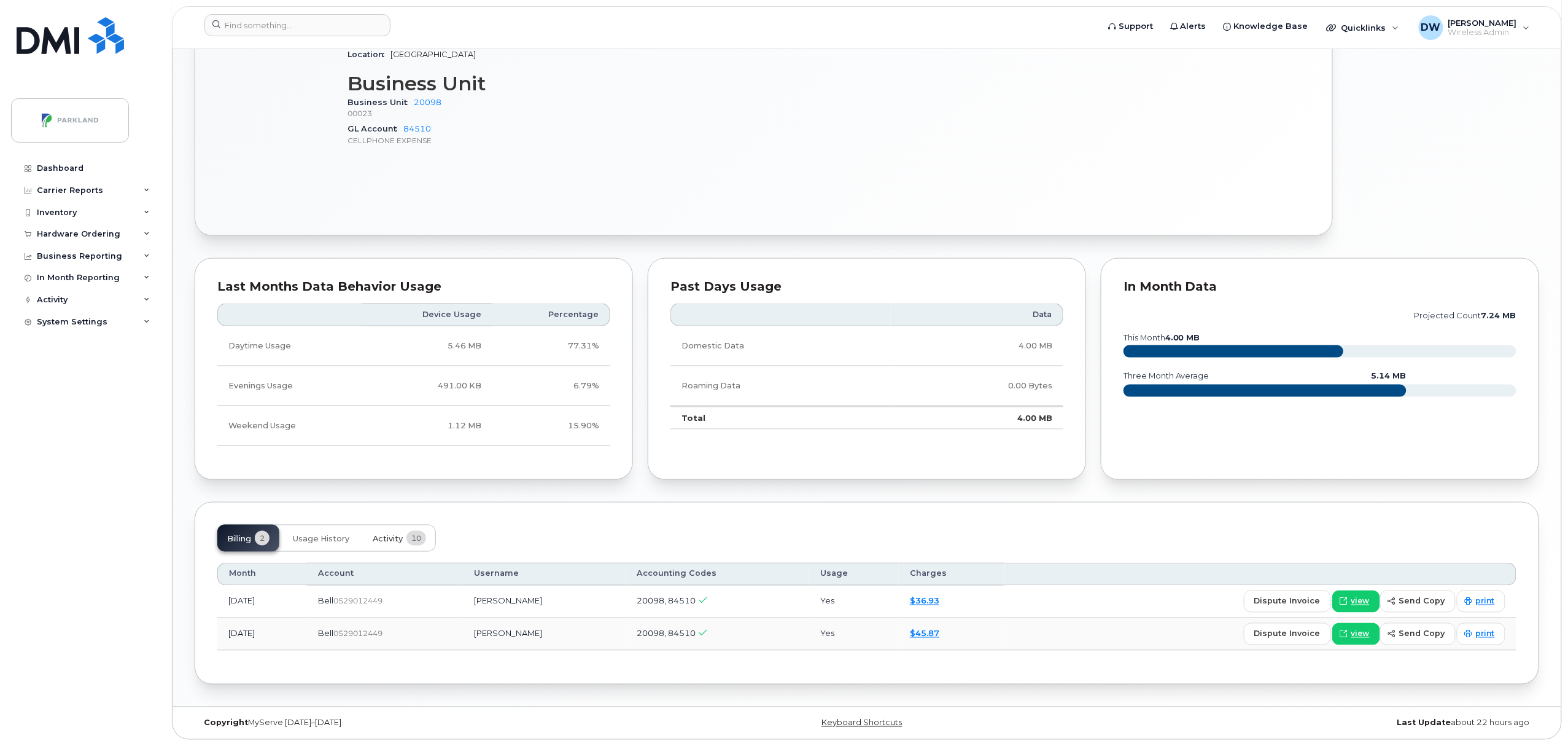
click at [387, 534] on span "Activity" at bounding box center [388, 539] width 30 height 10
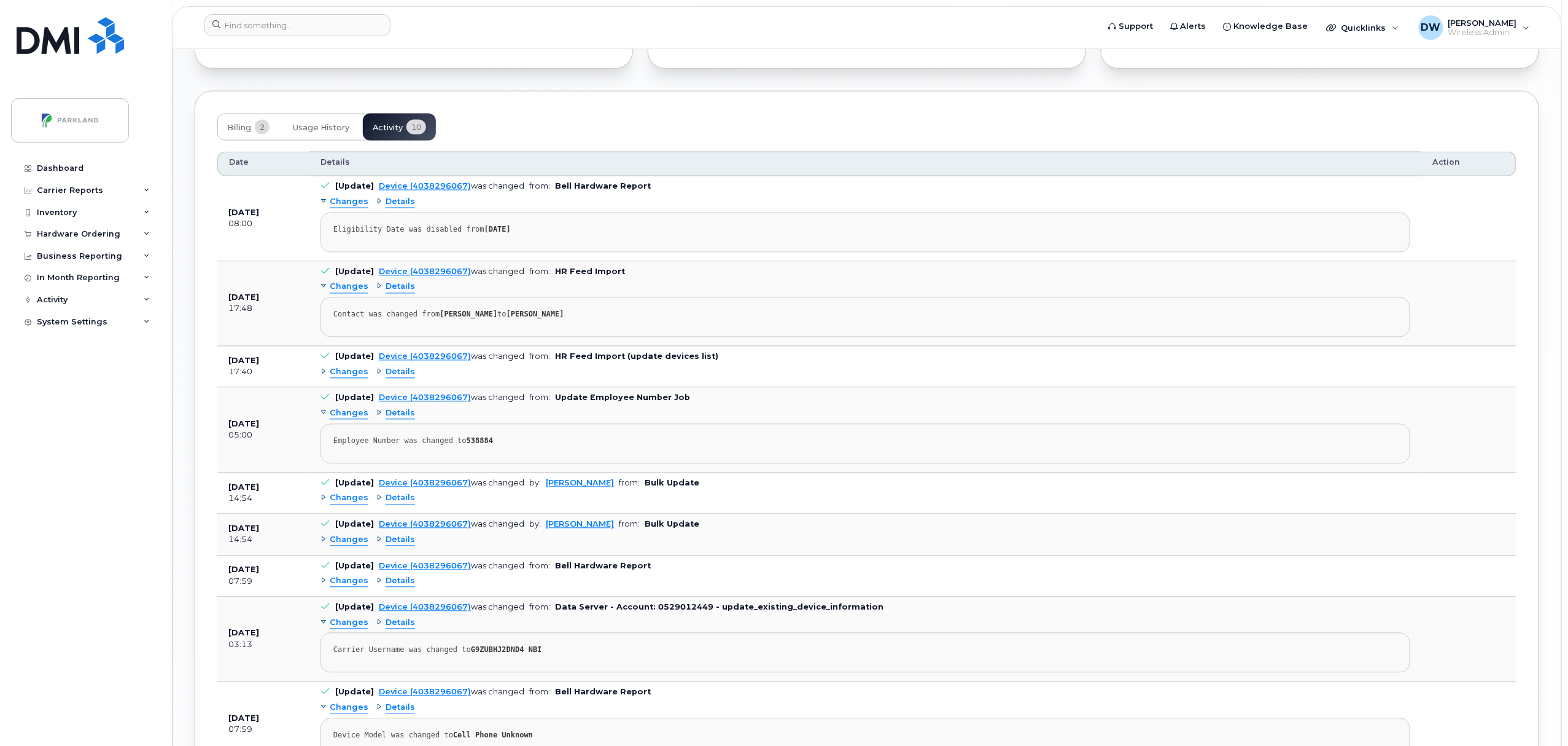
scroll to position [1034, 0]
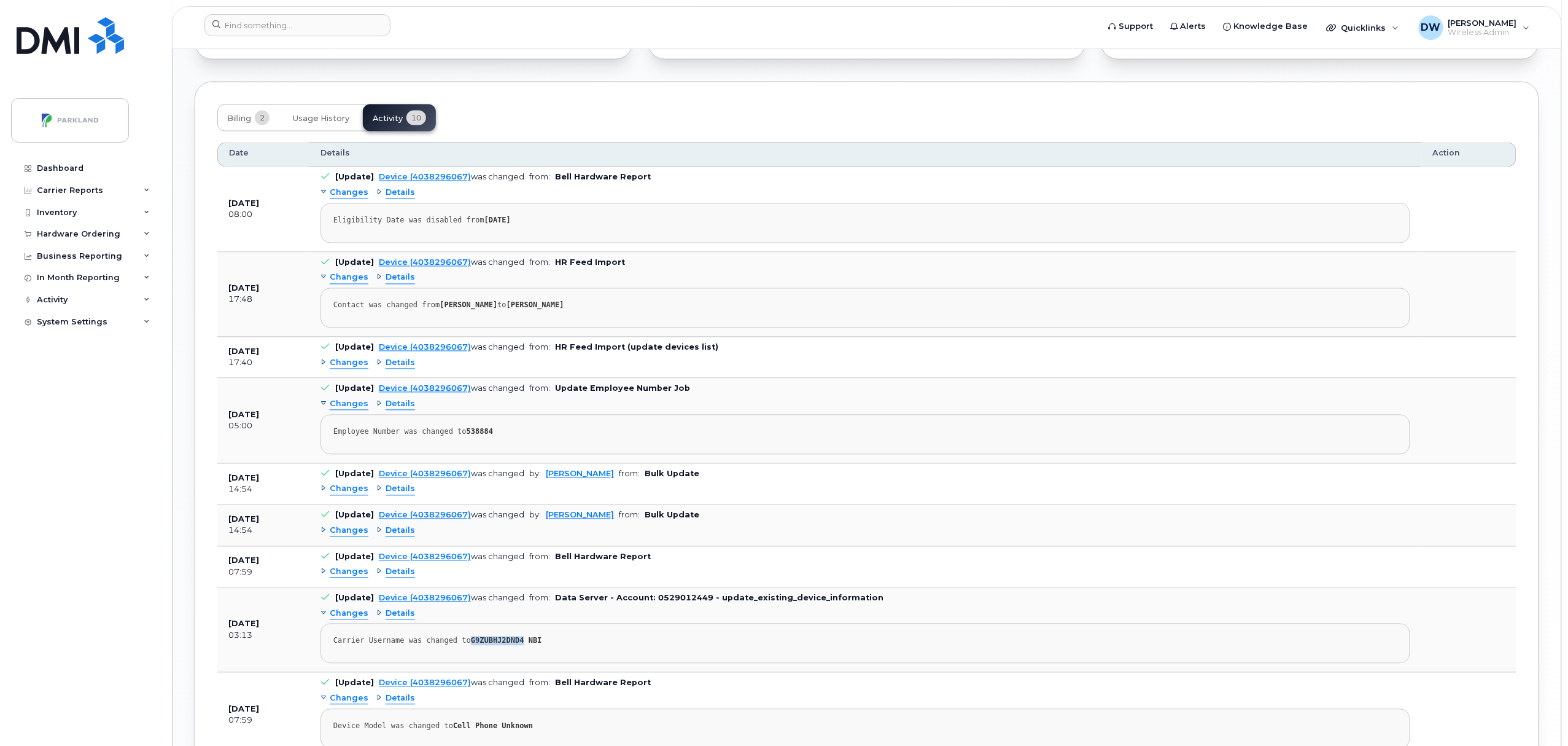
drag, startPoint x: 463, startPoint y: 649, endPoint x: 512, endPoint y: 652, distance: 49.1
click at [512, 646] on div "Carrier Username was changed to G9ZUBHJ2DND4 NBI" at bounding box center [865, 641] width 1064 height 9
copy strong "G9ZUBHJ2DND4"
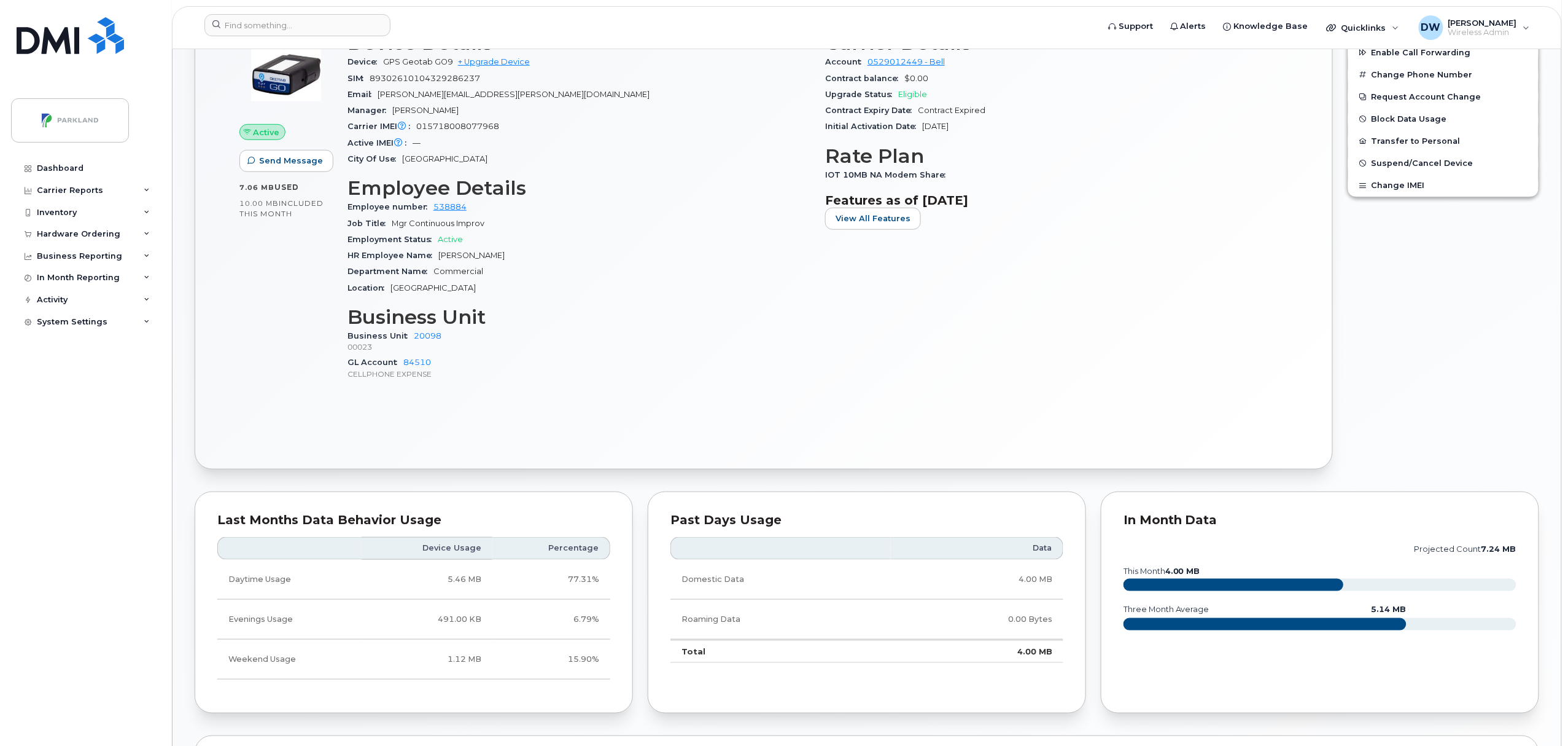
scroll to position [0, 0]
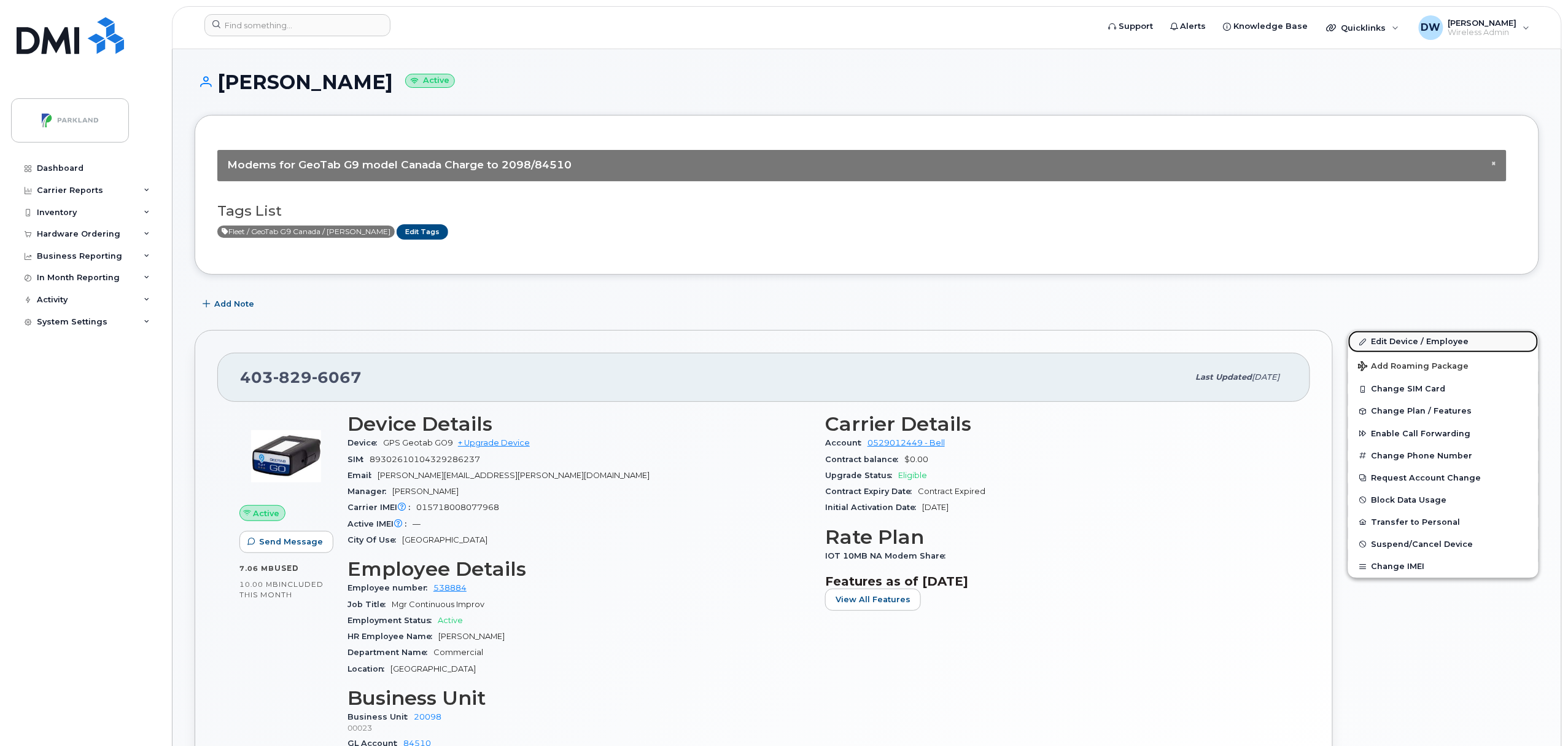
click at [1406, 339] on link "Edit Device / Employee" at bounding box center [1443, 341] width 190 height 22
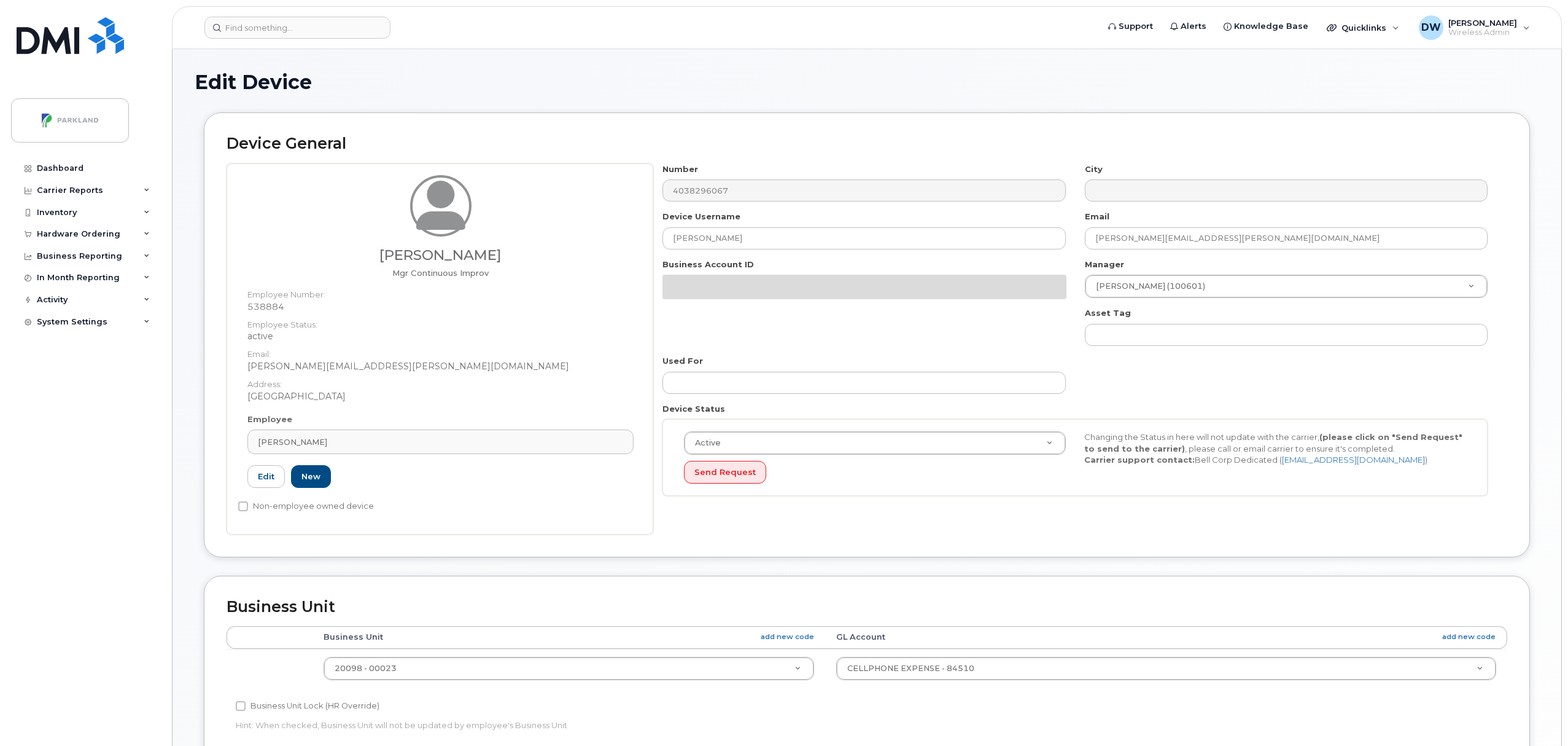
select select "1386637"
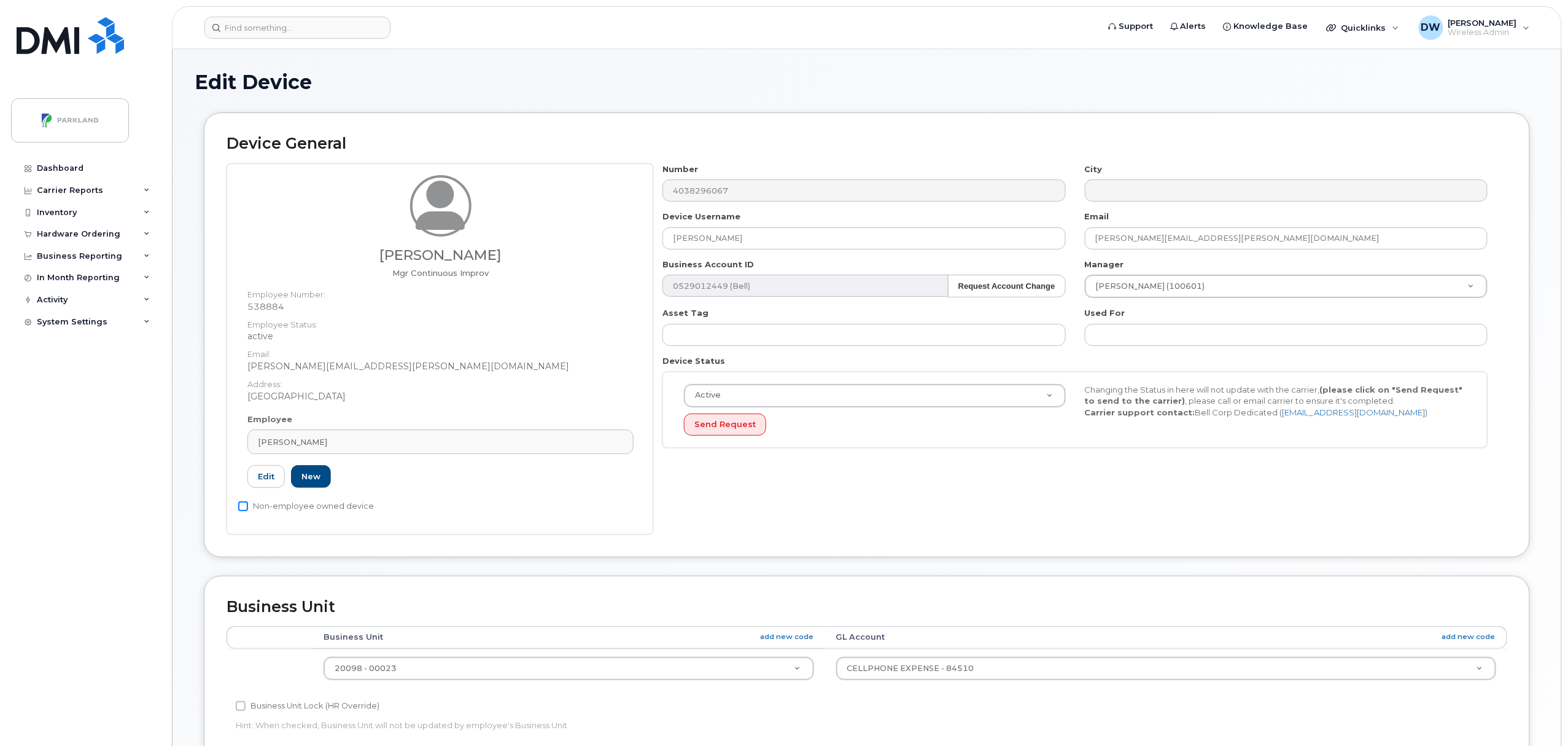
click at [243, 510] on input "Non-employee owned device" at bounding box center [244, 506] width 10 height 10
checkbox input "true"
drag, startPoint x: 743, startPoint y: 241, endPoint x: 577, endPoint y: 236, distance: 166.1
click at [577, 236] on div "Derrick Wildi Mgr Continuous Improv Employee Number: 538884 Employee Status: ac…" at bounding box center [867, 349] width 1281 height 371
paste input "G9ZUBHJ2DND4"
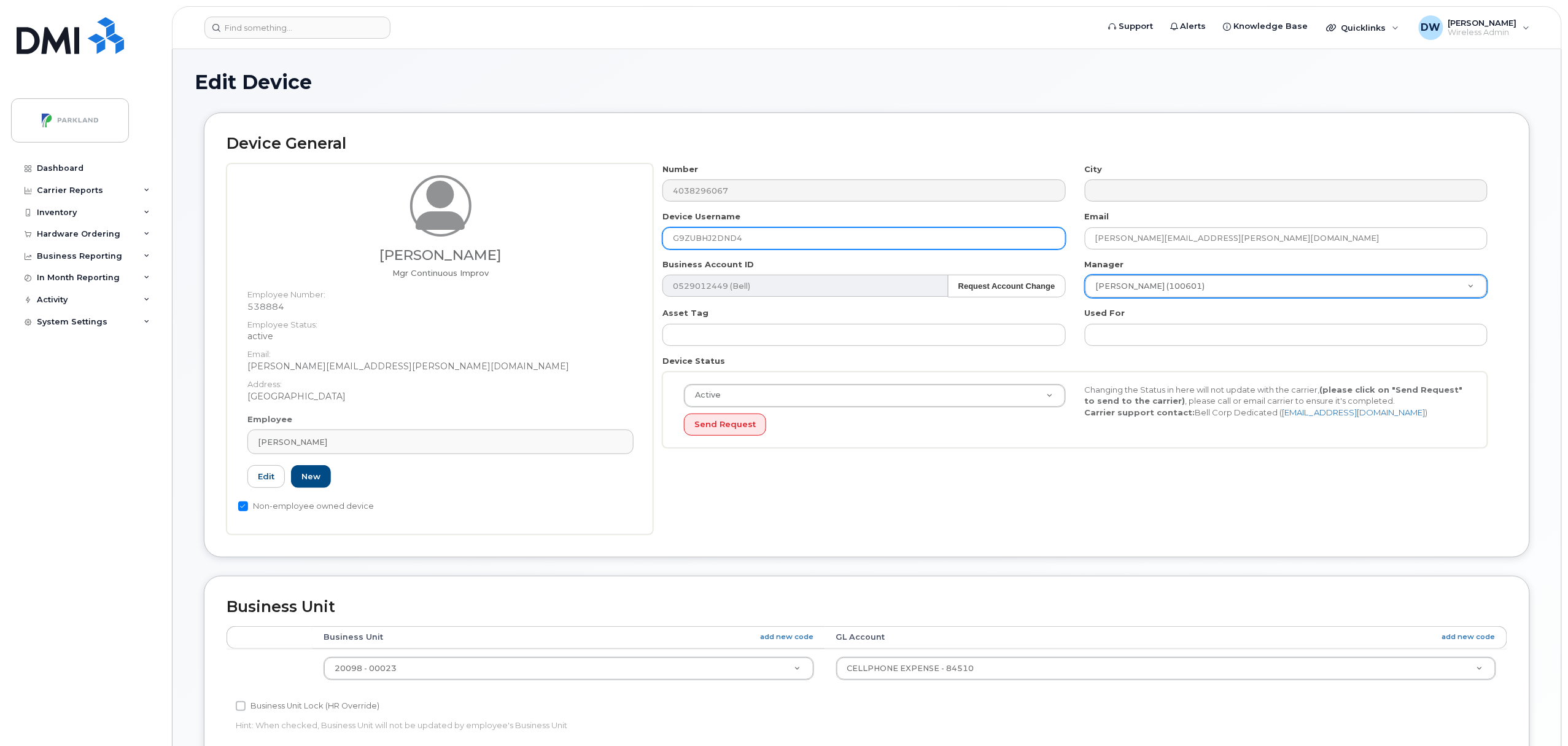
type input "G9ZUBHJ2DND4"
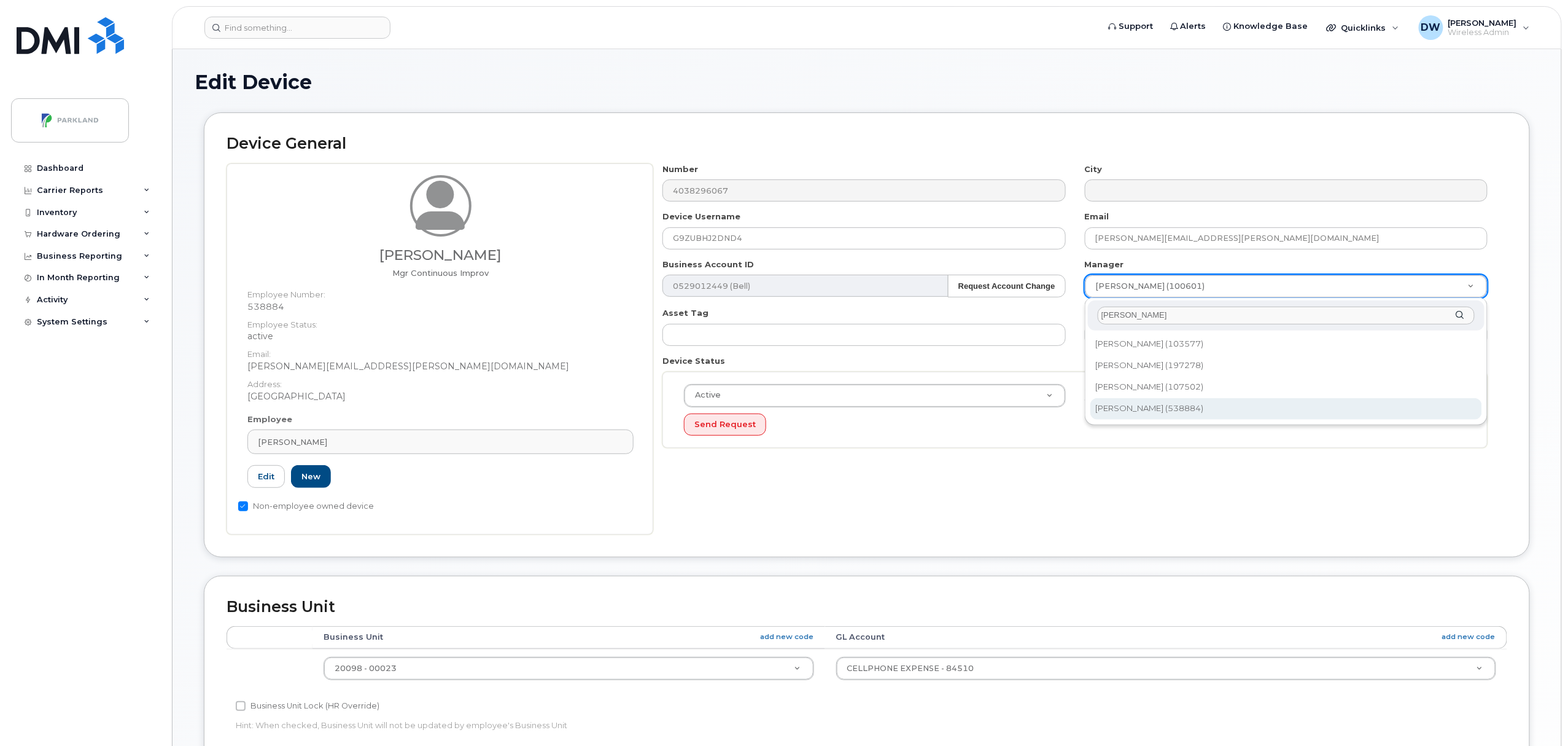
type input "derr"
type input "876592"
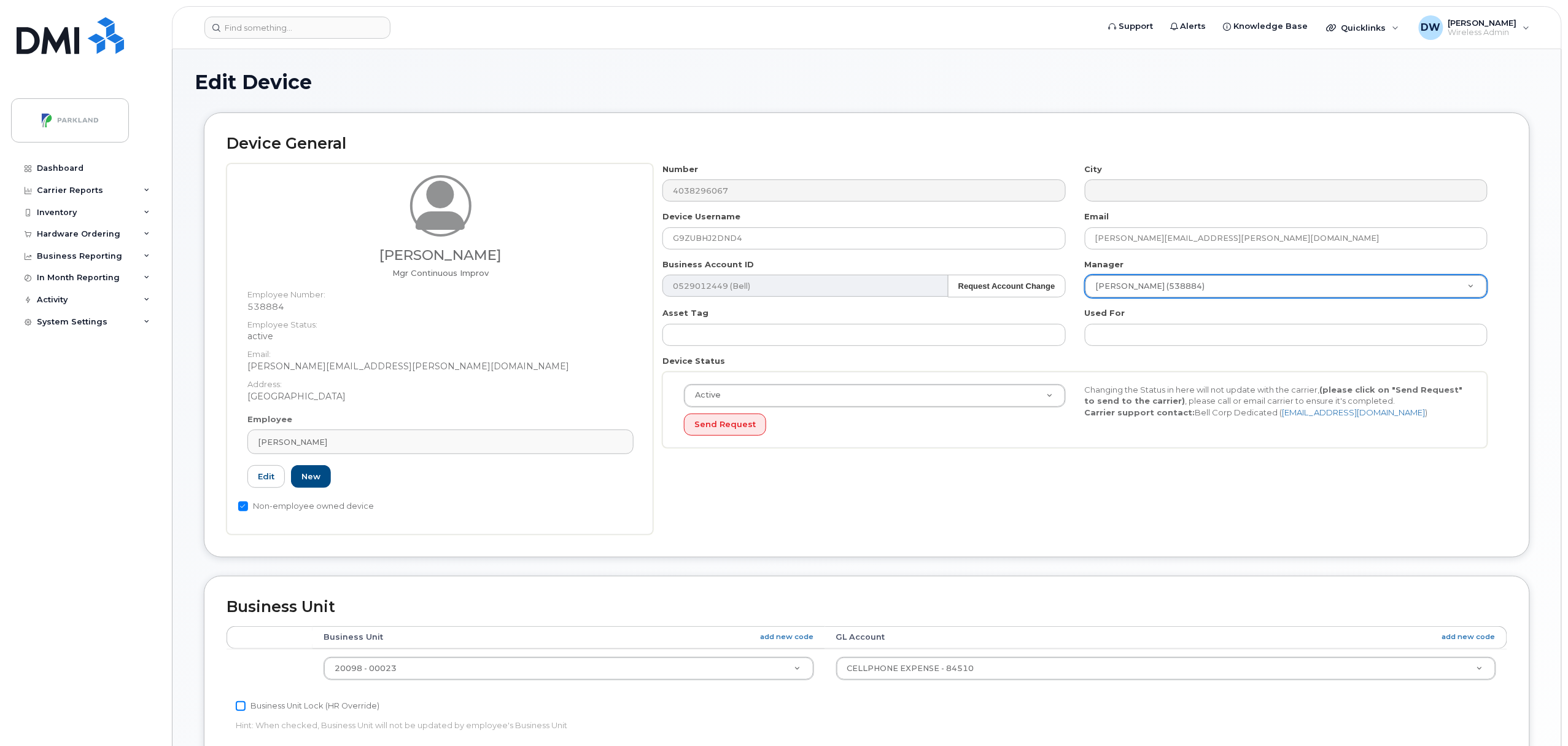
click at [241, 708] on input "Business Unit Lock (HR Override)" at bounding box center [241, 706] width 10 height 10
checkbox input "true"
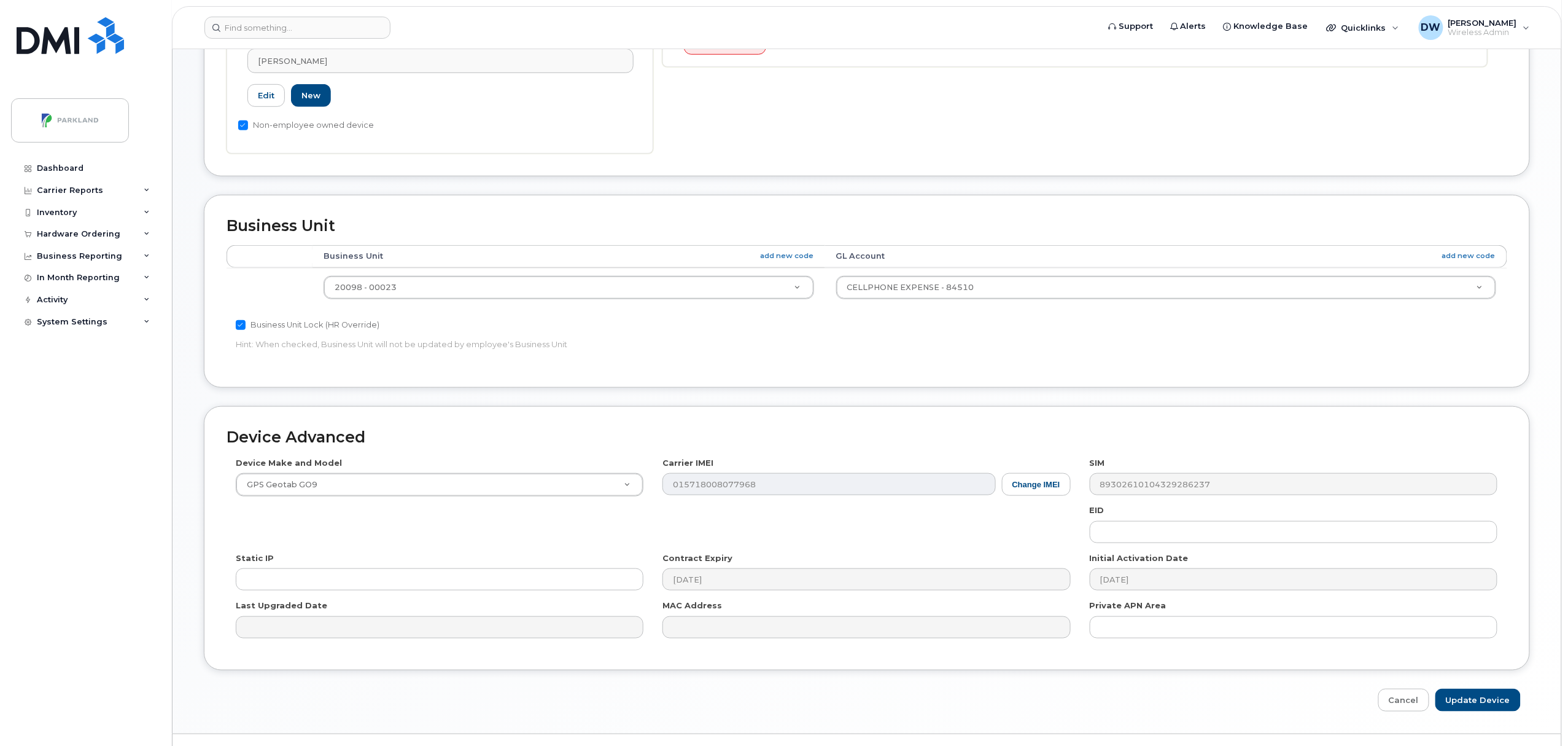
scroll to position [389, 0]
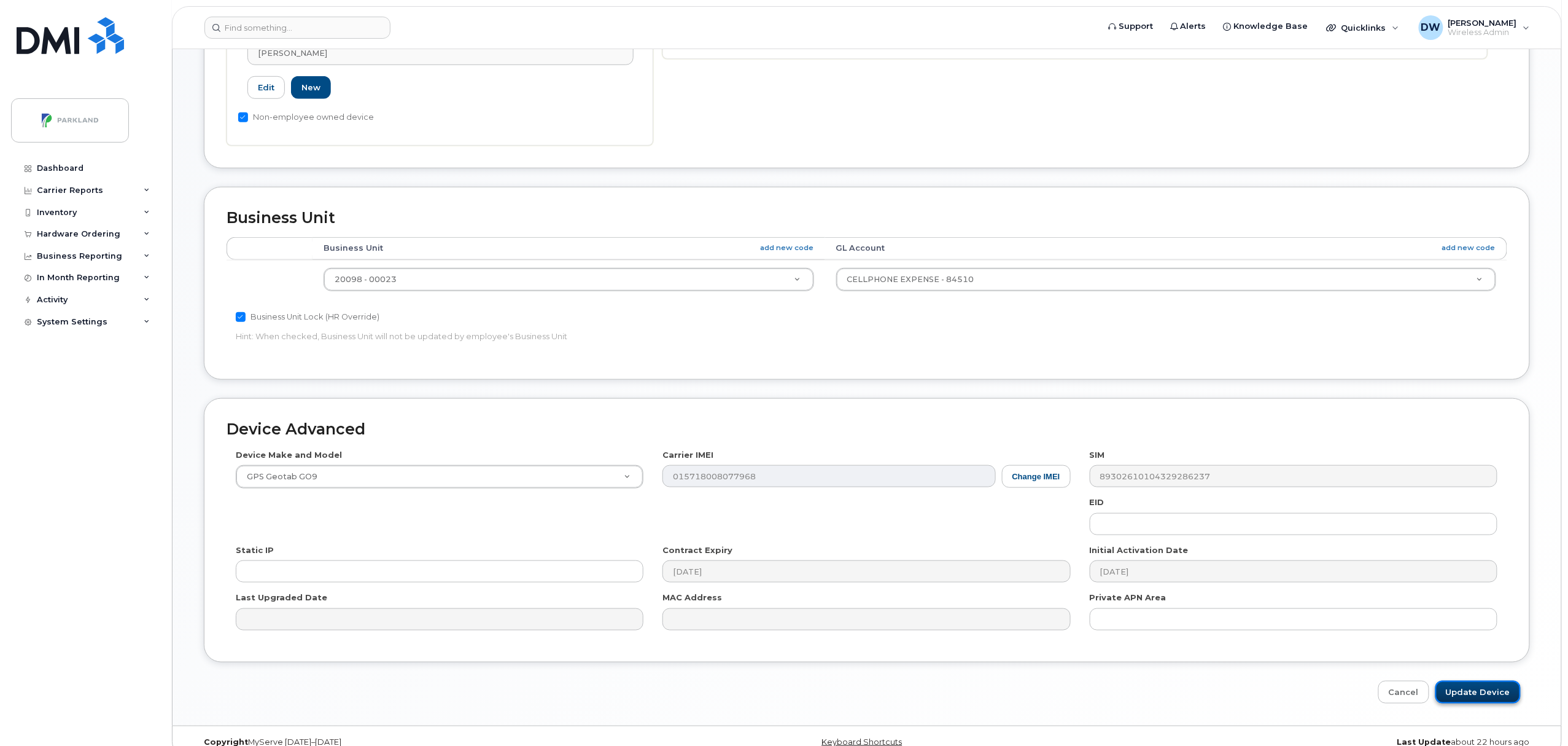
click at [1489, 688] on input "Update Device" at bounding box center [1478, 692] width 85 height 23
type input "Saving..."
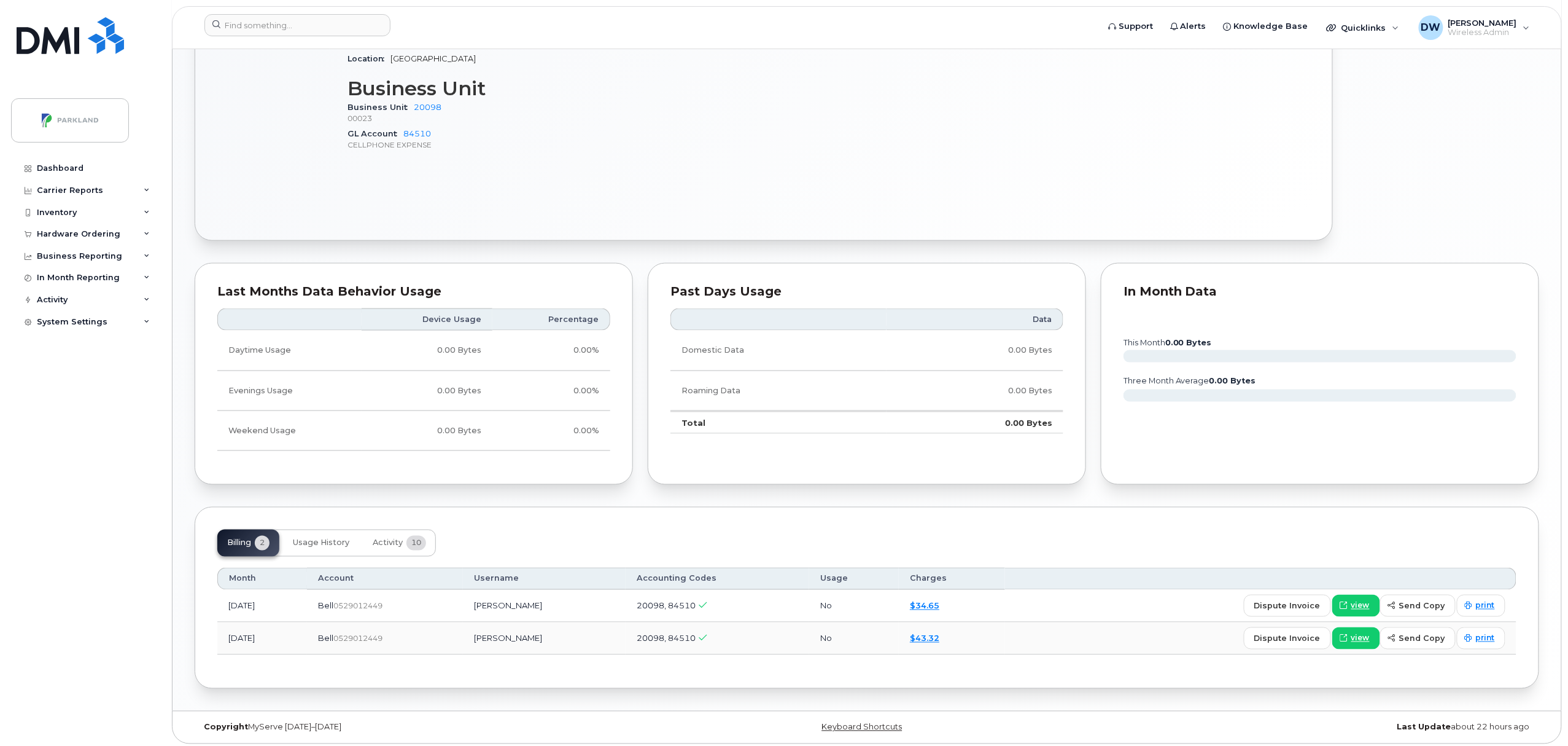
scroll to position [666, 0]
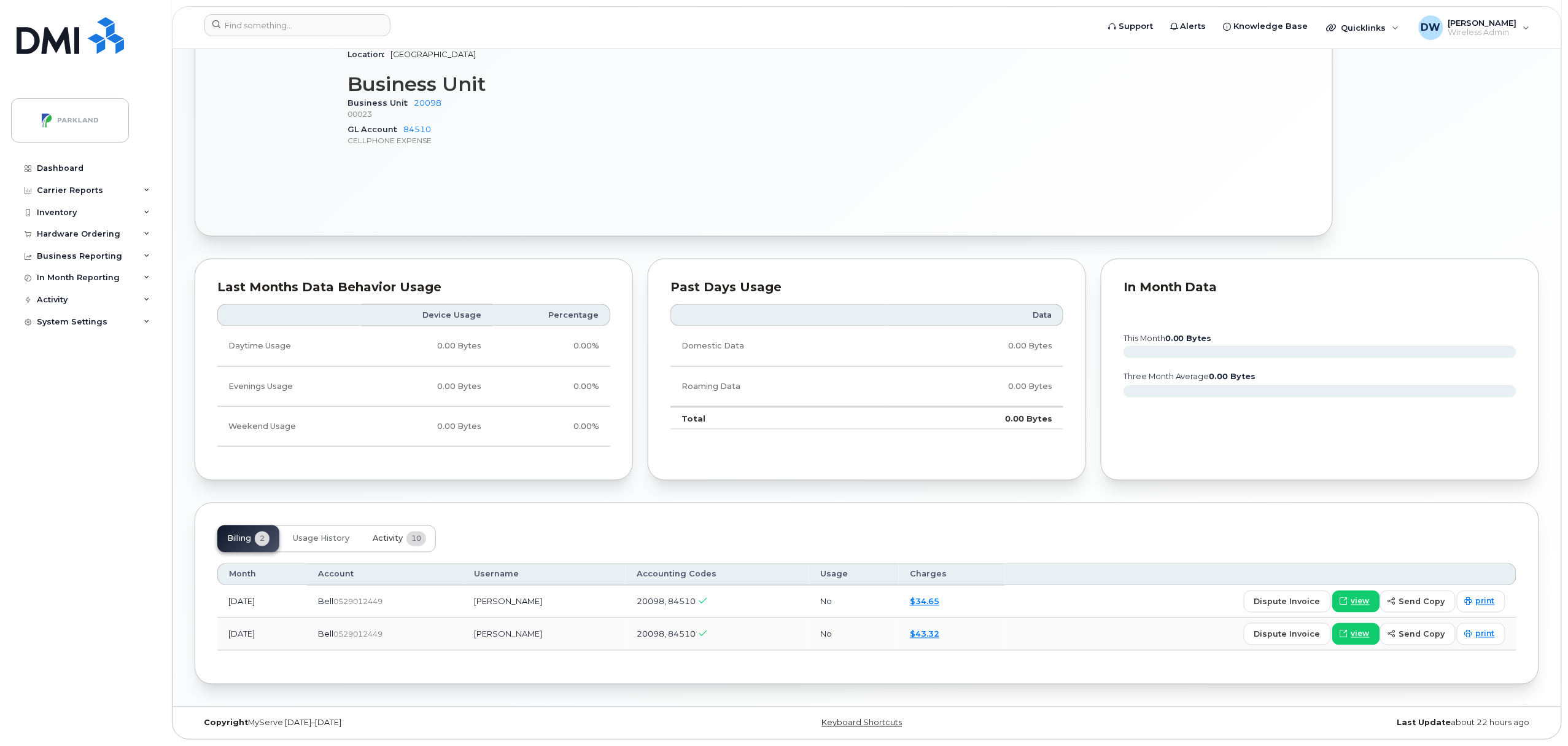
click at [389, 541] on span "Activity" at bounding box center [388, 539] width 30 height 10
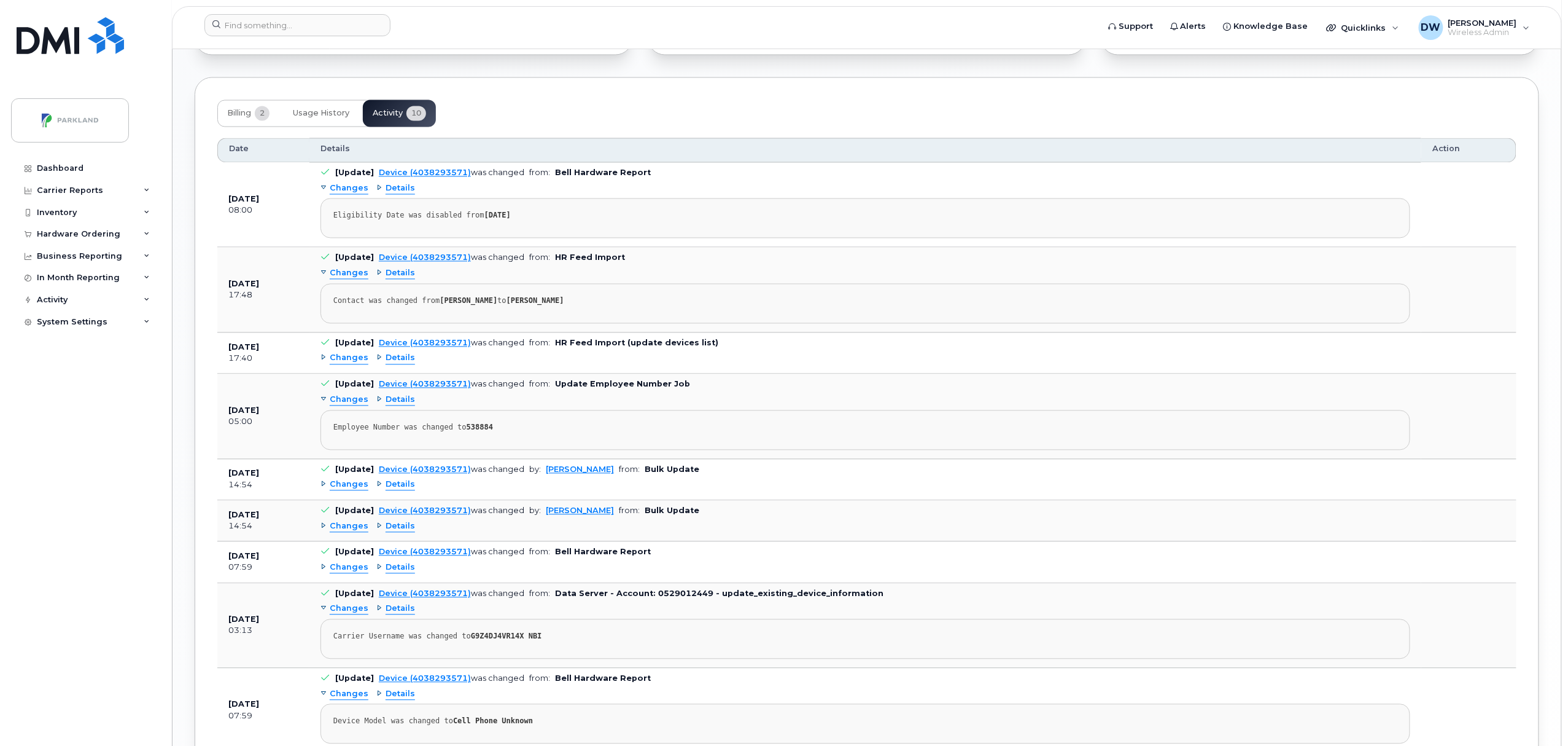
scroll to position [1084, 0]
drag, startPoint x: 464, startPoint y: 650, endPoint x: 512, endPoint y: 651, distance: 48.0
click at [512, 644] on div "Carrier Username was changed to G9Z4DJ4VR14X NBI" at bounding box center [865, 639] width 1064 height 9
copy strong "G9Z4DJ4VR14X"
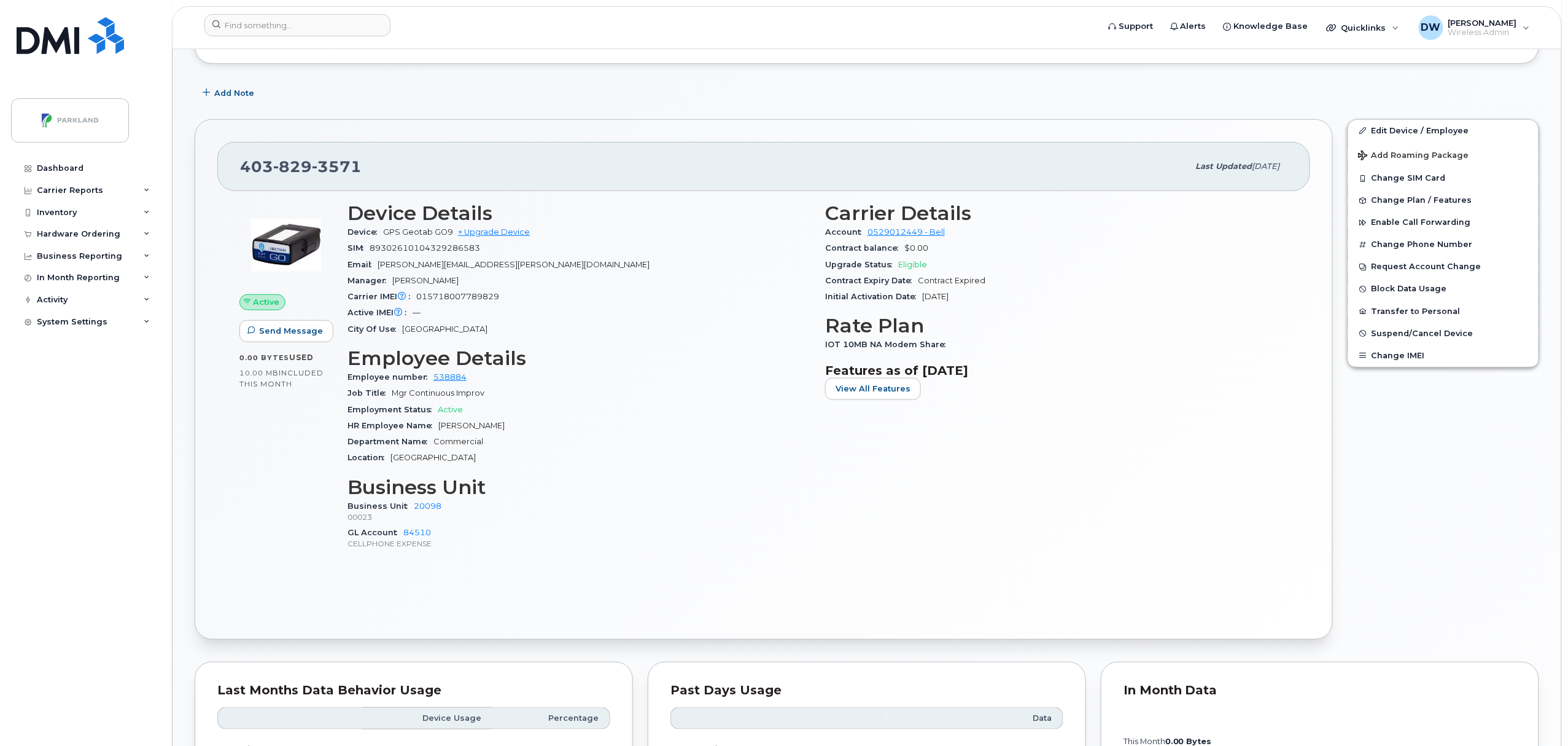
scroll to position [256, 0]
click at [1393, 132] on link "Edit Device / Employee" at bounding box center [1443, 133] width 190 height 22
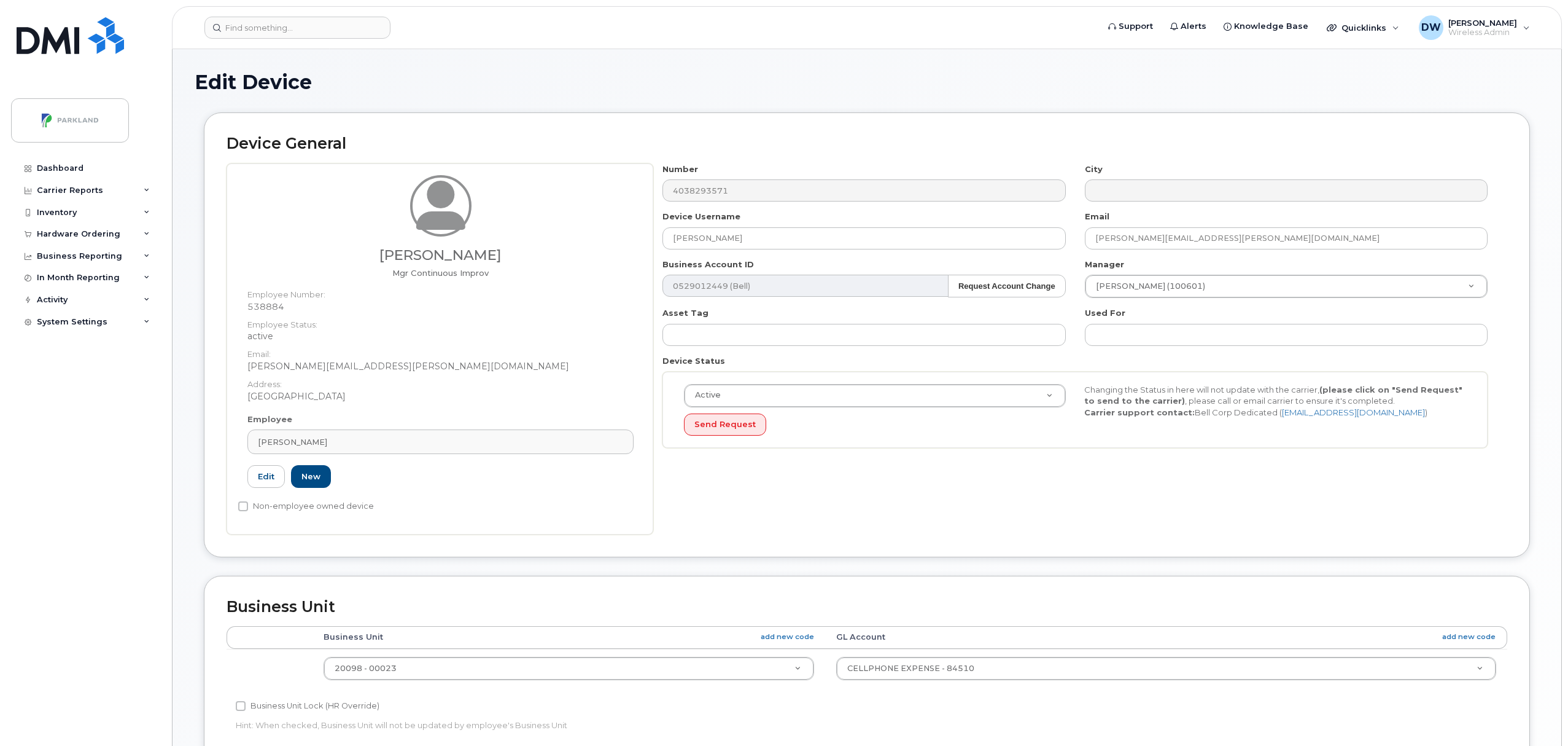
select select "1386637"
drag, startPoint x: 0, startPoint y: 0, endPoint x: 515, endPoint y: 235, distance: 566.1
click at [515, 235] on div "Derrick Wildi Mgr Continuous Improv Employee Number: 538884 Employee Status: ac…" at bounding box center [867, 349] width 1281 height 371
paste input "G9Z4DJ4VR14X"
type input "G9Z4DJ4VR14X"
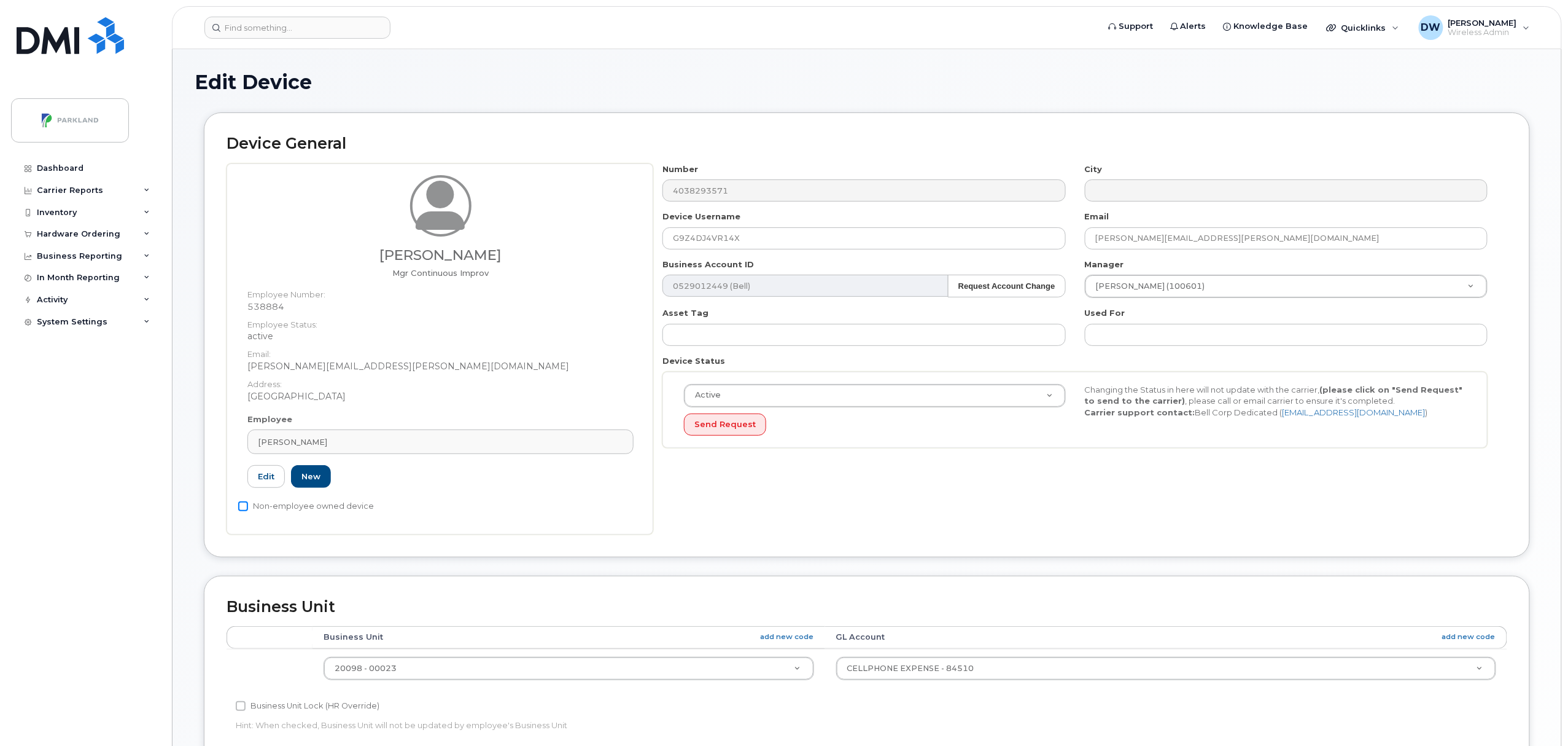
click at [246, 507] on input "Non-employee owned device" at bounding box center [244, 506] width 10 height 10
checkbox input "true"
click at [239, 708] on input "Business Unit Lock (HR Override)" at bounding box center [241, 706] width 10 height 10
checkbox input "true"
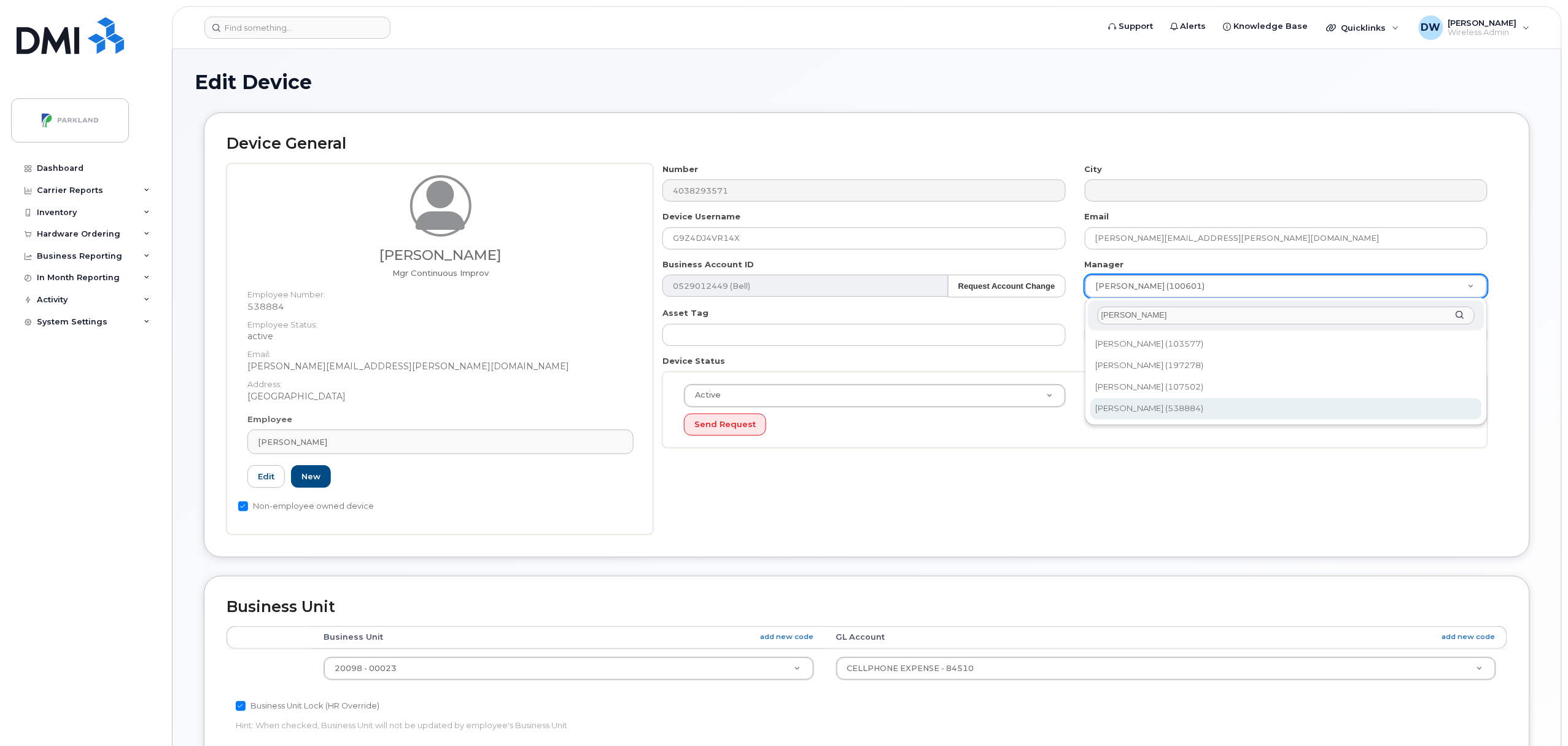
type input "[PERSON_NAME]"
type input "876592"
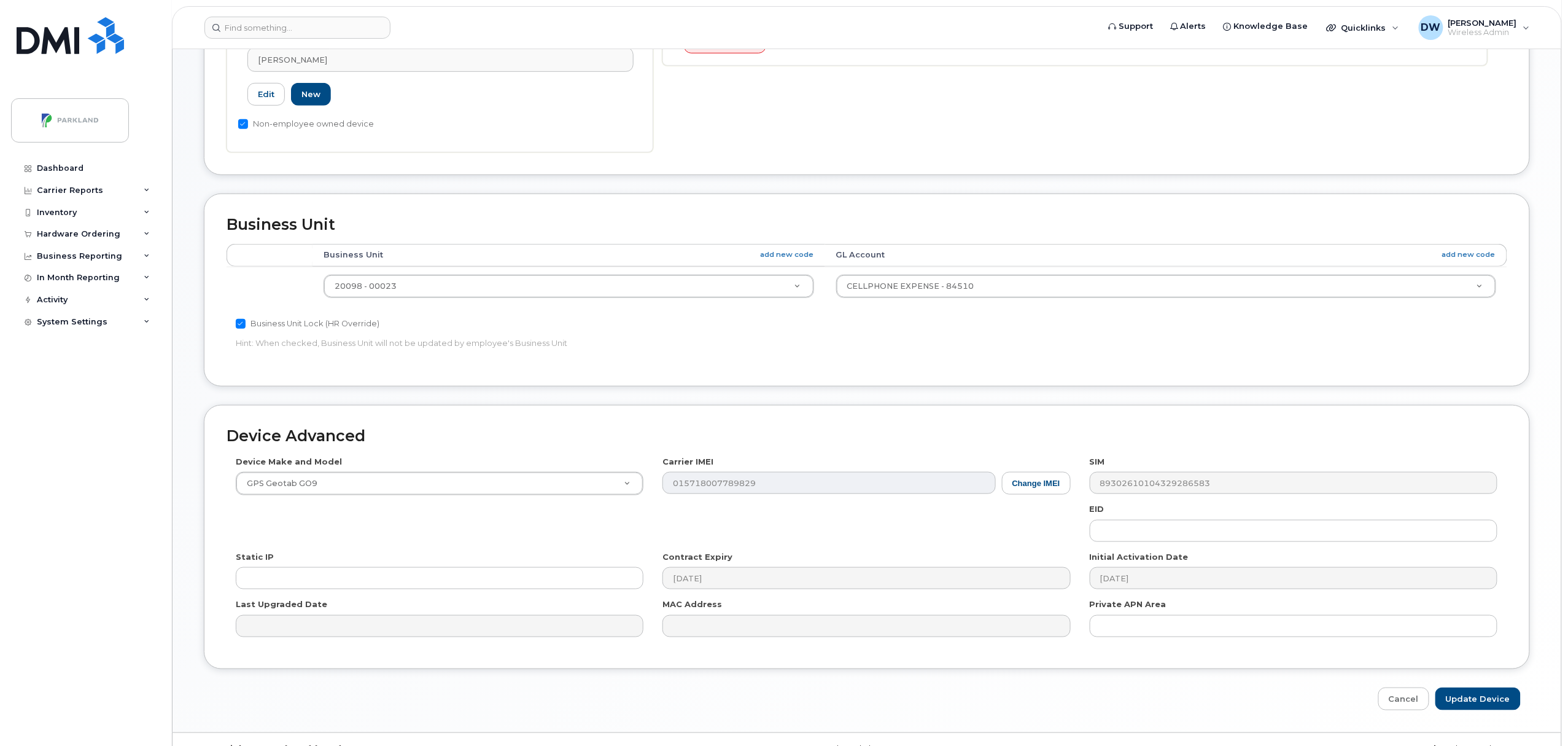
scroll to position [386, 0]
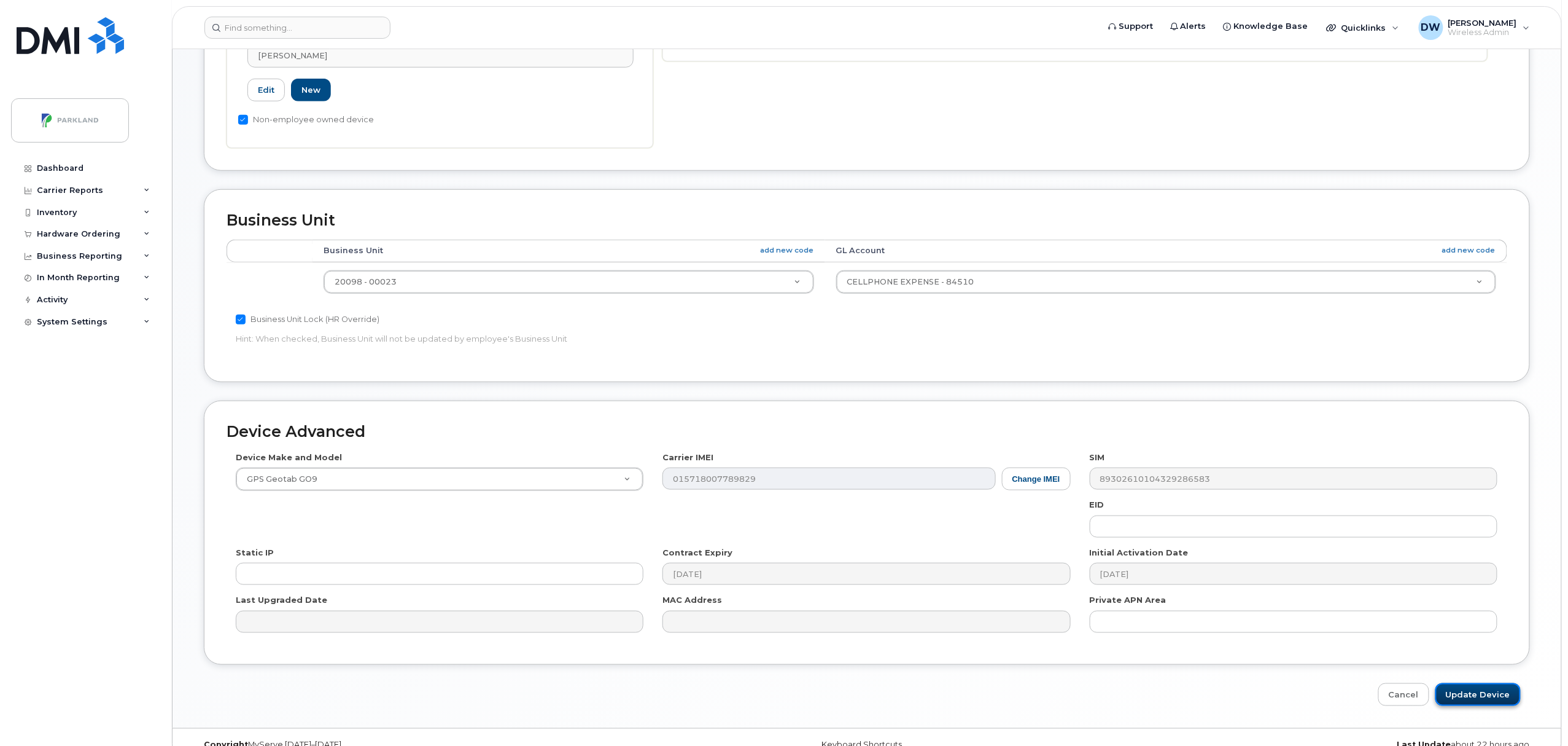
click at [1478, 691] on input "Update Device" at bounding box center [1478, 695] width 85 height 23
type input "Saving..."
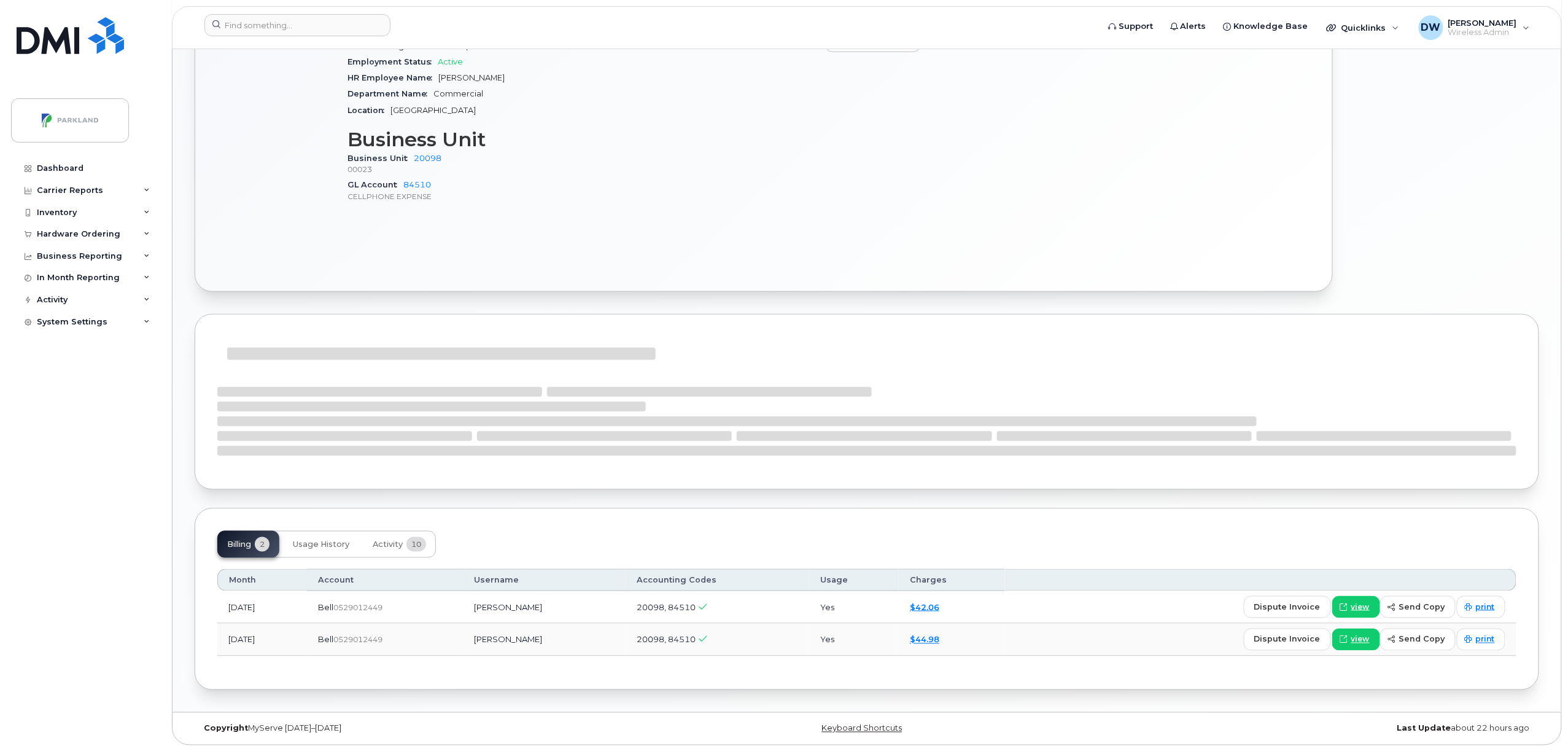
scroll to position [568, 0]
click at [390, 534] on span "Activity" at bounding box center [388, 539] width 30 height 10
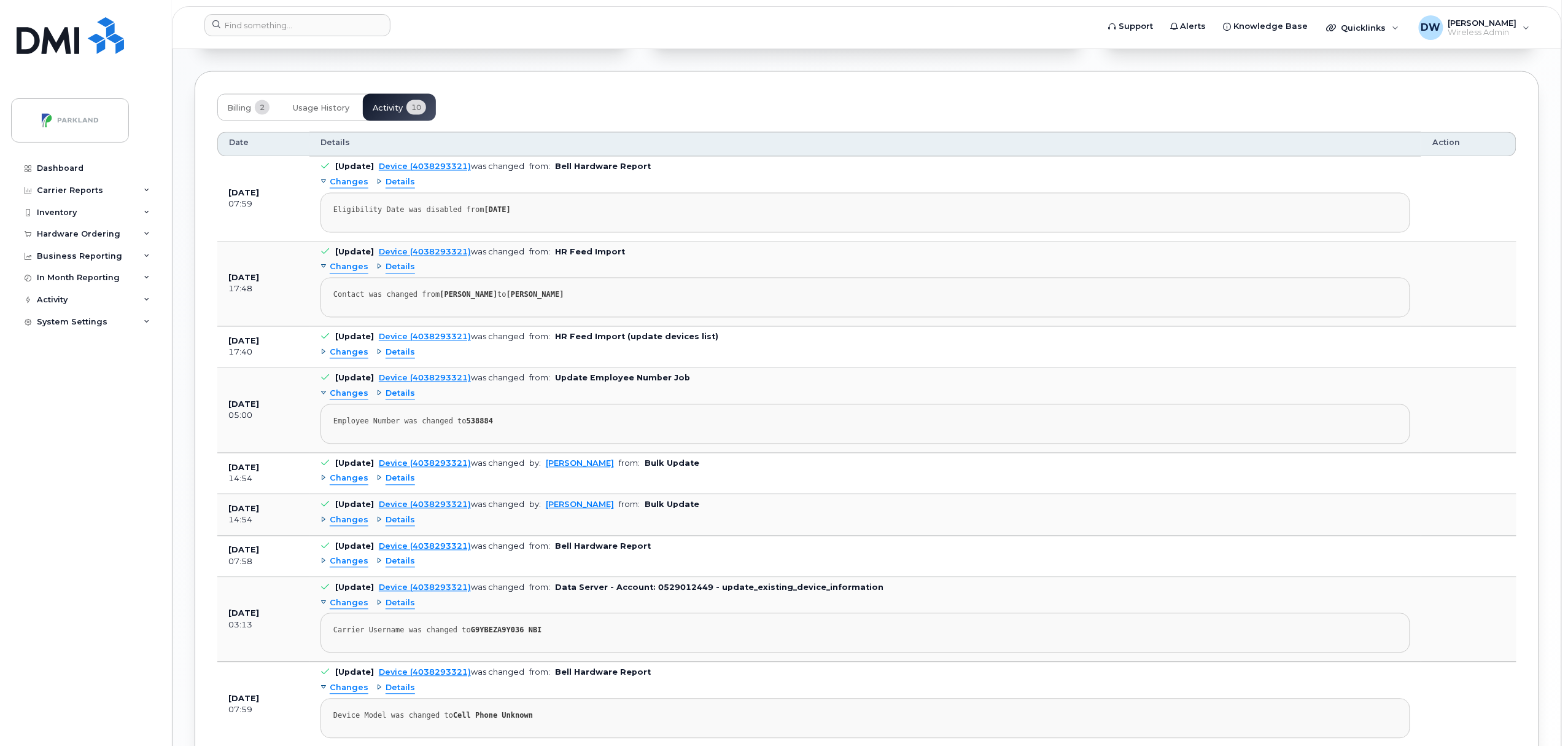
scroll to position [1040, 0]
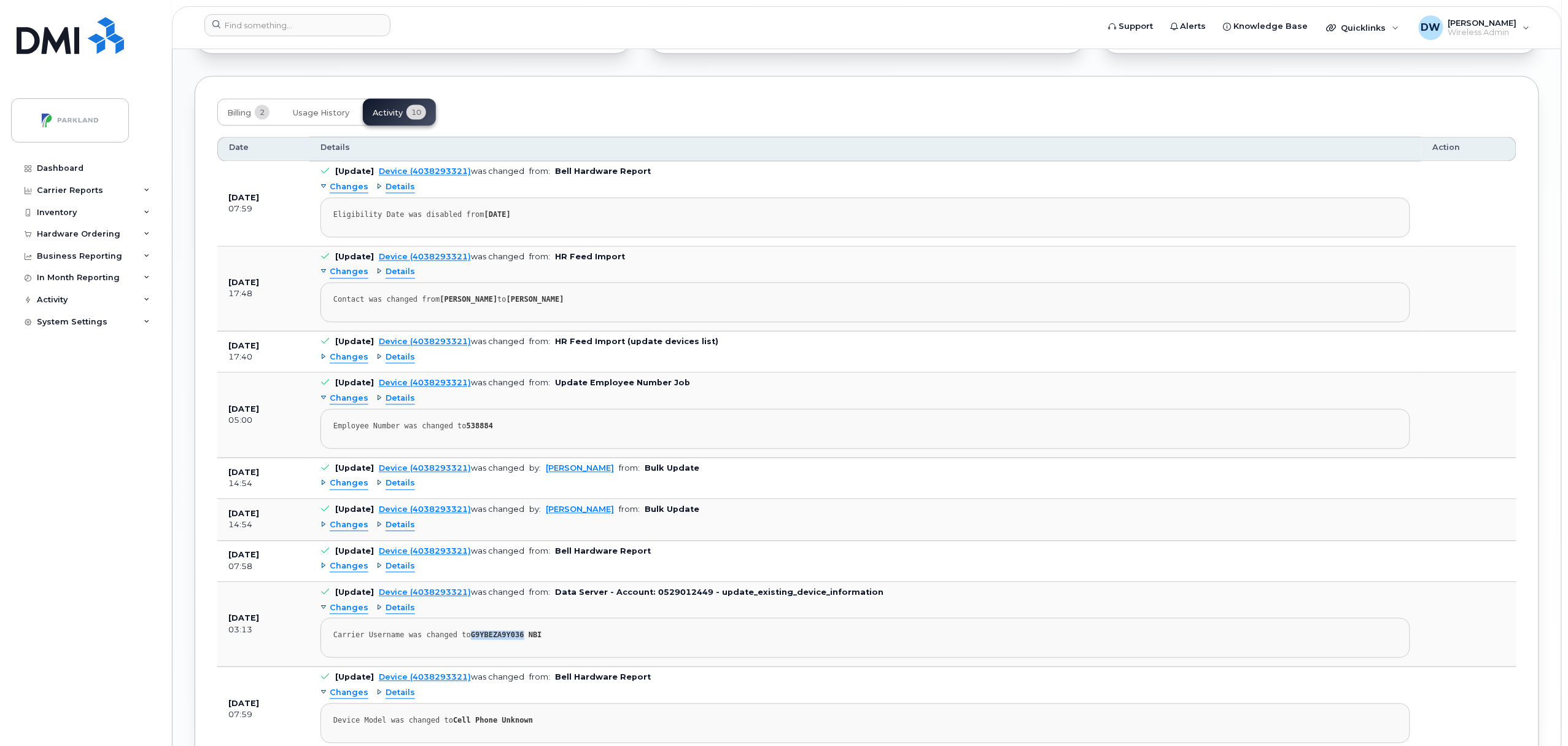
drag, startPoint x: 463, startPoint y: 644, endPoint x: 512, endPoint y: 647, distance: 49.1
click at [512, 639] on strong "G9YBEZA9Y036 NBI" at bounding box center [506, 635] width 71 height 9
copy strong "G9YBEZA9Y036"
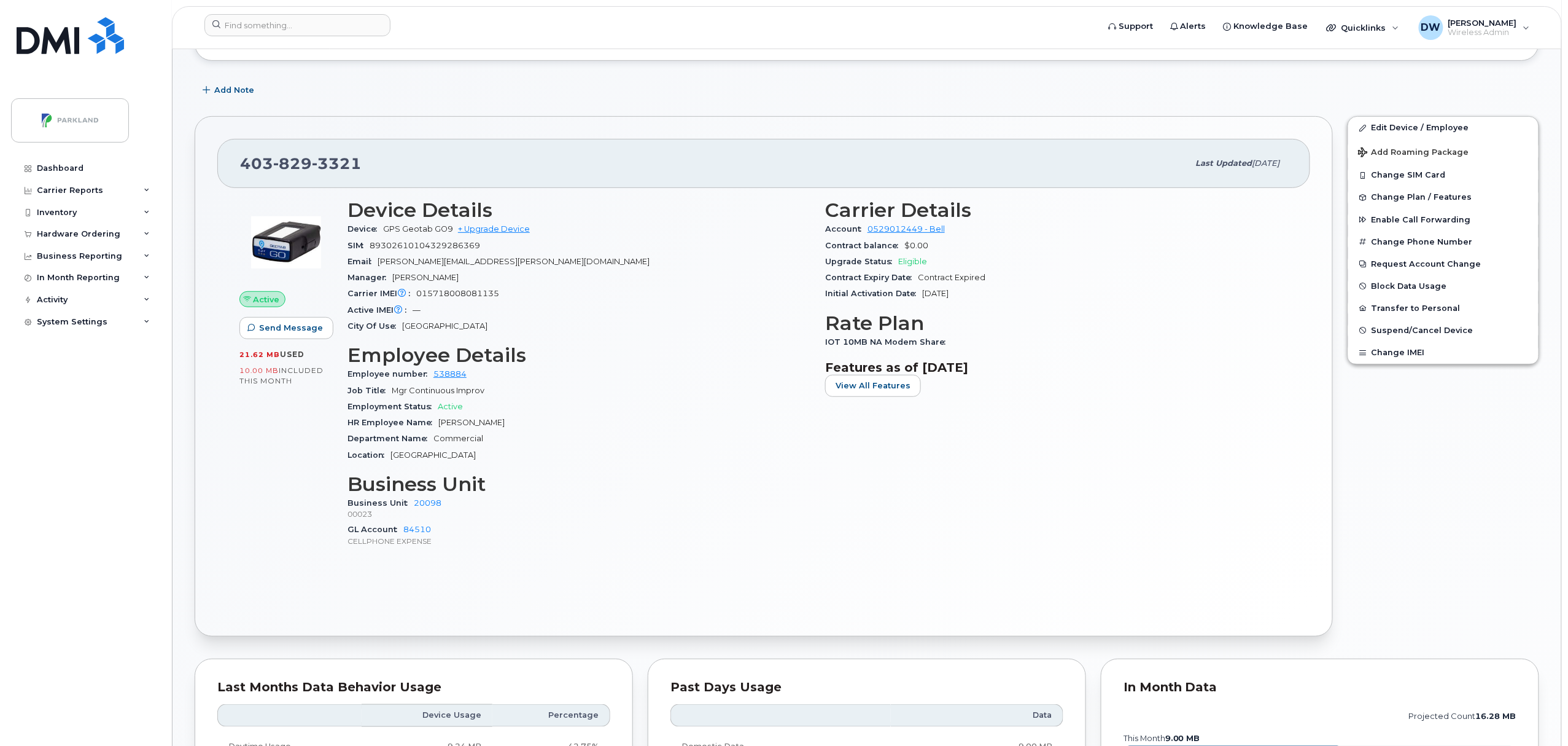
scroll to position [151, 0]
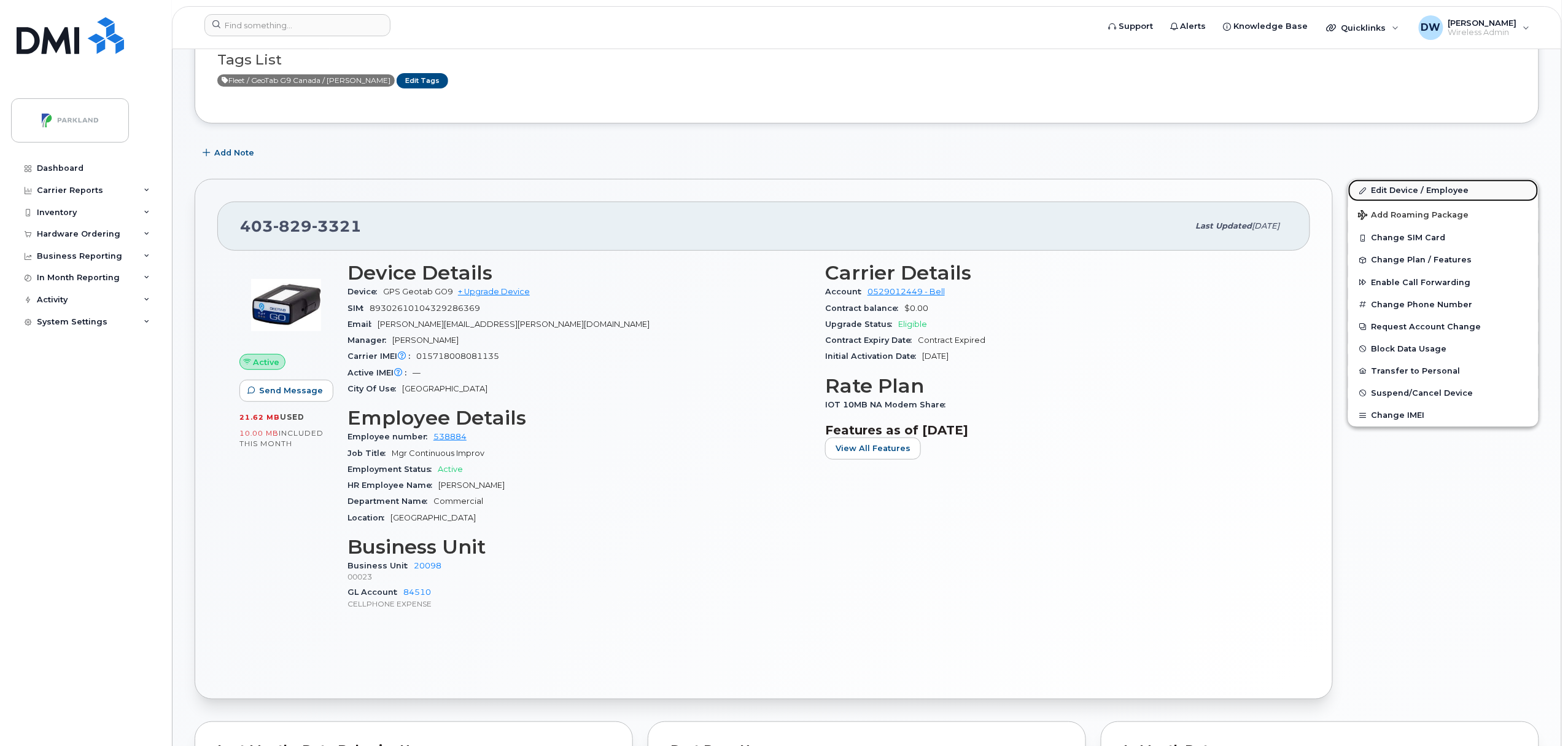
click at [1409, 189] on link "Edit Device / Employee" at bounding box center [1443, 190] width 190 height 22
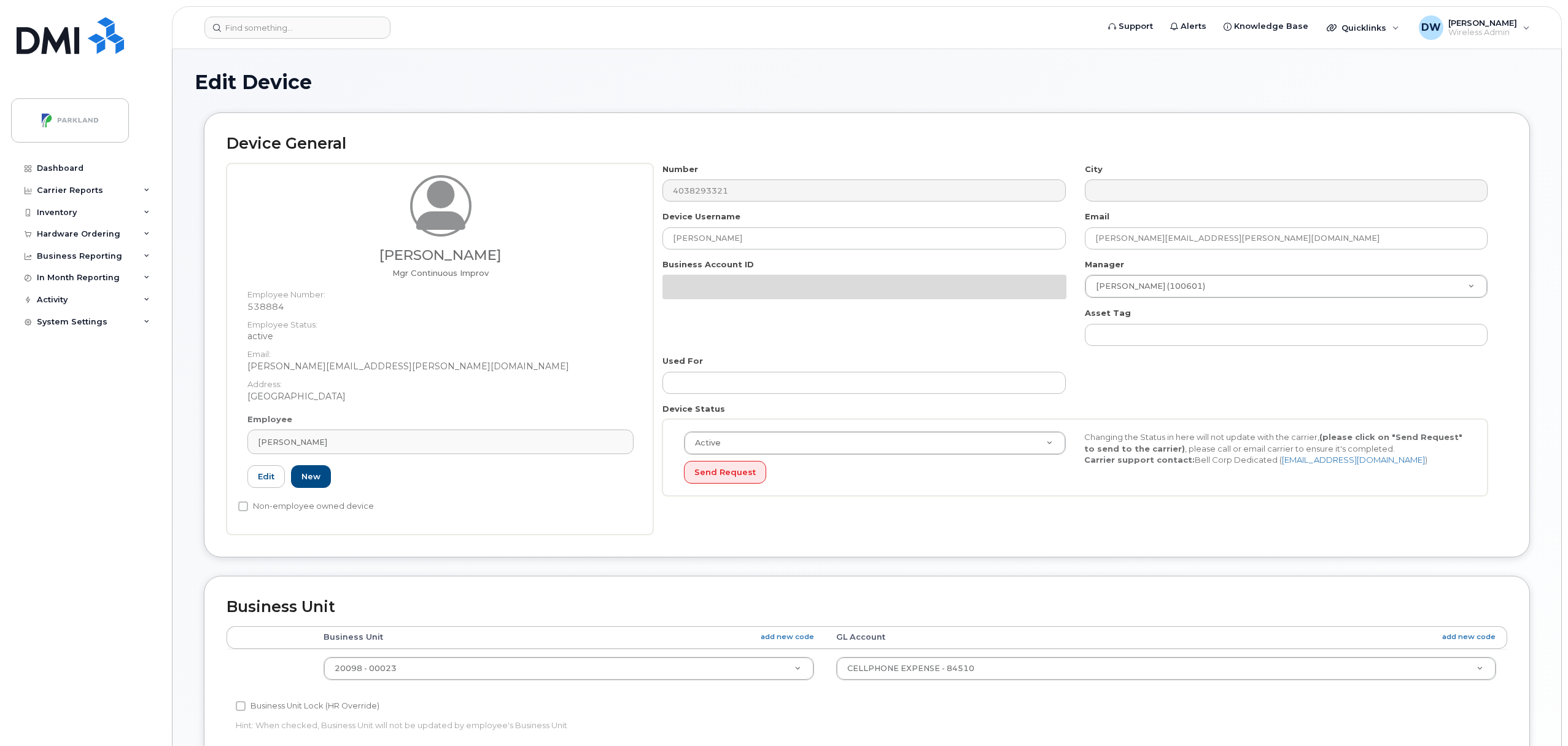
select select "1386637"
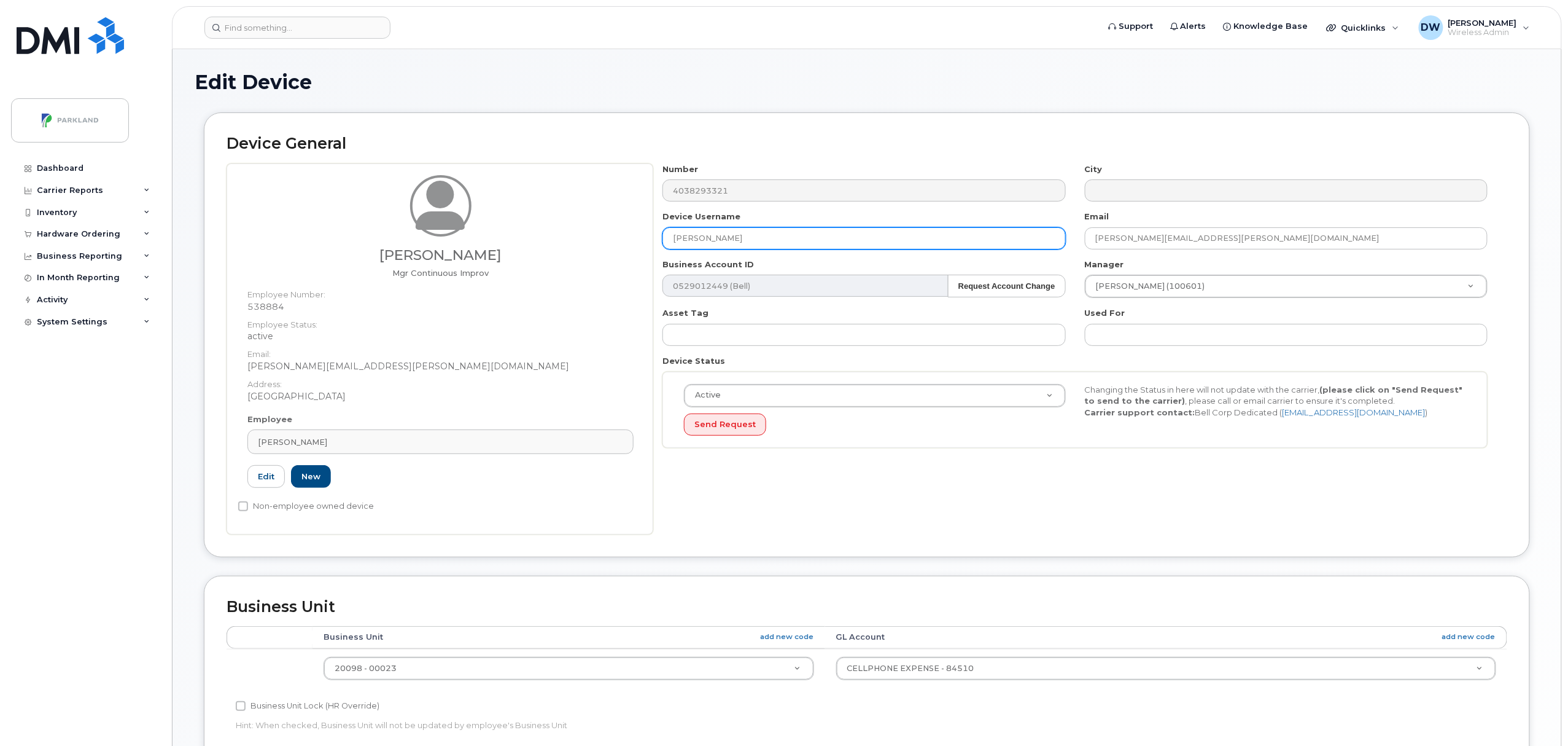
drag, startPoint x: 734, startPoint y: 239, endPoint x: 535, endPoint y: 234, distance: 199.1
click at [535, 226] on div "[PERSON_NAME] Mgr Continuous Improv Employee Number: 538884 Employee Status: ac…" at bounding box center [867, 349] width 1281 height 371
paste input "G9YBEZA9Y036"
type input "G9YBEZA9Y036"
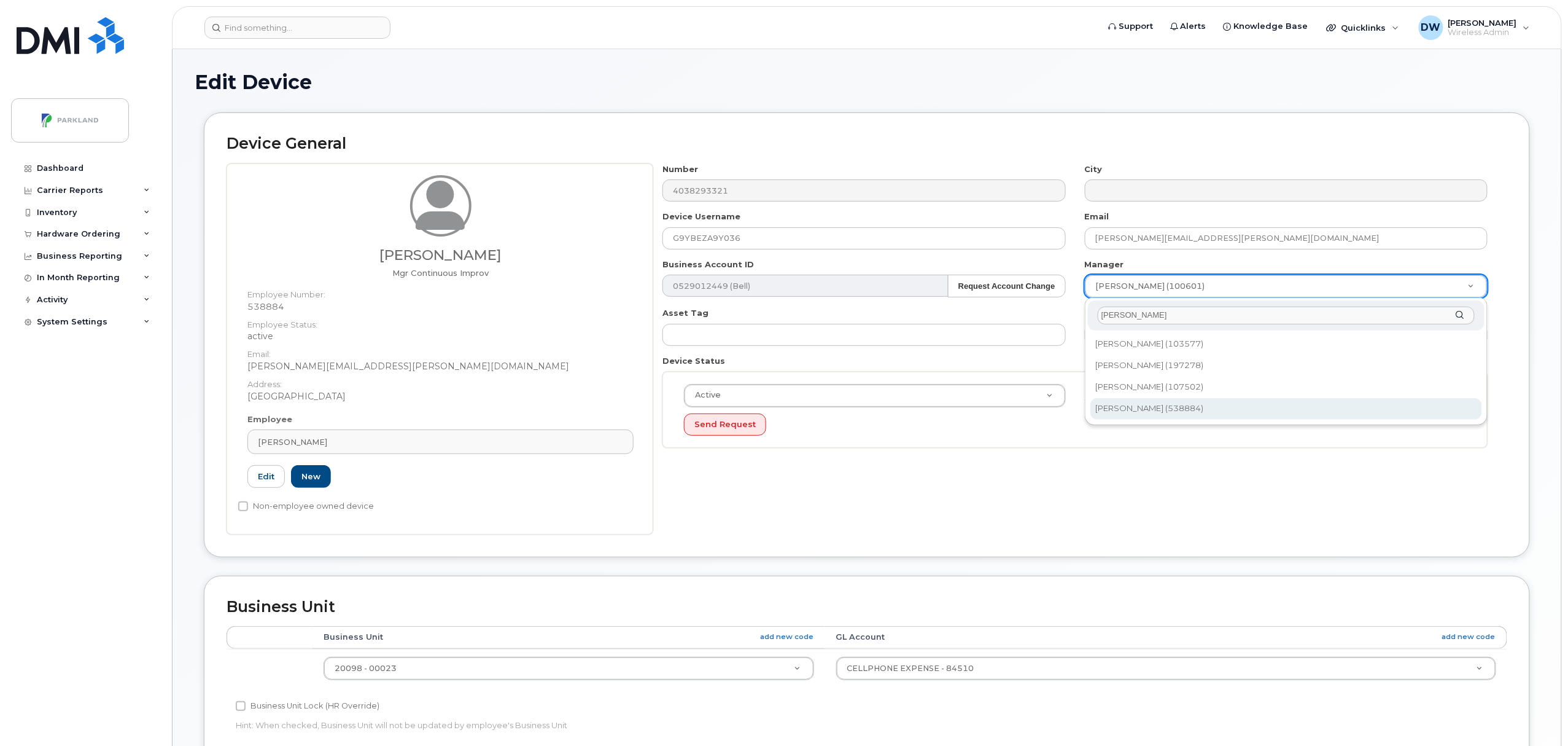
type input "[PERSON_NAME]"
type input "876592"
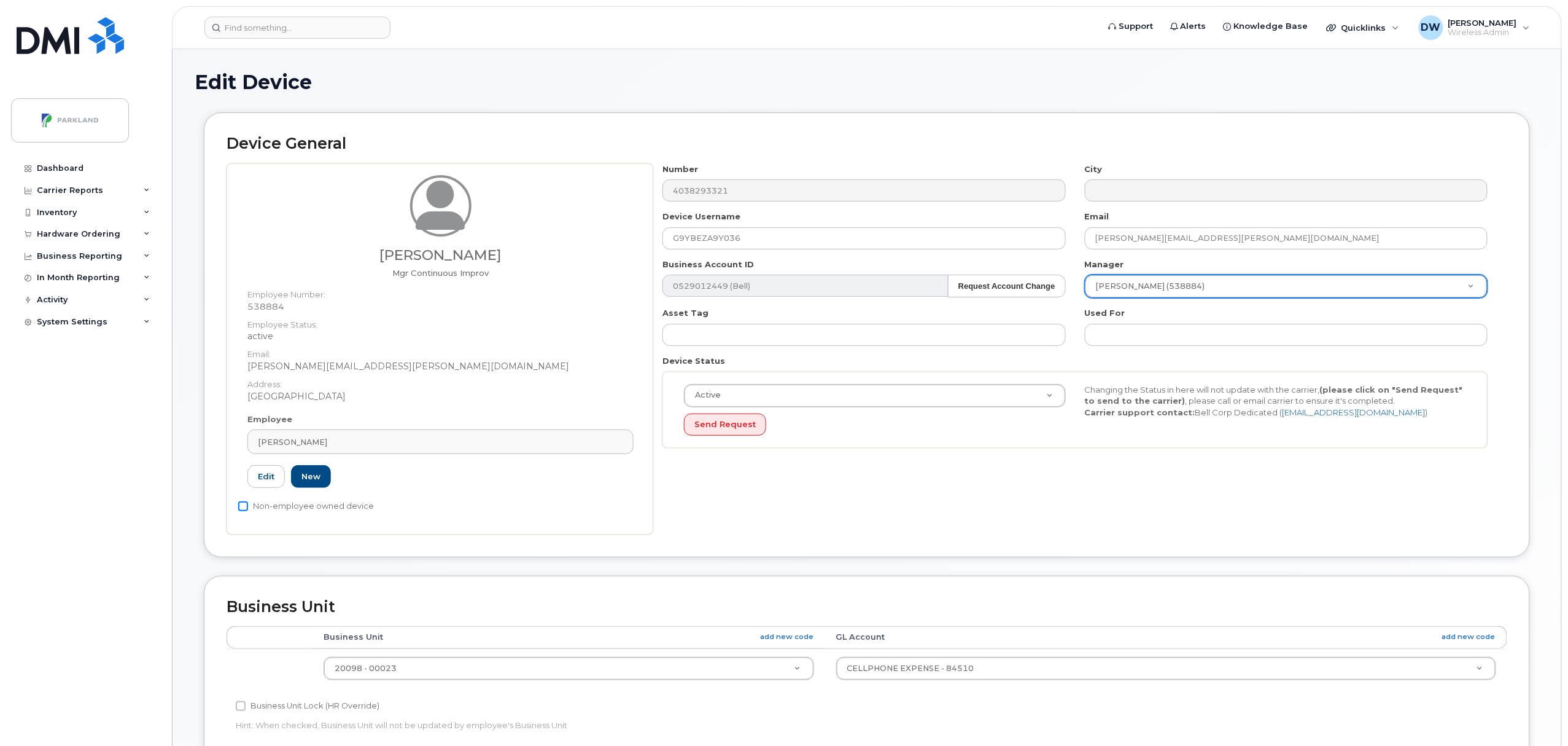
click at [244, 507] on input "Non-employee owned device" at bounding box center [244, 506] width 10 height 10
checkbox input "true"
click at [239, 705] on input "Business Unit Lock (HR Override)" at bounding box center [241, 706] width 10 height 10
checkbox input "true"
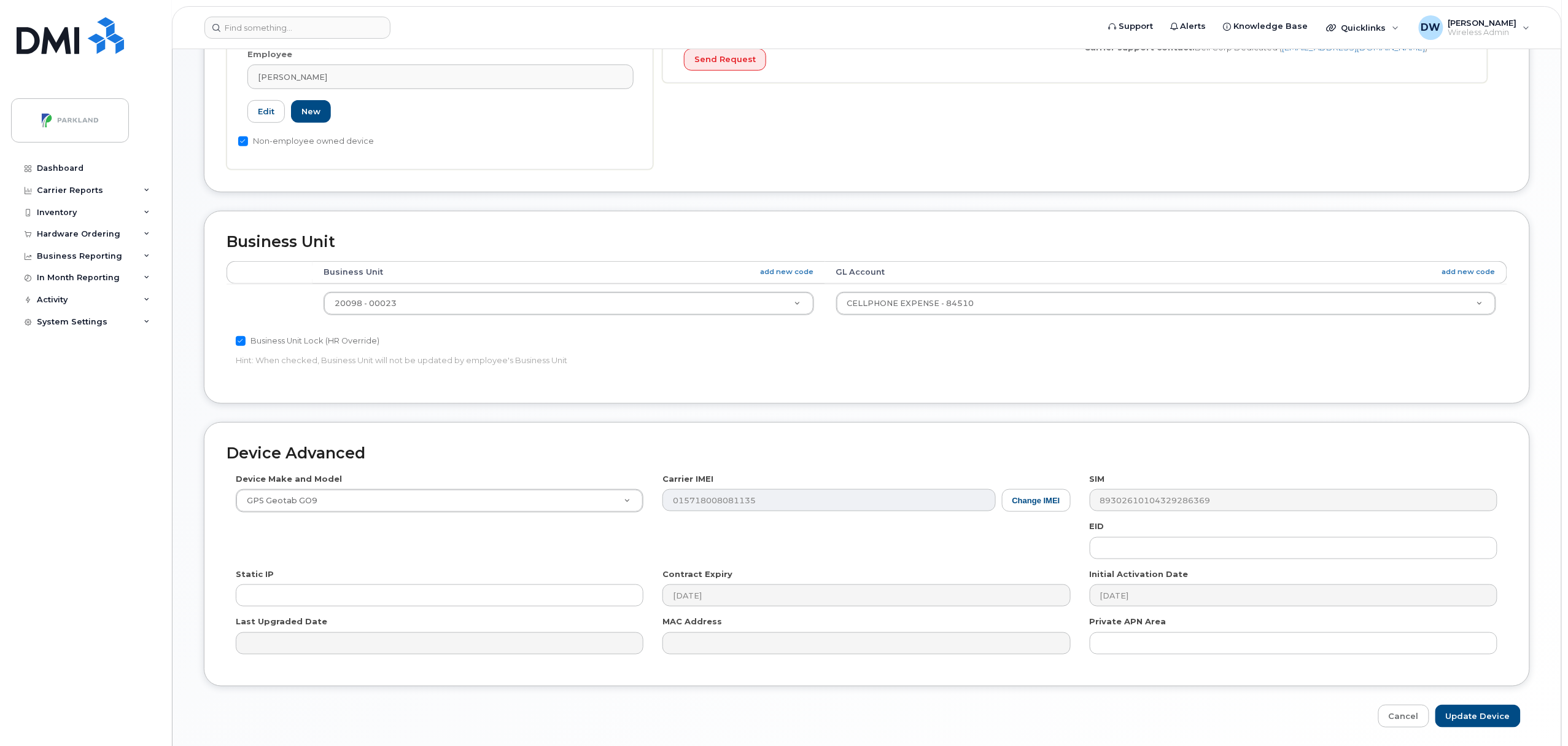
scroll to position [392, 0]
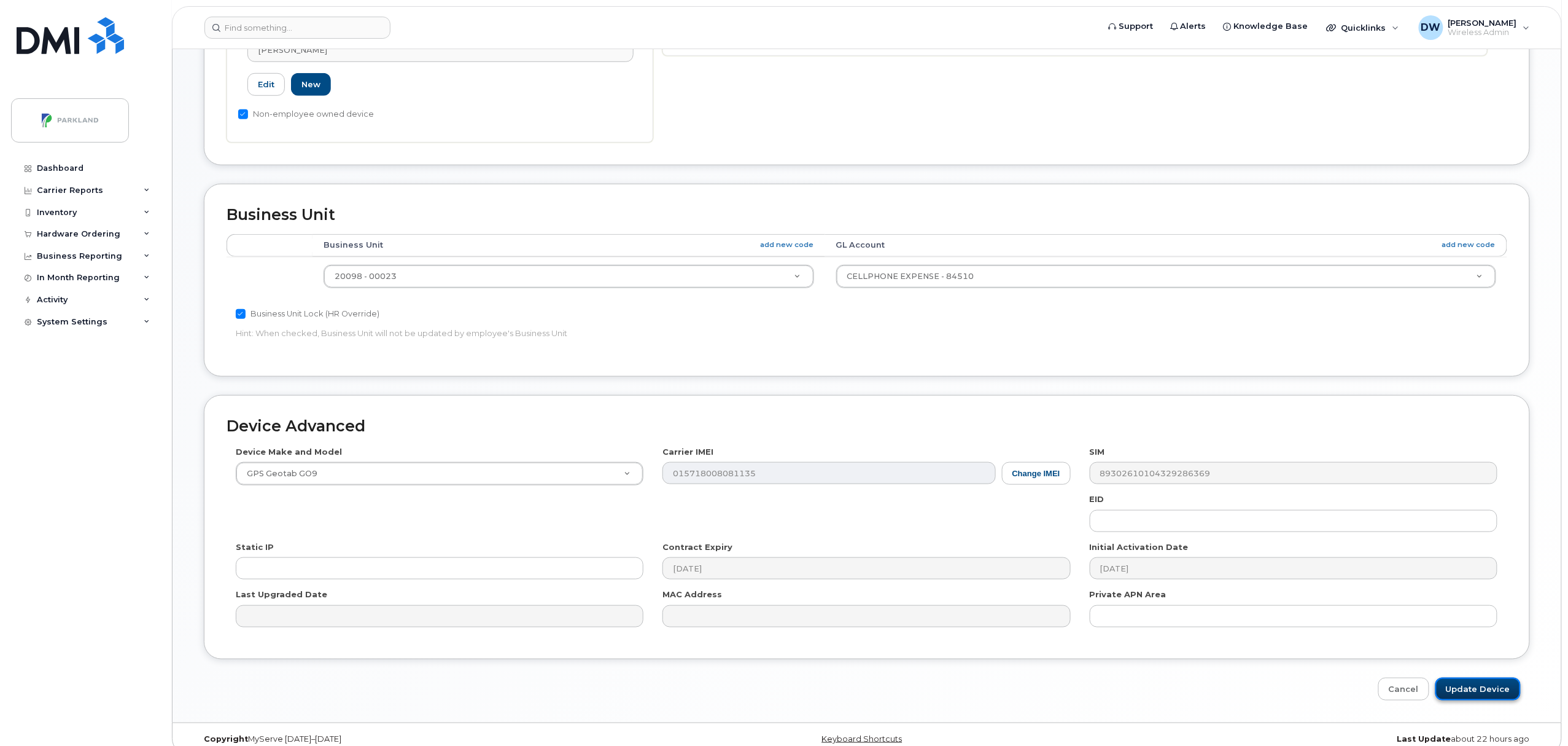
click at [1478, 690] on input "Update Device" at bounding box center [1478, 689] width 85 height 23
type input "Saving..."
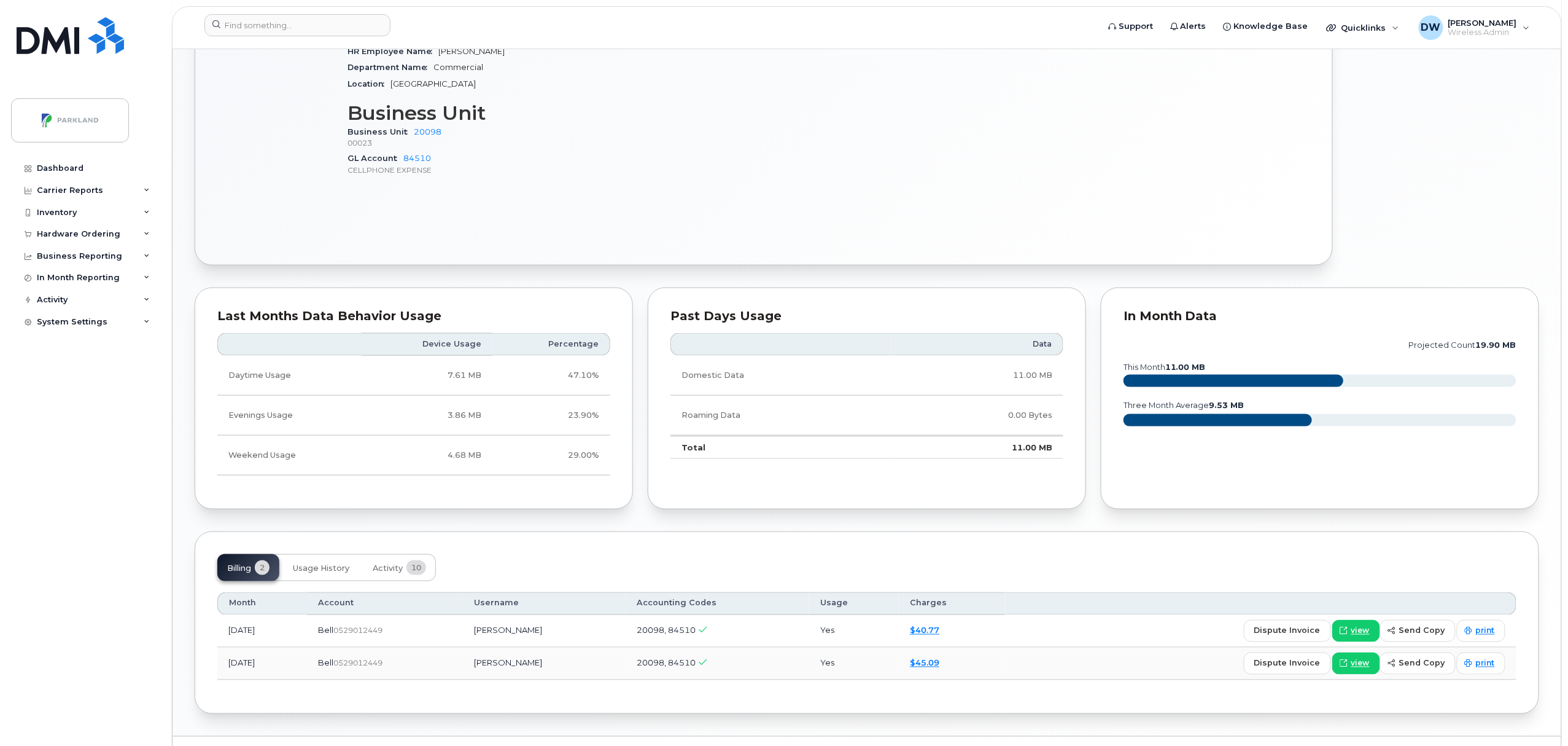
scroll to position [619, 0]
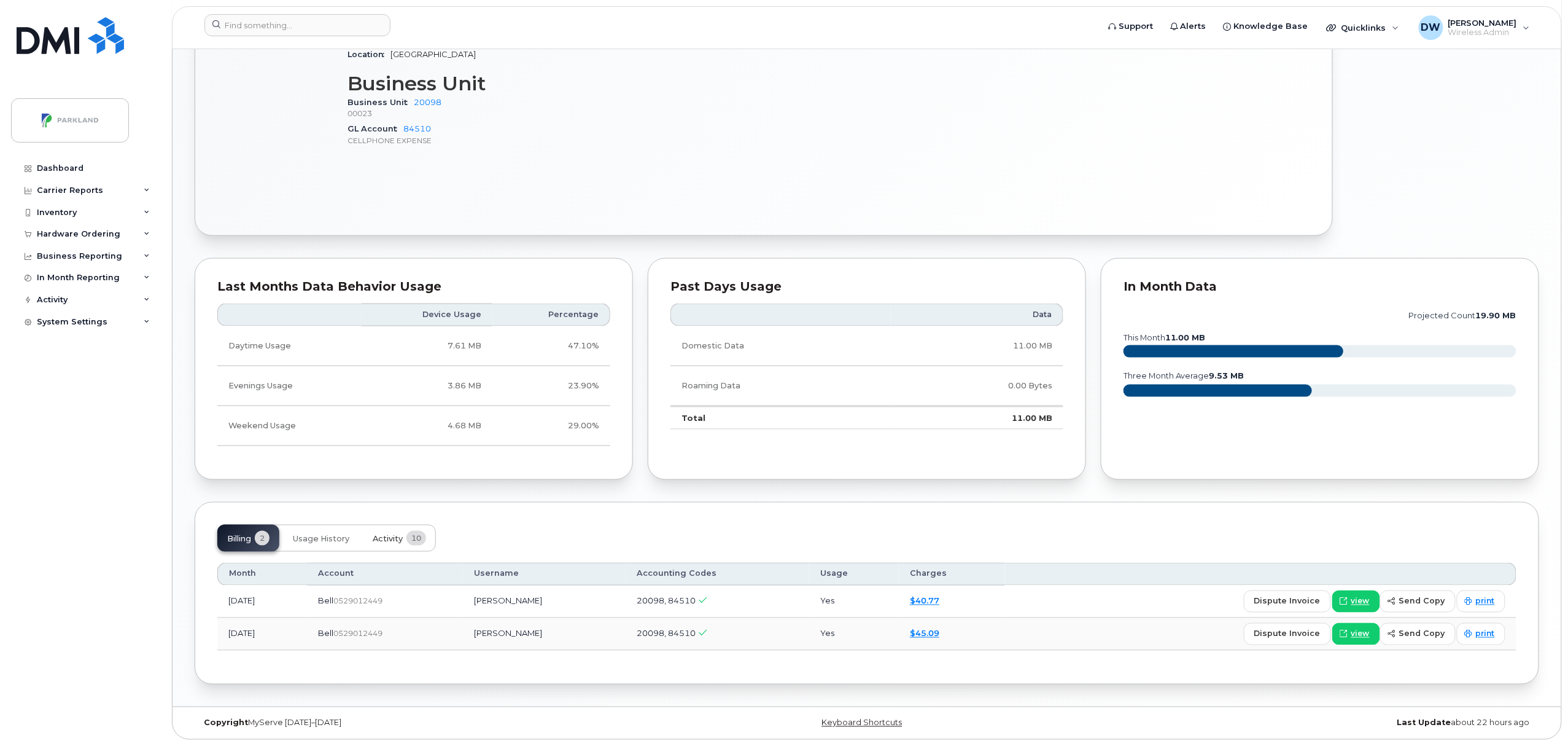
click at [385, 534] on span "Activity" at bounding box center [388, 539] width 30 height 10
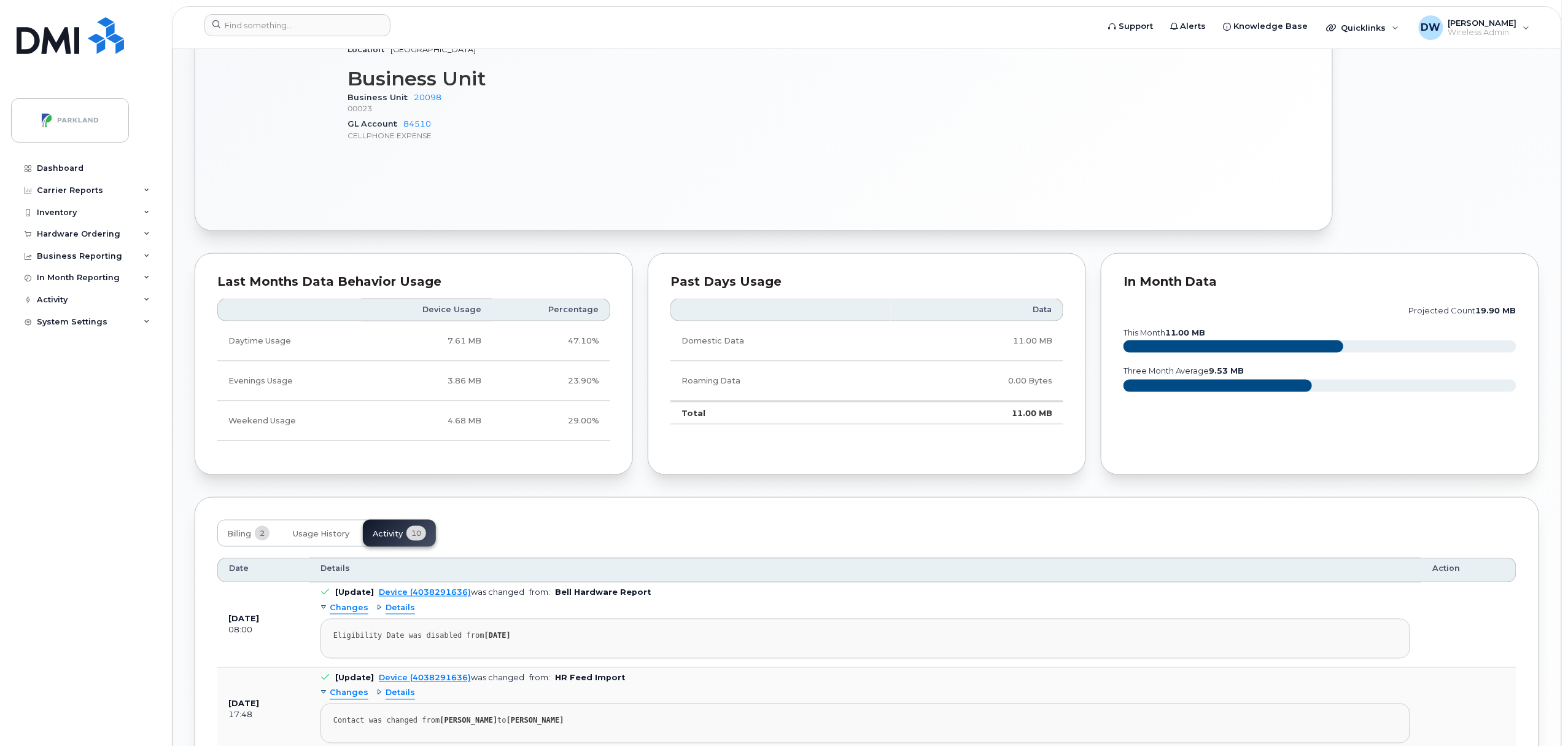
click at [1565, 635] on body "Support Alerts Knowledge Base Quicklinks Suspend / Cancel Device Change SIM Car…" at bounding box center [784, 350] width 1568 height 1938
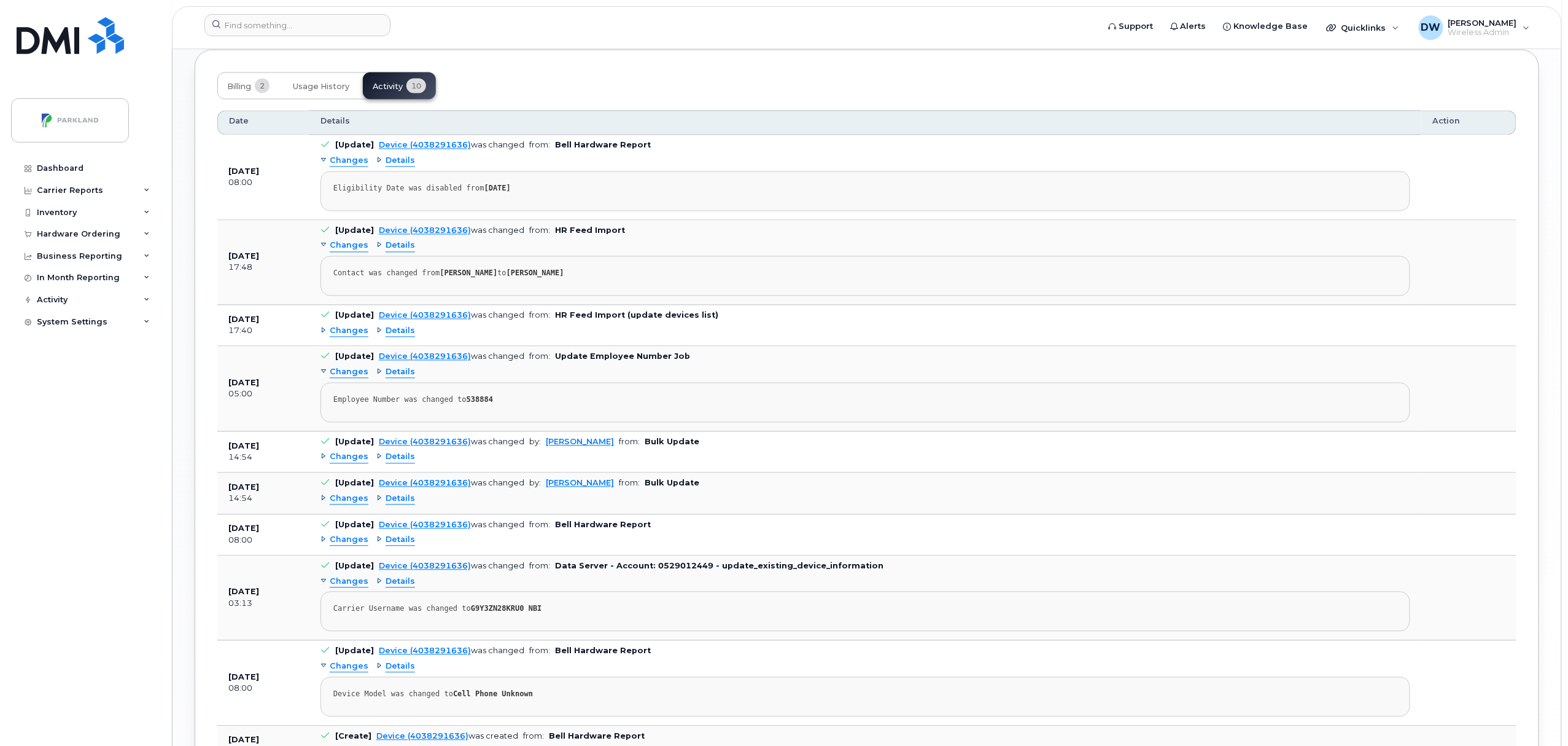
scroll to position [1070, 0]
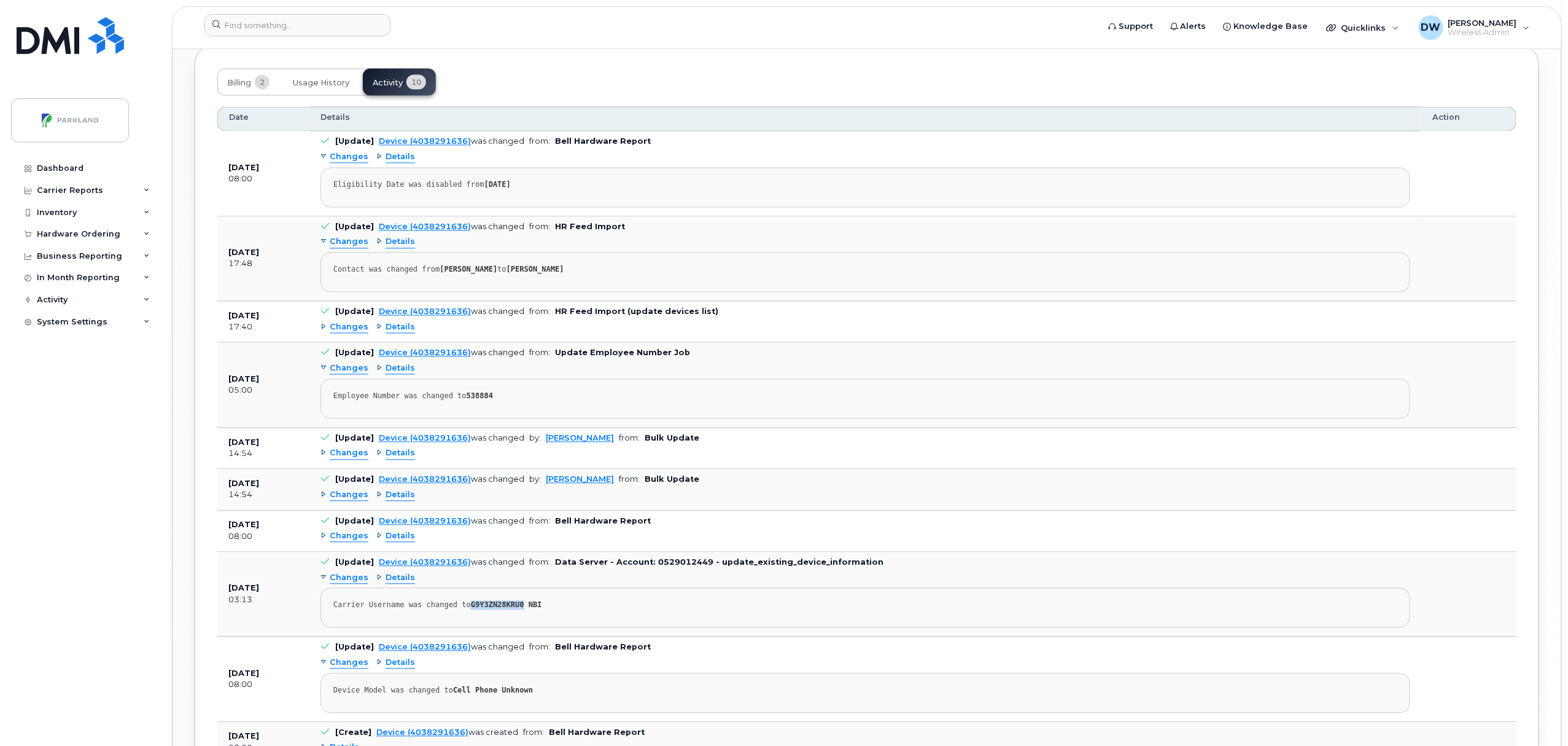
drag, startPoint x: 464, startPoint y: 613, endPoint x: 512, endPoint y: 612, distance: 48.0
click at [512, 609] on strong "G9Y3ZN28KRU0 NBI" at bounding box center [506, 605] width 71 height 9
copy strong "G9Y3ZN28KRU0"
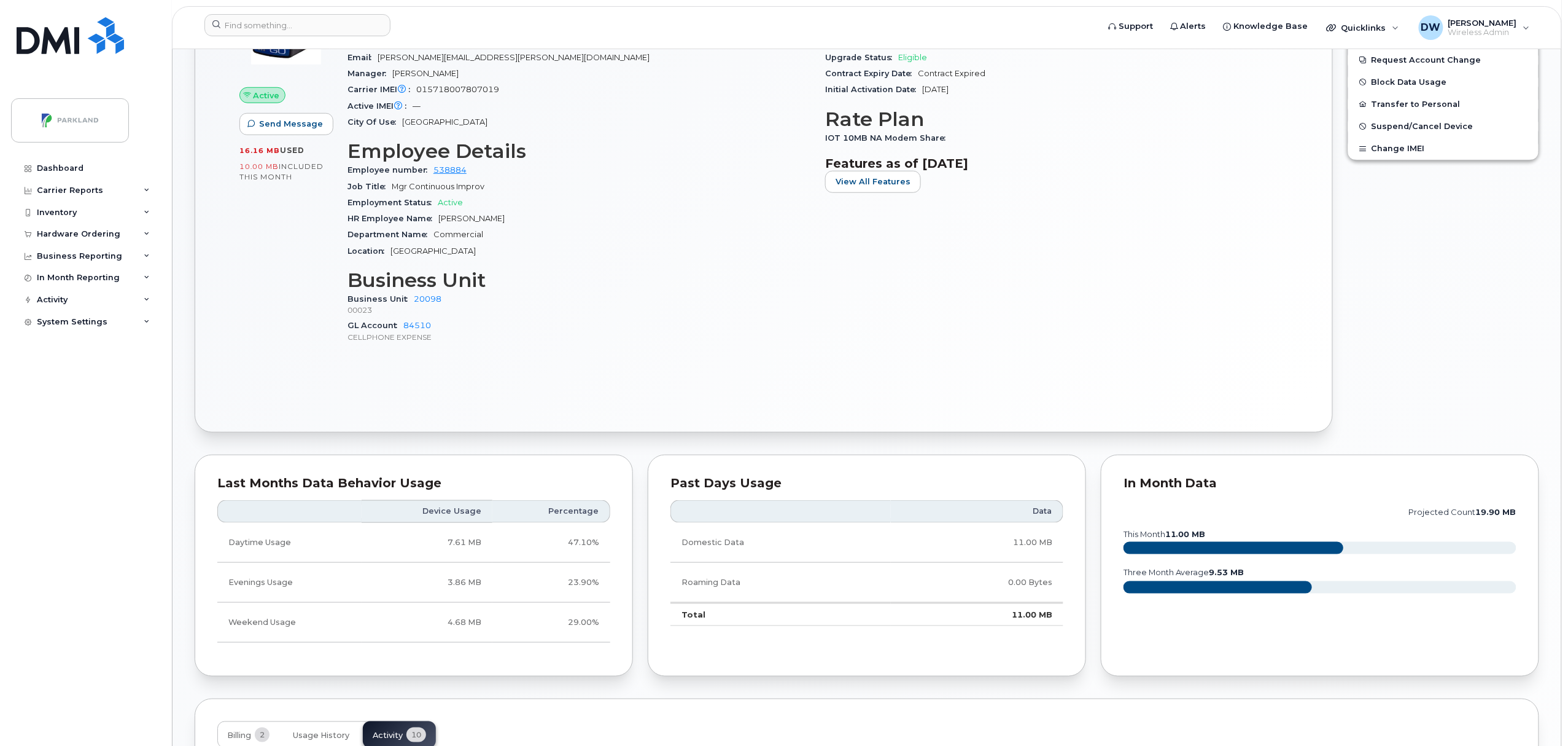
scroll to position [0, 0]
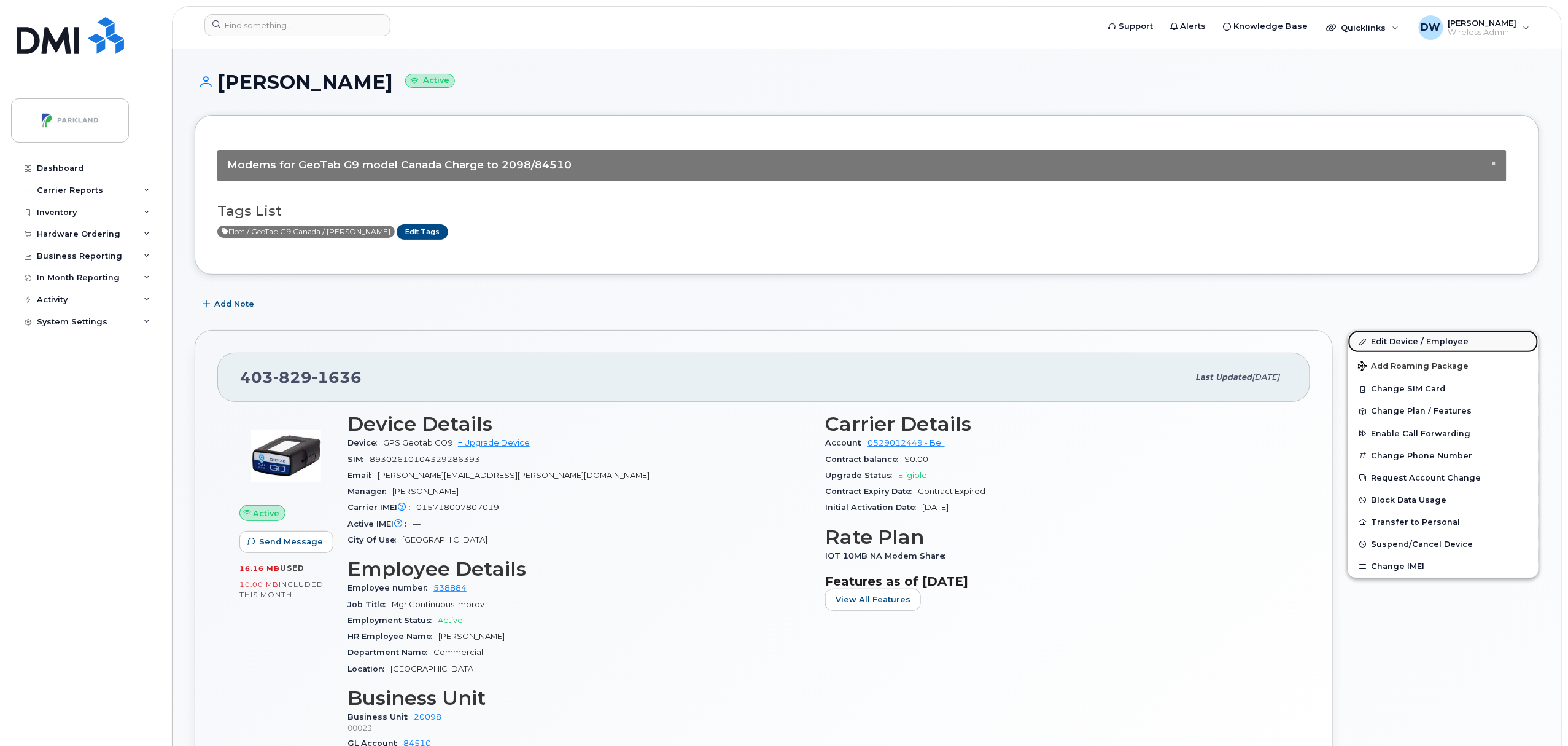
click at [1398, 337] on link "Edit Device / Employee" at bounding box center [1443, 341] width 190 height 22
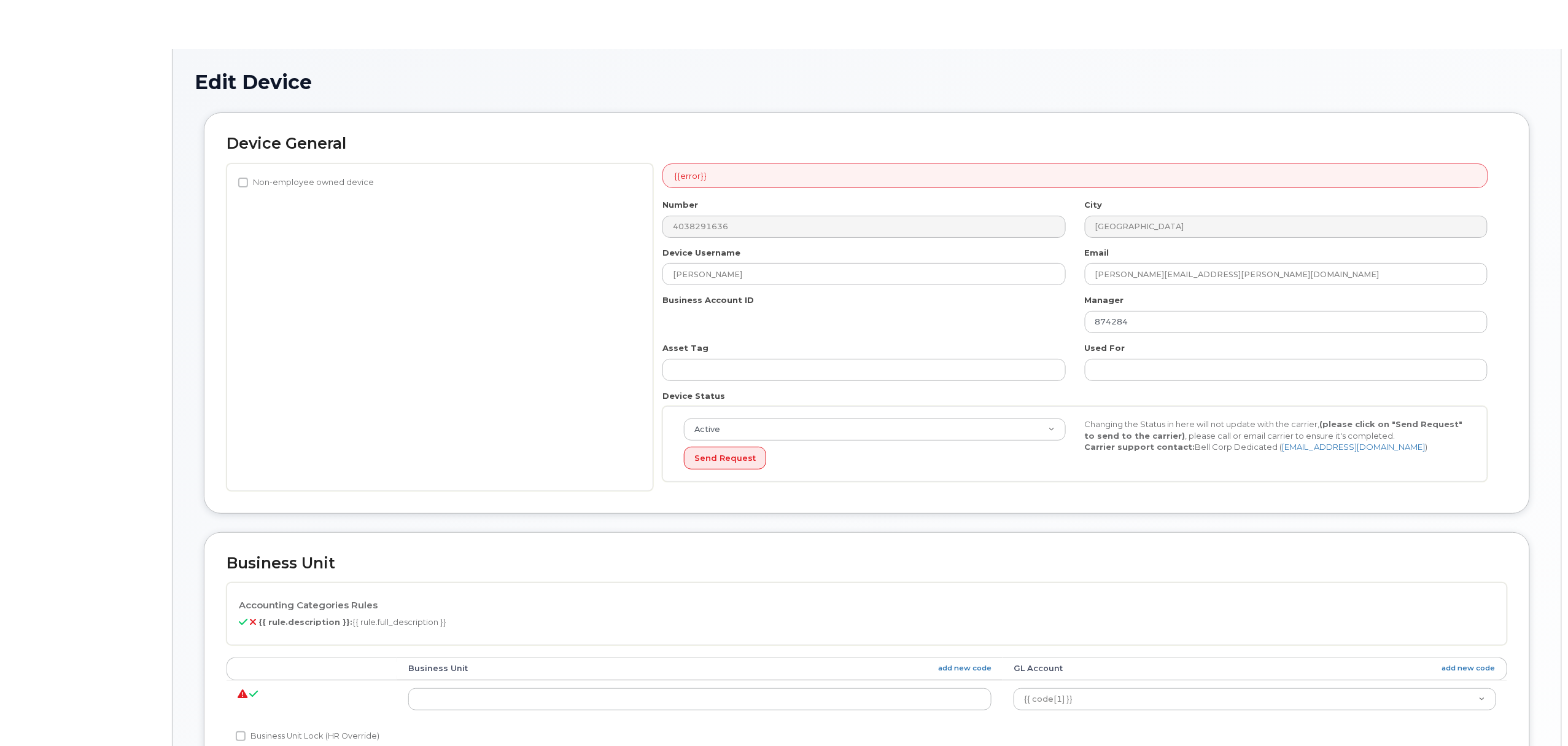
select select "1386637"
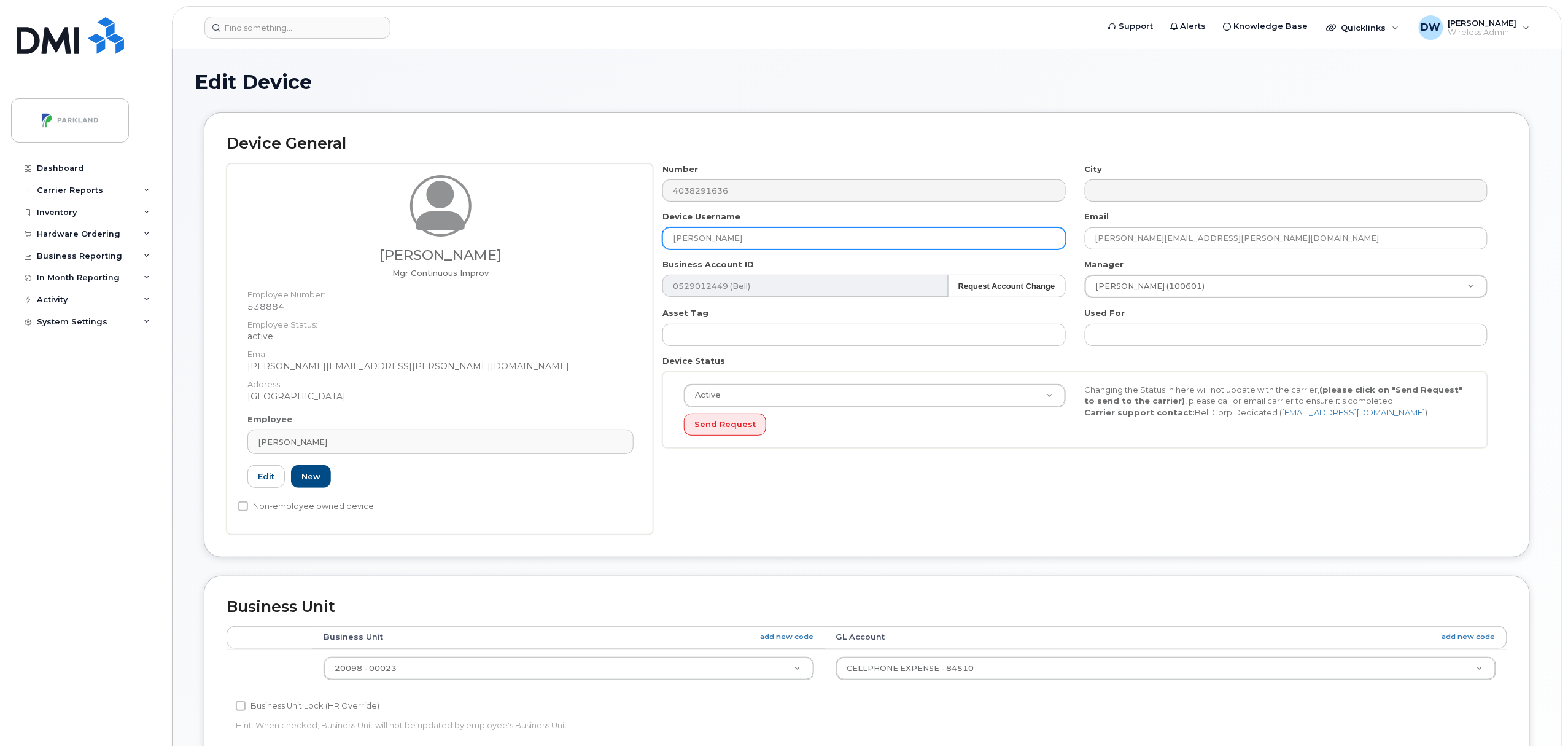
click at [734, 237] on input "[PERSON_NAME]" at bounding box center [864, 238] width 403 height 22
drag, startPoint x: 782, startPoint y: 239, endPoint x: 509, endPoint y: 227, distance: 273.3
click at [509, 227] on div "Derrick Wildi Mgr Continuous Improv Employee Number: 538884 Employee Status: ac…" at bounding box center [867, 349] width 1281 height 371
paste input "G9Y3ZN28KRU0"
type input "G9Y3ZN28KRU0"
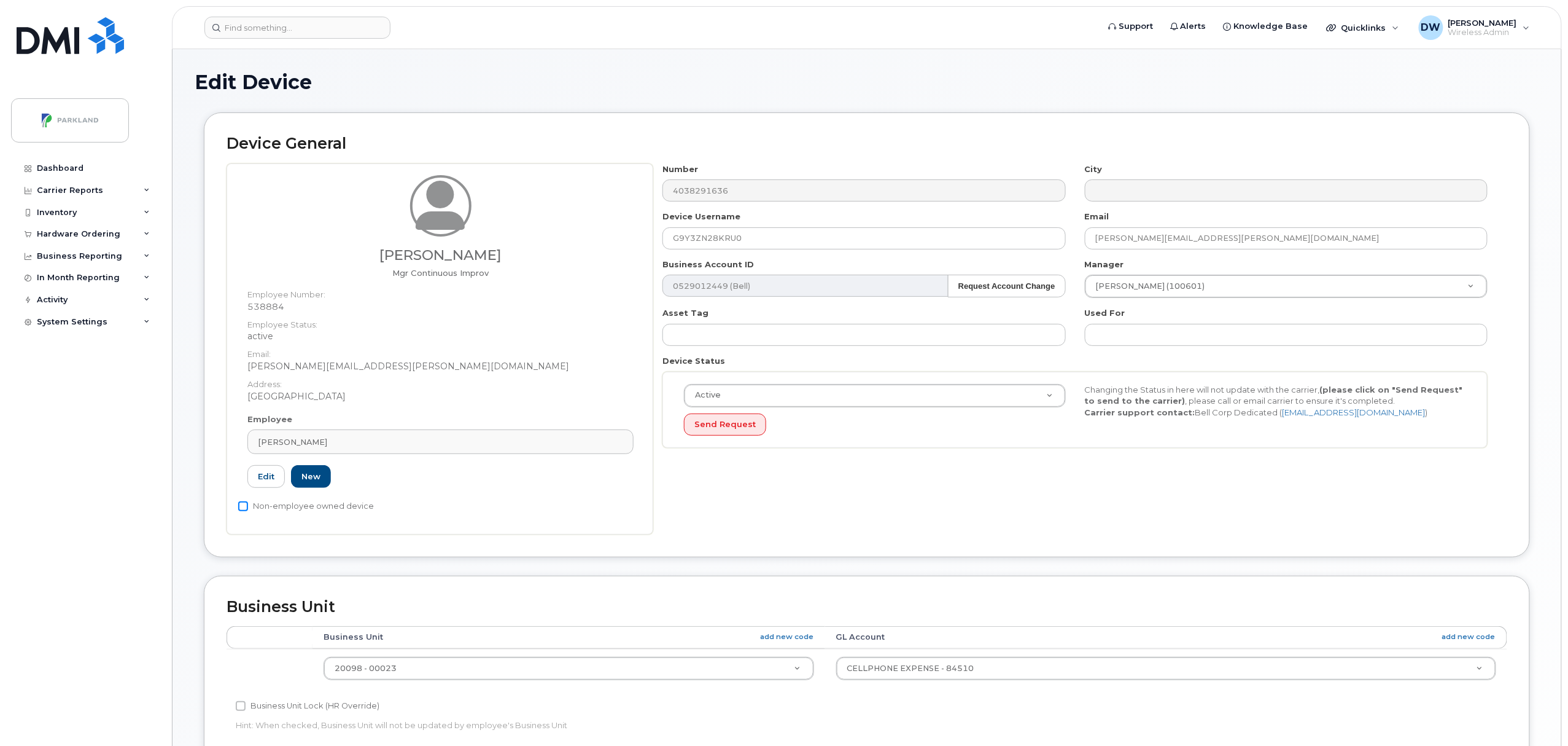
click at [244, 507] on input "Non-employee owned device" at bounding box center [244, 506] width 10 height 10
checkbox input "true"
click at [241, 710] on input "Business Unit Lock (HR Override)" at bounding box center [241, 706] width 10 height 10
checkbox input "true"
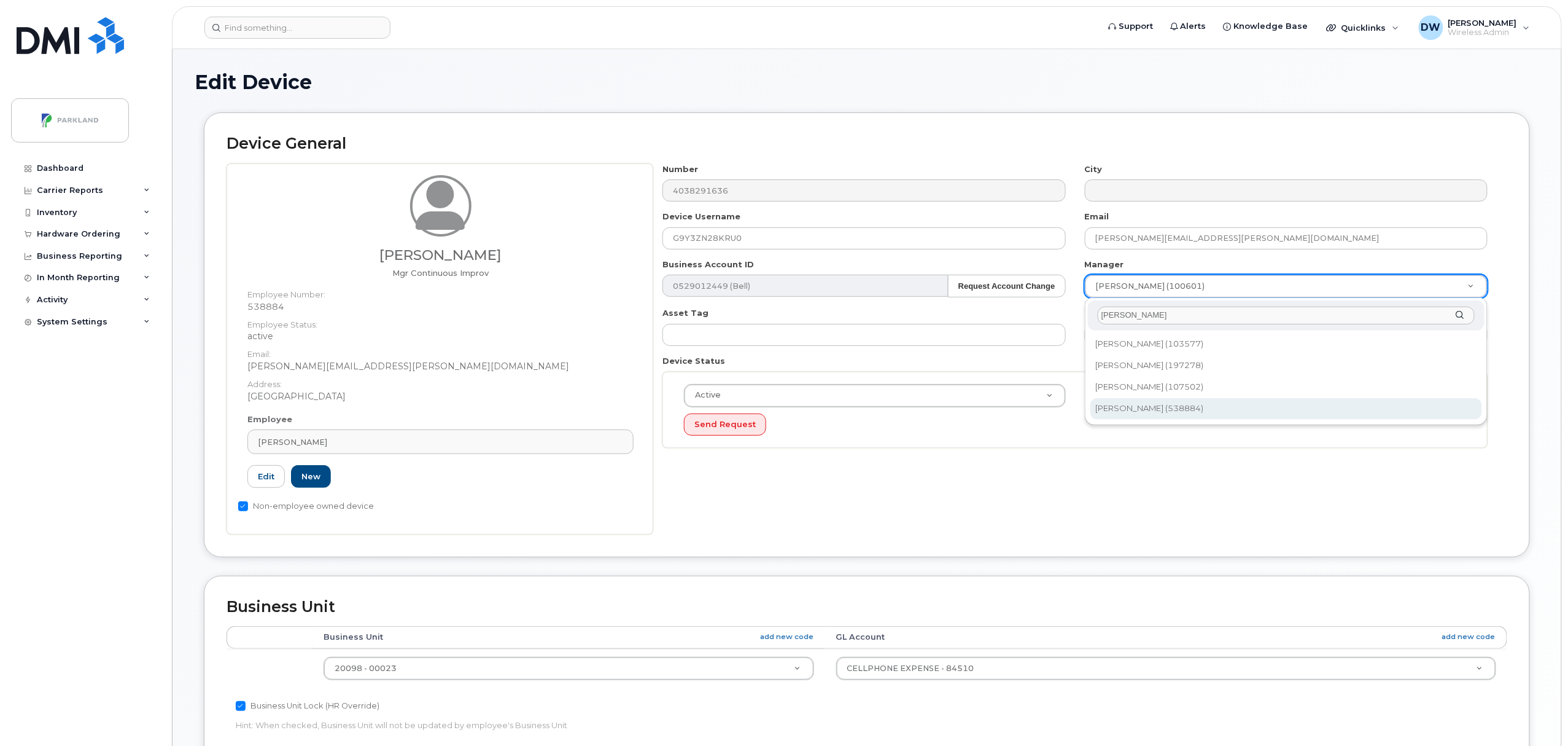
type input "derr"
type input "876592"
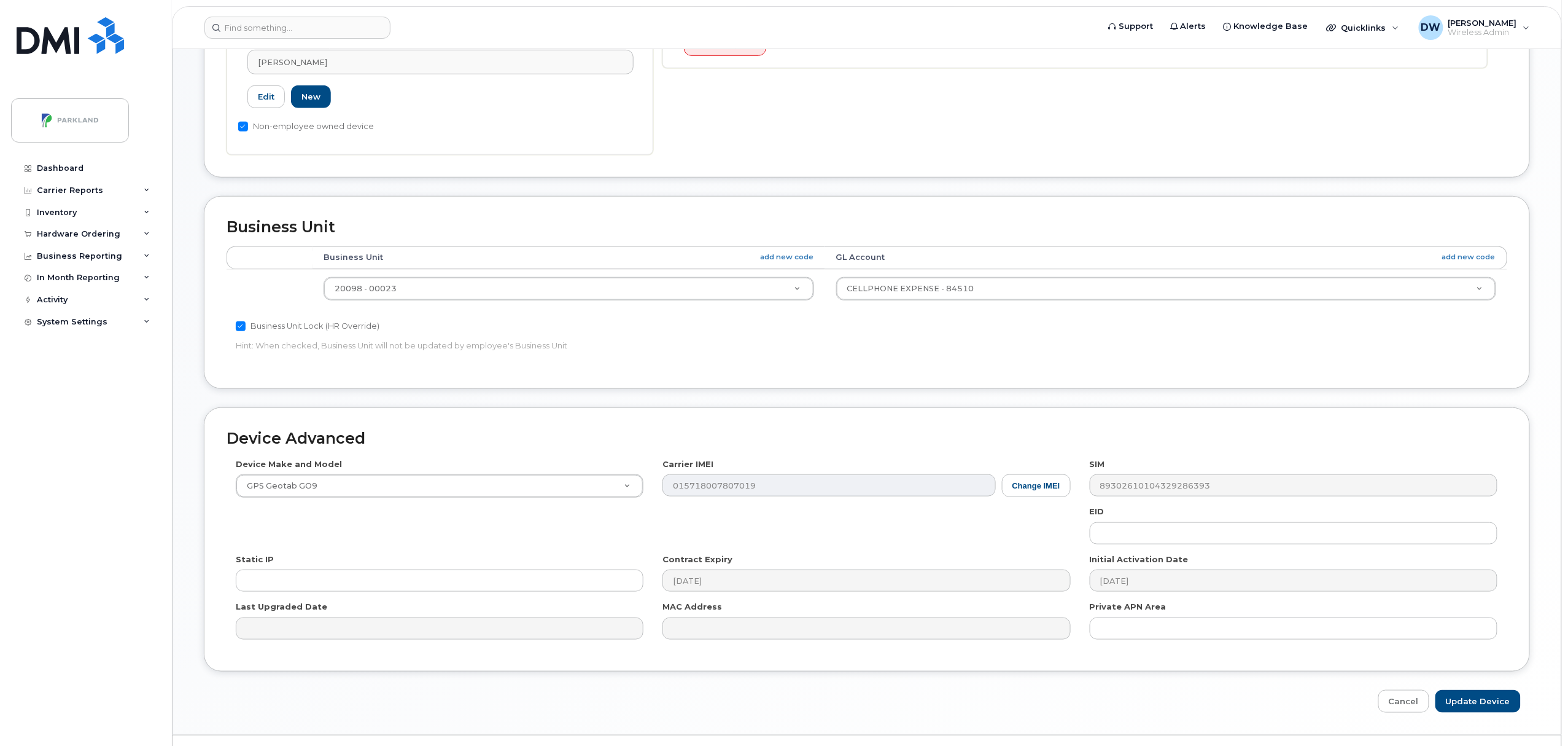
scroll to position [411, 0]
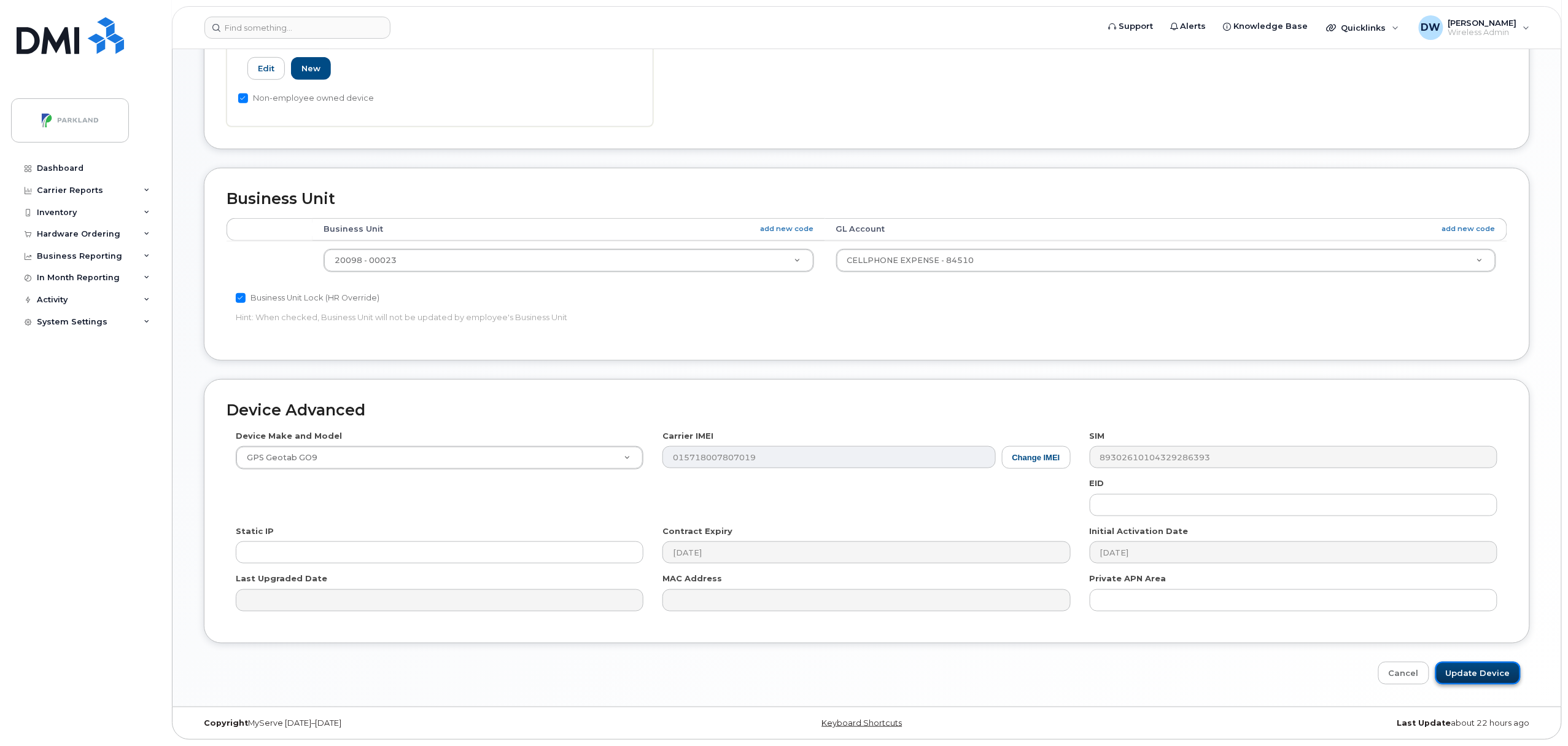
click at [1472, 669] on input "Update Device" at bounding box center [1478, 673] width 85 height 23
type input "Saving..."
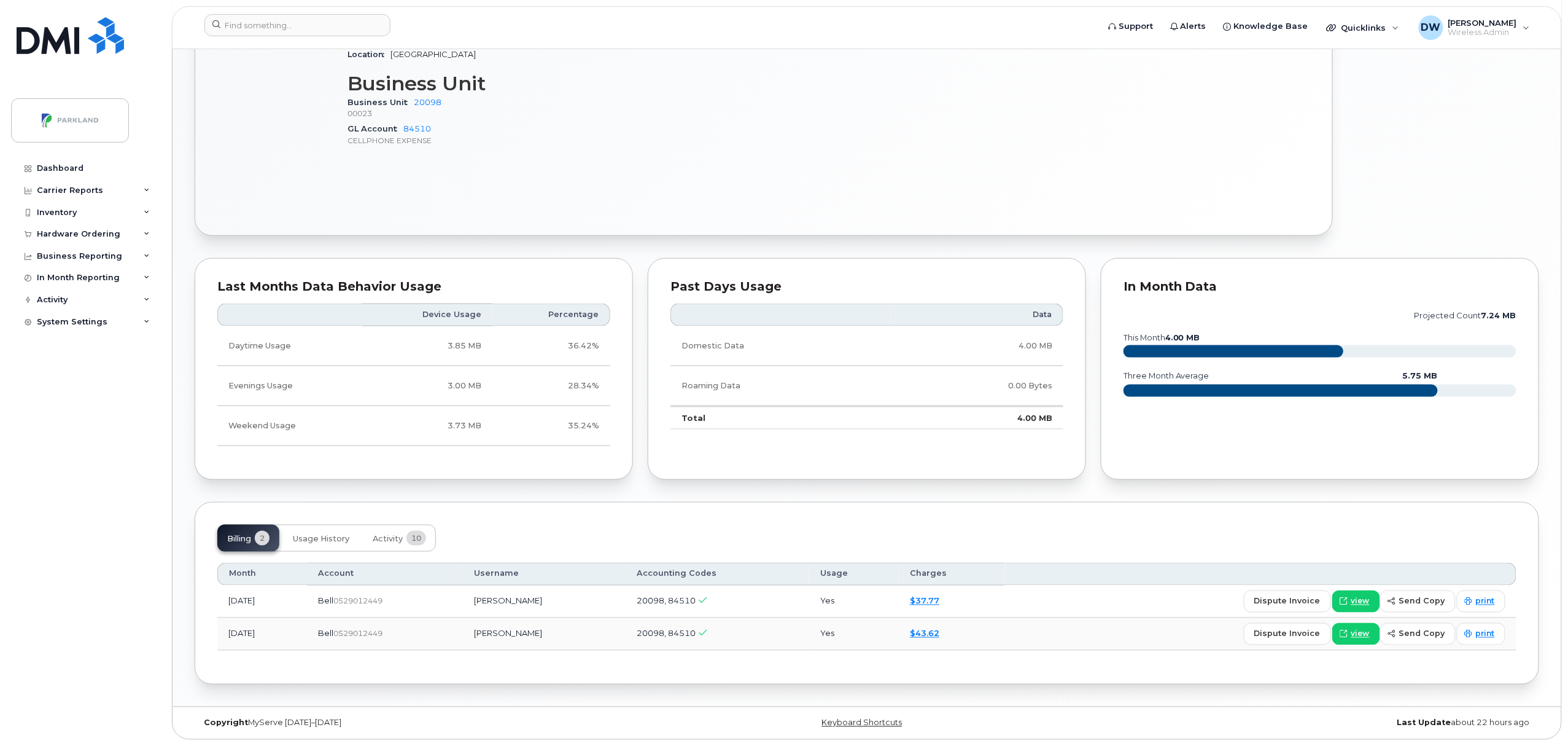
scroll to position [619, 0]
click at [388, 536] on span "Activity" at bounding box center [388, 539] width 30 height 10
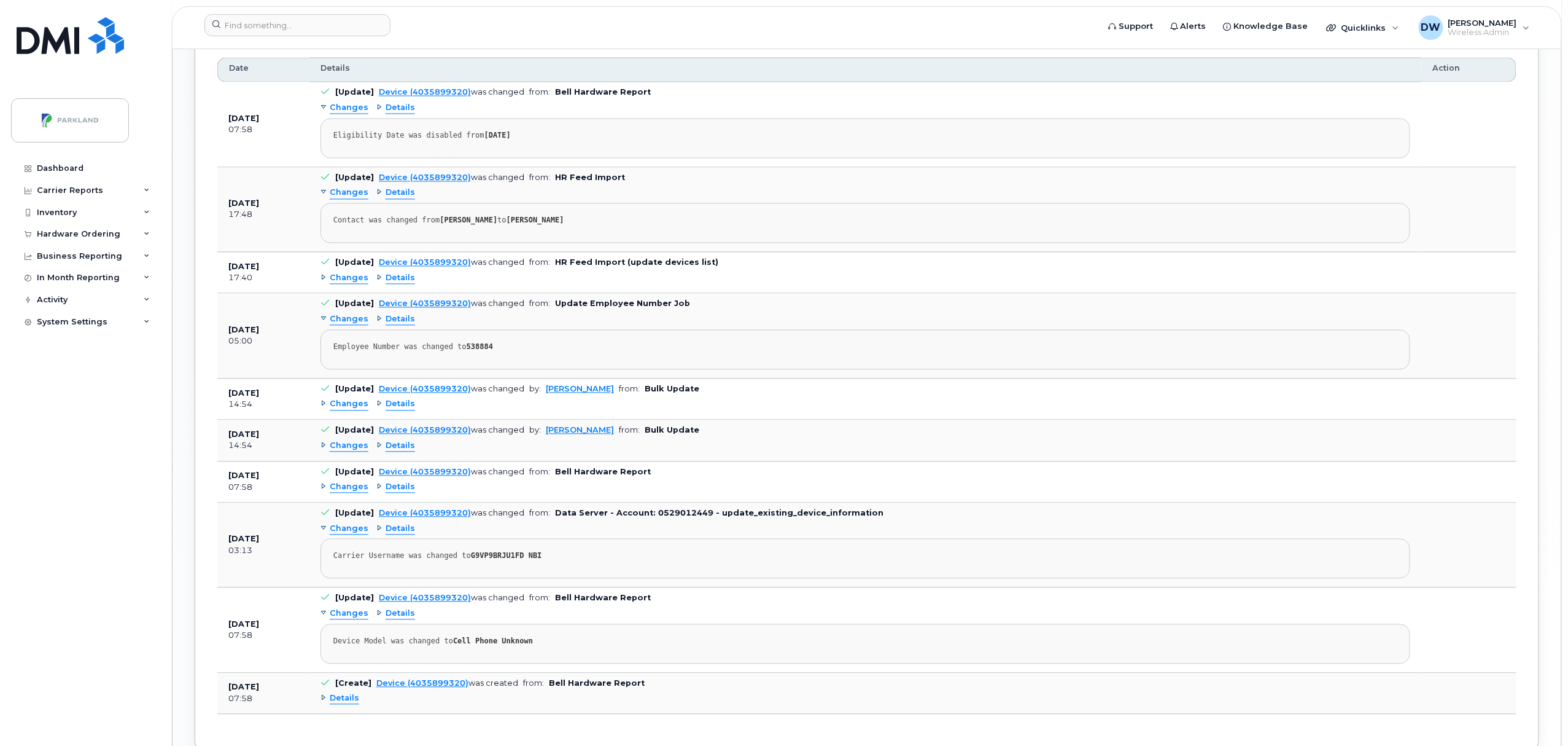
scroll to position [1128, 0]
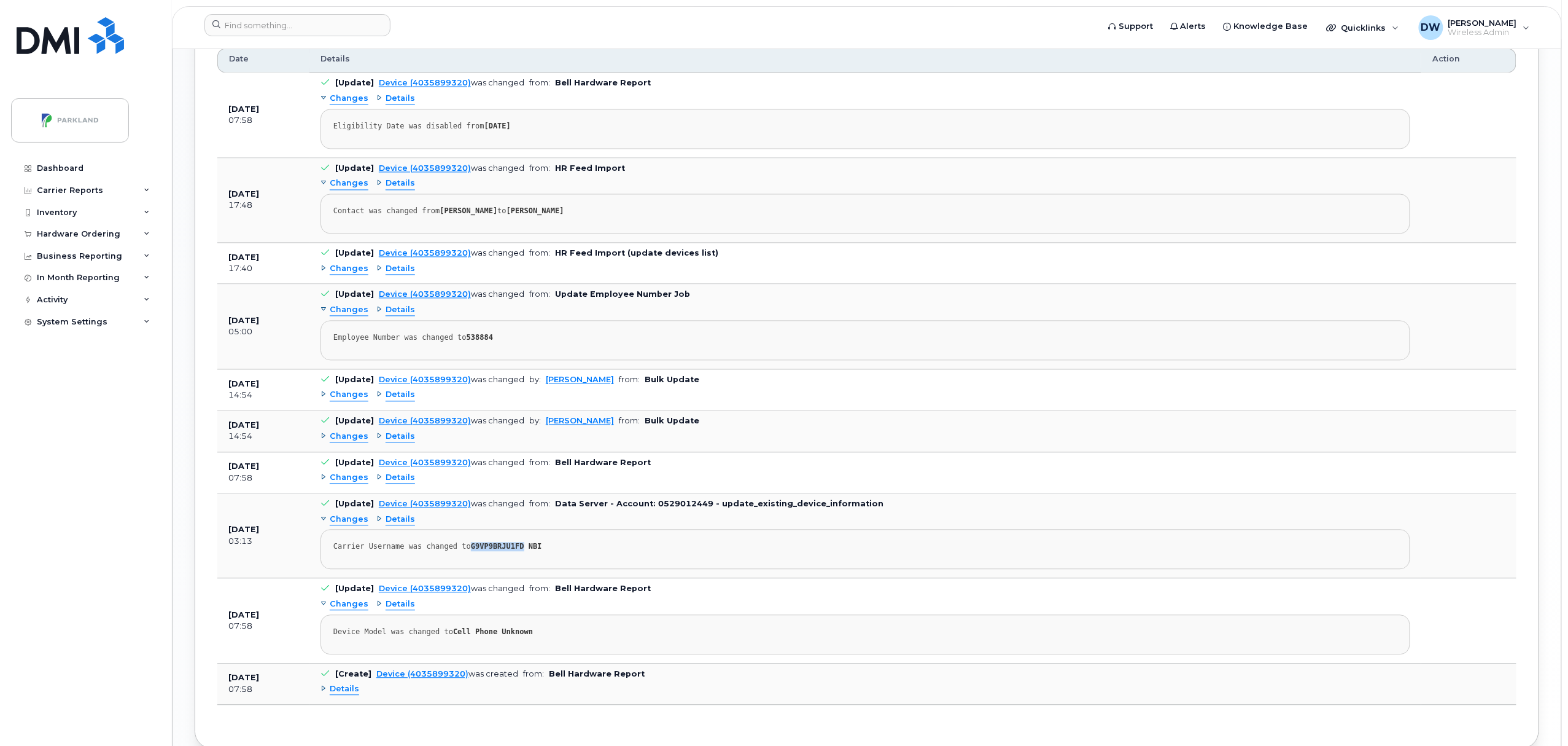
drag, startPoint x: 464, startPoint y: 554, endPoint x: 512, endPoint y: 551, distance: 48.1
click at [512, 551] on strong "G9VP9BRJU1FD NBI" at bounding box center [506, 547] width 71 height 9
copy strong "G9VP9BRJU1FD"
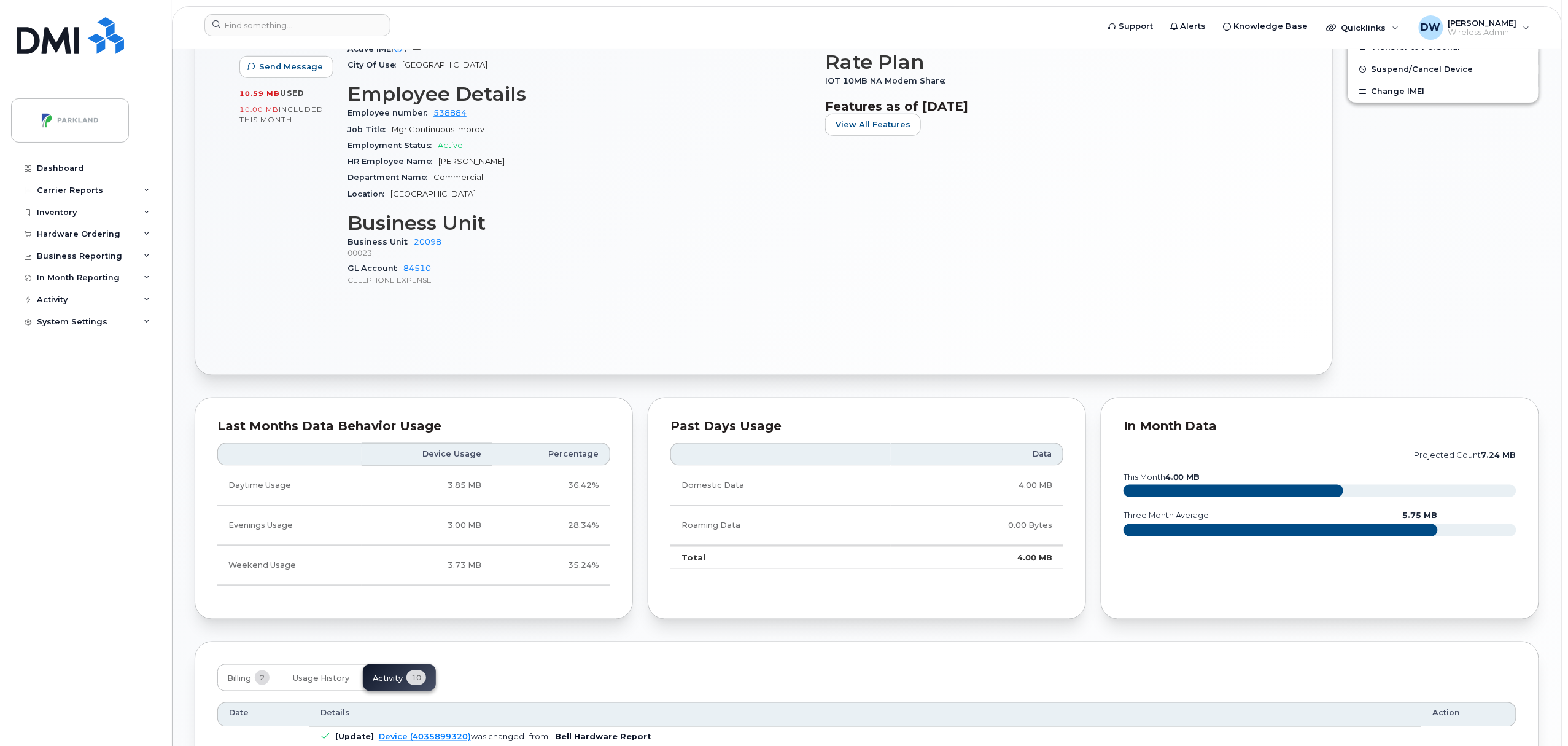
scroll to position [0, 0]
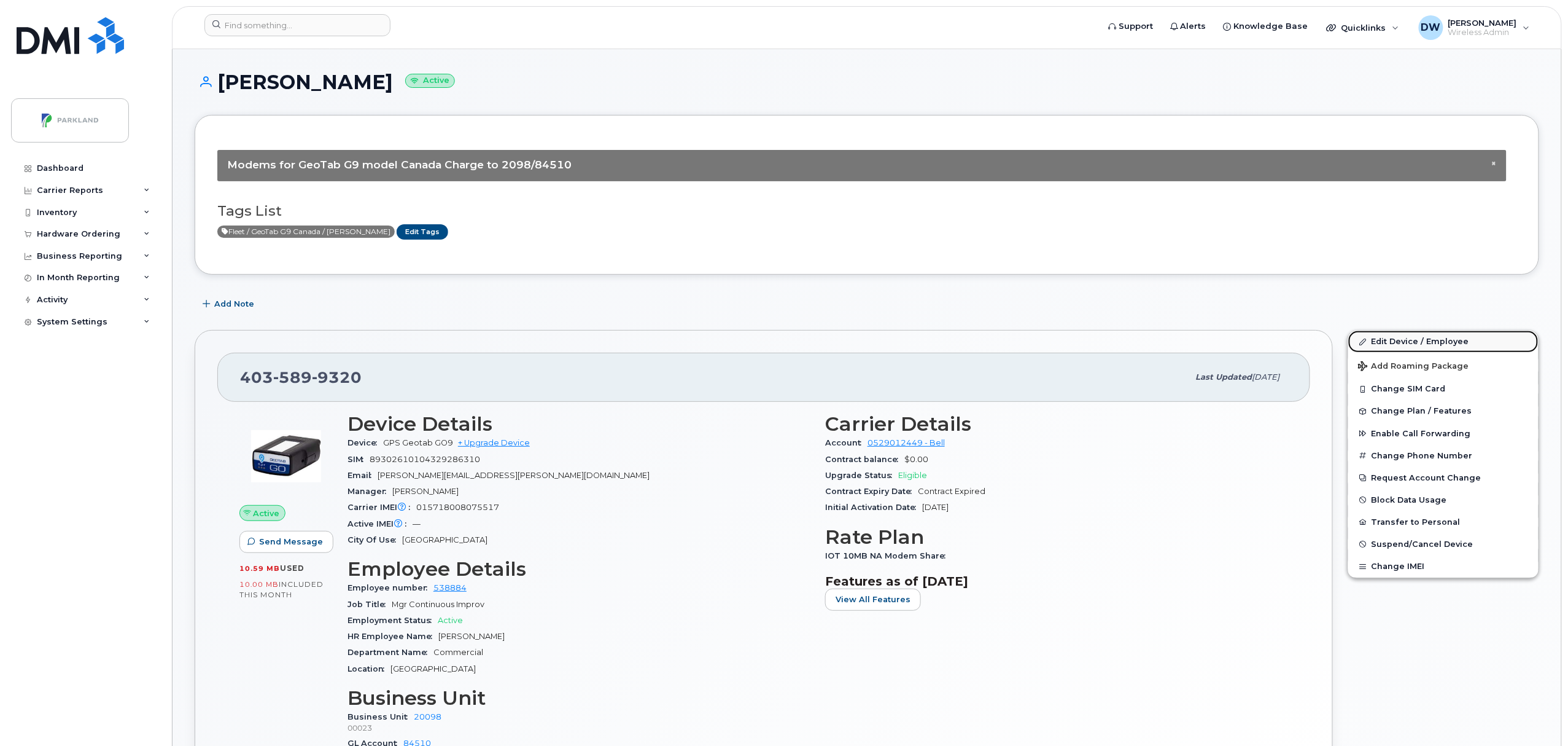
click at [1393, 340] on link "Edit Device / Employee" at bounding box center [1443, 341] width 190 height 22
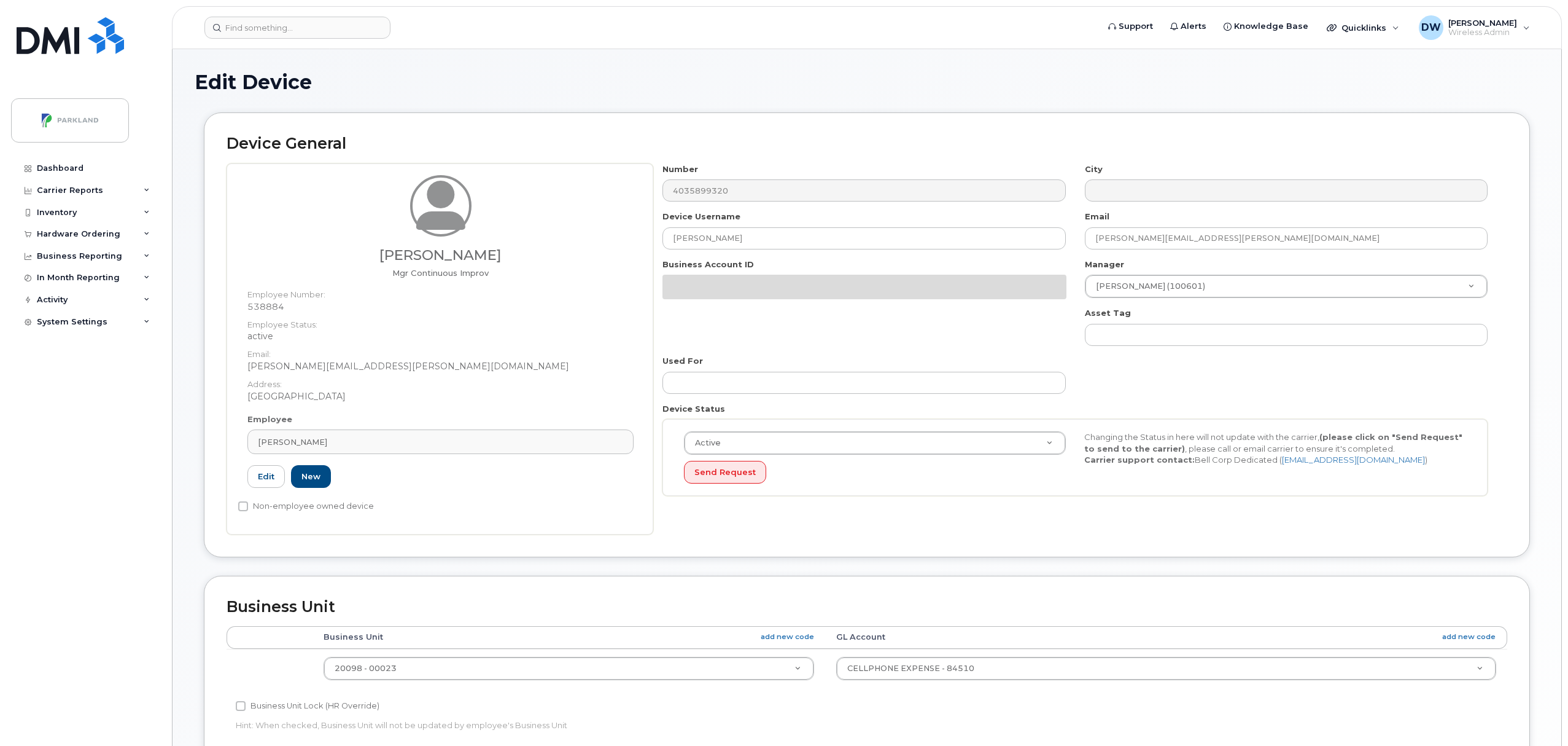
select select "1386637"
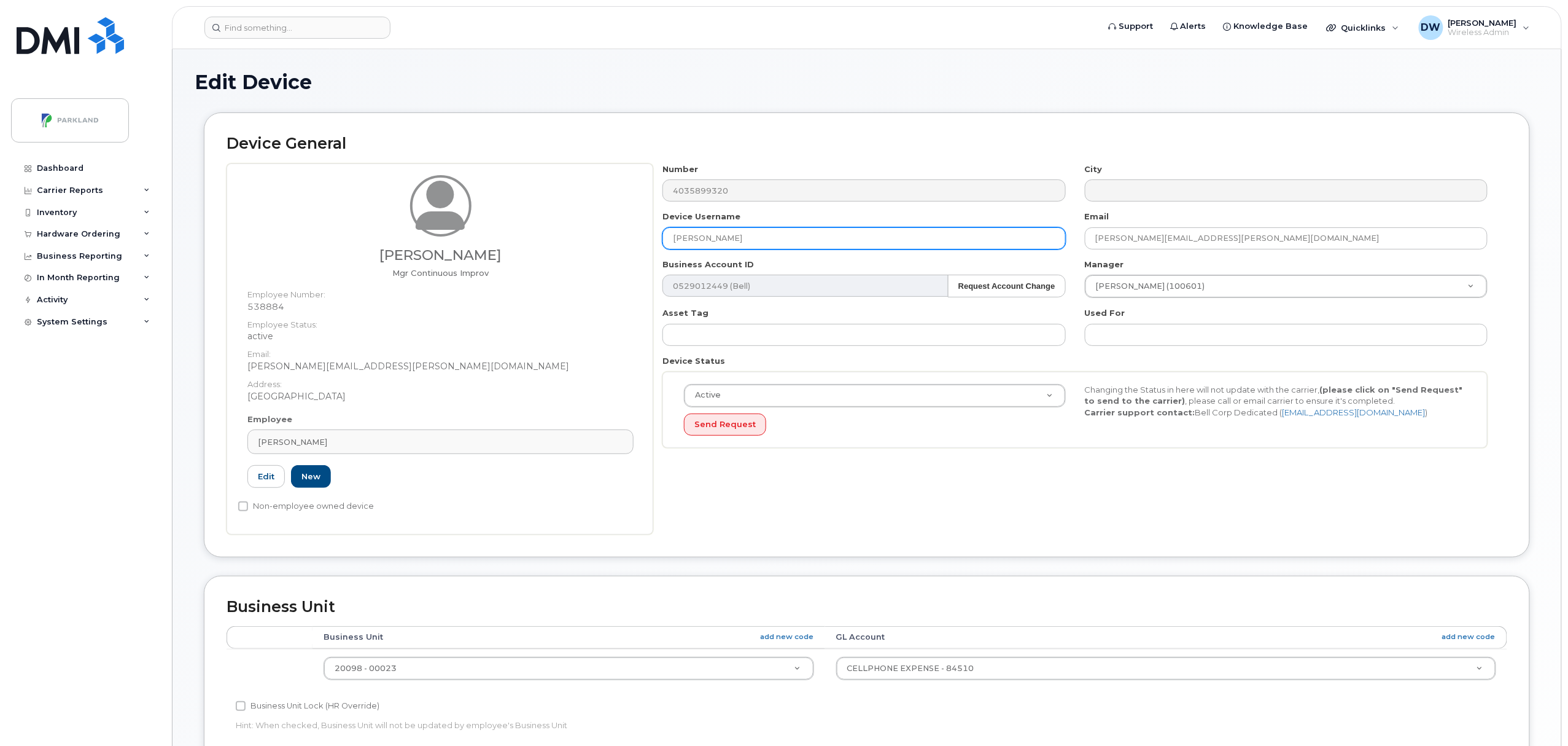
click at [744, 241] on input "[PERSON_NAME]" at bounding box center [864, 238] width 403 height 22
drag, startPoint x: 754, startPoint y: 241, endPoint x: 624, endPoint y: 239, distance: 130.0
click at [624, 239] on div "[PERSON_NAME] Mgr Continuous Improv Employee Number: 538884 Employee Status: ac…" at bounding box center [867, 349] width 1281 height 371
paste input "G9VP9BRJU1FD"
type input "G9VP9BRJU1FD"
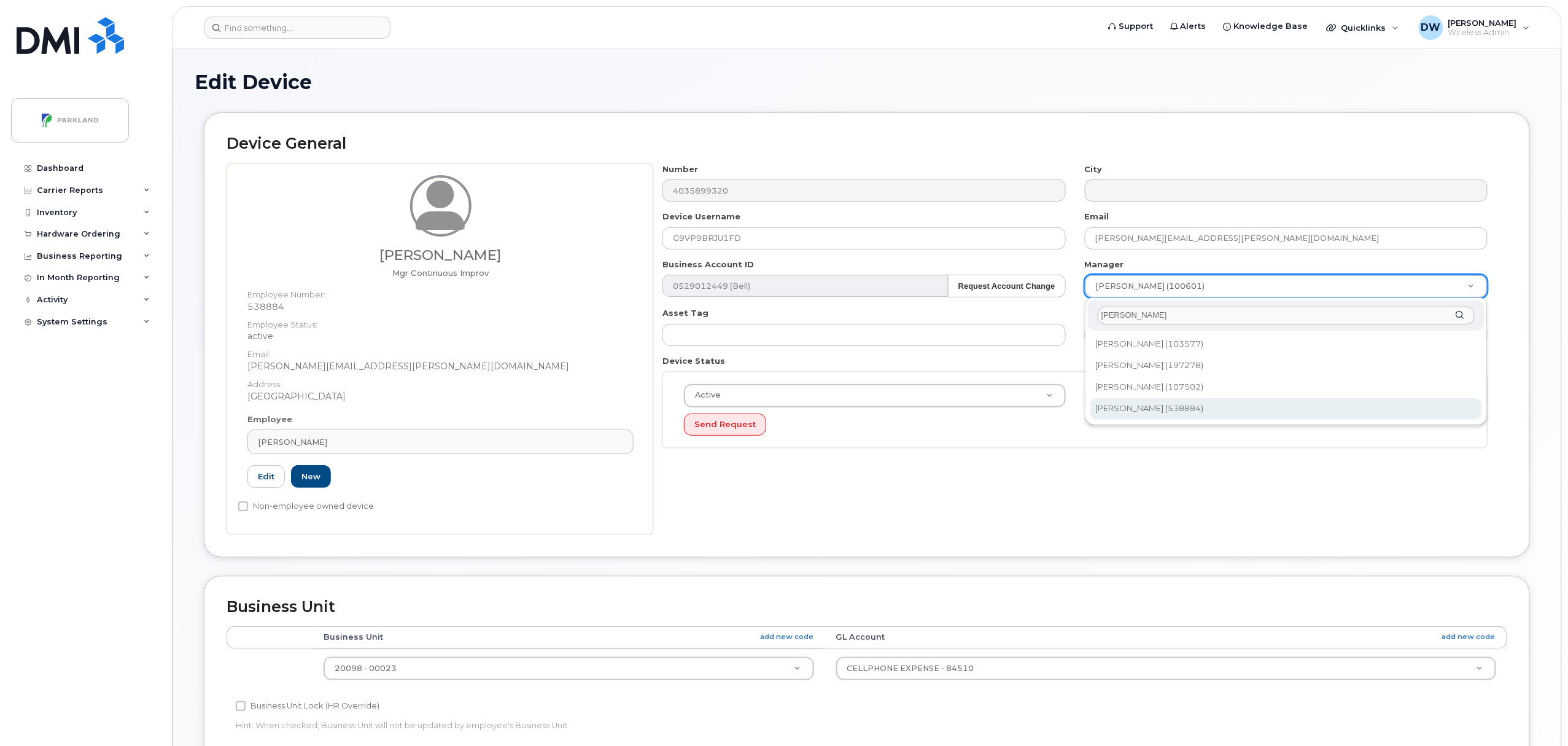
type input "derr"
type input "876592"
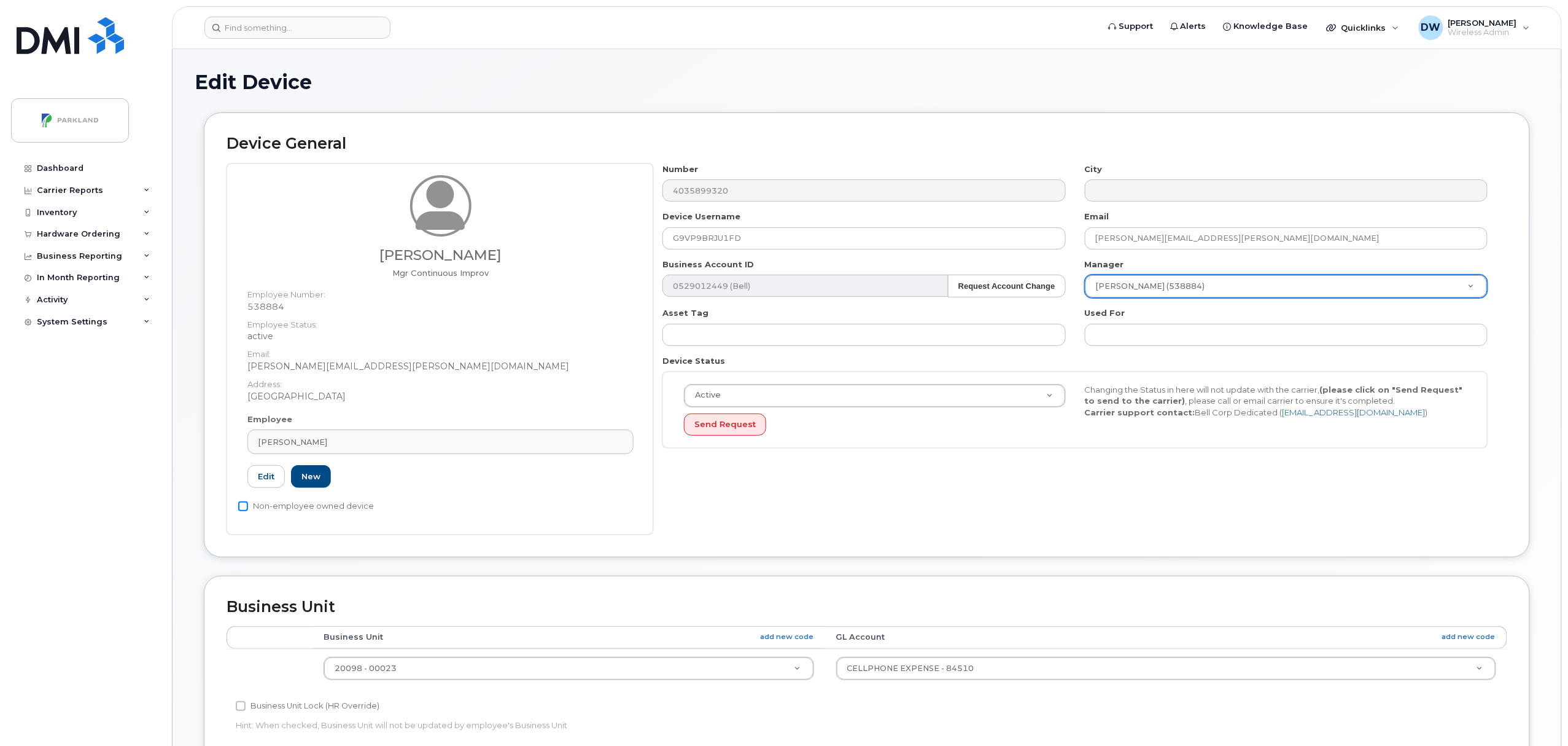
click at [245, 507] on input "Non-employee owned device" at bounding box center [244, 506] width 10 height 10
checkbox input "true"
click at [239, 706] on input "Business Unit Lock (HR Override)" at bounding box center [241, 706] width 10 height 10
checkbox input "true"
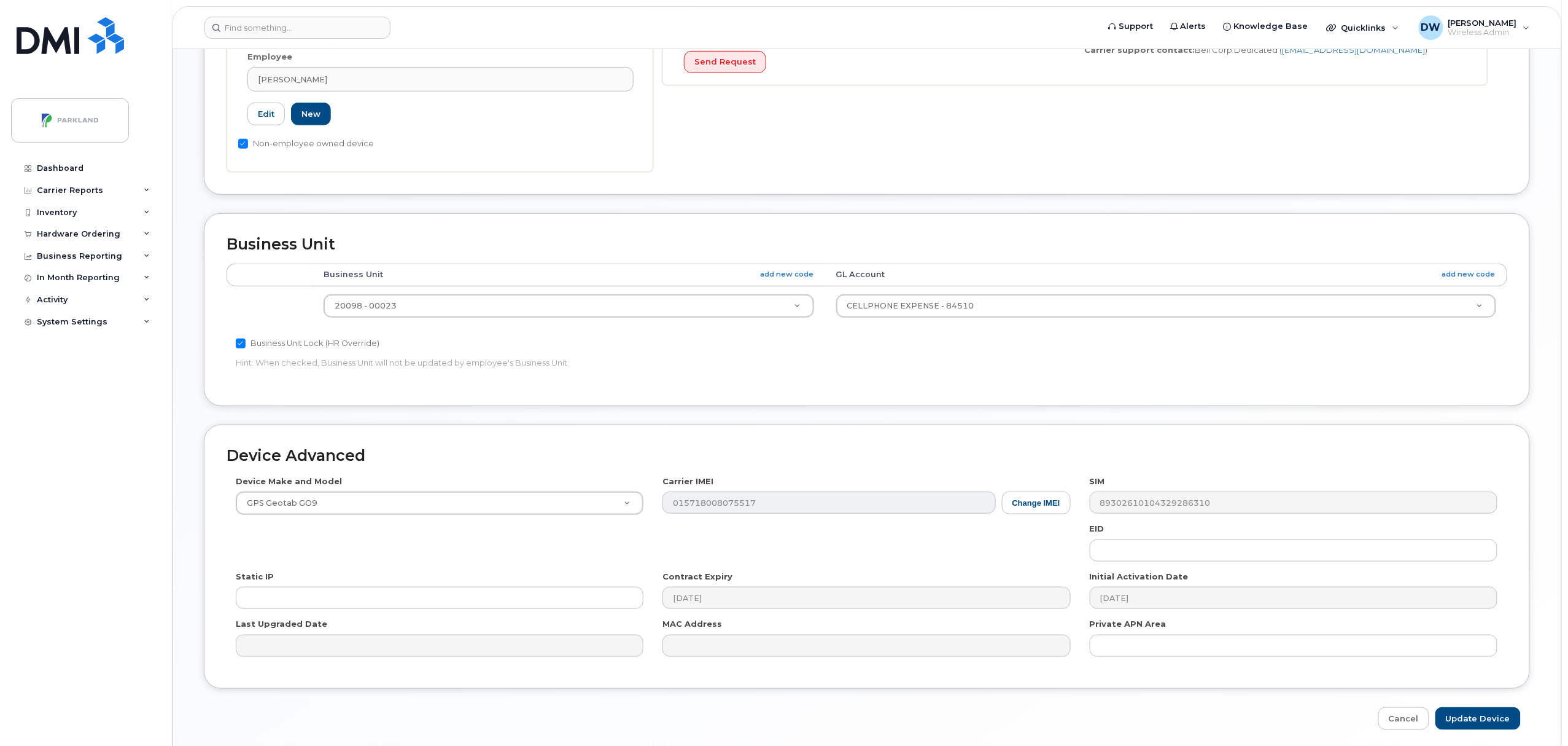
scroll to position [411, 0]
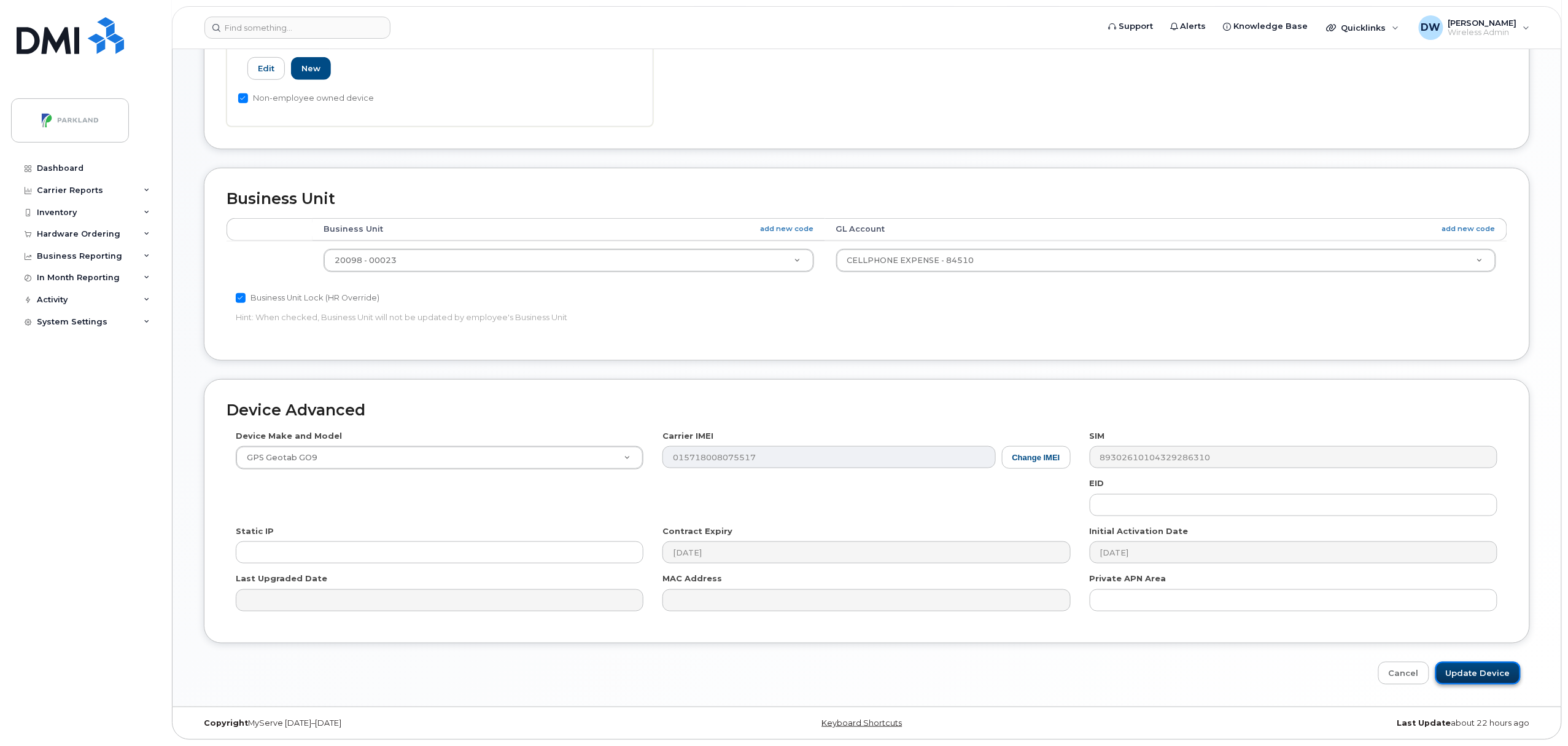
click at [1479, 672] on input "Update Device" at bounding box center [1478, 673] width 85 height 23
type input "Saving..."
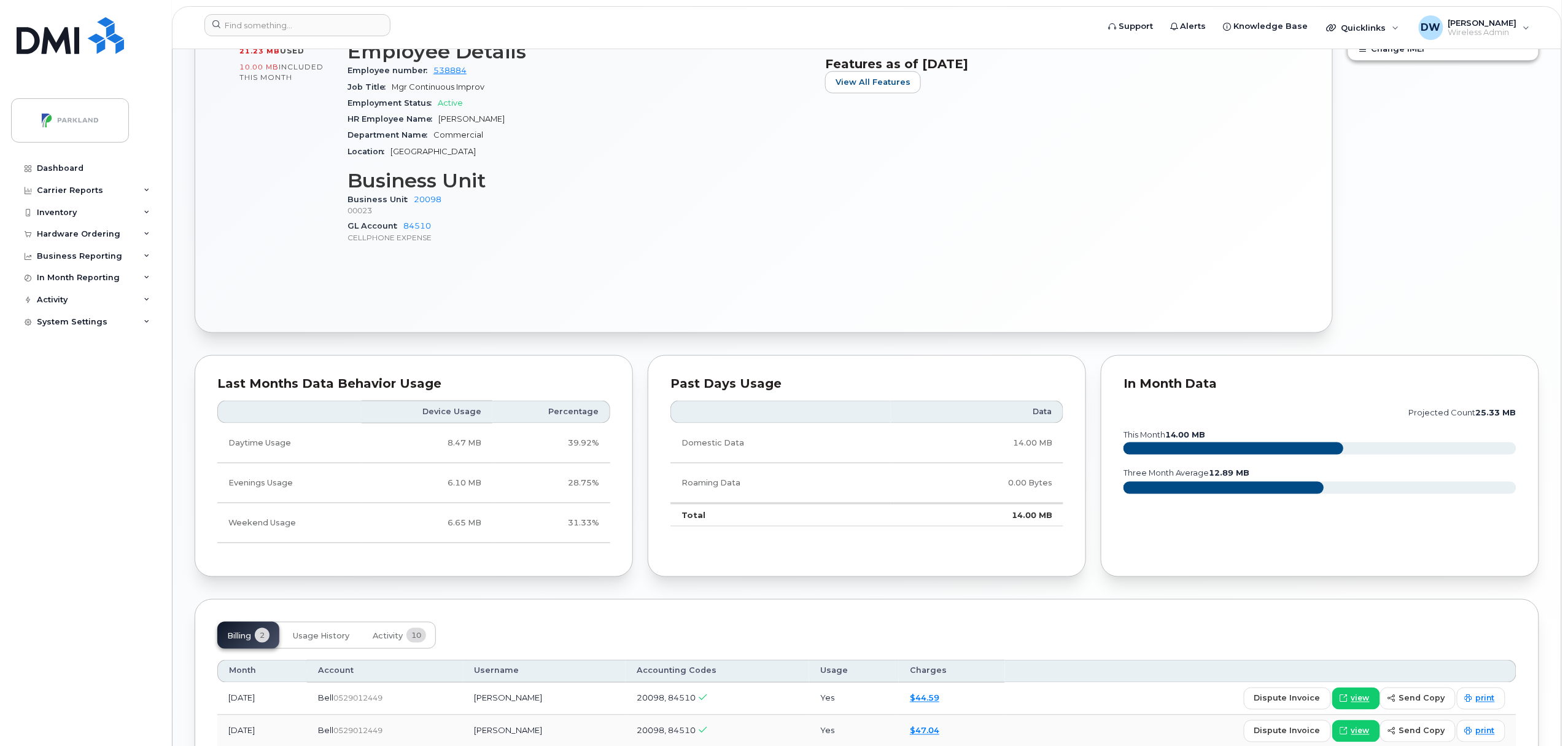
scroll to position [619, 0]
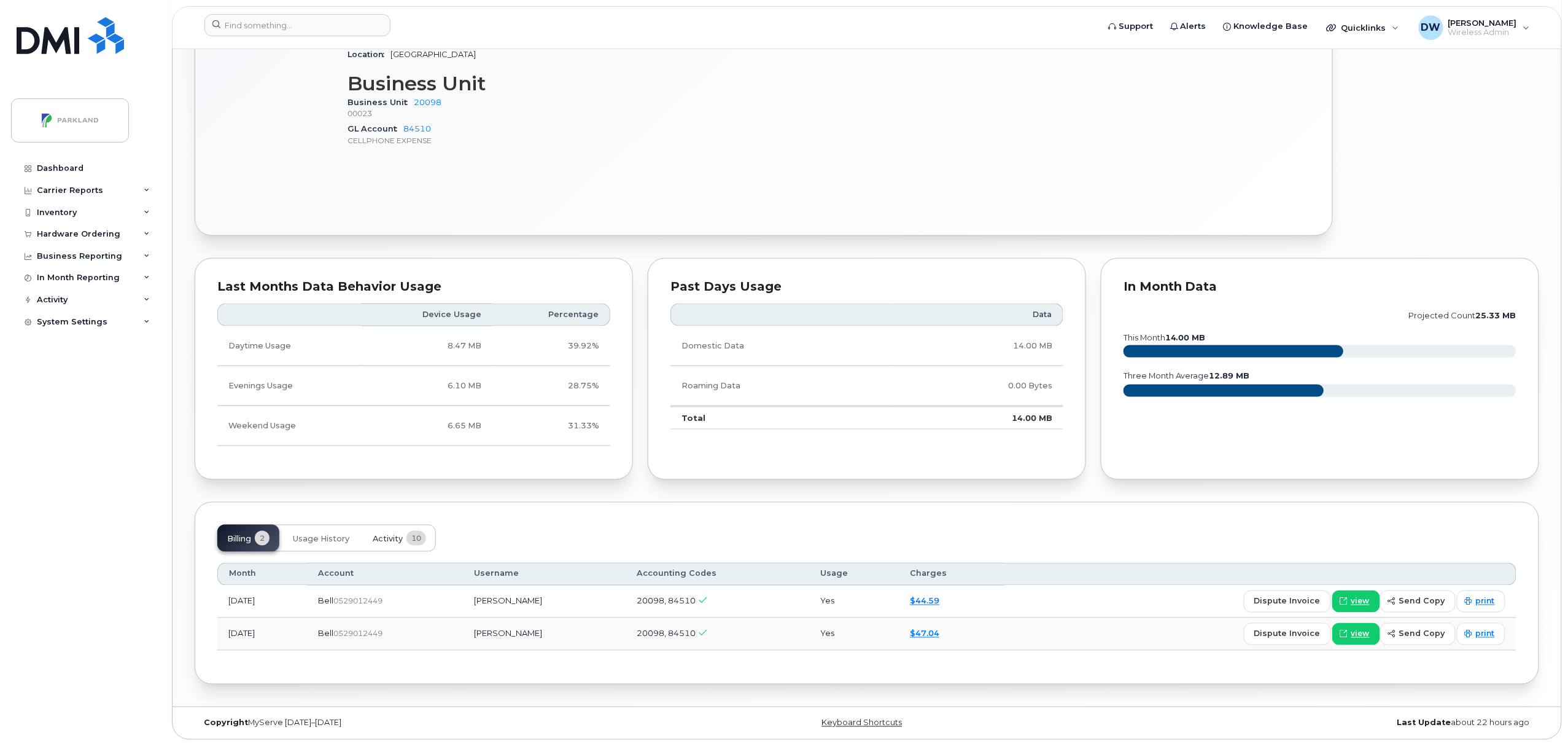
click at [395, 537] on span "Activity" at bounding box center [388, 539] width 30 height 10
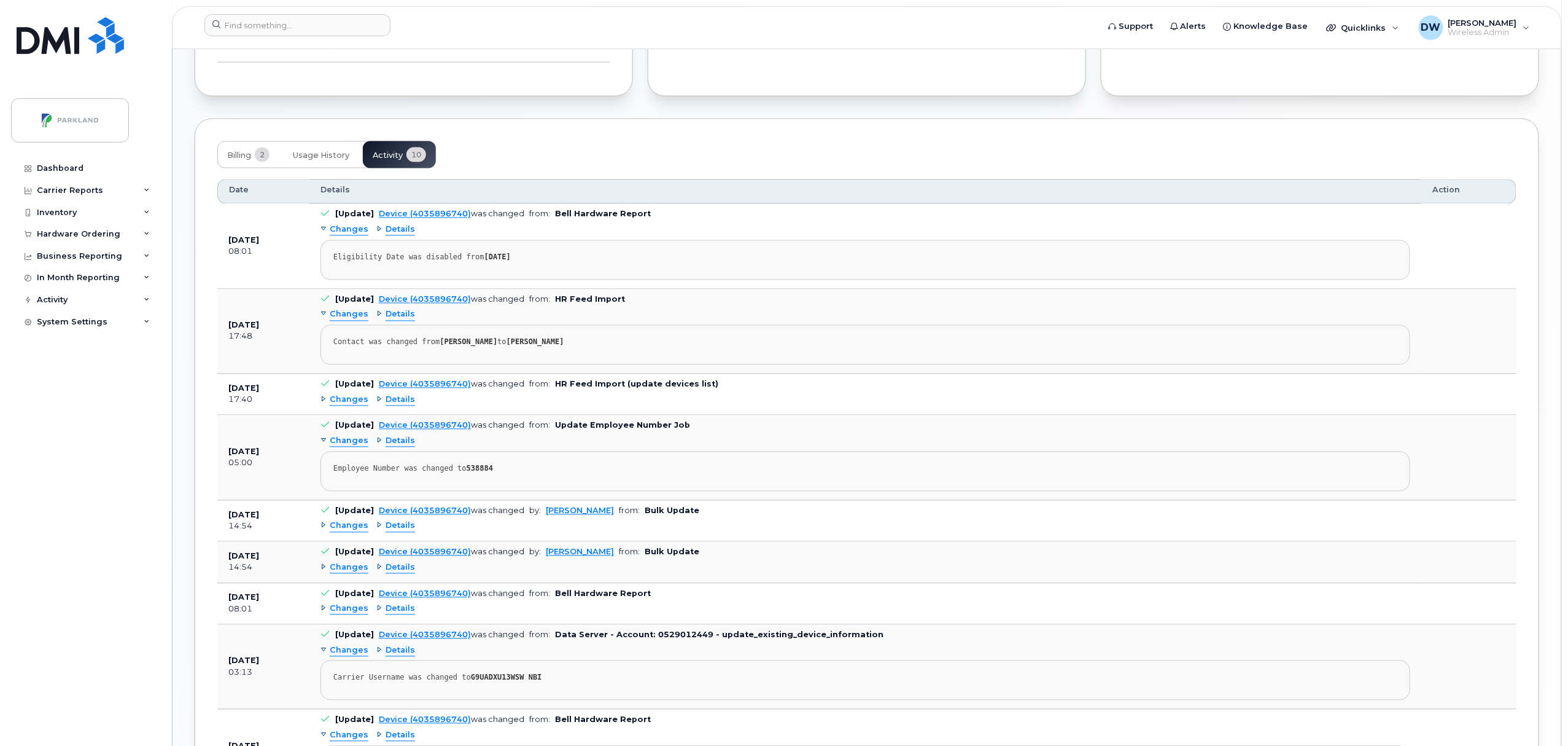
scroll to position [1016, 0]
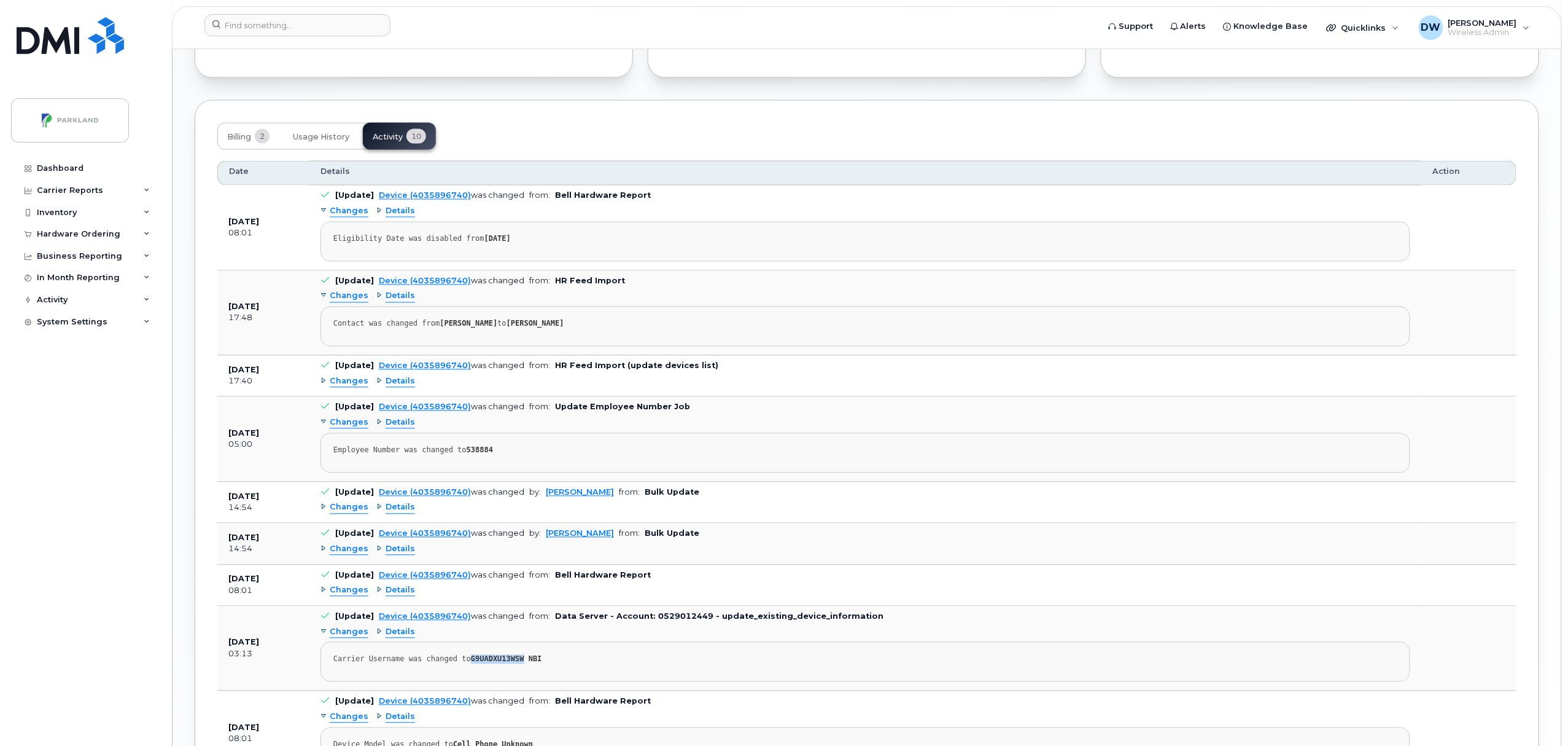
drag, startPoint x: 463, startPoint y: 667, endPoint x: 512, endPoint y: 672, distance: 49.3
click at [512, 672] on pre "Carrier Username was changed to G9UADXU13WSW NBI" at bounding box center [866, 662] width 1090 height 40
copy strong "G9UADXU13WSW"
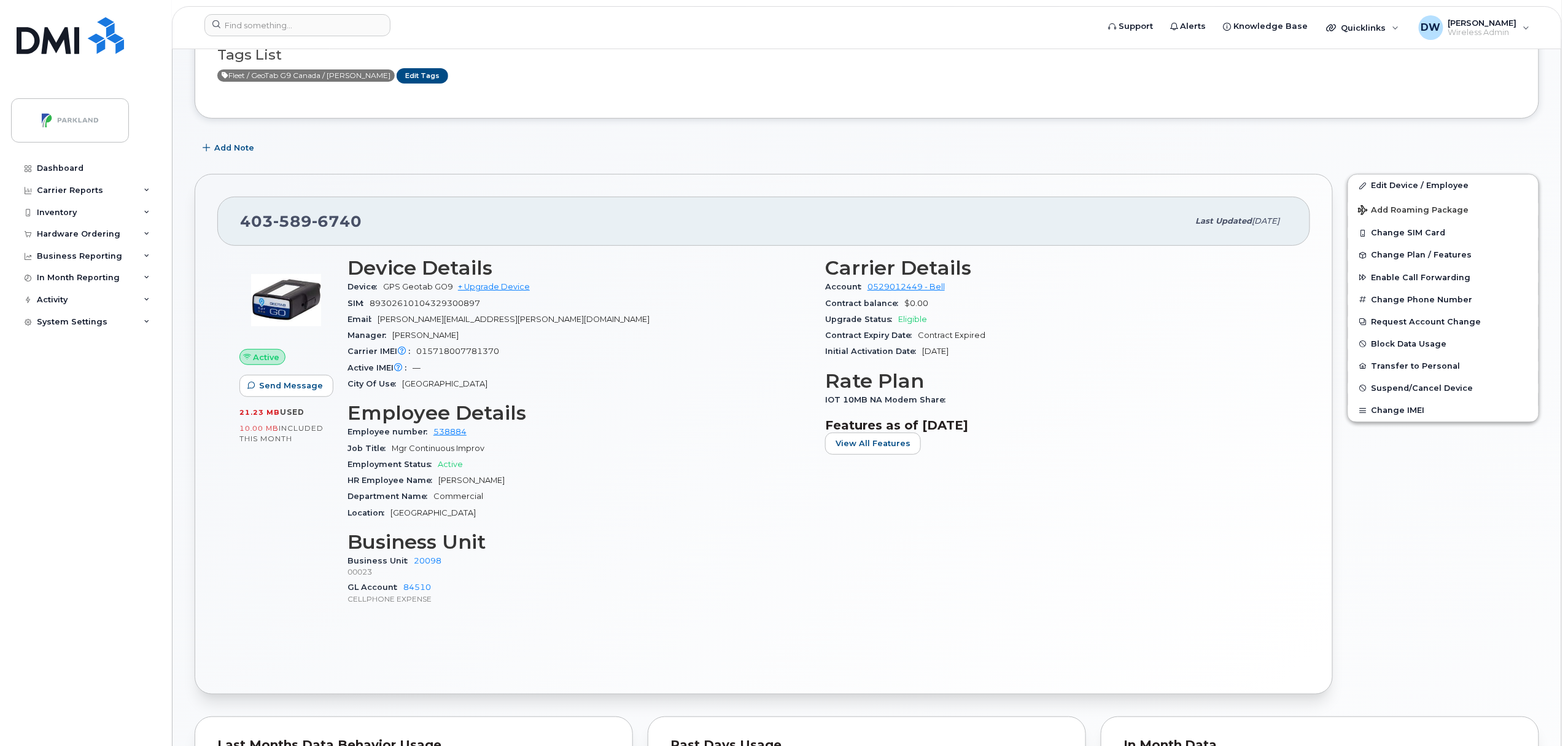
scroll to position [138, 0]
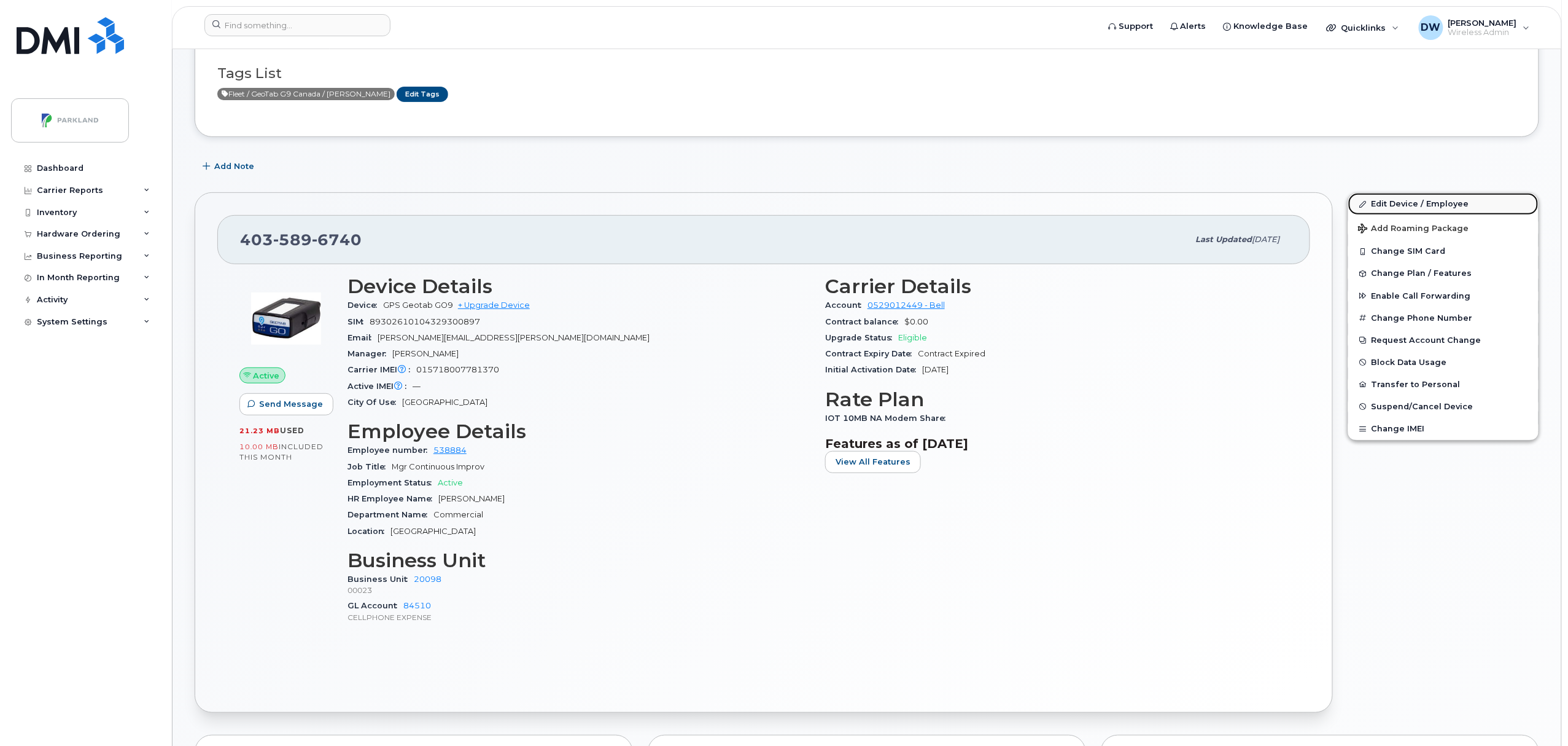
click at [1391, 207] on link "Edit Device / Employee" at bounding box center [1443, 203] width 190 height 22
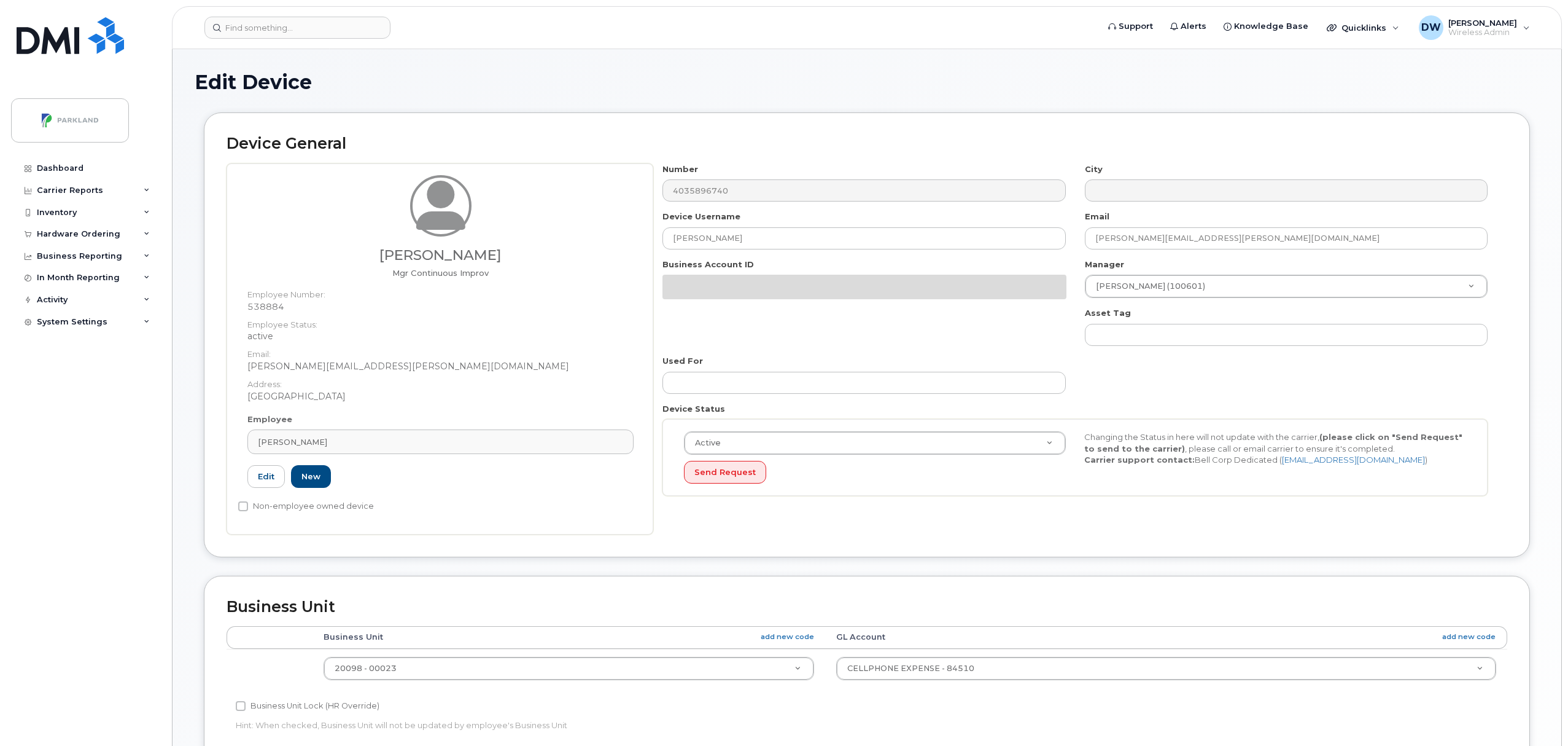
select select "1386637"
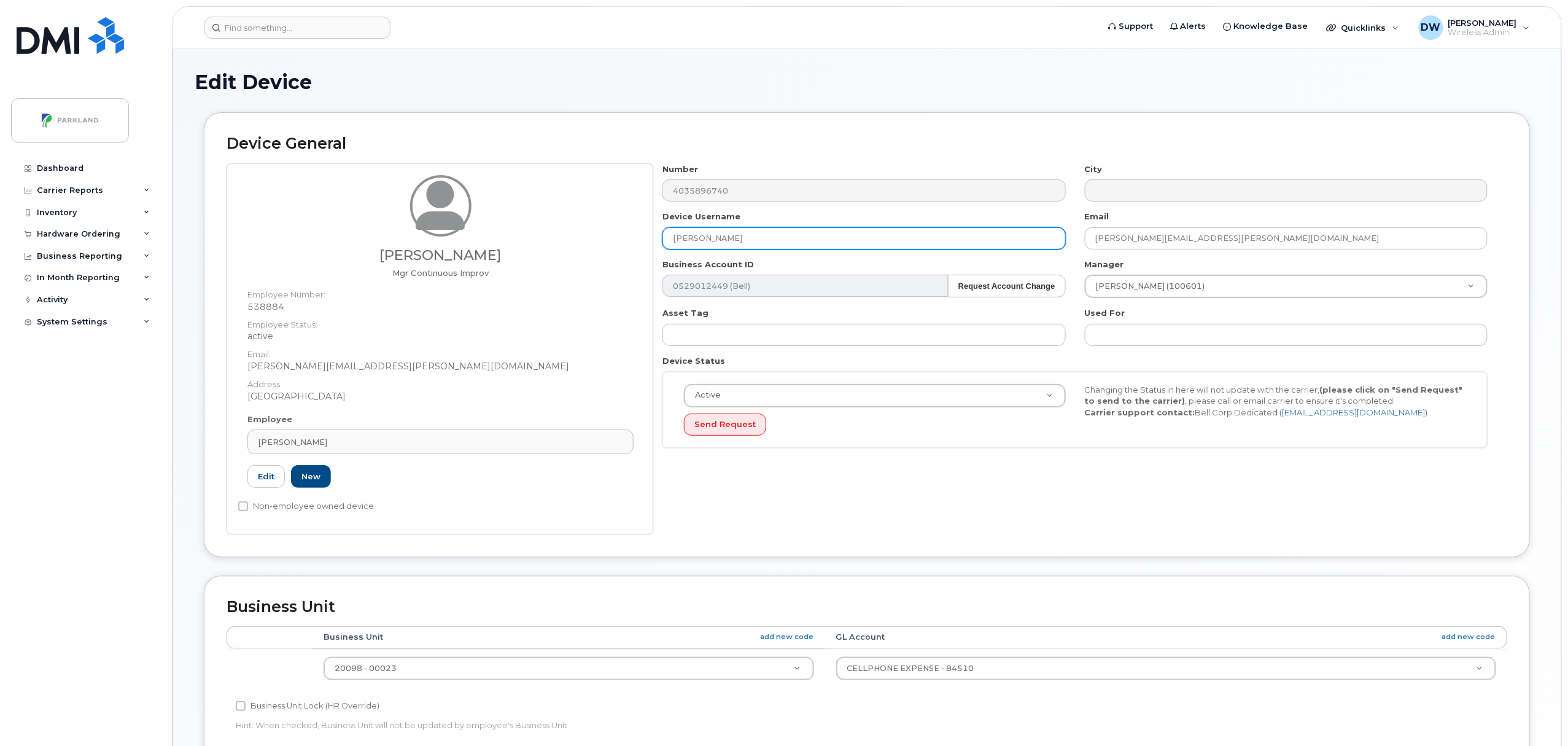
drag, startPoint x: 749, startPoint y: 237, endPoint x: 580, endPoint y: 234, distance: 169.0
click at [580, 234] on div "[PERSON_NAME] Mgr Continuous Improv Employee Number: 538884 Employee Status: ac…" at bounding box center [867, 349] width 1281 height 371
paste input "G9UADXU13WSW"
type input "G9UADXU13WSW"
click at [244, 504] on input "Non-employee owned device" at bounding box center [244, 506] width 10 height 10
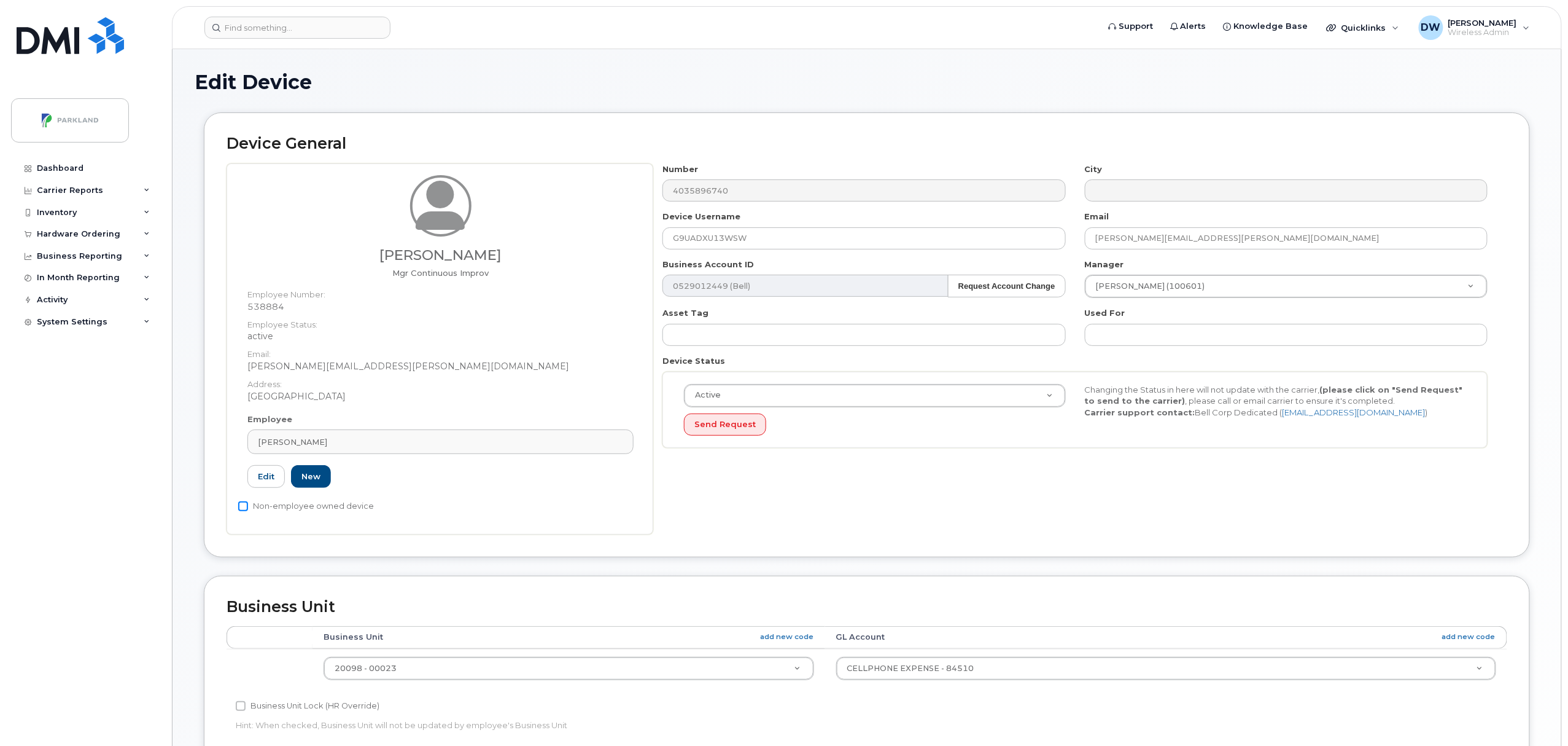
checkbox input "true"
click at [239, 705] on input "Business Unit Lock (HR Override)" at bounding box center [241, 706] width 10 height 10
checkbox input "true"
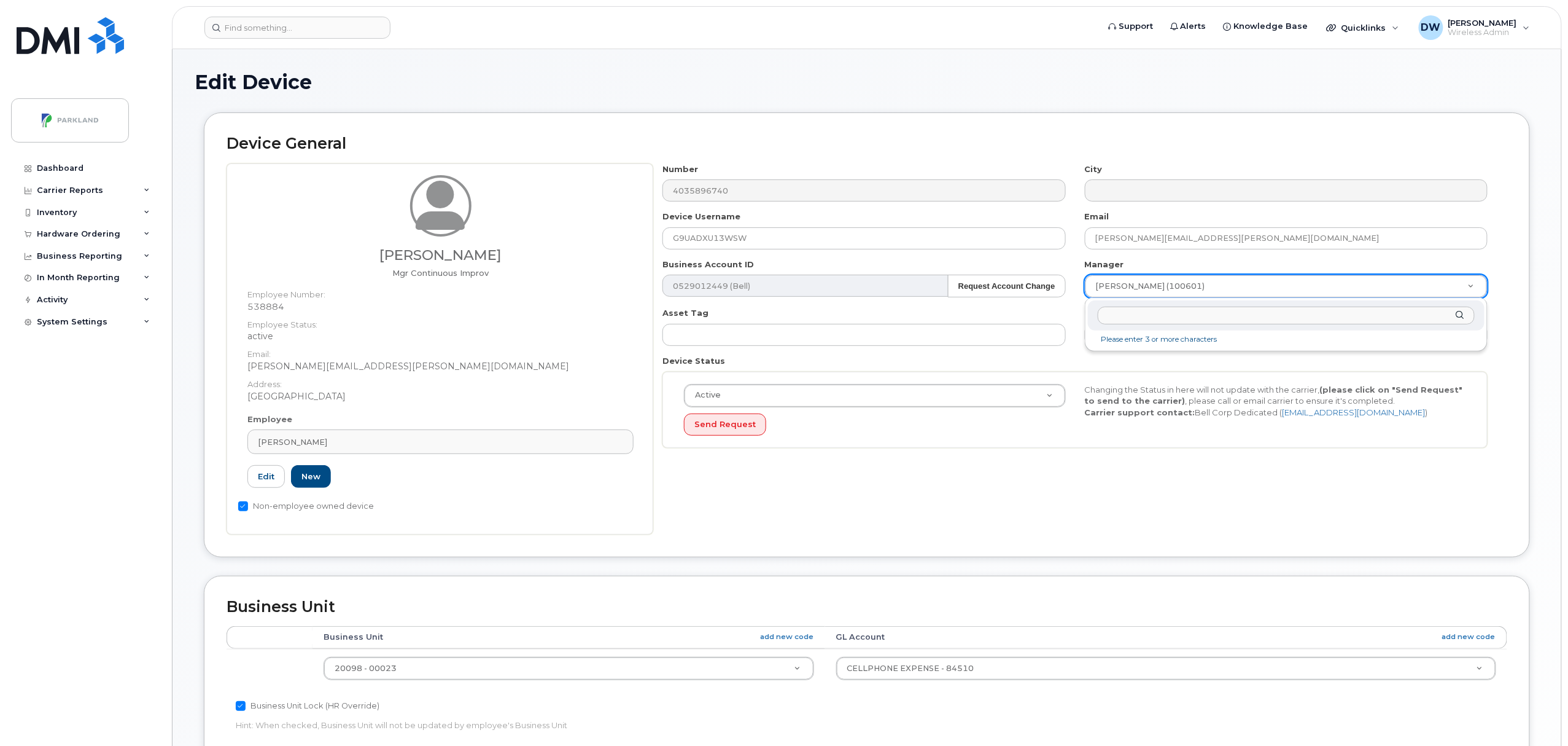
click at [1179, 318] on input "text" at bounding box center [1286, 315] width 377 height 18
type input "[PERSON_NAME]"
type input "876592"
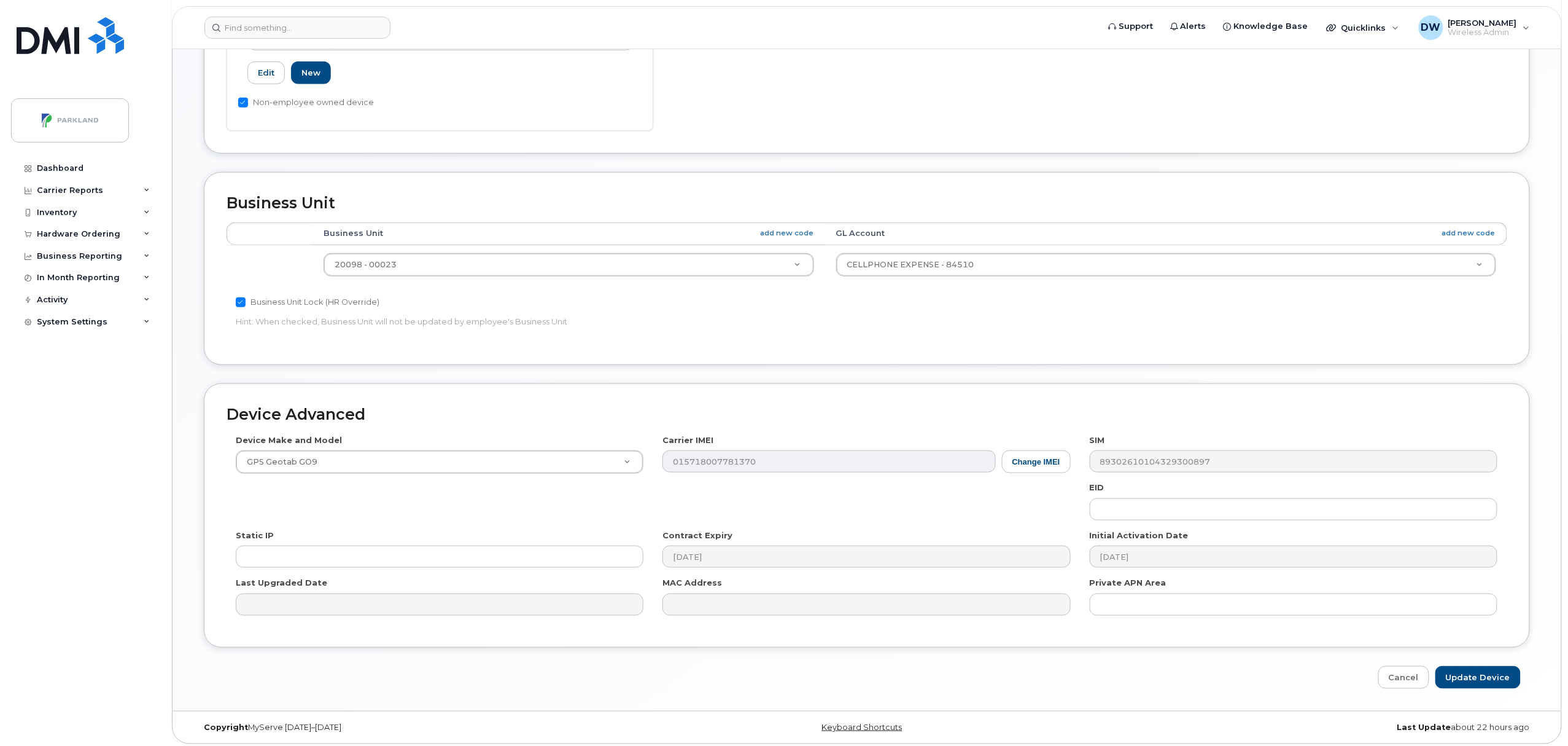
scroll to position [411, 0]
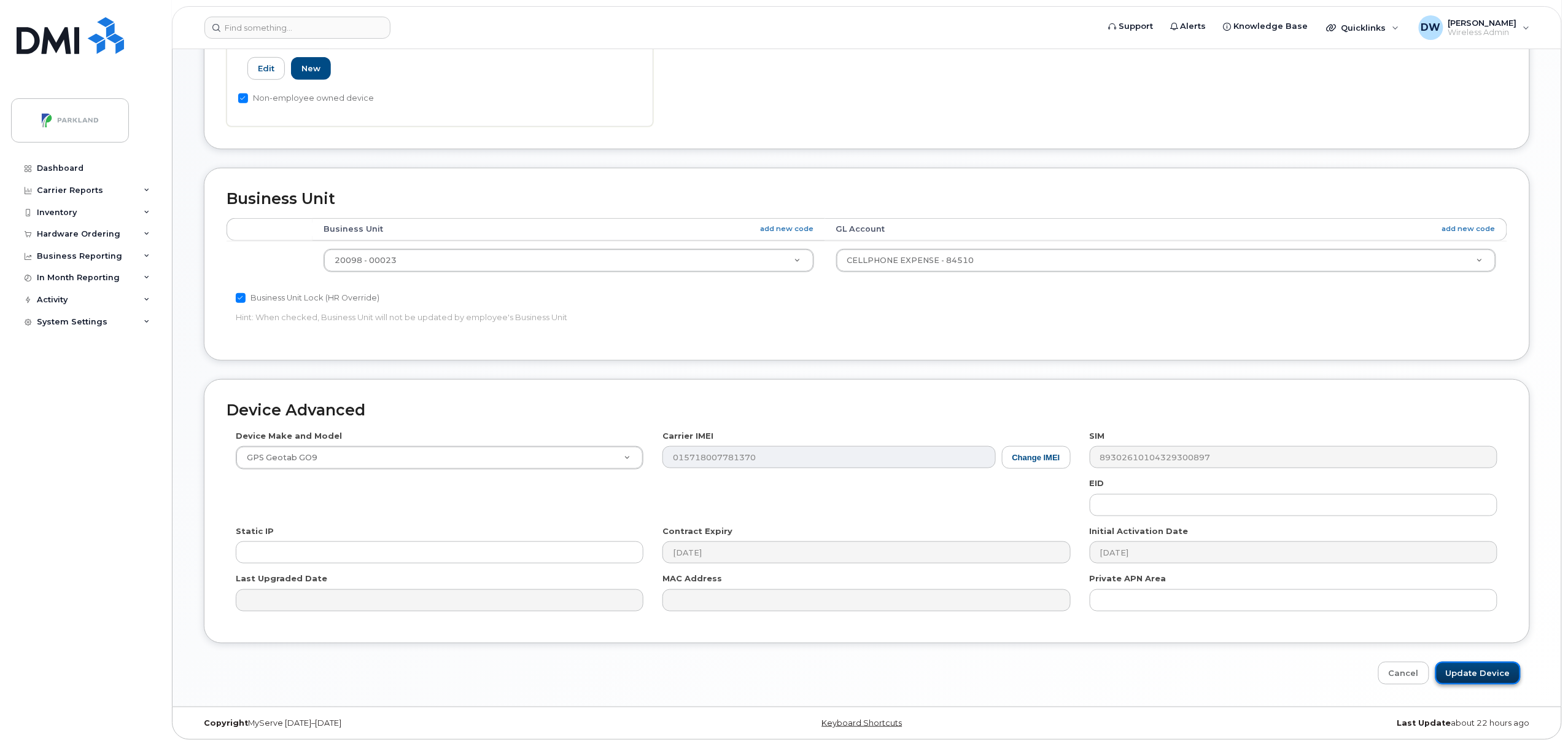
click at [1482, 672] on input "Update Device" at bounding box center [1478, 673] width 85 height 23
type input "Saving..."
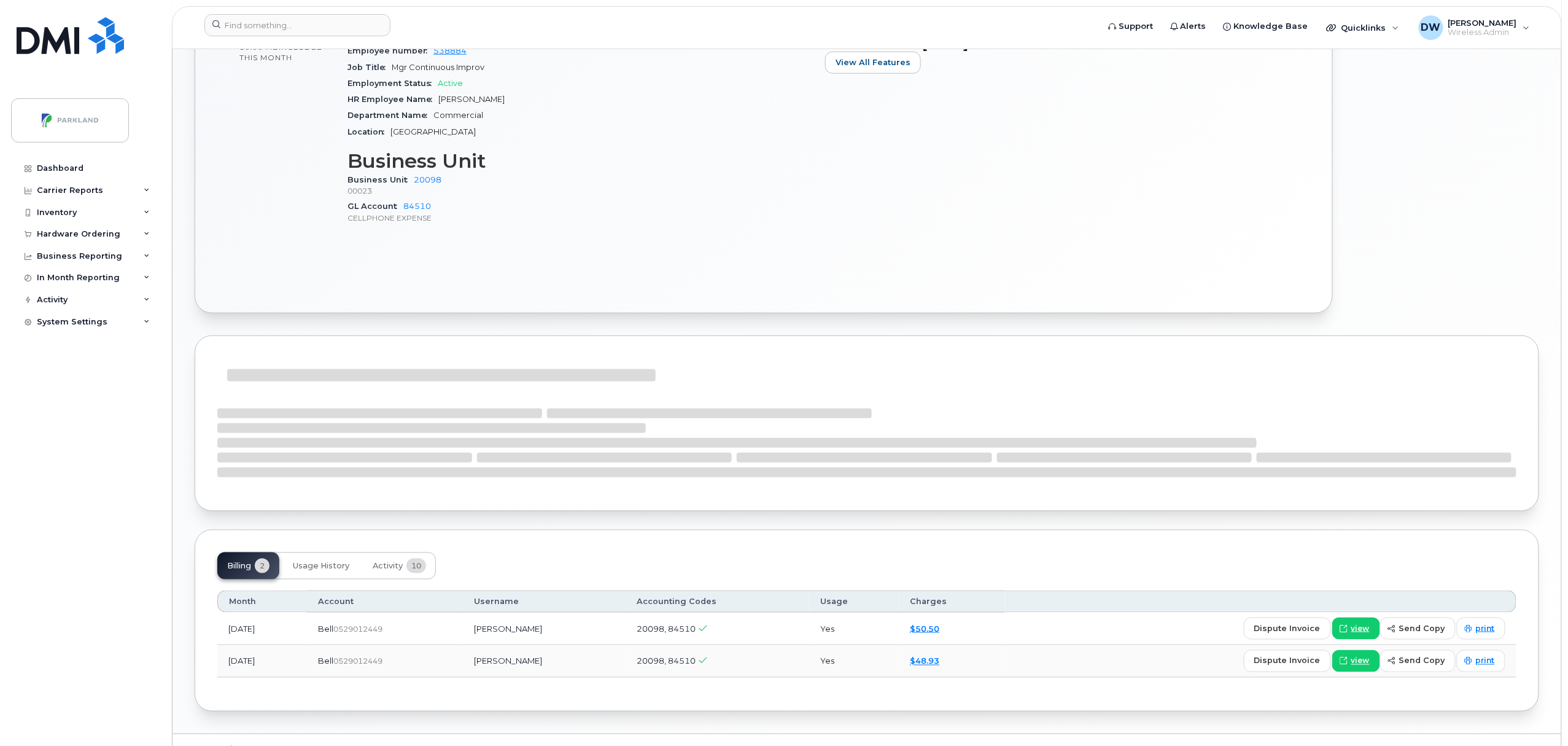
scroll to position [568, 0]
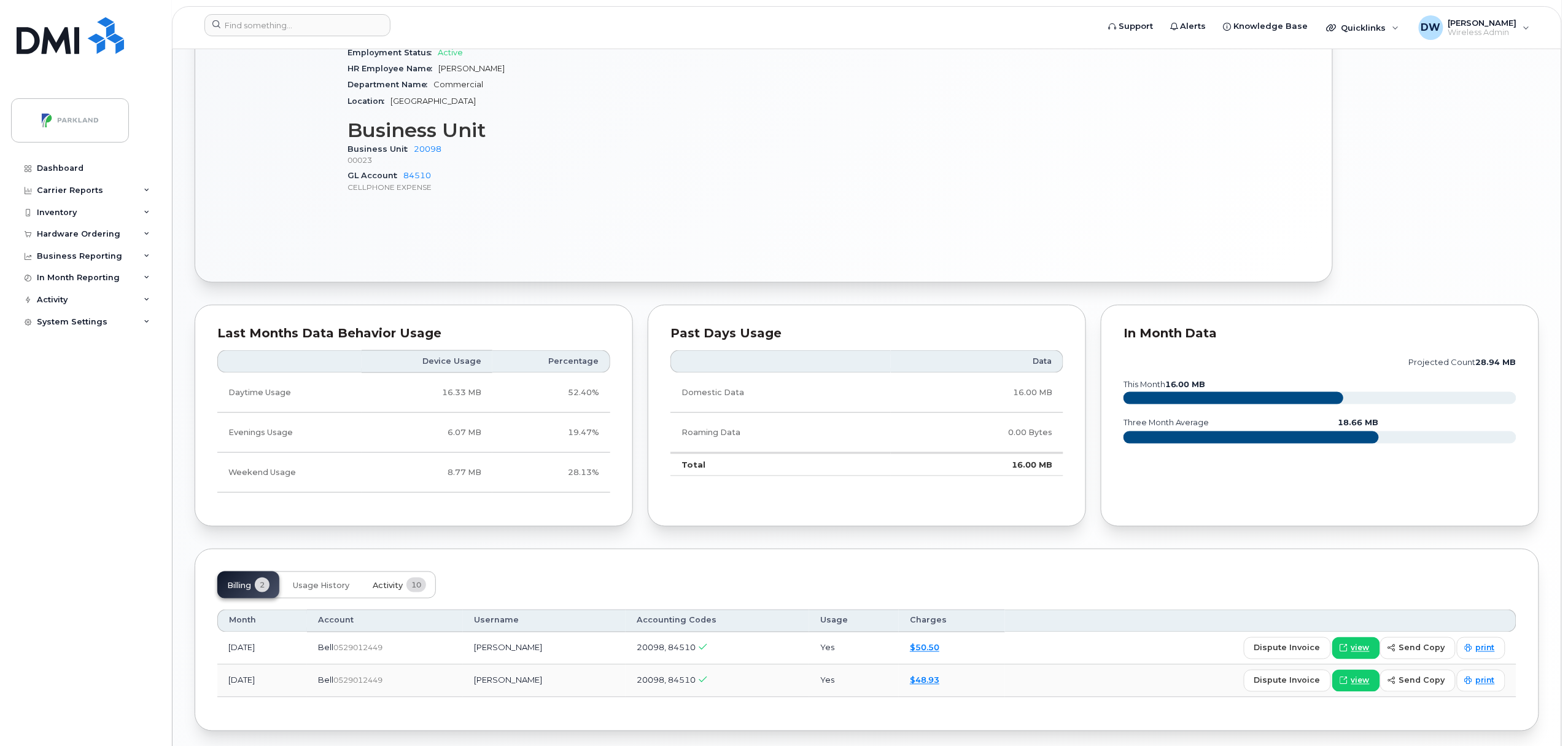
click at [394, 534] on div "Last Months Data Behavior Usage Device Usage Percentage Daytime Usage 16.33 MB …" at bounding box center [414, 416] width 453 height 237
click at [387, 588] on span "Activity" at bounding box center [388, 585] width 30 height 10
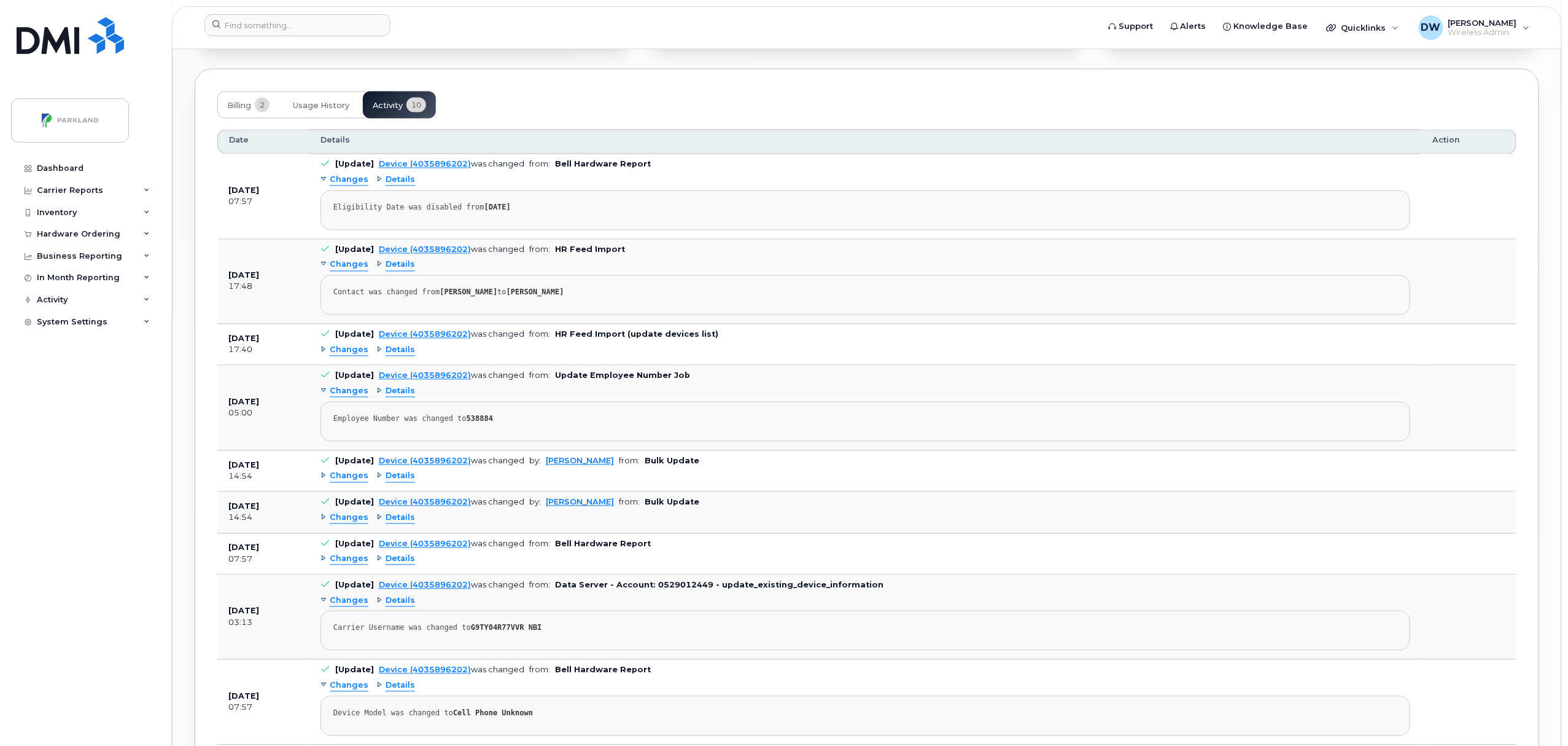
scroll to position [1066, 0]
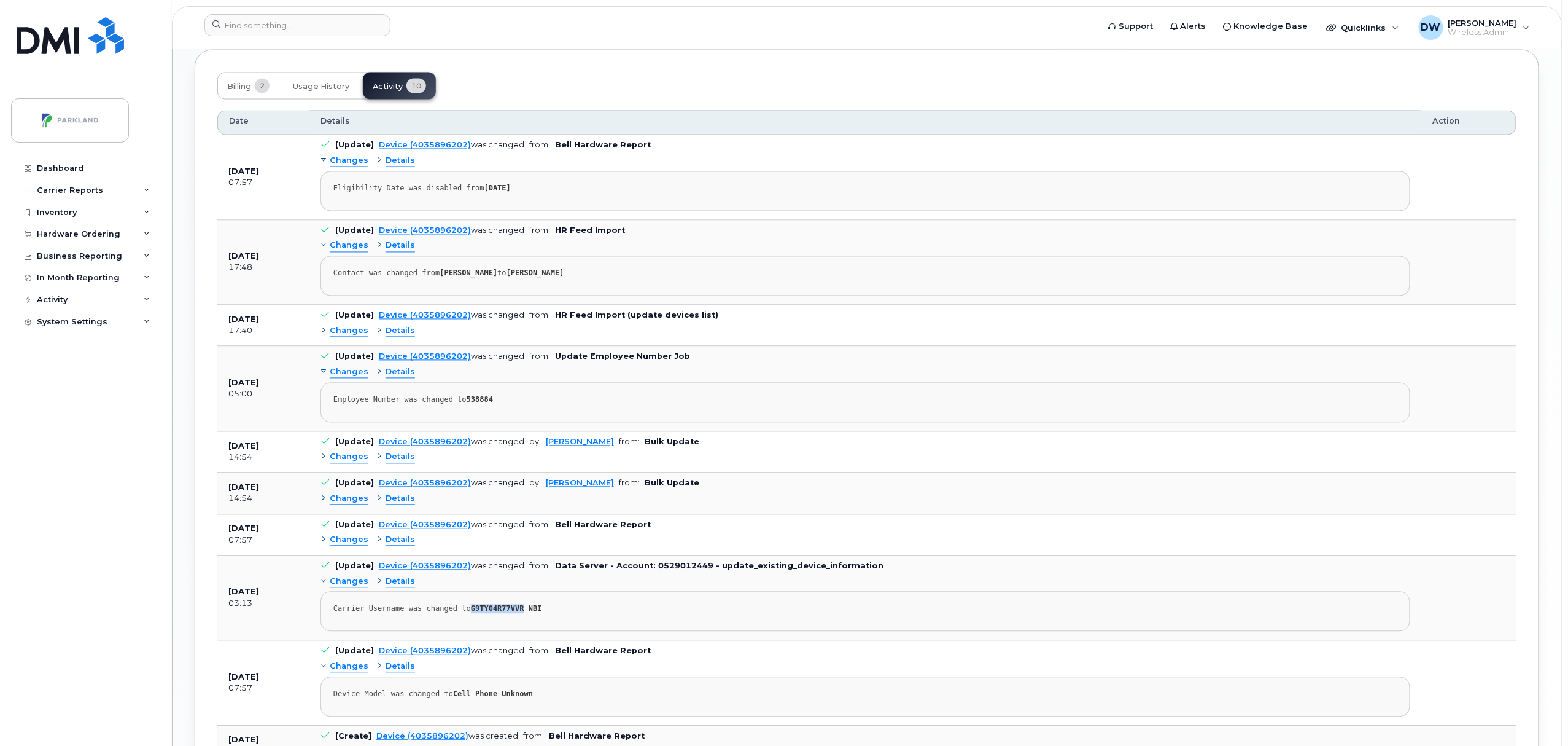
drag, startPoint x: 462, startPoint y: 617, endPoint x: 657, endPoint y: 593, distance: 196.5
click at [514, 614] on div "Carrier Username was changed to G9TY04R77VVR NBI" at bounding box center [865, 609] width 1064 height 9
copy strong "G9TY04R77VVR"
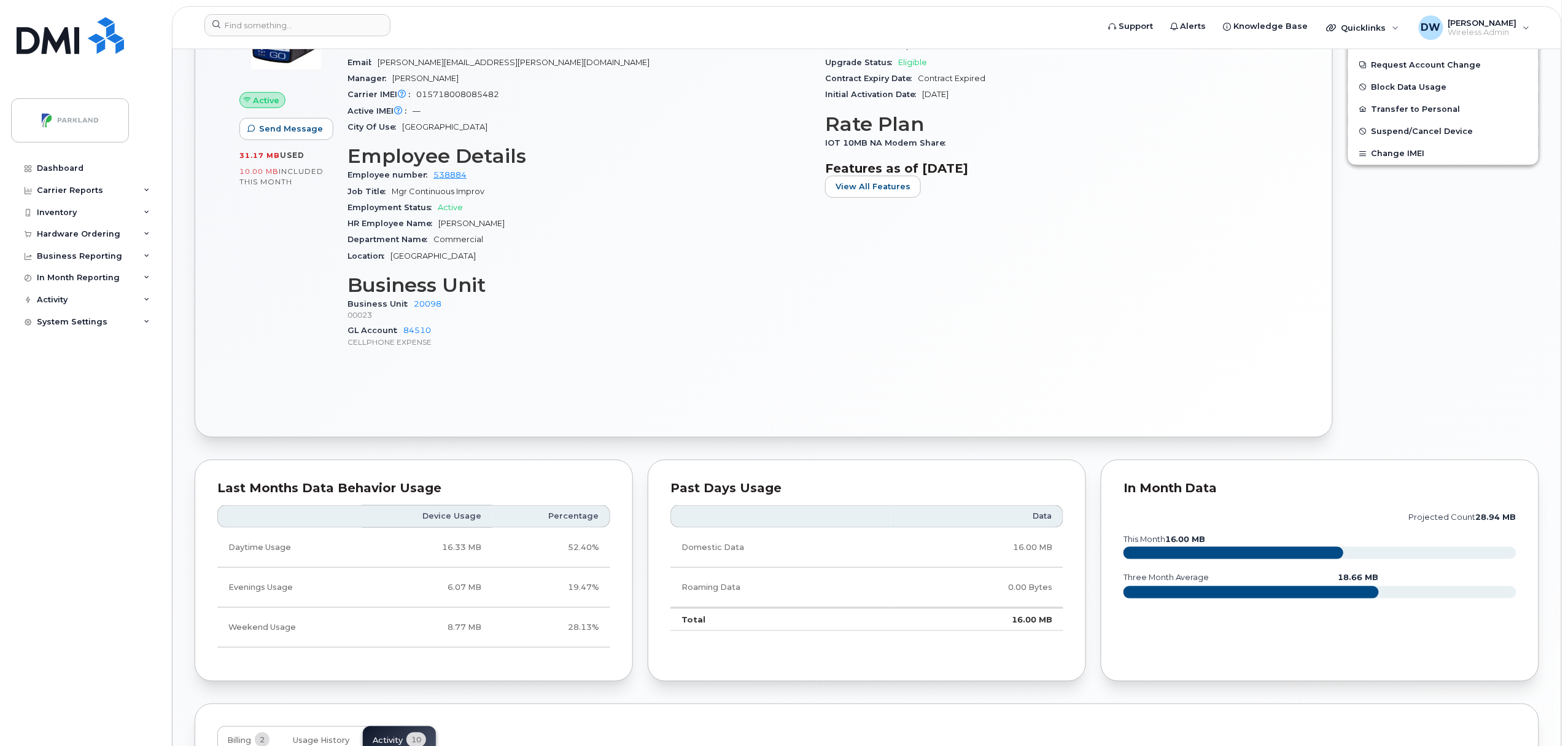
scroll to position [0, 0]
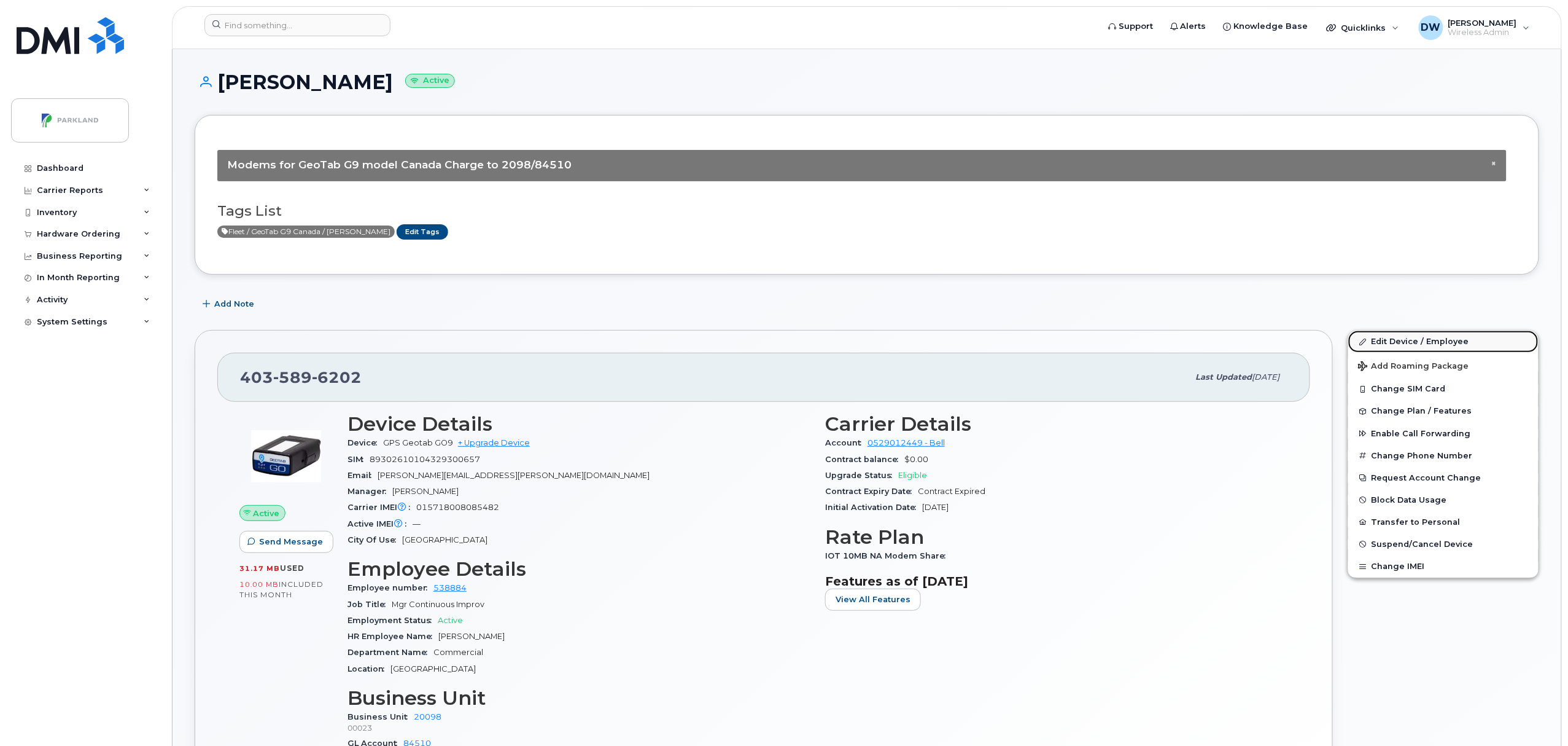
click at [1409, 343] on link "Edit Device / Employee" at bounding box center [1443, 341] width 190 height 22
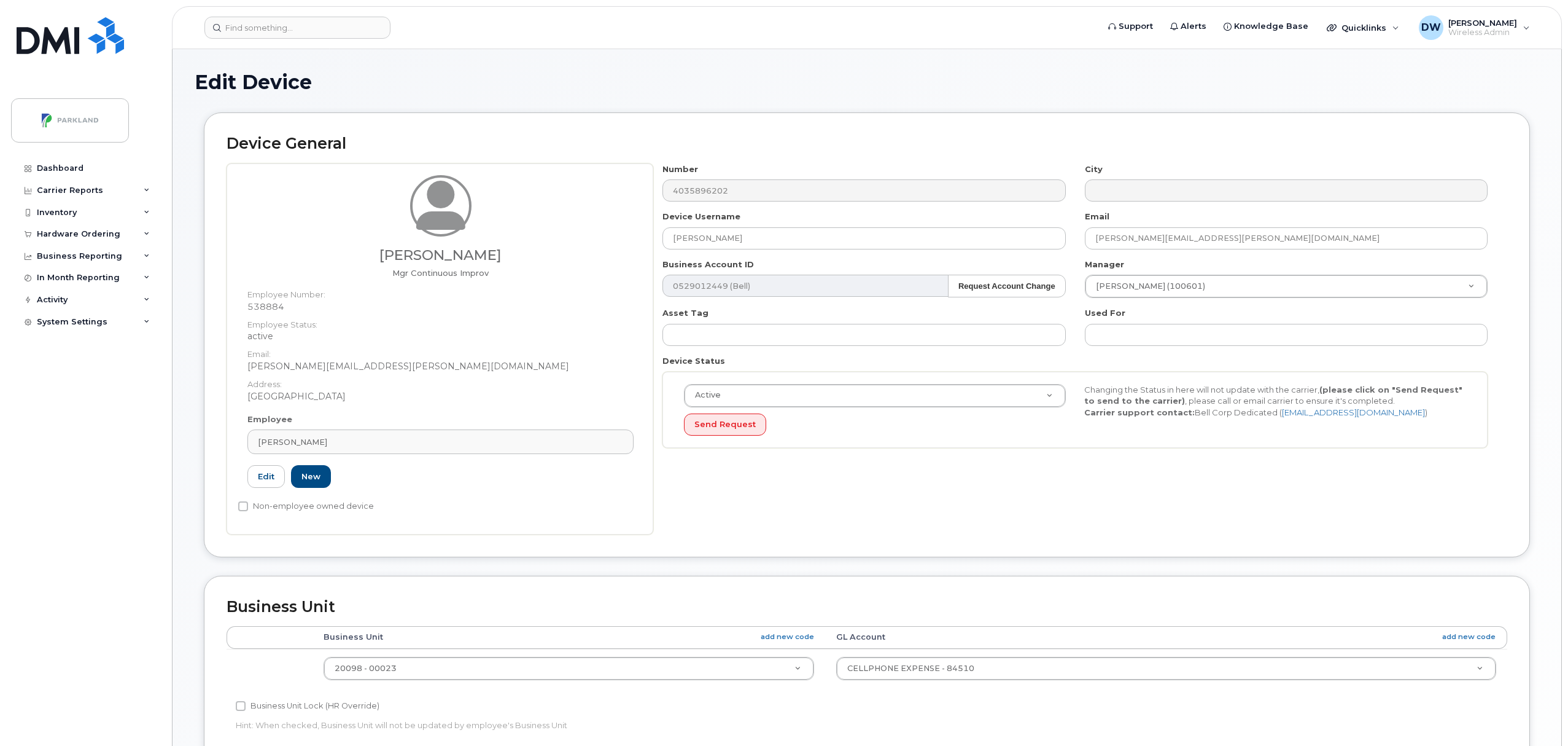
select select "1386637"
click at [739, 241] on input "[PERSON_NAME]" at bounding box center [864, 238] width 403 height 22
drag, startPoint x: 783, startPoint y: 234, endPoint x: 441, endPoint y: 229, distance: 342.0
click at [441, 229] on div "[PERSON_NAME] Mgr Continuous Improv Employee Number: 538884 Employee Status: ac…" at bounding box center [867, 349] width 1281 height 371
paste input "G9TY04R77VVR"
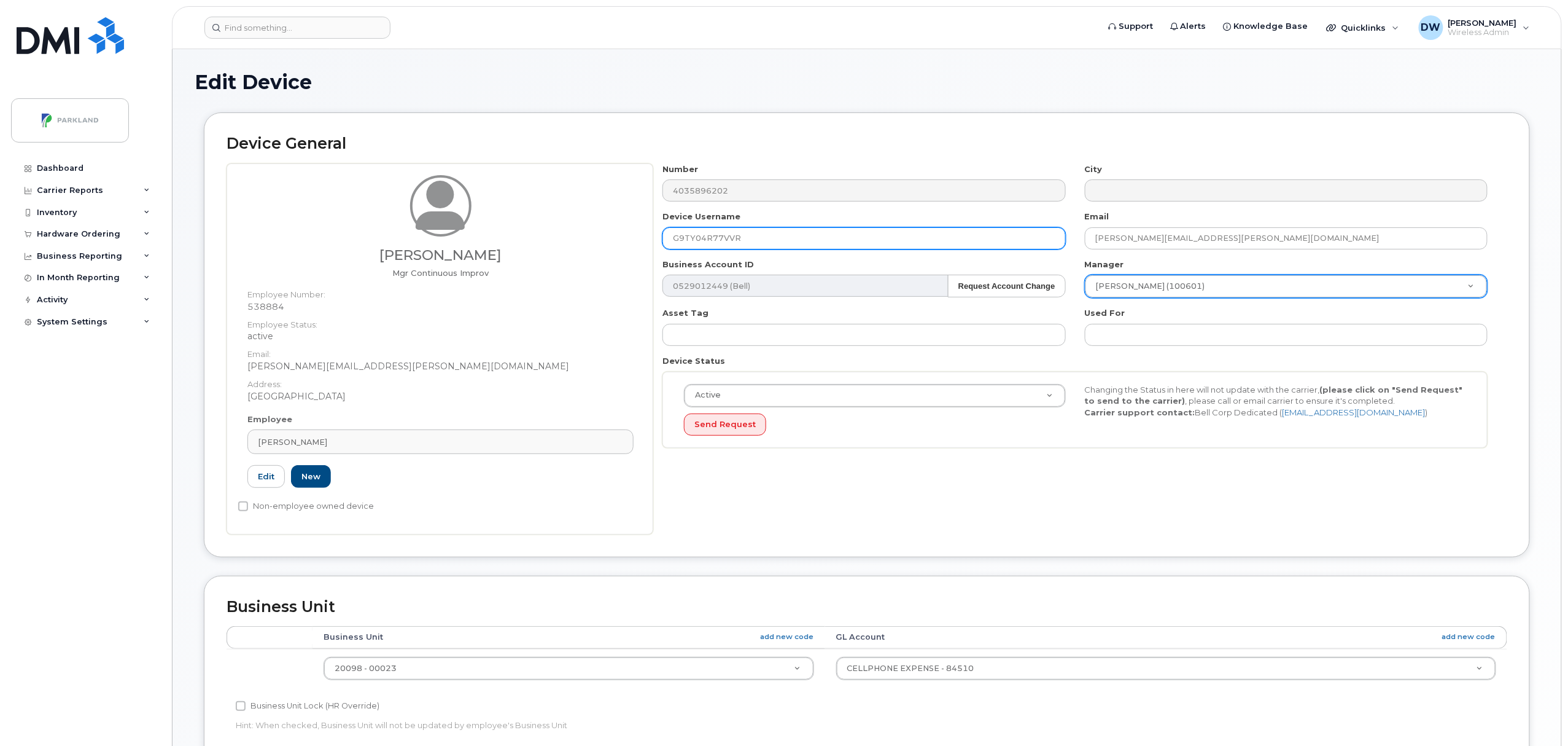
type input "G9TY04R77VVR"
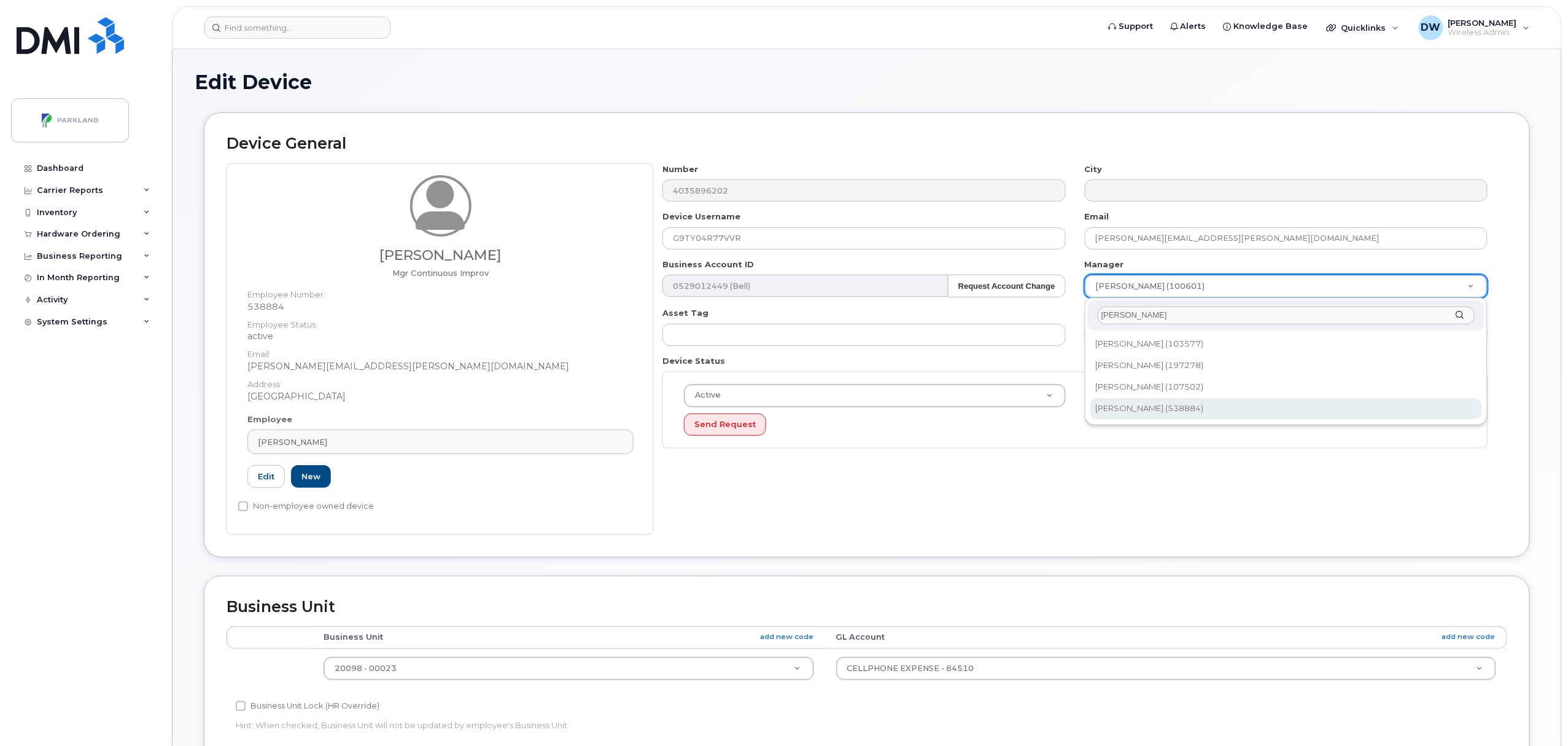
type input "[PERSON_NAME]"
type input "876592"
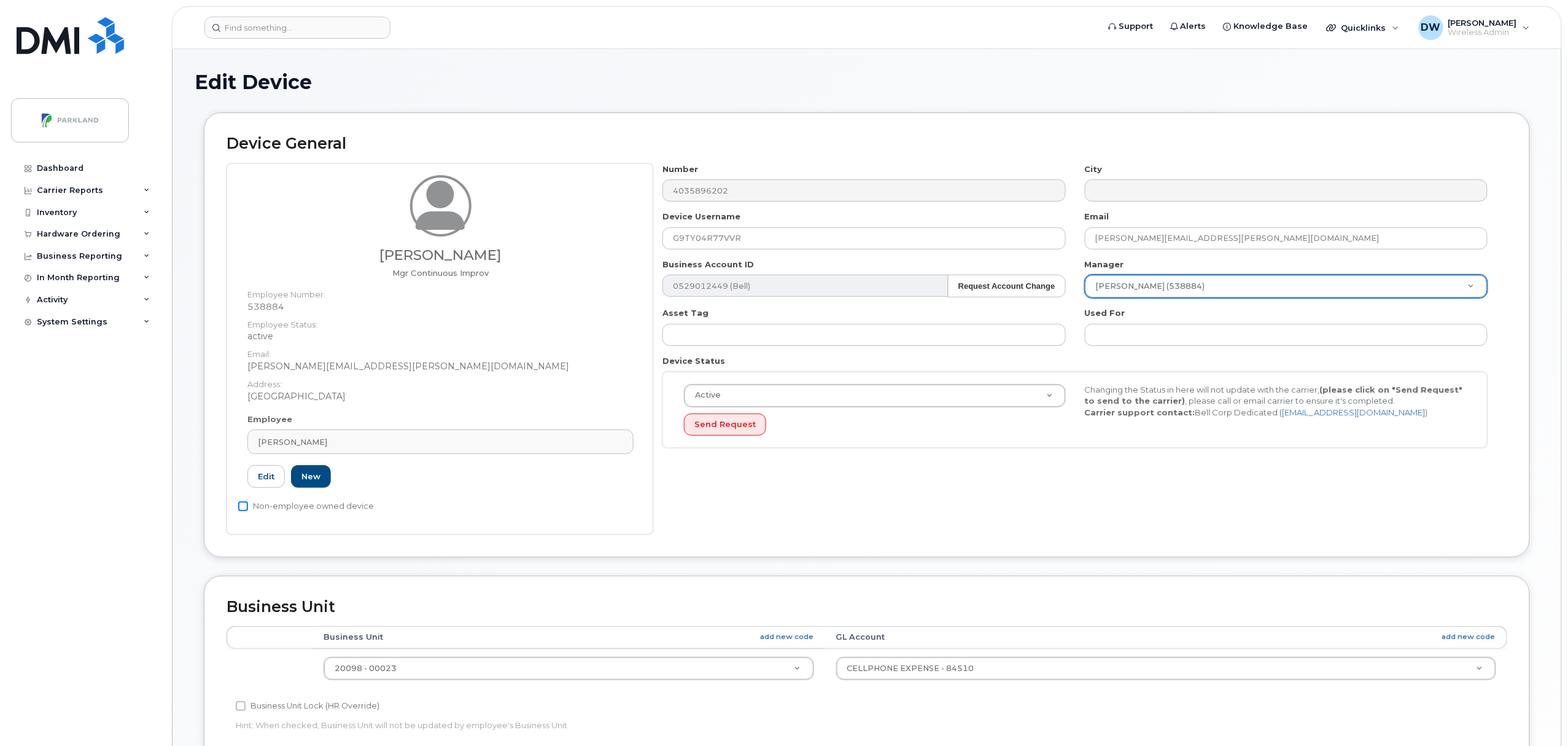
click at [243, 507] on input "Non-employee owned device" at bounding box center [244, 506] width 10 height 10
checkbox input "true"
click at [239, 706] on input "Business Unit Lock (HR Override)" at bounding box center [241, 706] width 10 height 10
checkbox input "true"
click at [1567, 701] on body "Support Alerts Knowledge Base Quicklinks Suspend / Cancel Device Change SIM Car…" at bounding box center [784, 576] width 1568 height 1154
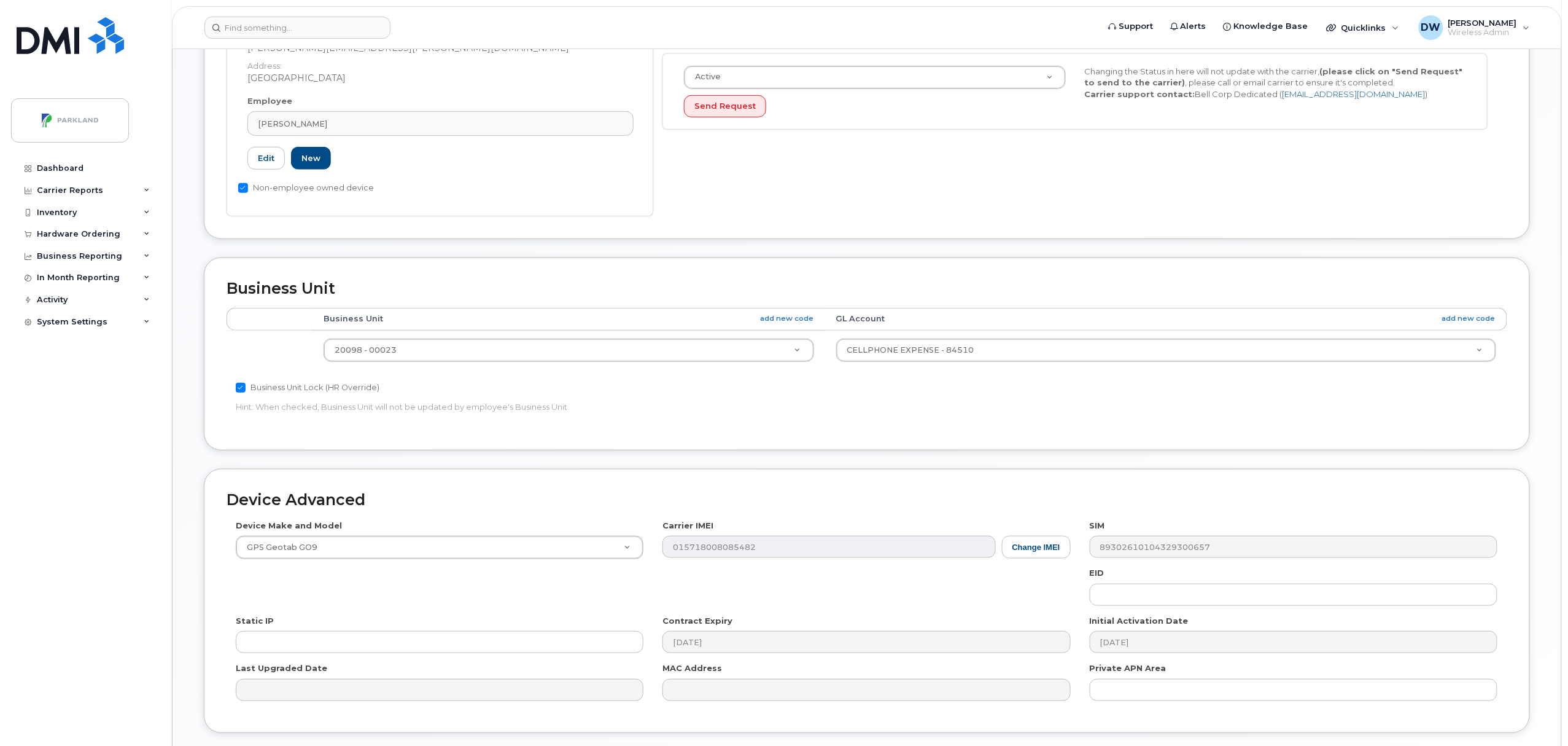
scroll to position [411, 0]
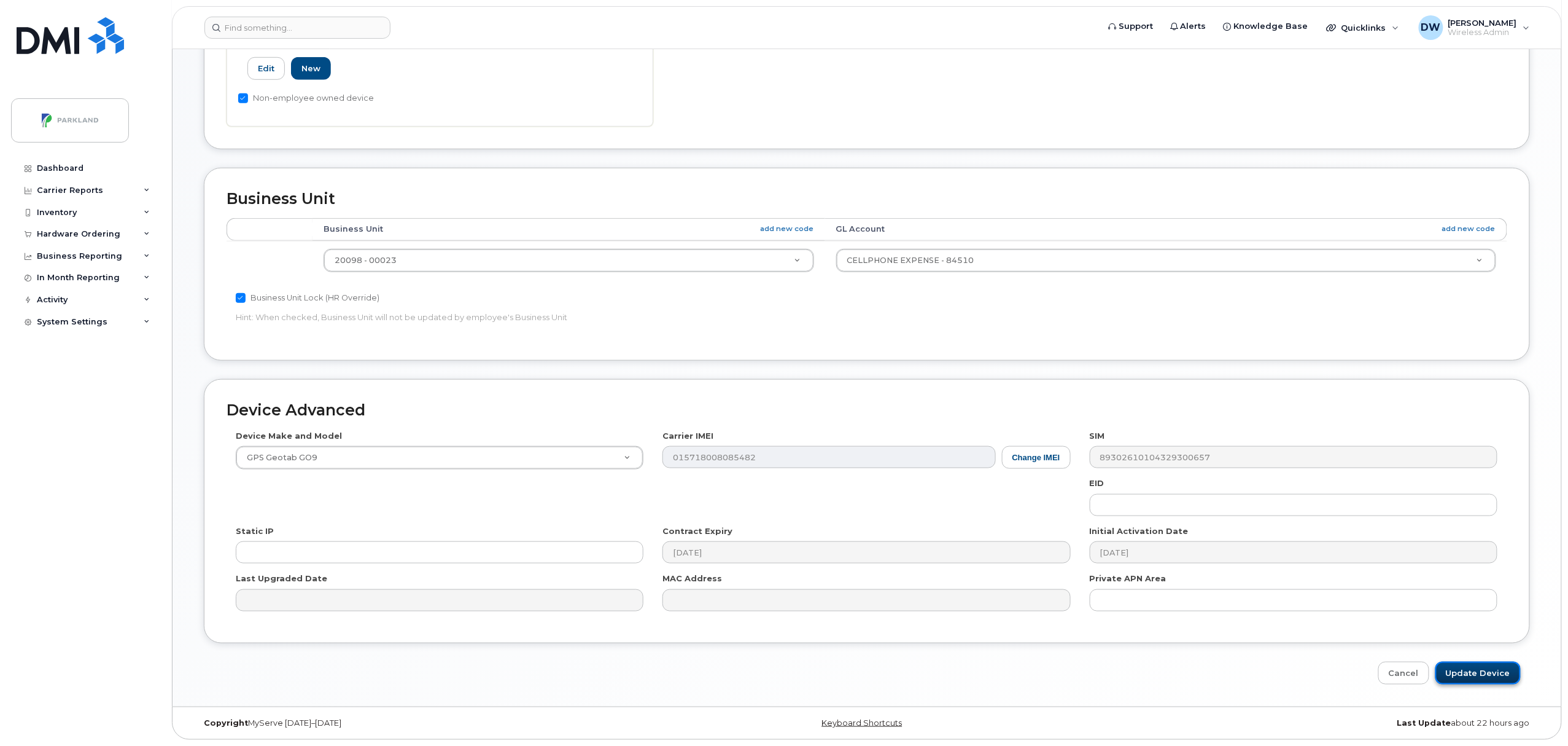
click at [1478, 671] on input "Update Device" at bounding box center [1478, 673] width 85 height 23
type input "Saving..."
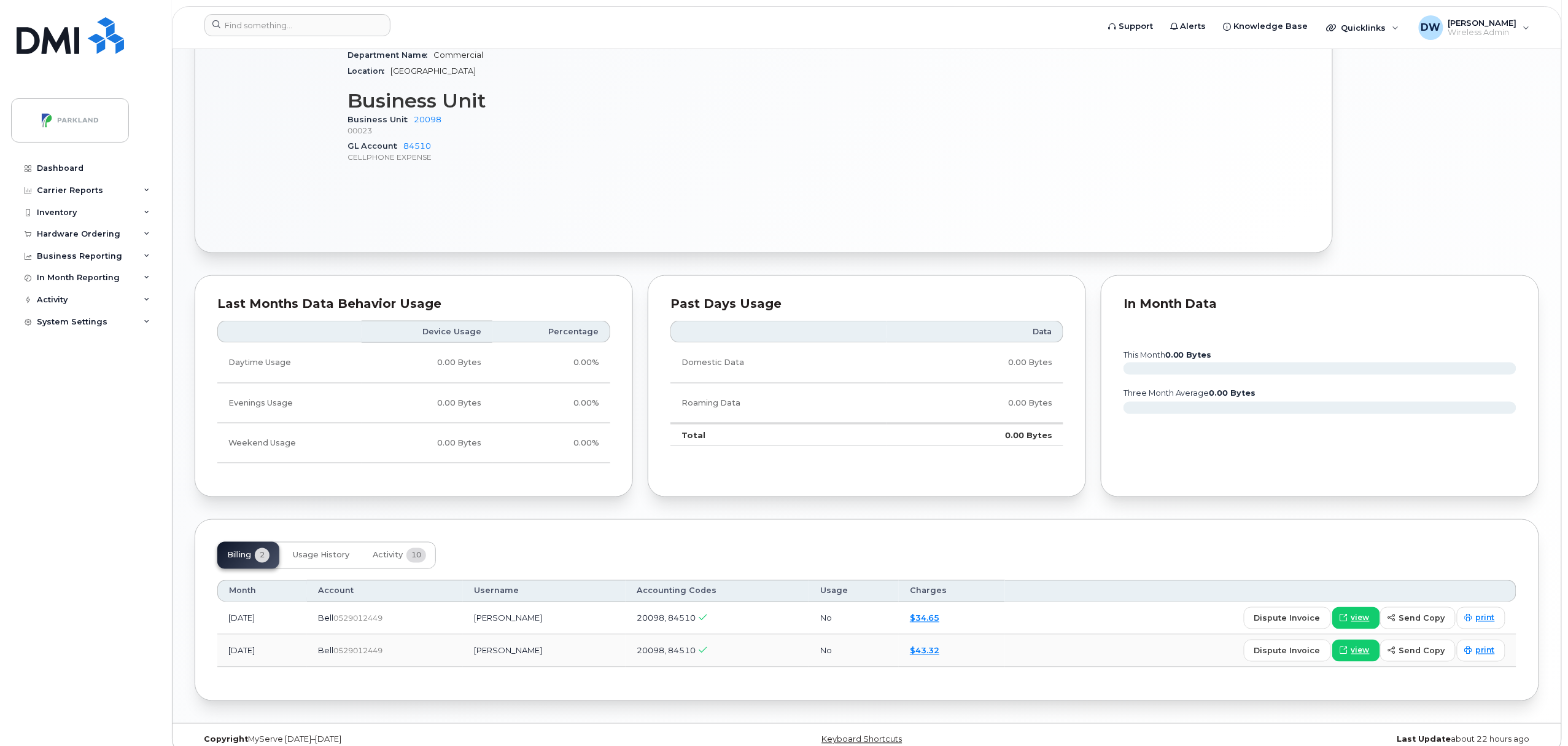
scroll to position [666, 0]
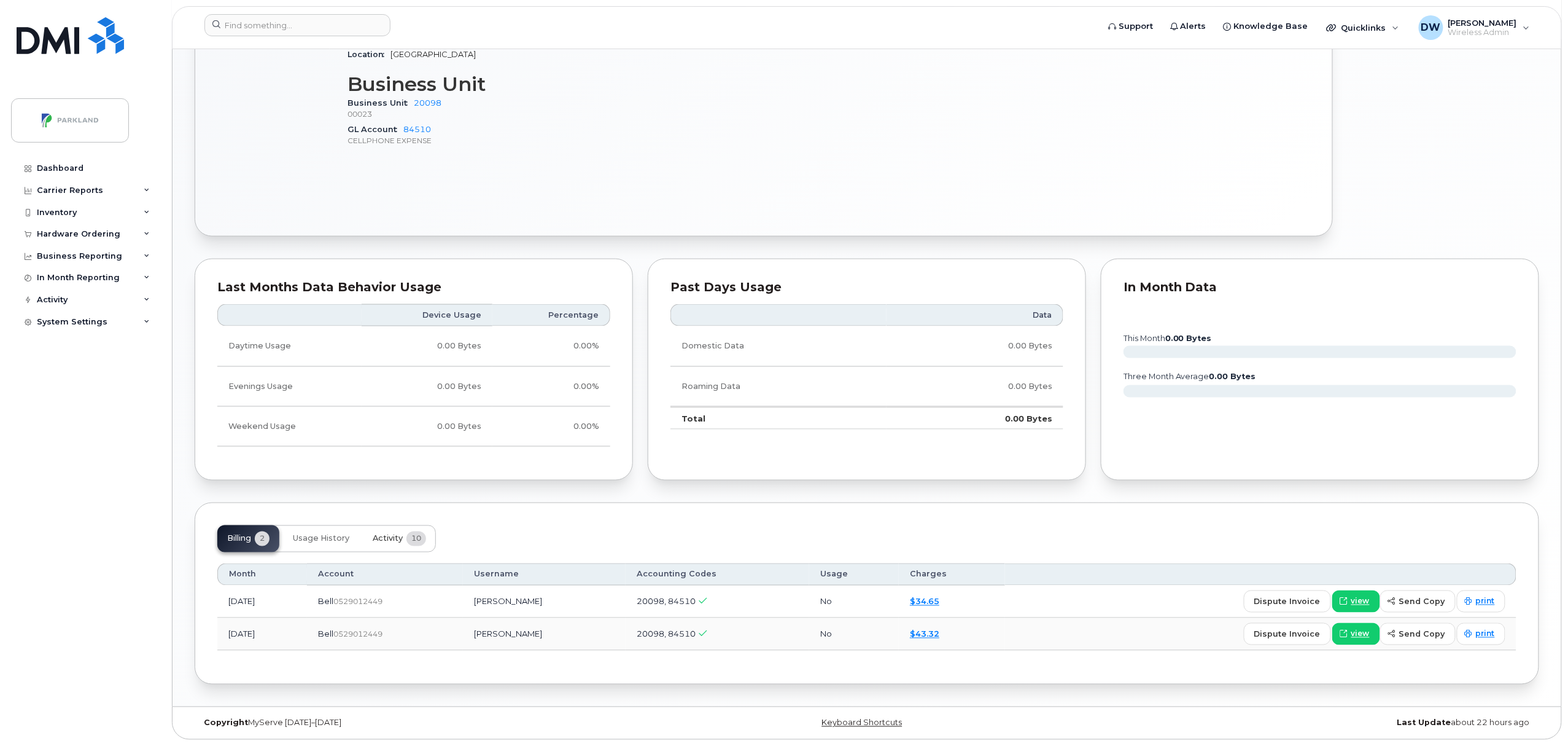
click at [389, 536] on span "Activity" at bounding box center [388, 539] width 30 height 10
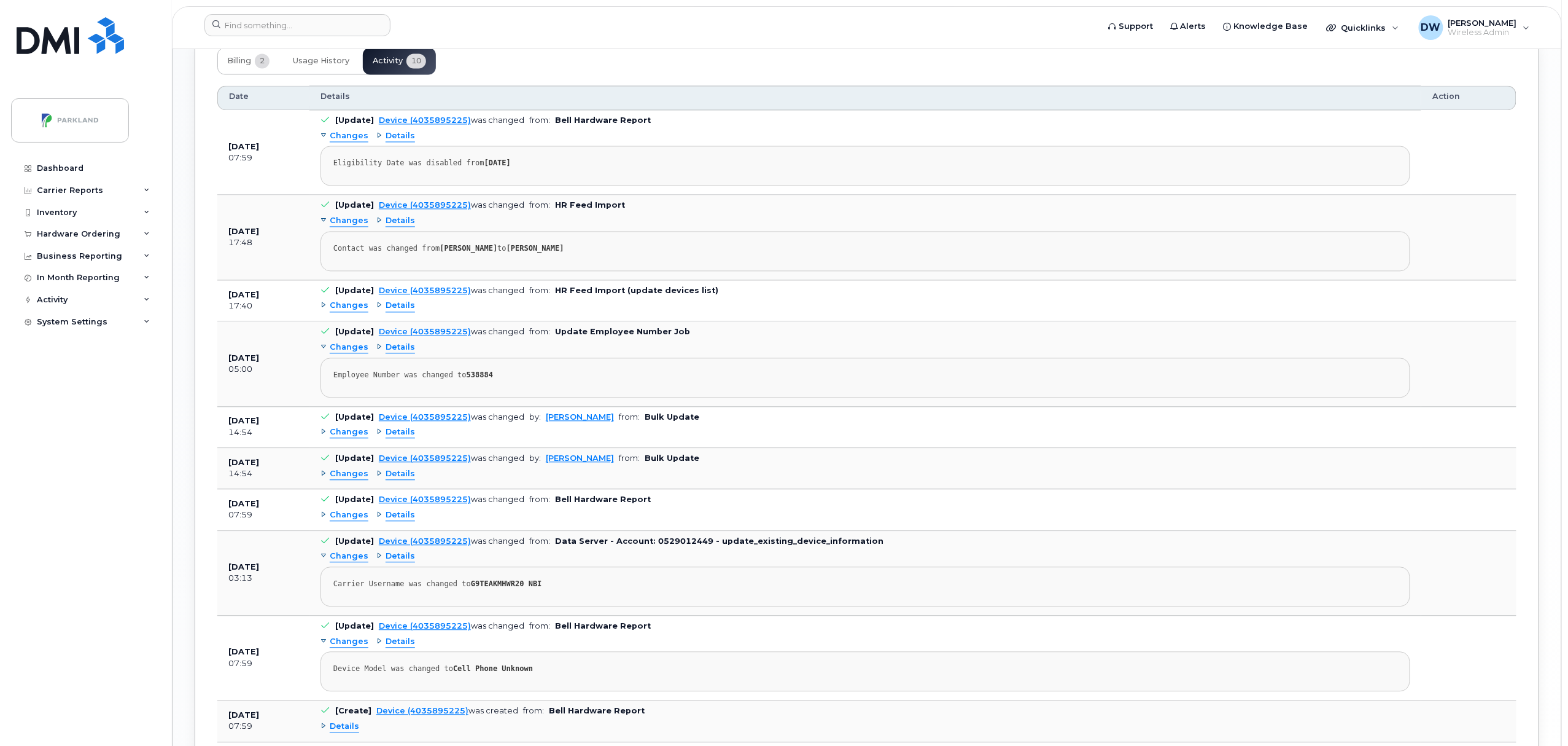
scroll to position [1155, 0]
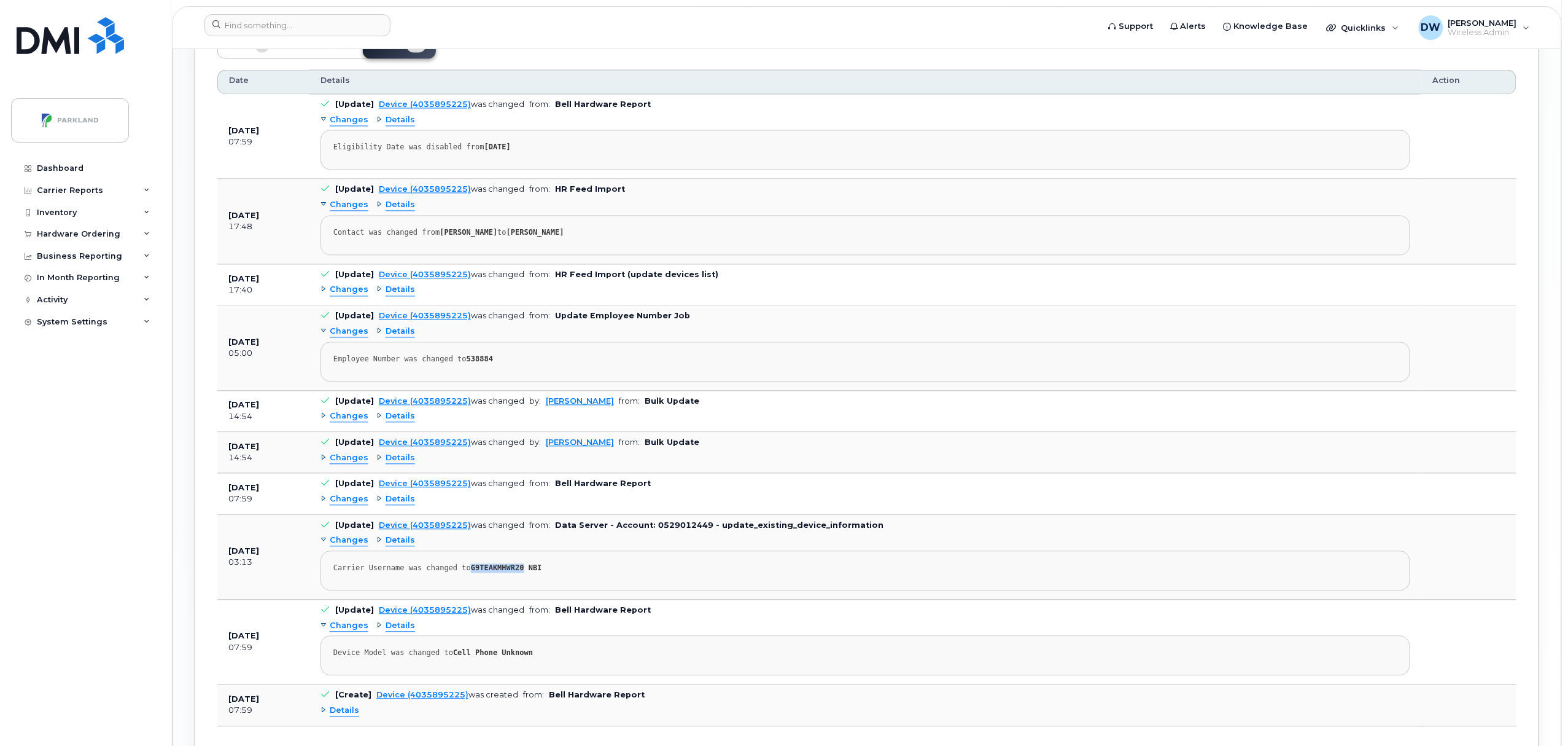
drag, startPoint x: 463, startPoint y: 577, endPoint x: 512, endPoint y: 578, distance: 49.0
click at [512, 573] on strong "G9TEAKMHWR20 NBI" at bounding box center [506, 568] width 71 height 9
copy strong "G9TEAKMHWR20"
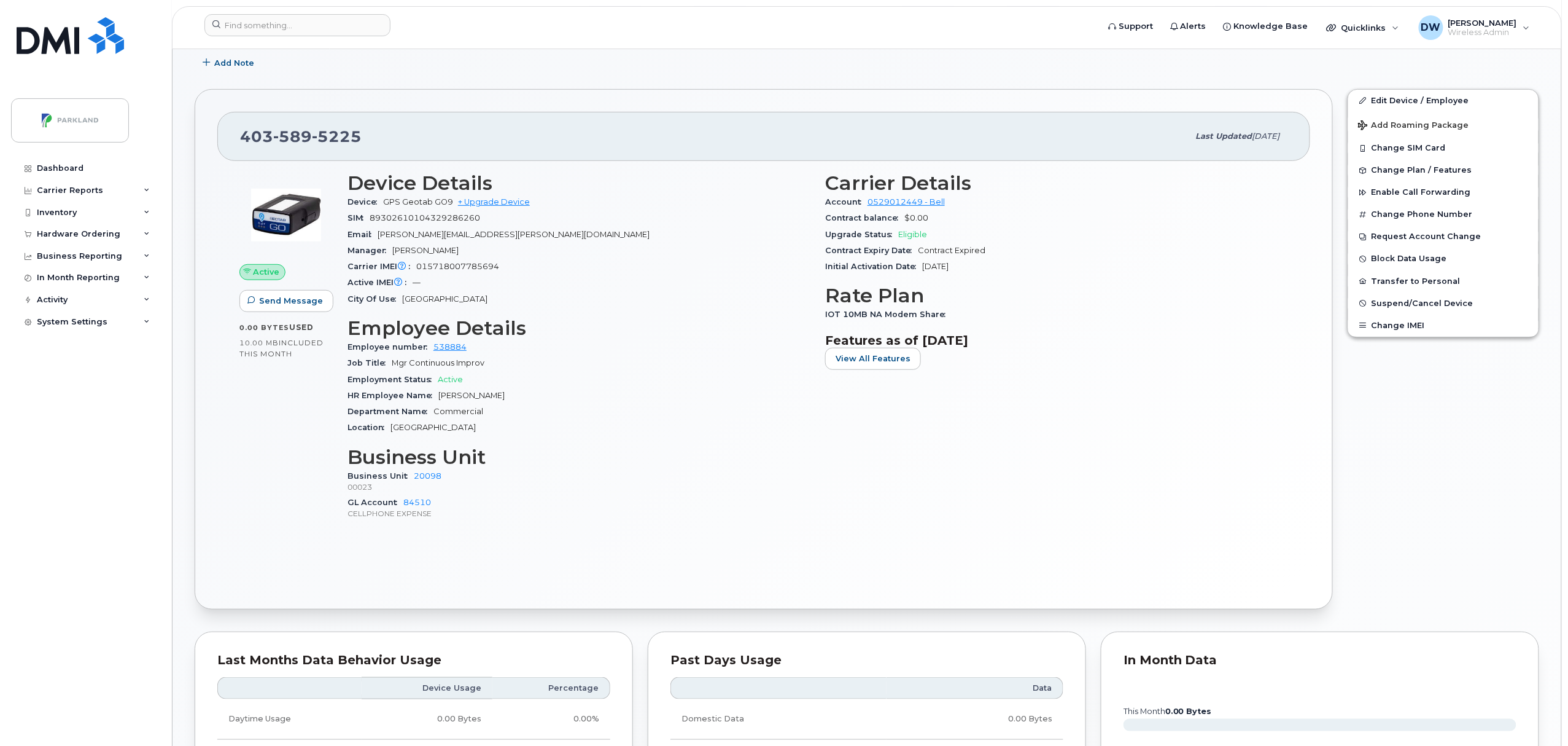
scroll to position [241, 0]
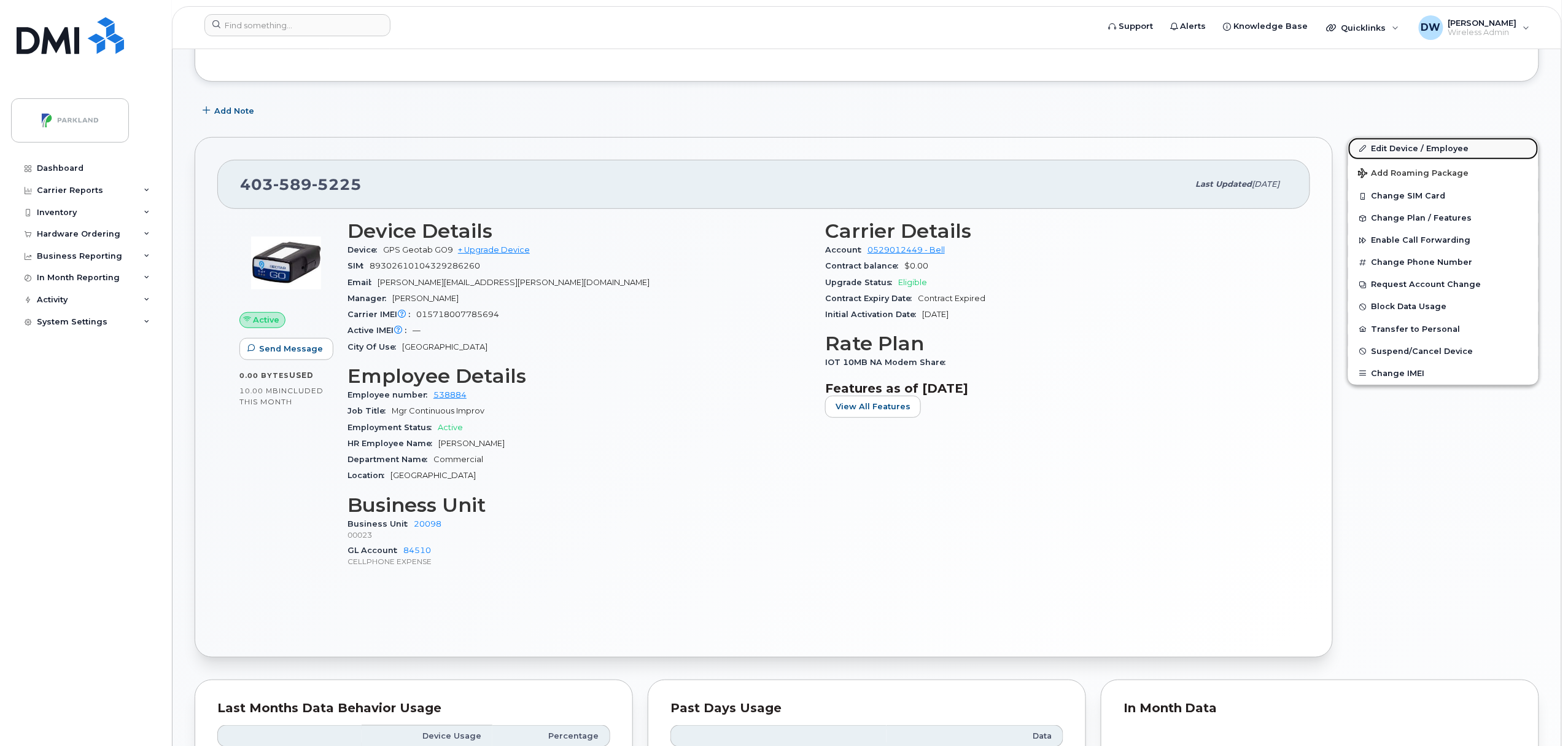
click at [1404, 146] on link "Edit Device / Employee" at bounding box center [1443, 148] width 190 height 22
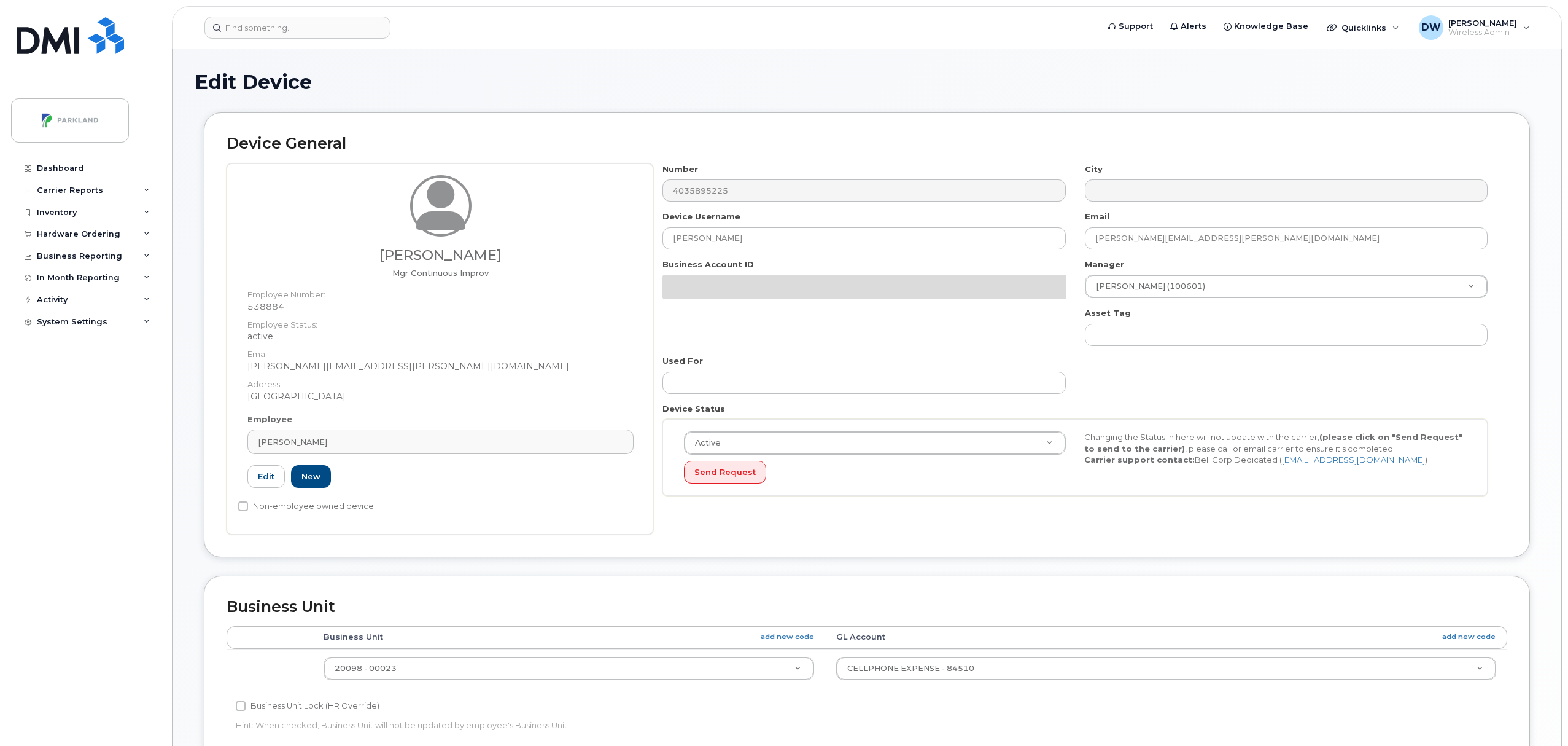
select select "1386637"
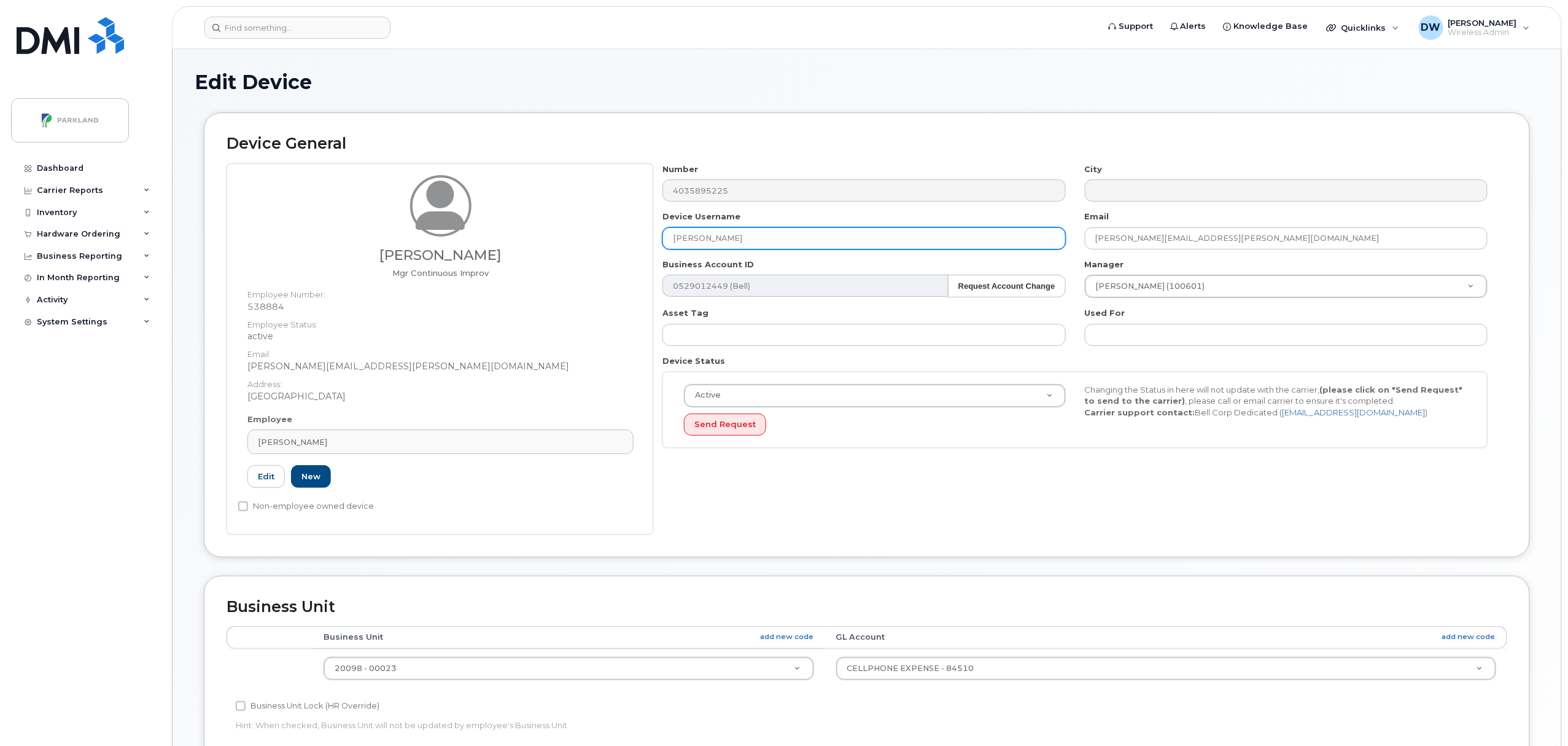
drag, startPoint x: 725, startPoint y: 237, endPoint x: 739, endPoint y: 234, distance: 14.3
click at [734, 236] on input "[PERSON_NAME]" at bounding box center [864, 238] width 403 height 22
drag, startPoint x: 762, startPoint y: 239, endPoint x: 607, endPoint y: 232, distance: 155.2
click at [607, 232] on div "Derrick Wildi Mgr Continuous Improv Employee Number: 538884 Employee Status: ac…" at bounding box center [867, 349] width 1281 height 371
paste input "G9TEAKMHWR20"
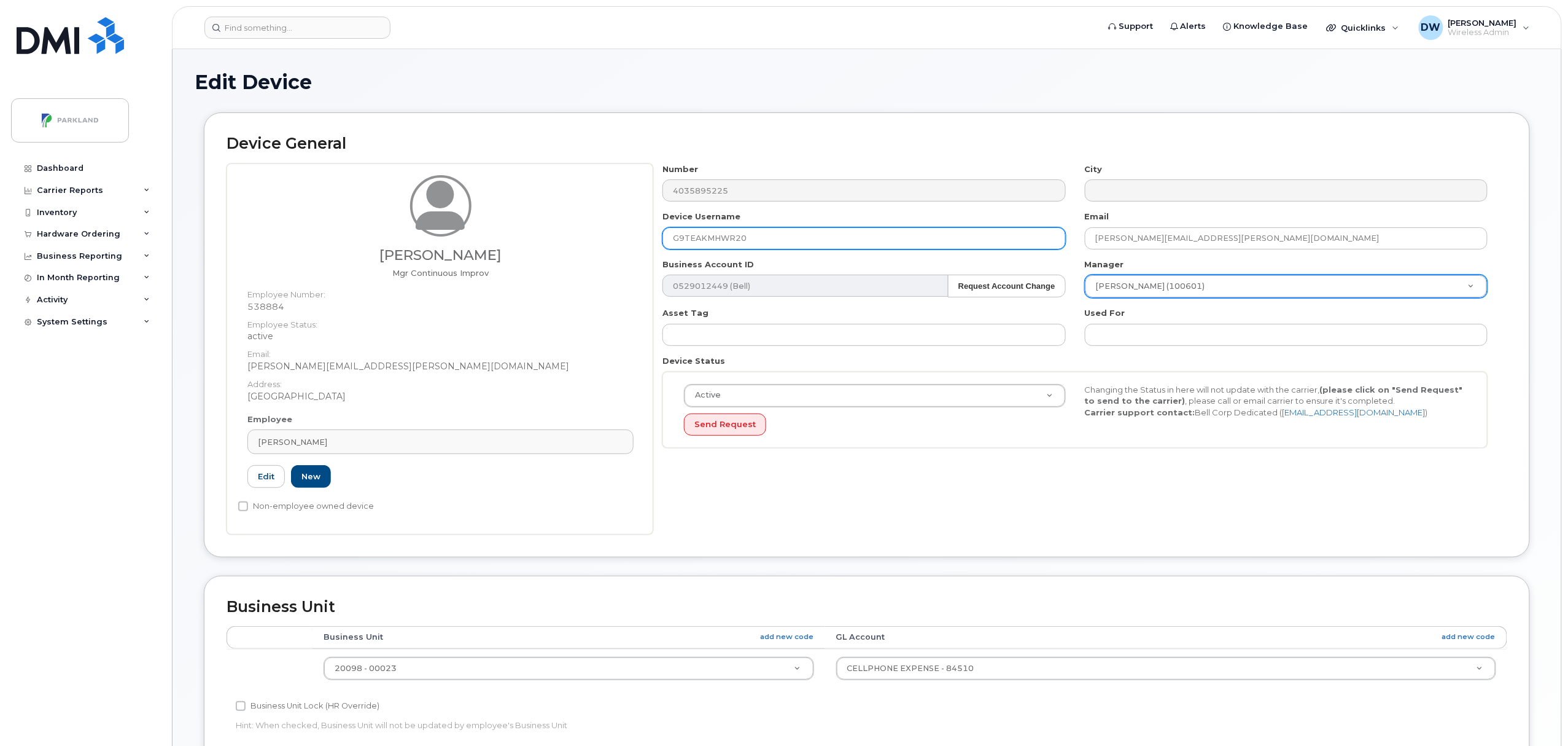
type input "G9TEAKMHWR20"
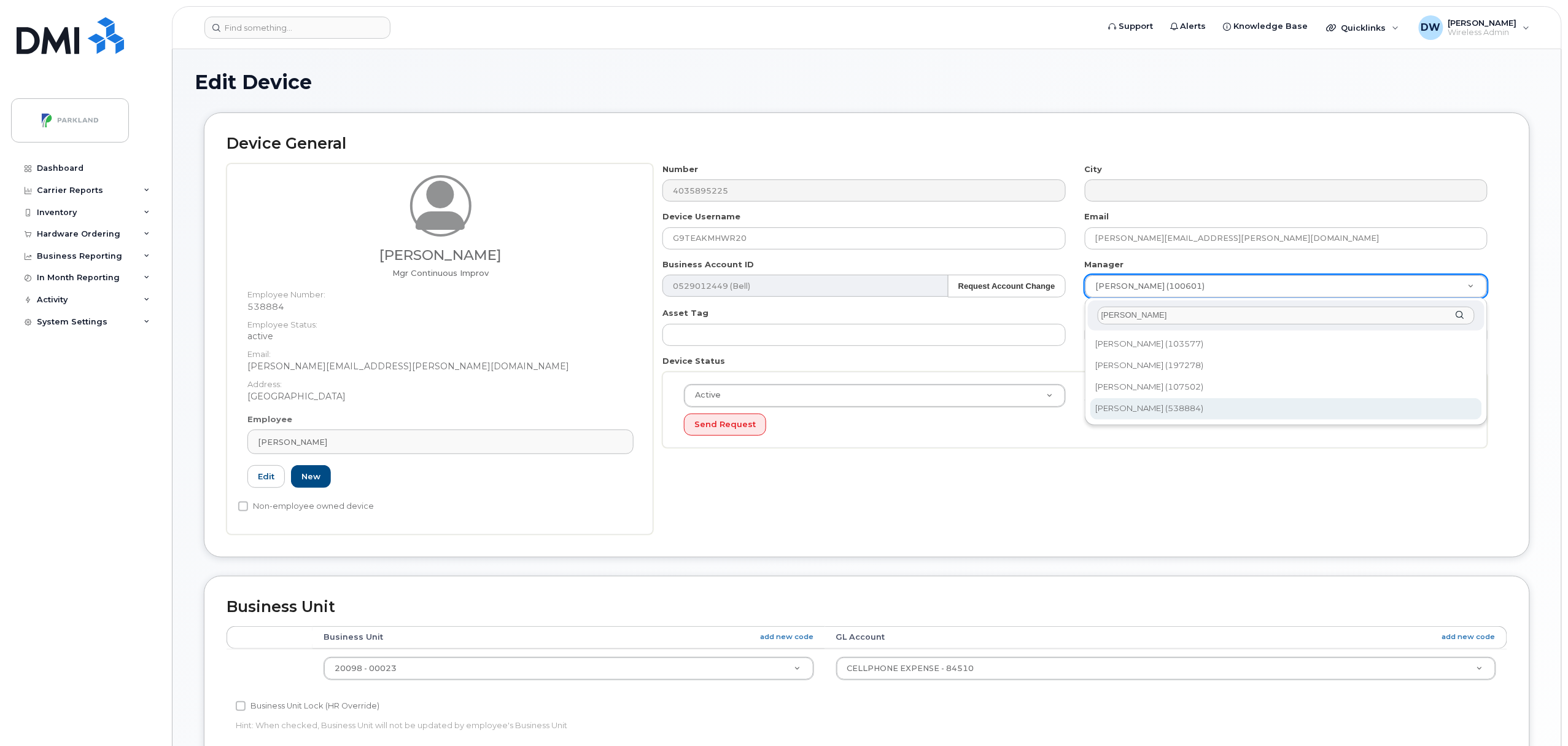
type input "derr"
type input "876592"
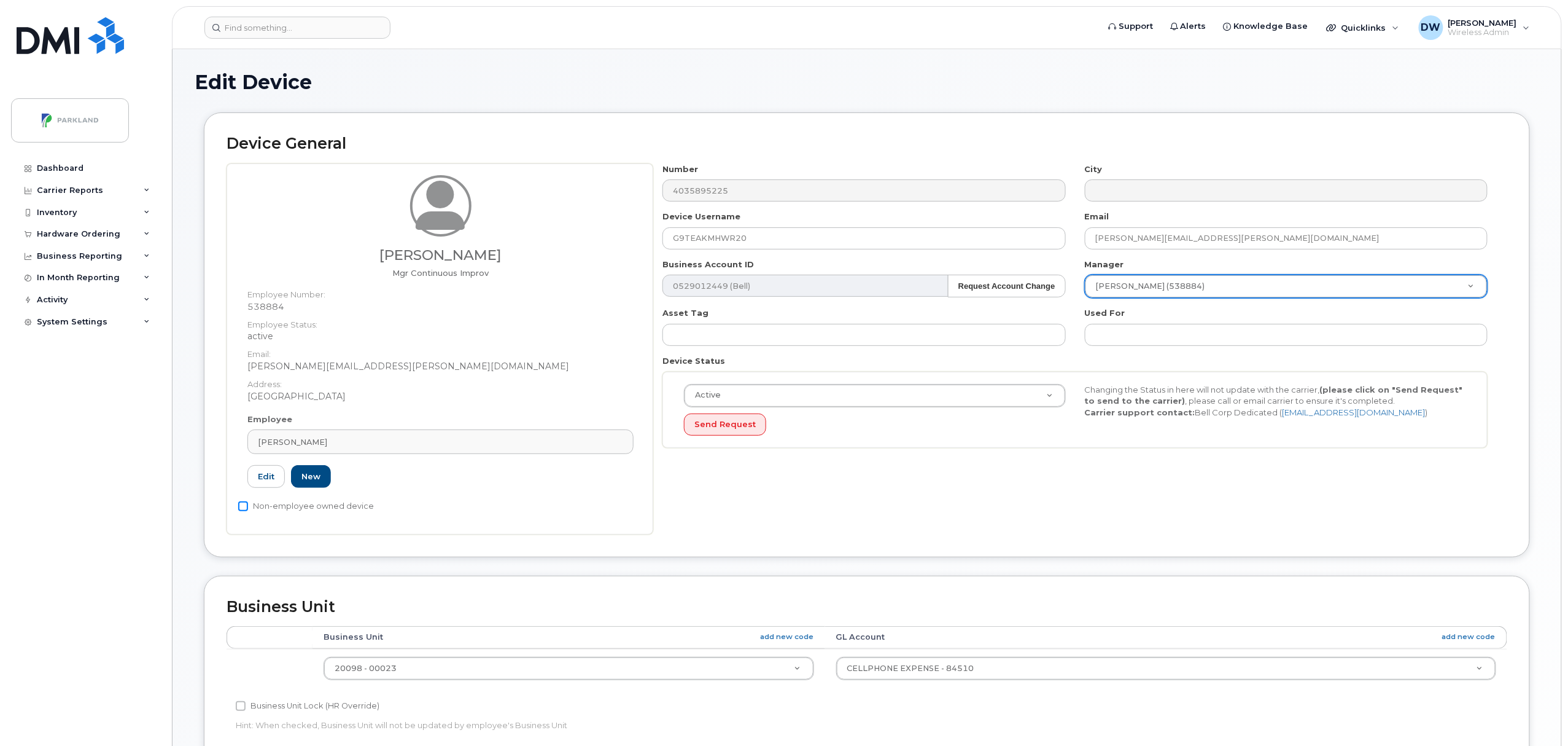
click at [244, 507] on input "Non-employee owned device" at bounding box center [244, 506] width 10 height 10
checkbox input "true"
click at [240, 708] on input "Business Unit Lock (HR Override)" at bounding box center [241, 706] width 10 height 10
checkbox input "true"
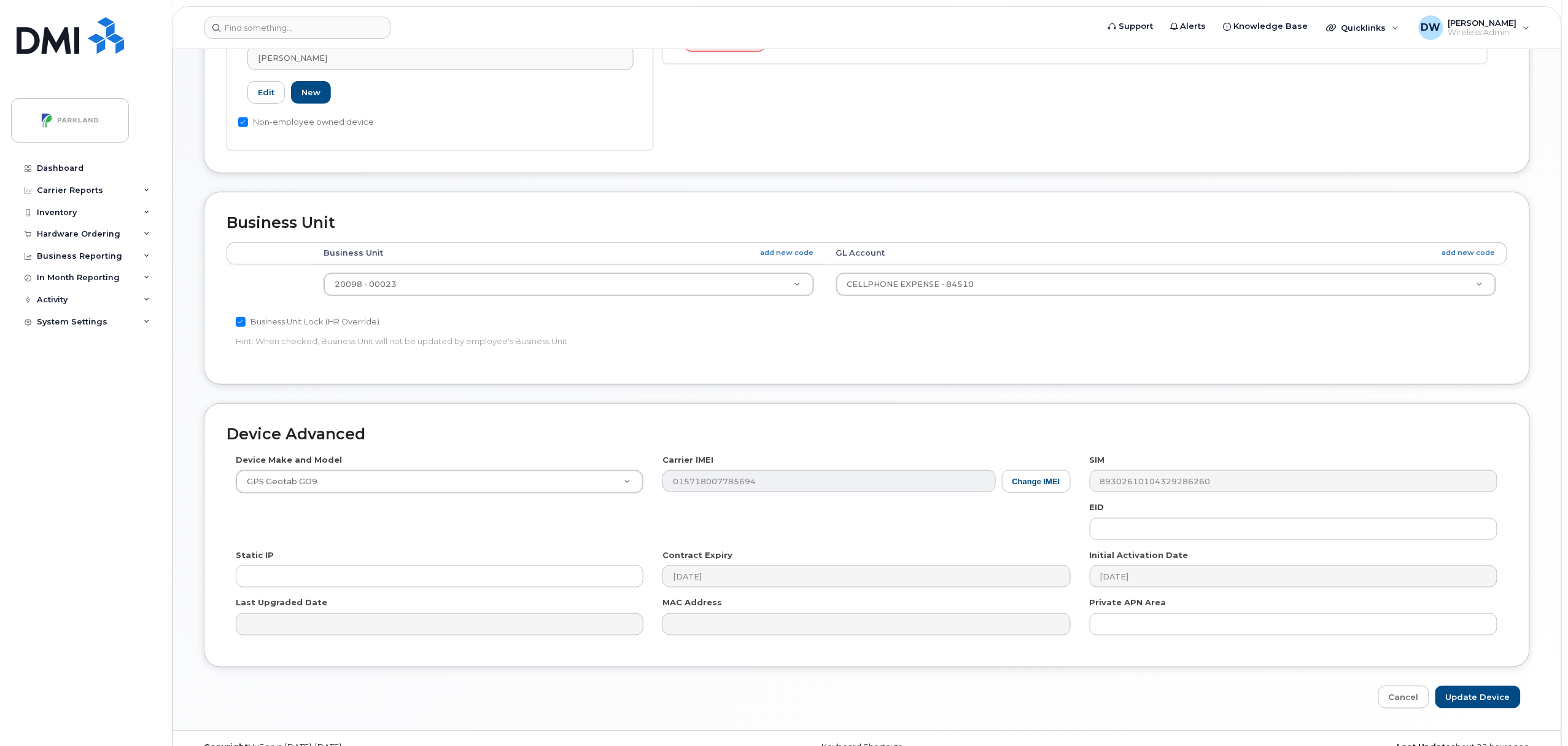
scroll to position [411, 0]
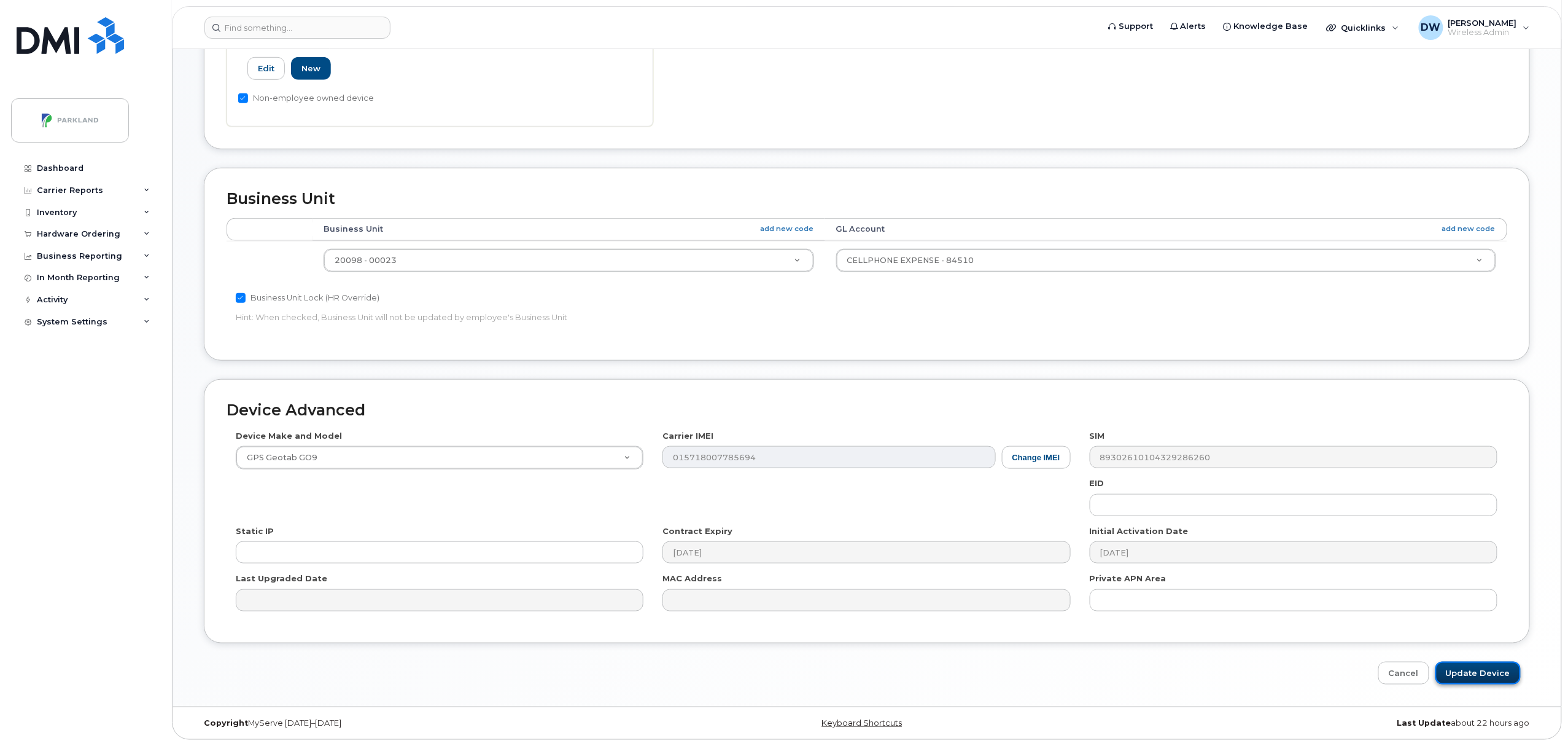
click at [1472, 664] on input "Update Device" at bounding box center [1478, 673] width 85 height 23
type input "Saving..."
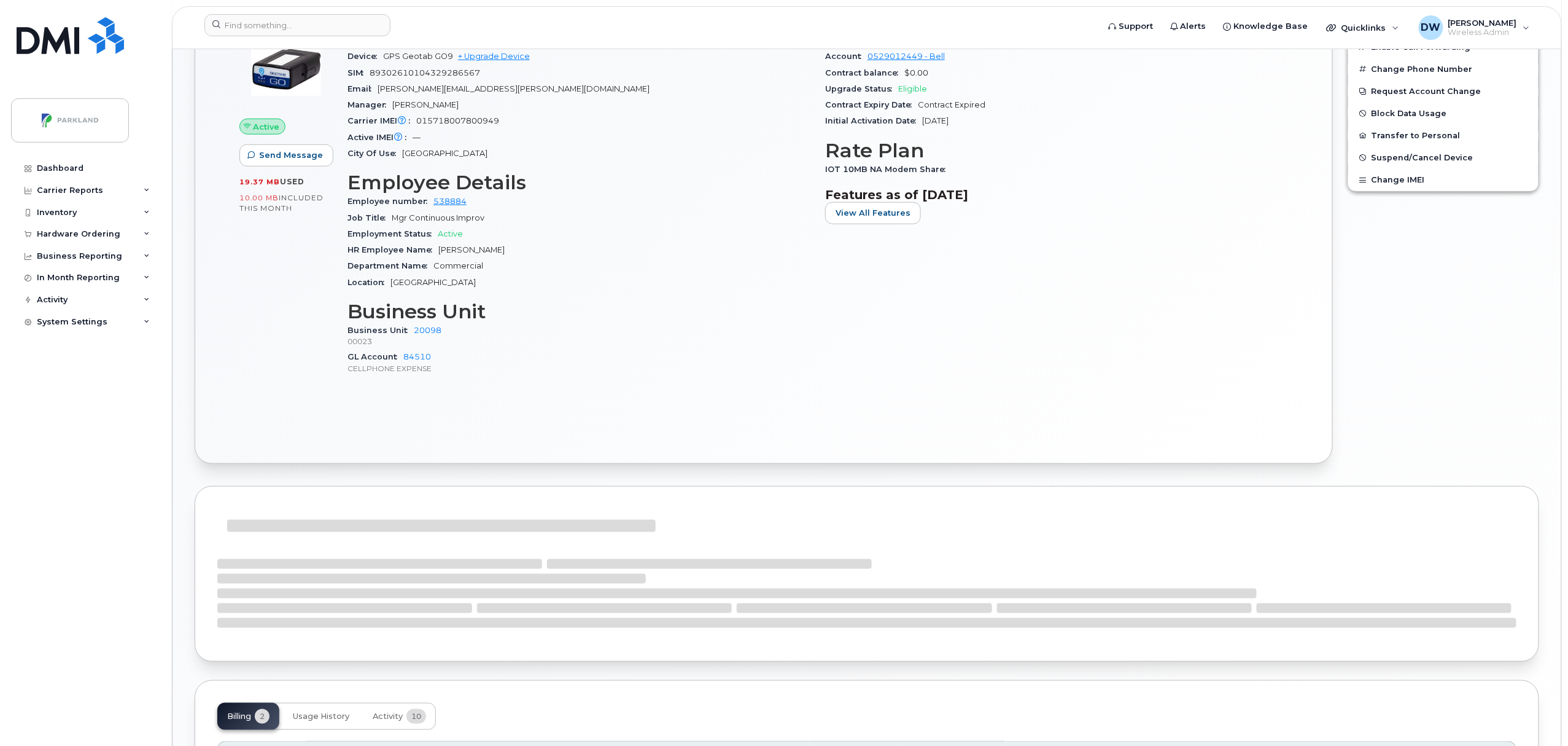
scroll to position [568, 0]
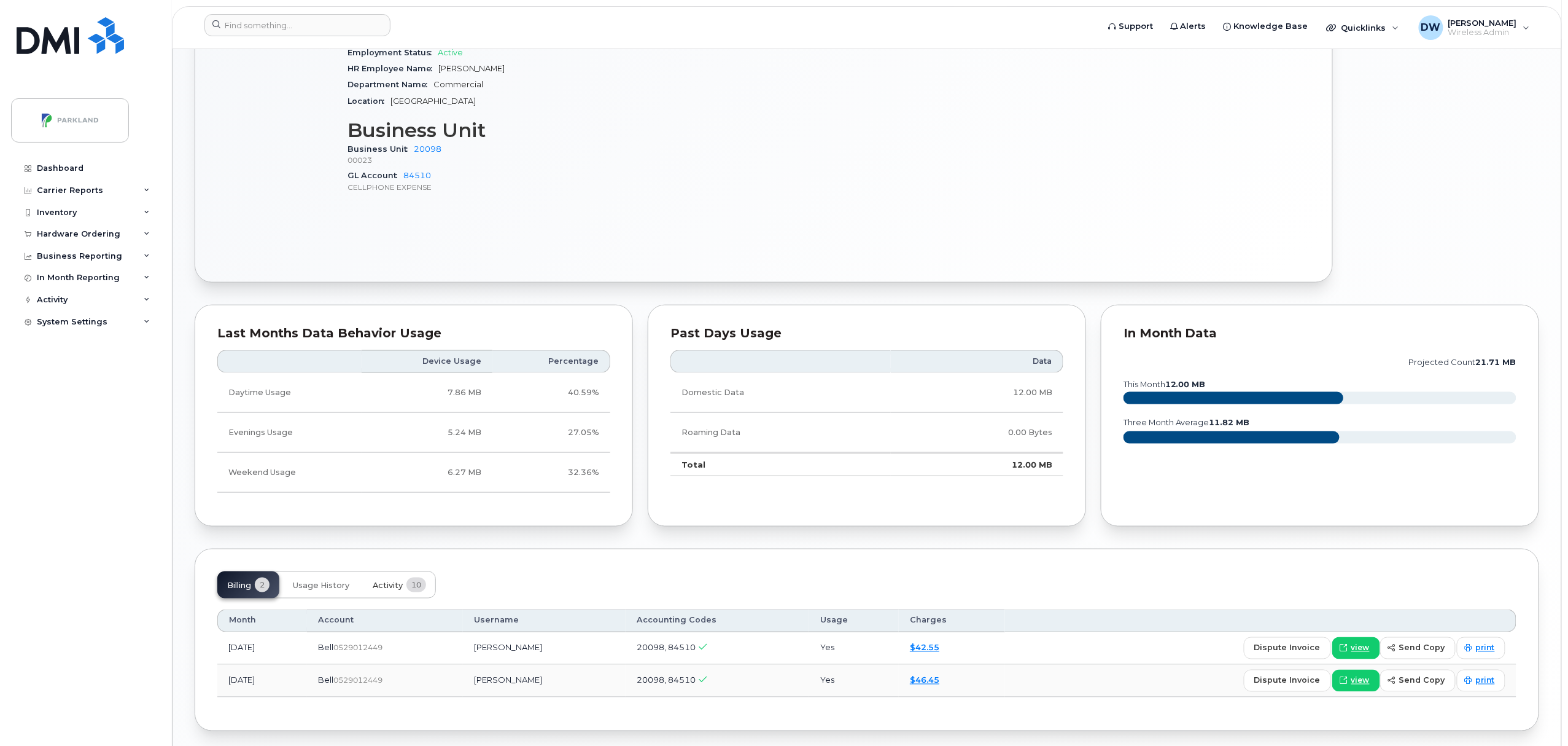
click at [389, 587] on span "Activity" at bounding box center [388, 585] width 30 height 10
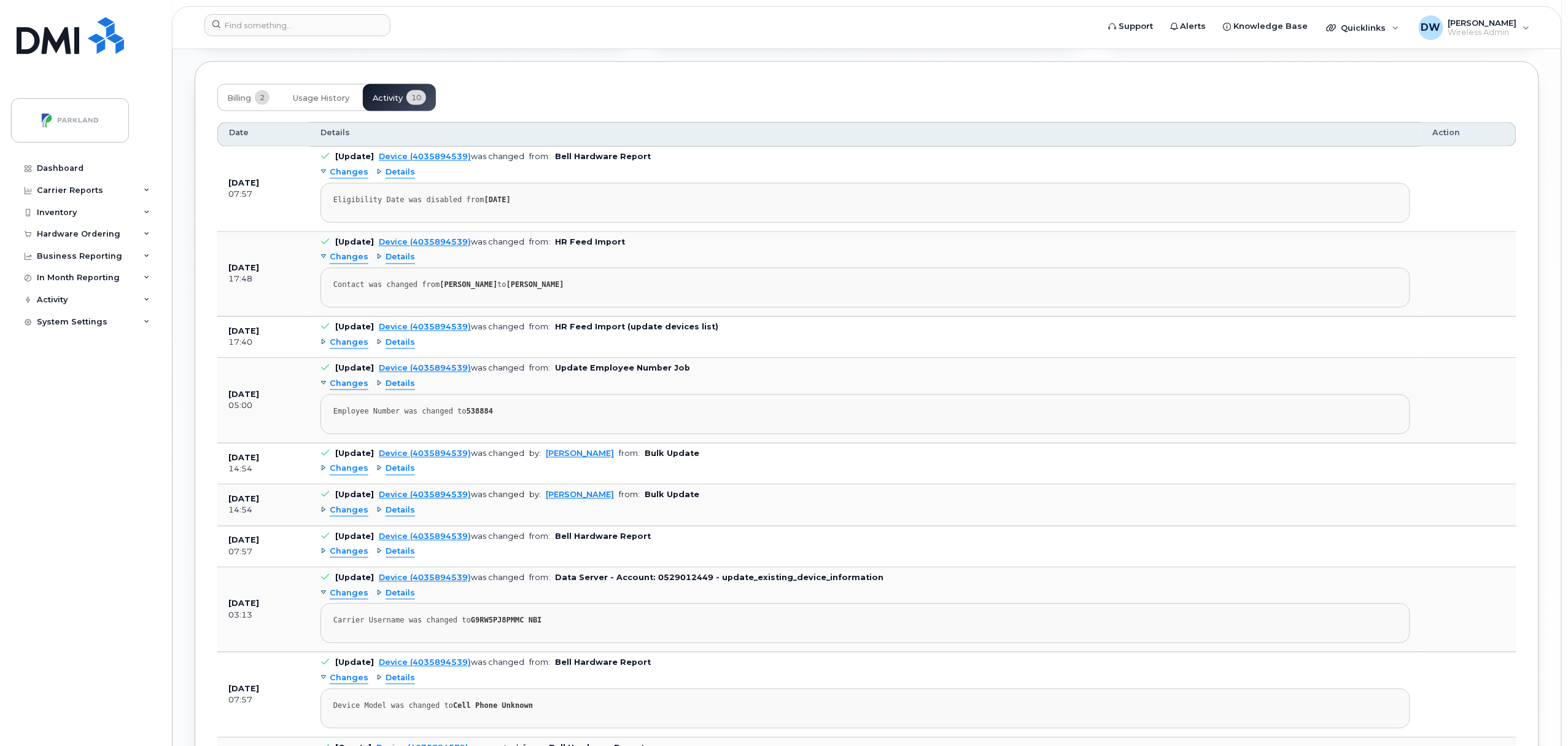
scroll to position [1057, 0]
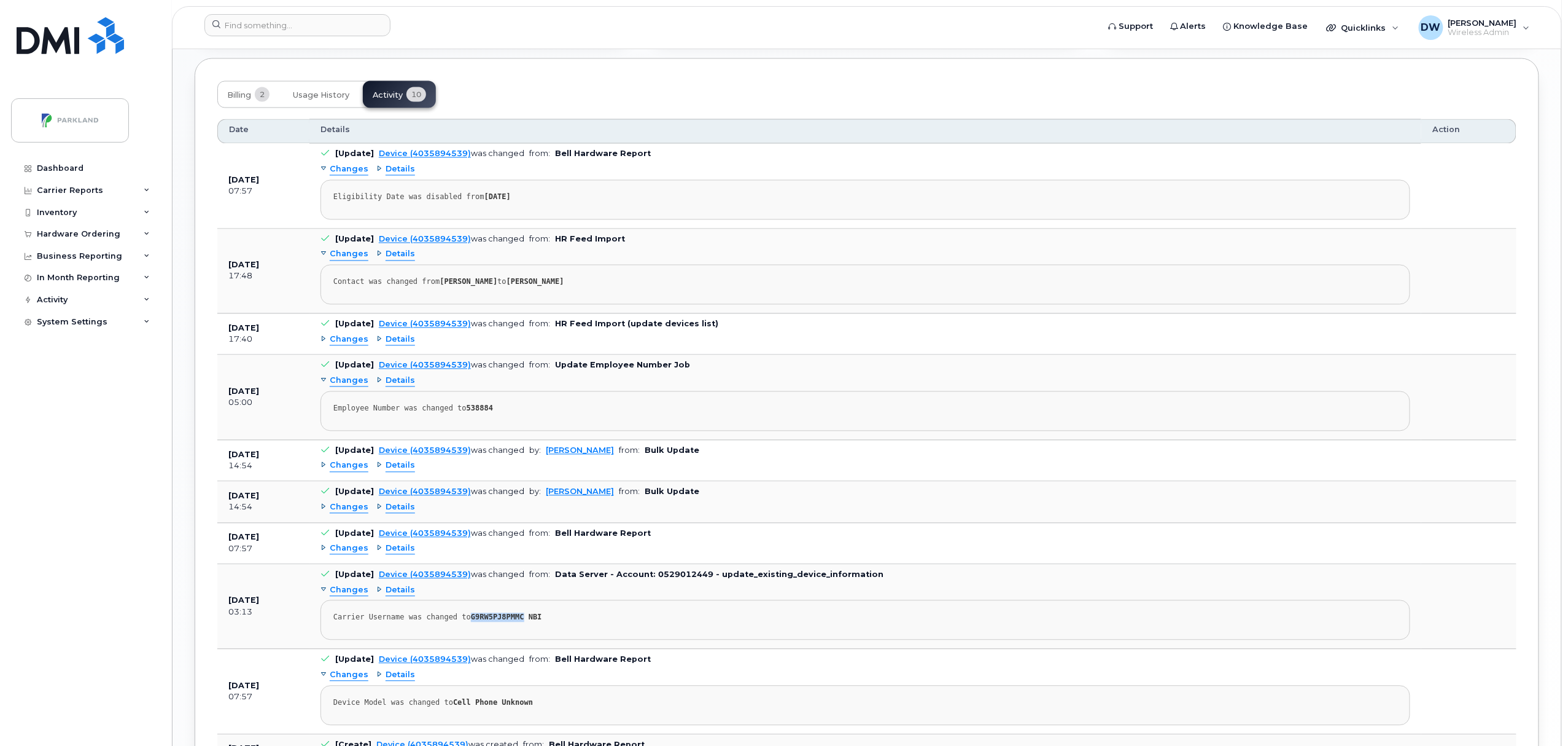
drag, startPoint x: 463, startPoint y: 625, endPoint x: 512, endPoint y: 622, distance: 49.1
click at [512, 622] on strong "G9RW5PJ8PMMC NBI" at bounding box center [506, 617] width 71 height 9
copy strong "G9RW5PJ8PMMC"
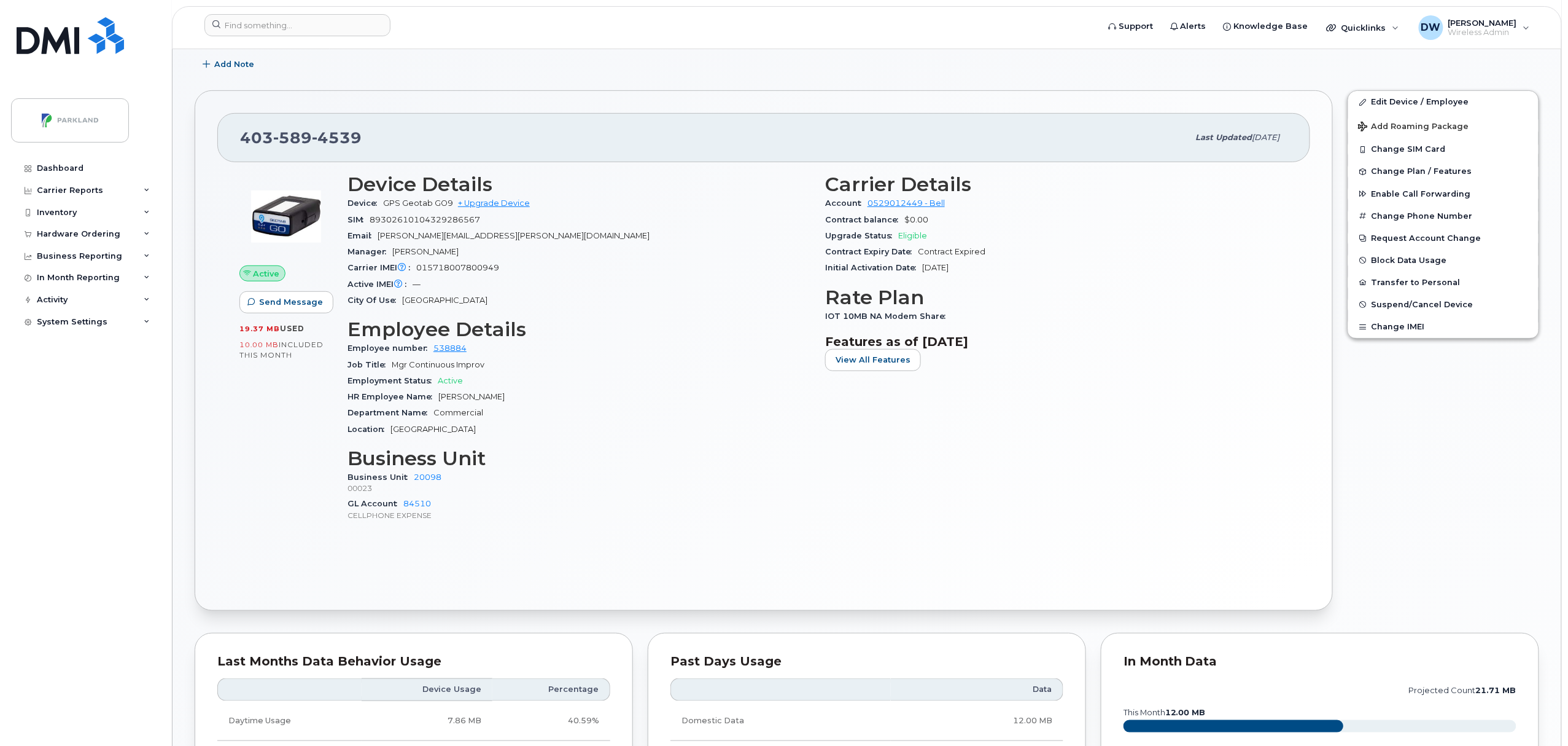
scroll to position [143, 0]
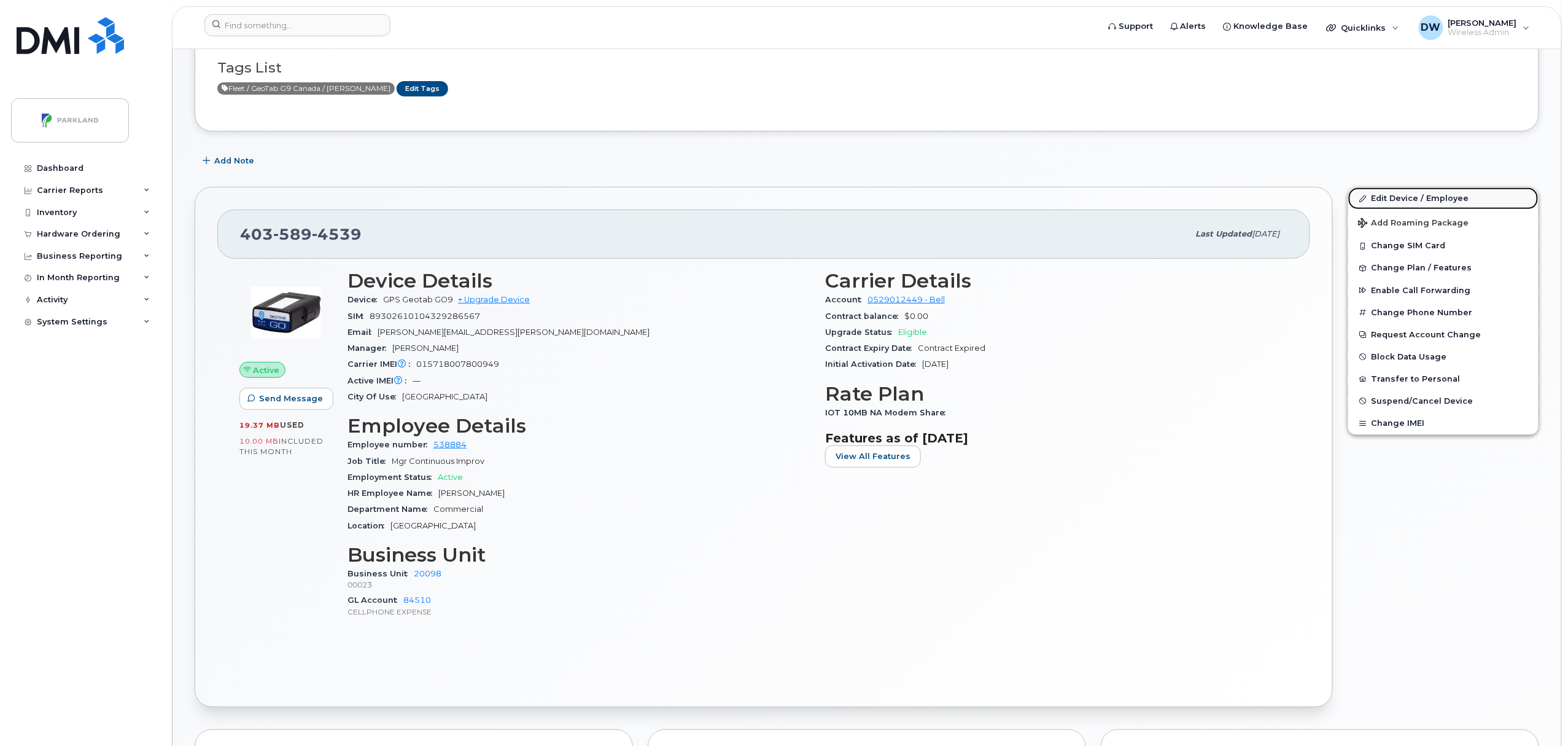
click at [1400, 194] on link "Edit Device / Employee" at bounding box center [1443, 198] width 190 height 22
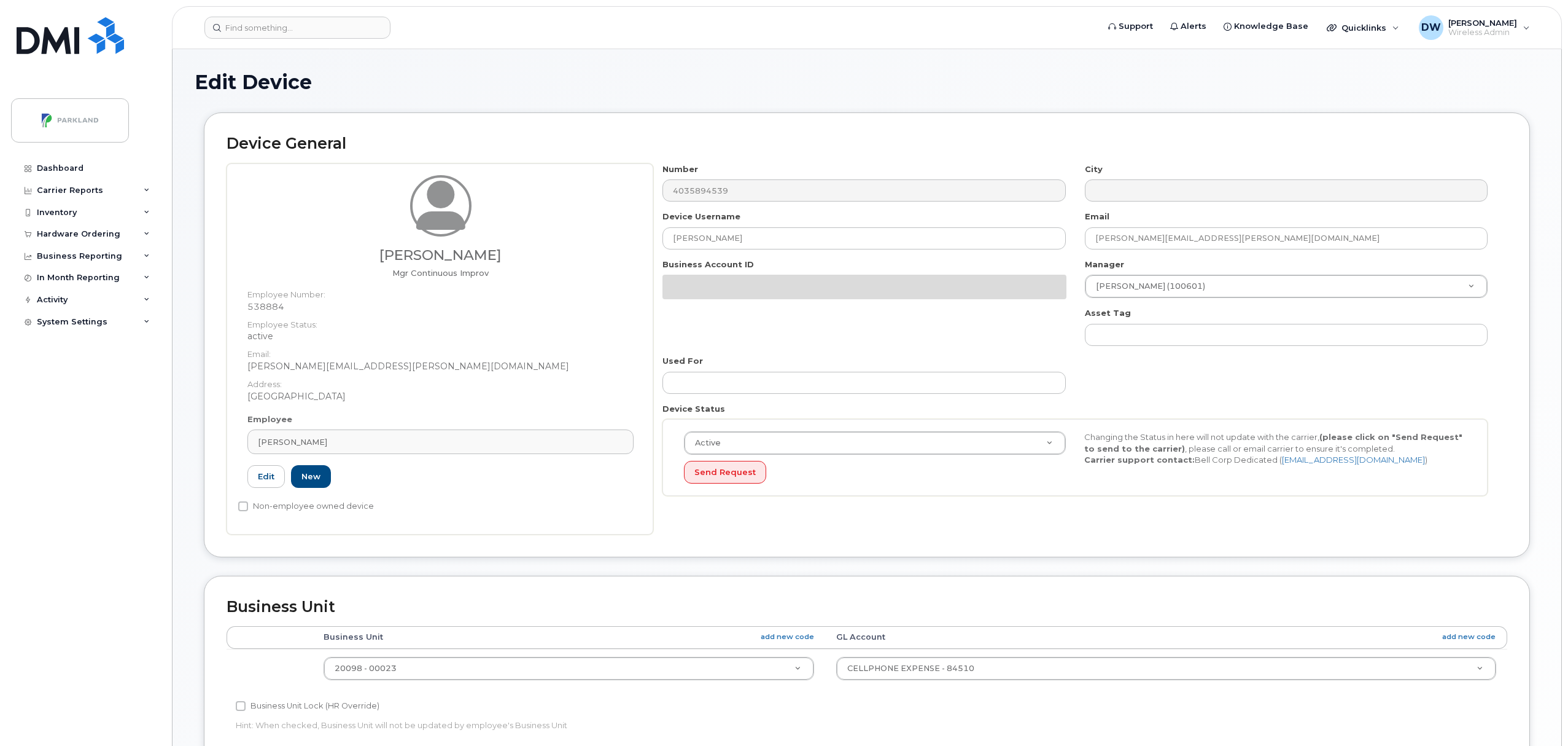
select select "1386637"
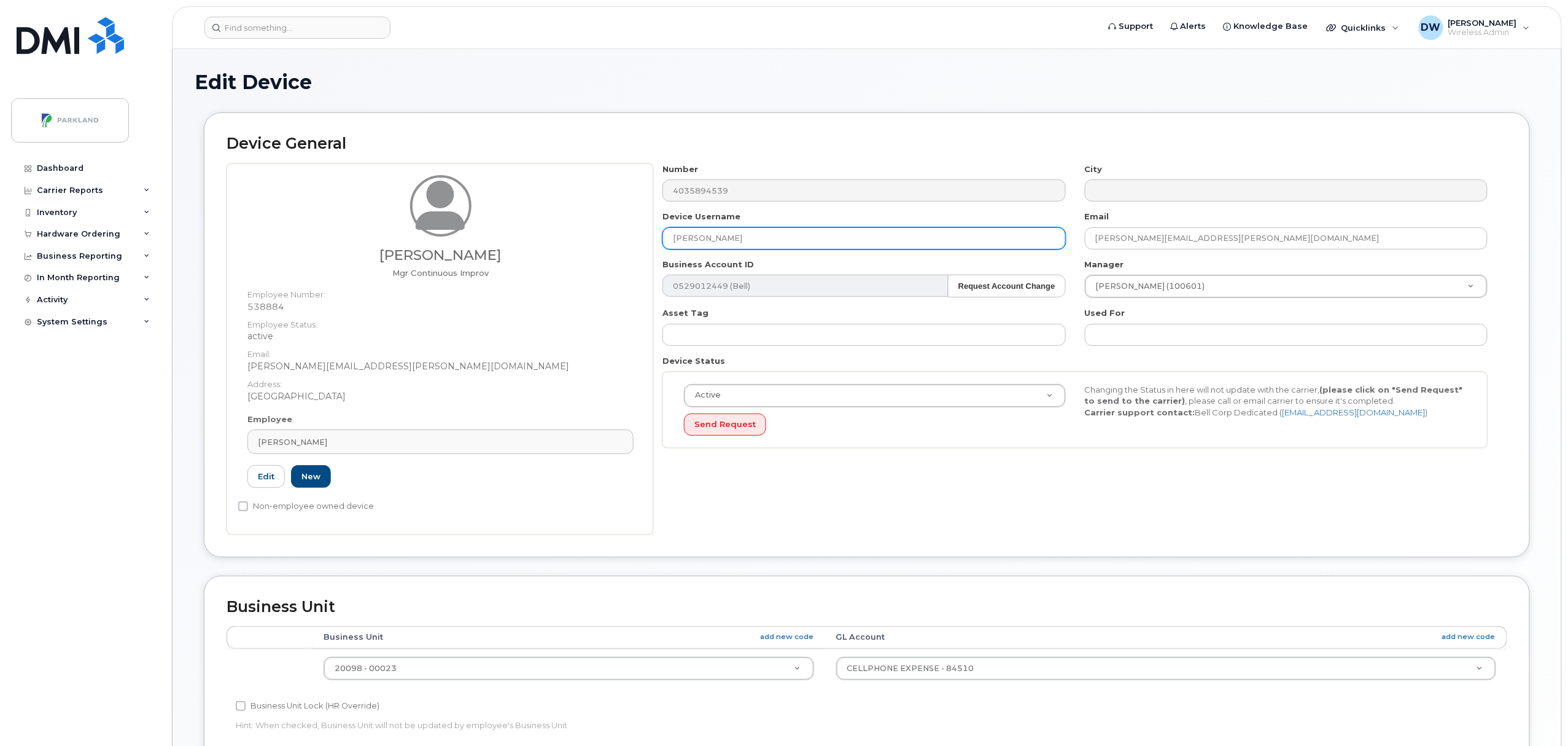
click at [785, 234] on input "[PERSON_NAME]" at bounding box center [864, 238] width 403 height 22
drag, startPoint x: 781, startPoint y: 243, endPoint x: 612, endPoint y: 229, distance: 169.6
click at [612, 229] on div "Derrick Wildi Mgr Continuous Improv Employee Number: 538884 Employee Status: ac…" at bounding box center [867, 349] width 1281 height 371
paste input "G9RW5PJ8PMMC"
type input "G9RW5PJ8PMMC"
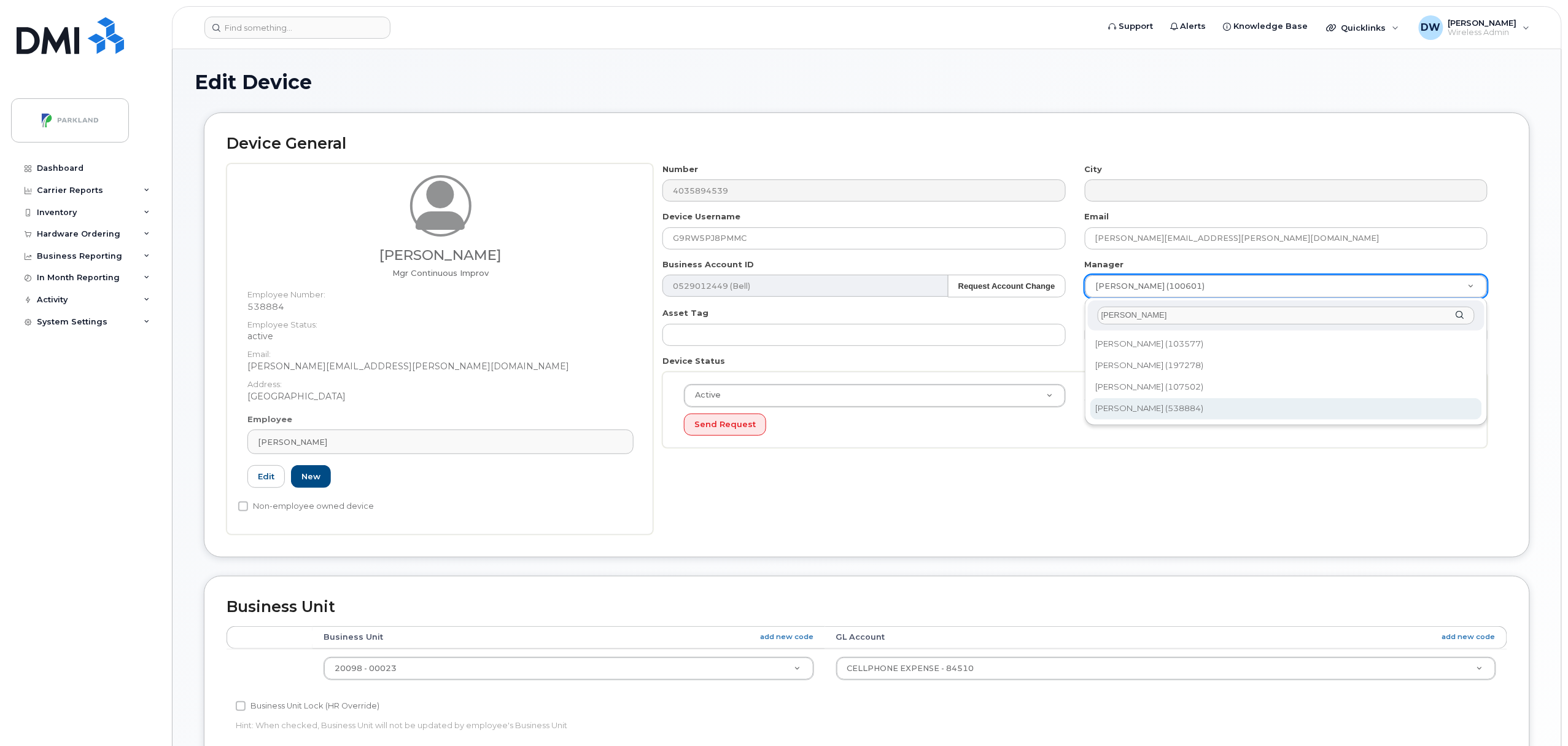
type input "derr"
type input "876592"
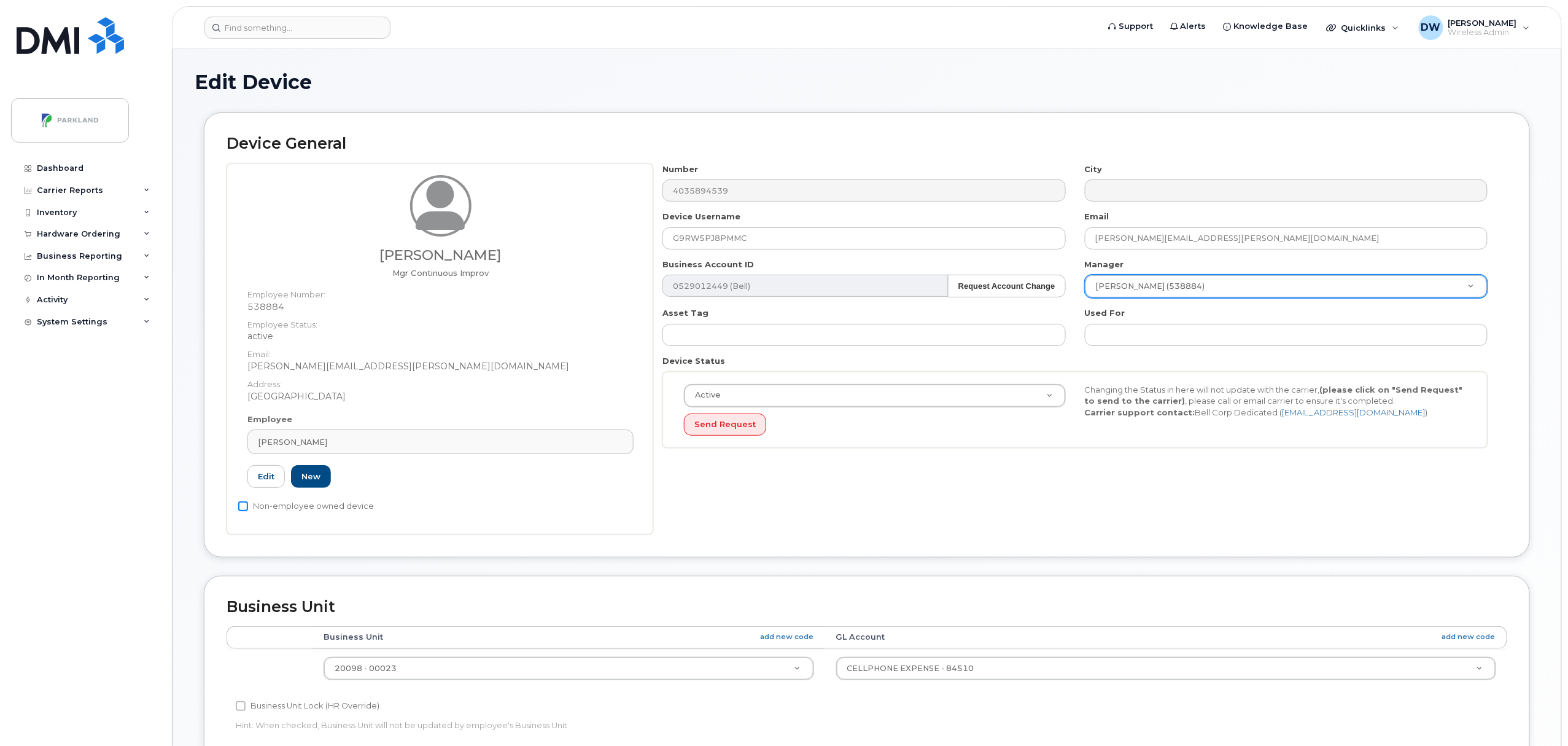
click at [244, 507] on input "Non-employee owned device" at bounding box center [244, 506] width 10 height 10
checkbox input "true"
click at [241, 708] on input "Business Unit Lock (HR Override)" at bounding box center [241, 706] width 10 height 10
checkbox input "true"
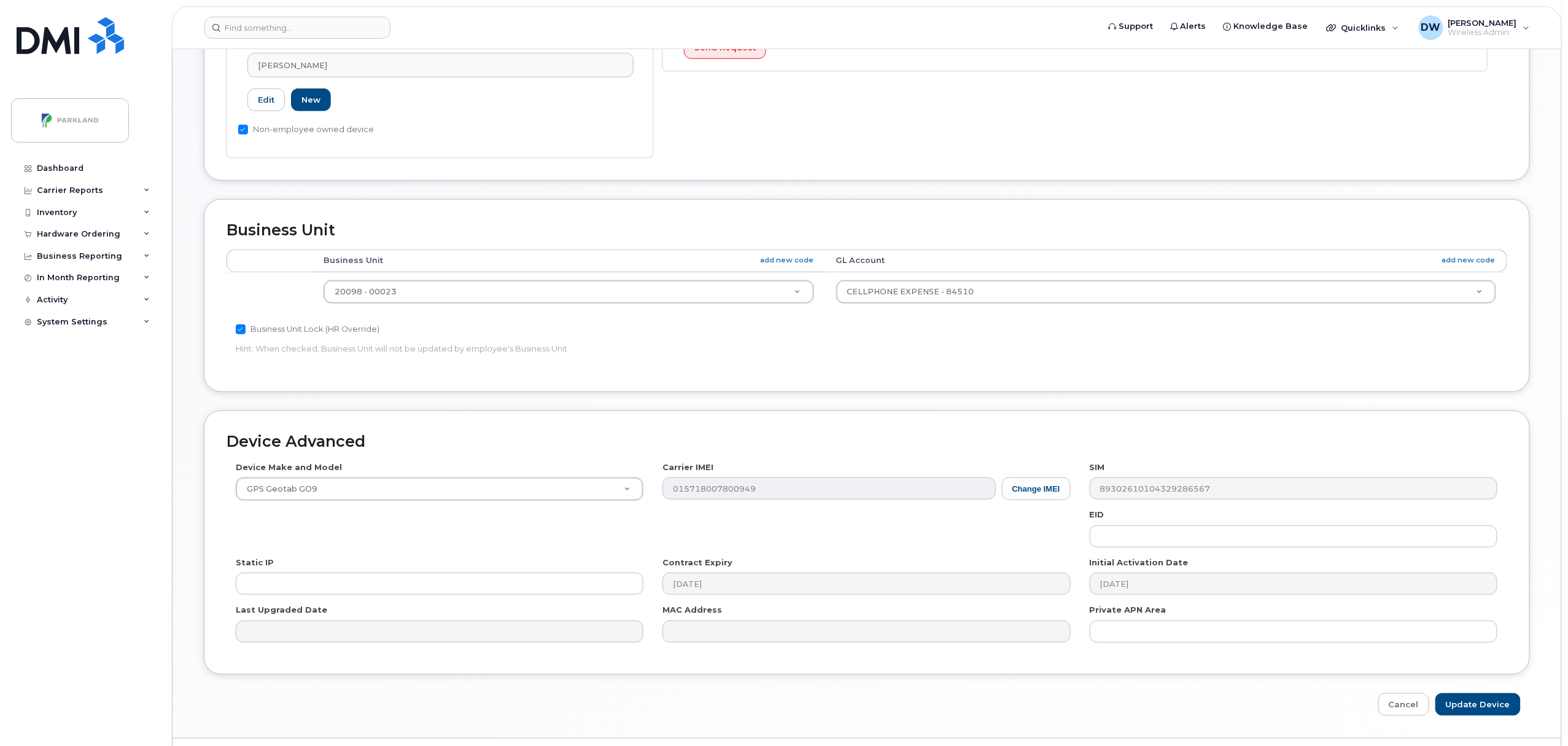
scroll to position [411, 0]
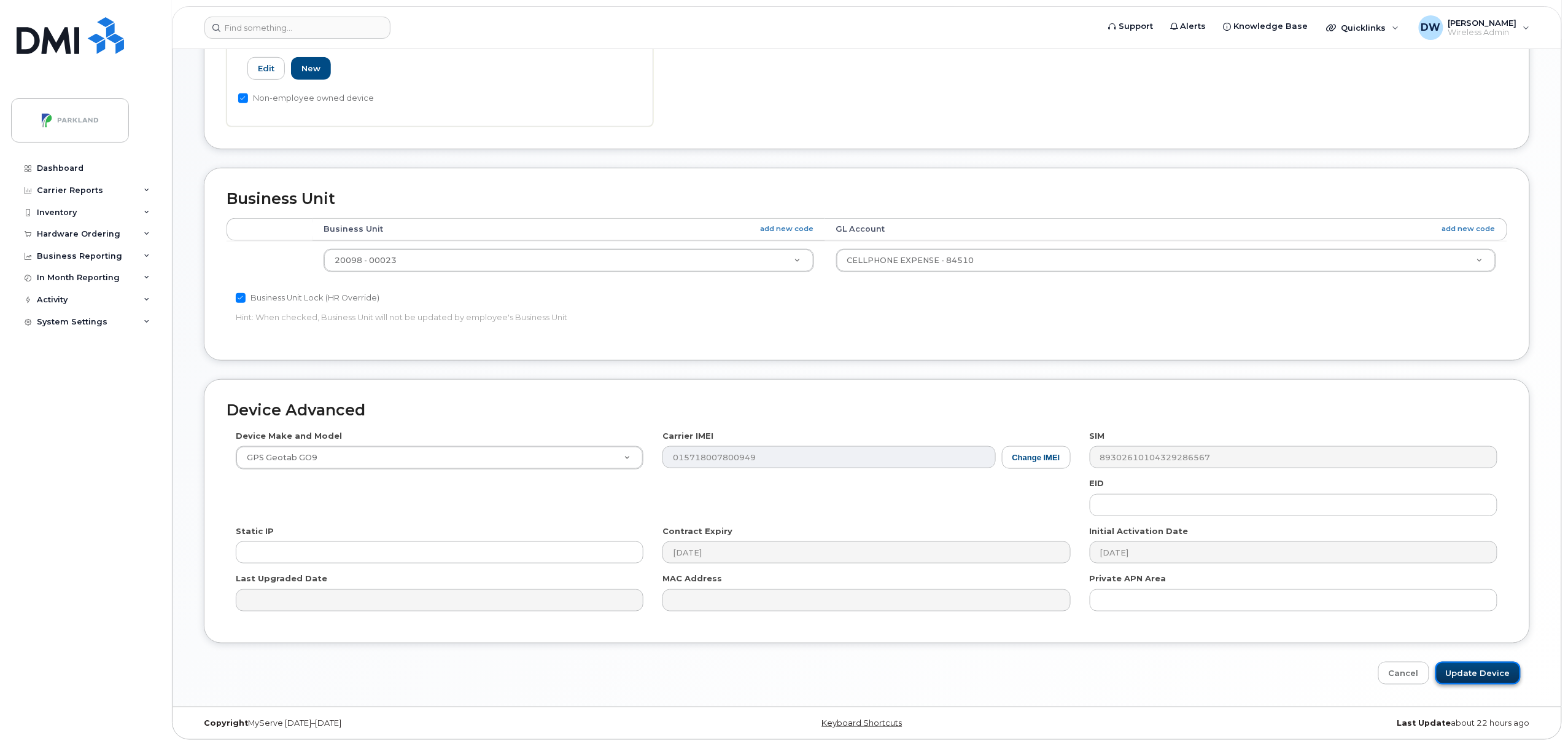
click at [1464, 668] on input "Update Device" at bounding box center [1478, 673] width 85 height 23
type input "Saving..."
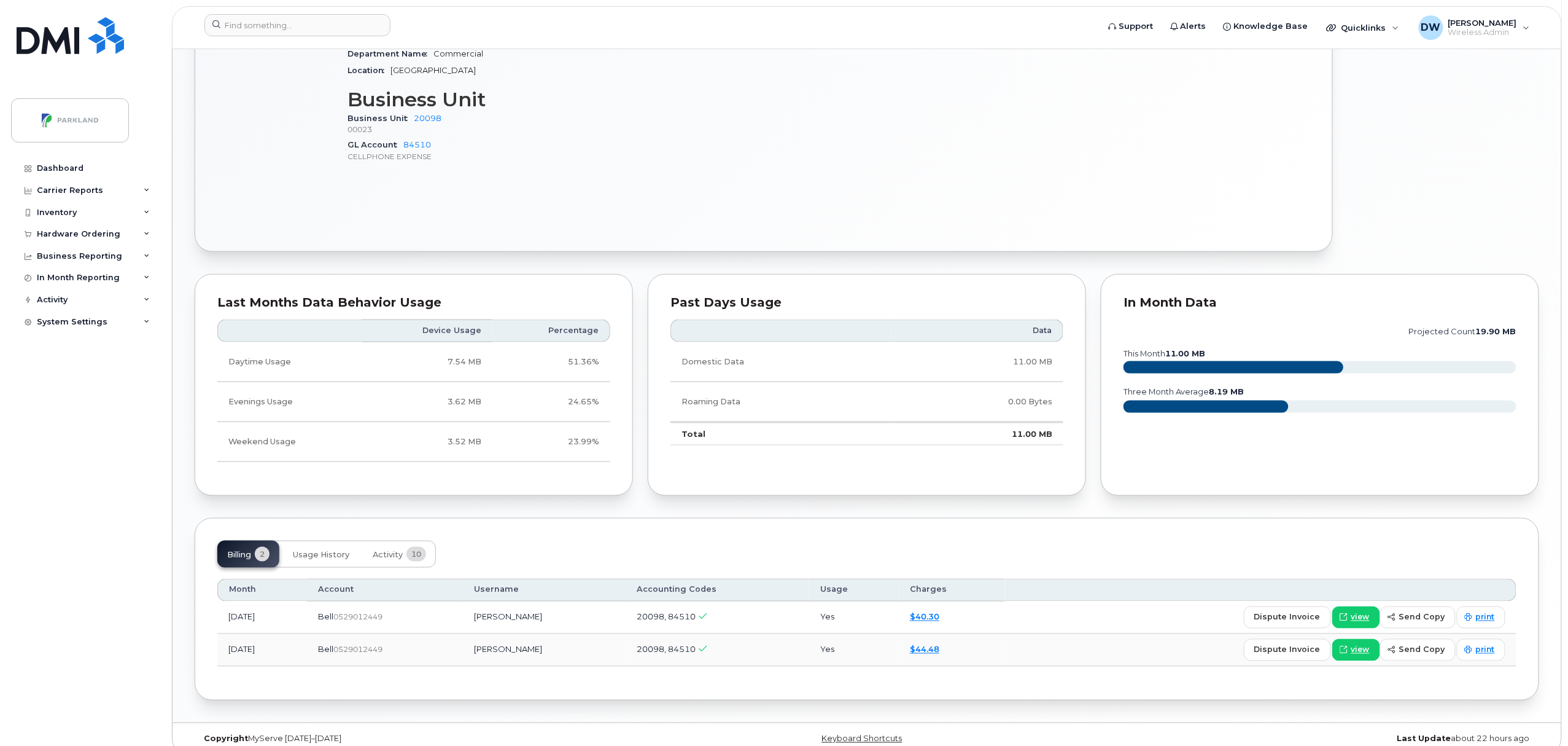
scroll to position [619, 0]
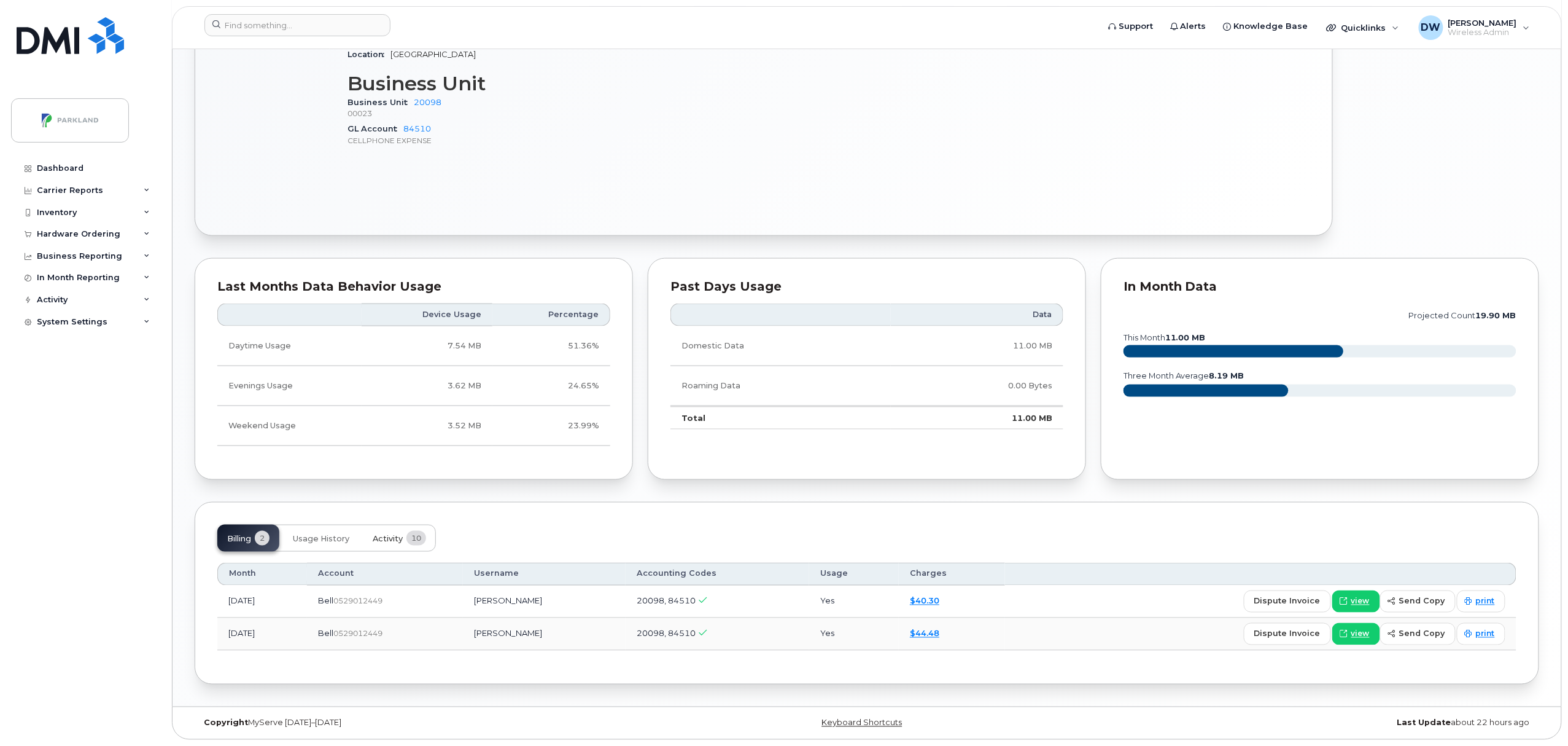
click at [381, 539] on span "Activity" at bounding box center [388, 539] width 30 height 10
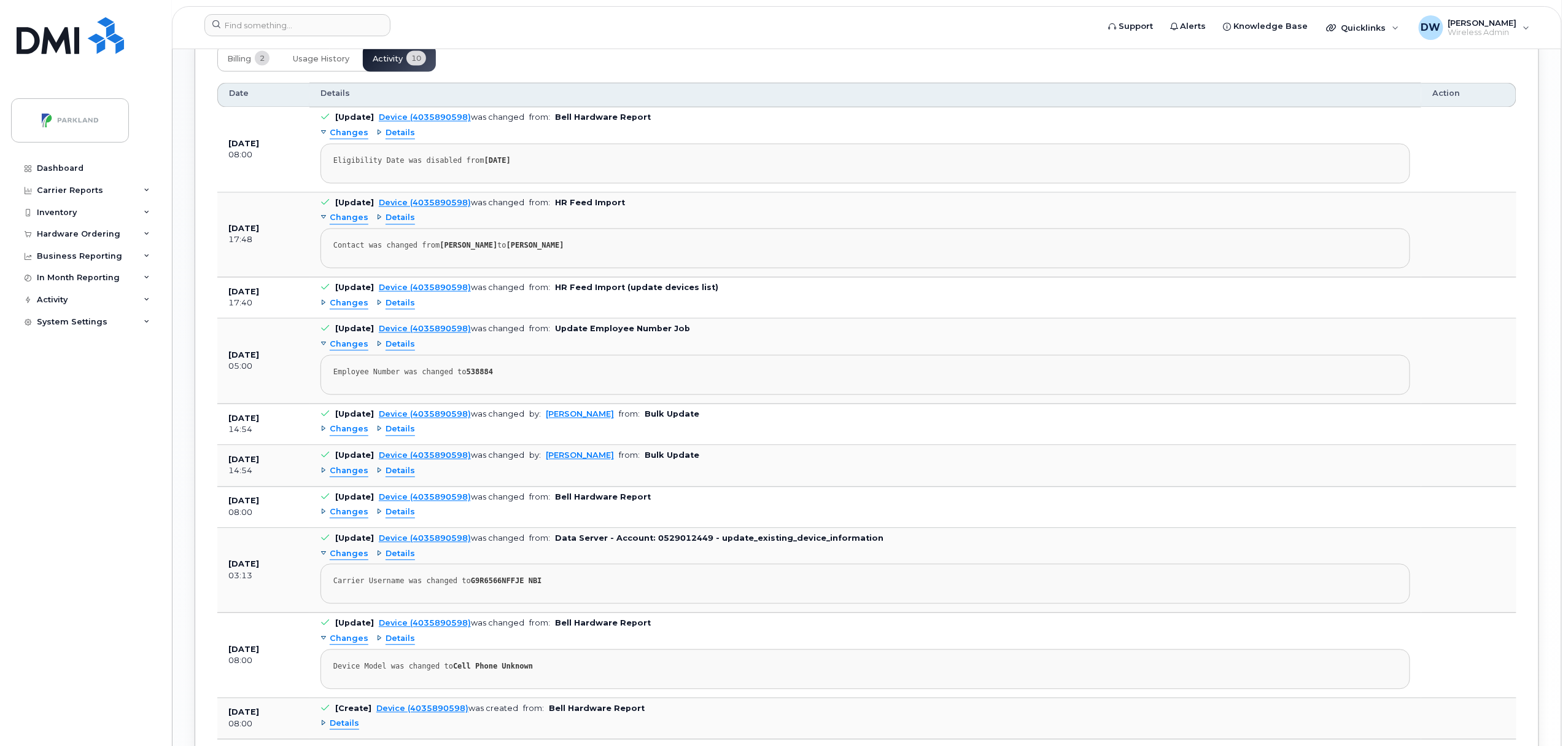
scroll to position [1091, 0]
drag, startPoint x: 464, startPoint y: 591, endPoint x: 512, endPoint y: 592, distance: 48.0
click at [512, 588] on strong "G9R6566NFFJE NBI" at bounding box center [506, 583] width 71 height 9
copy strong "G9R6566NFFJE"
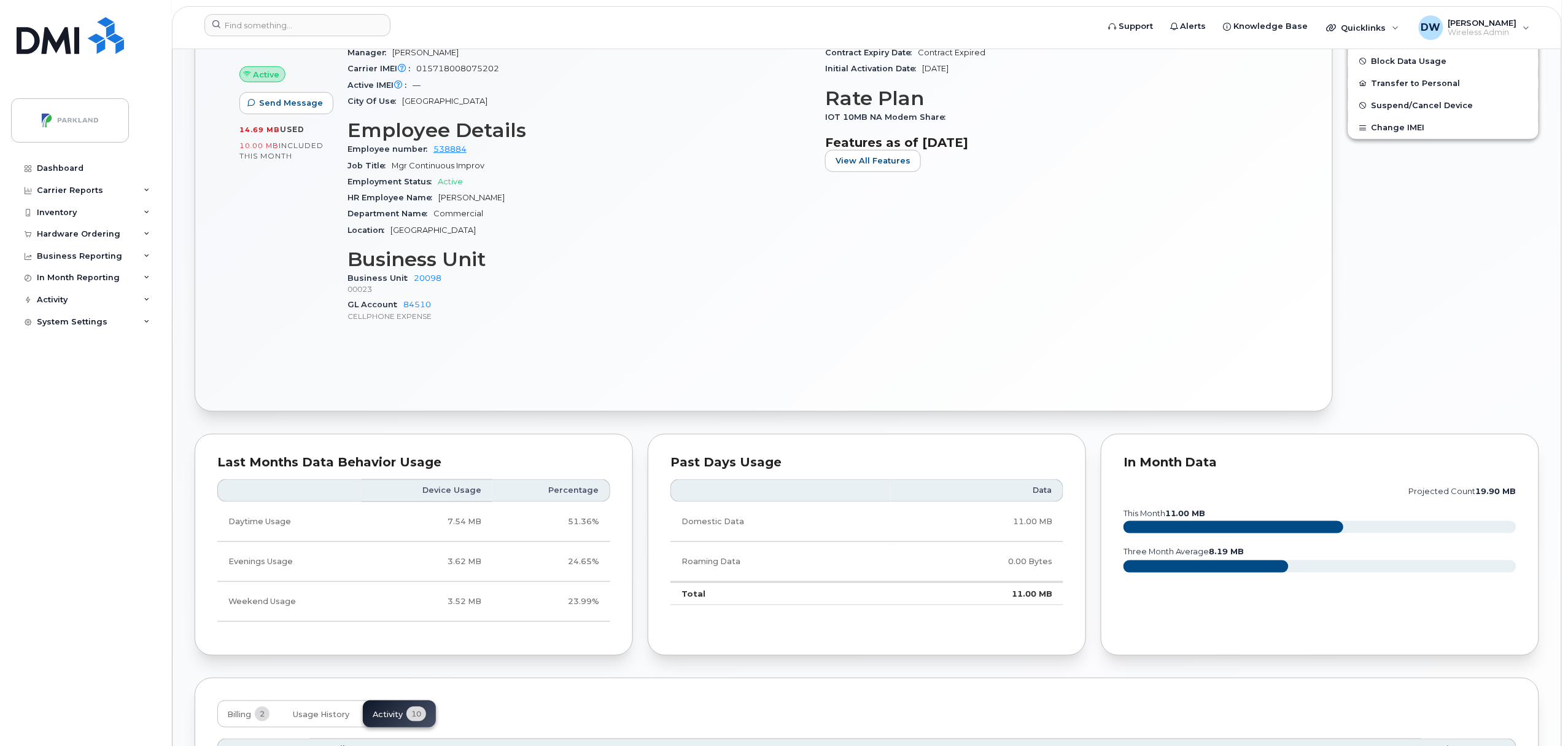
scroll to position [0, 0]
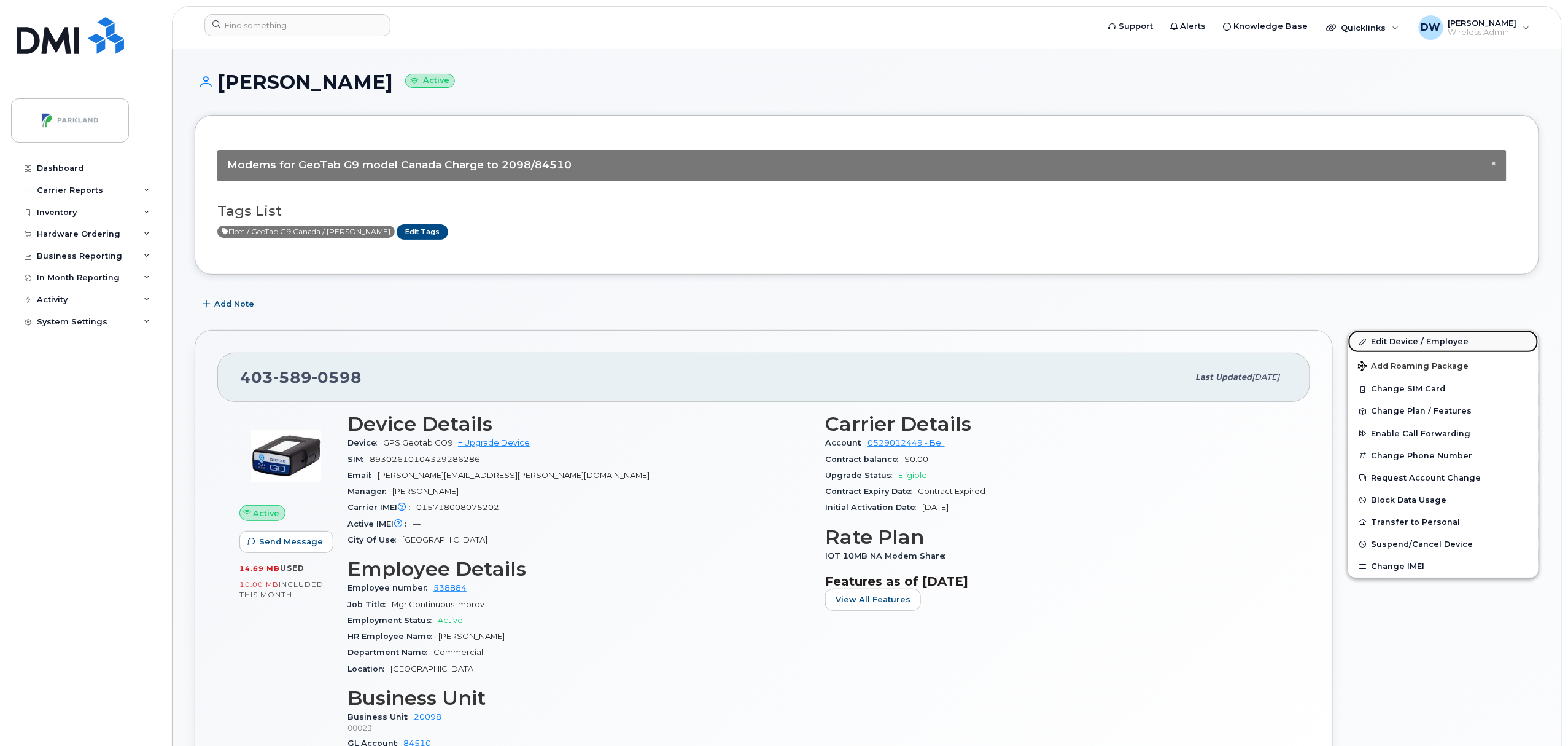
click at [1388, 340] on link "Edit Device / Employee" at bounding box center [1443, 341] width 190 height 22
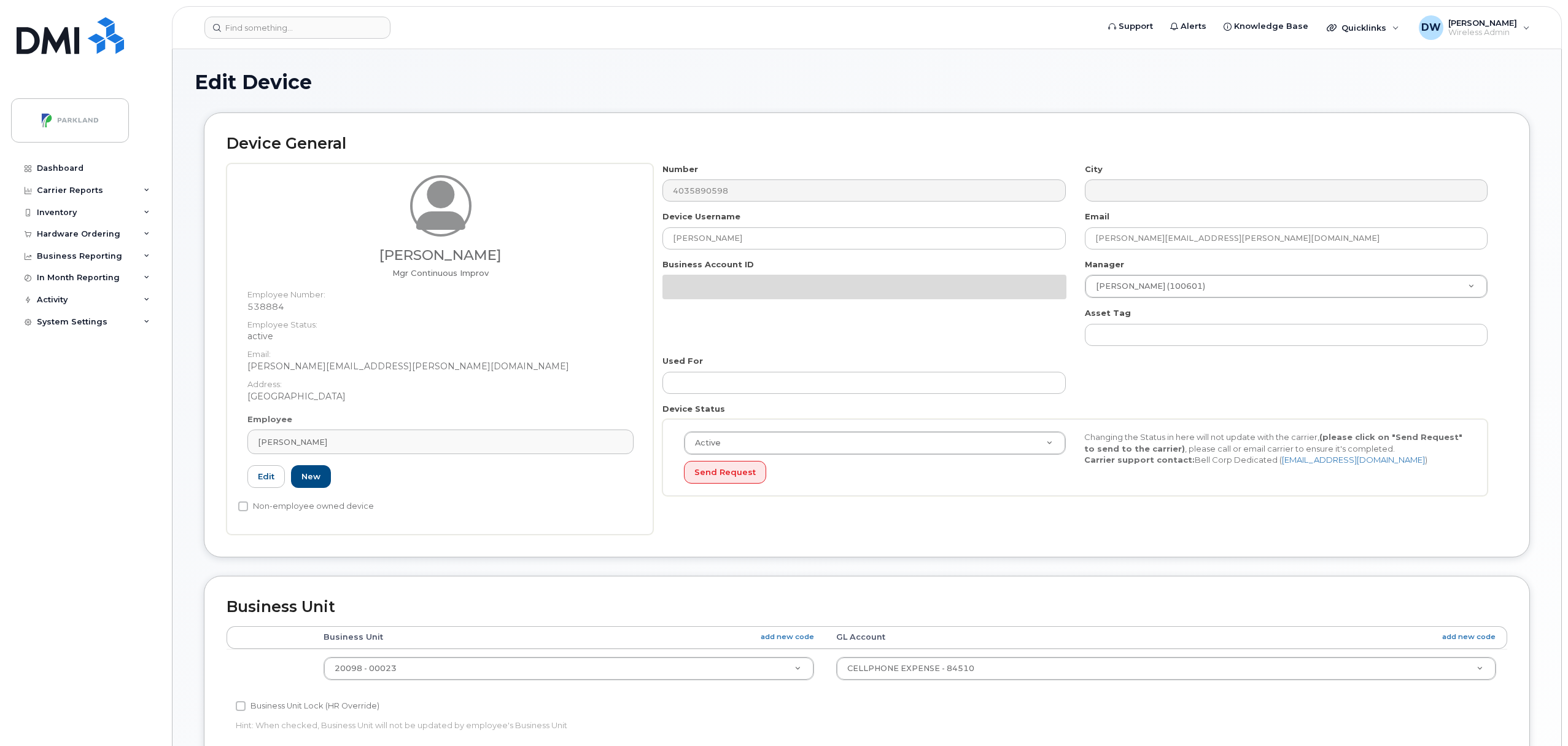
select select "1386637"
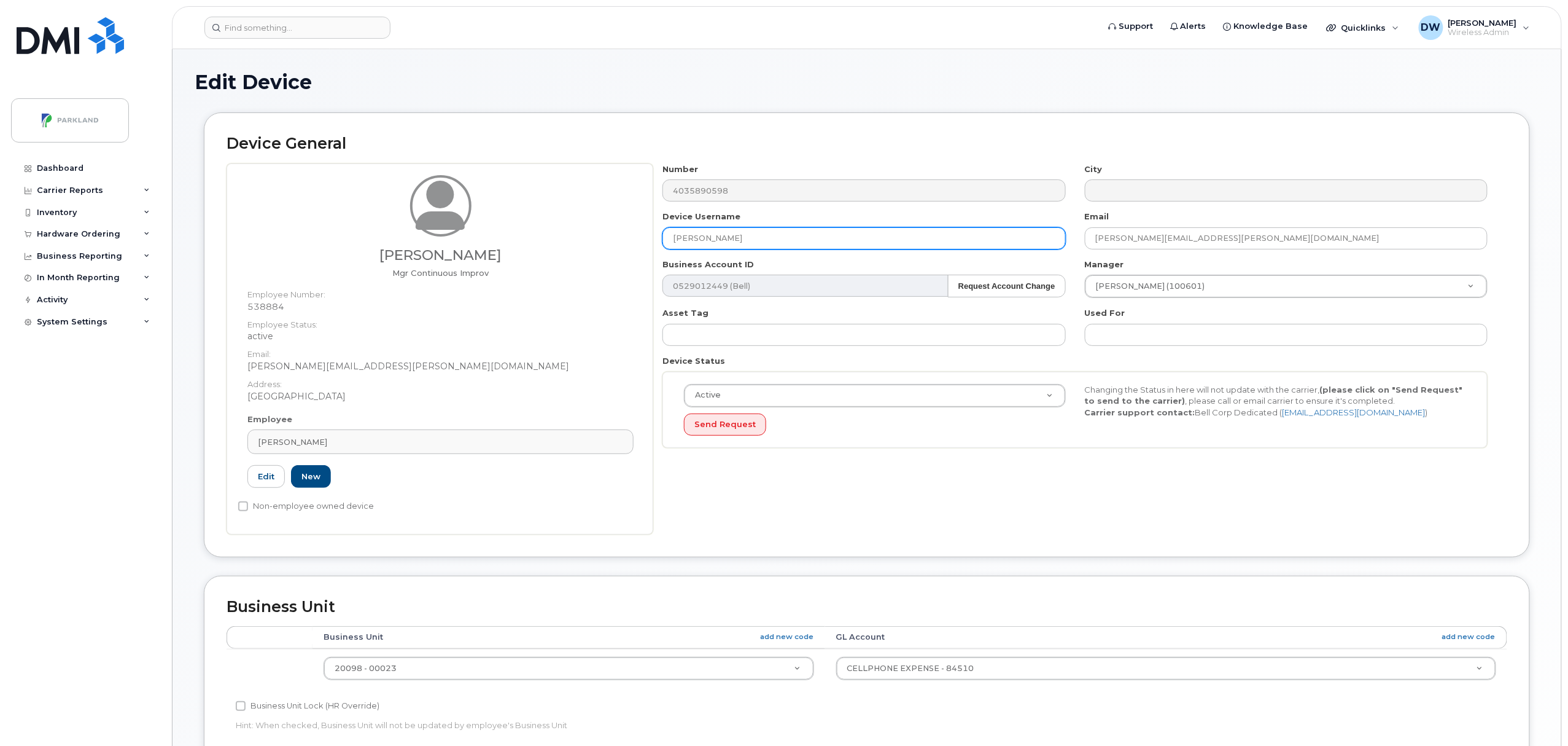
drag, startPoint x: 747, startPoint y: 239, endPoint x: 568, endPoint y: 237, distance: 179.0
click at [568, 237] on div "Derrick Wildi Mgr Continuous Improv Employee Number: 538884 Employee Status: ac…" at bounding box center [867, 349] width 1281 height 371
paste input "G9R6566NFFJE"
type input "G9R6566NFFJE"
click at [244, 507] on input "Non-employee owned device" at bounding box center [244, 506] width 10 height 10
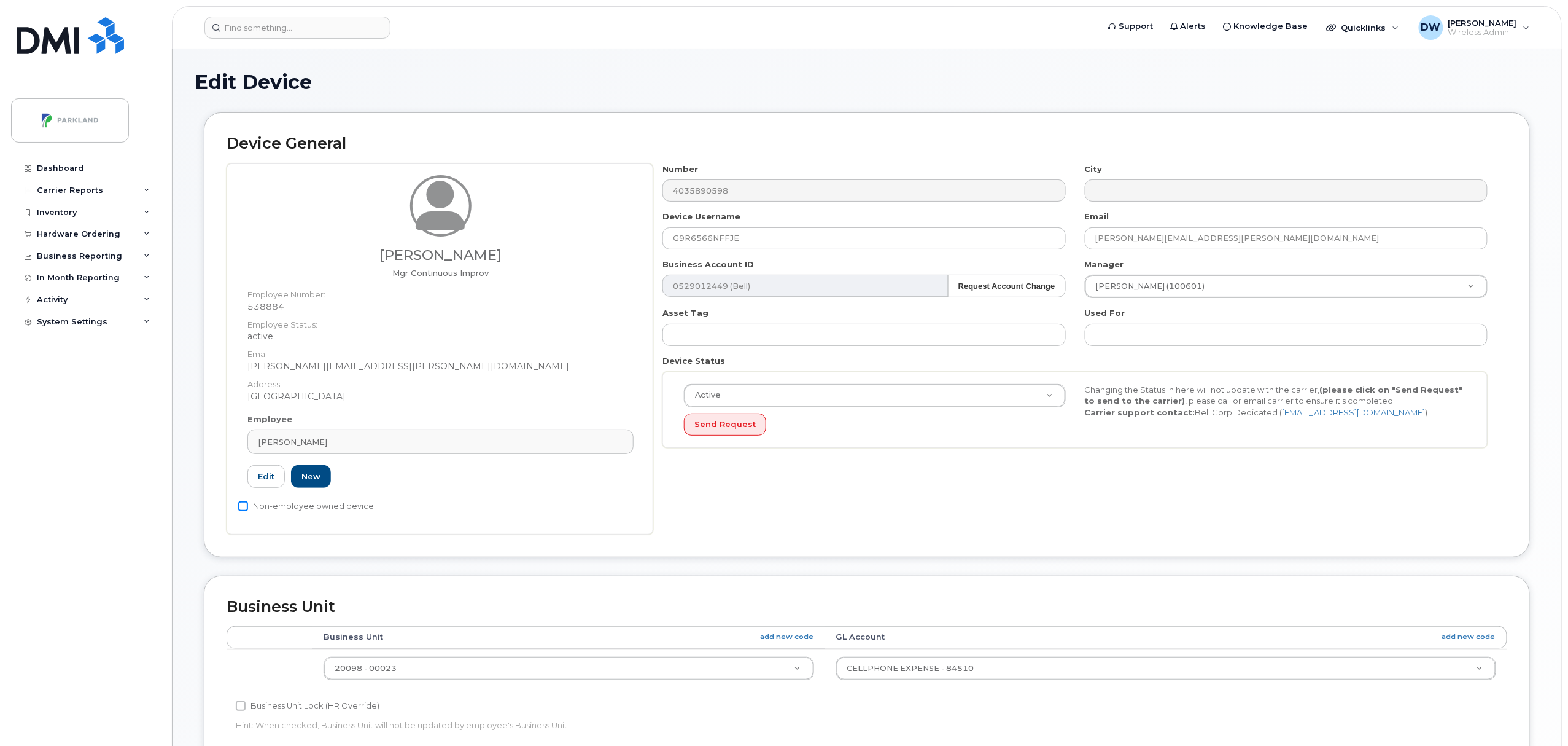
checkbox input "true"
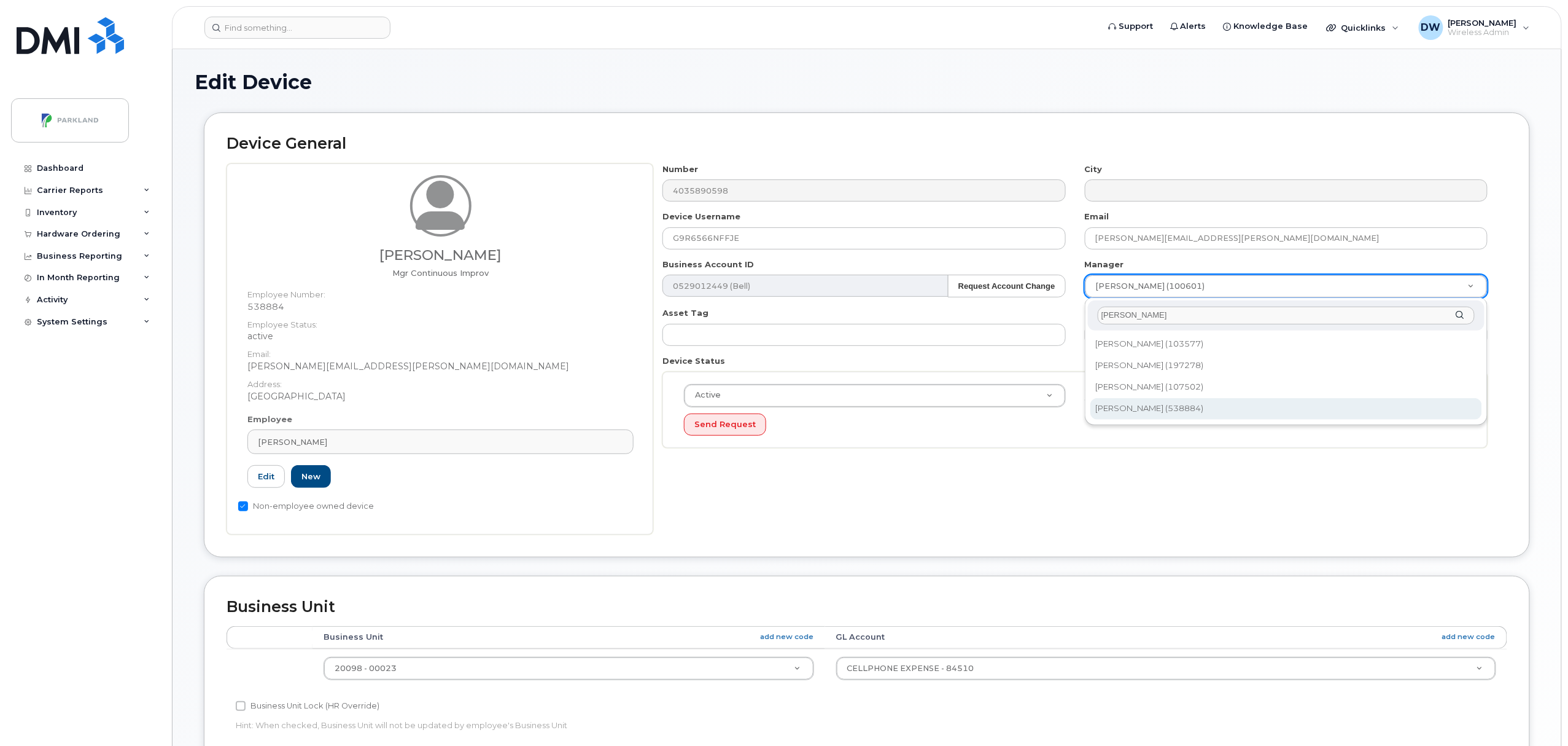
type input "[PERSON_NAME]"
type input "876592"
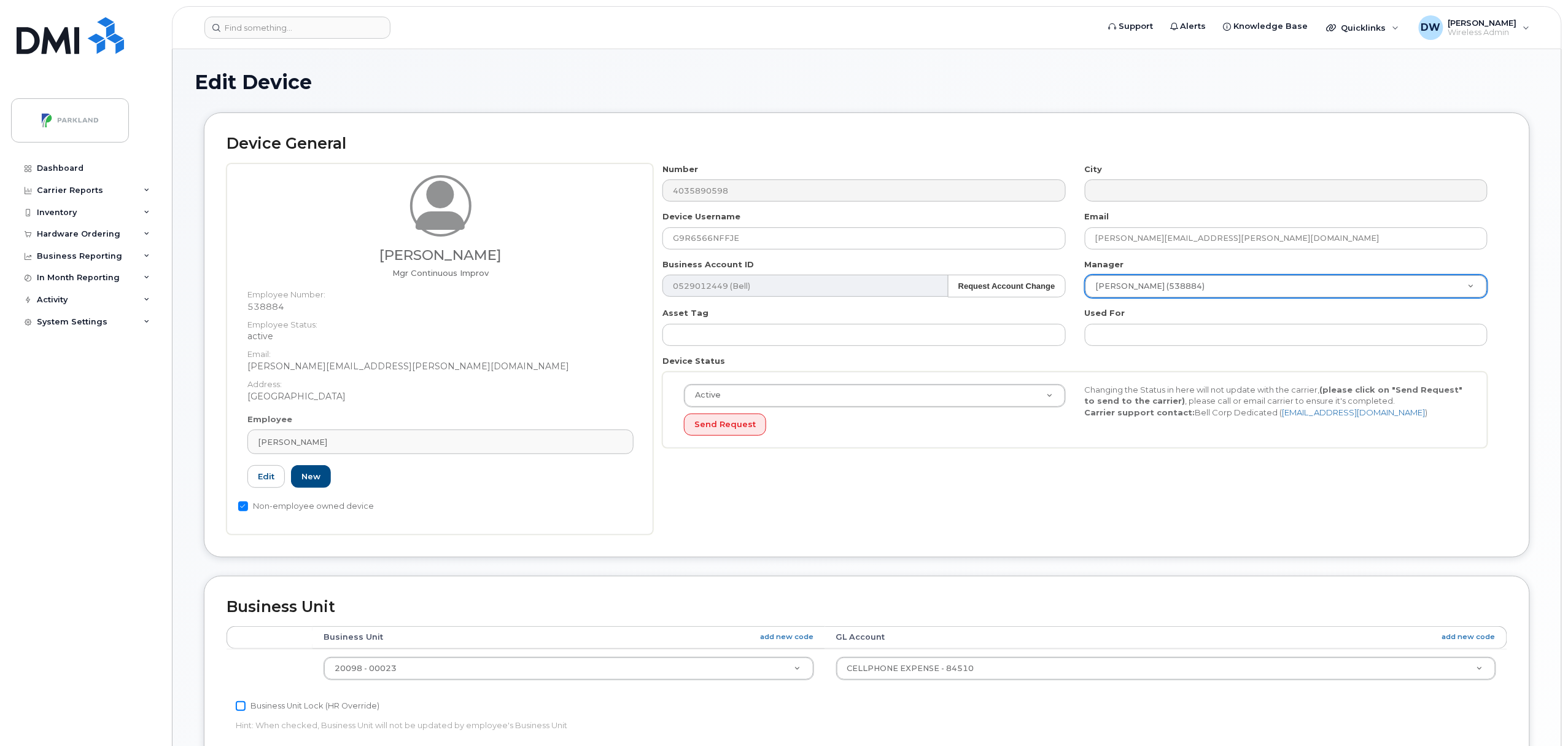
click at [237, 708] on input "Business Unit Lock (HR Override)" at bounding box center [241, 706] width 10 height 10
checkbox input "true"
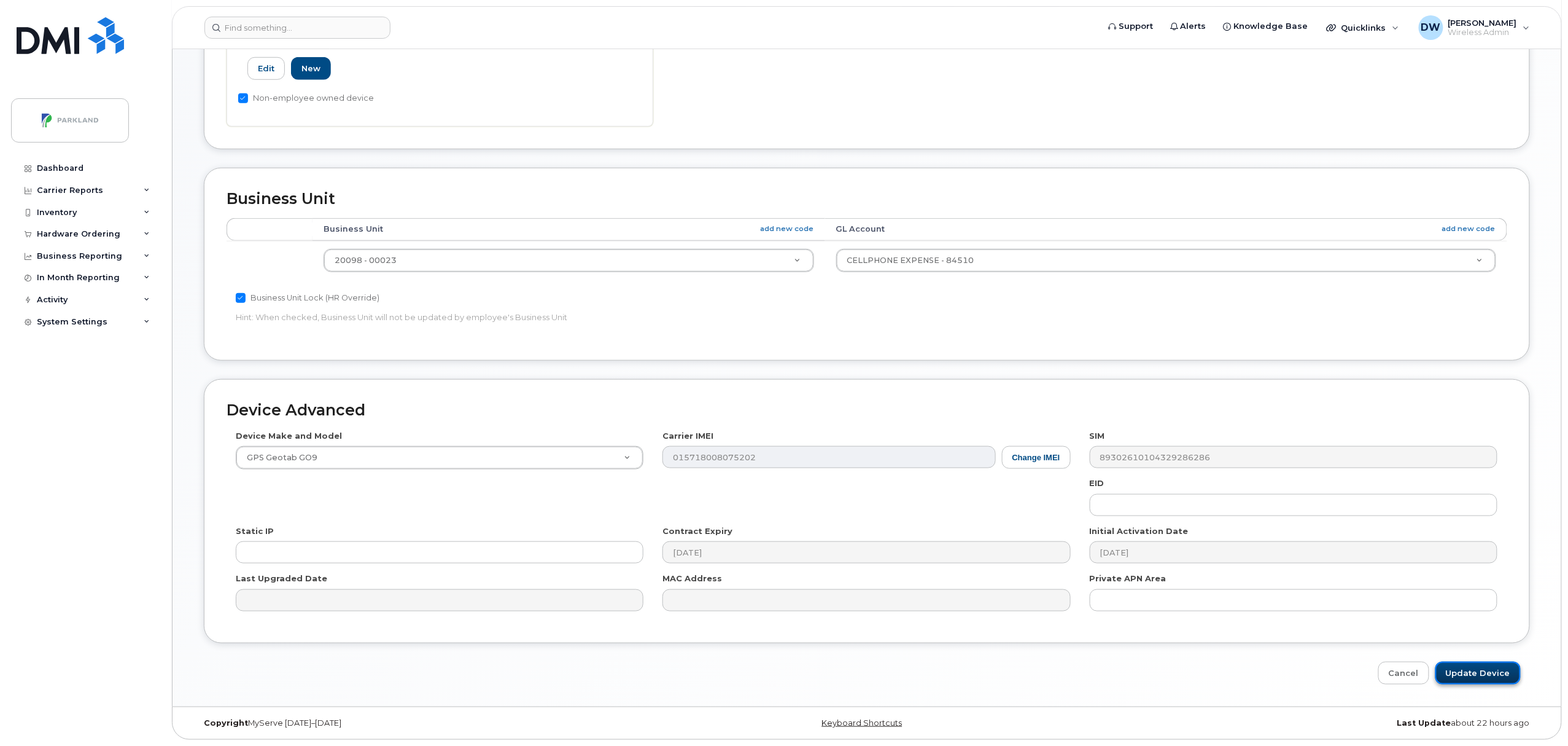
click at [1463, 676] on input "Update Device" at bounding box center [1478, 673] width 85 height 23
type input "Saving..."
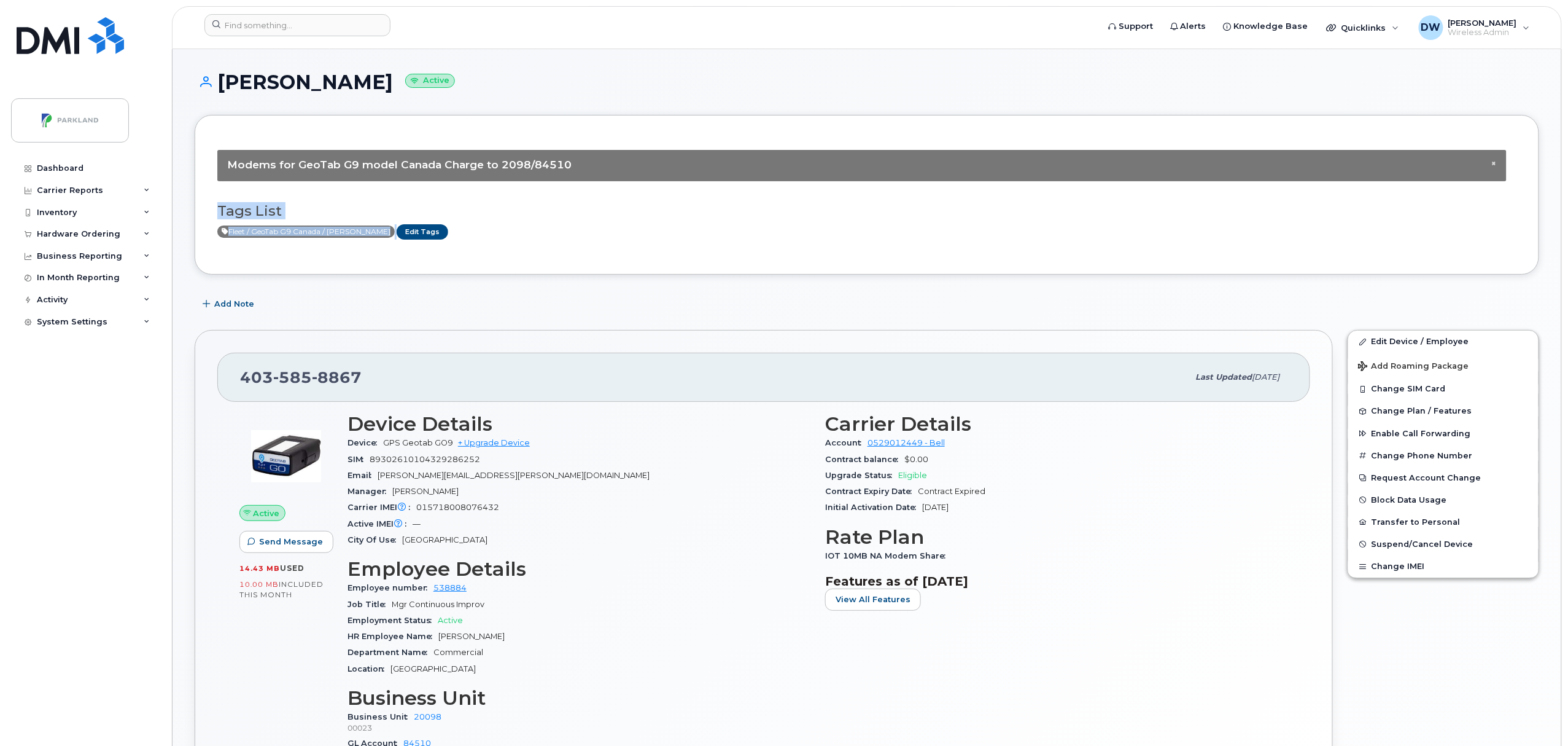
drag, startPoint x: 1567, startPoint y: 117, endPoint x: 1571, endPoint y: 281, distance: 164.0
click at [1567, 281] on html "Support Alerts Knowledge Base Quicklinks Suspend / Cancel Device Change SIM Car…" at bounding box center [784, 680] width 1568 height 1360
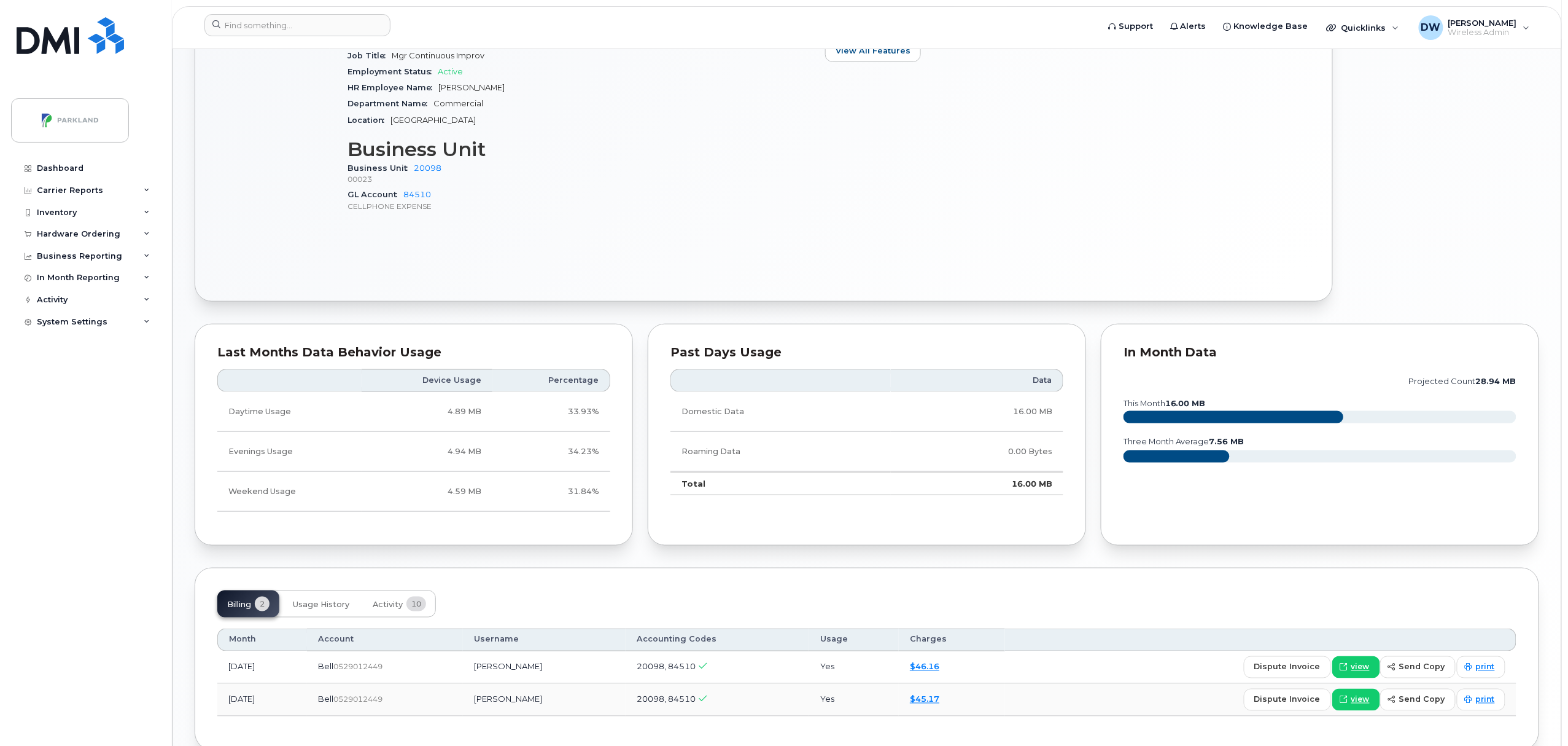
scroll to position [581, 0]
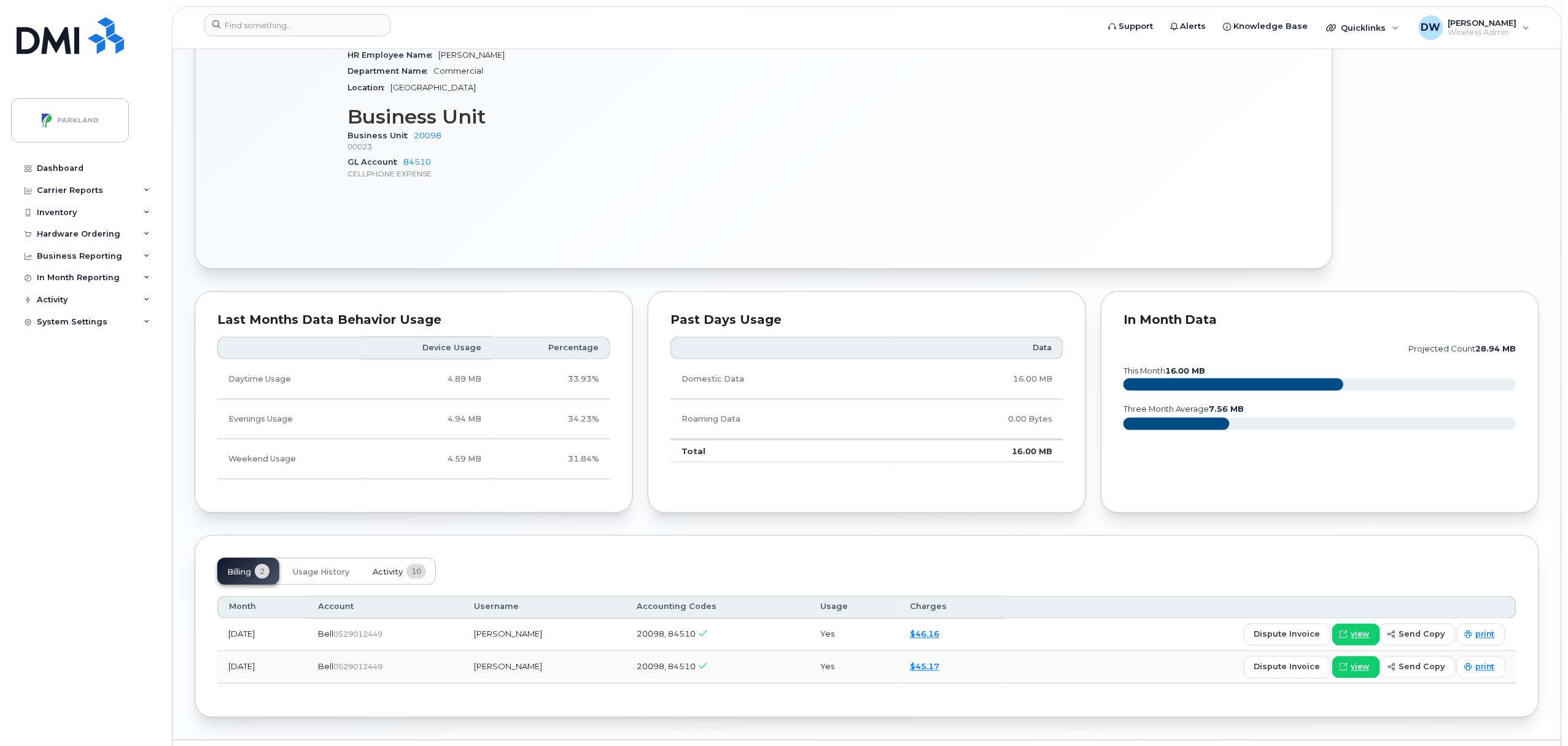
click at [385, 574] on span "Activity" at bounding box center [388, 572] width 30 height 10
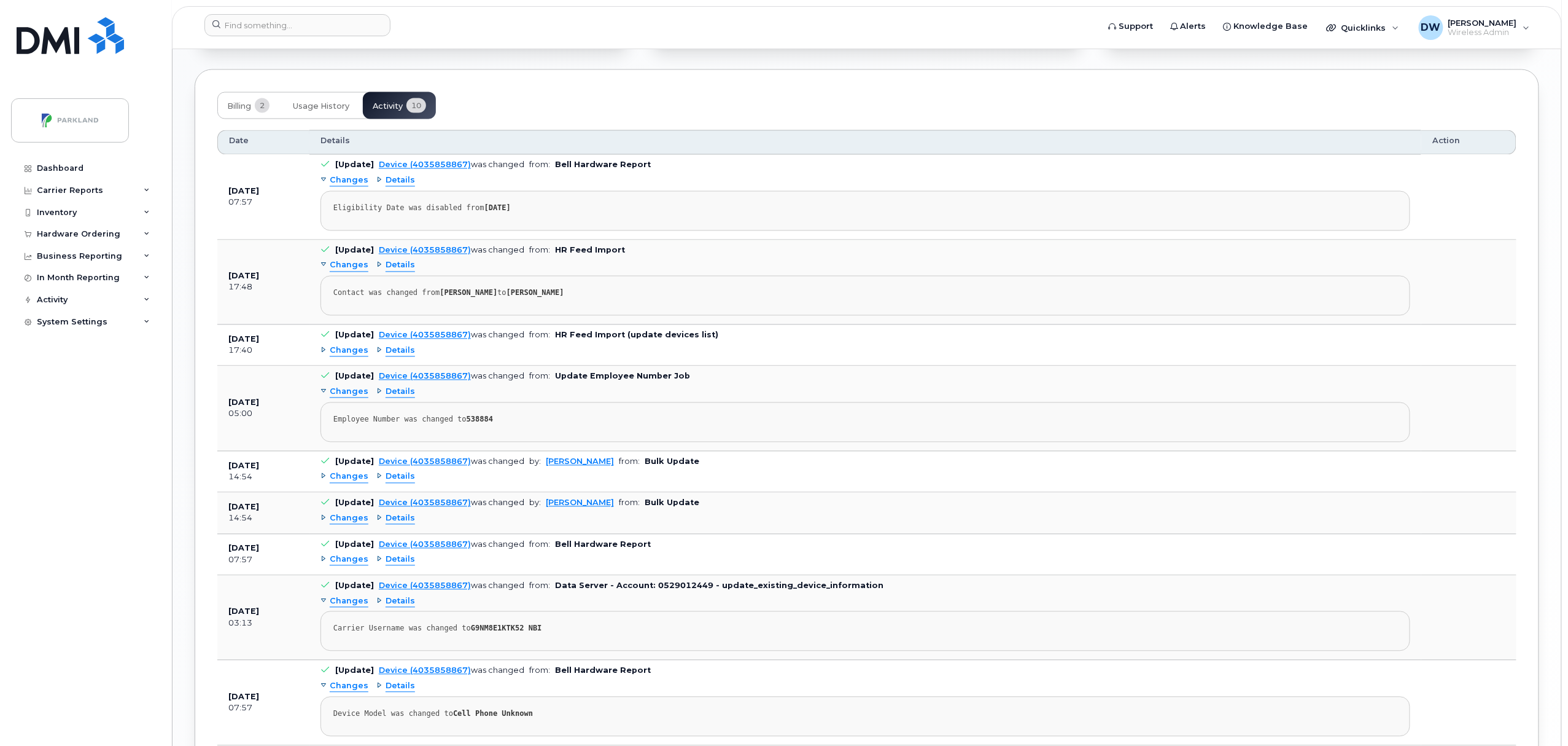
scroll to position [1066, 0]
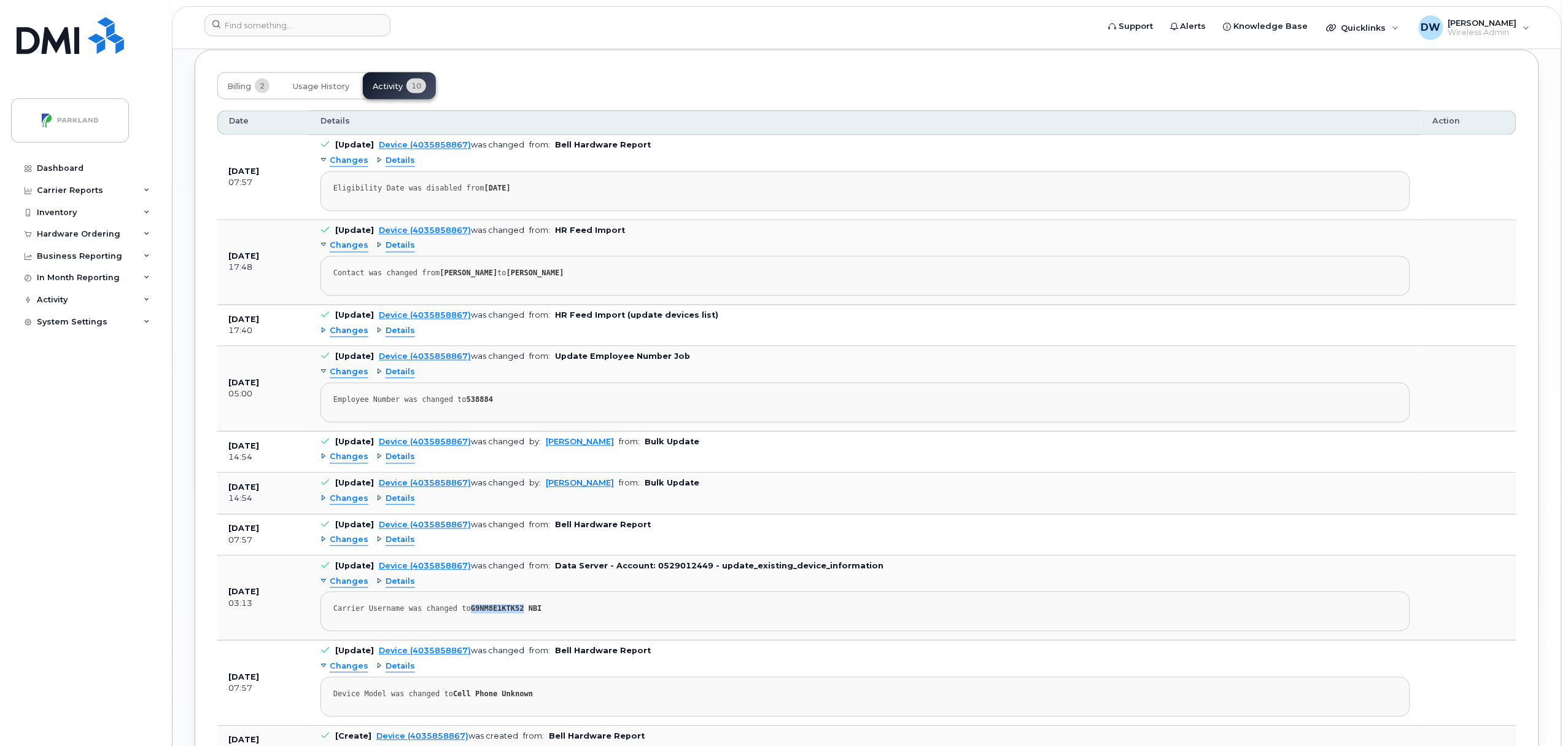
drag, startPoint x: 464, startPoint y: 615, endPoint x: 513, endPoint y: 617, distance: 49.0
click at [513, 613] on strong "G9NM8E1KTK52 NBI" at bounding box center [506, 609] width 71 height 9
copy strong "G9NM8E1KTK52"
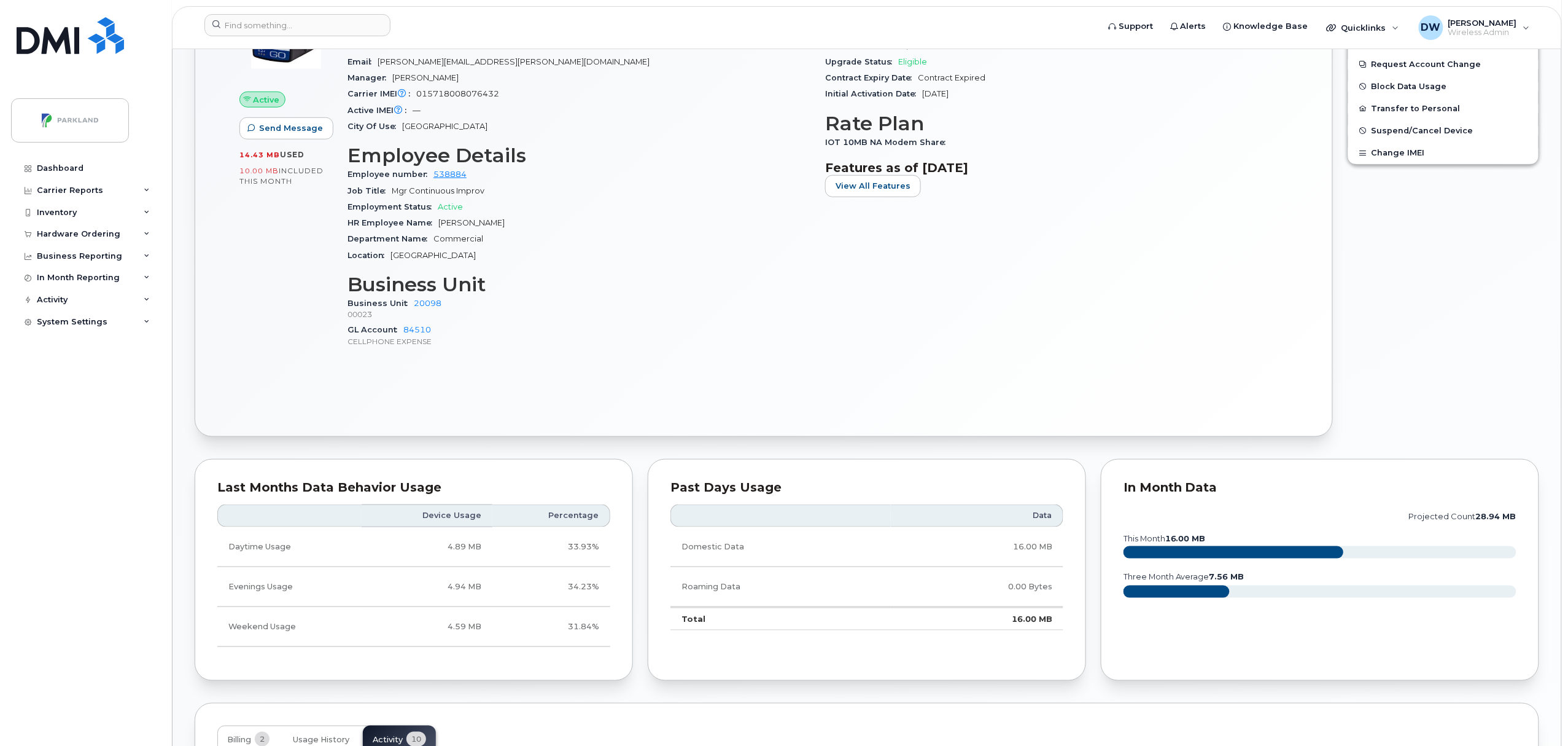
scroll to position [0, 0]
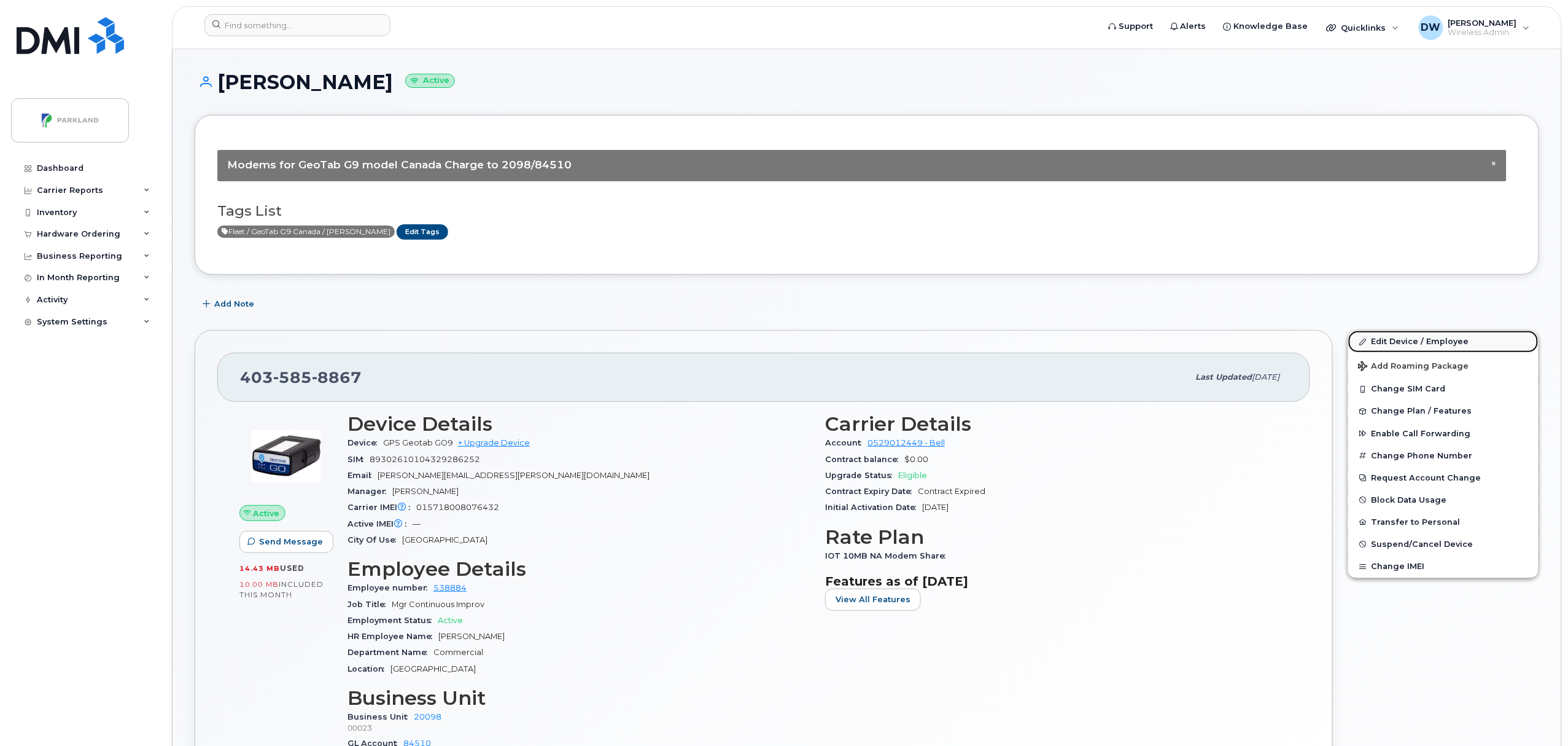
click at [1396, 335] on link "Edit Device / Employee" at bounding box center [1443, 341] width 190 height 22
click at [1397, 342] on link "Edit Device / Employee" at bounding box center [1443, 341] width 190 height 22
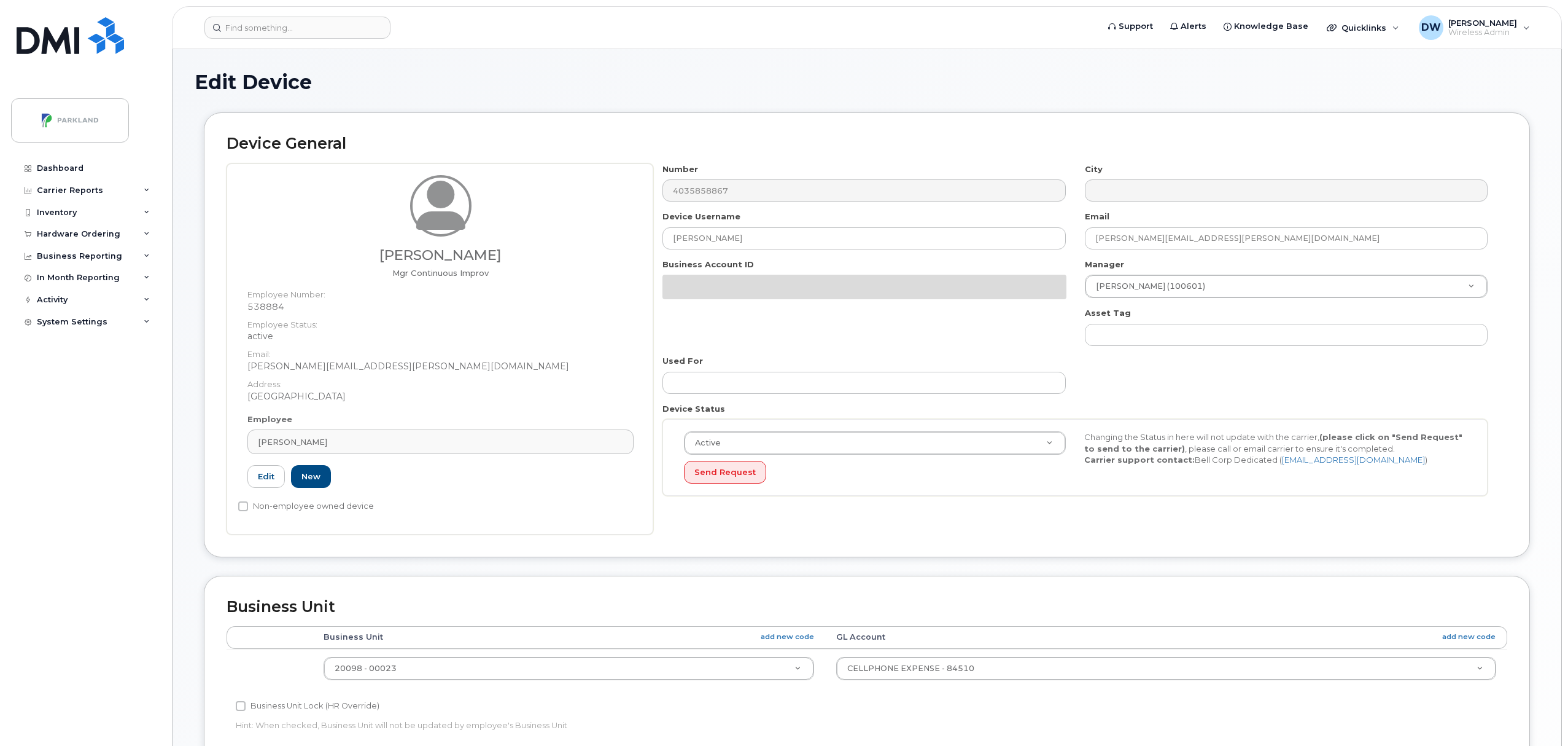
select select "1386637"
click at [752, 241] on input "[PERSON_NAME]" at bounding box center [864, 238] width 403 height 22
drag, startPoint x: 764, startPoint y: 241, endPoint x: 586, endPoint y: 242, distance: 178.0
click at [586, 242] on div "Derrick Wildi Mgr Continuous Improv Employee Number: 538884 Employee Status: ac…" at bounding box center [867, 349] width 1281 height 371
paste input "G9NM8E1KTK52"
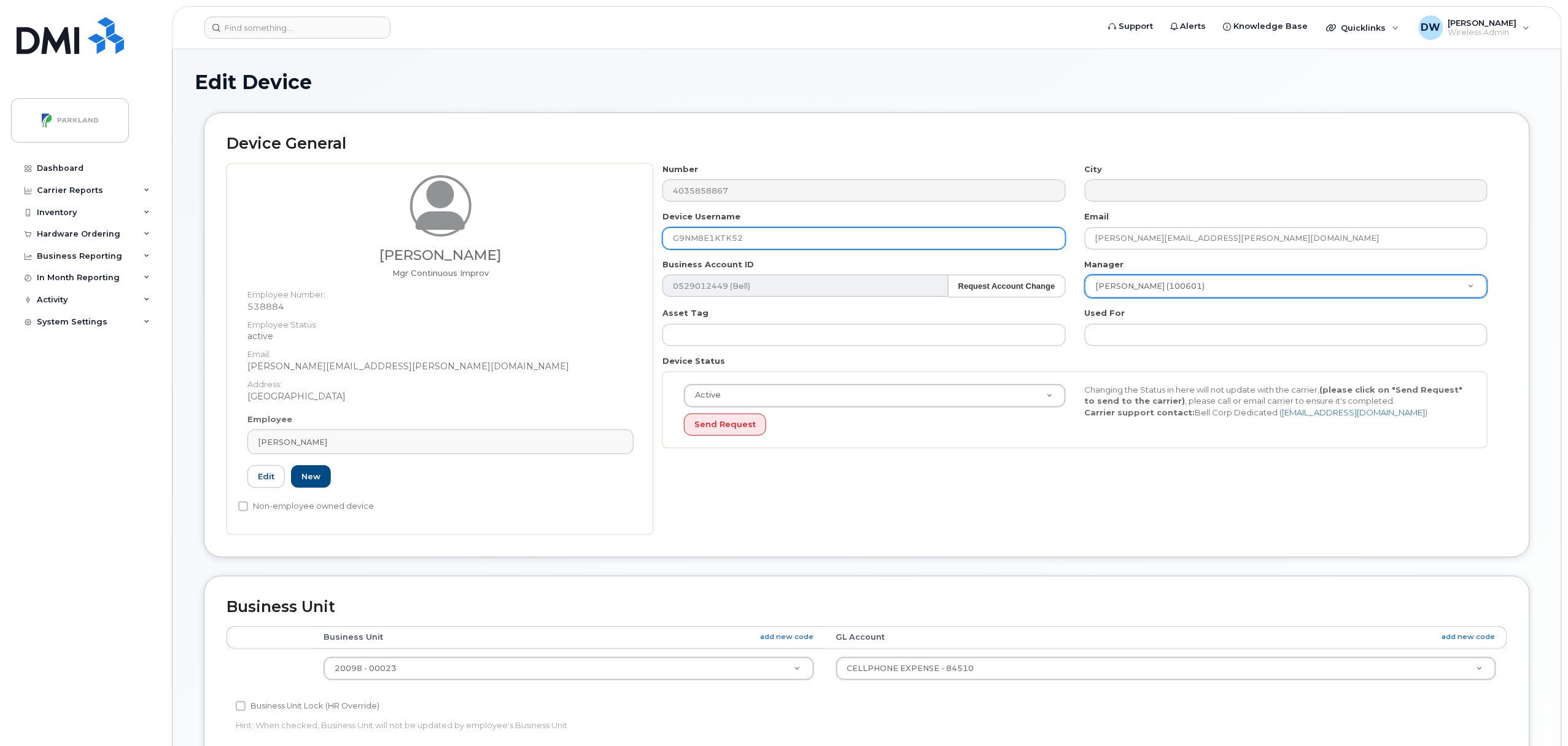
type input "G9NM8E1KTK52"
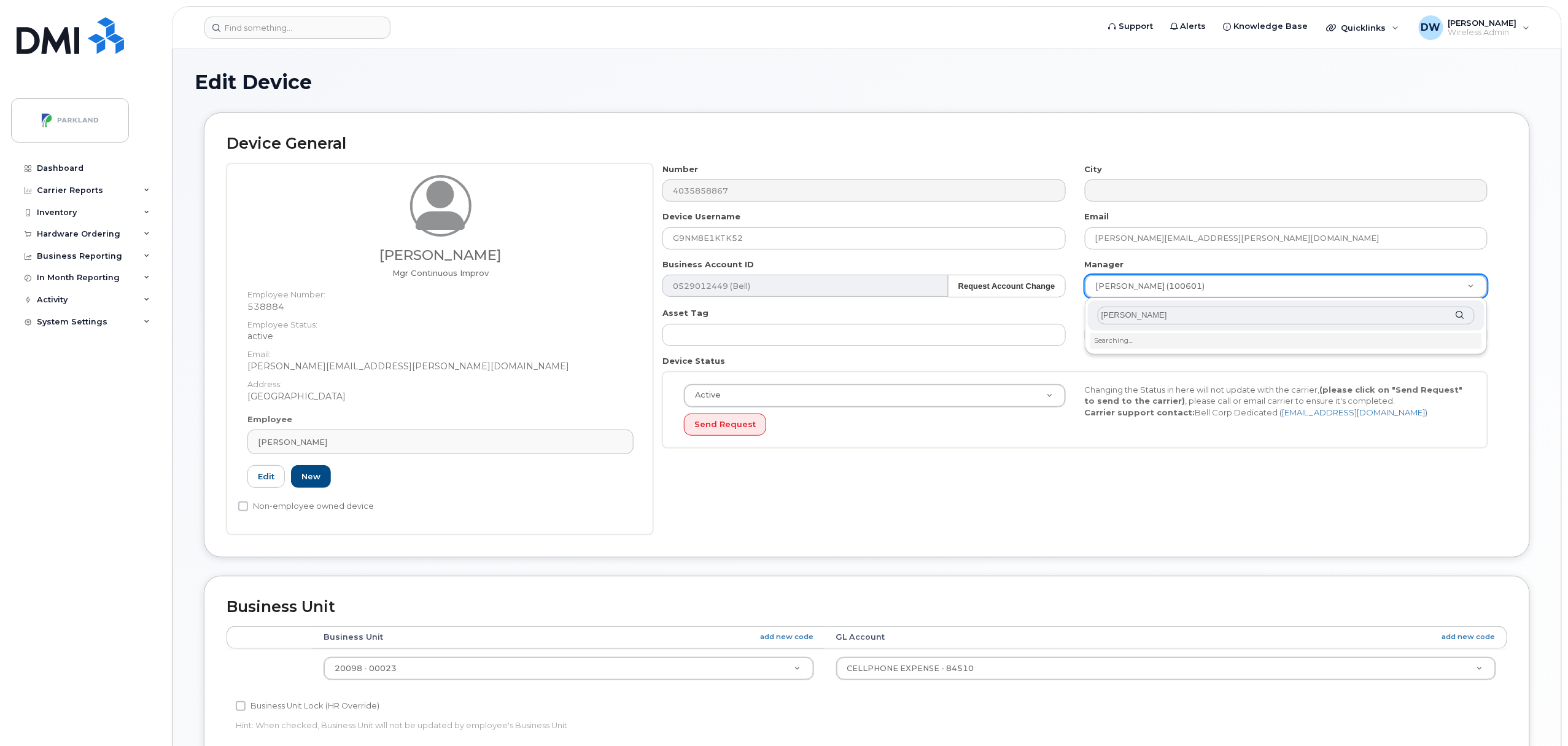
type input "derr"
click at [1126, 335] on li "Searching…" at bounding box center [1286, 340] width 392 height 16
type input "876592"
click at [243, 507] on input "Non-employee owned device" at bounding box center [244, 506] width 10 height 10
checkbox input "true"
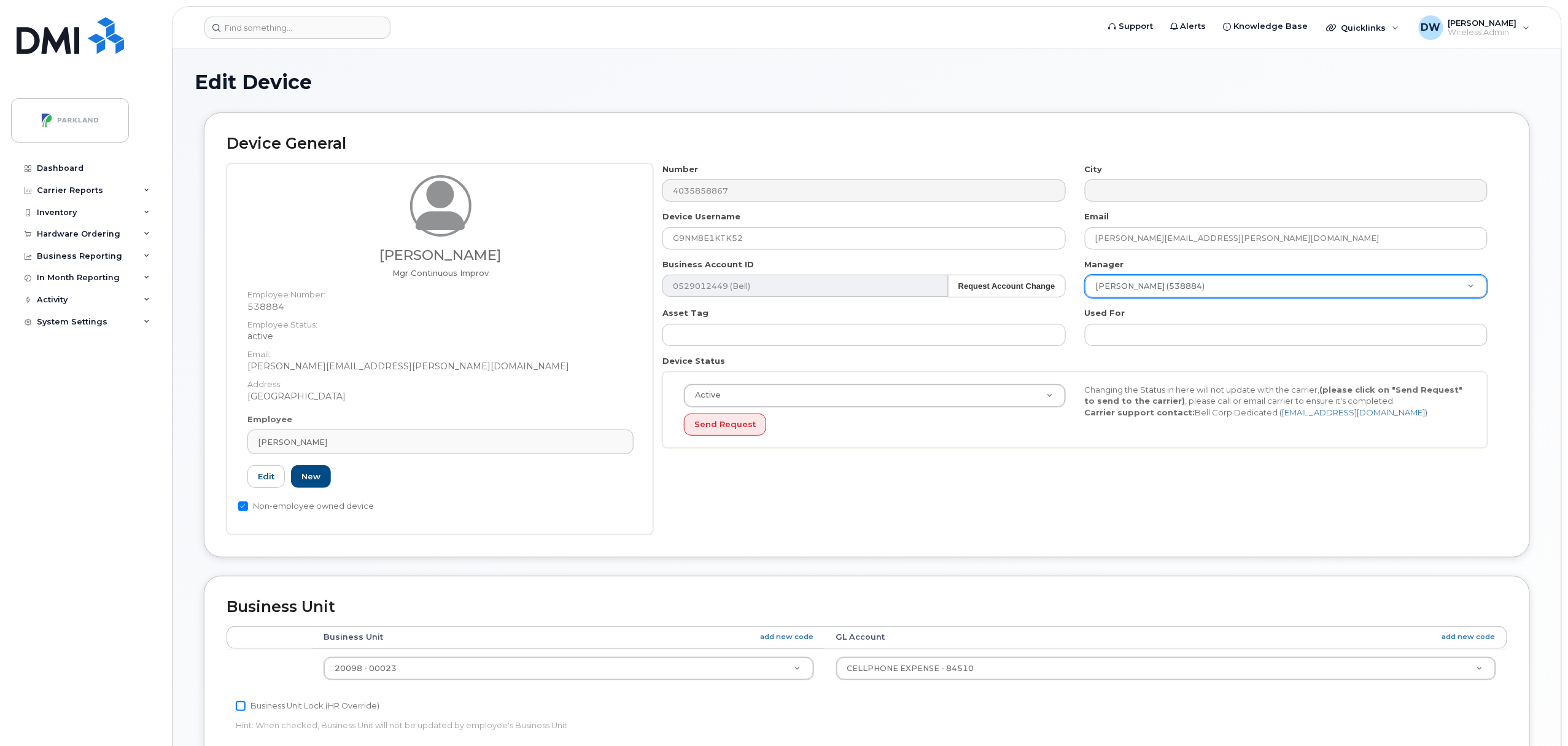
click at [239, 709] on input "Business Unit Lock (HR Override)" at bounding box center [241, 706] width 10 height 10
checkbox input "true"
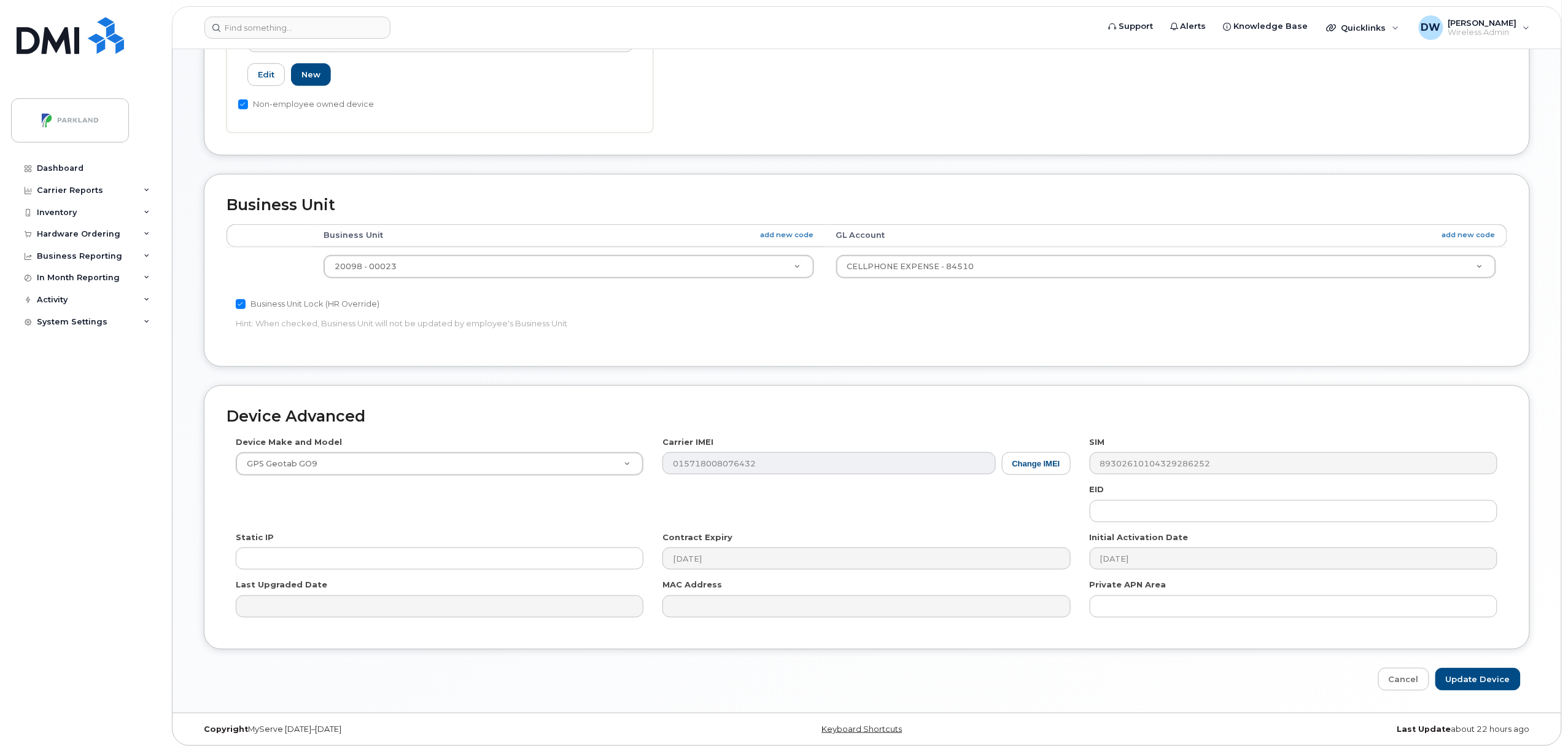
scroll to position [411, 0]
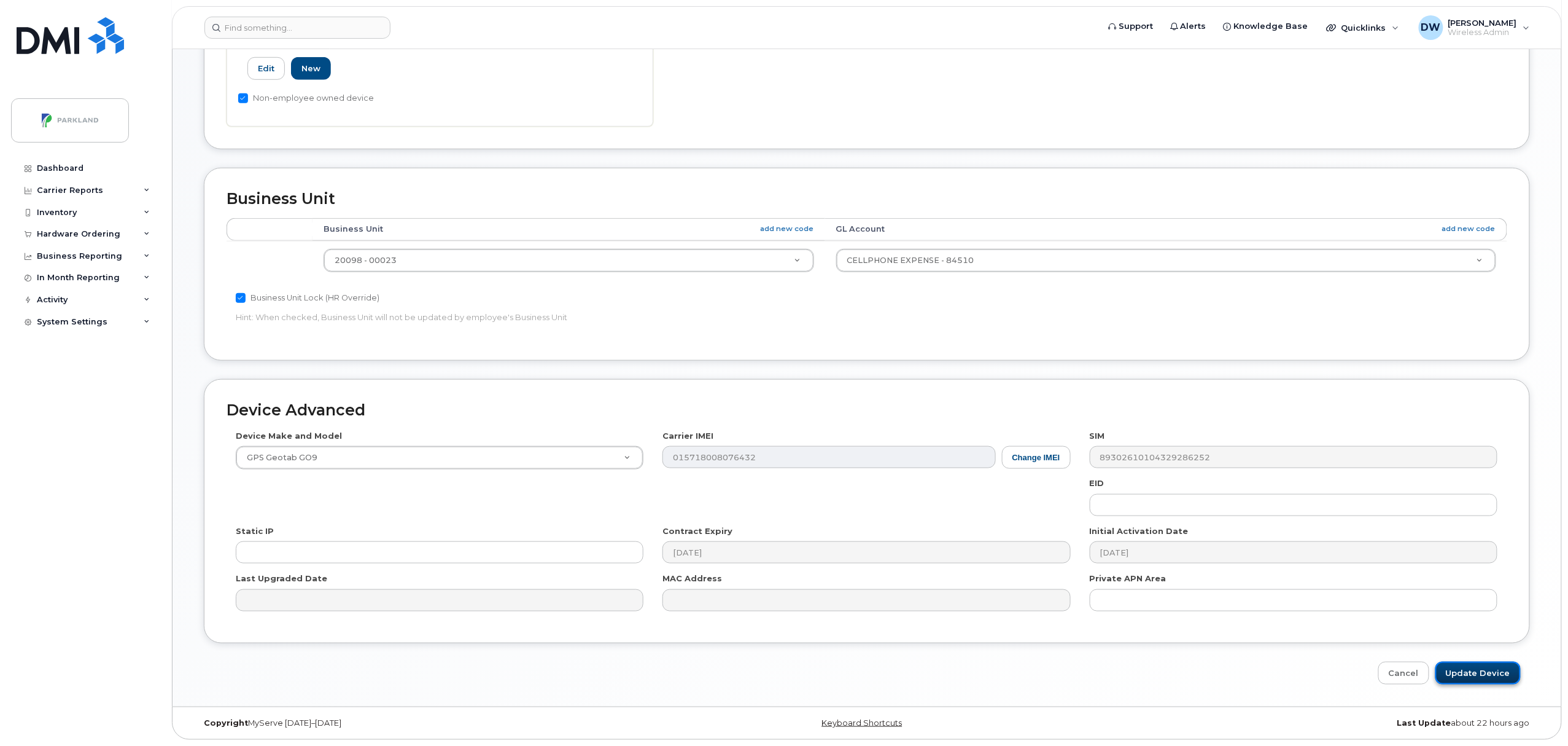
click at [1479, 671] on input "Update Device" at bounding box center [1478, 673] width 85 height 23
type input "Saving..."
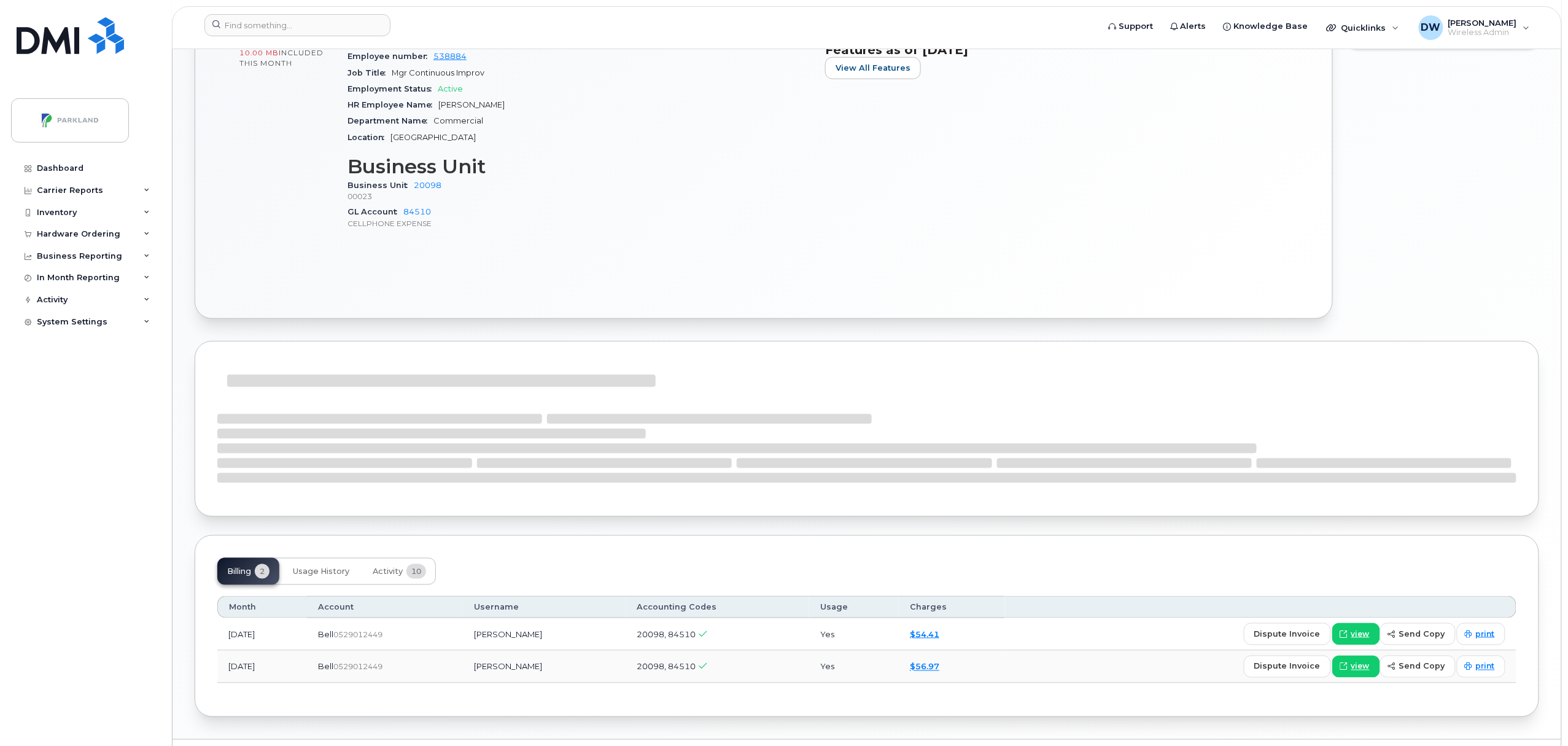
scroll to position [568, 0]
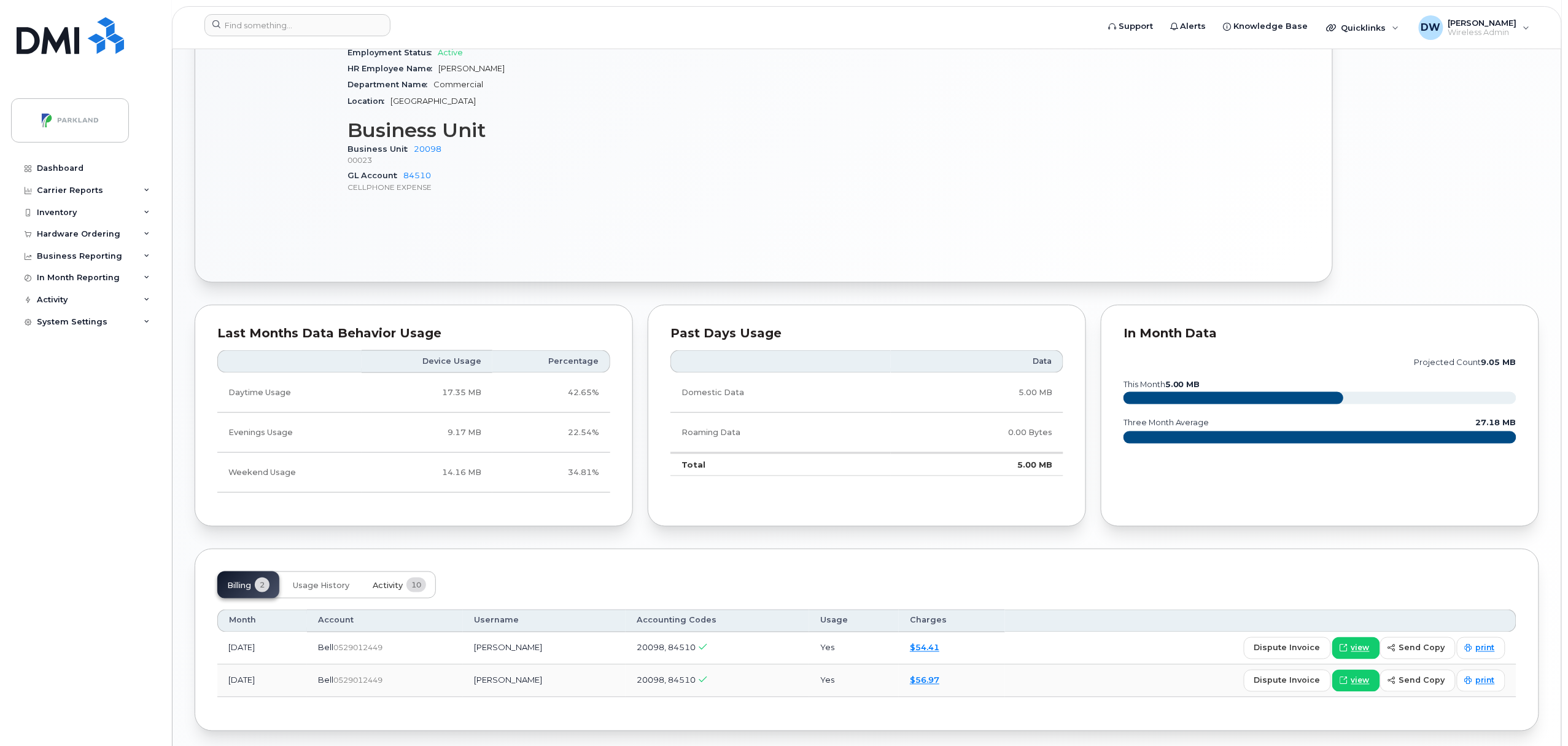
click at [389, 588] on span "Activity" at bounding box center [388, 585] width 30 height 10
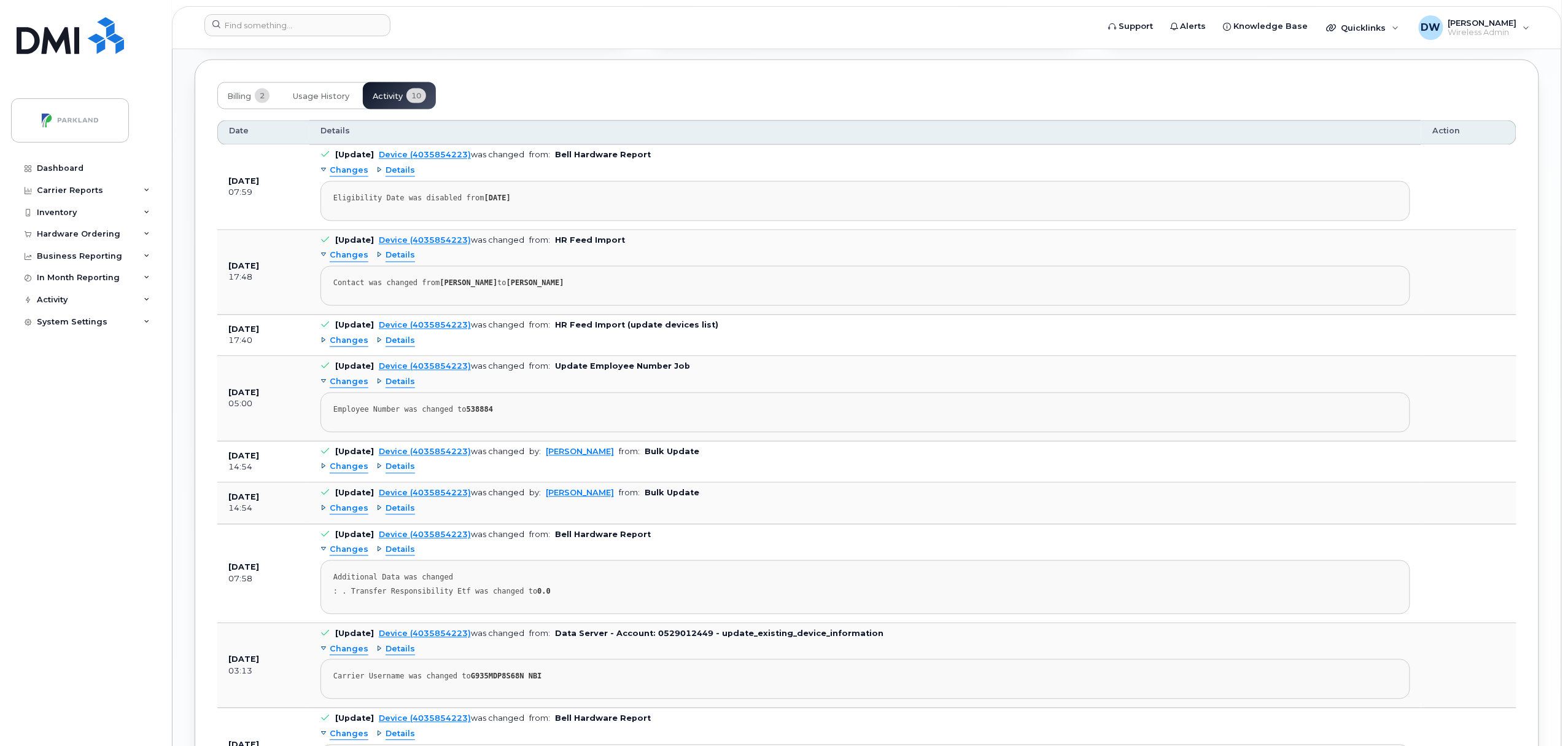
scroll to position [1069, 0]
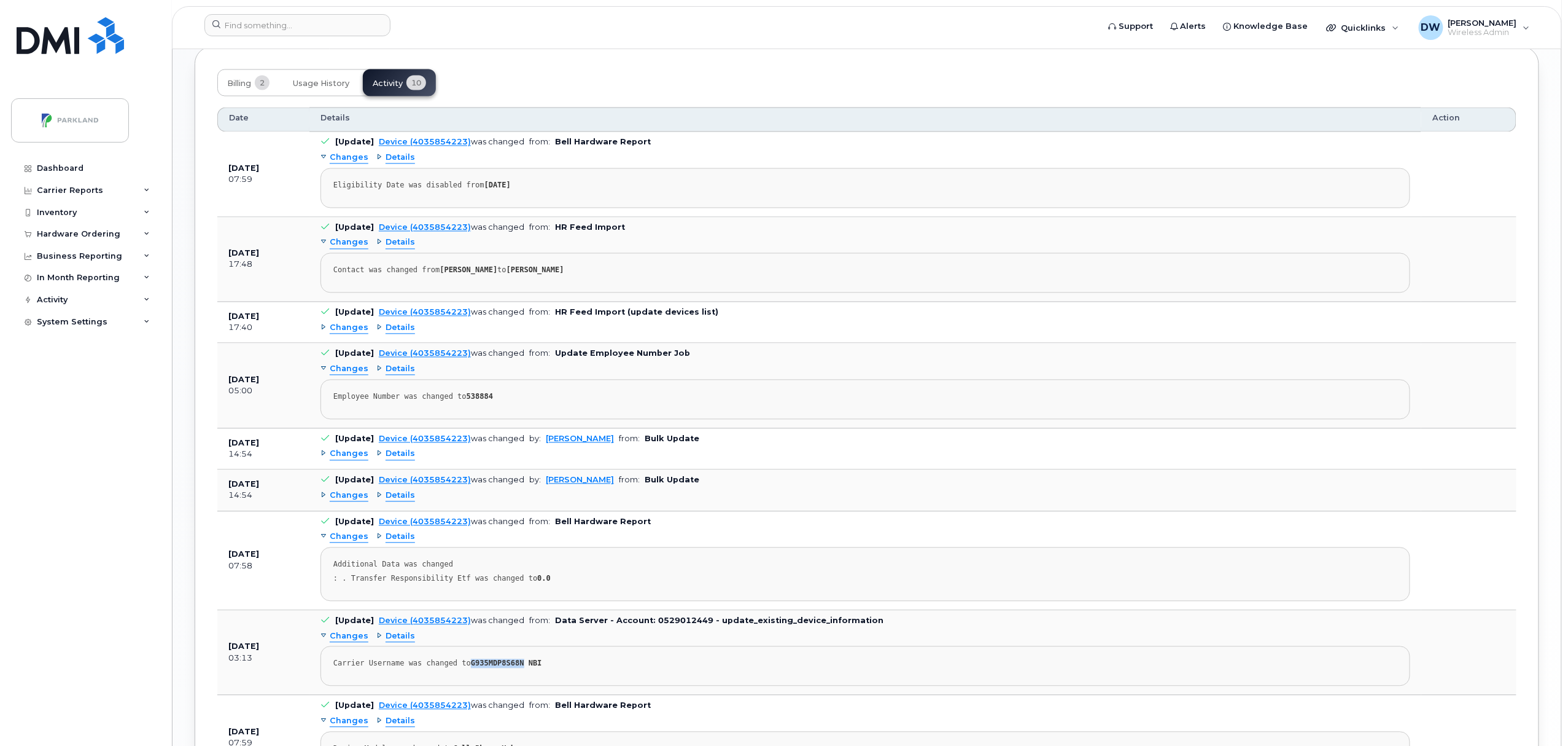
drag, startPoint x: 463, startPoint y: 669, endPoint x: 512, endPoint y: 666, distance: 49.1
click at [512, 666] on pre "Carrier Username was changed to G935MDP8S68N NBI" at bounding box center [866, 666] width 1090 height 40
copy strong "G935MDP8S68N"
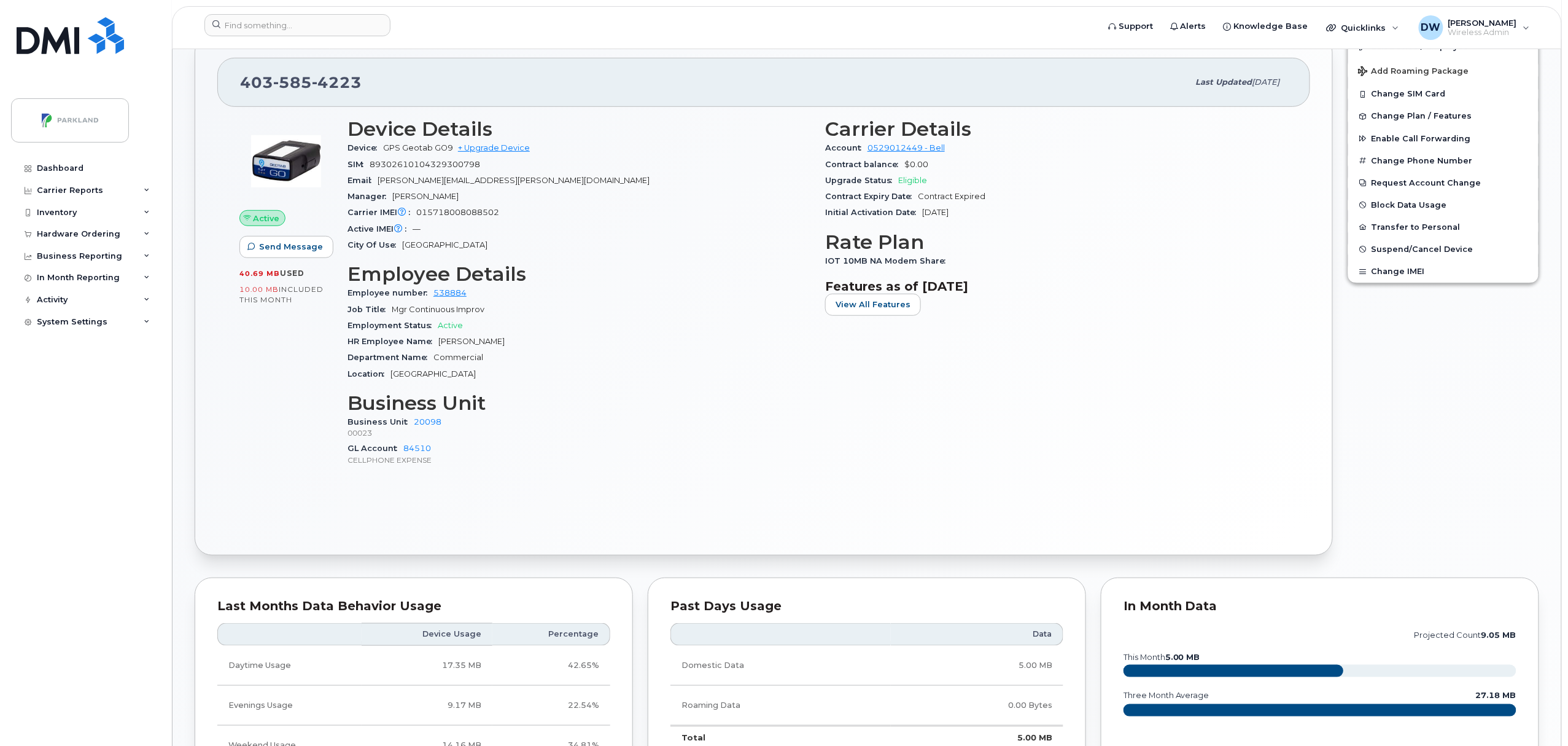
scroll to position [141, 0]
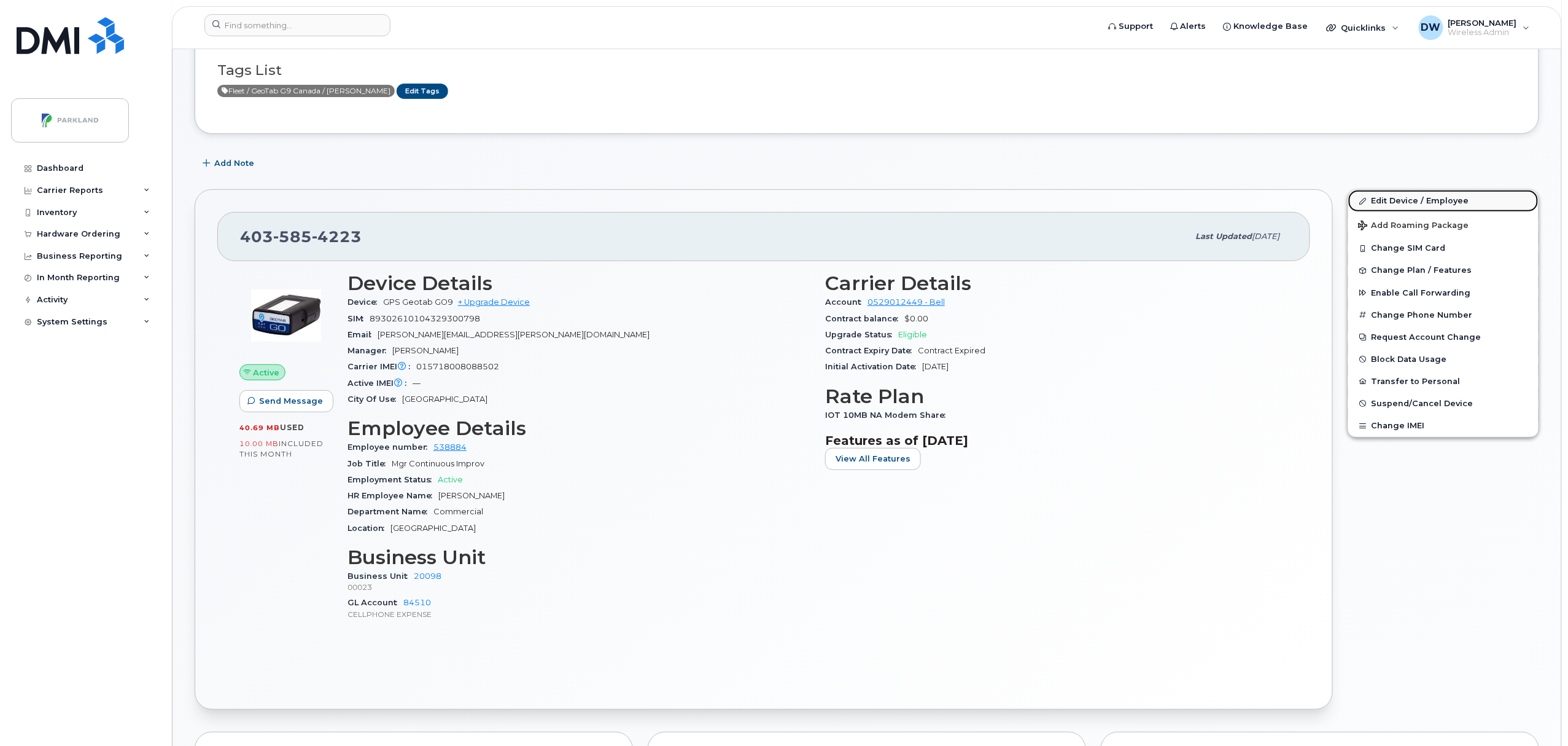
click at [1399, 200] on link "Edit Device / Employee" at bounding box center [1443, 200] width 190 height 22
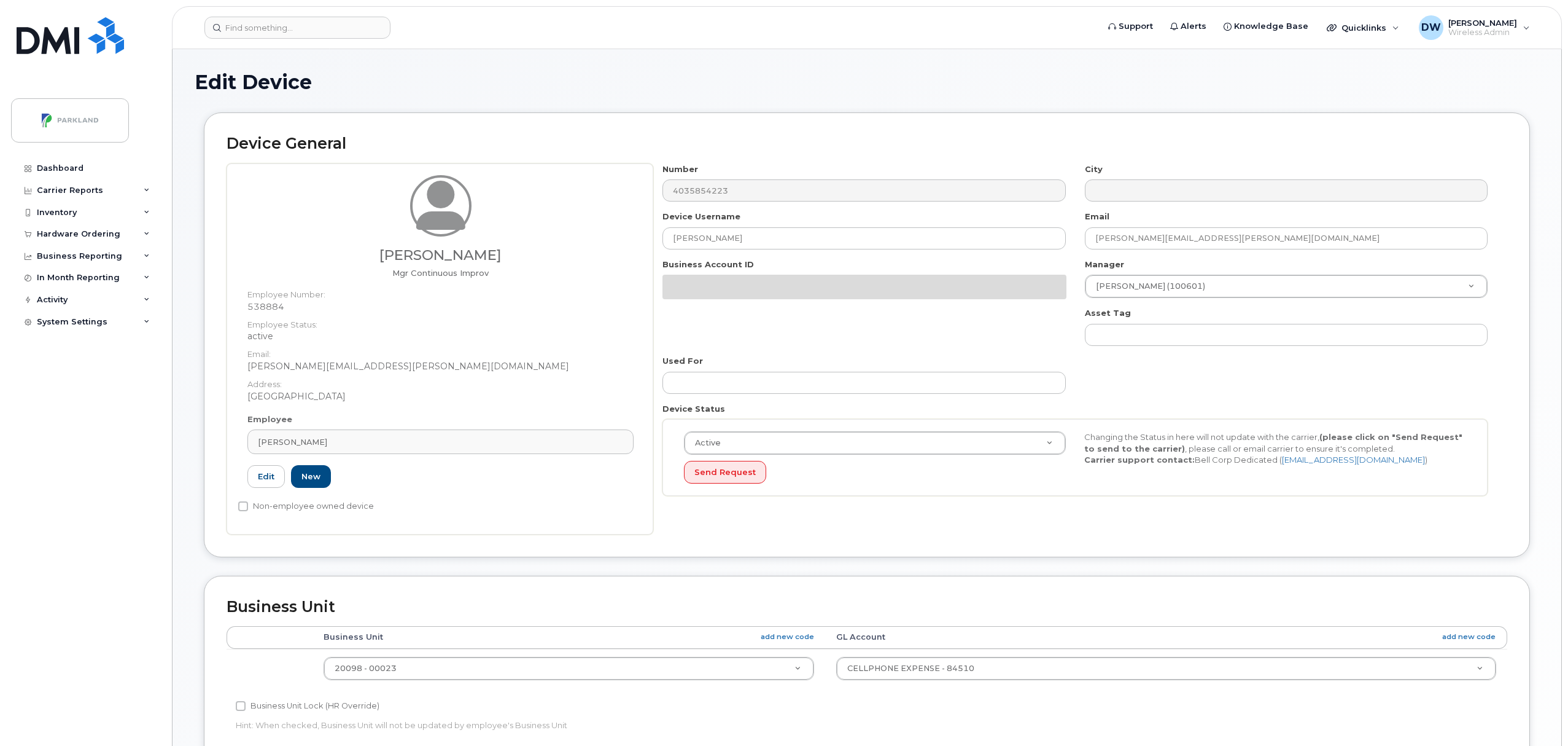
select select "1386637"
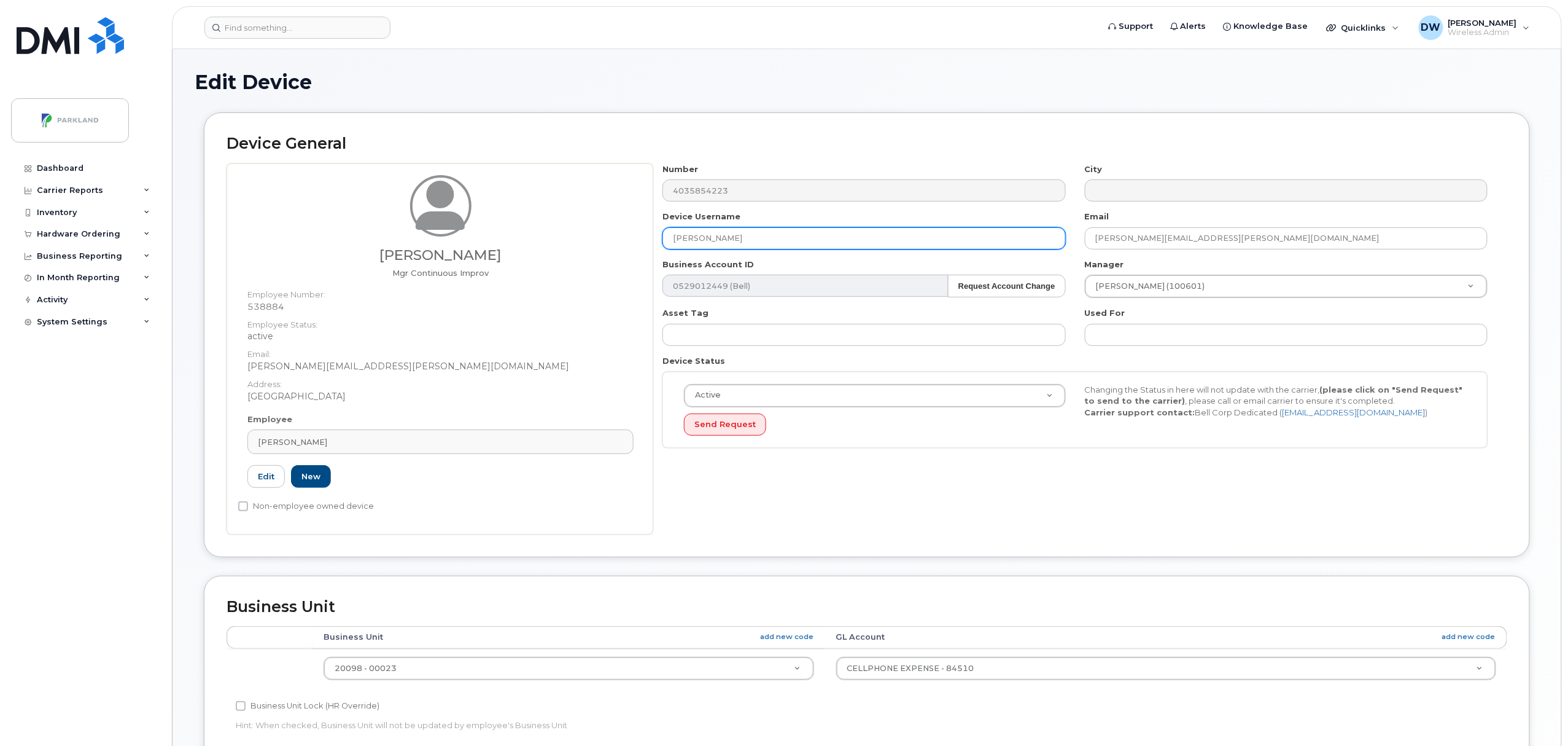
drag, startPoint x: 738, startPoint y: 239, endPoint x: 480, endPoint y: 239, distance: 258.0
click at [480, 239] on div "[PERSON_NAME] Mgr Continuous Improv Employee Number: 538884 Employee Status: ac…" at bounding box center [867, 349] width 1281 height 371
paste input "G935MDP8S68N"
type input "G935MDP8S68N"
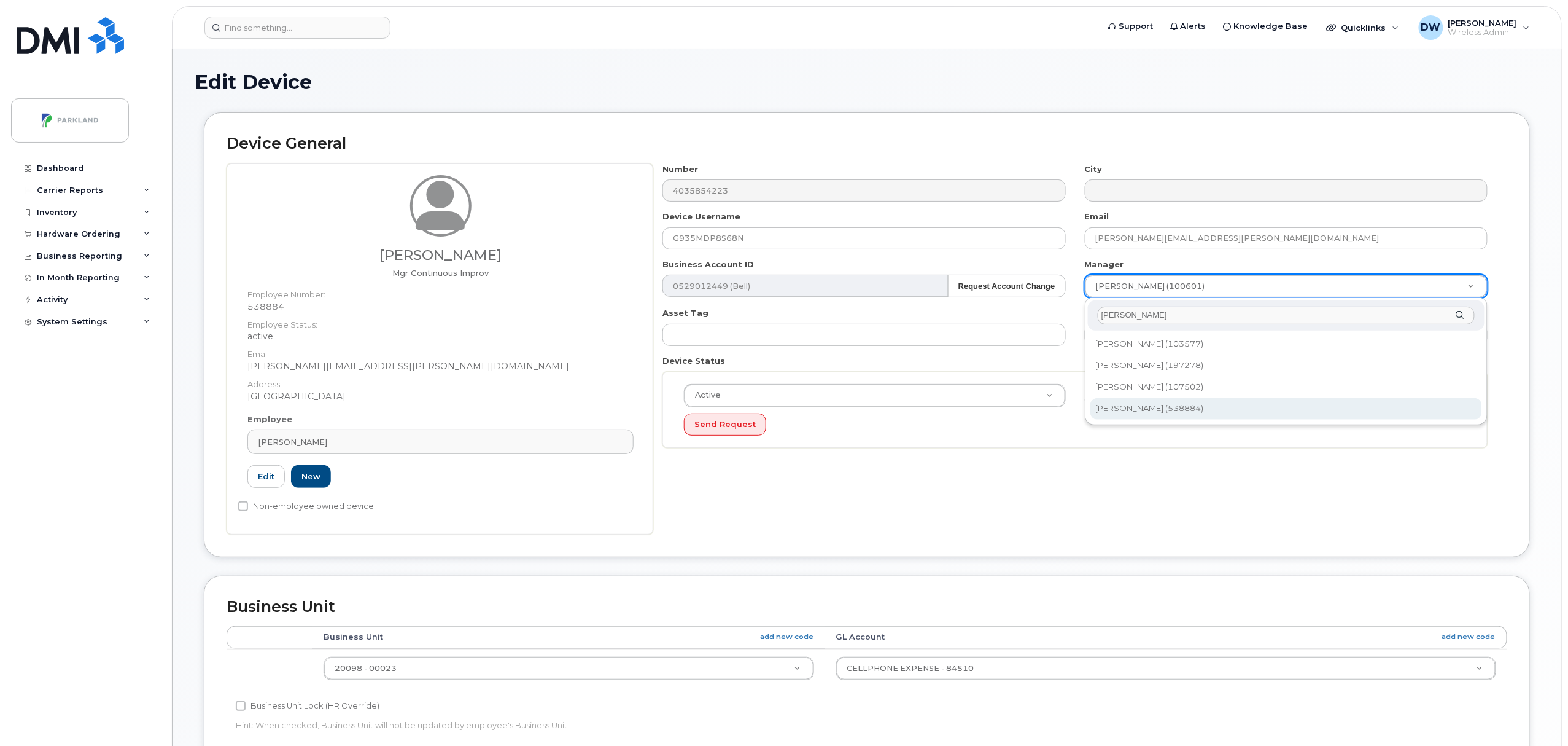
type input "derr"
type input "876592"
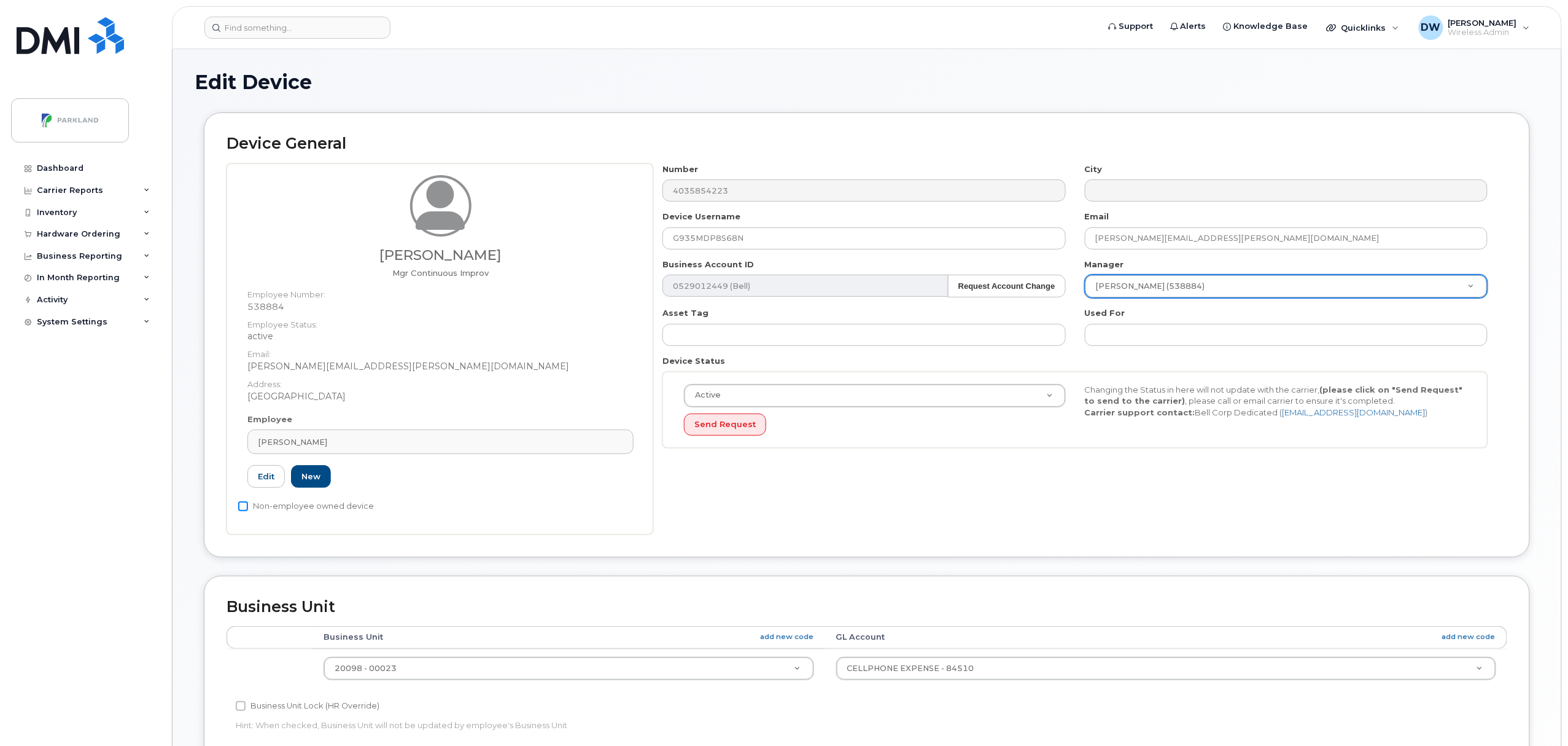
click at [243, 506] on input "Non-employee owned device" at bounding box center [244, 506] width 10 height 10
checkbox input "true"
click at [239, 706] on input "Business Unit Lock (HR Override)" at bounding box center [241, 706] width 10 height 10
checkbox input "true"
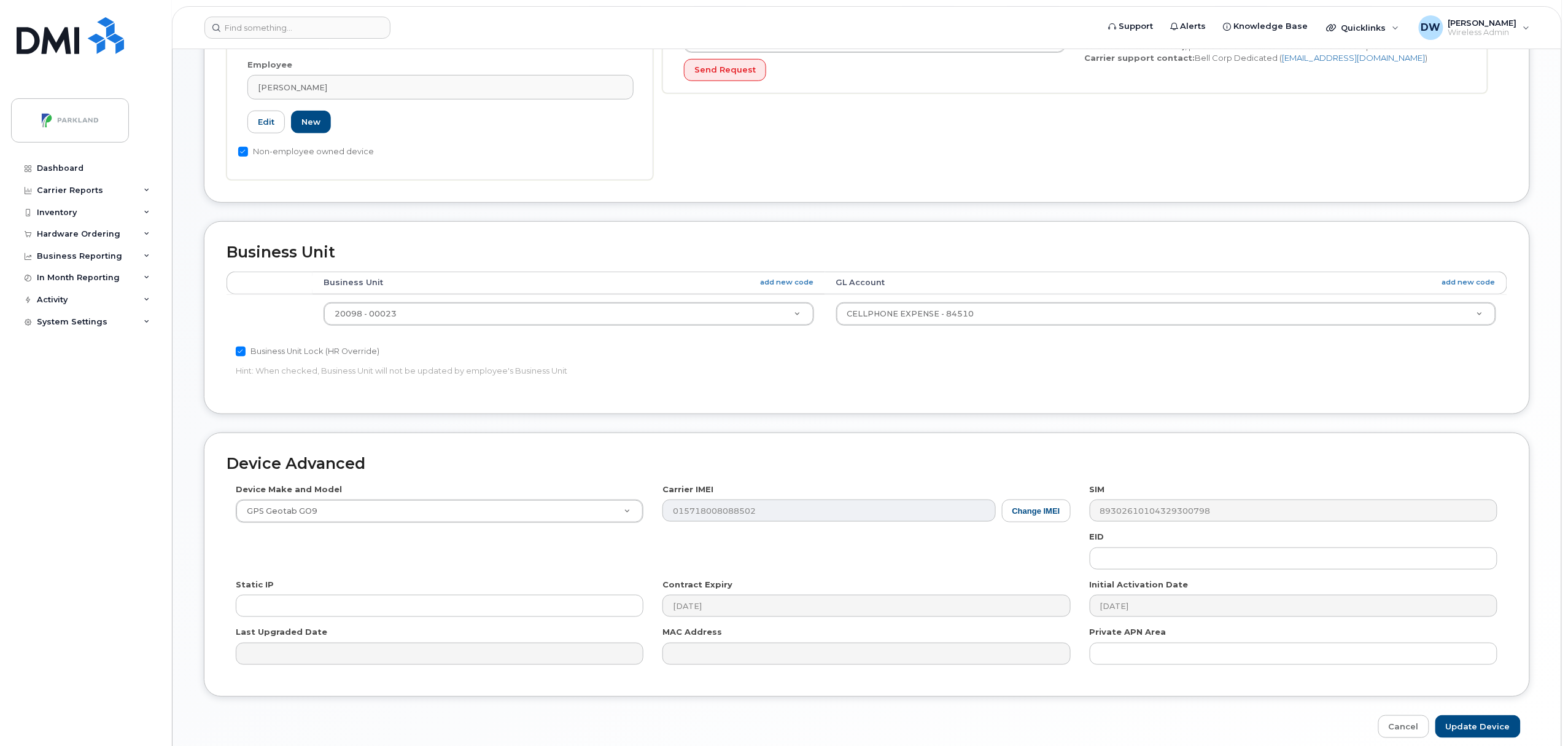
scroll to position [411, 0]
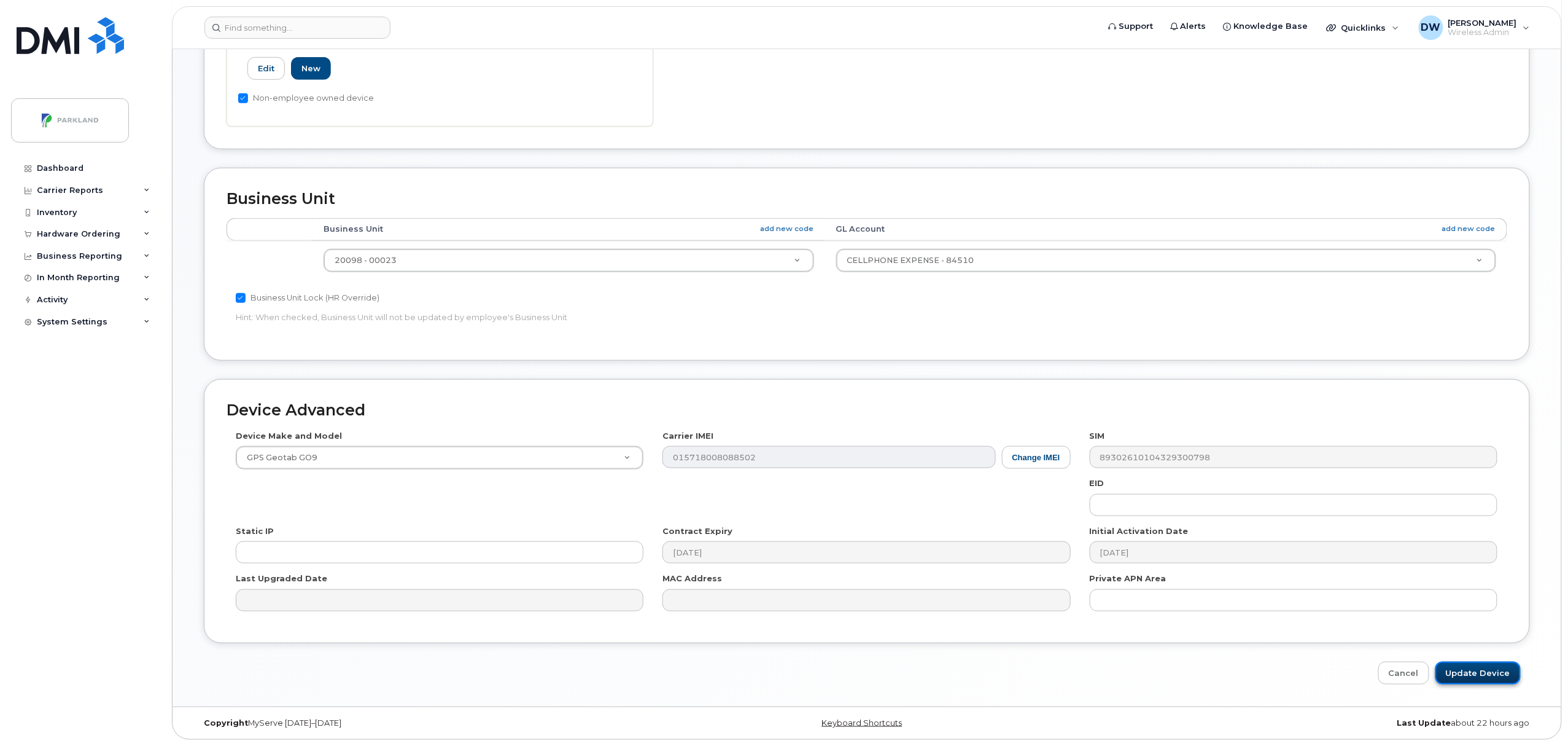
click at [1493, 674] on input "Update Device" at bounding box center [1478, 673] width 85 height 23
type input "Saving..."
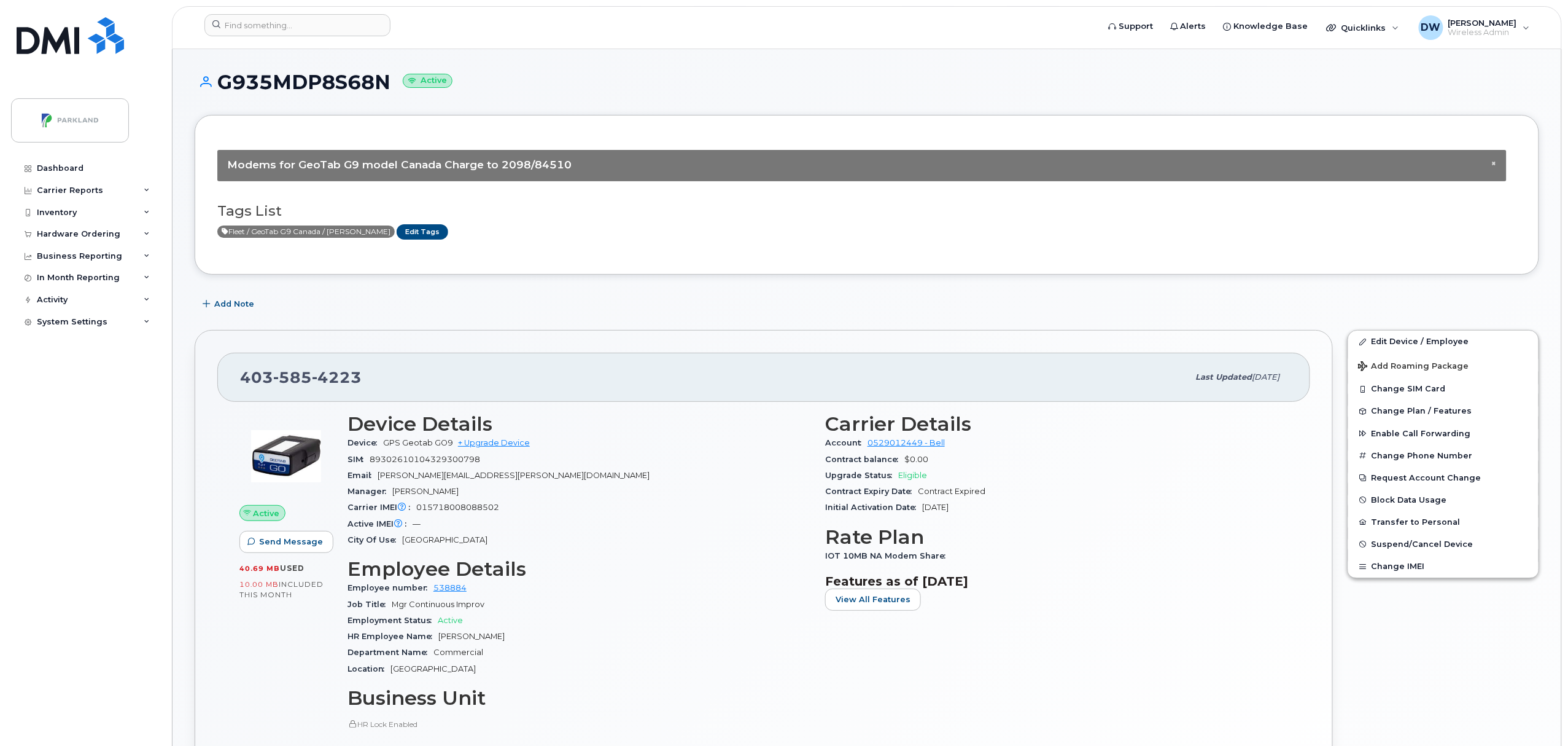
click at [99, 472] on div "Dashboard Carrier Reports Monthly Billing Data Pooling Average Costing Accounti…" at bounding box center [87, 442] width 152 height 570
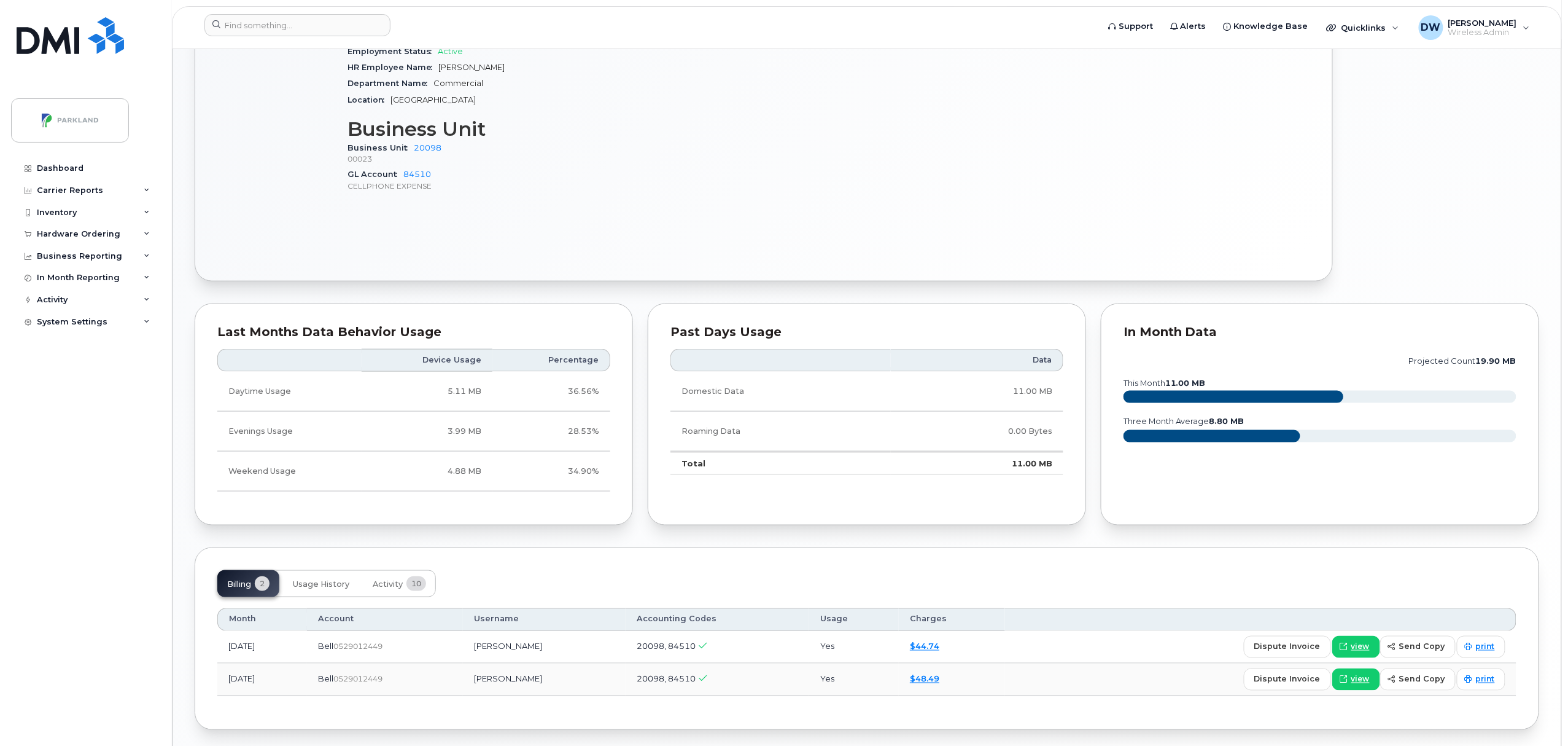
scroll to position [619, 0]
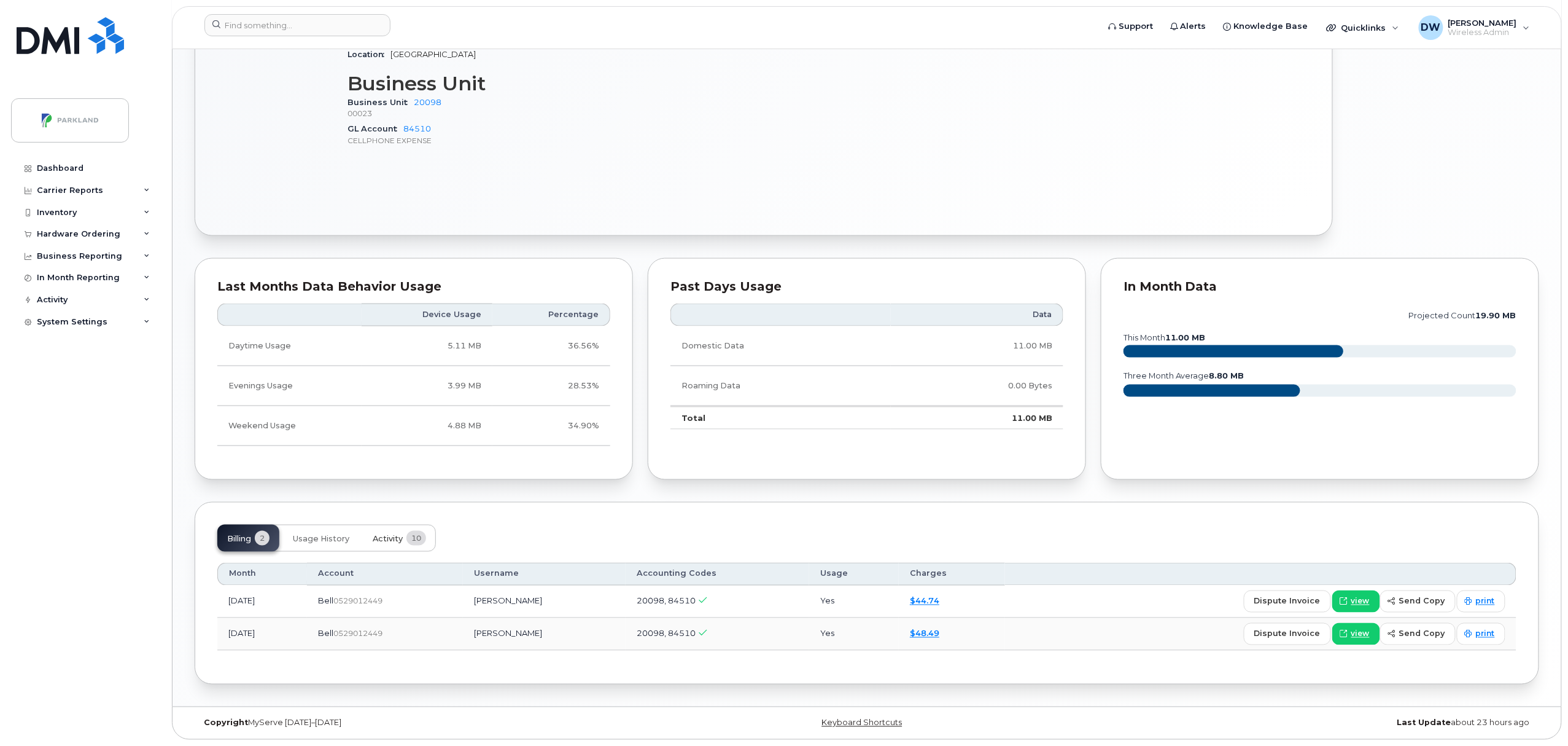
click at [393, 537] on span "Activity" at bounding box center [388, 539] width 30 height 10
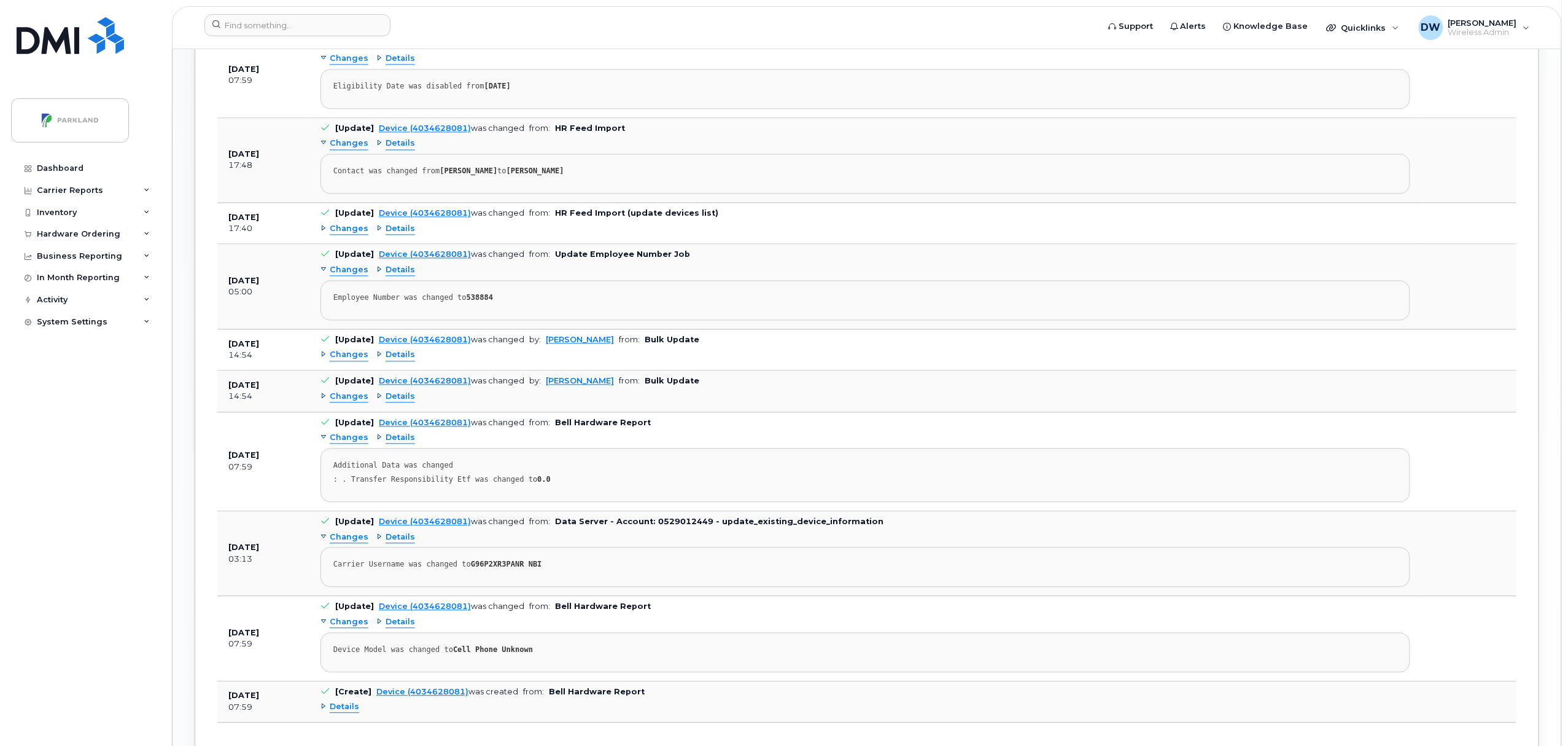
scroll to position [1179, 0]
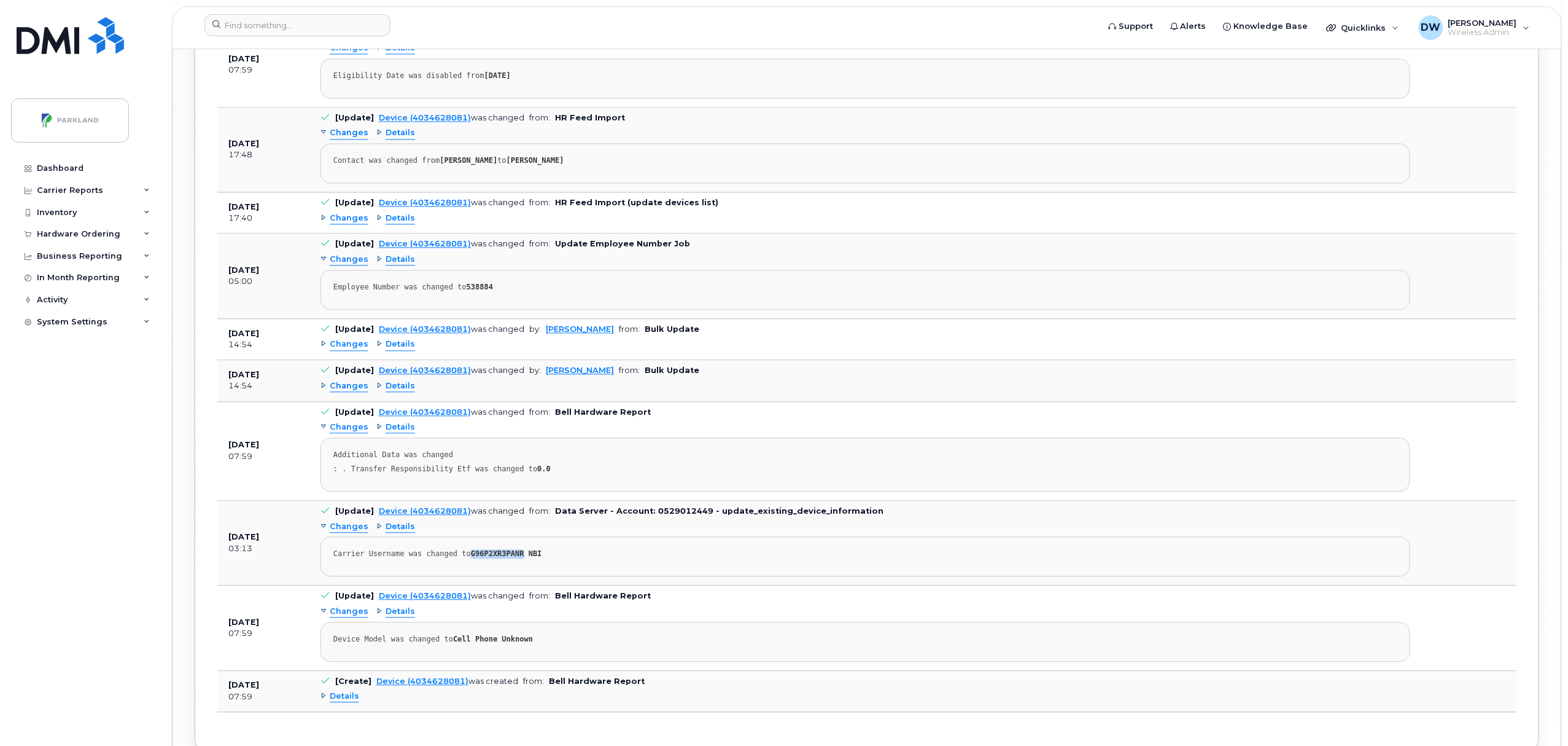
drag, startPoint x: 463, startPoint y: 561, endPoint x: 513, endPoint y: 563, distance: 50.0
click at [513, 558] on strong "G96P2XR3PANR NBI" at bounding box center [506, 553] width 71 height 9
copy strong "G96P2XR3PANR"
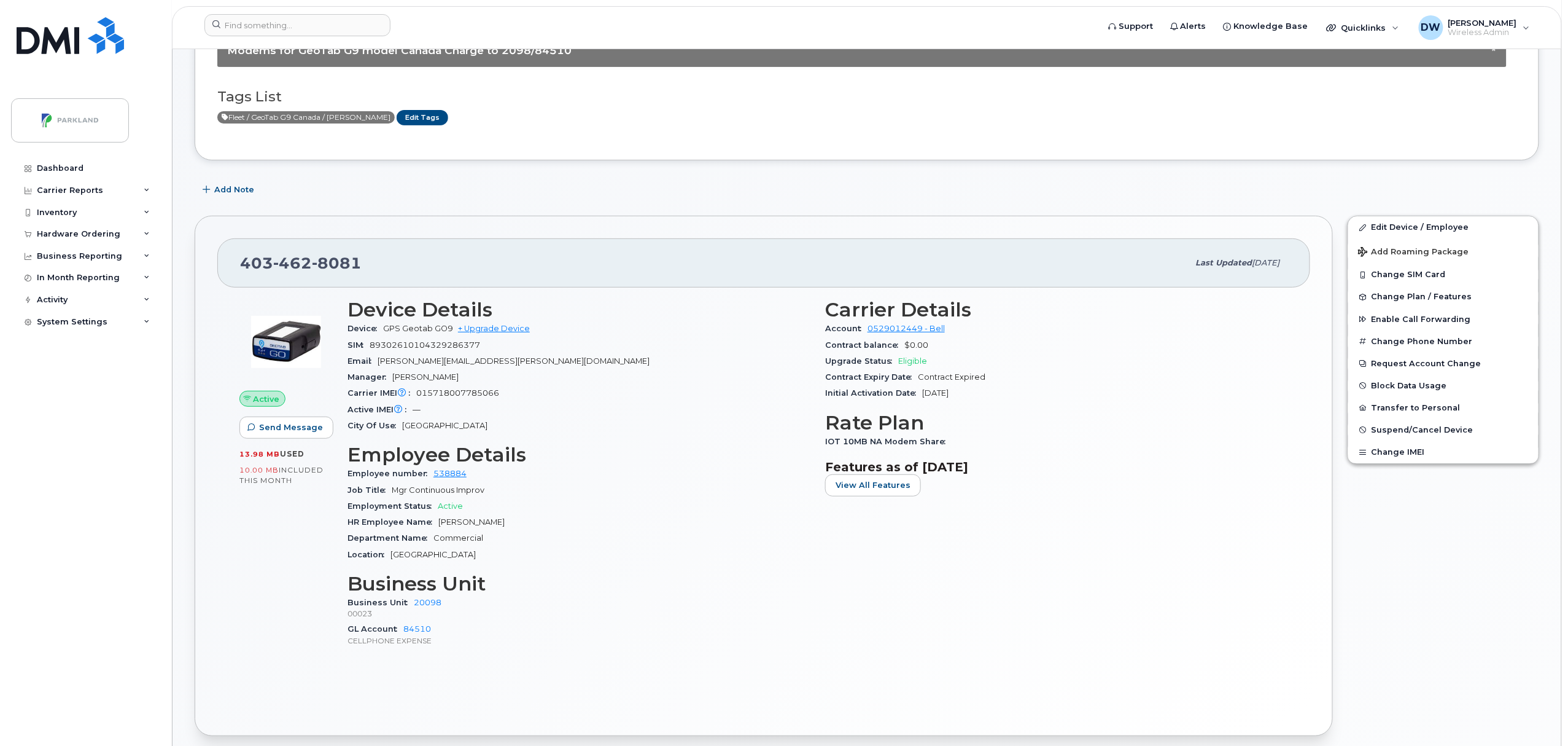
scroll to position [0, 0]
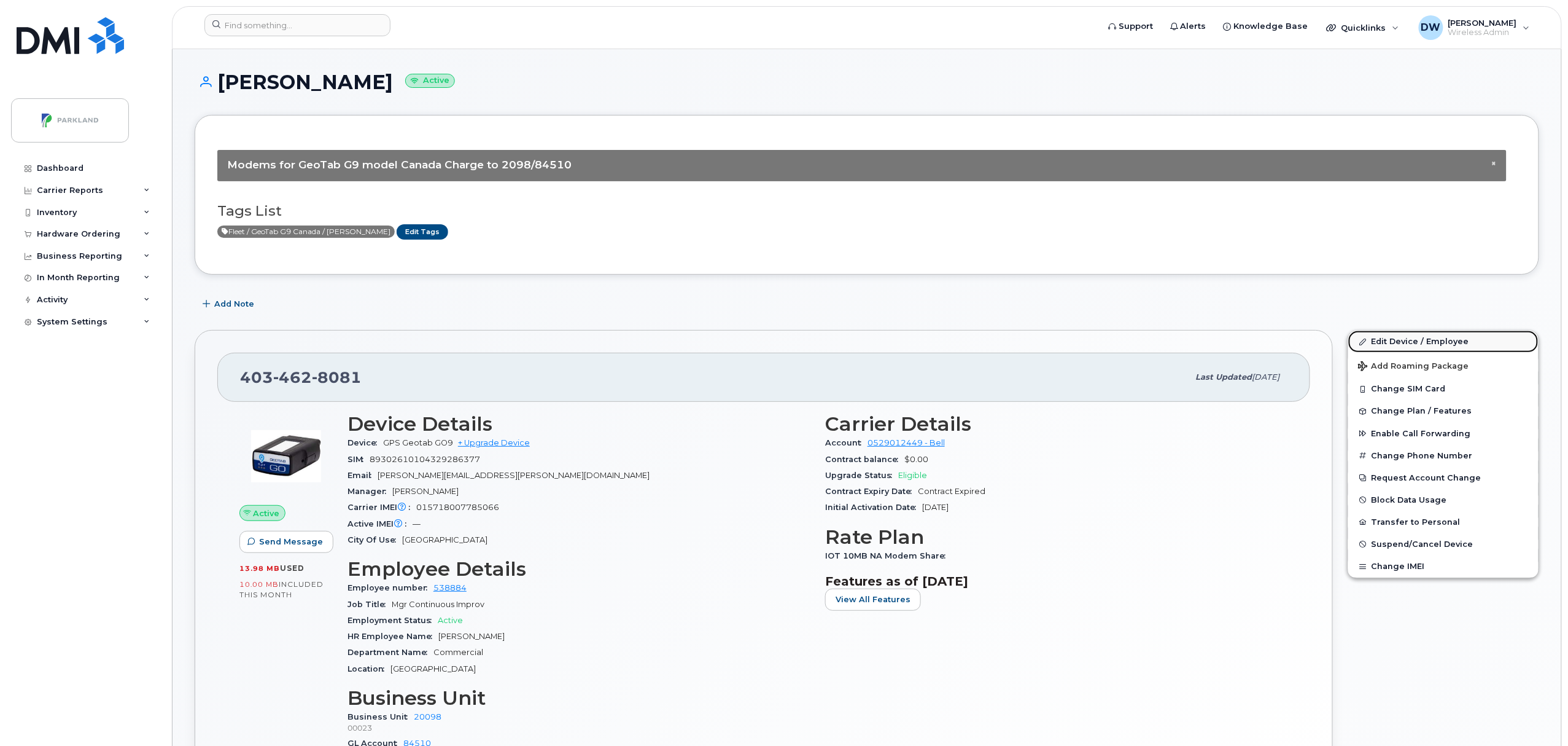
click at [1402, 339] on link "Edit Device / Employee" at bounding box center [1443, 341] width 190 height 22
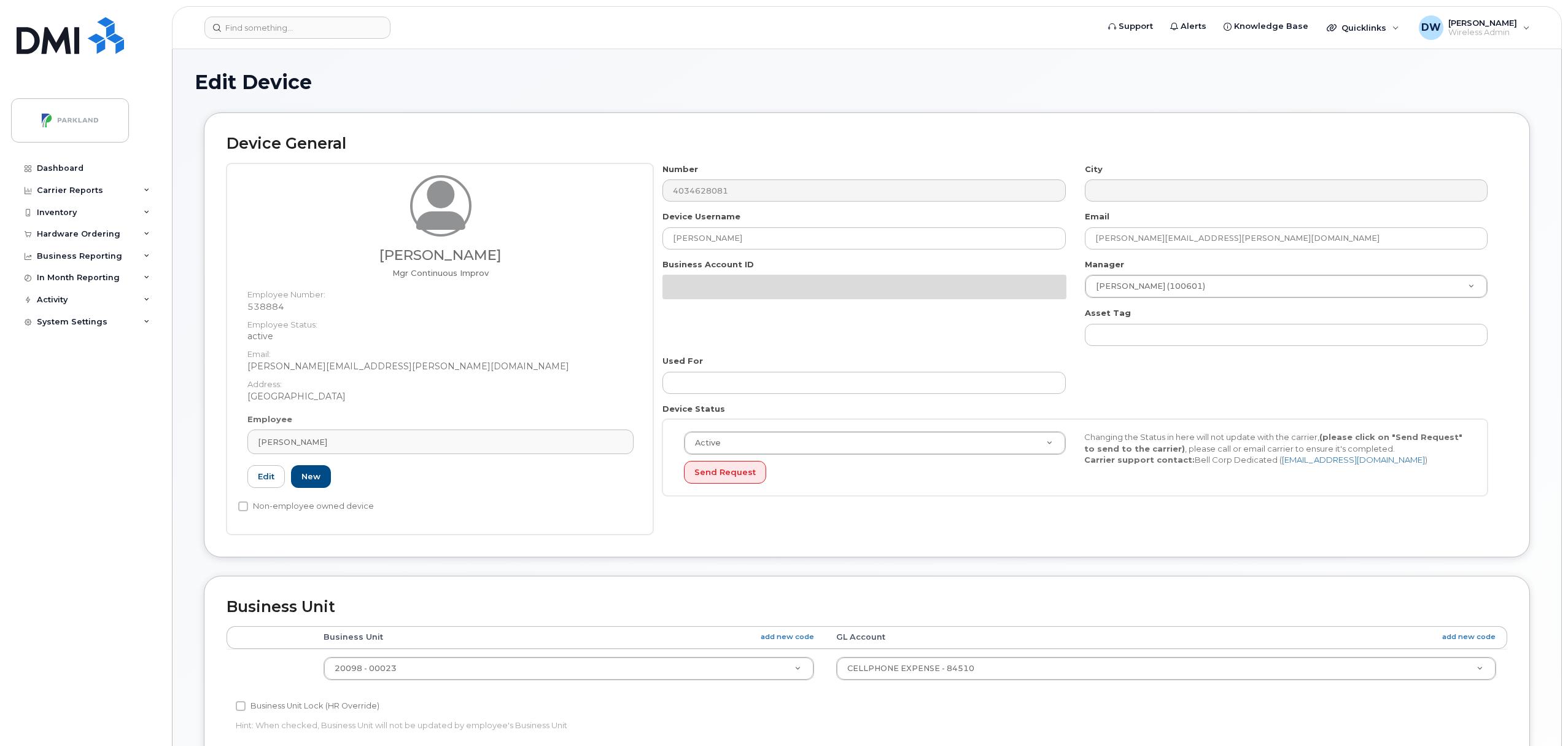
select select "1386637"
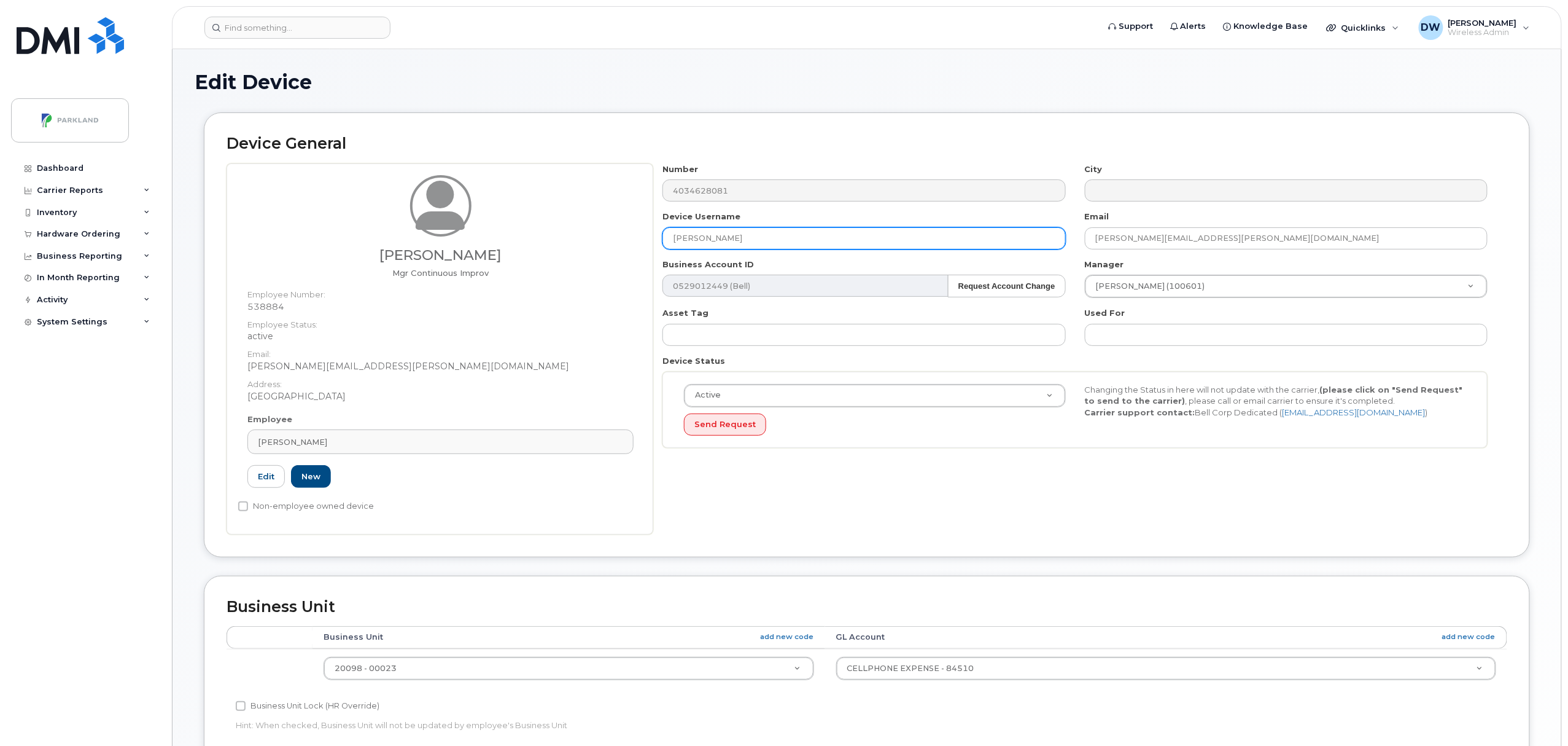
click at [760, 241] on input "[PERSON_NAME]" at bounding box center [864, 238] width 403 height 22
drag, startPoint x: 762, startPoint y: 241, endPoint x: 502, endPoint y: 225, distance: 260.5
click at [502, 225] on div "Derrick Wildi Mgr Continuous Improv Employee Number: 538884 Employee Status: ac…" at bounding box center [867, 349] width 1281 height 371
paste input "G96P2XR3PANR"
type input "G96P2XR3PANR"
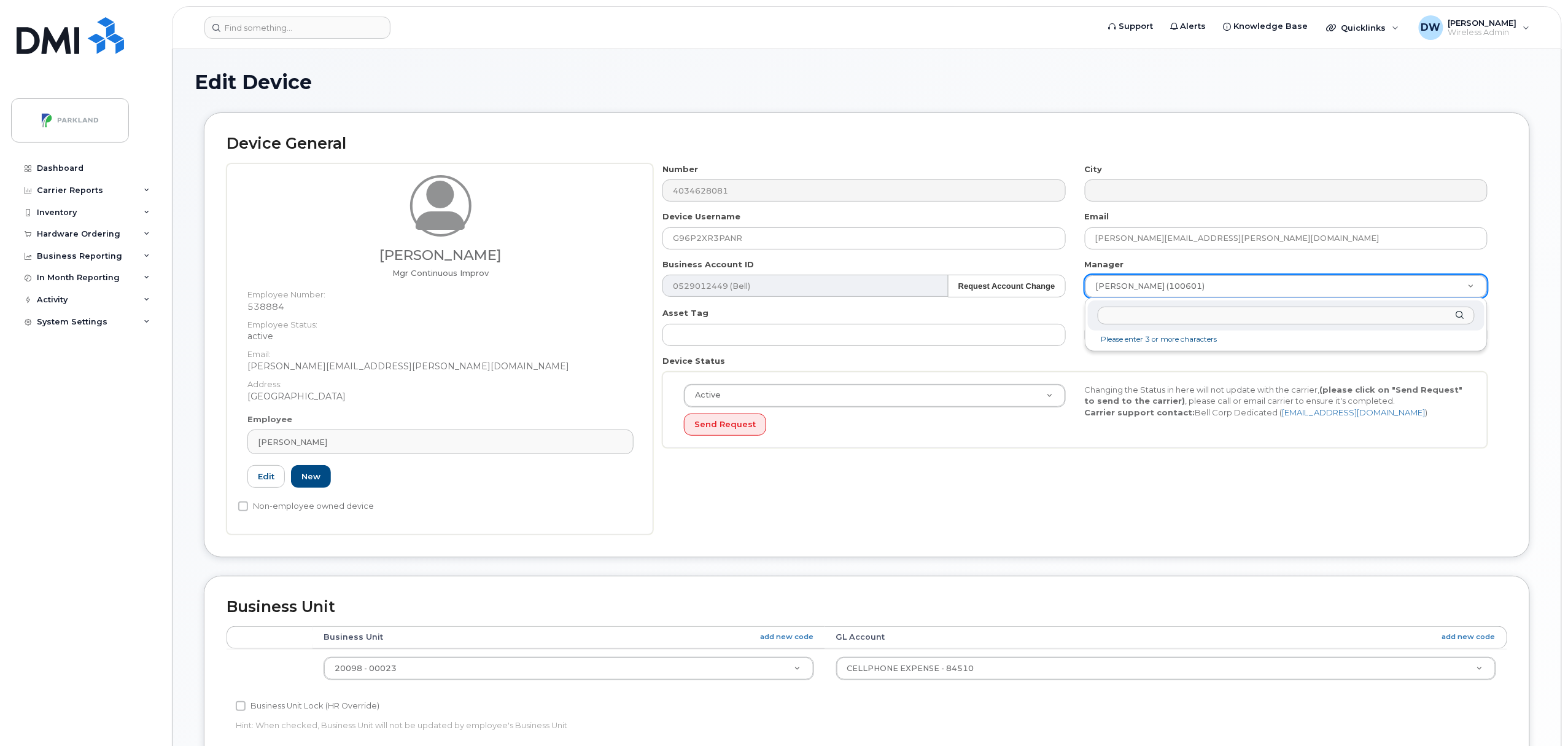
click at [1125, 317] on input "text" at bounding box center [1286, 315] width 377 height 18
type input "derr"
type input "876592"
click at [242, 506] on input "Non-employee owned device" at bounding box center [244, 506] width 10 height 10
checkbox input "true"
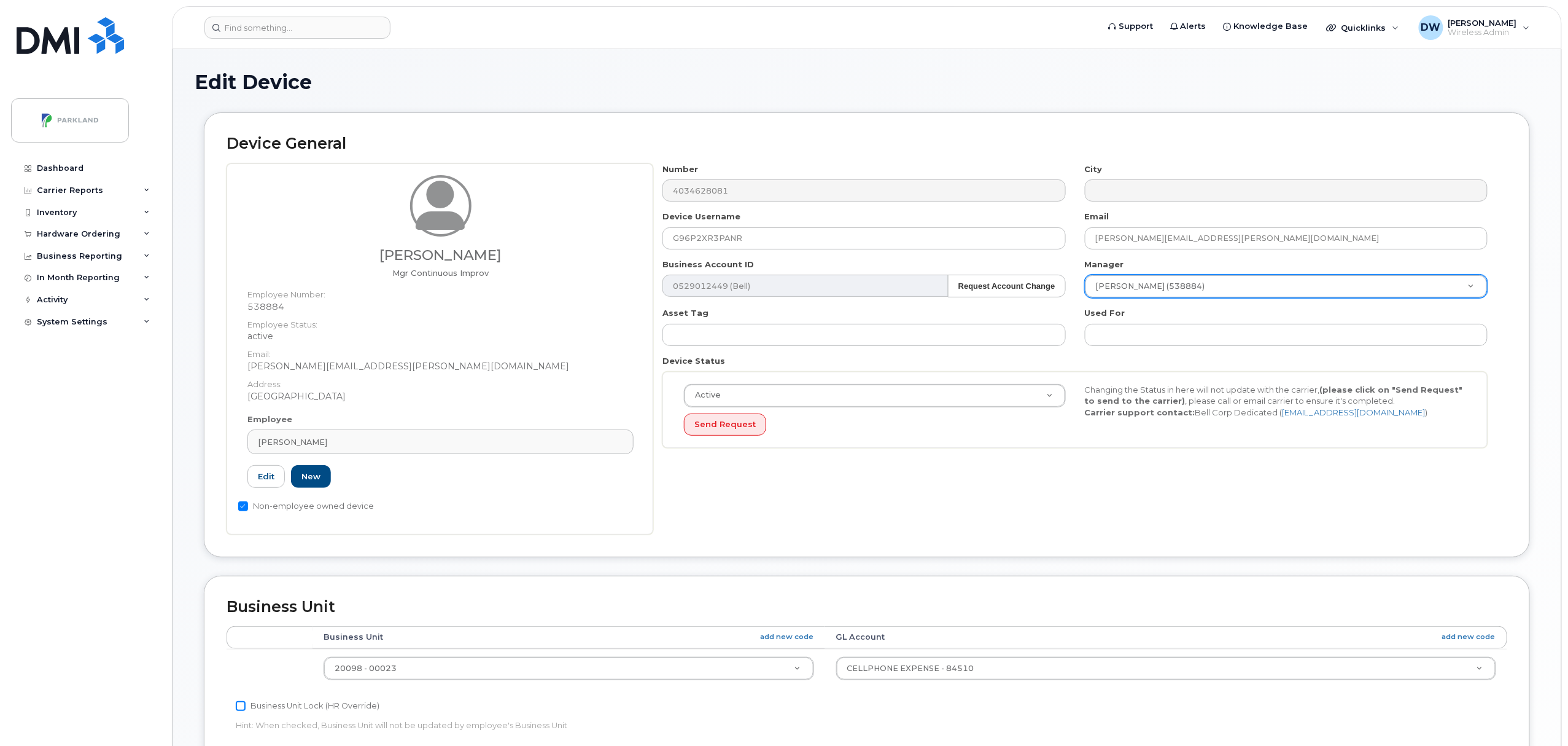
click at [241, 708] on input "Business Unit Lock (HR Override)" at bounding box center [241, 706] width 10 height 10
checkbox input "true"
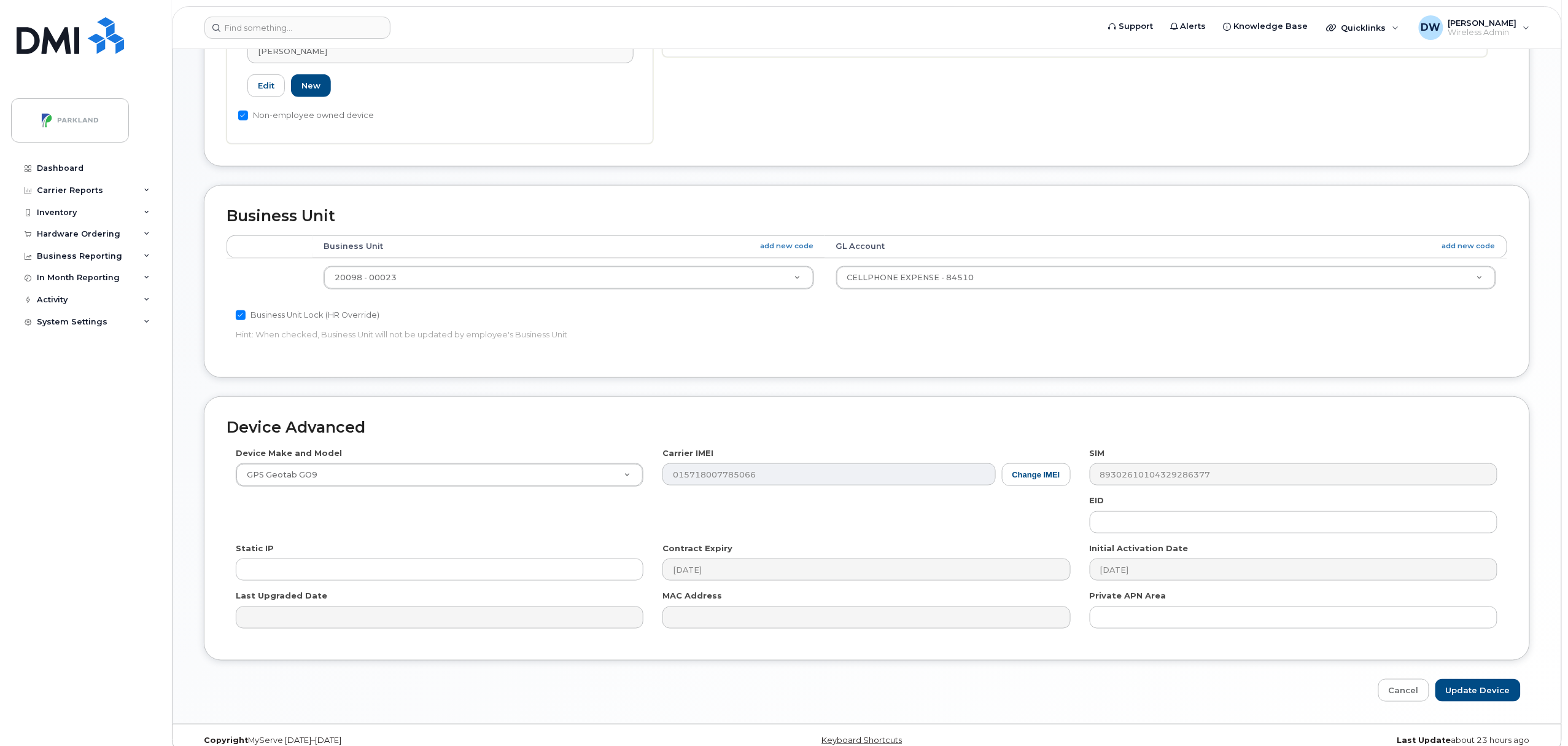
scroll to position [411, 0]
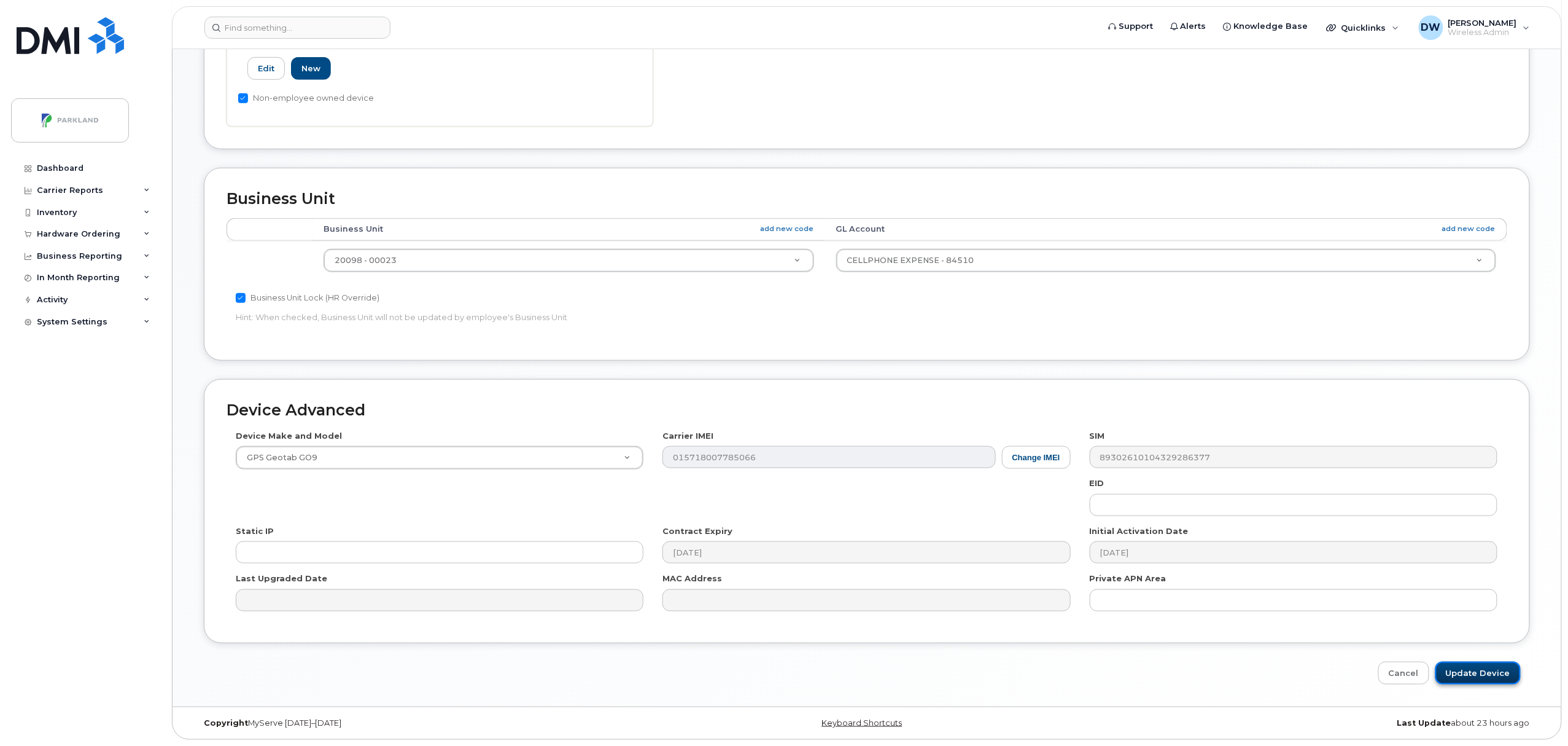
click at [1486, 669] on input "Update Device" at bounding box center [1478, 673] width 85 height 23
type input "Saving..."
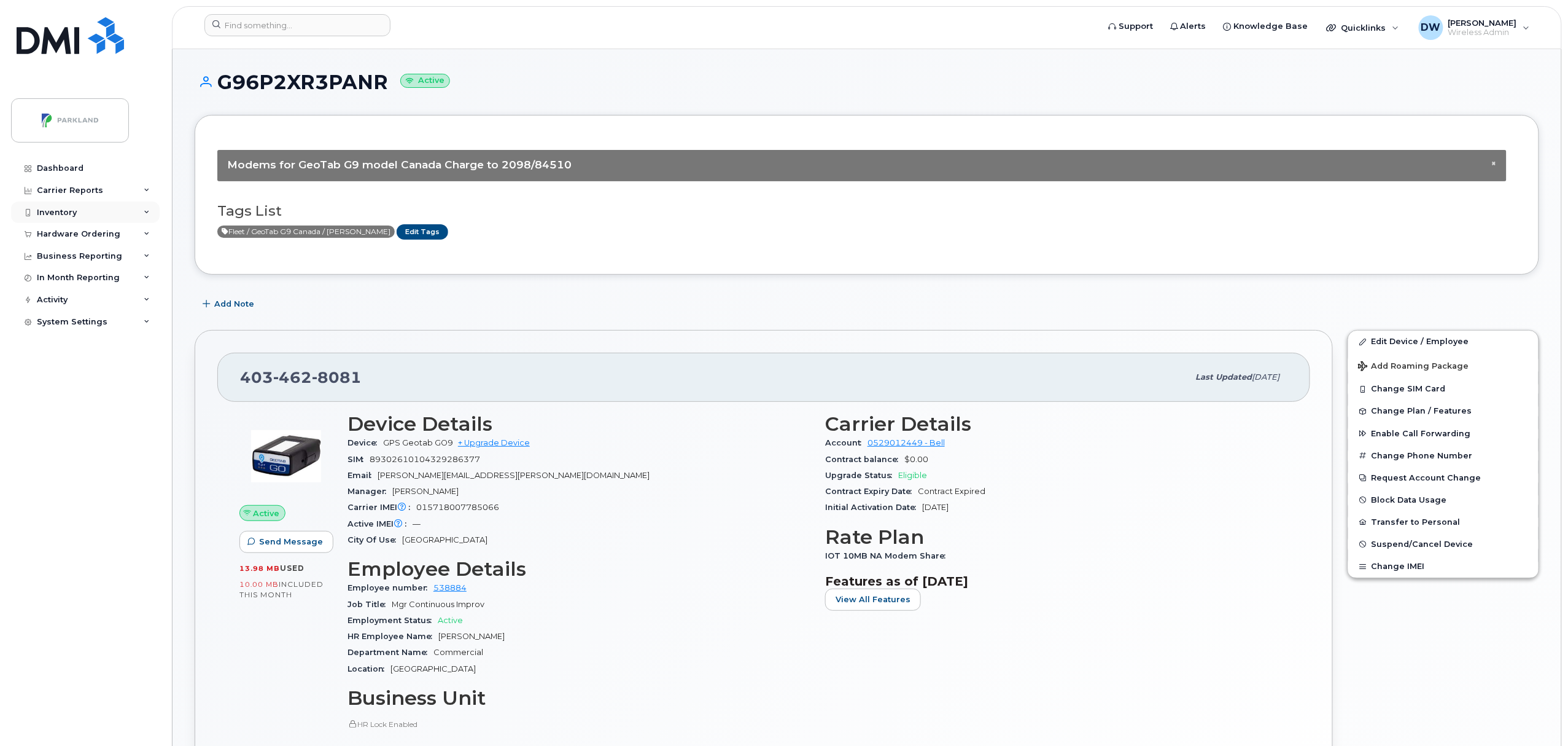
click at [59, 212] on div "Inventory" at bounding box center [57, 213] width 40 height 10
click at [70, 236] on div "Mobility Devices" at bounding box center [77, 235] width 70 height 11
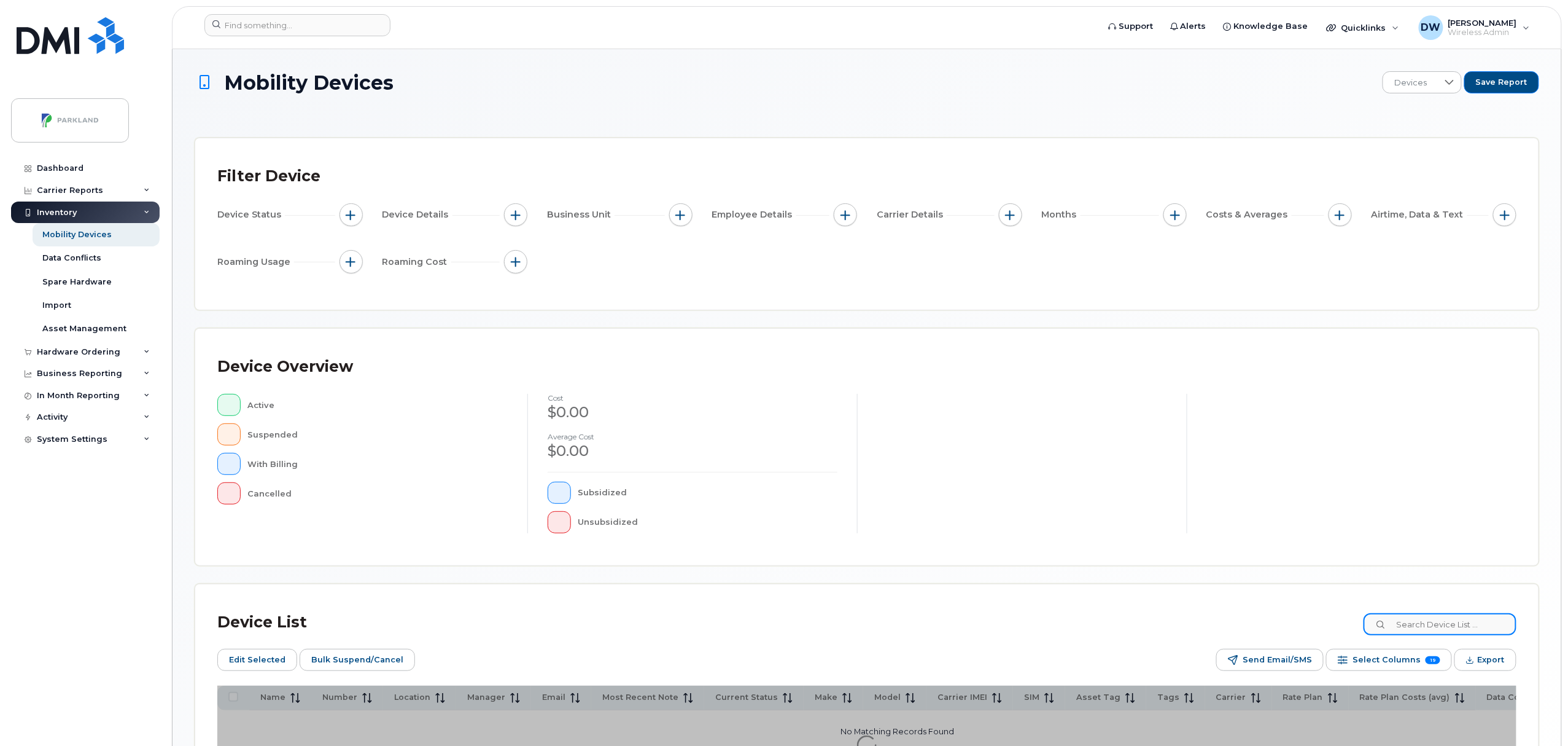
click at [1447, 625] on input at bounding box center [1441, 624] width 153 height 22
type input "G9"
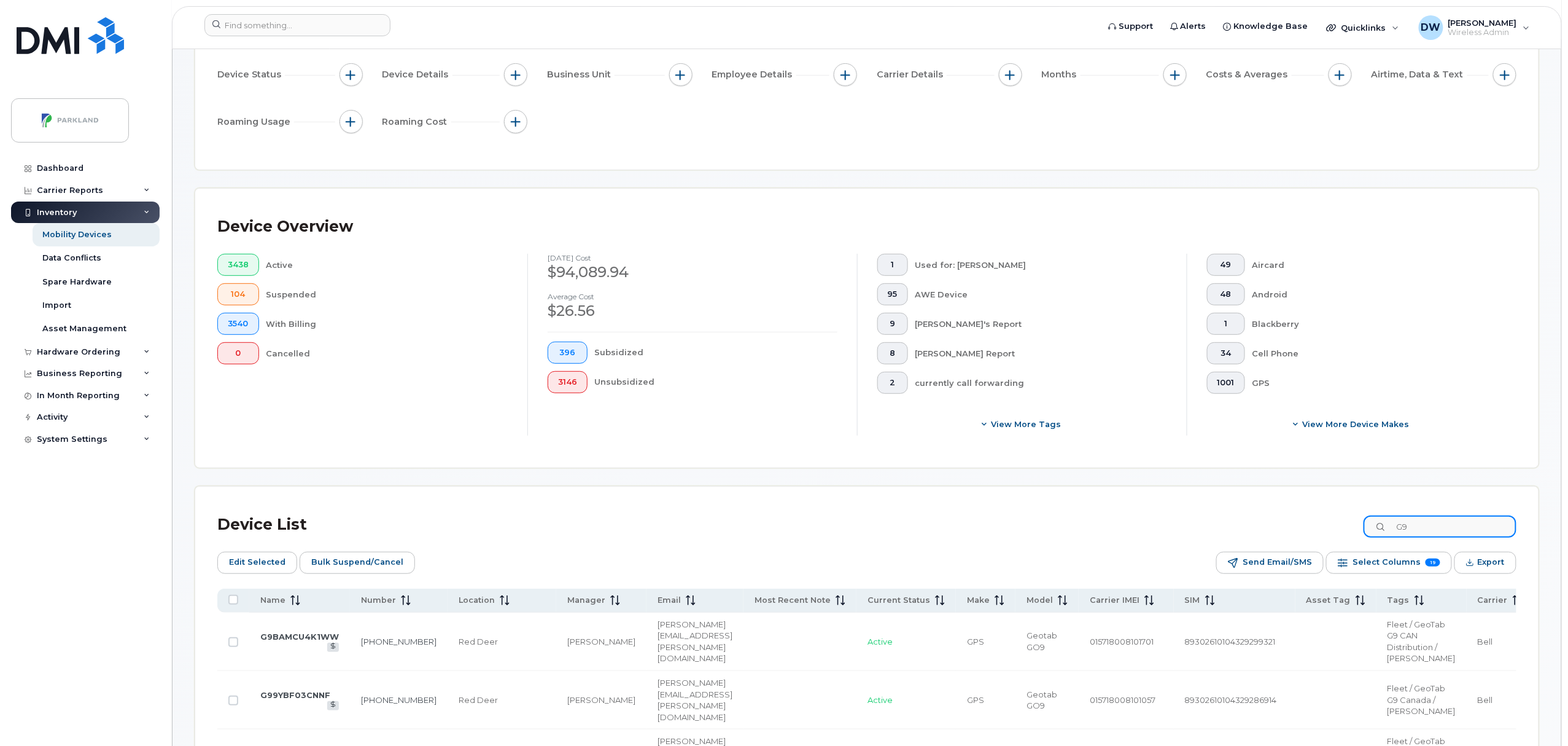
scroll to position [628, 0]
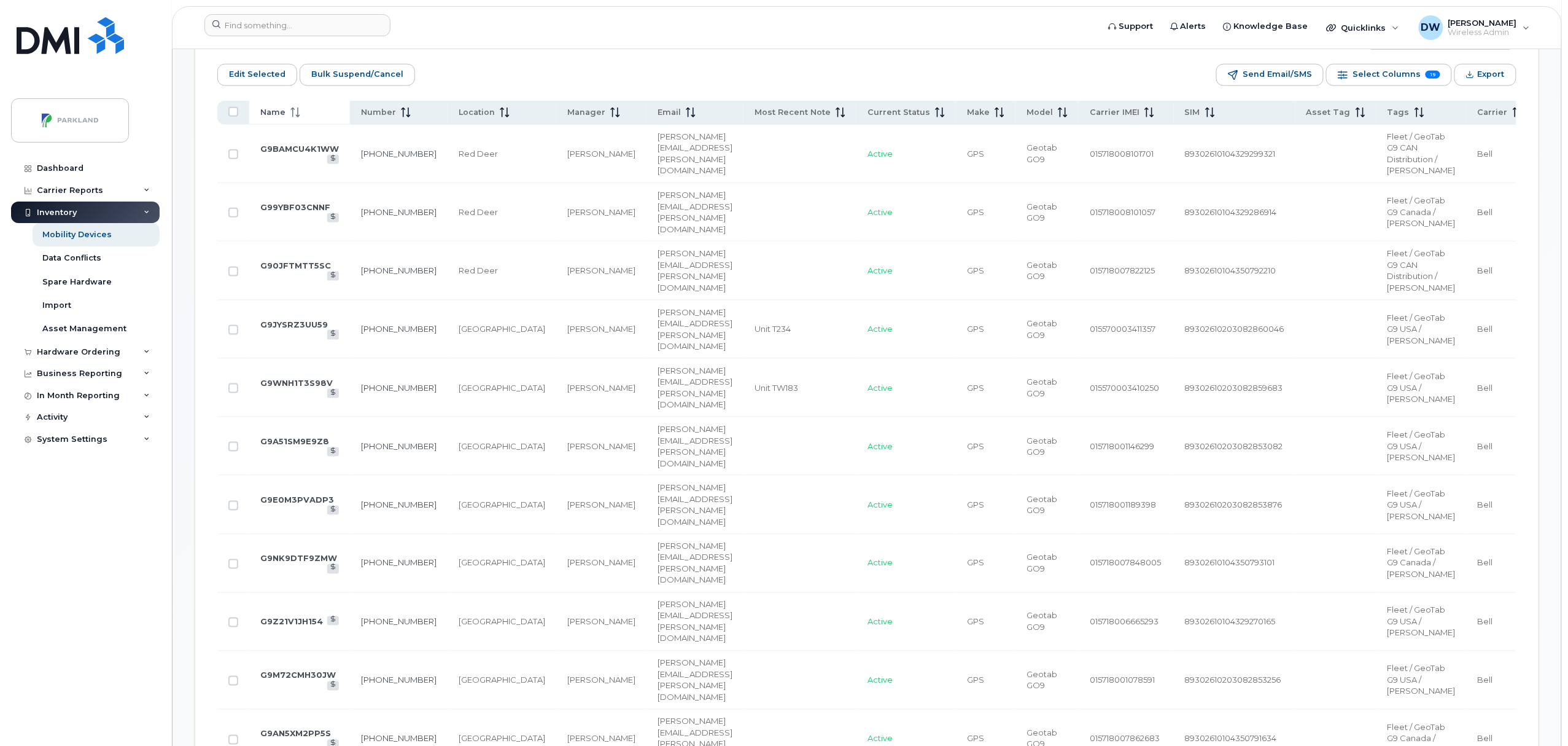
click at [296, 114] on icon at bounding box center [296, 112] width 10 height 10
click at [355, 158] on link "[PHONE_NUMBER]" at bounding box center [392, 154] width 75 height 10
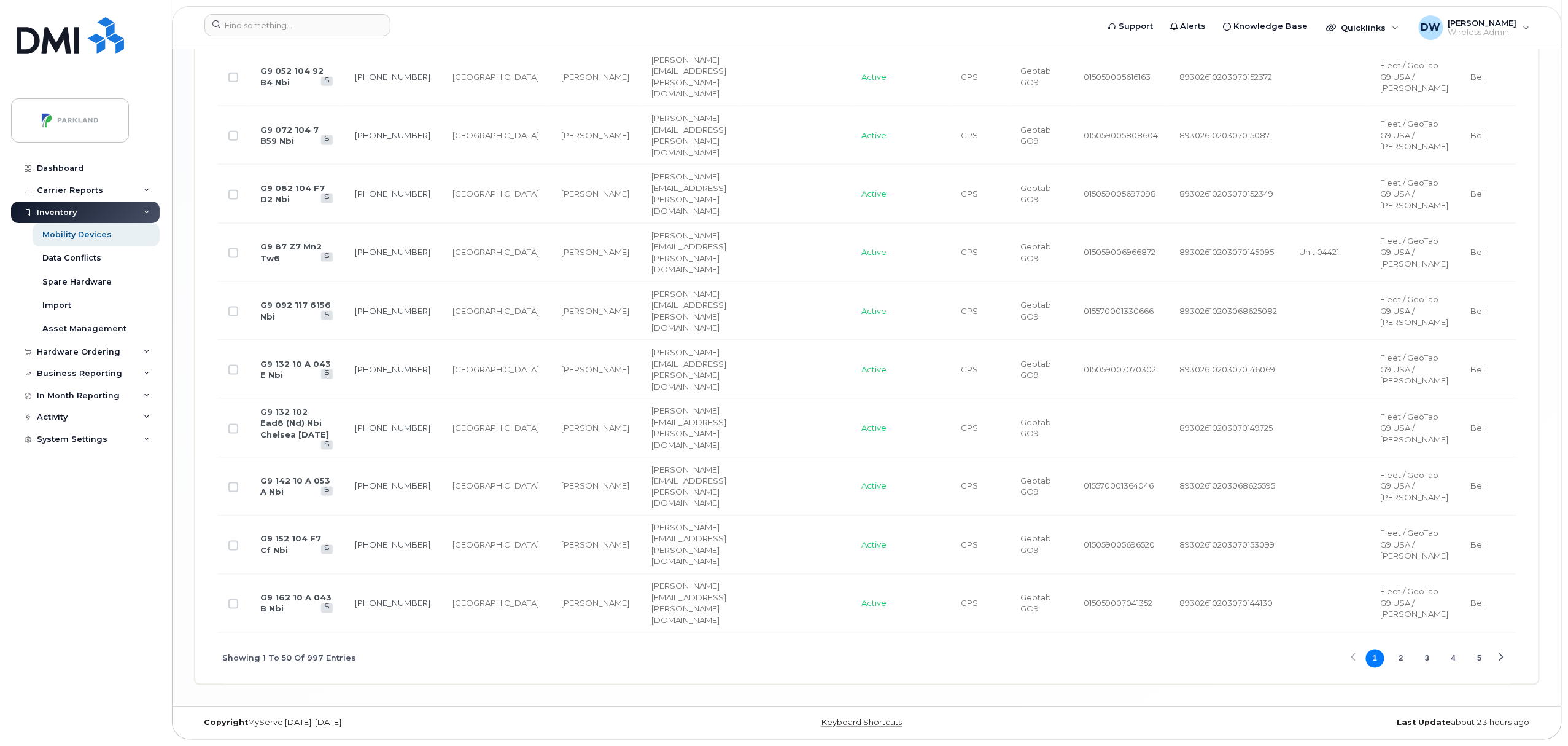
scroll to position [4268, 0]
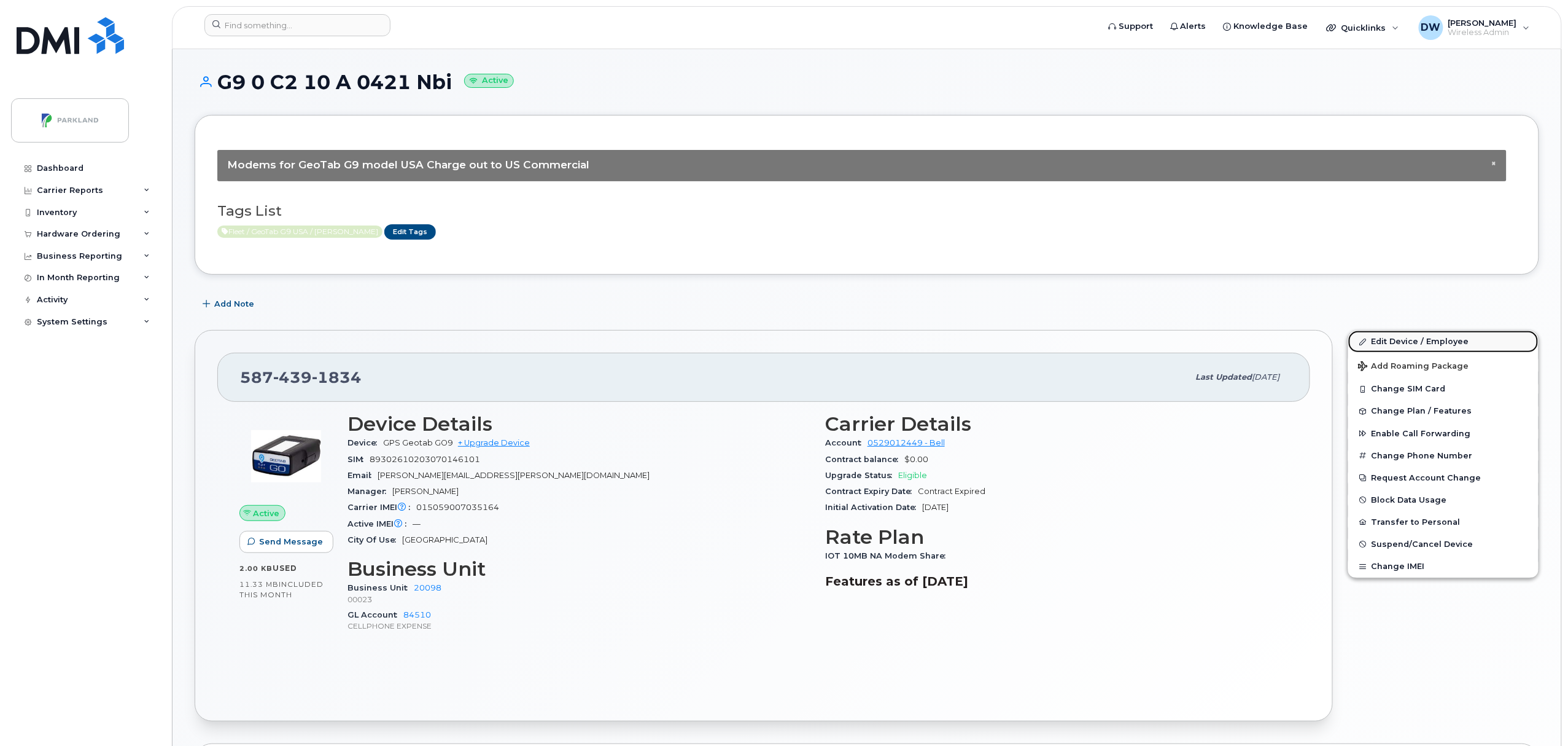
click at [1415, 342] on link "Edit Device / Employee" at bounding box center [1443, 341] width 190 height 22
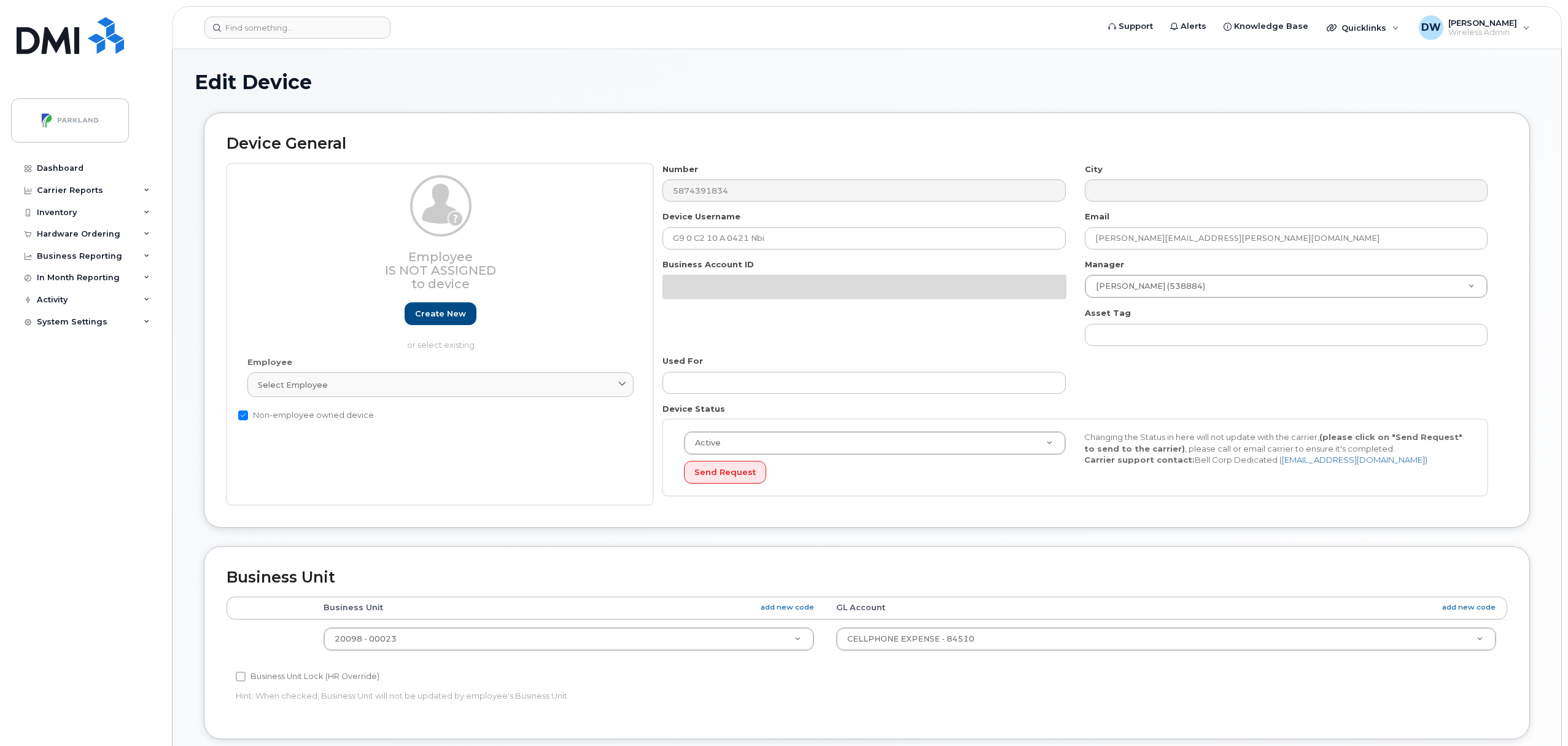
select select "1386637"
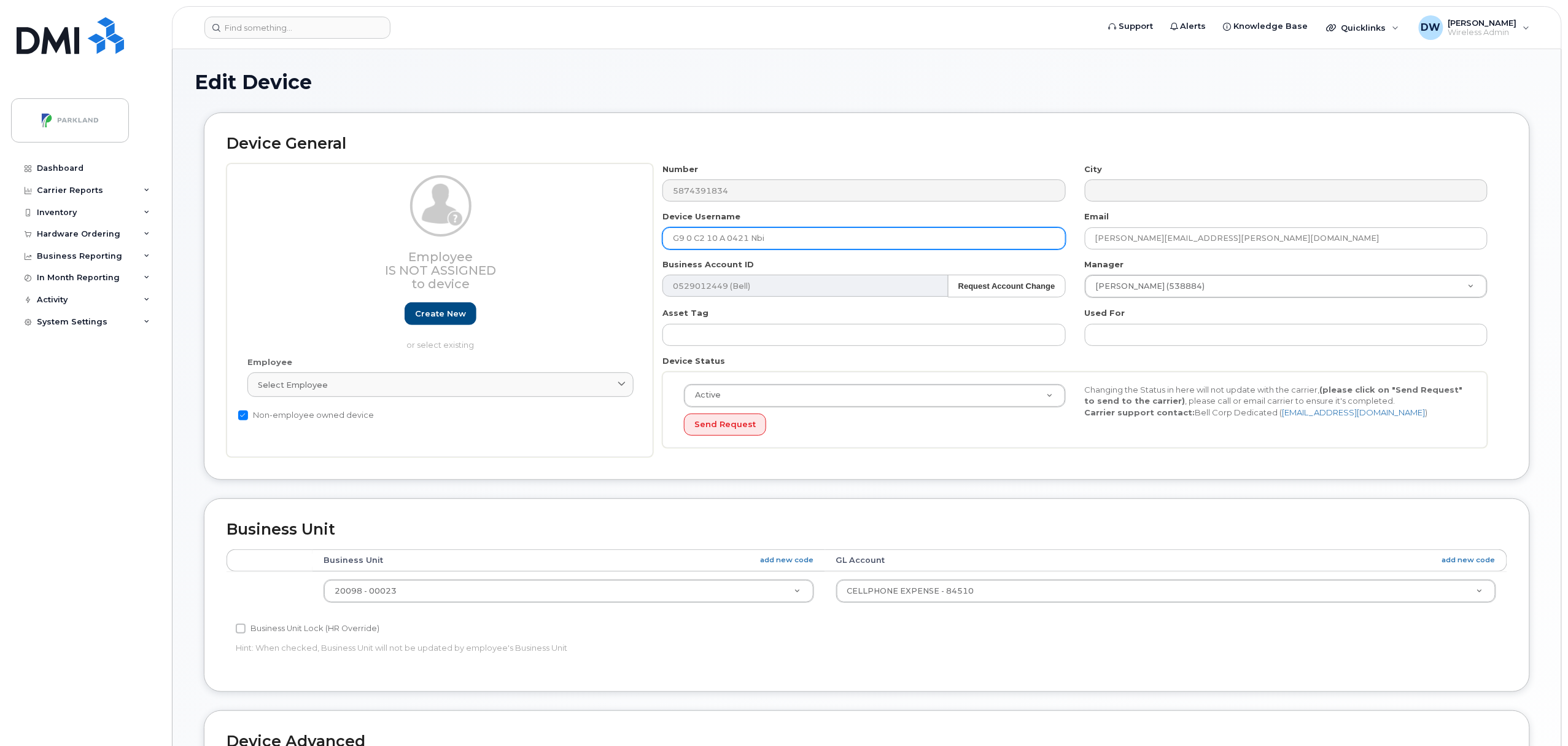
click at [781, 237] on input "G9 0 C2 10 A 0421 Nbi" at bounding box center [864, 238] width 403 height 22
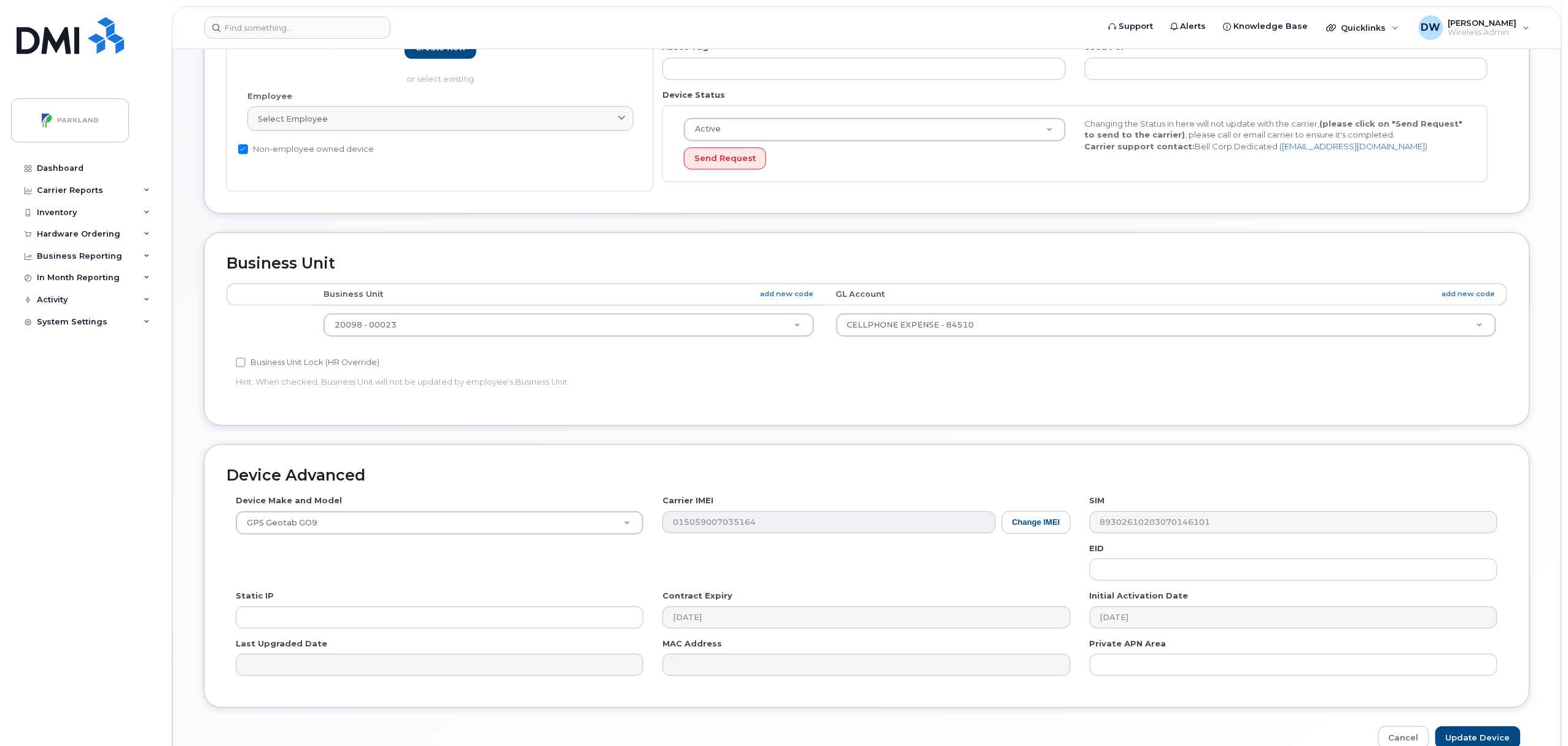
scroll to position [335, 0]
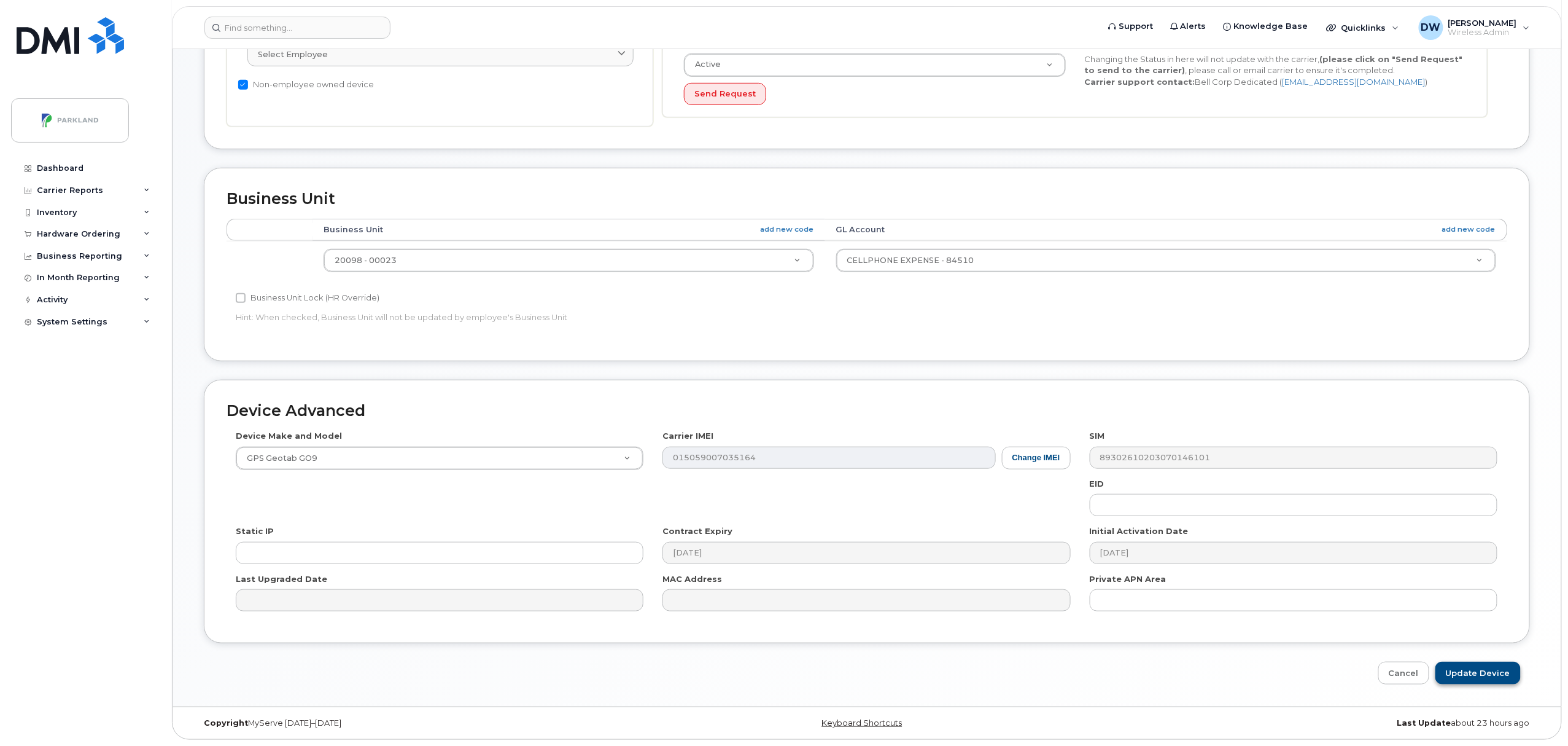
type input "G90C210A0421"
click at [1471, 674] on input "Update Device" at bounding box center [1478, 673] width 85 height 23
type input "Saving..."
